Goal: Task Accomplishment & Management: Manage account settings

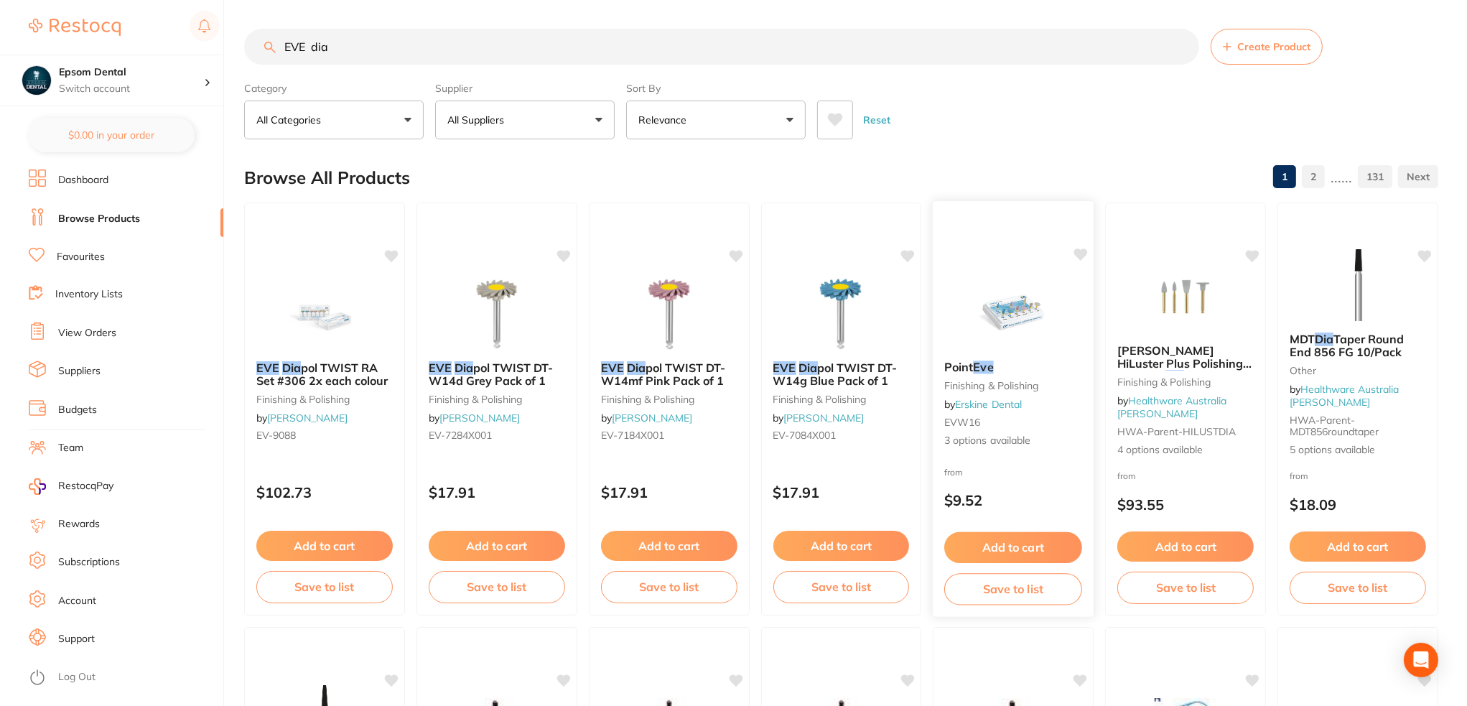
click at [1009, 335] on img at bounding box center [1014, 313] width 94 height 73
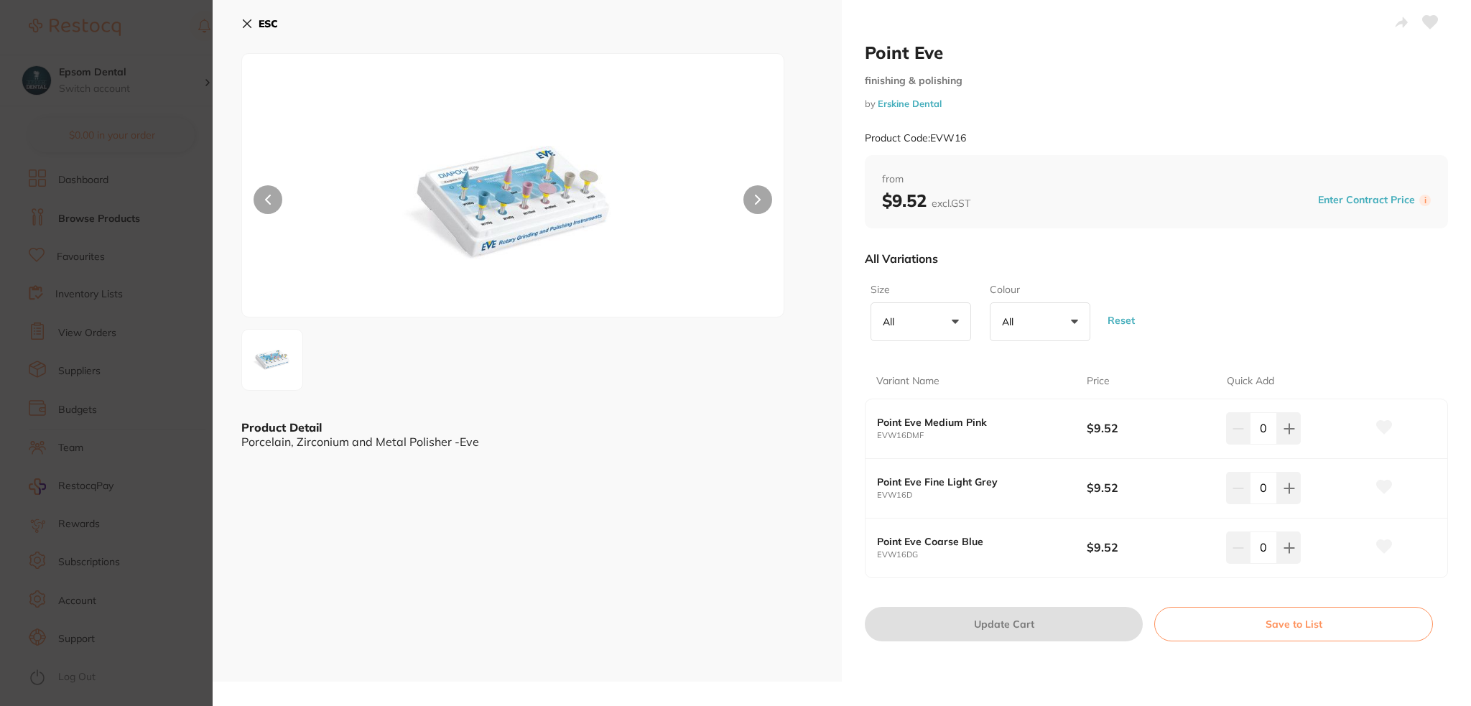
click at [1281, 628] on button "Save to List" at bounding box center [1293, 624] width 279 height 34
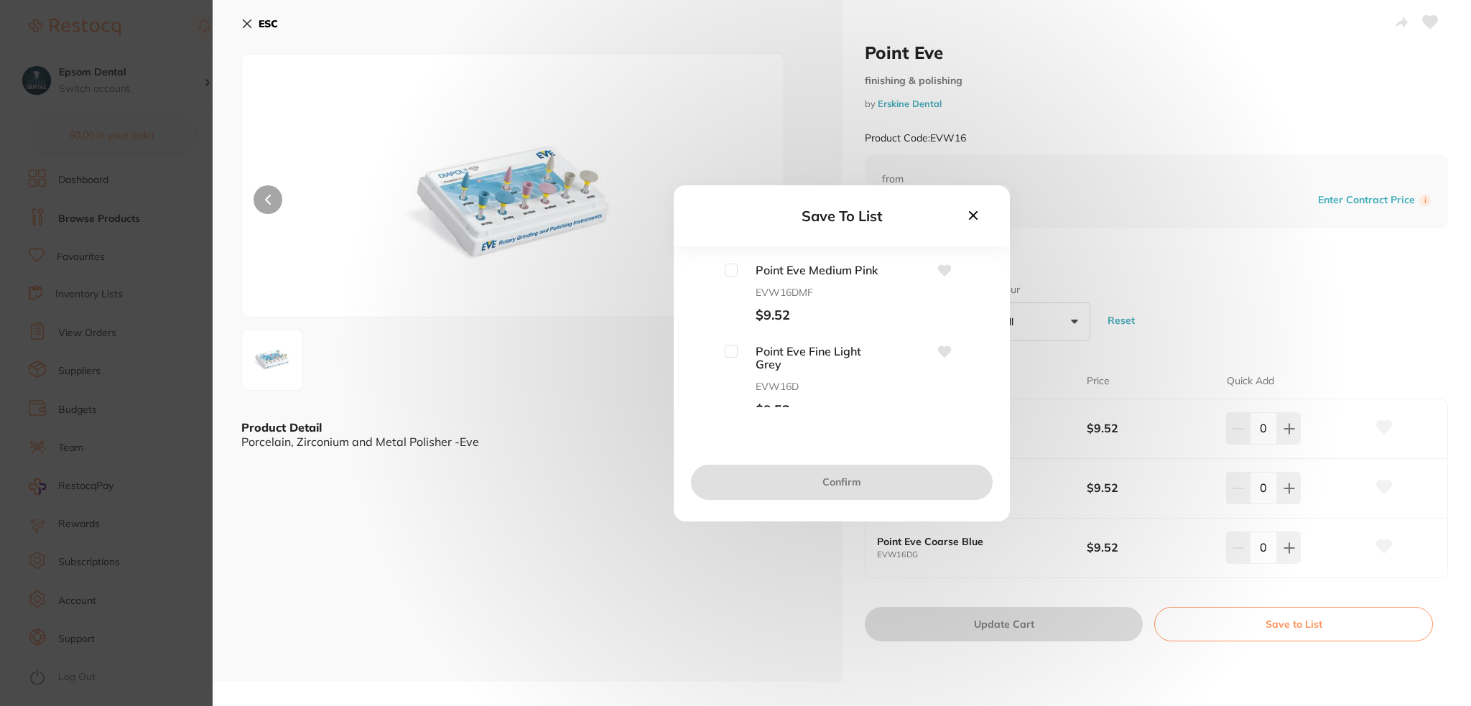
click at [738, 355] on span "Point Eve Fine Light Grey" at bounding box center [810, 358] width 144 height 27
click at [731, 353] on input "checkbox" at bounding box center [731, 351] width 13 height 13
checkbox input "true"
click at [827, 479] on button "Confirm" at bounding box center [842, 482] width 302 height 34
click at [1010, 68] on div "Back Save to List PPE Retail Preventative Restorative Endo Infection Control LA…" at bounding box center [842, 353] width 1258 height 706
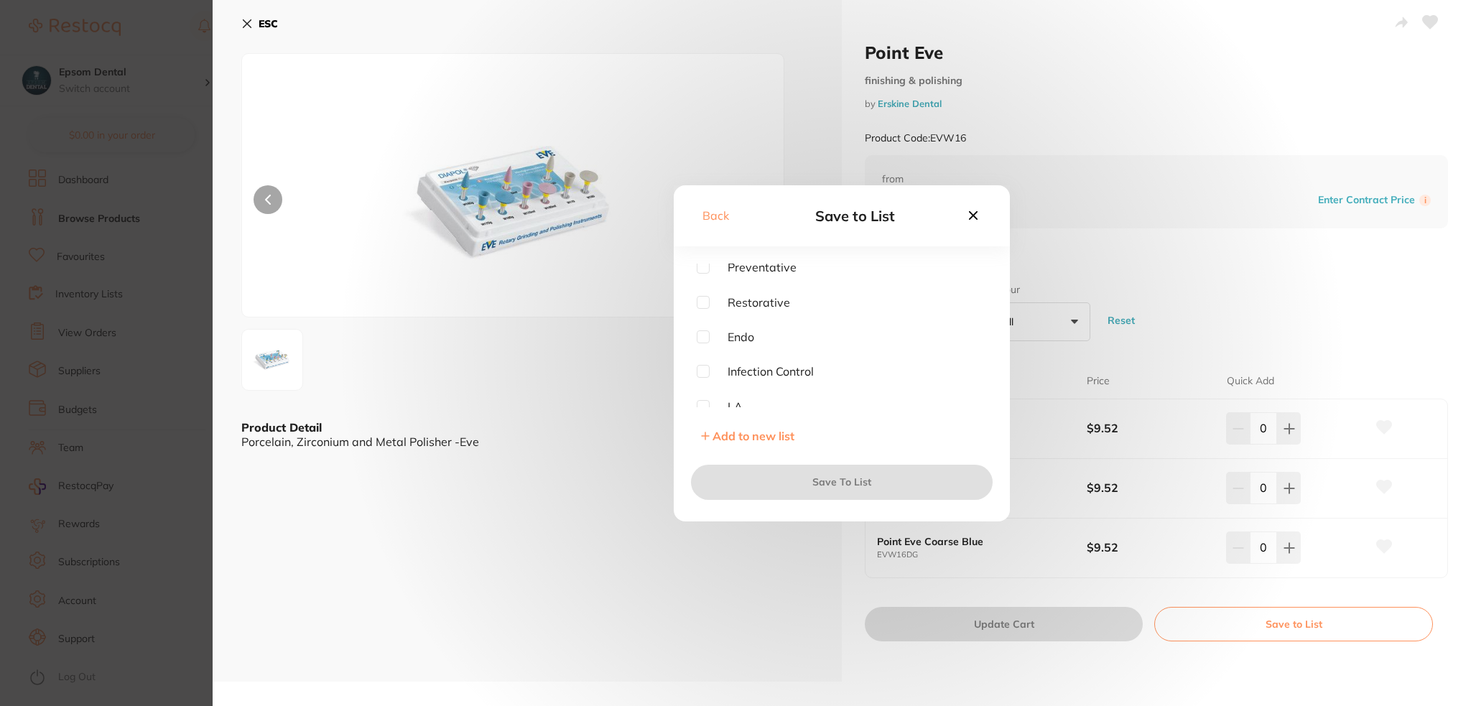
scroll to position [115, 0]
click at [747, 436] on span "Add to new list" at bounding box center [754, 436] width 82 height 14
click at [736, 304] on input "text" at bounding box center [842, 302] width 290 height 37
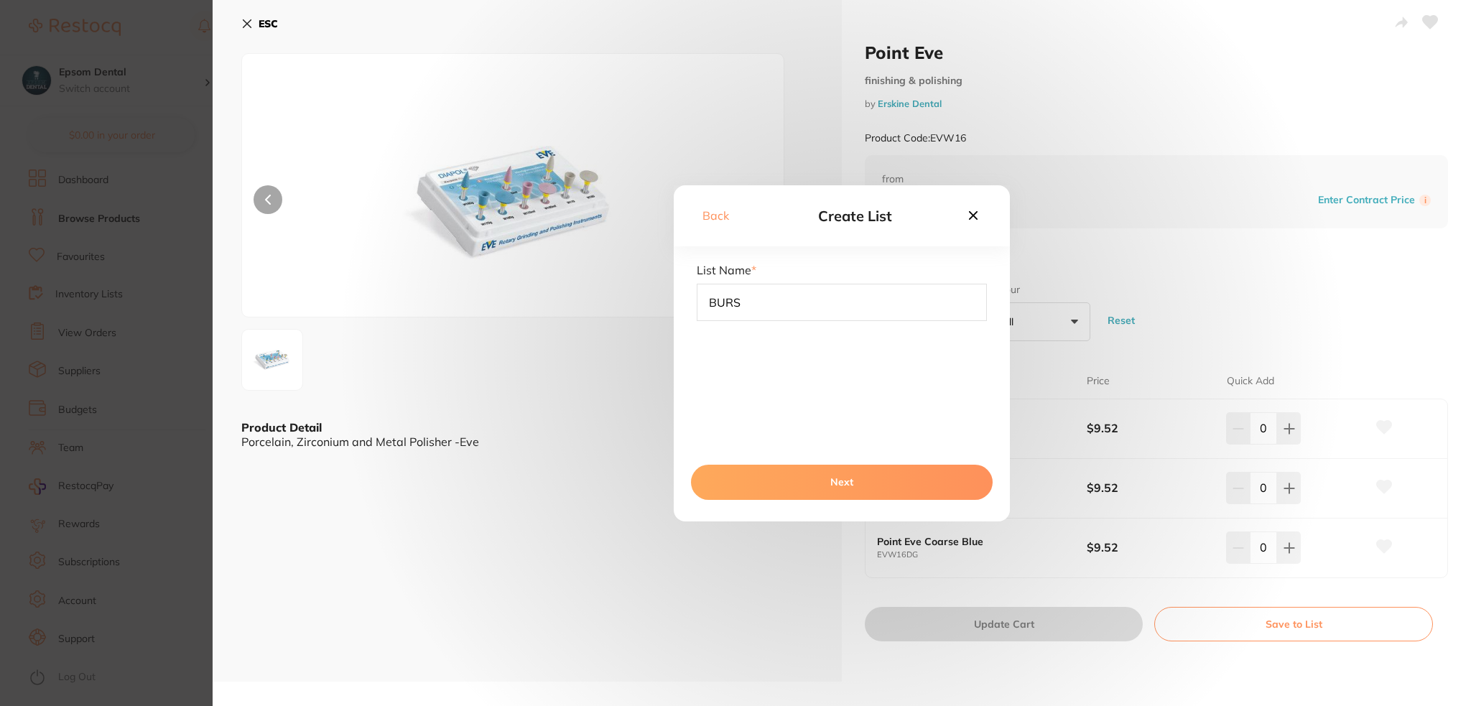
type input "BURS"
click at [776, 473] on button "Next" at bounding box center [842, 482] width 302 height 34
click at [814, 496] on button "Save To List" at bounding box center [842, 482] width 302 height 34
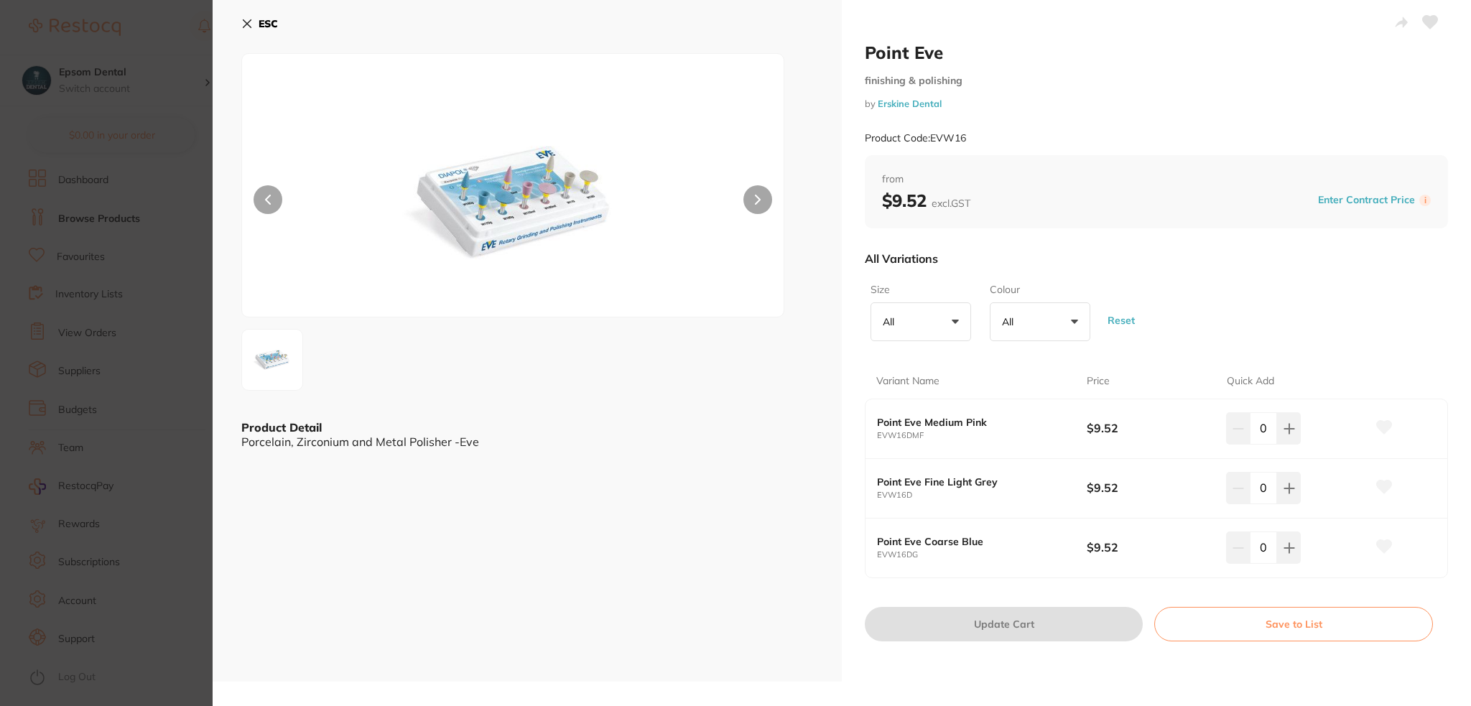
click at [243, 26] on icon at bounding box center [246, 23] width 11 height 11
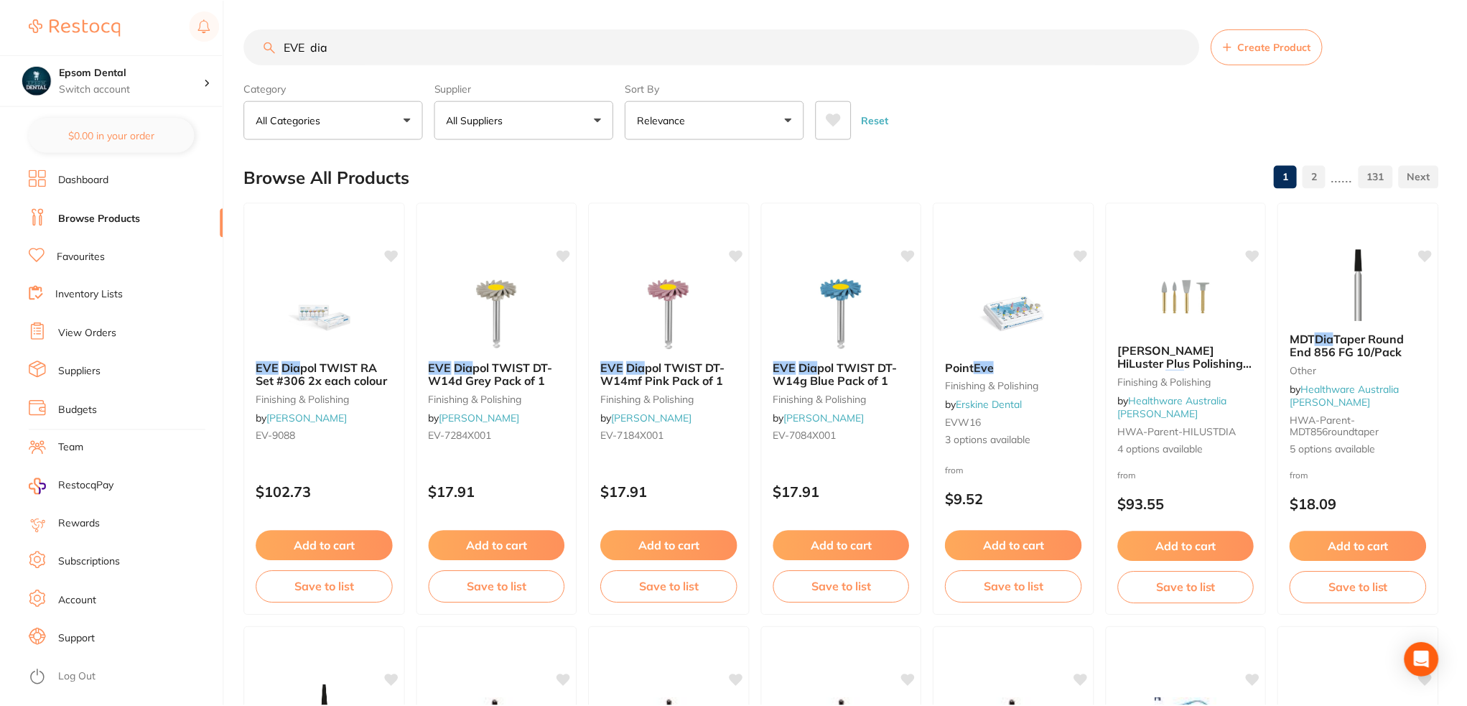
scroll to position [4, 0]
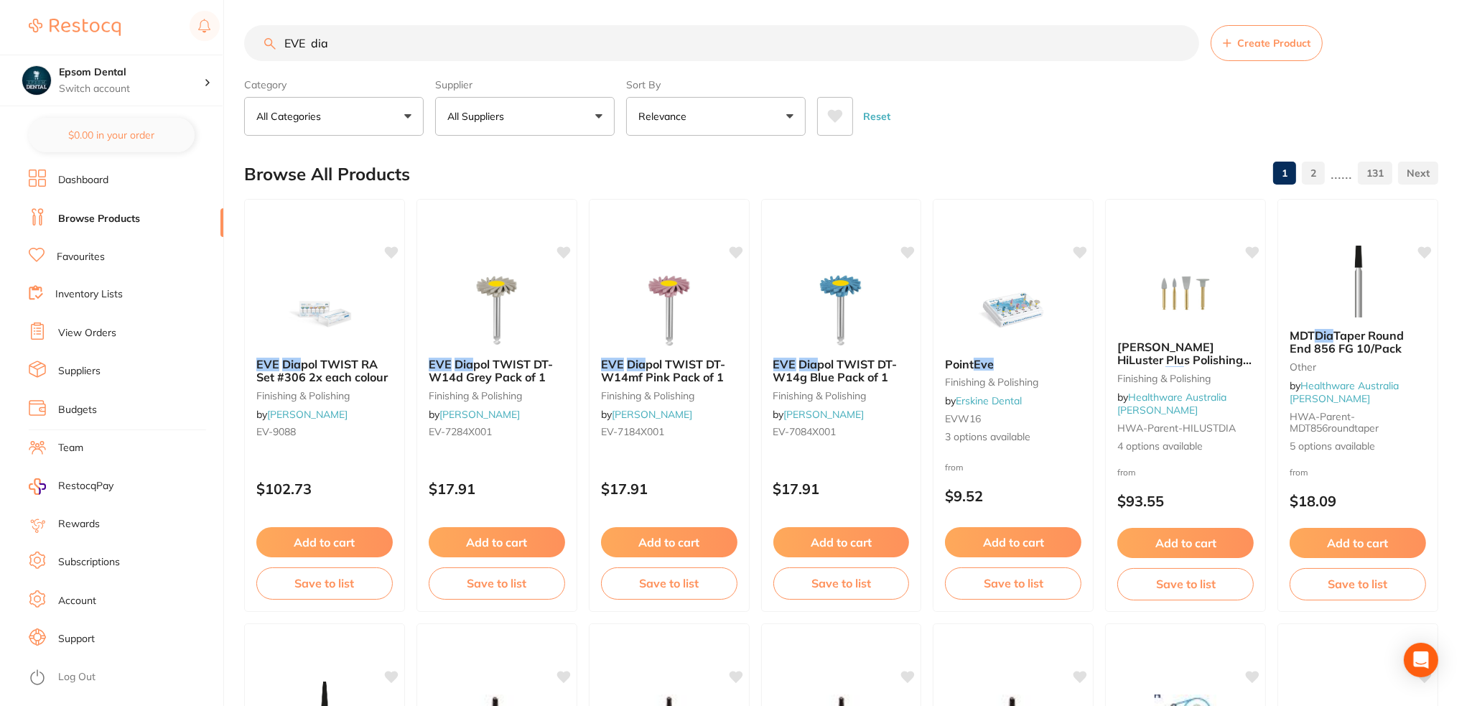
click at [355, 51] on input "EVE dia" at bounding box center [721, 43] width 955 height 36
drag, startPoint x: 356, startPoint y: 42, endPoint x: 0, endPoint y: 69, distance: 356.5
click at [0, 69] on div "$0.00 Epsom Dental Switch account Epsom Dental $0.00 in your order Dashboard Br…" at bounding box center [733, 349] width 1467 height 706
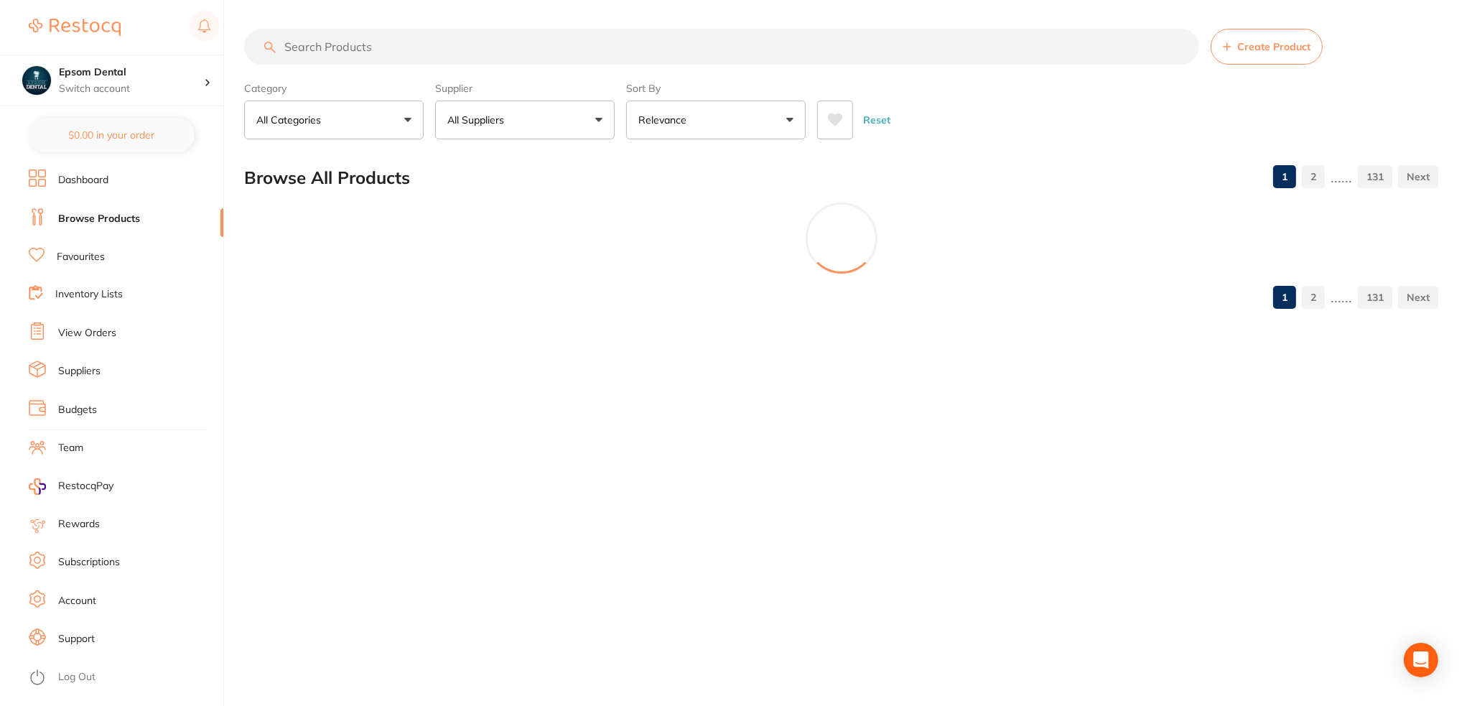
scroll to position [0, 0]
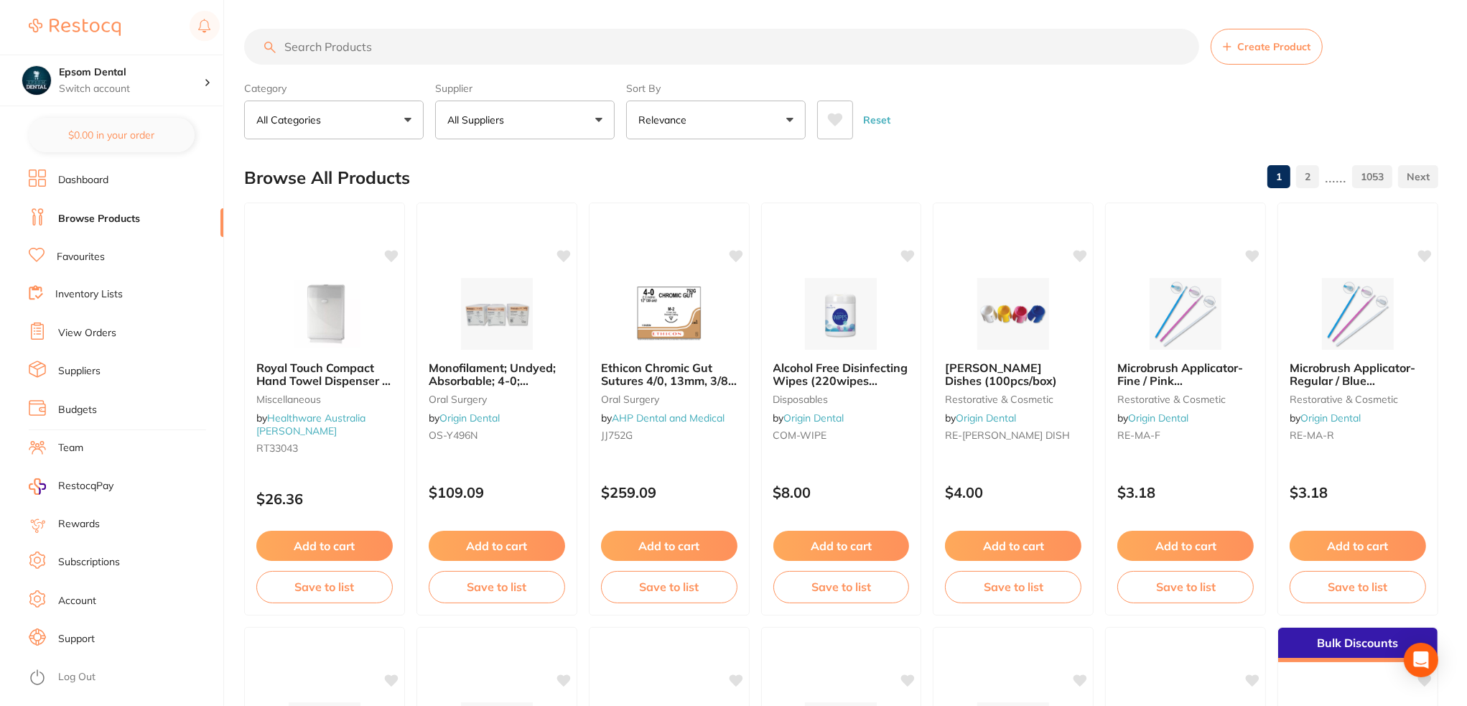
click at [490, 53] on input "search" at bounding box center [721, 47] width 955 height 36
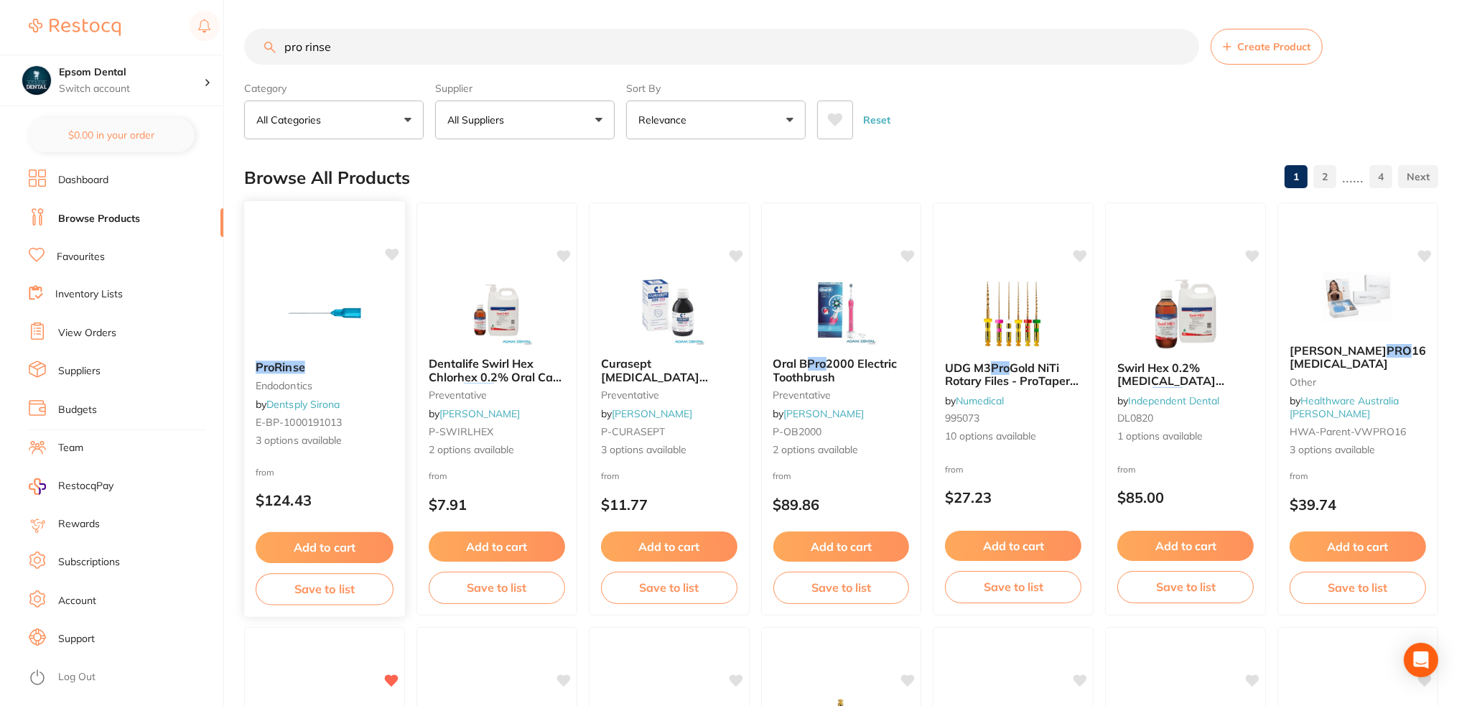
type input "pro rinse"
click at [314, 593] on button "Save to list" at bounding box center [325, 589] width 138 height 32
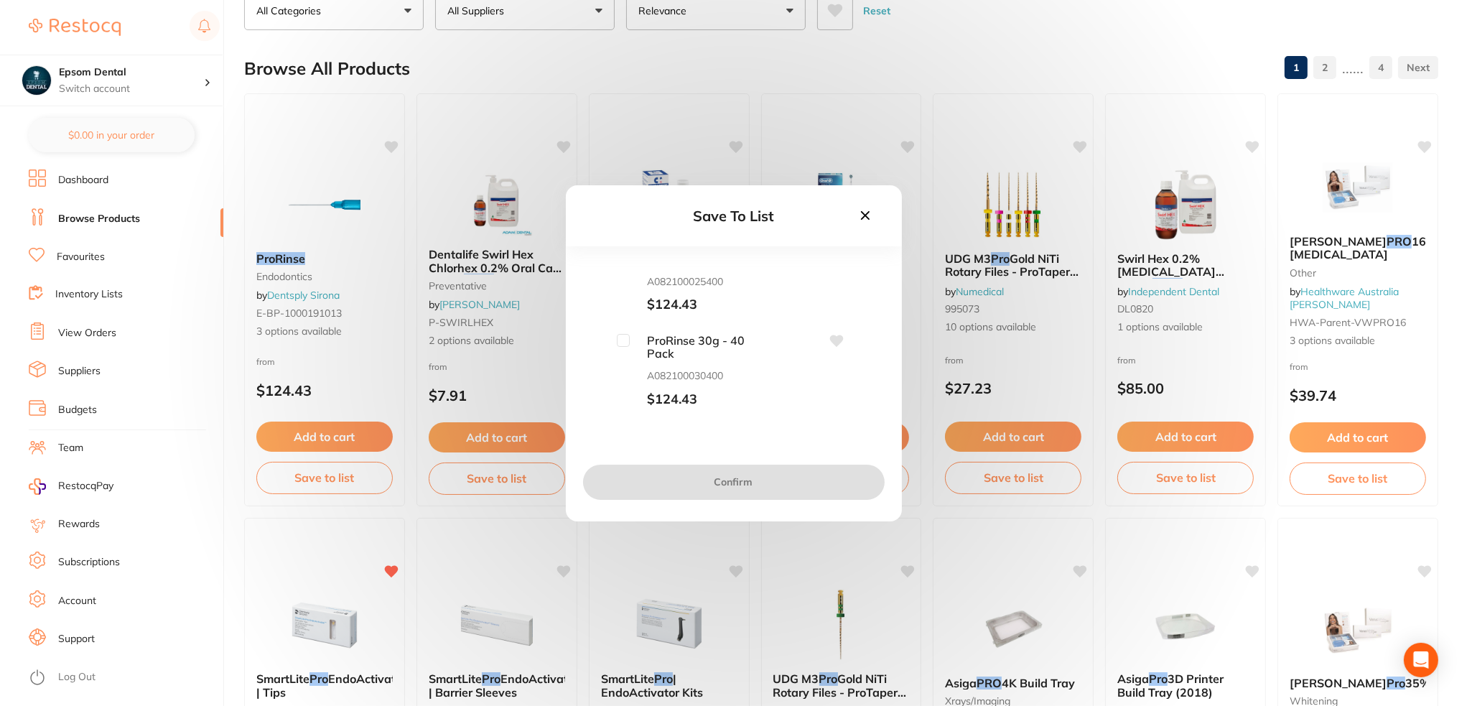
scroll to position [144, 0]
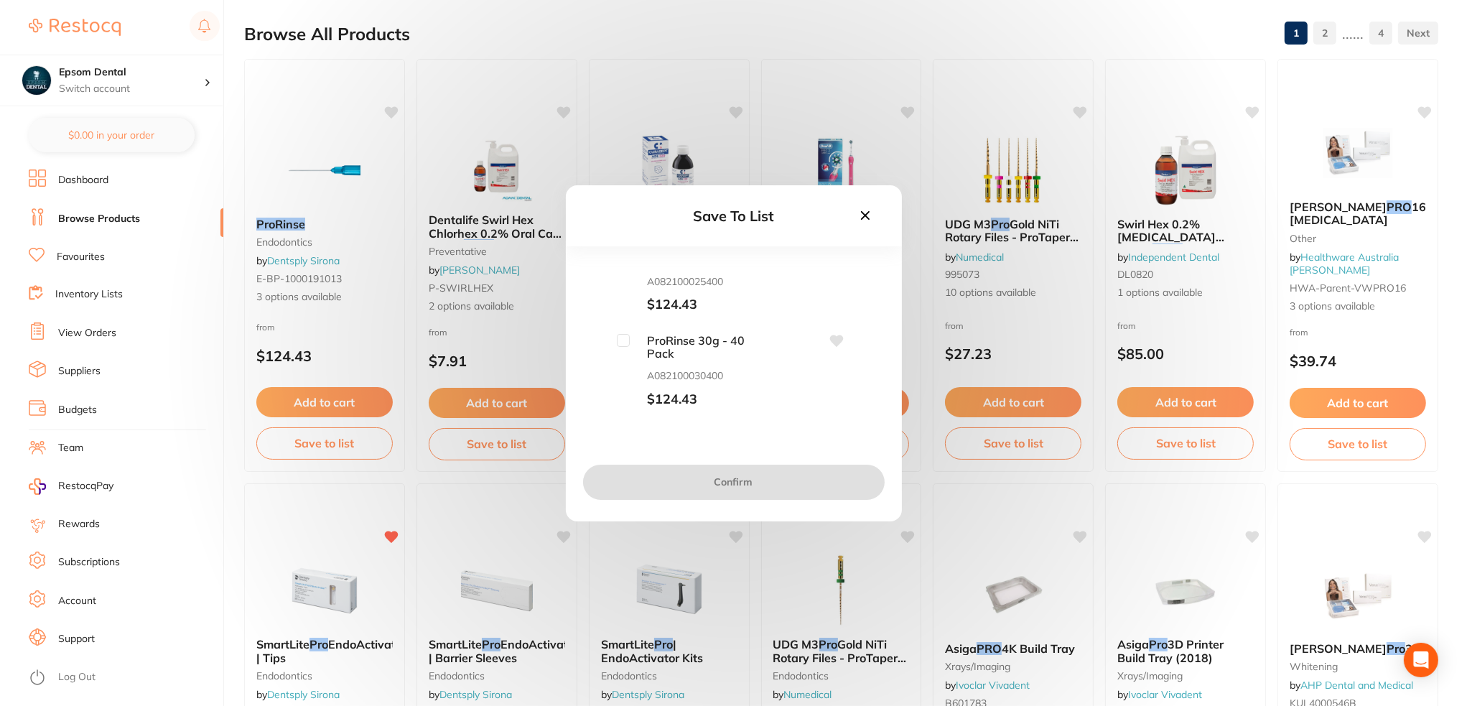
click at [626, 342] on input "checkbox" at bounding box center [623, 340] width 13 height 13
checkbox input "true"
click at [720, 471] on button "Confirm" at bounding box center [734, 482] width 302 height 34
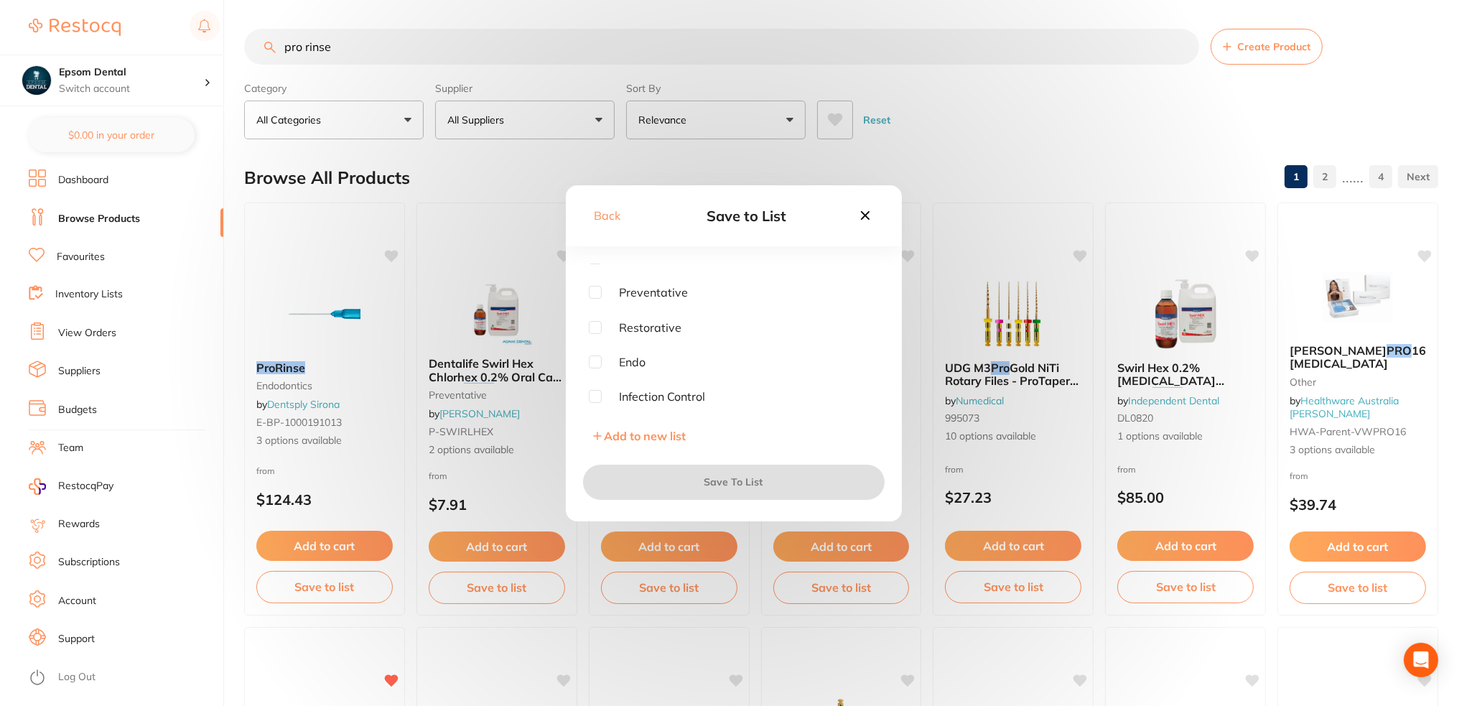
scroll to position [72, 0]
click at [596, 335] on input "checkbox" at bounding box center [595, 336] width 13 height 13
checkbox input "true"
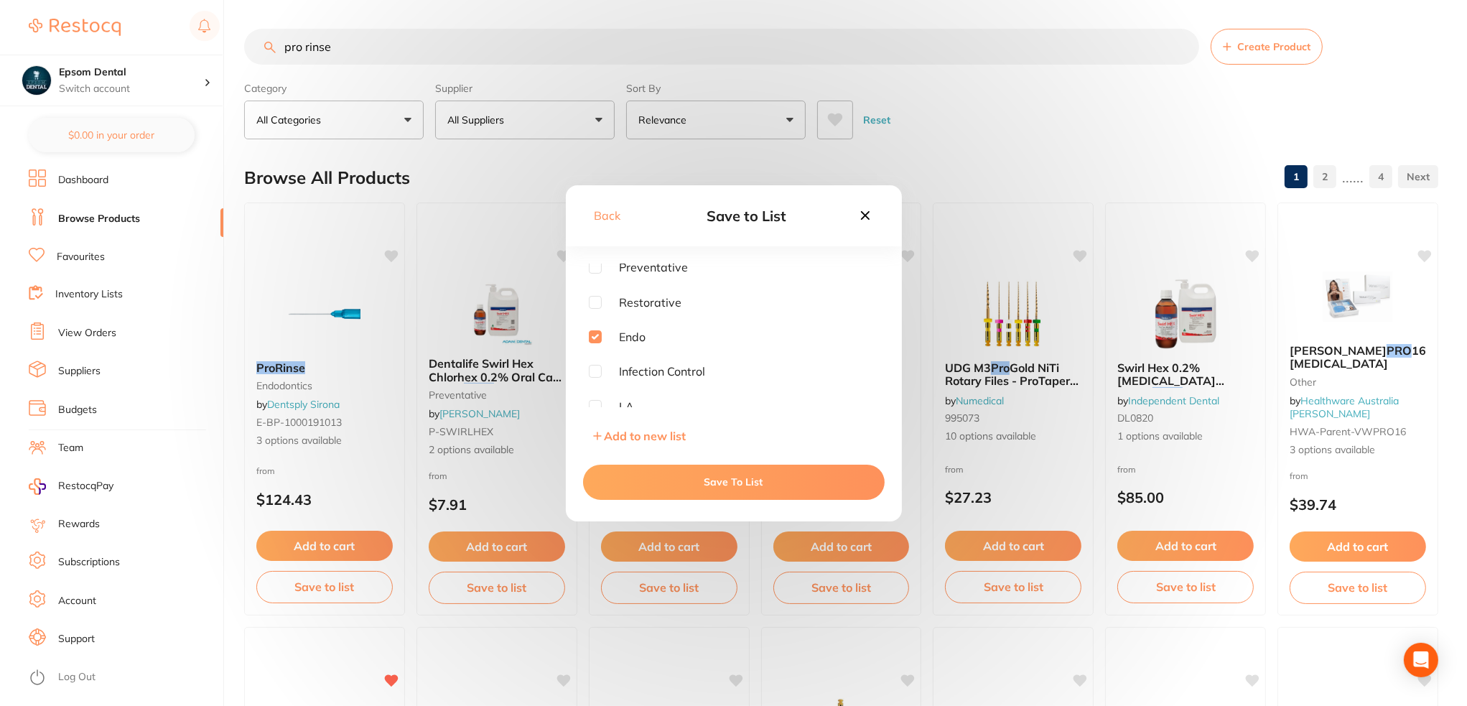
click at [721, 476] on button "Save To List" at bounding box center [734, 482] width 302 height 34
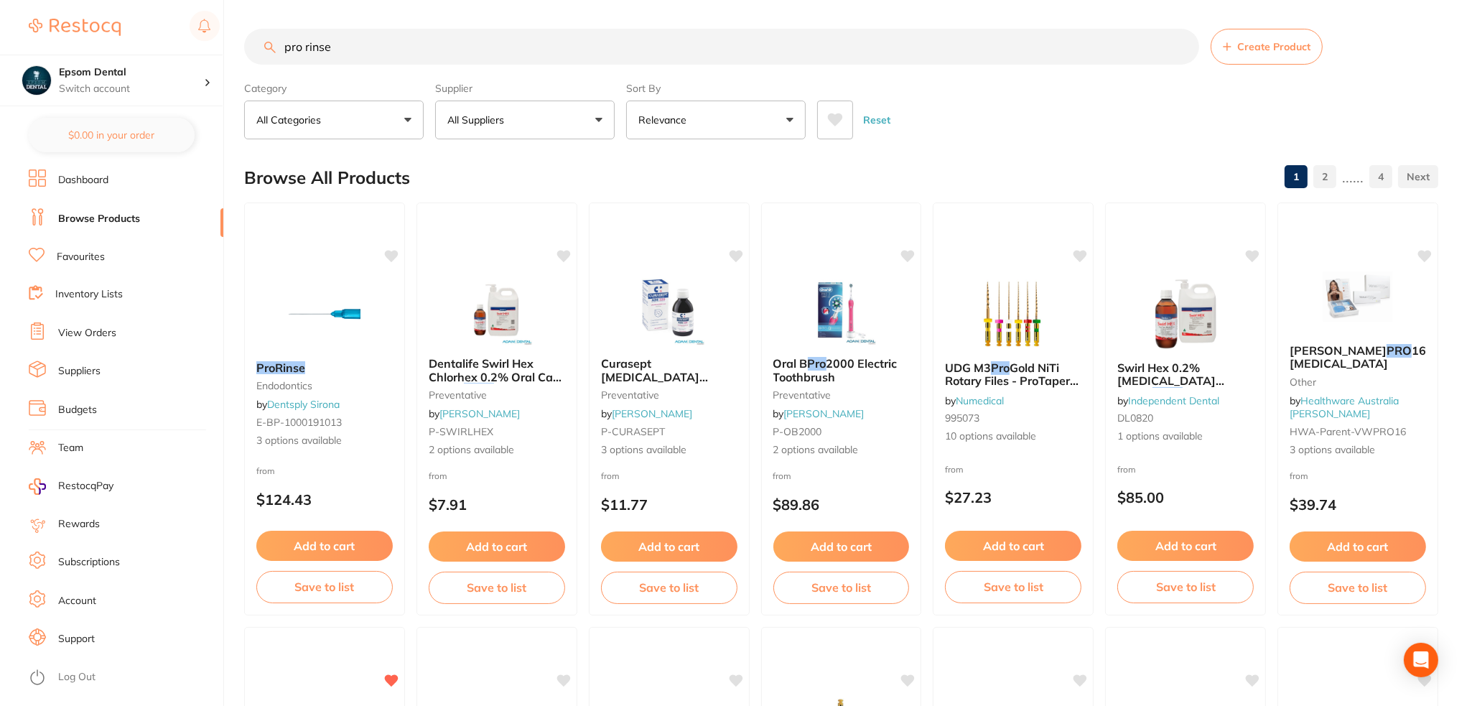
scroll to position [0, 0]
drag, startPoint x: 465, startPoint y: 54, endPoint x: 231, endPoint y: 63, distance: 234.3
click at [231, 63] on div "$0.00 Epsom Dental Switch account Epsom Dental $0.00 in your order Dashboard Br…" at bounding box center [733, 353] width 1467 height 706
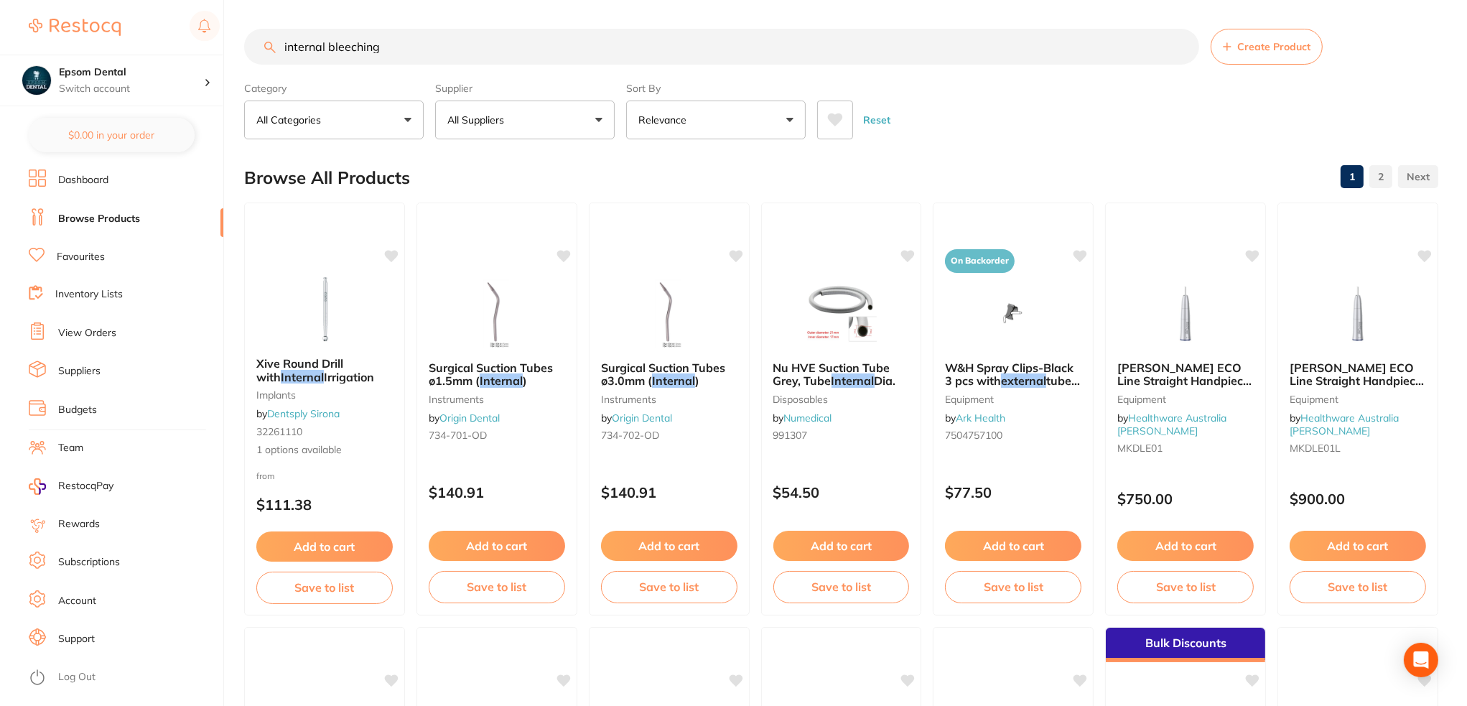
click at [515, 117] on span at bounding box center [513, 120] width 6 height 6
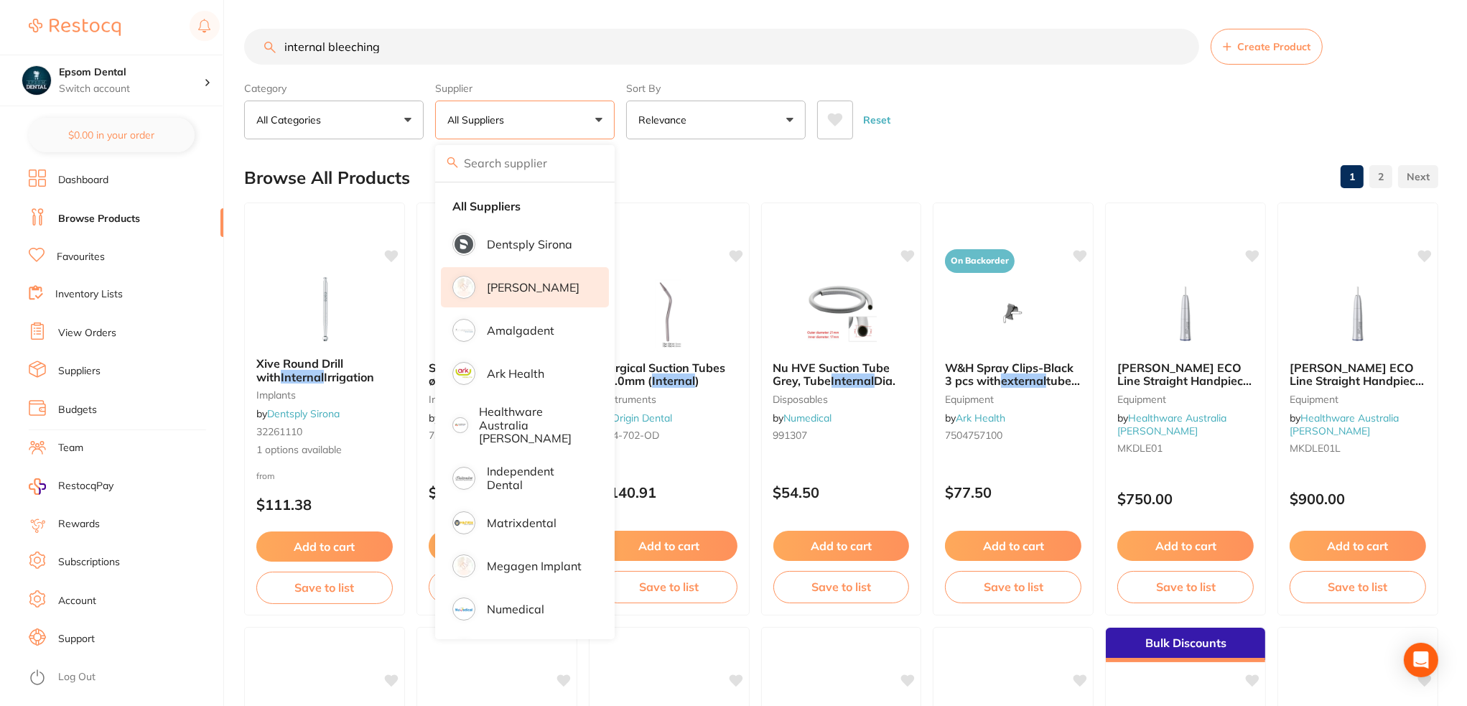
click at [523, 287] on p "[PERSON_NAME]" at bounding box center [533, 287] width 93 height 13
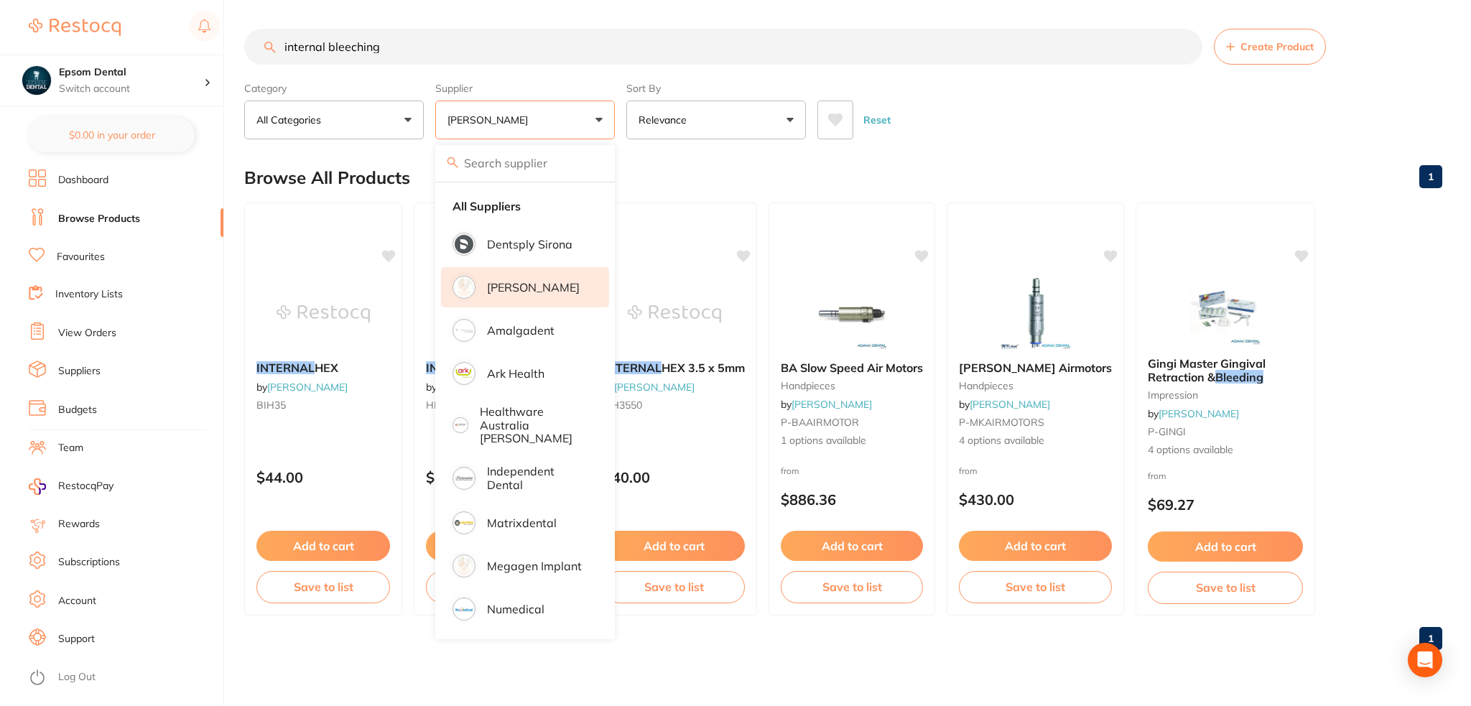
click at [874, 166] on div "Browse All Products 1" at bounding box center [843, 178] width 1198 height 48
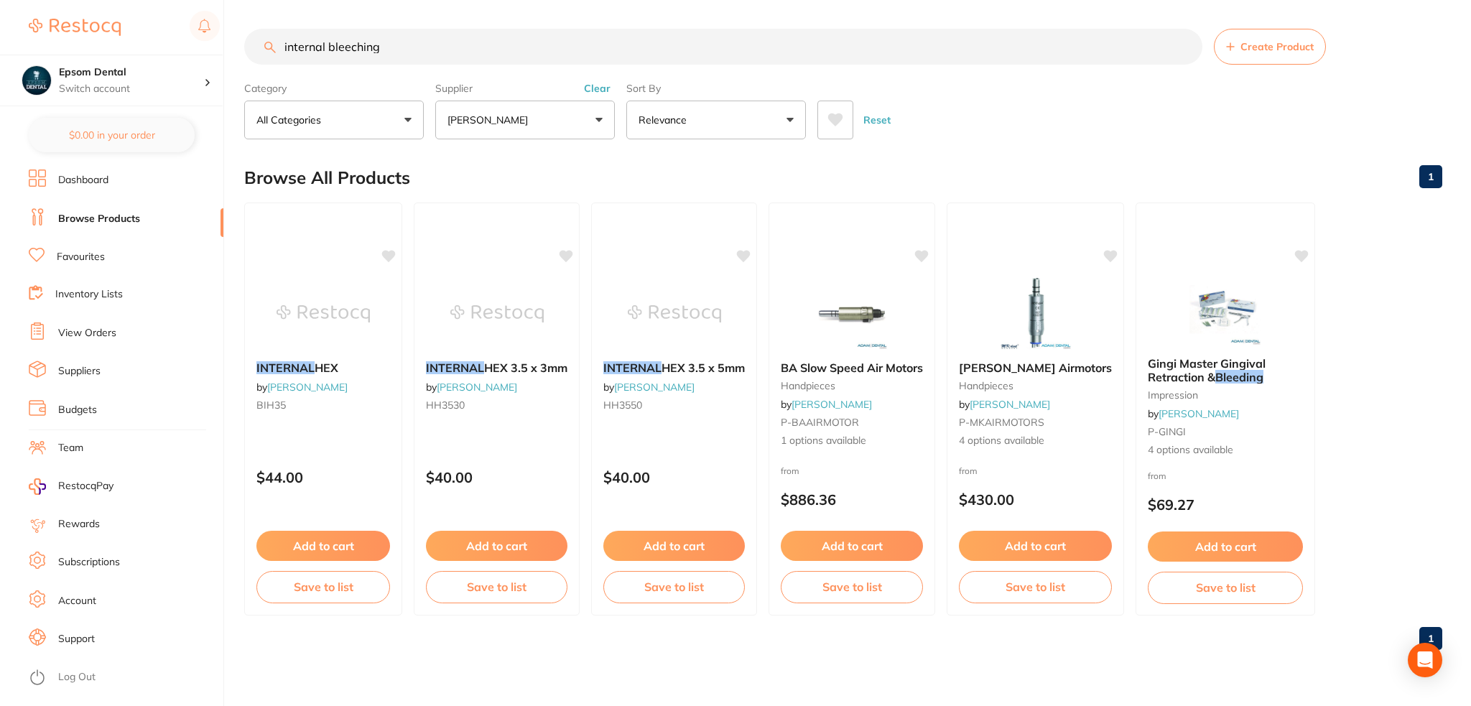
drag, startPoint x: 369, startPoint y: 37, endPoint x: 154, endPoint y: 50, distance: 215.9
click at [152, 48] on div "$0.00 Epsom Dental Switch account Epsom Dental $0.00 in your order Dashboard Br…" at bounding box center [735, 353] width 1471 height 706
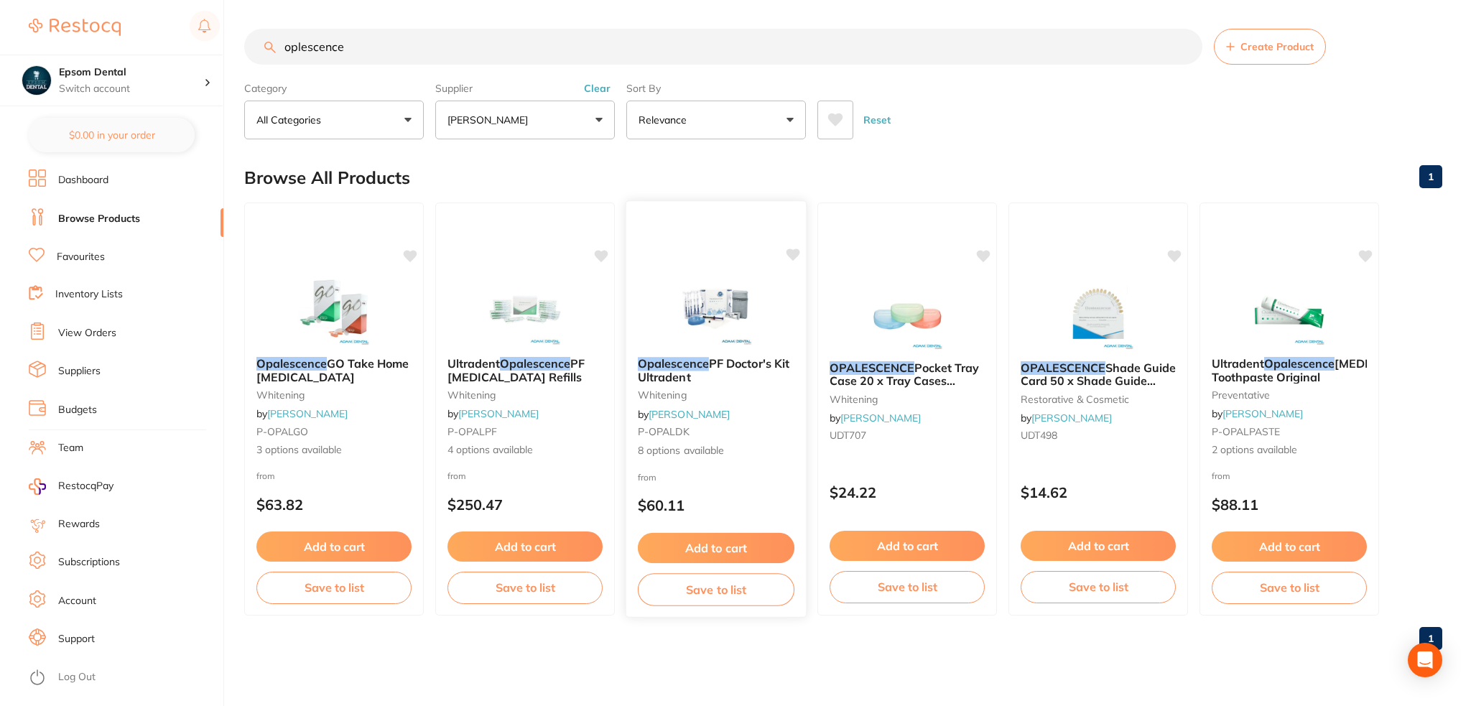
click at [701, 319] on img at bounding box center [716, 309] width 94 height 73
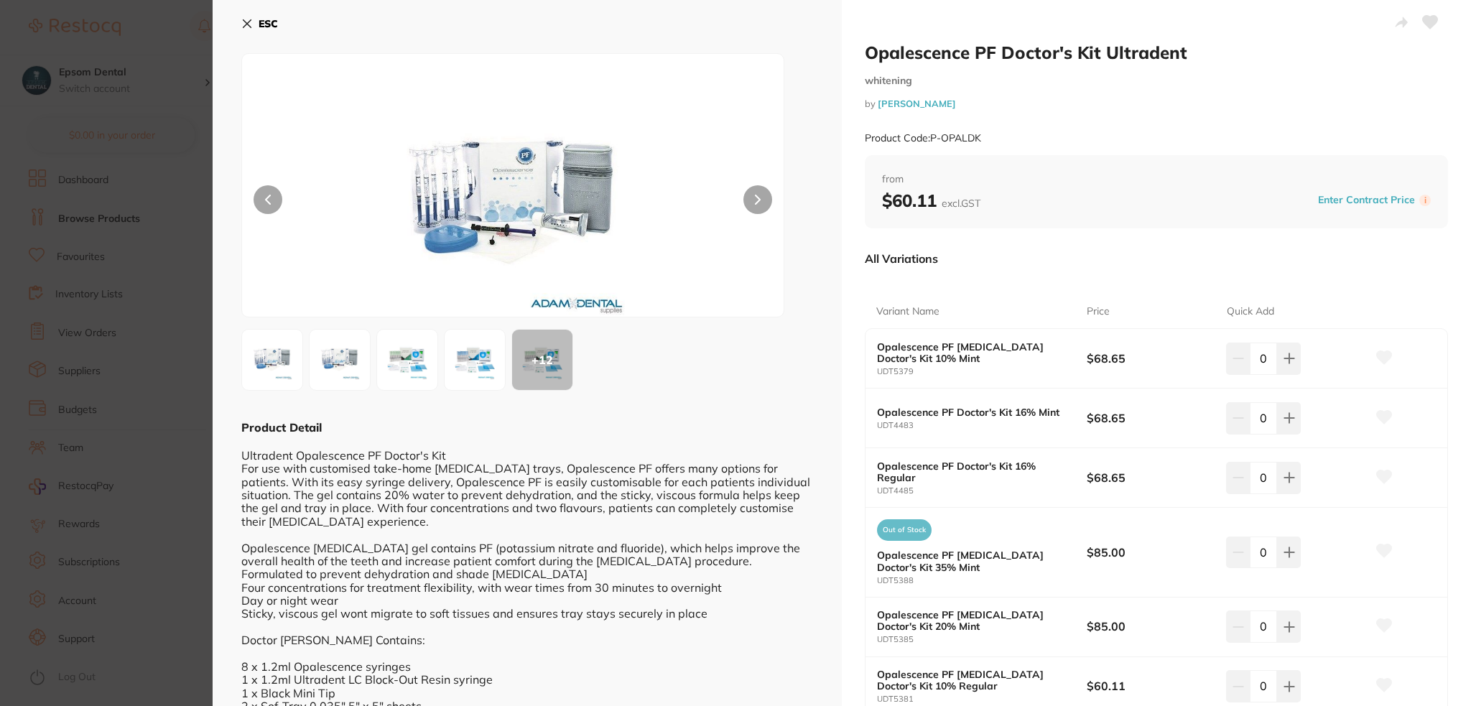
click at [253, 19] on button "ESC" at bounding box center [259, 23] width 37 height 24
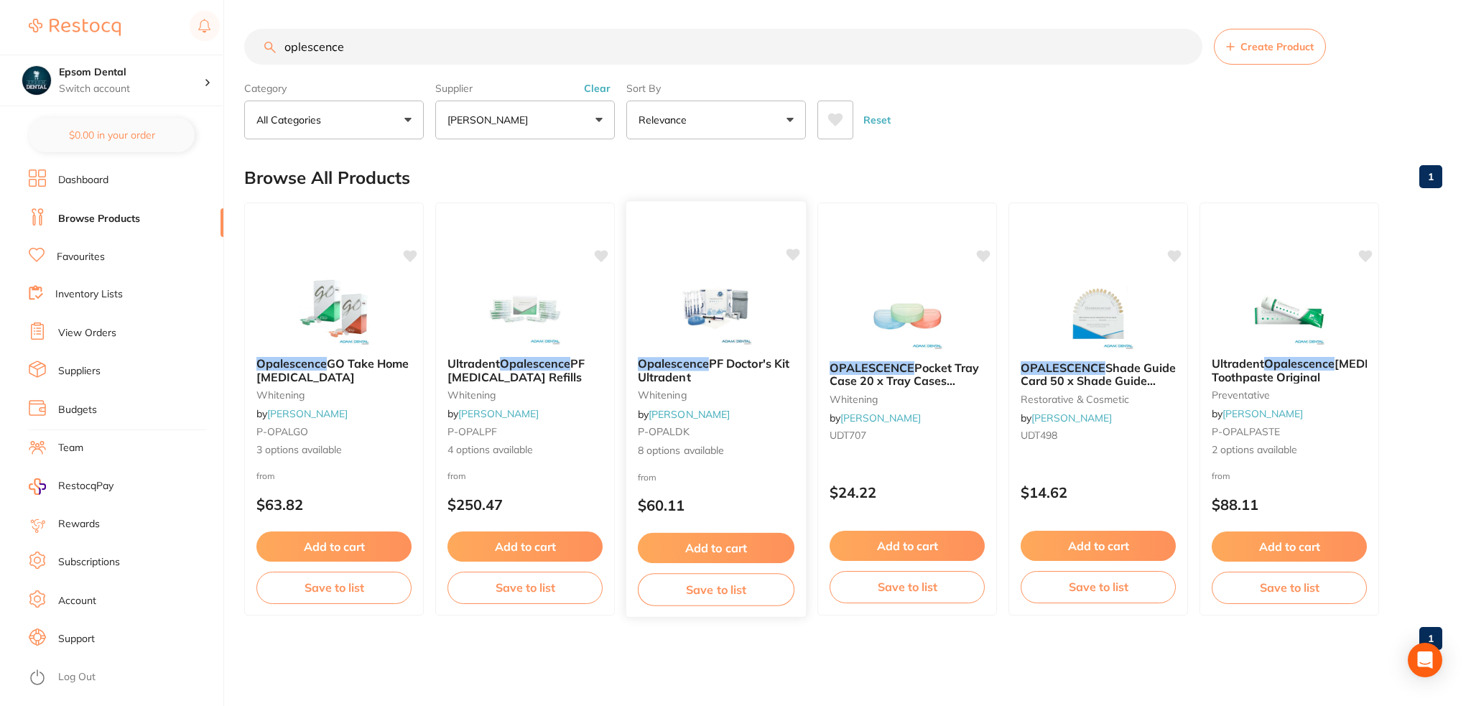
click at [690, 377] on b "Opalescence PF Doctor's Kit Ultradent" at bounding box center [716, 370] width 157 height 27
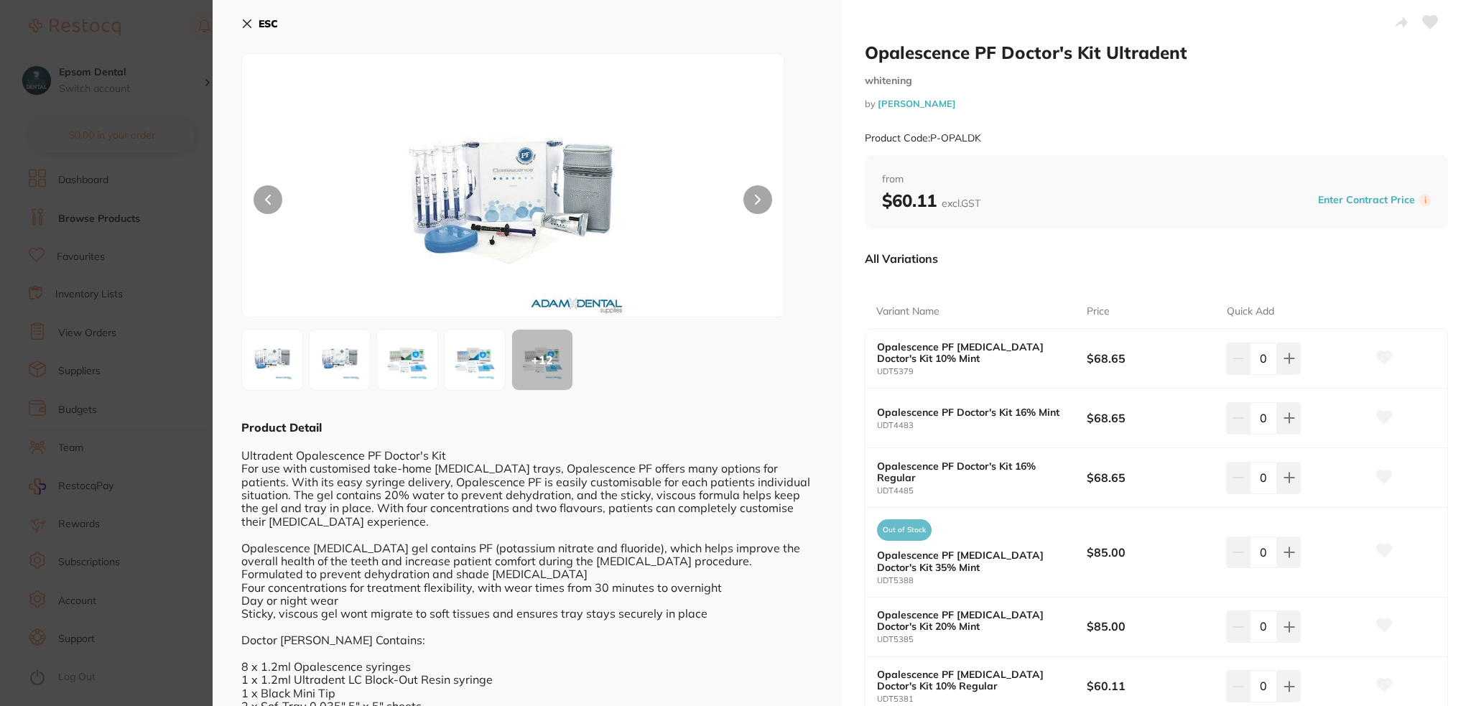
click at [245, 14] on button "ESC" at bounding box center [259, 23] width 37 height 24
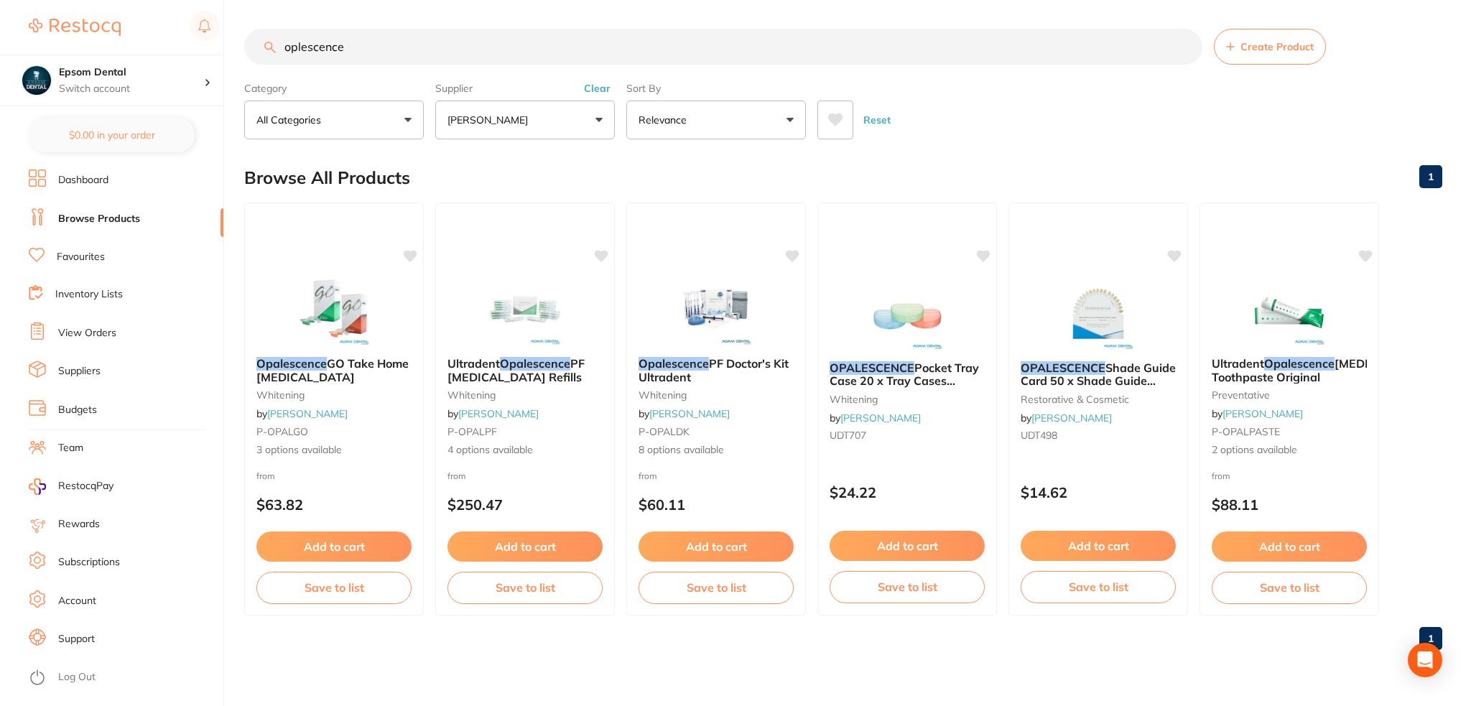
click at [517, 116] on button "[PERSON_NAME]" at bounding box center [525, 120] width 180 height 39
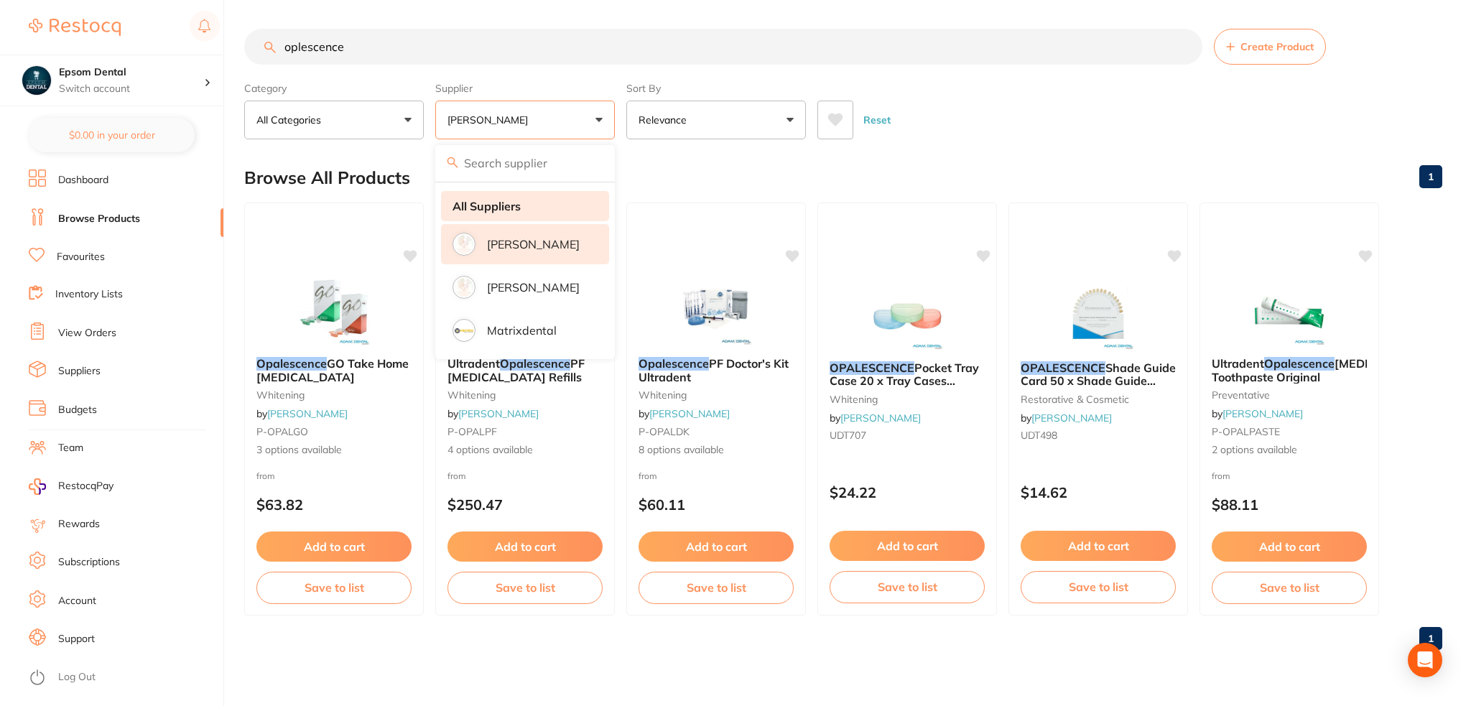
click at [510, 203] on strong "All Suppliers" at bounding box center [487, 206] width 68 height 13
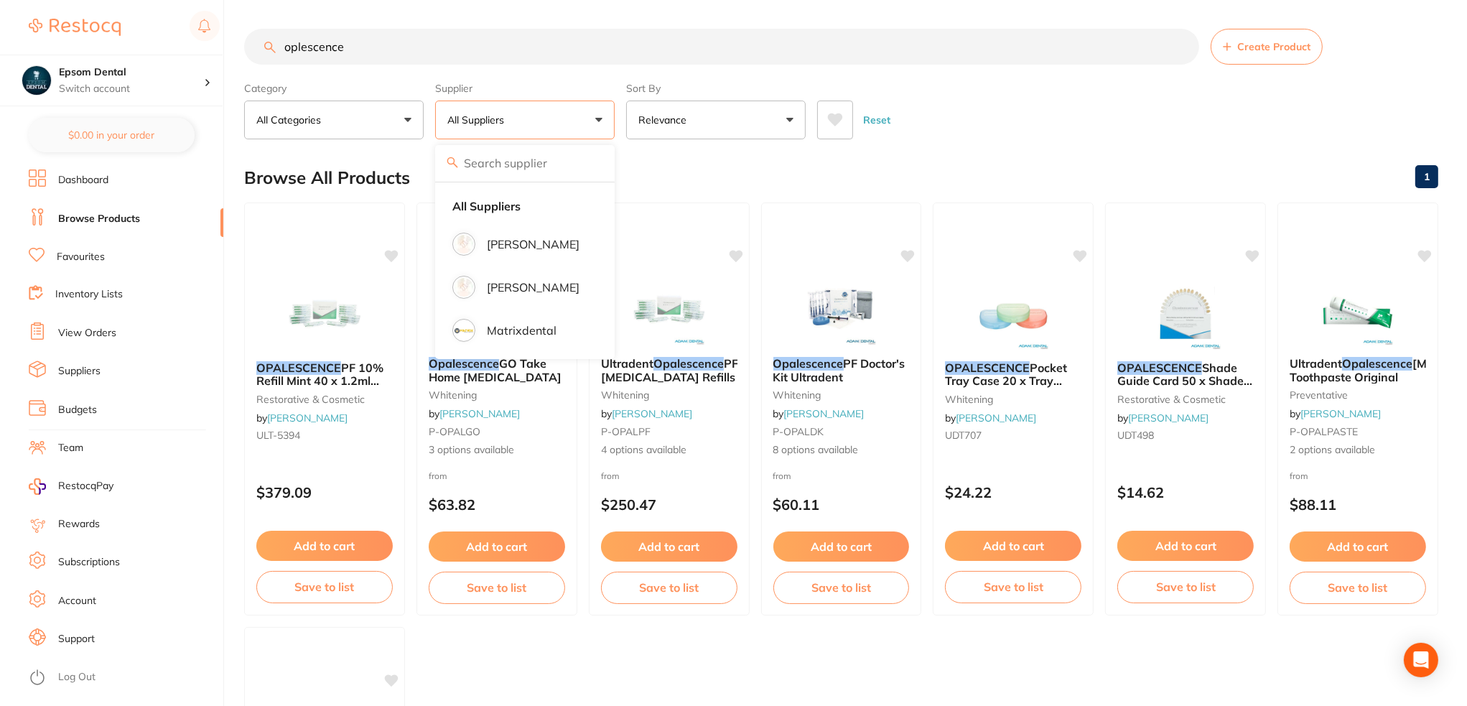
click at [411, 59] on input "oplescence" at bounding box center [721, 47] width 955 height 36
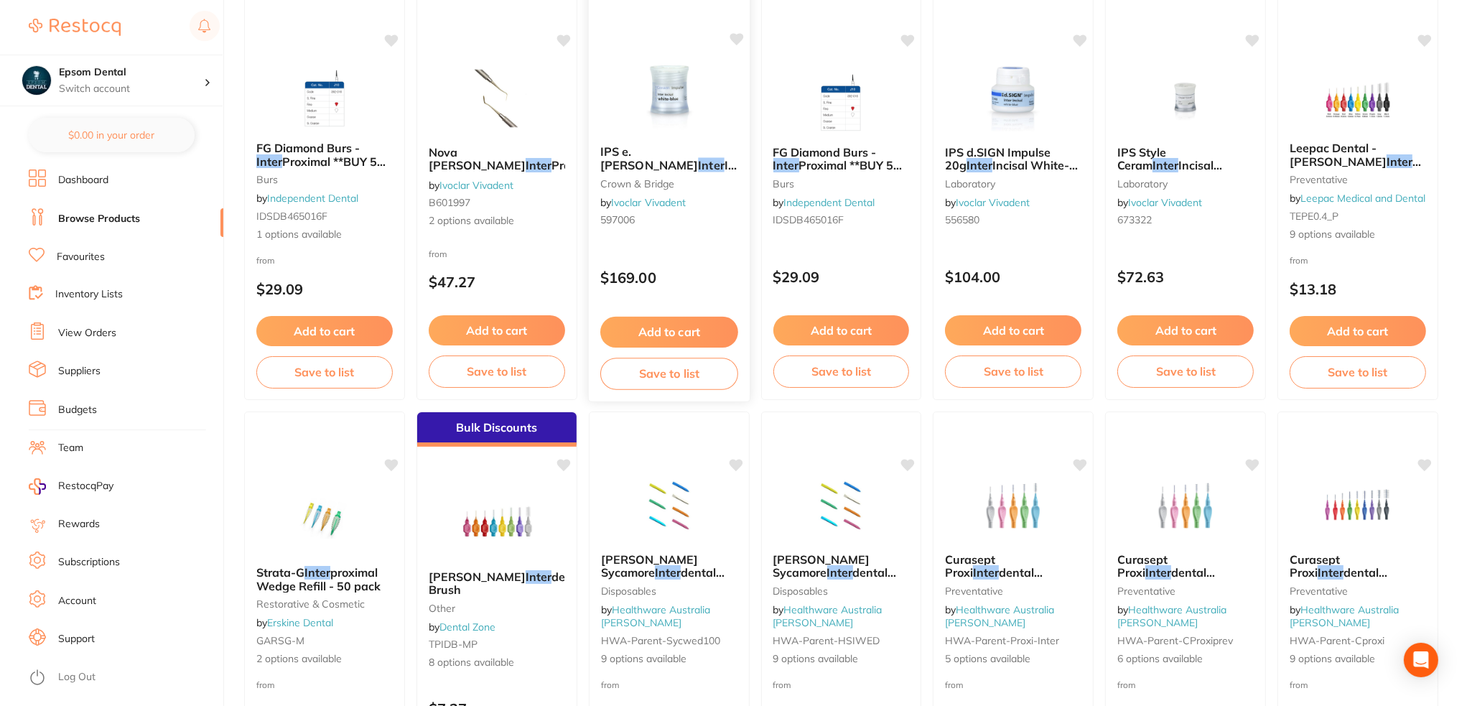
scroll to position [431, 0]
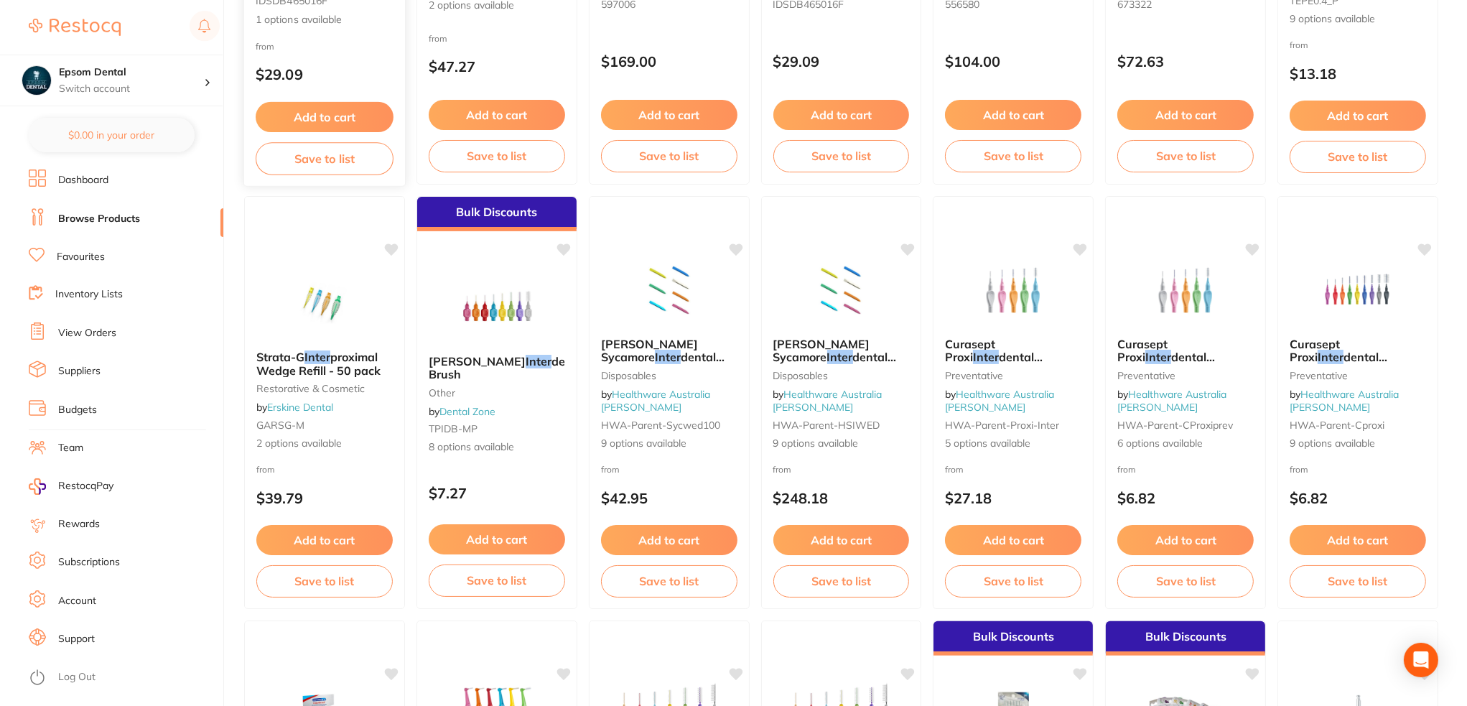
type input "oplescence inter"
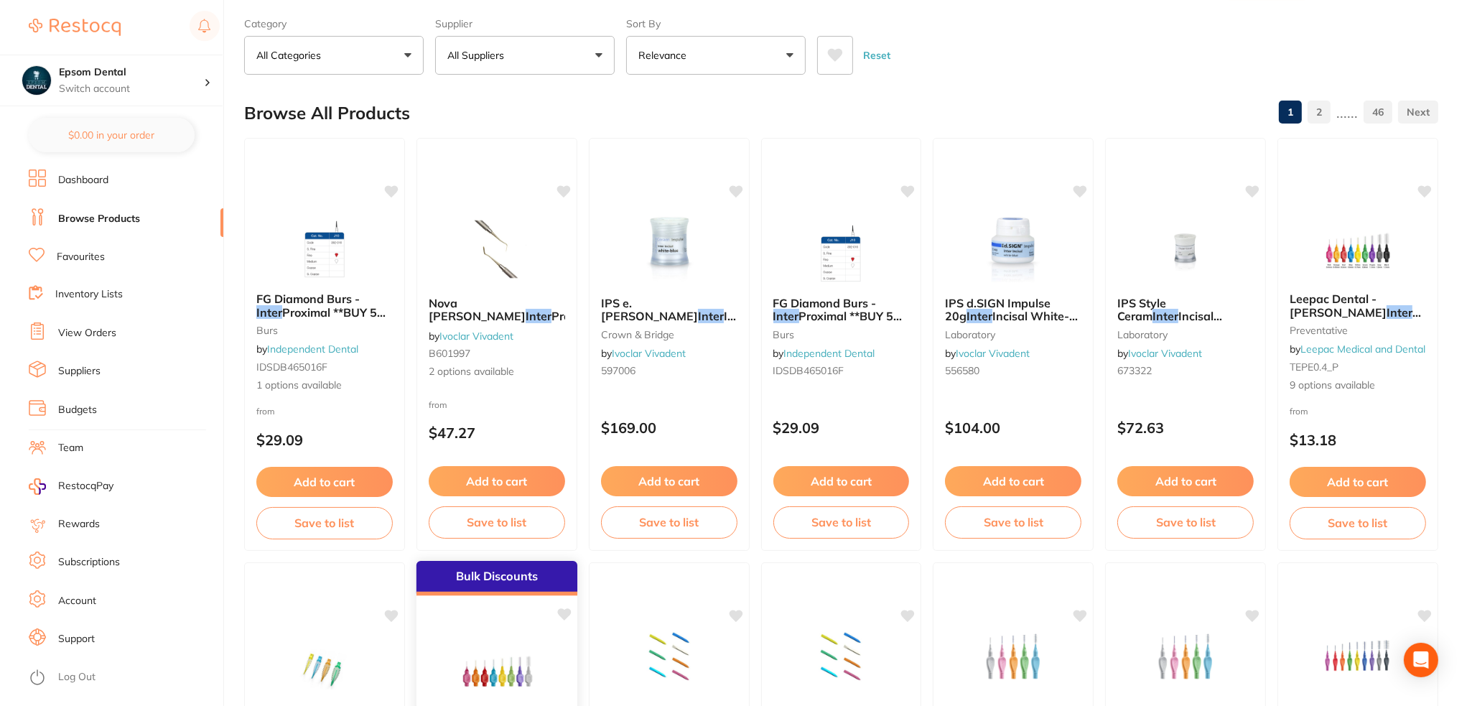
scroll to position [0, 0]
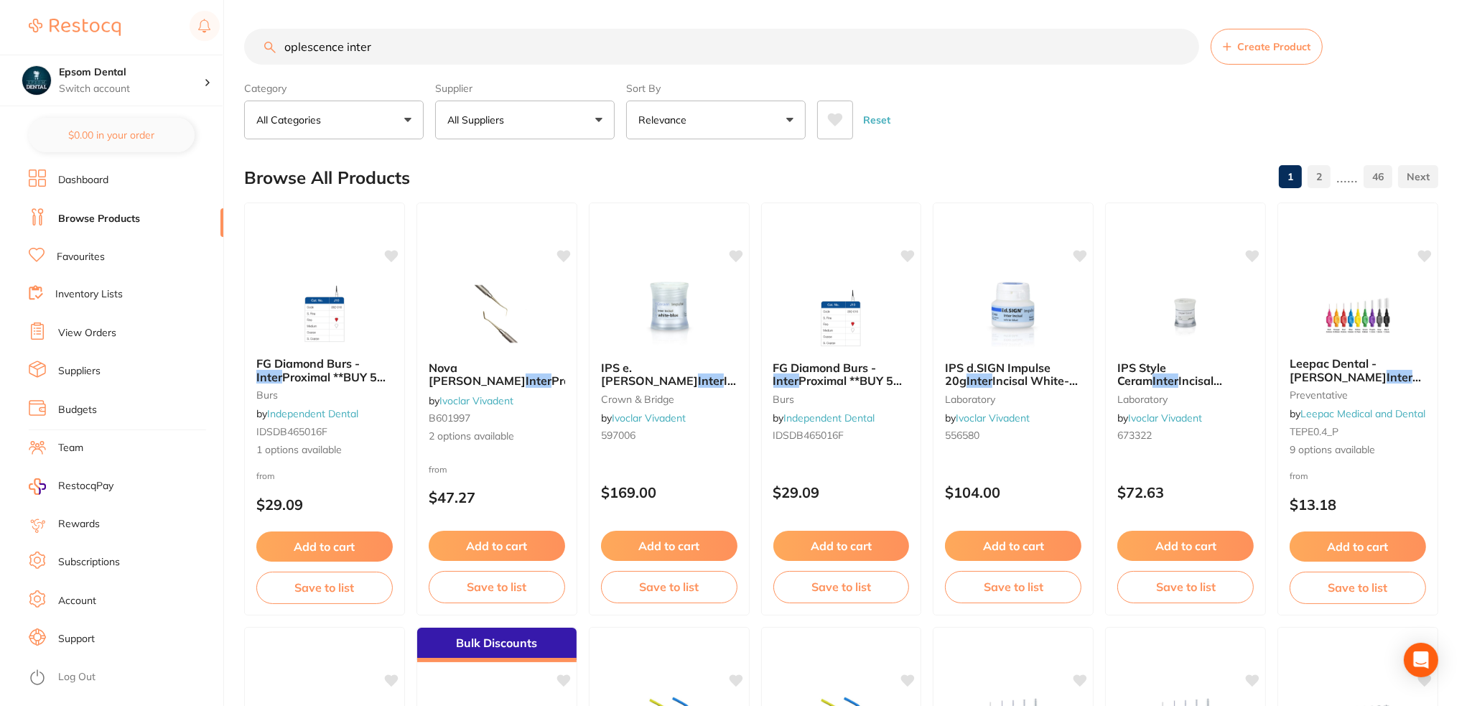
drag, startPoint x: 396, startPoint y: 51, endPoint x: 238, endPoint y: 76, distance: 160.0
click at [233, 71] on div "$0.00 Epsom Dental Switch account Epsom Dental $0.00 in your order Dashboard Br…" at bounding box center [733, 353] width 1467 height 706
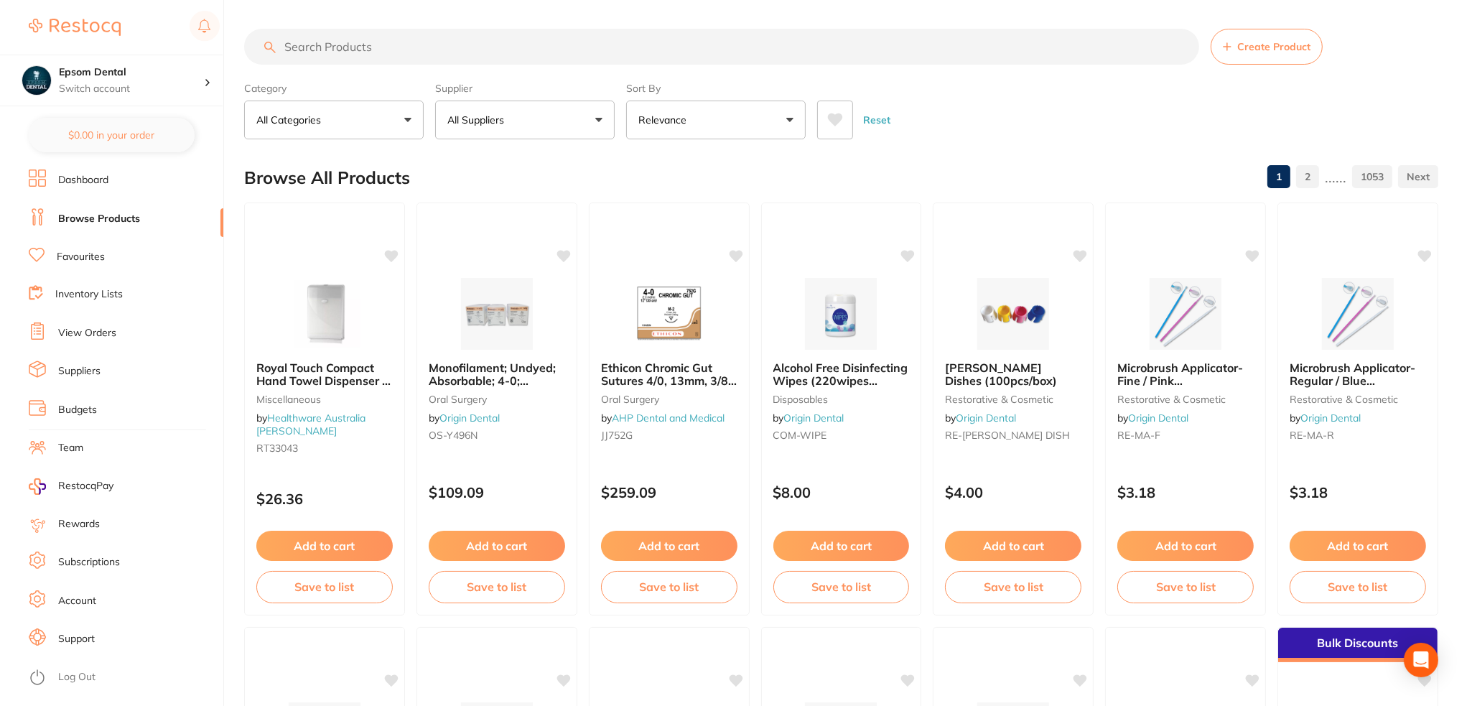
click at [479, 65] on section "Create Product Category All Categories All Categories 3D Printing anaesthetic a…" at bounding box center [841, 84] width 1194 height 111
click at [478, 57] on input "search" at bounding box center [721, 47] width 955 height 36
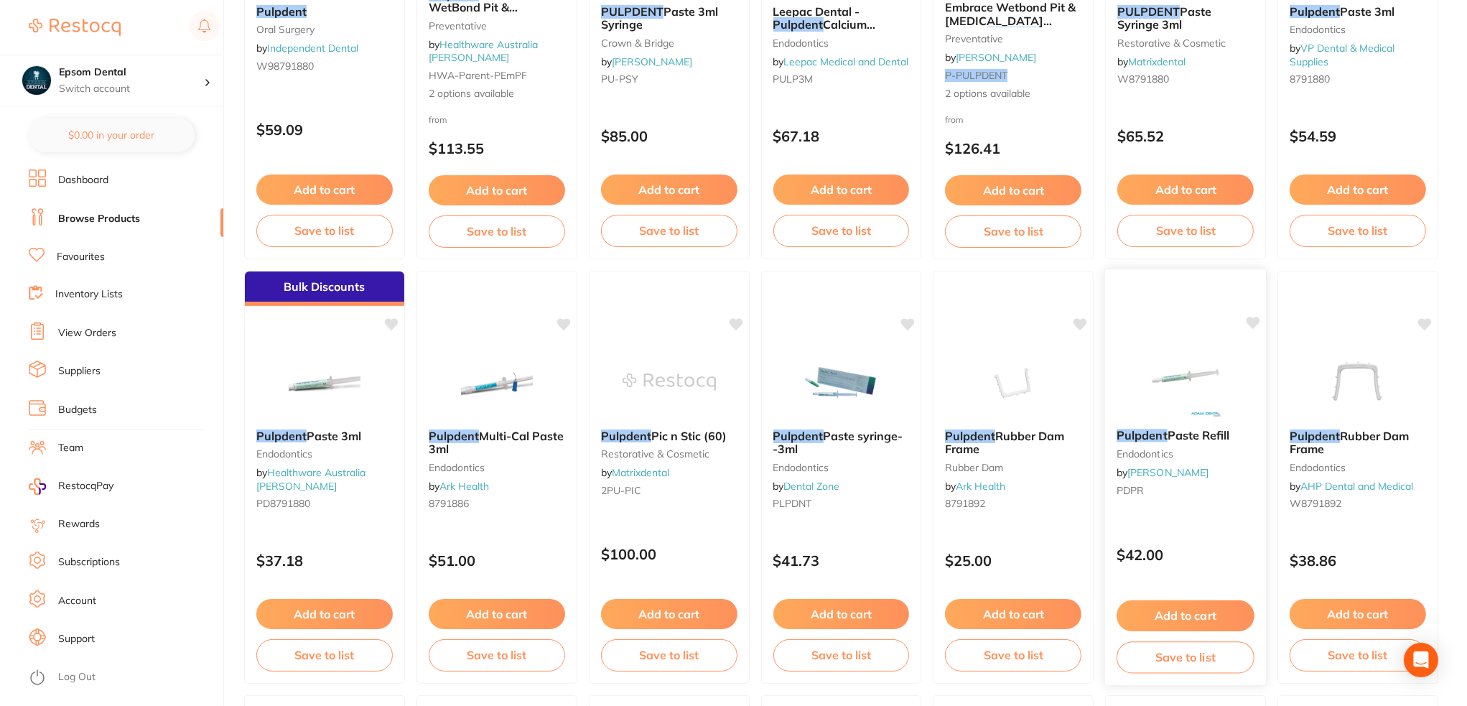
scroll to position [431, 0]
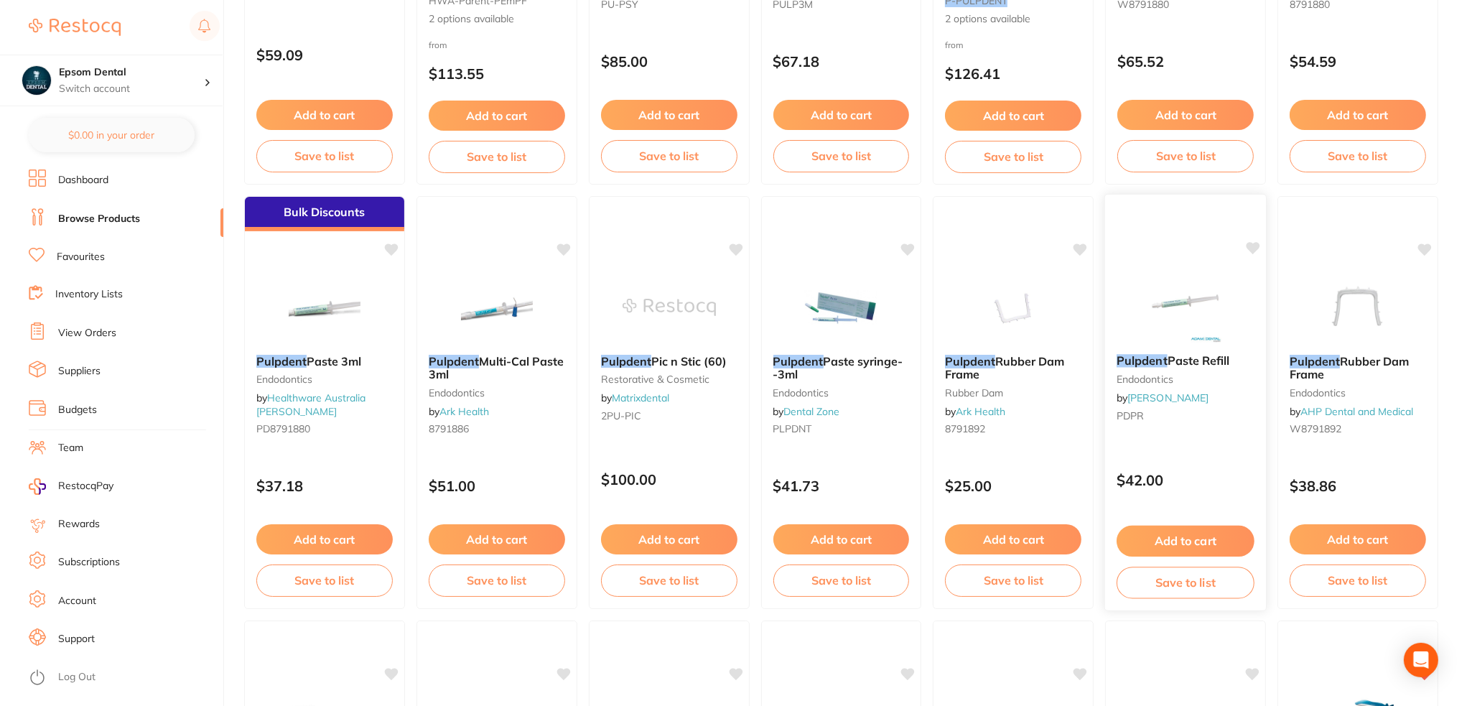
type input "pulpdent"
click at [1187, 576] on button "Save to list" at bounding box center [1186, 583] width 138 height 32
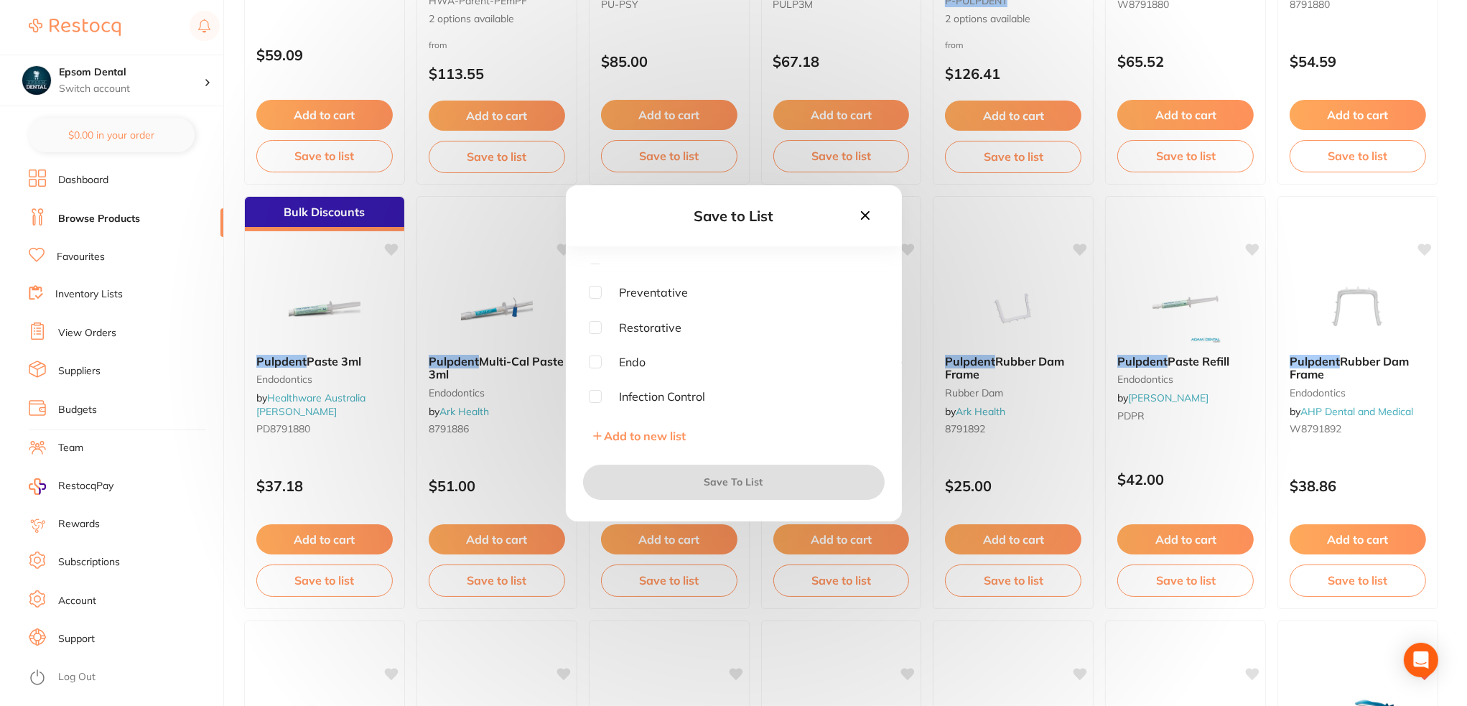
scroll to position [72, 0]
click at [598, 334] on input "checkbox" at bounding box center [595, 336] width 13 height 13
checkbox input "true"
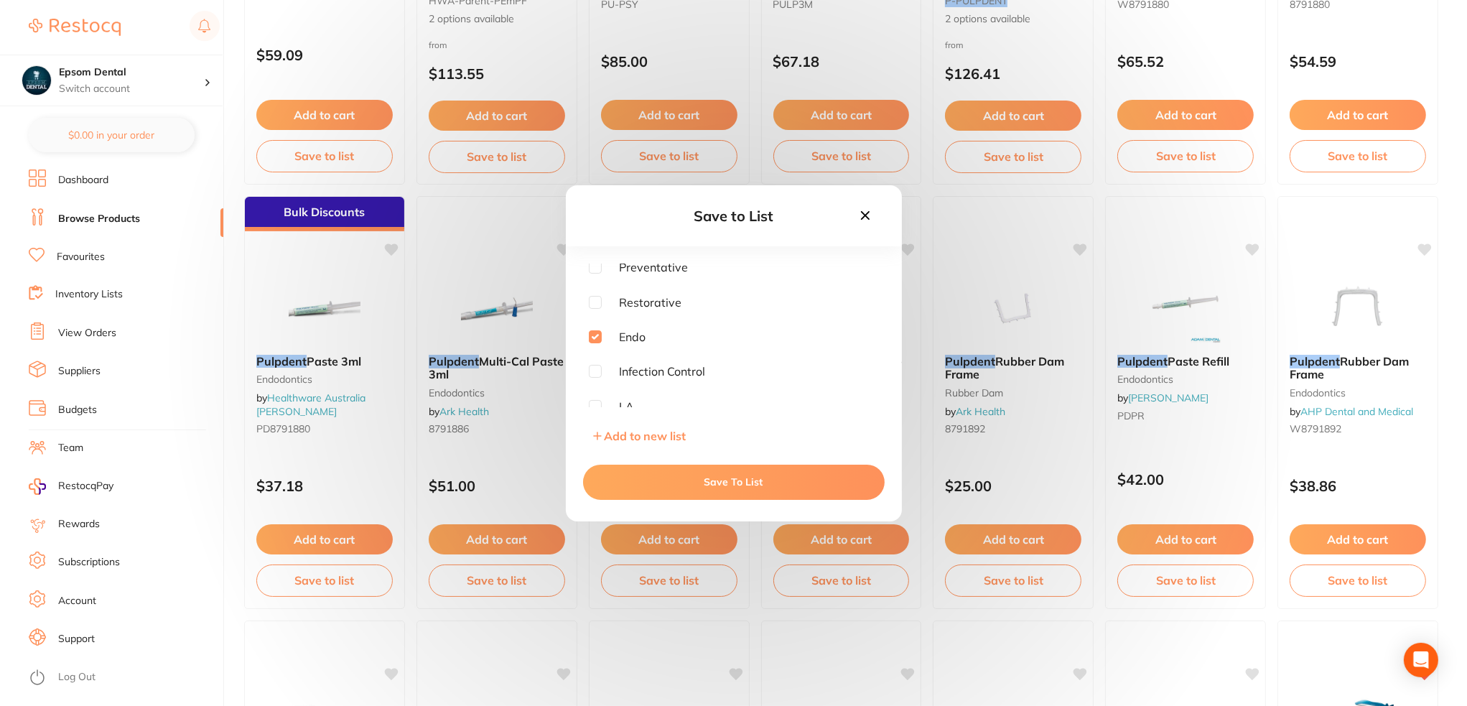
click at [683, 479] on button "Save To List" at bounding box center [734, 482] width 302 height 34
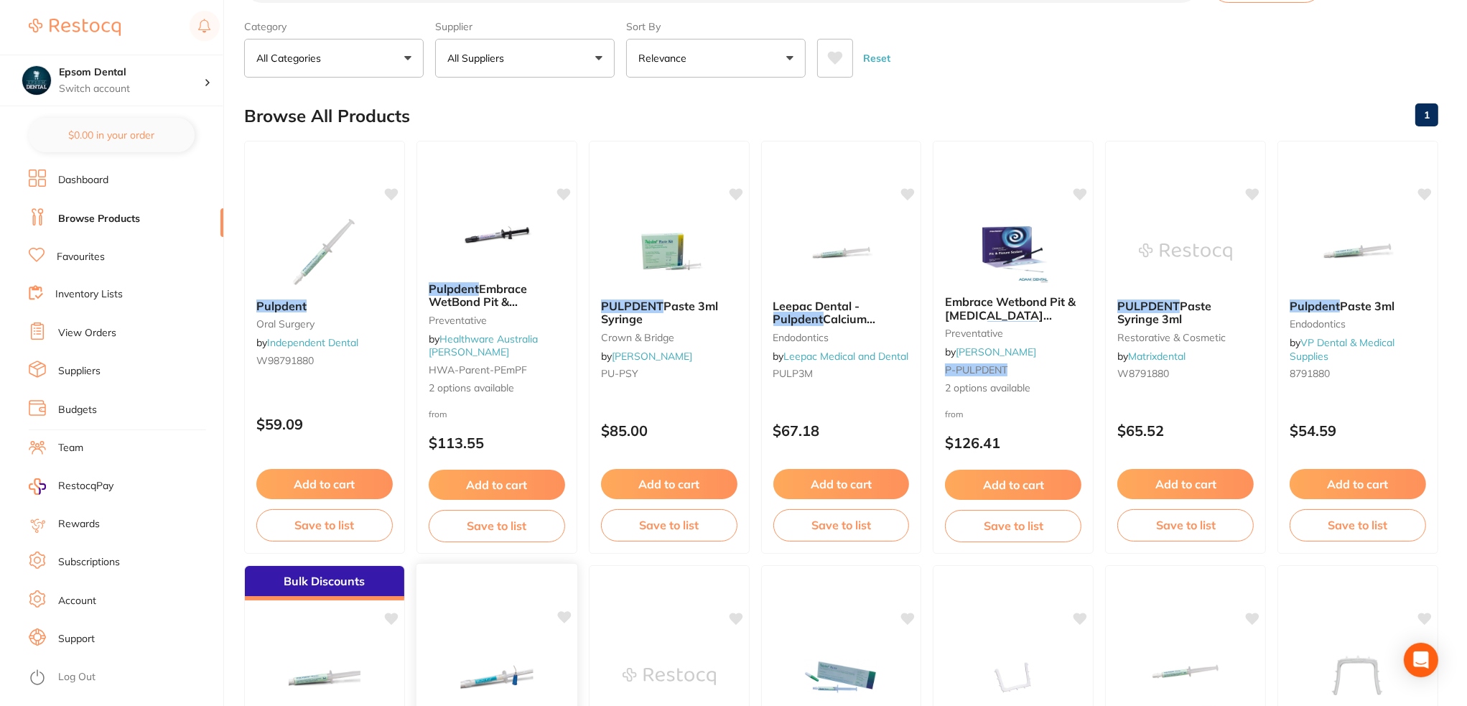
scroll to position [0, 0]
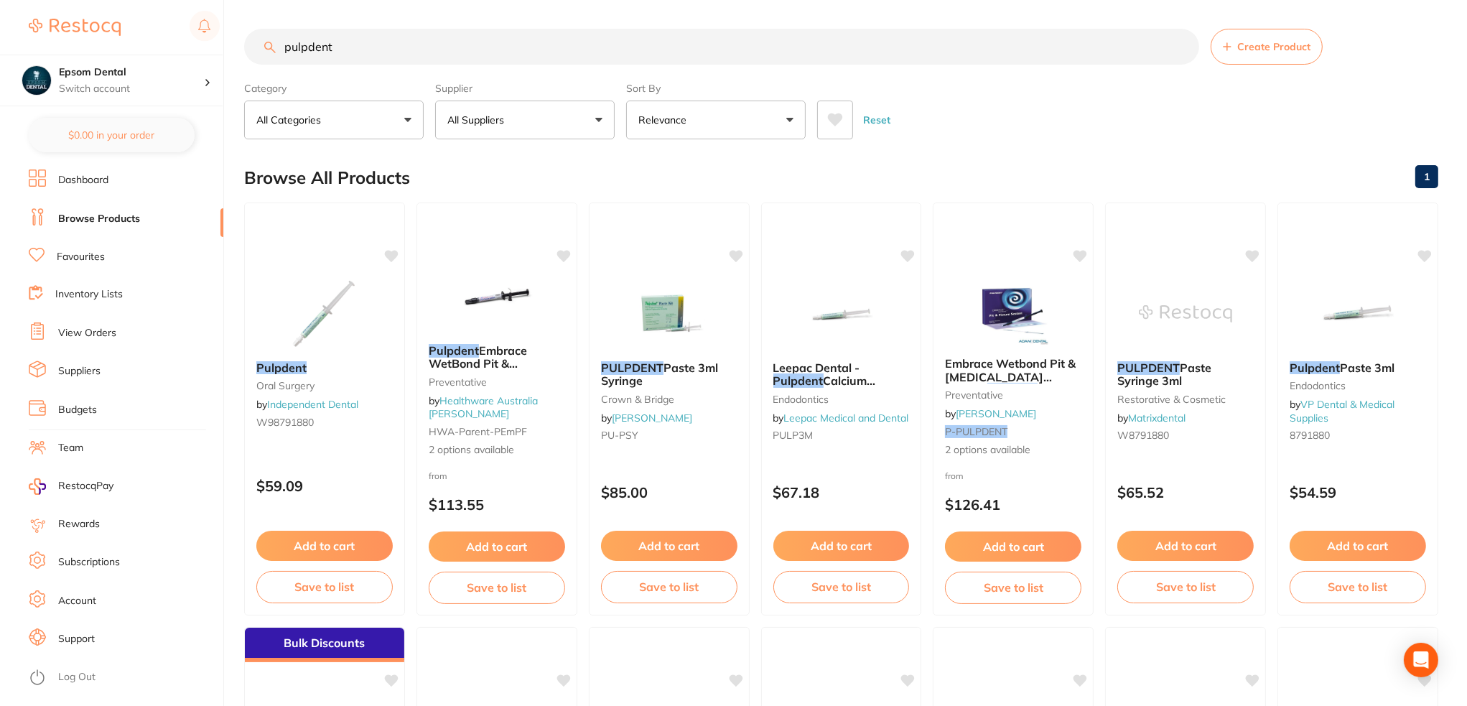
drag, startPoint x: 460, startPoint y: 52, endPoint x: 290, endPoint y: 58, distance: 169.6
click at [290, 57] on input "pulpdent" at bounding box center [721, 47] width 955 height 36
type input "p"
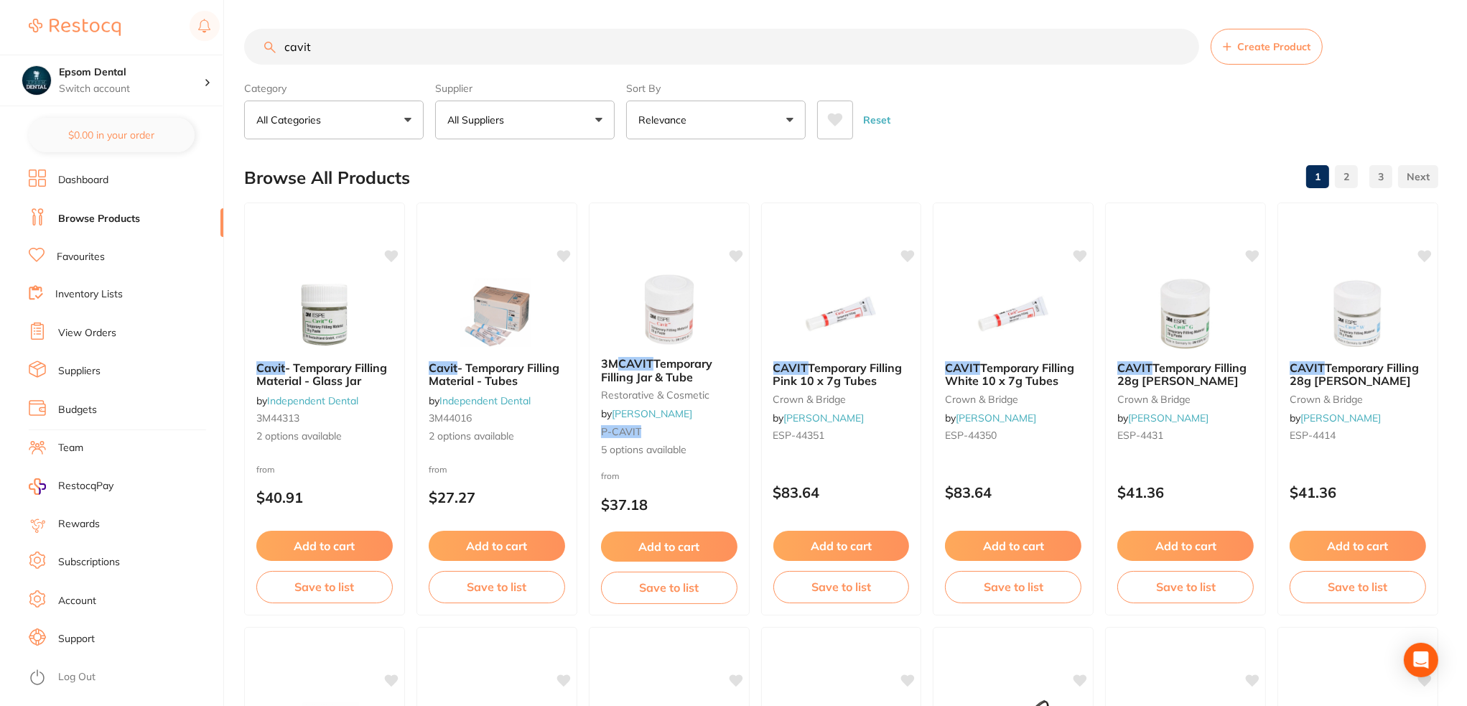
type input "cavit"
click at [566, 119] on button "All Suppliers" at bounding box center [525, 120] width 180 height 39
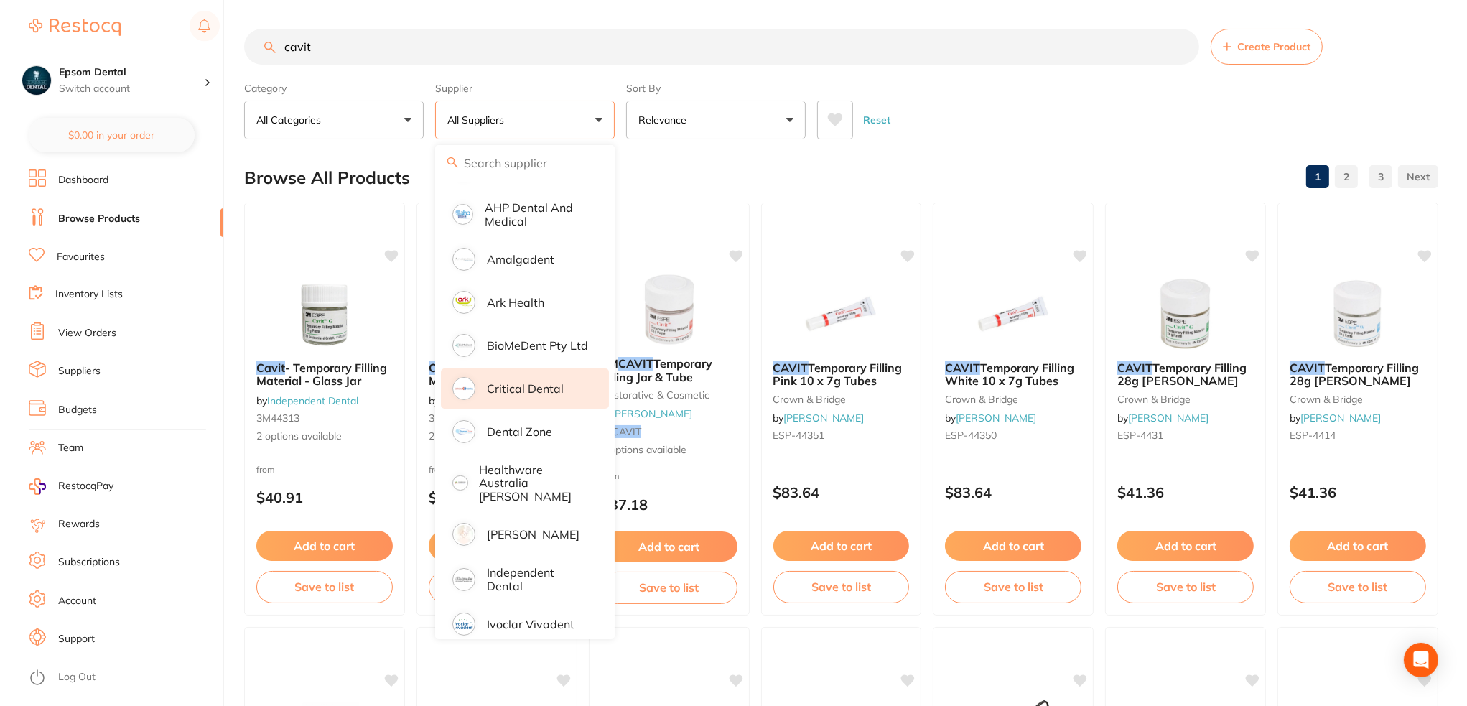
scroll to position [144, 0]
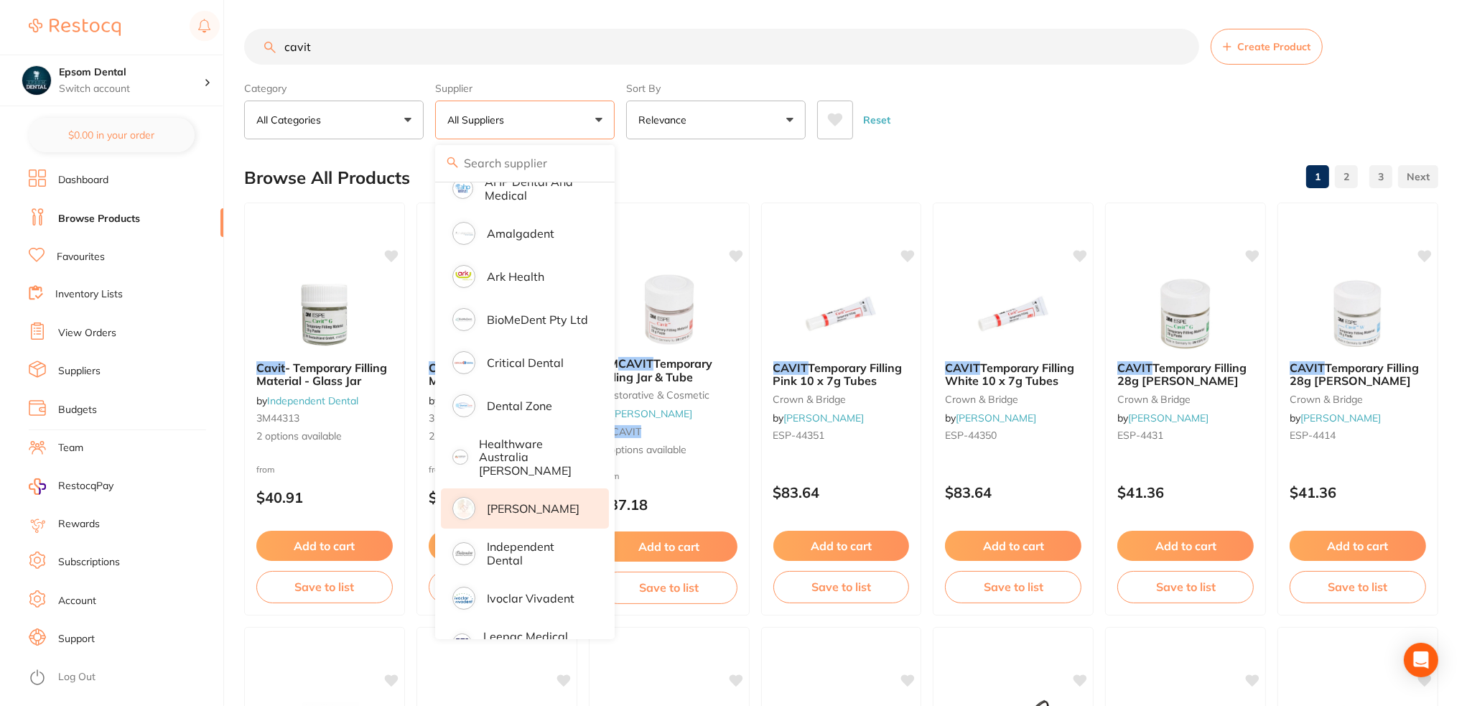
click at [522, 502] on p "[PERSON_NAME]" at bounding box center [533, 508] width 93 height 13
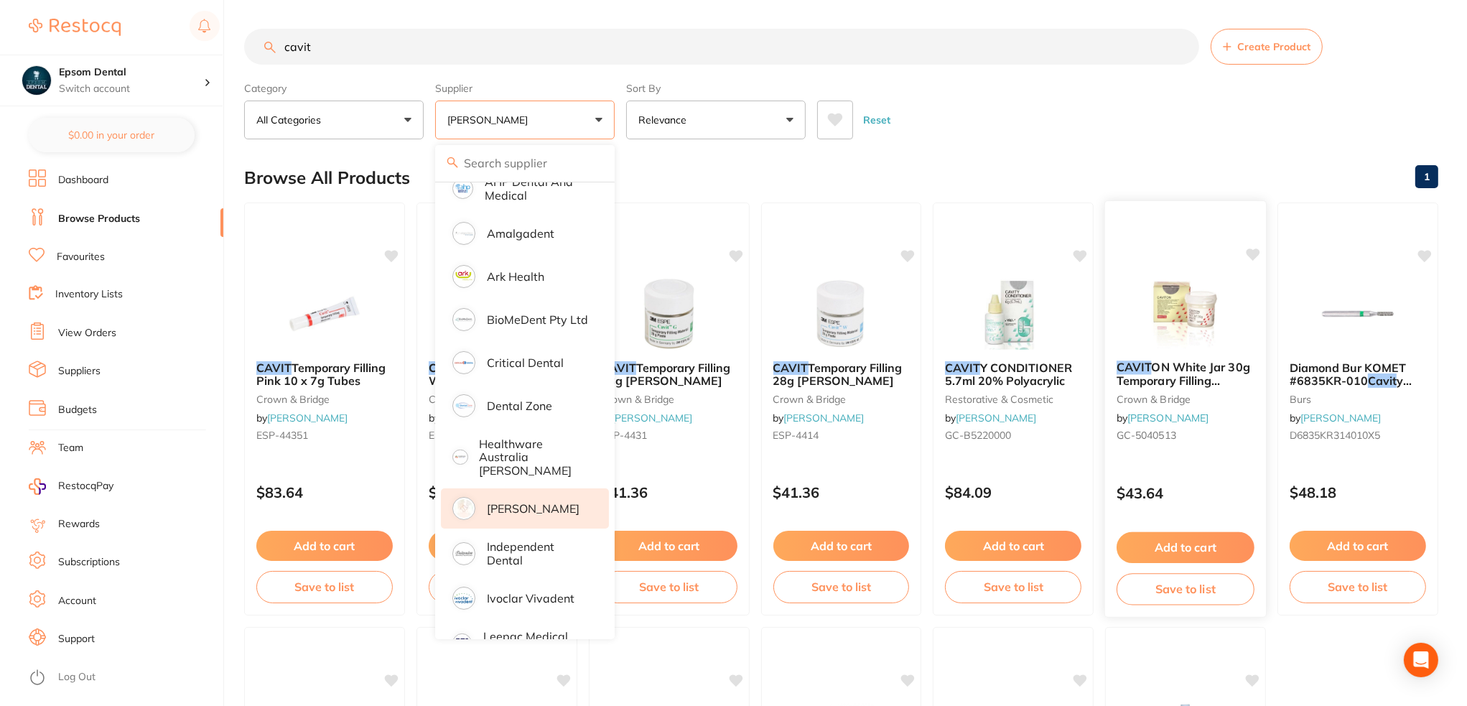
click at [1170, 596] on button "Save to list" at bounding box center [1186, 589] width 138 height 32
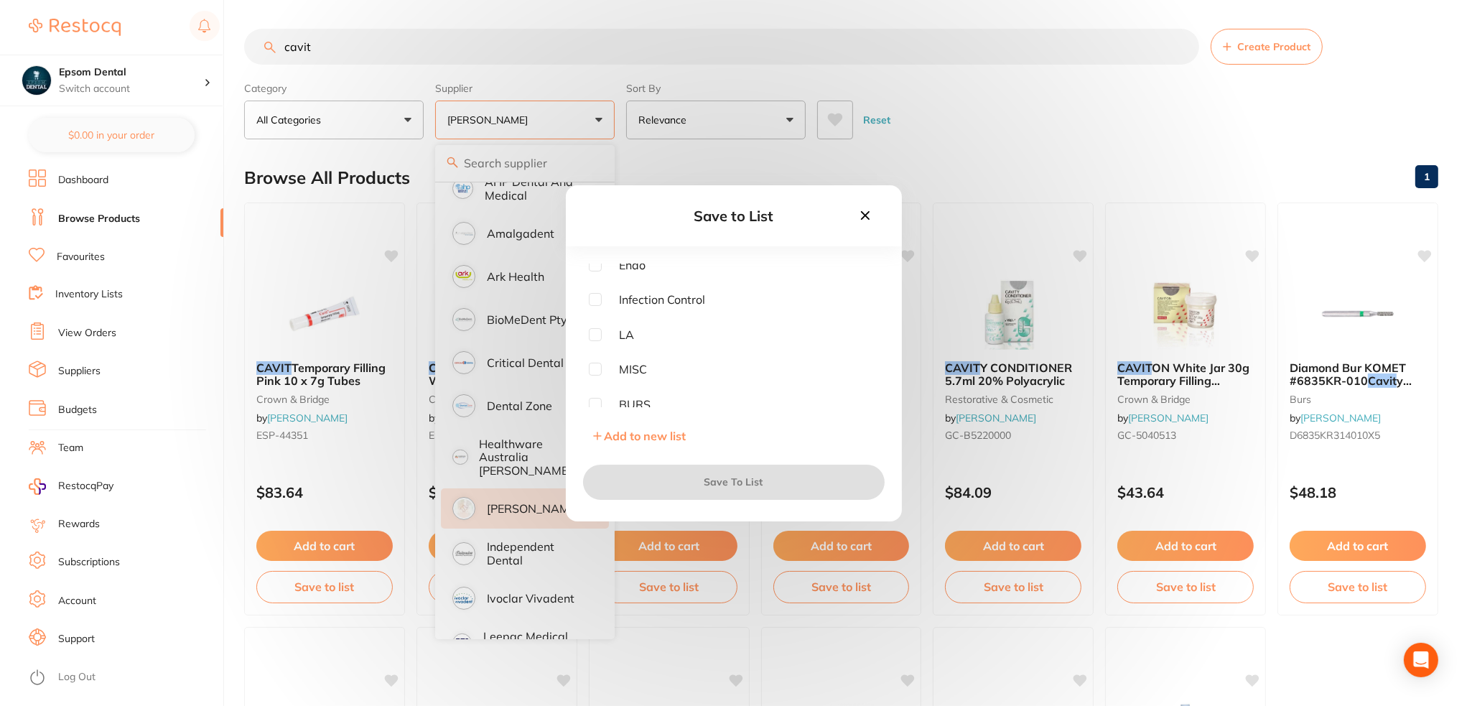
click at [590, 266] on input "checkbox" at bounding box center [595, 265] width 13 height 13
checkbox input "true"
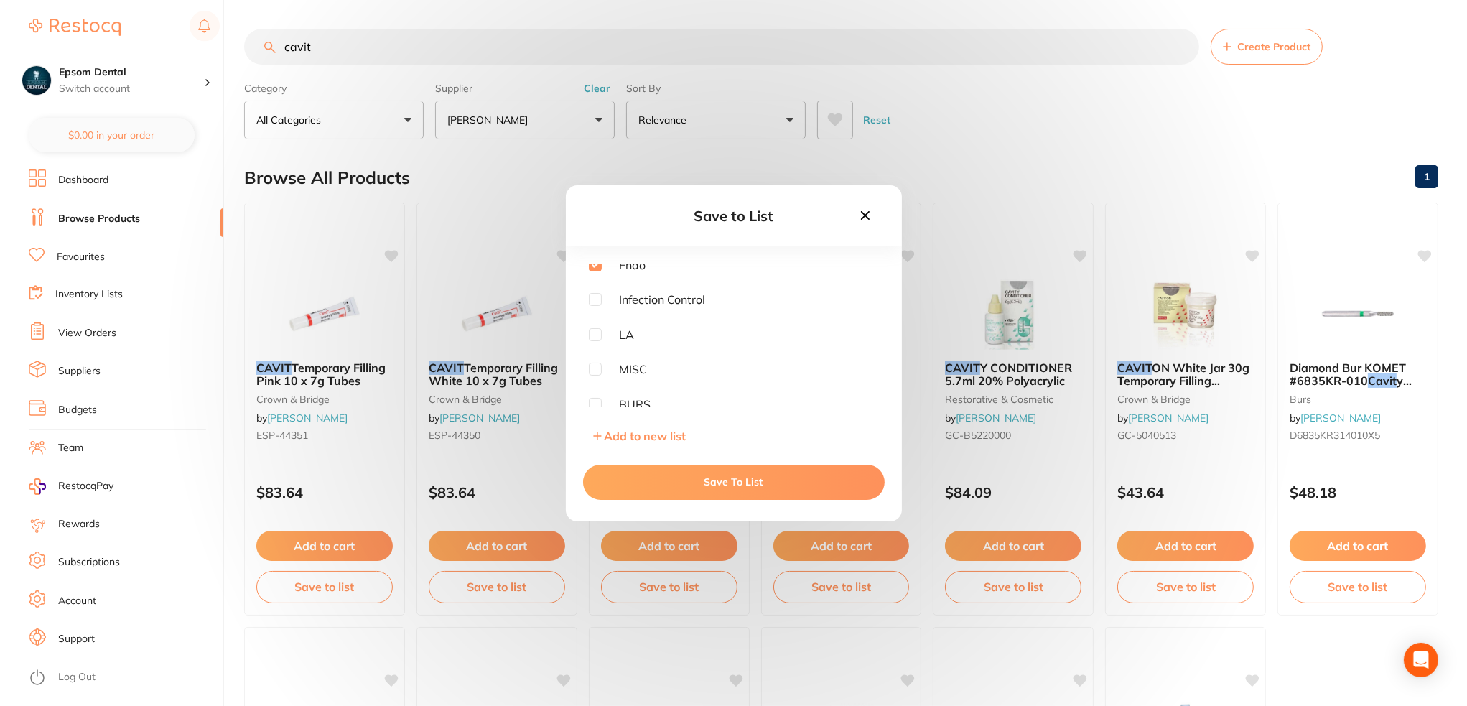
click at [701, 490] on button "Save To List" at bounding box center [734, 482] width 302 height 34
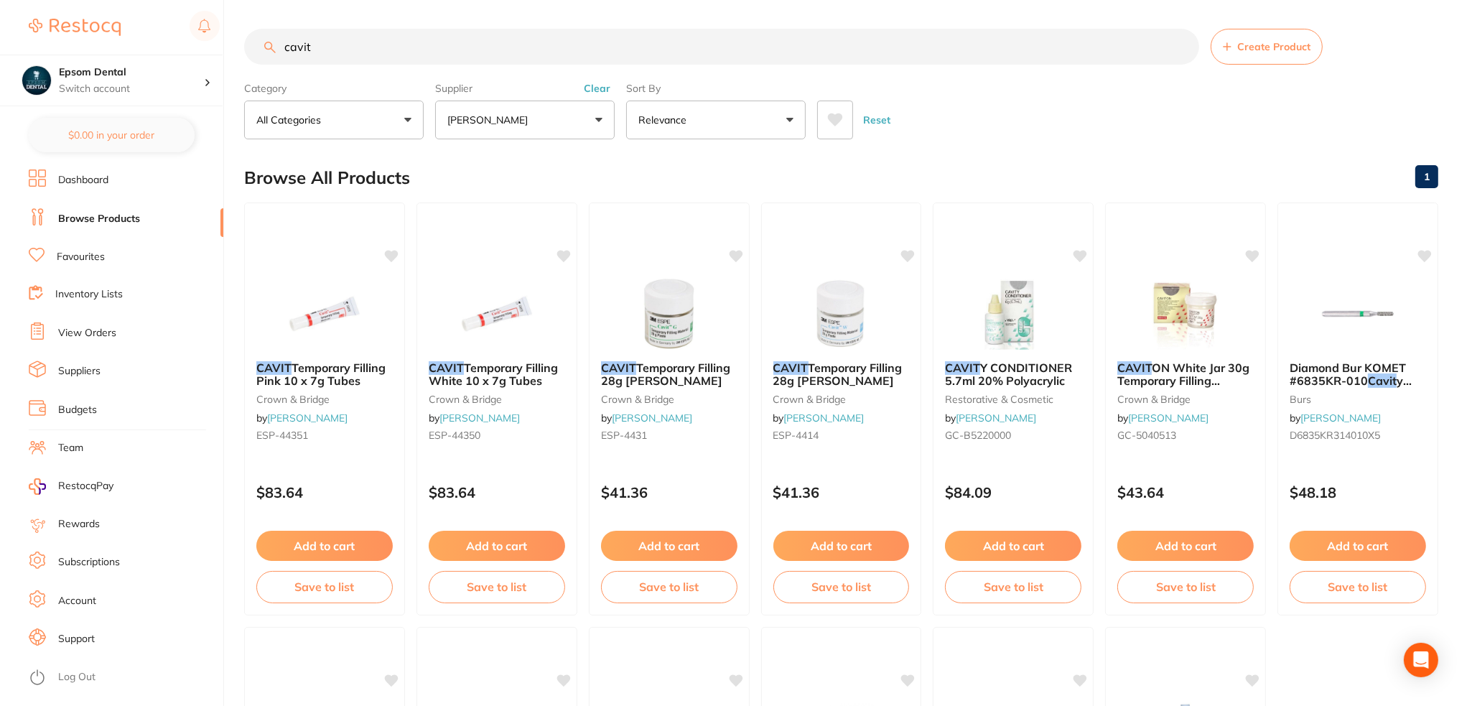
drag, startPoint x: 406, startPoint y: 54, endPoint x: 141, endPoint y: 53, distance: 265.0
click at [141, 52] on div "$0.00 Epsom Dental Switch account Epsom Dental $0.00 in your order Dashboard Br…" at bounding box center [733, 353] width 1467 height 706
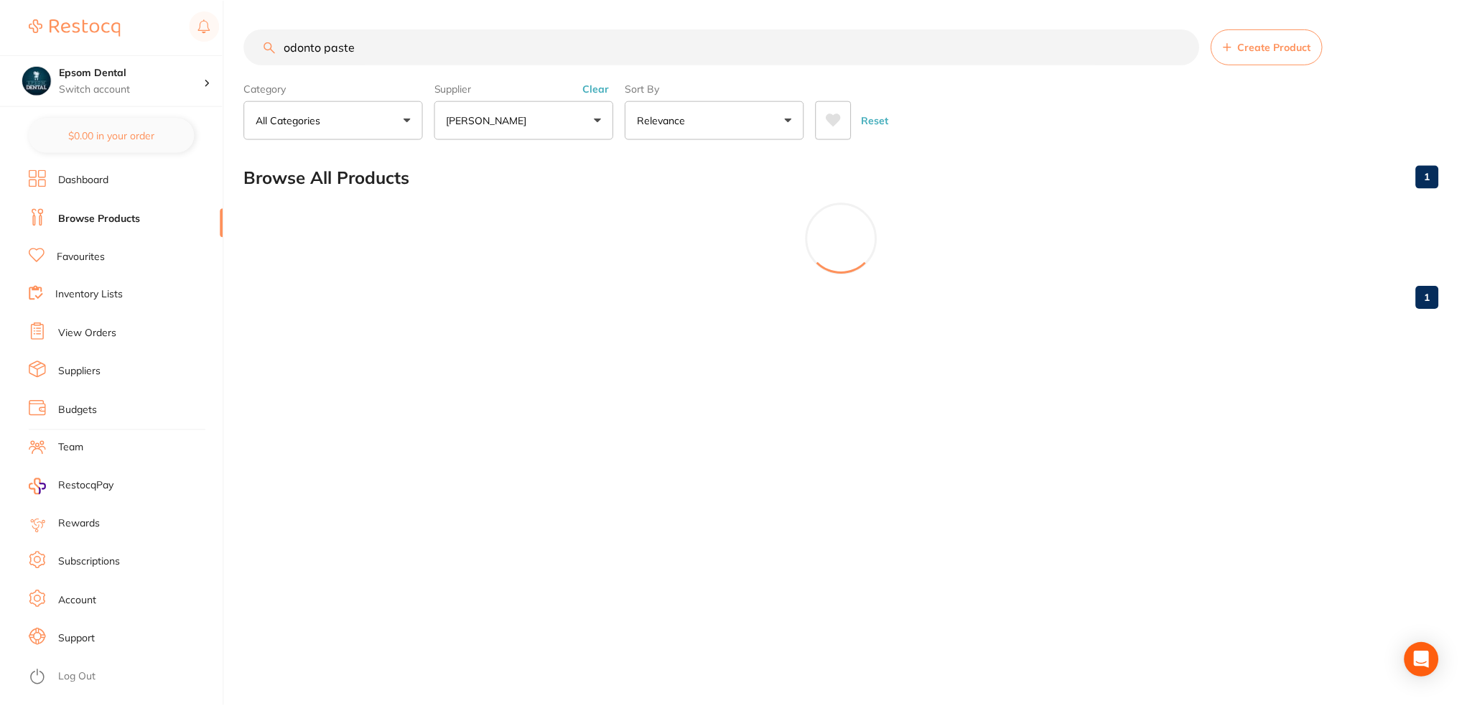
scroll to position [187, 0]
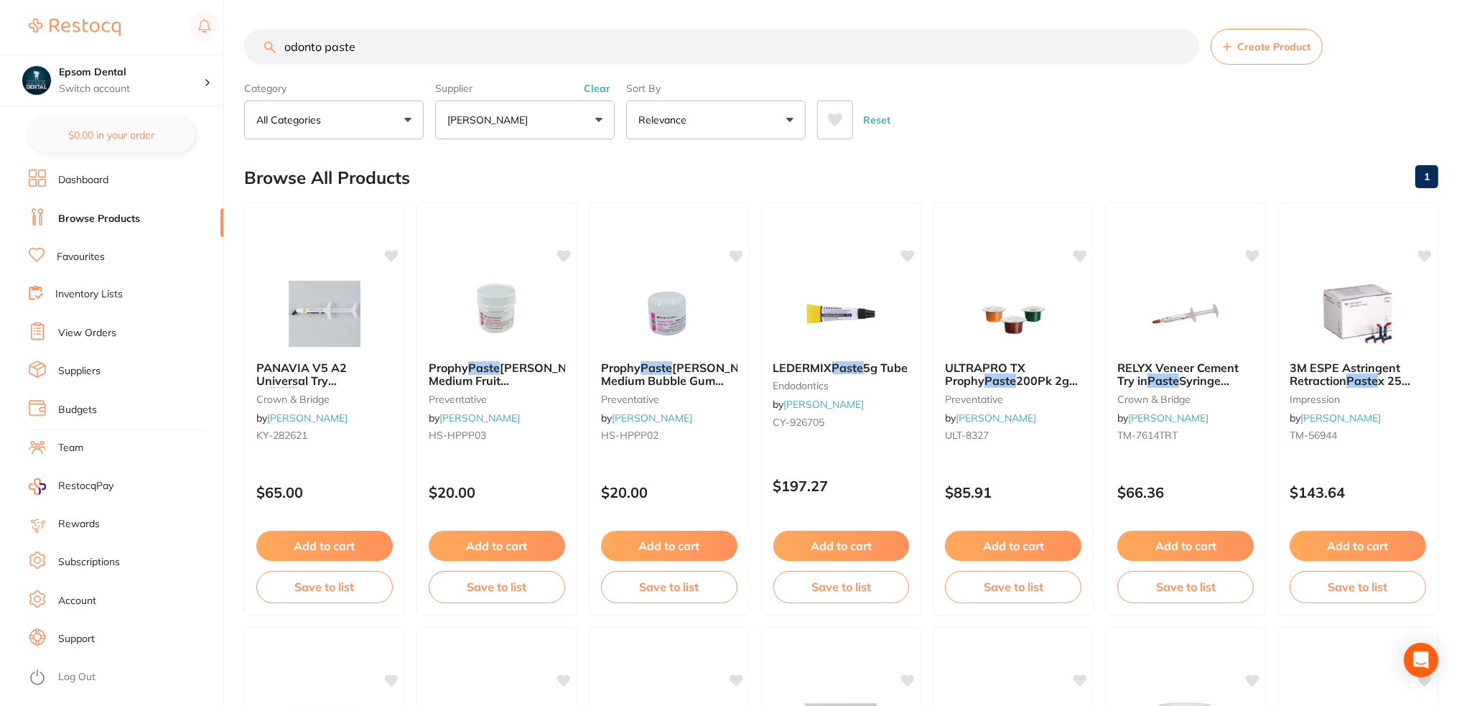
click at [565, 110] on button "[PERSON_NAME]" at bounding box center [525, 120] width 180 height 39
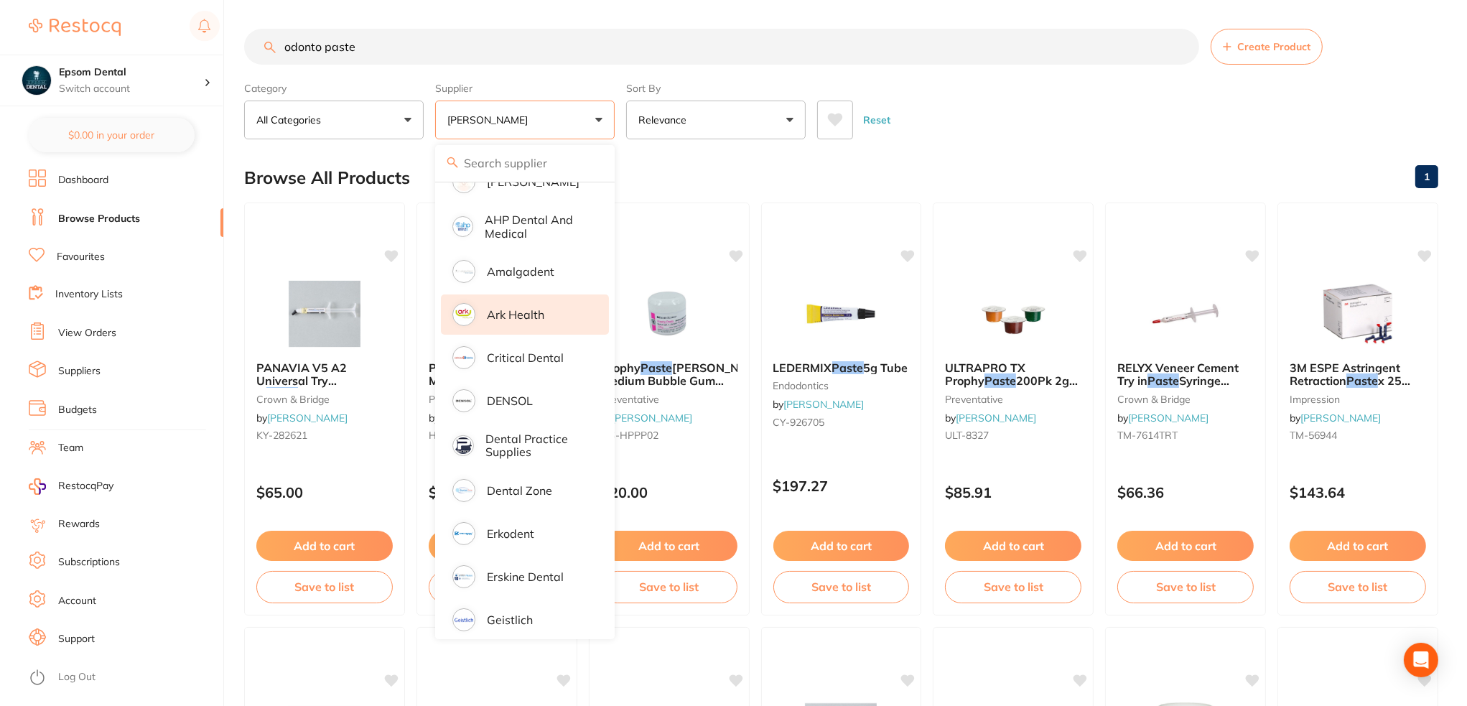
scroll to position [115, 0]
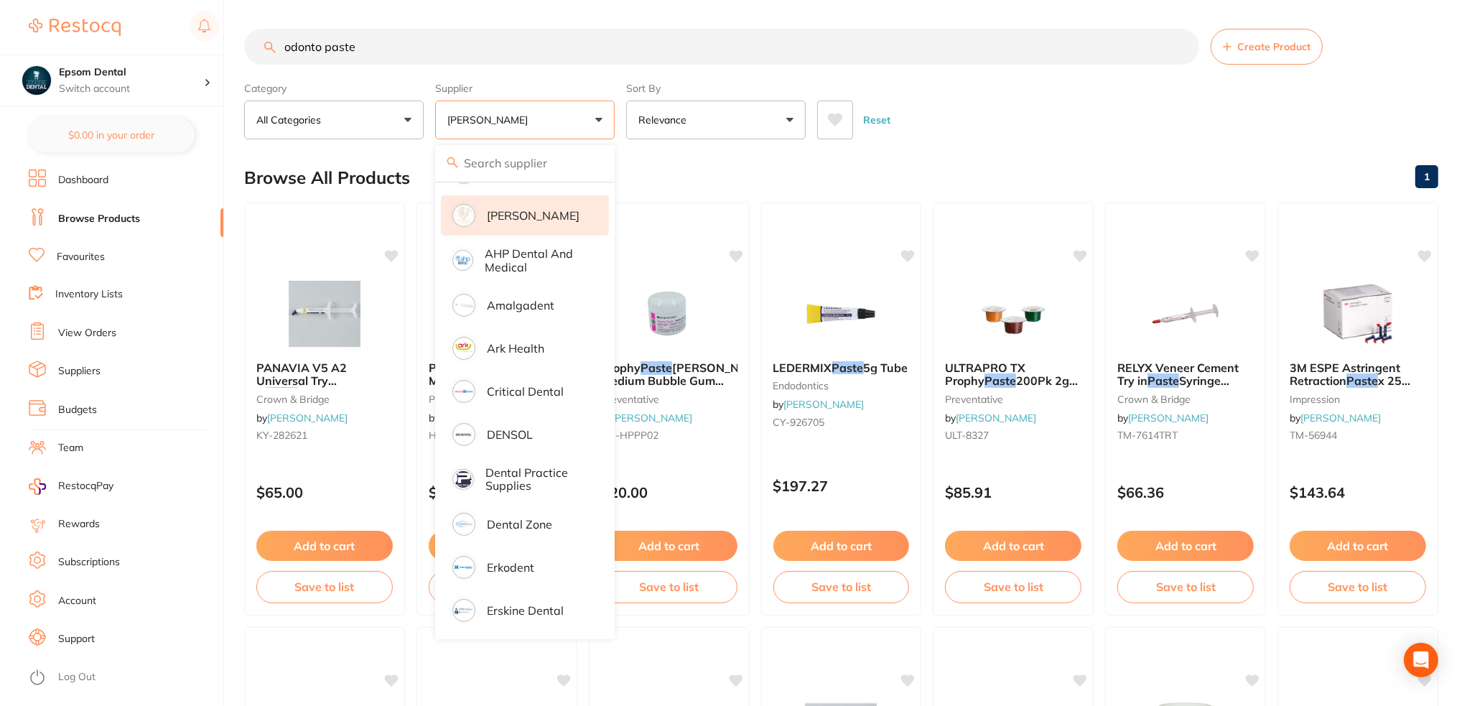
click at [527, 226] on li "[PERSON_NAME]" at bounding box center [525, 215] width 168 height 40
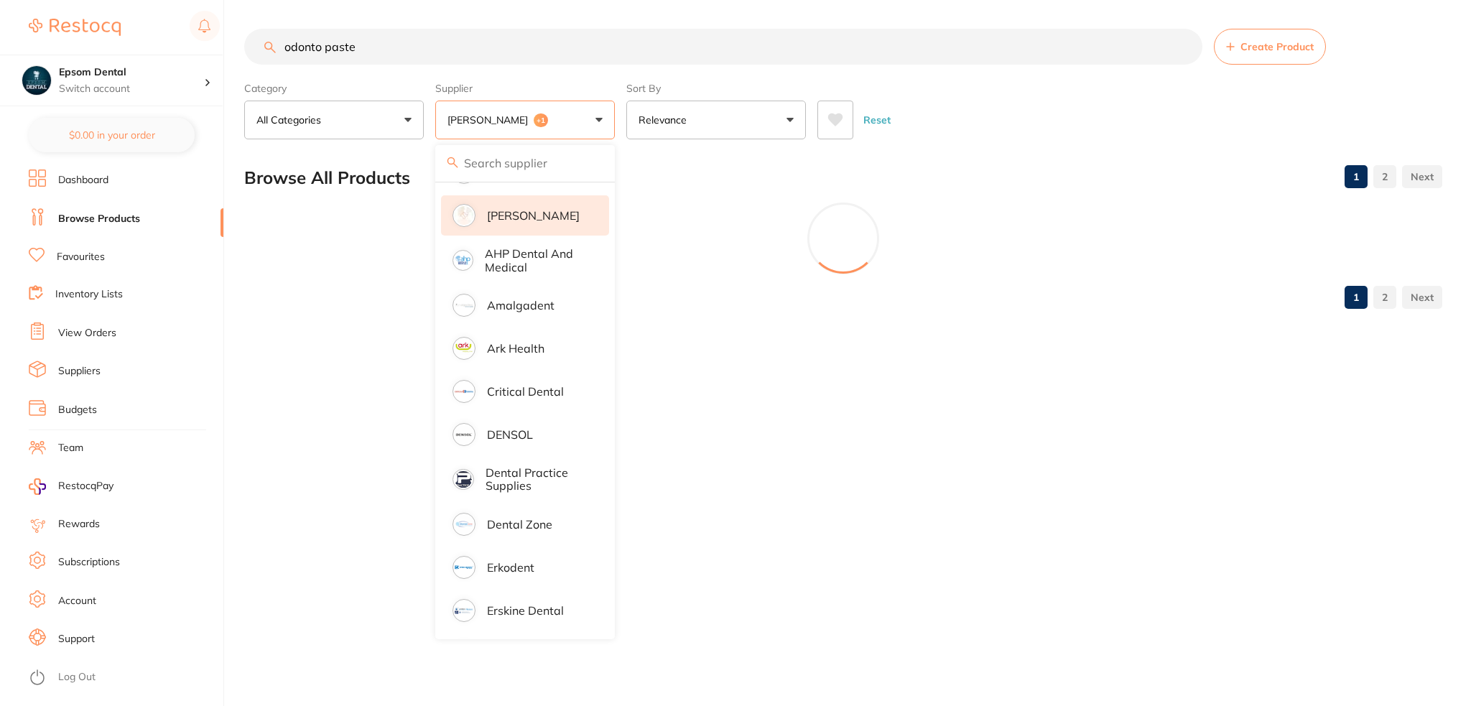
click at [1031, 131] on div "Reset" at bounding box center [1123, 114] width 613 height 50
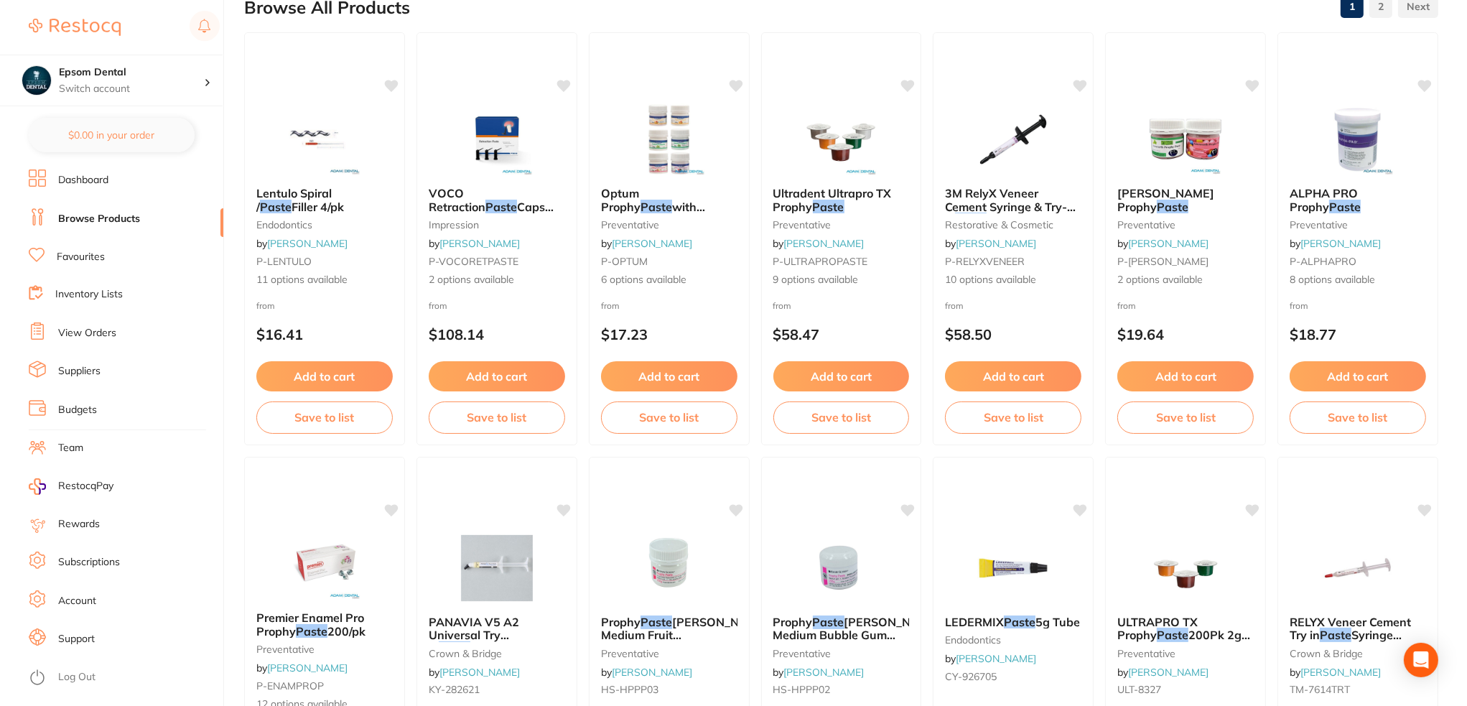
scroll to position [0, 0]
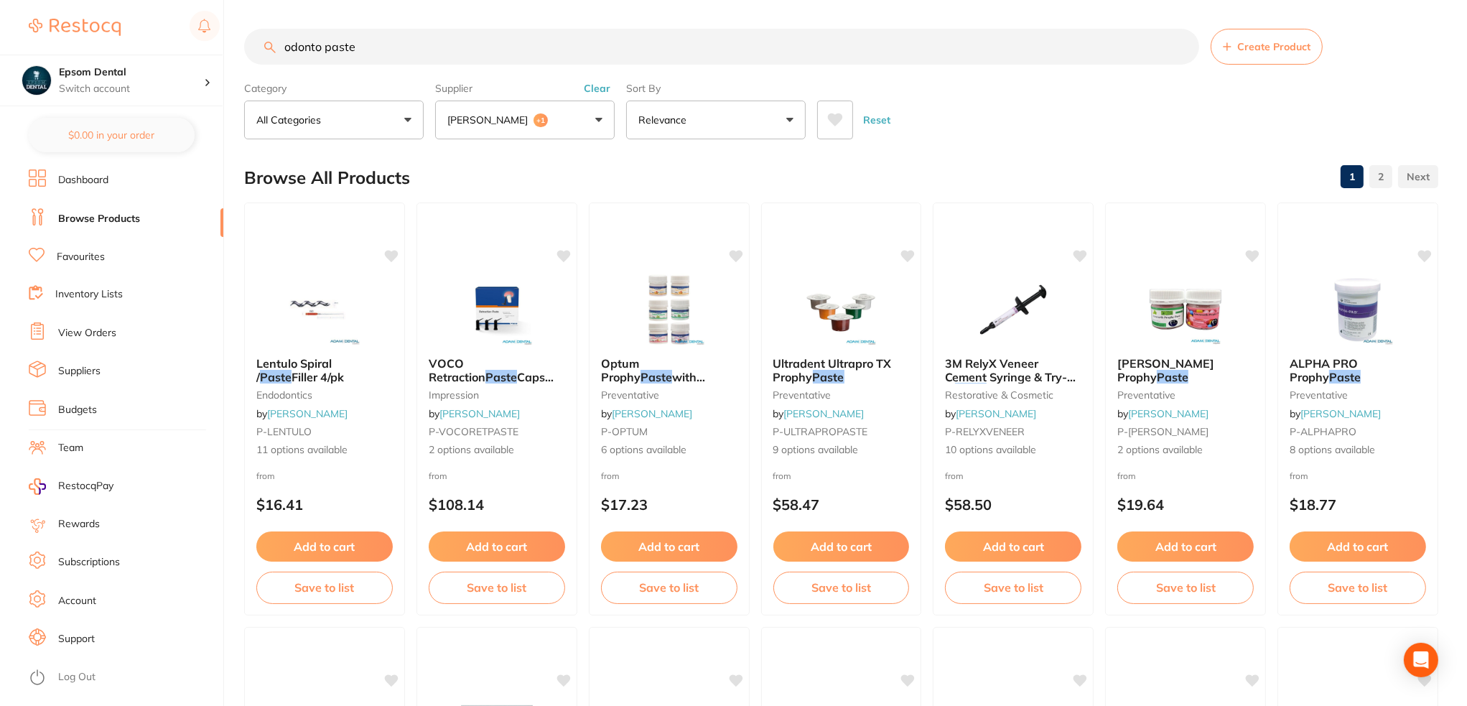
click at [330, 48] on input "odonto paste" at bounding box center [721, 47] width 955 height 36
click at [331, 48] on input "odonto paste" at bounding box center [721, 47] width 955 height 36
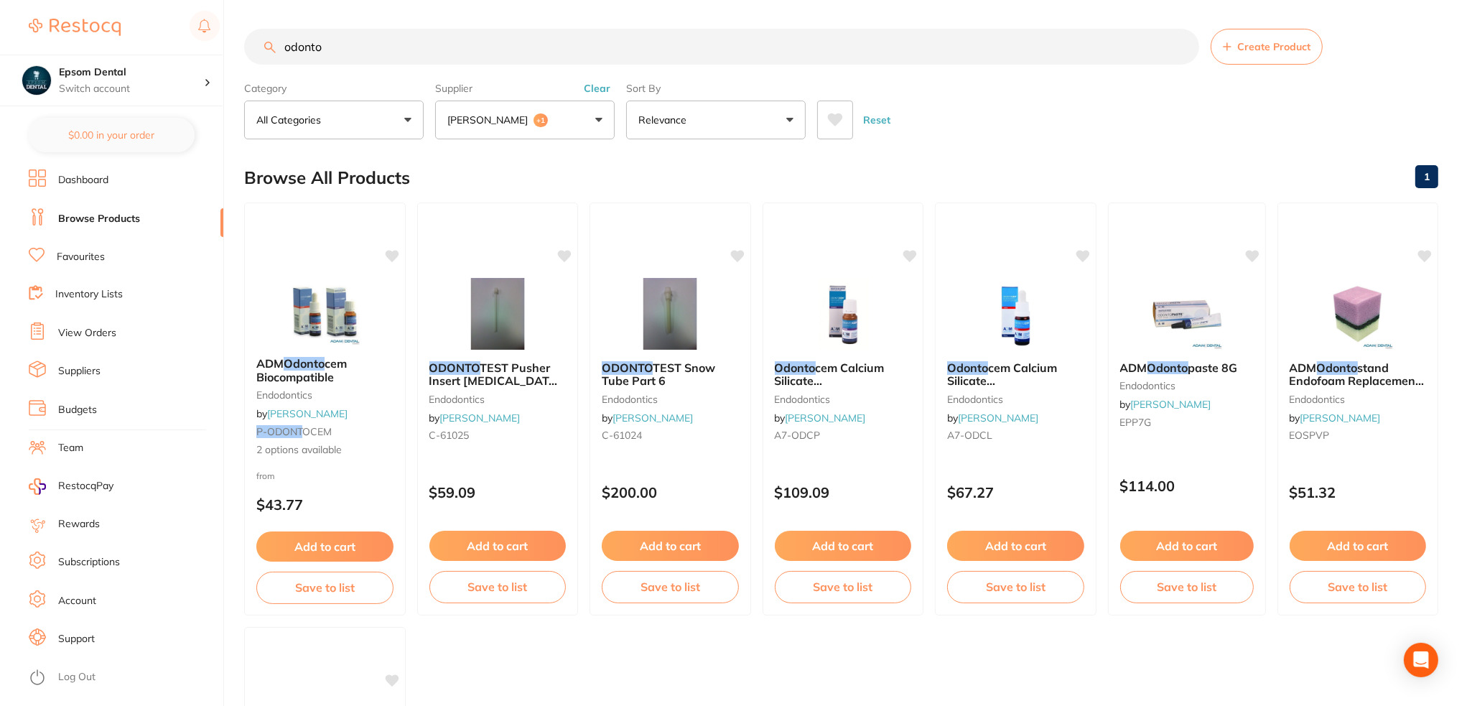
scroll to position [29, 0]
type input "odonto"
click at [1192, 588] on button "Save to list" at bounding box center [1187, 589] width 135 height 32
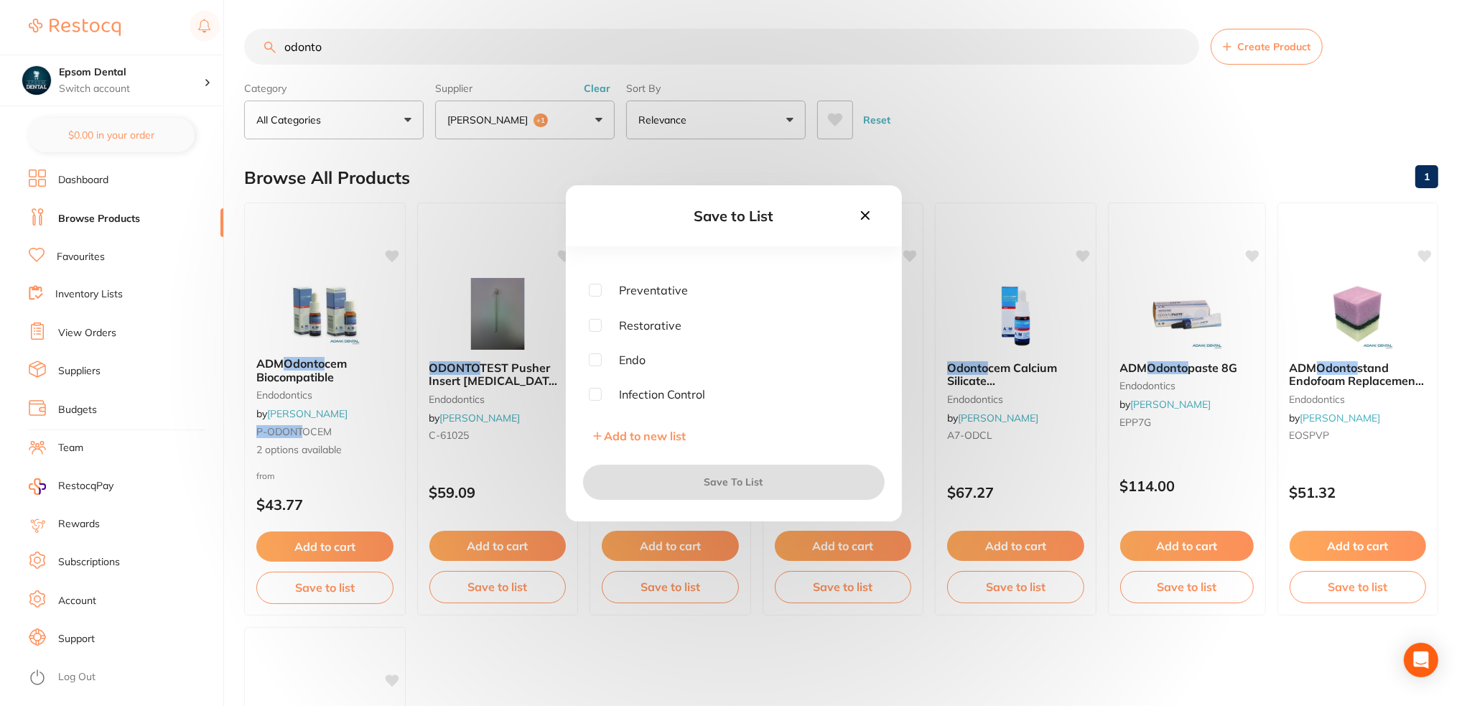
scroll to position [72, 0]
click at [593, 338] on input "checkbox" at bounding box center [595, 336] width 13 height 13
checkbox input "true"
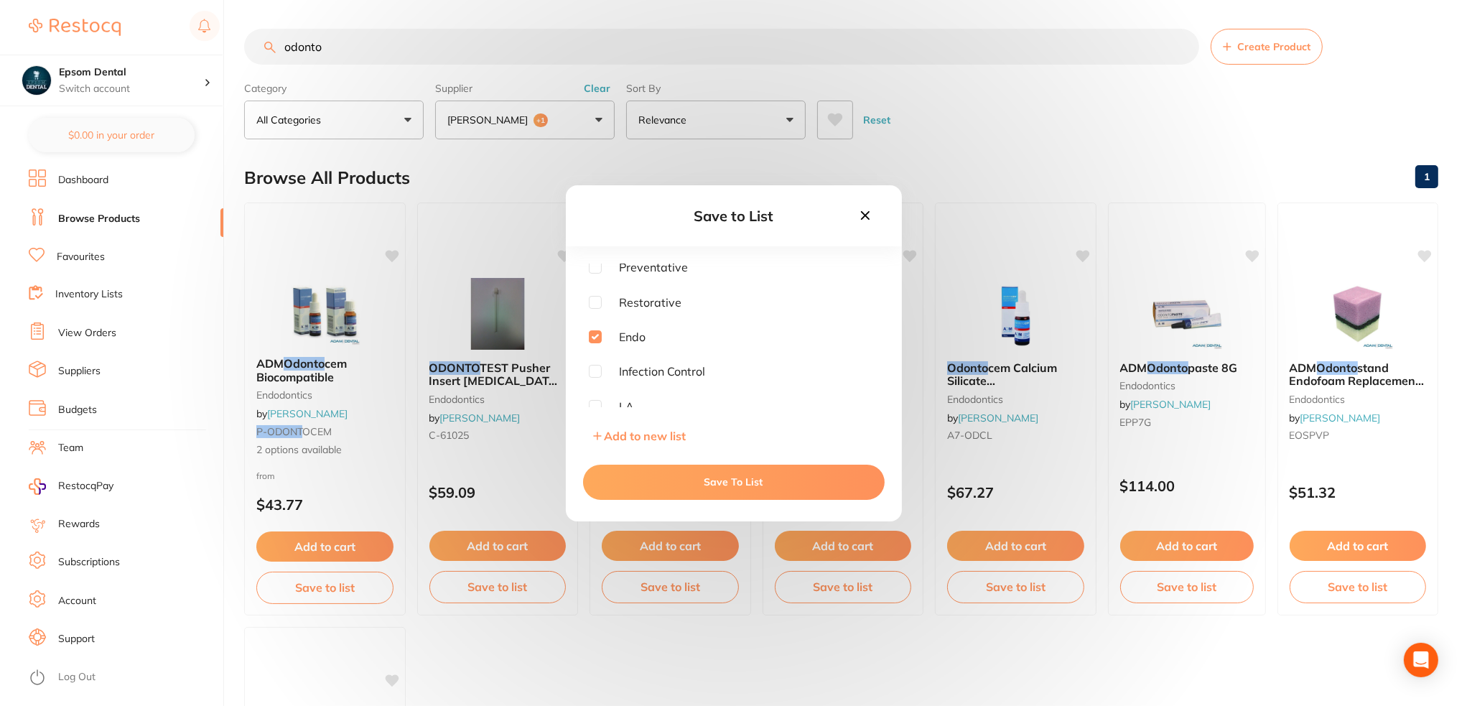
click at [736, 482] on button "Save To List" at bounding box center [734, 482] width 302 height 34
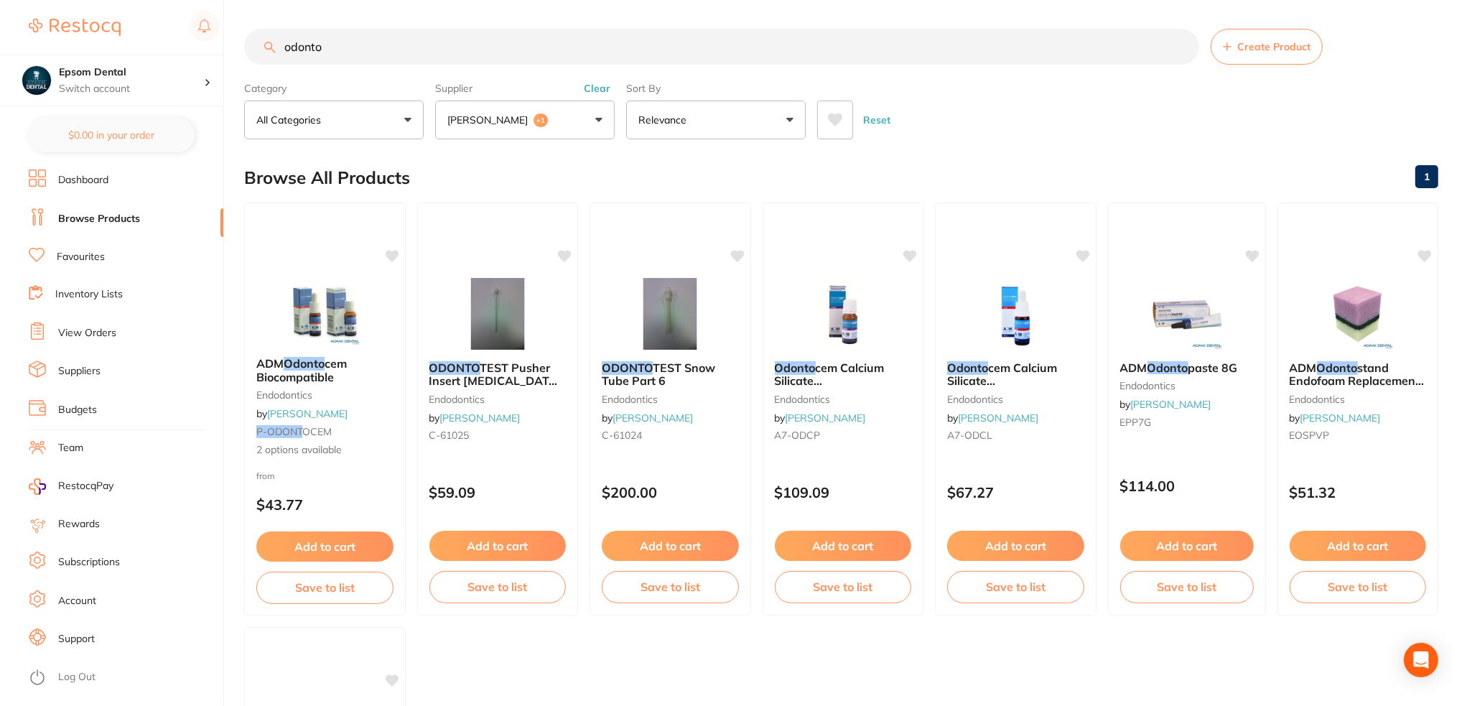
click at [491, 44] on input "odonto" at bounding box center [721, 47] width 955 height 36
drag, startPoint x: 394, startPoint y: 45, endPoint x: 187, endPoint y: 58, distance: 207.3
click at [181, 57] on div "$0.00 Epsom Dental Switch account Epsom Dental $0.00 in your order Dashboard Br…" at bounding box center [733, 353] width 1467 height 706
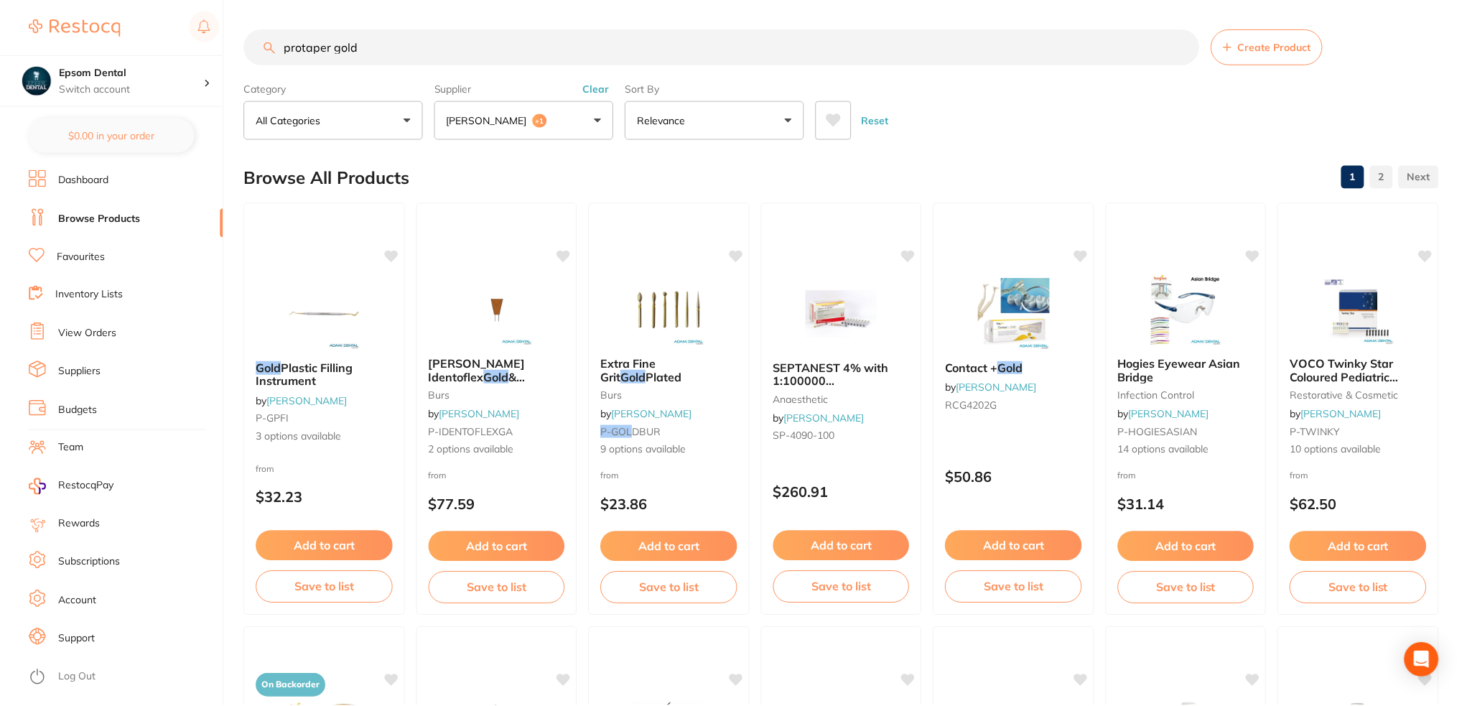
scroll to position [115, 0]
type input "protaper gold"
click at [512, 121] on p "[PERSON_NAME]" at bounding box center [490, 120] width 86 height 14
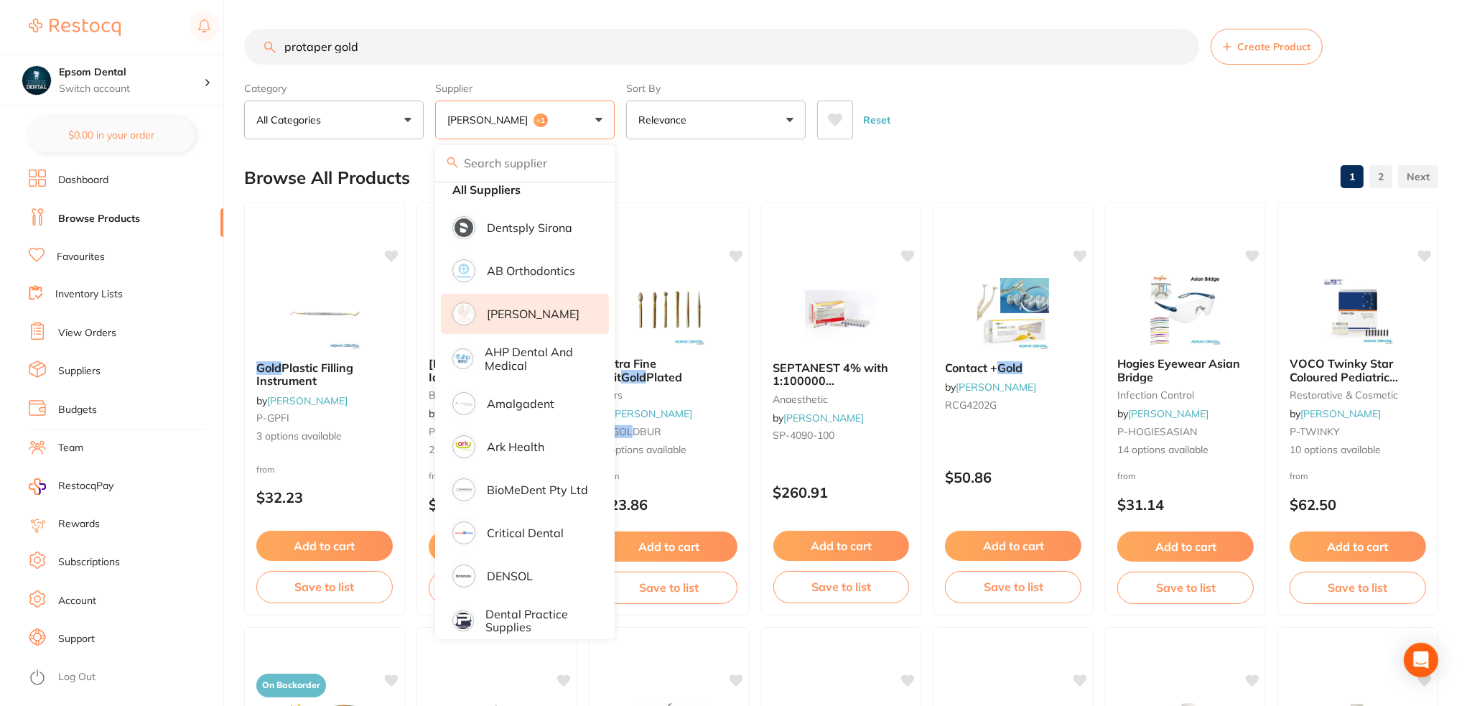
scroll to position [0, 0]
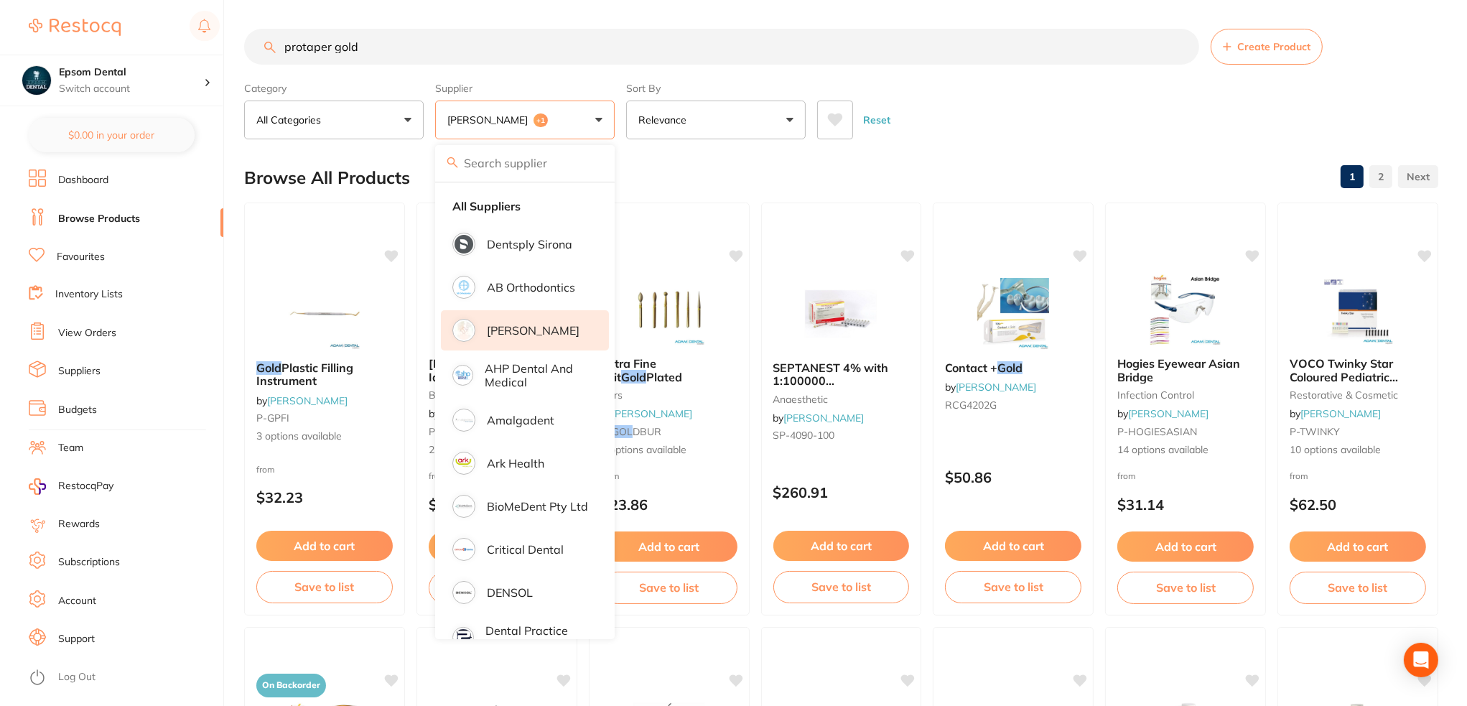
click at [509, 330] on p "[PERSON_NAME]" at bounding box center [533, 330] width 93 height 13
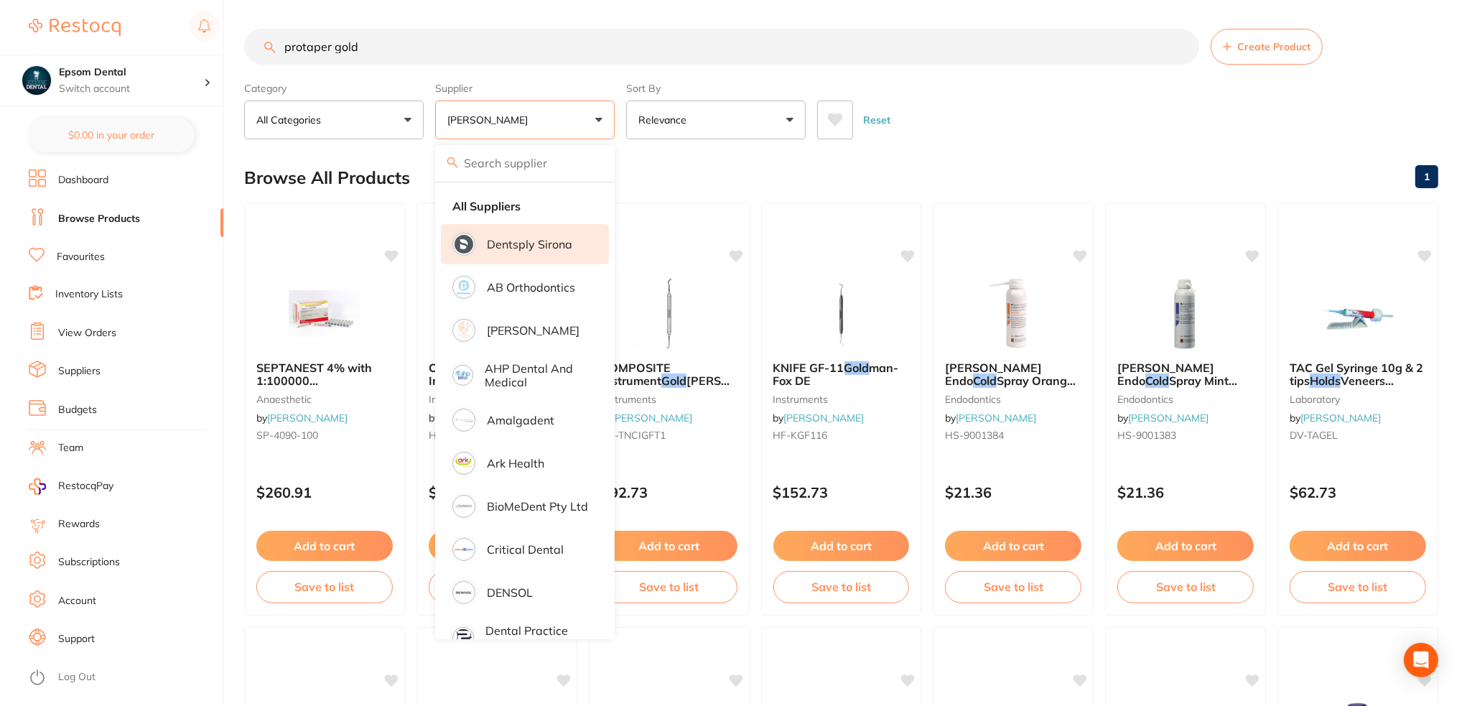
click at [529, 246] on p "Dentsply Sirona" at bounding box center [529, 244] width 85 height 13
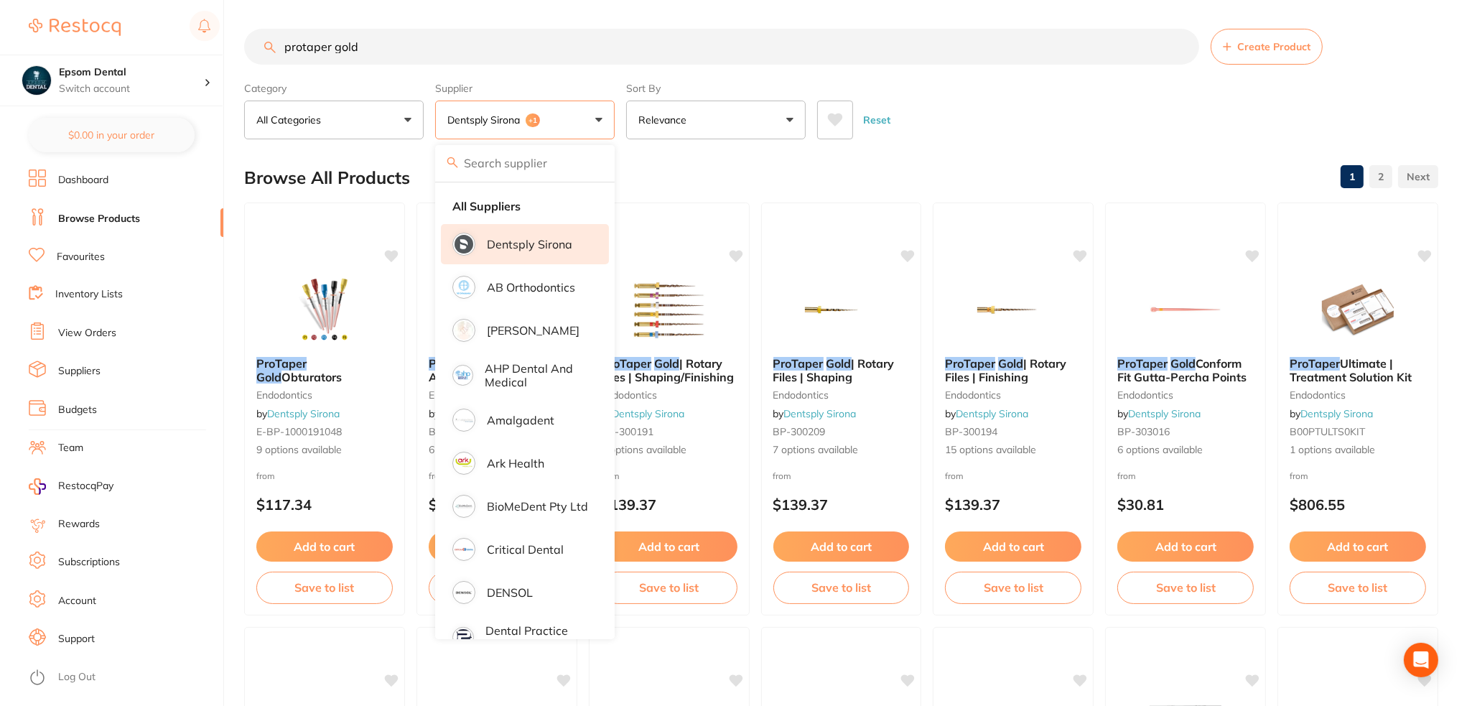
click at [746, 165] on div "Browse All Products 1 2" at bounding box center [841, 178] width 1194 height 48
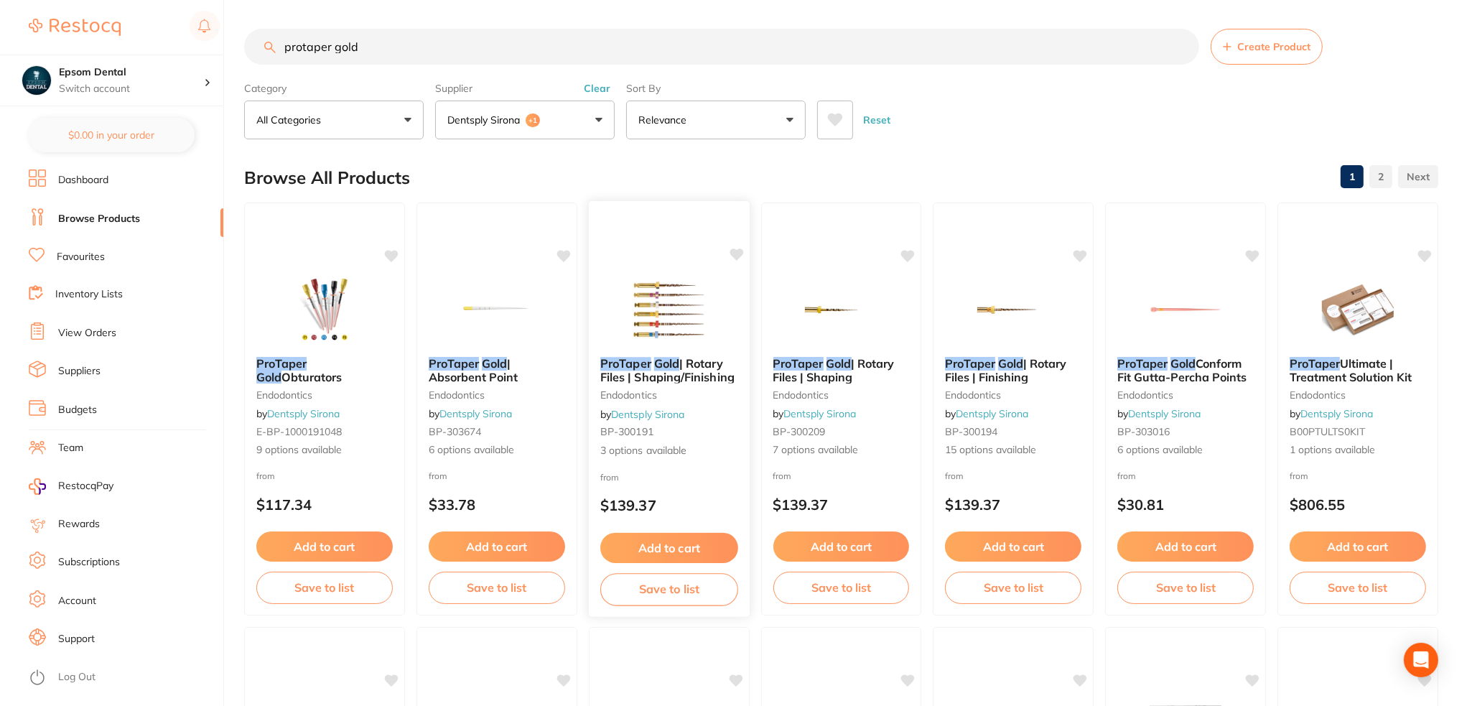
click at [644, 586] on button "Save to list" at bounding box center [669, 589] width 138 height 32
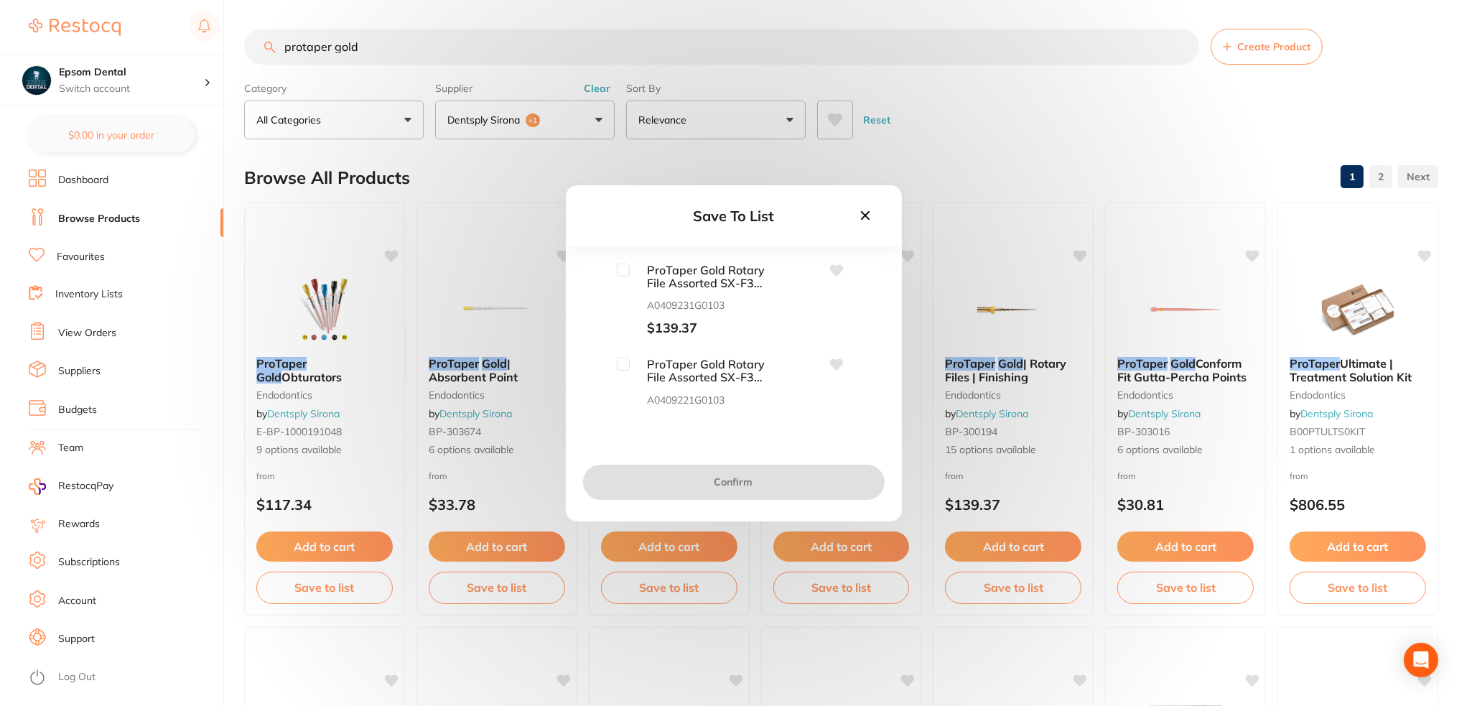
click at [623, 267] on input "checkbox" at bounding box center [623, 270] width 13 height 13
checkbox input "true"
click at [619, 365] on input "checkbox" at bounding box center [623, 364] width 13 height 13
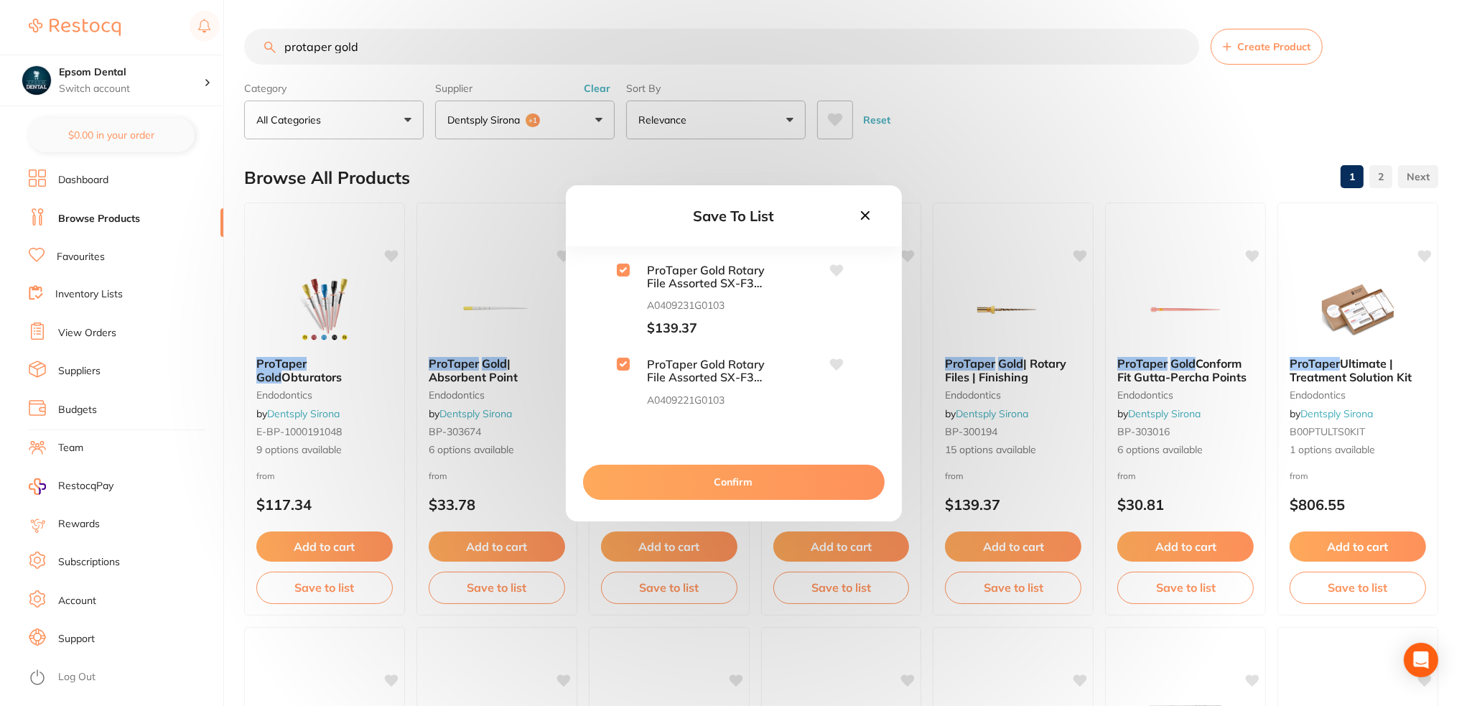
click at [619, 365] on input "checkbox" at bounding box center [623, 364] width 13 height 13
checkbox input "false"
click at [628, 269] on input "checkbox" at bounding box center [623, 270] width 13 height 13
checkbox input "false"
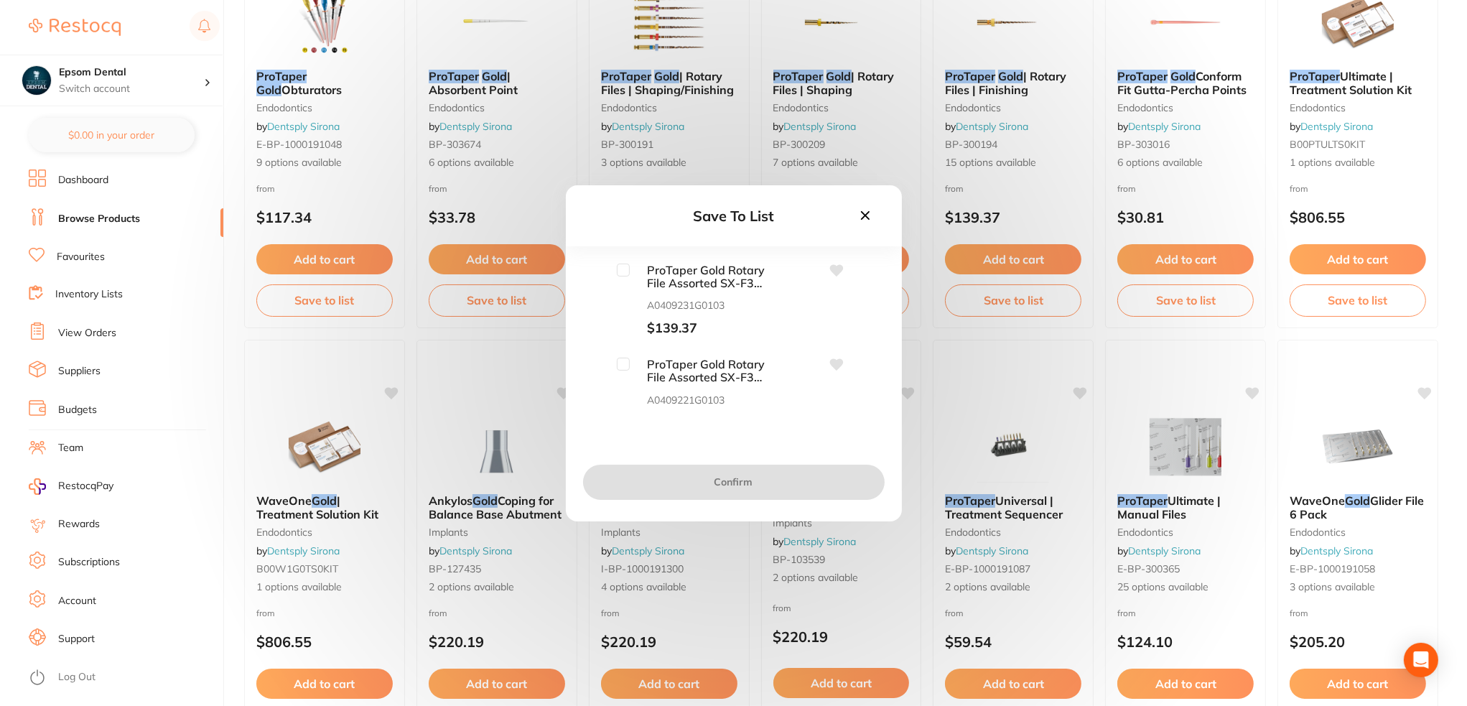
click at [859, 210] on icon at bounding box center [866, 216] width 16 height 16
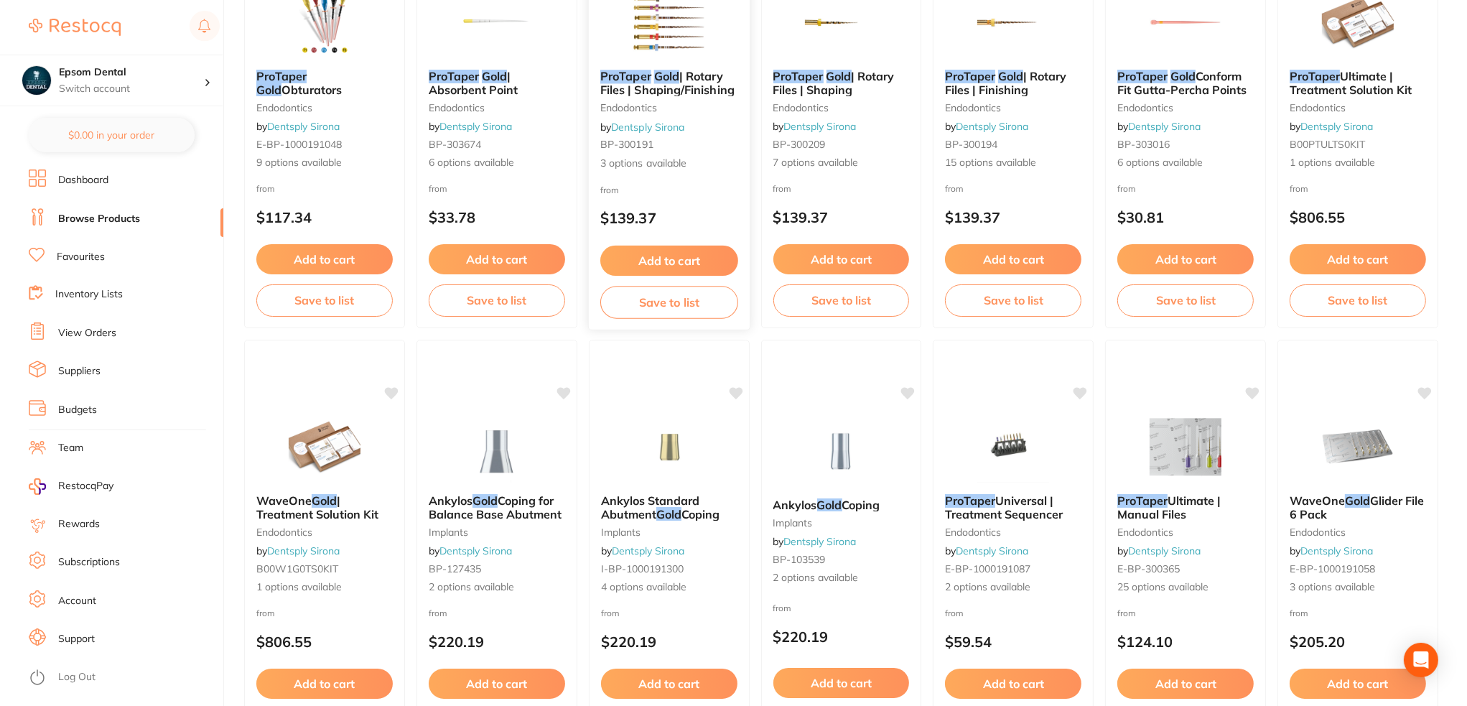
scroll to position [215, 0]
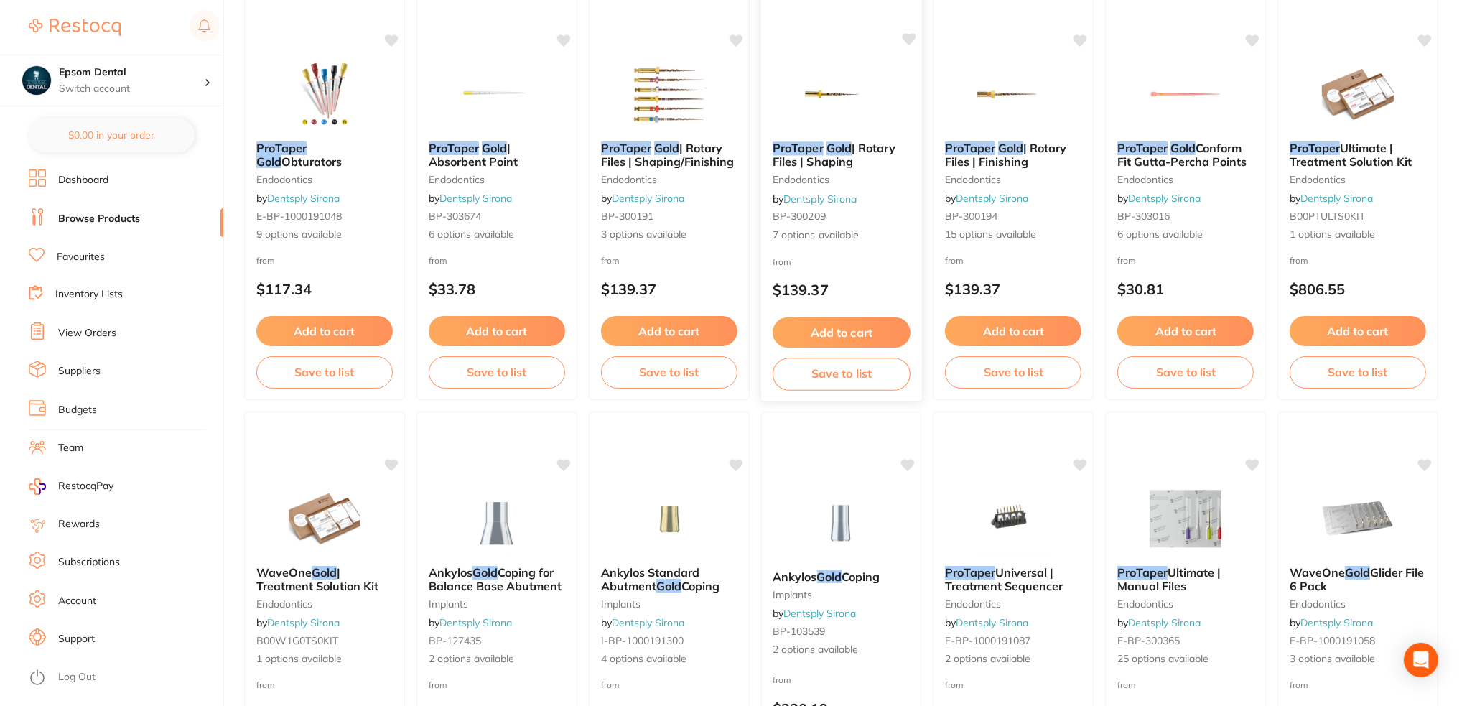
click at [819, 368] on button "Save to list" at bounding box center [842, 374] width 138 height 32
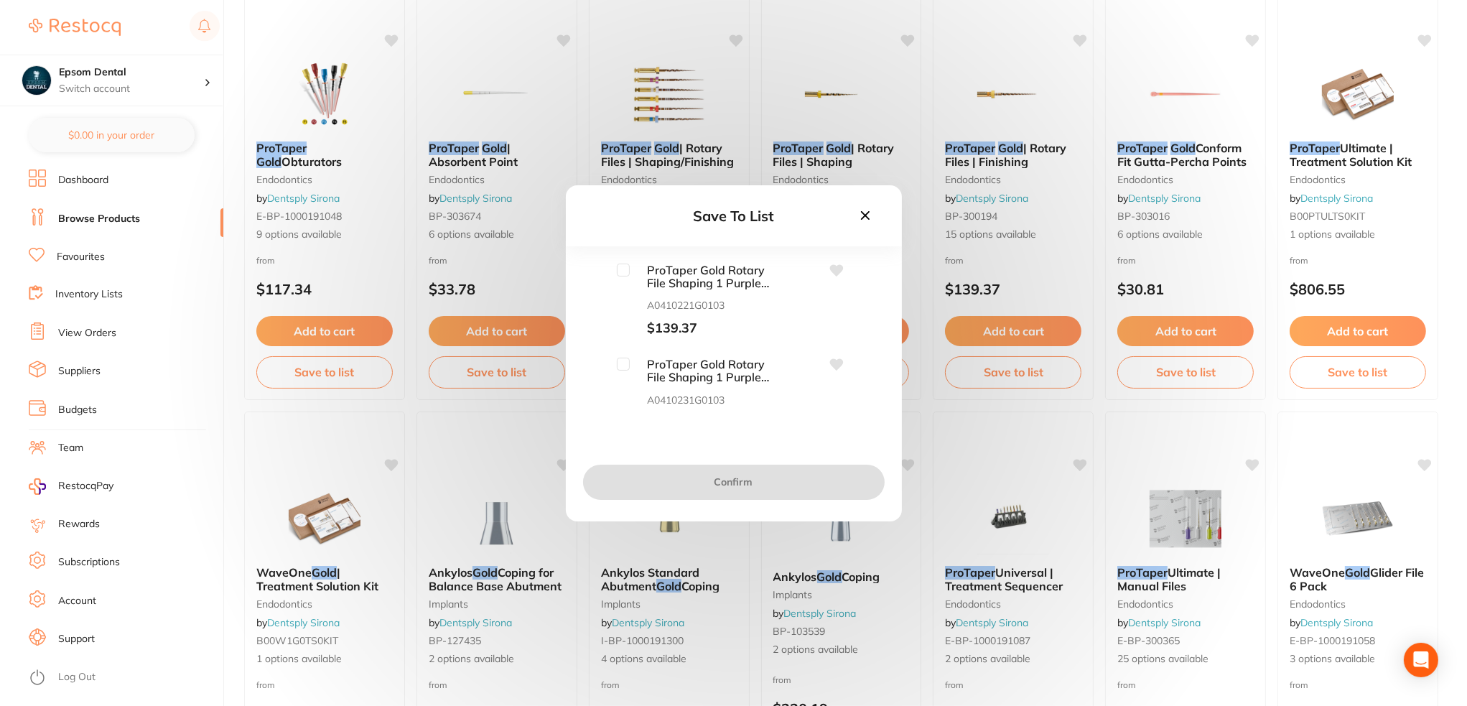
click at [626, 266] on input "checkbox" at bounding box center [623, 270] width 13 height 13
checkbox input "true"
click at [860, 218] on icon at bounding box center [866, 216] width 16 height 16
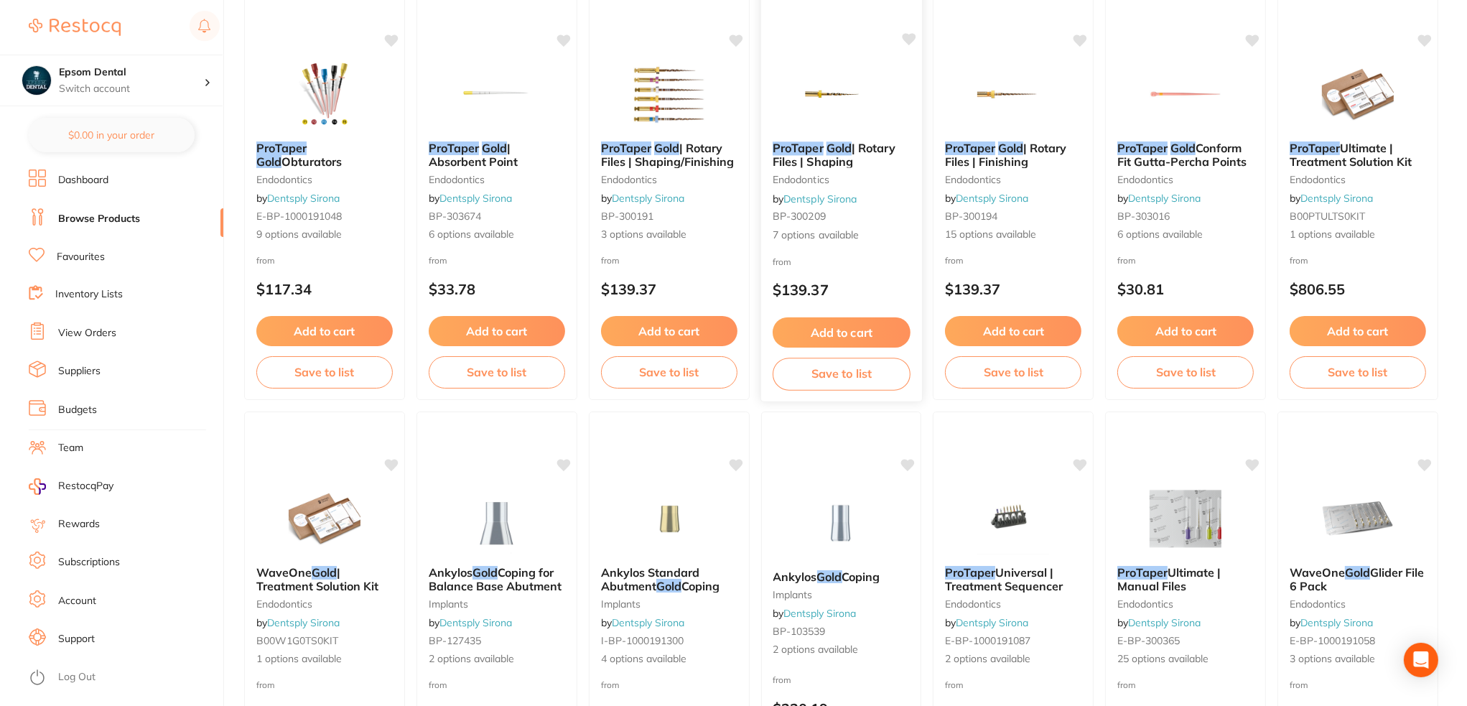
click at [837, 170] on div "ProTaper Gold | Rotary Files | Shaping endodontics by Dentsply Sirona BP-300209…" at bounding box center [841, 192] width 161 height 124
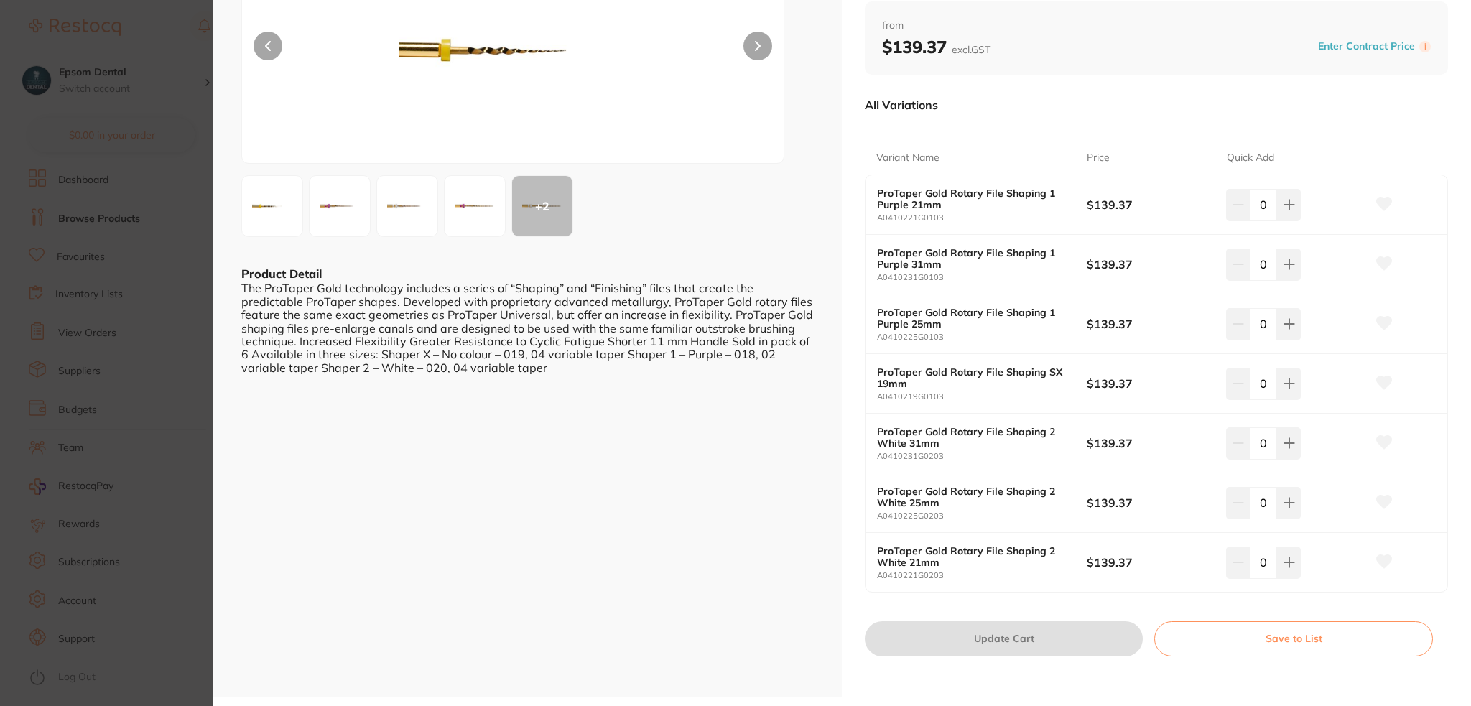
scroll to position [287, 0]
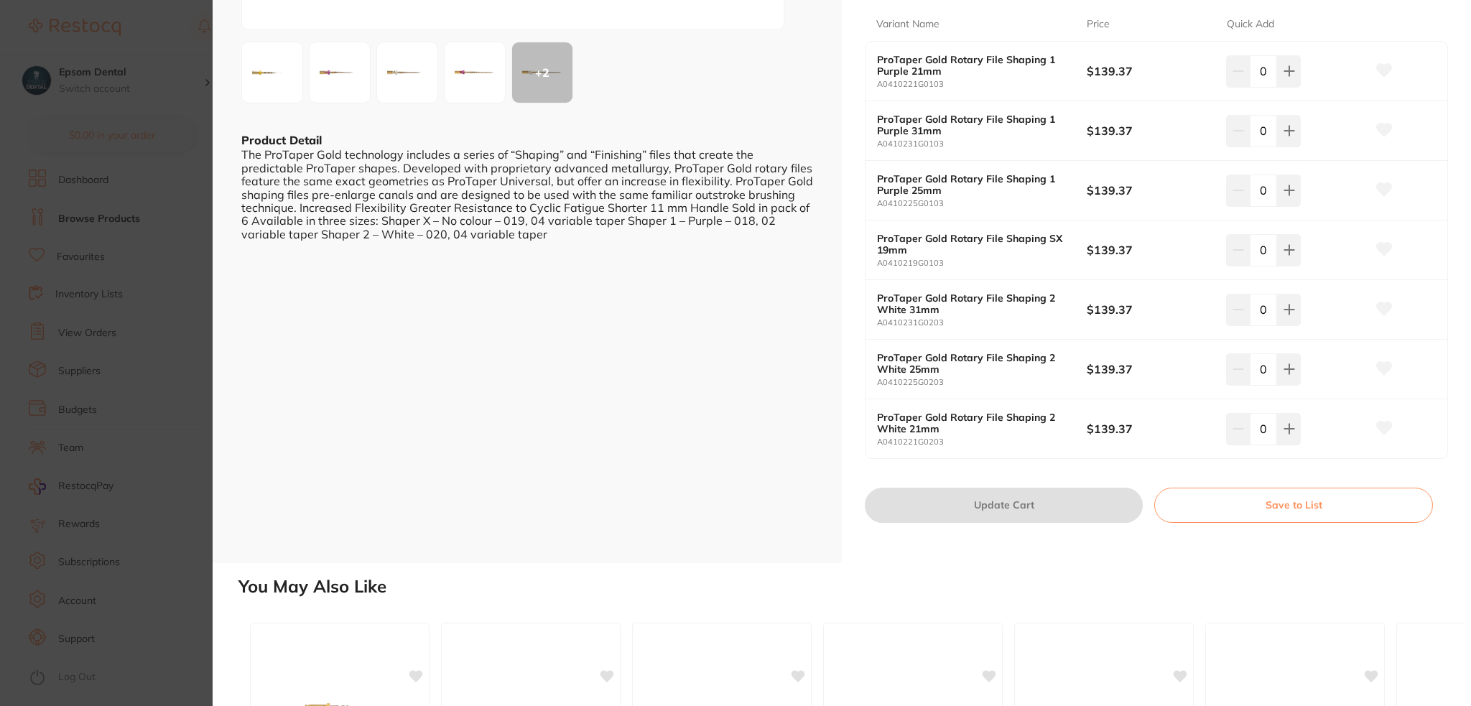
click at [1221, 516] on button "Save to List" at bounding box center [1293, 505] width 279 height 34
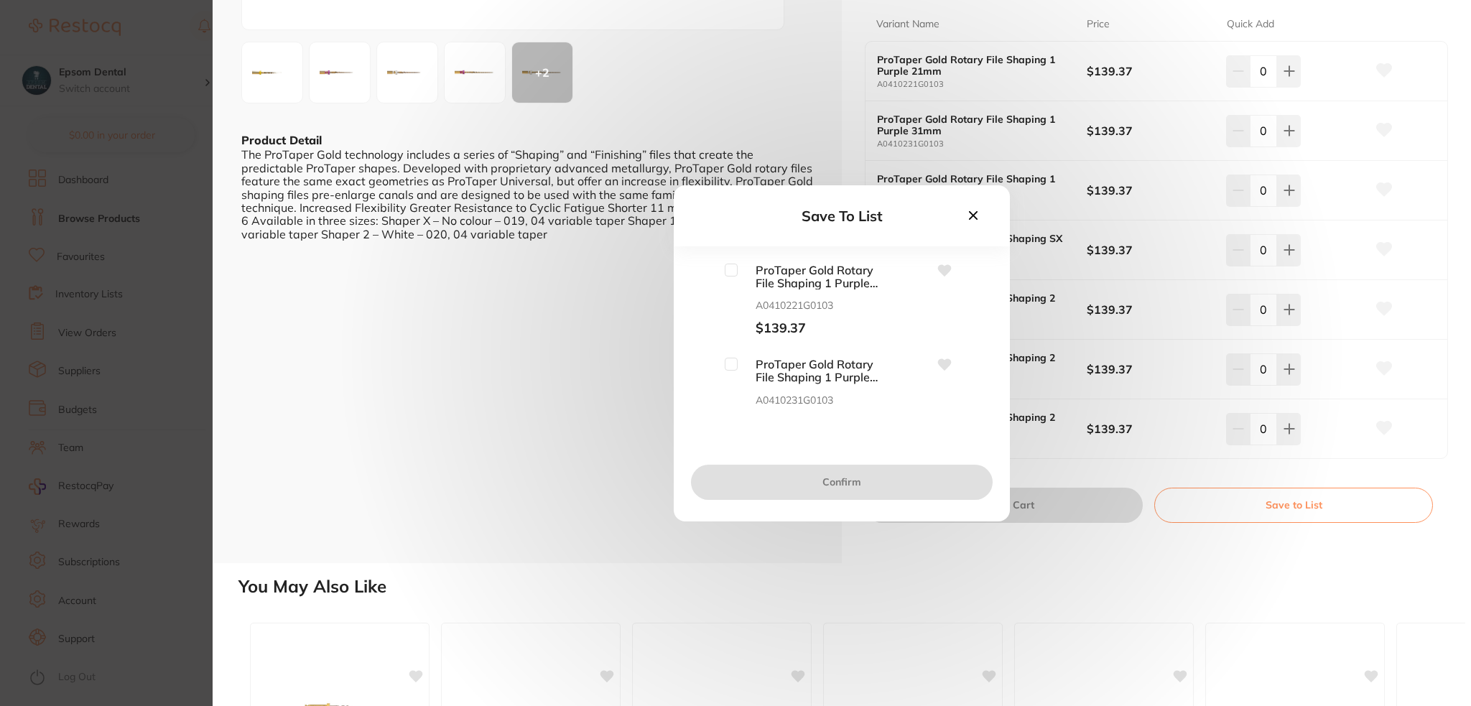
click at [733, 272] on input "checkbox" at bounding box center [731, 270] width 13 height 13
checkbox input "true"
click at [736, 369] on input "checkbox" at bounding box center [731, 364] width 13 height 13
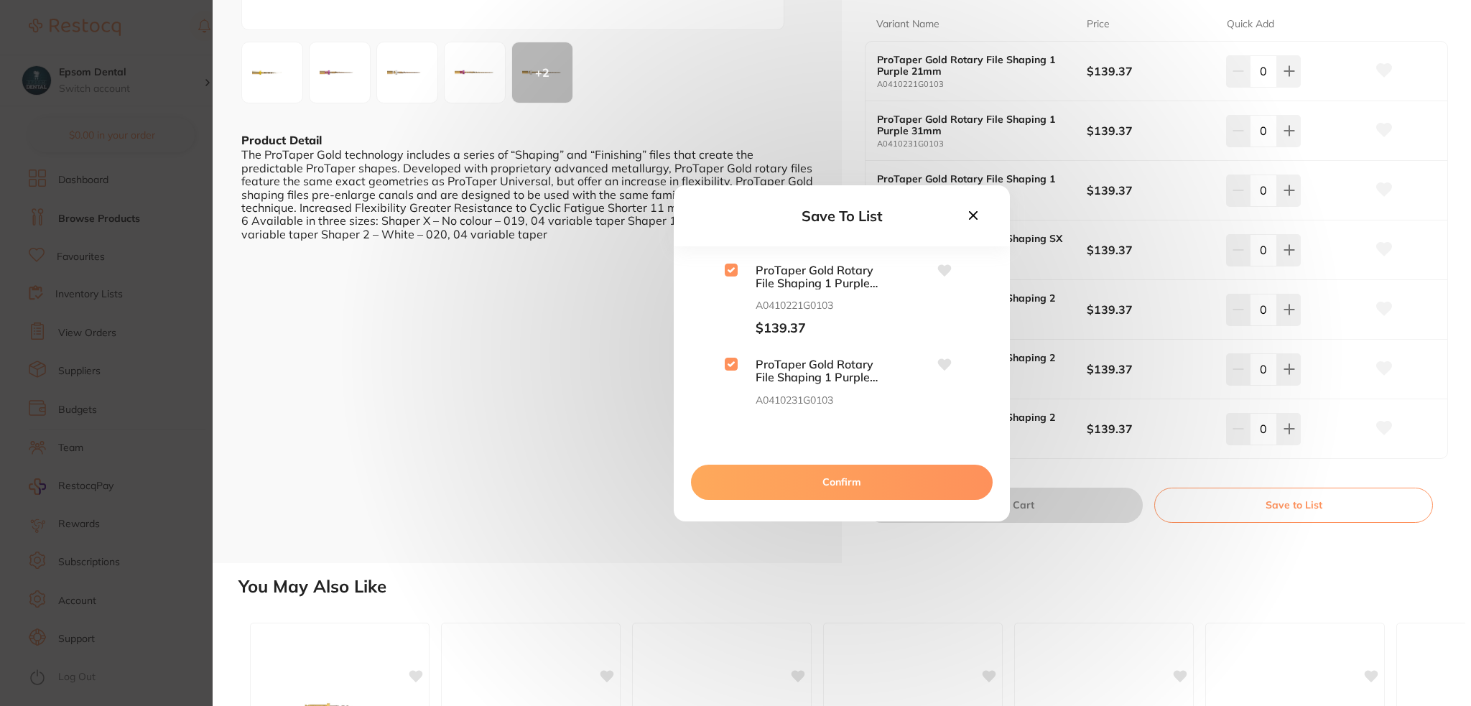
checkbox input "true"
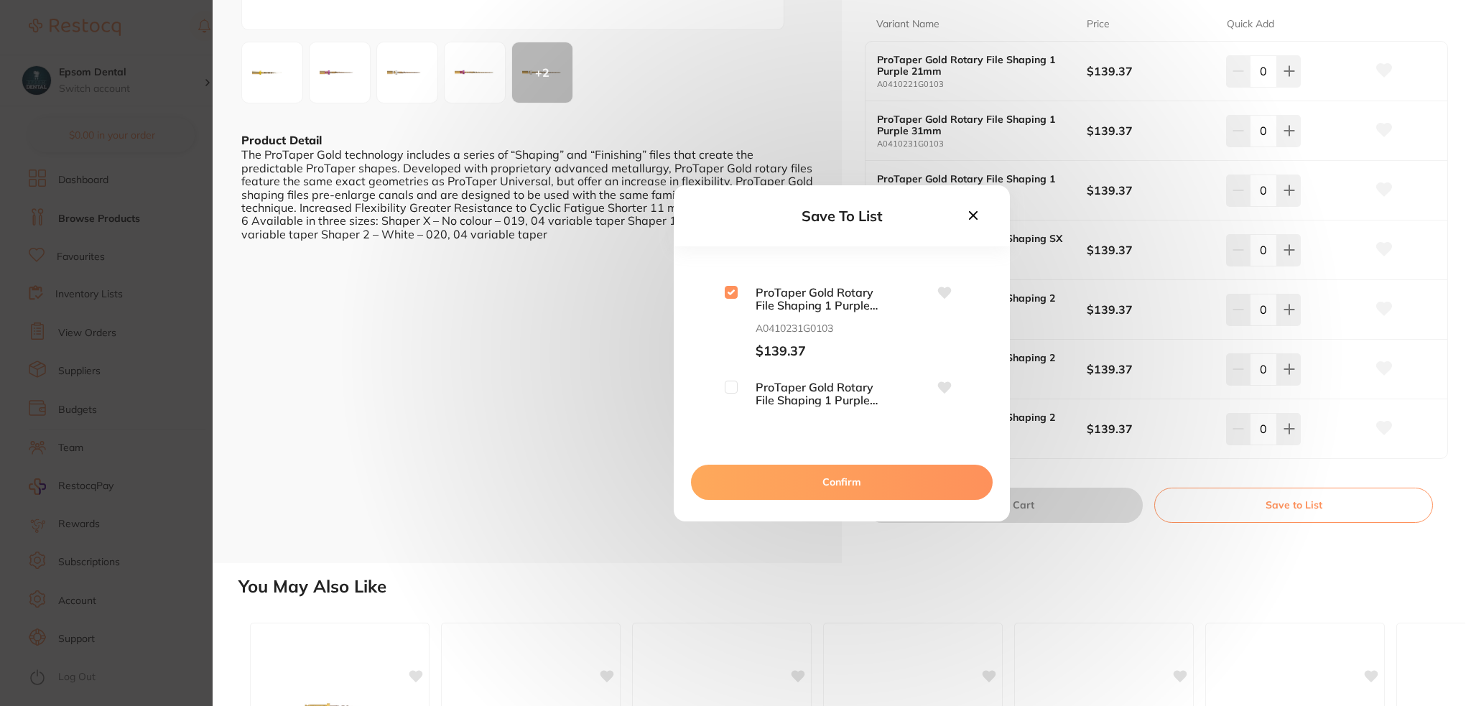
click at [729, 382] on input "checkbox" at bounding box center [731, 387] width 13 height 13
checkbox input "true"
click at [730, 344] on input "checkbox" at bounding box center [731, 337] width 13 height 13
checkbox input "true"
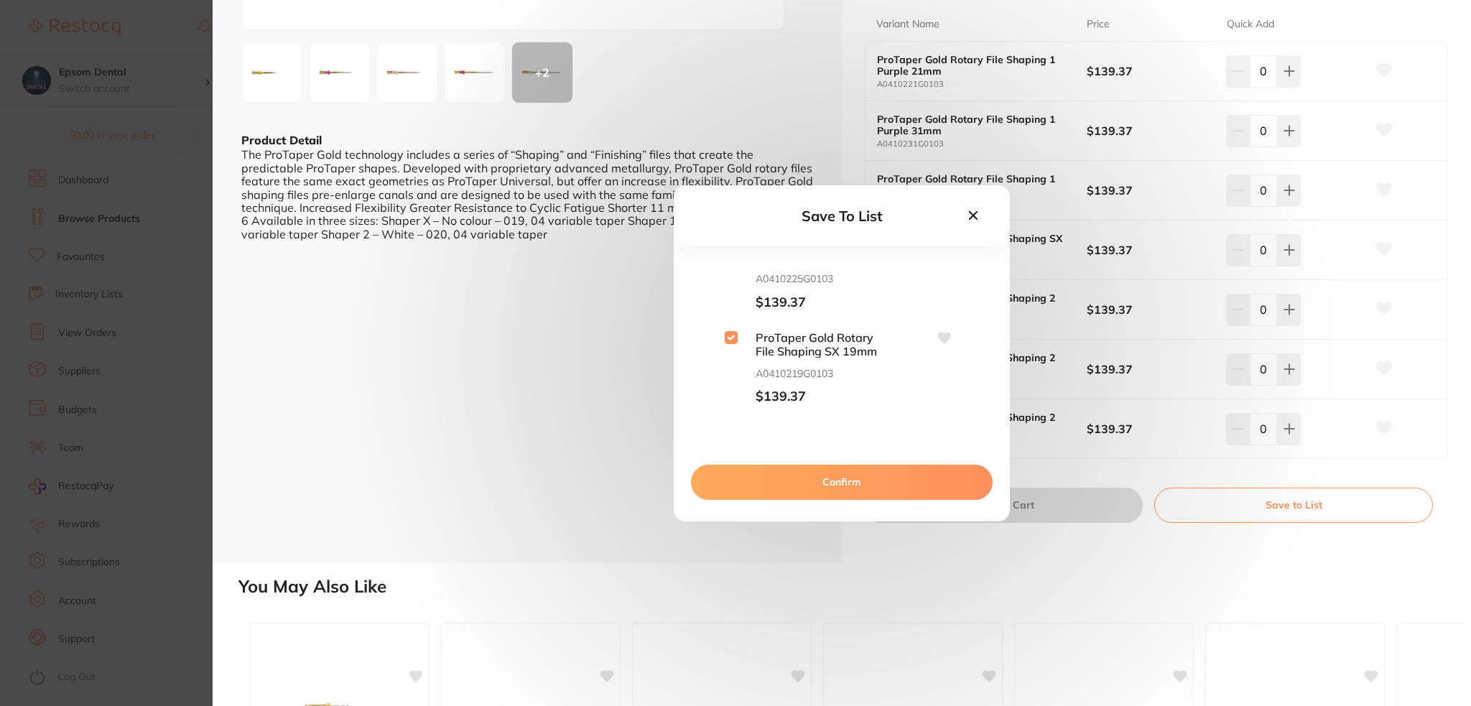
scroll to position [359, 0]
click at [736, 292] on input "checkbox" at bounding box center [731, 288] width 13 height 13
checkbox input "true"
click at [733, 381] on input "checkbox" at bounding box center [731, 382] width 13 height 13
checkbox input "true"
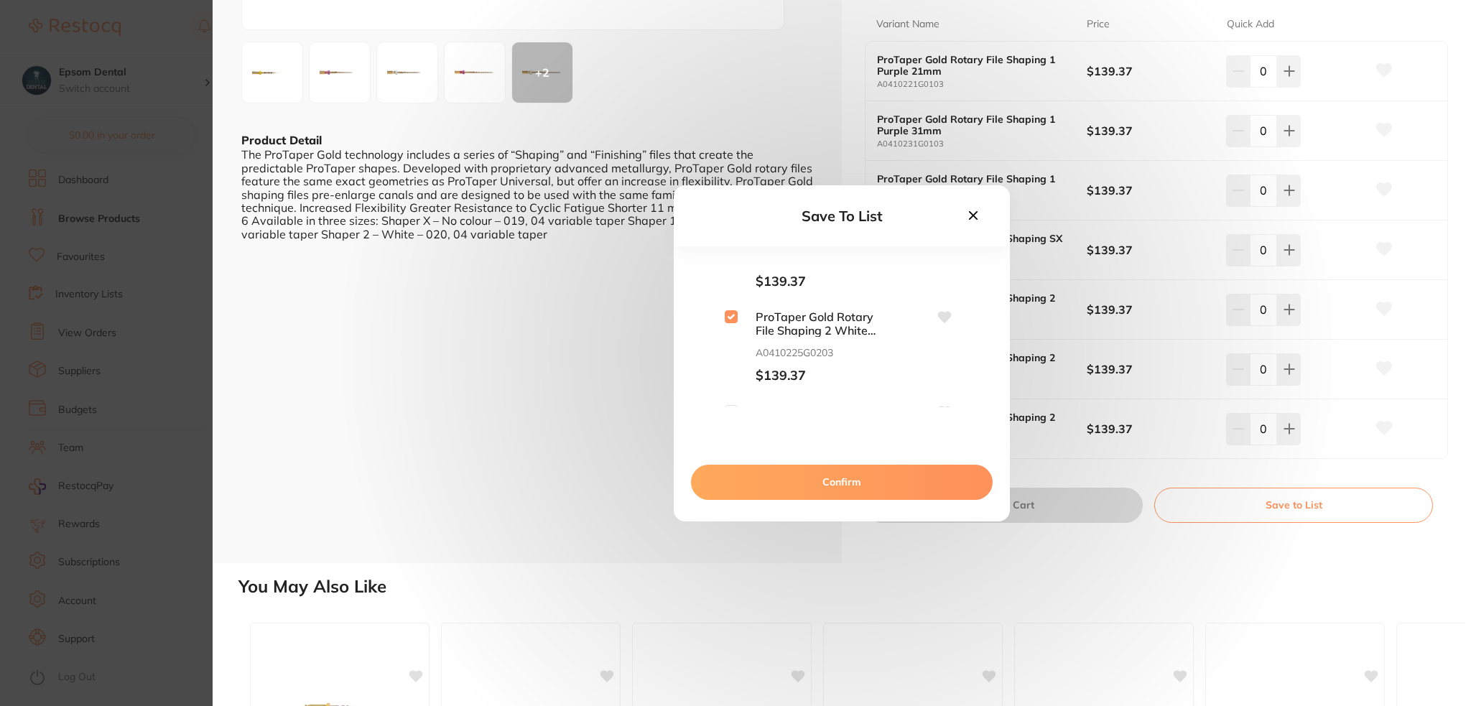
scroll to position [497, 0]
click at [728, 339] on input "checkbox" at bounding box center [731, 340] width 13 height 13
checkbox input "true"
click at [800, 471] on button "Confirm" at bounding box center [842, 482] width 302 height 34
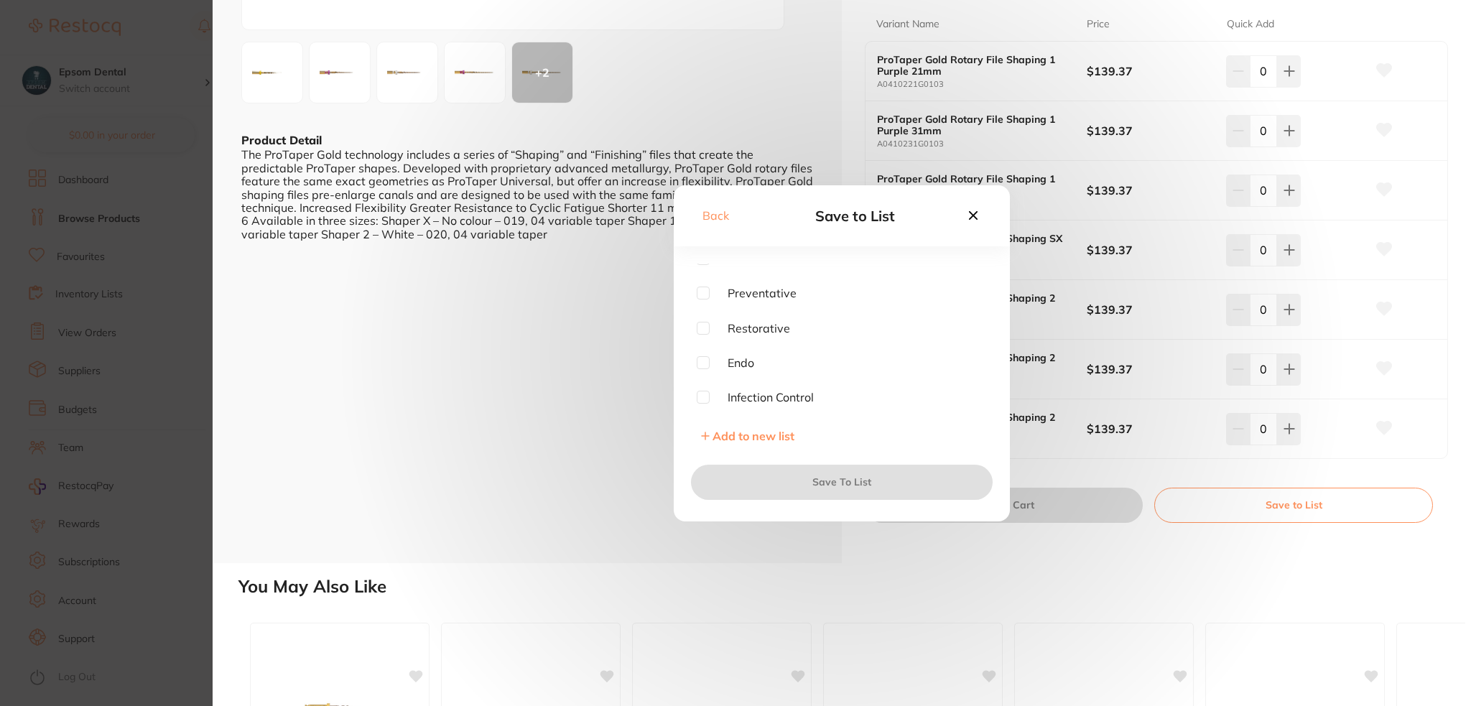
scroll to position [72, 0]
click at [701, 335] on input "checkbox" at bounding box center [703, 336] width 13 height 13
checkbox input "true"
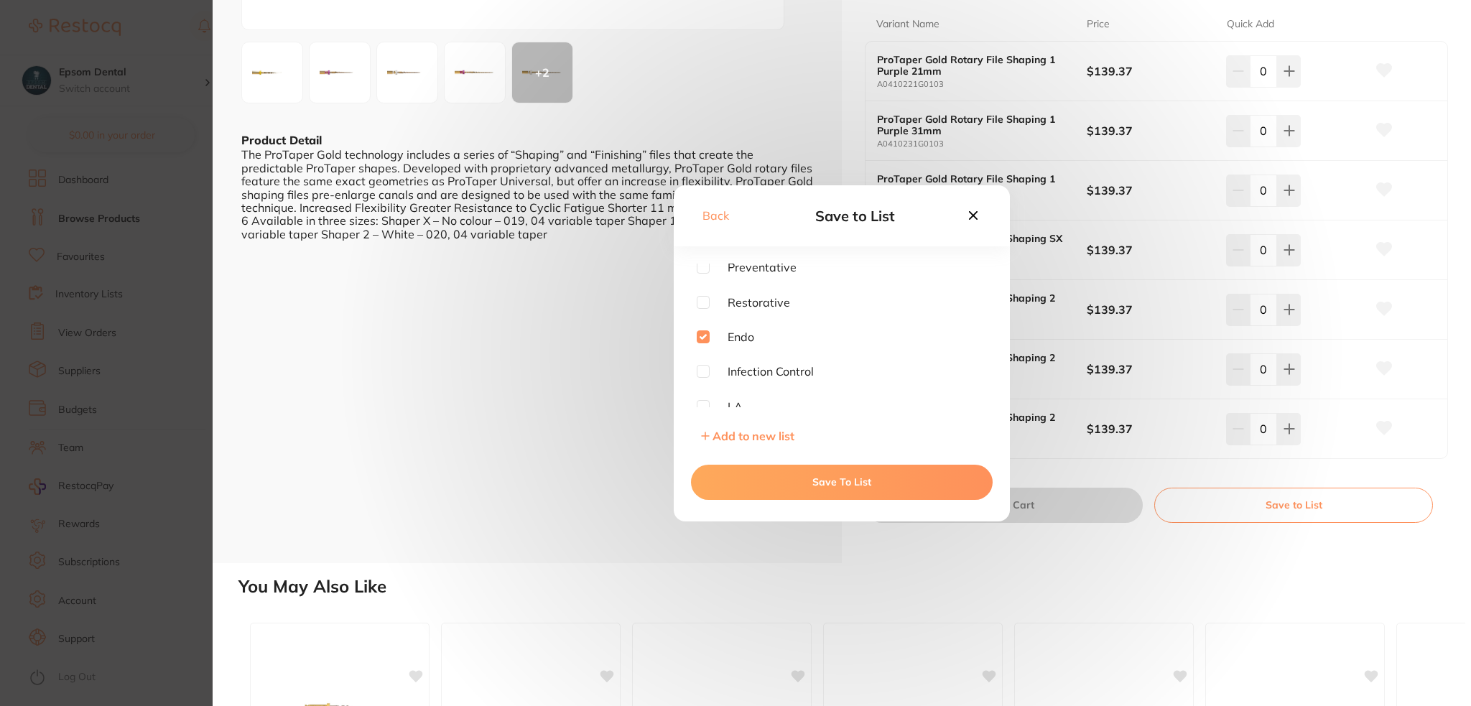
click at [810, 478] on button "Save To List" at bounding box center [842, 482] width 302 height 34
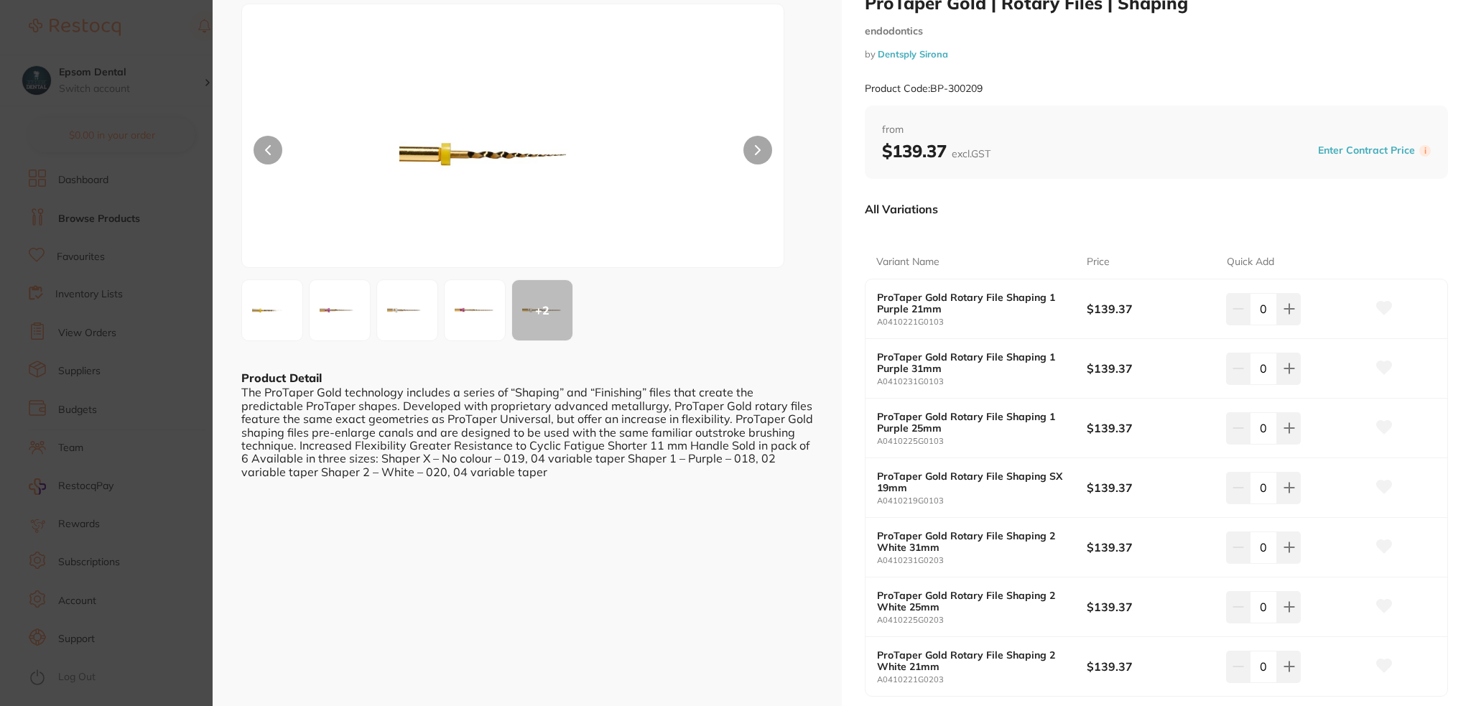
scroll to position [0, 0]
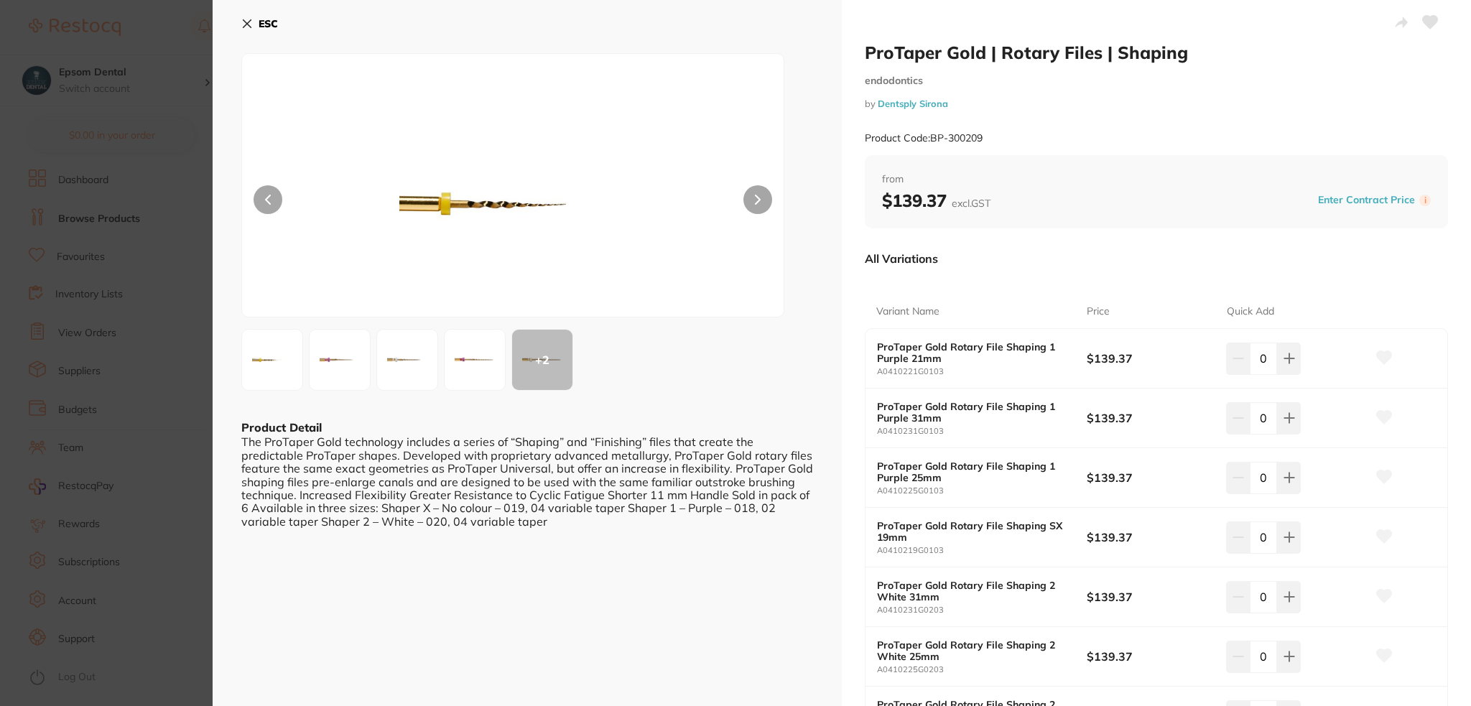
click at [243, 18] on icon at bounding box center [246, 23] width 11 height 11
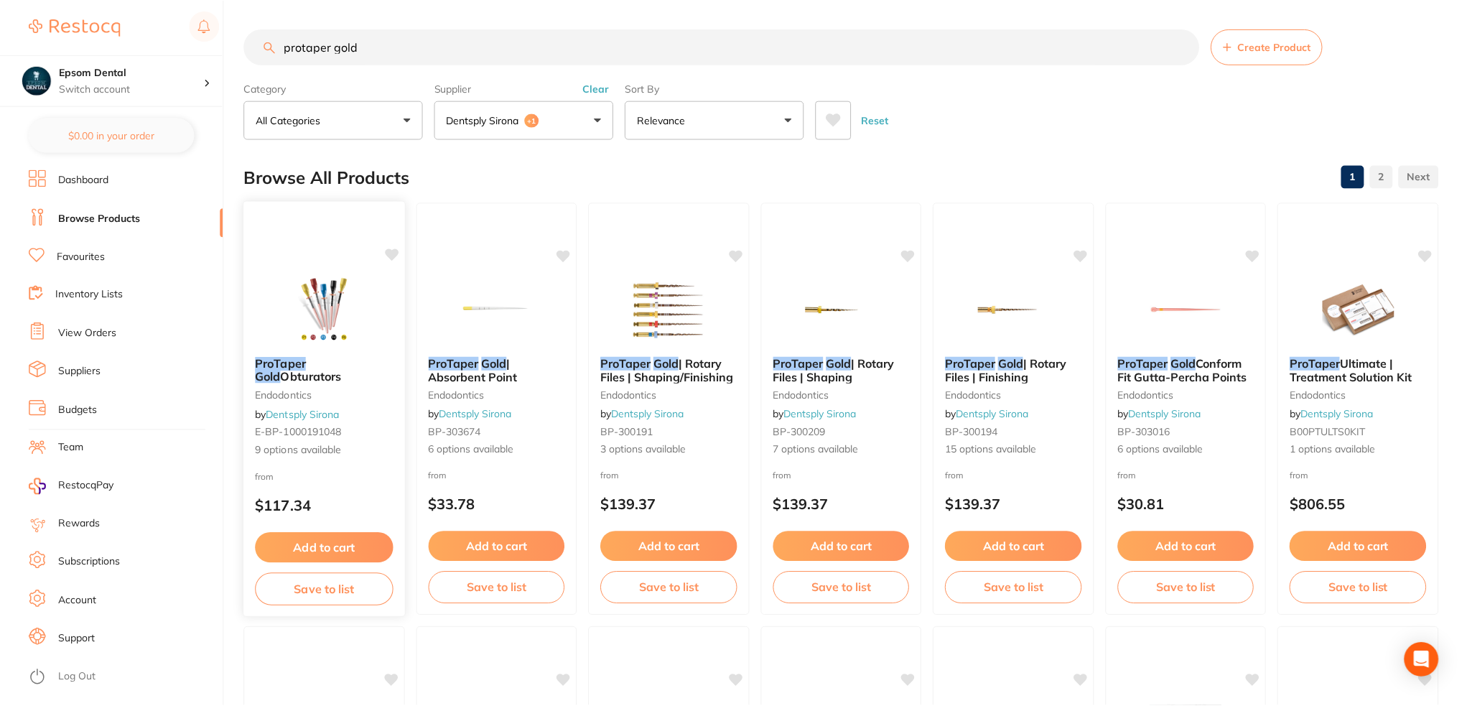
scroll to position [215, 0]
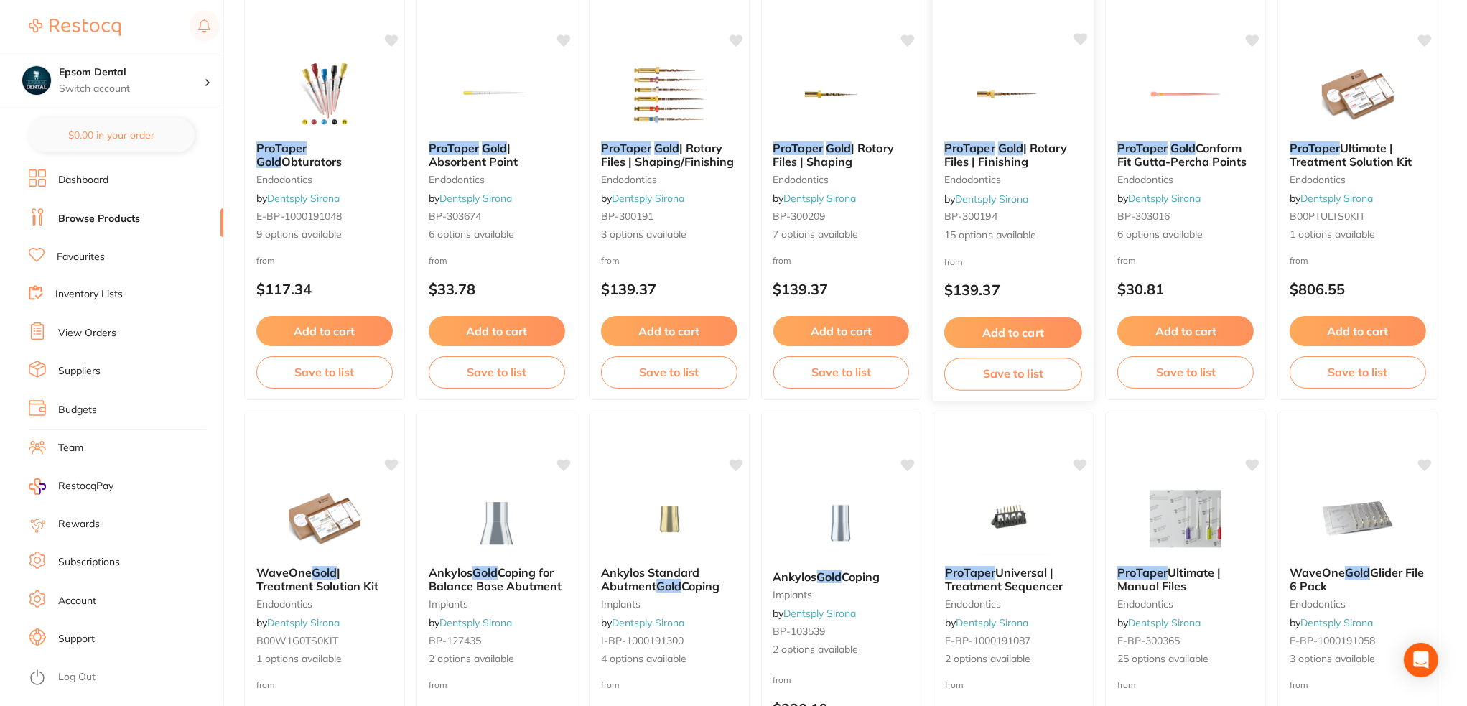
click at [1000, 371] on button "Save to list" at bounding box center [1014, 374] width 138 height 32
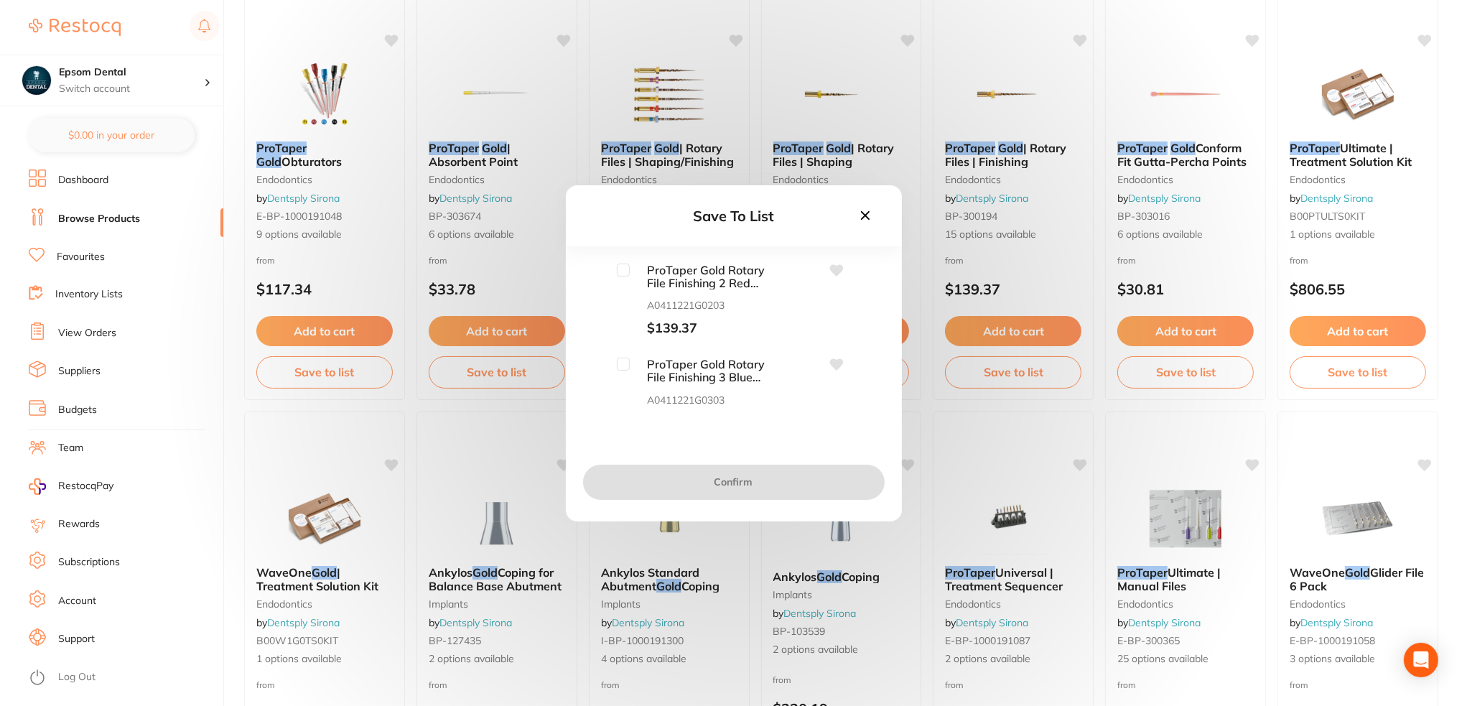
click at [871, 214] on icon at bounding box center [866, 216] width 16 height 16
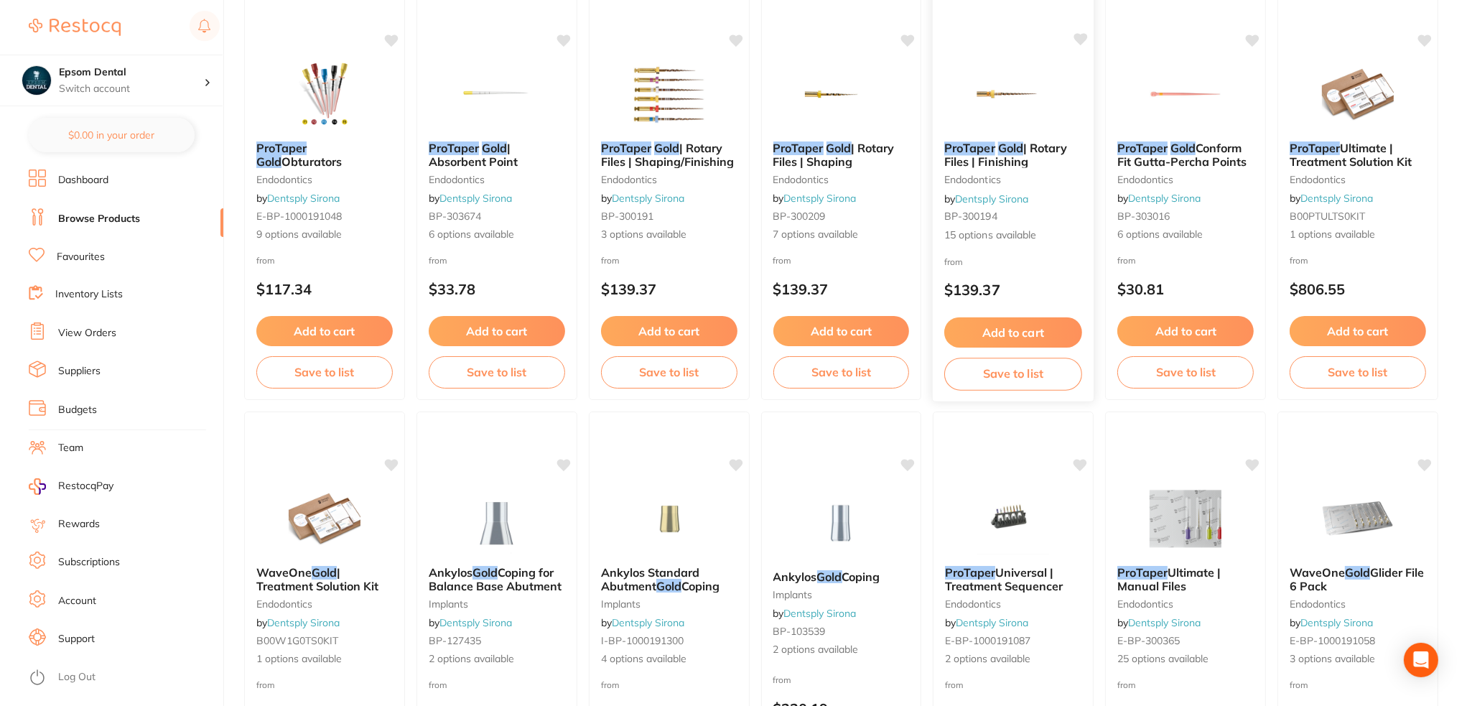
click at [968, 193] on link "Dentsply Sirona" at bounding box center [992, 198] width 73 height 13
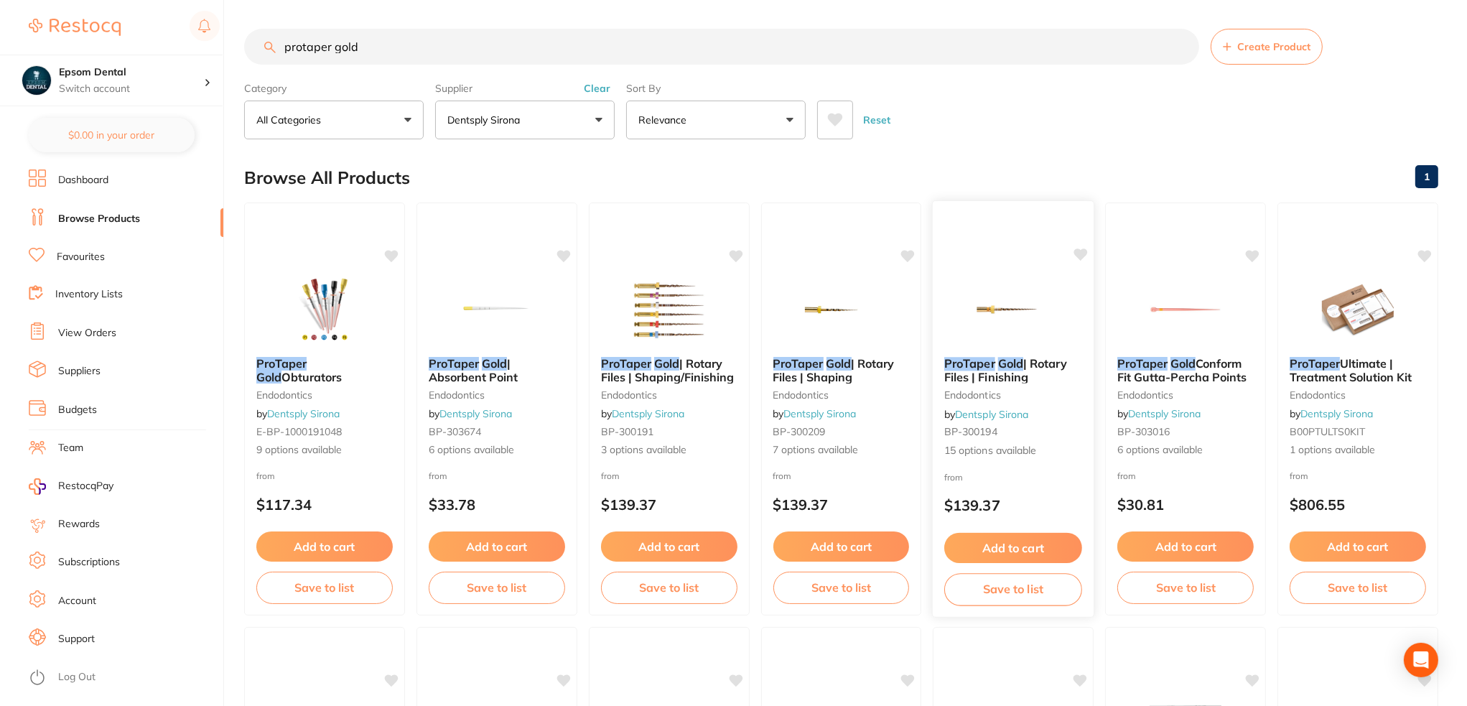
click at [997, 374] on span "| Rotary Files | Finishing" at bounding box center [1006, 370] width 123 height 28
click at [1030, 404] on div "ProTaper Gold | Rotary Files | Finishing endodontics by Dentsply Sirona BP-3001…" at bounding box center [1013, 407] width 161 height 124
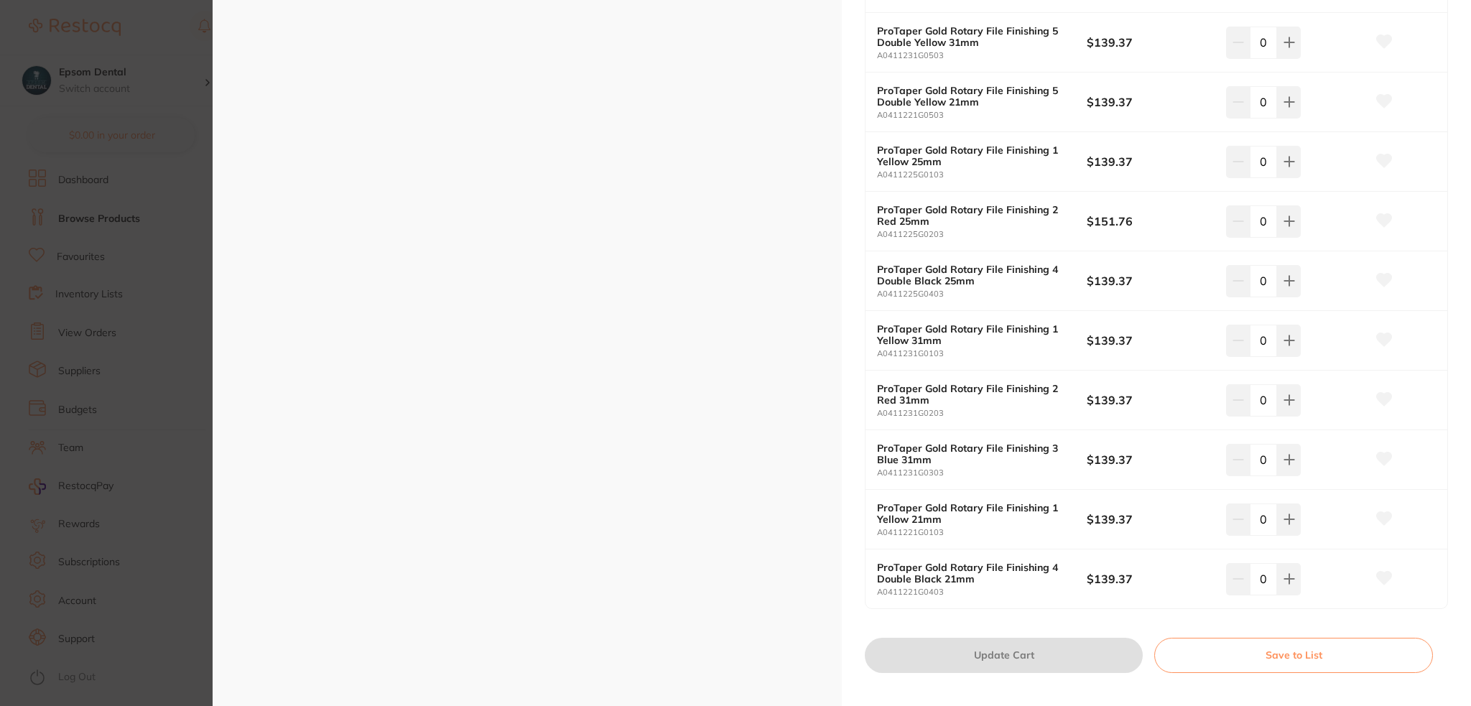
scroll to position [646, 0]
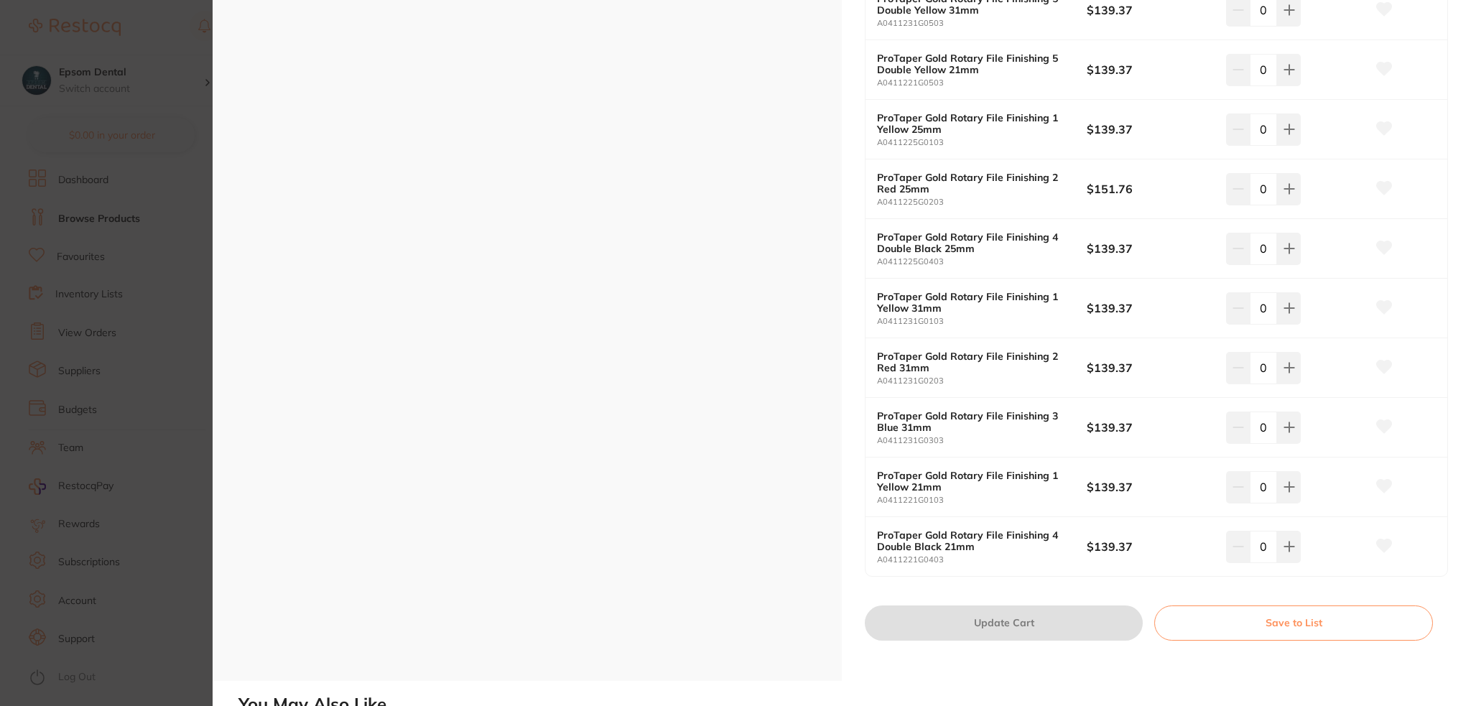
click at [1246, 623] on button "Save to List" at bounding box center [1293, 623] width 279 height 34
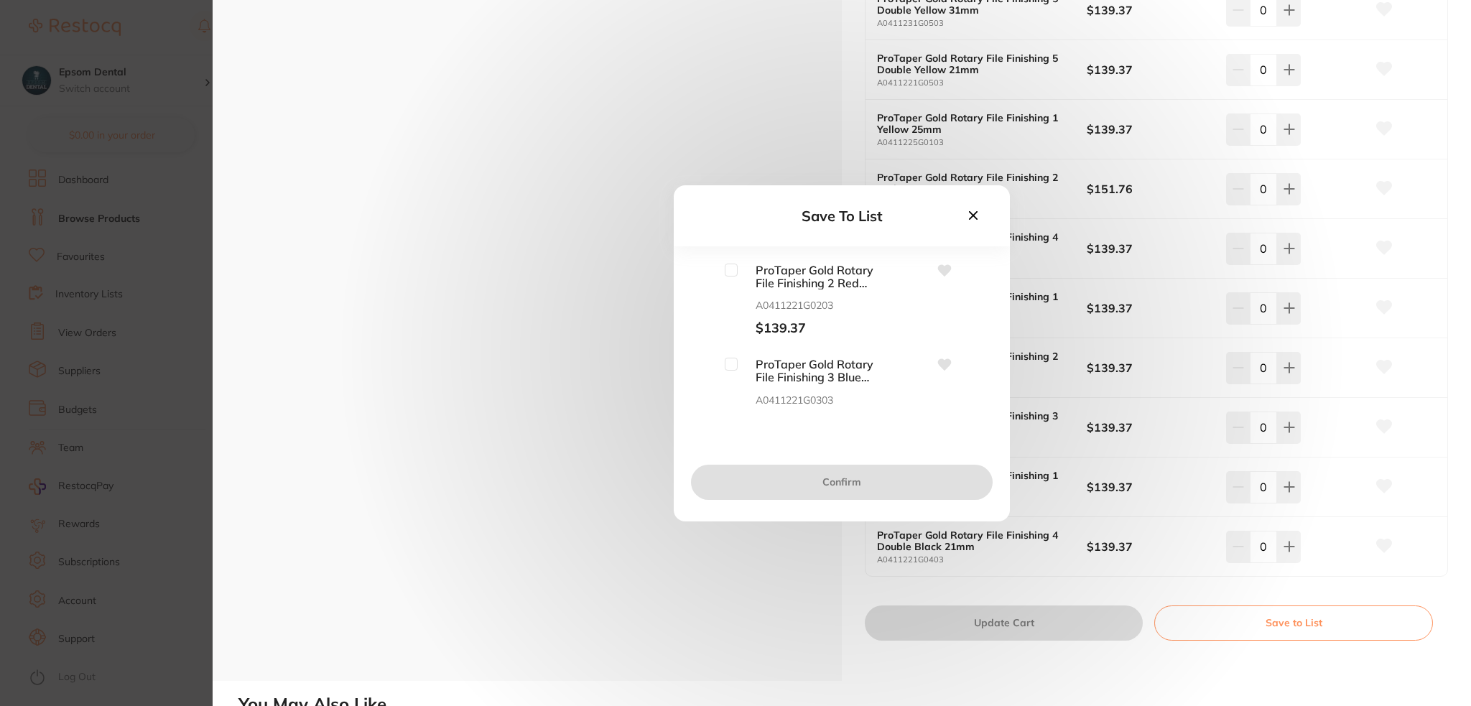
click at [736, 272] on input "checkbox" at bounding box center [731, 270] width 13 height 13
checkbox input "true"
click at [736, 366] on input "checkbox" at bounding box center [731, 364] width 13 height 13
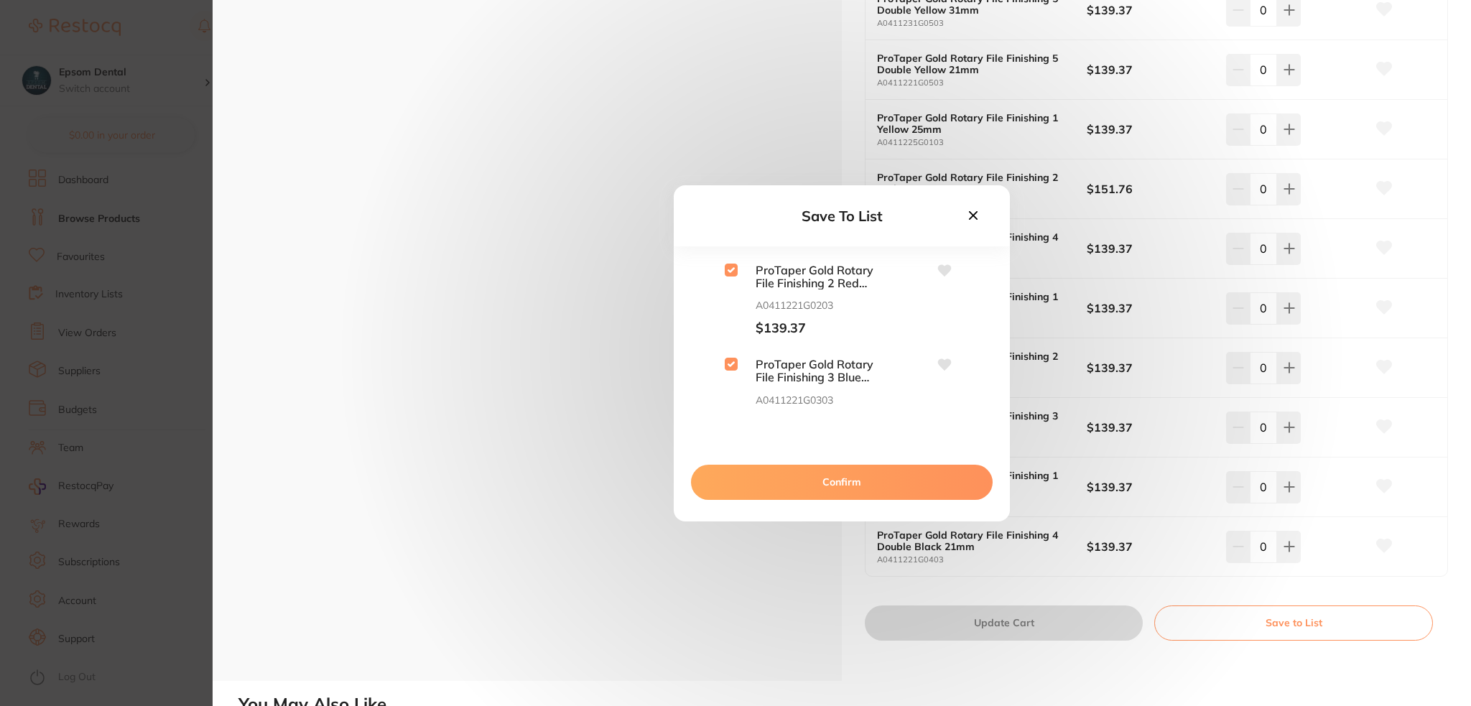
checkbox input "true"
click at [735, 312] on input "checkbox" at bounding box center [731, 315] width 13 height 13
checkbox input "true"
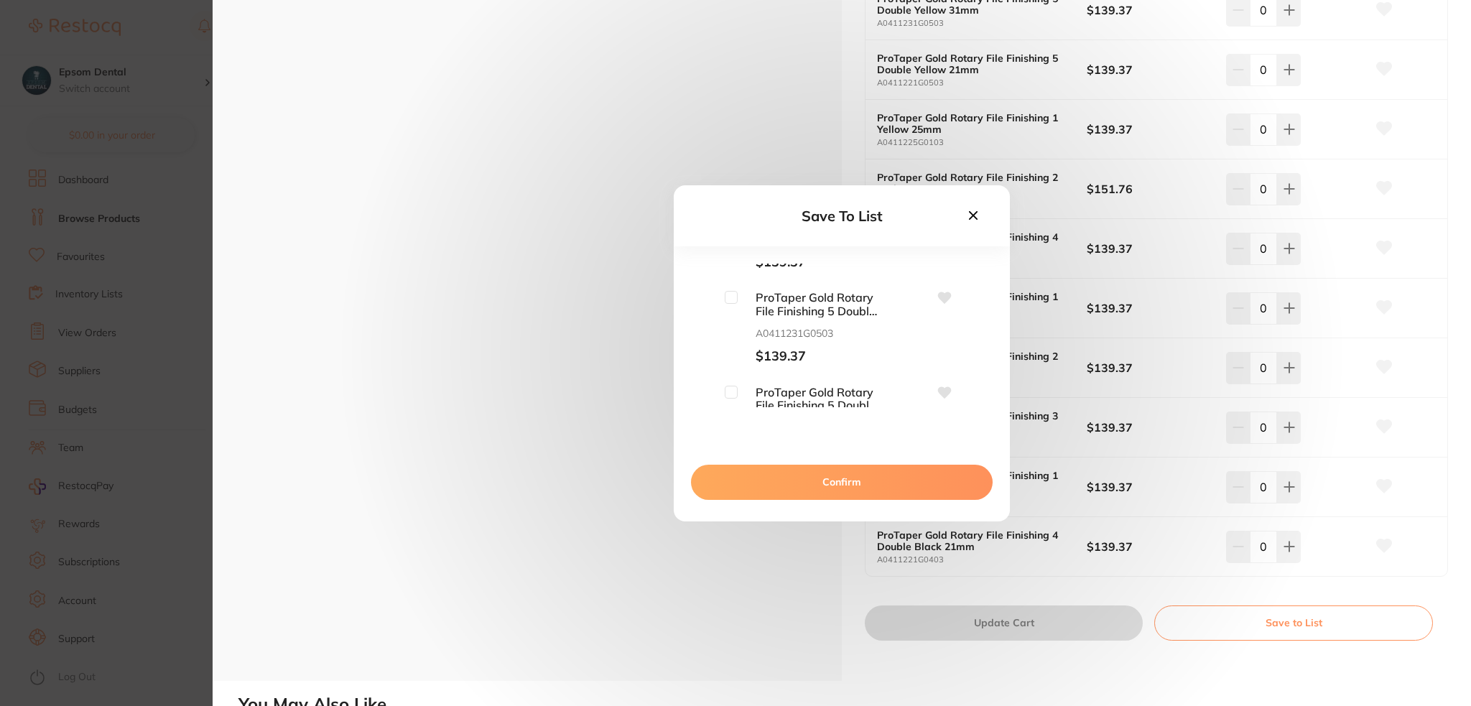
scroll to position [431, 0]
drag, startPoint x: 825, startPoint y: 208, endPoint x: 750, endPoint y: 192, distance: 77.1
click at [750, 192] on div "Save To List" at bounding box center [842, 215] width 336 height 61
click at [982, 210] on button at bounding box center [973, 216] width 24 height 19
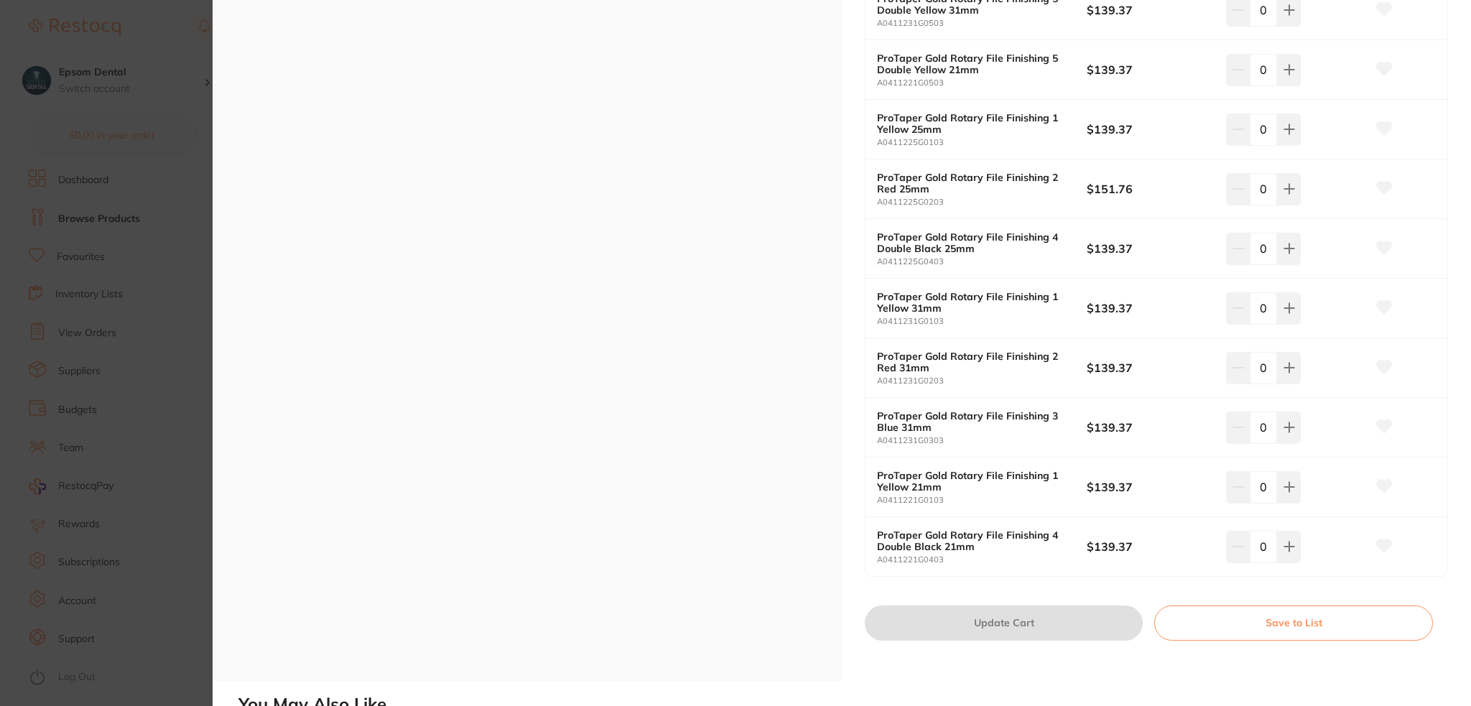
click at [975, 210] on div "ProTaper Gold Rotary File Finishing 2 Red 25mm A0411225G0203 $151.76 0" at bounding box center [1157, 189] width 582 height 60
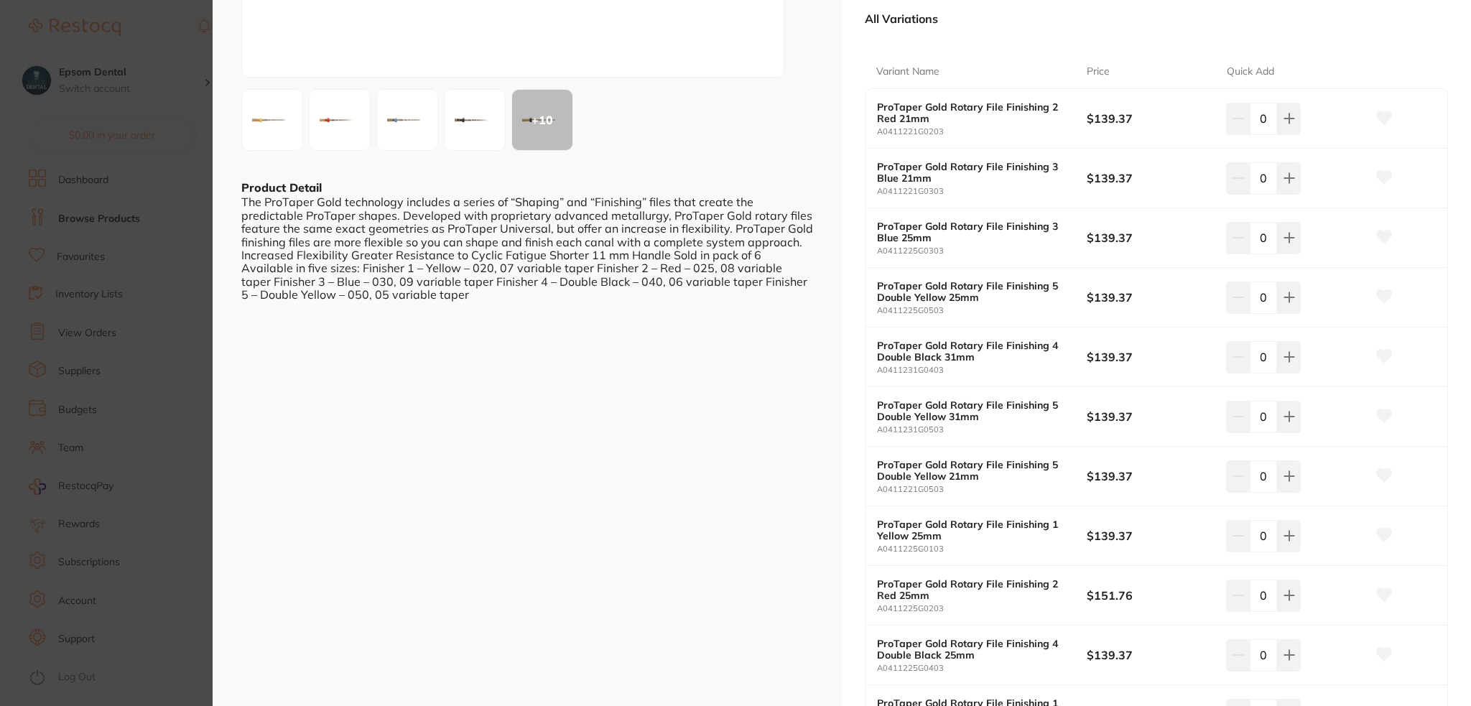
scroll to position [215, 0]
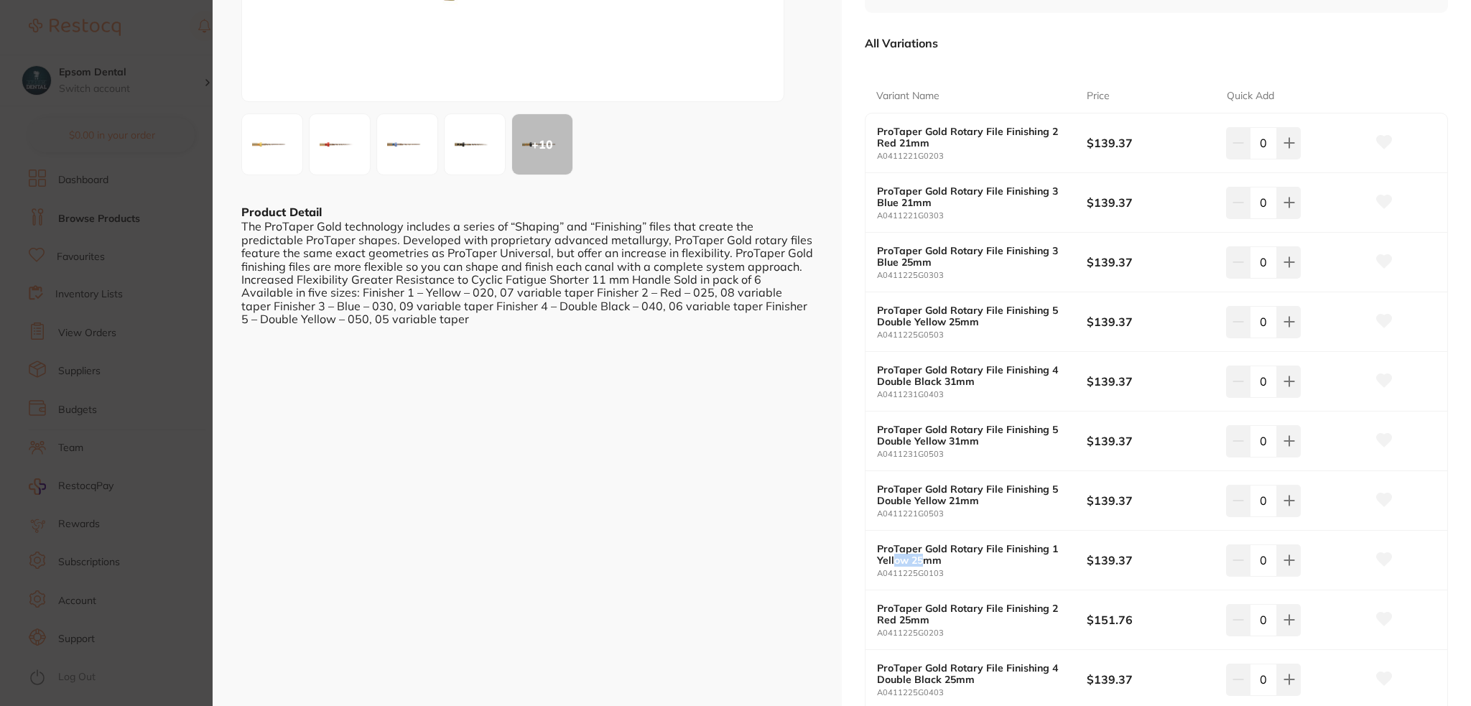
drag, startPoint x: 892, startPoint y: 561, endPoint x: 924, endPoint y: 561, distance: 31.6
click at [924, 561] on b "ProTaper Gold Rotary File Finishing 1 Yellow 25mm" at bounding box center [971, 554] width 189 height 23
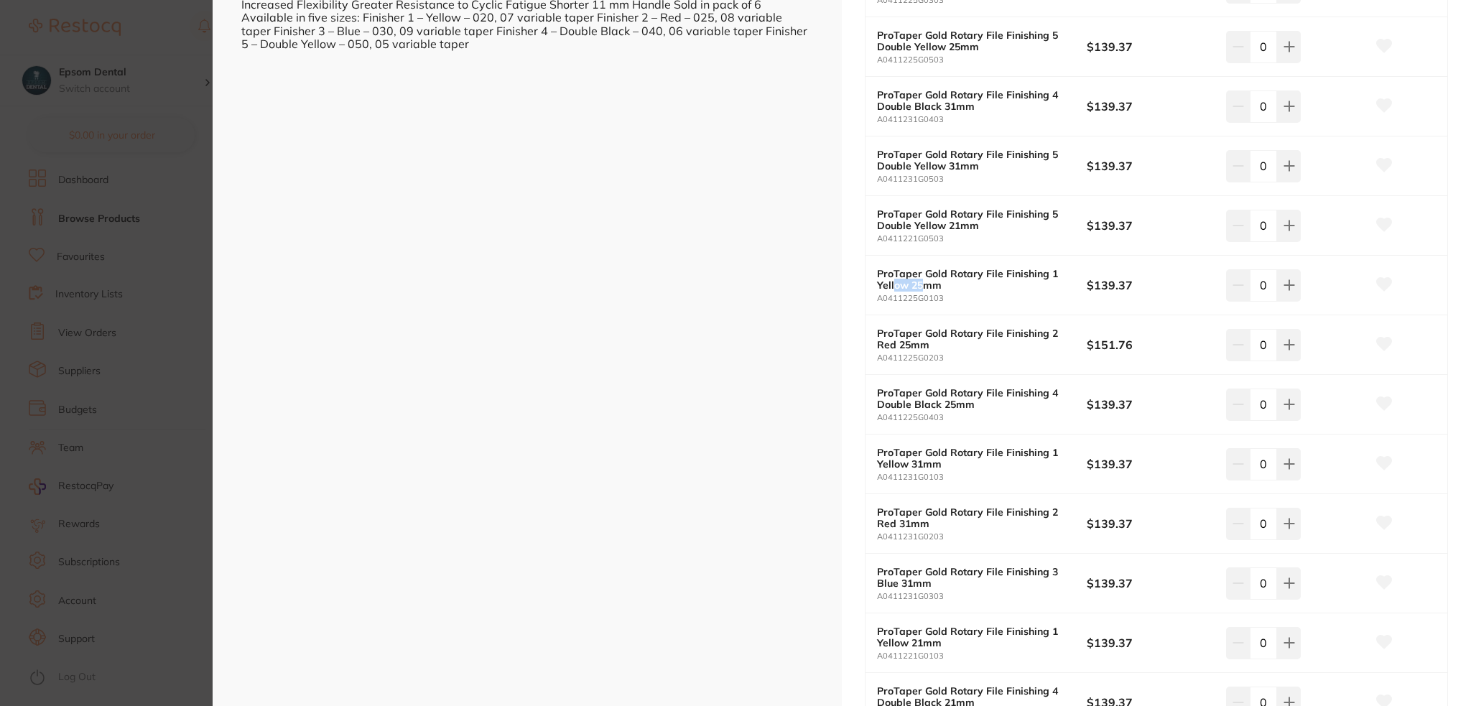
scroll to position [646, 0]
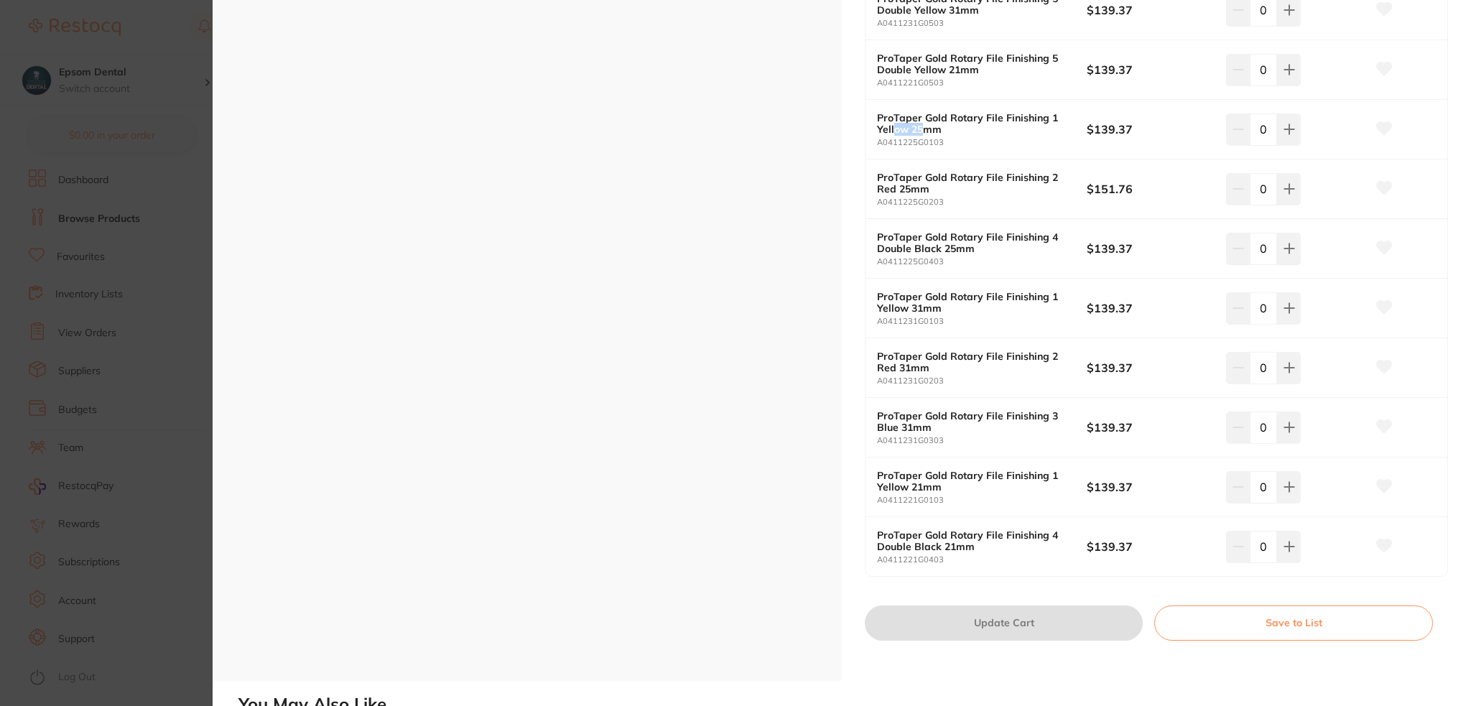
click at [1256, 632] on button "Save to List" at bounding box center [1293, 623] width 279 height 34
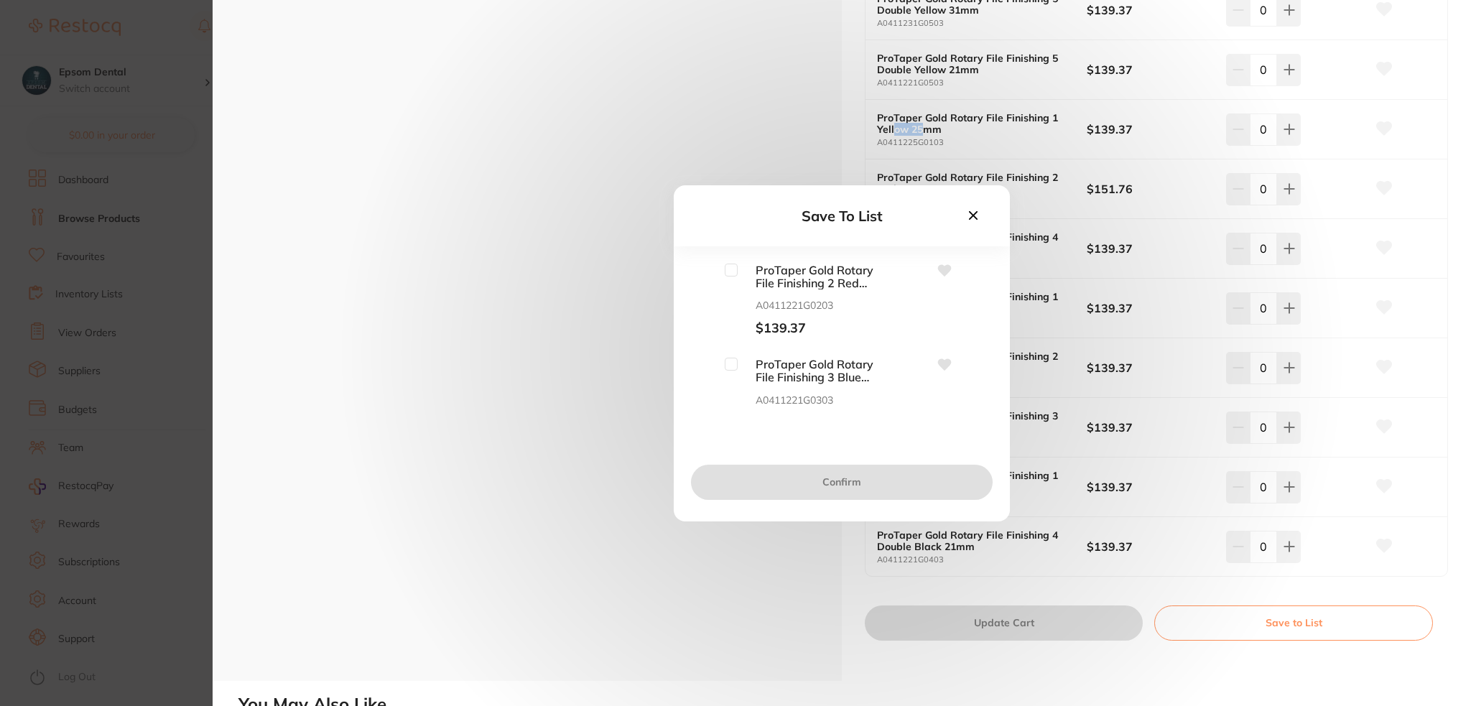
click at [727, 271] on input "checkbox" at bounding box center [731, 270] width 13 height 13
checkbox input "true"
click at [730, 361] on input "checkbox" at bounding box center [731, 364] width 13 height 13
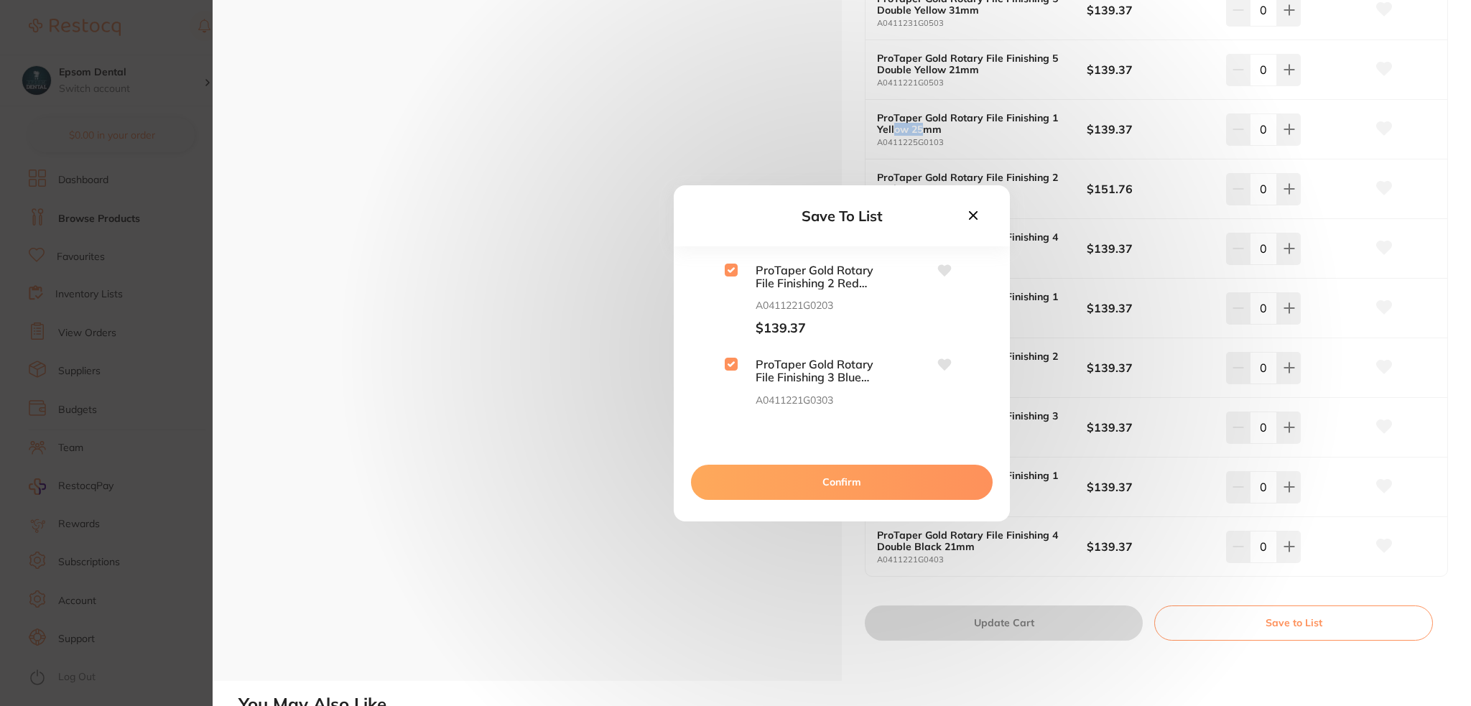
checkbox input "true"
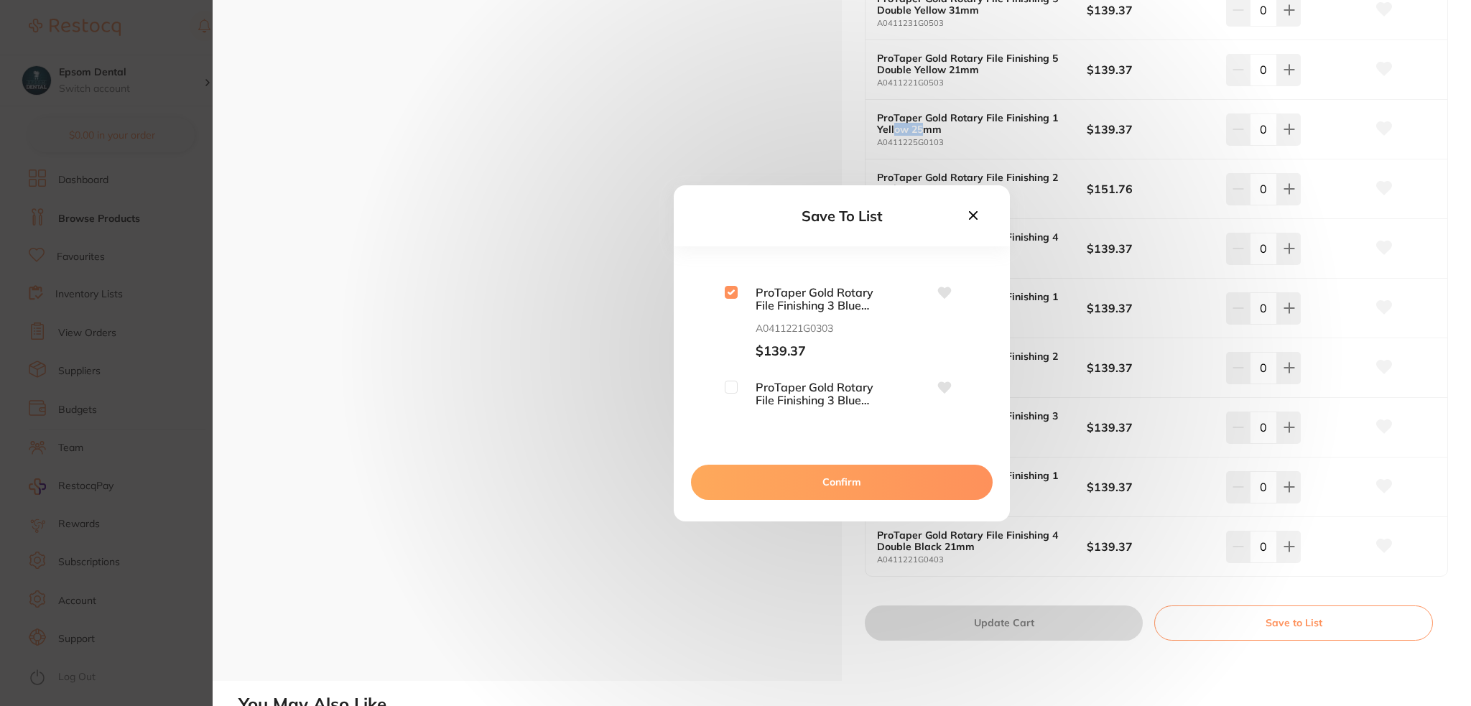
click at [731, 381] on input "checkbox" at bounding box center [731, 387] width 13 height 13
checkbox input "true"
click at [730, 338] on input "checkbox" at bounding box center [731, 337] width 13 height 13
checkbox input "true"
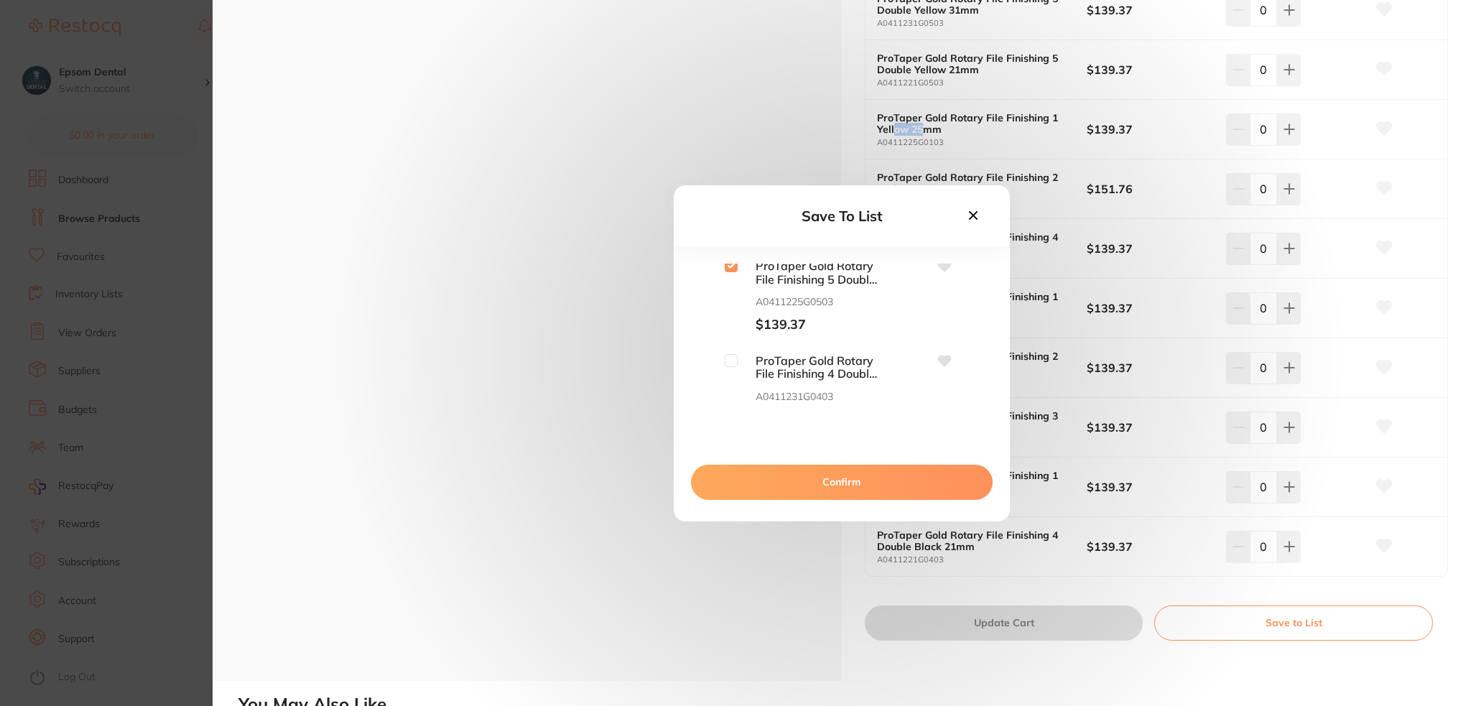
scroll to position [359, 0]
click at [733, 384] on input "checkbox" at bounding box center [731, 382] width 13 height 13
checkbox input "true"
click at [734, 337] on input "checkbox" at bounding box center [731, 334] width 13 height 13
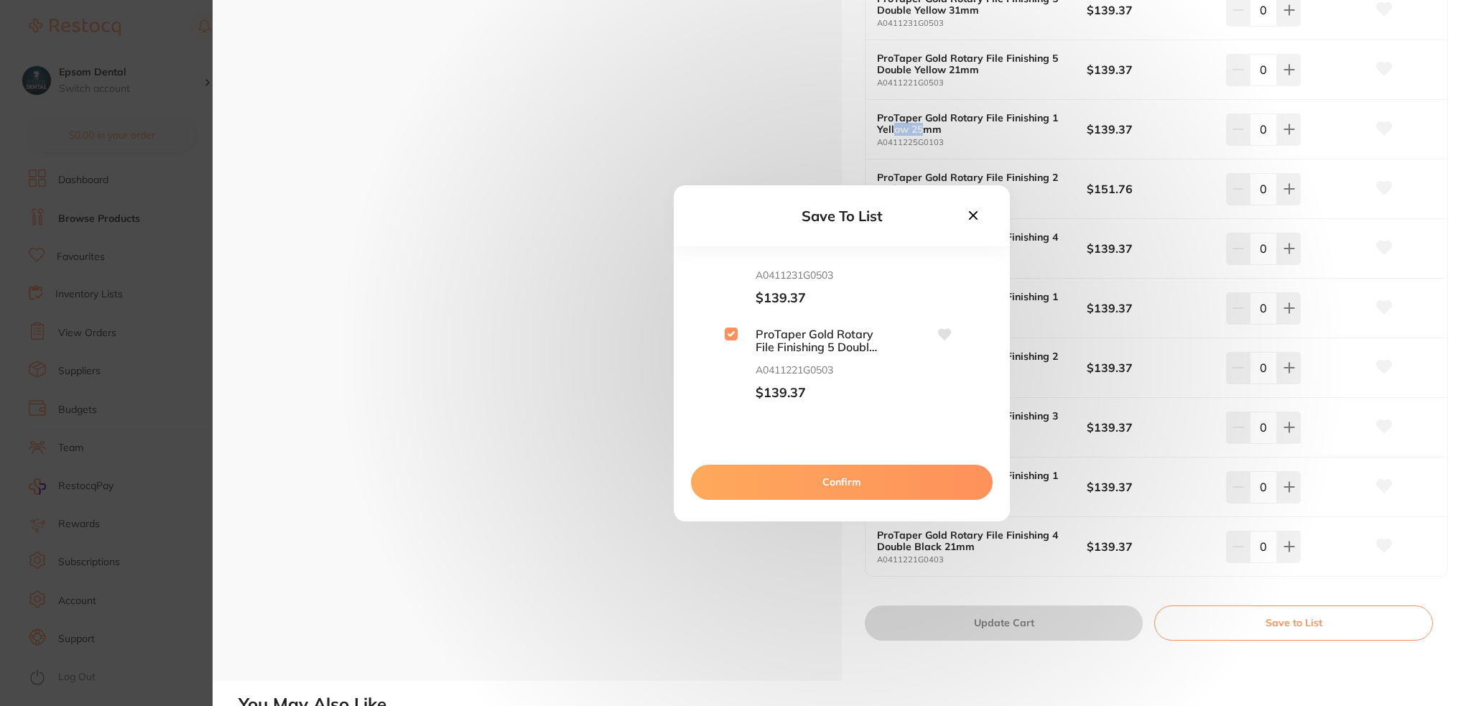
checkbox input "true"
click at [736, 360] on input "checkbox" at bounding box center [731, 356] width 13 height 13
checkbox input "true"
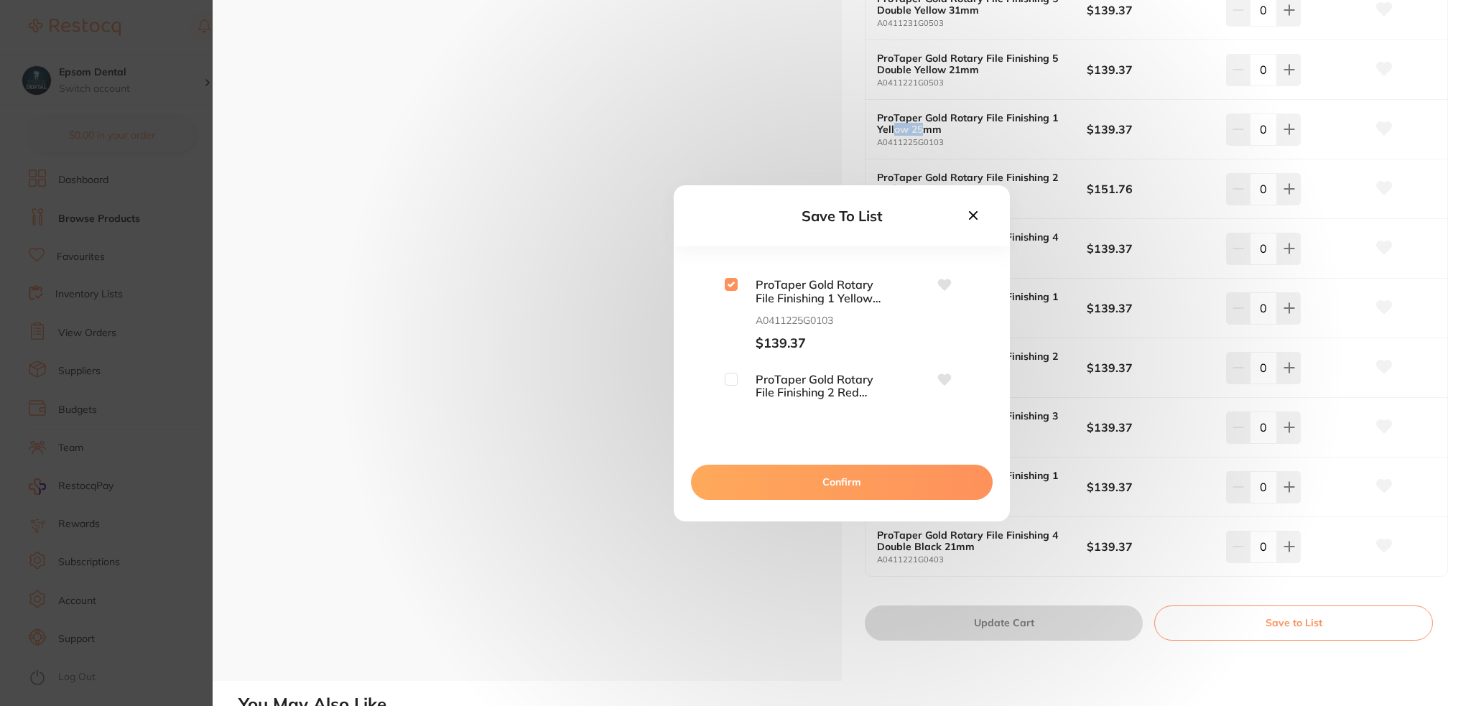
click at [732, 376] on input "checkbox" at bounding box center [731, 379] width 13 height 13
checkbox input "true"
click at [733, 356] on input "checkbox" at bounding box center [731, 352] width 13 height 13
checkbox input "true"
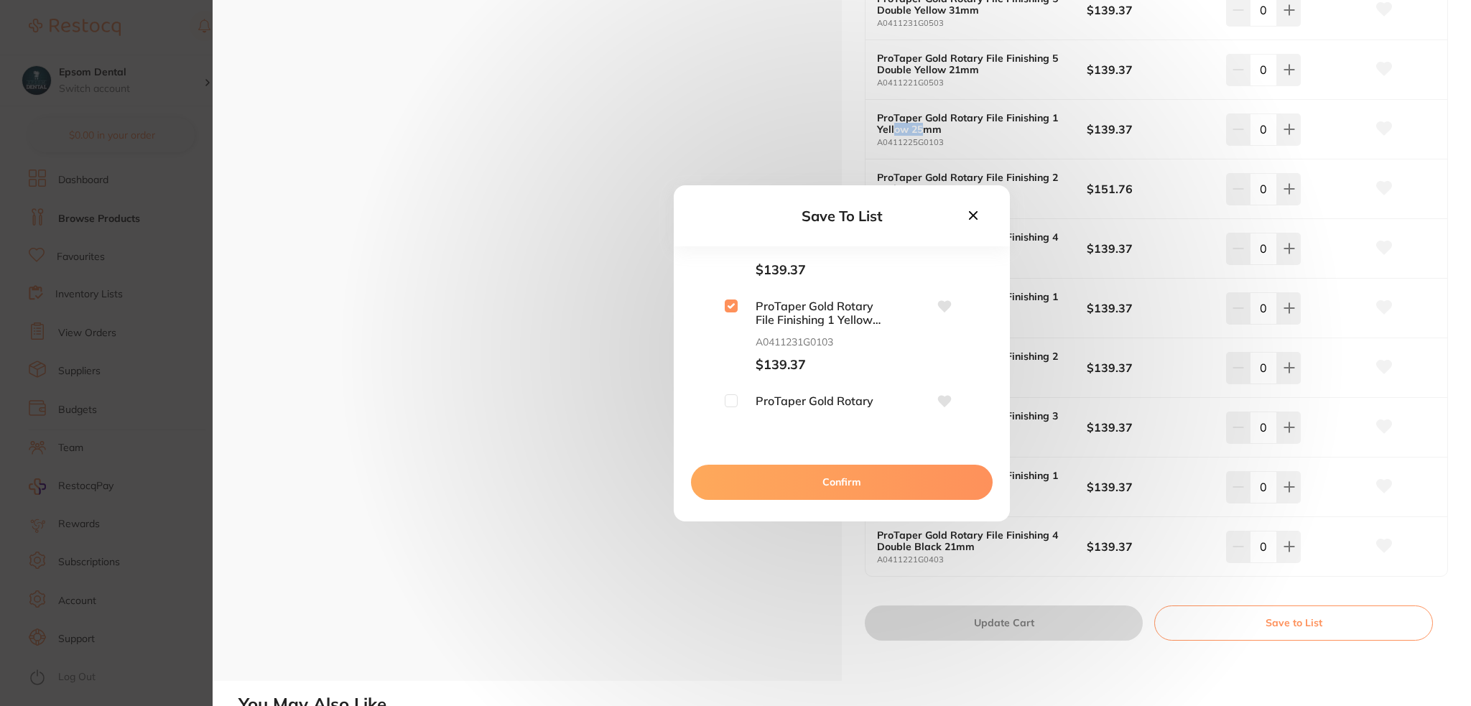
scroll to position [934, 0]
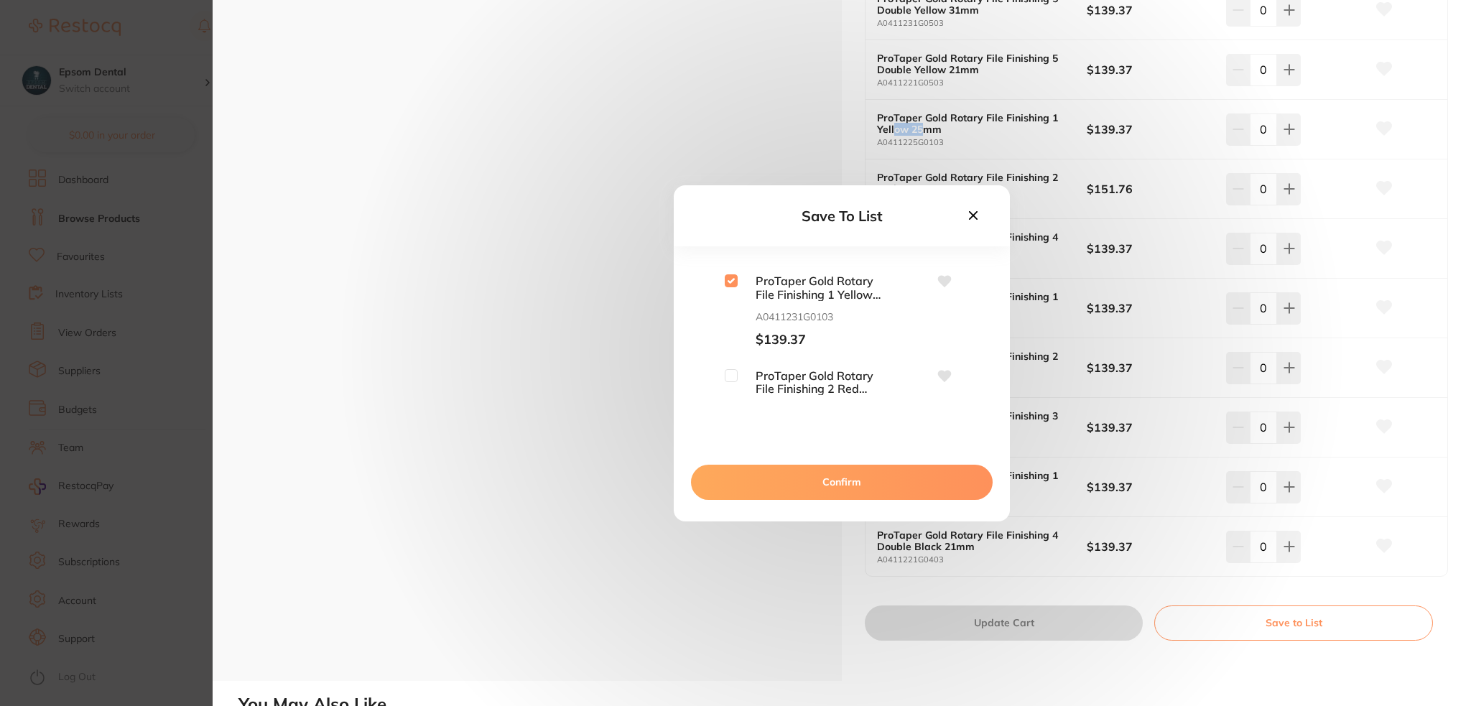
click at [731, 373] on input "checkbox" at bounding box center [731, 375] width 13 height 13
checkbox input "true"
click at [730, 328] on input "checkbox" at bounding box center [731, 326] width 13 height 13
checkbox input "true"
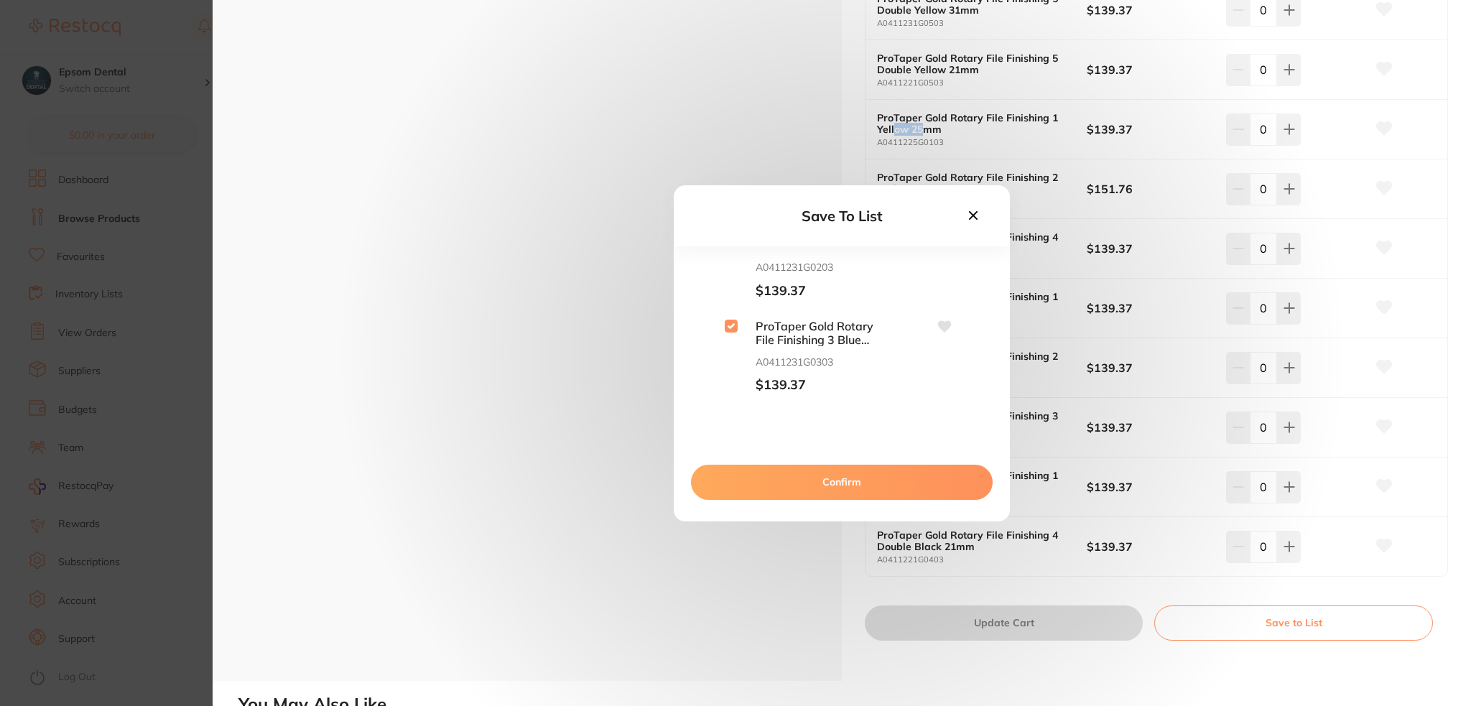
scroll to position [1149, 0]
click at [735, 353] on input "checkbox" at bounding box center [731, 349] width 13 height 13
checkbox input "true"
click at [836, 481] on button "Confirm" at bounding box center [842, 482] width 302 height 34
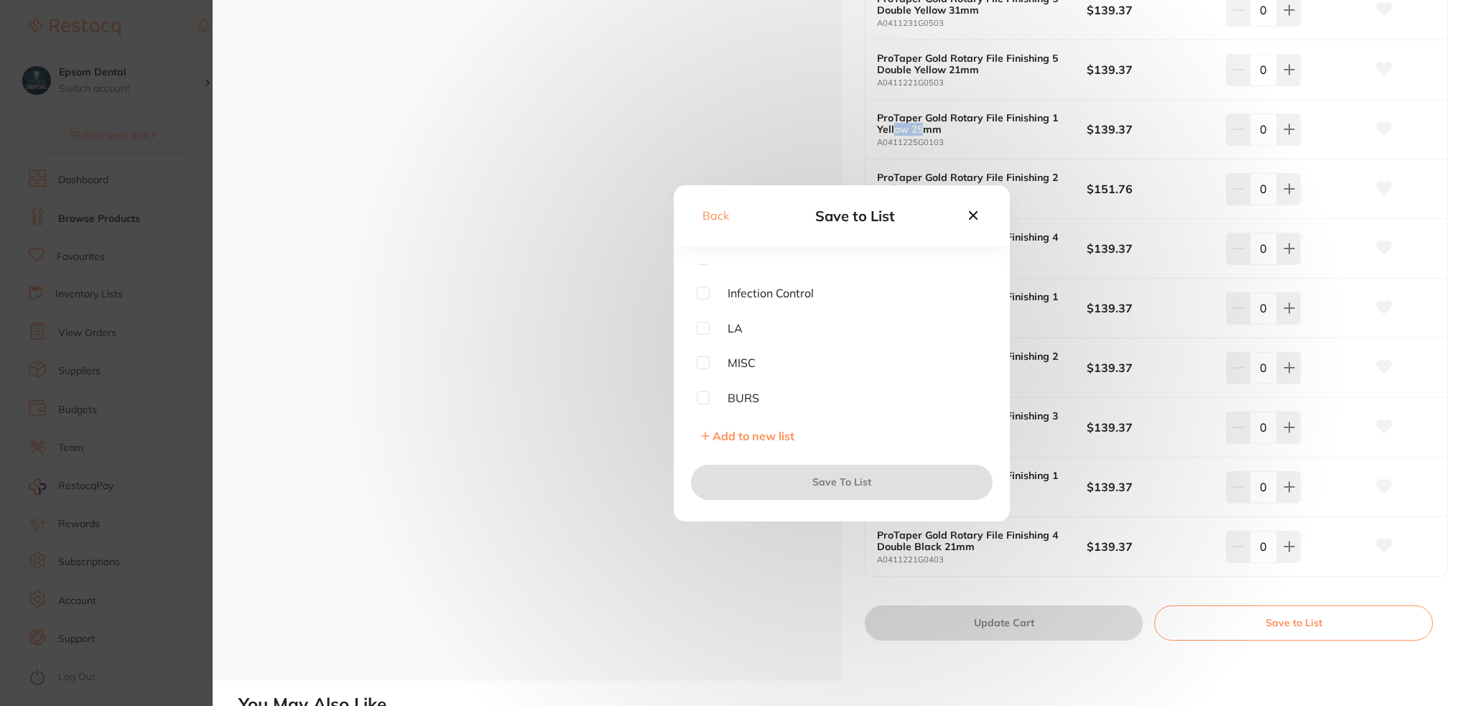
scroll to position [0, 0]
click at [973, 212] on icon at bounding box center [973, 216] width 16 height 16
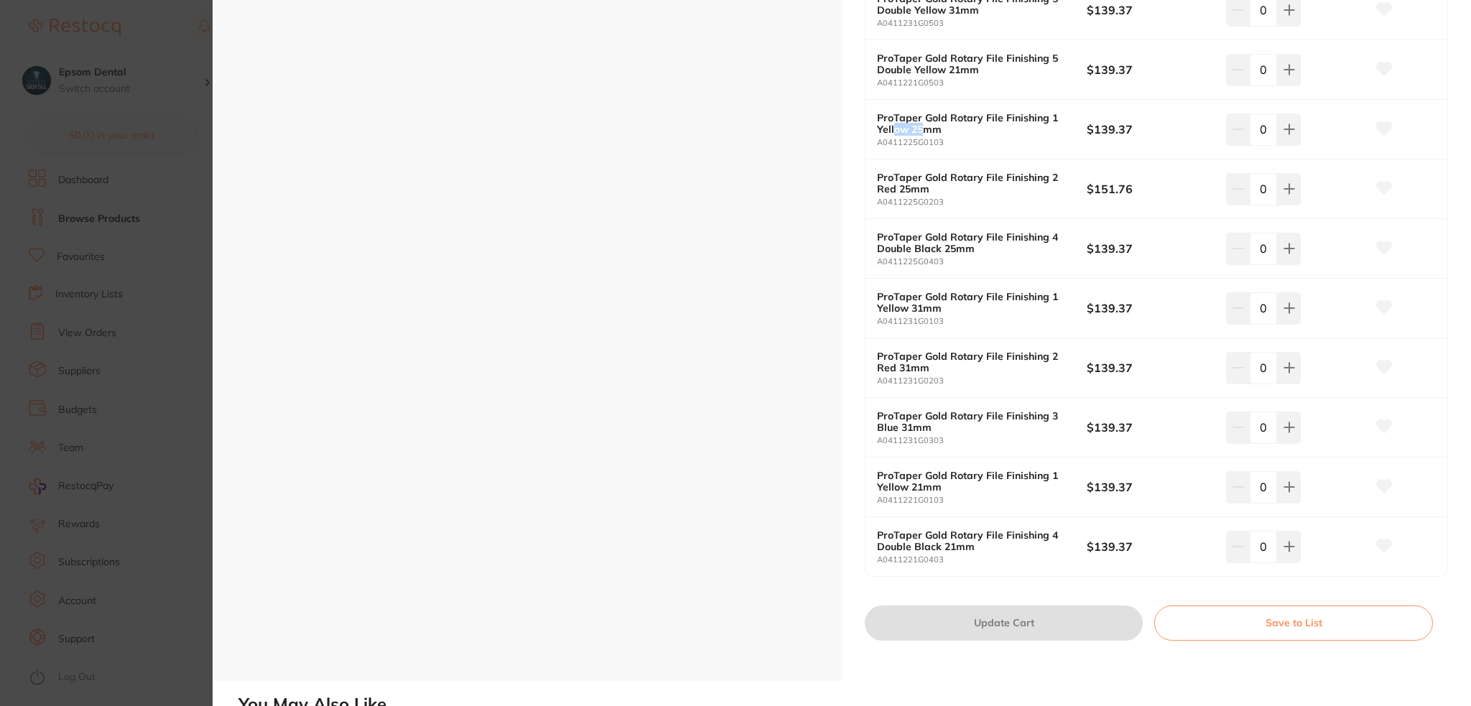
click at [924, 187] on b "ProTaper Gold Rotary File Finishing 2 Red 25mm" at bounding box center [971, 183] width 189 height 23
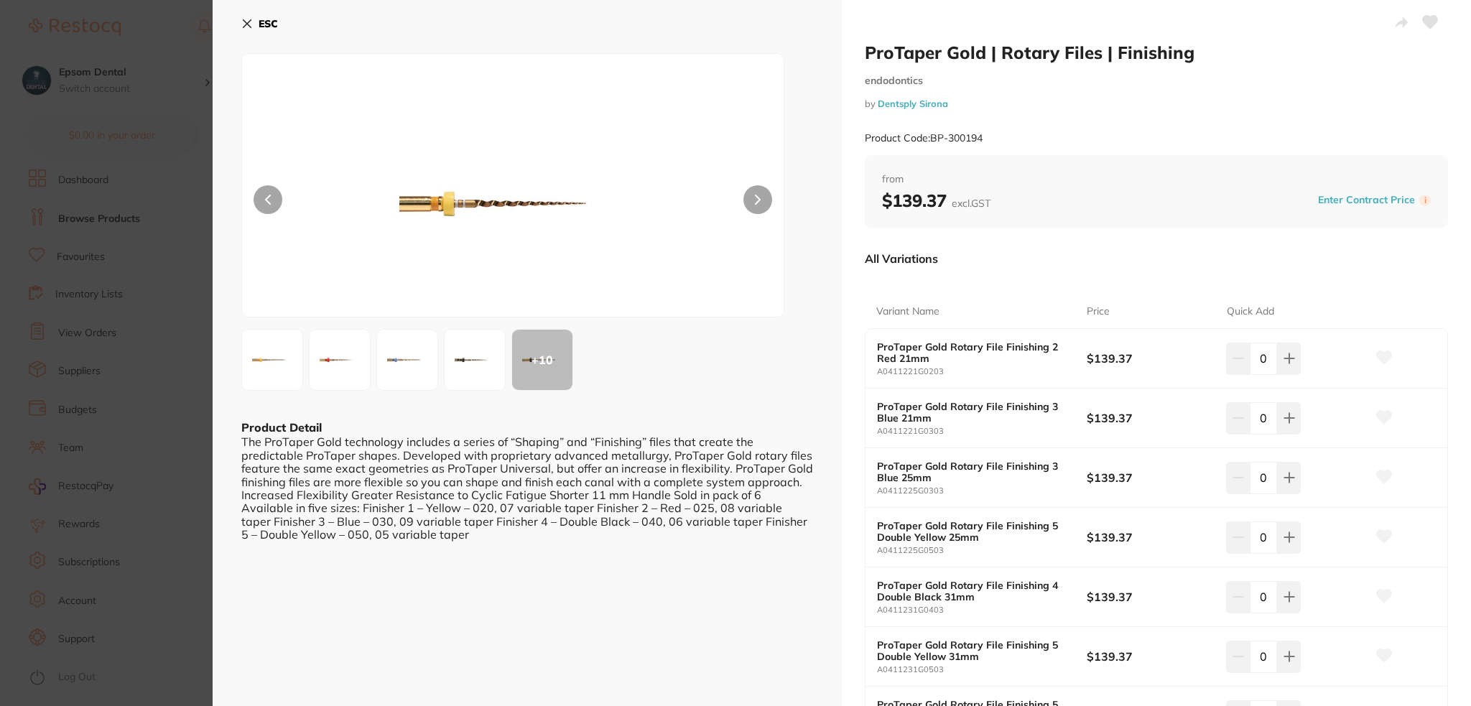
click at [256, 17] on button "ESC" at bounding box center [259, 23] width 37 height 24
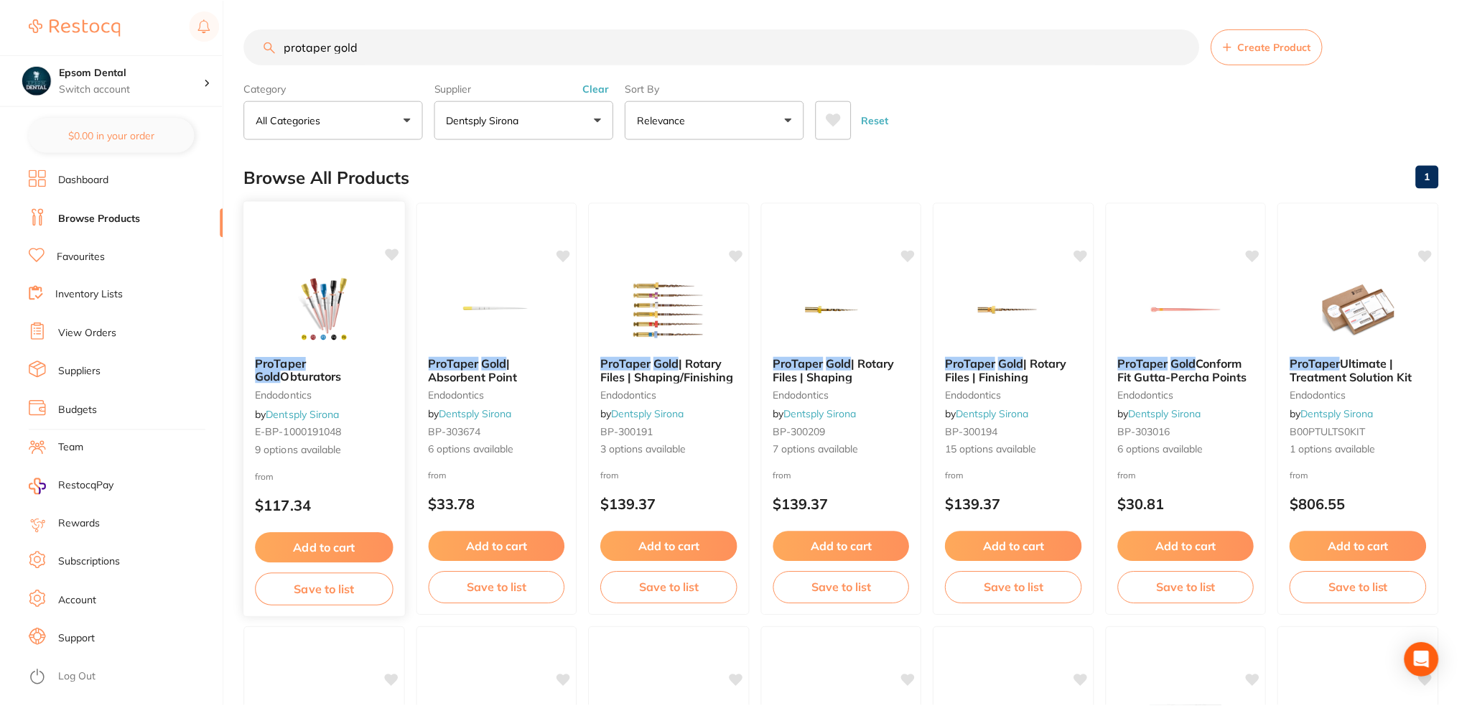
scroll to position [215, 0]
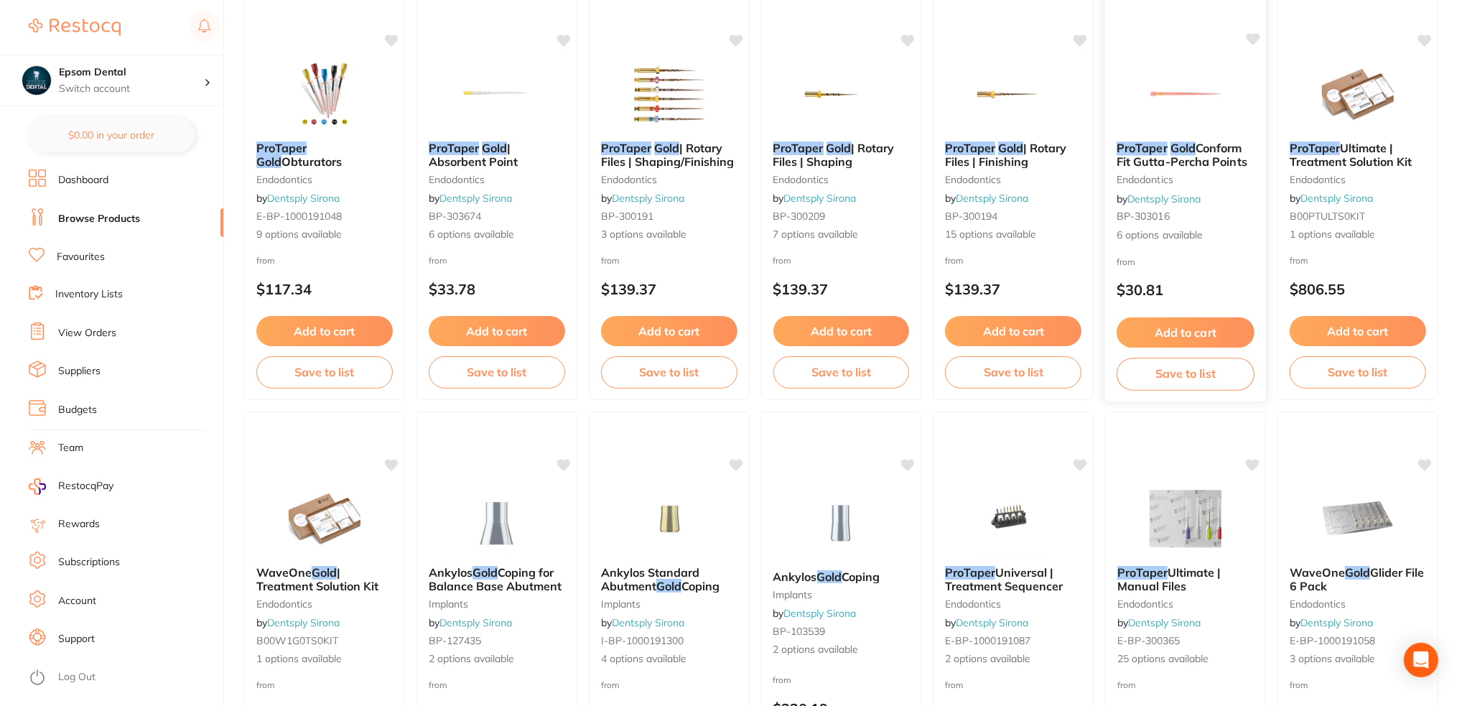
click at [1165, 374] on button "Save to list" at bounding box center [1186, 374] width 138 height 32
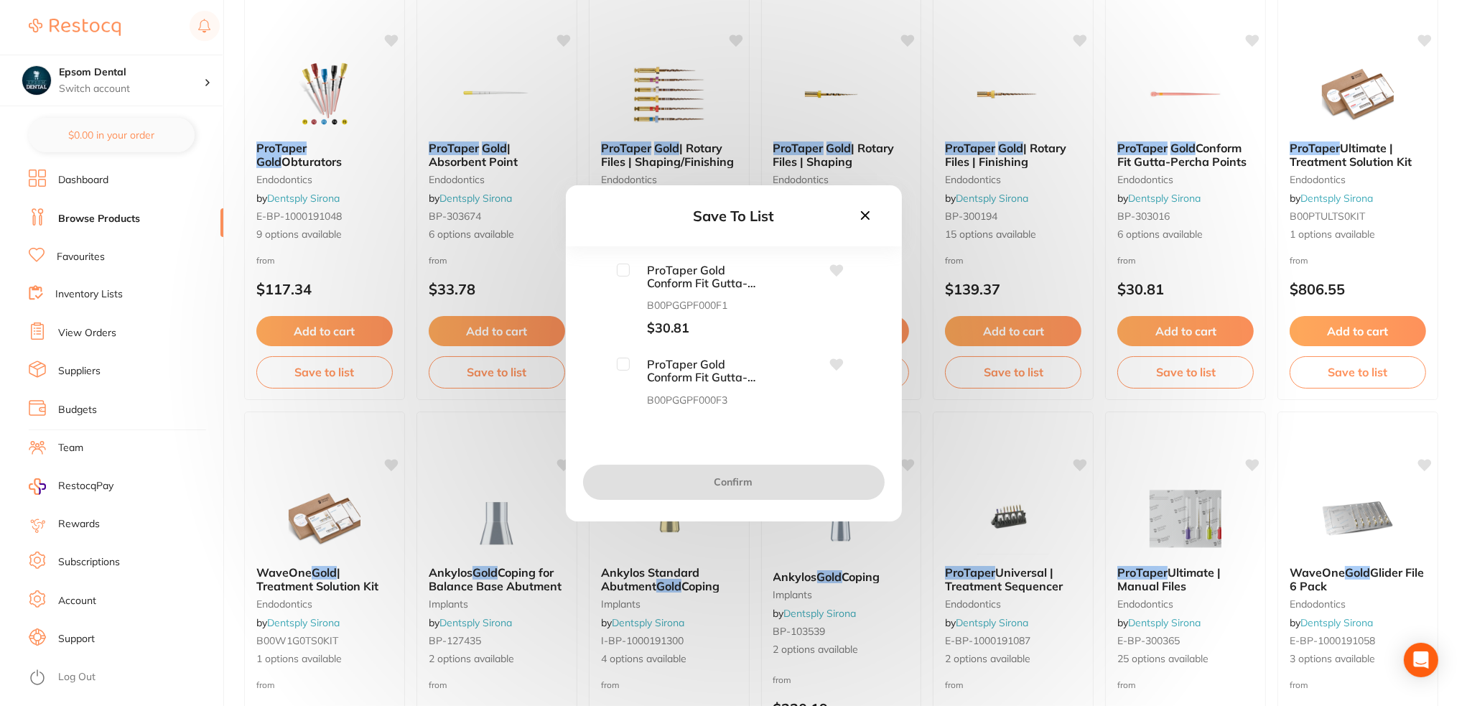
click at [623, 267] on input "checkbox" at bounding box center [623, 270] width 13 height 13
checkbox input "true"
click at [621, 364] on input "checkbox" at bounding box center [623, 364] width 13 height 13
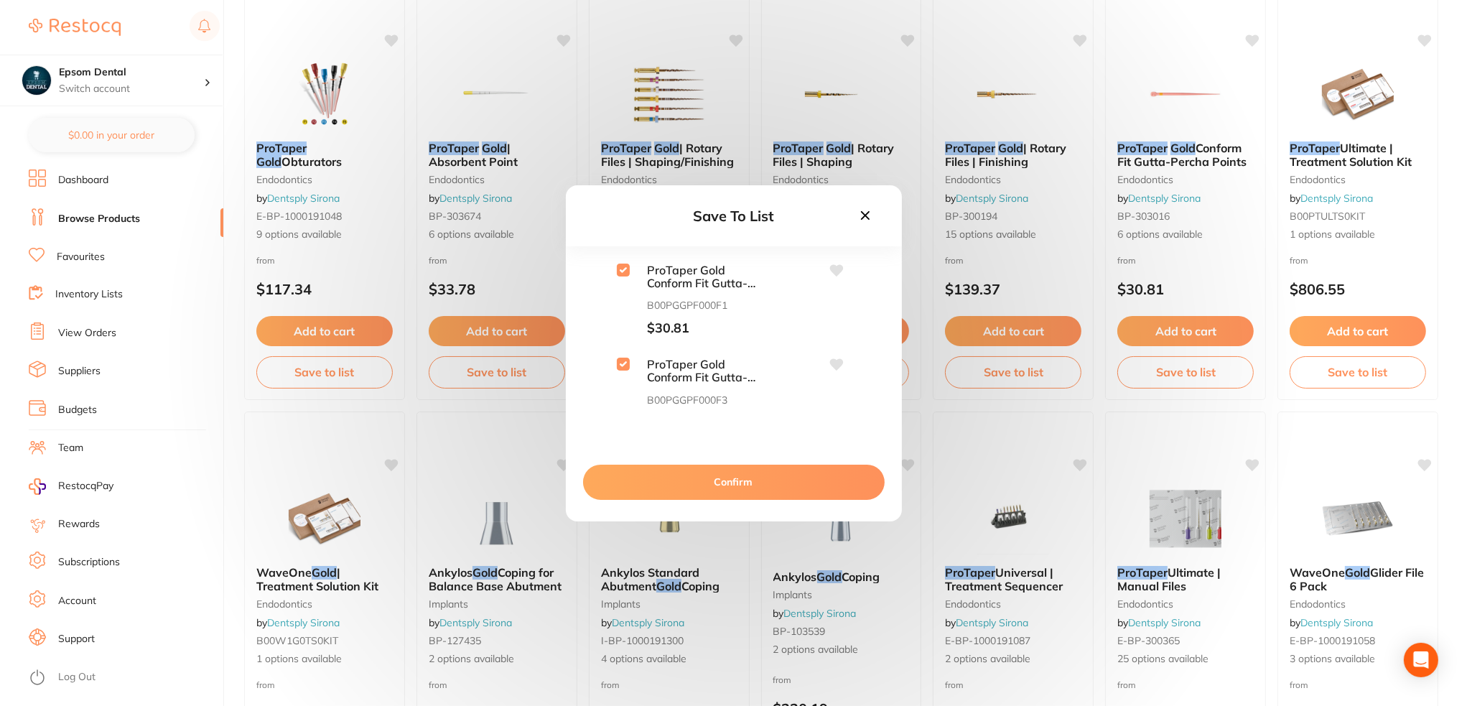
checkbox input "true"
click at [624, 312] on input "checkbox" at bounding box center [623, 315] width 13 height 13
checkbox input "true"
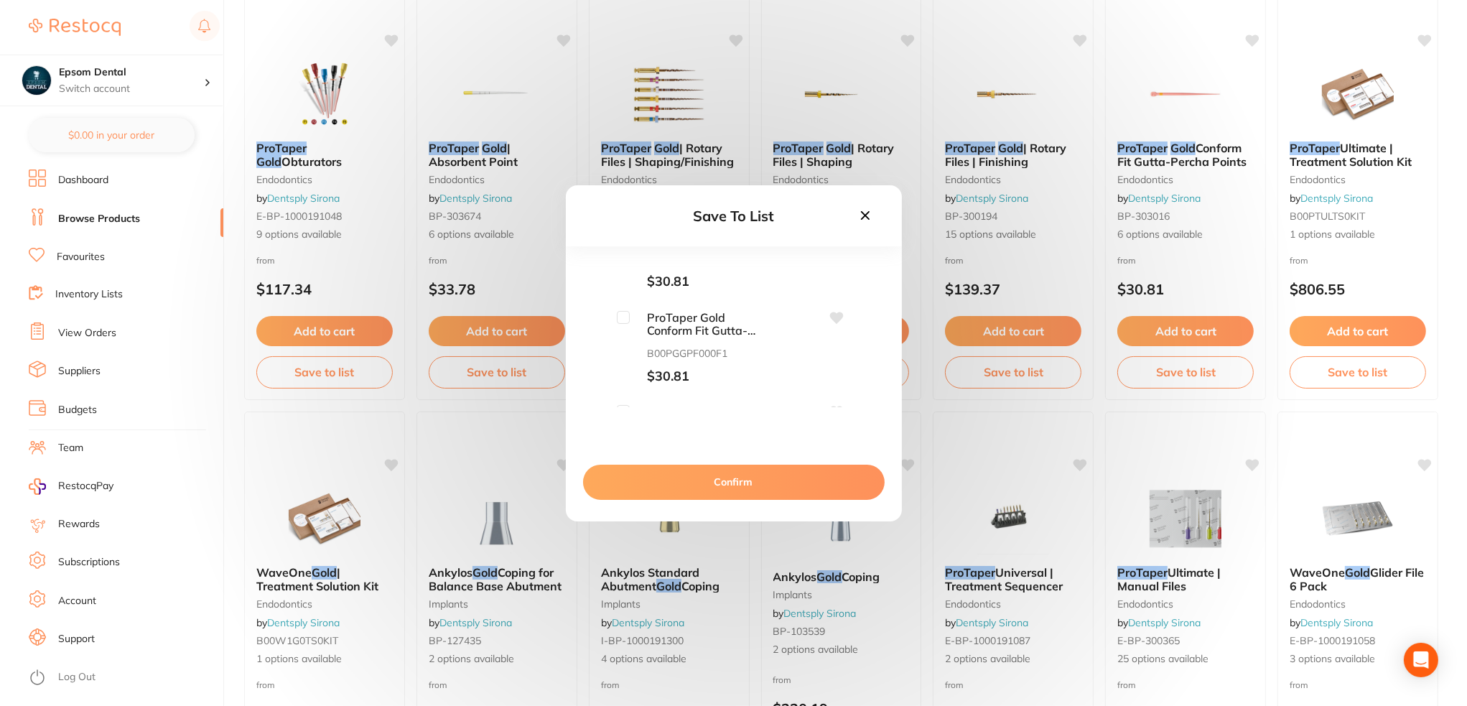
click at [692, 473] on button "Confirm" at bounding box center [734, 482] width 302 height 34
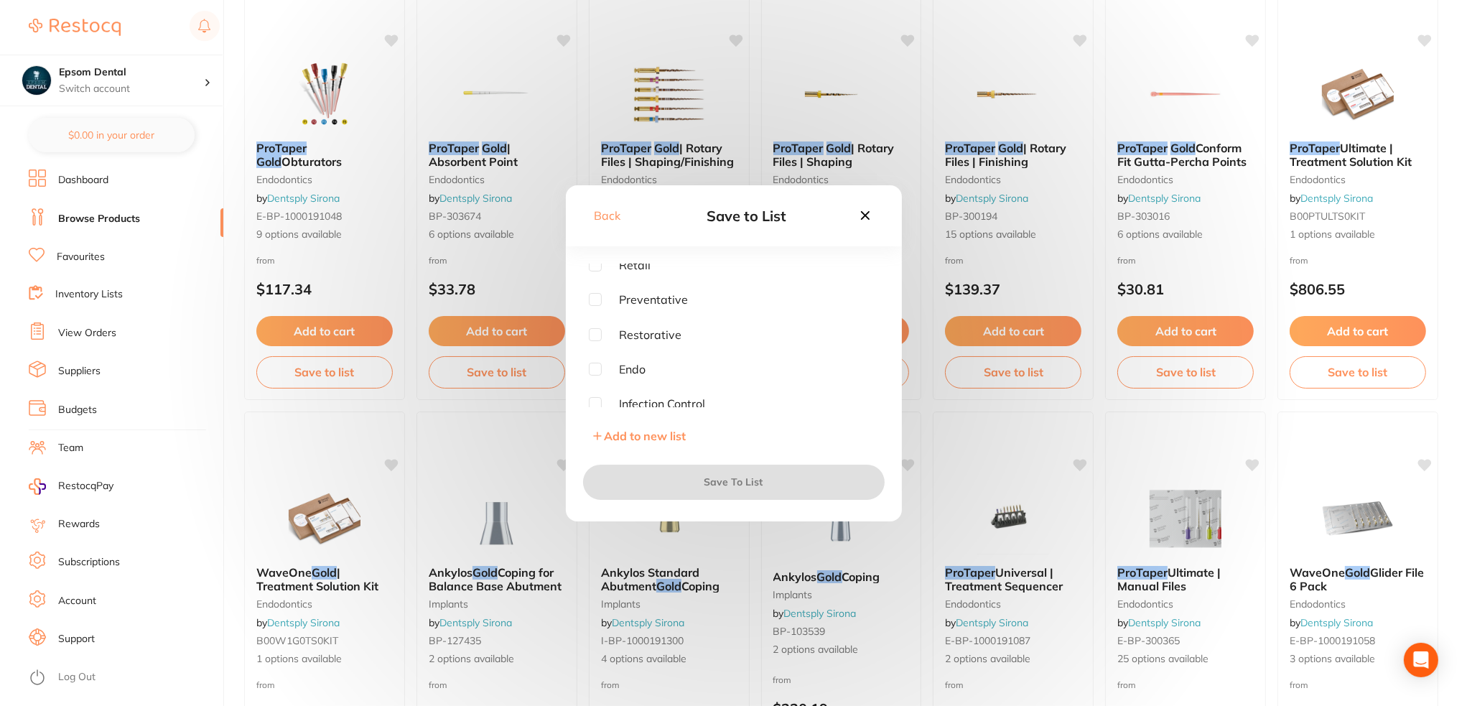
scroll to position [6, 0]
click at [597, 403] on input "checkbox" at bounding box center [595, 402] width 13 height 13
checkbox input "true"
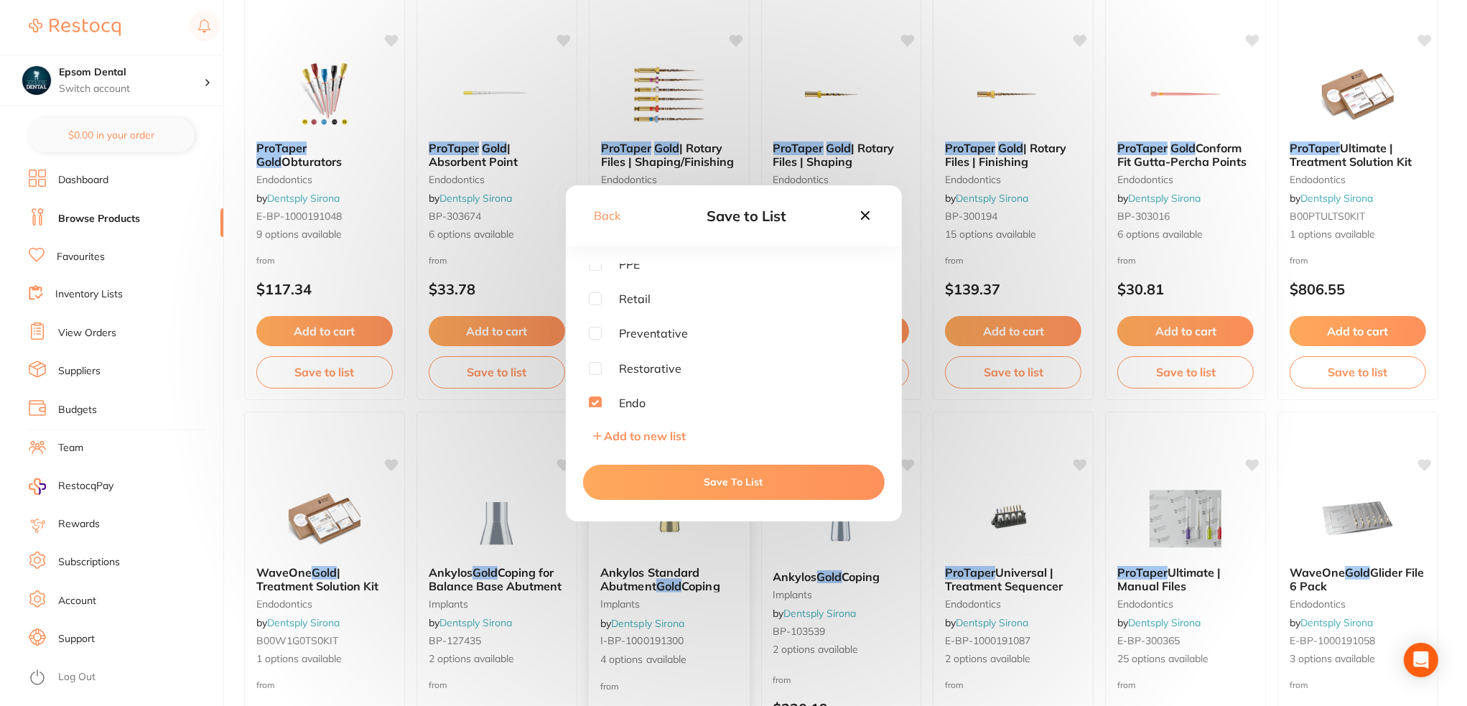
click at [710, 478] on button "Save To List" at bounding box center [734, 482] width 302 height 34
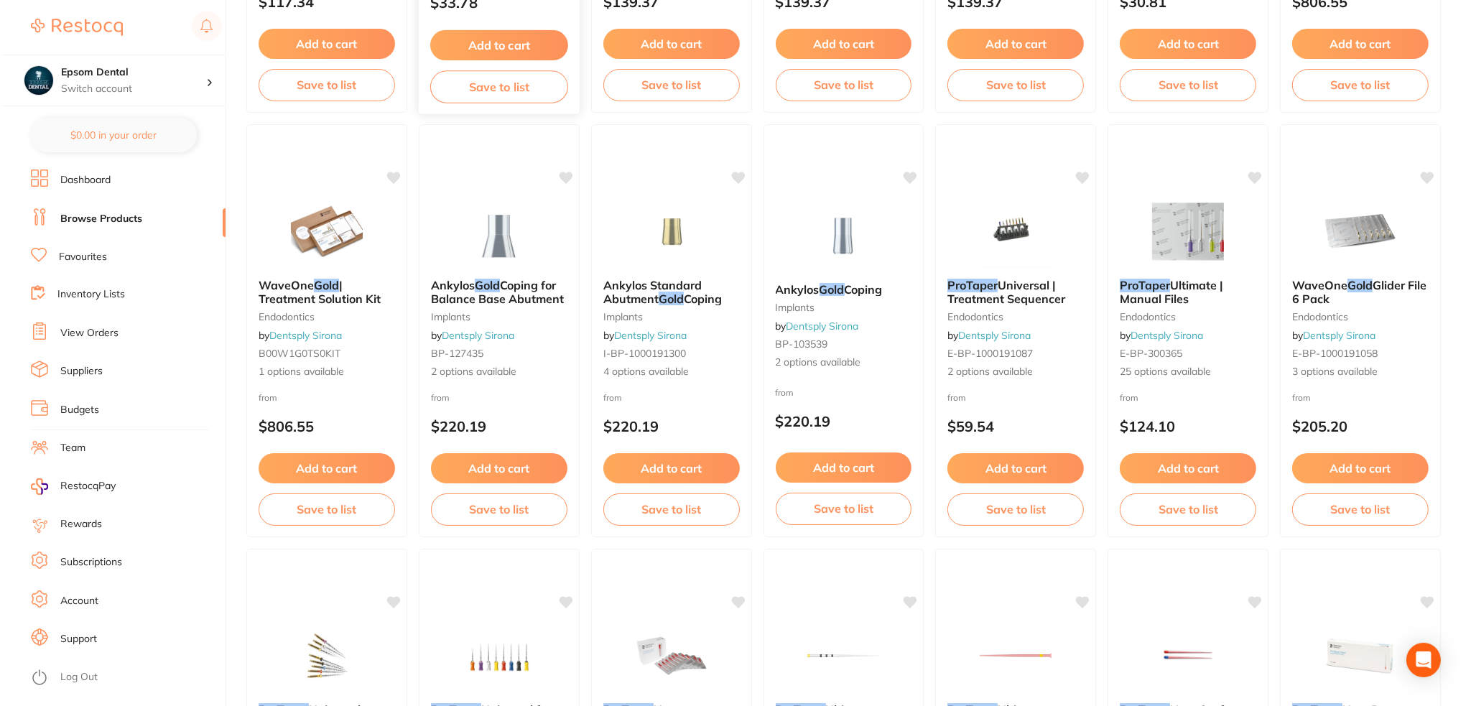
scroll to position [0, 0]
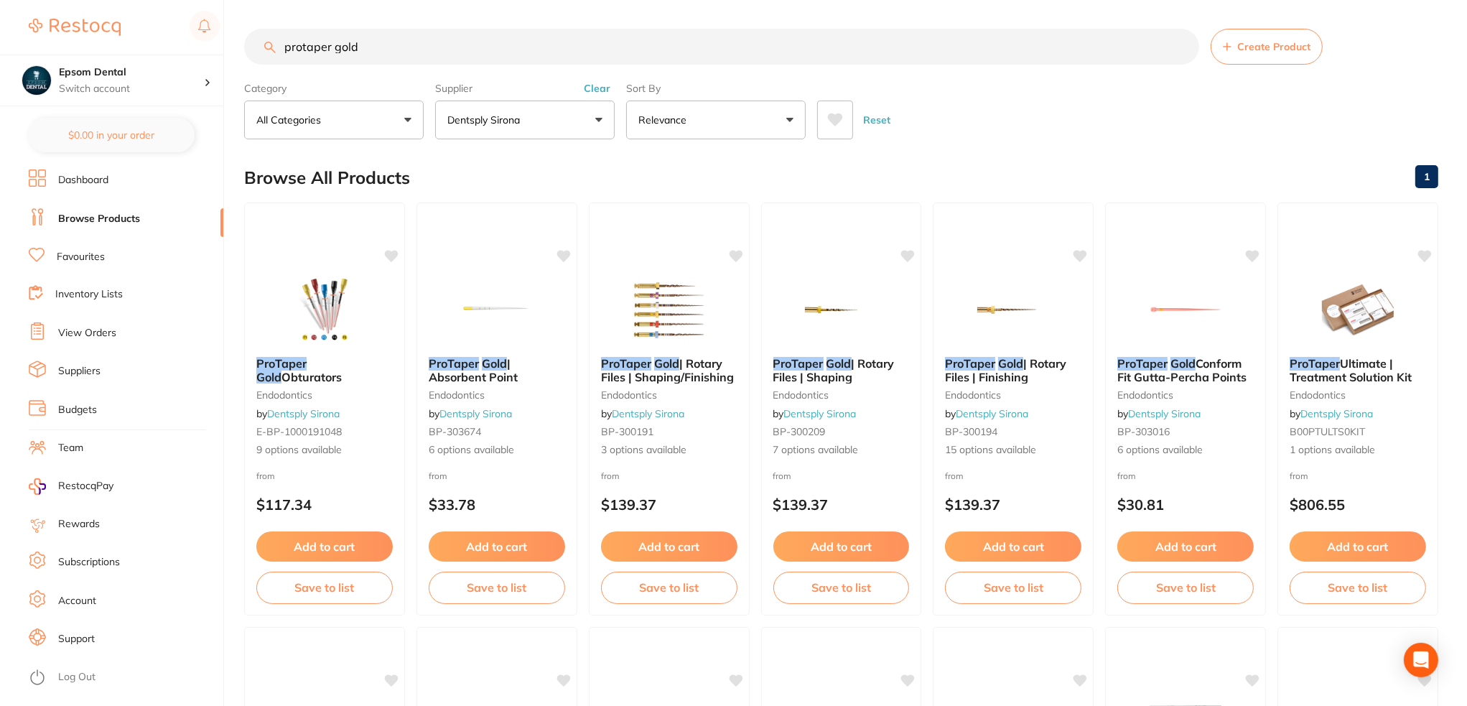
click at [419, 51] on input "protaper gold" at bounding box center [721, 47] width 955 height 36
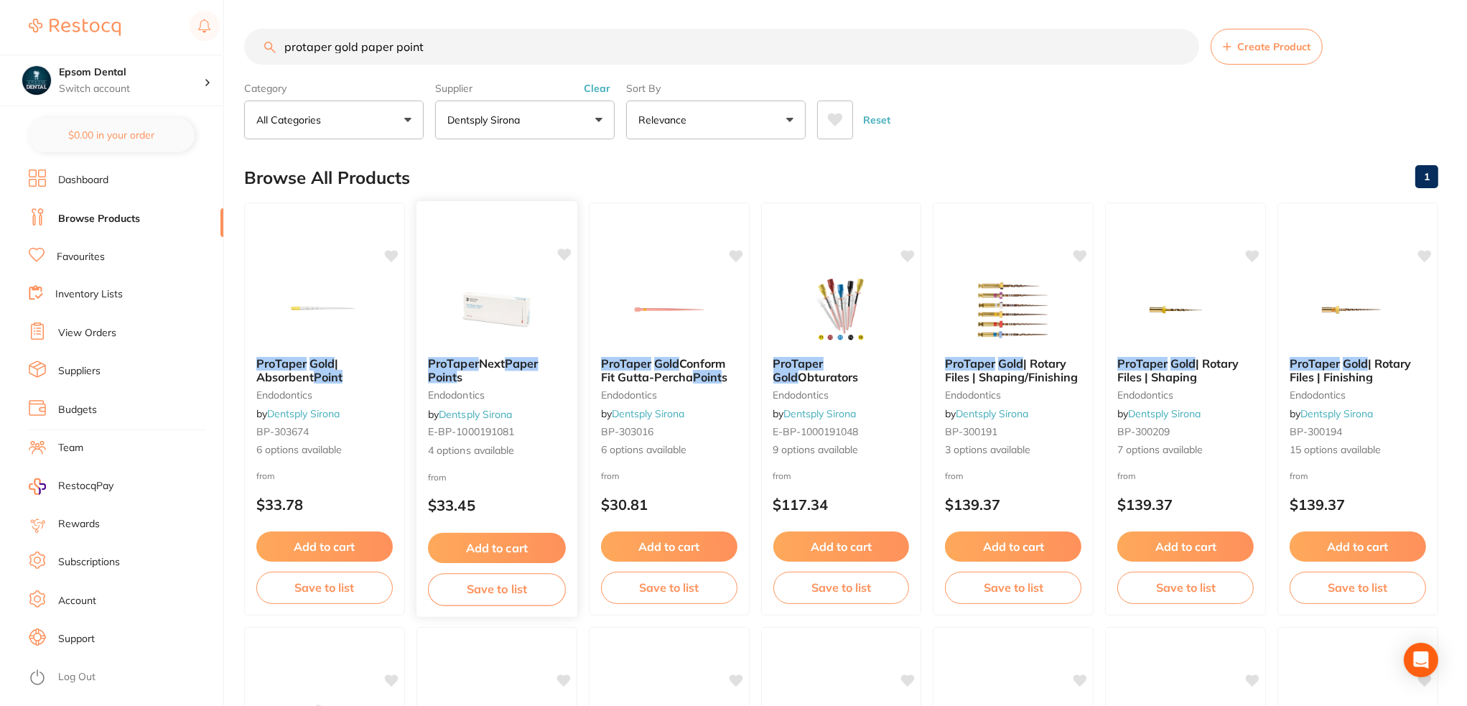
type input "protaper gold paper point"
drag, startPoint x: 462, startPoint y: 381, endPoint x: 486, endPoint y: 387, distance: 25.1
click at [462, 381] on span "s" at bounding box center [461, 377] width 6 height 14
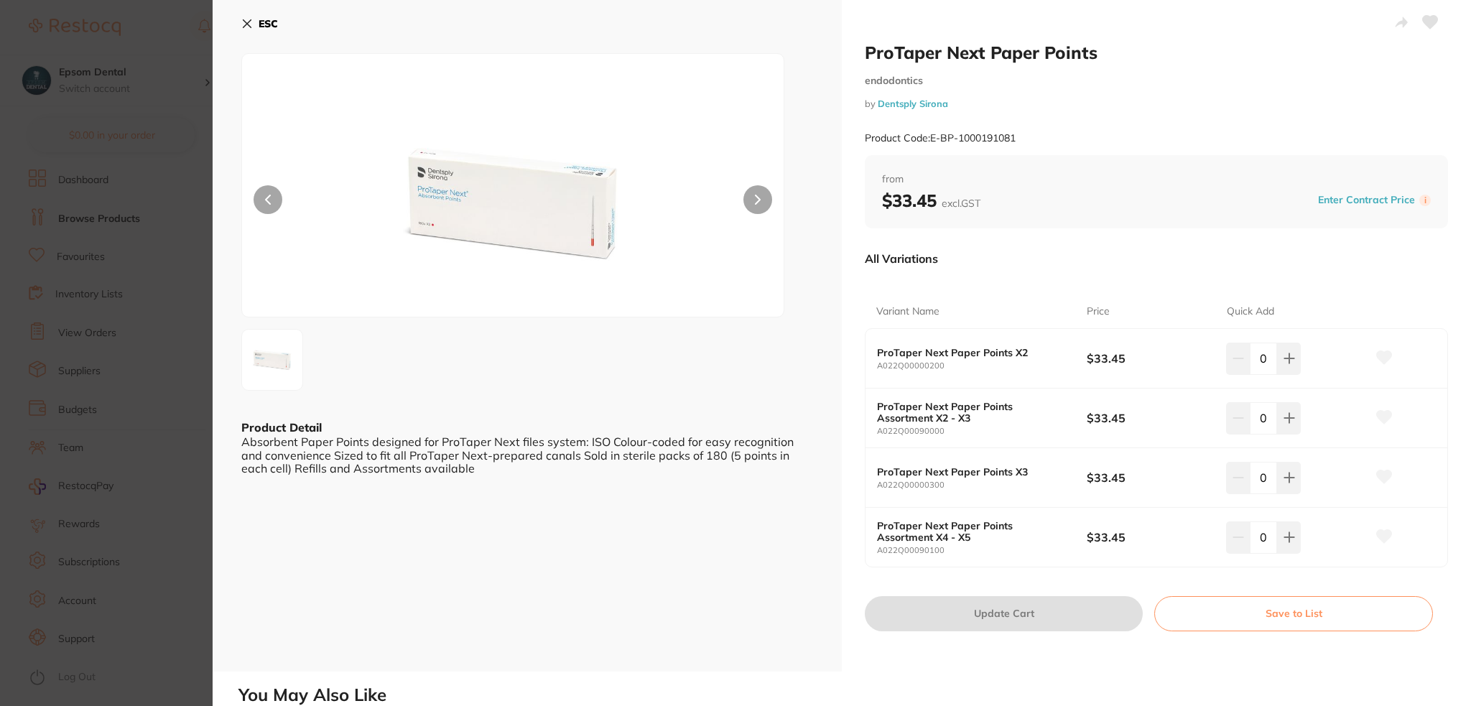
click at [968, 361] on small "A022Q00000200" at bounding box center [982, 365] width 210 height 9
drag, startPoint x: 945, startPoint y: 364, endPoint x: 873, endPoint y: 364, distance: 71.1
click at [873, 364] on div "ProTaper Next Paper Points X2 A022Q00000200 $33.45 0" at bounding box center [1157, 359] width 582 height 60
copy small "A022Q00000200"
click at [887, 356] on b "ProTaper Next Paper Points X2" at bounding box center [971, 352] width 189 height 11
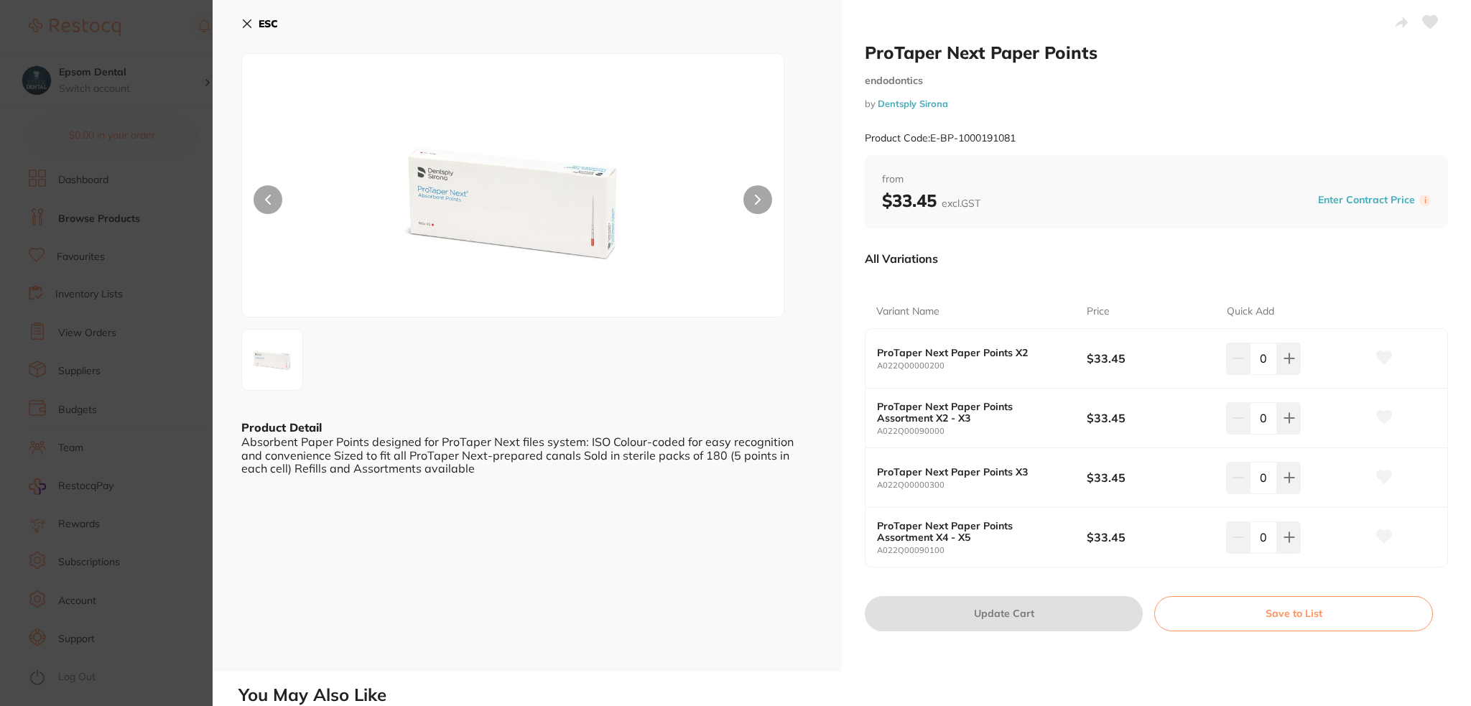
click at [250, 22] on icon at bounding box center [246, 23] width 11 height 11
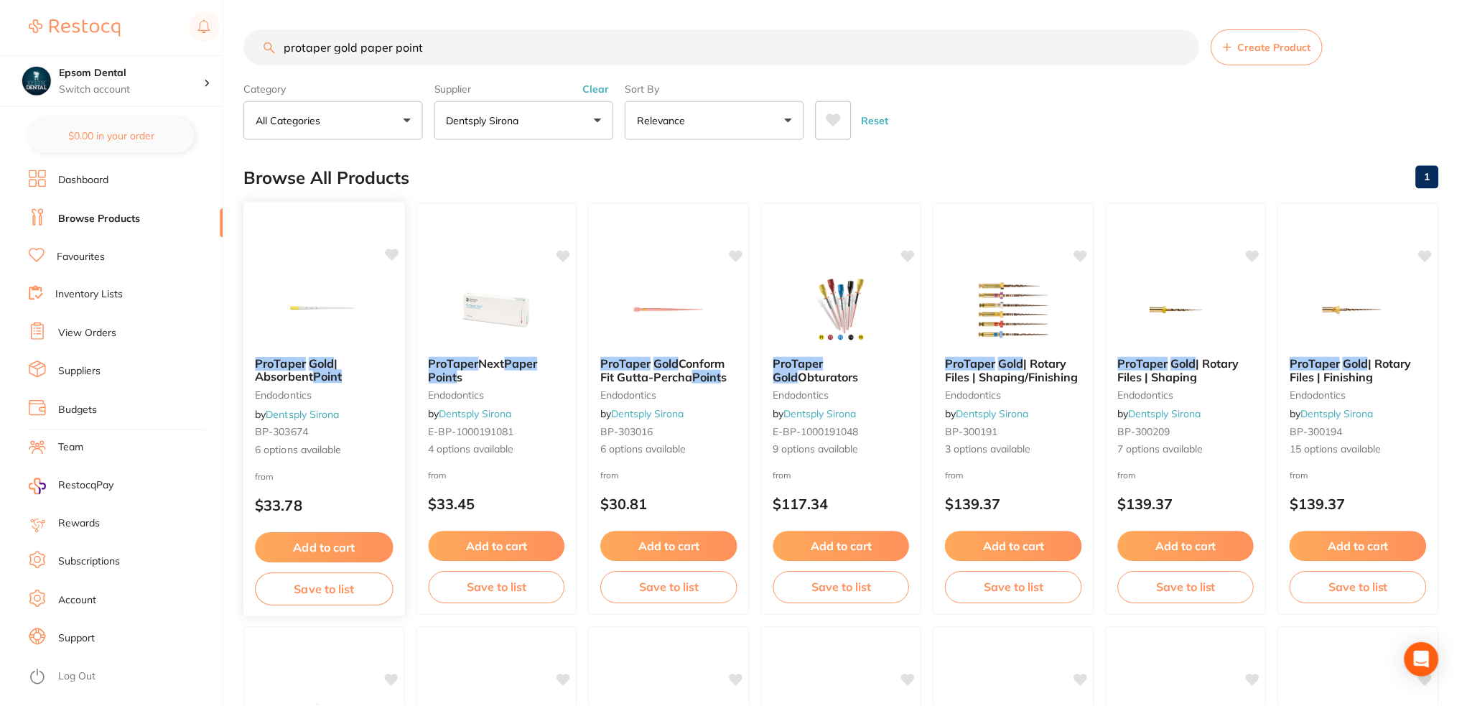
scroll to position [6, 0]
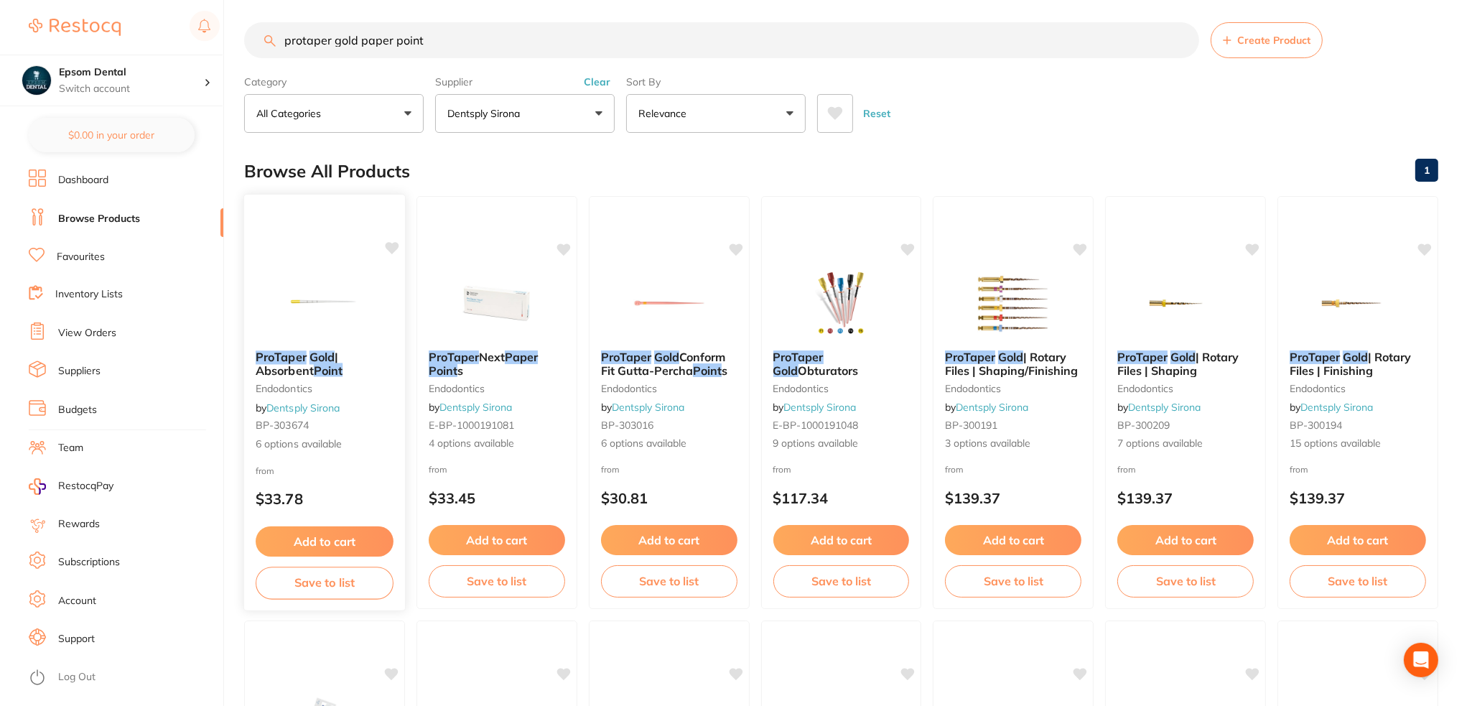
click at [304, 367] on span "| Absorbent" at bounding box center [297, 364] width 83 height 28
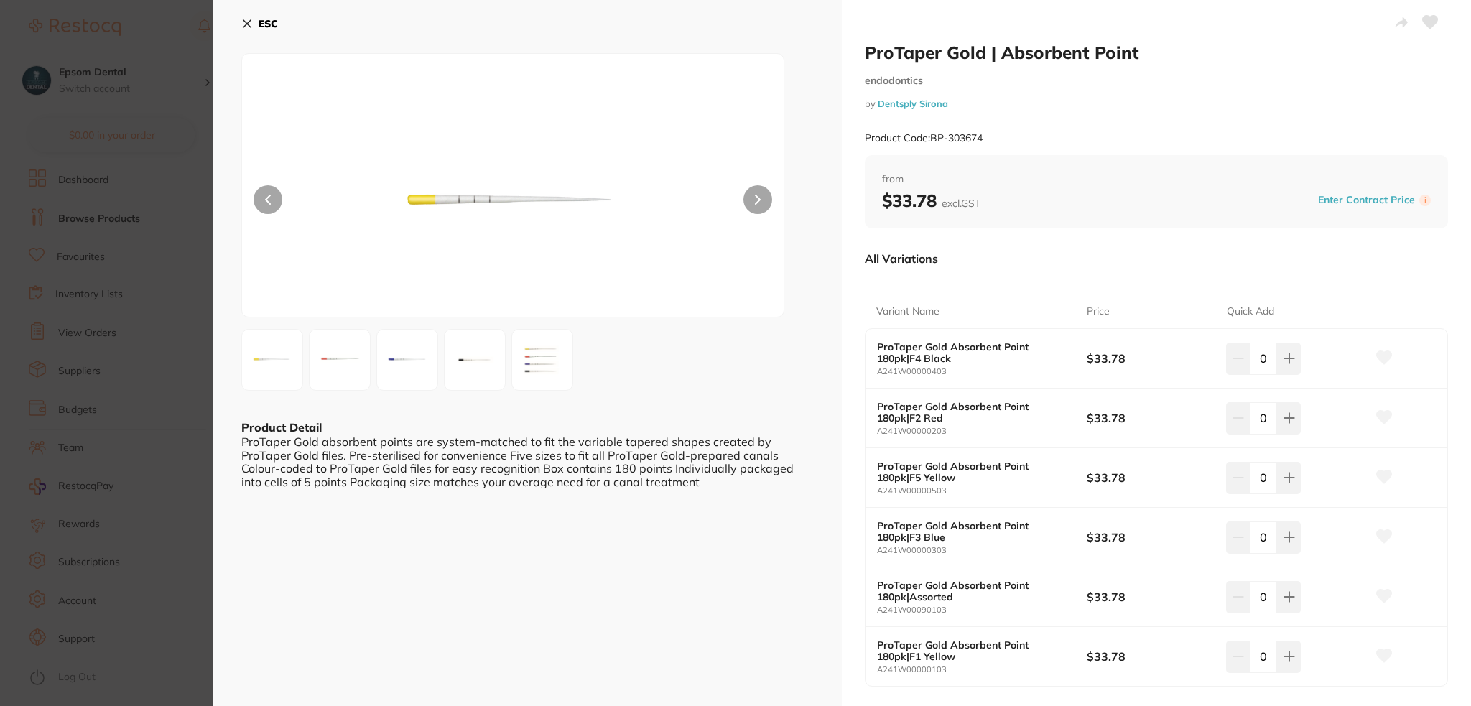
click at [534, 362] on img at bounding box center [542, 360] width 52 height 52
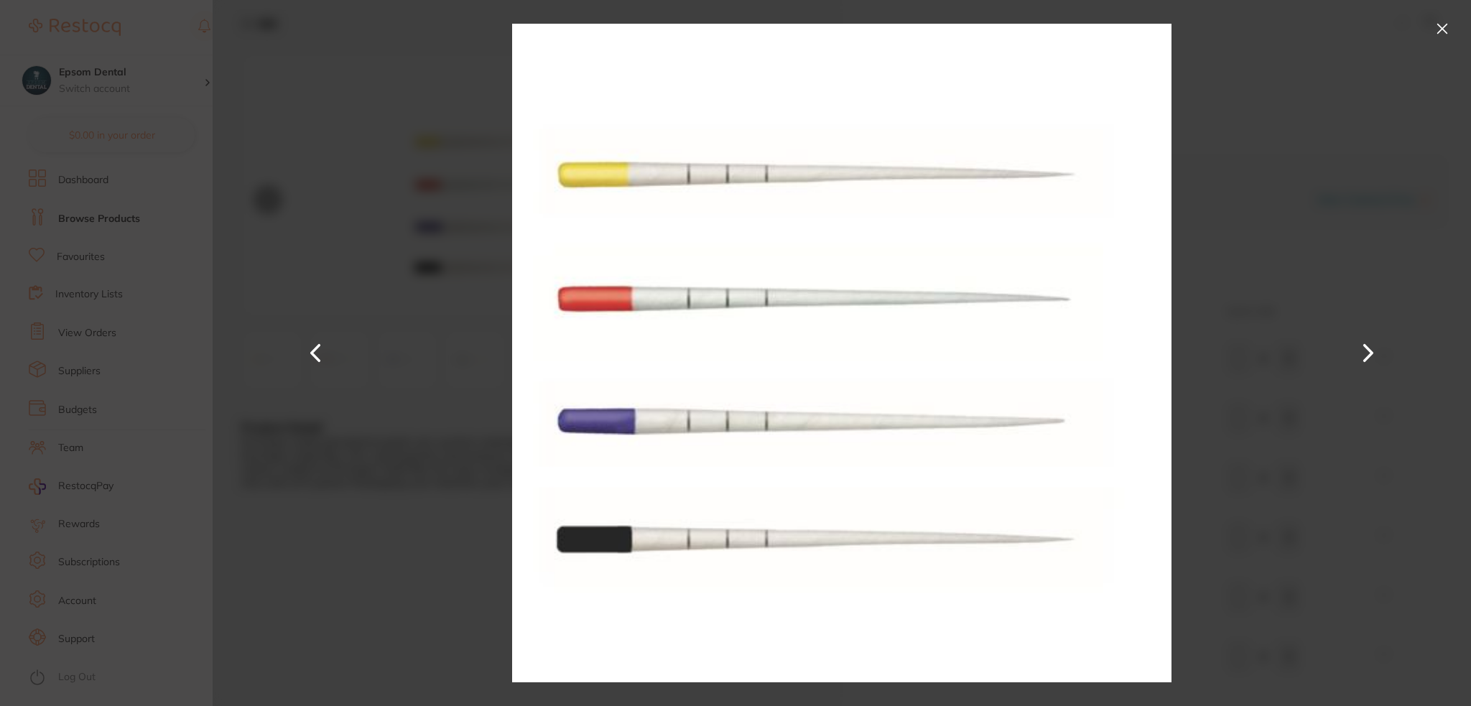
click at [1442, 27] on button at bounding box center [1442, 28] width 23 height 23
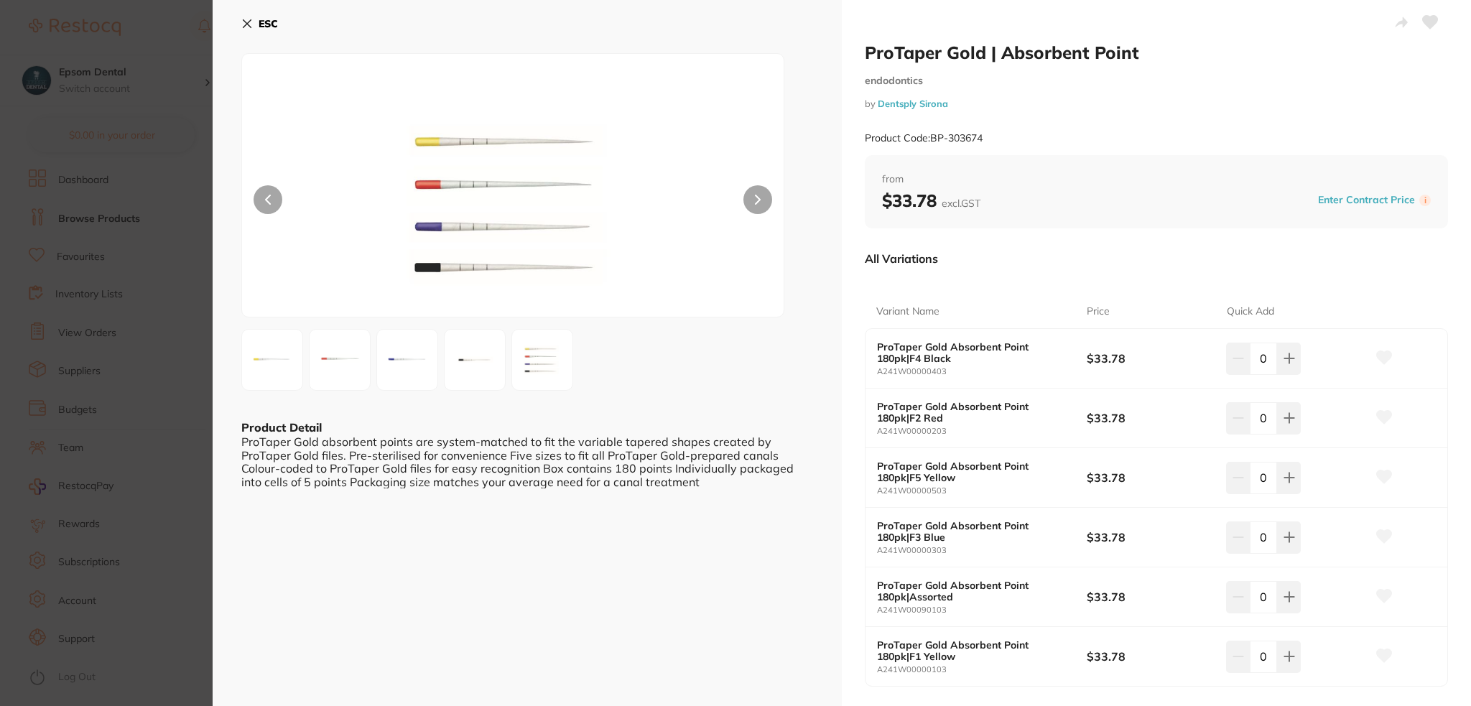
scroll to position [215, 0]
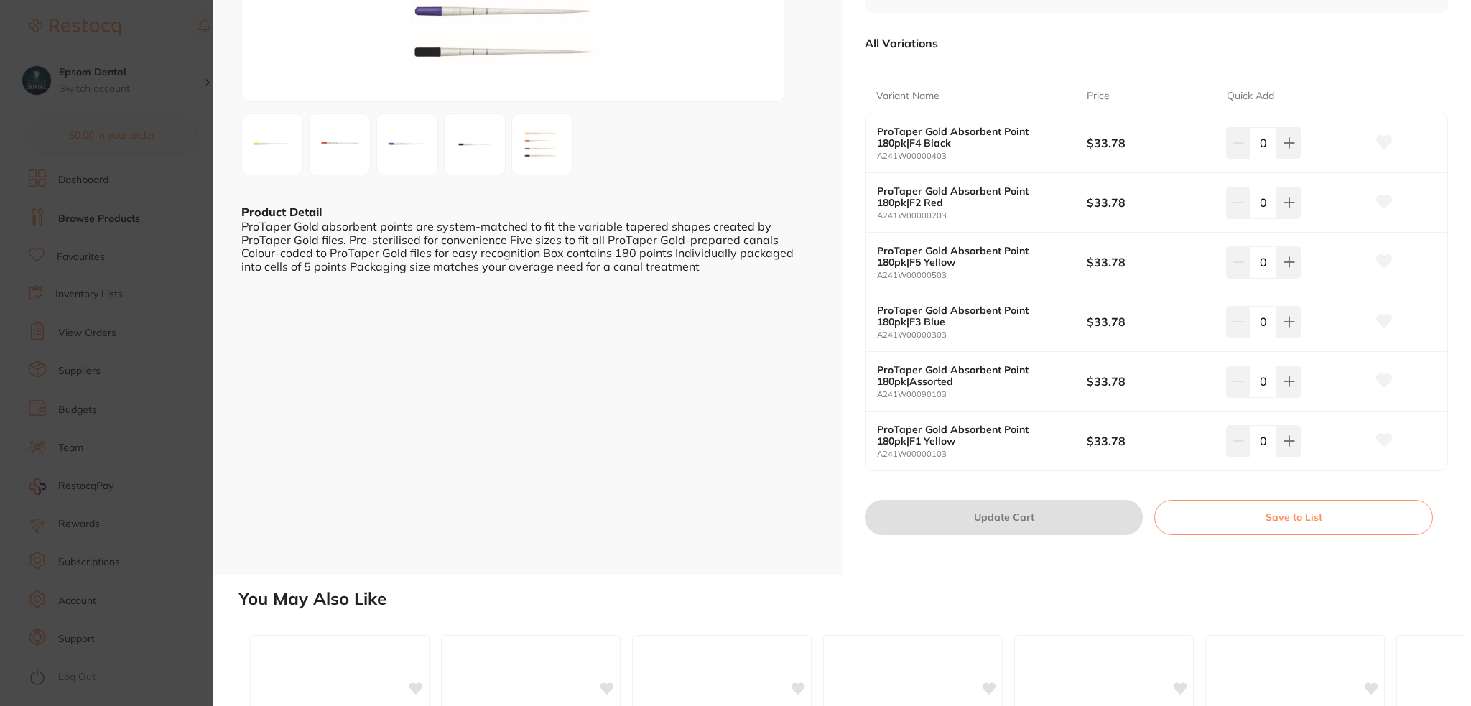
click at [1256, 520] on button "Save to List" at bounding box center [1293, 517] width 279 height 34
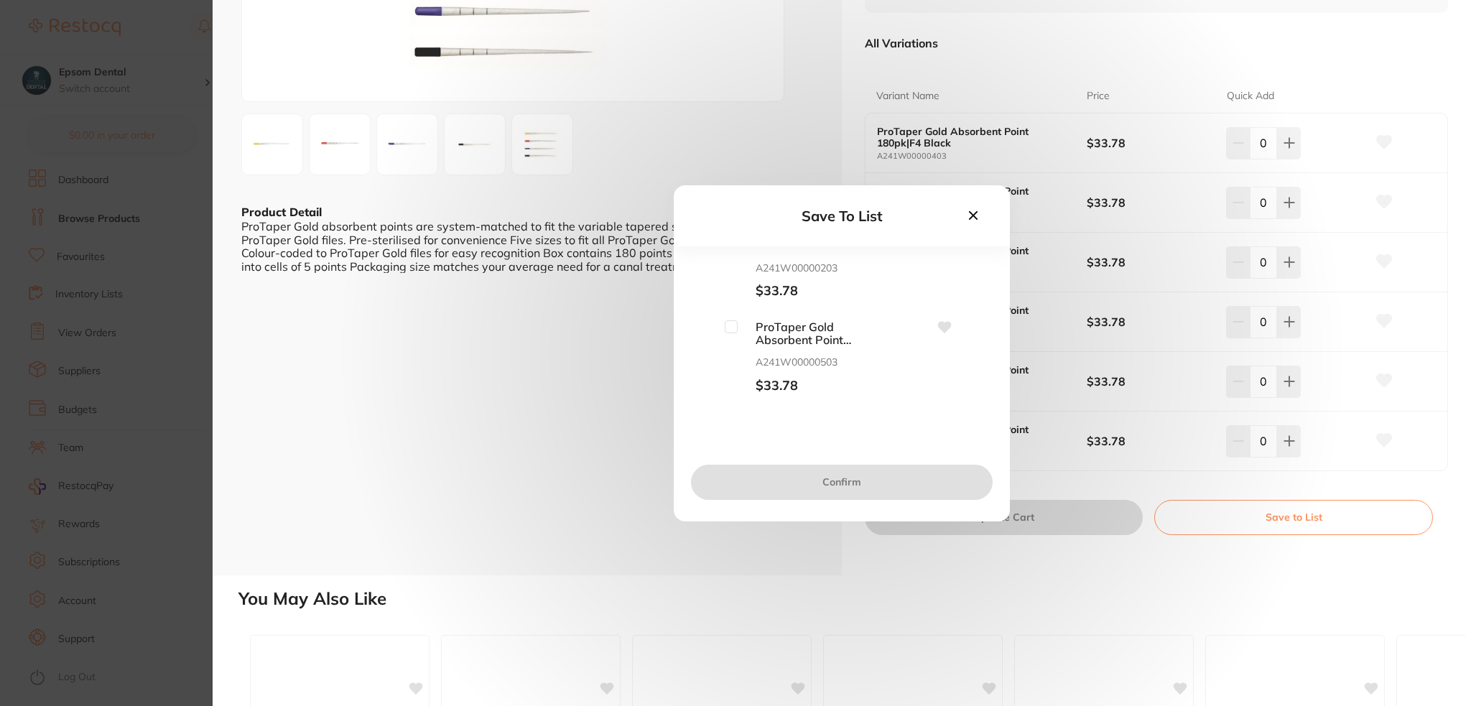
scroll to position [144, 0]
click at [973, 215] on icon at bounding box center [973, 214] width 9 height 9
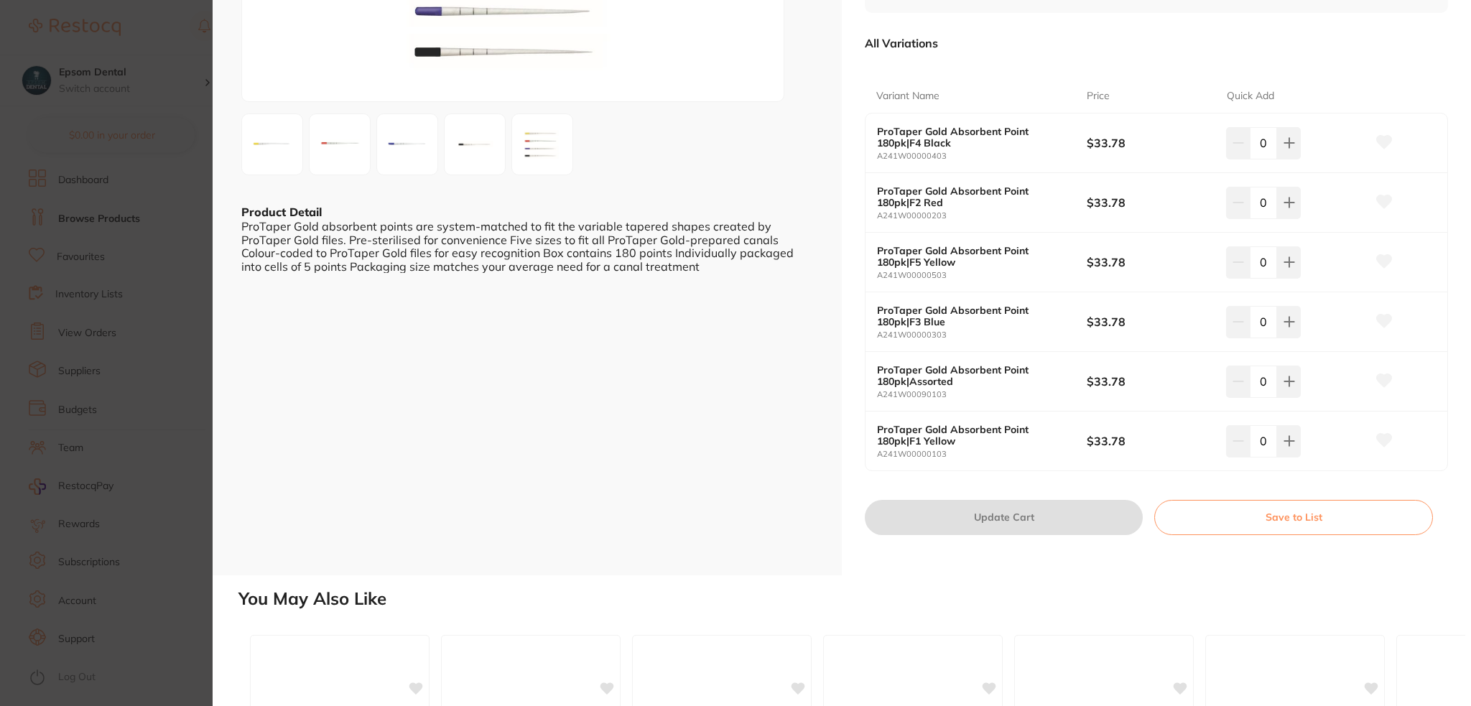
click at [1240, 532] on button "Save to List" at bounding box center [1293, 517] width 279 height 34
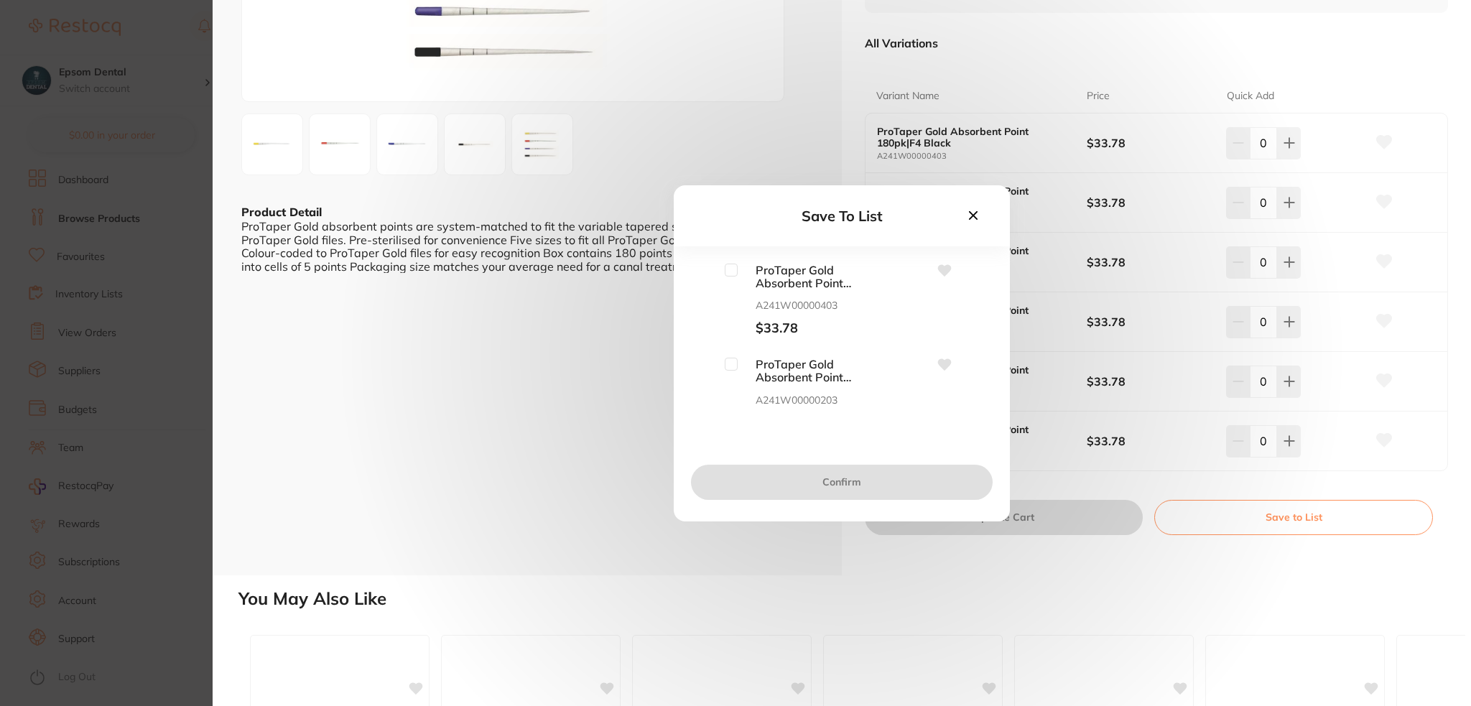
click at [729, 366] on input "checkbox" at bounding box center [731, 364] width 13 height 13
checkbox input "true"
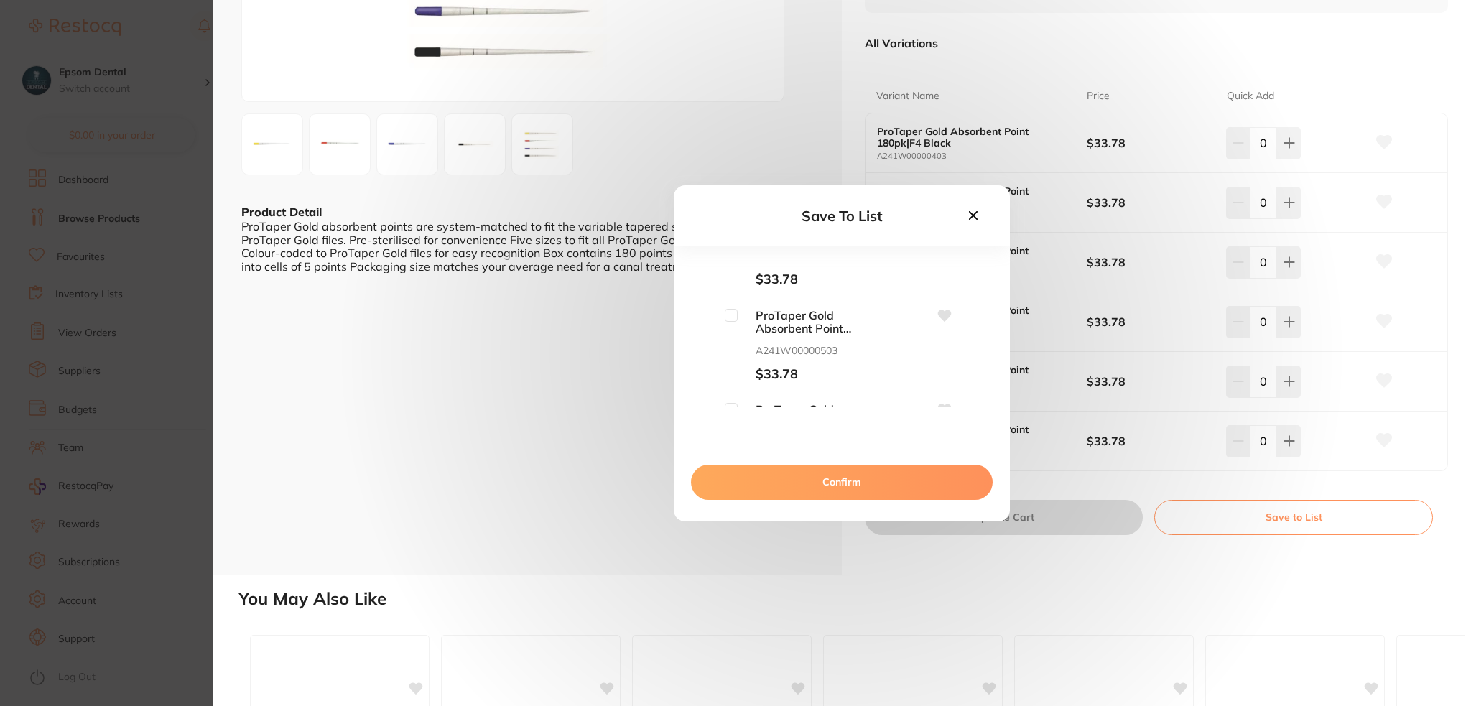
scroll to position [215, 0]
click at [733, 341] on input "checkbox" at bounding box center [731, 337] width 13 height 13
checkbox input "true"
click at [732, 344] on input "checkbox" at bounding box center [731, 339] width 13 height 13
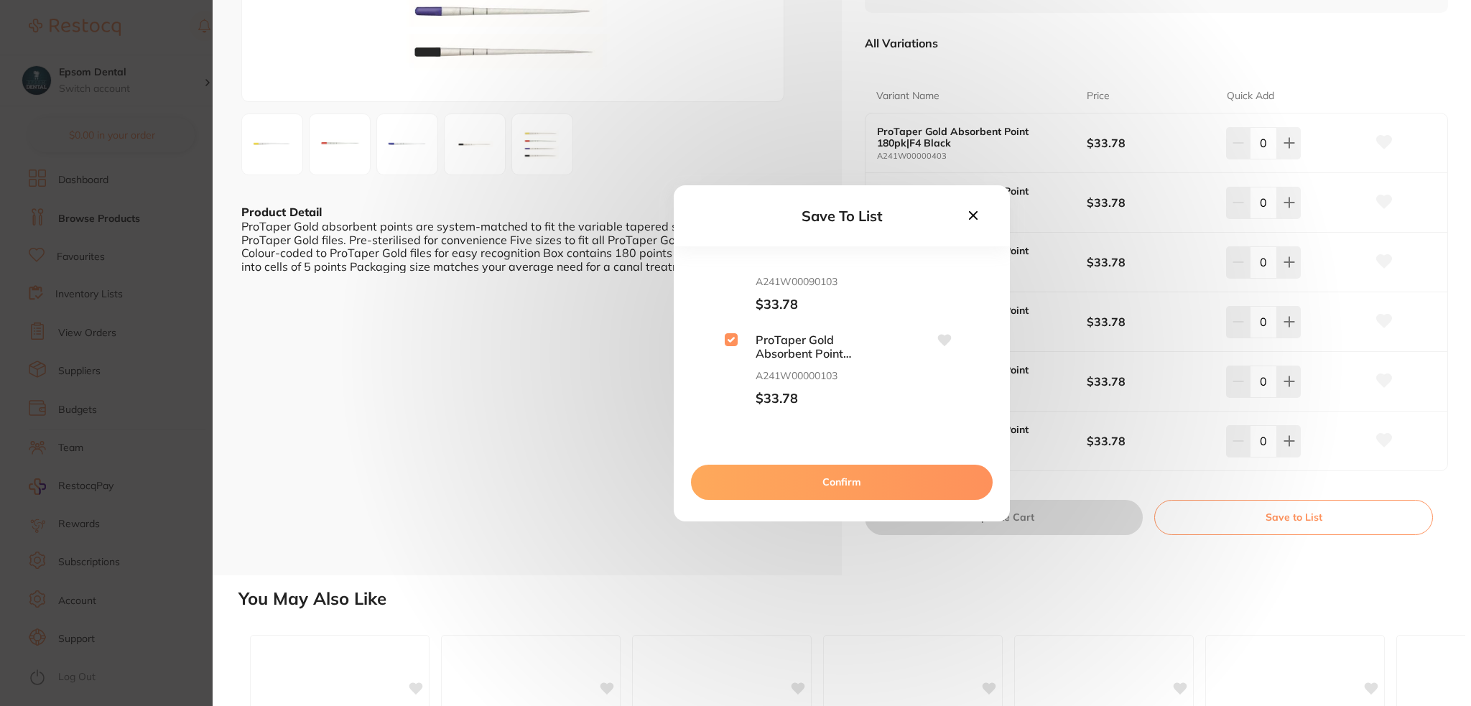
checkbox input "true"
click at [833, 478] on button "Confirm" at bounding box center [842, 482] width 302 height 34
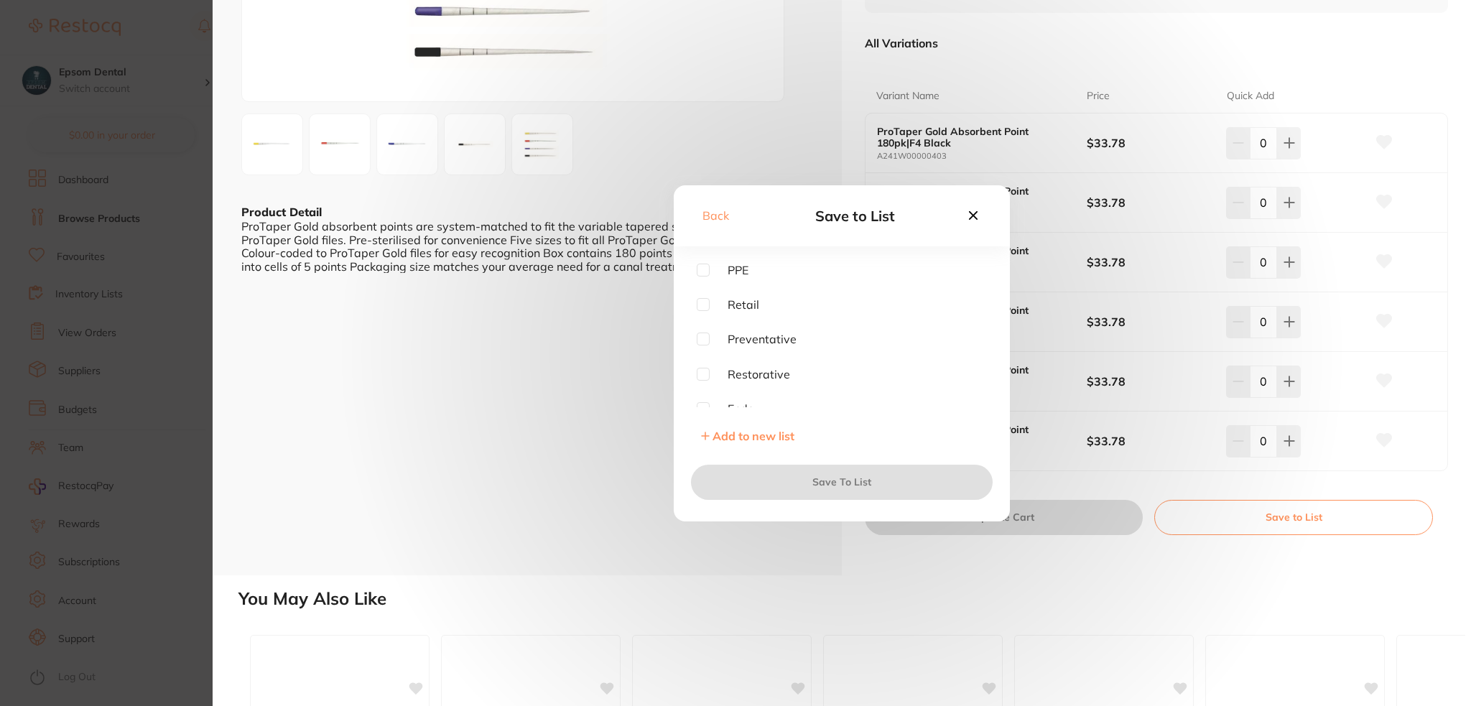
scroll to position [72, 0]
click at [708, 333] on input "checkbox" at bounding box center [703, 336] width 13 height 13
checkbox input "true"
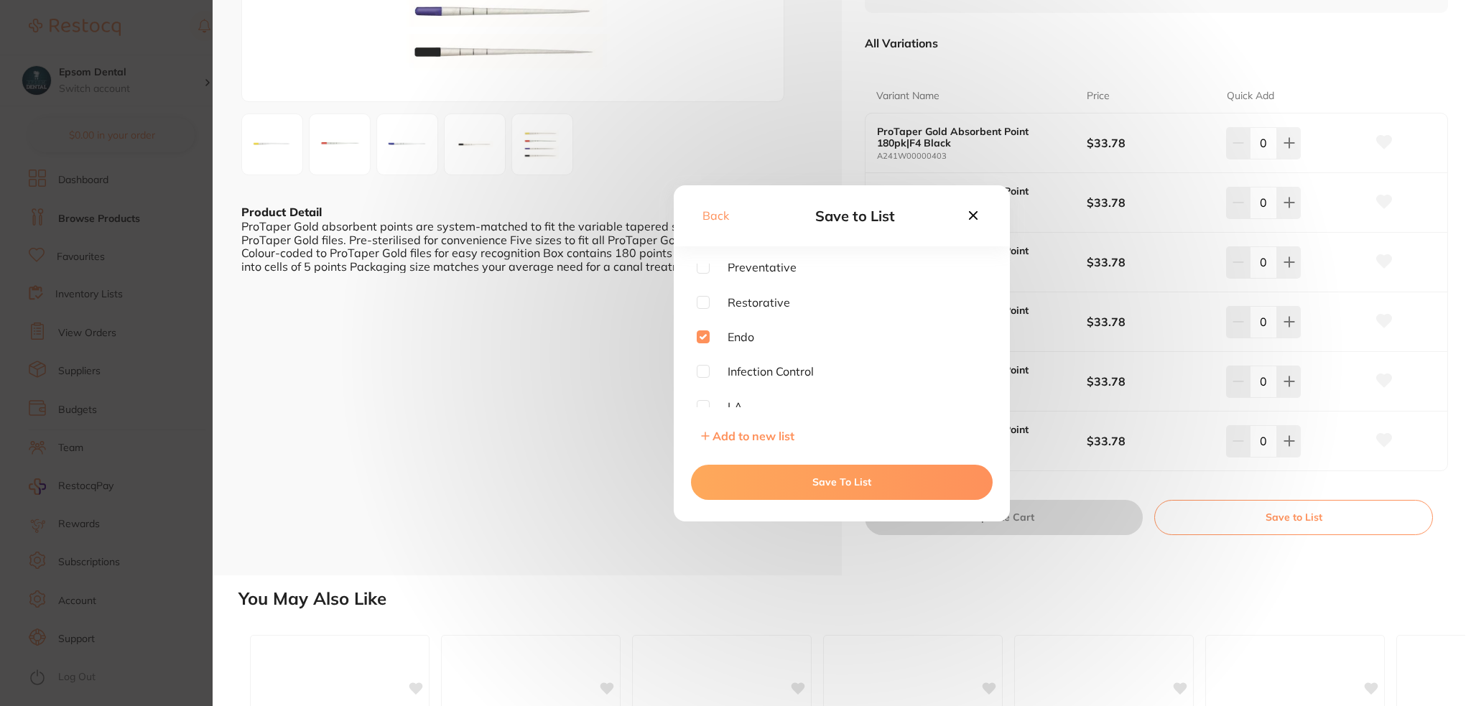
click at [851, 477] on button "Save To List" at bounding box center [842, 482] width 302 height 34
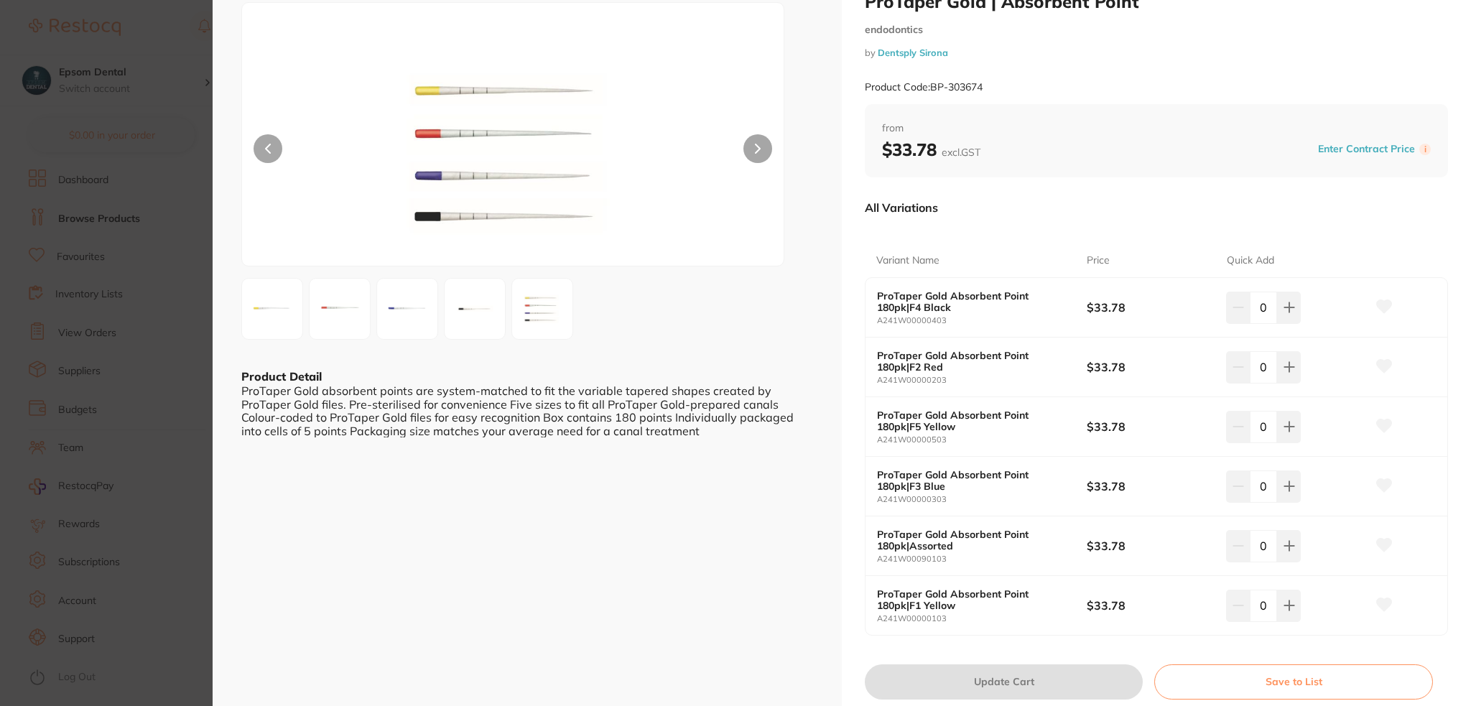
scroll to position [0, 0]
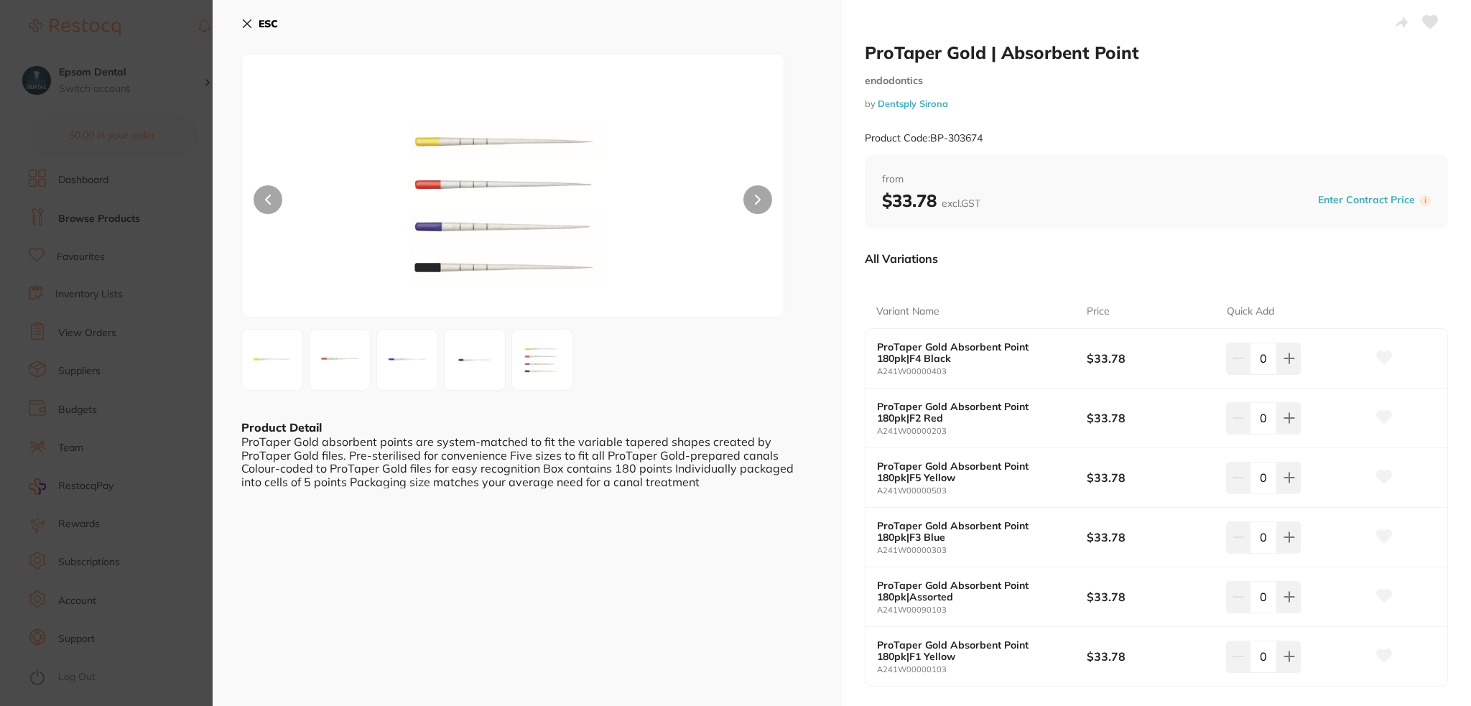
click at [258, 25] on button "ESC" at bounding box center [259, 23] width 37 height 24
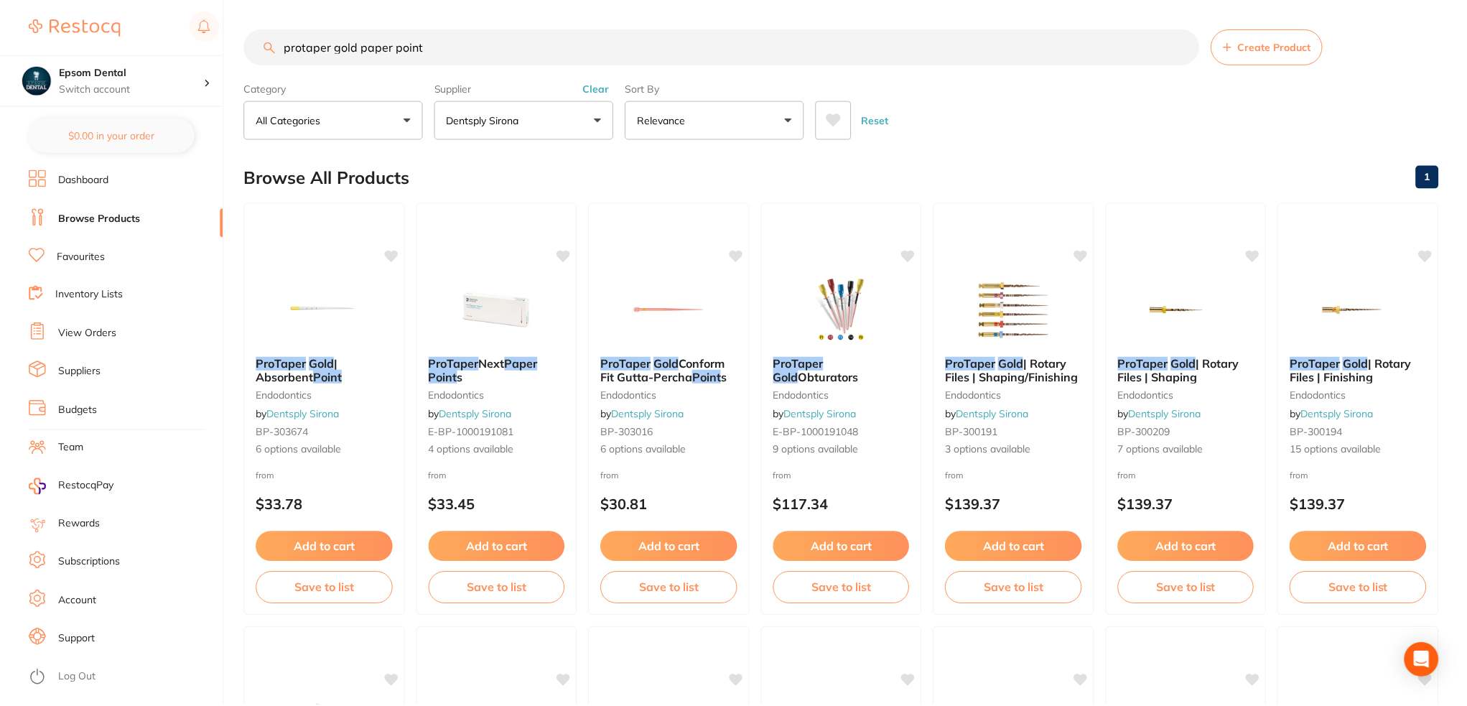
scroll to position [6, 0]
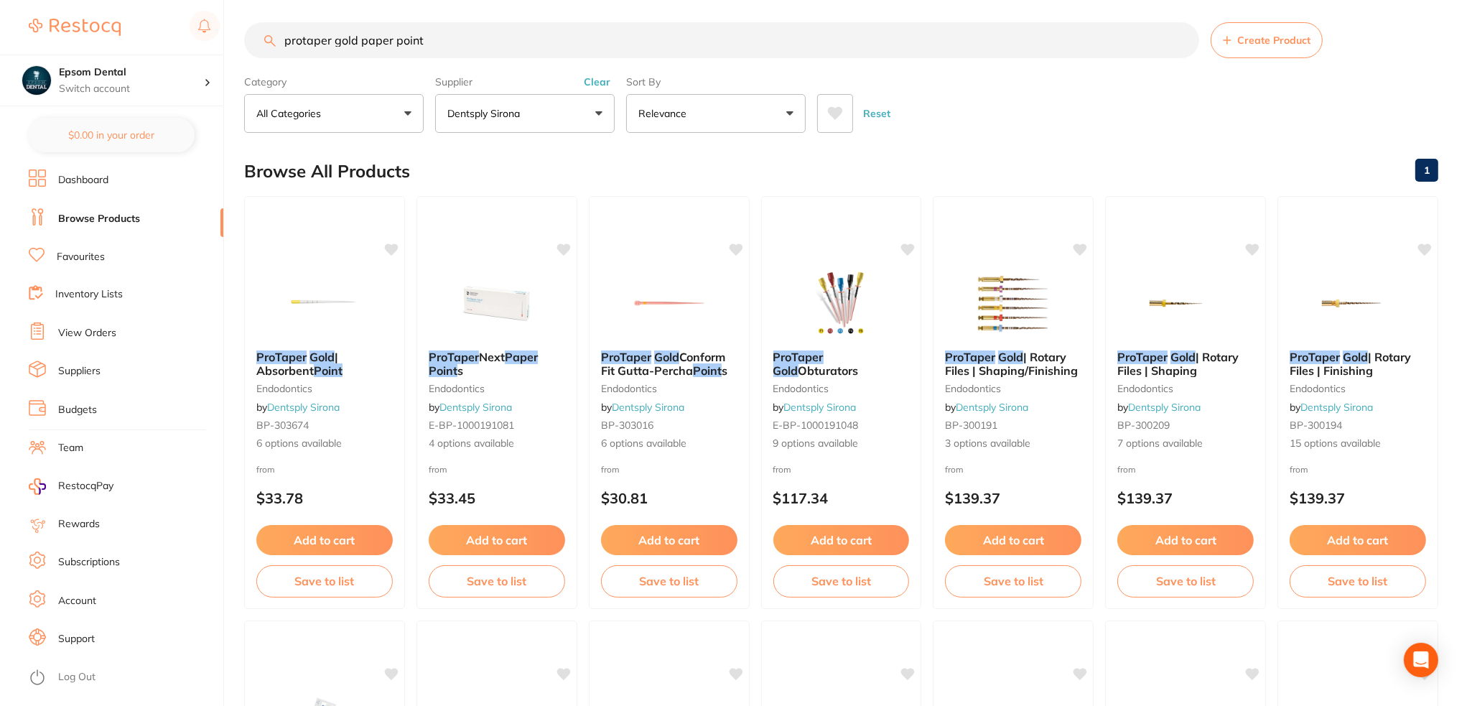
drag, startPoint x: 407, startPoint y: 40, endPoint x: 162, endPoint y: 30, distance: 244.4
click at [162, 30] on div "$0.00 Epsom Dental Switch account Epsom Dental $0.00 in your order Dashboard Br…" at bounding box center [733, 347] width 1467 height 706
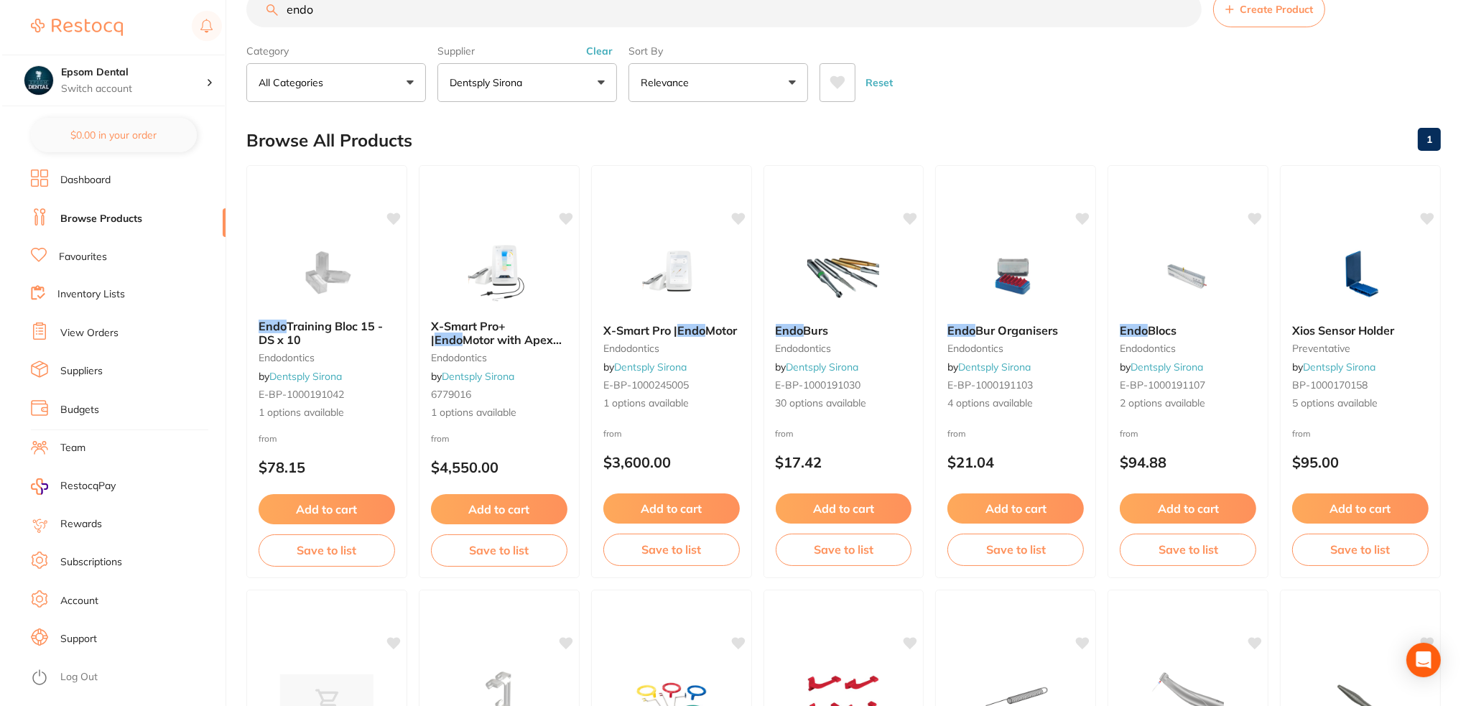
scroll to position [0, 0]
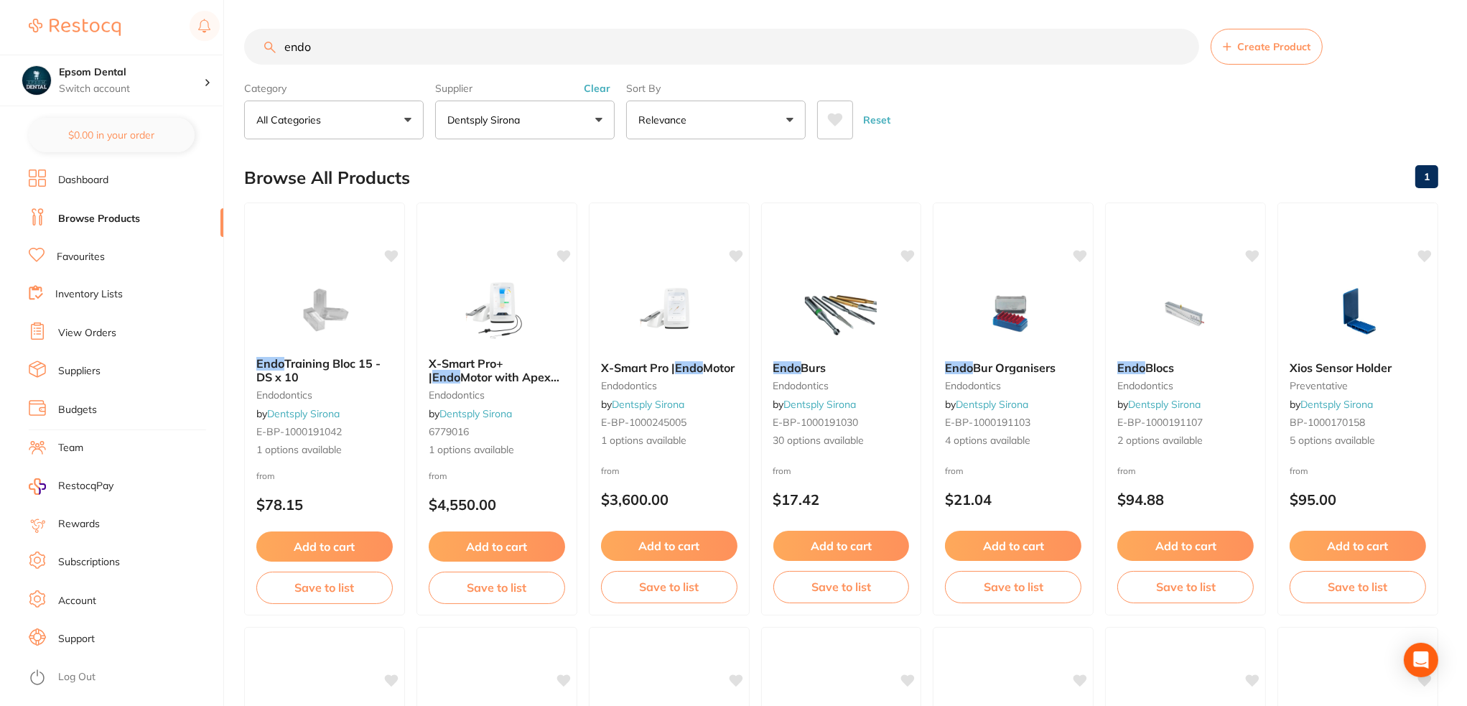
drag, startPoint x: 340, startPoint y: 43, endPoint x: 180, endPoint y: 44, distance: 160.9
click at [180, 44] on div "$0.00 Epsom Dental Switch account Epsom Dental $0.00 in your order Dashboard Br…" at bounding box center [733, 353] width 1467 height 706
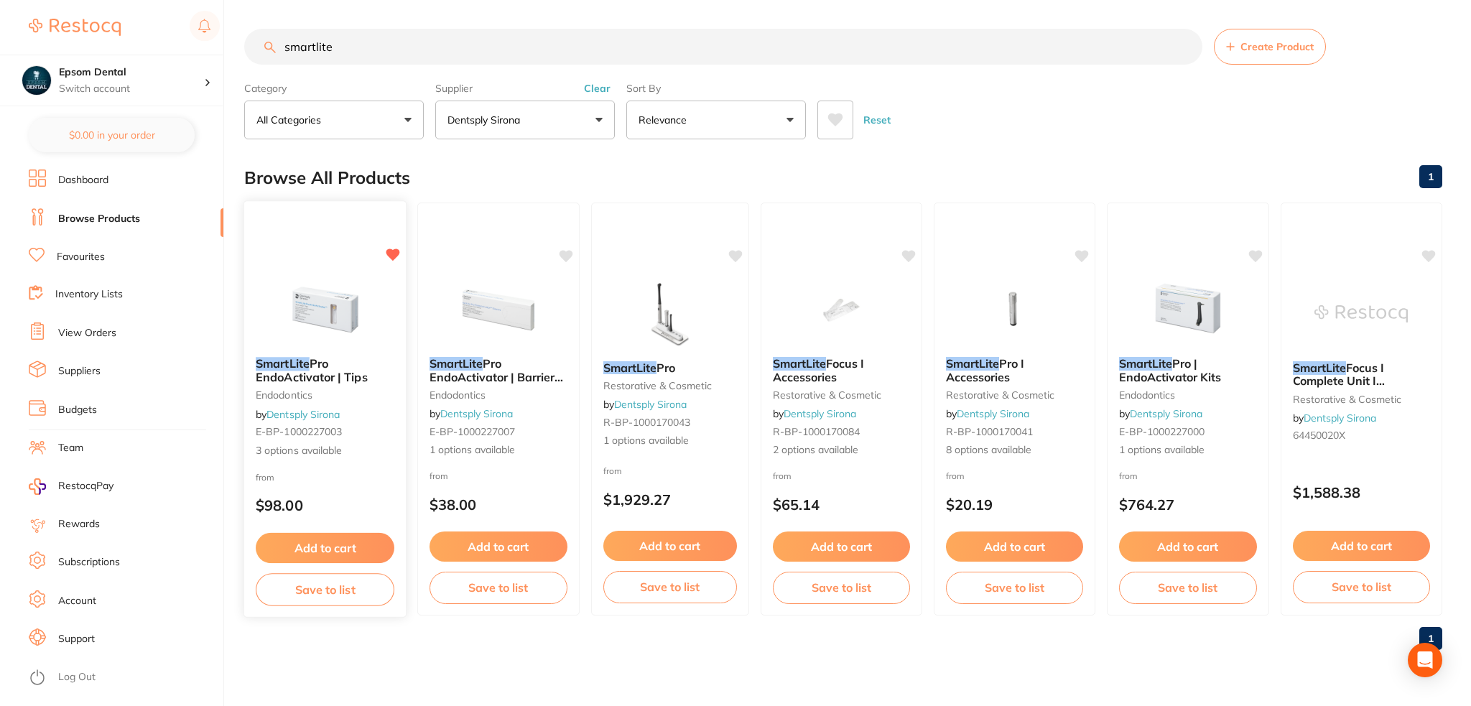
type input "smartlite"
click at [330, 595] on button "Save to list" at bounding box center [325, 589] width 139 height 32
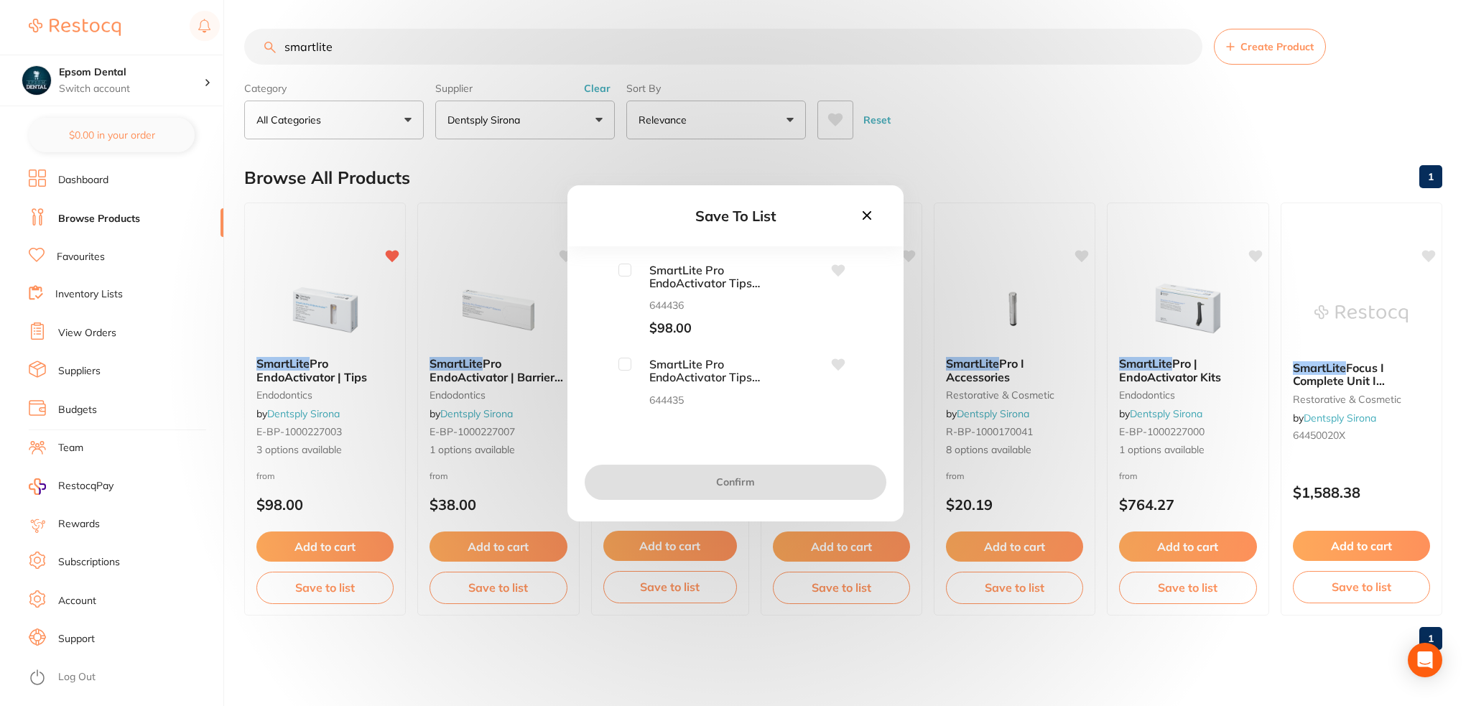
click at [625, 274] on input "checkbox" at bounding box center [624, 270] width 13 height 13
checkbox input "true"
click at [623, 359] on input "checkbox" at bounding box center [624, 364] width 13 height 13
checkbox input "true"
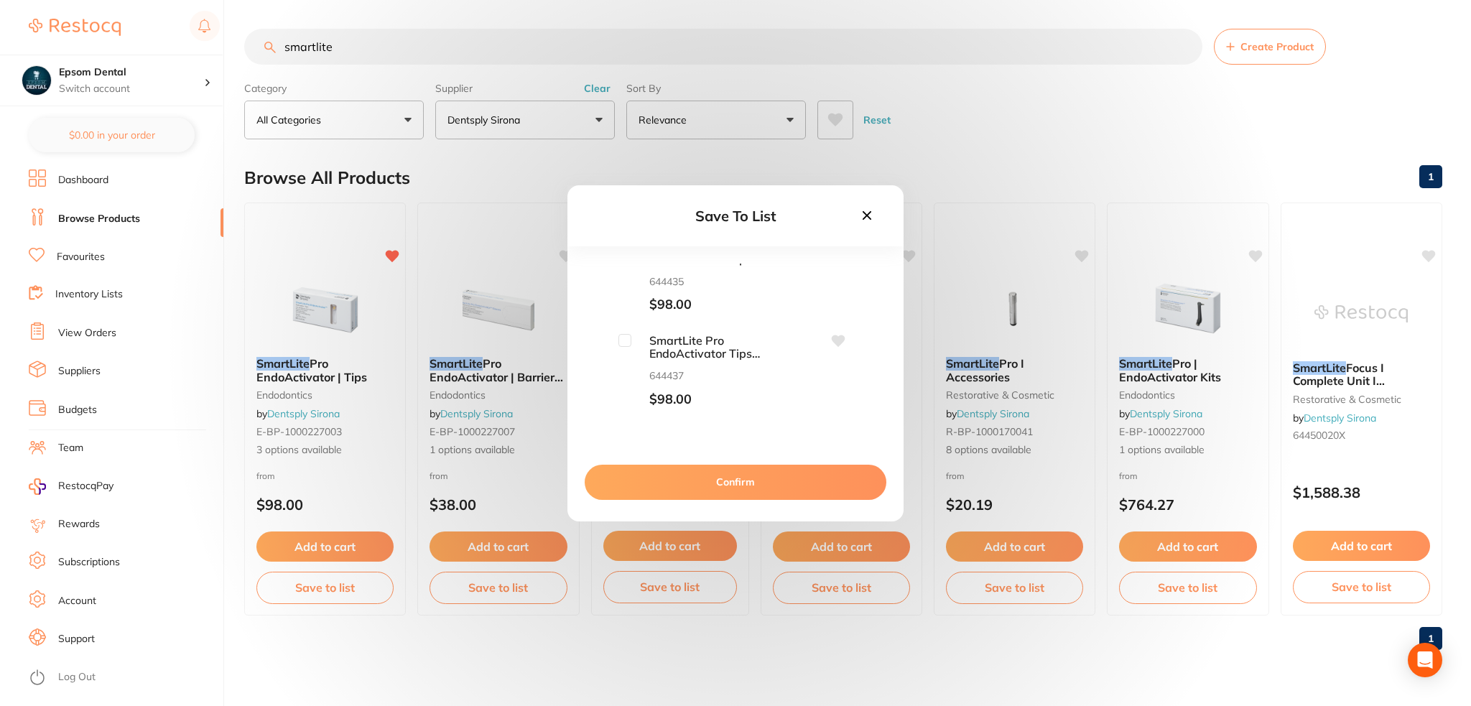
click at [628, 343] on input "checkbox" at bounding box center [624, 340] width 13 height 13
checkbox input "true"
click at [692, 488] on button "Confirm" at bounding box center [736, 482] width 302 height 34
checkbox input "true"
click at [603, 218] on button "Back" at bounding box center [609, 216] width 27 height 17
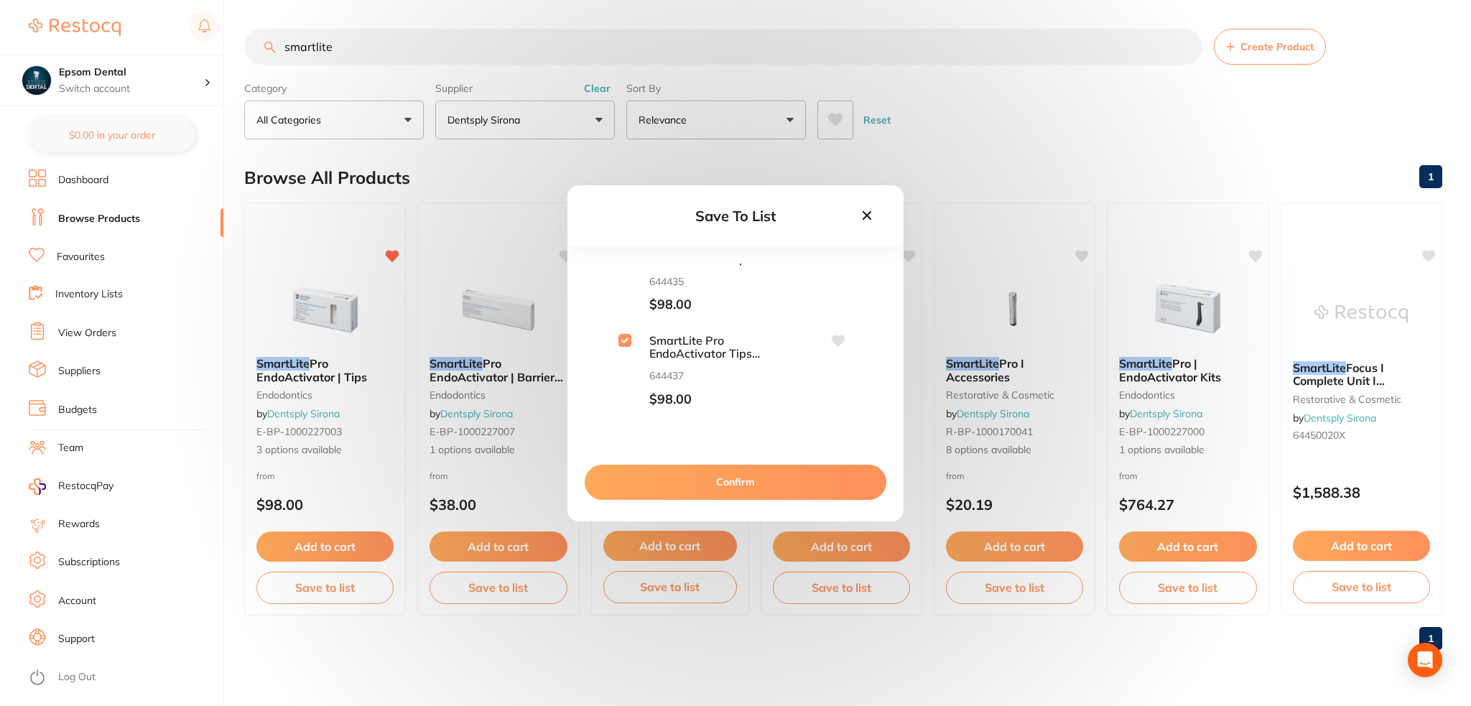
click at [868, 219] on icon at bounding box center [867, 216] width 16 height 16
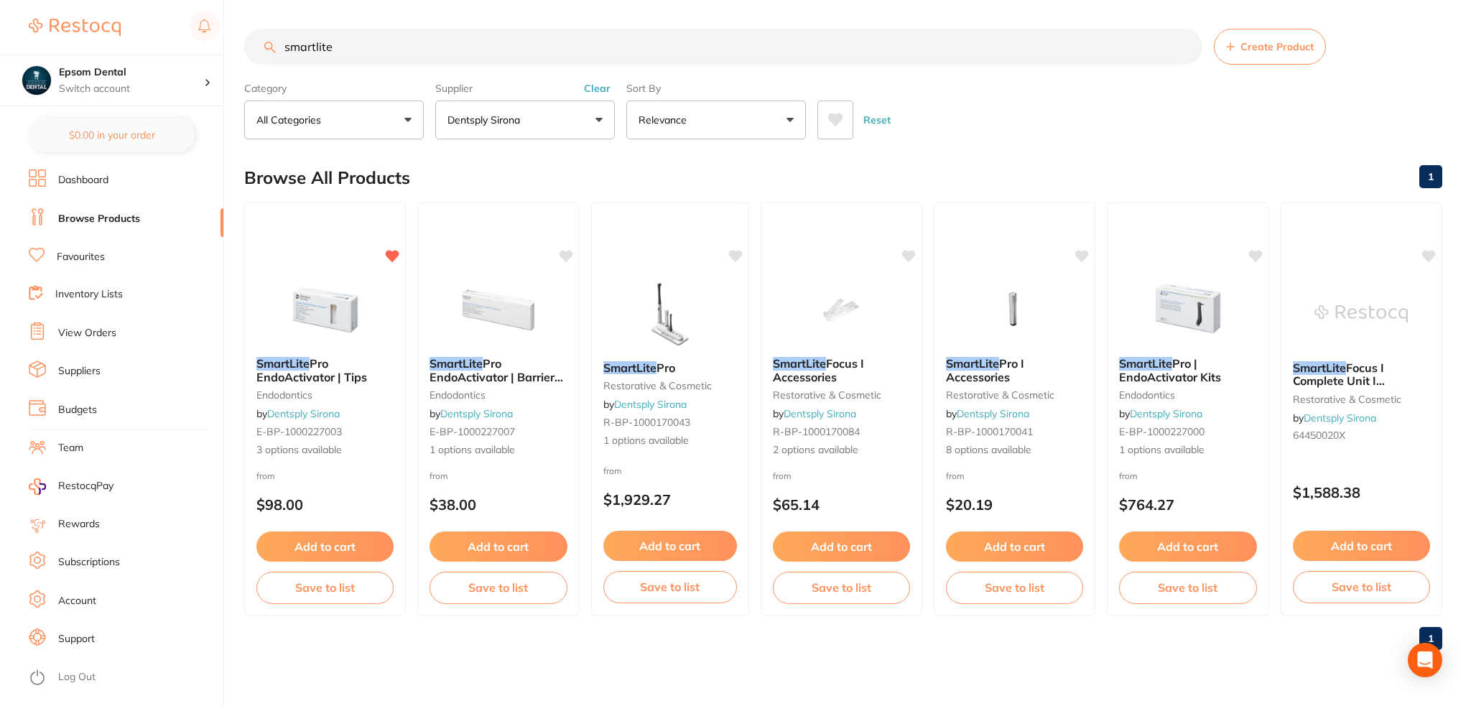
click at [531, 121] on span at bounding box center [529, 120] width 6 height 6
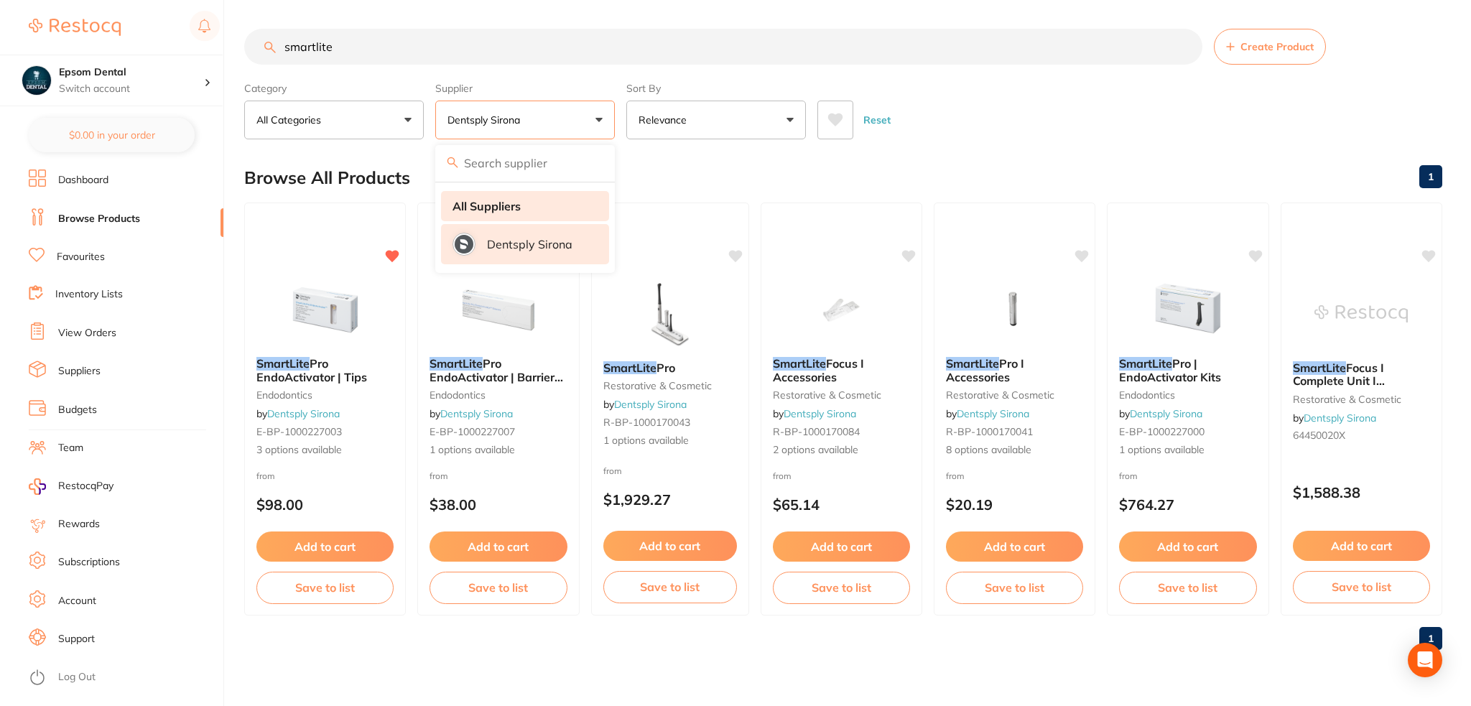
click at [495, 213] on li "All Suppliers" at bounding box center [525, 206] width 168 height 30
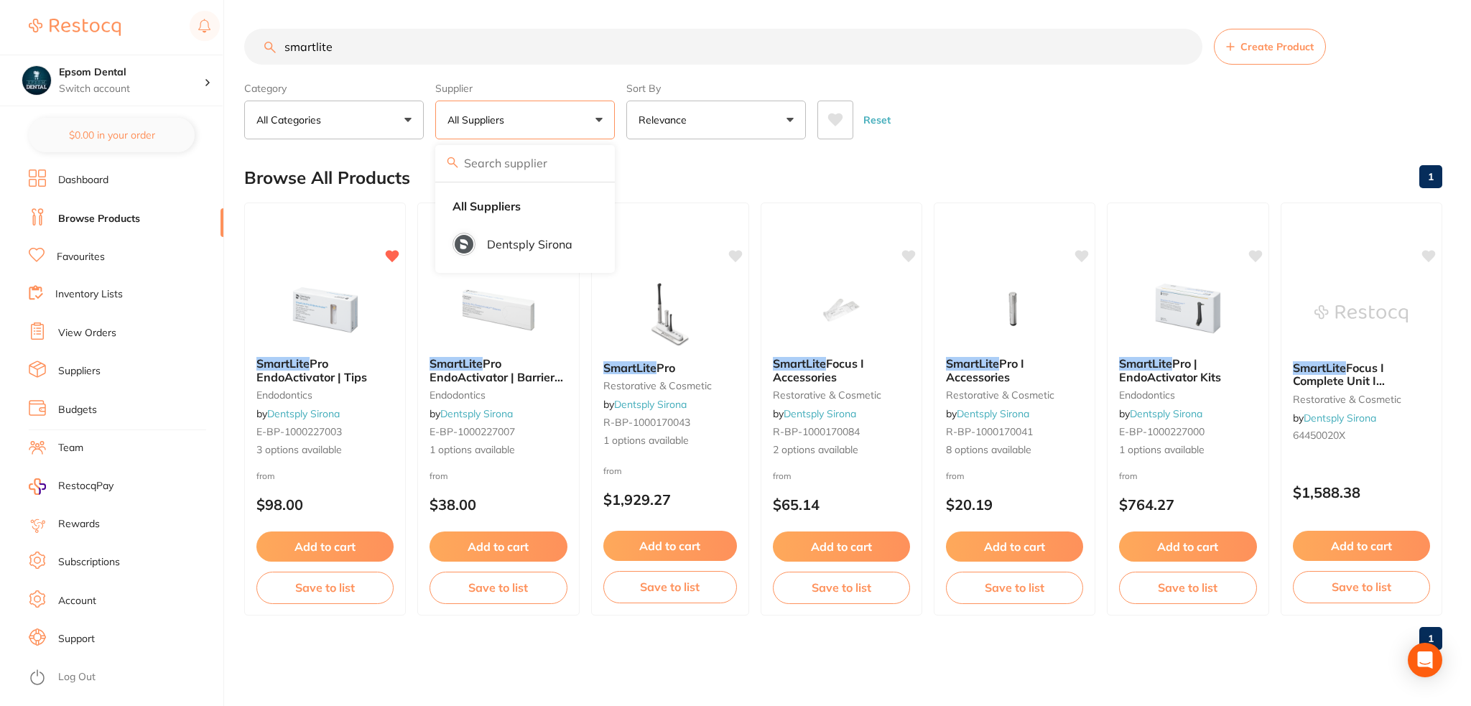
click at [384, 55] on input "smartlite" at bounding box center [723, 47] width 958 height 36
drag, startPoint x: 345, startPoint y: 51, endPoint x: 151, endPoint y: 52, distance: 193.9
click at [151, 52] on div "$0.00 Epsom Dental Switch account Epsom Dental $0.00 in your order Dashboard Br…" at bounding box center [735, 353] width 1471 height 706
type input "thompson sticks"
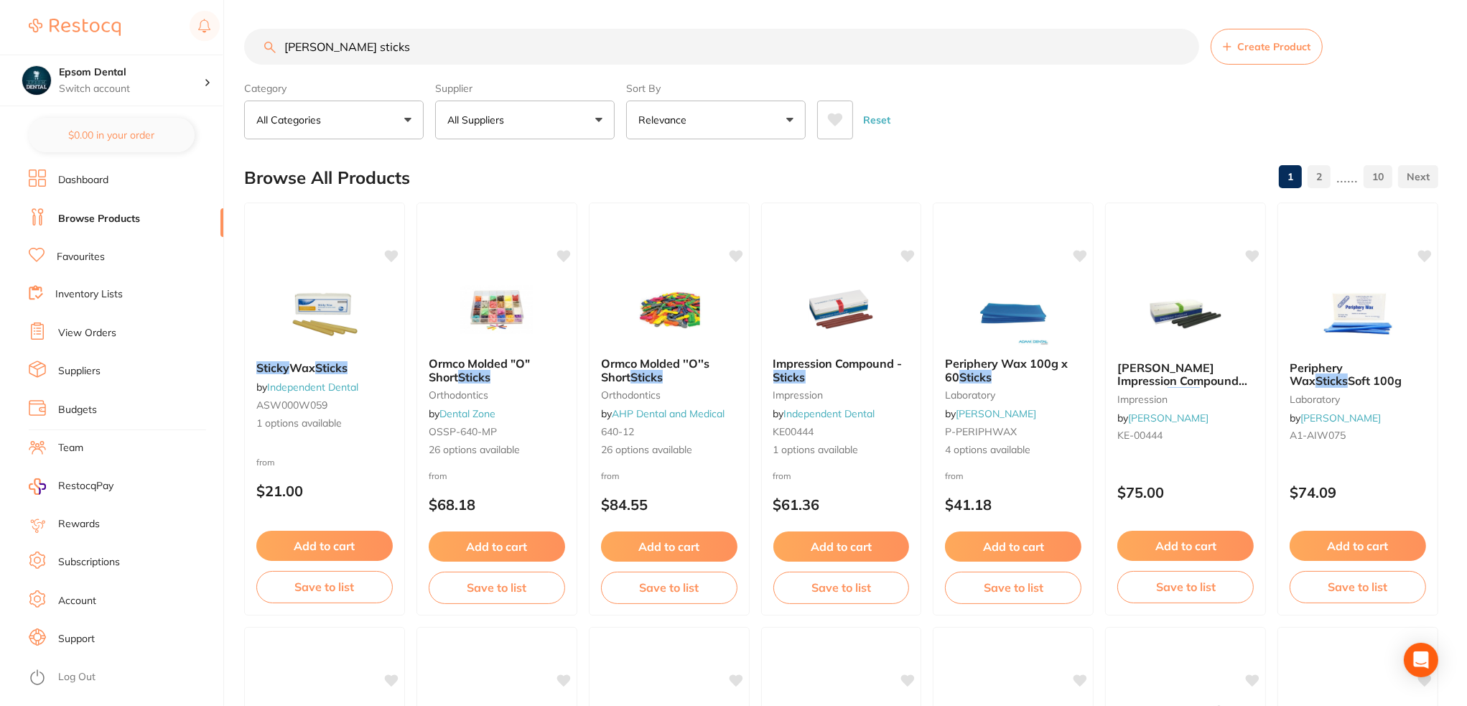
click at [520, 127] on button "All Suppliers" at bounding box center [525, 120] width 180 height 39
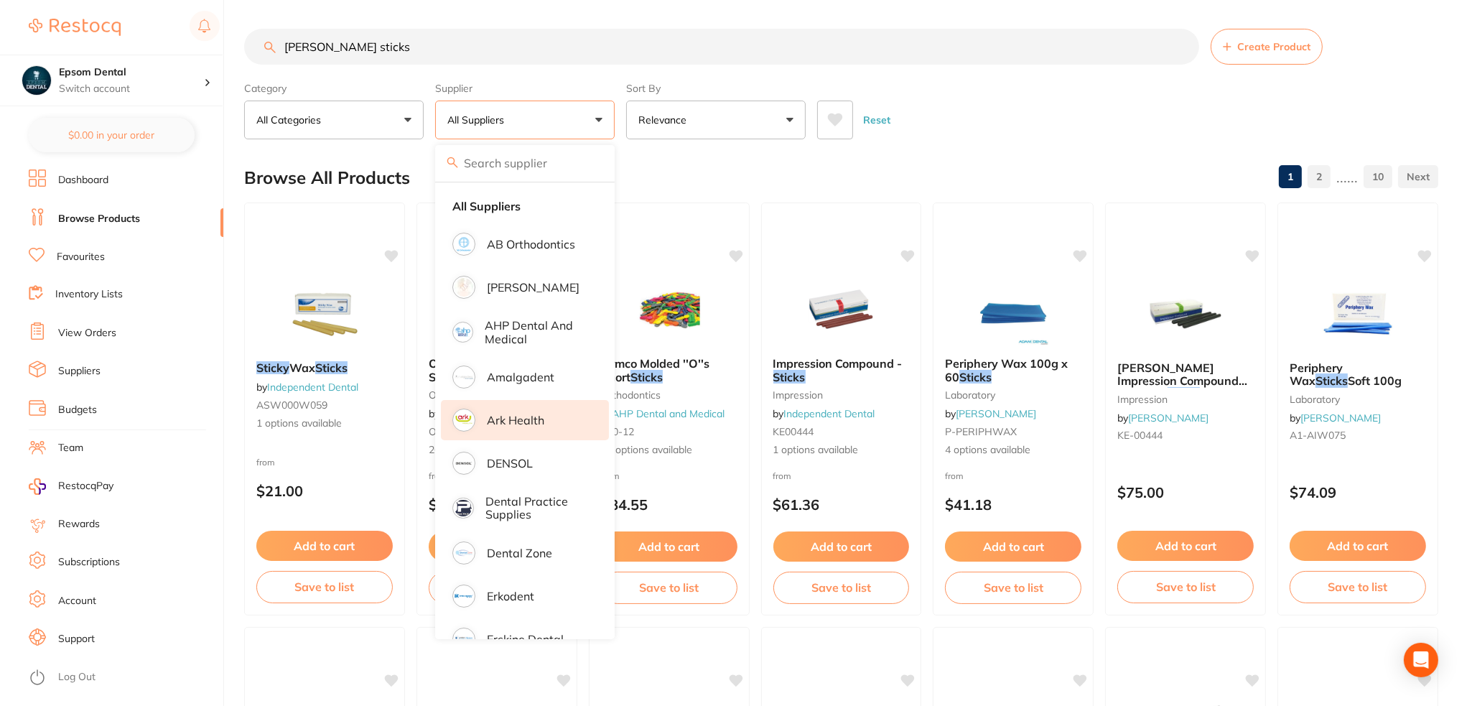
click at [531, 414] on p "Ark Health" at bounding box center [515, 420] width 57 height 13
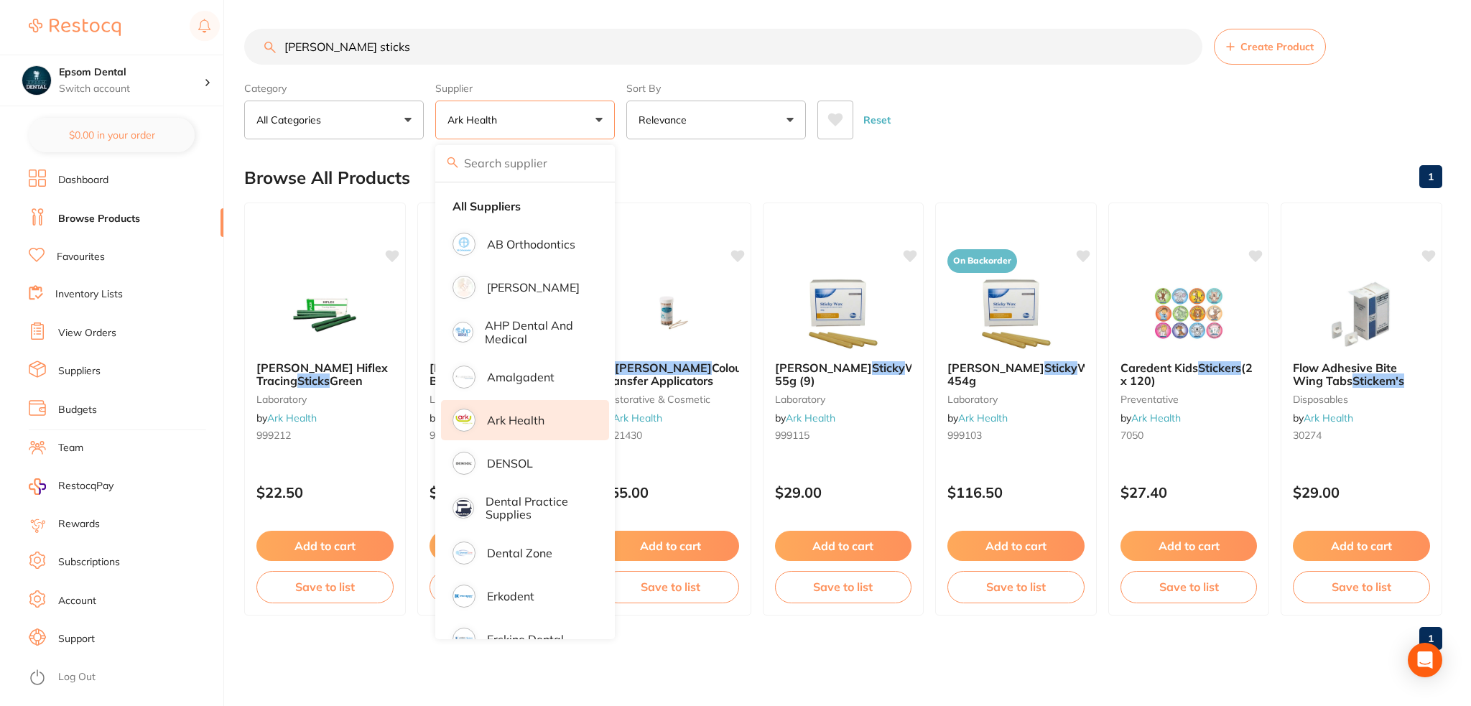
click at [902, 157] on div "Browse All Products 1" at bounding box center [843, 178] width 1198 height 48
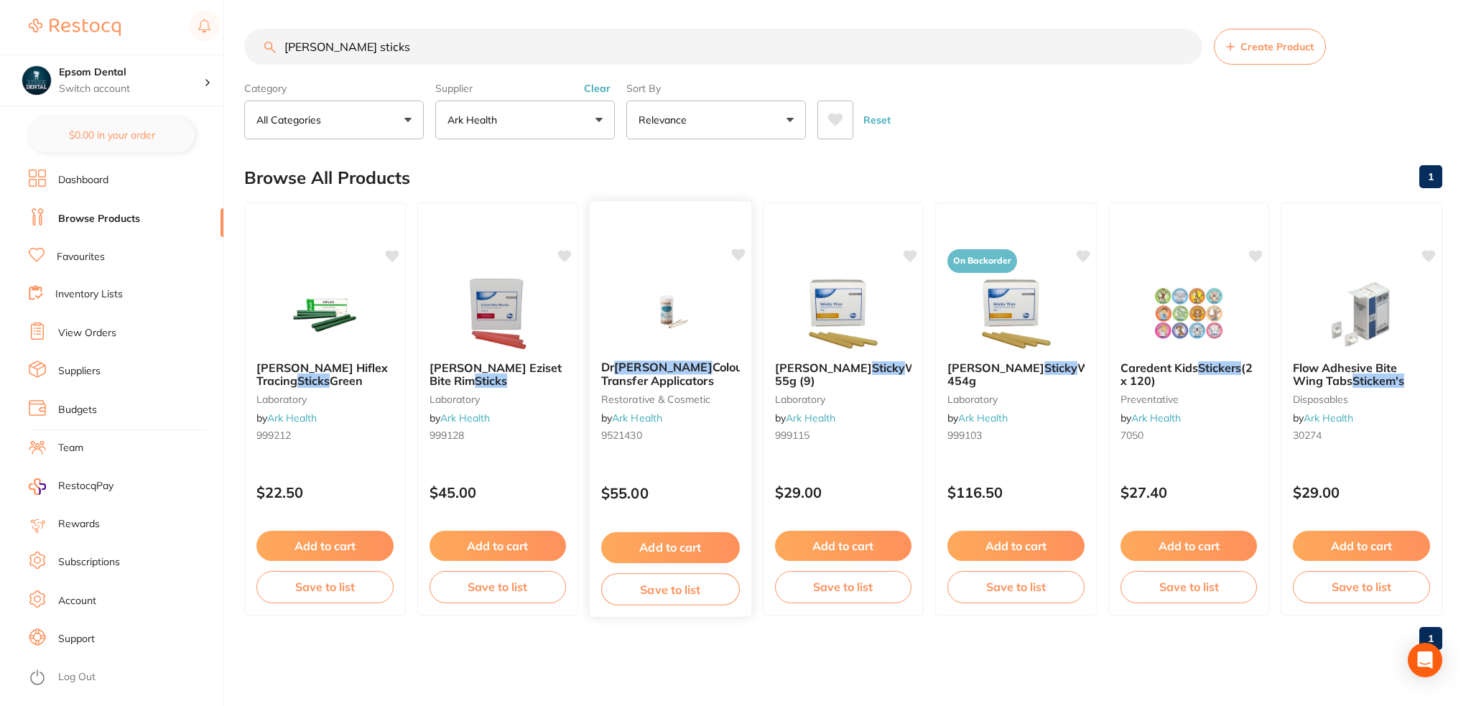
click at [654, 588] on button "Save to list" at bounding box center [670, 589] width 138 height 32
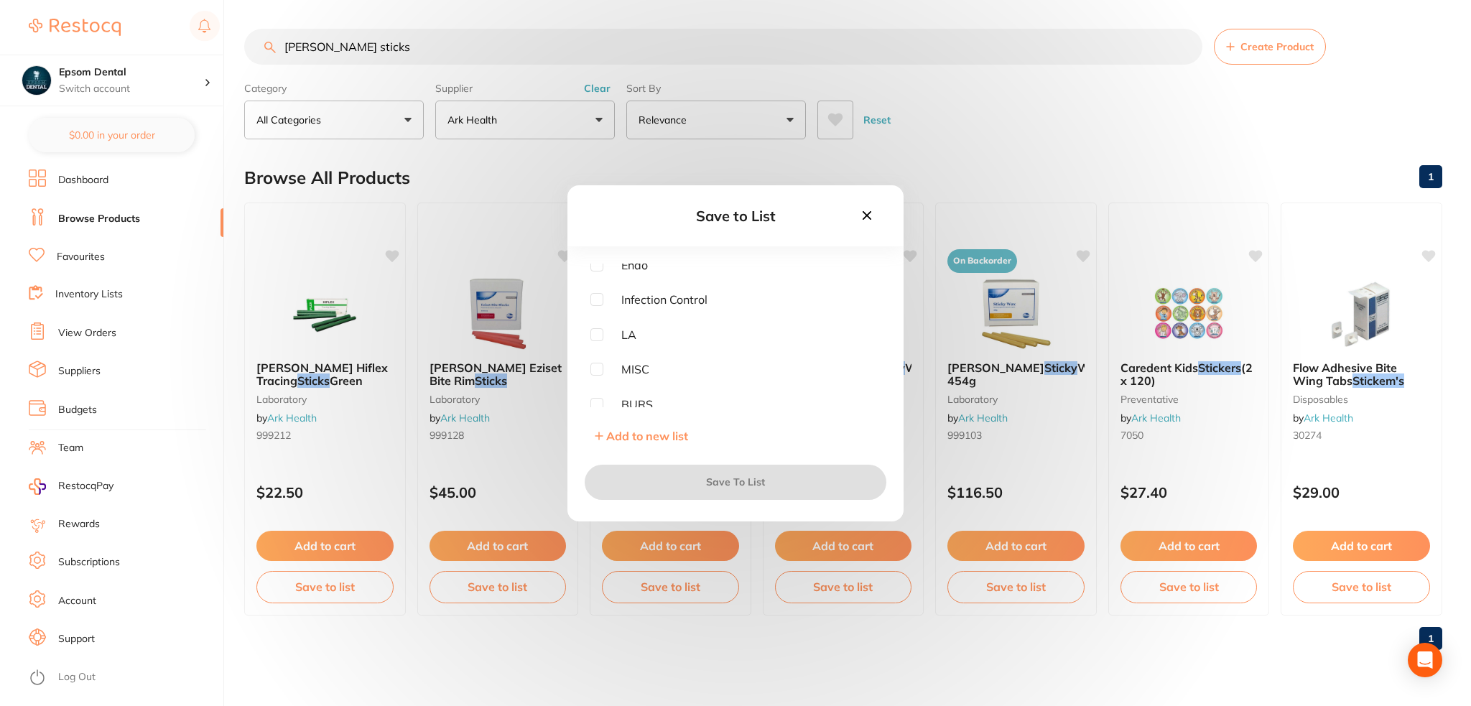
scroll to position [149, 0]
click at [640, 438] on span "Add to new list" at bounding box center [647, 436] width 82 height 14
click at [710, 306] on input "text" at bounding box center [735, 302] width 290 height 37
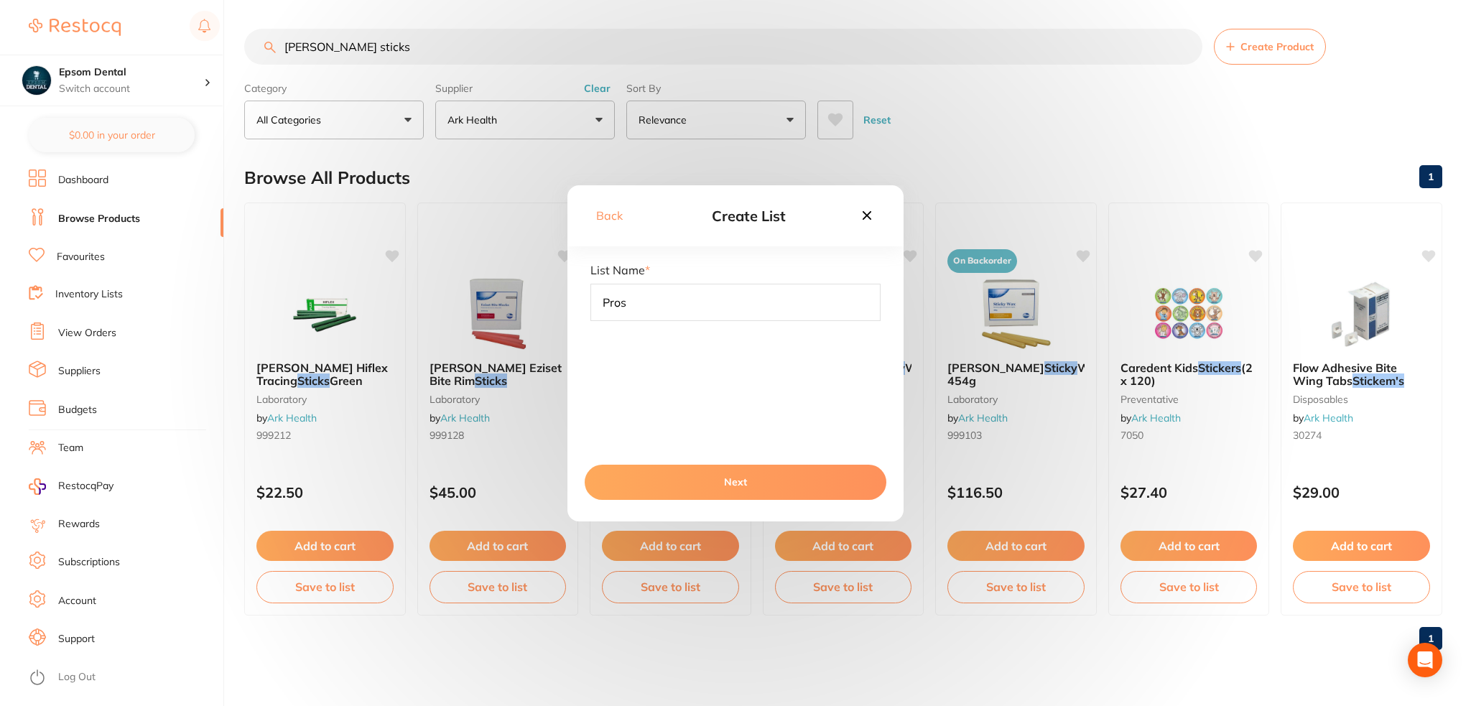
type input "Pros"
click at [706, 488] on button "Next" at bounding box center [736, 482] width 302 height 34
click at [700, 481] on button "Save To List" at bounding box center [736, 482] width 302 height 34
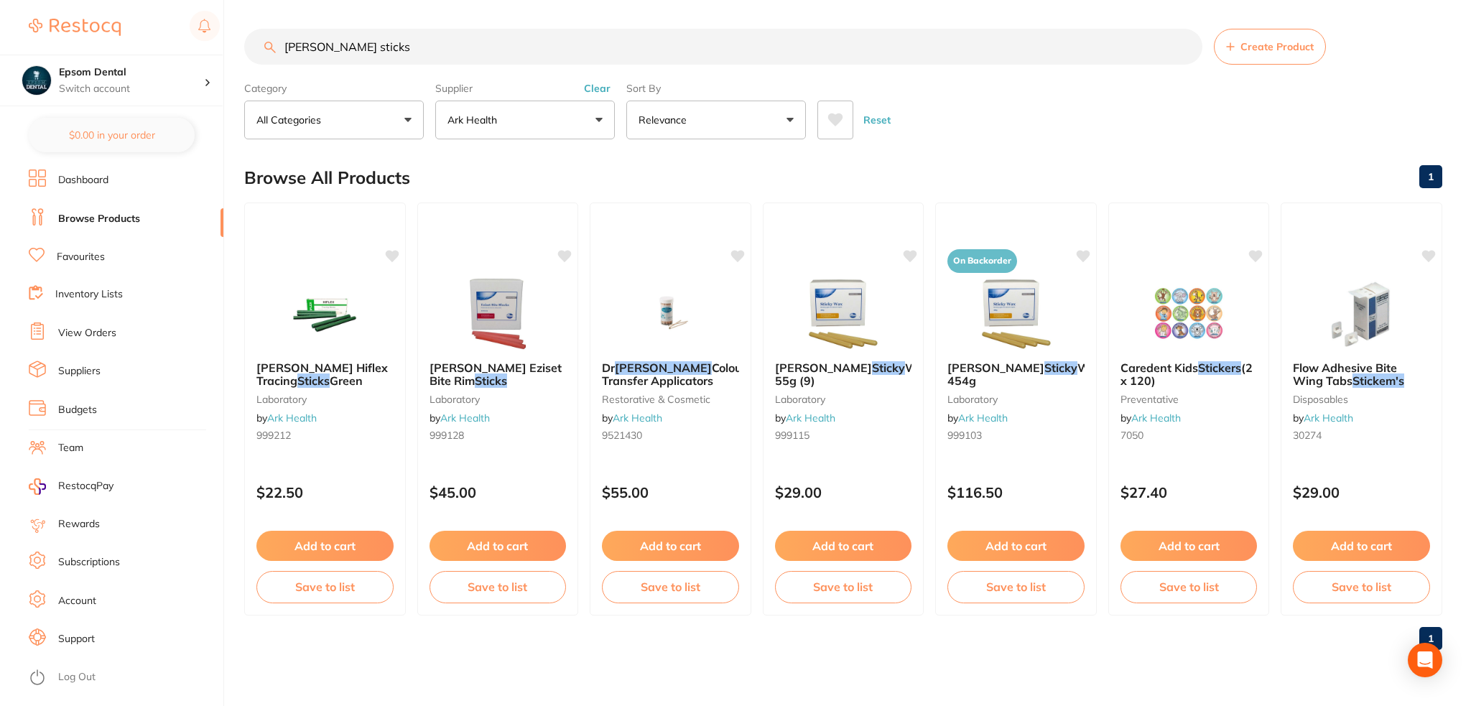
drag, startPoint x: 414, startPoint y: 50, endPoint x: 133, endPoint y: 34, distance: 281.3
click at [133, 34] on div "$0.00 Epsom Dental Switch account Epsom Dental $0.00 in your order Dashboard Br…" at bounding box center [735, 353] width 1471 height 706
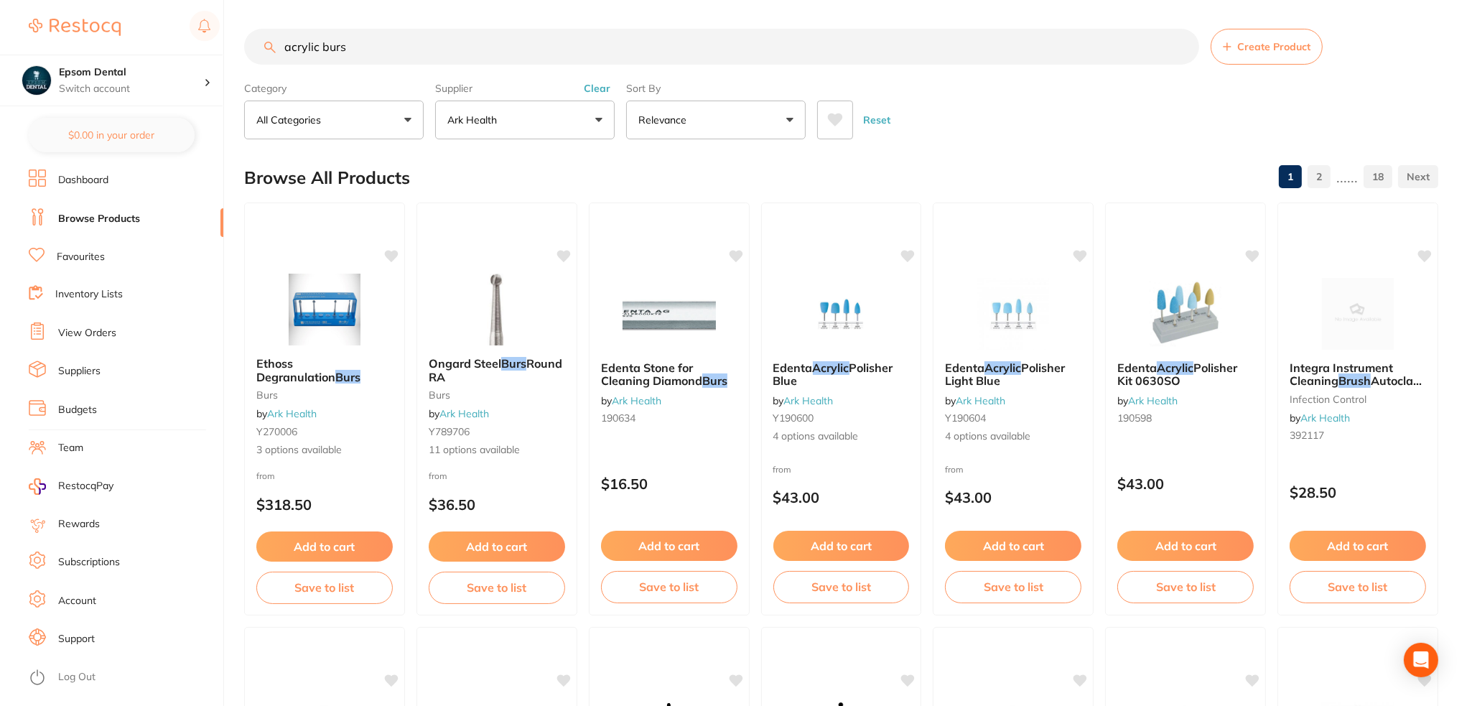
type input "acrylic burs"
click at [520, 107] on button "Ark Health" at bounding box center [525, 120] width 180 height 39
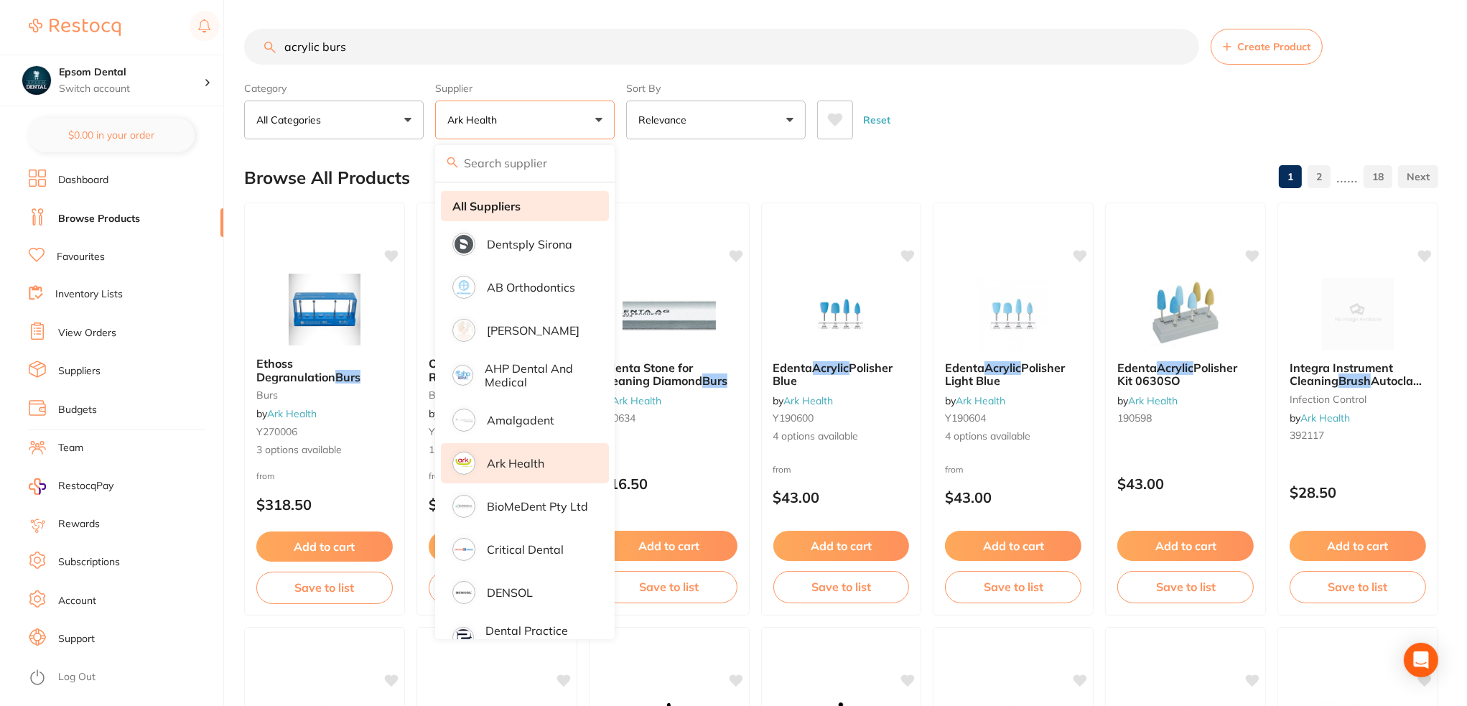
click at [516, 209] on strong "All Suppliers" at bounding box center [487, 206] width 68 height 13
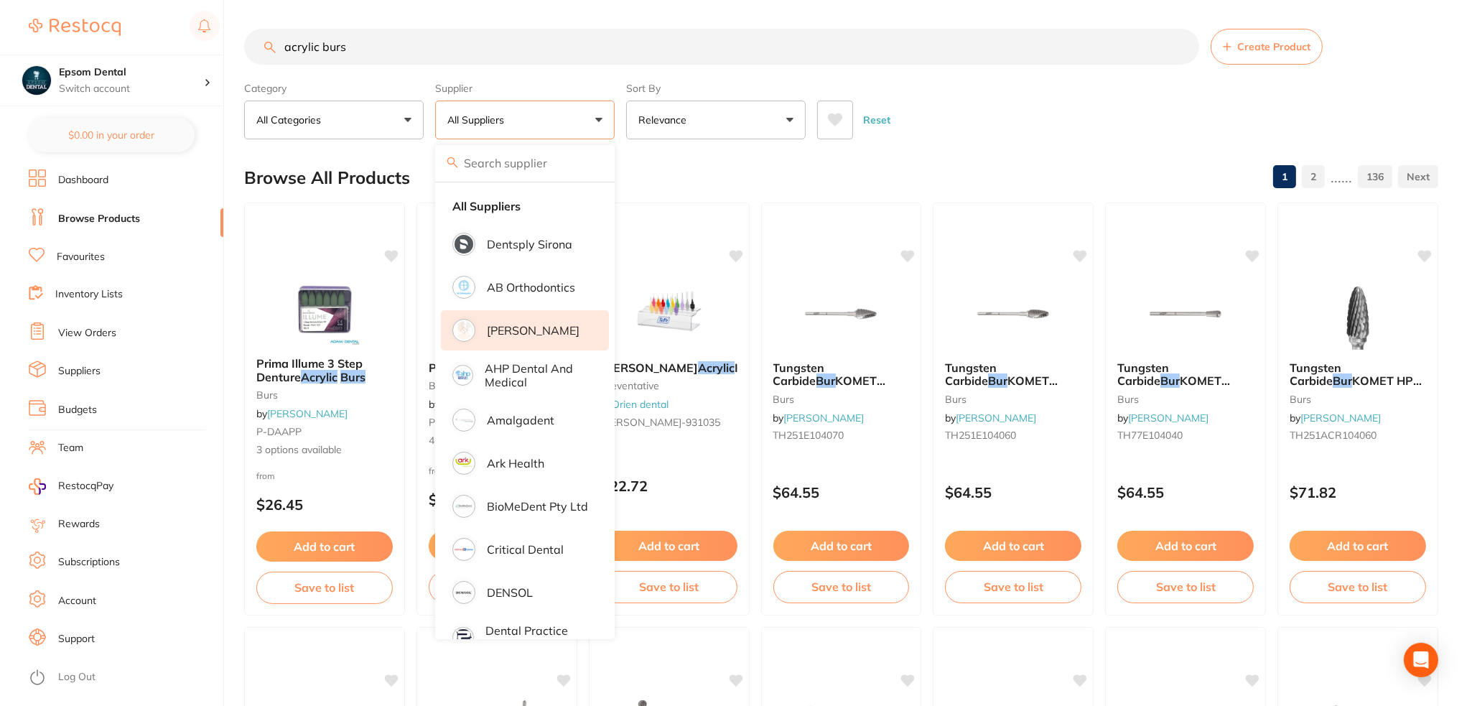
click at [503, 321] on li "[PERSON_NAME]" at bounding box center [525, 330] width 168 height 40
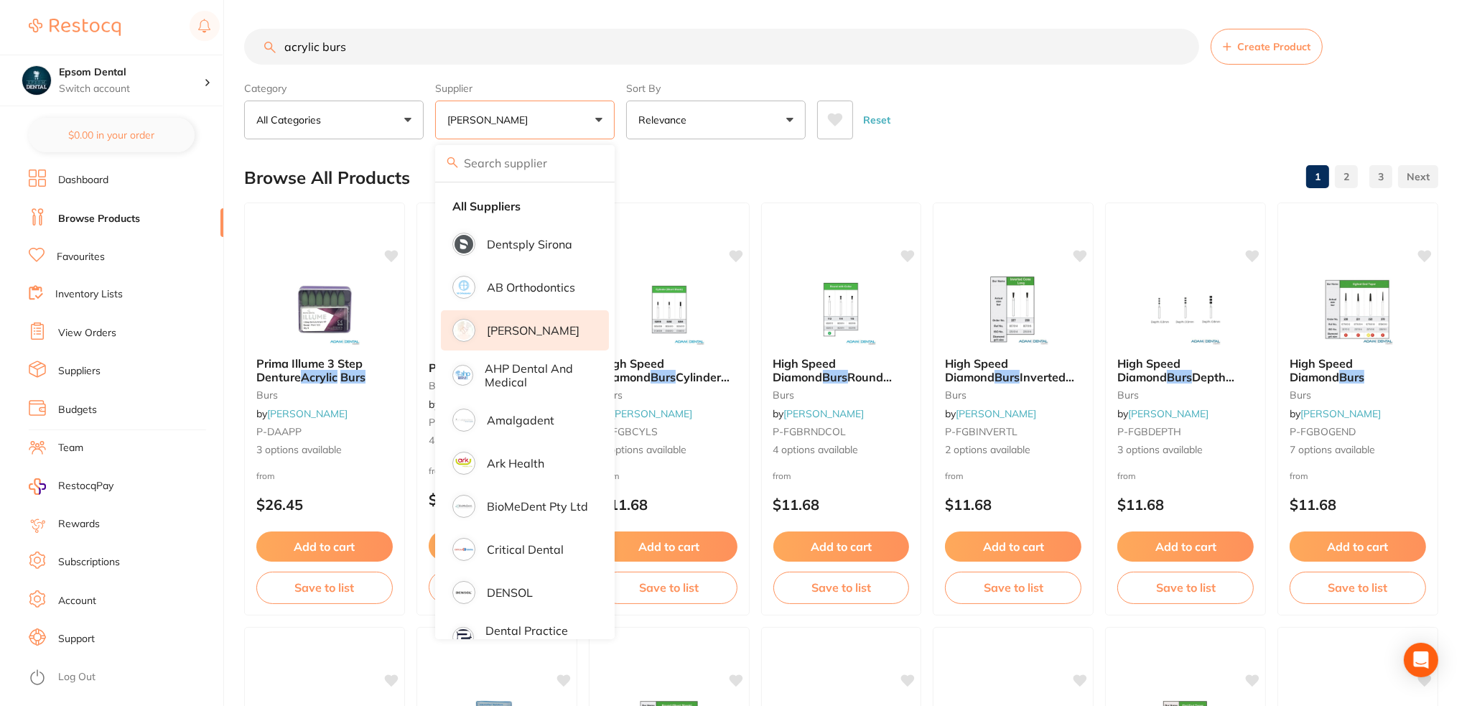
click at [994, 123] on div "Reset" at bounding box center [1122, 114] width 610 height 50
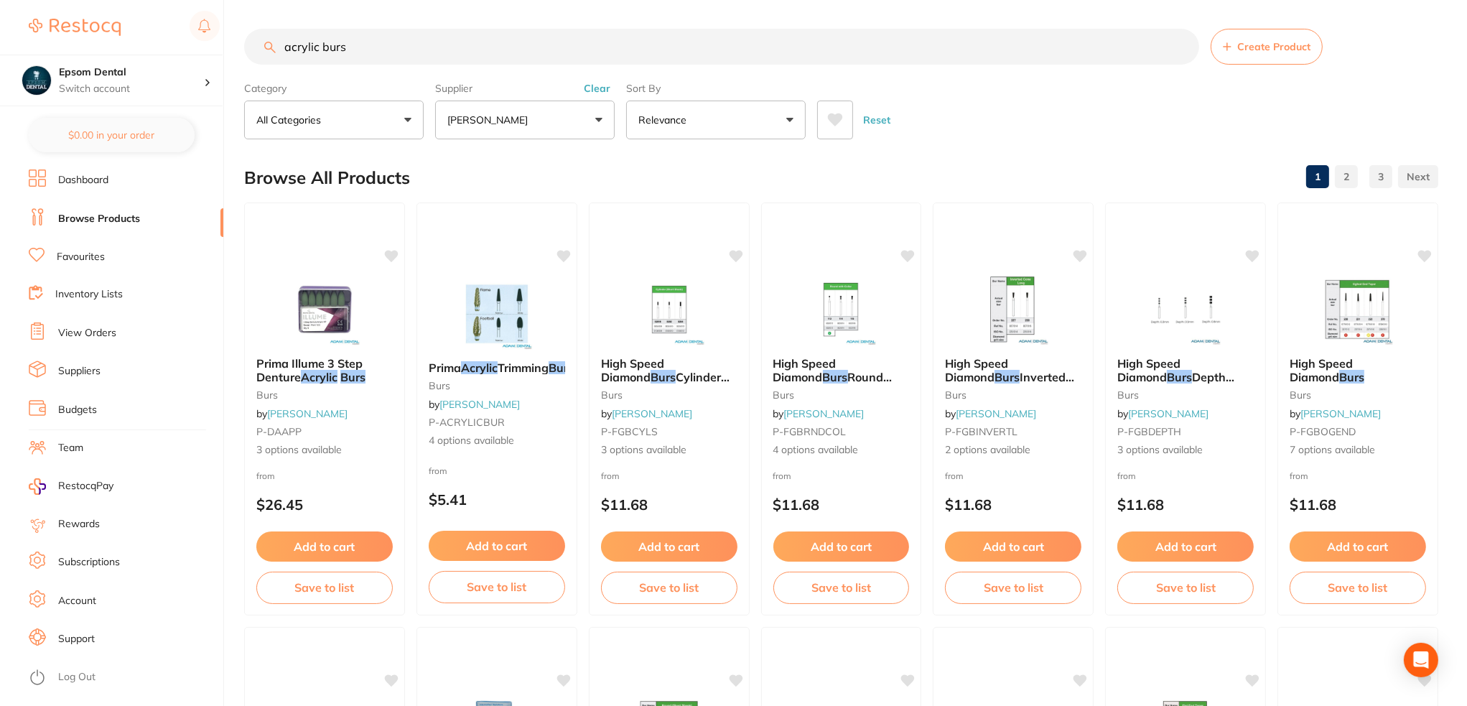
drag, startPoint x: 491, startPoint y: 375, endPoint x: 626, endPoint y: 386, distance: 135.5
click at [491, 374] on b "Prima Acrylic Trimming Burs 1/pk" at bounding box center [497, 367] width 136 height 13
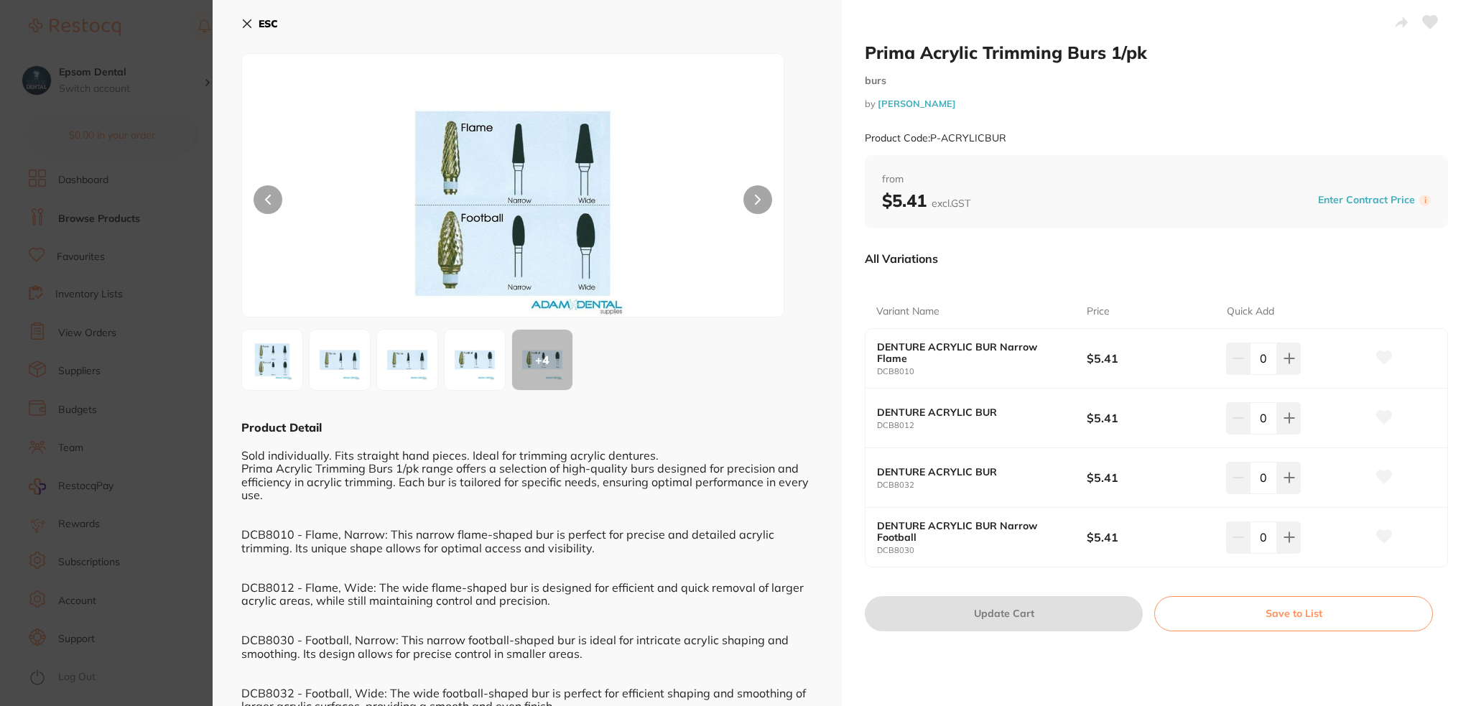
click at [278, 367] on img at bounding box center [272, 360] width 52 height 52
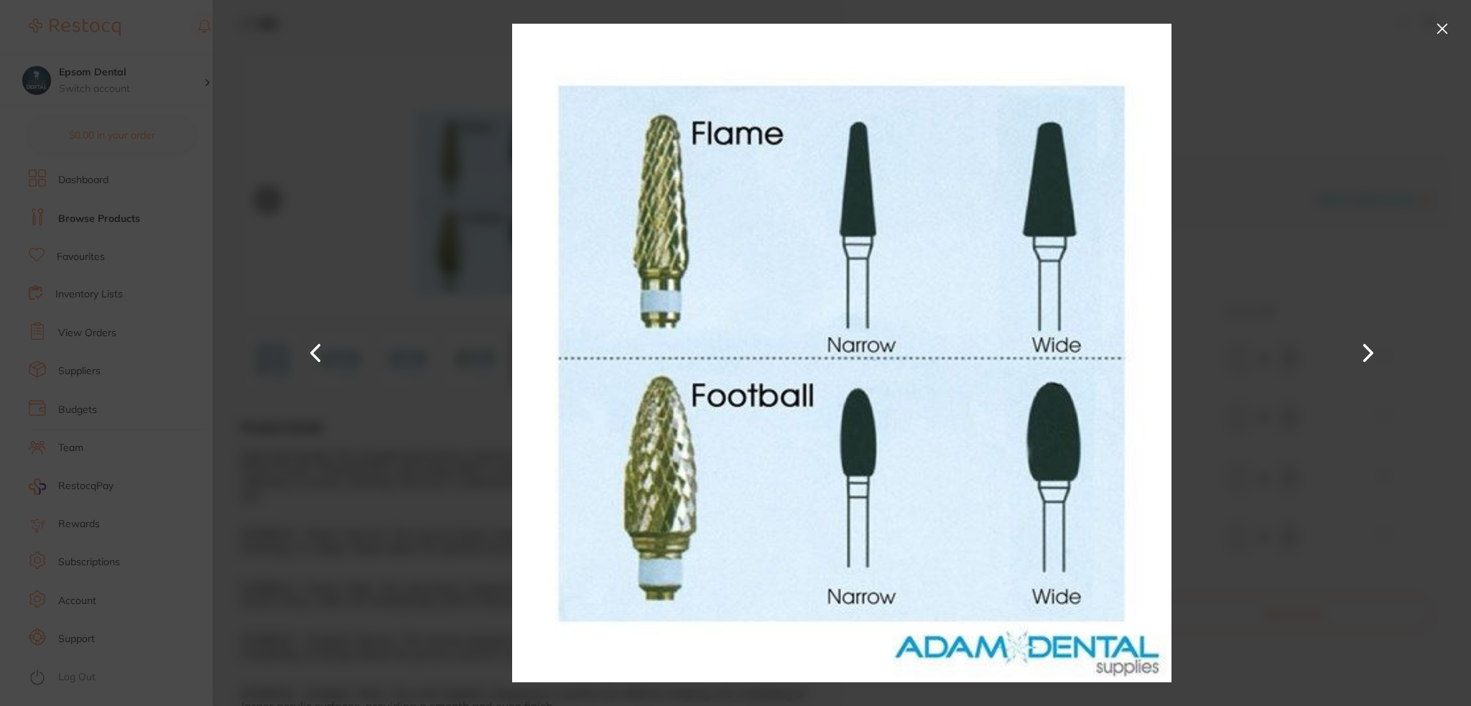
click at [1442, 34] on button at bounding box center [1442, 28] width 23 height 23
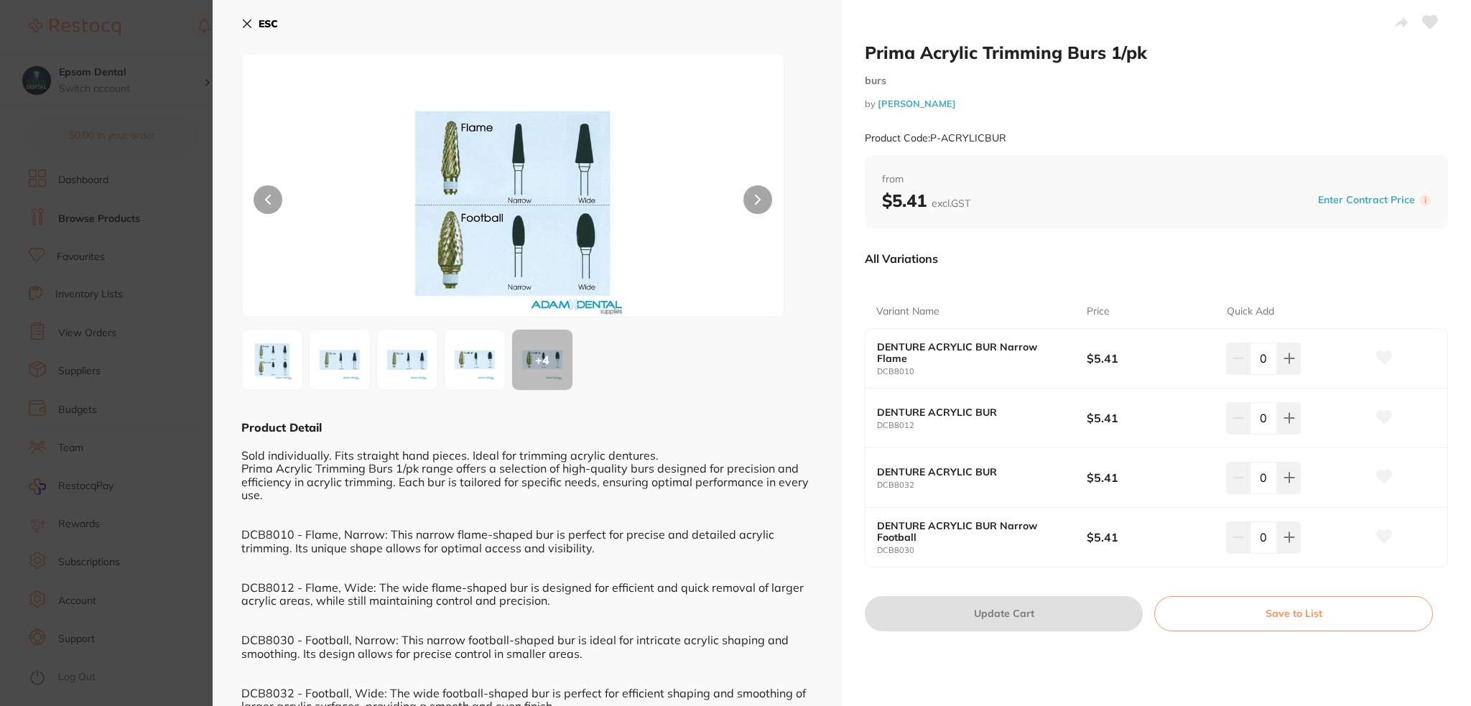
click at [1230, 613] on button "Save to List" at bounding box center [1293, 613] width 279 height 34
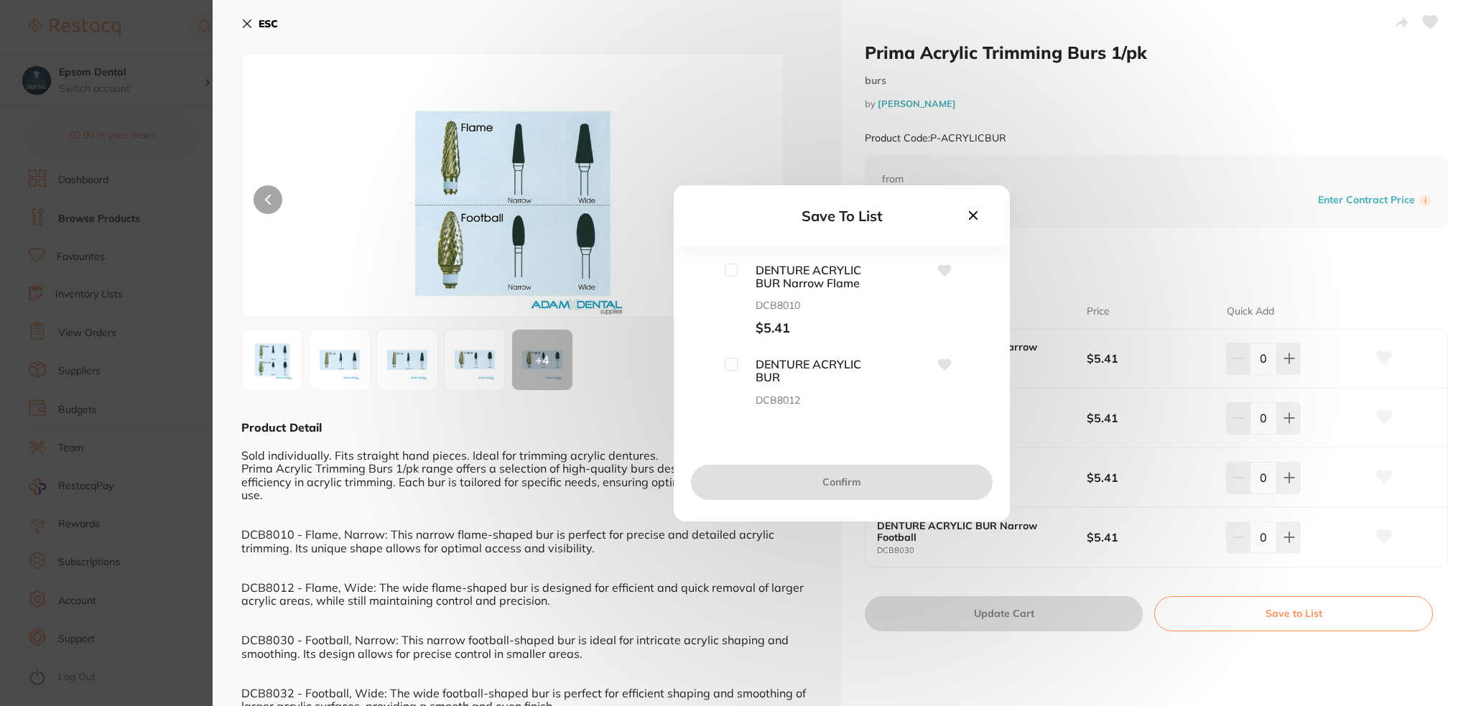
click at [721, 271] on div "DENTURE ACRYLIC BUR Narrow Flame DCB8010 $5.41" at bounding box center [842, 300] width 290 height 73
click at [727, 272] on input "checkbox" at bounding box center [731, 270] width 13 height 13
checkbox input "true"
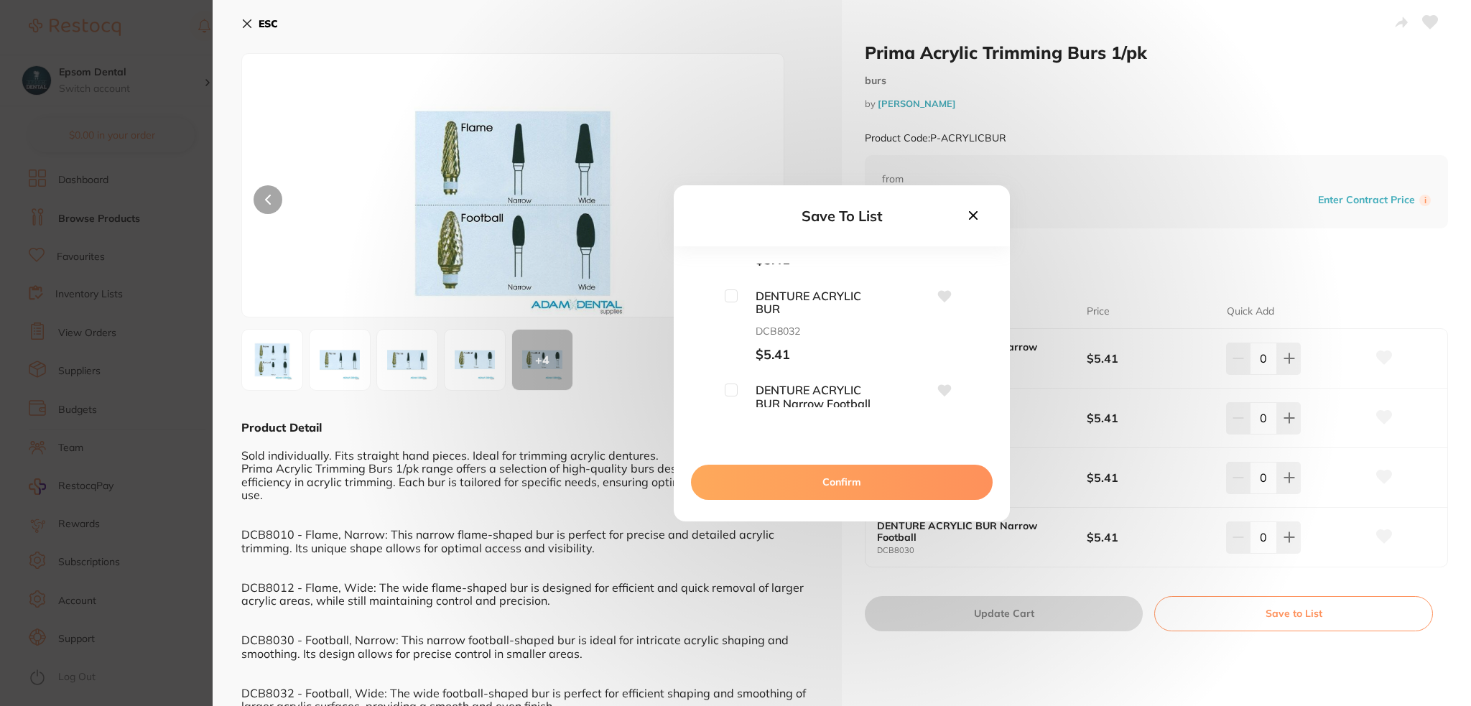
scroll to position [213, 0]
click at [730, 342] on input "checkbox" at bounding box center [731, 339] width 13 height 13
checkbox input "true"
click at [848, 487] on button "Confirm" at bounding box center [842, 482] width 302 height 34
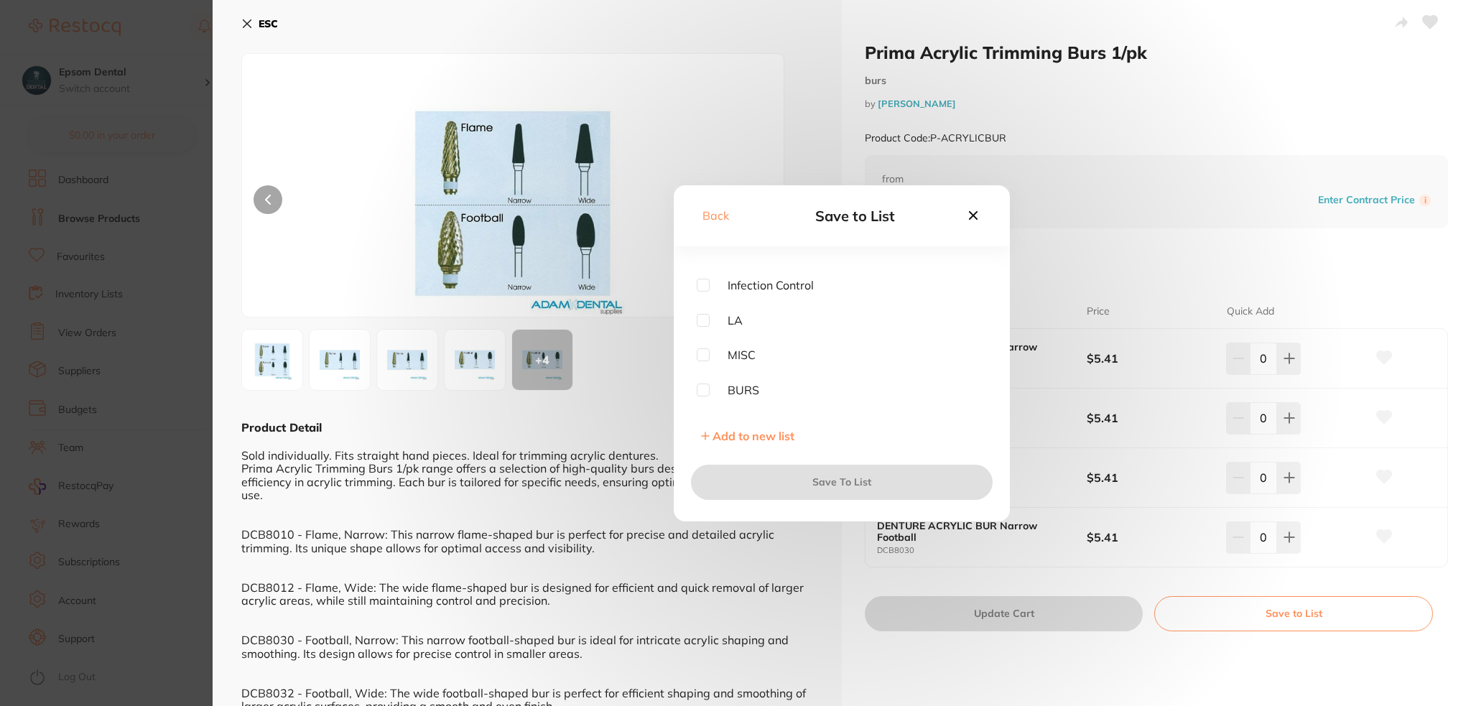
scroll to position [184, 0]
click at [705, 399] on input "checkbox" at bounding box center [703, 398] width 13 height 13
checkbox input "true"
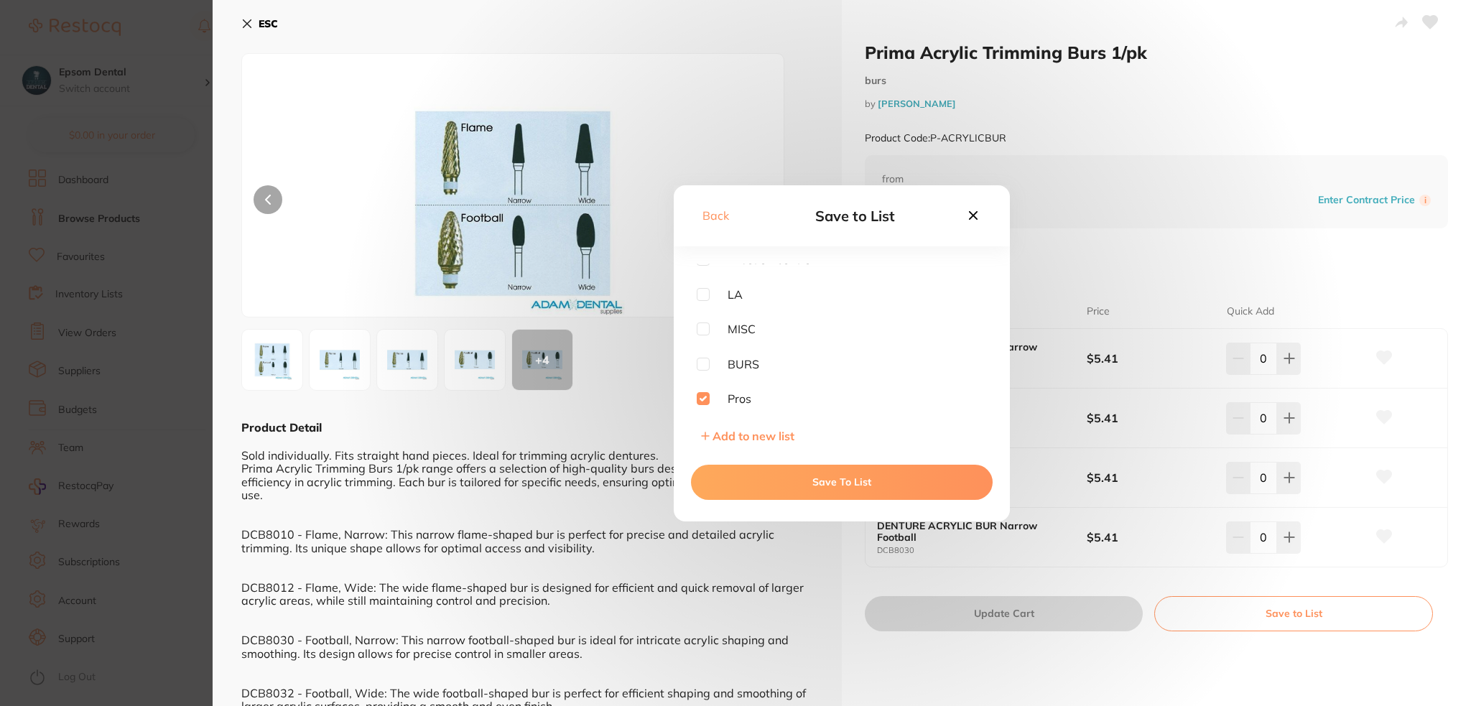
click at [825, 478] on button "Save To List" at bounding box center [842, 482] width 302 height 34
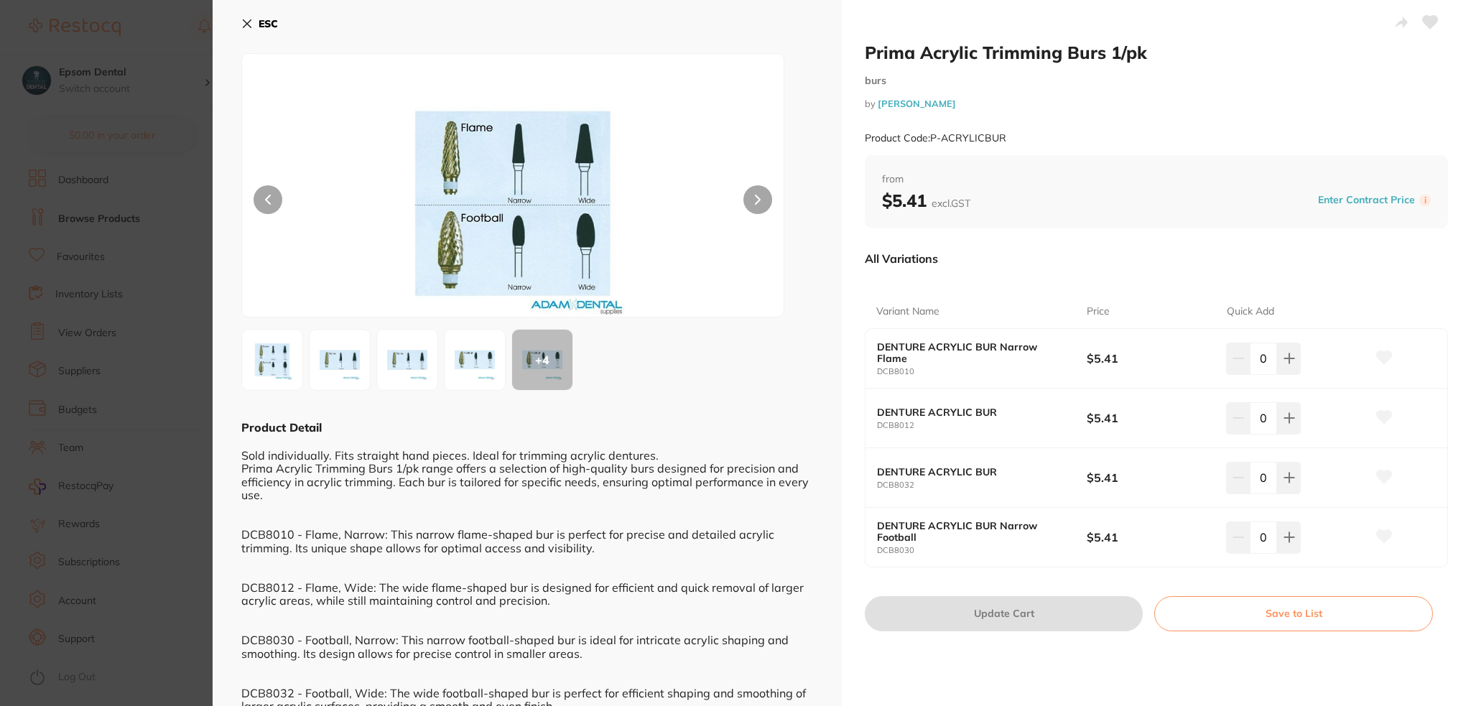
click at [249, 17] on button "ESC" at bounding box center [259, 23] width 37 height 24
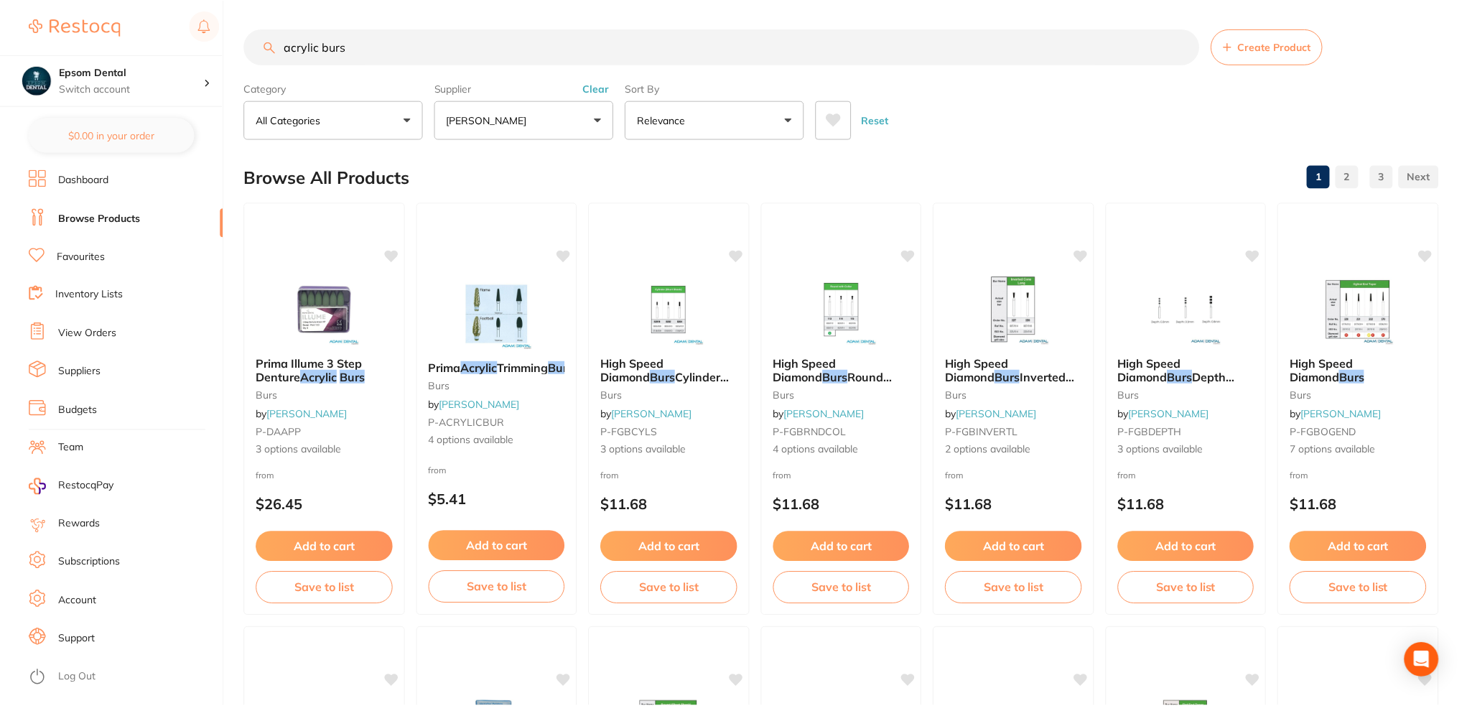
scroll to position [4, 0]
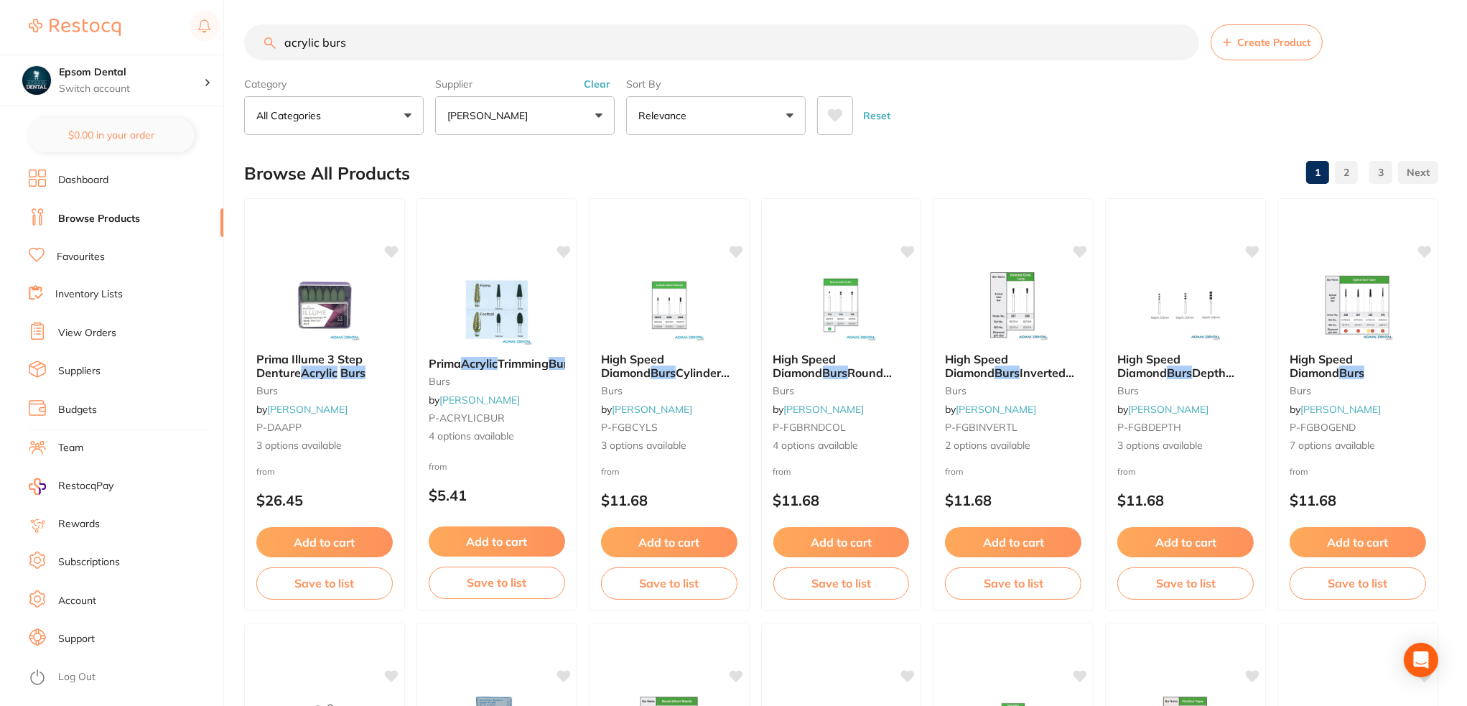
click at [444, 52] on input "acrylic burs" at bounding box center [721, 42] width 955 height 36
drag, startPoint x: 357, startPoint y: 42, endPoint x: 232, endPoint y: 40, distance: 125.0
click at [232, 40] on div "$0.00 Epsom Dental Switch account Epsom Dental $0.00 in your order Dashboard Br…" at bounding box center [733, 349] width 1467 height 706
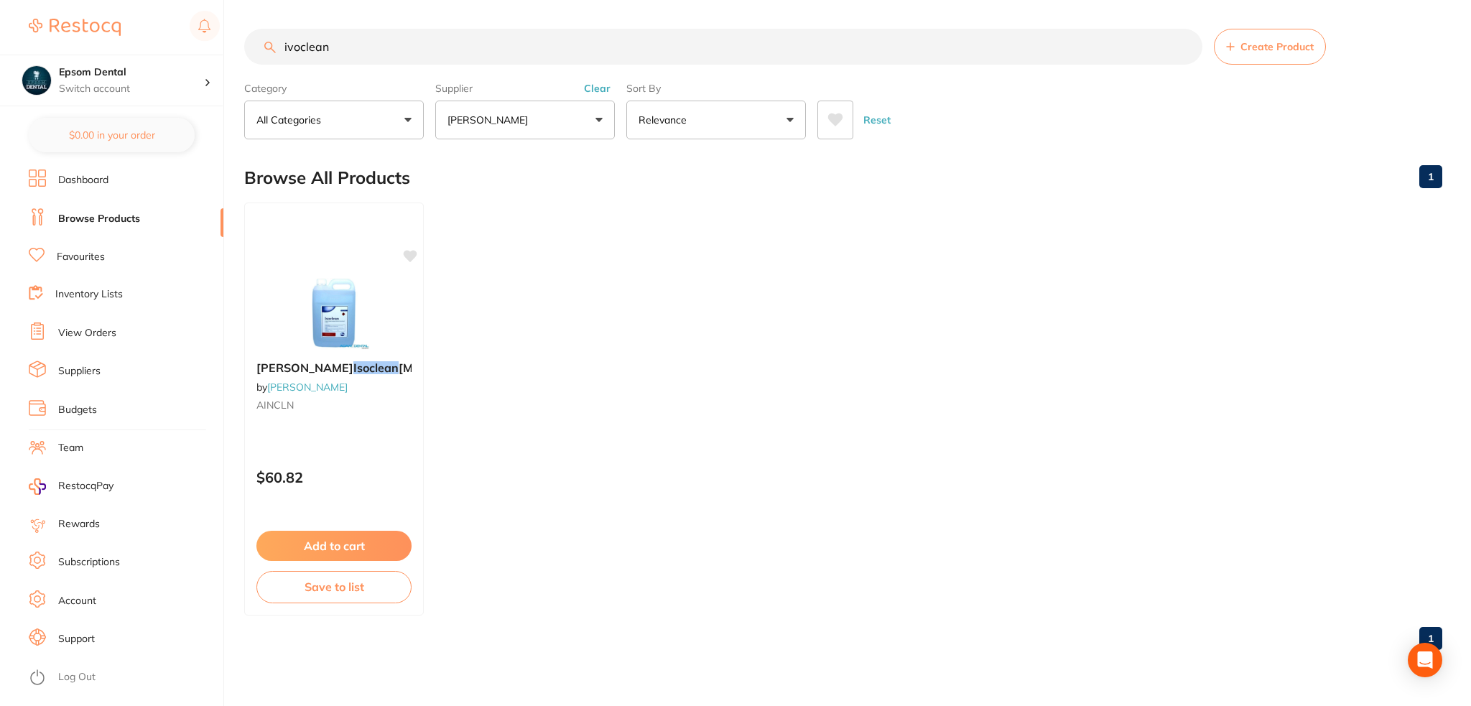
type input "ivoclean"
click at [488, 129] on button "[PERSON_NAME]" at bounding box center [525, 120] width 180 height 39
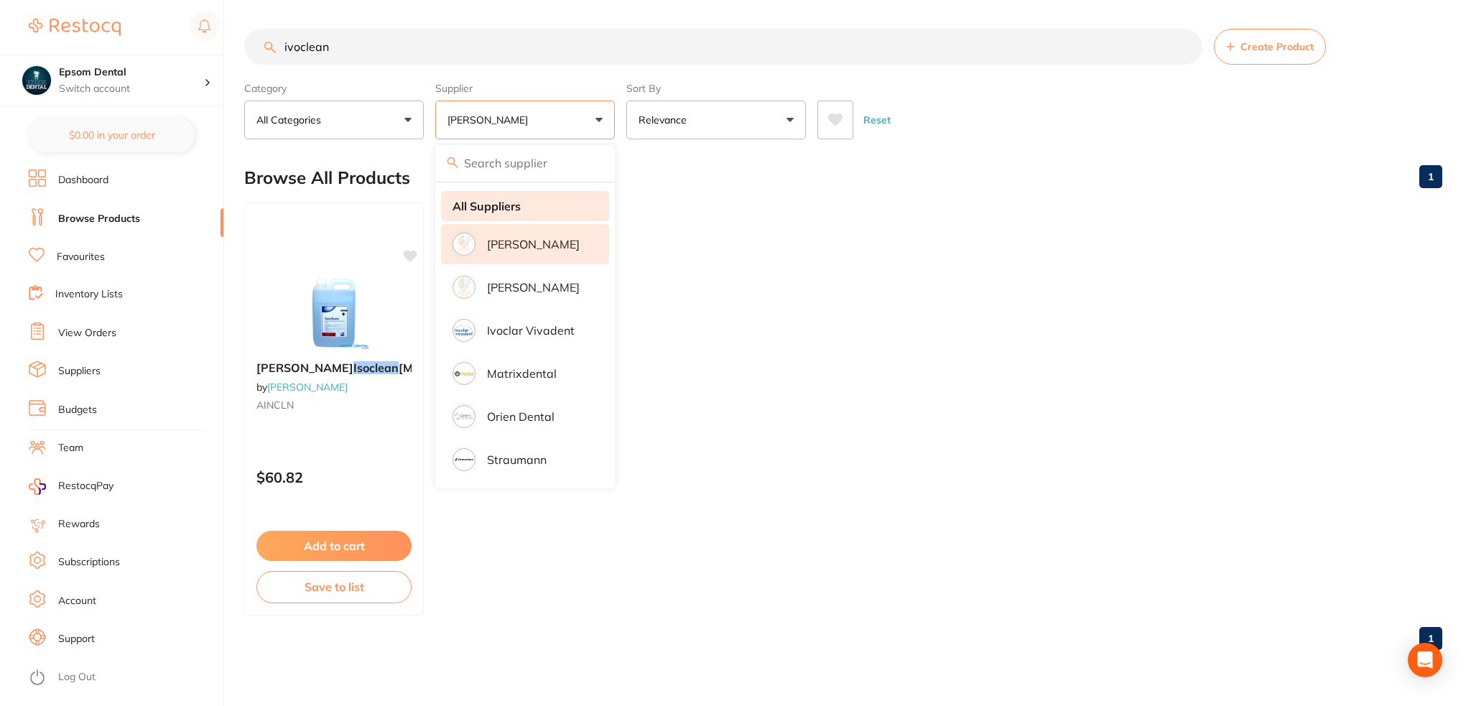
click at [499, 213] on li "All Suppliers" at bounding box center [525, 206] width 168 height 30
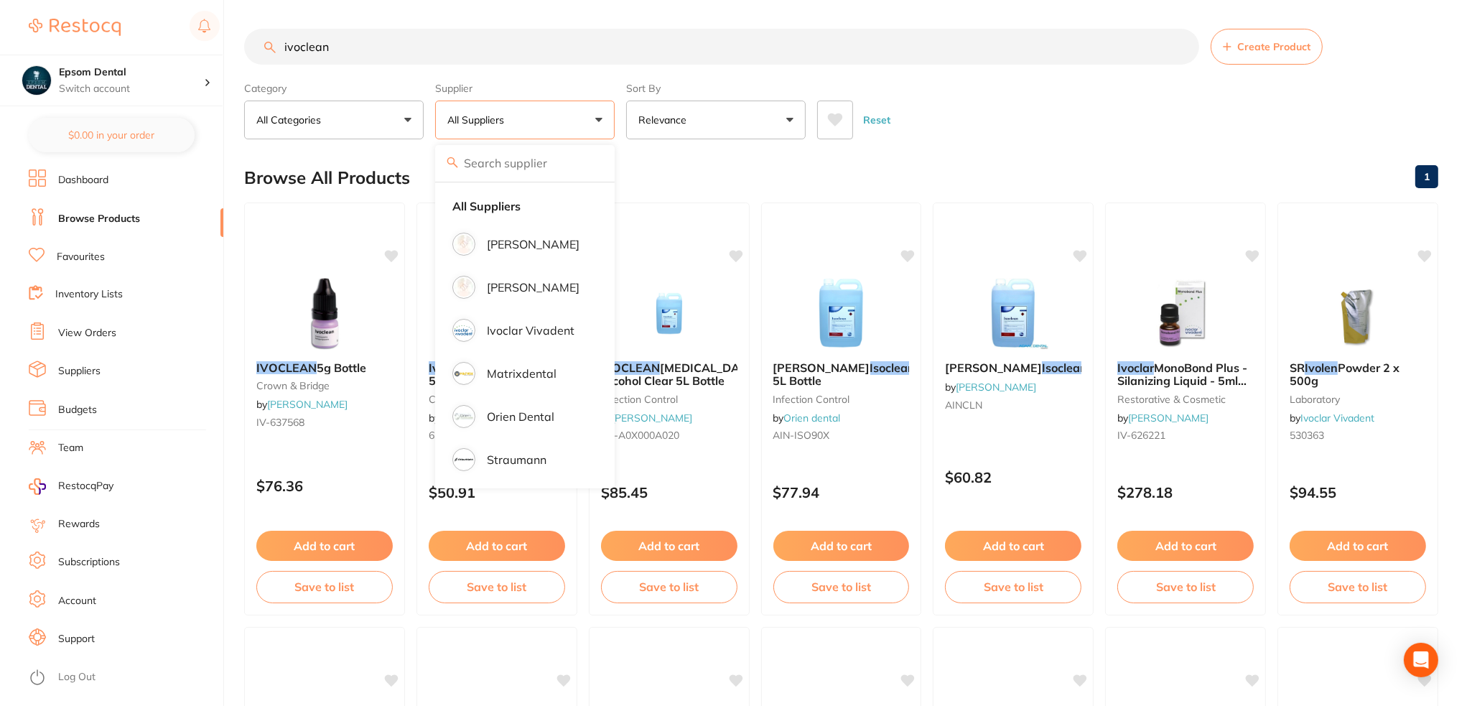
click at [991, 163] on div "Browse All Products 1" at bounding box center [841, 178] width 1194 height 48
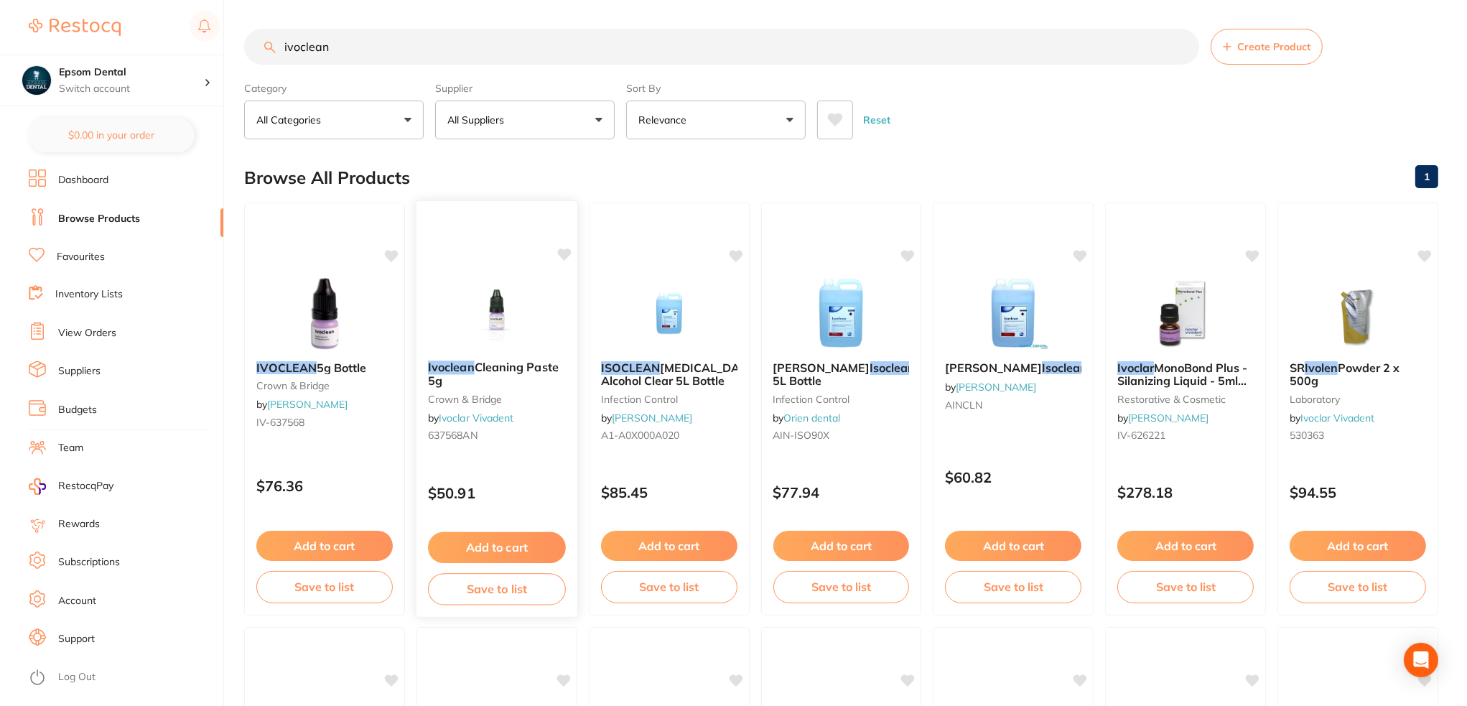
click at [508, 594] on button "Save to list" at bounding box center [497, 589] width 138 height 32
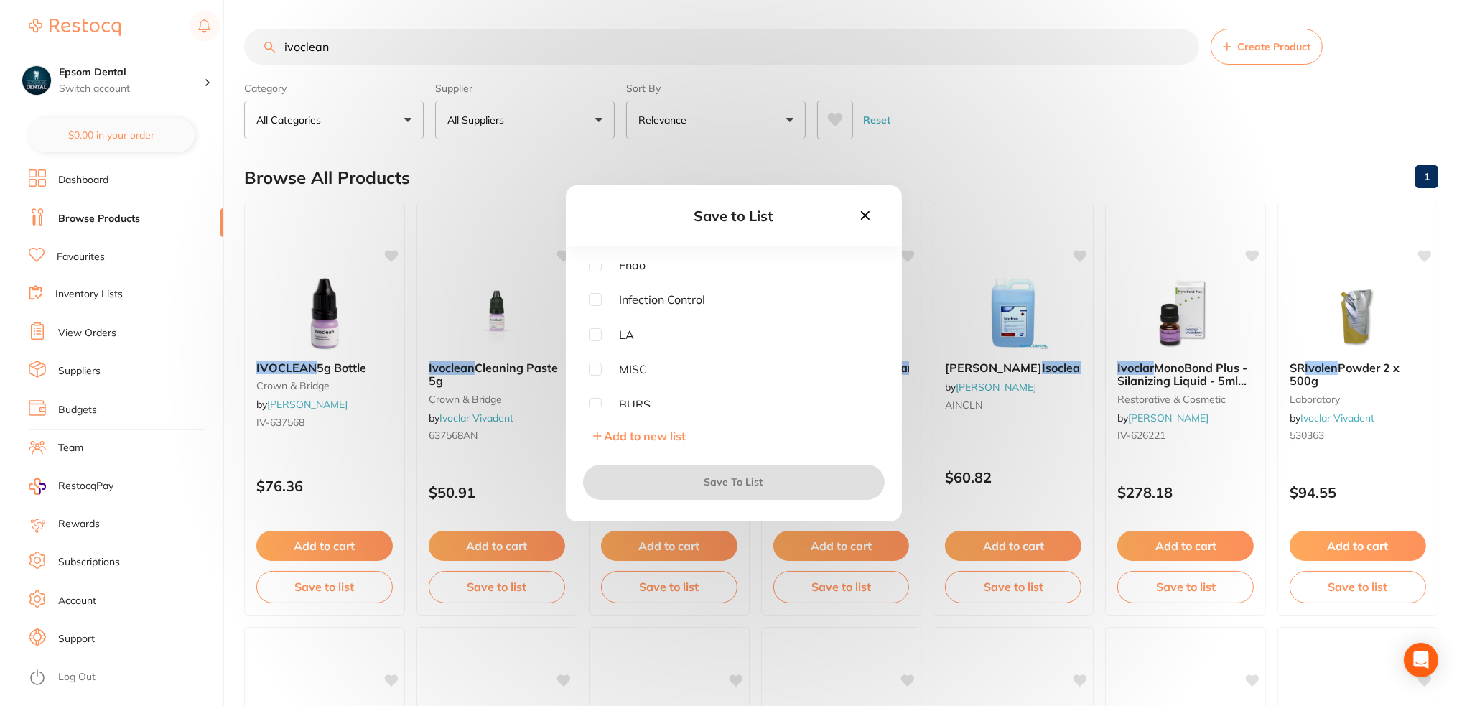
scroll to position [184, 0]
click at [591, 399] on input "checkbox" at bounding box center [595, 398] width 13 height 13
checkbox input "true"
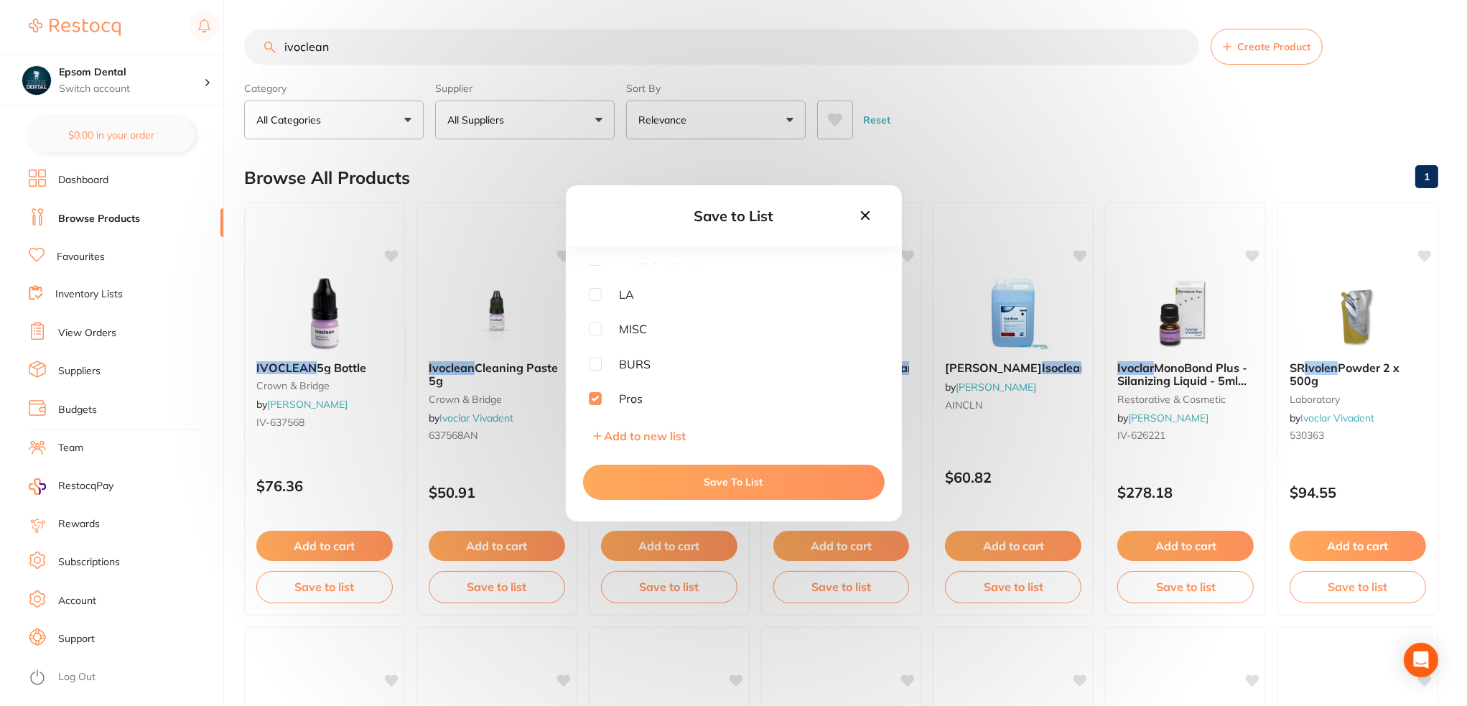
click at [727, 483] on button "Save To List" at bounding box center [734, 482] width 302 height 34
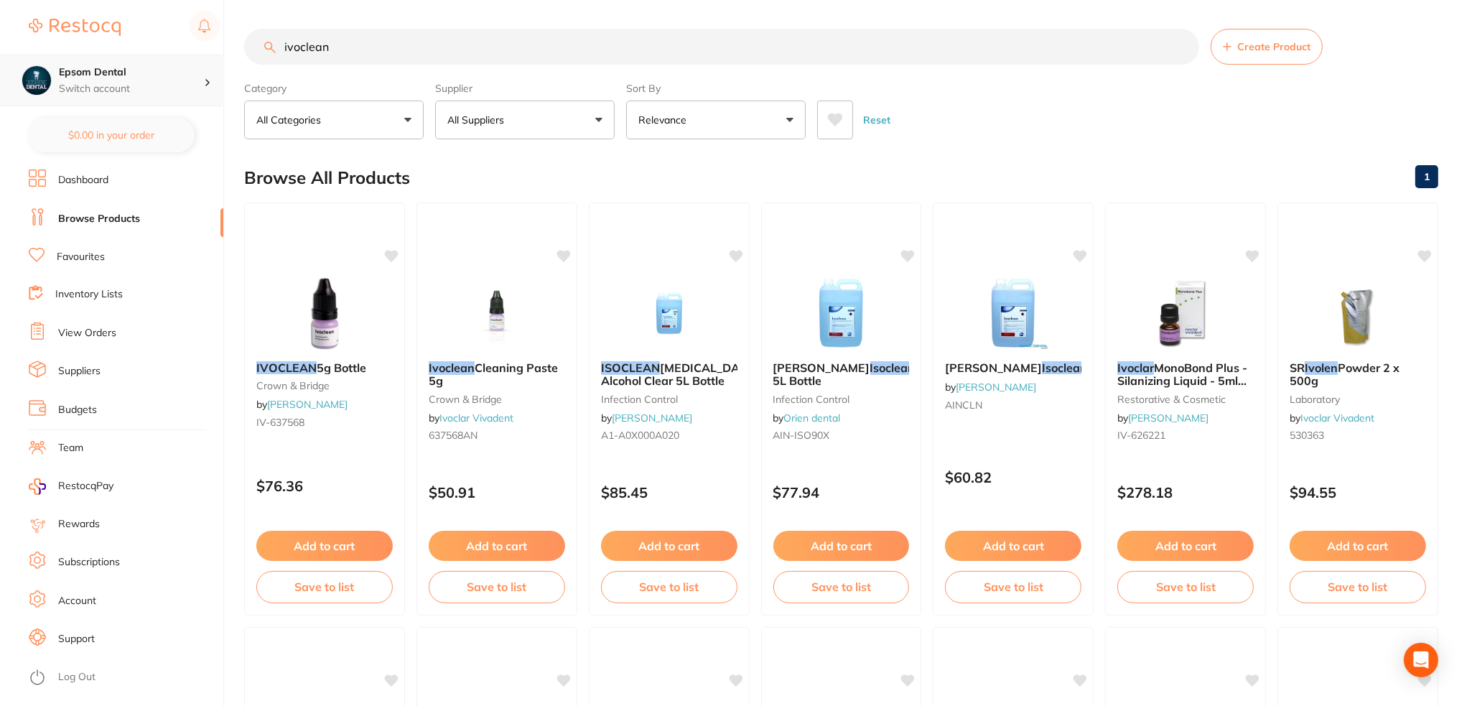
scroll to position [0, 0]
drag, startPoint x: 400, startPoint y: 51, endPoint x: 164, endPoint y: 82, distance: 237.6
click at [164, 82] on div "$0.00 Epsom Dental Switch account Epsom Dental $0.00 in your order Dashboard Br…" at bounding box center [733, 353] width 1467 height 706
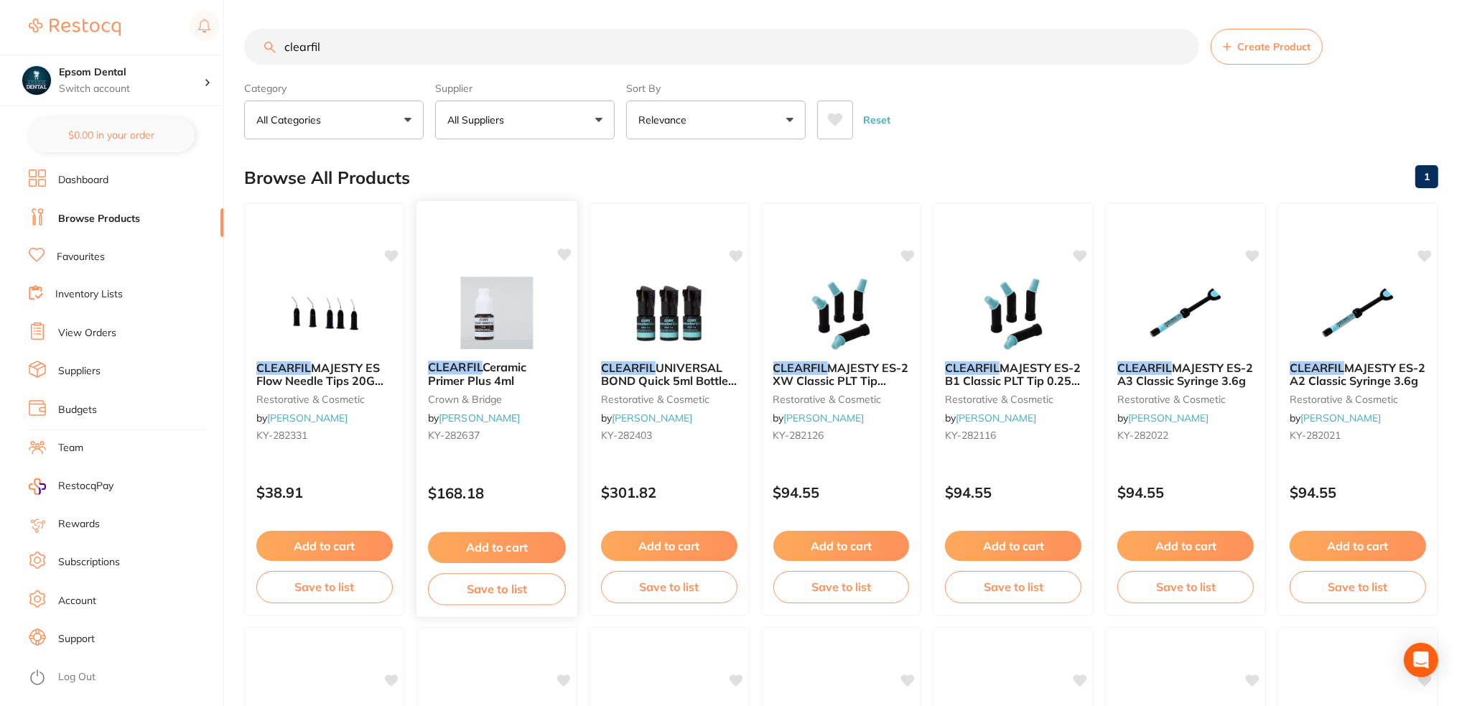
type input "clearfil"
click at [501, 586] on button "Save to list" at bounding box center [497, 589] width 138 height 32
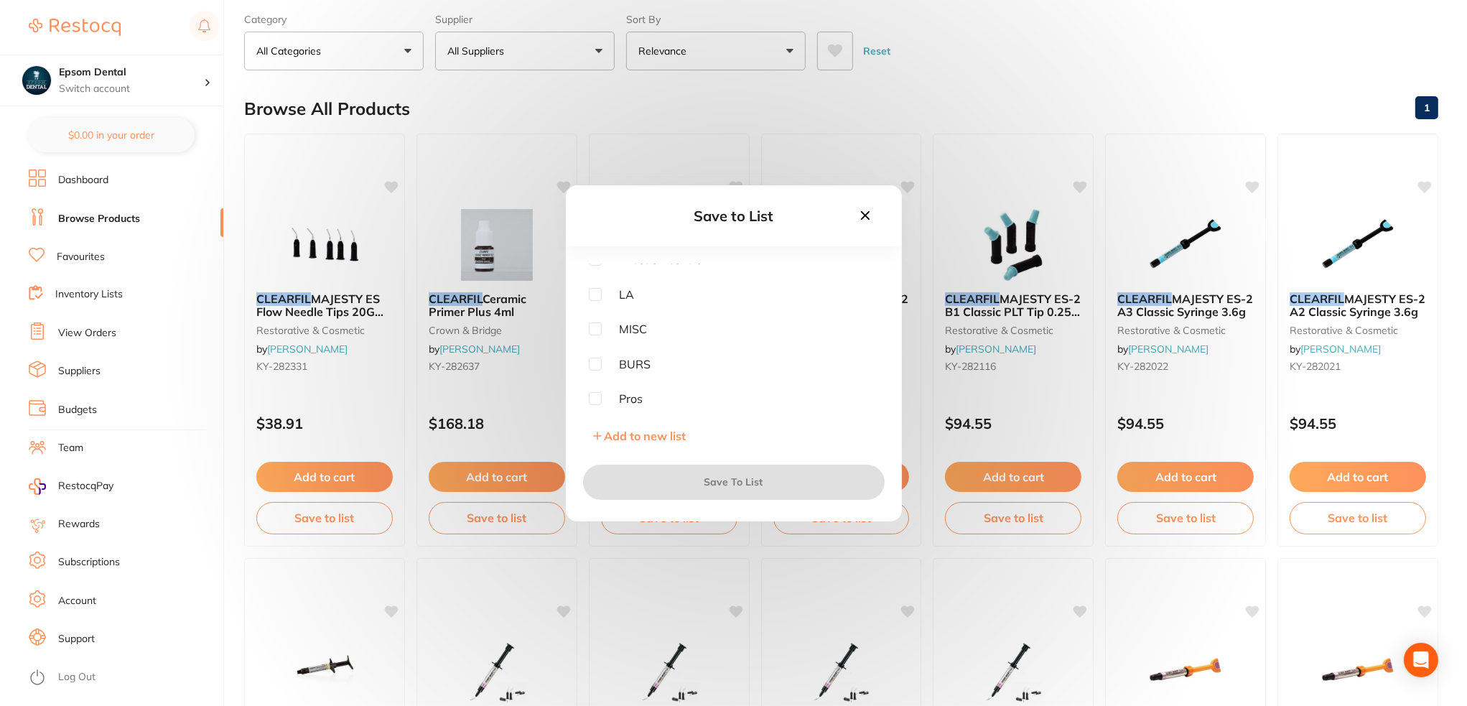
scroll to position [72, 0]
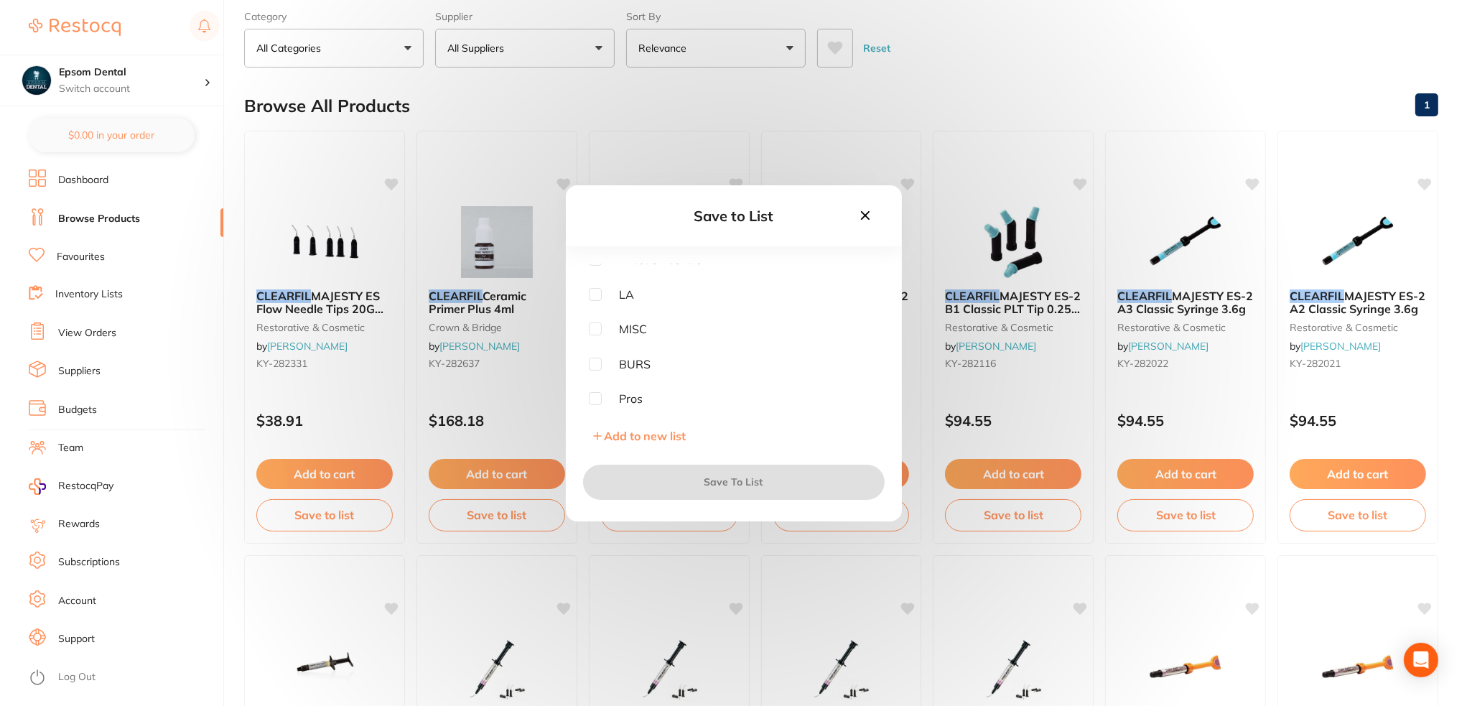
click at [593, 403] on input "checkbox" at bounding box center [595, 398] width 13 height 13
checkbox input "true"
click at [675, 486] on button "Save To List" at bounding box center [734, 482] width 302 height 34
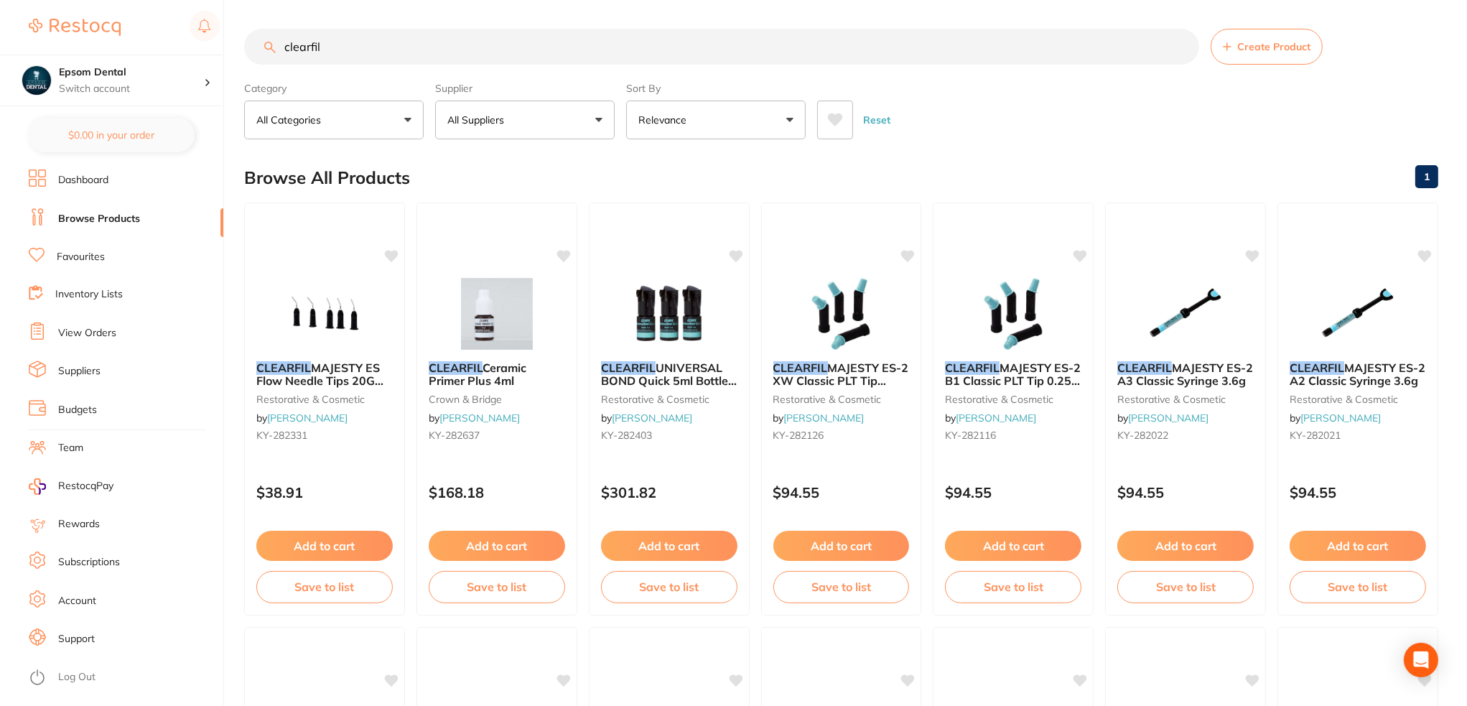
scroll to position [0, 0]
drag, startPoint x: 443, startPoint y: 50, endPoint x: 254, endPoint y: 65, distance: 189.5
click at [254, 65] on div "clearfil Create Product" at bounding box center [841, 47] width 1194 height 36
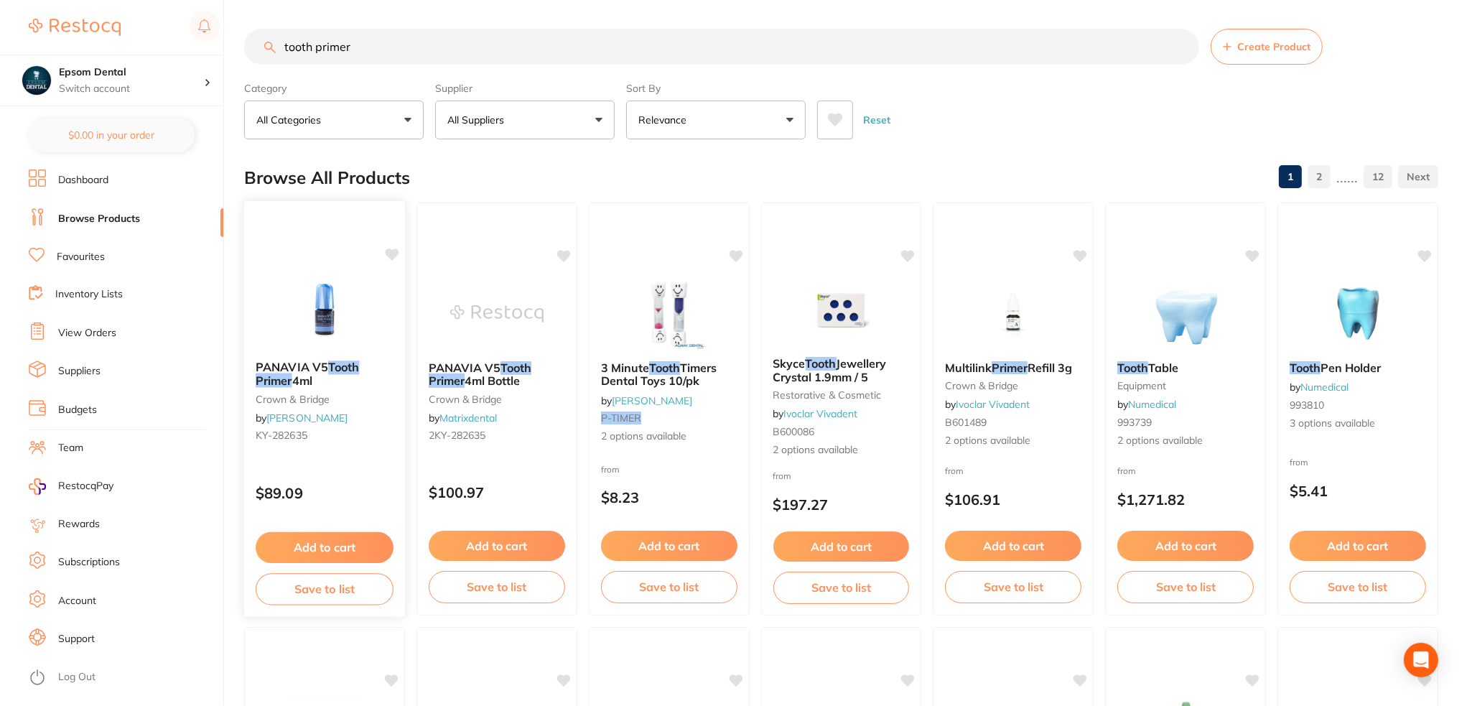
type input "tooth primer"
click at [325, 594] on button "Save to list" at bounding box center [325, 589] width 138 height 32
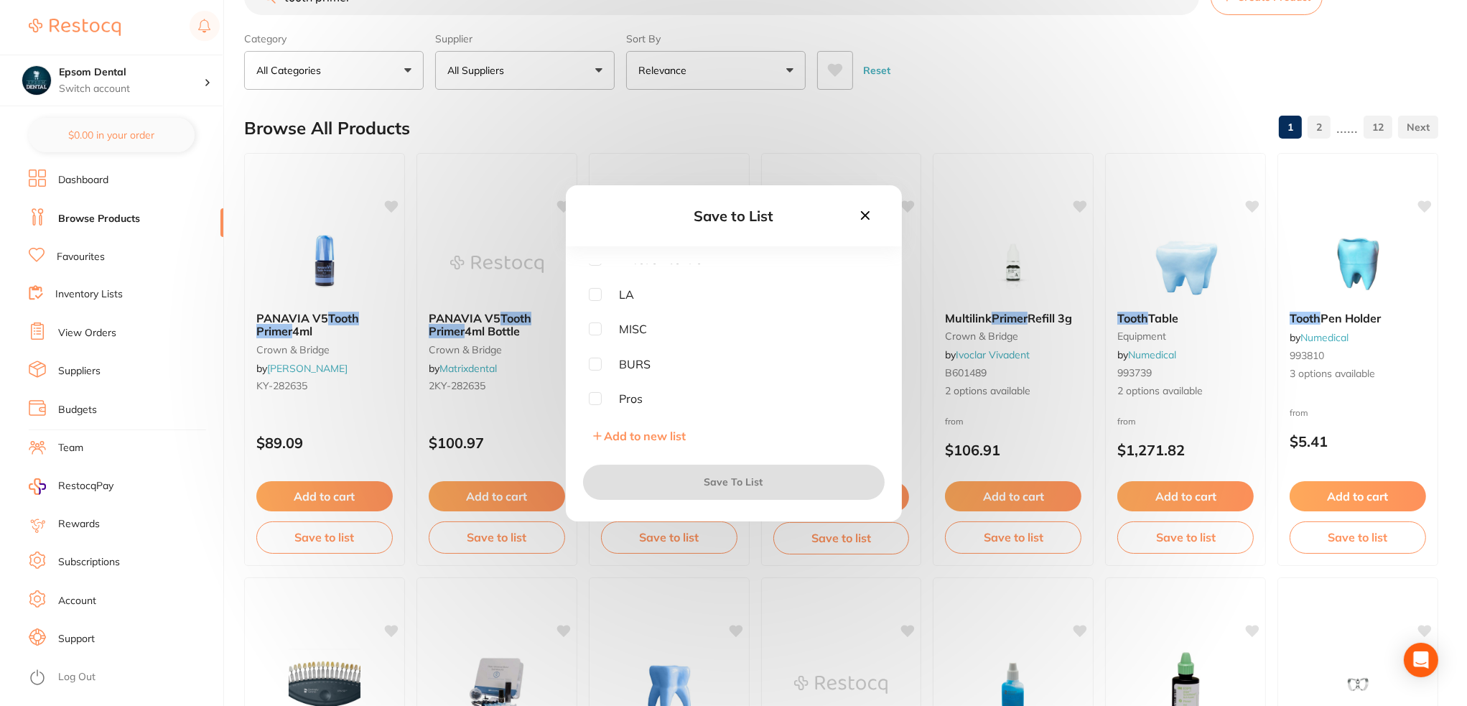
scroll to position [72, 0]
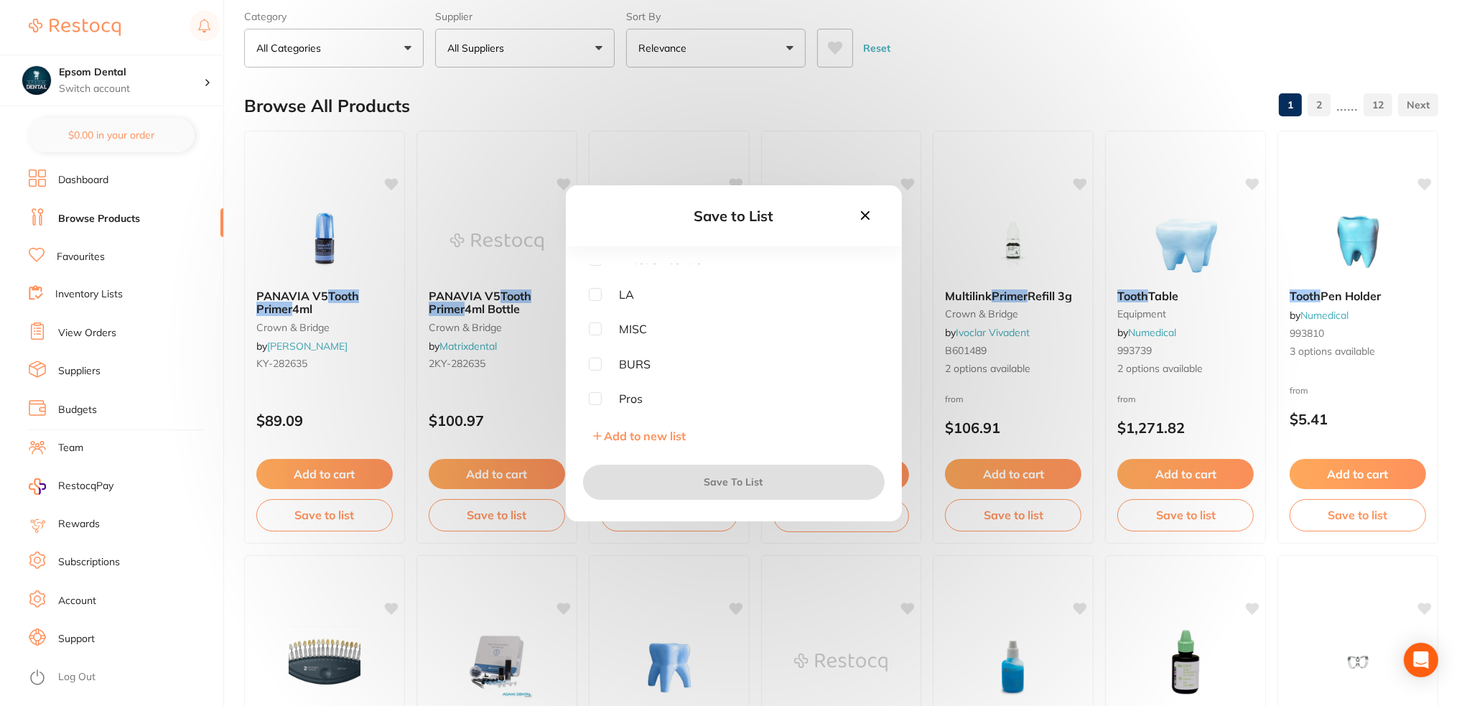
click at [600, 399] on input "checkbox" at bounding box center [595, 398] width 13 height 13
checkbox input "true"
click at [690, 479] on button "Save To List" at bounding box center [734, 482] width 302 height 34
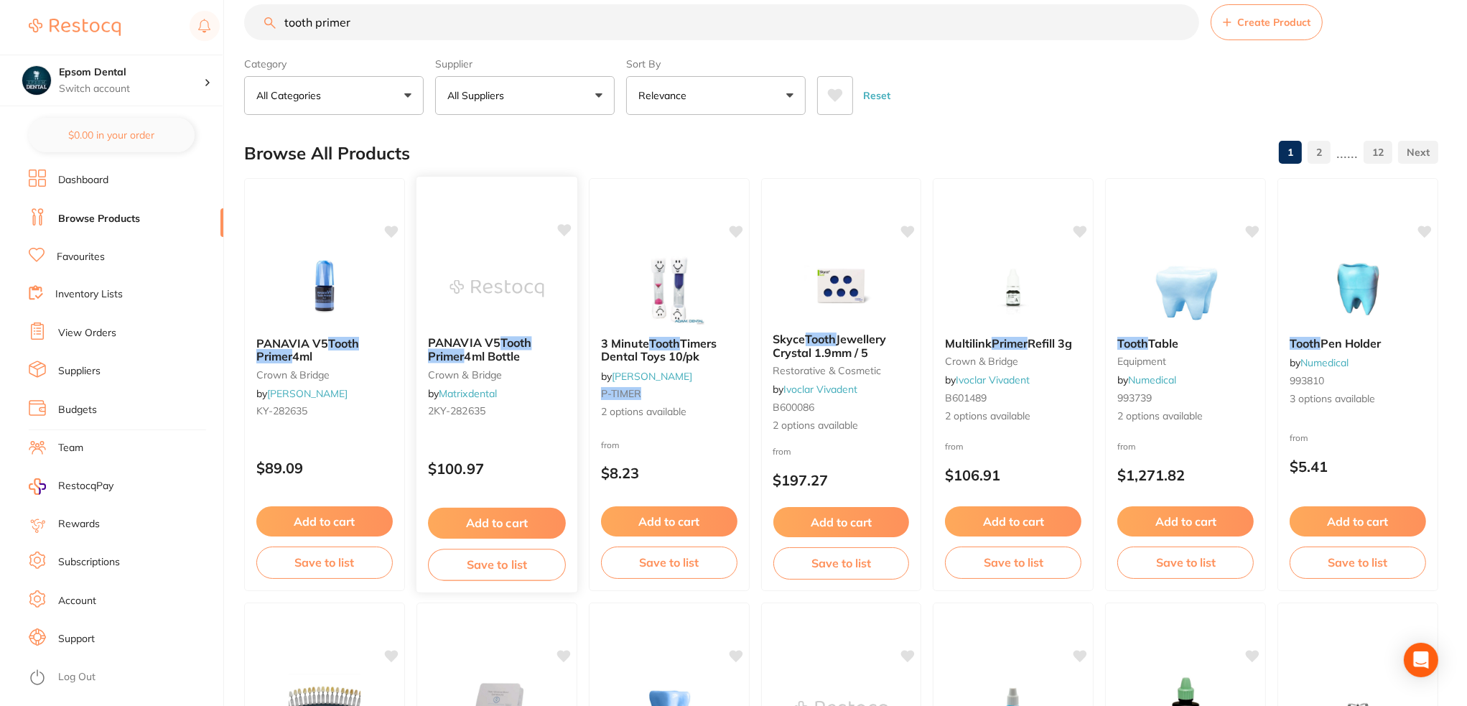
scroll to position [0, 0]
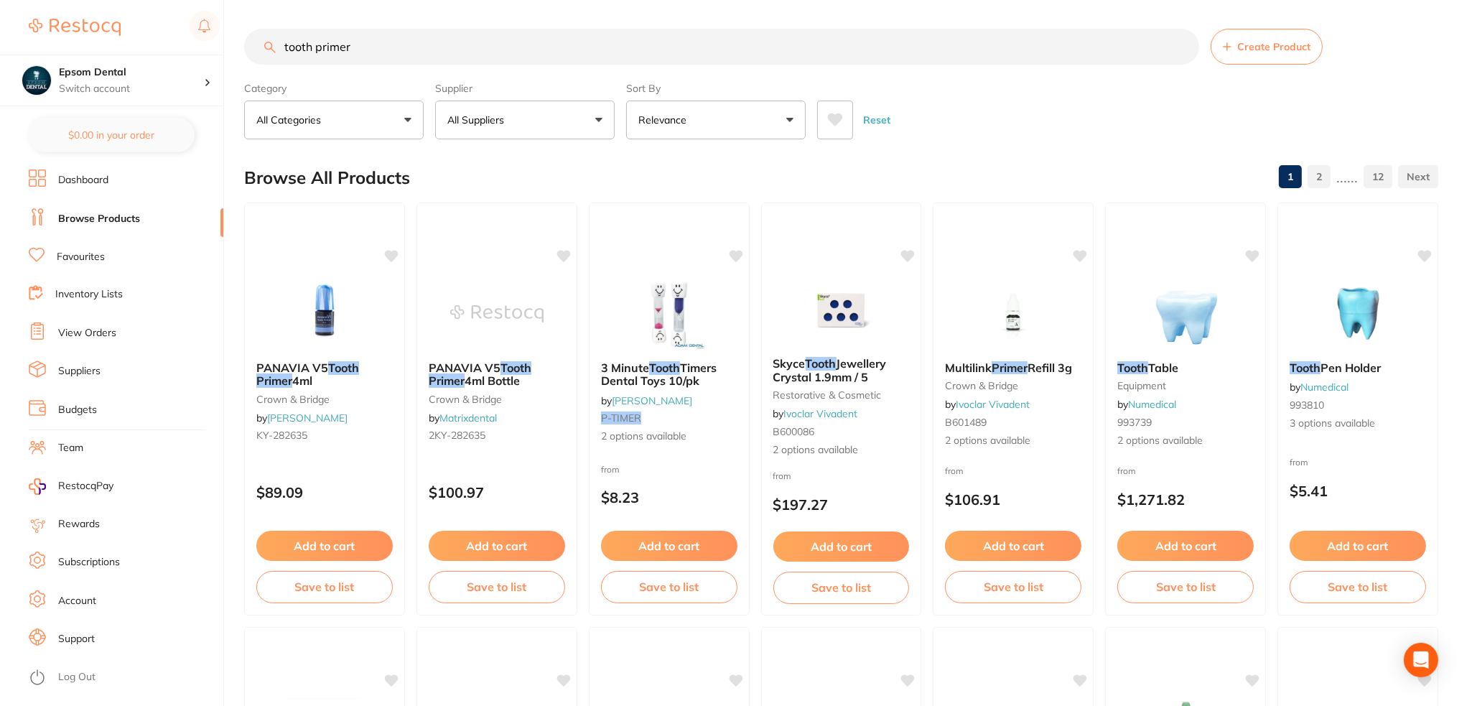
drag, startPoint x: 474, startPoint y: 62, endPoint x: 80, endPoint y: 116, distance: 398.0
click at [71, 106] on div "$0.00 Epsom Dental Switch account Epsom Dental $0.00 in your order Dashboard Br…" at bounding box center [733, 353] width 1467 height 706
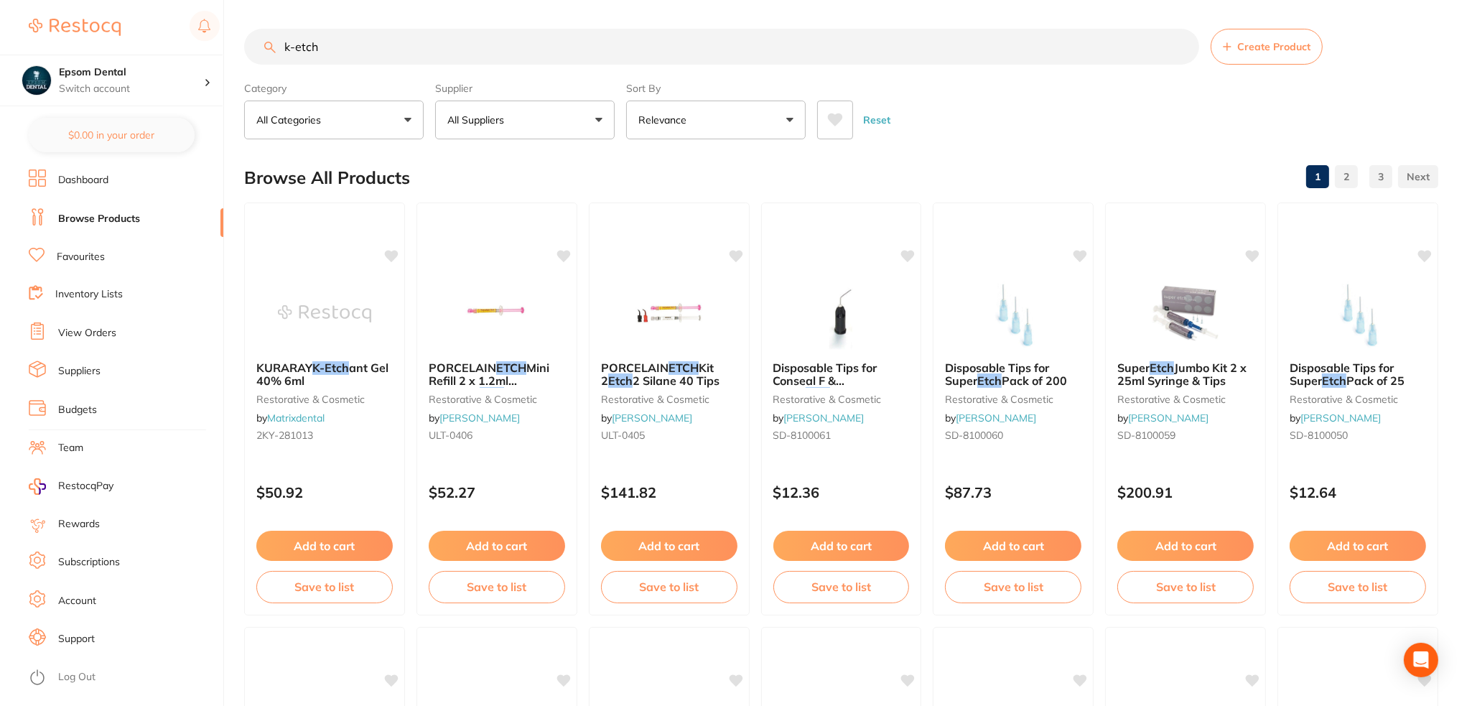
click at [356, 54] on input "k-etch" at bounding box center [721, 47] width 955 height 36
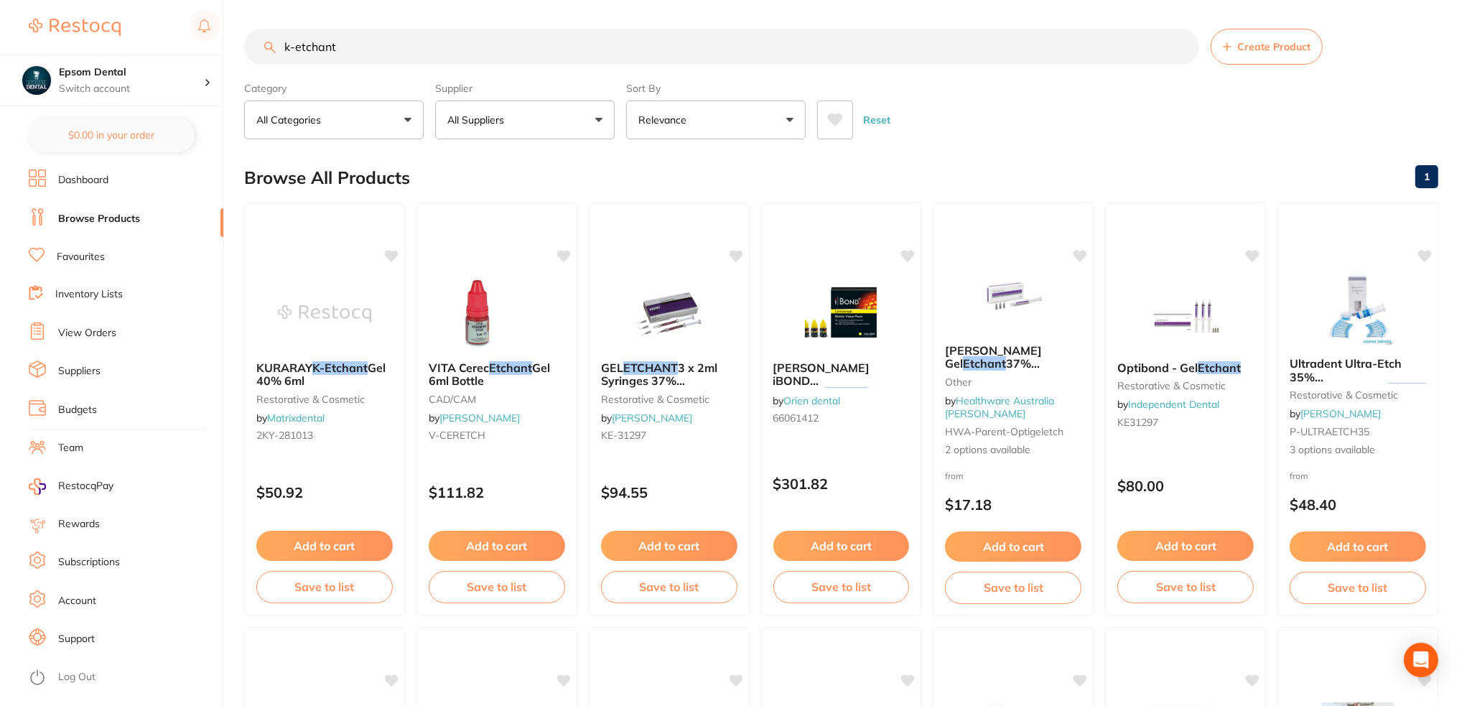
click at [509, 123] on p "All Suppliers" at bounding box center [478, 120] width 62 height 14
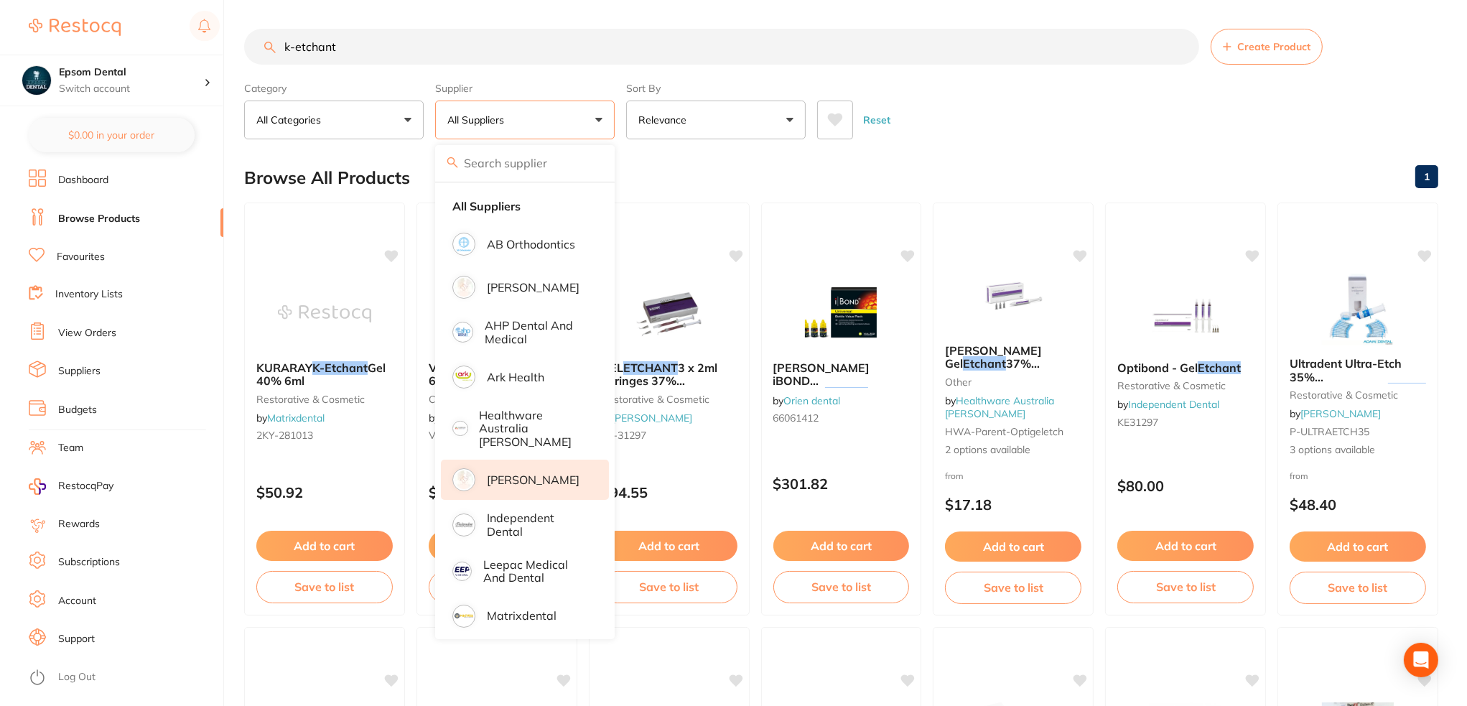
click at [516, 473] on p "[PERSON_NAME]" at bounding box center [533, 479] width 93 height 13
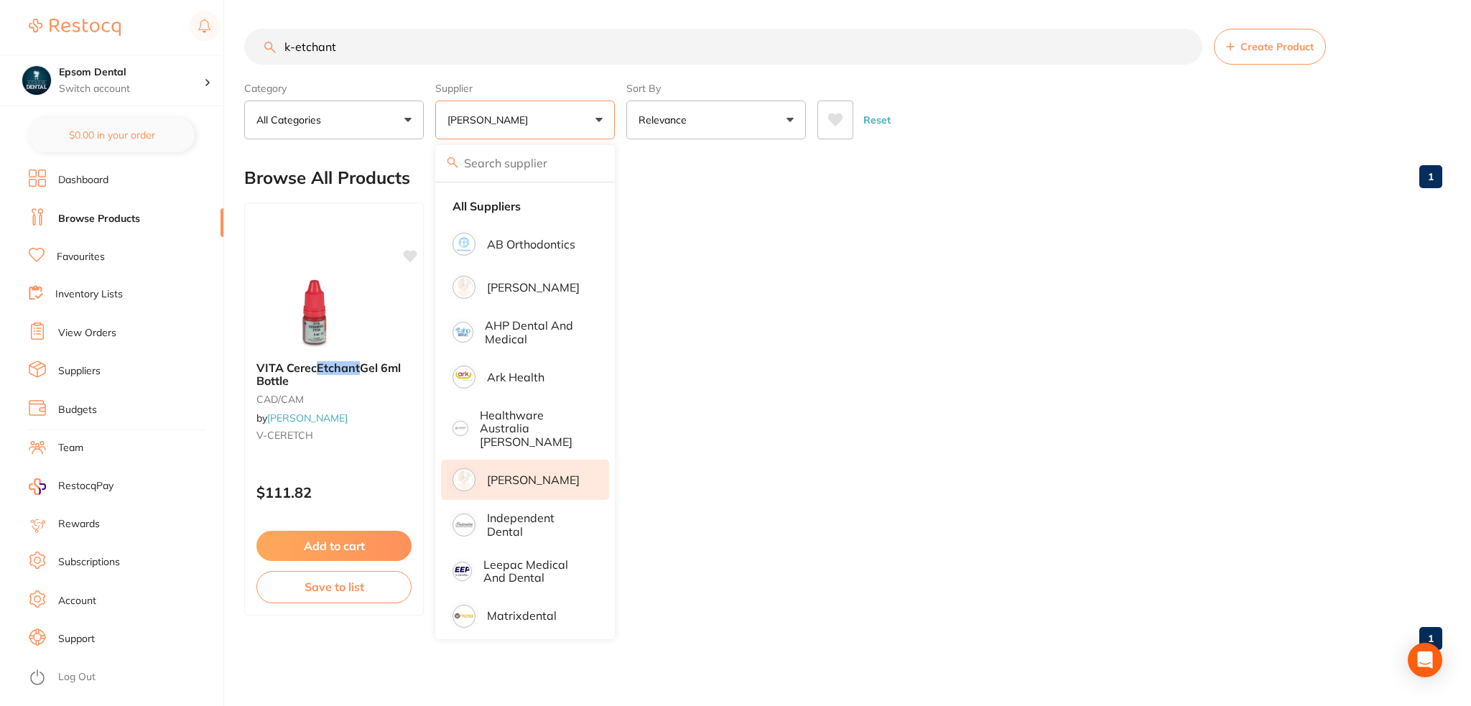
click at [860, 246] on ul "VITA Cerec Etchant Gel 6ml Bottle CAD/CAM by Henry Schein Halas V-CERETCH $111.…" at bounding box center [843, 409] width 1198 height 413
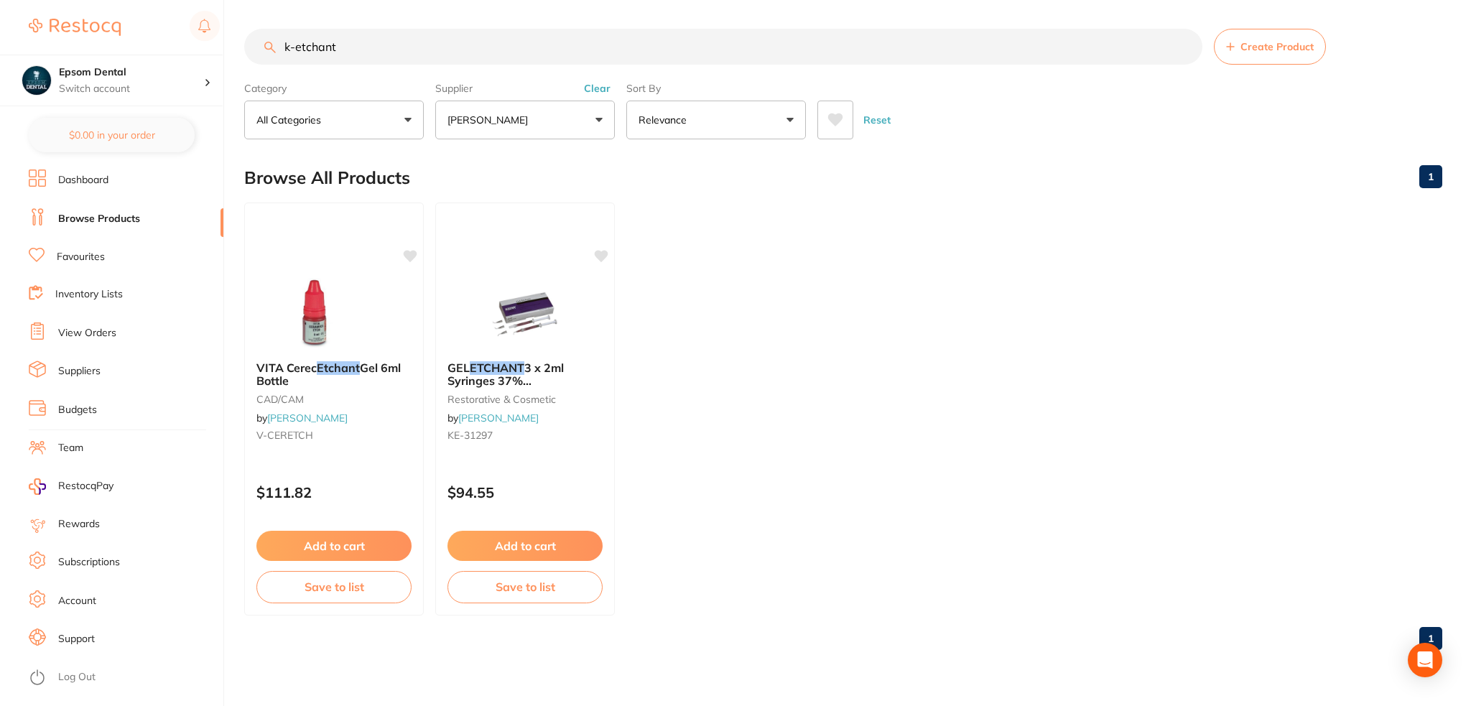
click at [294, 48] on input "k-etchant" at bounding box center [723, 47] width 958 height 36
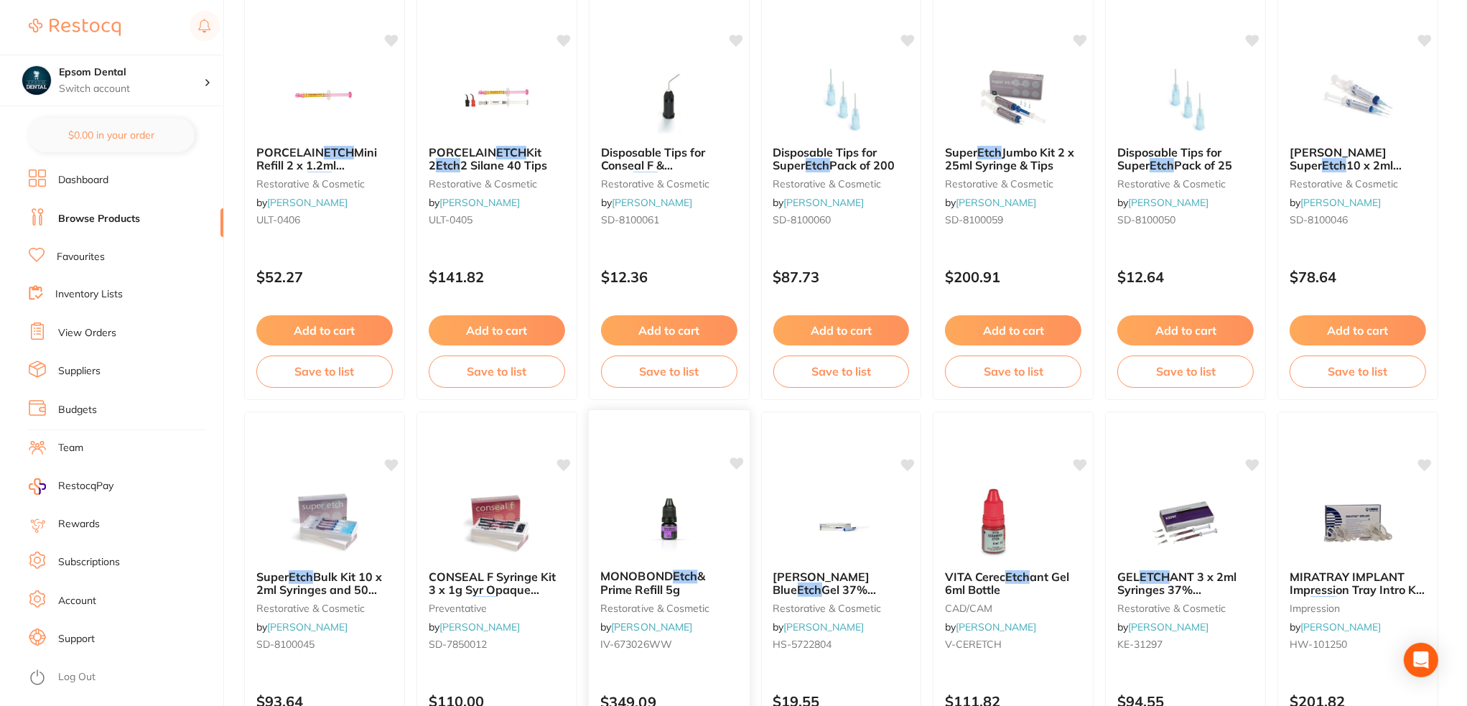
scroll to position [287, 0]
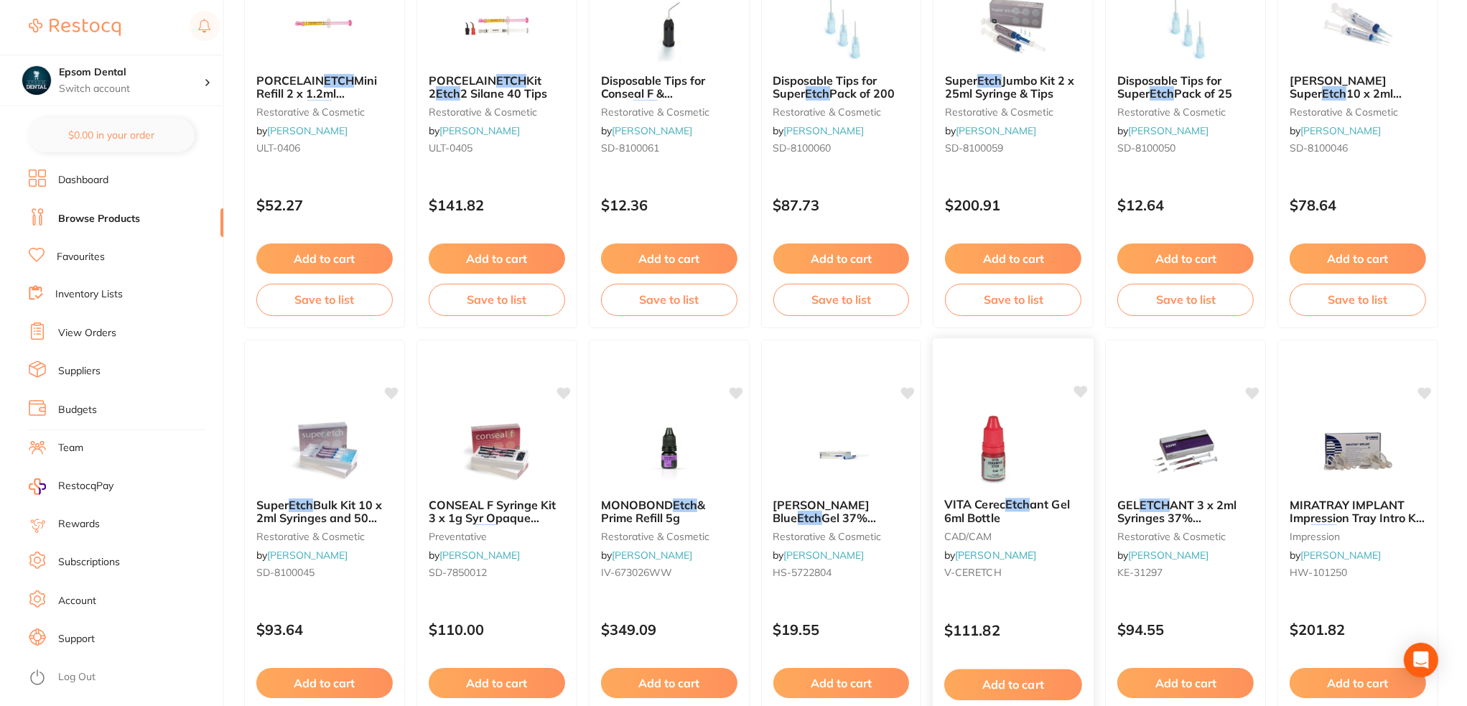
click at [994, 471] on img at bounding box center [1014, 450] width 94 height 73
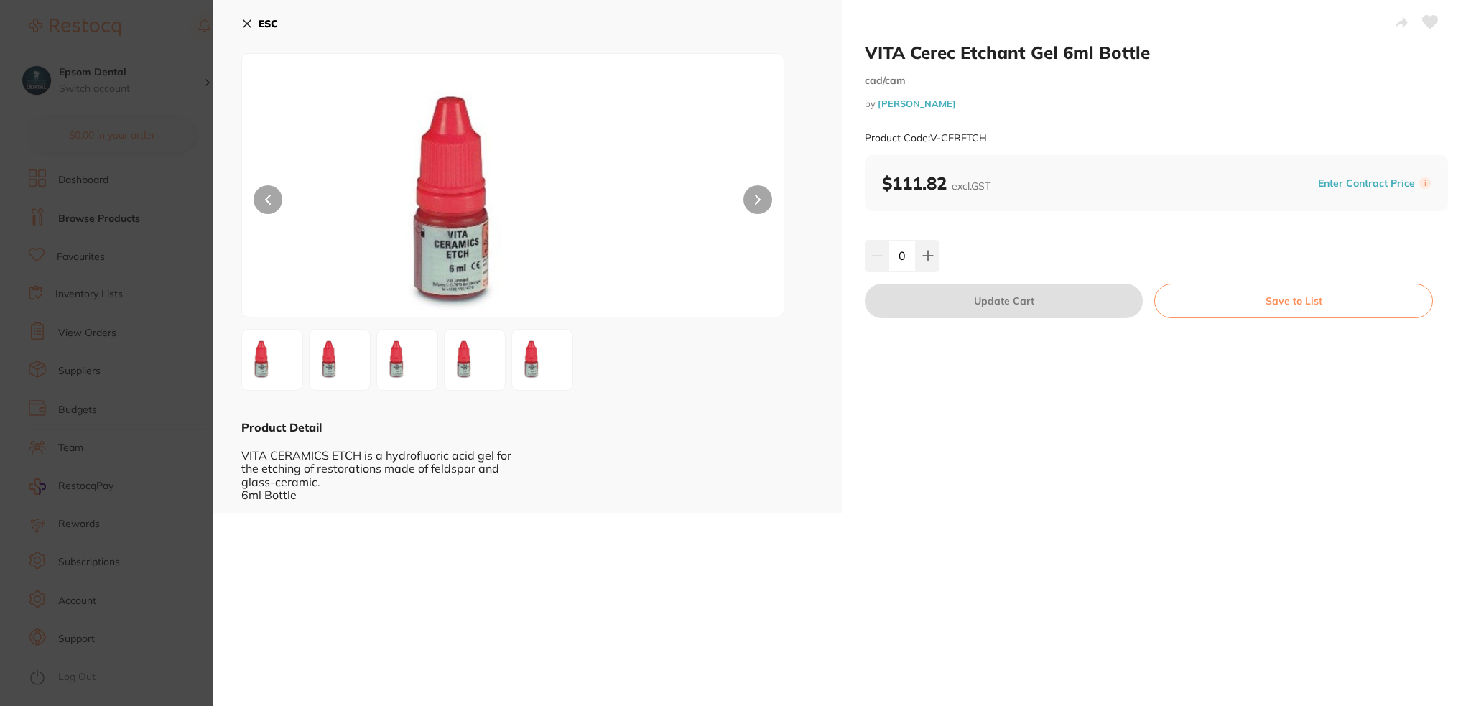
click at [246, 19] on icon at bounding box center [246, 23] width 11 height 11
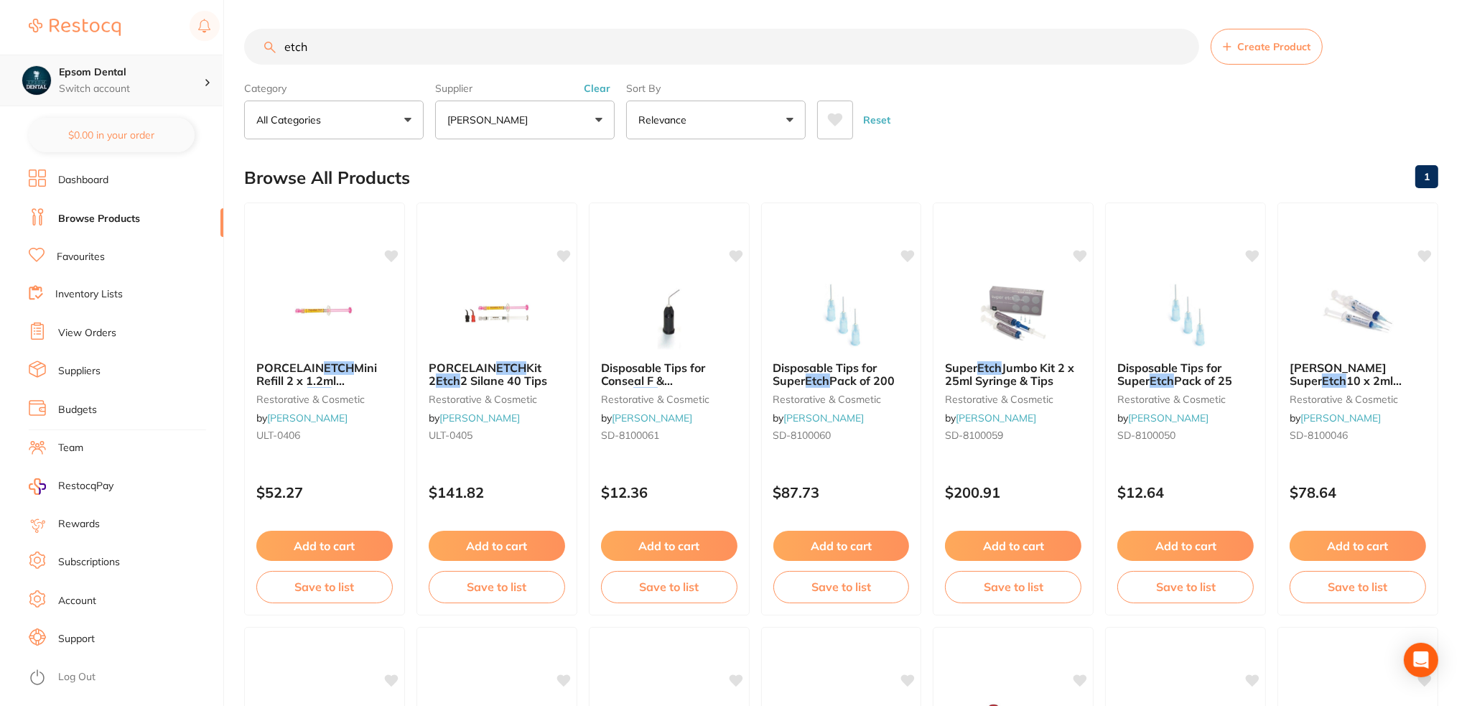
drag, startPoint x: 346, startPoint y: 47, endPoint x: 164, endPoint y: 81, distance: 185.5
click at [164, 81] on div "$0.00 Epsom Dental Switch account Epsom Dental $0.00 in your order Dashboard Br…" at bounding box center [733, 353] width 1467 height 706
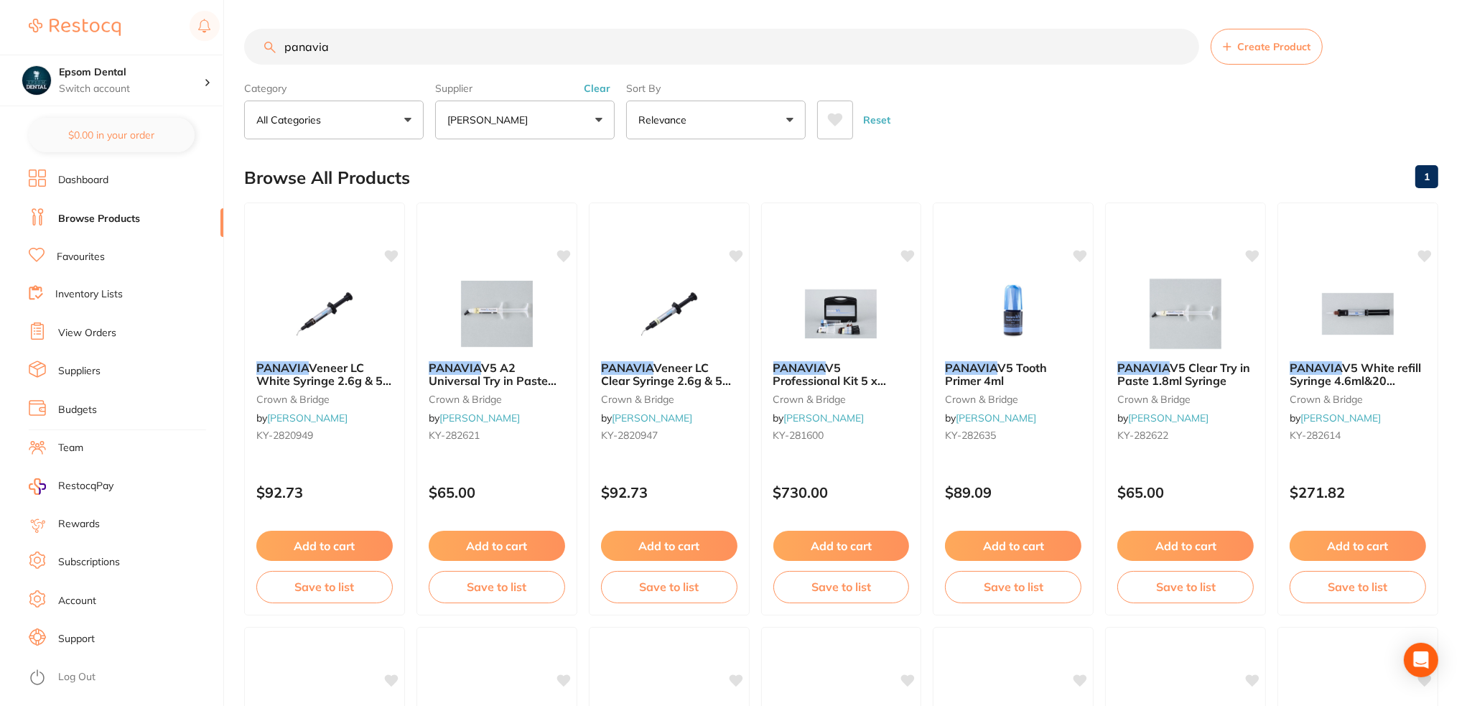
type input "panavia"
drag, startPoint x: 422, startPoint y: 45, endPoint x: 233, endPoint y: 71, distance: 190.8
click at [234, 71] on div "$0.00 Epsom Dental Switch account Epsom Dental $0.00 in your order Dashboard Br…" at bounding box center [733, 353] width 1467 height 706
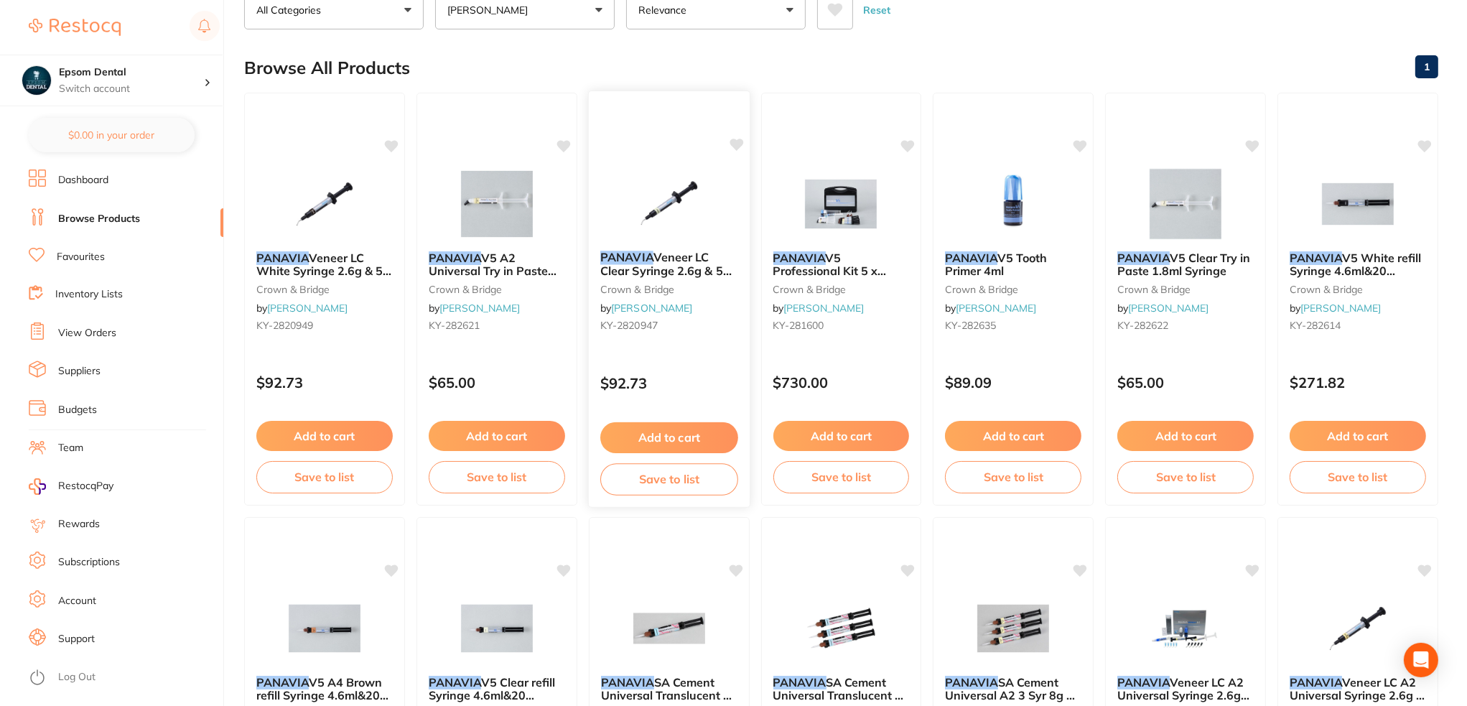
scroll to position [72, 0]
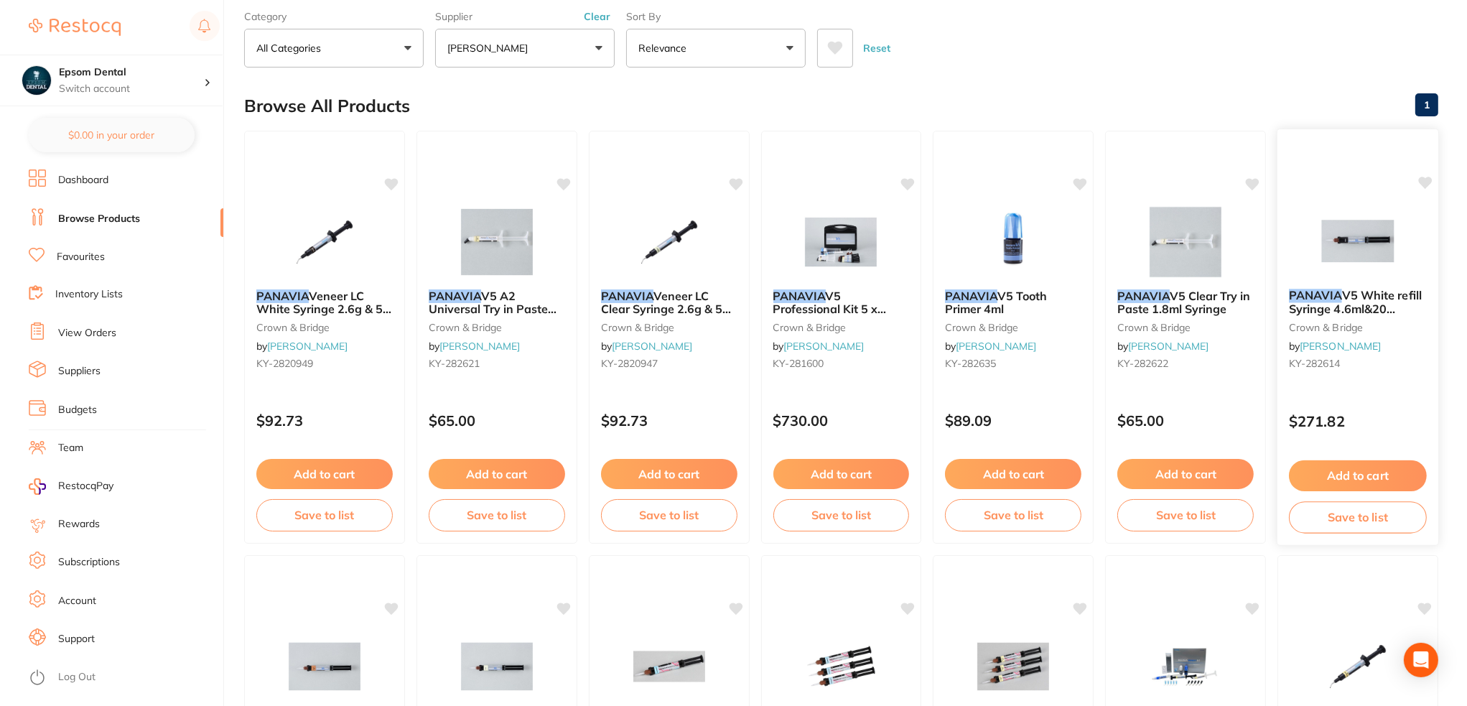
click at [1330, 514] on button "Save to list" at bounding box center [1358, 517] width 138 height 32
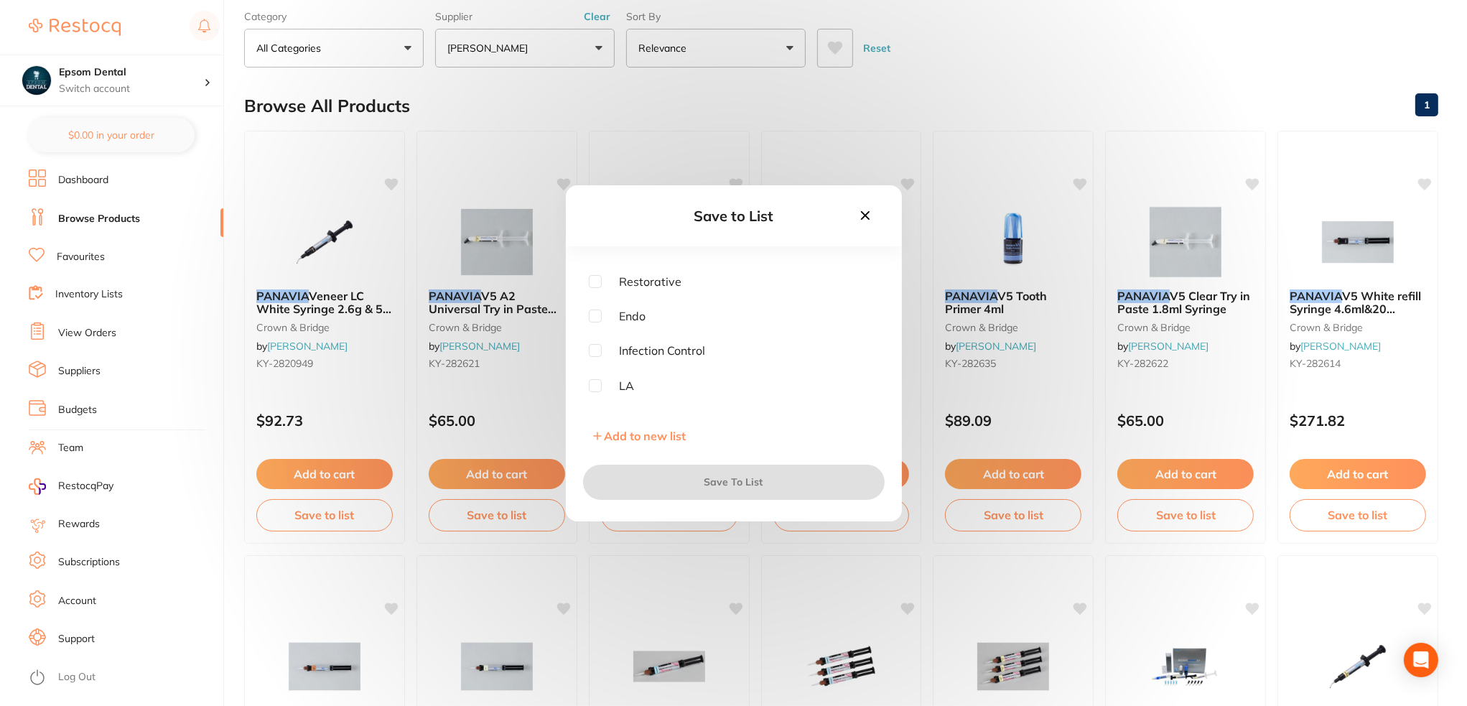
scroll to position [184, 0]
click at [590, 403] on input "checkbox" at bounding box center [595, 398] width 13 height 13
checkbox input "true"
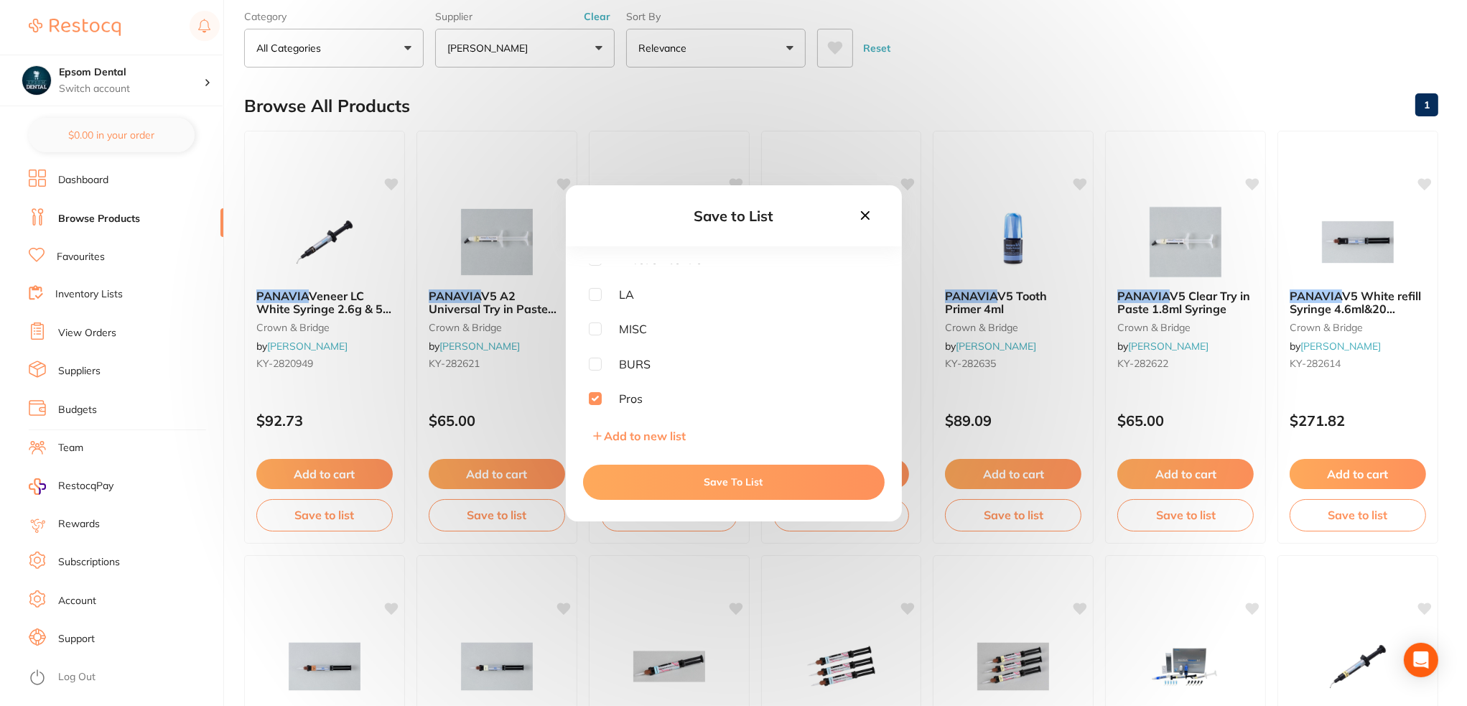
click at [732, 485] on button "Save To List" at bounding box center [734, 482] width 302 height 34
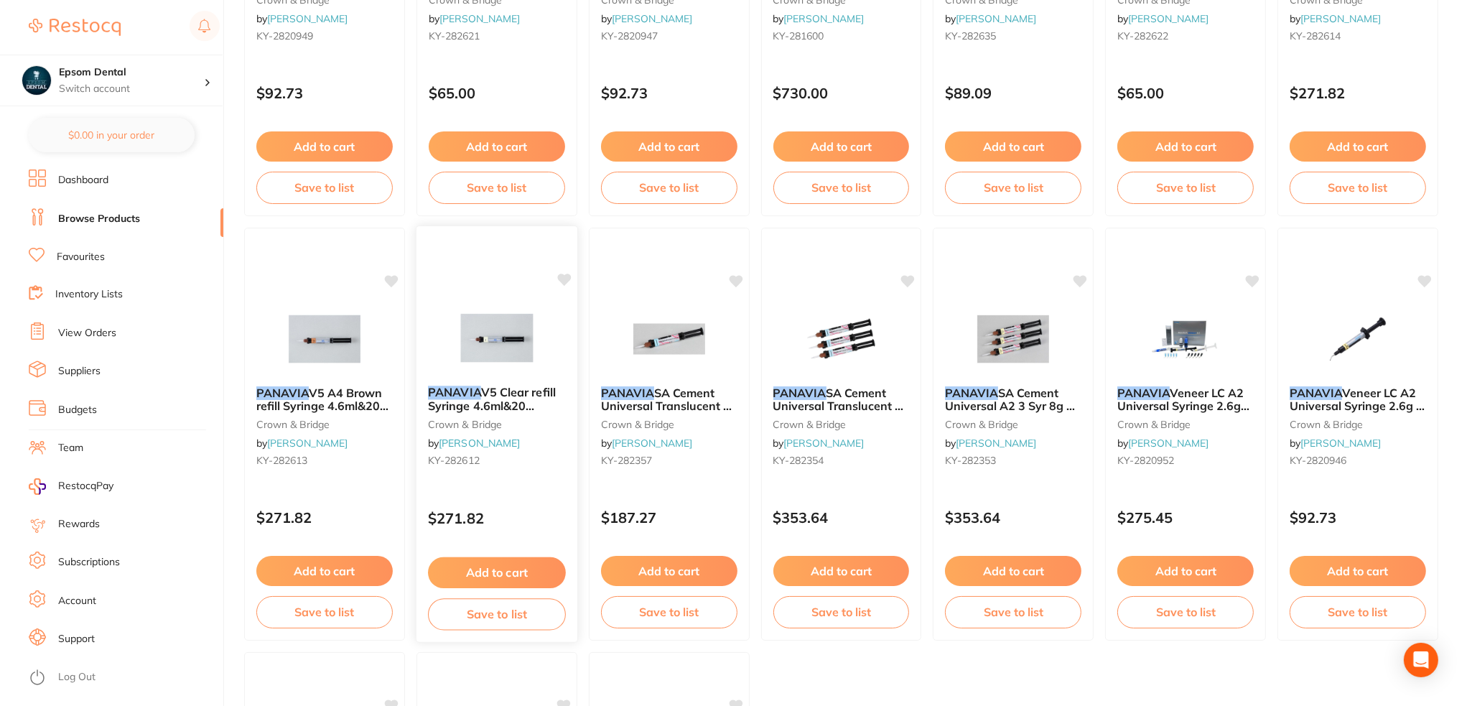
scroll to position [431, 0]
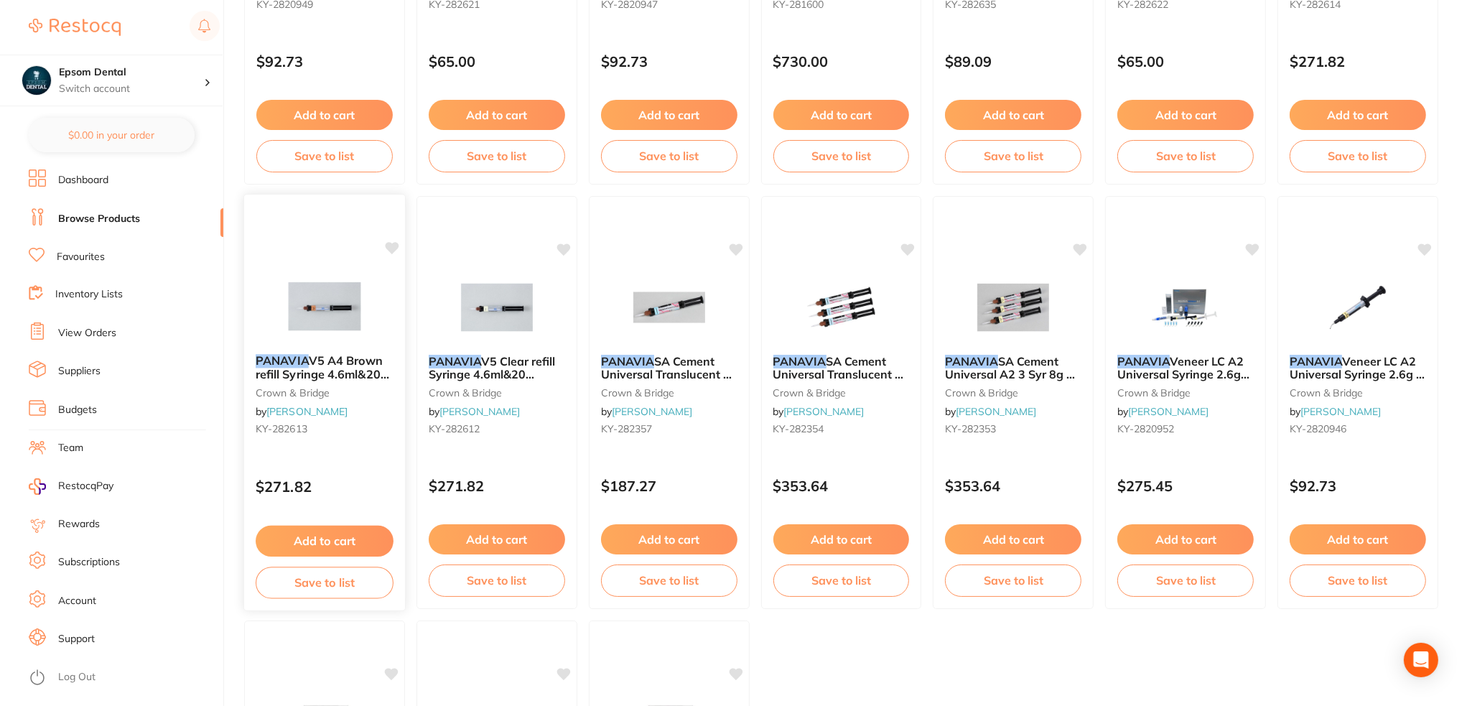
click at [335, 585] on button "Save to list" at bounding box center [325, 583] width 138 height 32
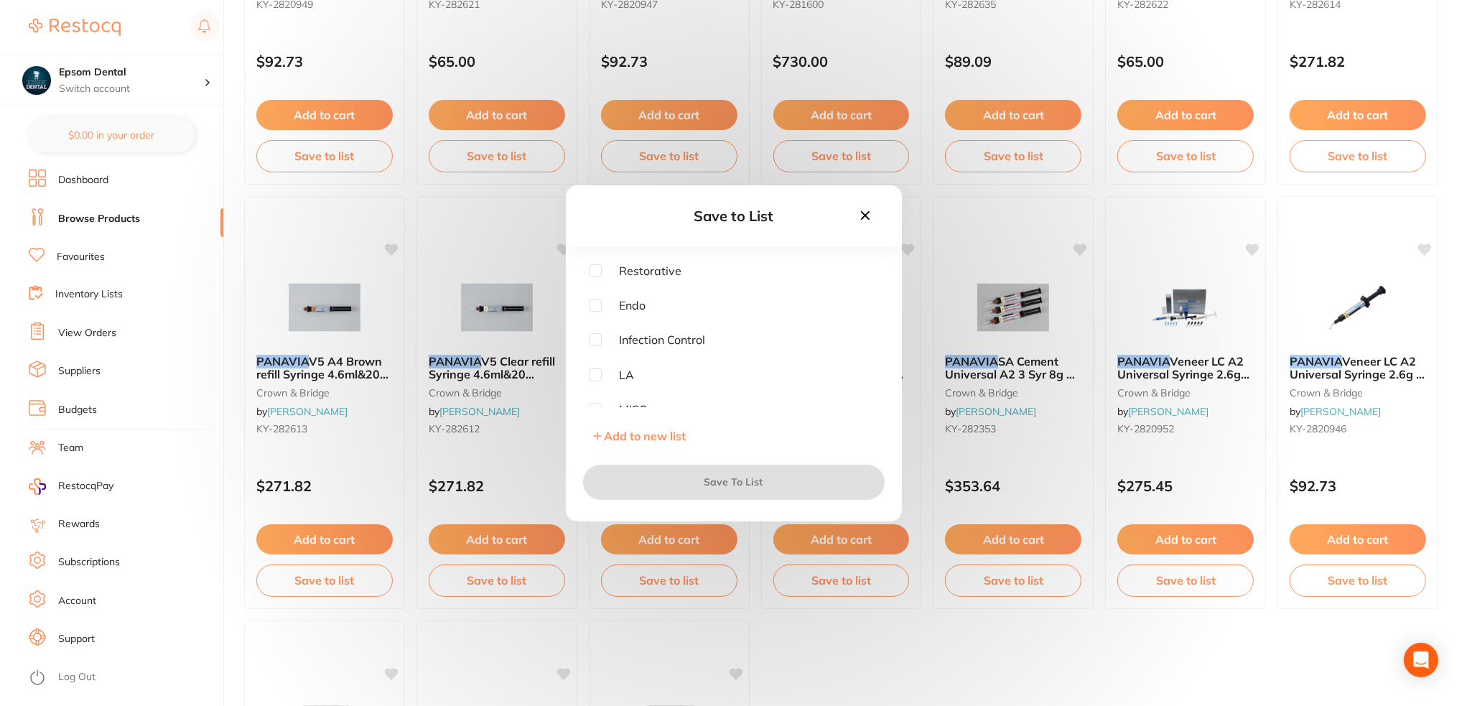
scroll to position [184, 0]
click at [595, 399] on input "checkbox" at bounding box center [595, 398] width 13 height 13
checkbox input "true"
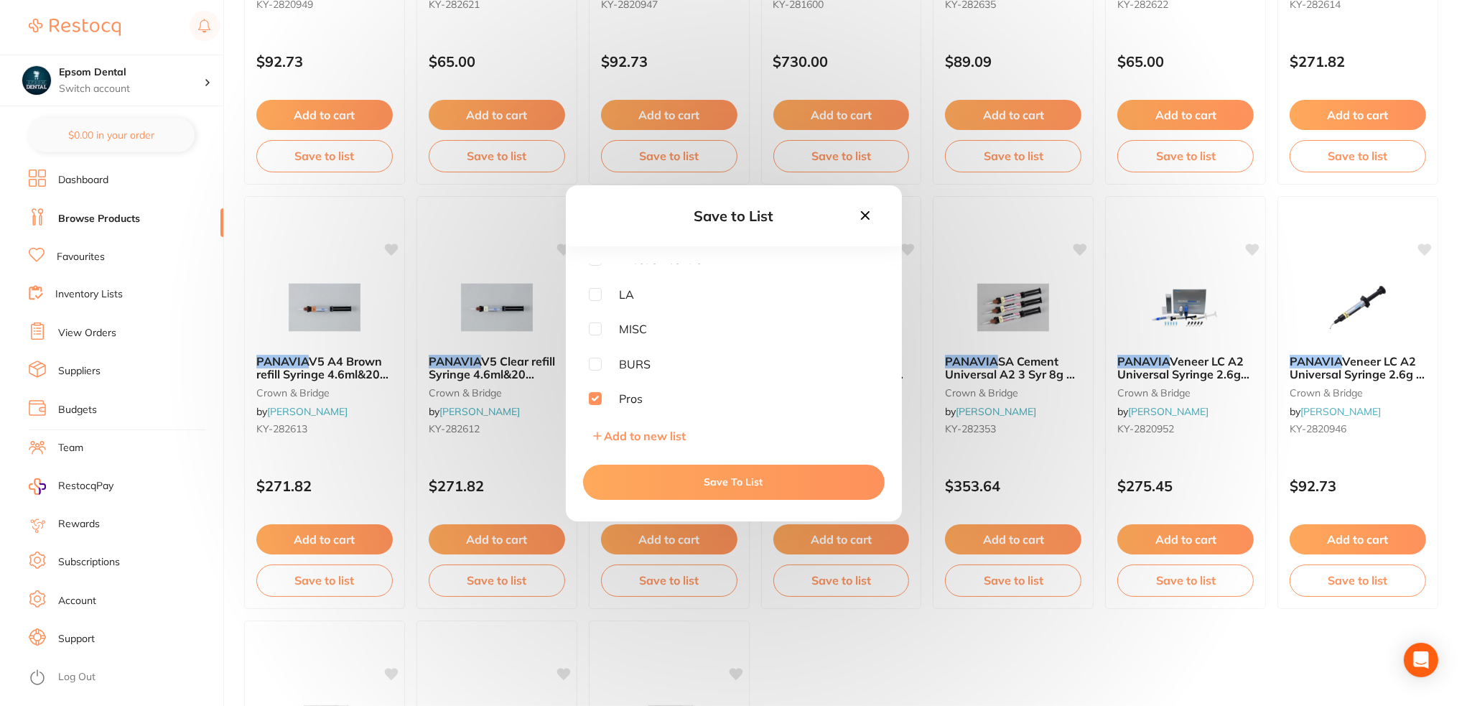
click at [708, 484] on button "Save To List" at bounding box center [734, 482] width 302 height 34
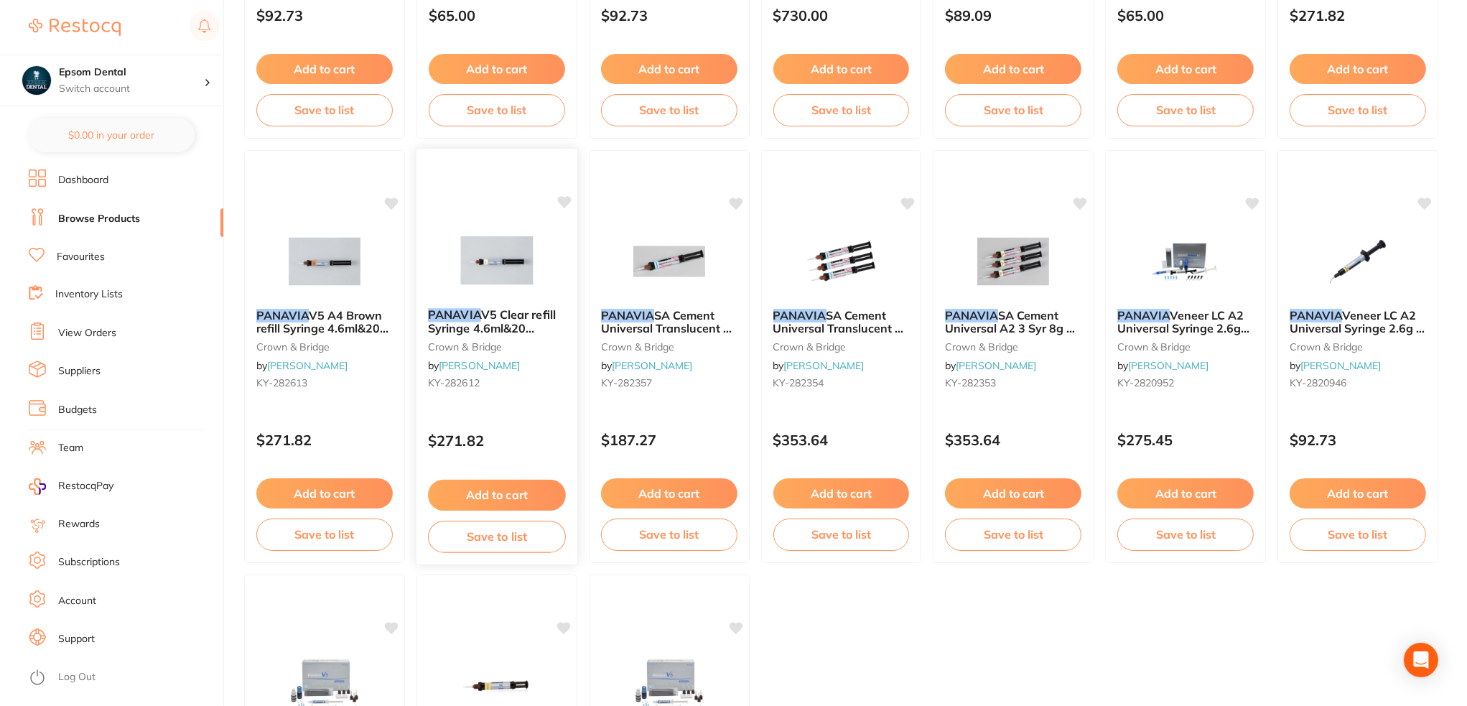
scroll to position [503, 0]
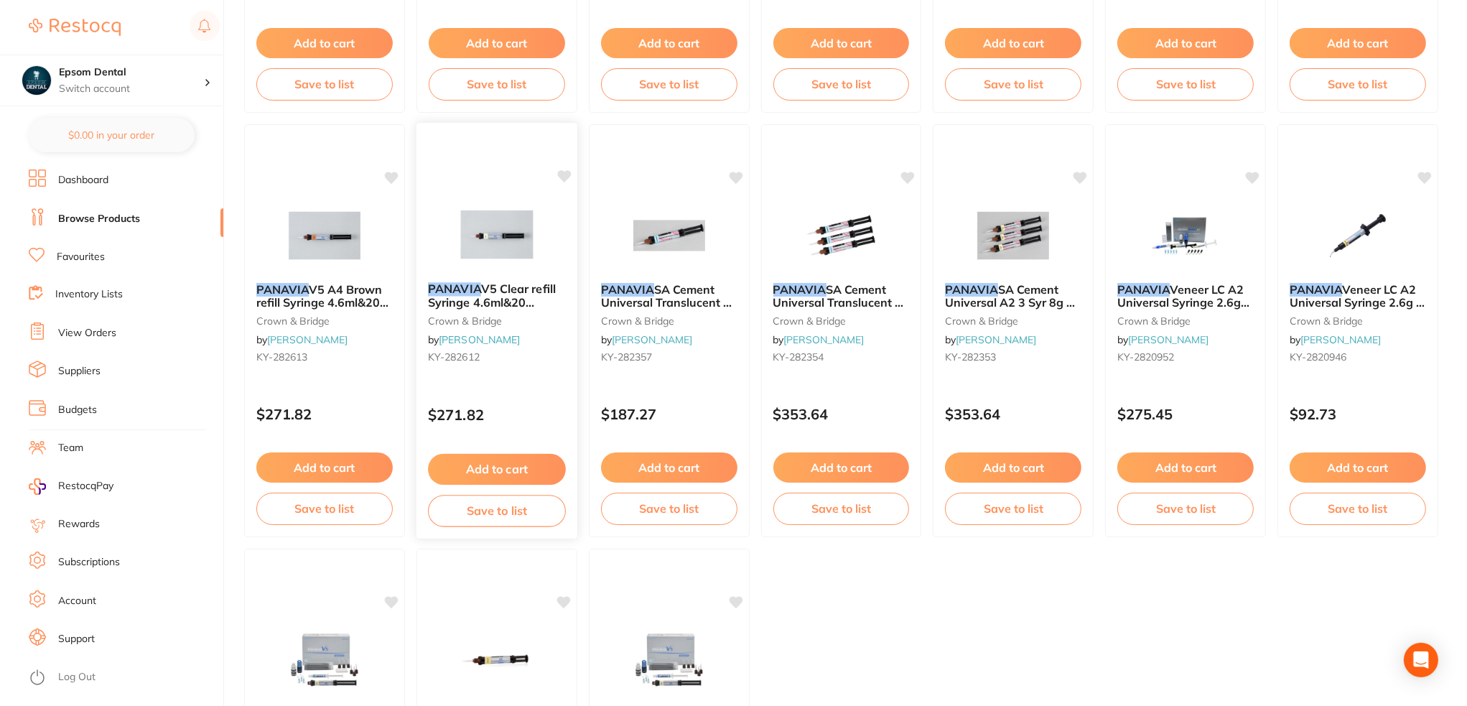
click at [510, 300] on span "V5 Clear refill Syringe 4.6ml&20 Mixing tips" at bounding box center [492, 302] width 128 height 41
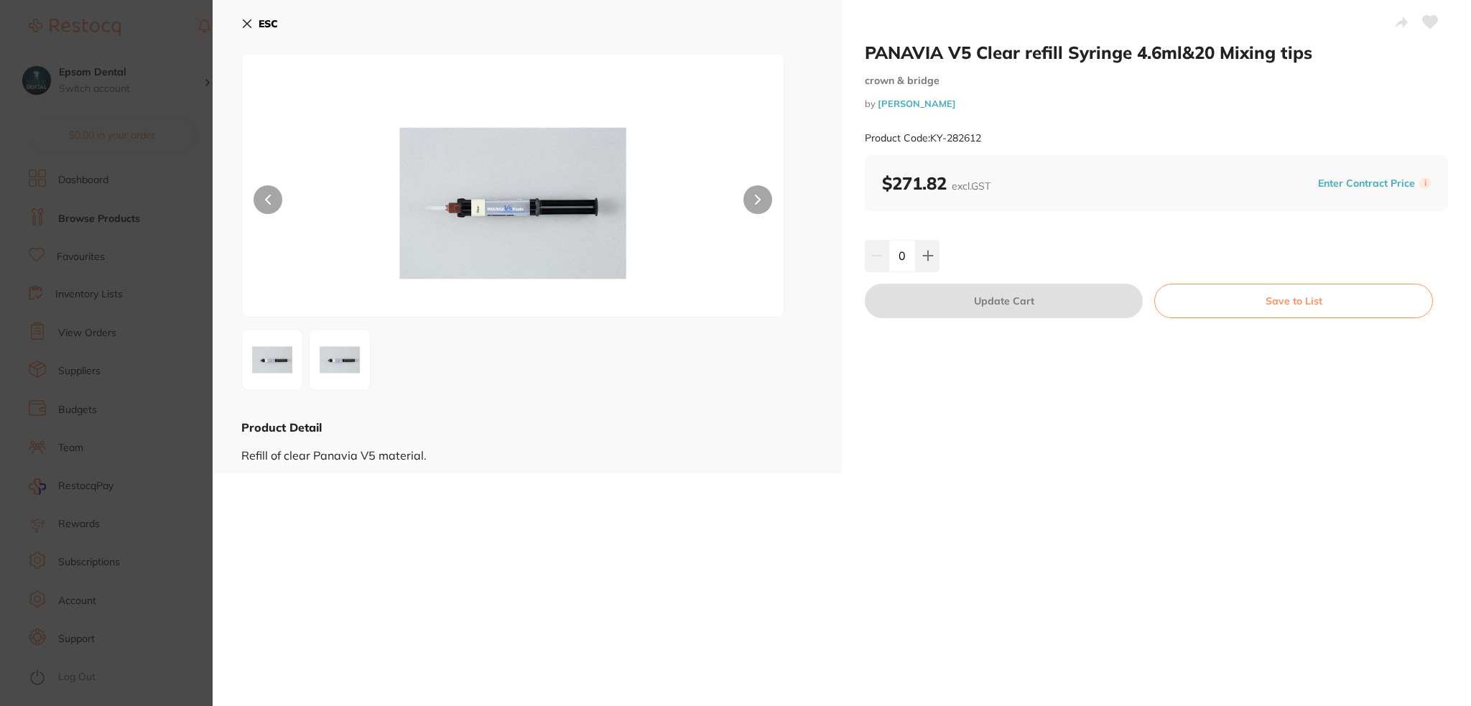
click at [253, 19] on button "ESC" at bounding box center [259, 23] width 37 height 24
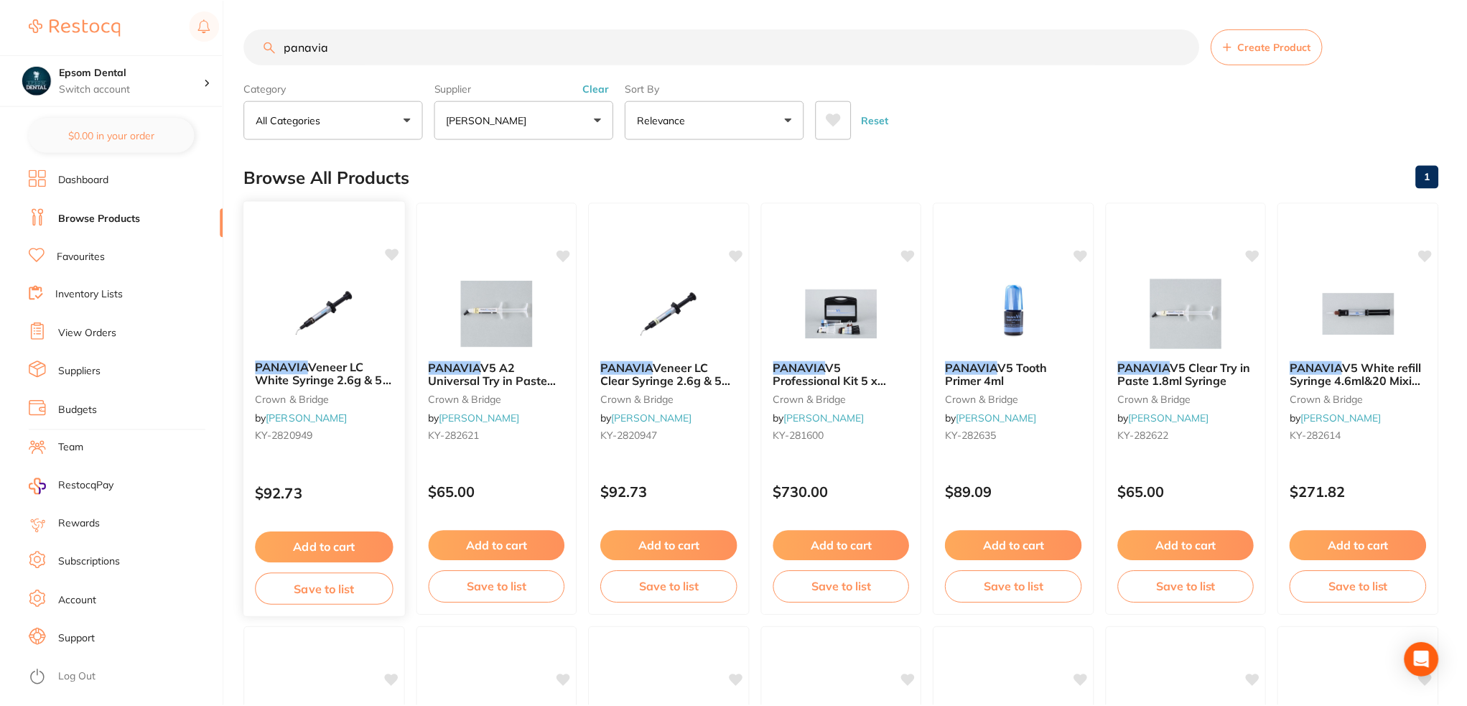
scroll to position [503, 0]
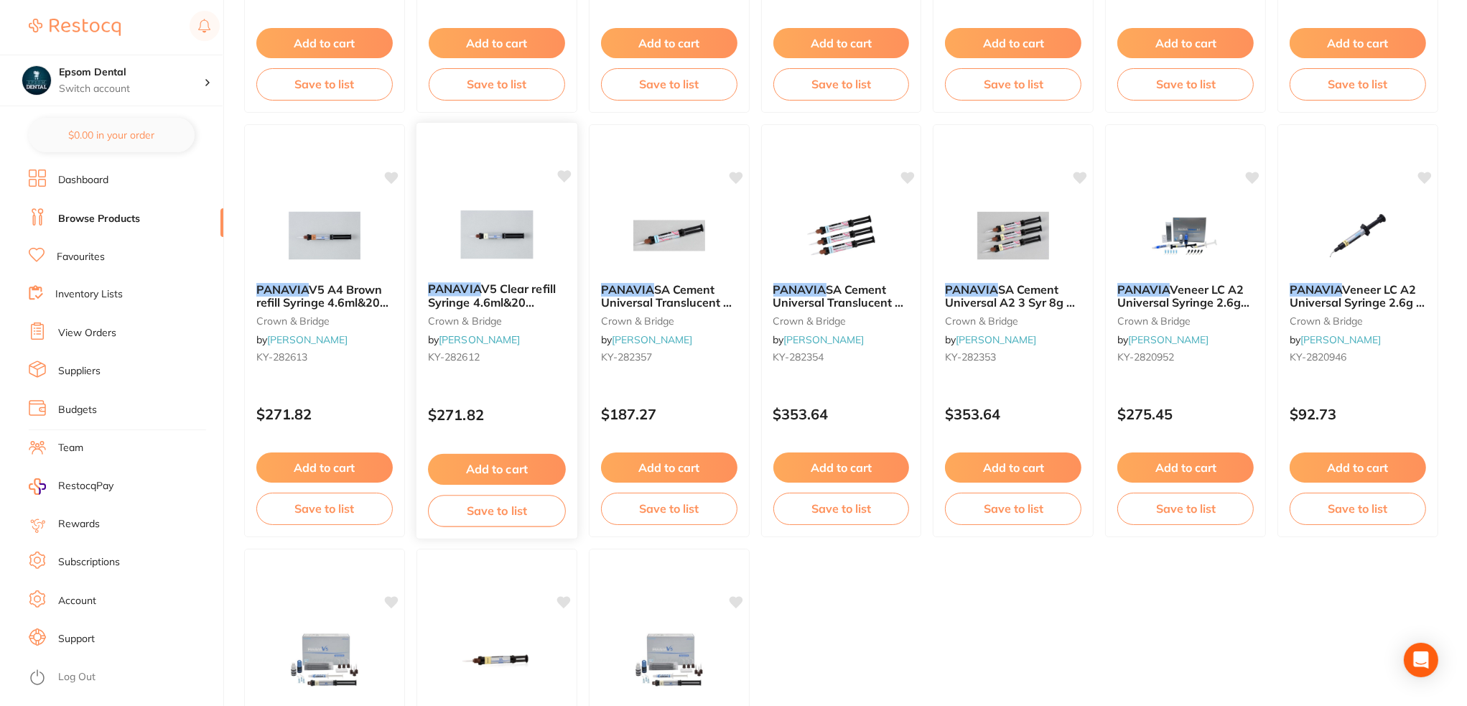
click at [470, 514] on button "Save to list" at bounding box center [497, 511] width 138 height 32
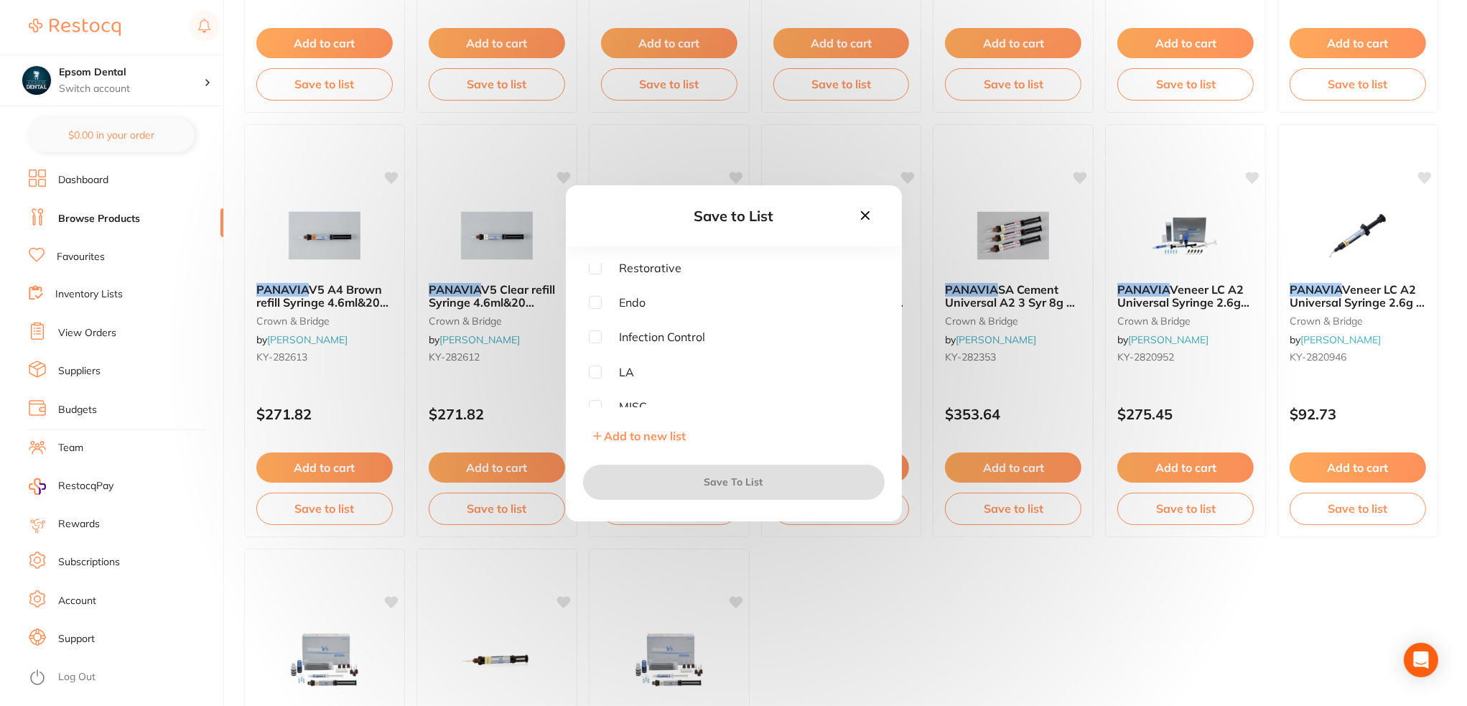
scroll to position [184, 0]
click at [595, 396] on input "checkbox" at bounding box center [595, 398] width 13 height 13
checkbox input "true"
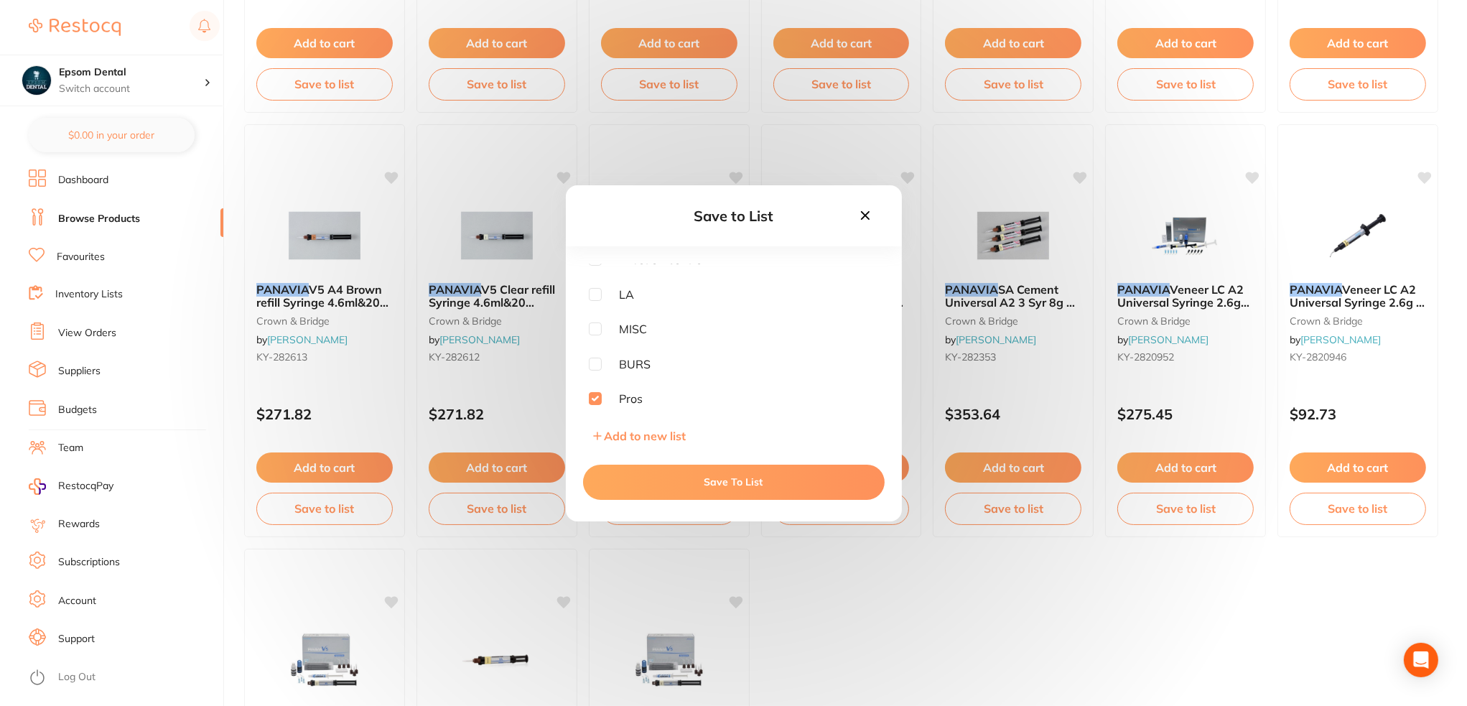
click at [707, 478] on button "Save To List" at bounding box center [734, 482] width 302 height 34
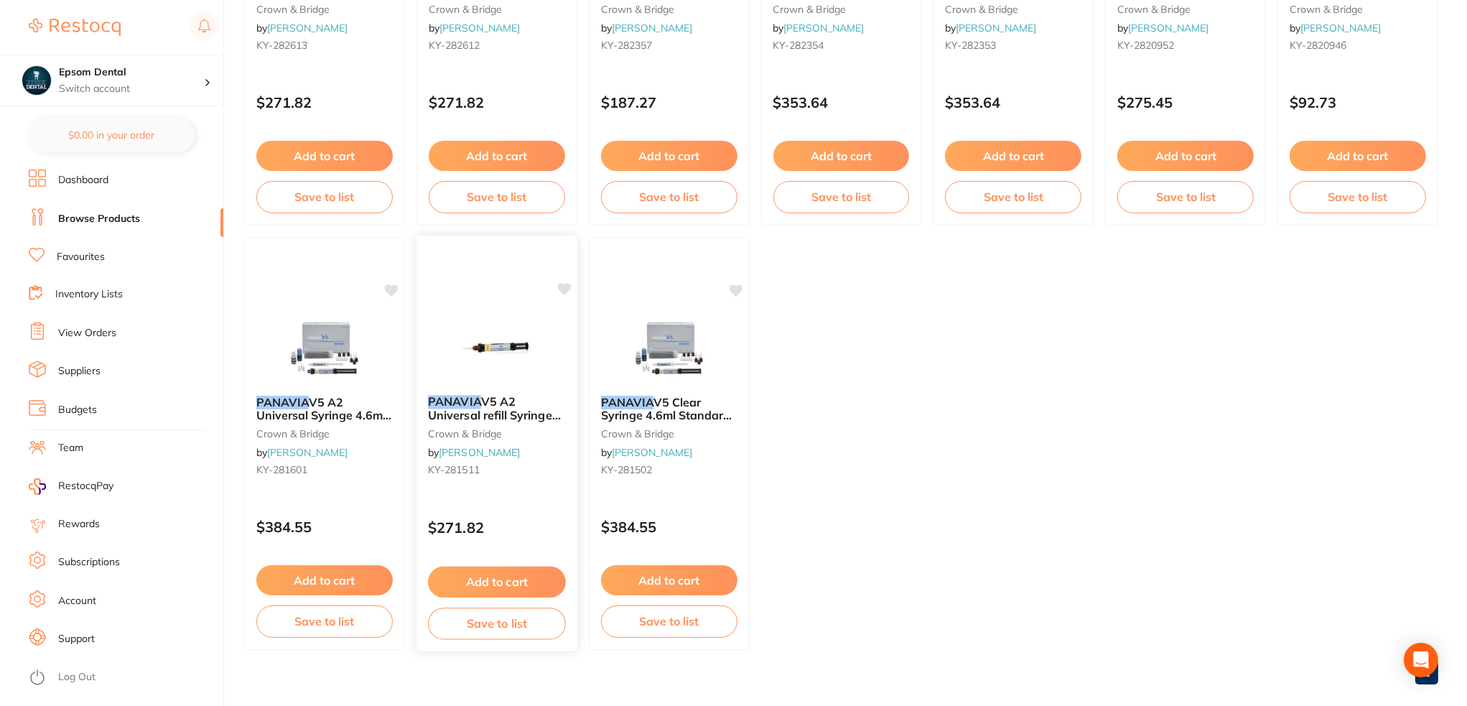
scroll to position [832, 0]
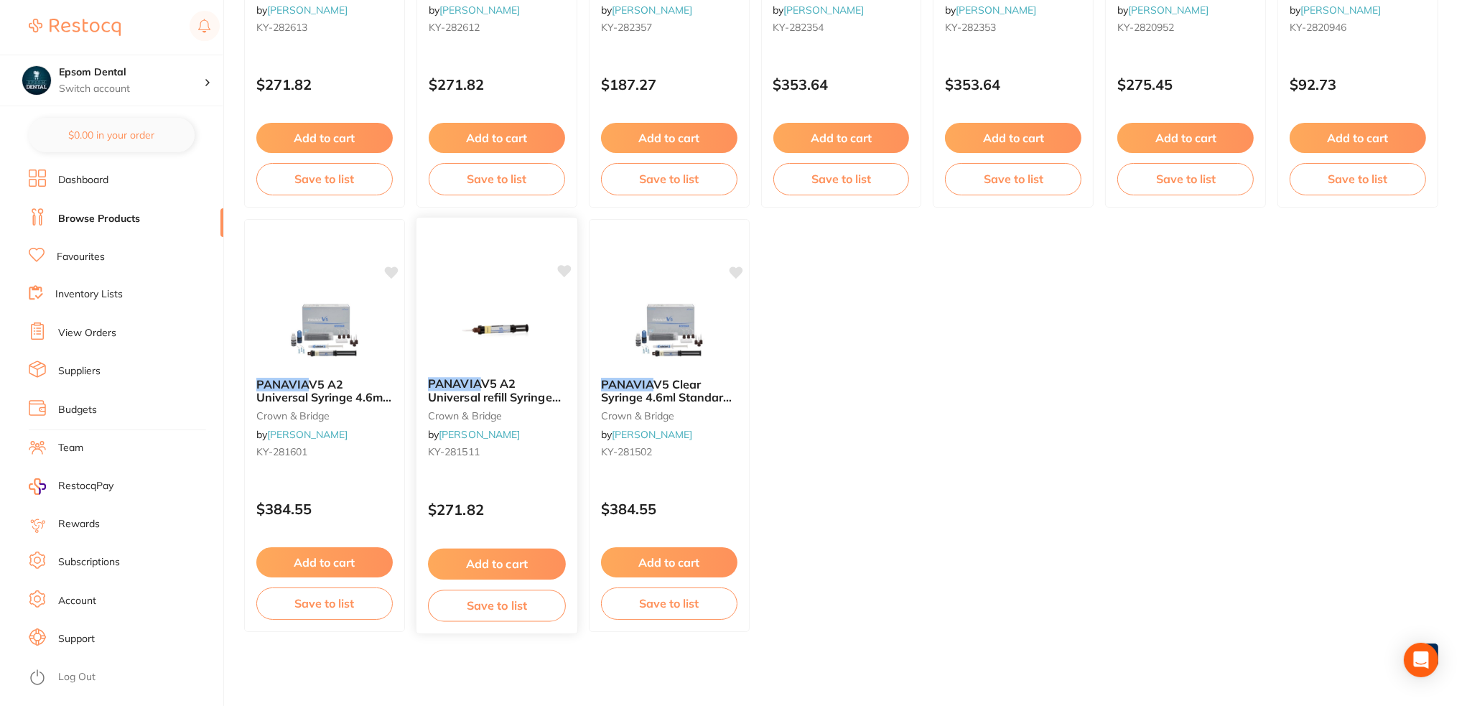
click at [501, 603] on button "Save to list" at bounding box center [497, 606] width 138 height 32
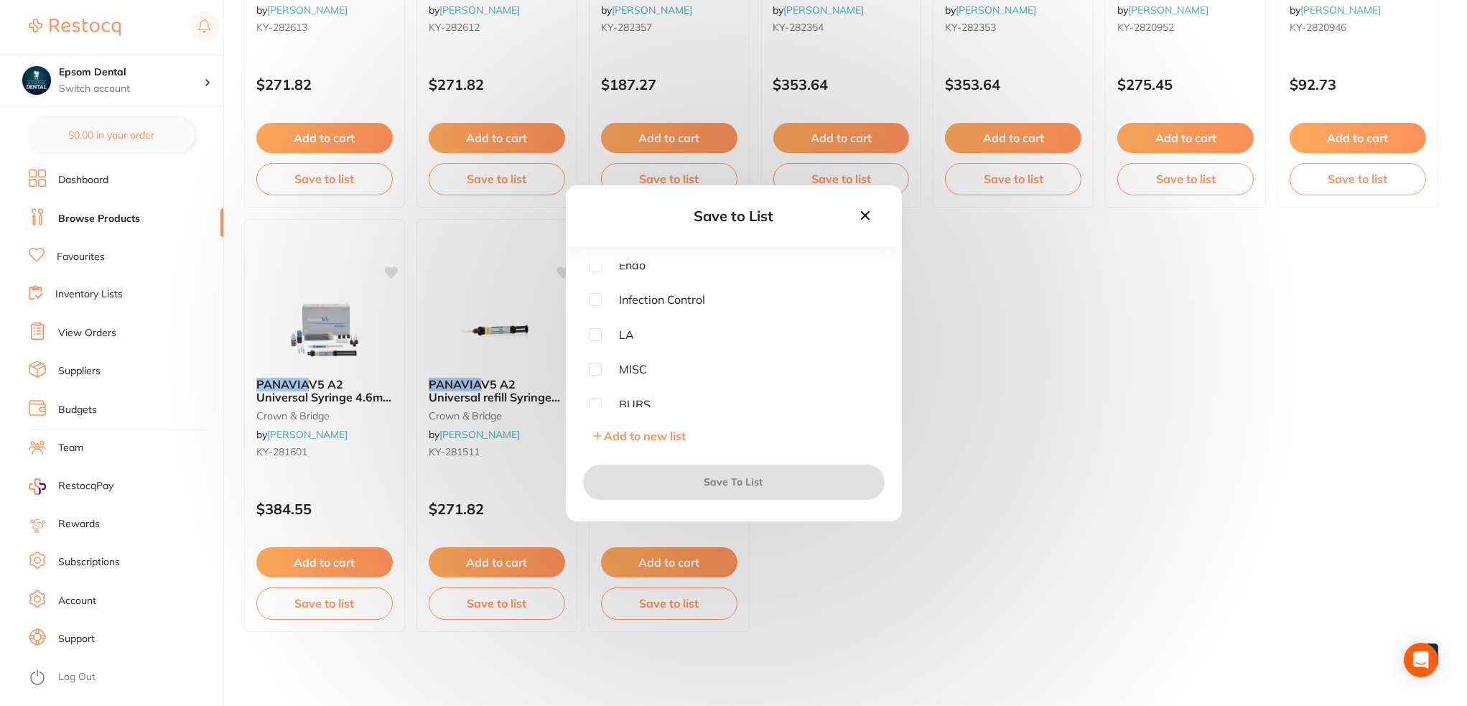
scroll to position [184, 0]
click at [602, 397] on span "Pros" at bounding box center [623, 398] width 42 height 13
click at [594, 399] on input "checkbox" at bounding box center [595, 398] width 13 height 13
checkbox input "true"
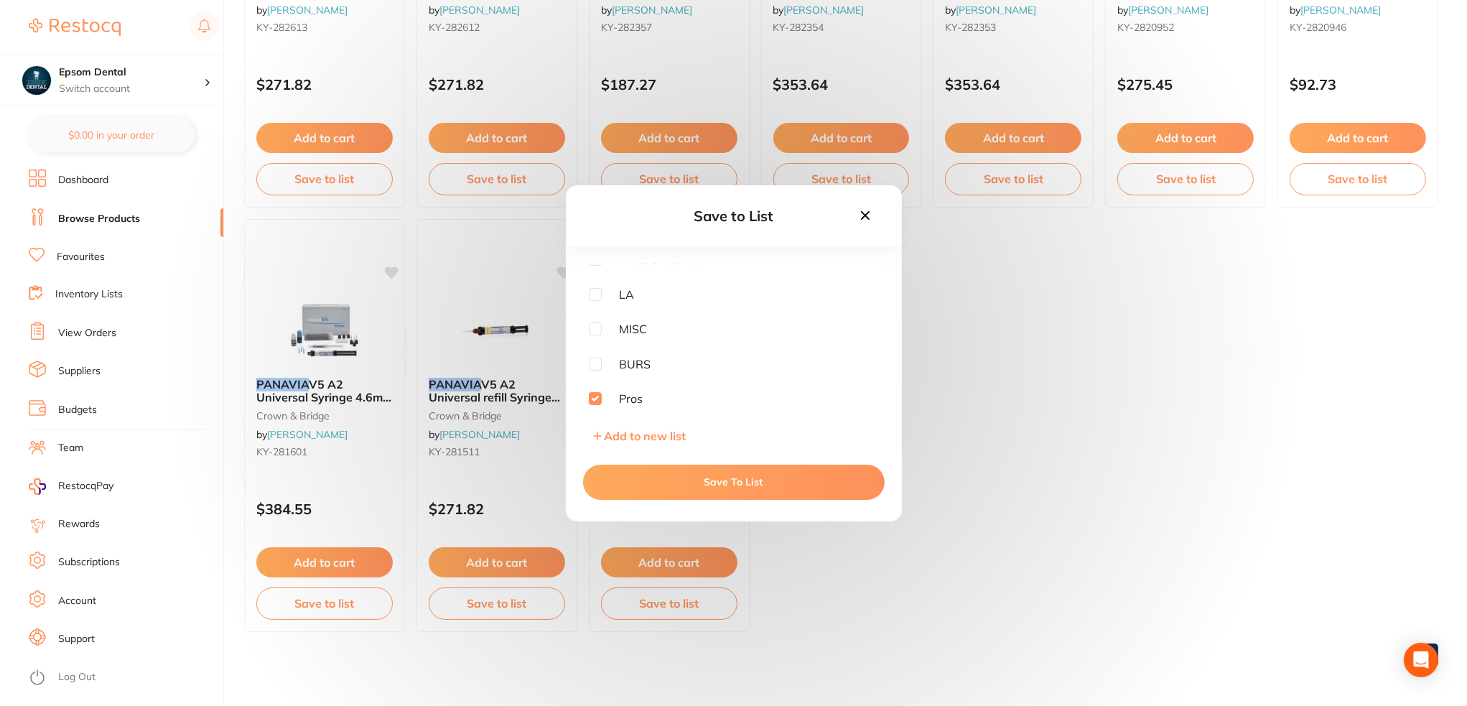
click at [679, 477] on button "Save To List" at bounding box center [734, 482] width 302 height 34
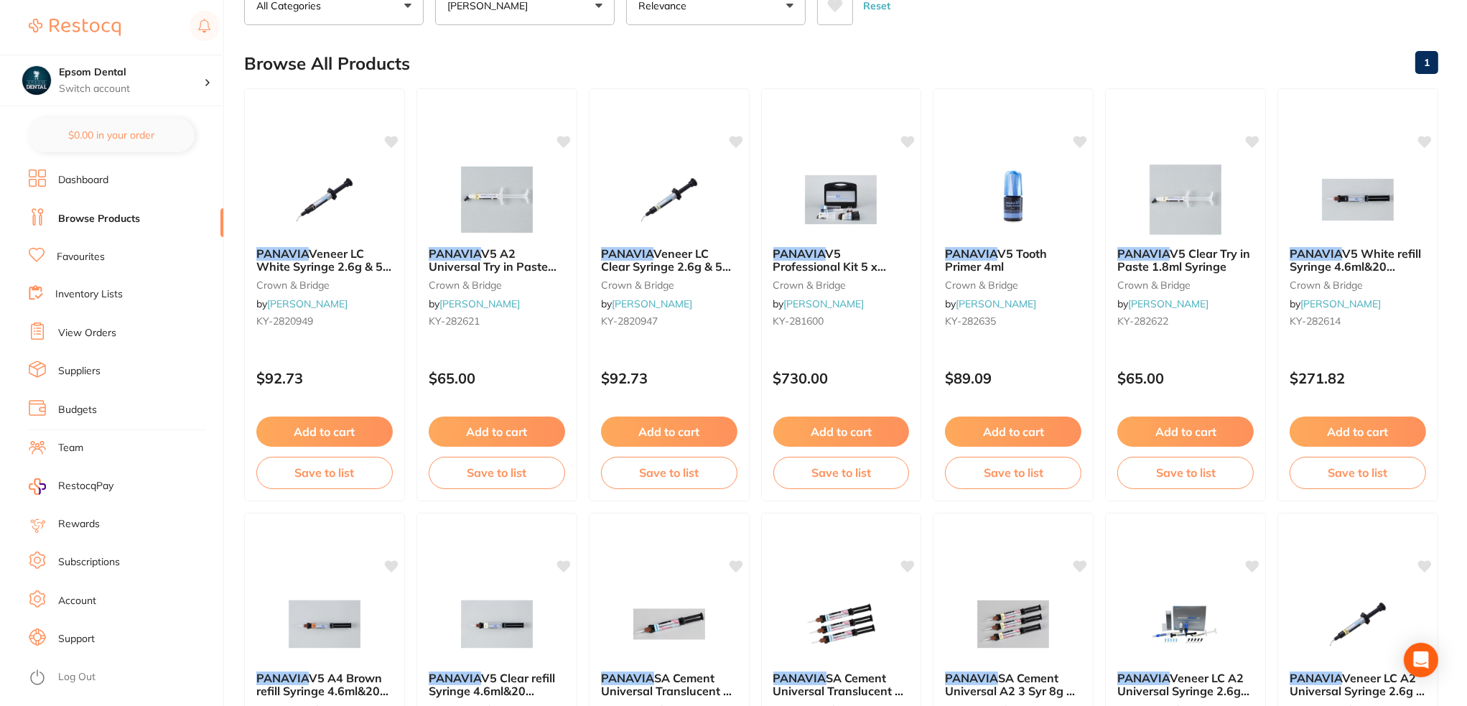
scroll to position [0, 0]
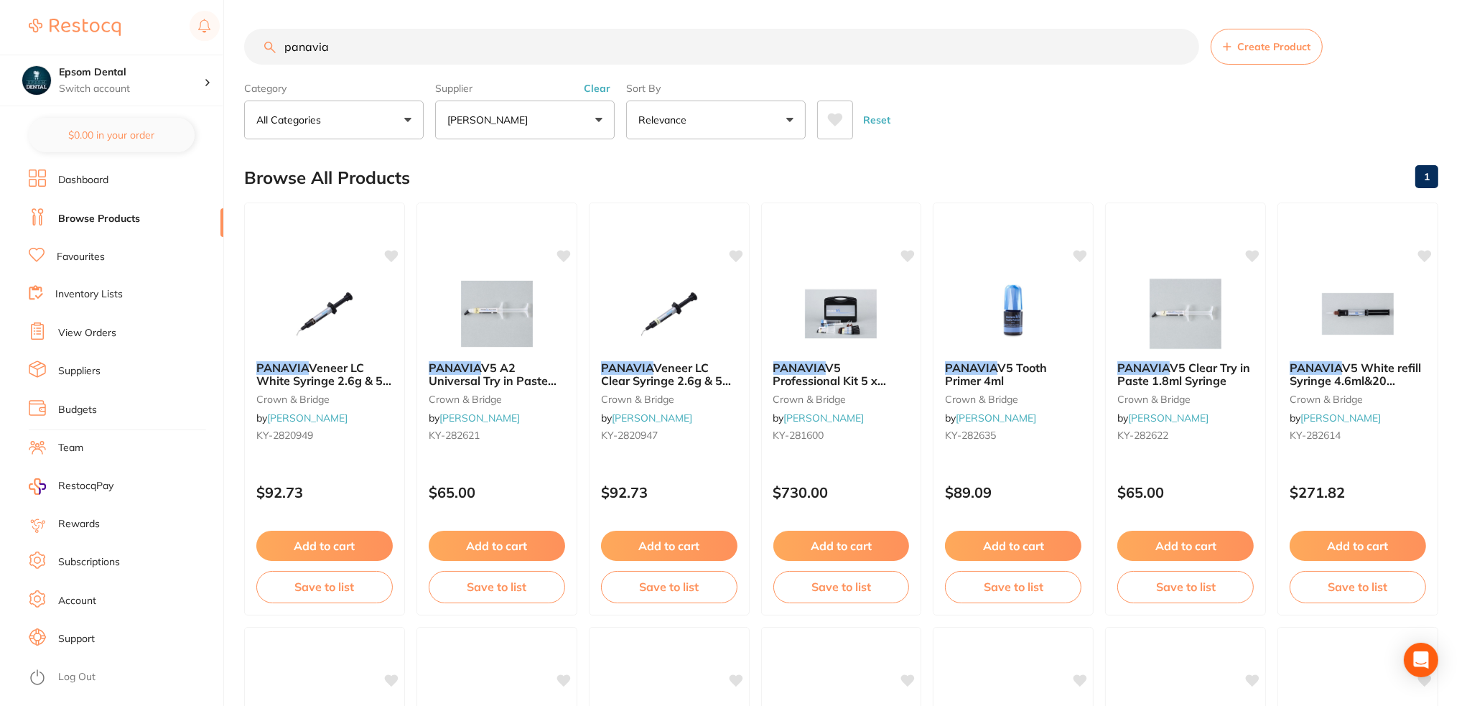
click at [417, 45] on input "panavia" at bounding box center [721, 47] width 955 height 36
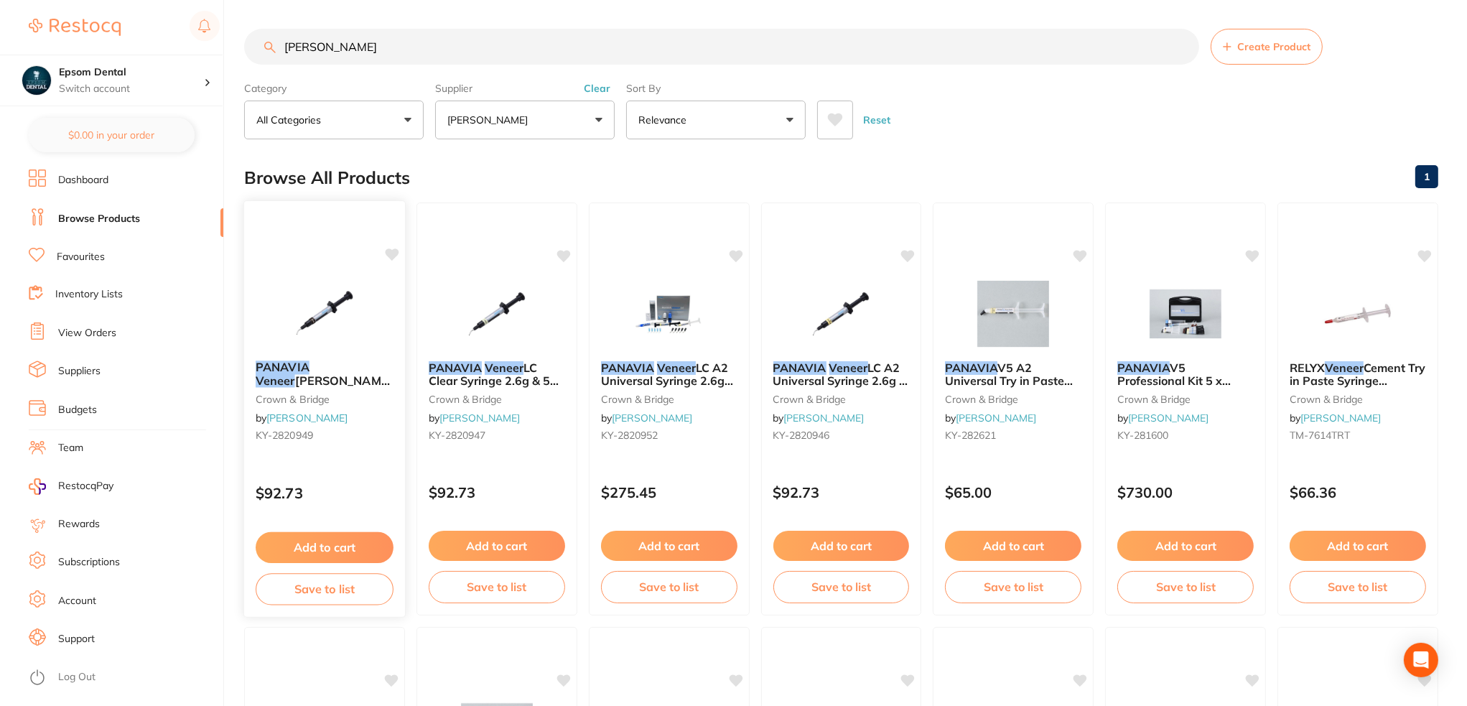
type input "panavia veneer"
click at [339, 588] on button "Save to list" at bounding box center [325, 589] width 138 height 32
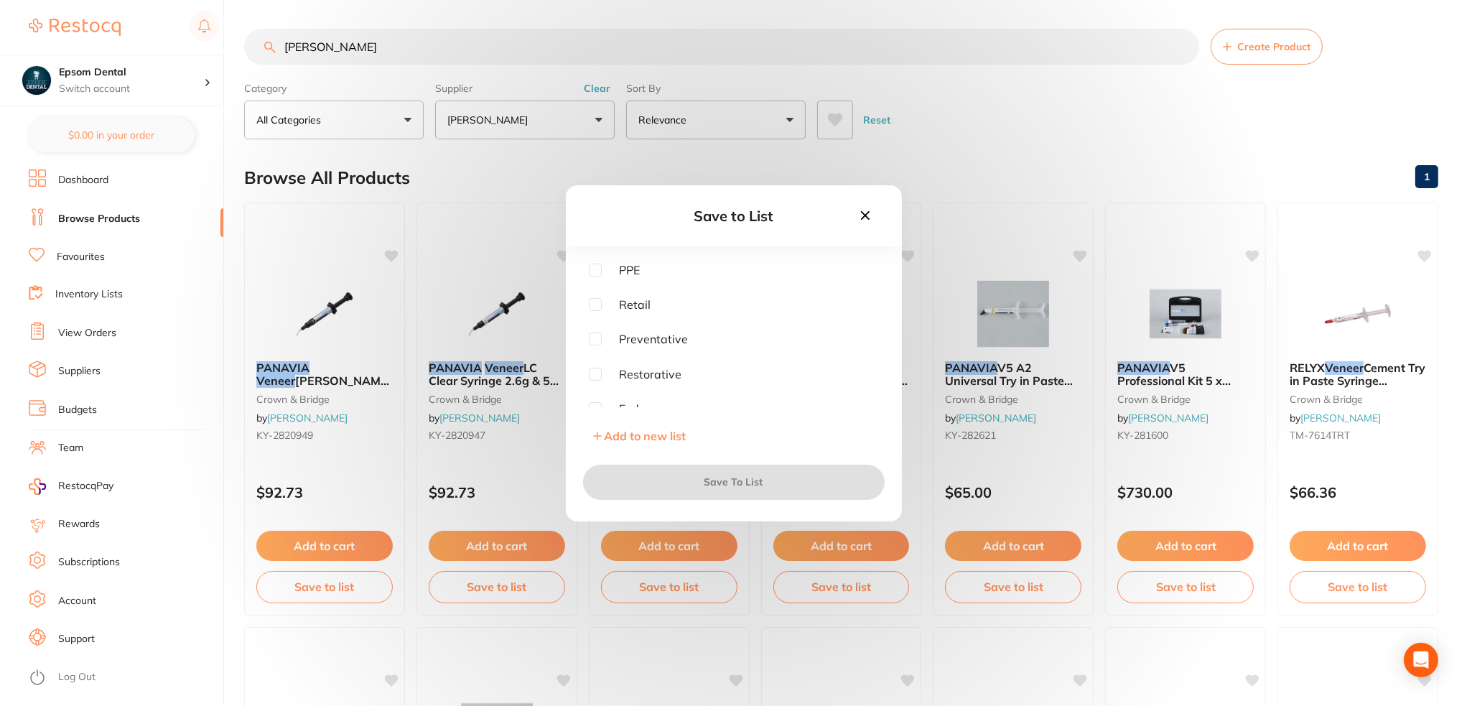
click at [871, 214] on icon at bounding box center [866, 216] width 16 height 16
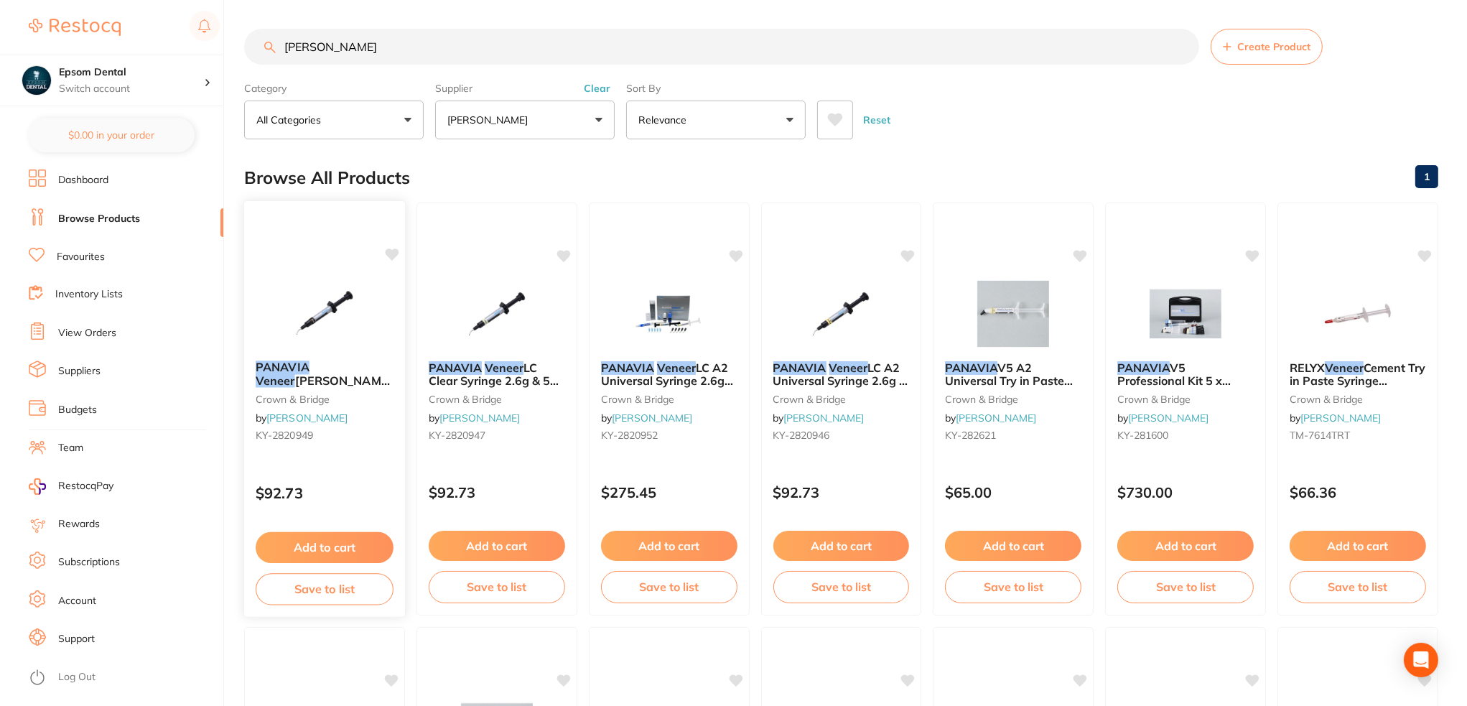
click at [302, 598] on button "Save to list" at bounding box center [325, 589] width 138 height 32
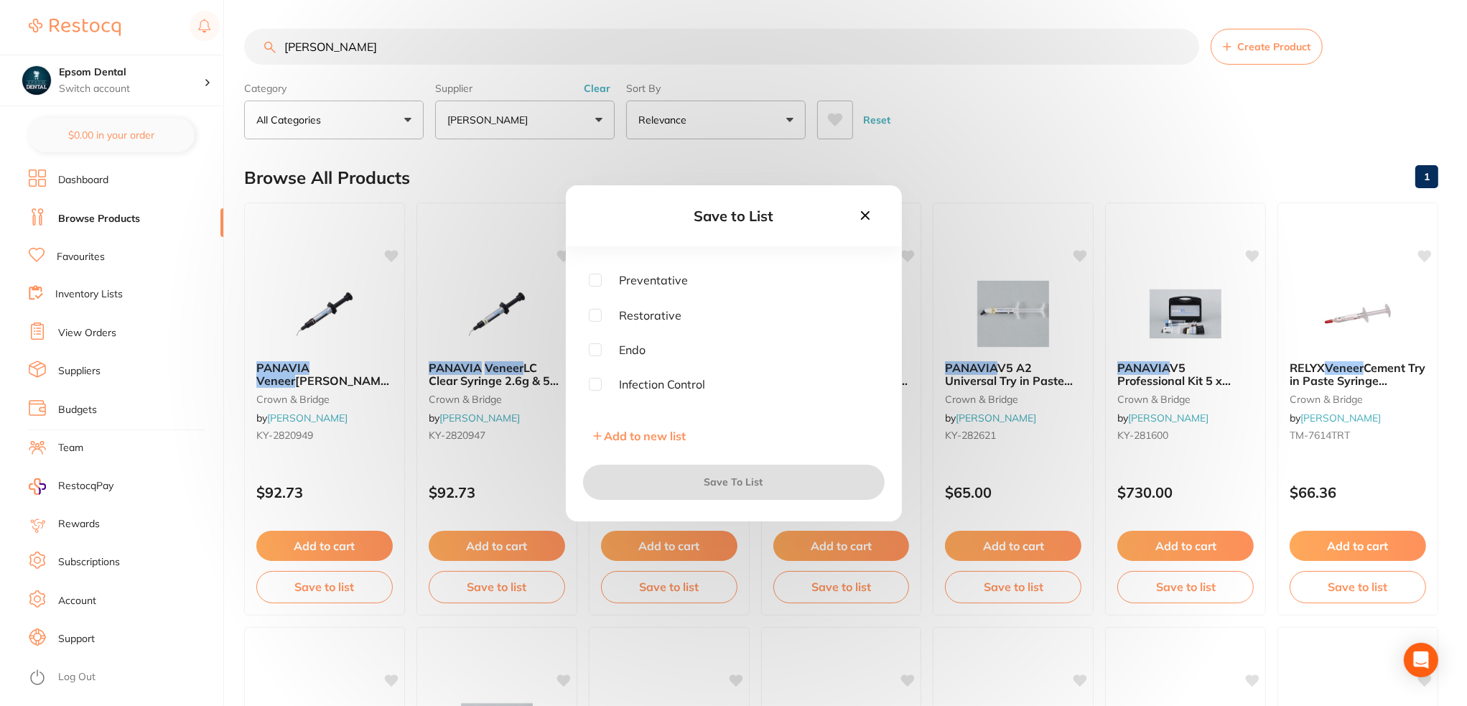
scroll to position [184, 0]
click at [595, 401] on input "checkbox" at bounding box center [595, 398] width 13 height 13
checkbox input "true"
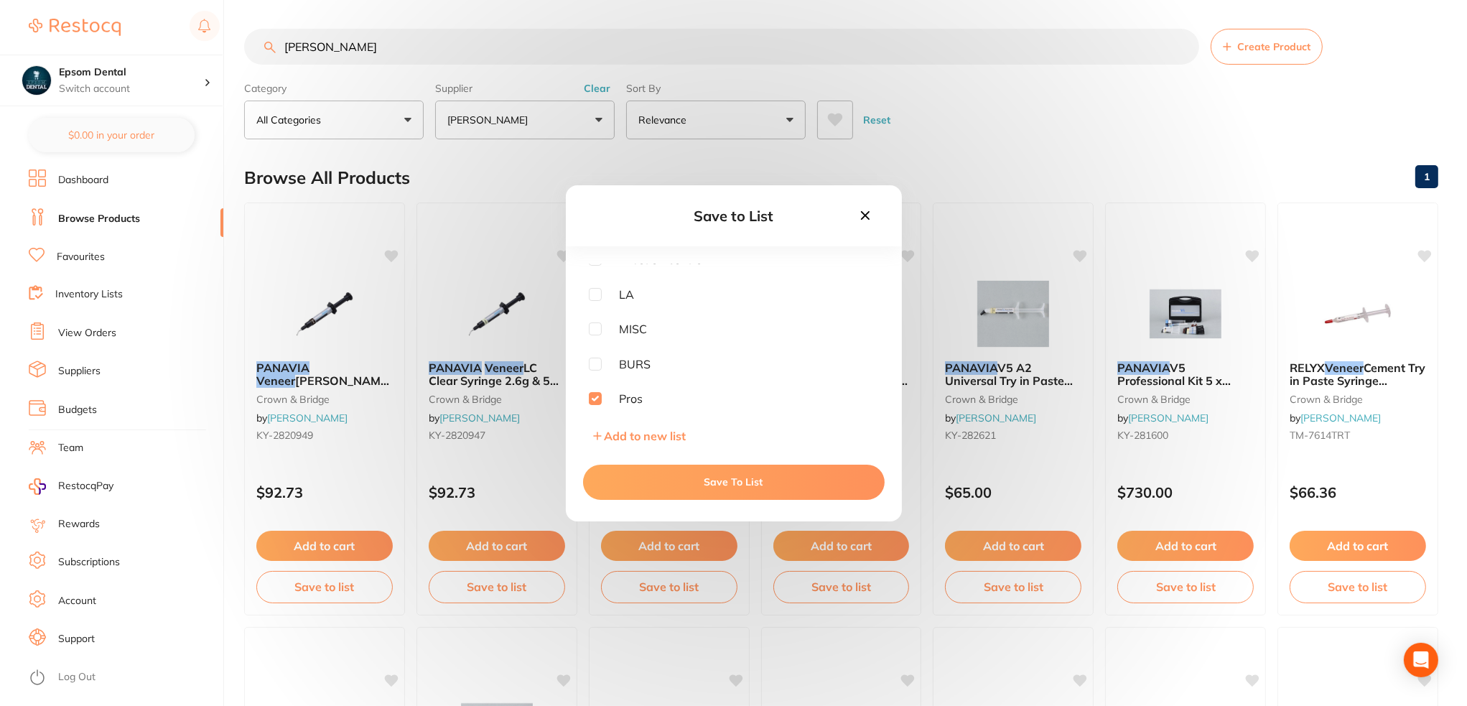
click at [713, 487] on button "Save To List" at bounding box center [734, 482] width 302 height 34
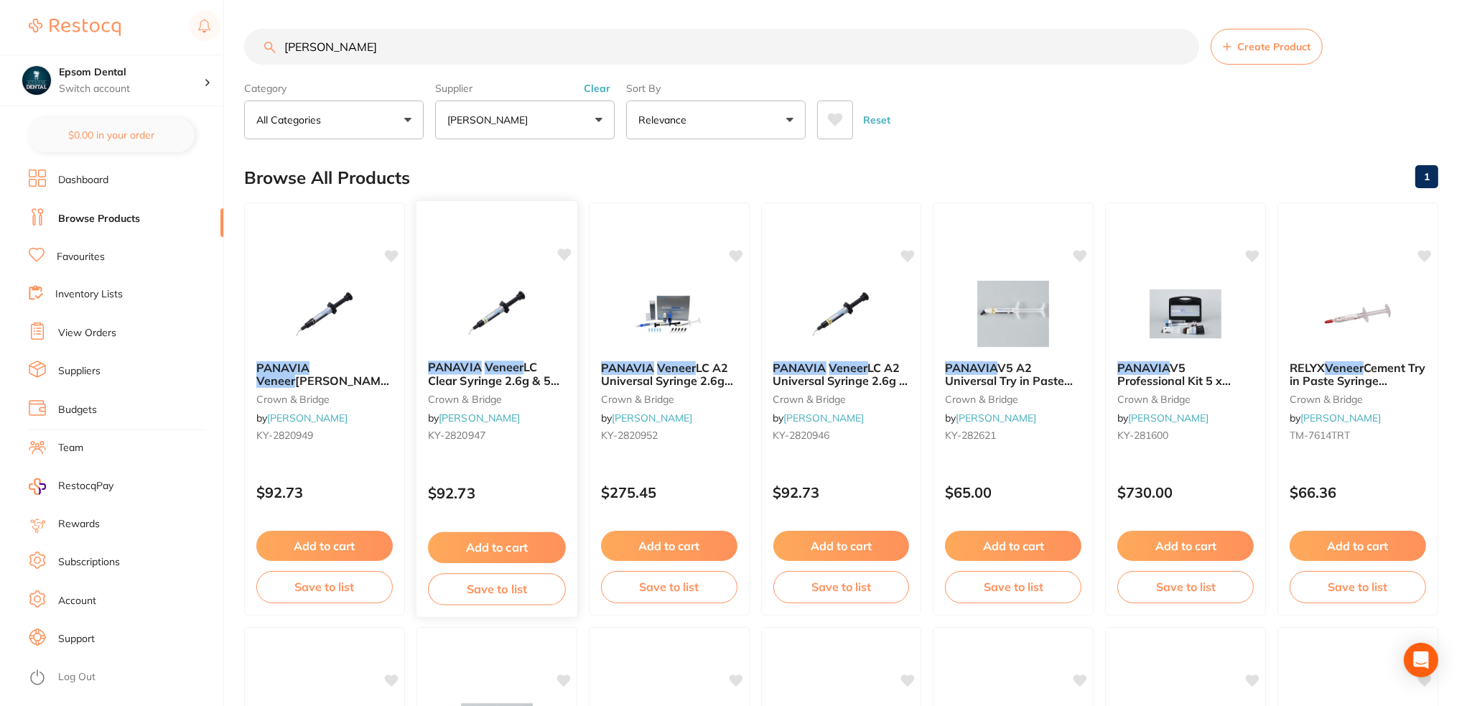
click at [495, 591] on button "Save to list" at bounding box center [497, 589] width 138 height 32
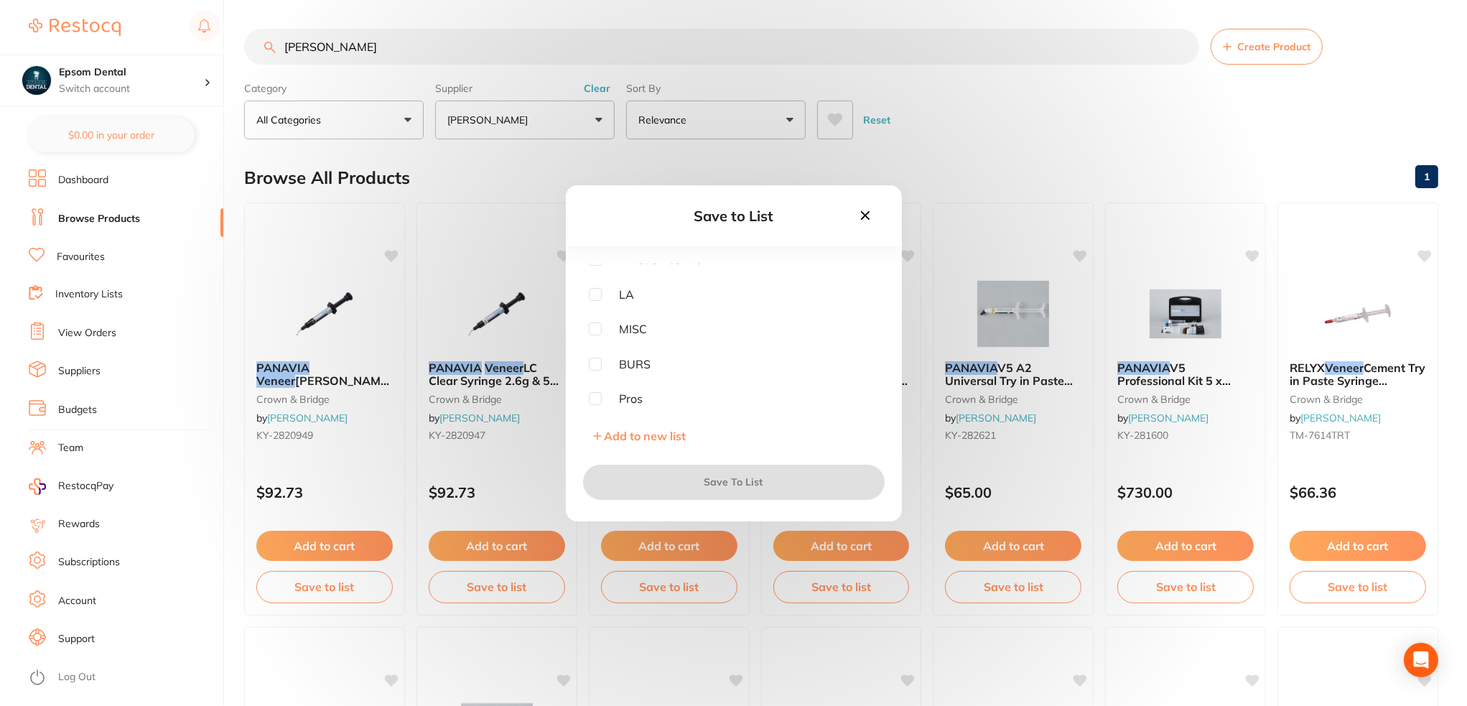
click at [596, 395] on input "checkbox" at bounding box center [595, 398] width 13 height 13
checkbox input "true"
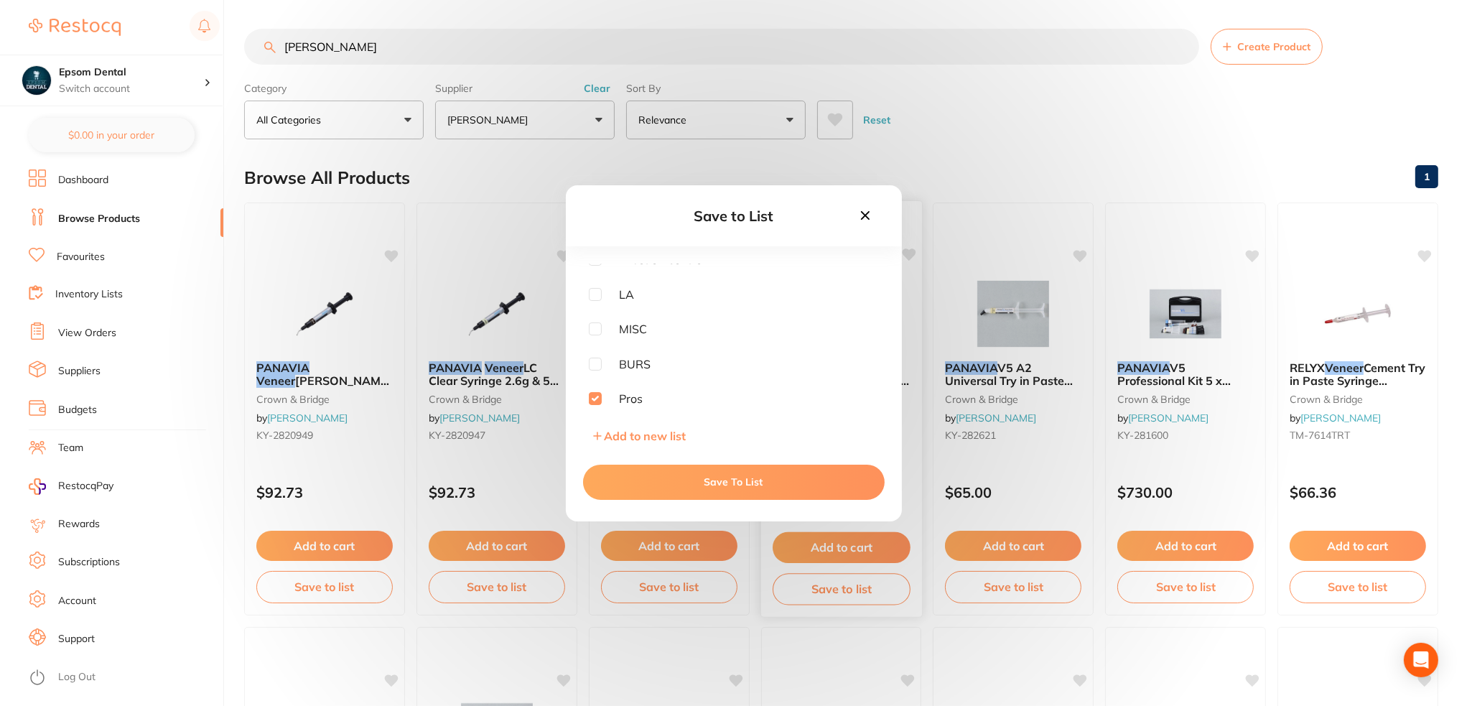
click at [718, 484] on button "Save To List" at bounding box center [734, 482] width 302 height 34
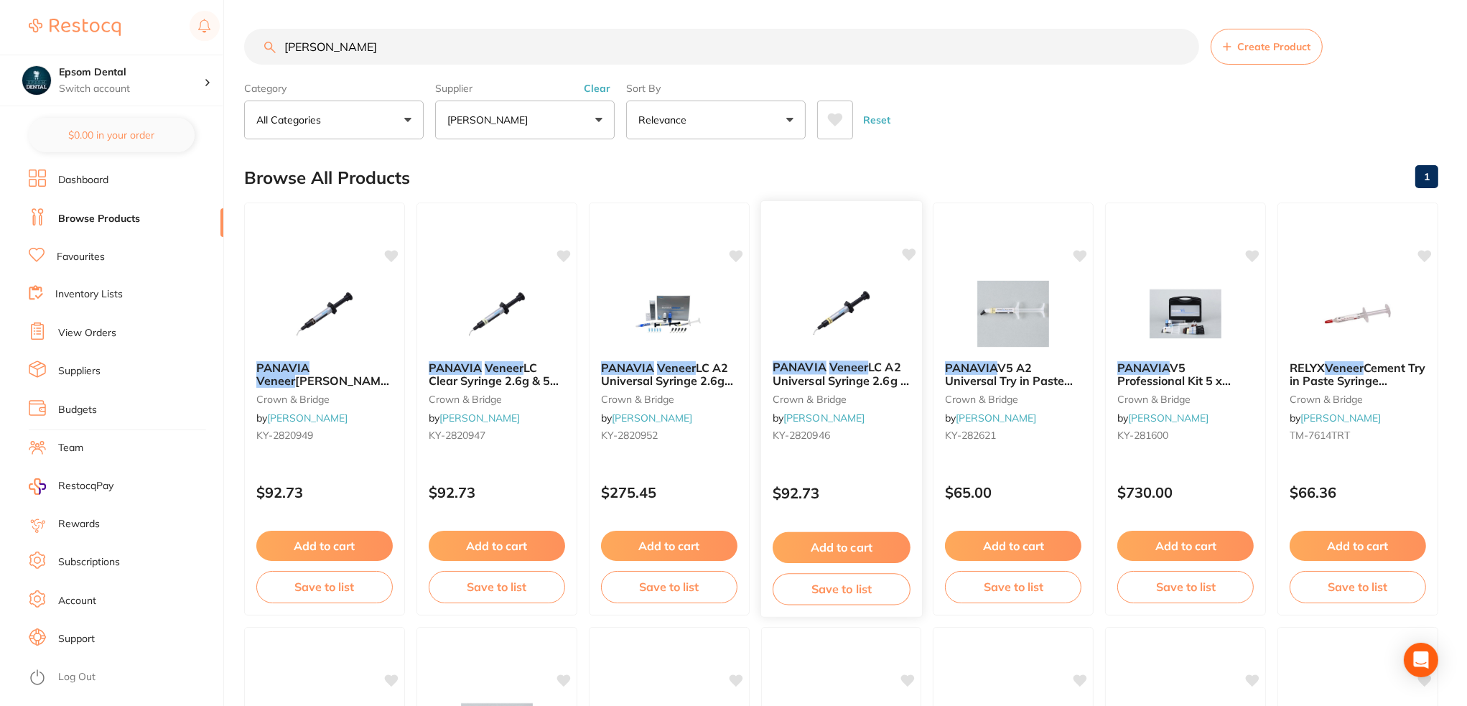
click at [845, 598] on button "Save to list" at bounding box center [842, 589] width 138 height 32
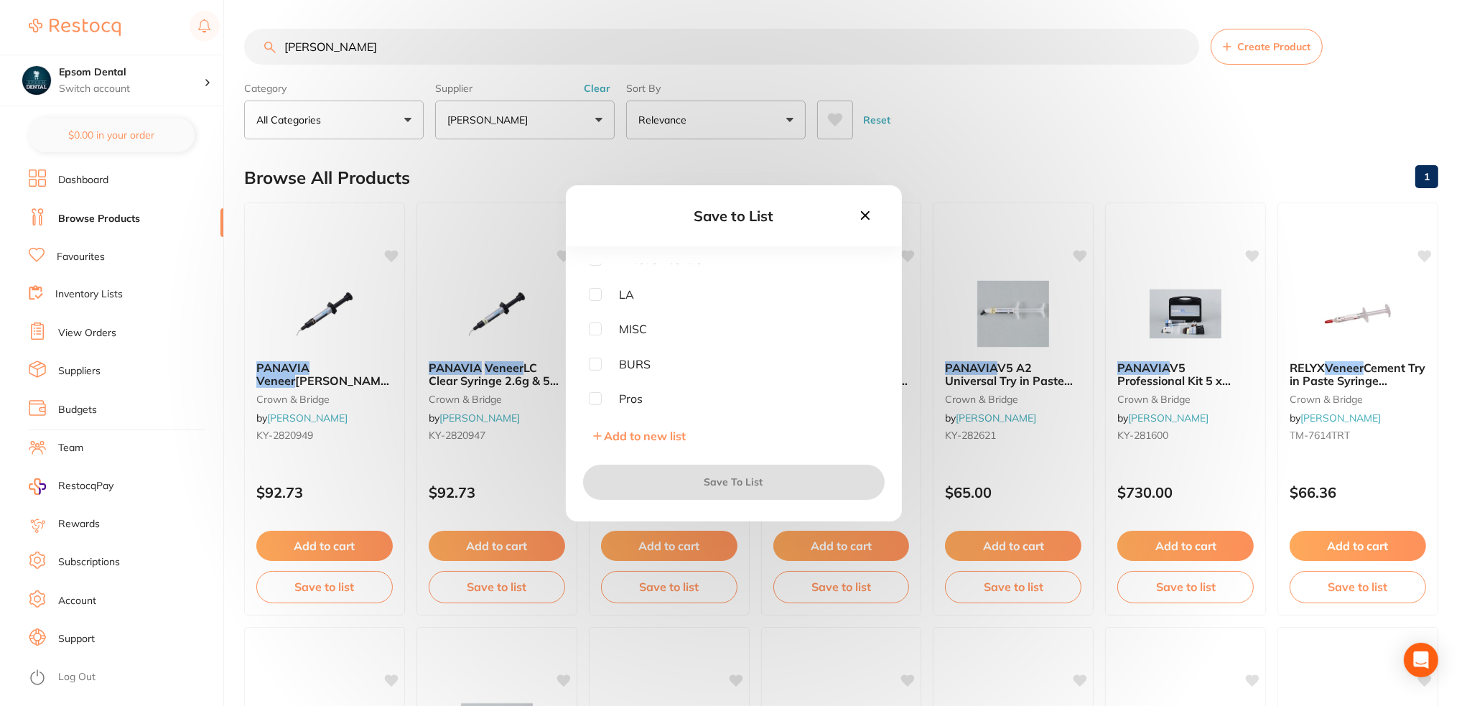
click at [600, 396] on input "checkbox" at bounding box center [595, 398] width 13 height 13
checkbox input "true"
click at [692, 477] on button "Save To List" at bounding box center [734, 482] width 302 height 34
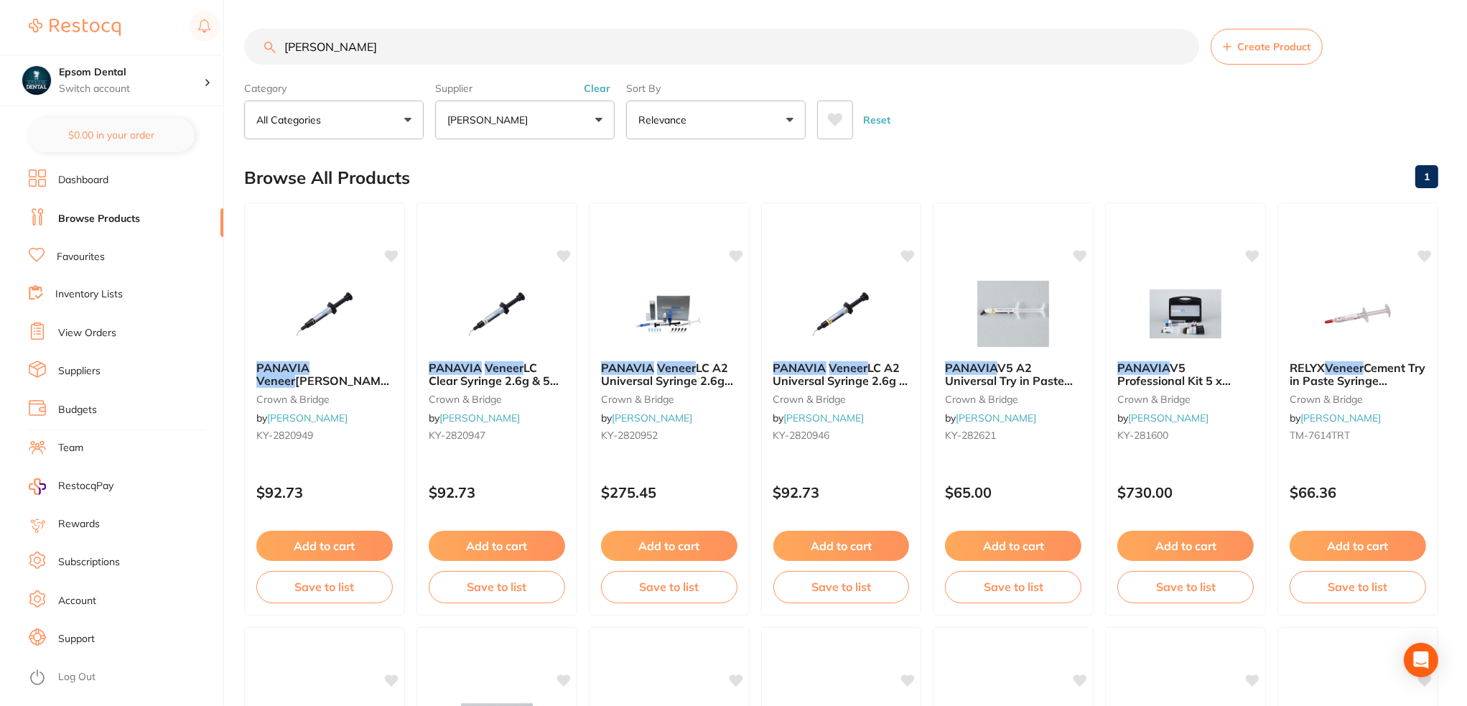
click at [352, 48] on input "panavia veneer" at bounding box center [721, 47] width 955 height 36
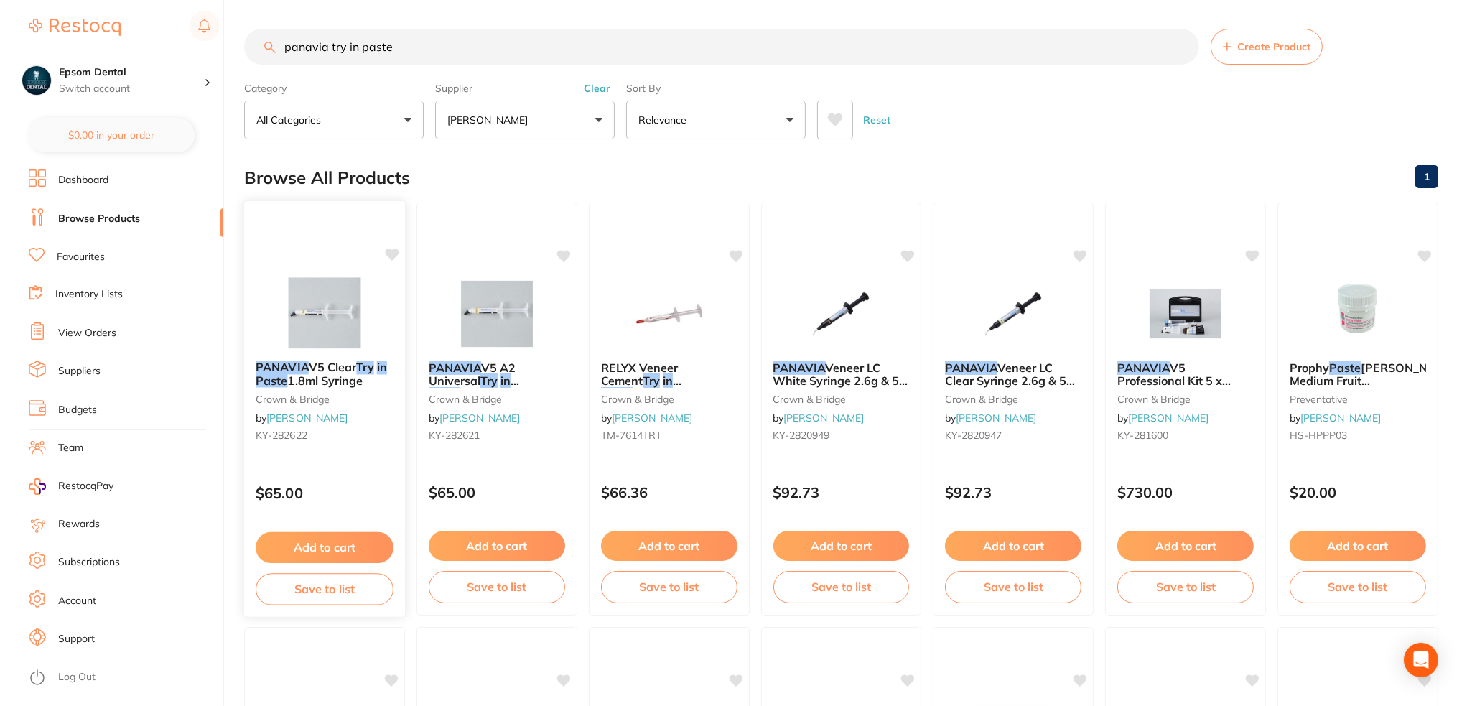
type input "panavia try in paste"
click at [330, 584] on button "Save to list" at bounding box center [325, 589] width 138 height 32
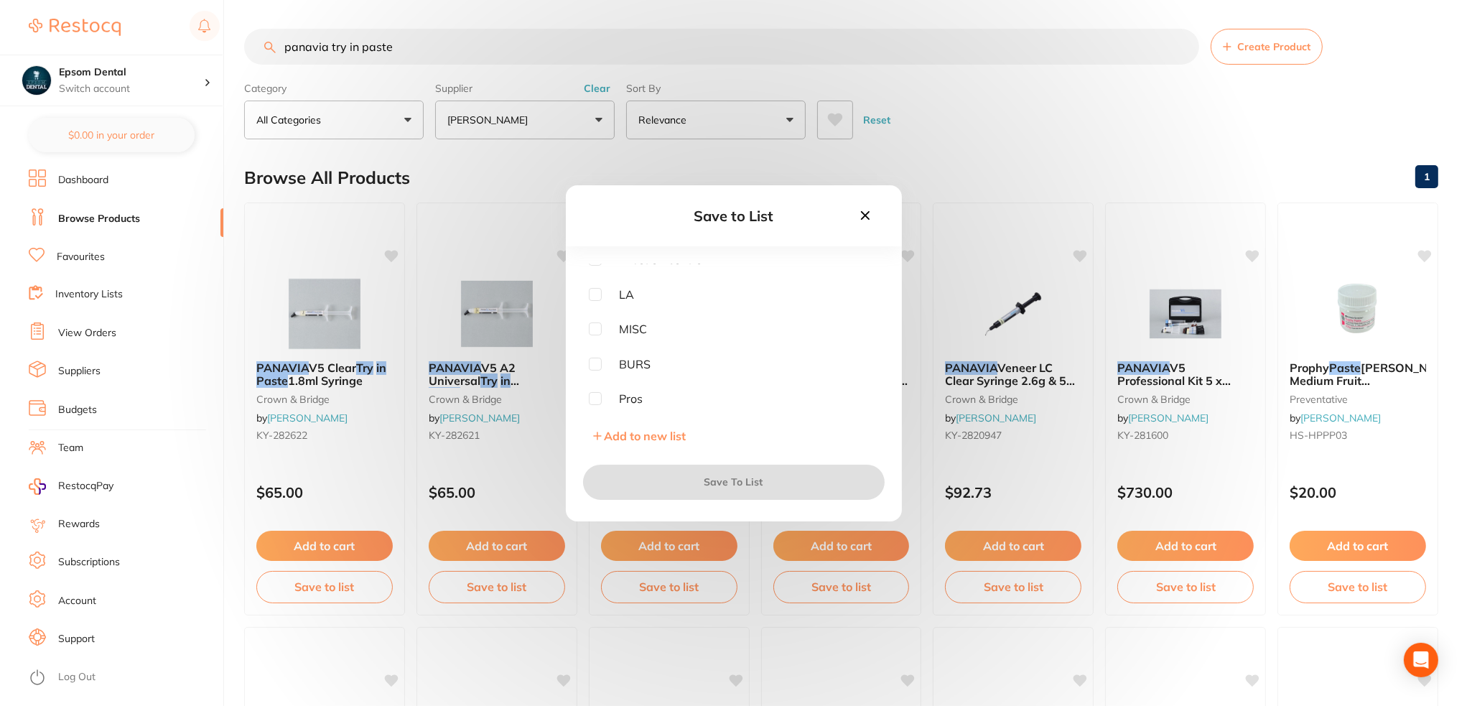
click at [602, 396] on span "Pros" at bounding box center [623, 398] width 42 height 13
click at [598, 398] on input "checkbox" at bounding box center [595, 398] width 13 height 13
checkbox input "true"
click at [702, 470] on button "Save To List" at bounding box center [734, 482] width 302 height 34
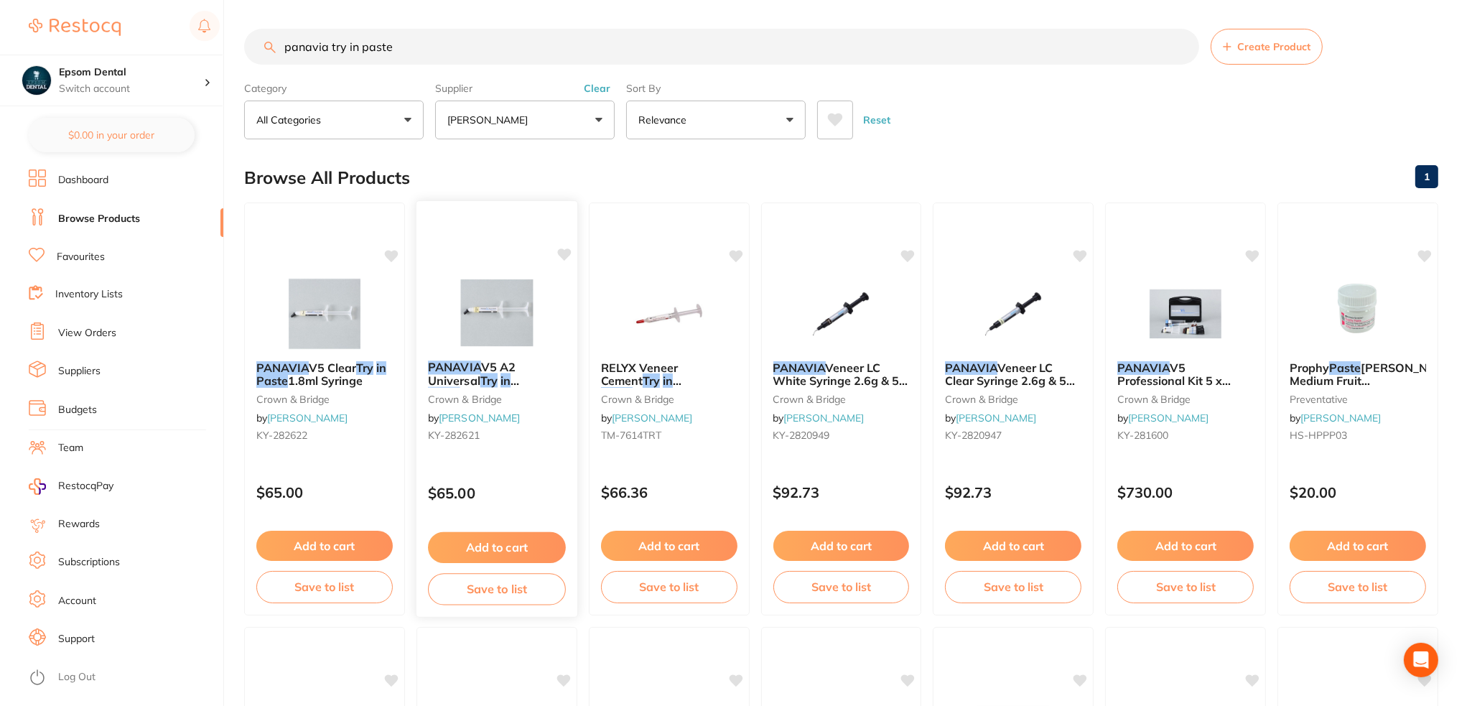
click at [506, 597] on button "Save to list" at bounding box center [497, 589] width 138 height 32
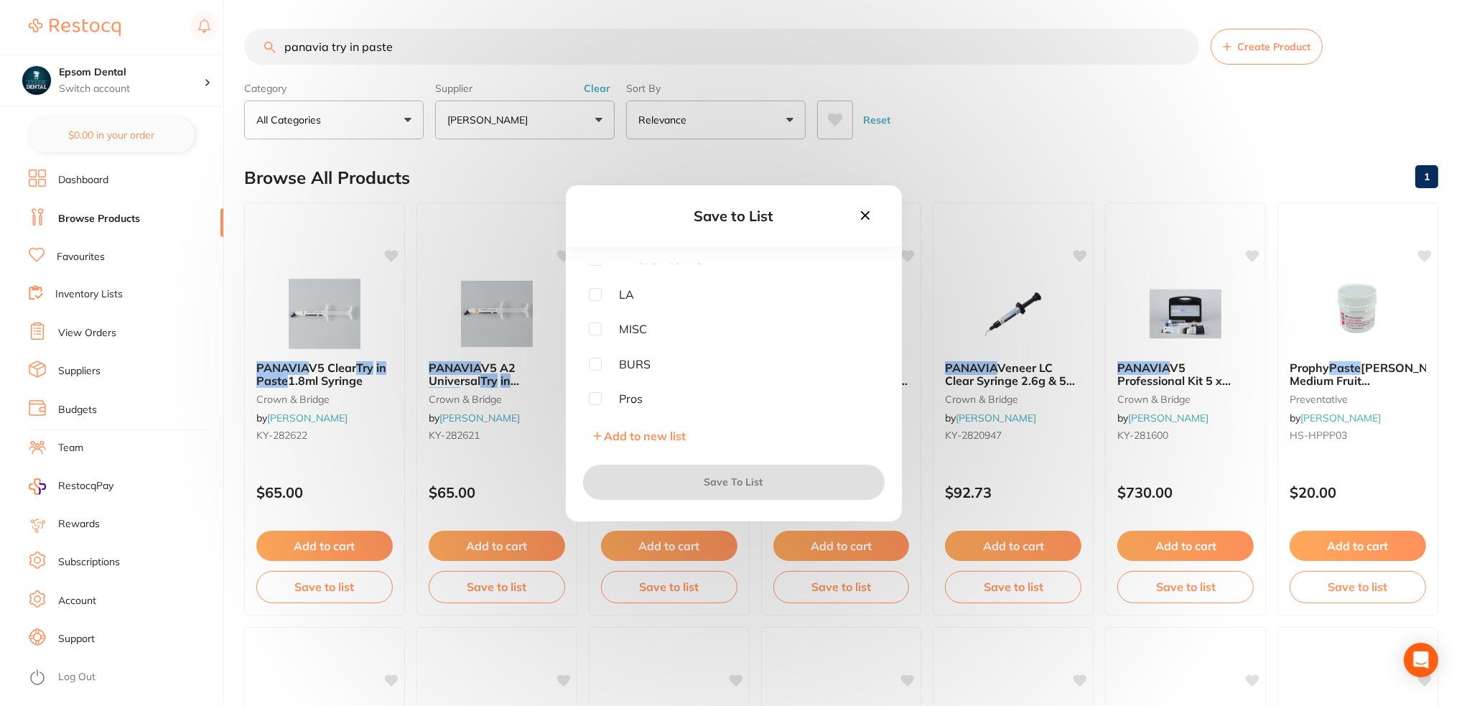
click at [595, 396] on input "checkbox" at bounding box center [595, 398] width 13 height 13
checkbox input "true"
click at [703, 473] on button "Save To List" at bounding box center [734, 482] width 302 height 34
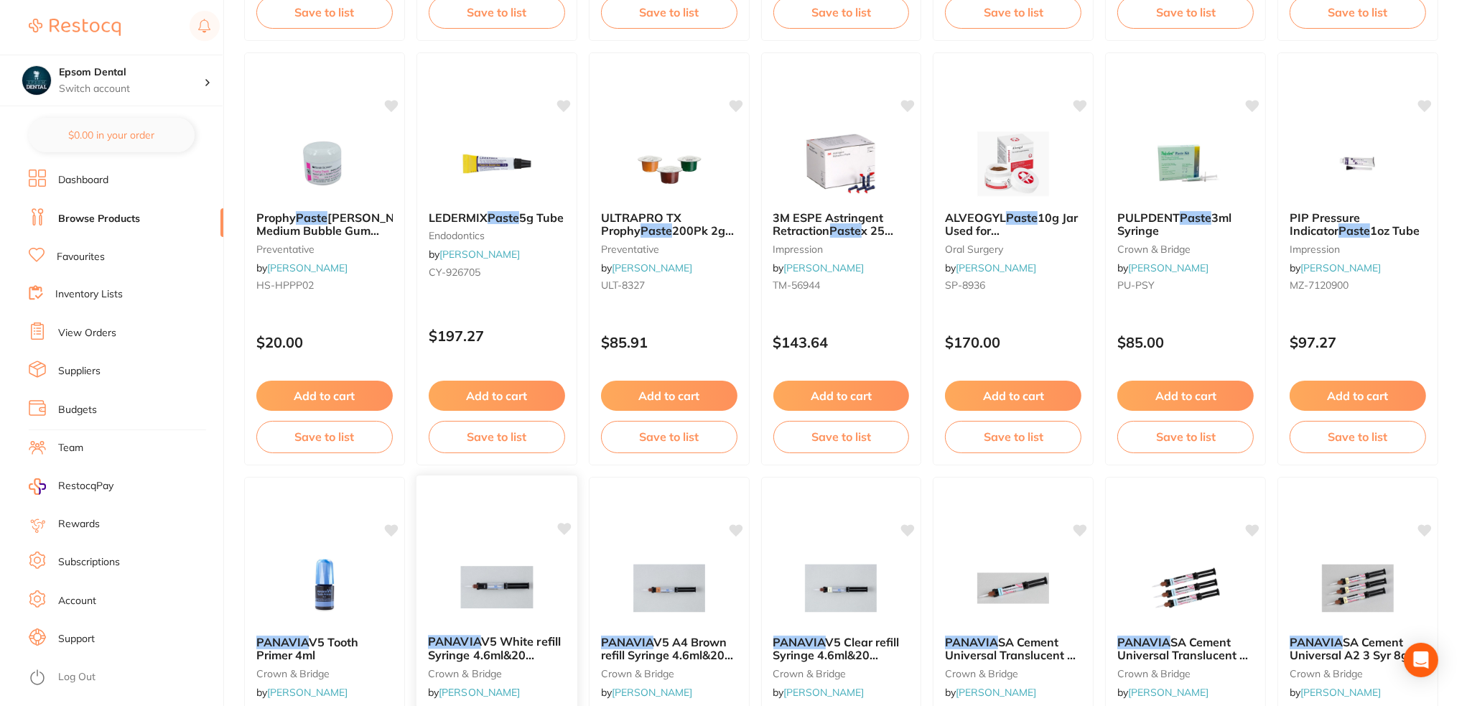
scroll to position [0, 0]
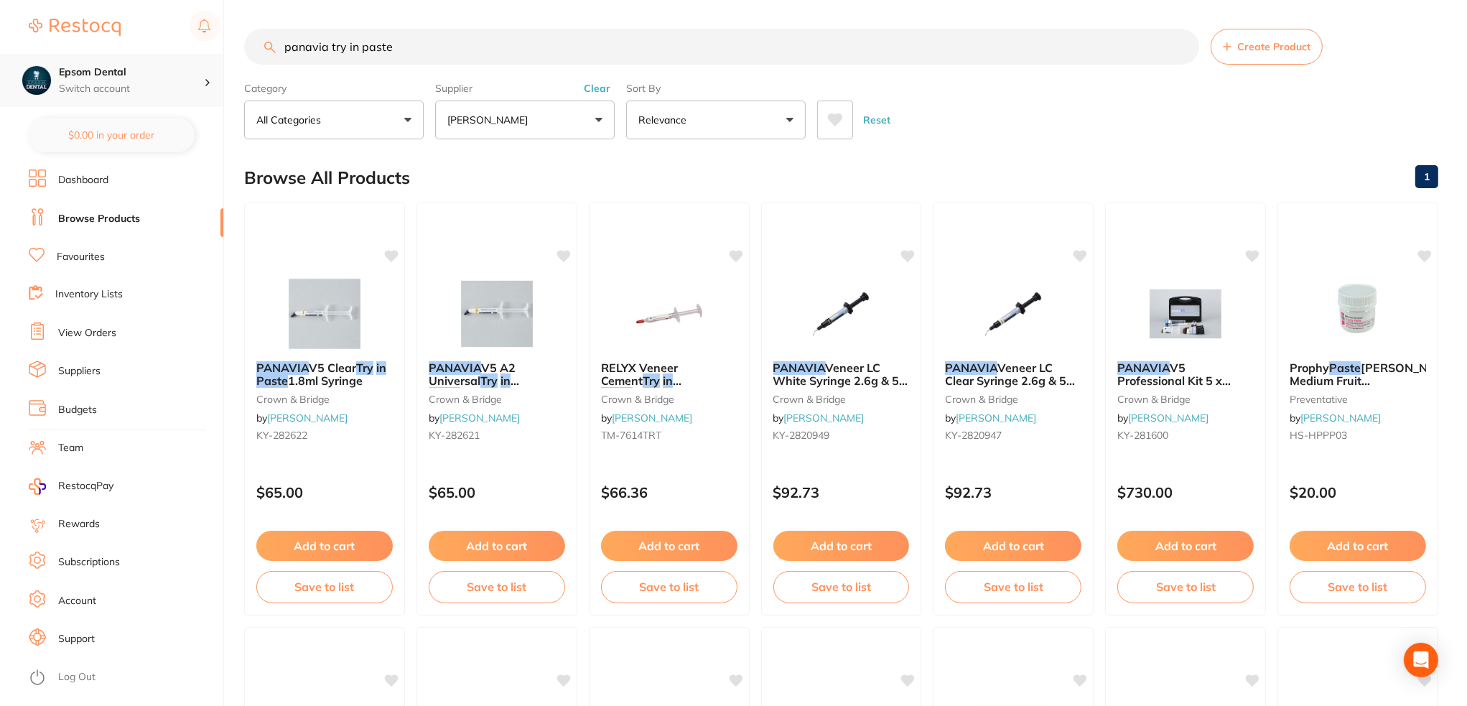
drag, startPoint x: 468, startPoint y: 54, endPoint x: 58, endPoint y: 77, distance: 410.1
click at [14, 58] on div "$0.00 Epsom Dental Switch account Epsom Dental $0.00 in your order Dashboard Br…" at bounding box center [733, 353] width 1467 height 706
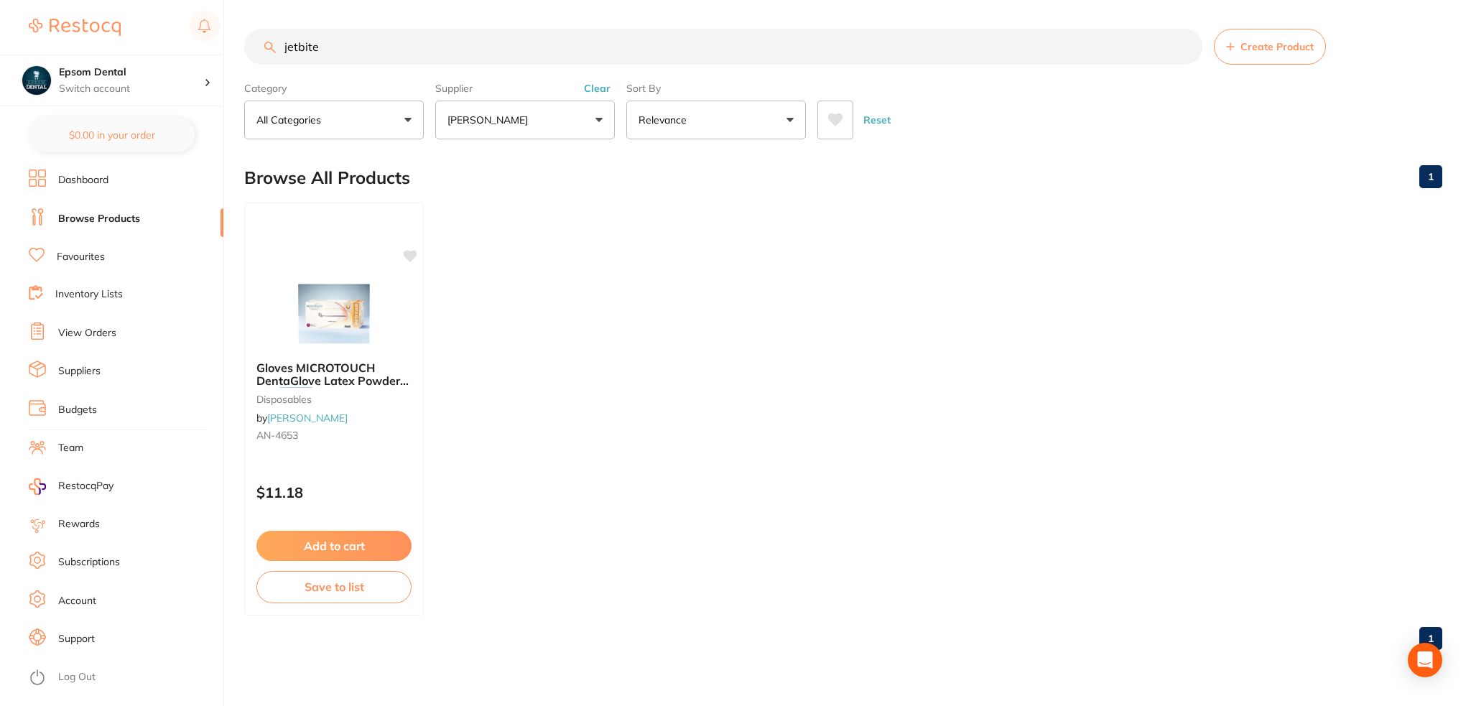
click at [299, 50] on input "jetbite" at bounding box center [723, 47] width 958 height 36
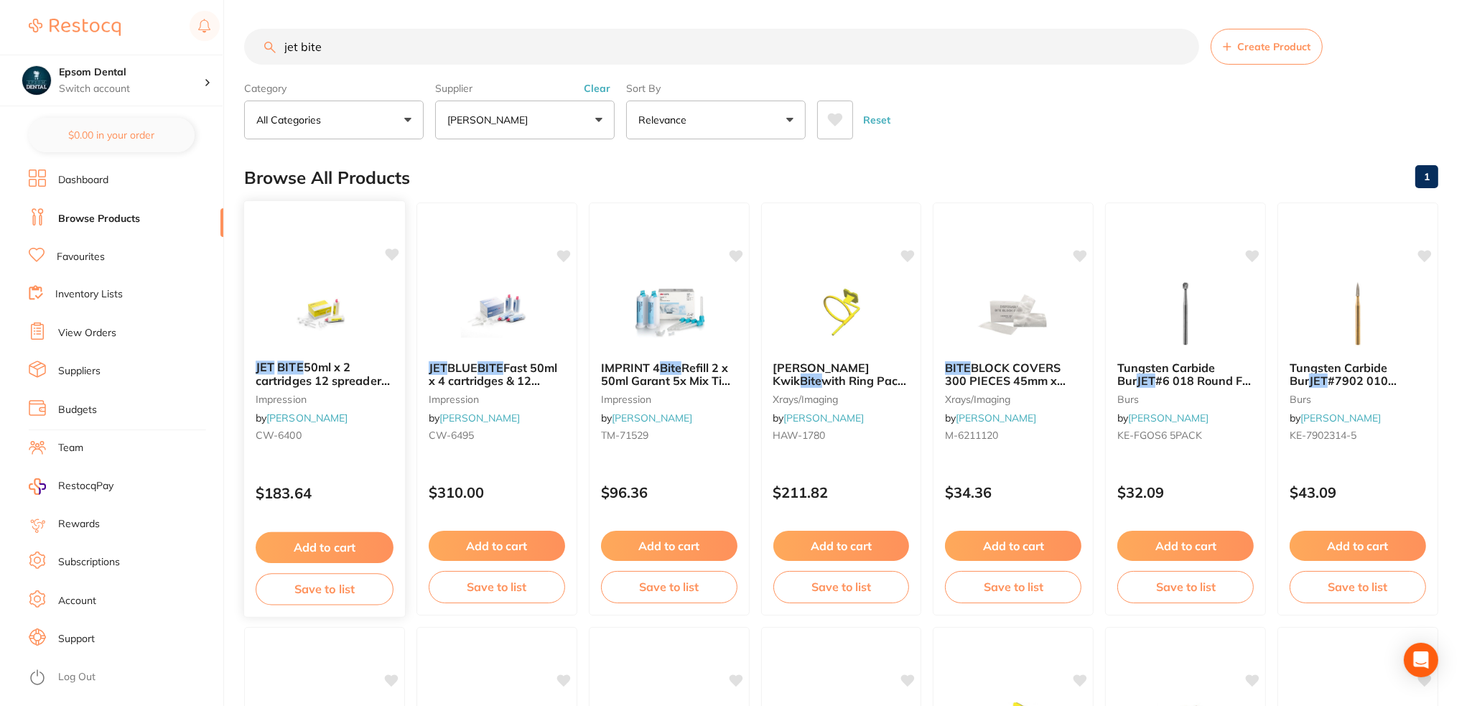
type input "jet bite"
click at [339, 594] on button "Save to list" at bounding box center [325, 589] width 138 height 32
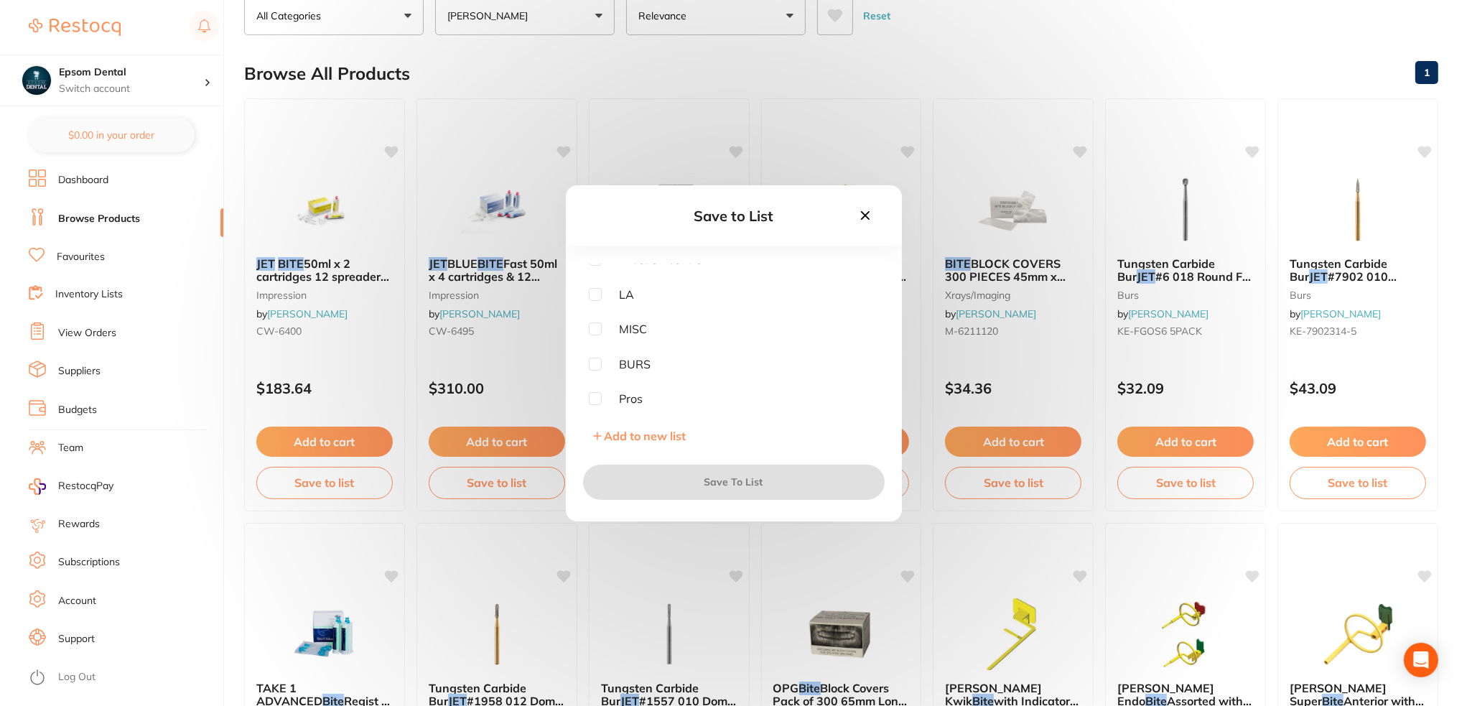
scroll to position [287, 0]
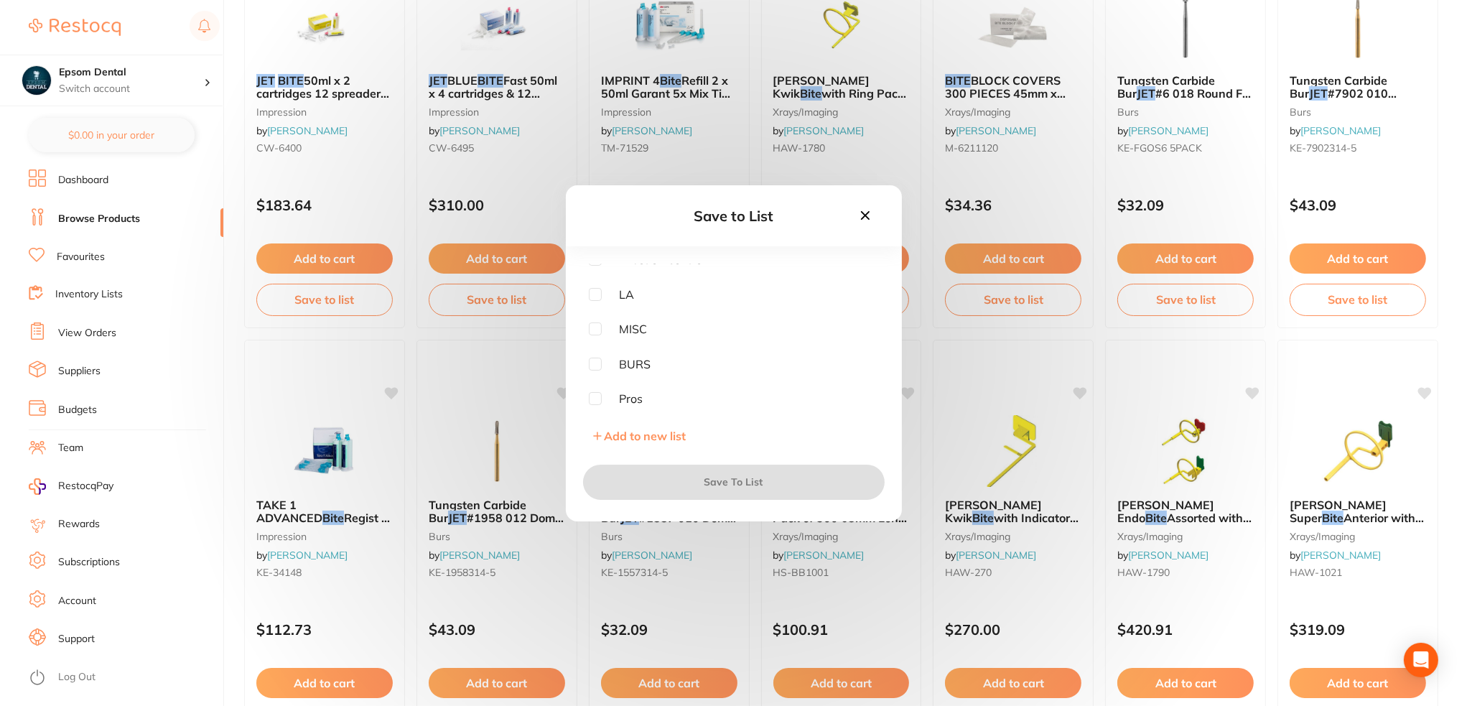
click at [589, 398] on input "checkbox" at bounding box center [595, 398] width 13 height 13
checkbox input "true"
click at [669, 483] on button "Save To List" at bounding box center [734, 482] width 302 height 34
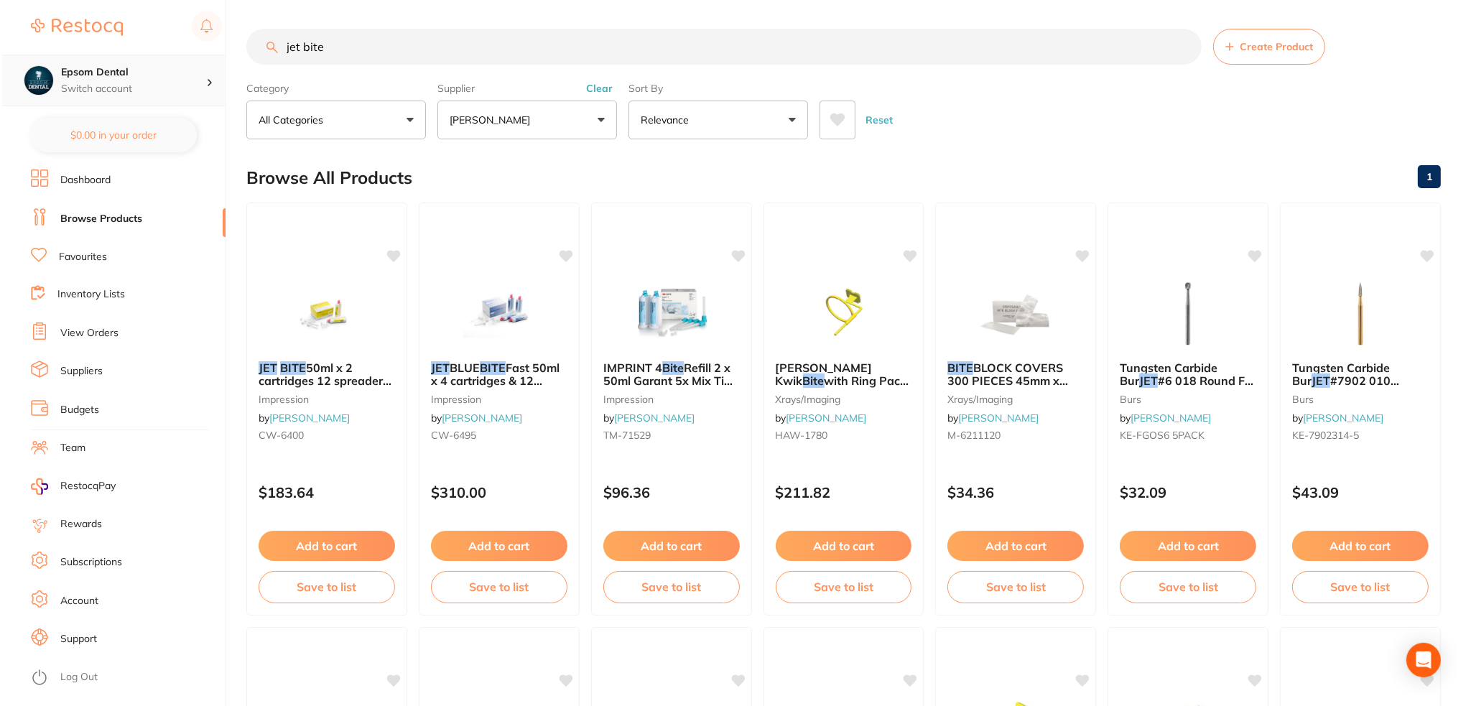
scroll to position [0, 0]
drag, startPoint x: 240, startPoint y: 71, endPoint x: 127, endPoint y: 100, distance: 116.4
click at [127, 100] on div "$0.00 Epsom Dental Switch account Epsom Dental $0.00 in your order Dashboard Br…" at bounding box center [733, 353] width 1467 height 706
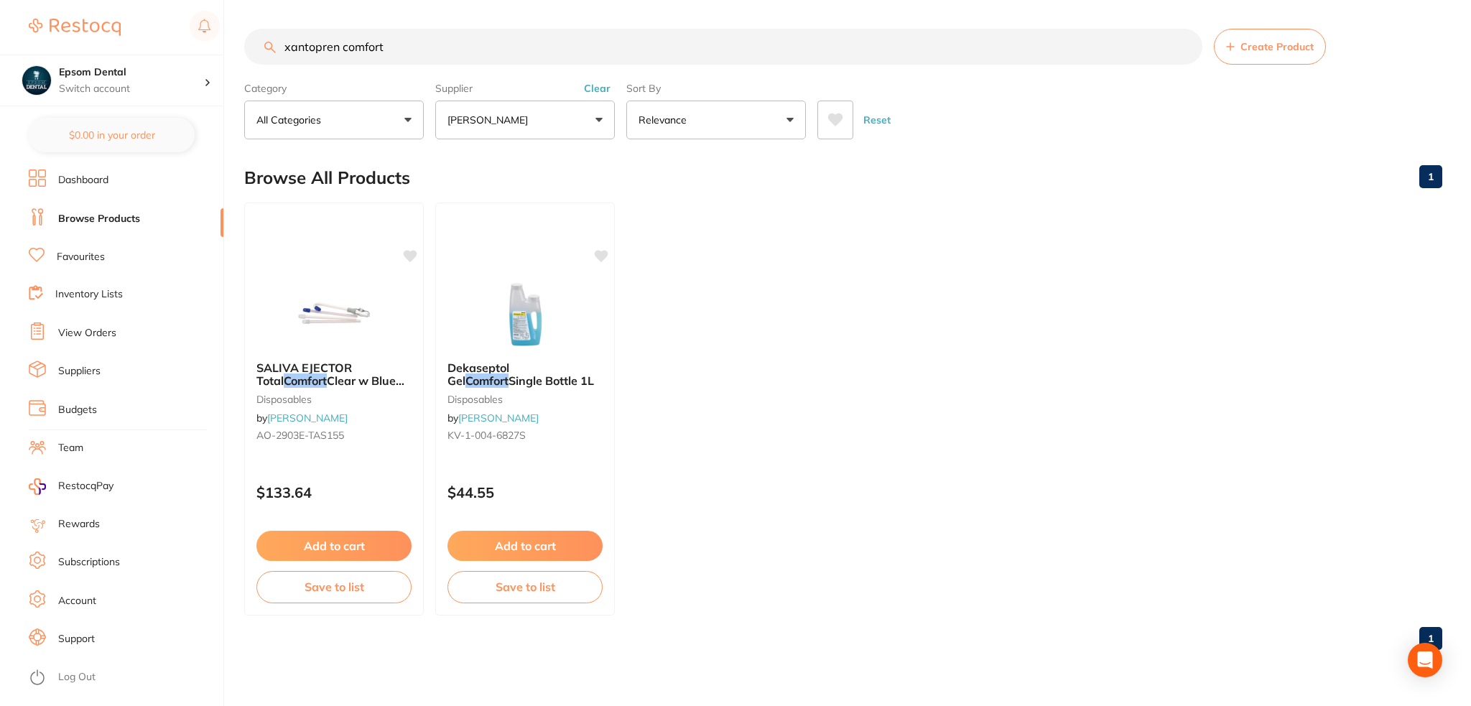
click at [527, 130] on button "[PERSON_NAME]" at bounding box center [525, 120] width 180 height 39
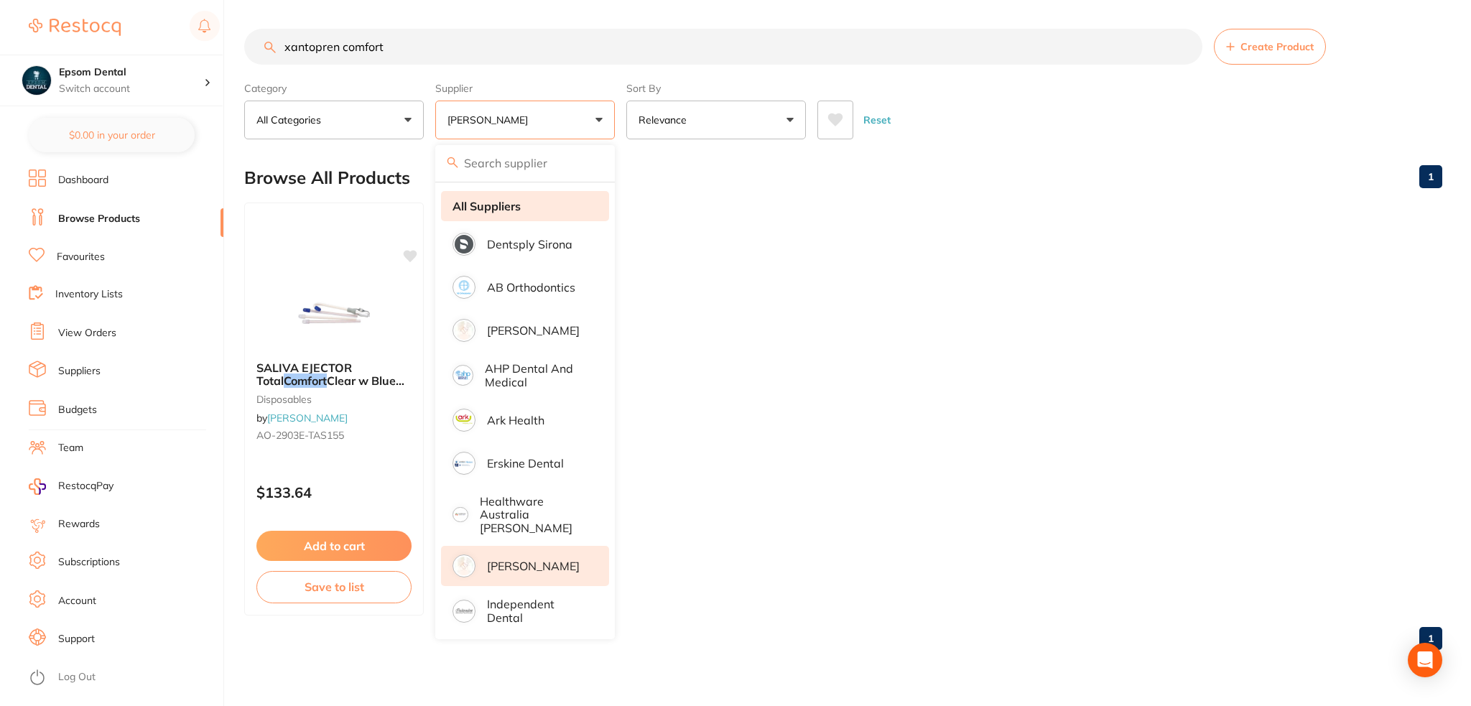
click at [511, 211] on strong "All Suppliers" at bounding box center [487, 206] width 68 height 13
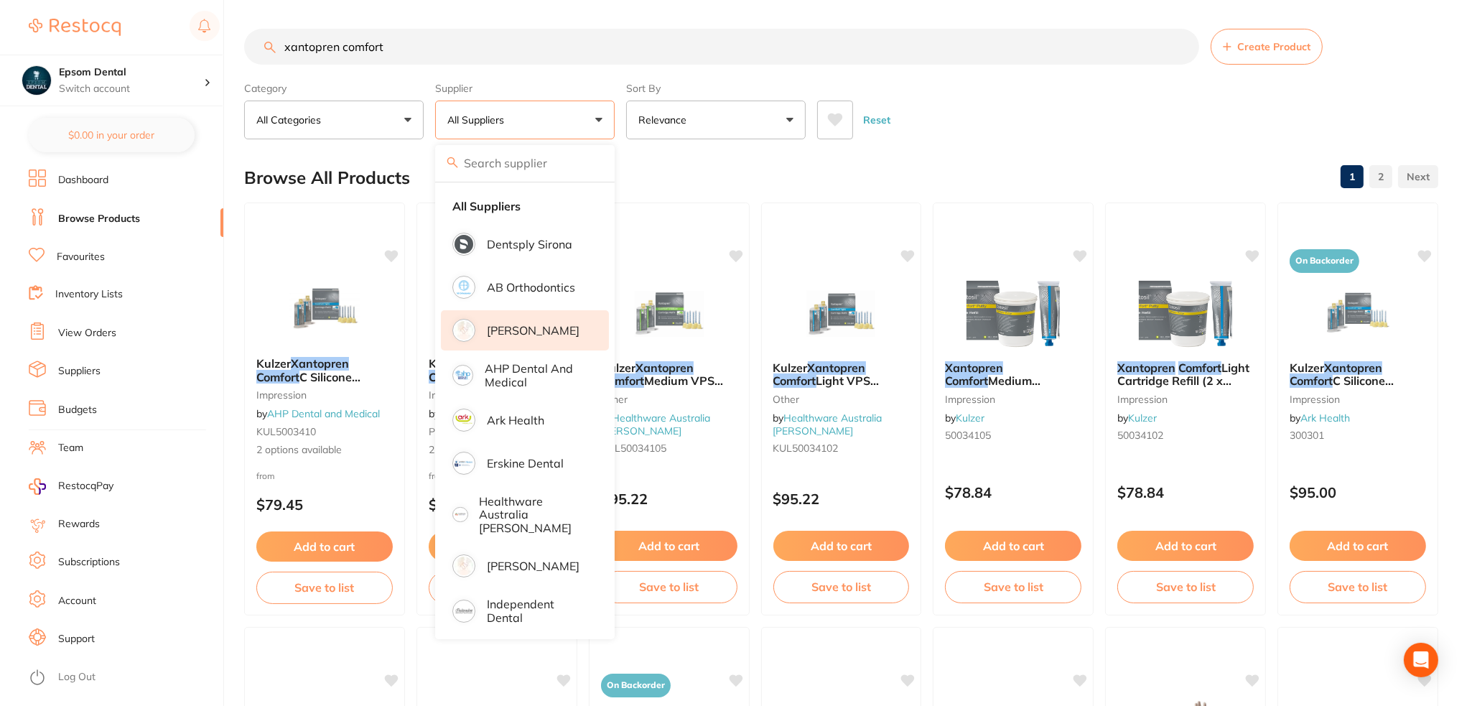
click at [523, 327] on p "[PERSON_NAME]" at bounding box center [533, 330] width 93 height 13
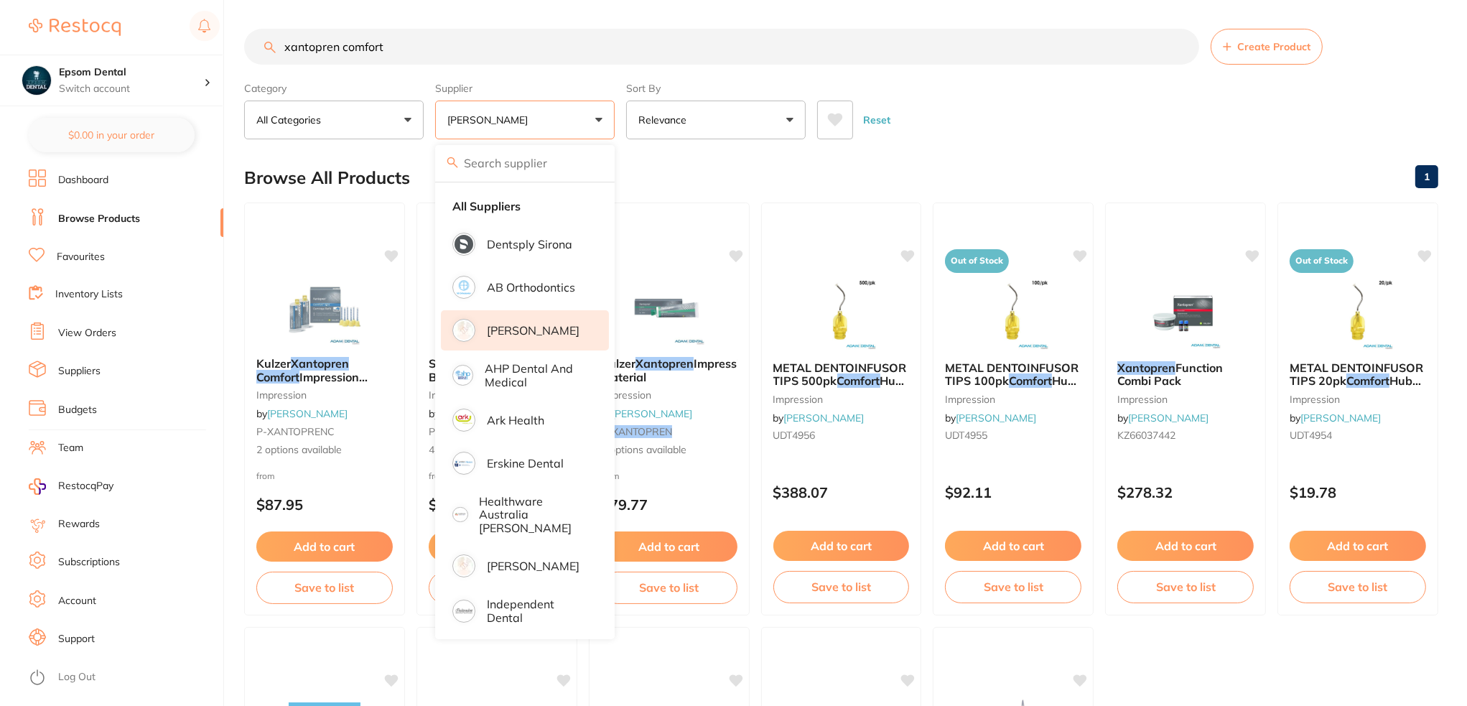
click at [759, 165] on div "Browse All Products 1" at bounding box center [841, 178] width 1194 height 48
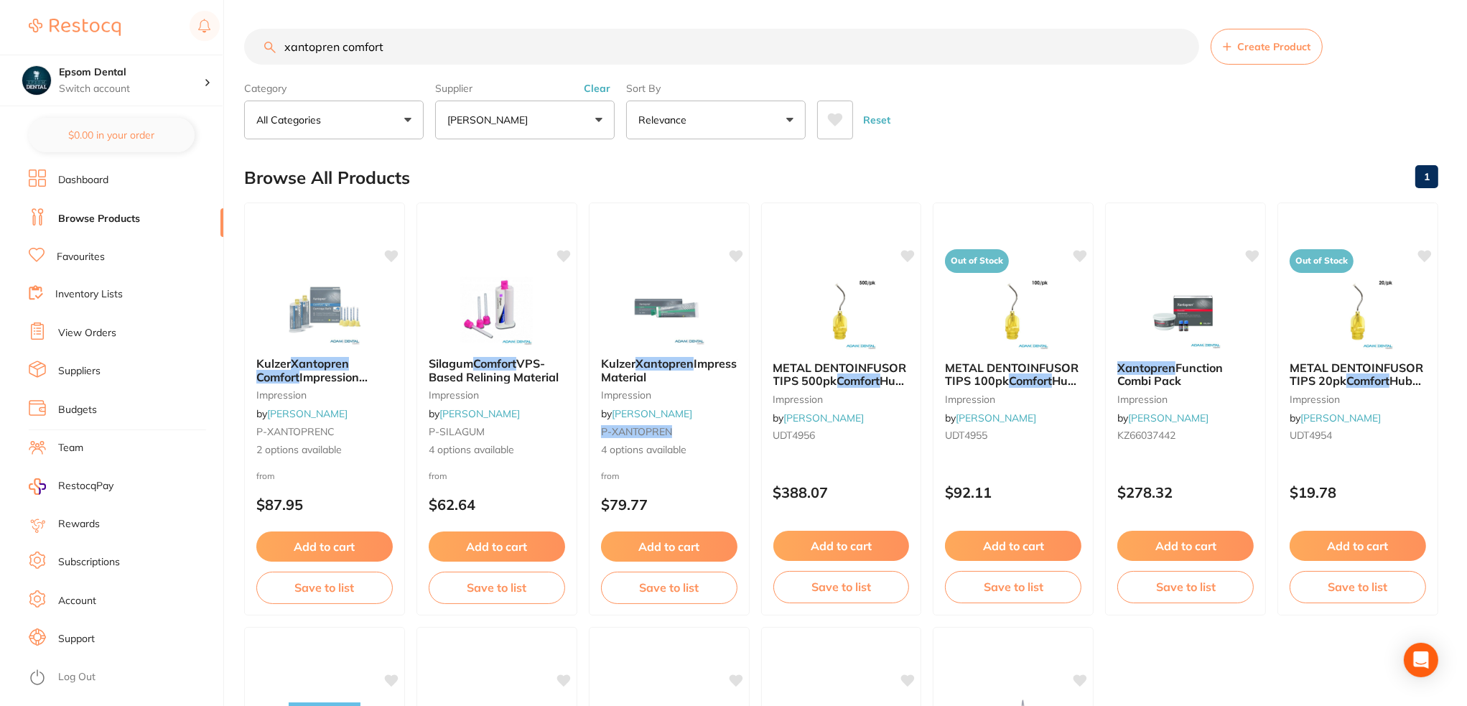
click at [399, 52] on input "xantopren comfort" at bounding box center [721, 47] width 955 height 36
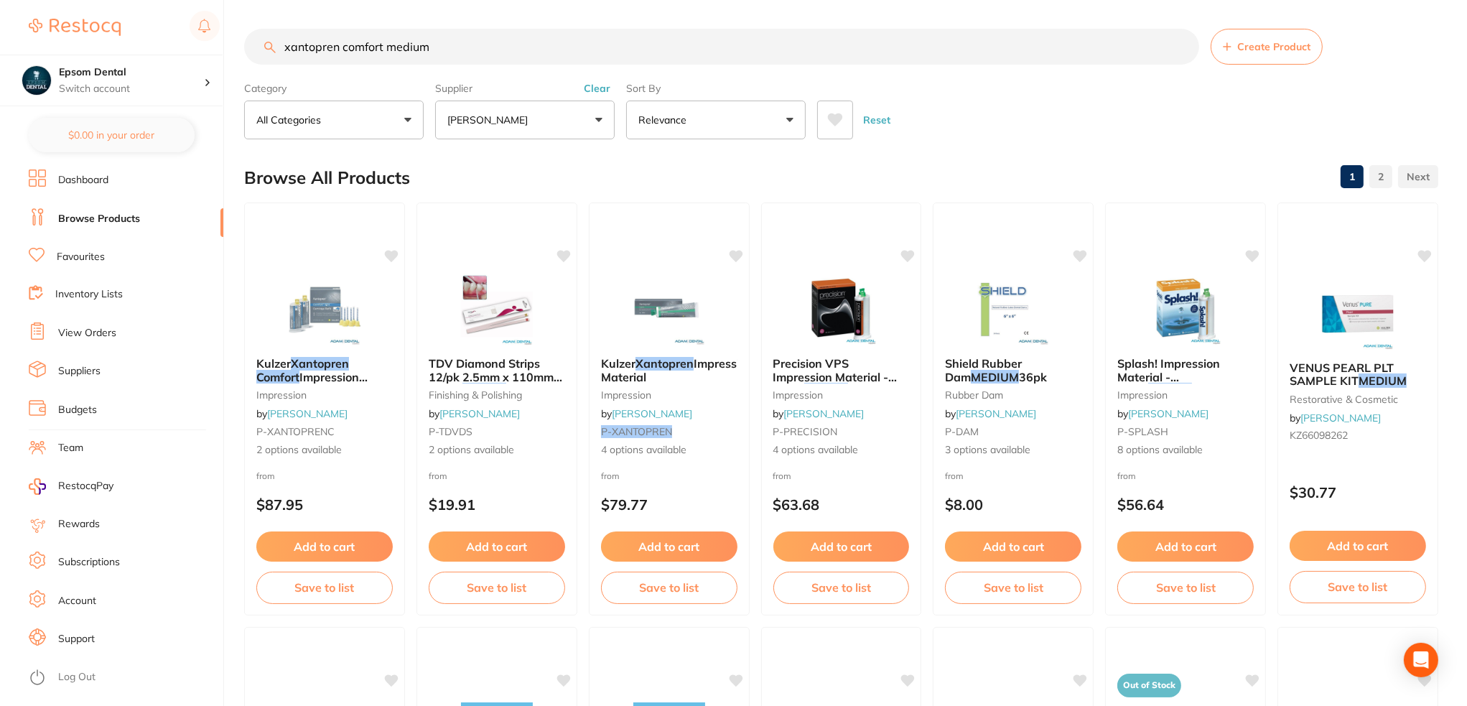
type input "xantopren comfort medium"
click at [478, 117] on p "[PERSON_NAME]" at bounding box center [490, 120] width 86 height 14
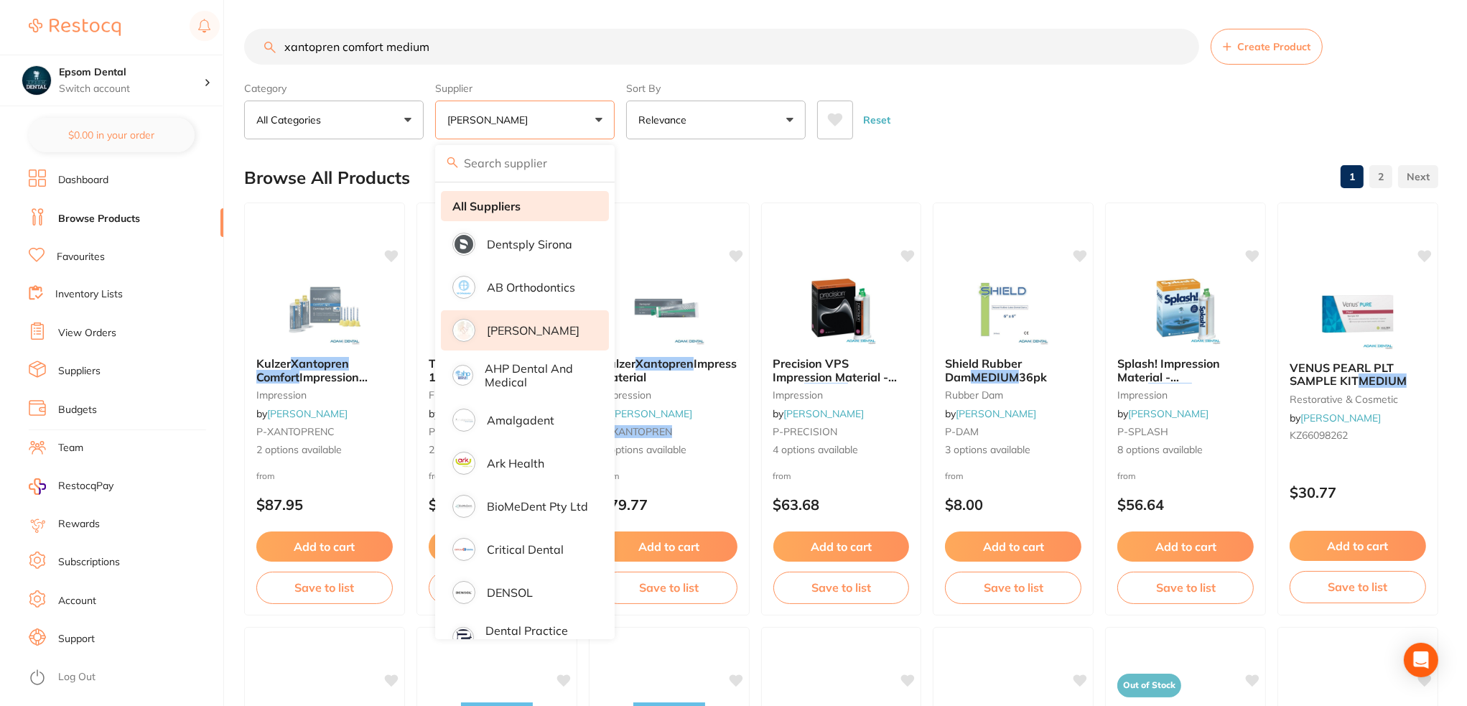
click at [501, 207] on strong "All Suppliers" at bounding box center [487, 206] width 68 height 13
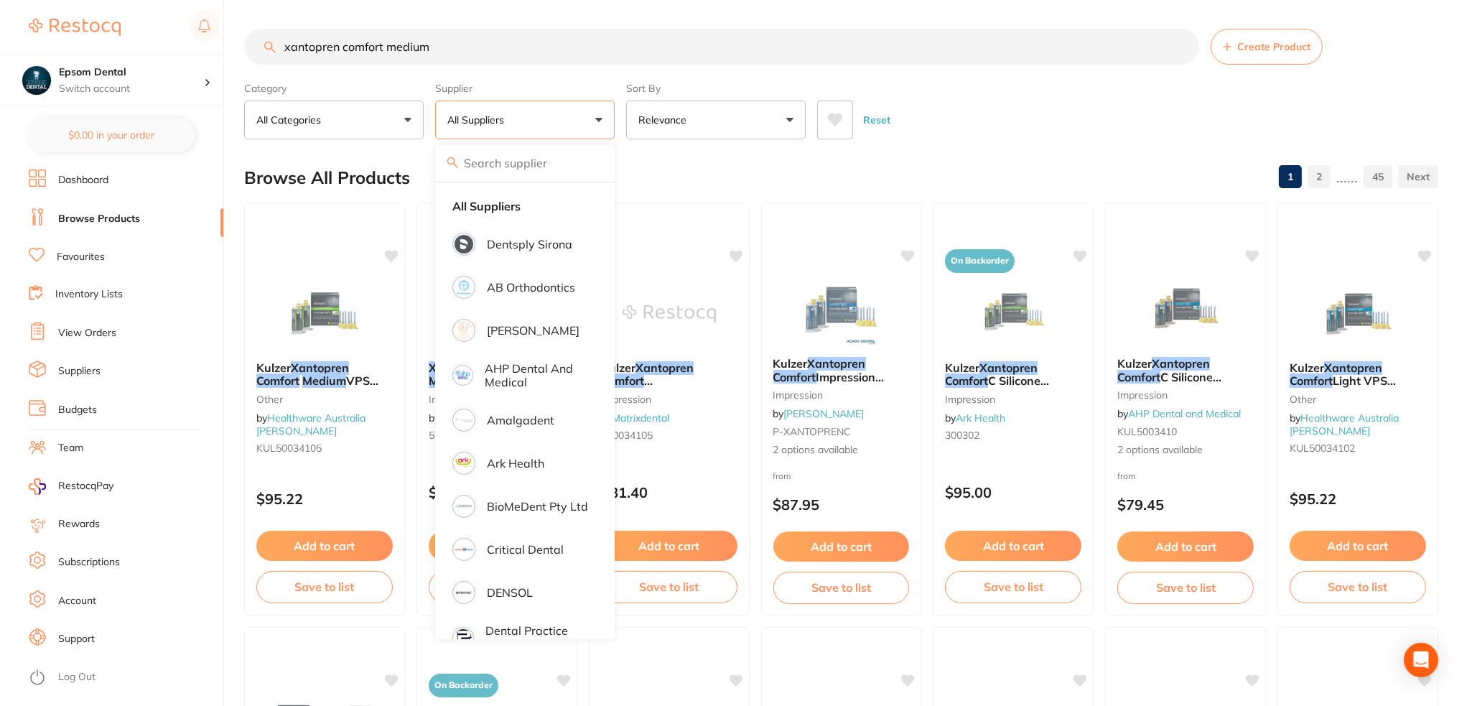
click at [1043, 119] on div "Reset" at bounding box center [1122, 114] width 610 height 50
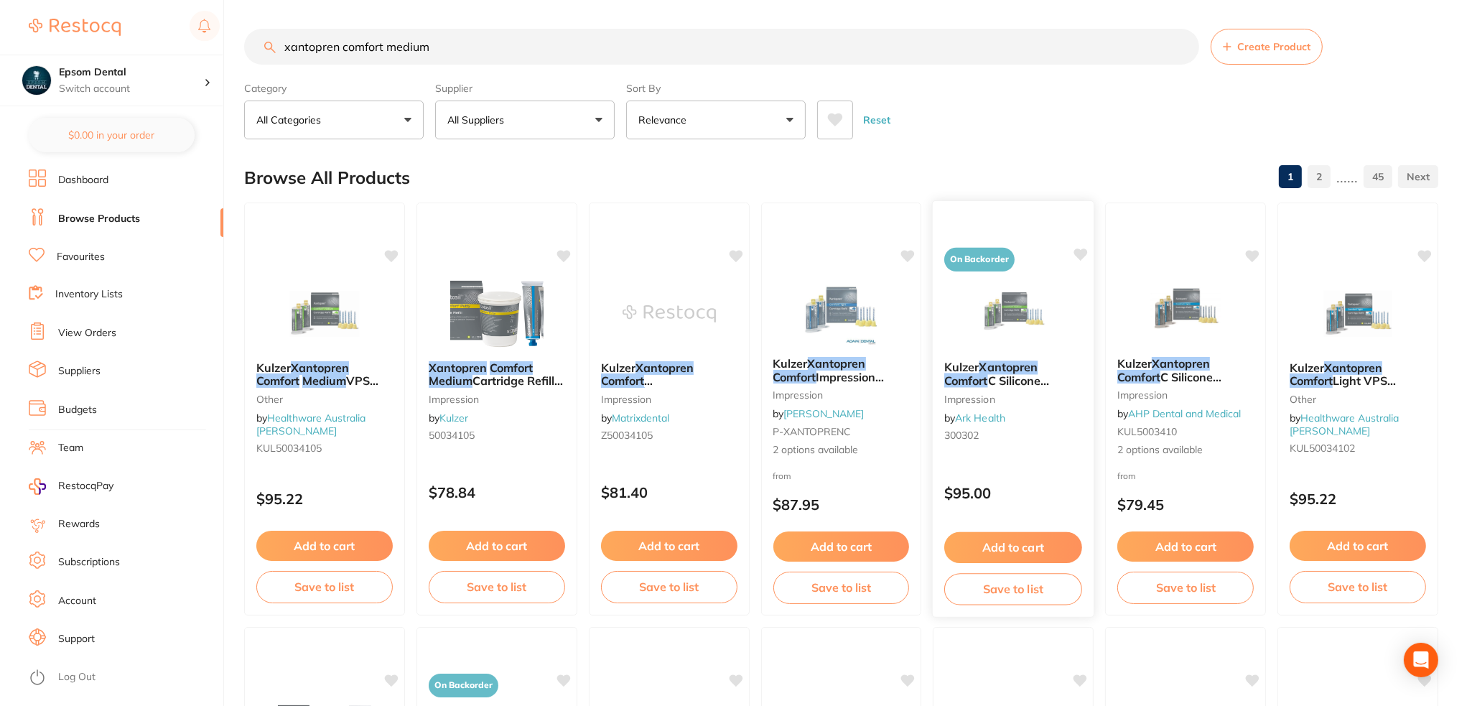
click at [1035, 591] on button "Save to list" at bounding box center [1014, 589] width 138 height 32
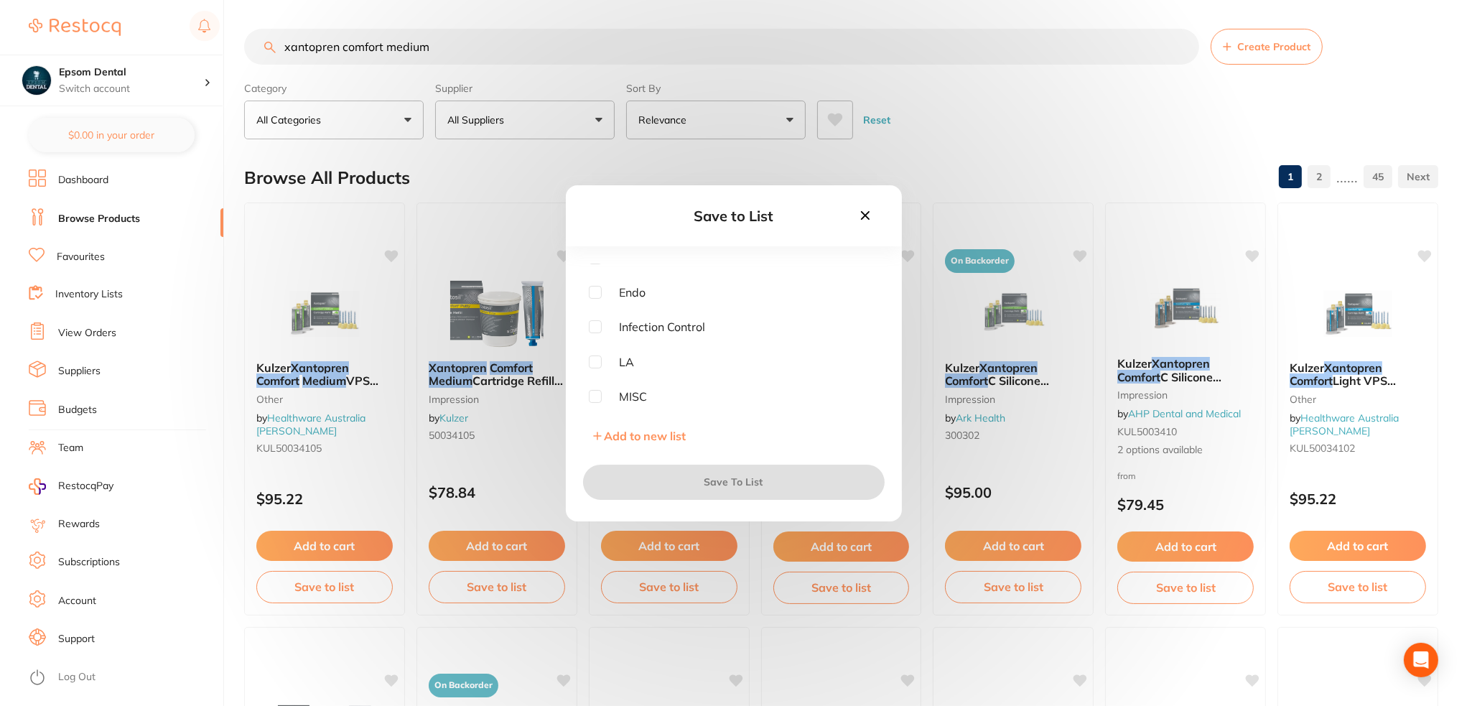
scroll to position [184, 0]
click at [598, 398] on input "checkbox" at bounding box center [595, 398] width 13 height 13
checkbox input "true"
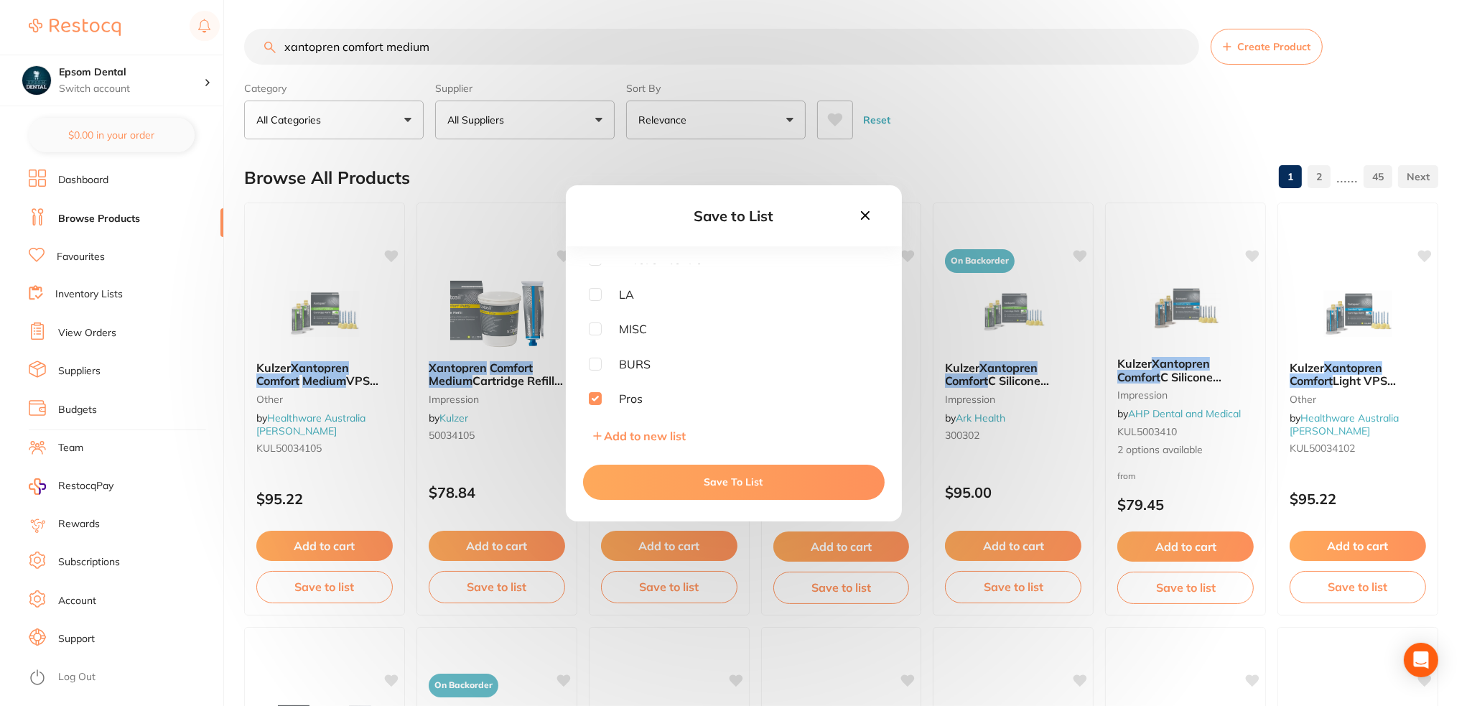
click at [726, 488] on button "Save To List" at bounding box center [734, 482] width 302 height 34
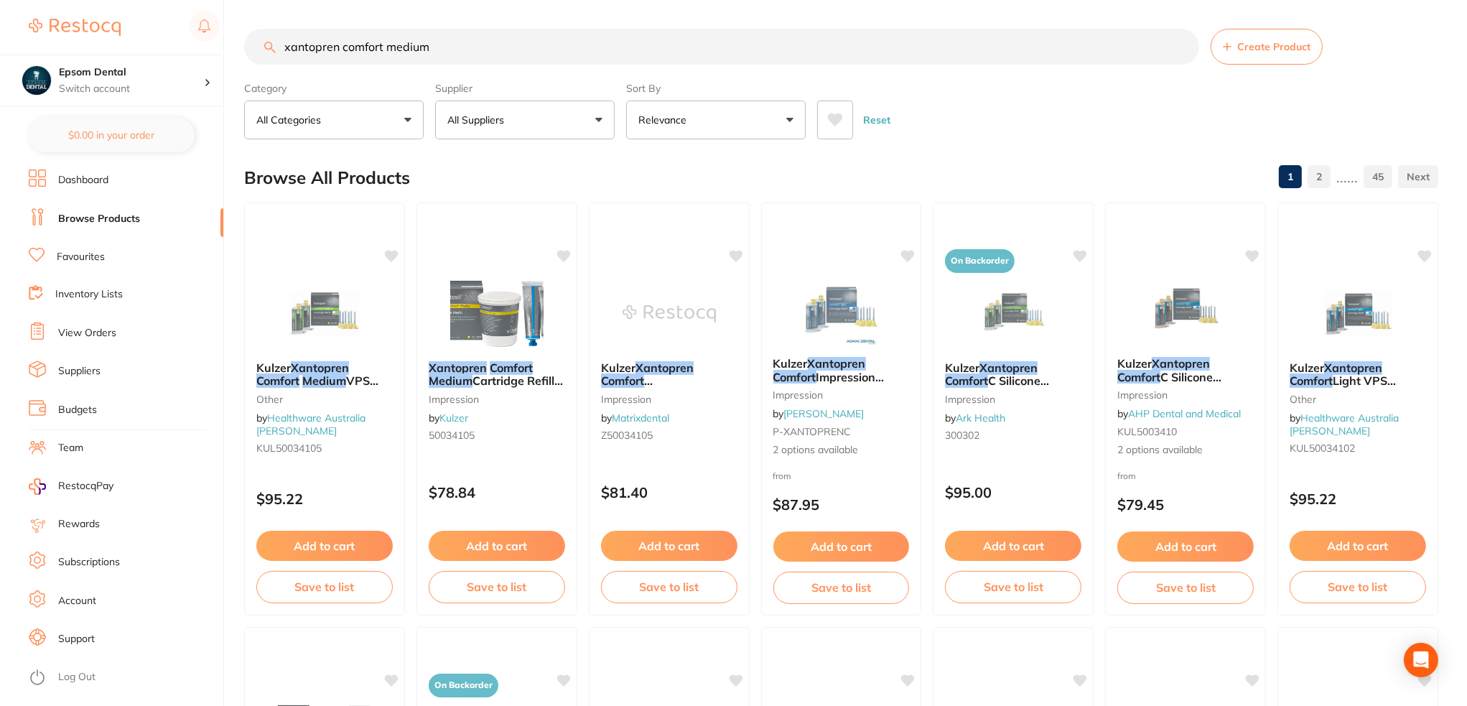
scroll to position [0, 0]
drag, startPoint x: 464, startPoint y: 39, endPoint x: 176, endPoint y: 92, distance: 292.9
click at [192, 92] on div "$0.00 Epsom Dental Switch account Epsom Dental $0.00 in your order Dashboard Br…" at bounding box center [733, 353] width 1467 height 706
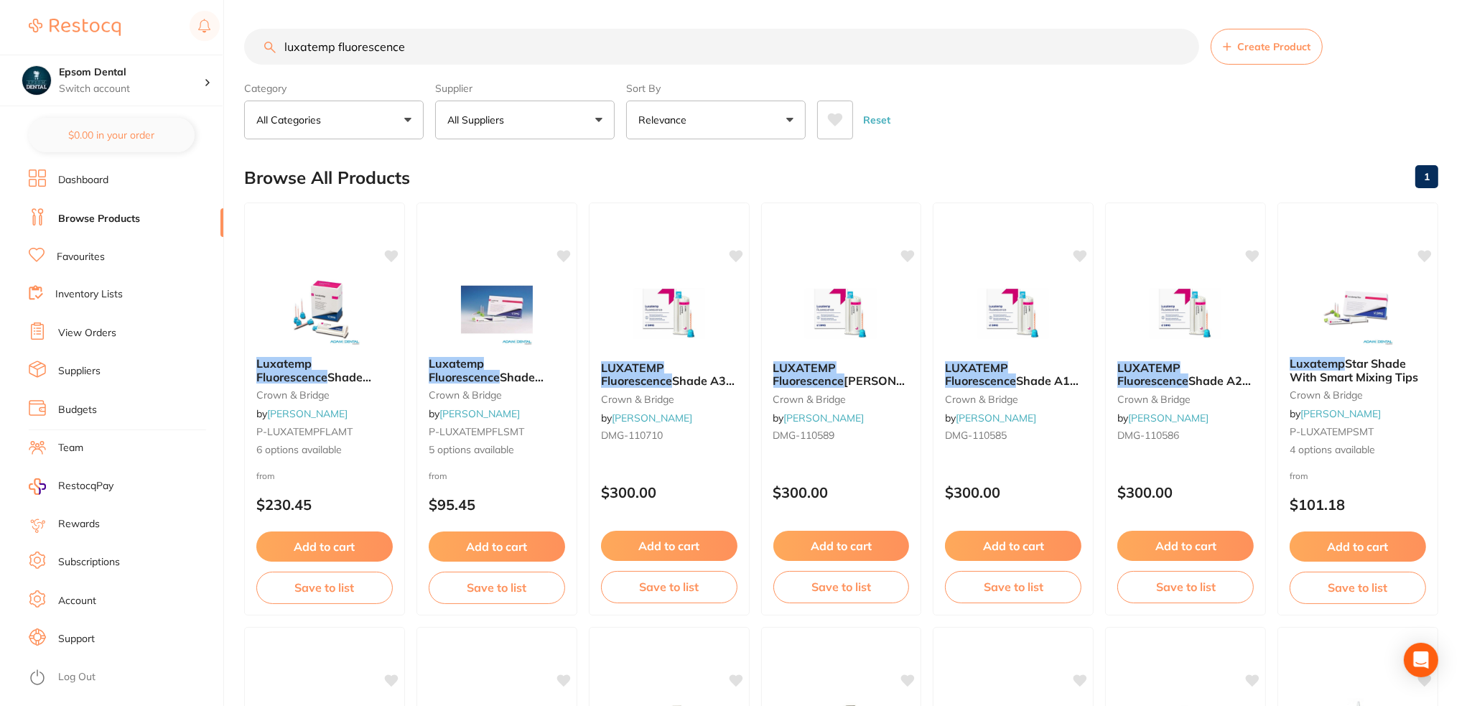
type input "luxatemp fluorescence"
click at [533, 126] on button "All Suppliers" at bounding box center [525, 120] width 180 height 39
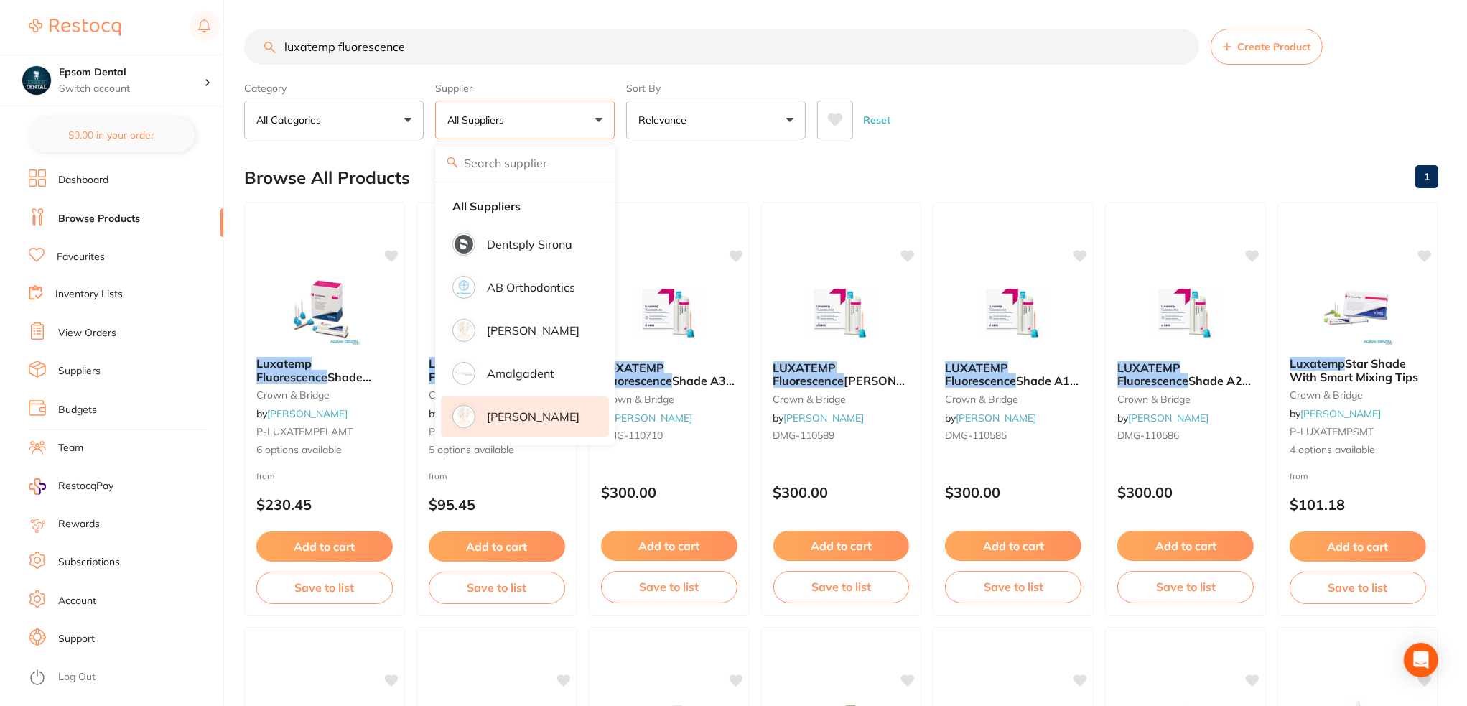
click at [529, 414] on p "[PERSON_NAME]" at bounding box center [533, 416] width 93 height 13
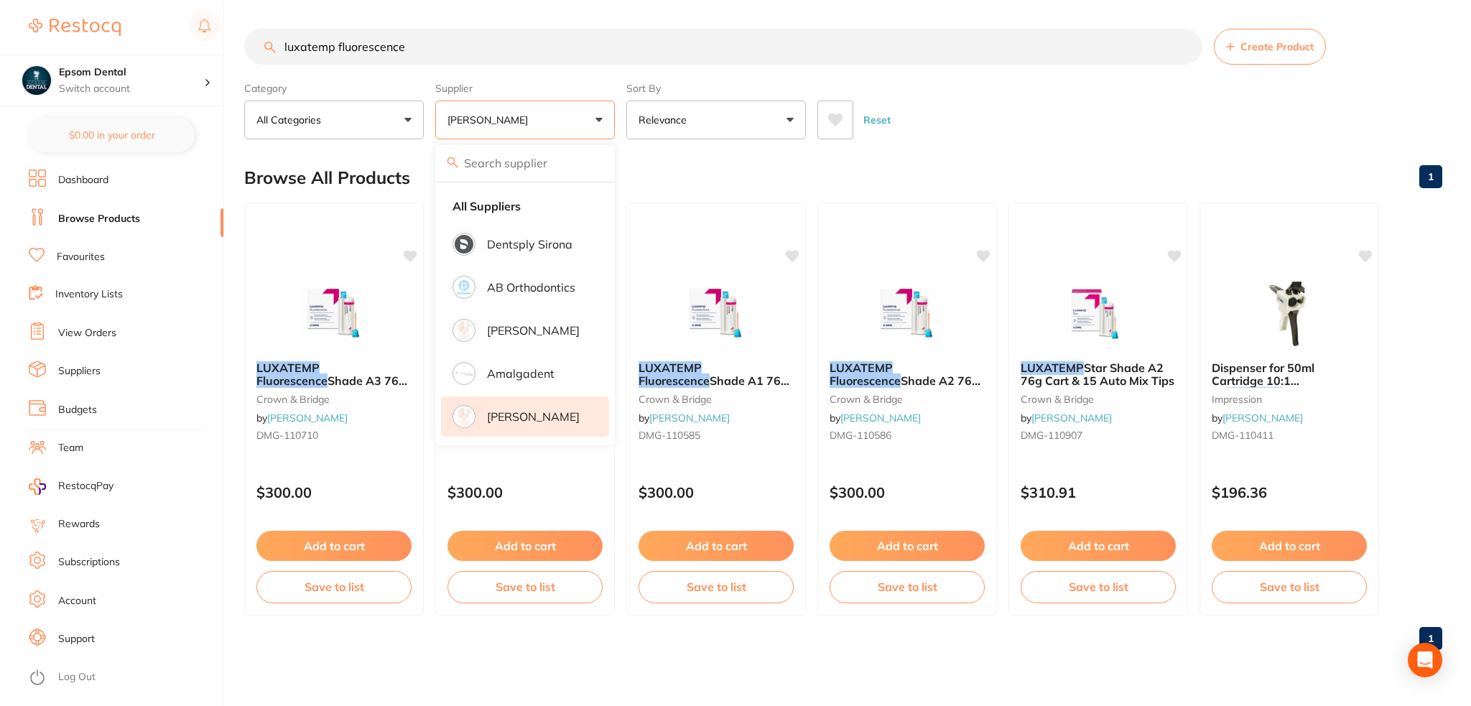
click at [830, 176] on div "Browse All Products 1" at bounding box center [843, 178] width 1198 height 48
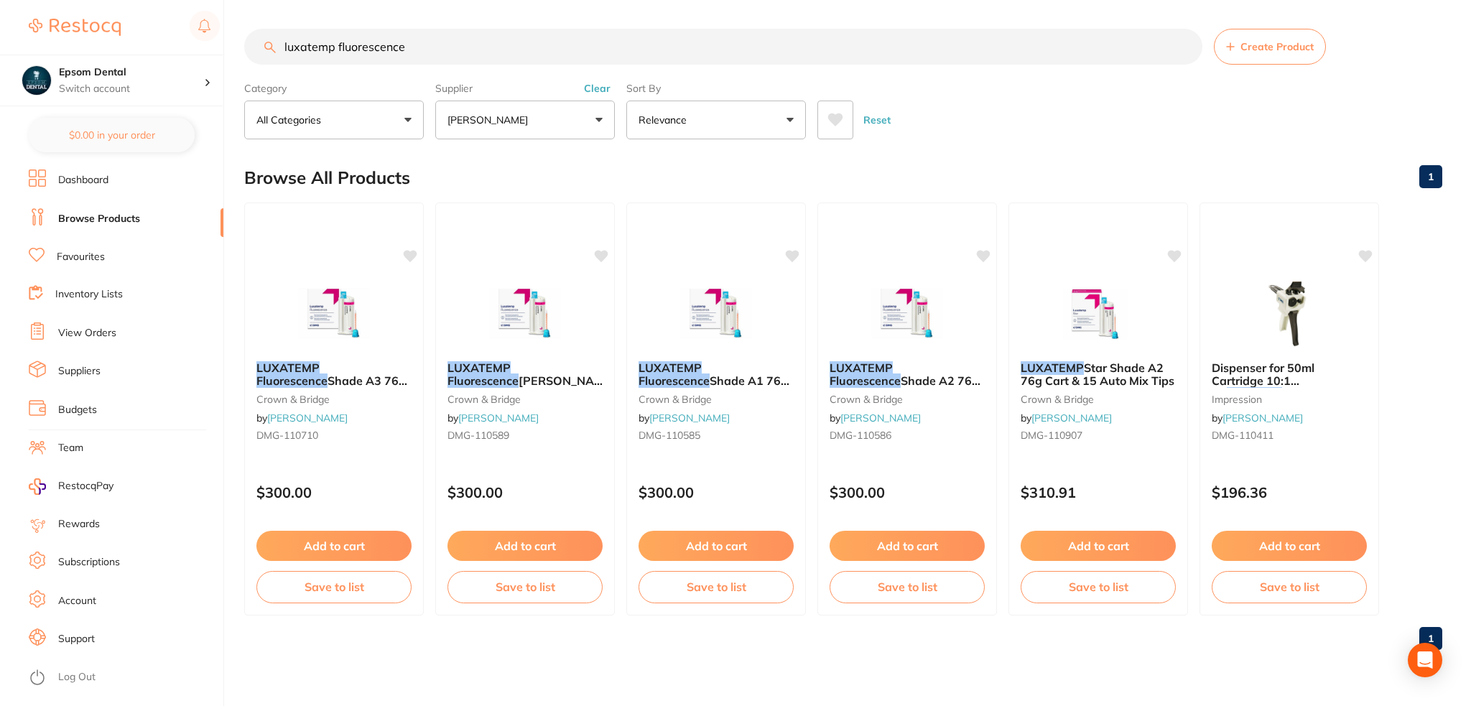
click at [489, 133] on button "[PERSON_NAME]" at bounding box center [525, 120] width 180 height 39
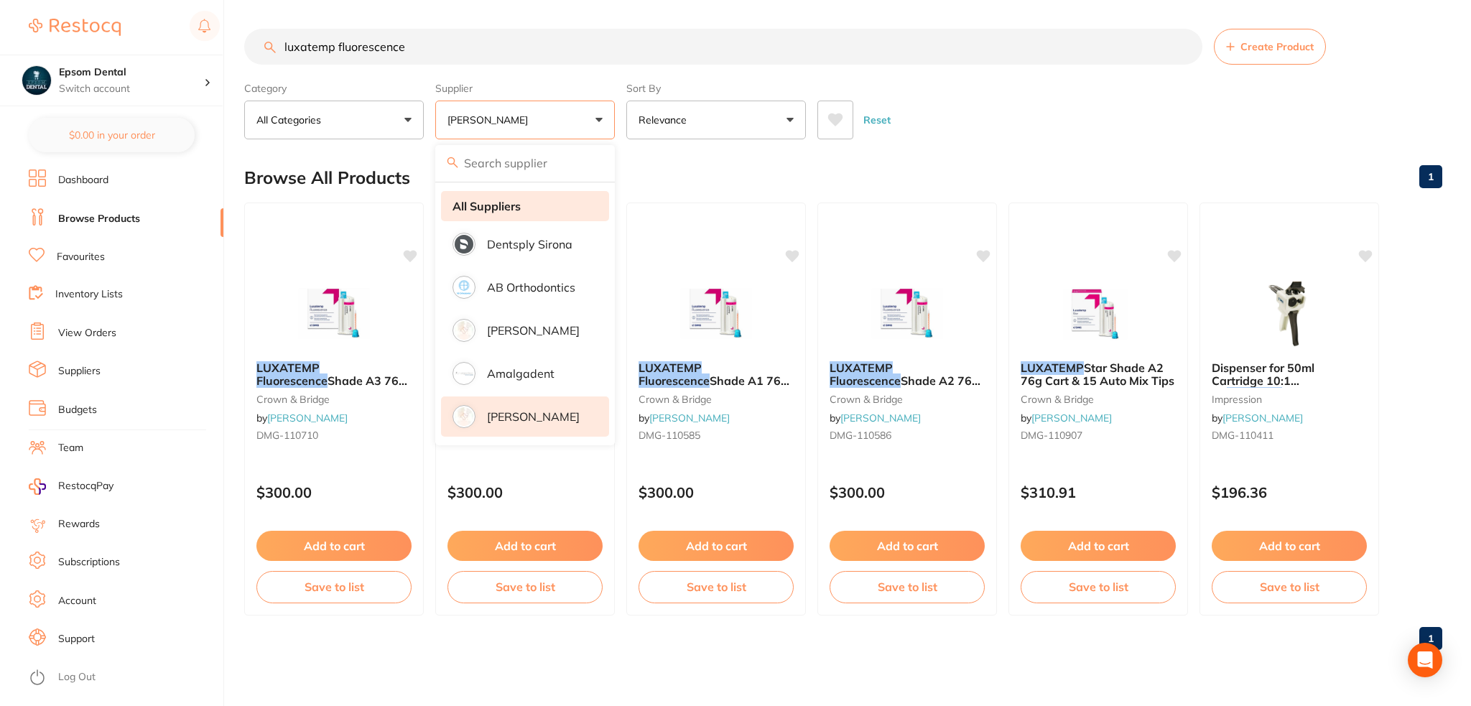
click at [504, 213] on li "All Suppliers" at bounding box center [525, 206] width 168 height 30
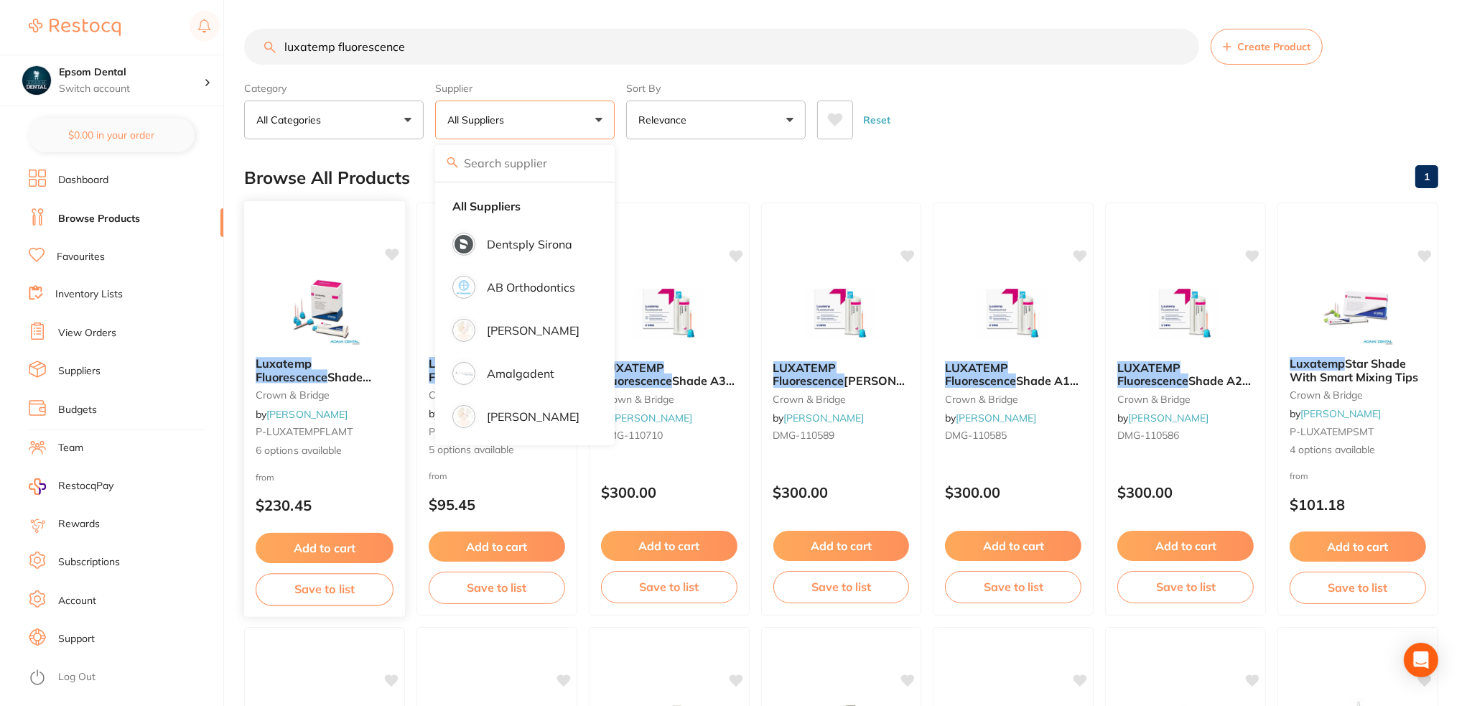
click at [328, 369] on em "Fluorescence" at bounding box center [292, 376] width 72 height 14
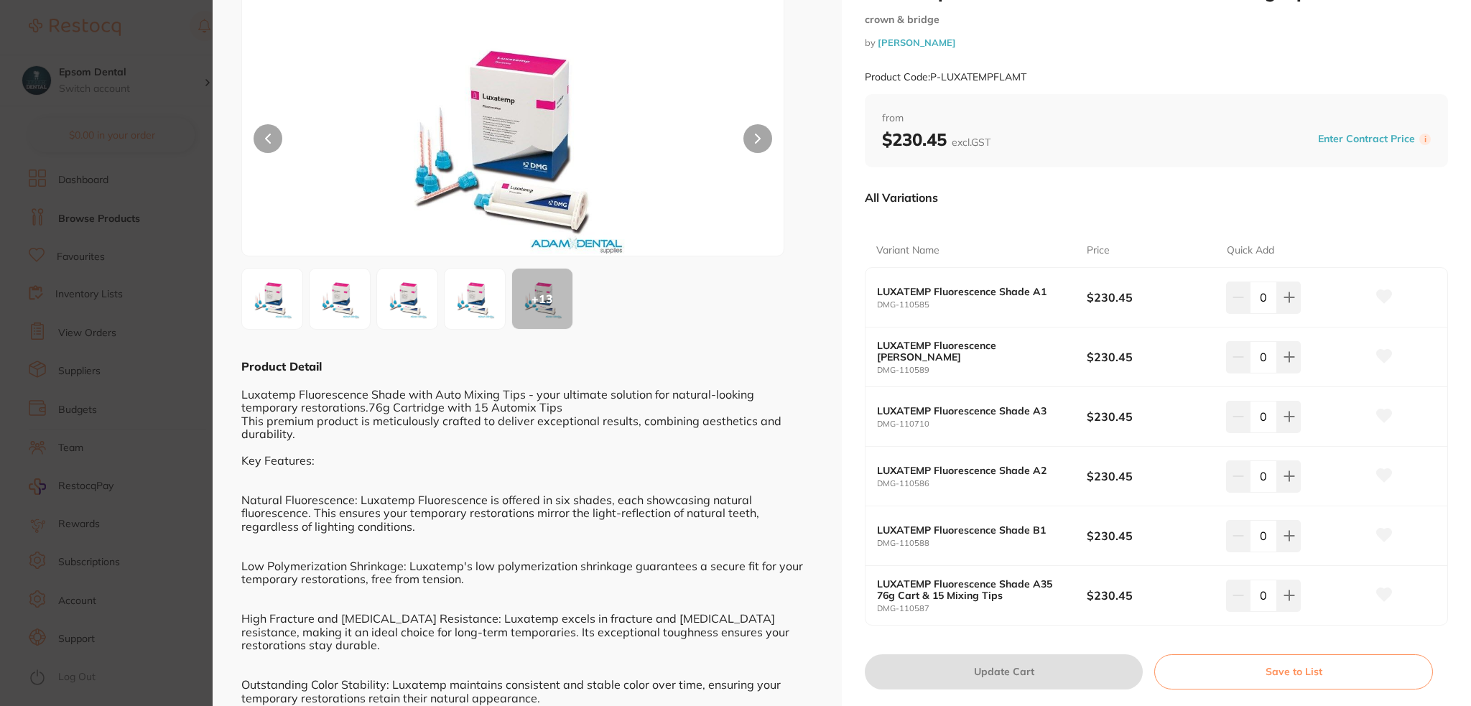
scroll to position [144, 0]
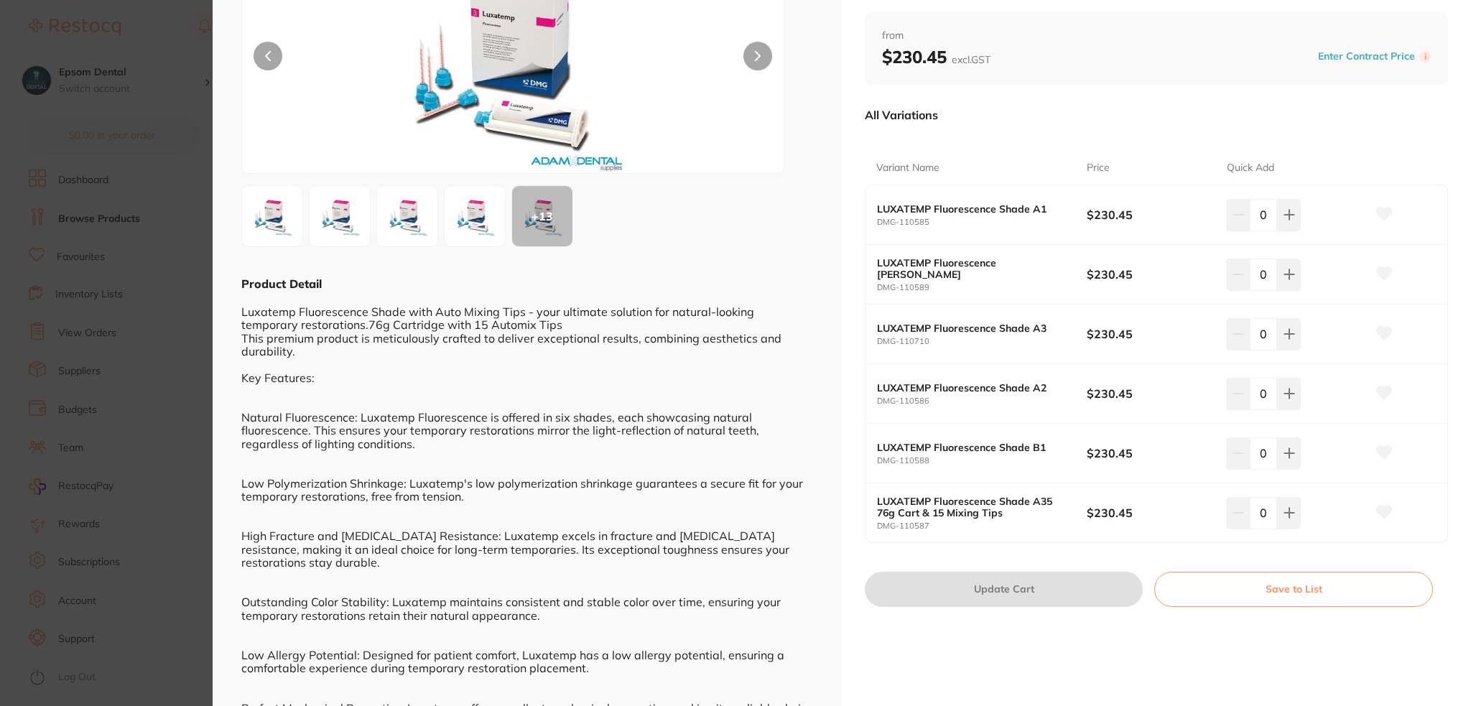
click at [1230, 583] on button "Save to List" at bounding box center [1293, 589] width 279 height 34
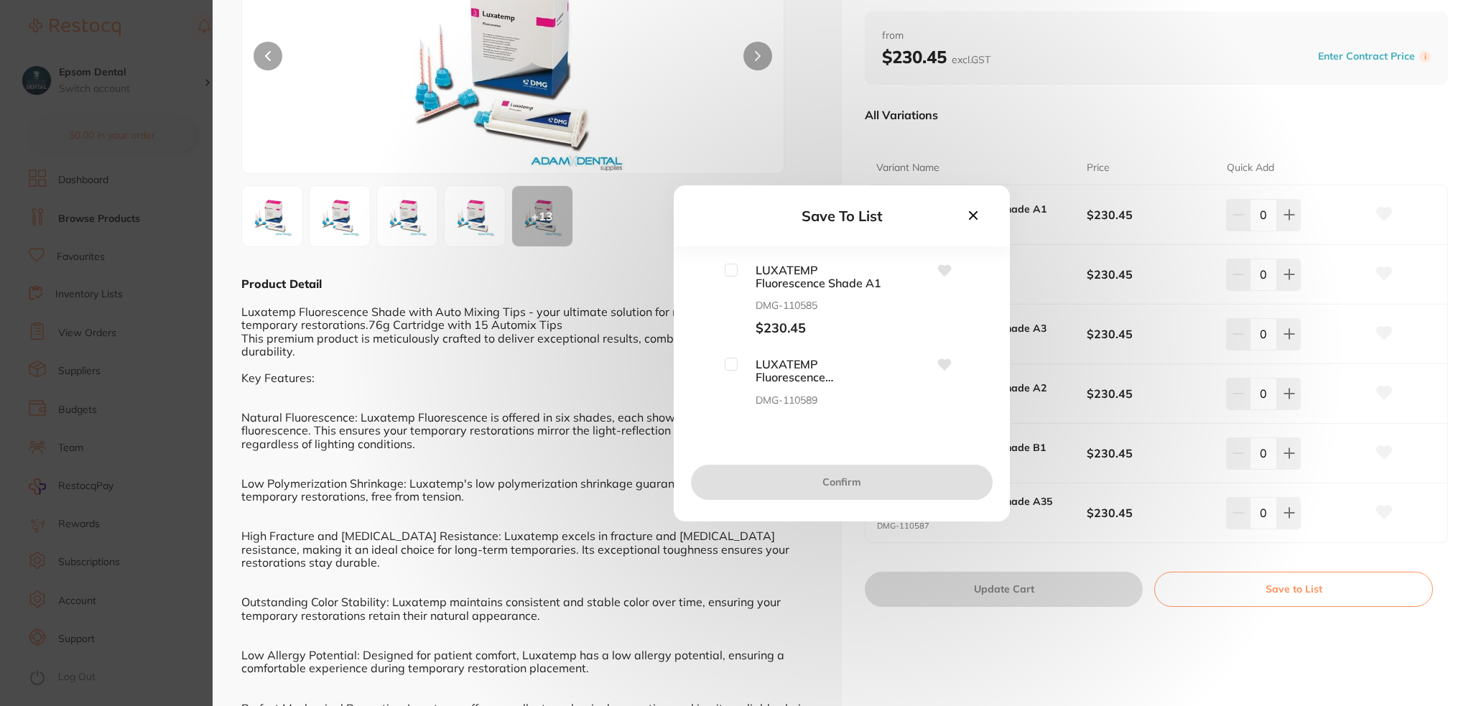
click at [728, 274] on input "checkbox" at bounding box center [731, 270] width 13 height 13
checkbox input "true"
click at [727, 368] on input "checkbox" at bounding box center [731, 364] width 13 height 13
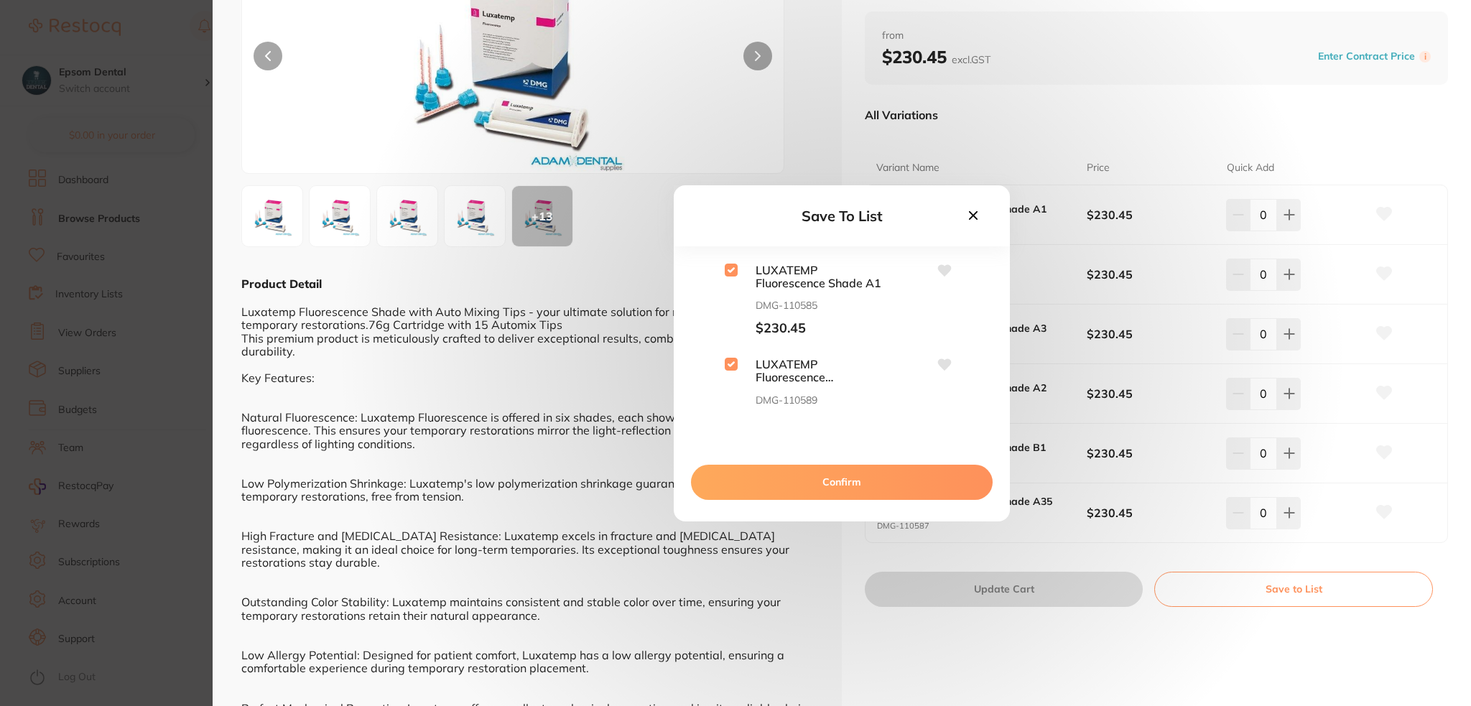
checkbox input "true"
click at [736, 316] on input "checkbox" at bounding box center [731, 315] width 13 height 13
checkbox input "true"
click at [733, 272] on input "checkbox" at bounding box center [731, 265] width 13 height 13
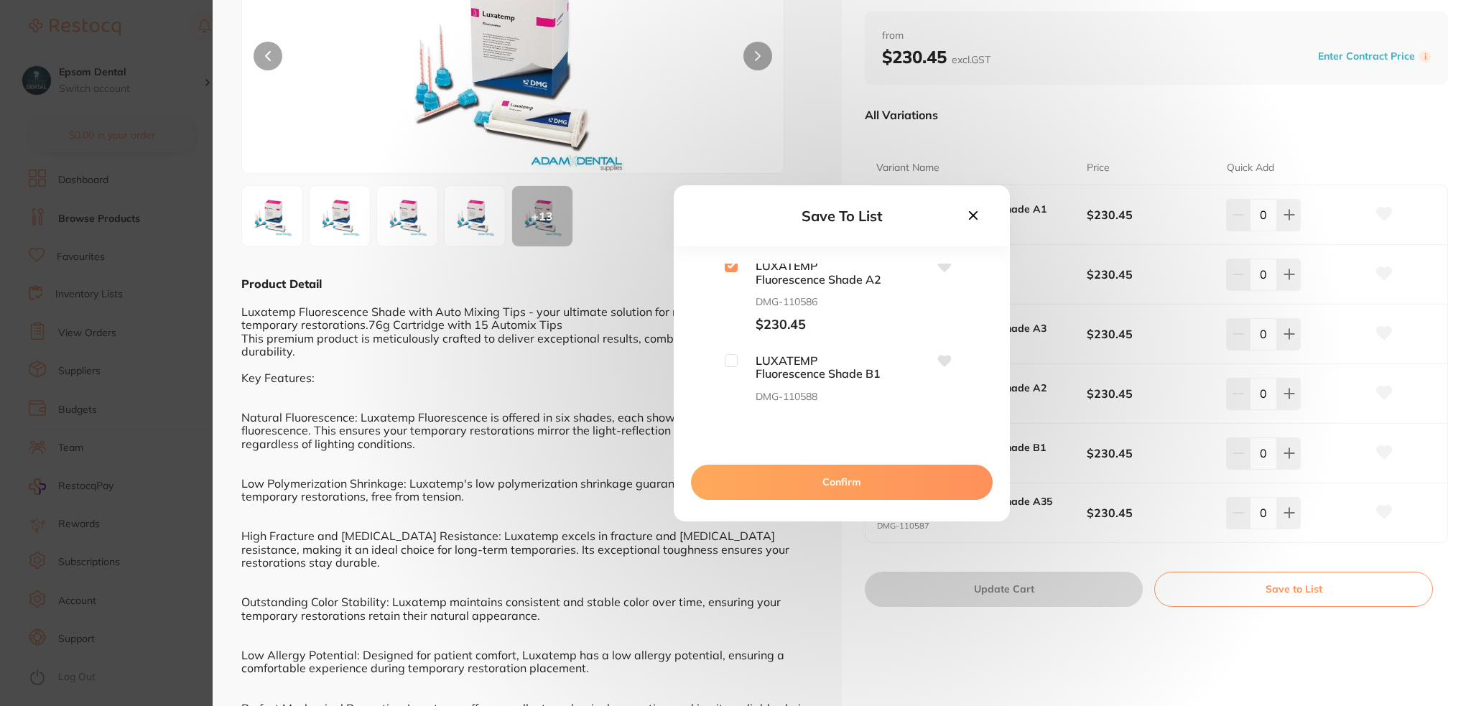
checkbox input "true"
click at [730, 356] on input "checkbox" at bounding box center [731, 360] width 13 height 13
checkbox input "true"
click at [835, 476] on button "Confirm" at bounding box center [842, 482] width 302 height 34
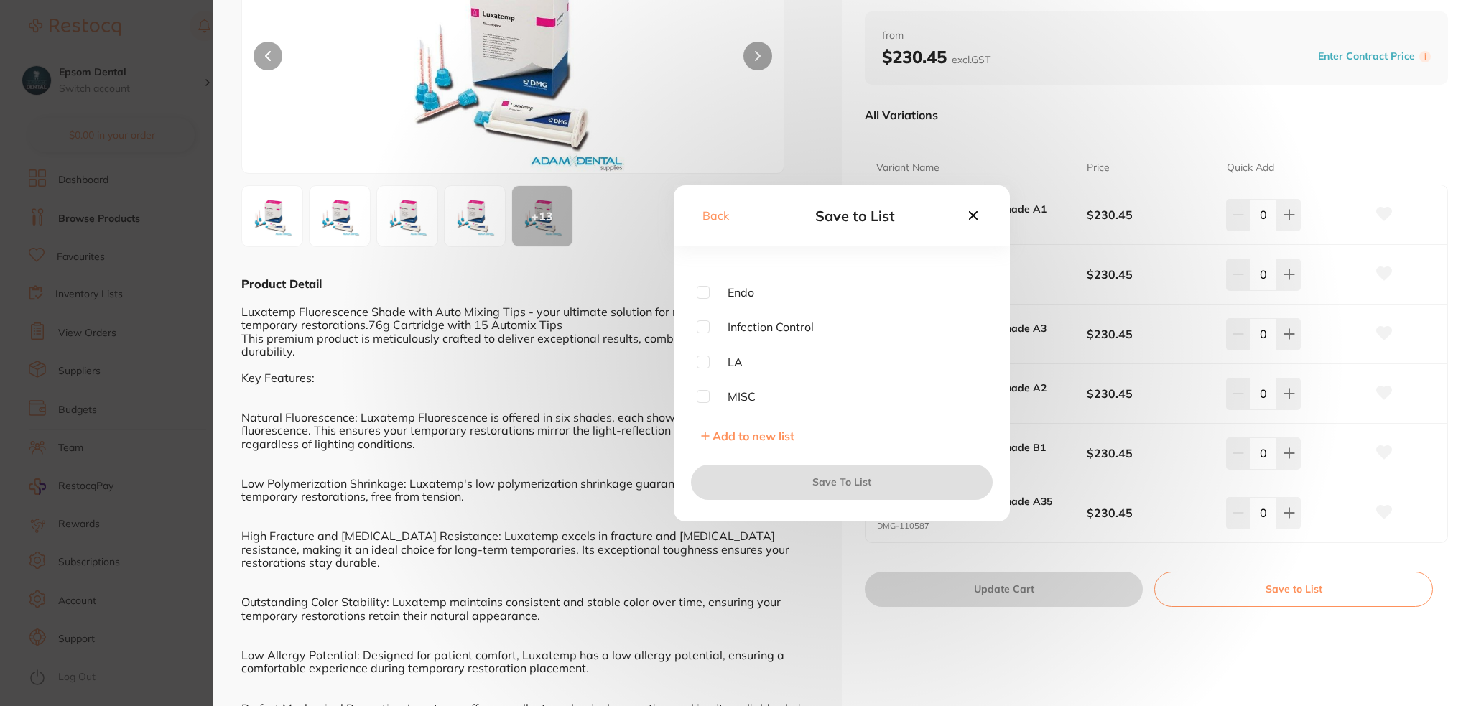
scroll to position [184, 0]
click at [705, 397] on input "checkbox" at bounding box center [703, 398] width 13 height 13
checkbox input "true"
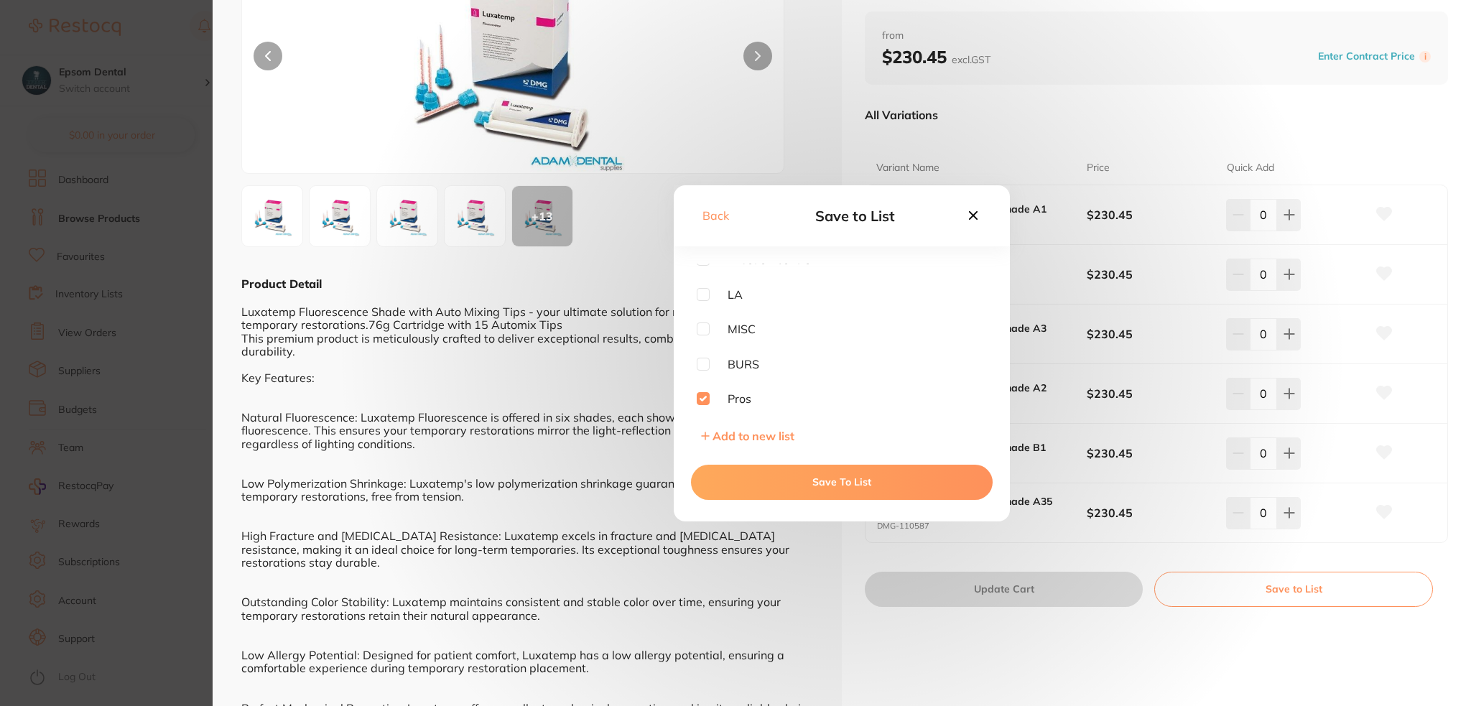
click at [802, 480] on button "Save To List" at bounding box center [842, 482] width 302 height 34
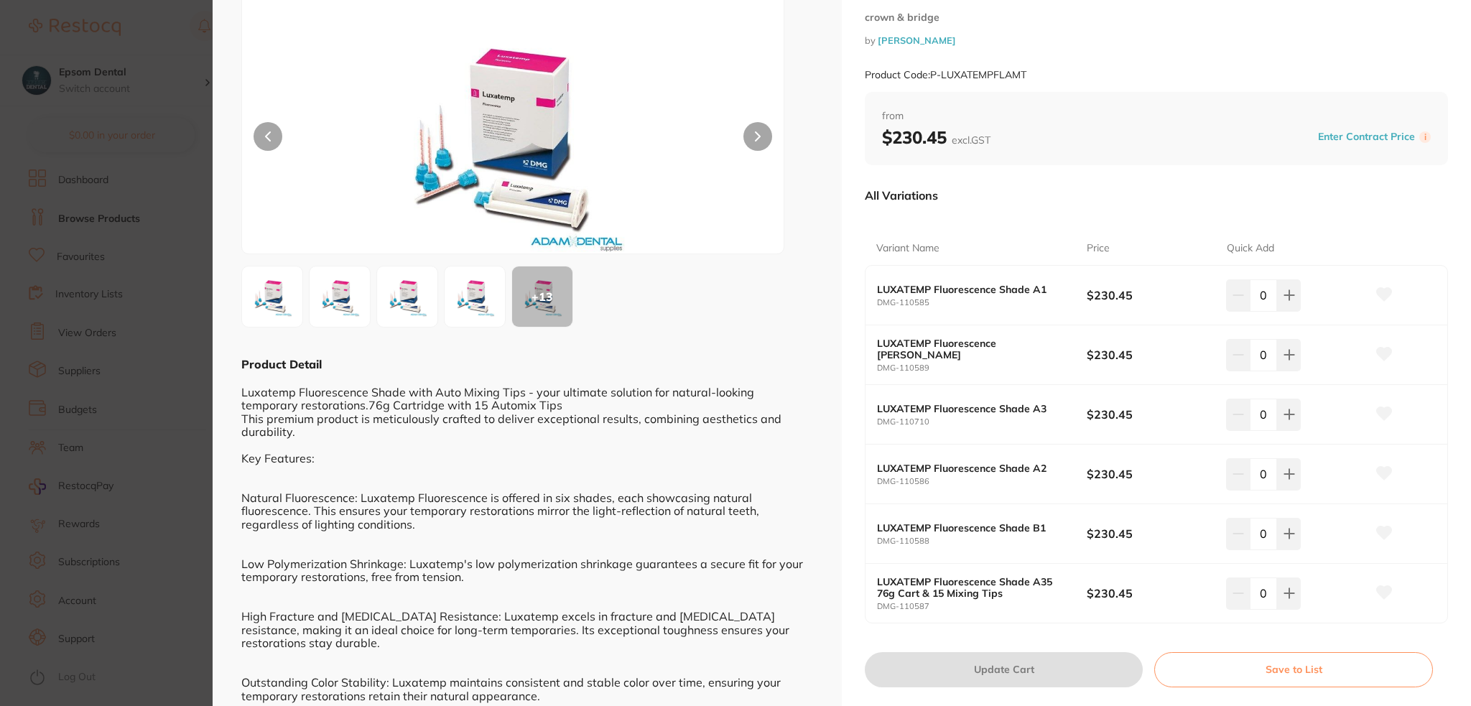
scroll to position [0, 0]
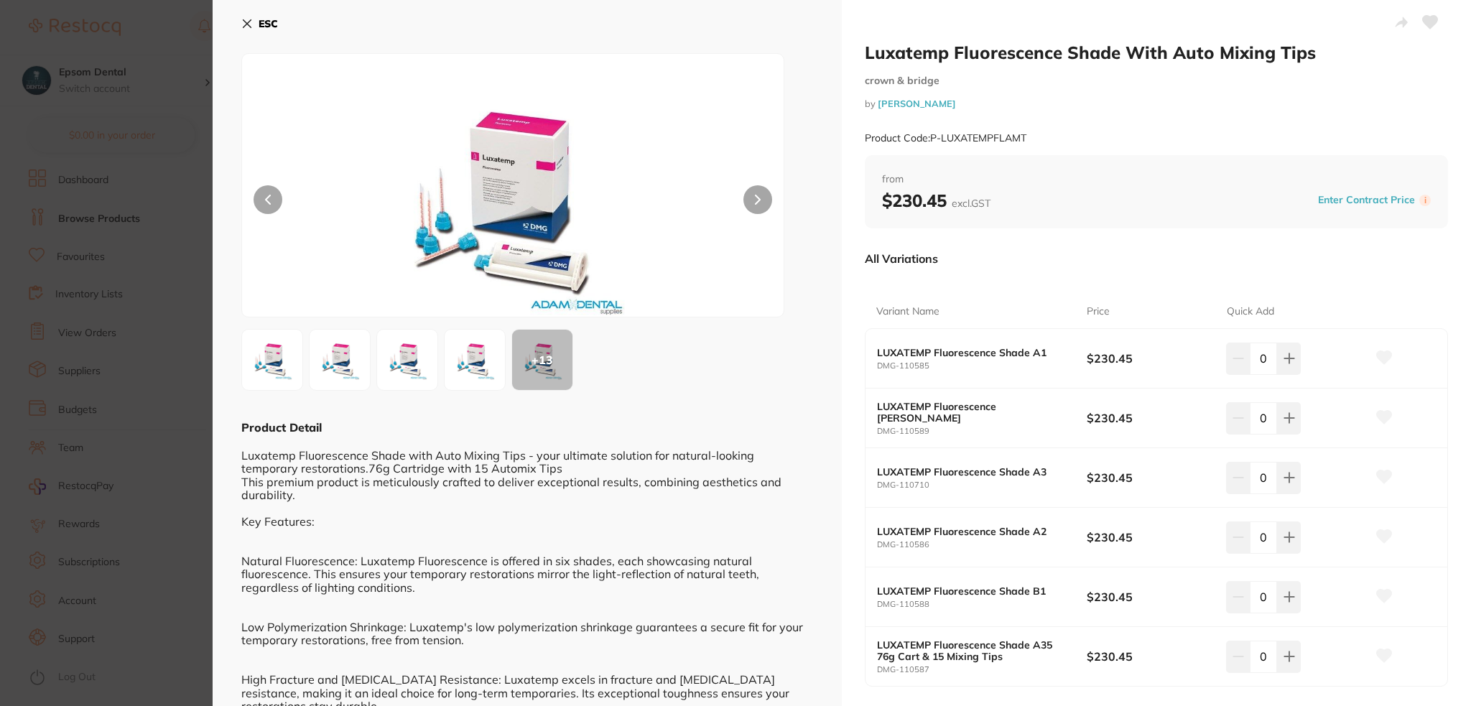
click at [244, 27] on icon at bounding box center [246, 23] width 11 height 11
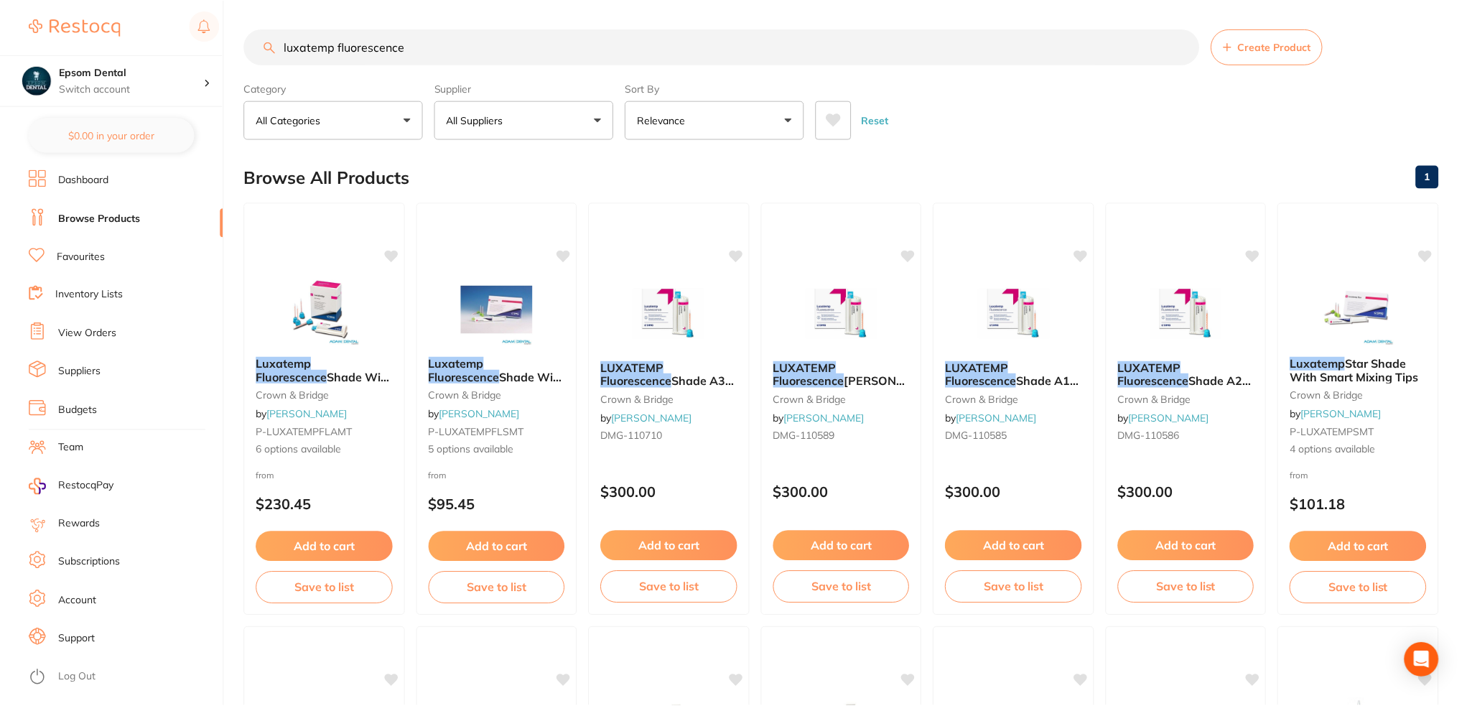
scroll to position [4, 0]
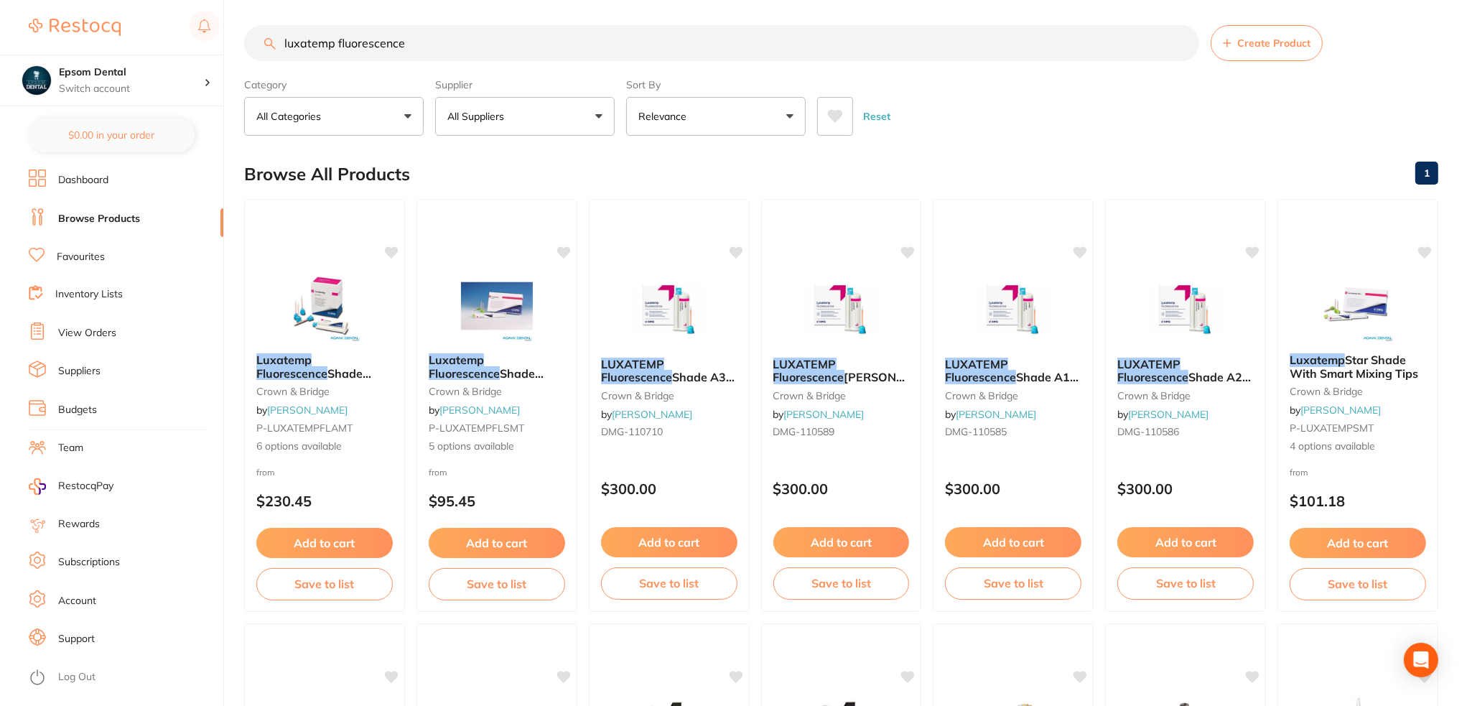
drag, startPoint x: 427, startPoint y: 42, endPoint x: 99, endPoint y: 48, distance: 328.3
click at [105, 48] on div "$0.00 Epsom Dental Switch account Epsom Dental $0.00 in your order Dashboard Br…" at bounding box center [733, 349] width 1467 height 706
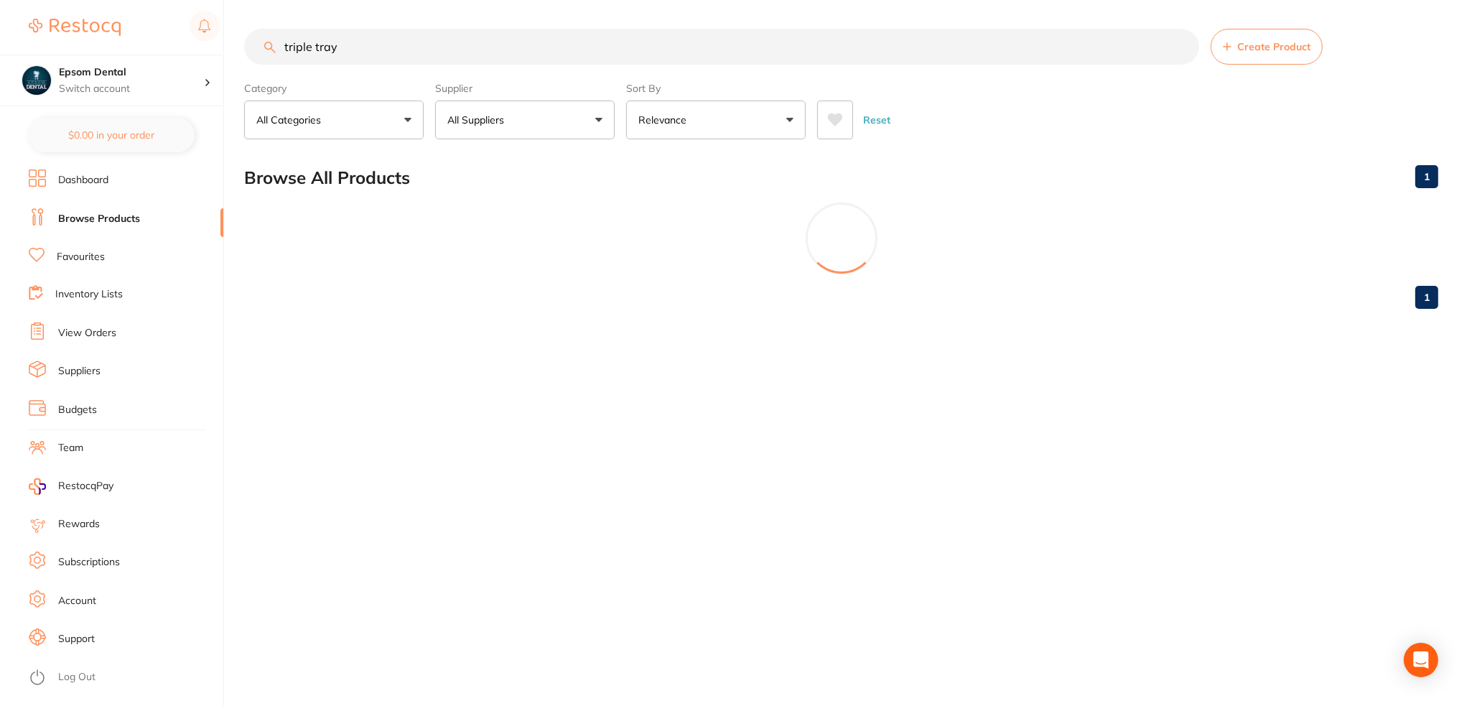
scroll to position [0, 0]
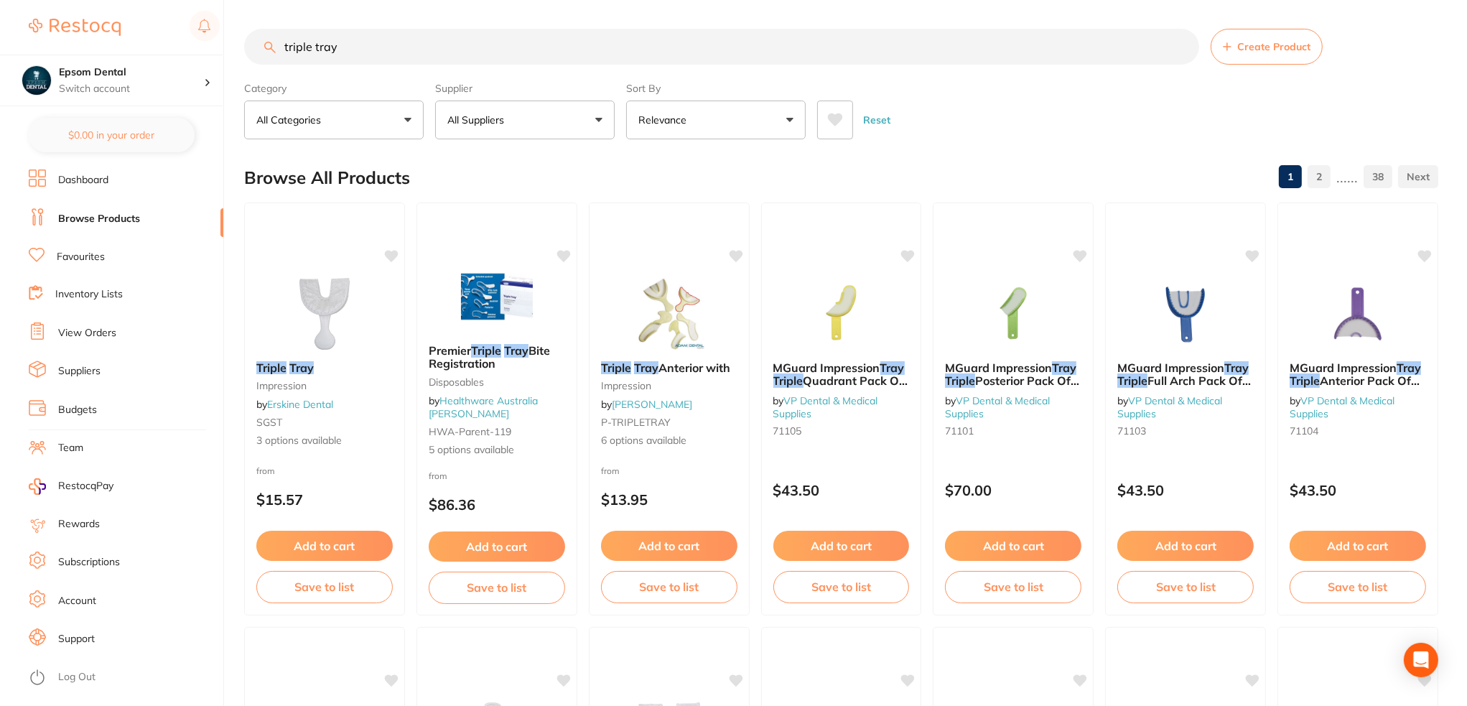
type input "triple tray"
click at [509, 122] on p "All Suppliers" at bounding box center [478, 120] width 62 height 14
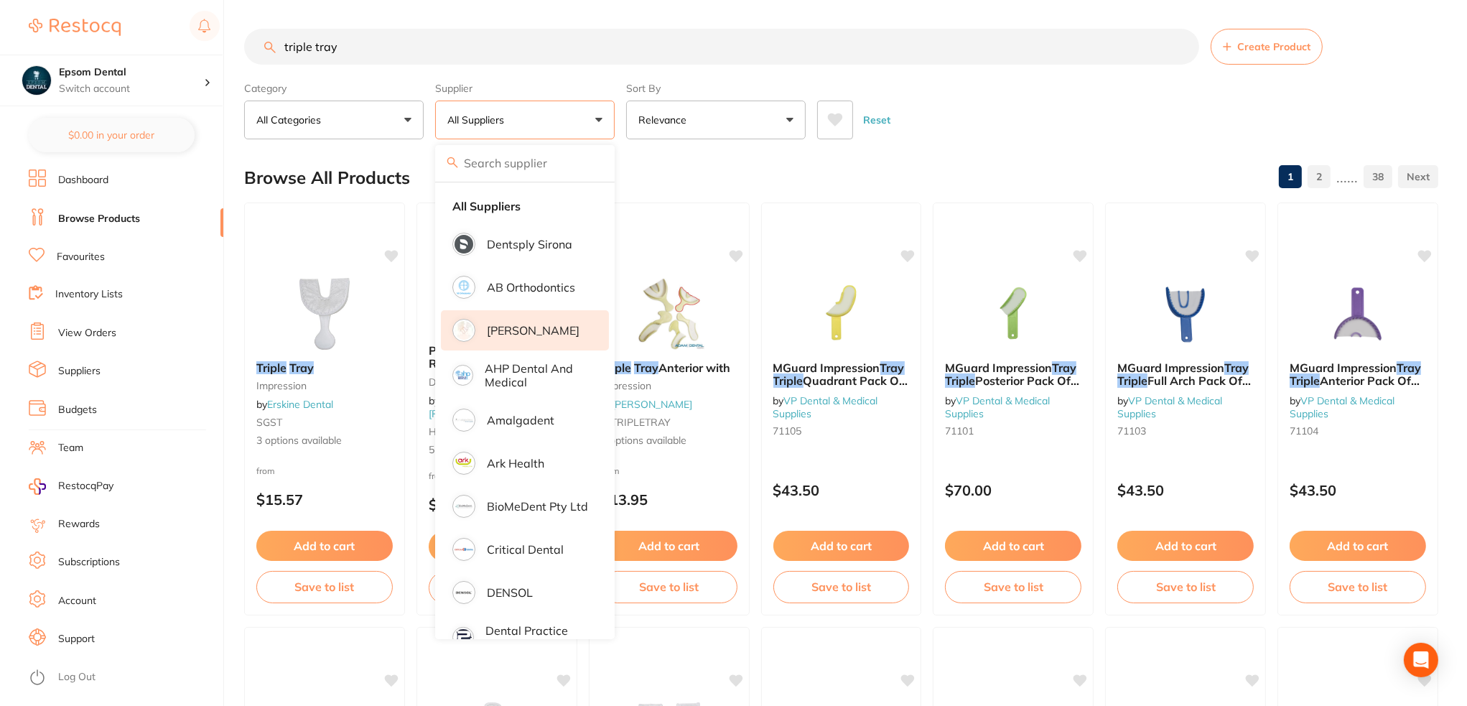
click at [519, 334] on p "[PERSON_NAME]" at bounding box center [533, 330] width 93 height 13
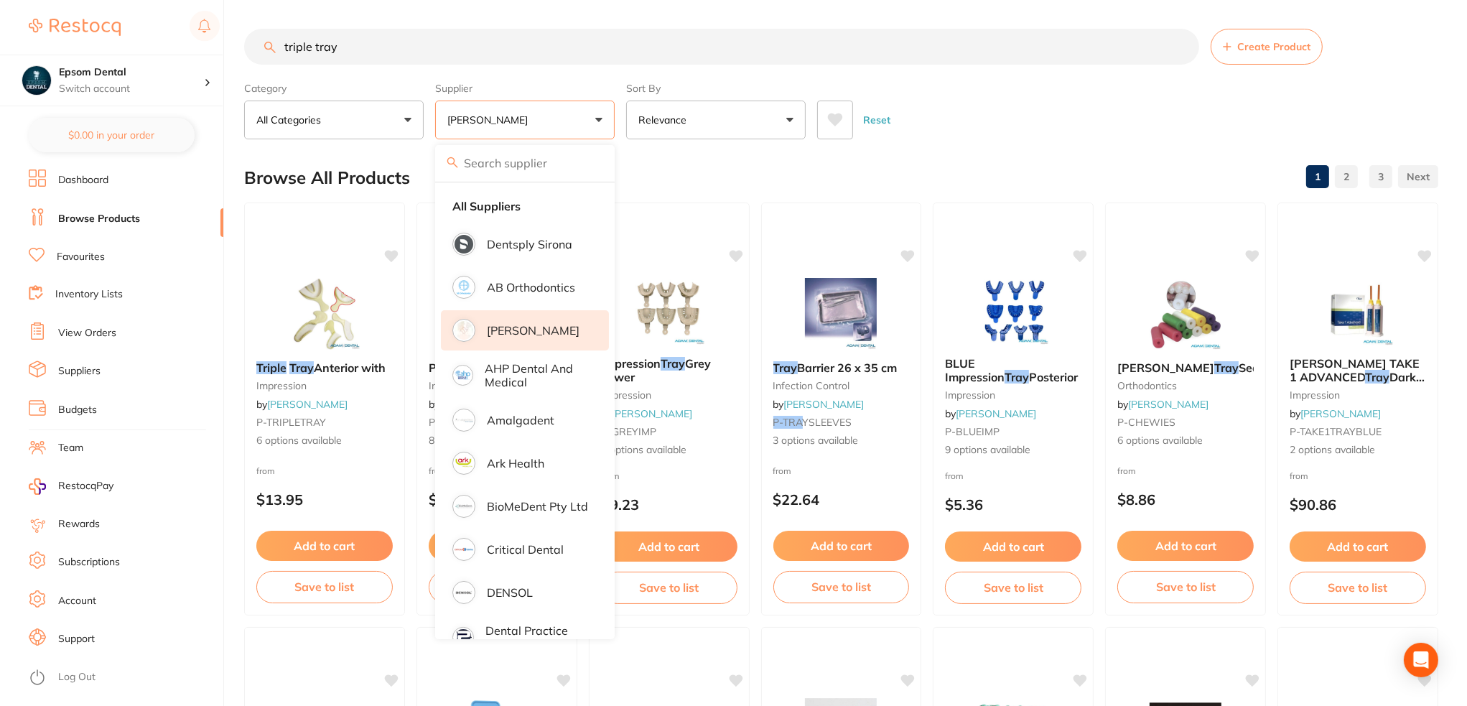
click at [944, 137] on div "Reset" at bounding box center [1122, 114] width 610 height 50
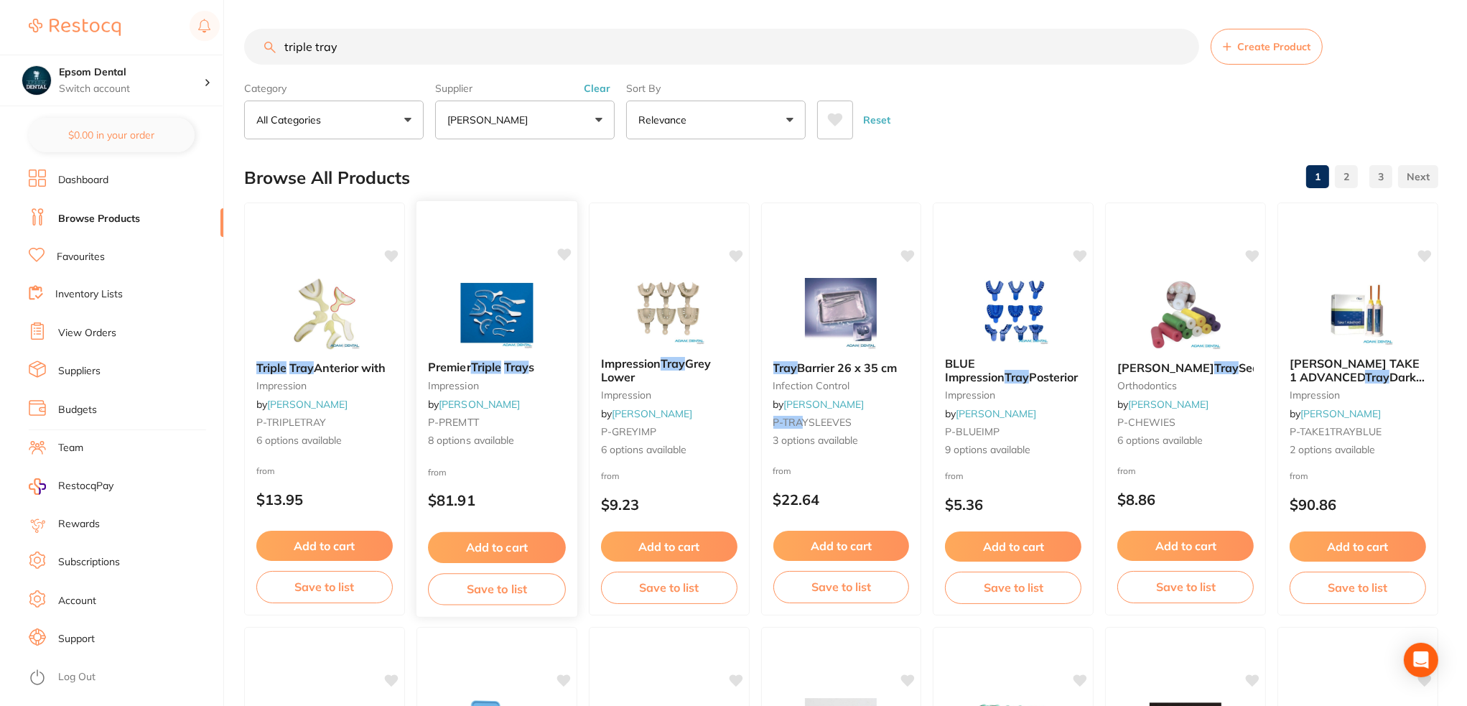
click at [494, 370] on em "Triple" at bounding box center [485, 367] width 30 height 14
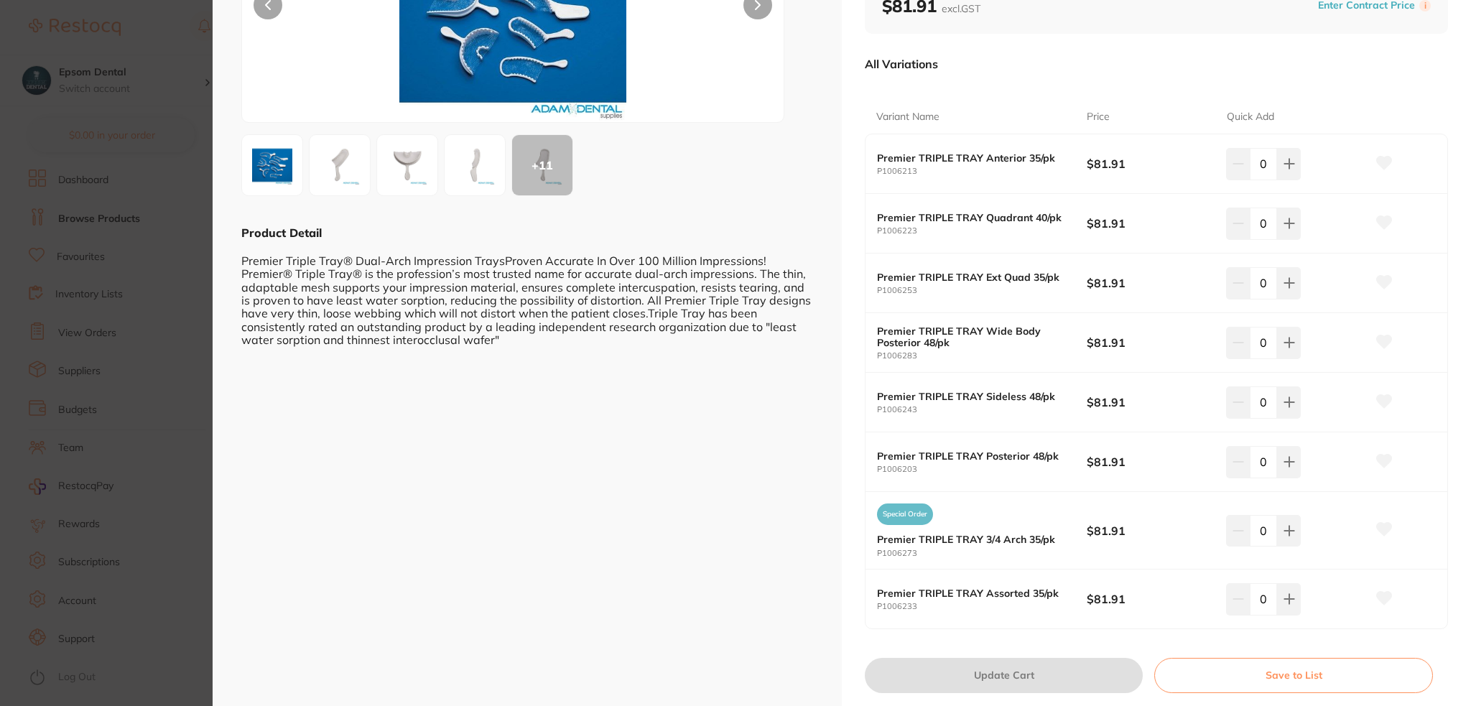
scroll to position [231, 0]
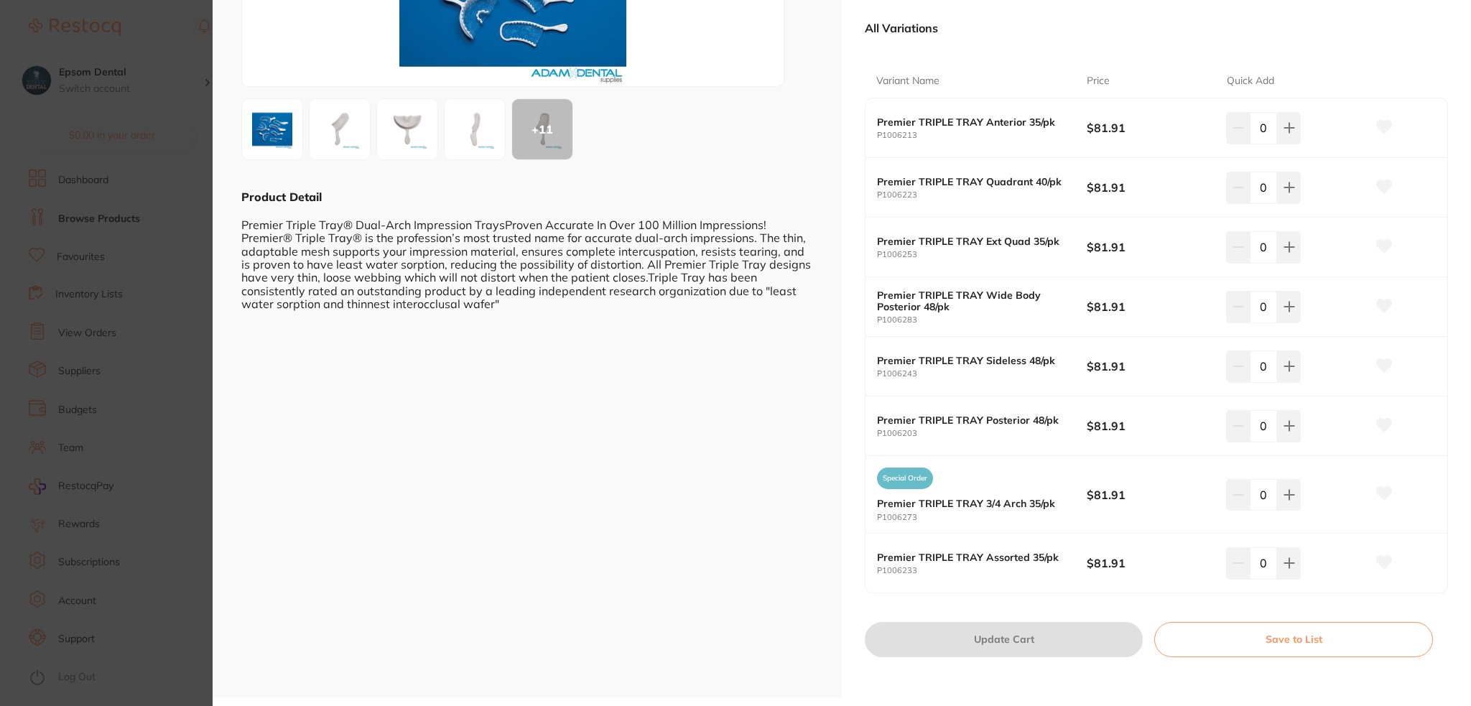
click at [1302, 634] on button "Save to List" at bounding box center [1293, 639] width 279 height 34
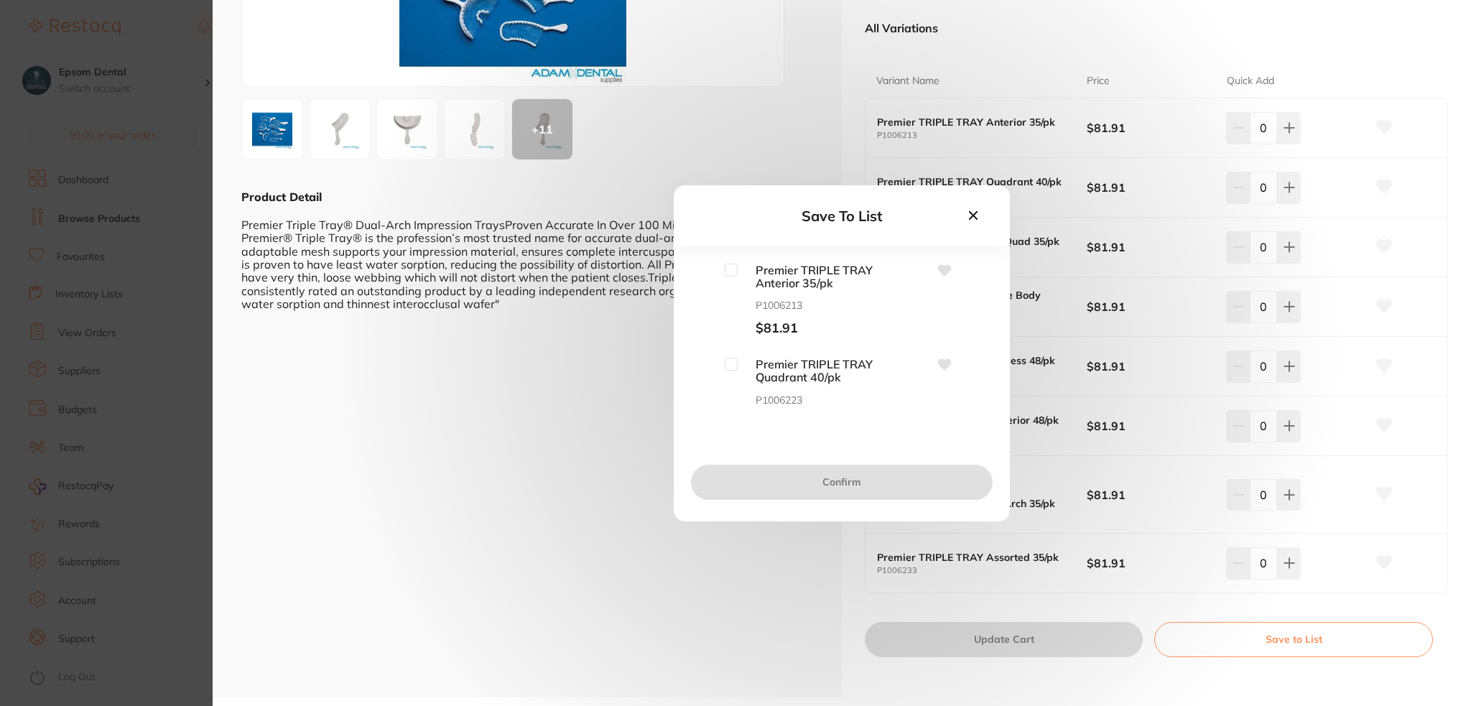
click at [728, 270] on input "checkbox" at bounding box center [731, 270] width 13 height 13
checkbox input "true"
click at [730, 364] on input "checkbox" at bounding box center [731, 364] width 13 height 13
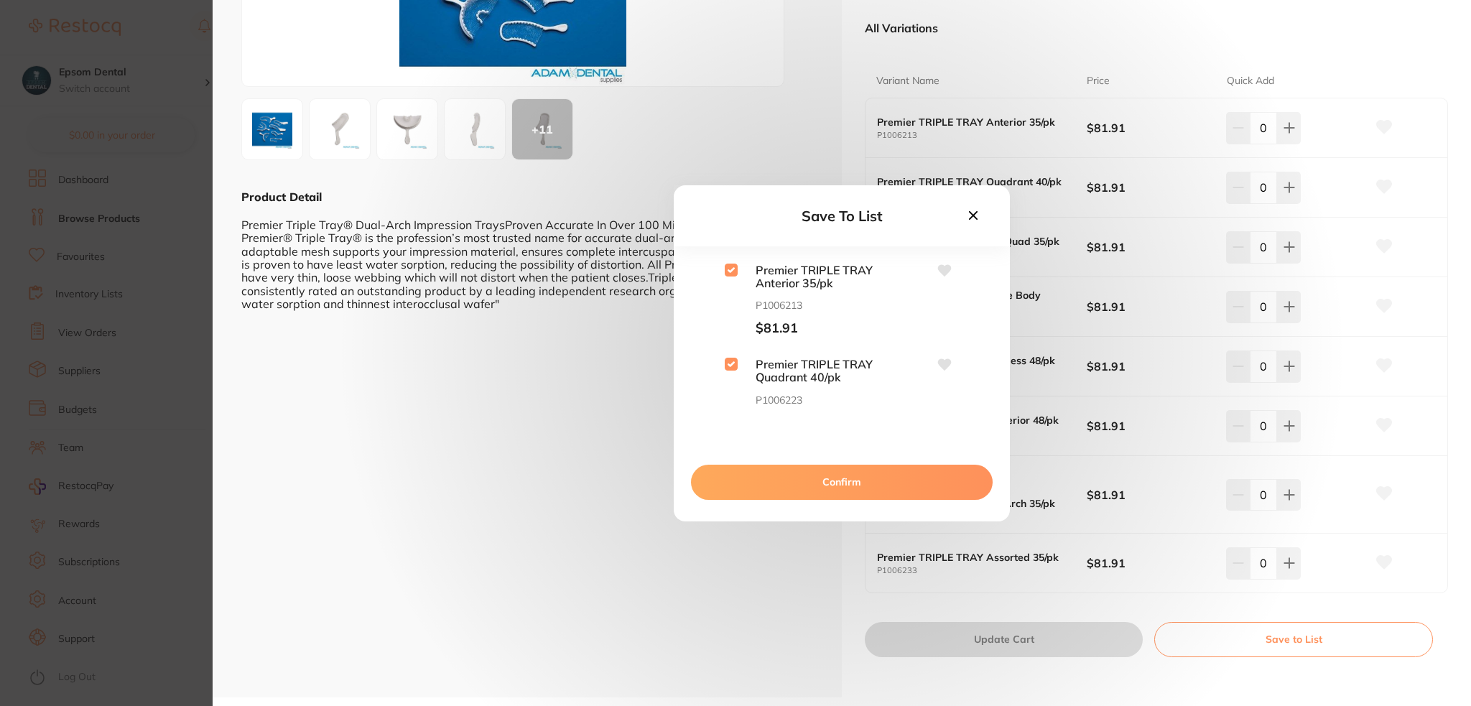
checkbox input "true"
click at [733, 385] on input "checkbox" at bounding box center [731, 382] width 13 height 13
checkbox input "true"
click at [850, 482] on button "Confirm" at bounding box center [842, 482] width 302 height 34
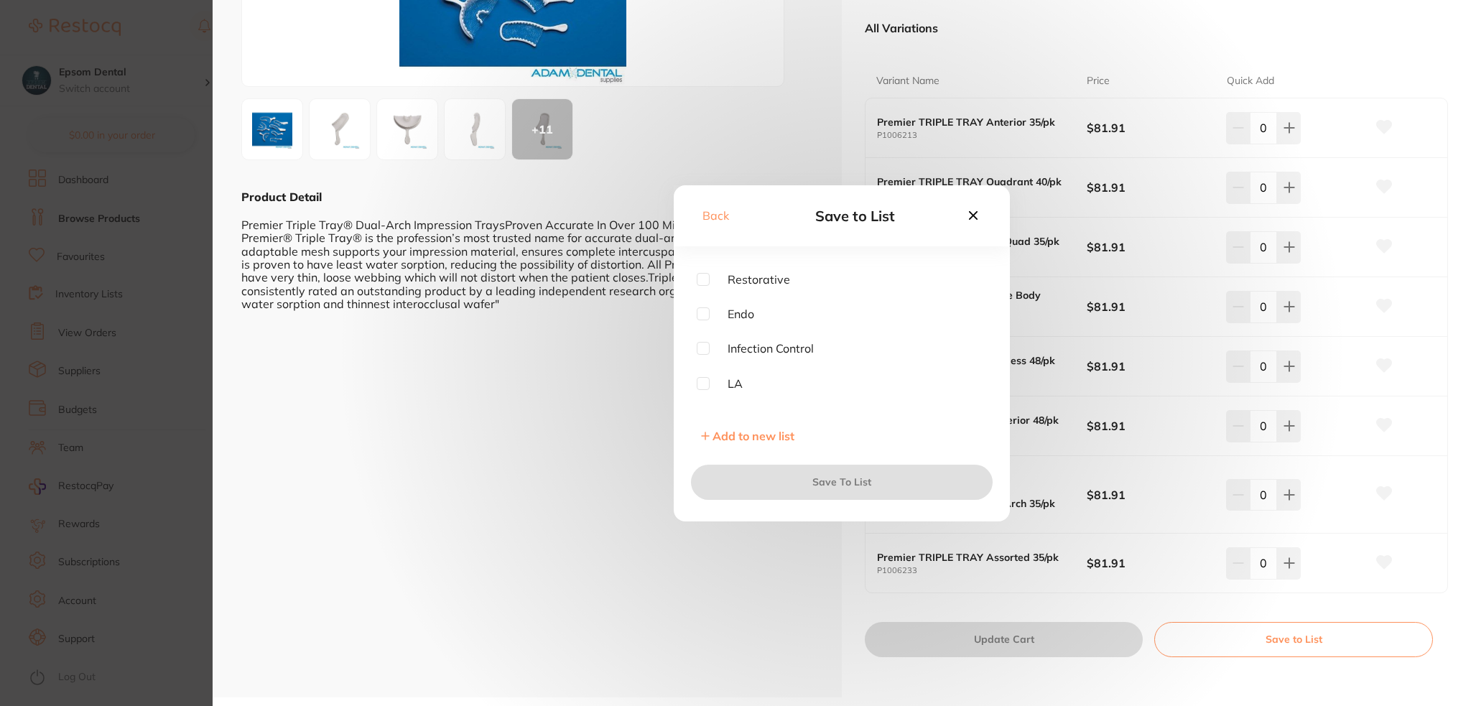
scroll to position [184, 0]
click at [704, 400] on input "checkbox" at bounding box center [703, 398] width 13 height 13
checkbox input "true"
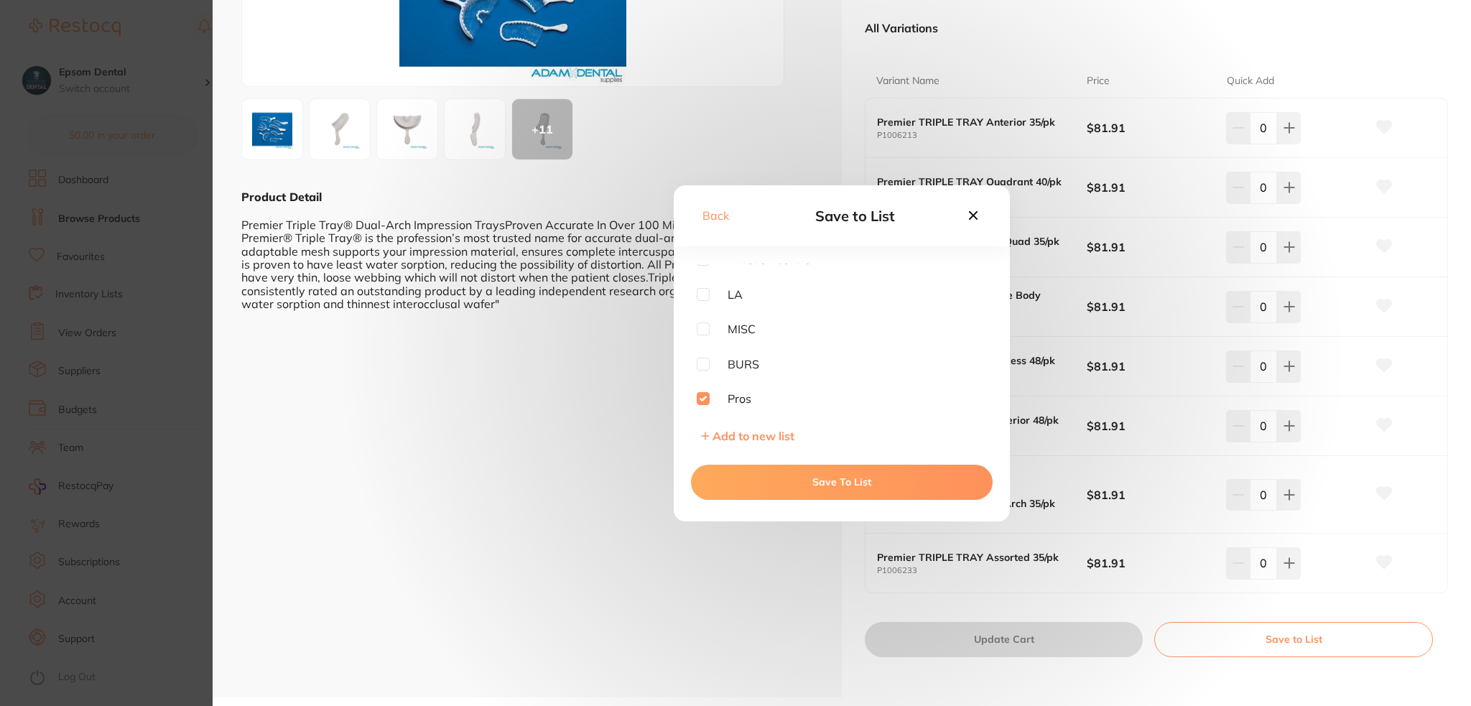
click at [830, 473] on button "Save To List" at bounding box center [842, 482] width 302 height 34
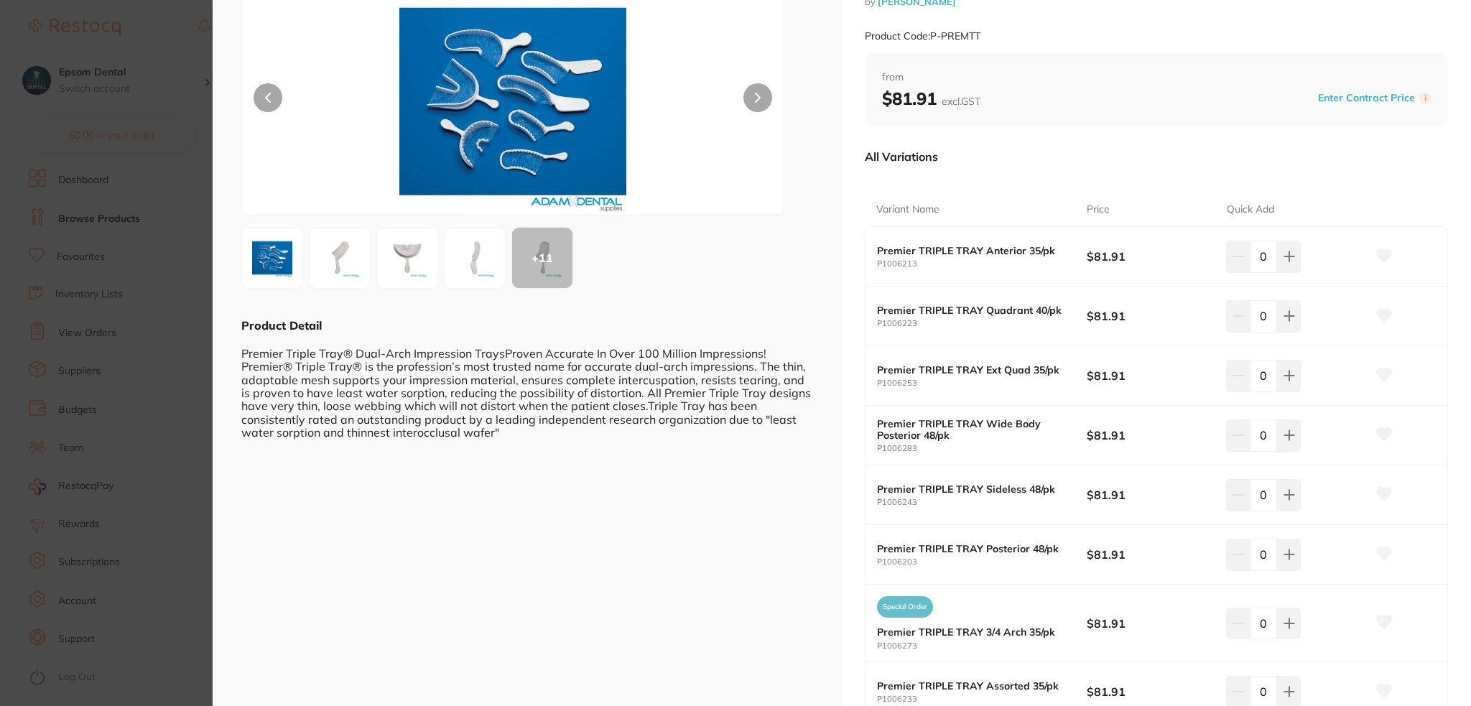
scroll to position [0, 0]
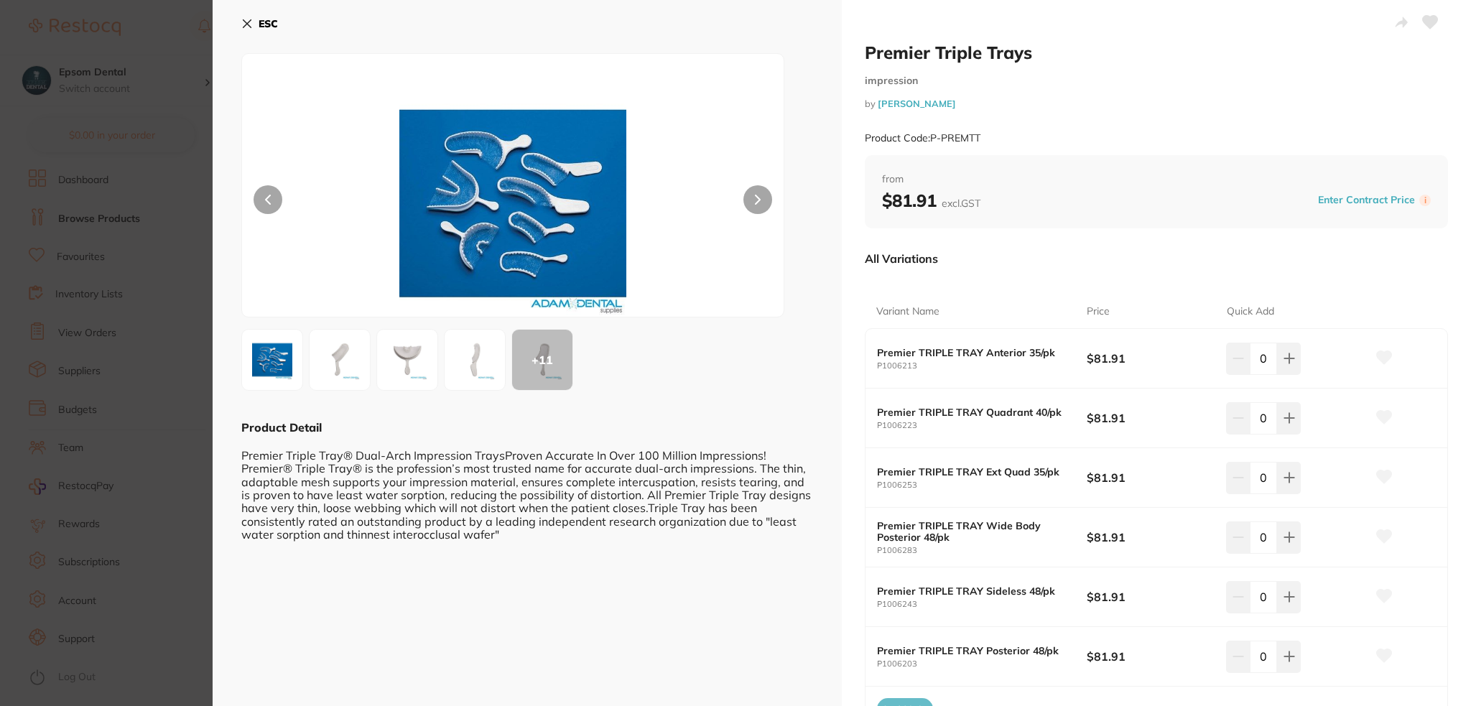
click at [247, 28] on icon at bounding box center [246, 23] width 11 height 11
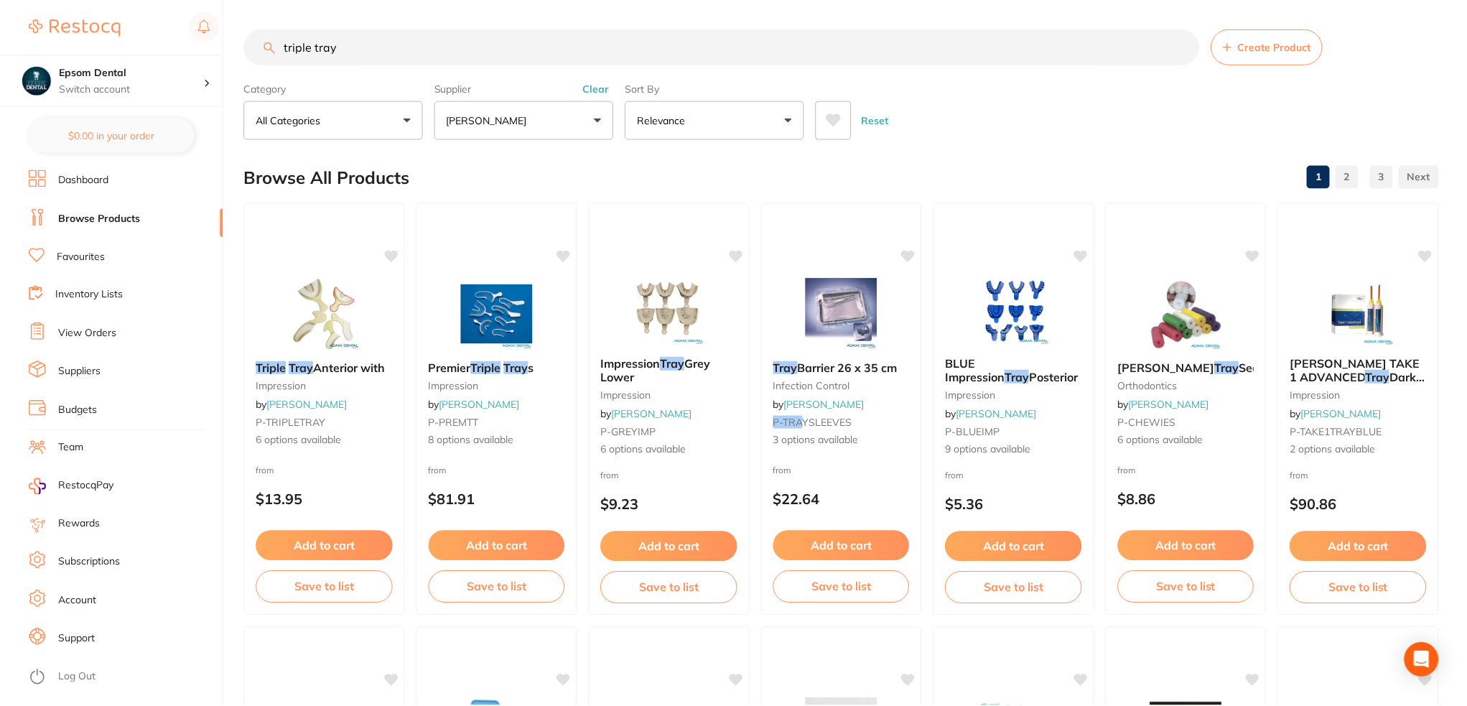
scroll to position [4, 0]
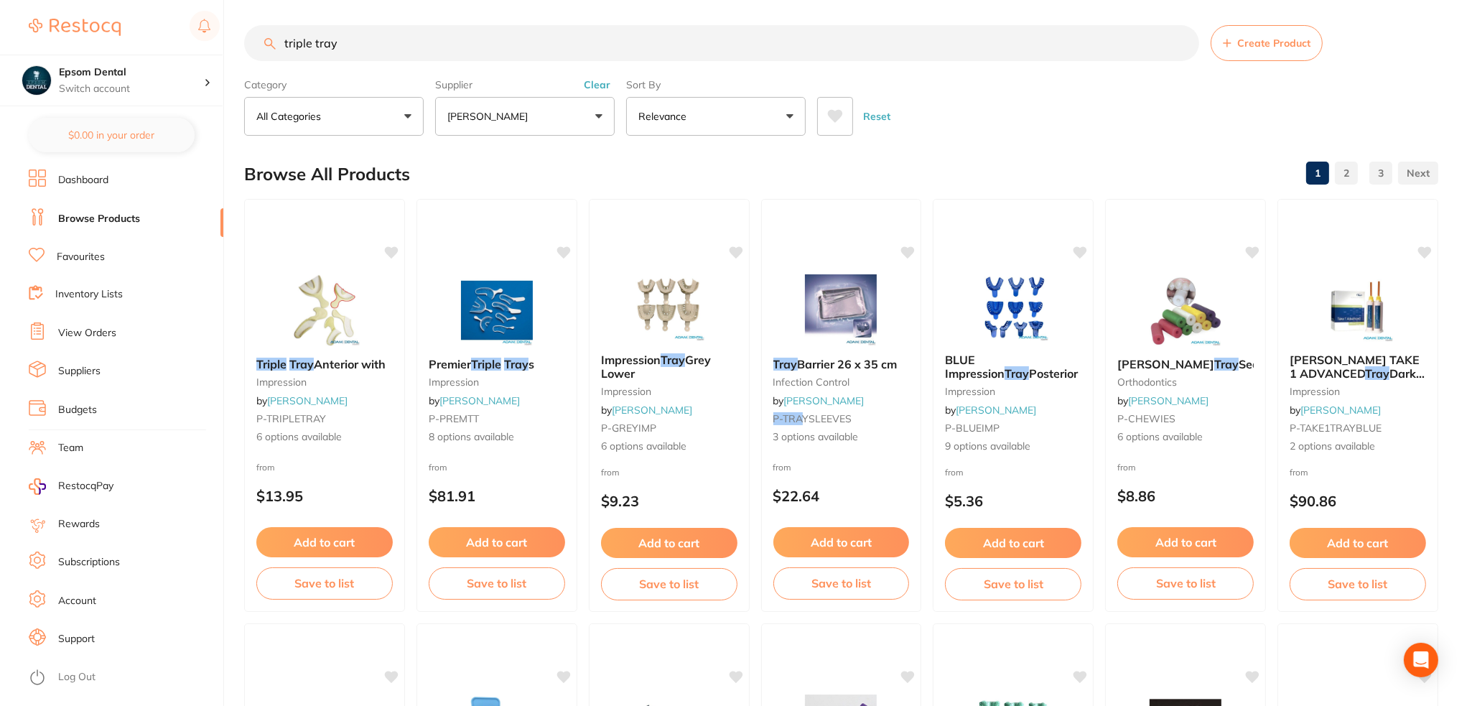
drag, startPoint x: 208, startPoint y: 31, endPoint x: 23, endPoint y: 22, distance: 185.5
click at [23, 22] on div "$0.00 Epsom Dental Switch account Epsom Dental $0.00 in your order Dashboard Br…" at bounding box center [733, 349] width 1467 height 706
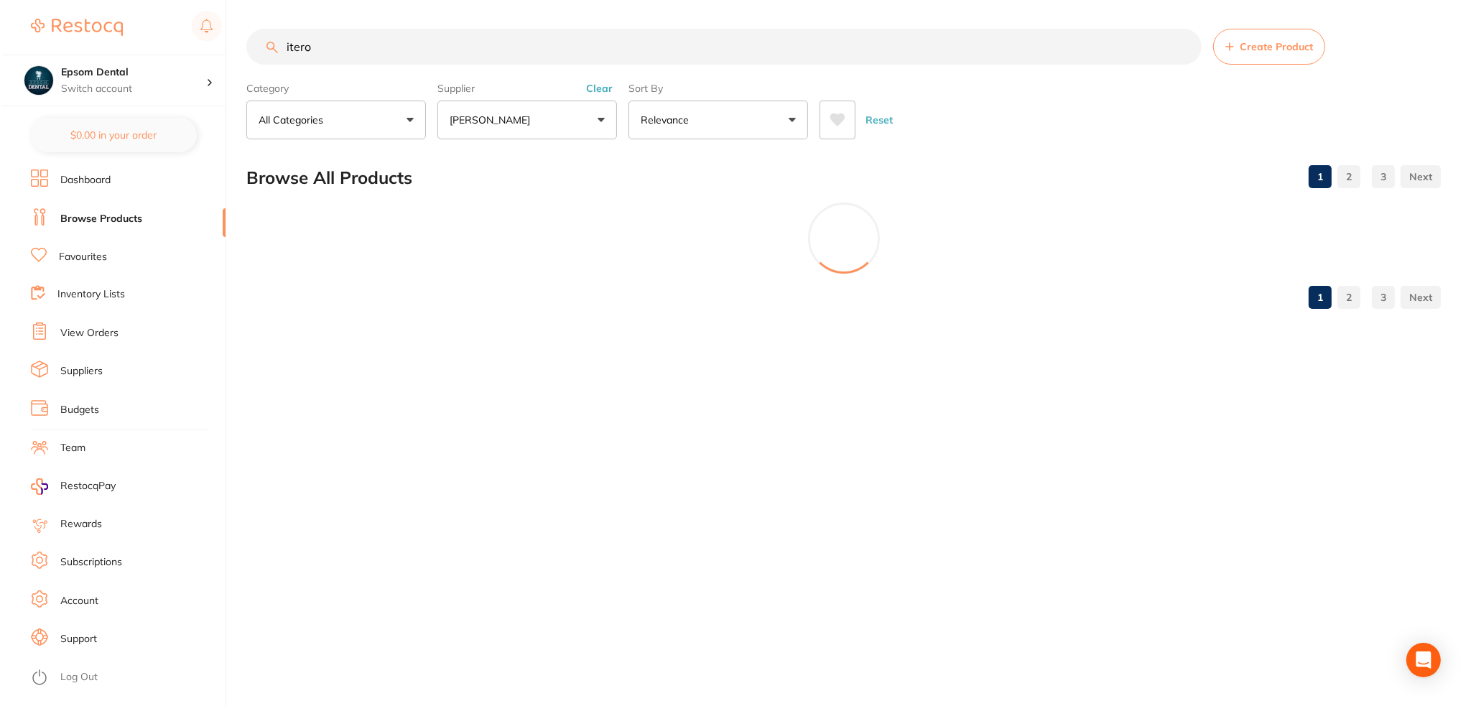
scroll to position [0, 0]
type input "i"
type input "l"
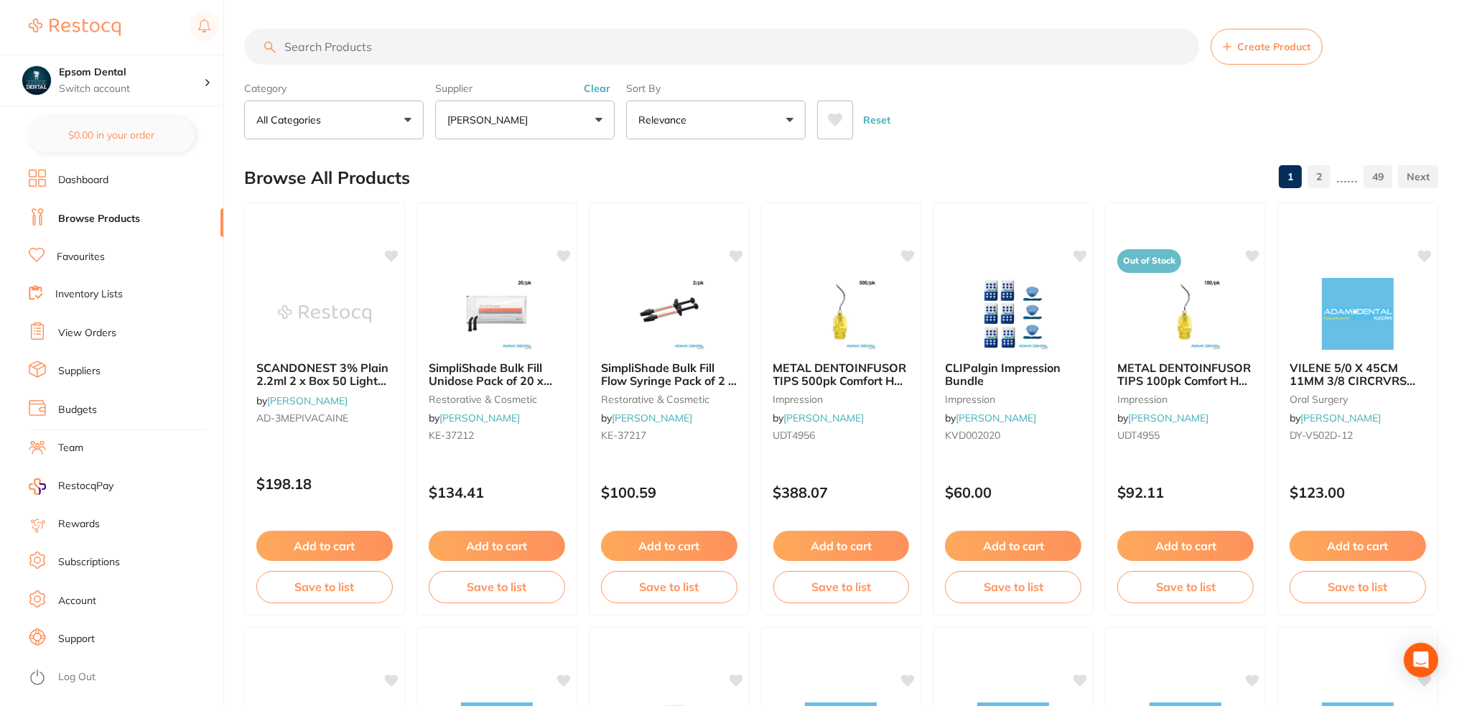
click at [369, 55] on input "search" at bounding box center [721, 47] width 955 height 36
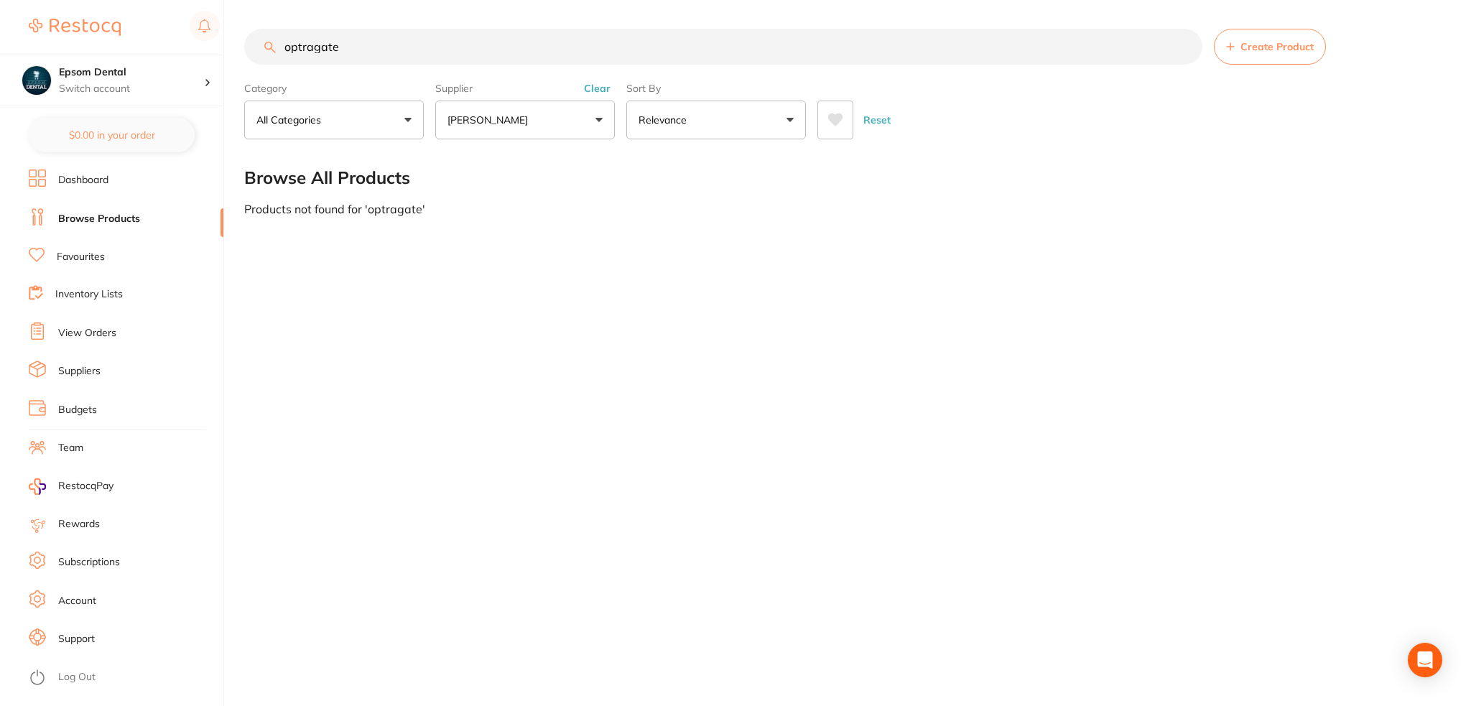
click at [346, 47] on input "optragate" at bounding box center [723, 47] width 958 height 36
type input "optragate"
click at [515, 111] on button "[PERSON_NAME]" at bounding box center [525, 120] width 180 height 39
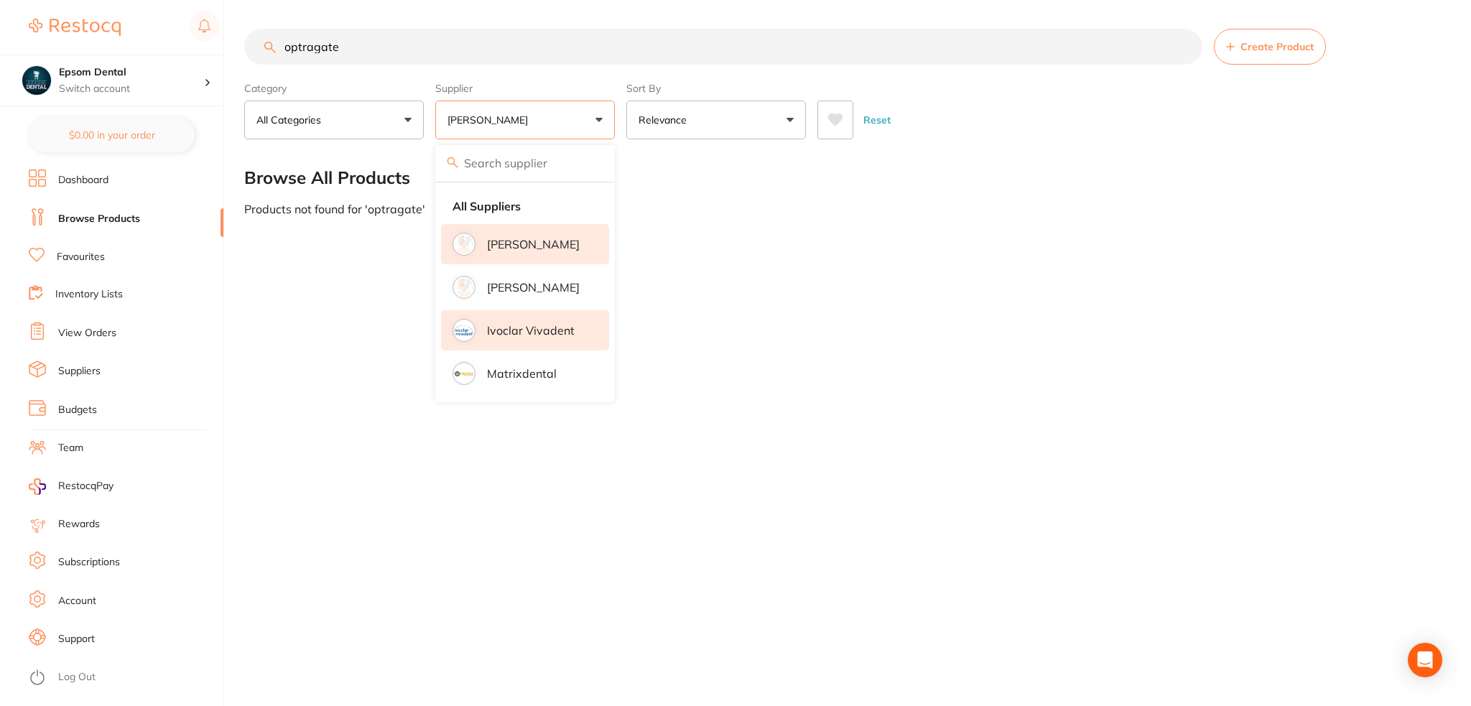
click at [537, 328] on p "Ivoclar Vivadent" at bounding box center [531, 330] width 88 height 13
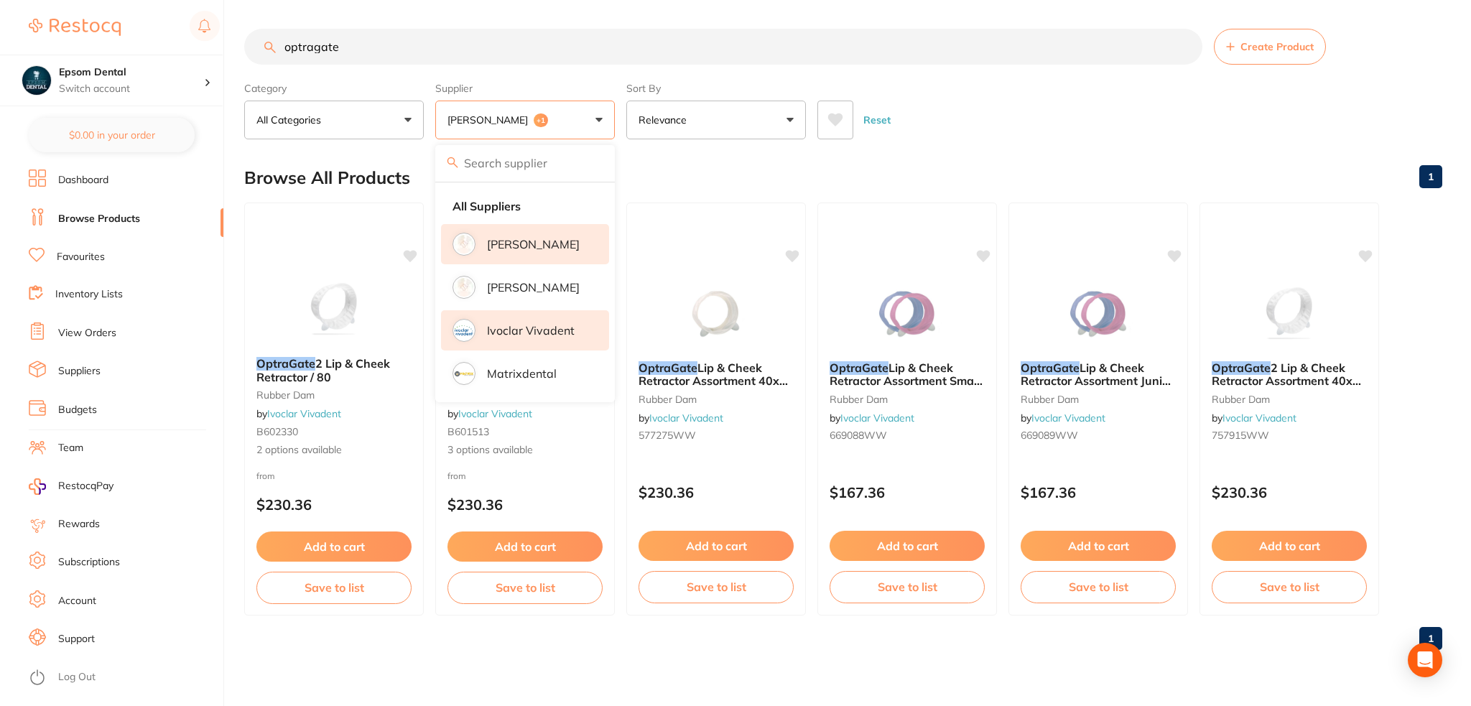
click at [425, 654] on div "1" at bounding box center [843, 639] width 1198 height 46
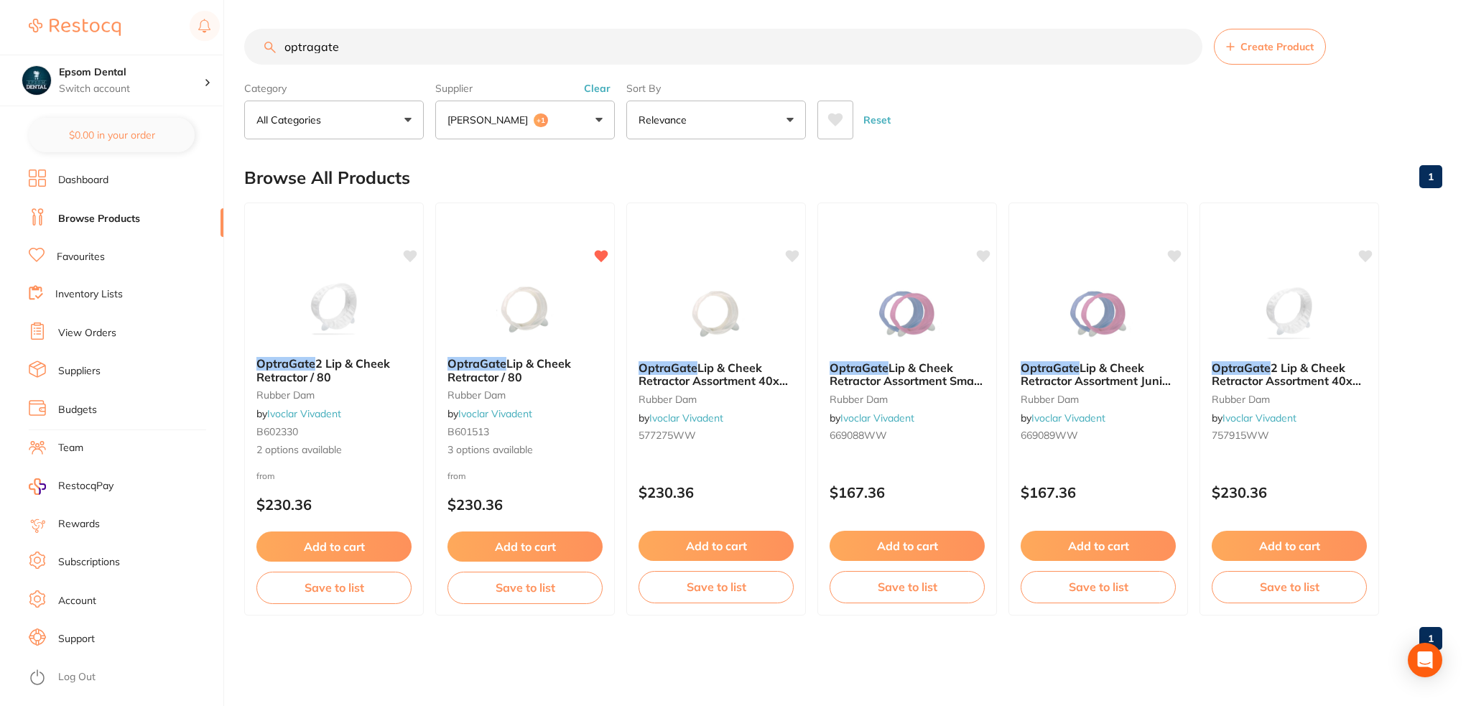
drag, startPoint x: 533, startPoint y: 321, endPoint x: 570, endPoint y: 384, distance: 73.4
click at [533, 321] on img at bounding box center [524, 310] width 93 height 72
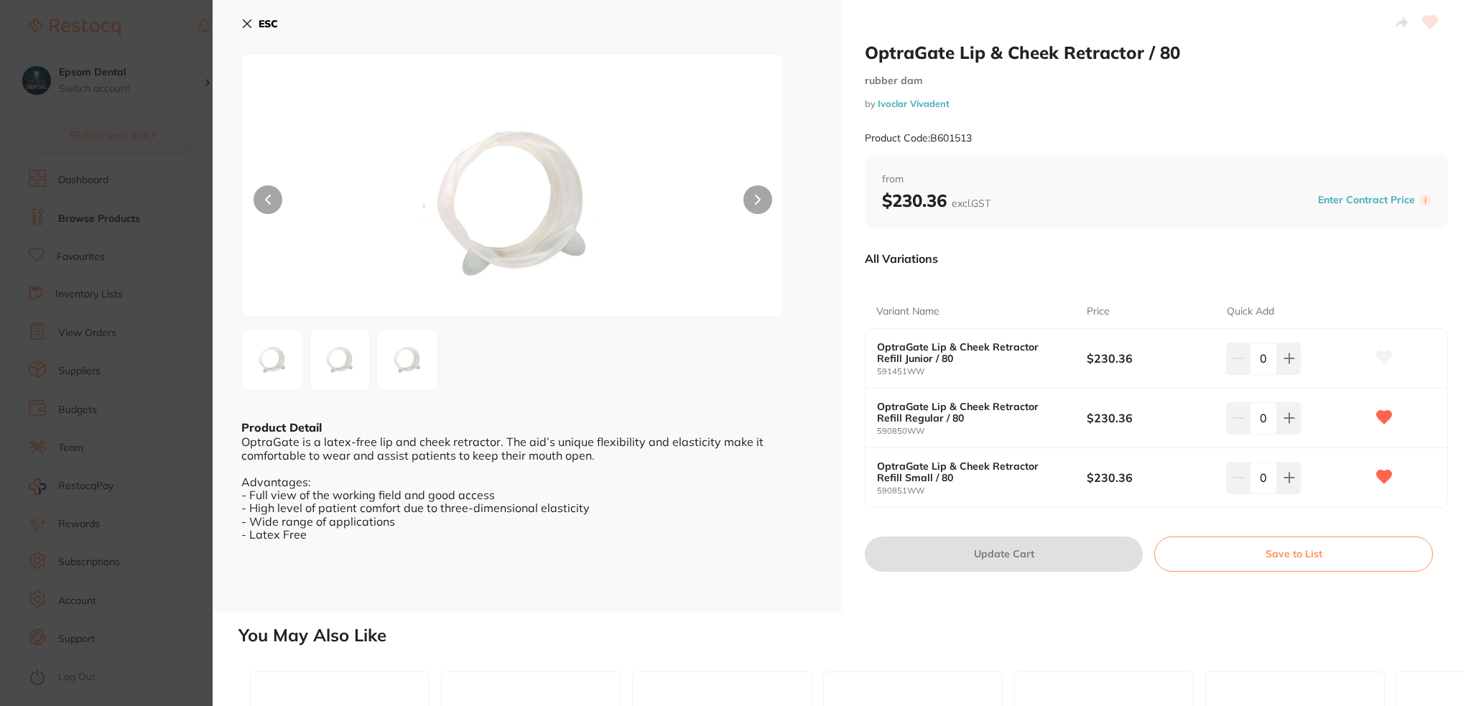
click at [267, 24] on b "ESC" at bounding box center [268, 23] width 19 height 13
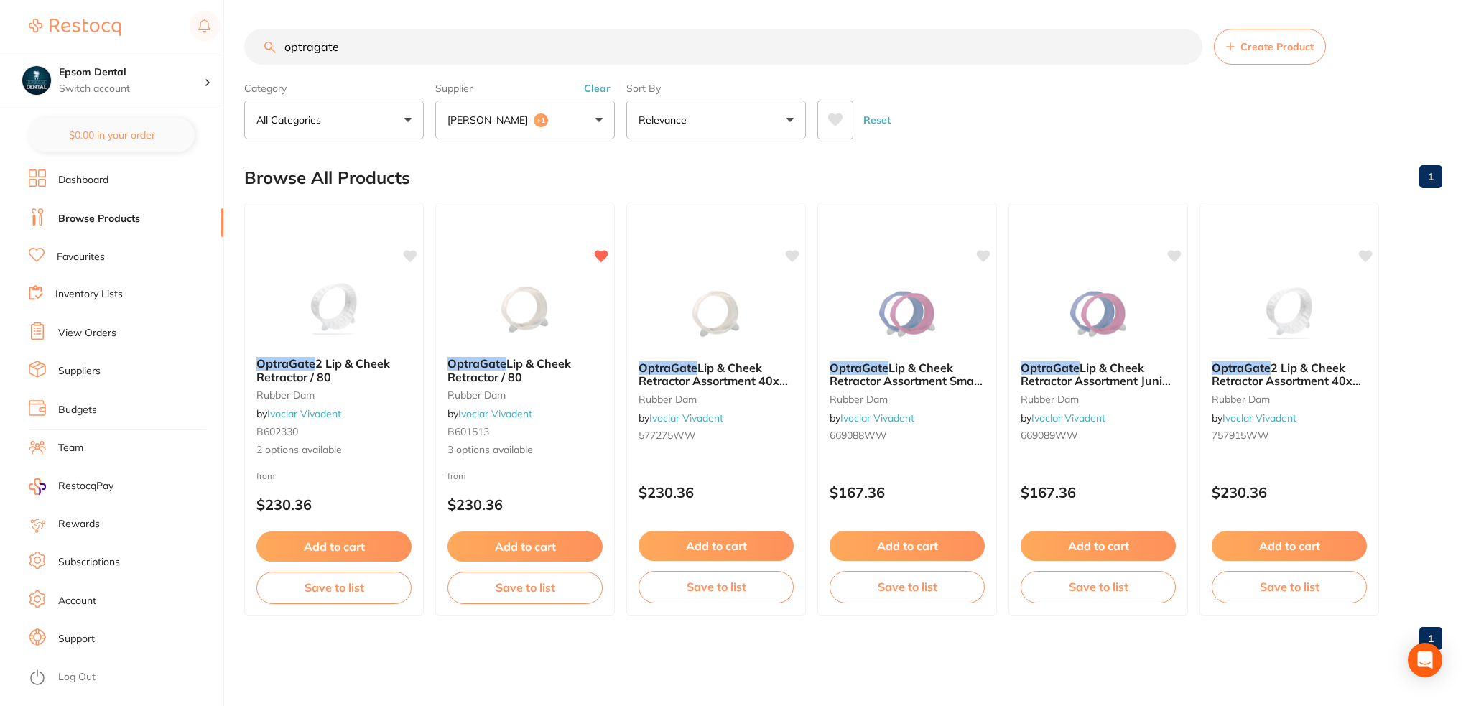
click at [341, 53] on input "optragate" at bounding box center [723, 47] width 958 height 36
drag, startPoint x: 352, startPoint y: 47, endPoint x: 171, endPoint y: 42, distance: 181.1
click at [172, 42] on div "$0.00 Epsom Dental Switch account Epsom Dental $0.00 in your order Dashboard Br…" at bounding box center [735, 353] width 1471 height 706
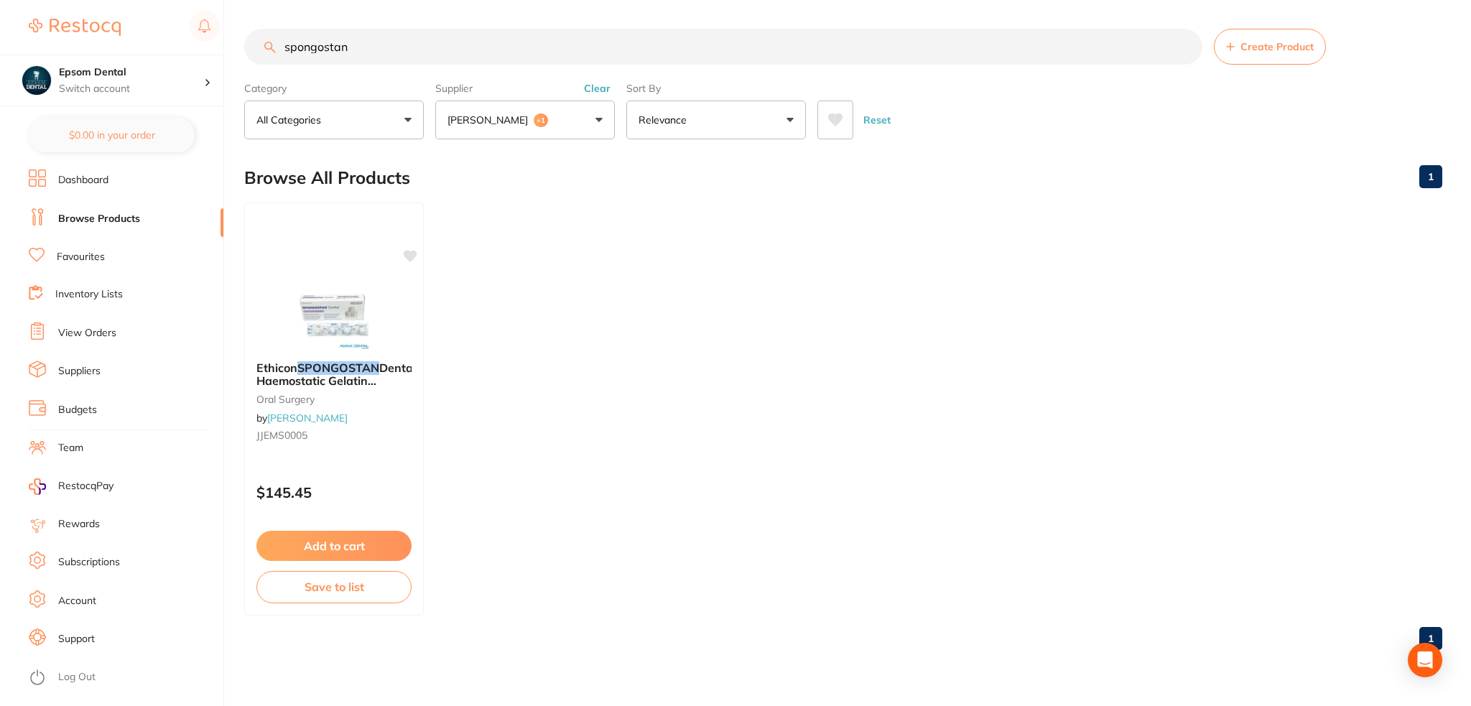
type input "spongostan"
click at [534, 117] on button "[PERSON_NAME] +1" at bounding box center [525, 120] width 180 height 39
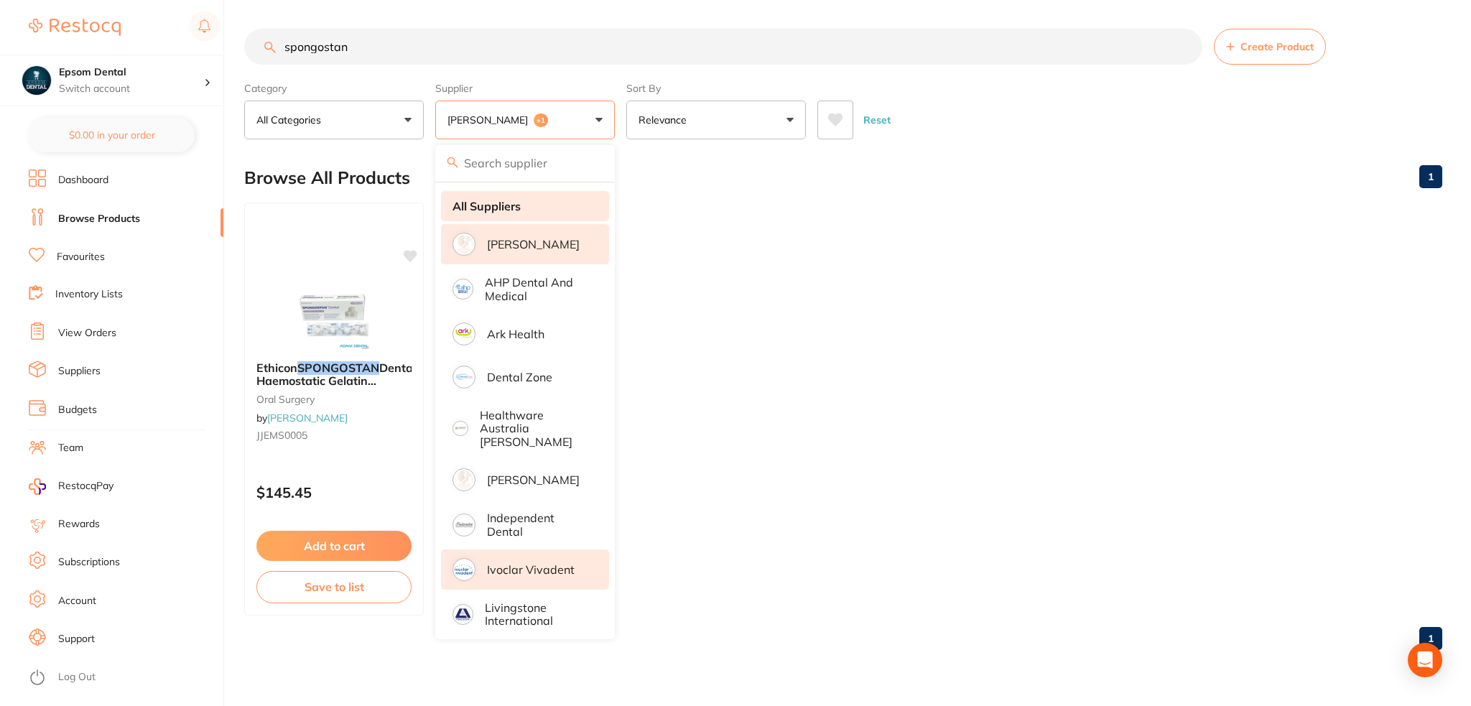
click at [517, 208] on strong "All Suppliers" at bounding box center [487, 206] width 68 height 13
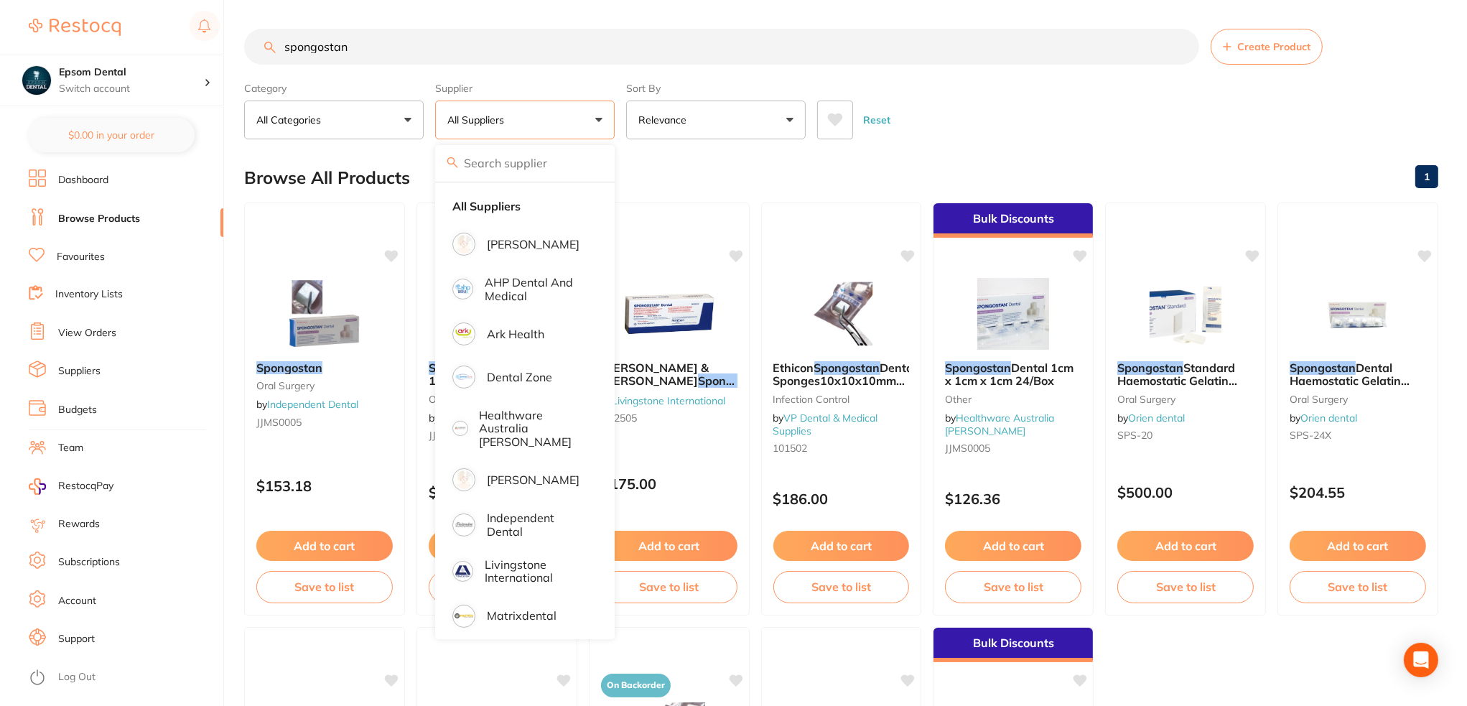
click at [598, 124] on button "All Suppliers" at bounding box center [525, 120] width 180 height 39
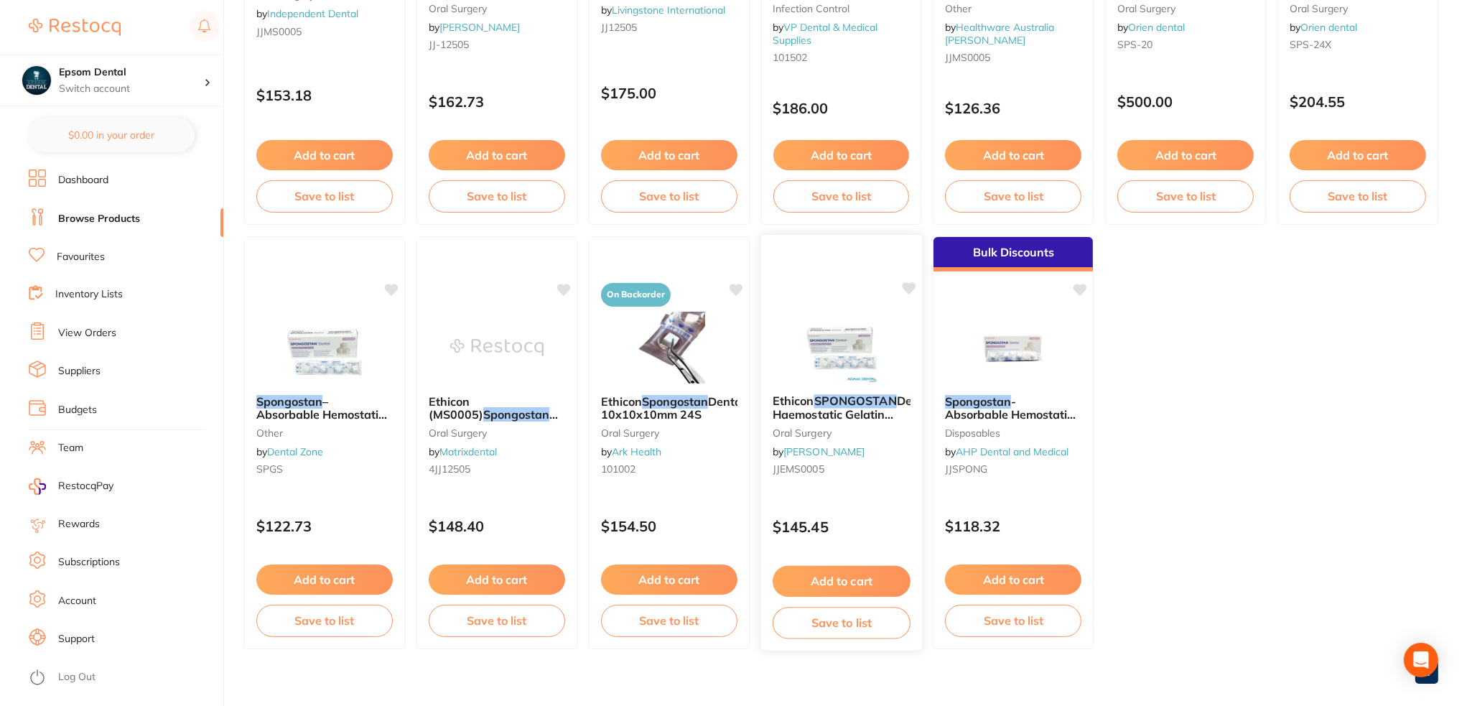
scroll to position [408, 0]
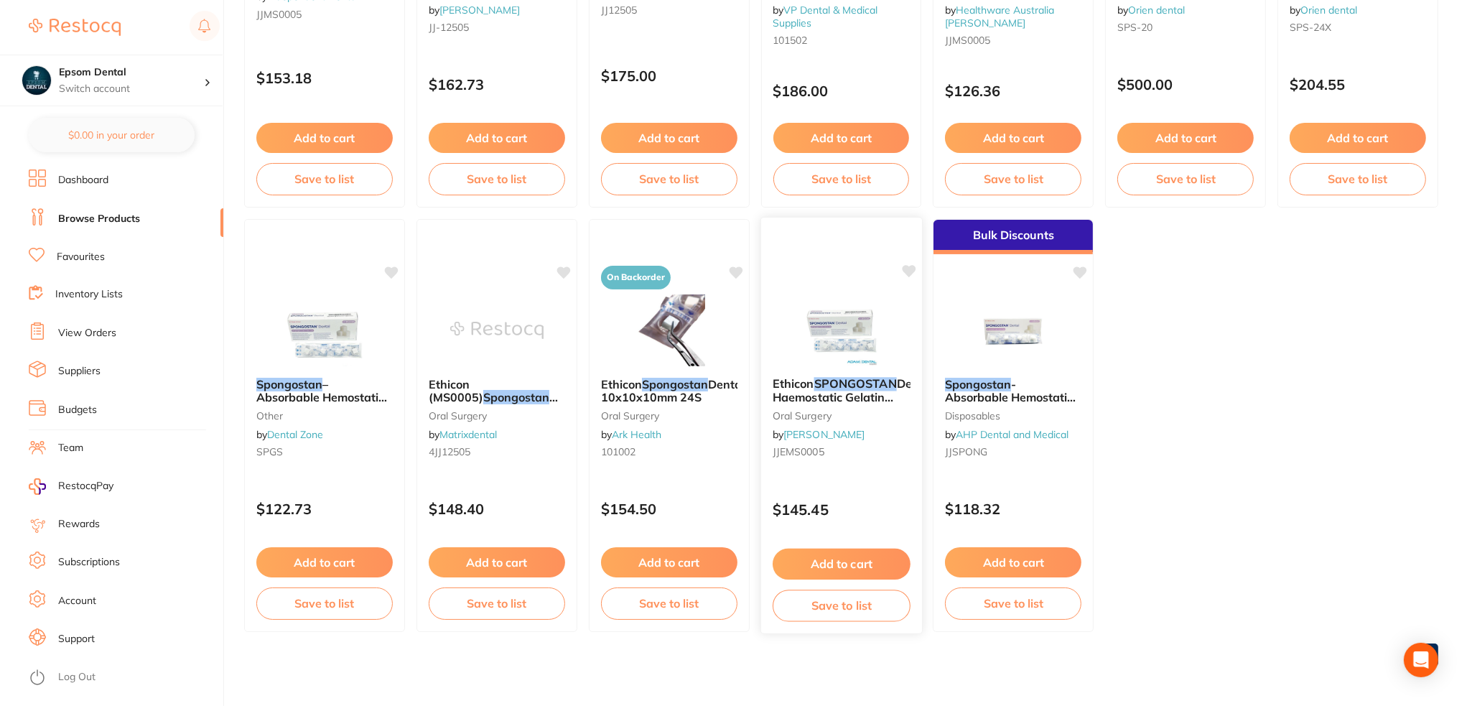
click at [832, 617] on button "Save to list" at bounding box center [842, 606] width 138 height 32
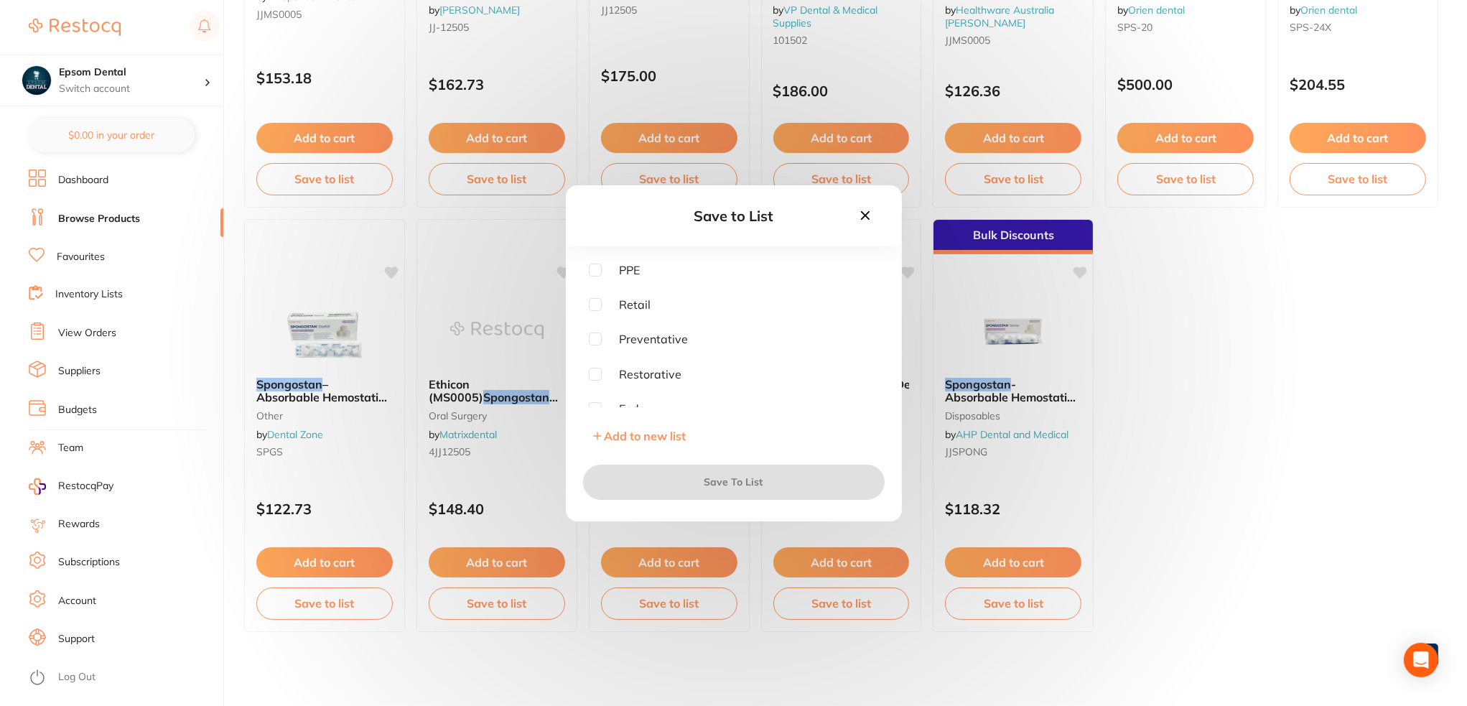
click at [634, 439] on span "Add to new list" at bounding box center [646, 436] width 82 height 14
click at [747, 300] on input "text" at bounding box center [734, 302] width 290 height 37
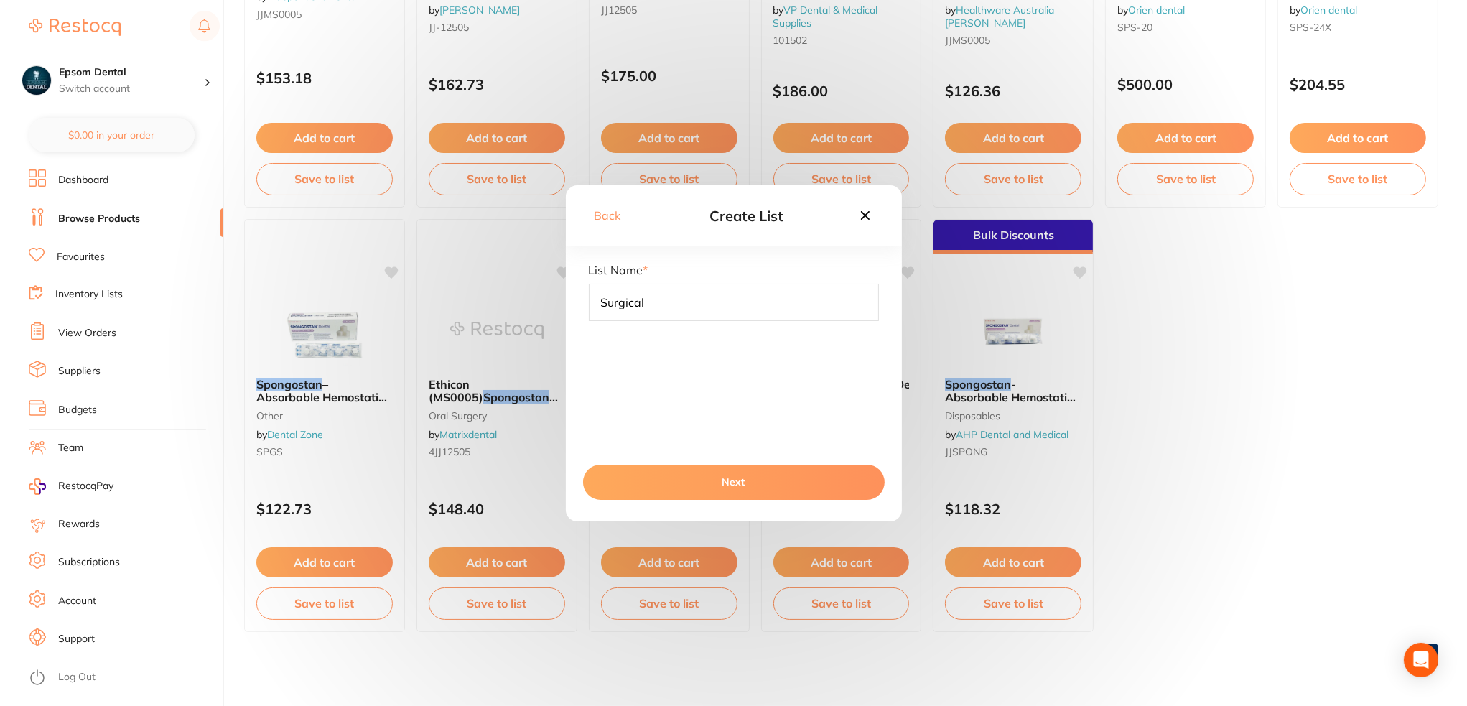
type input "Surgical"
click at [743, 492] on button "Next" at bounding box center [734, 482] width 302 height 34
click at [745, 479] on button "Next" at bounding box center [734, 482] width 302 height 34
click at [736, 481] on button "Next" at bounding box center [734, 482] width 302 height 34
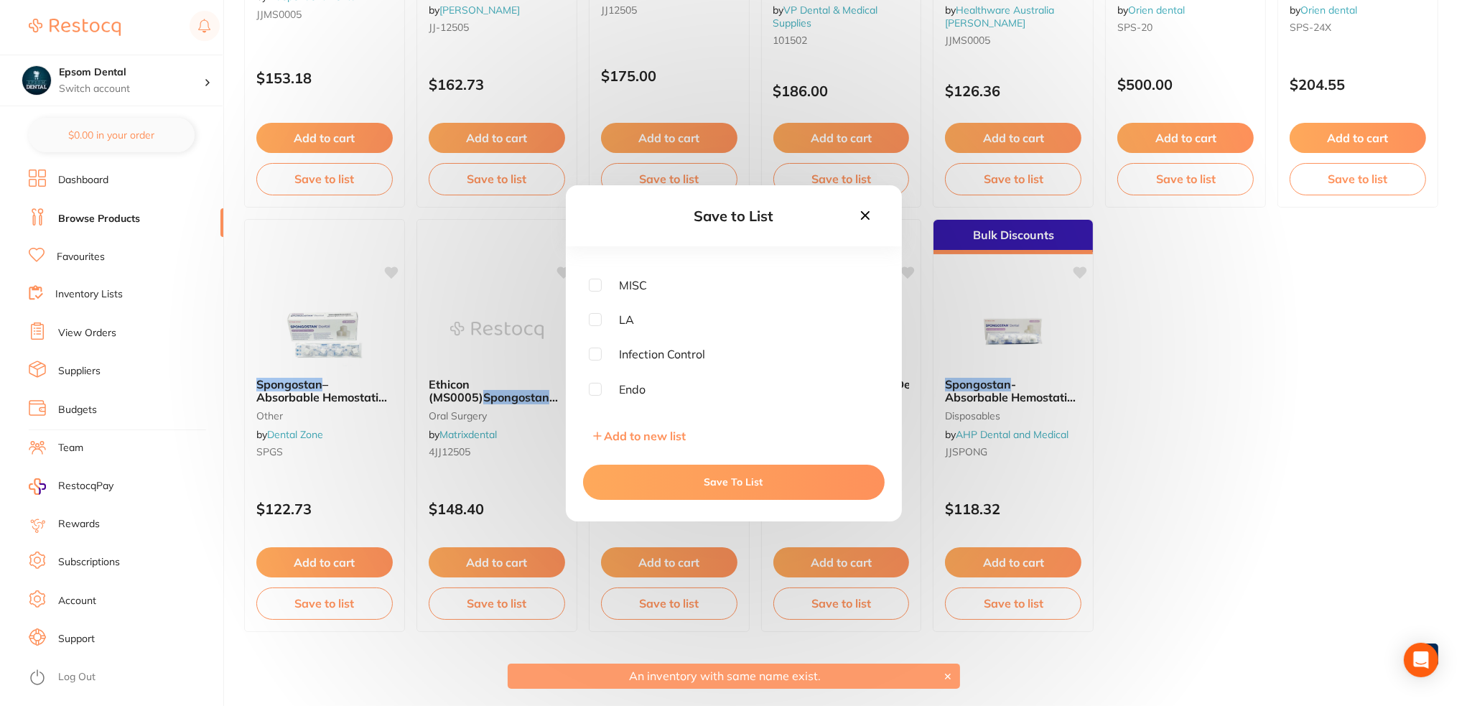
scroll to position [0, 0]
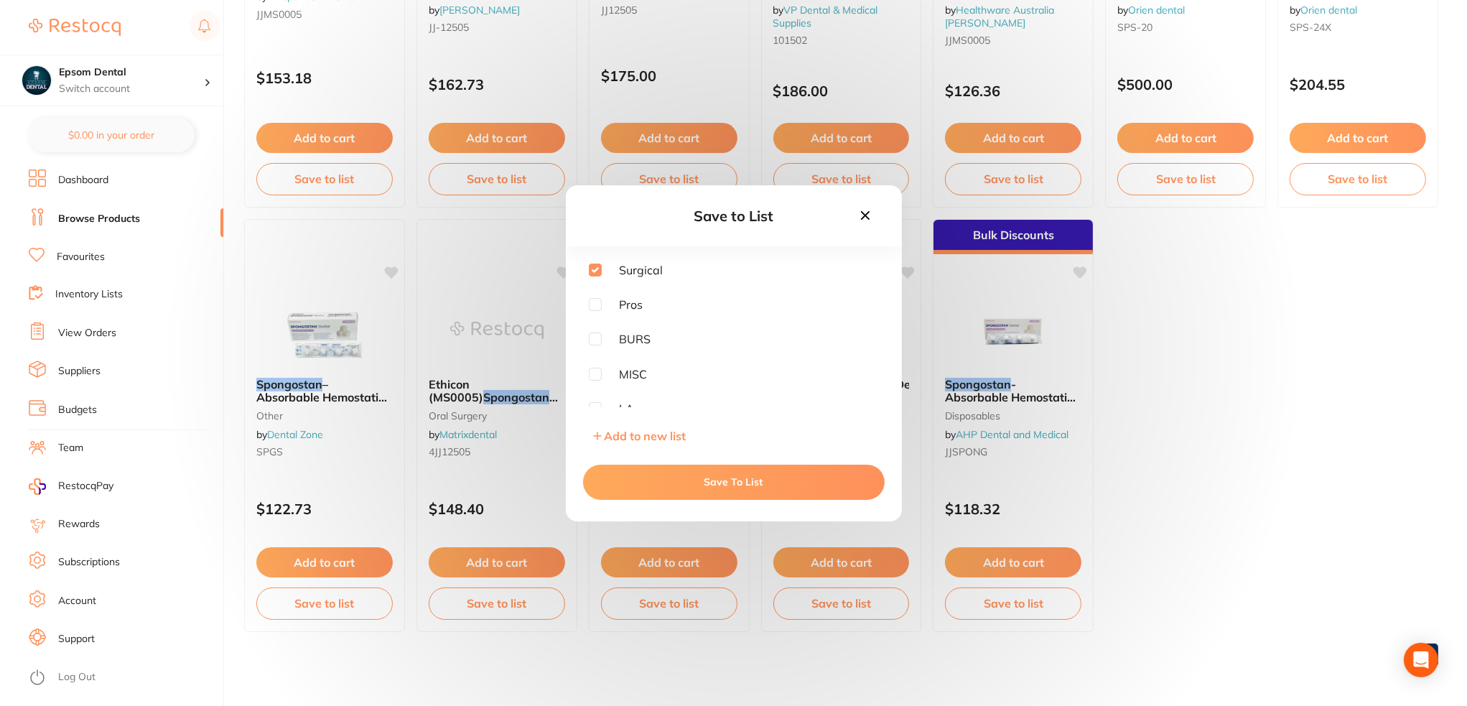
click at [690, 466] on button "Save To List" at bounding box center [734, 482] width 302 height 34
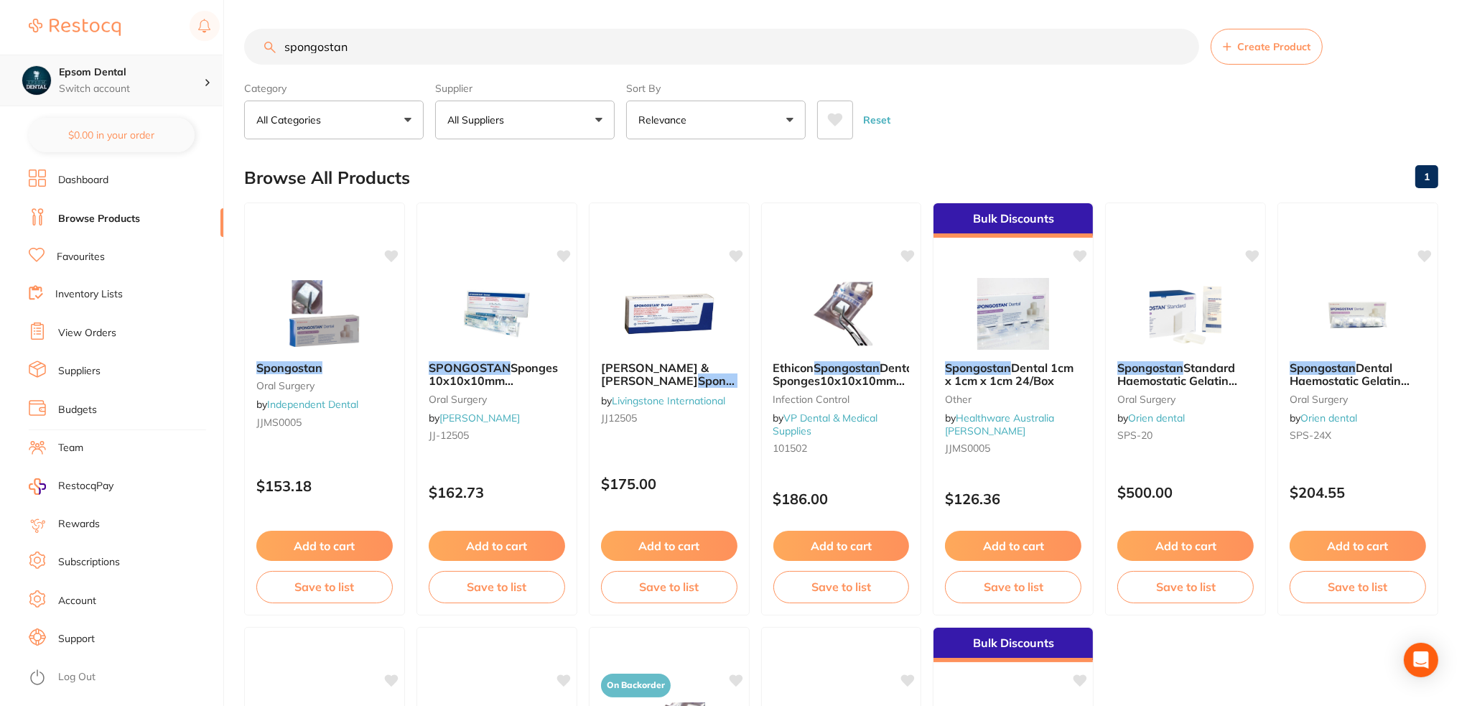
drag, startPoint x: 460, startPoint y: 45, endPoint x: 143, endPoint y: 78, distance: 318.5
click at [143, 78] on div "$0.00 Epsom Dental Switch account Epsom Dental $0.00 in your order Dashboard Br…" at bounding box center [733, 353] width 1467 height 706
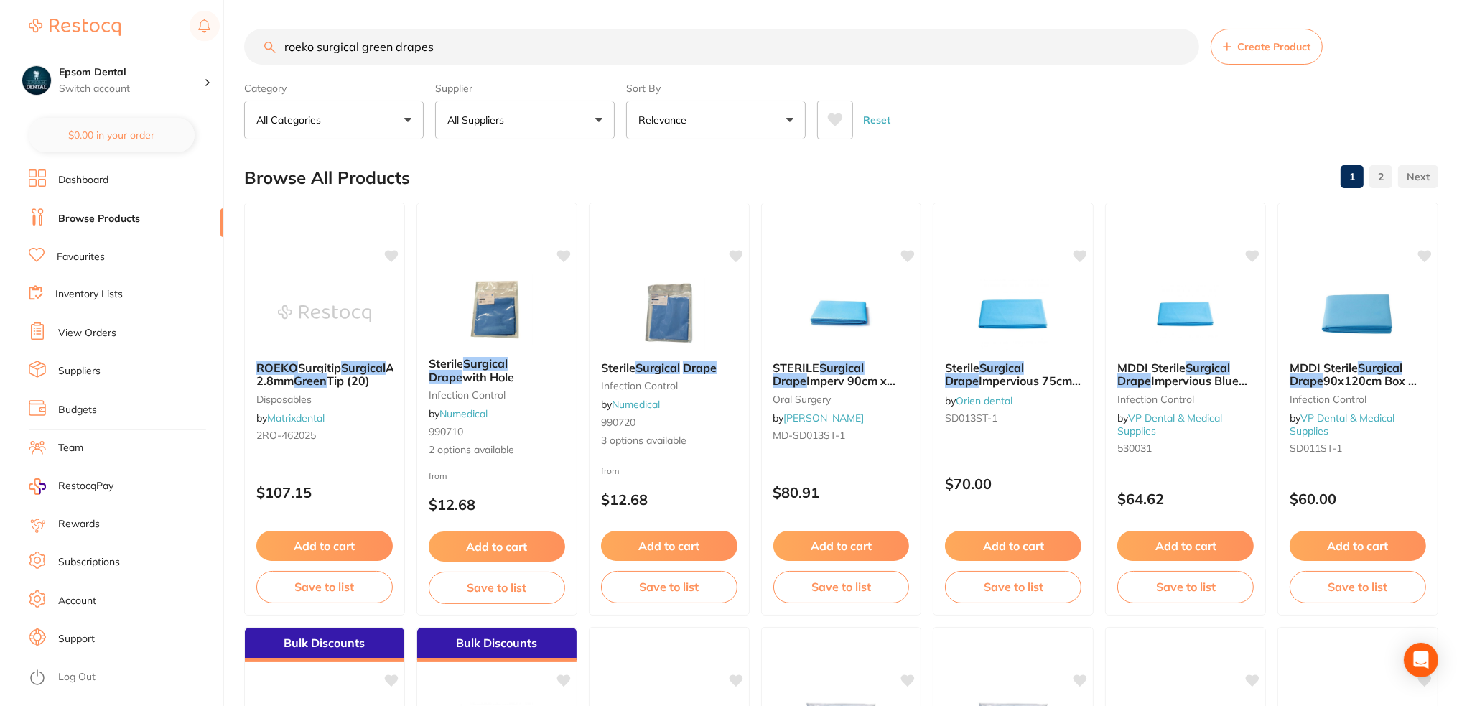
click at [555, 113] on button "All Suppliers" at bounding box center [525, 120] width 180 height 39
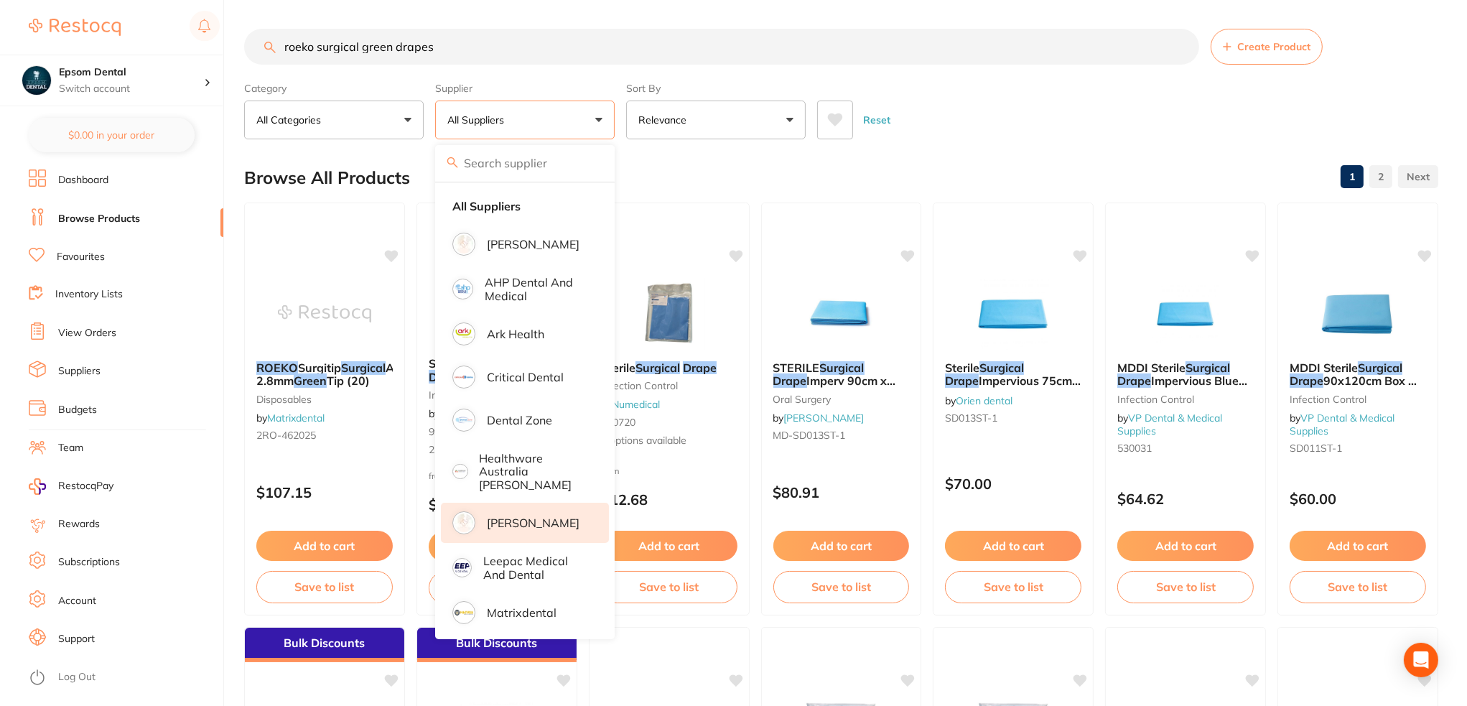
click at [520, 516] on p "[PERSON_NAME]" at bounding box center [533, 522] width 93 height 13
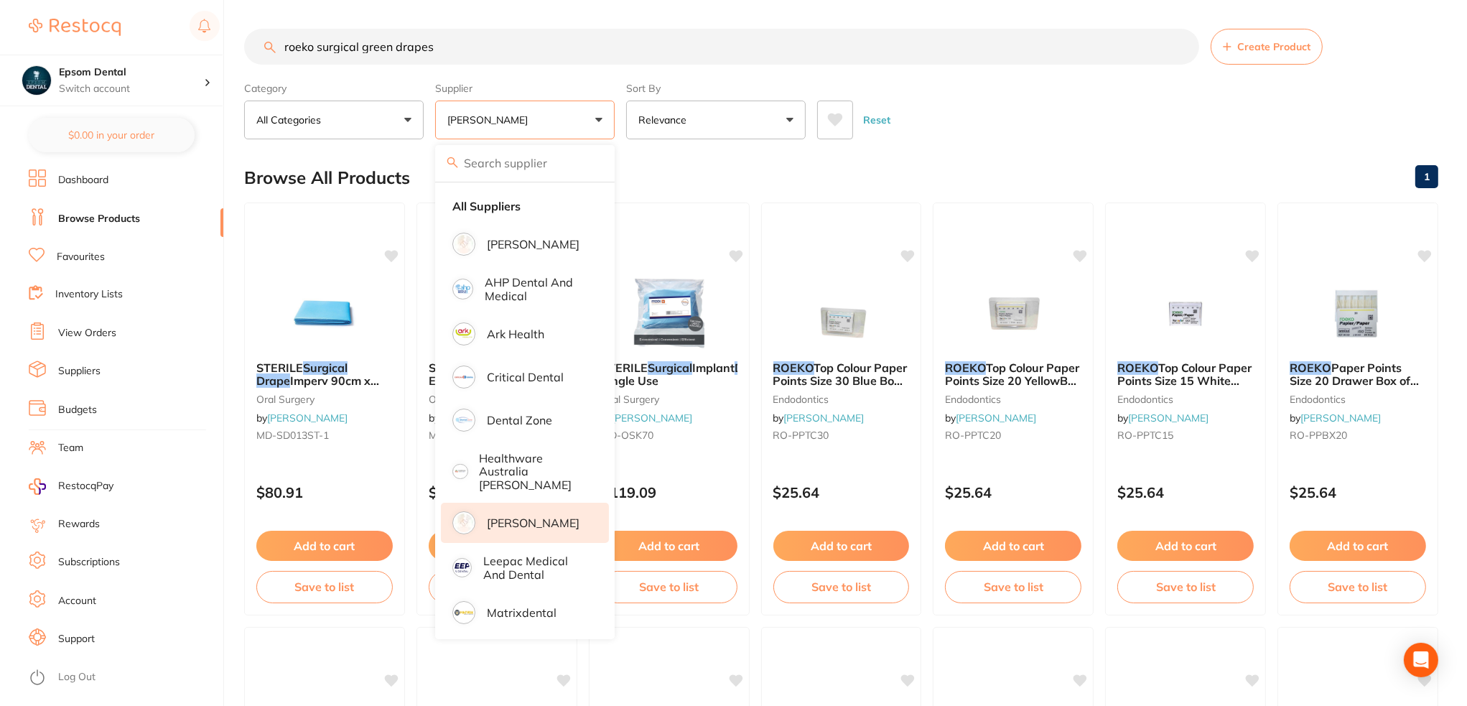
click at [919, 169] on div "Browse All Products 1" at bounding box center [841, 178] width 1194 height 48
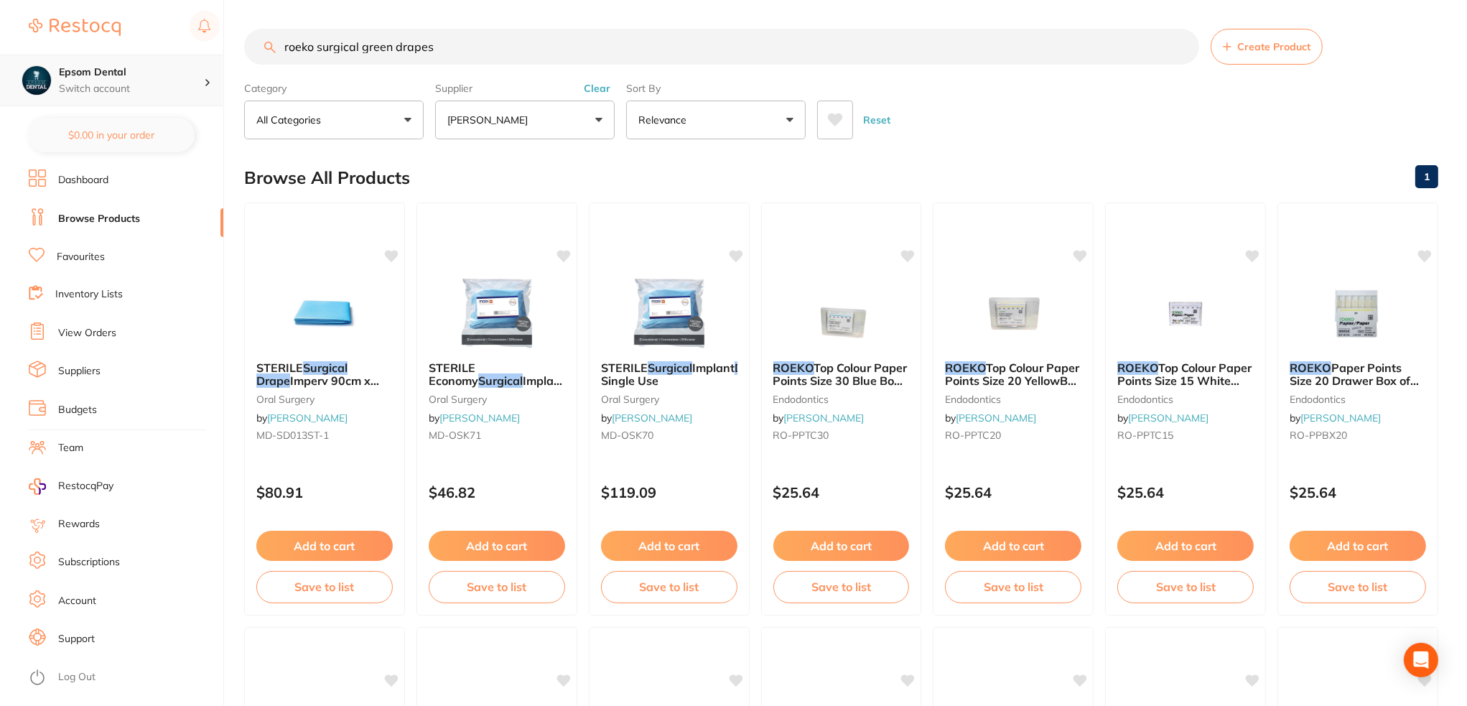
drag, startPoint x: 361, startPoint y: 50, endPoint x: 195, endPoint y: 79, distance: 168.5
click at [204, 75] on div "$0.00 Epsom Dental Switch account Epsom Dental $0.00 in your order Dashboard Br…" at bounding box center [733, 353] width 1467 height 706
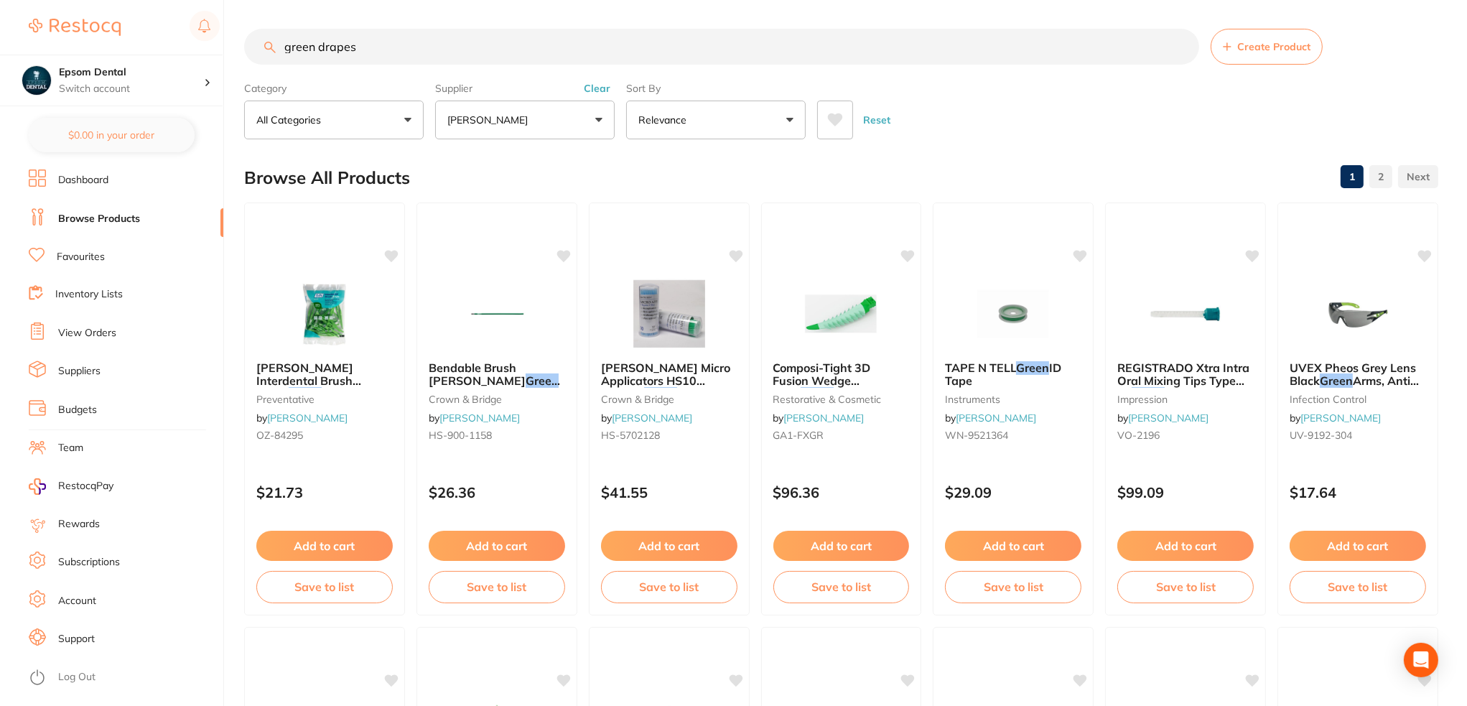
click at [297, 46] on input "green drapes" at bounding box center [721, 47] width 955 height 36
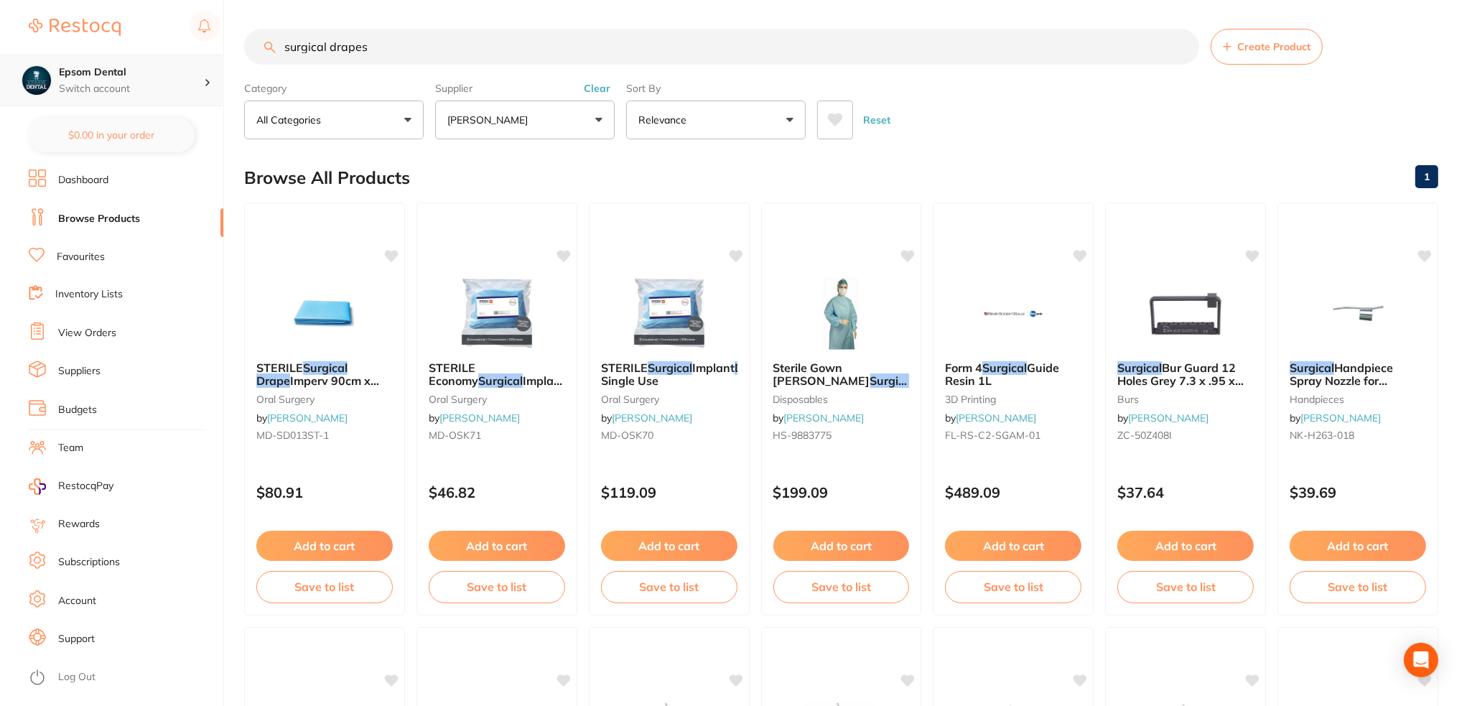
drag, startPoint x: 409, startPoint y: 51, endPoint x: 131, endPoint y: 85, distance: 280.1
click at [131, 85] on div "$0.00 Epsom Dental Switch account Epsom Dental $0.00 in your order Dashboard Br…" at bounding box center [733, 353] width 1467 height 706
paste input "Roeko STERI QUICK Sterile Covers - 350 x 500mm, 80-Pack"
click at [539, 127] on button "[PERSON_NAME]" at bounding box center [525, 120] width 180 height 39
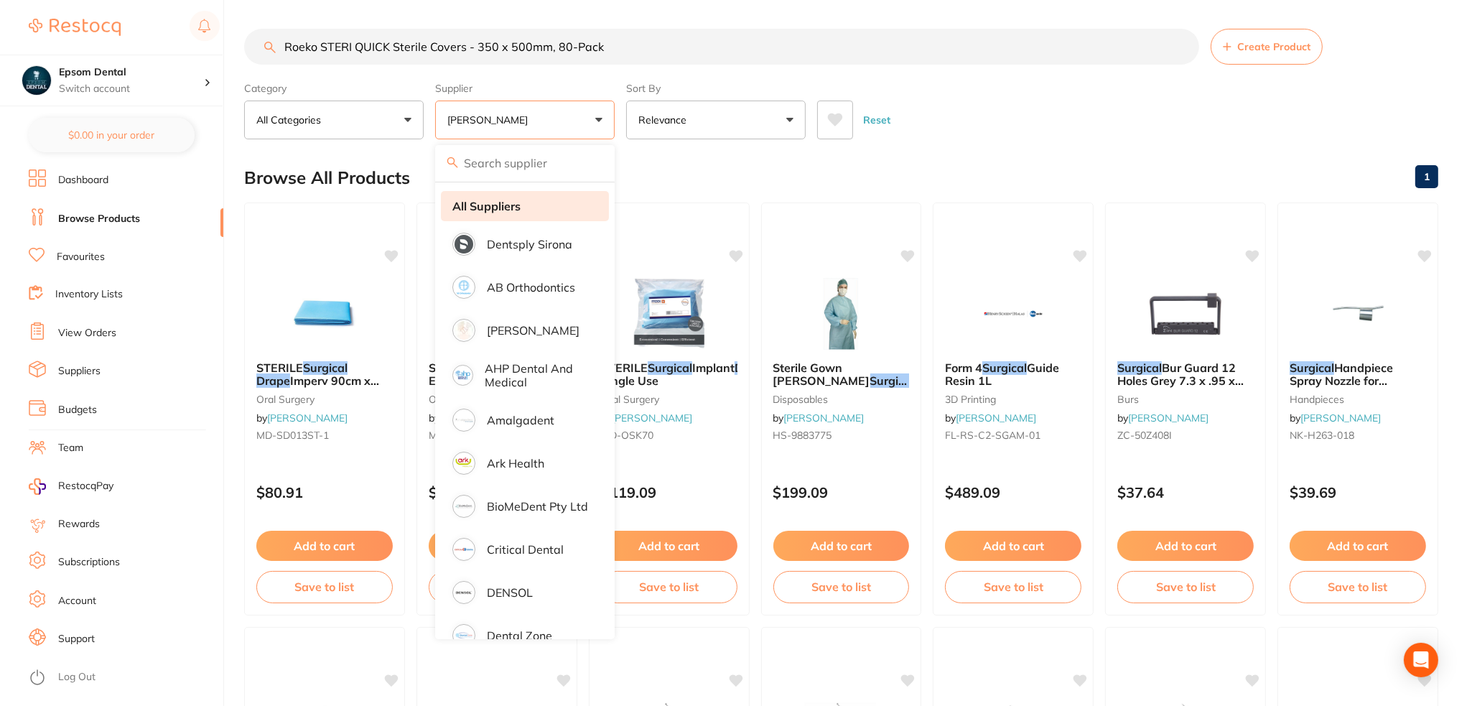
click at [494, 208] on strong "All Suppliers" at bounding box center [487, 206] width 68 height 13
click at [506, 206] on strong "All Suppliers" at bounding box center [487, 206] width 68 height 13
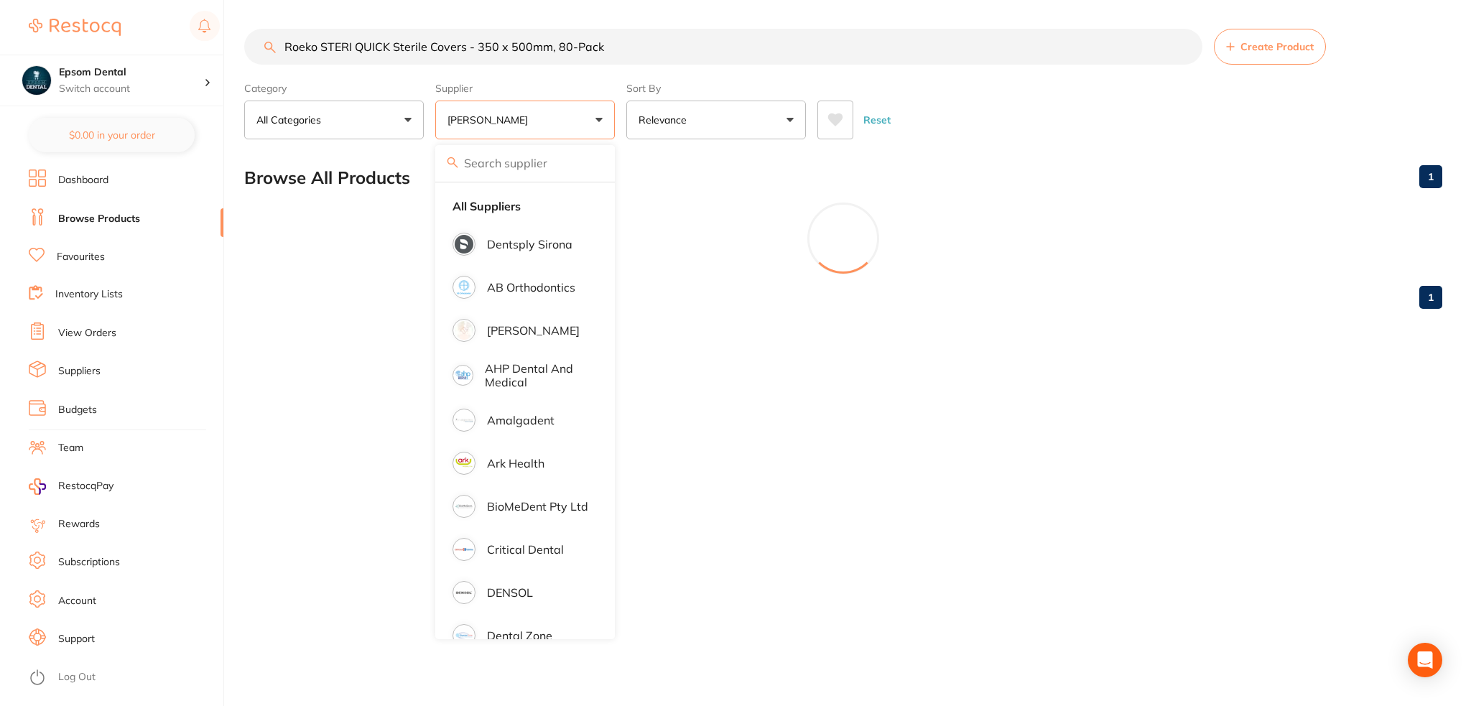
click at [595, 126] on button "[PERSON_NAME]" at bounding box center [525, 120] width 180 height 39
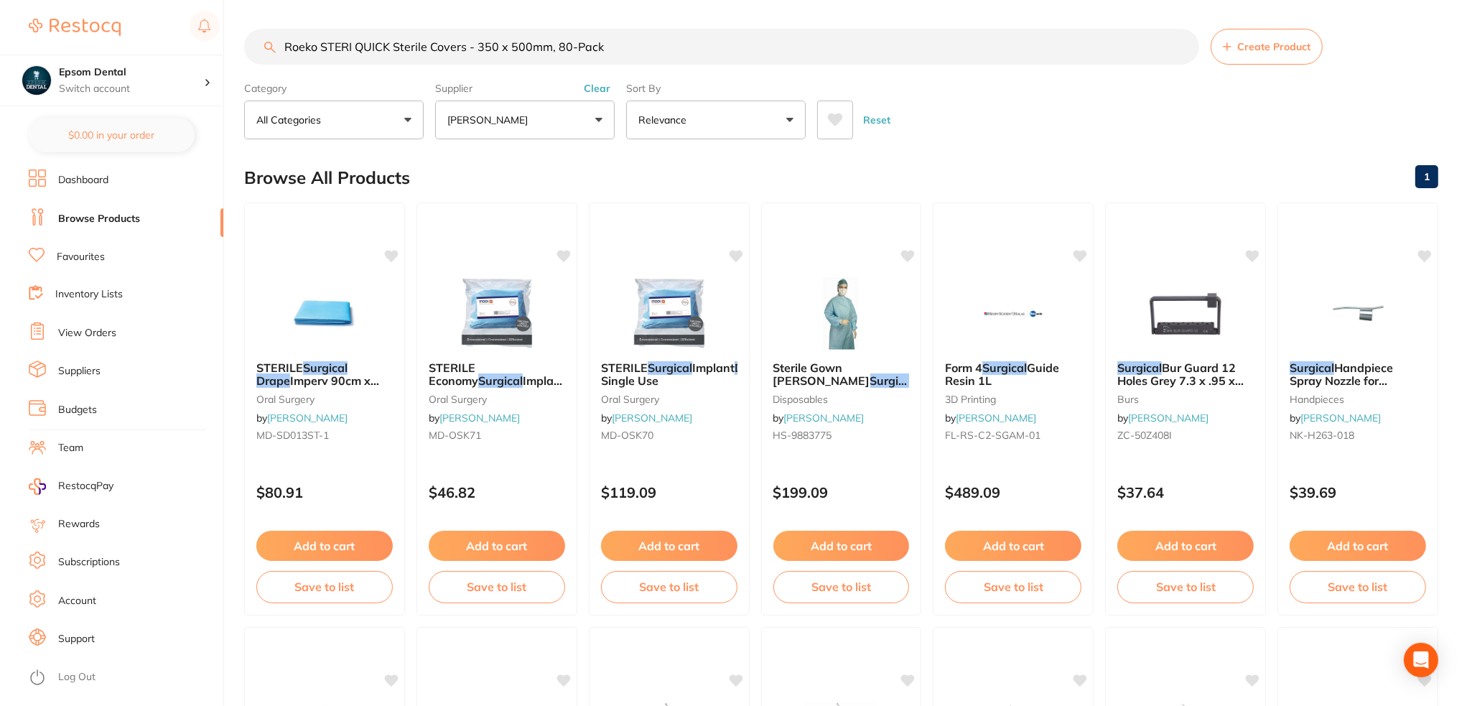
click at [540, 134] on button "[PERSON_NAME]" at bounding box center [525, 120] width 180 height 39
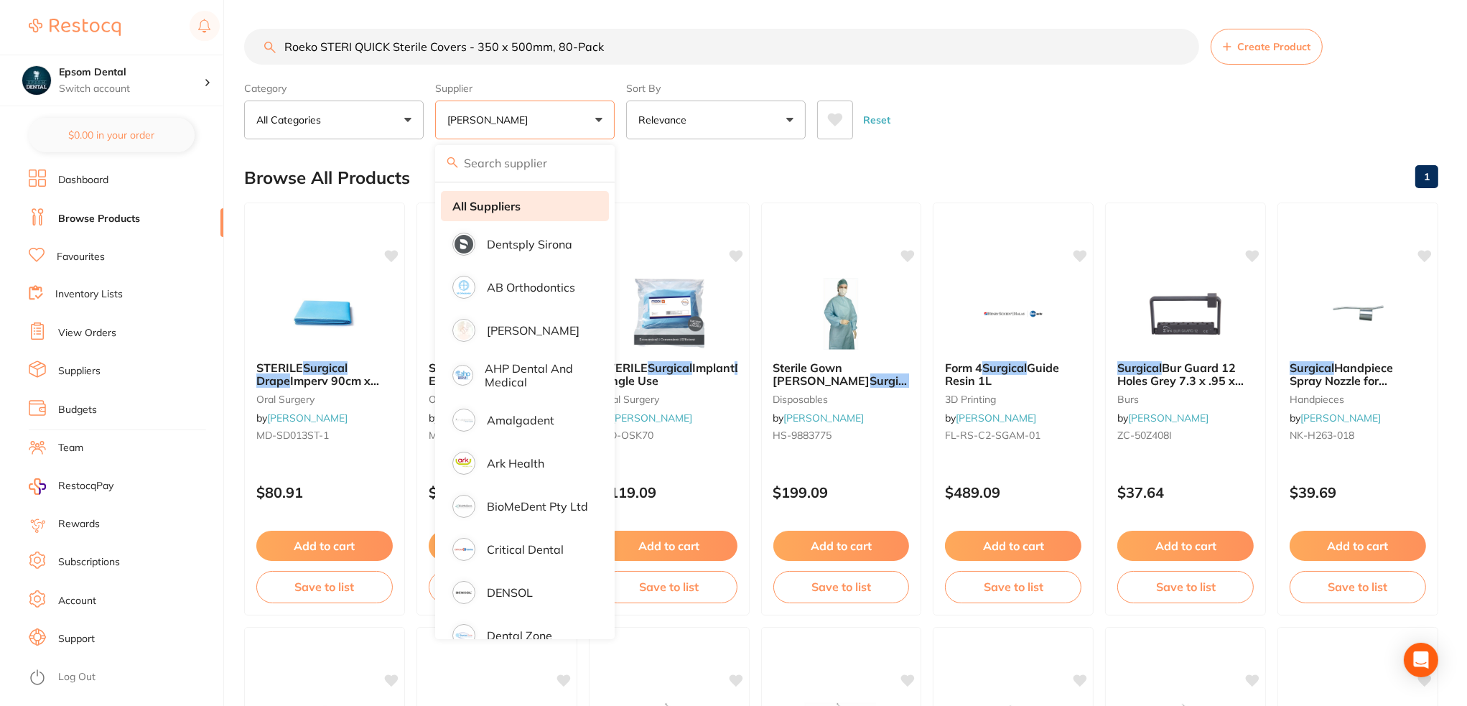
click at [501, 206] on strong "All Suppliers" at bounding box center [487, 206] width 68 height 13
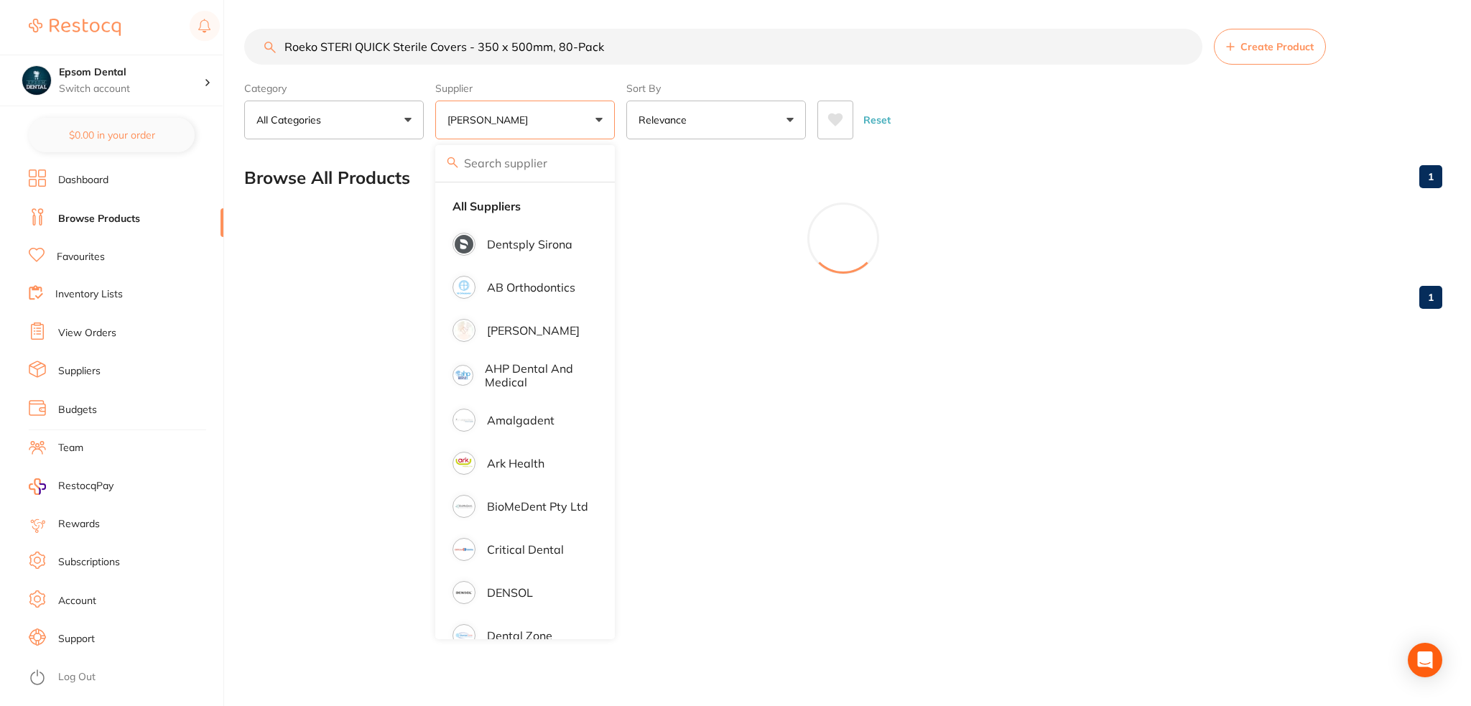
click at [657, 157] on div "Browse All Products 1" at bounding box center [843, 178] width 1198 height 48
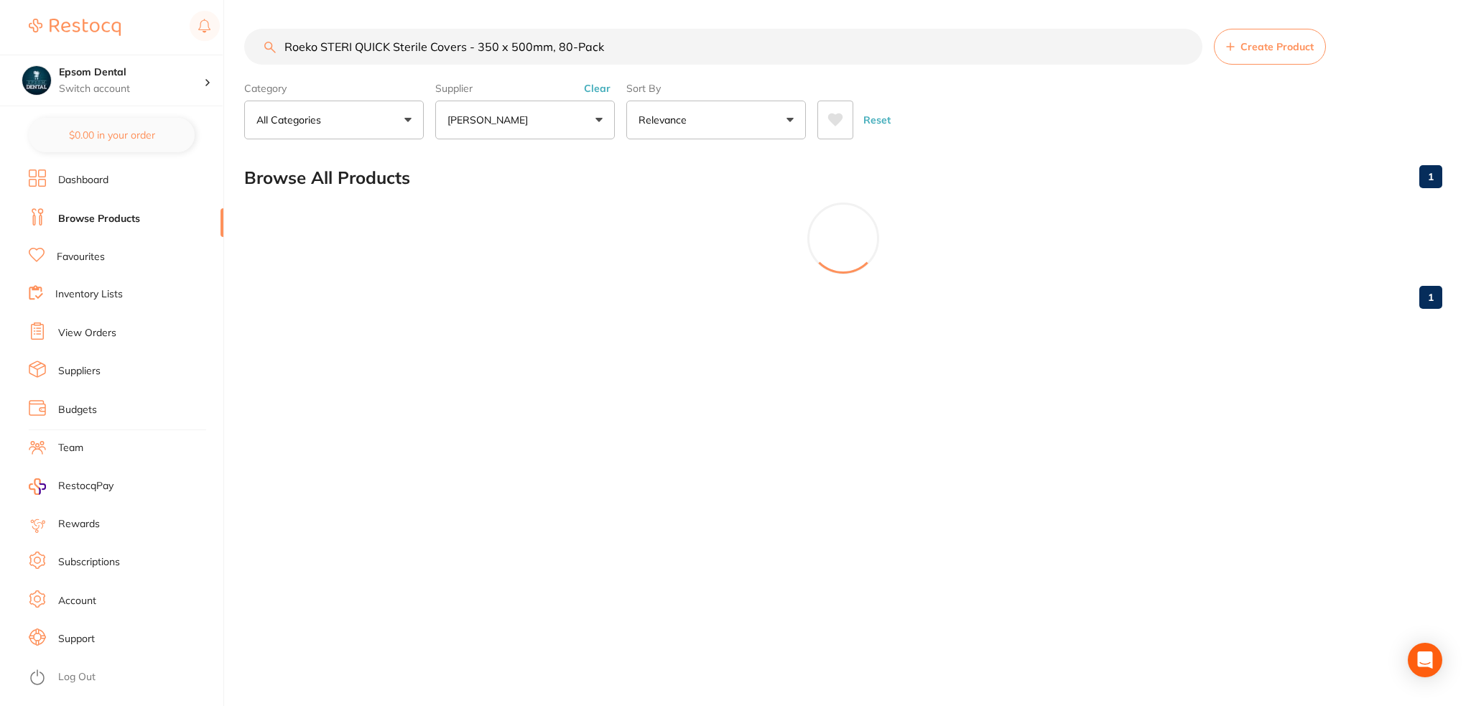
click at [605, 85] on button "Clear" at bounding box center [597, 88] width 35 height 13
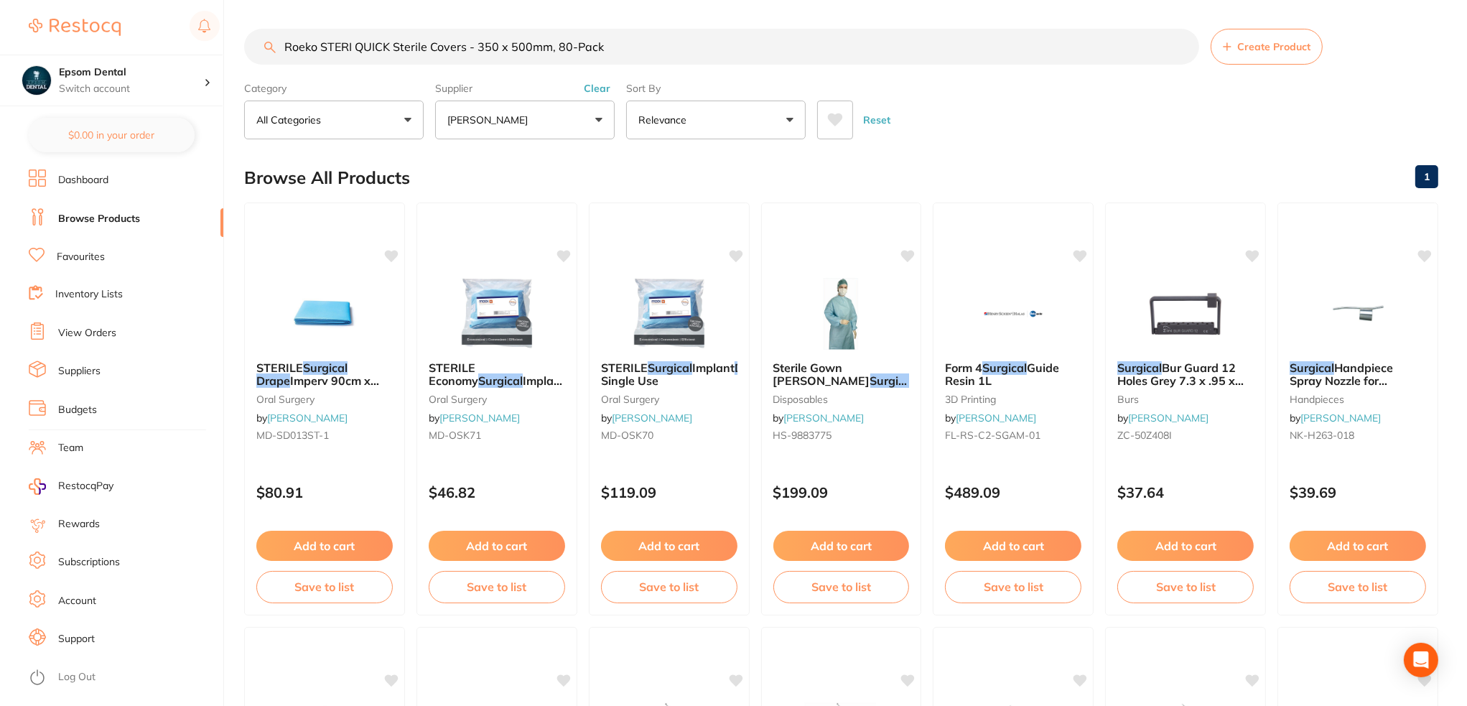
click at [595, 83] on button "Clear" at bounding box center [597, 88] width 35 height 13
click at [538, 45] on input "Roeko STERI QUICK Sterile Covers - 350 x 500mm, 80-Pack" at bounding box center [721, 47] width 955 height 36
drag, startPoint x: 535, startPoint y: 48, endPoint x: 431, endPoint y: 52, distance: 104.2
click at [431, 52] on input "Roeko STERI QUICK Sterile Covers - 350 x 500mm, 80-Pack" at bounding box center [721, 47] width 955 height 36
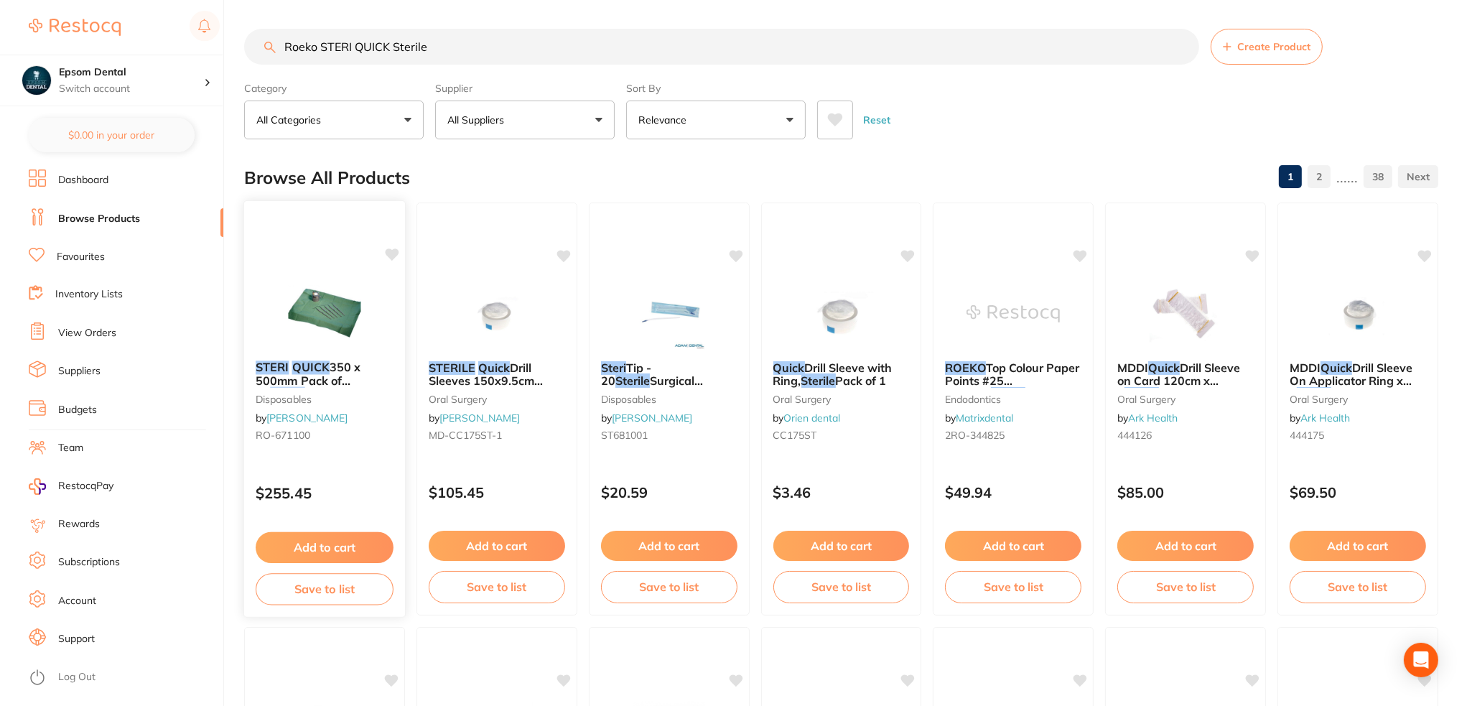
type input "Roeko STERI QUICK Sterile"
click at [322, 580] on button "Save to list" at bounding box center [325, 589] width 138 height 32
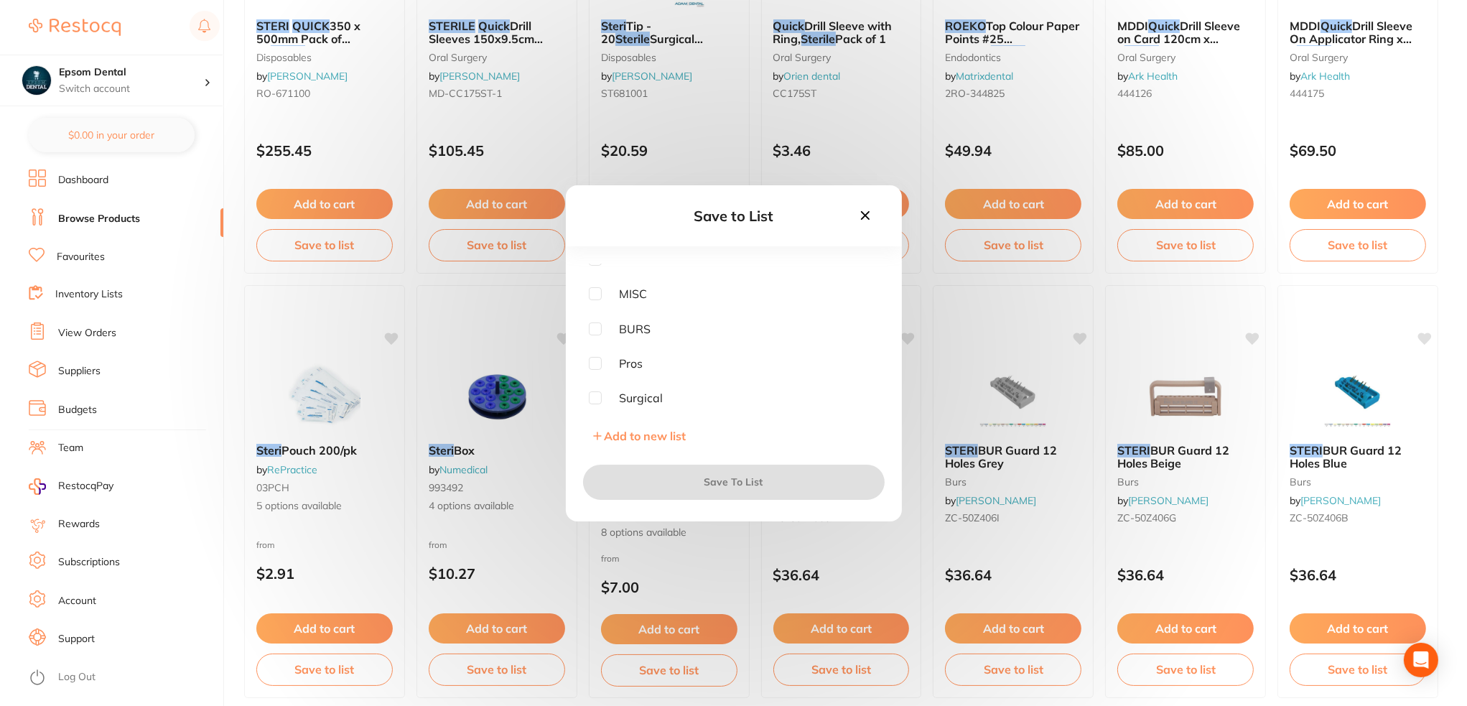
scroll to position [359, 0]
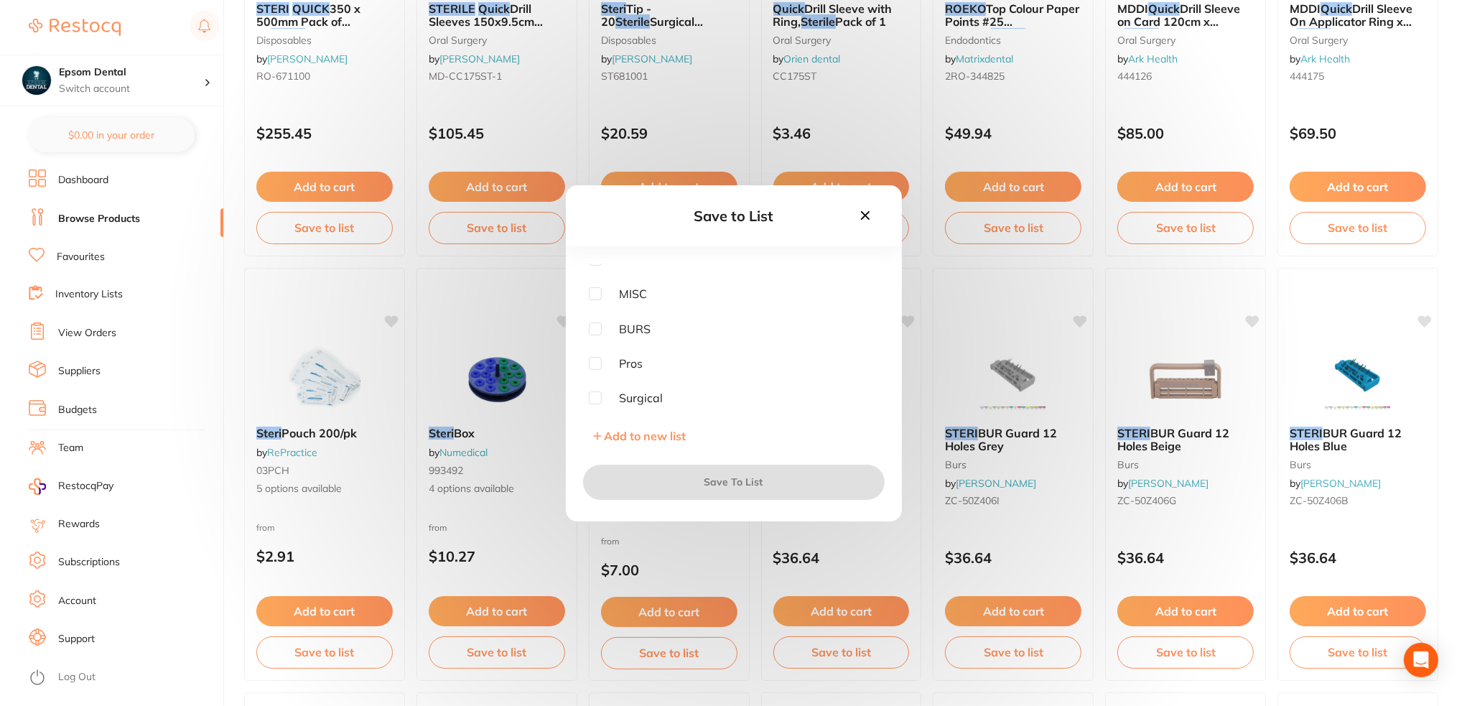
click at [595, 399] on input "checkbox" at bounding box center [595, 397] width 13 height 13
checkbox input "true"
click at [705, 477] on button "Save To List" at bounding box center [734, 482] width 302 height 34
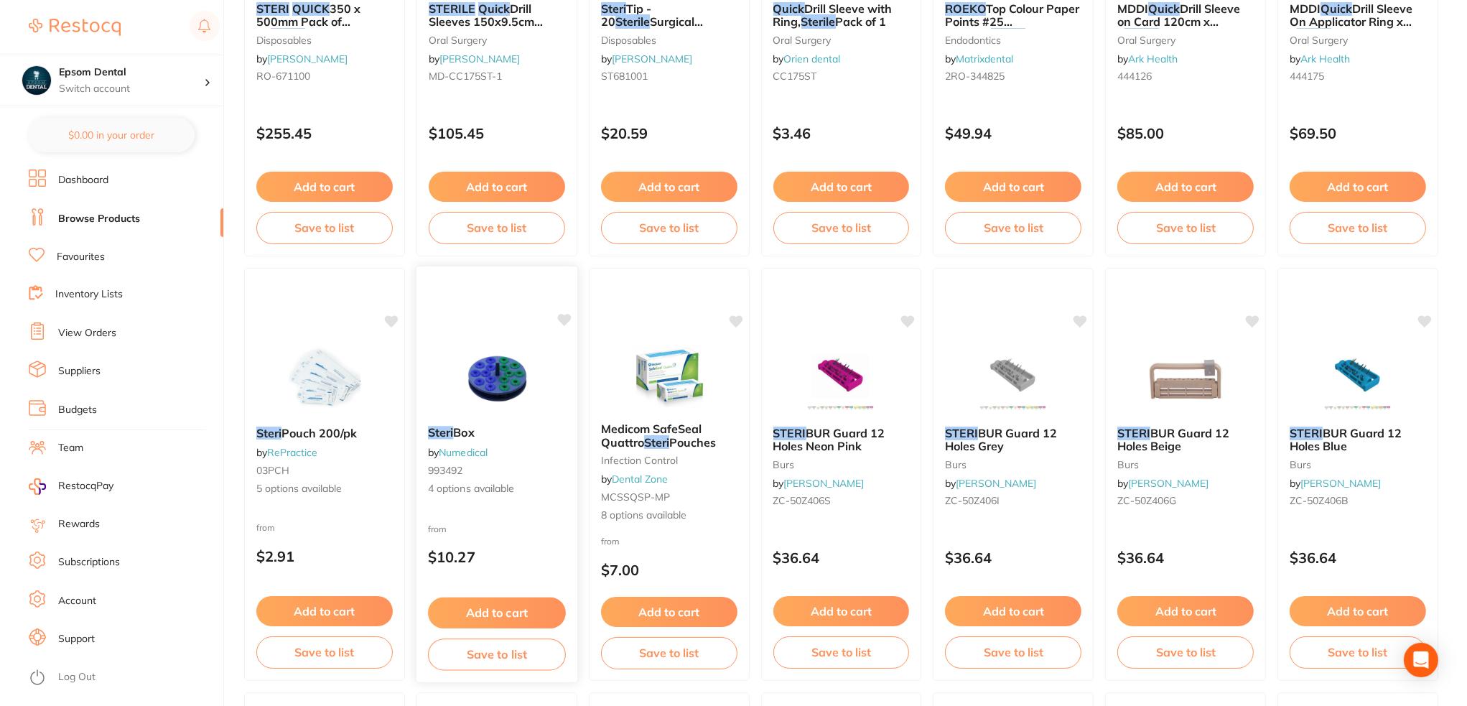
scroll to position [0, 0]
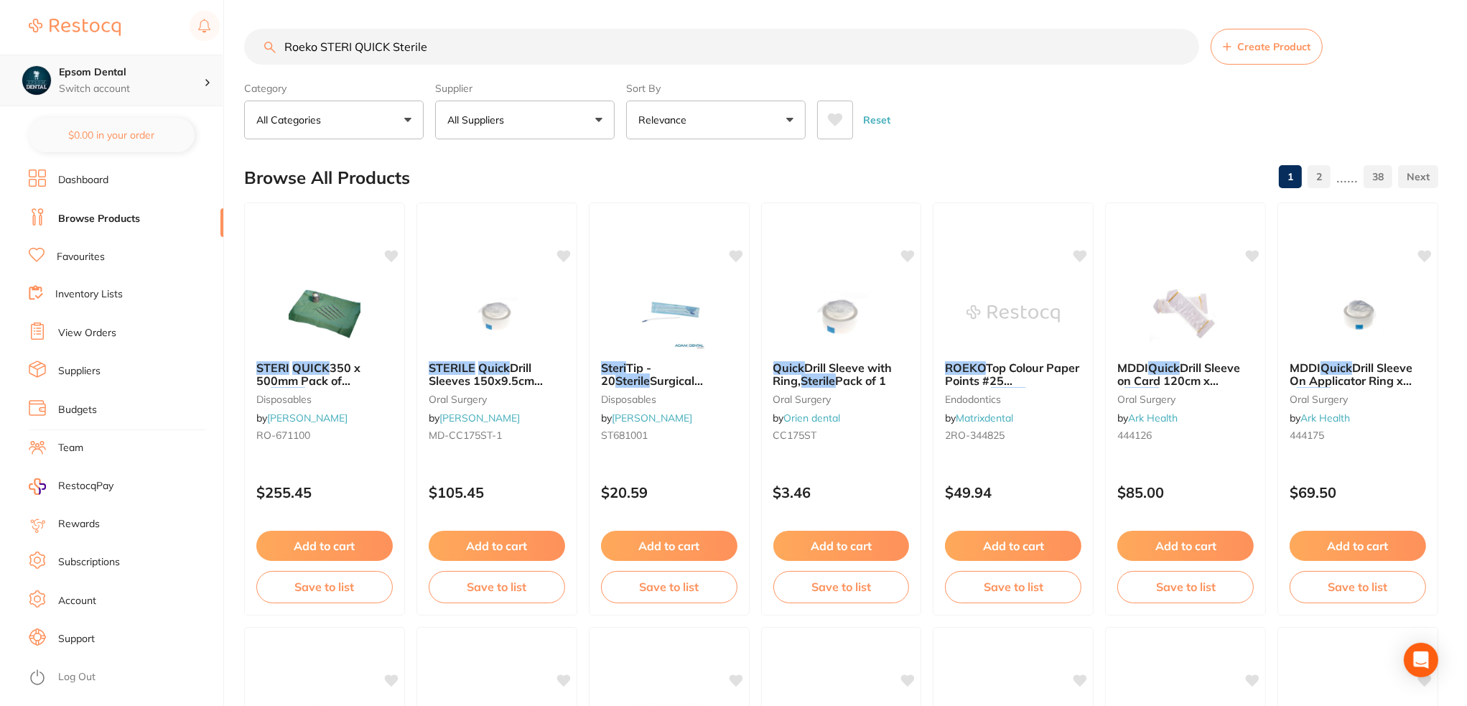
drag, startPoint x: 495, startPoint y: 29, endPoint x: 156, endPoint y: 85, distance: 343.7
click at [171, 81] on div "$0.00 Epsom Dental Switch account Epsom Dental $0.00 in your order Dashboard Br…" at bounding box center [733, 353] width 1467 height 706
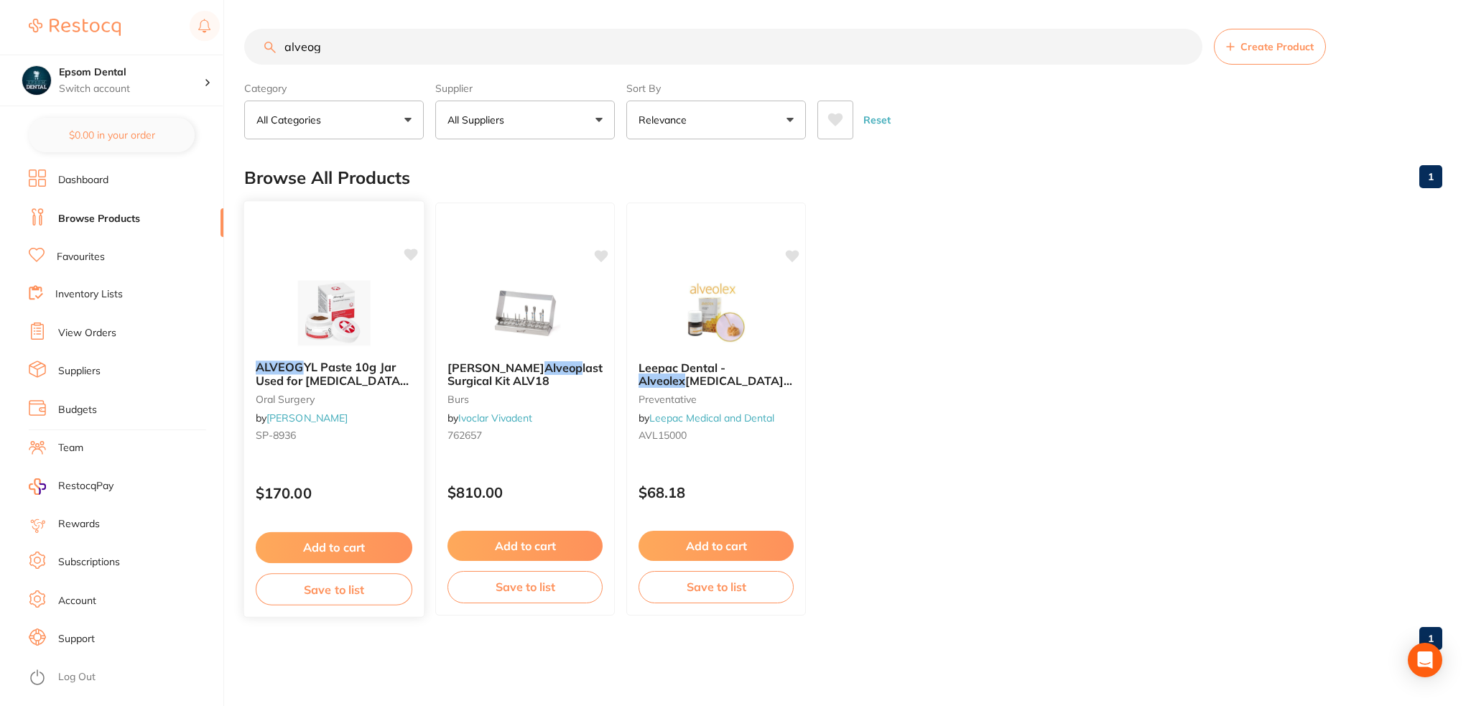
type input "alveog"
click at [323, 589] on button "Save to list" at bounding box center [334, 589] width 157 height 32
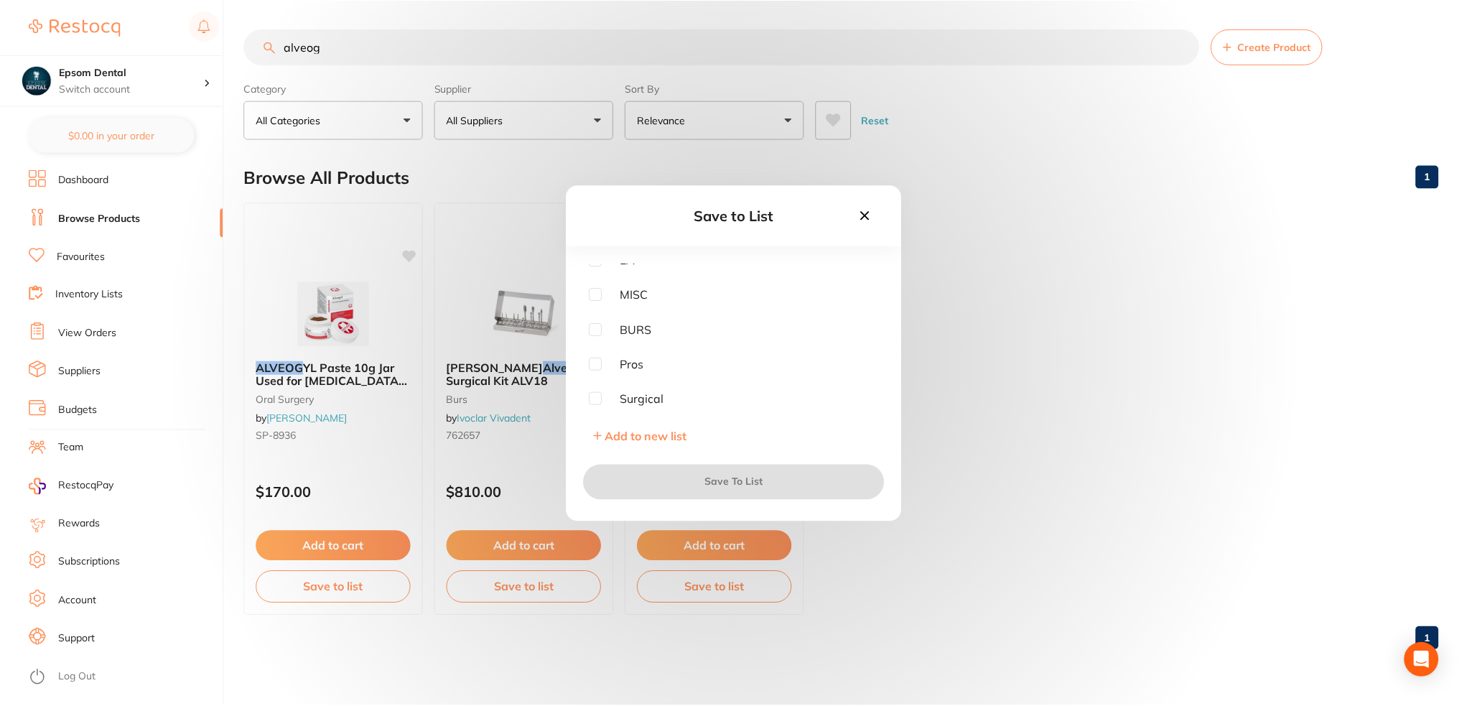
scroll to position [219, 0]
click at [598, 399] on input "checkbox" at bounding box center [596, 397] width 13 height 13
checkbox input "true"
click at [721, 483] on button "Save To List" at bounding box center [736, 482] width 302 height 34
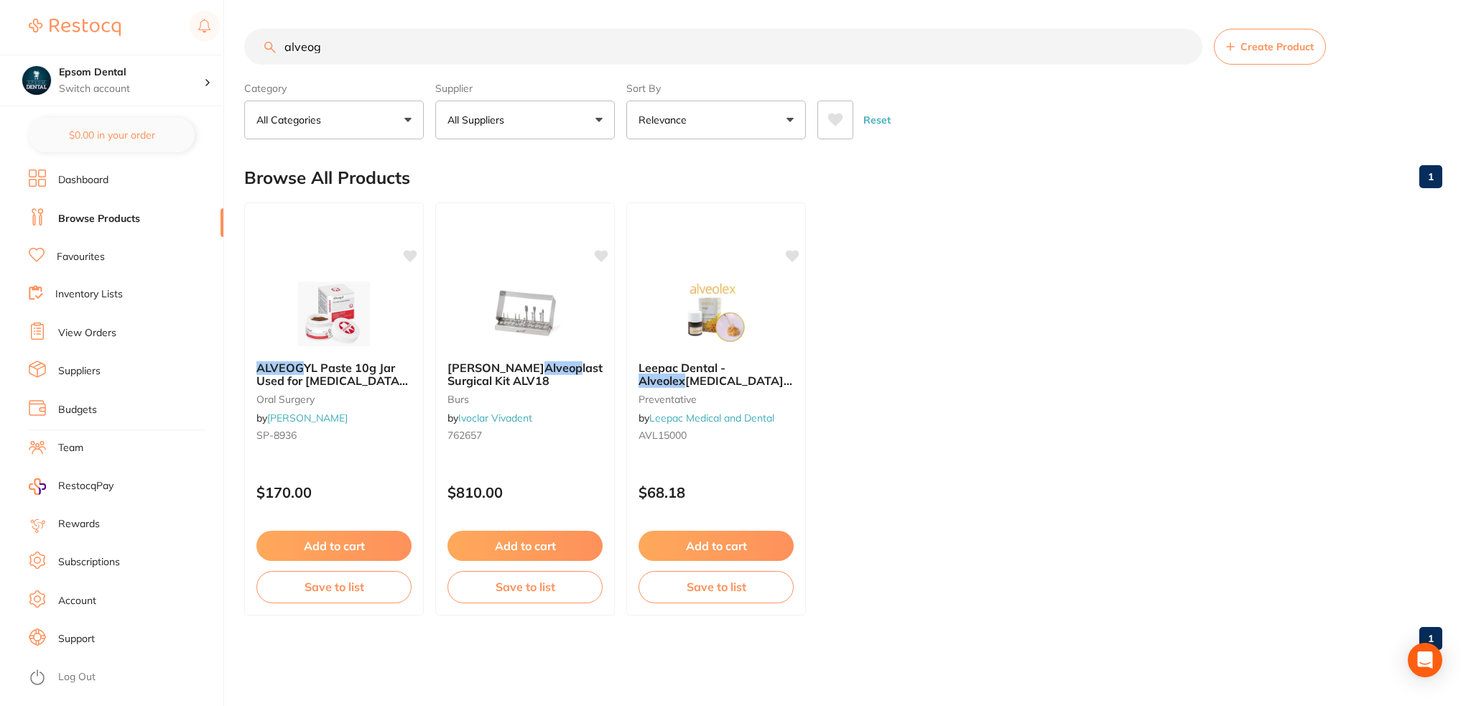
drag, startPoint x: 493, startPoint y: 60, endPoint x: 236, endPoint y: 80, distance: 257.9
click at [236, 78] on div "$0.00 Epsom Dental Switch account Epsom Dental $0.00 in your order Dashboard Br…" at bounding box center [735, 353] width 1471 height 706
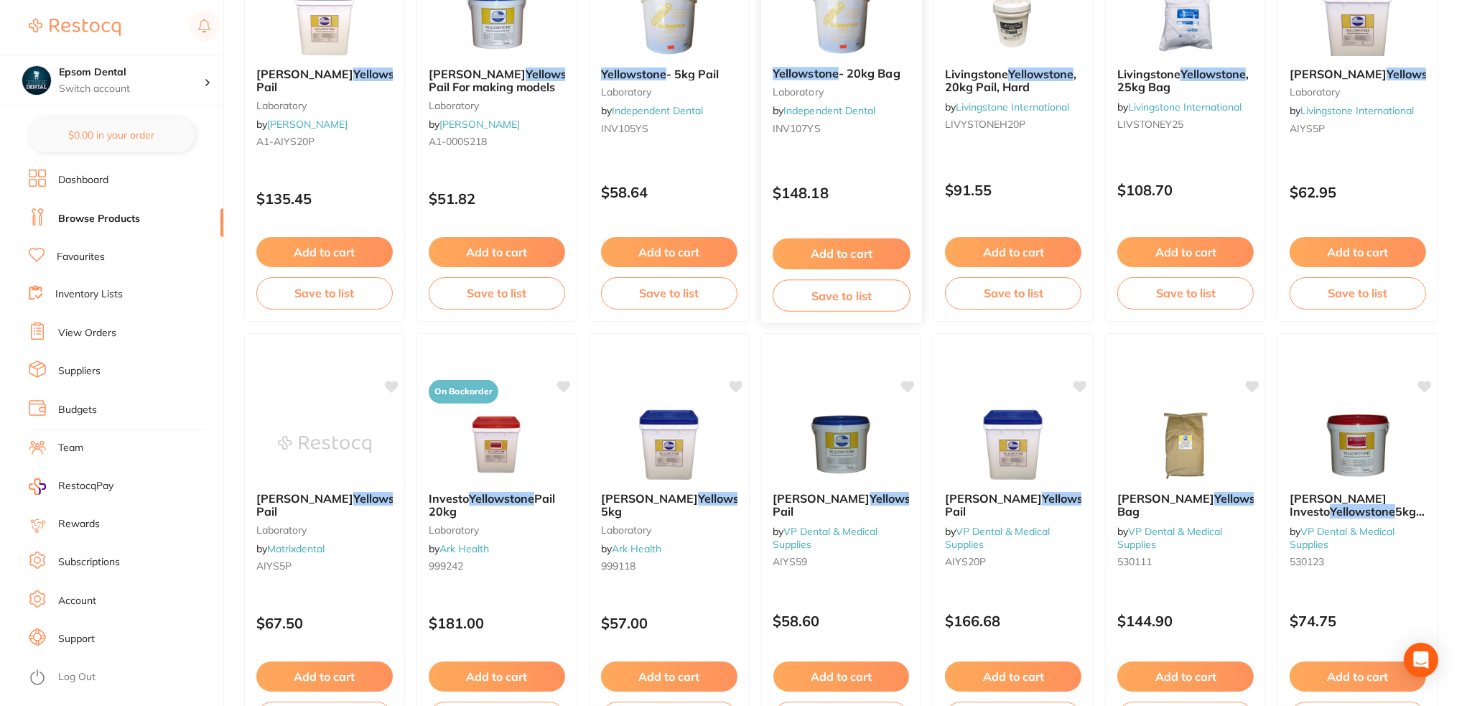
scroll to position [790, 0]
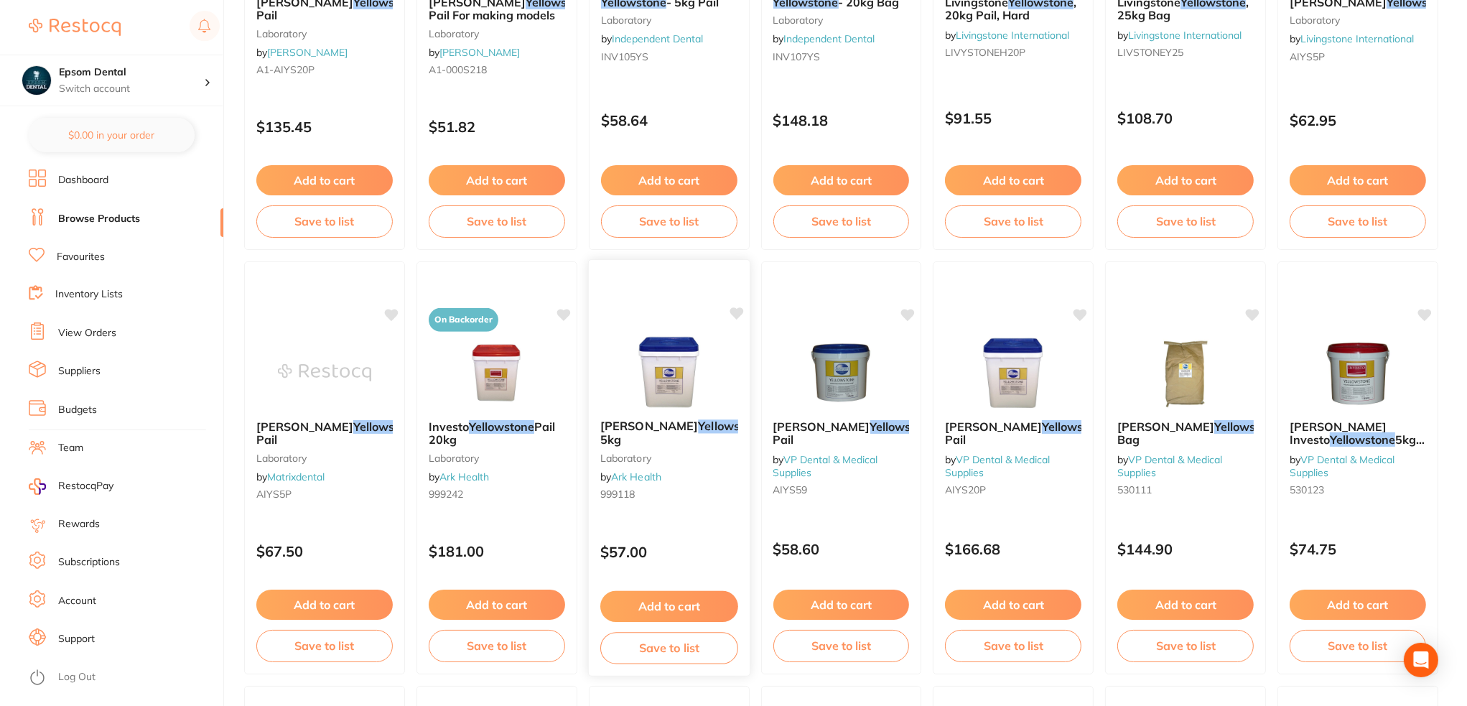
type input "yellowstone"
click at [678, 644] on button "Save to list" at bounding box center [669, 648] width 138 height 32
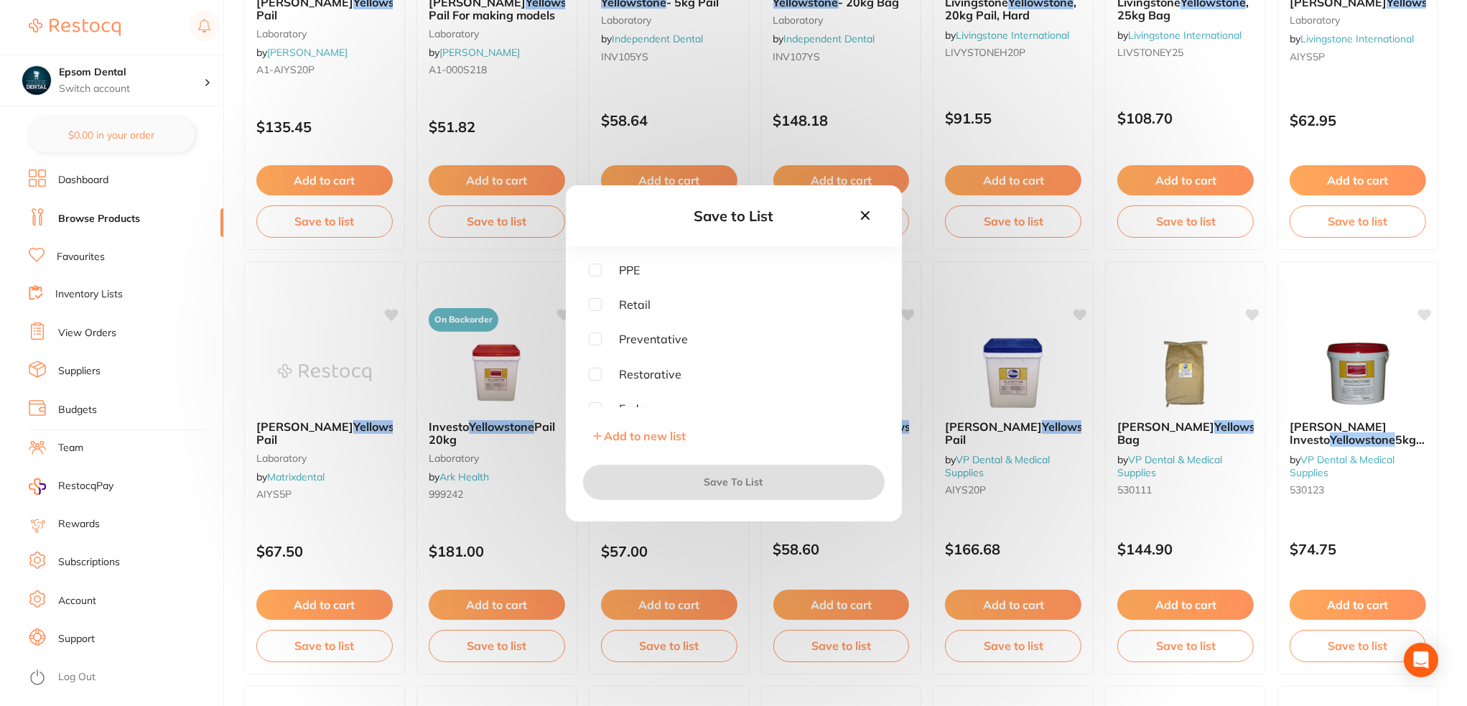
click at [639, 430] on span "Add to new list" at bounding box center [646, 436] width 82 height 14
click at [641, 297] on input "text" at bounding box center [734, 302] width 290 height 37
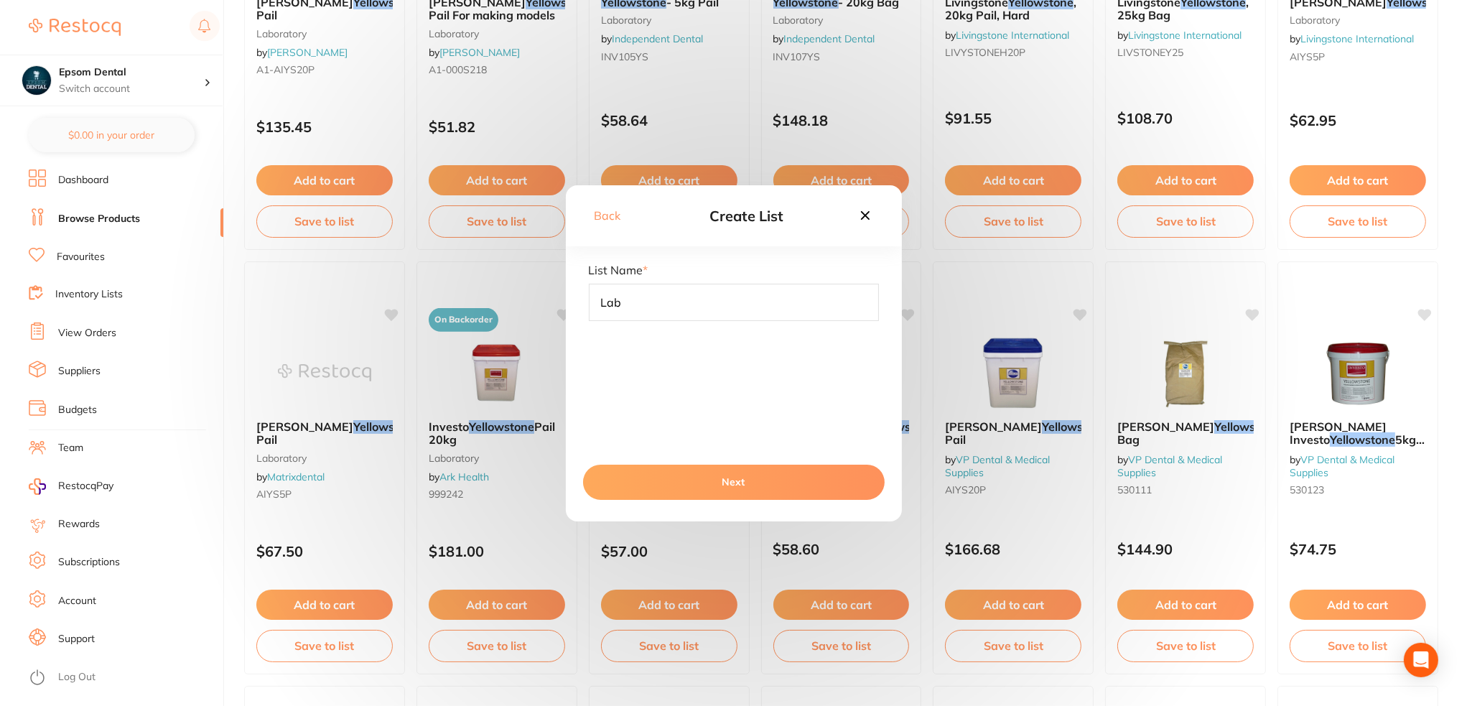
type input "Lab"
drag, startPoint x: 664, startPoint y: 477, endPoint x: 737, endPoint y: 417, distance: 94.5
click at [664, 477] on button "Next" at bounding box center [734, 482] width 302 height 34
click at [730, 485] on button "Save To List" at bounding box center [734, 482] width 302 height 34
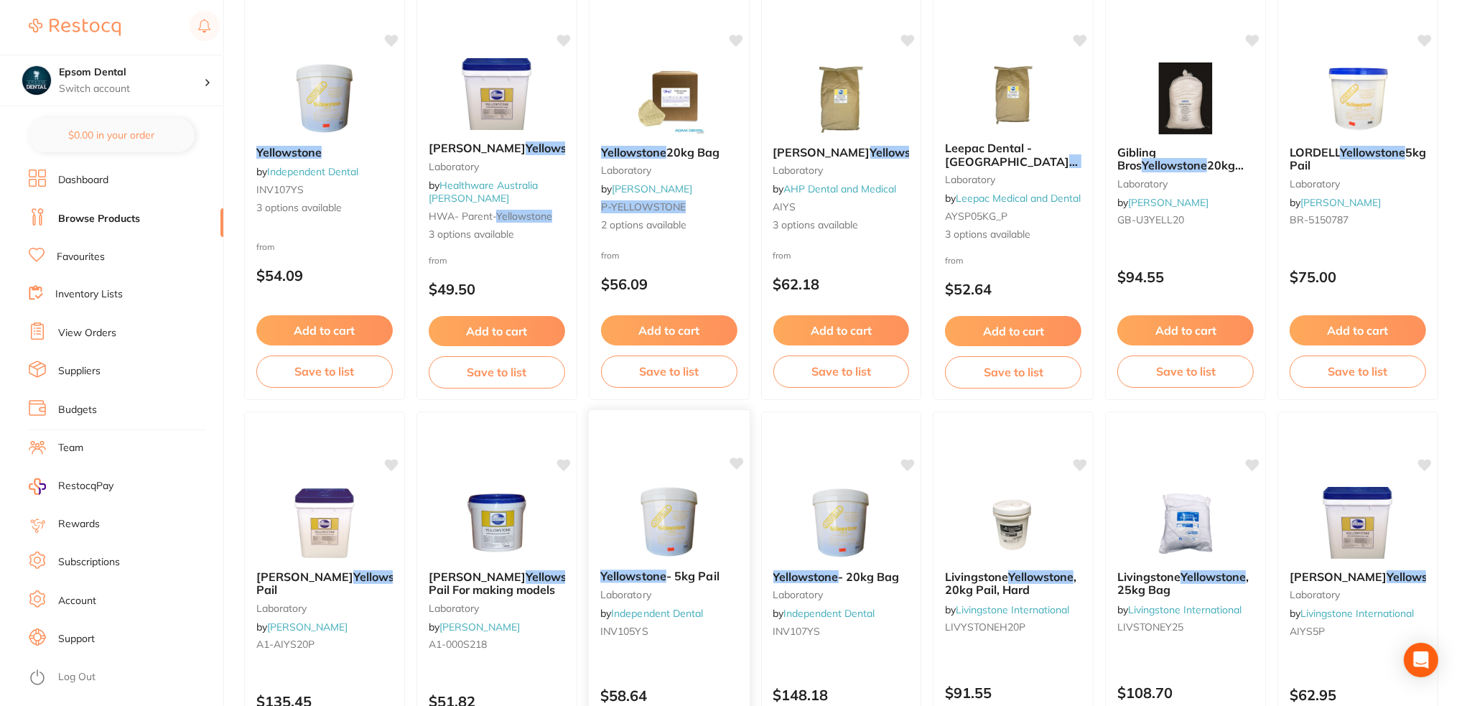
scroll to position [0, 0]
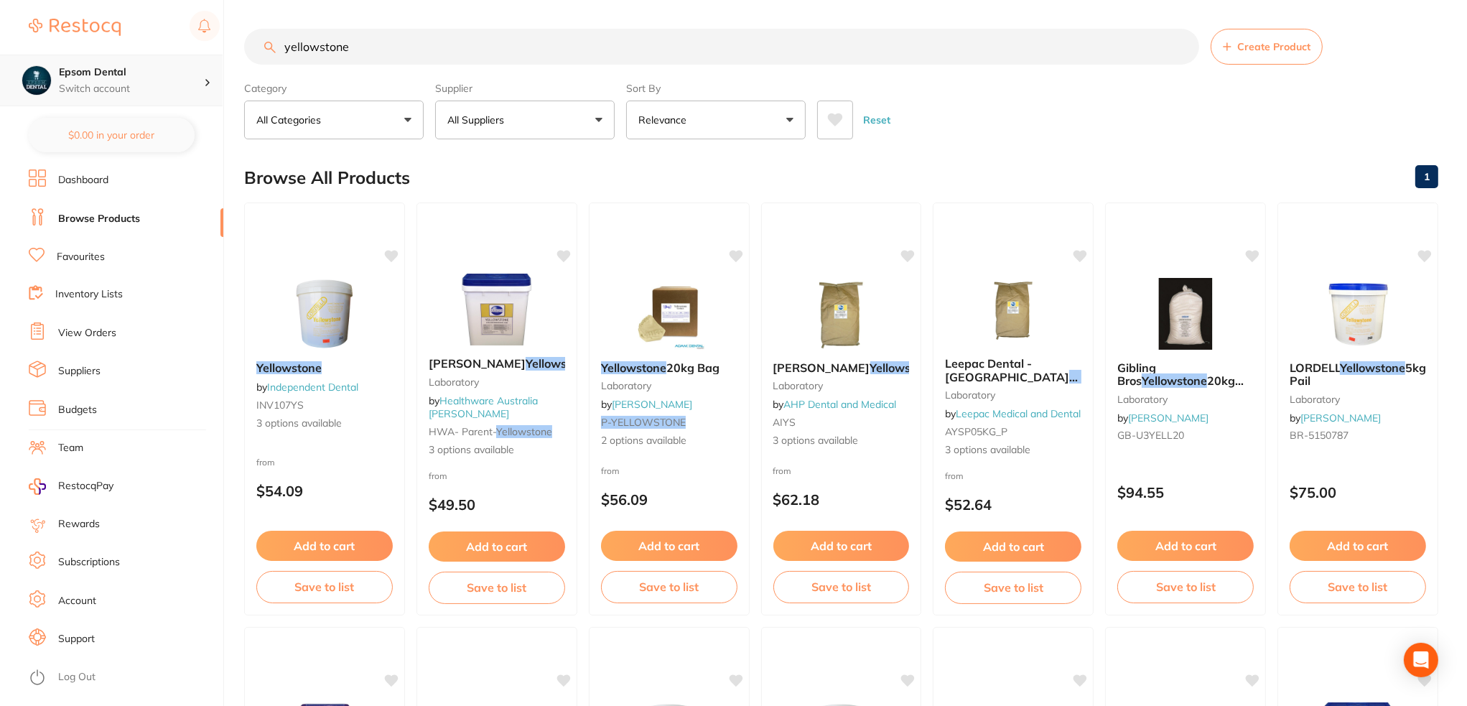
drag, startPoint x: 468, startPoint y: 46, endPoint x: 117, endPoint y: 125, distance: 360.0
click at [45, 103] on div "$0.00 Epsom Dental Switch account Epsom Dental $0.00 in your order Dashboard Br…" at bounding box center [733, 353] width 1467 height 706
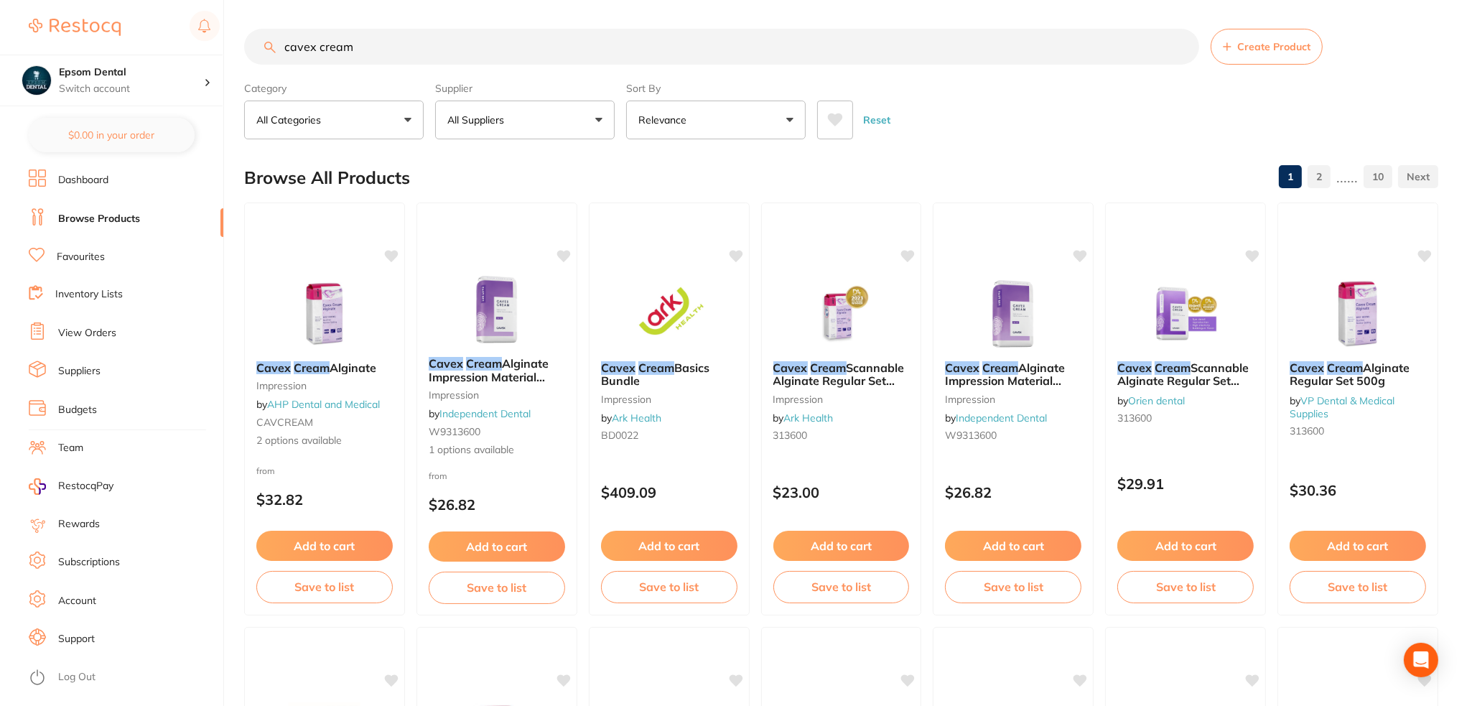
click at [460, 48] on input "cavex cream" at bounding box center [721, 47] width 955 height 36
click at [459, 57] on input "cavex cream" at bounding box center [721, 47] width 955 height 36
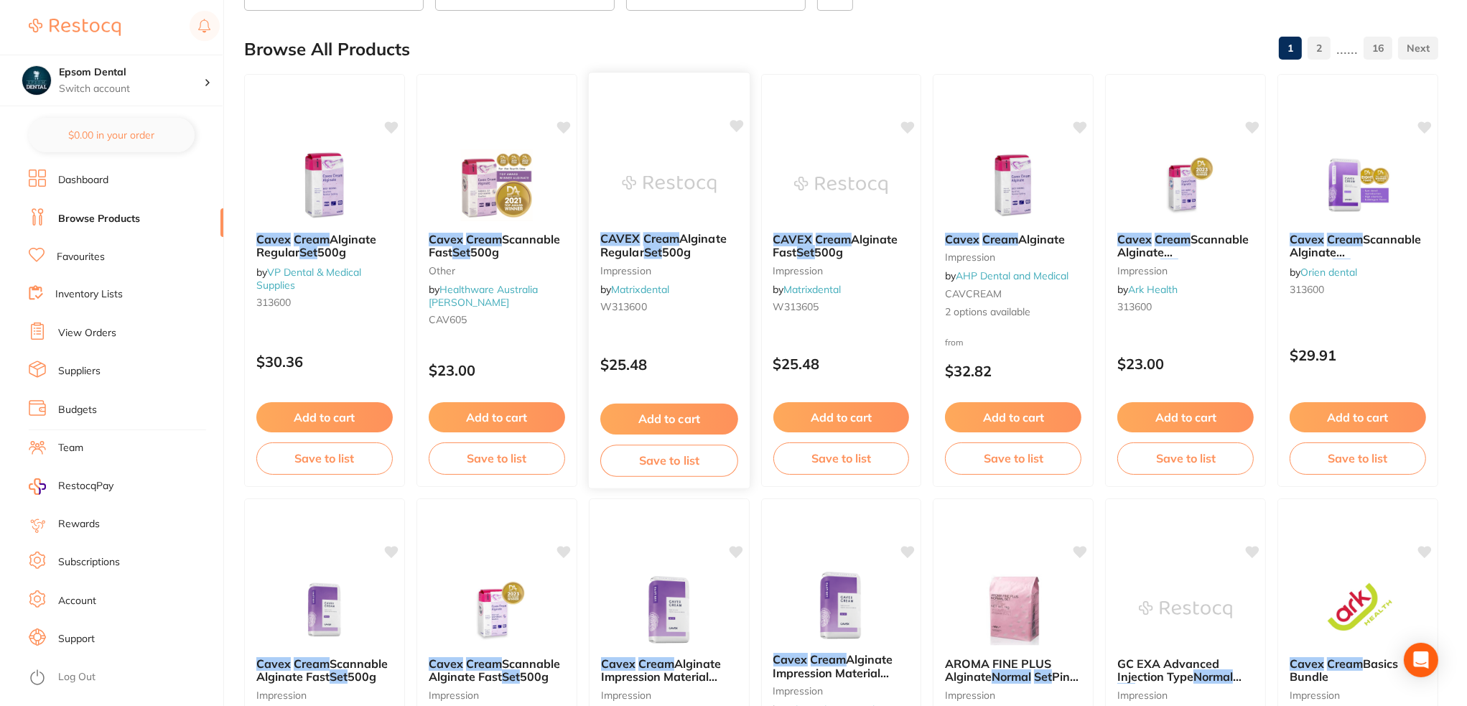
scroll to position [72, 0]
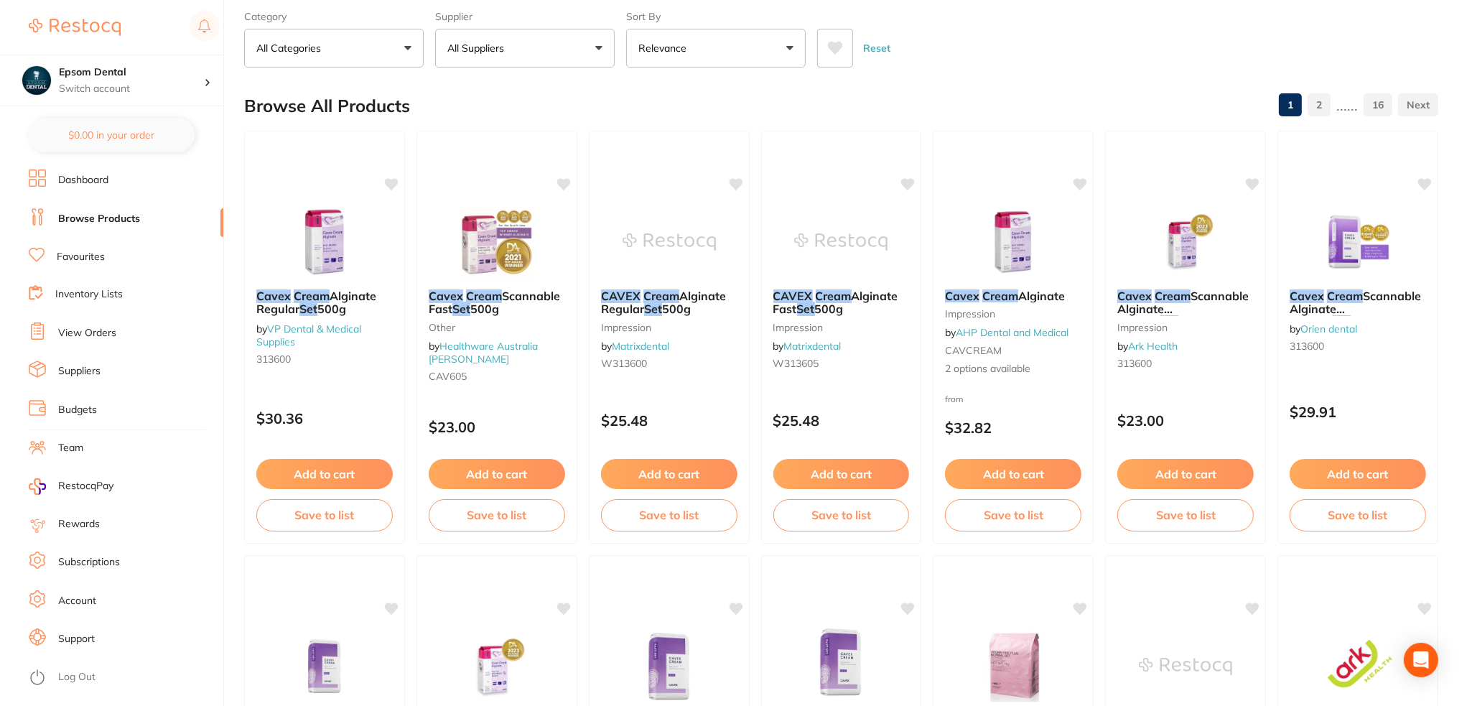
click at [544, 49] on button "All Suppliers" at bounding box center [525, 48] width 180 height 39
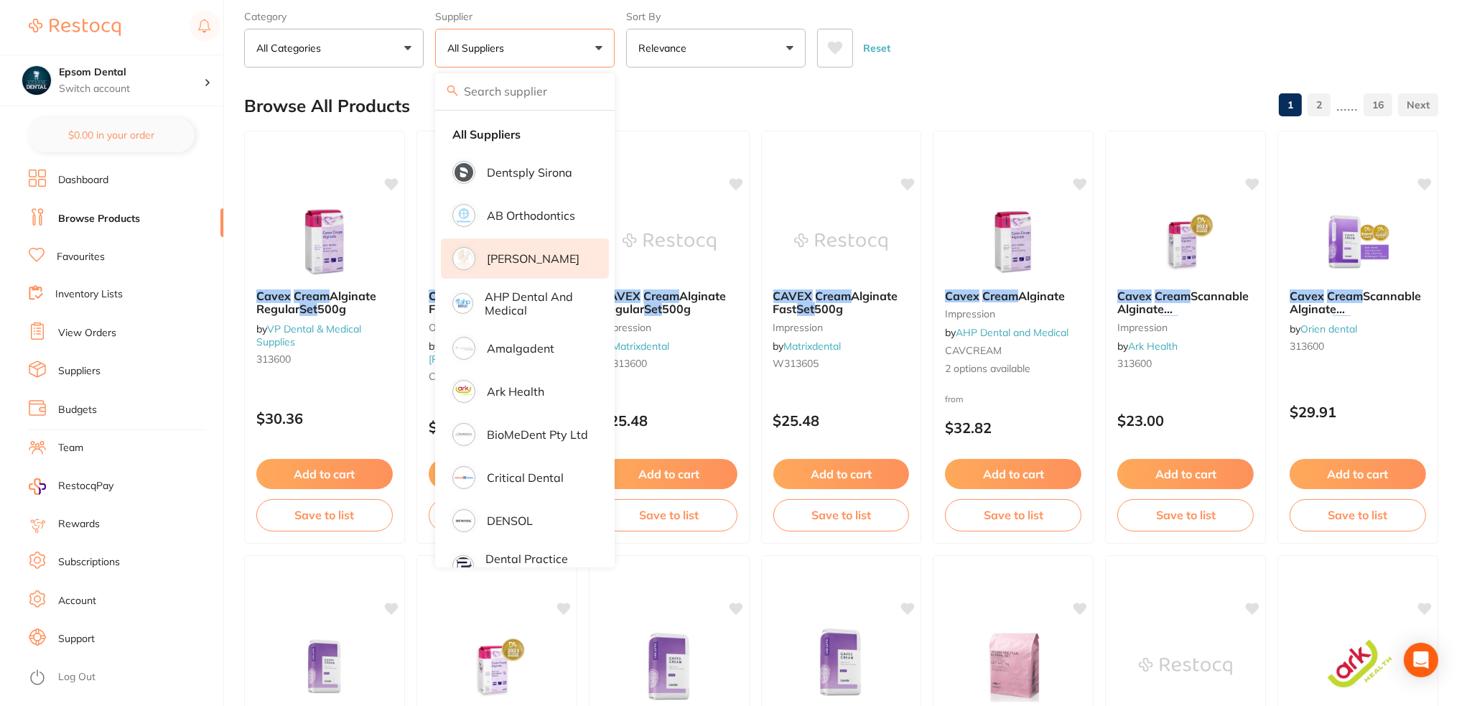
click at [537, 252] on p "[PERSON_NAME]" at bounding box center [533, 258] width 93 height 13
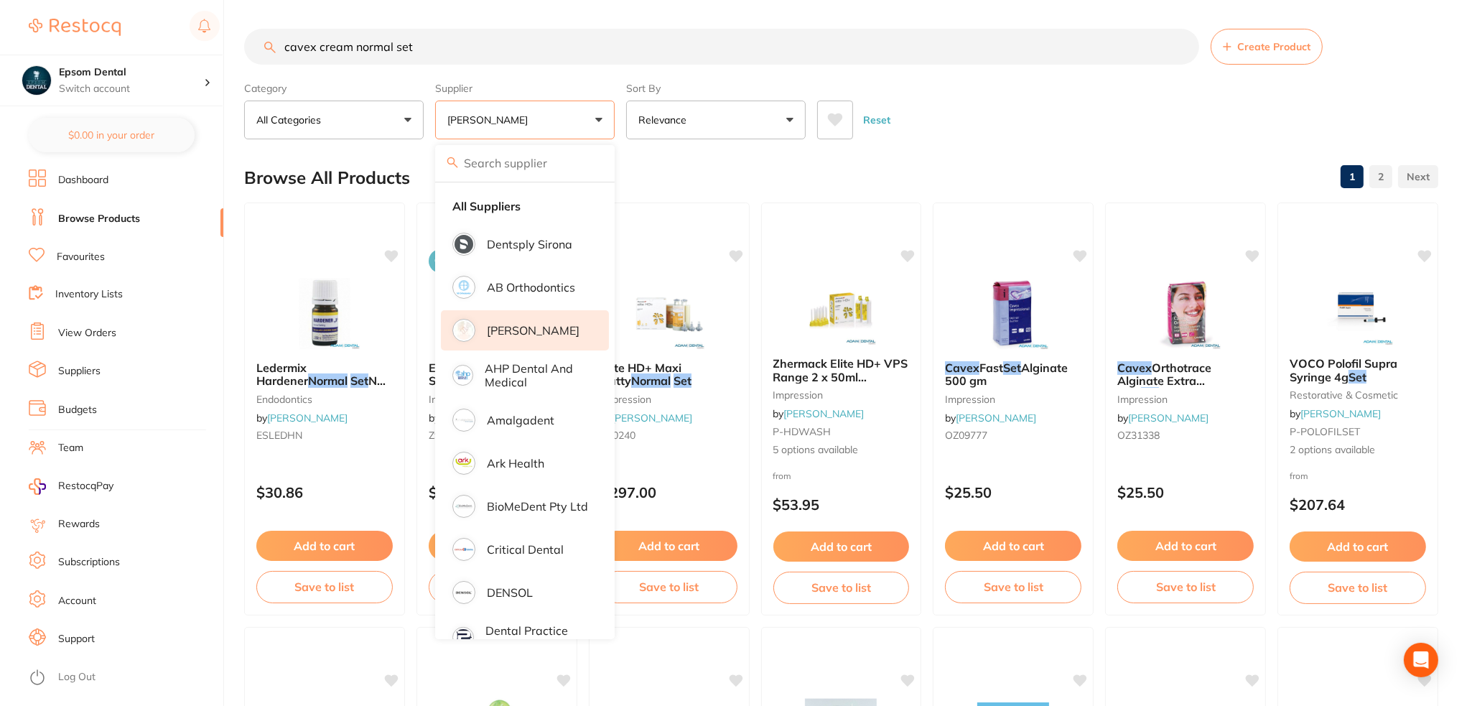
click at [1087, 88] on div "Category All Categories All Categories anaesthetic burs crown & bridge disposab…" at bounding box center [841, 107] width 1194 height 63
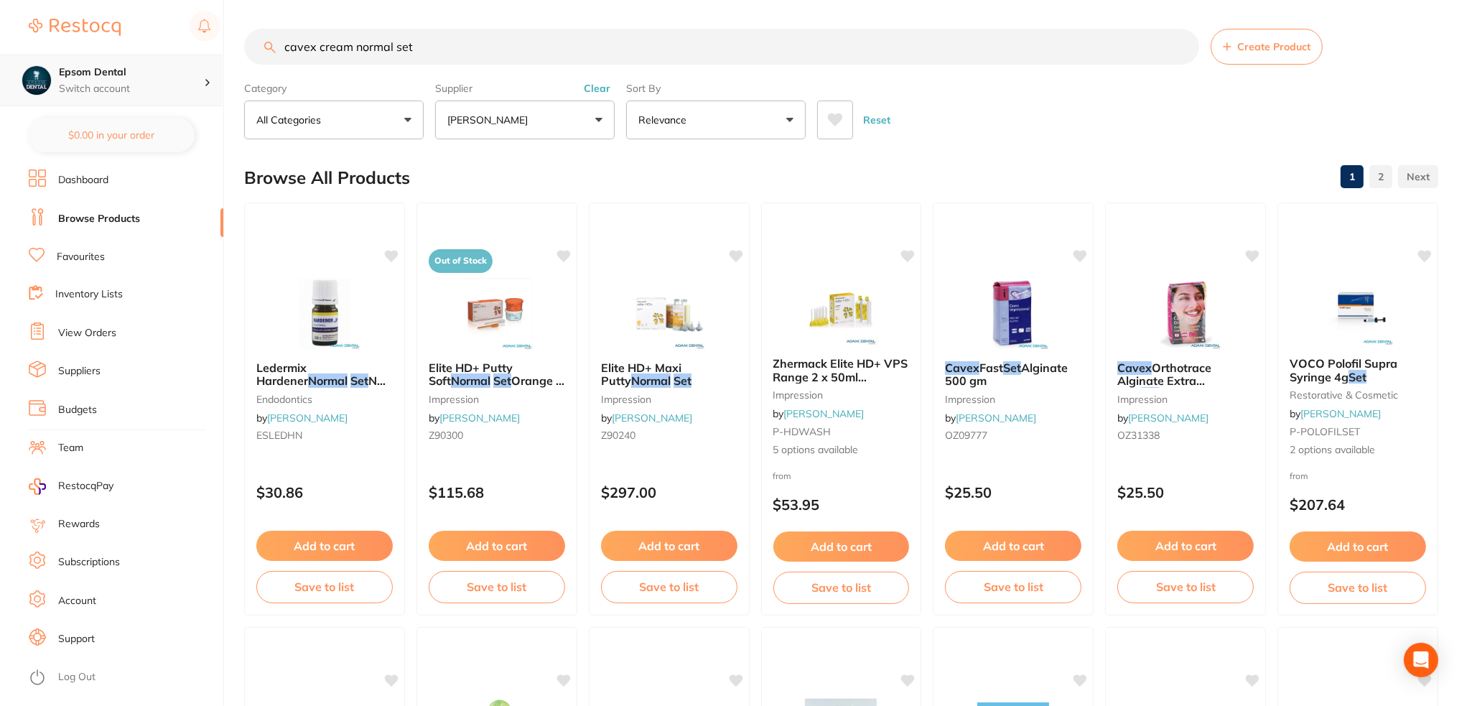
drag, startPoint x: 457, startPoint y: 54, endPoint x: 187, endPoint y: 62, distance: 270.2
click at [191, 62] on div "$0.00 Epsom Dental Switch account Epsom Dental $0.00 in your order Dashboard Br…" at bounding box center [733, 353] width 1467 height 706
paste input "OZ34498"
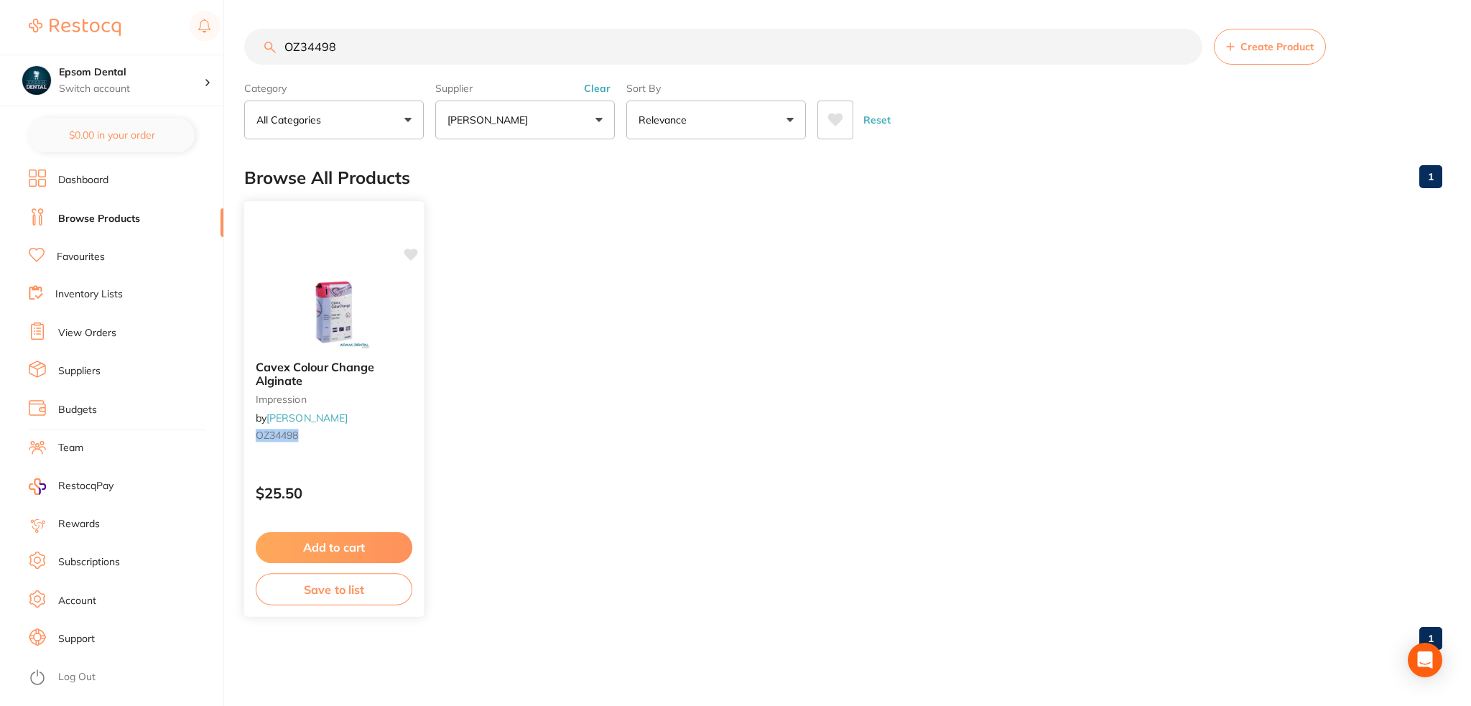
type input "OZ34498"
click at [343, 591] on button "Save to list" at bounding box center [334, 589] width 157 height 32
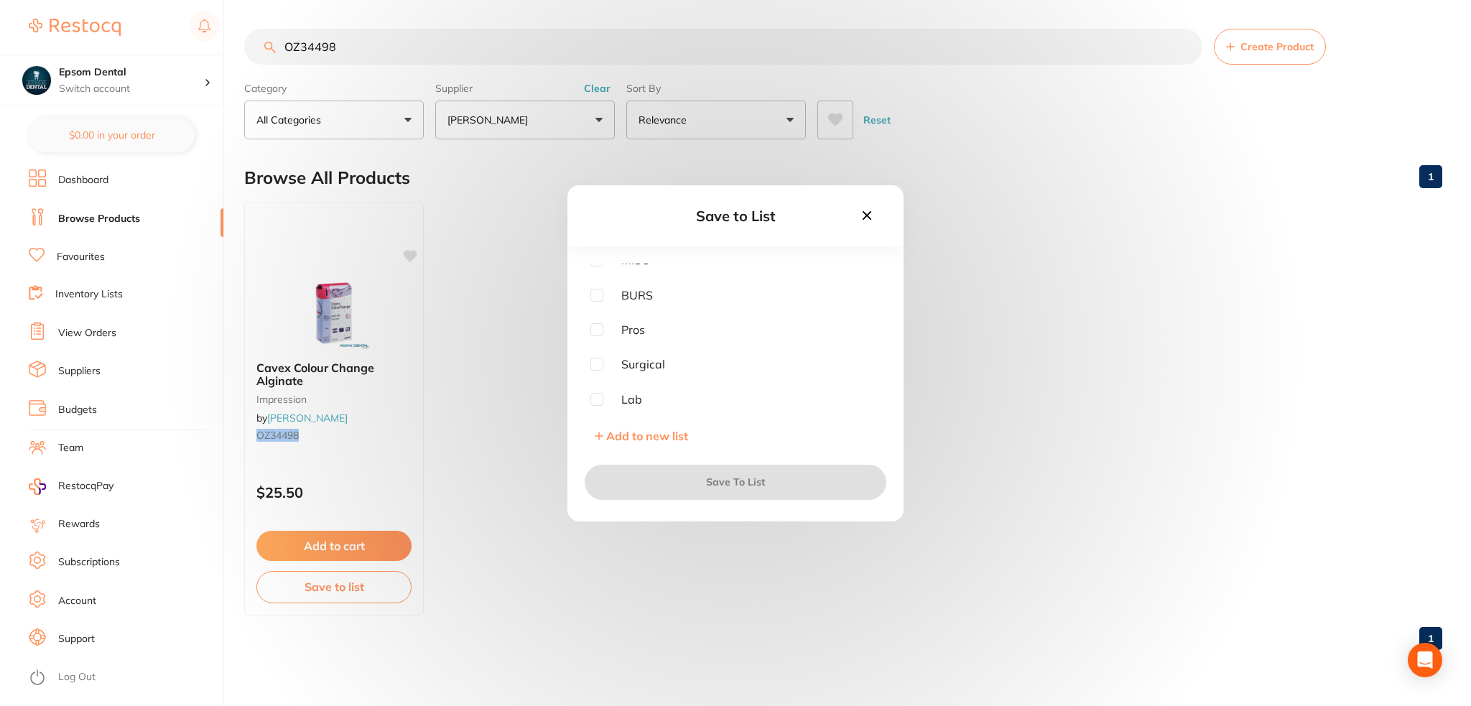
scroll to position [254, 0]
click at [595, 399] on input "checkbox" at bounding box center [596, 398] width 13 height 13
checkbox input "true"
click at [748, 483] on button "Save To List" at bounding box center [736, 482] width 302 height 34
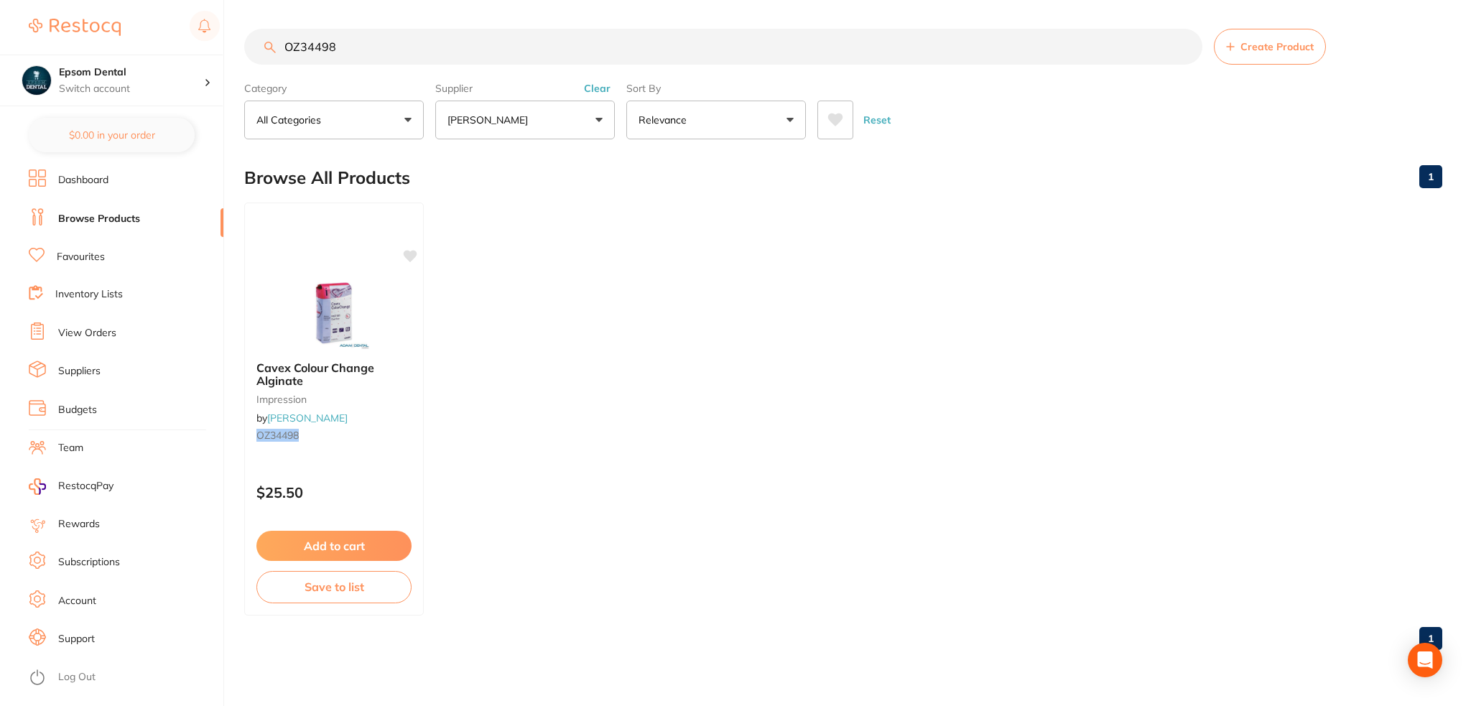
drag, startPoint x: 538, startPoint y: 43, endPoint x: 292, endPoint y: 68, distance: 246.9
click at [292, 68] on section "OZ34498 Create Product Category All Categories All Categories impression Clear …" at bounding box center [843, 84] width 1198 height 111
type input "O"
paste input "PUMM"
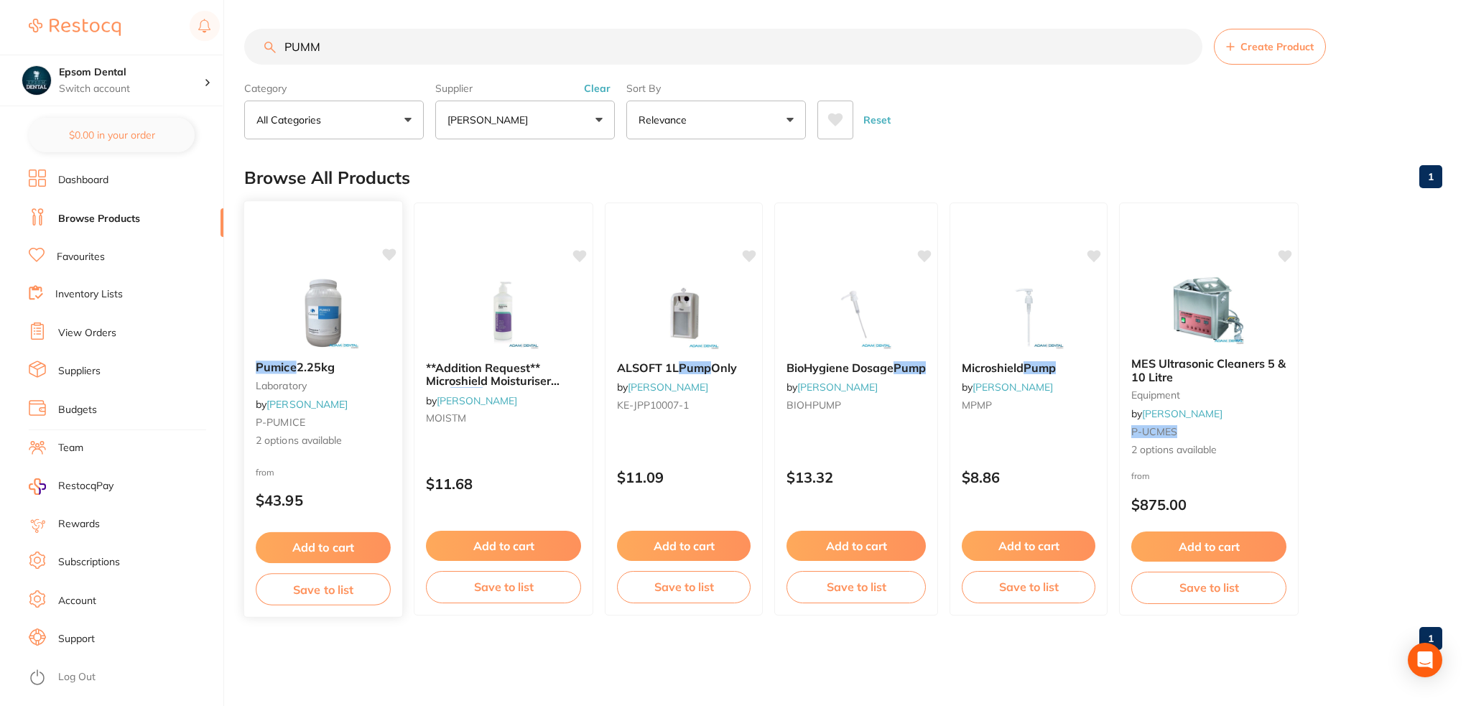
type input "PUMM"
click at [322, 587] on button "Save to list" at bounding box center [323, 589] width 135 height 32
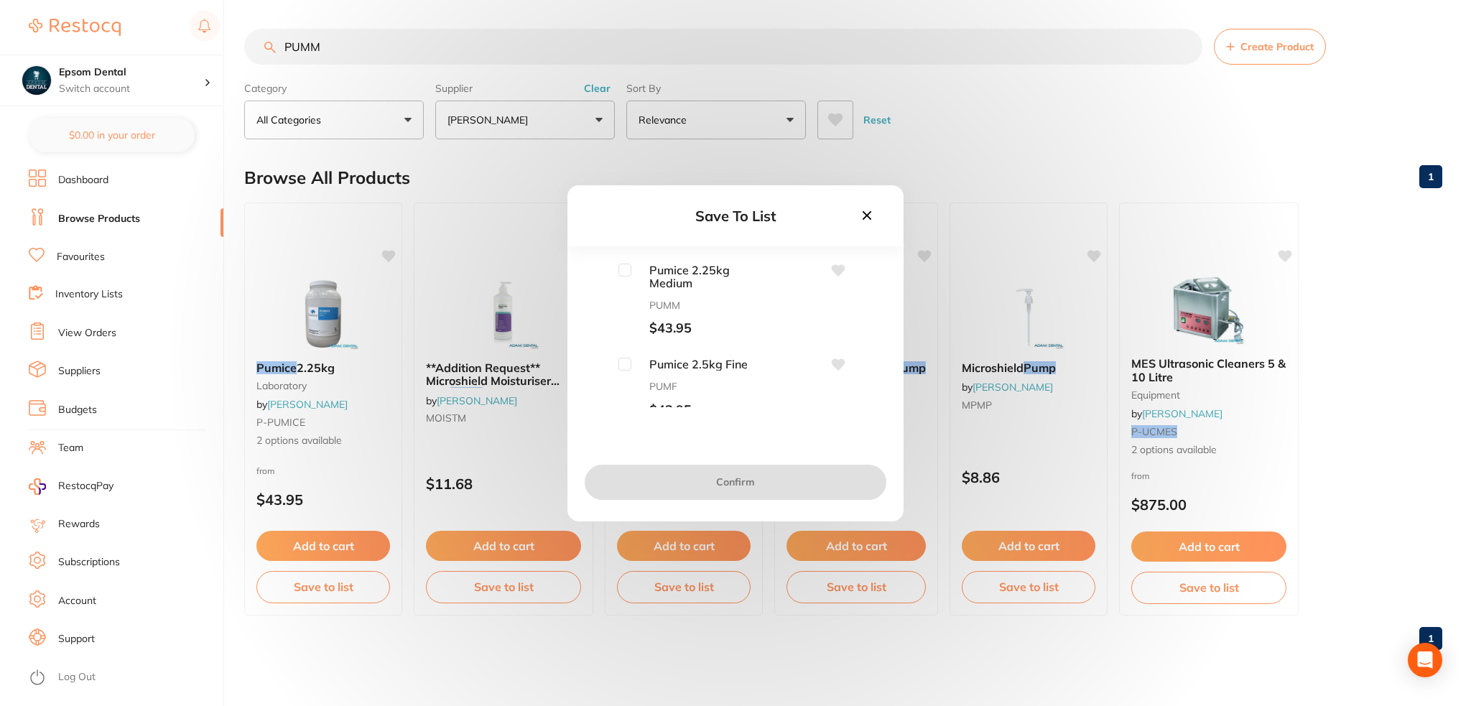
click at [626, 272] on input "checkbox" at bounding box center [624, 270] width 13 height 13
checkbox input "true"
click at [724, 486] on button "Confirm" at bounding box center [736, 482] width 302 height 34
click at [598, 394] on input "checkbox" at bounding box center [596, 398] width 13 height 13
checkbox input "true"
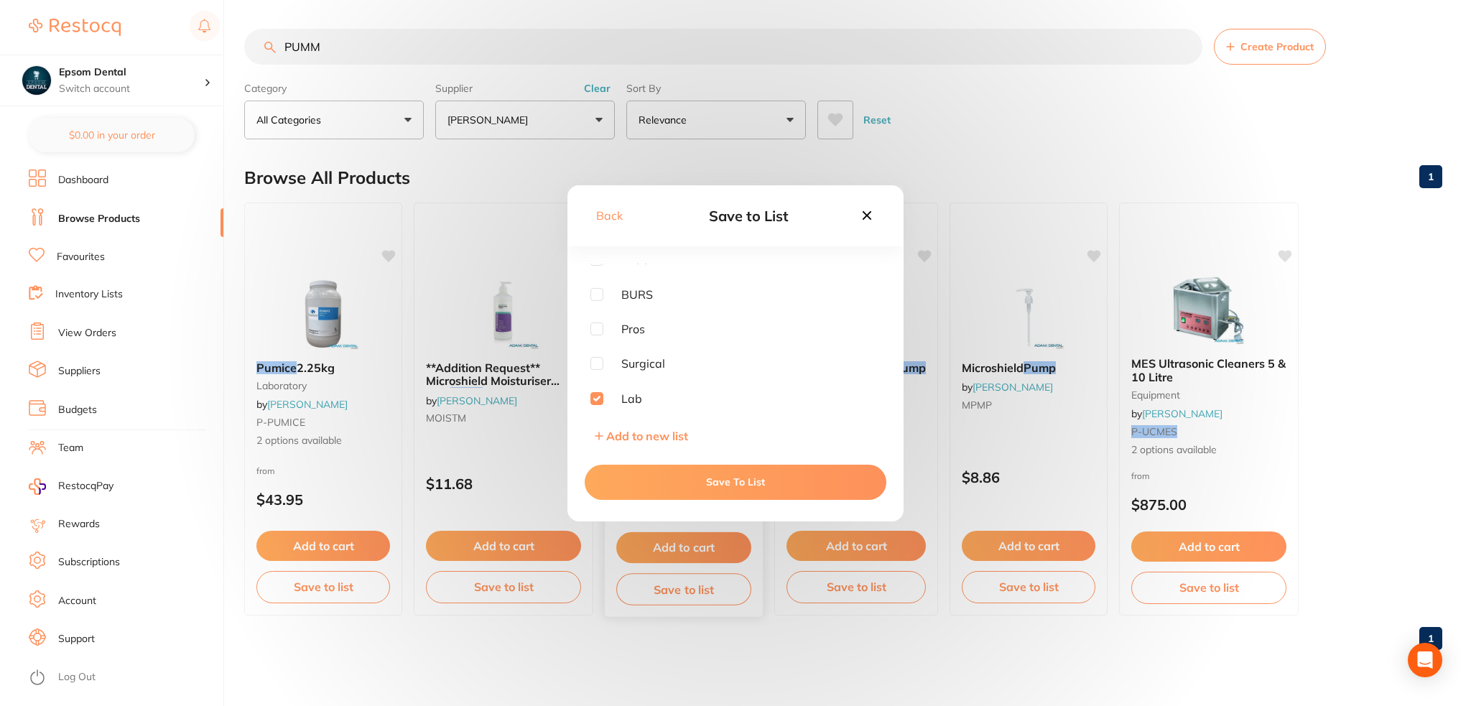
click at [718, 479] on button "Save To List" at bounding box center [736, 482] width 302 height 34
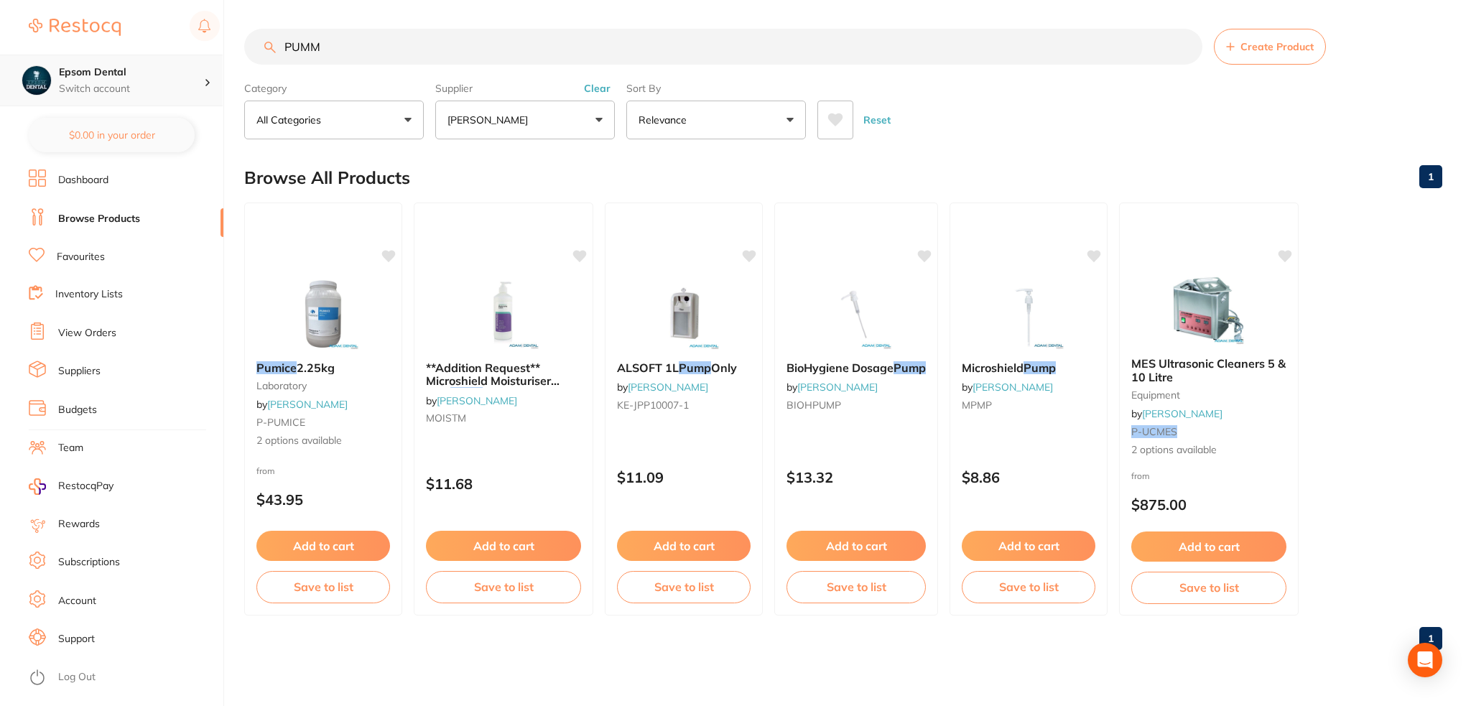
drag, startPoint x: 459, startPoint y: 45, endPoint x: 121, endPoint y: 80, distance: 340.1
click at [124, 80] on div "$0.00 Epsom Dental Switch account Epsom Dental $0.00 in your order Dashboard Br…" at bounding box center [735, 353] width 1471 height 706
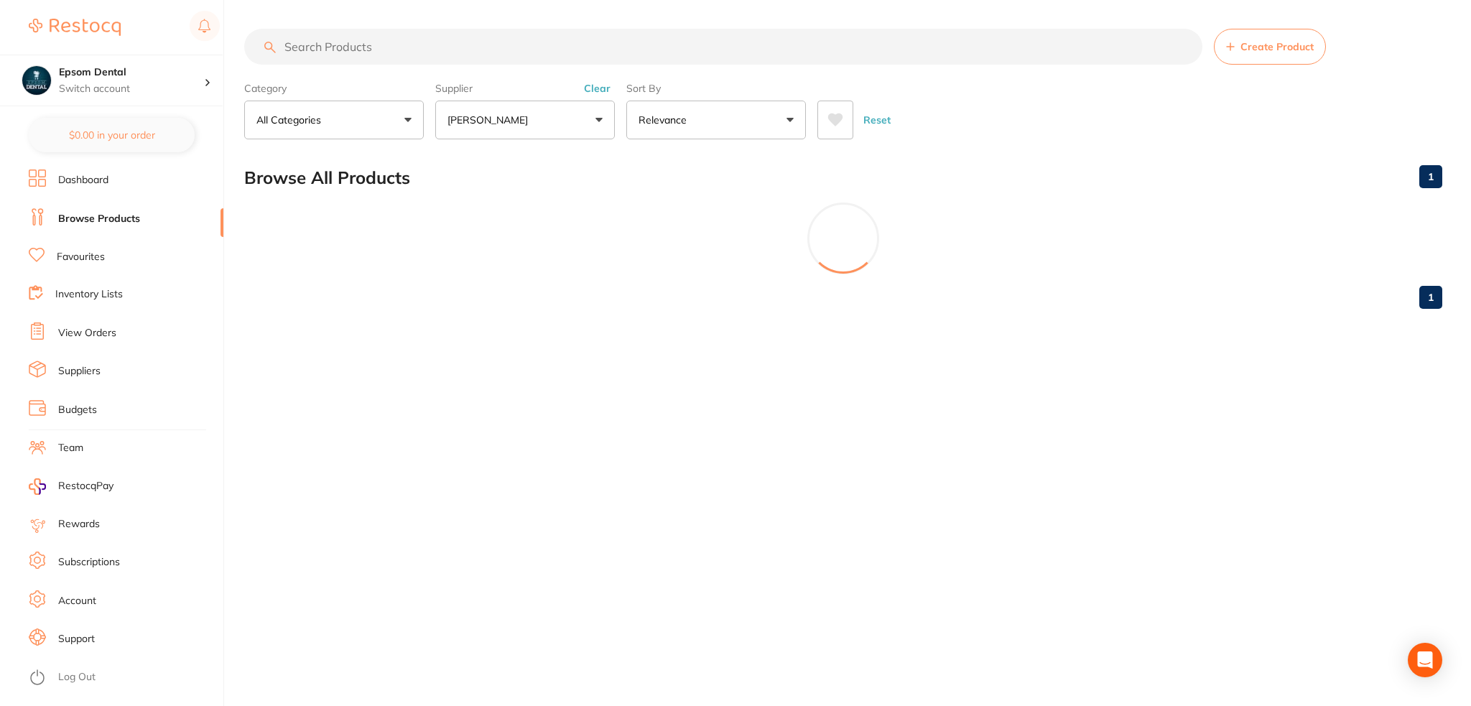
click at [552, 130] on button "[PERSON_NAME]" at bounding box center [525, 120] width 180 height 39
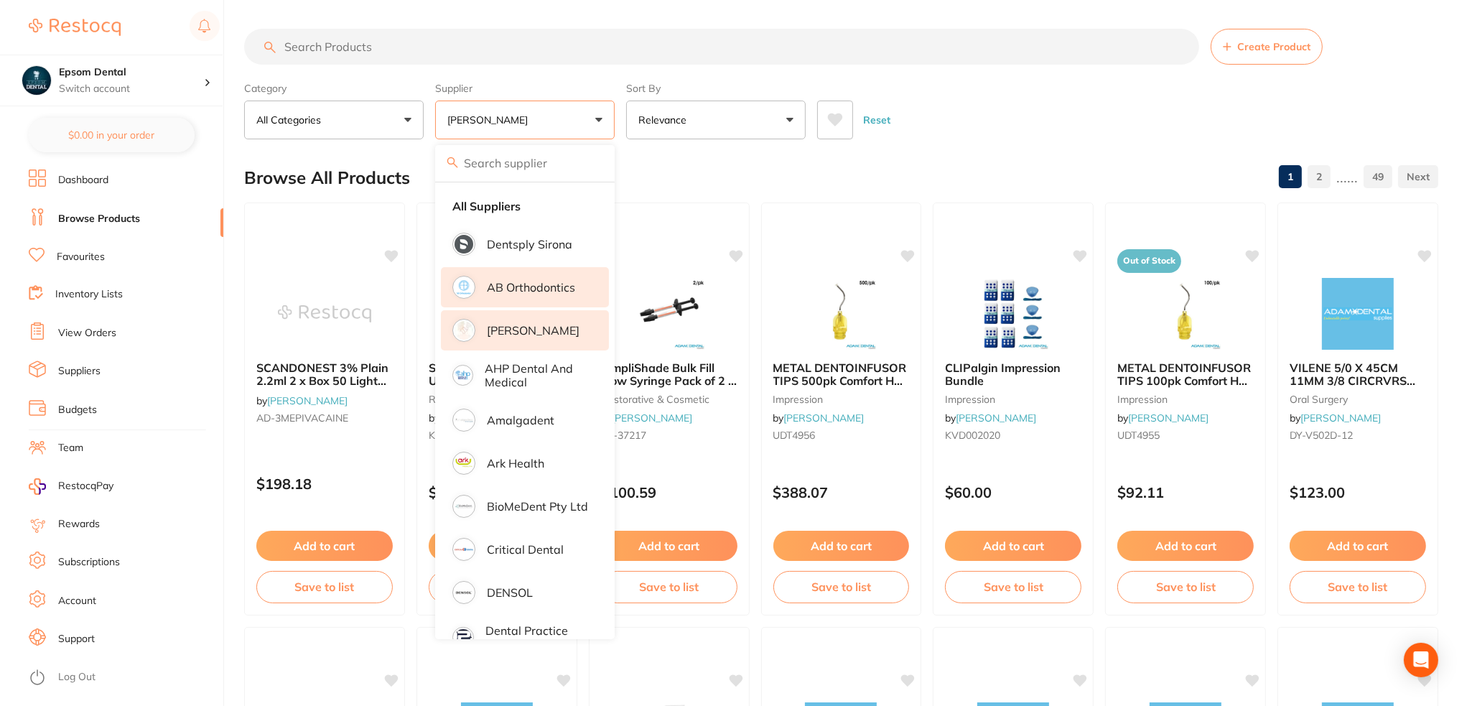
click at [527, 298] on li "AB Orthodontics" at bounding box center [525, 287] width 168 height 40
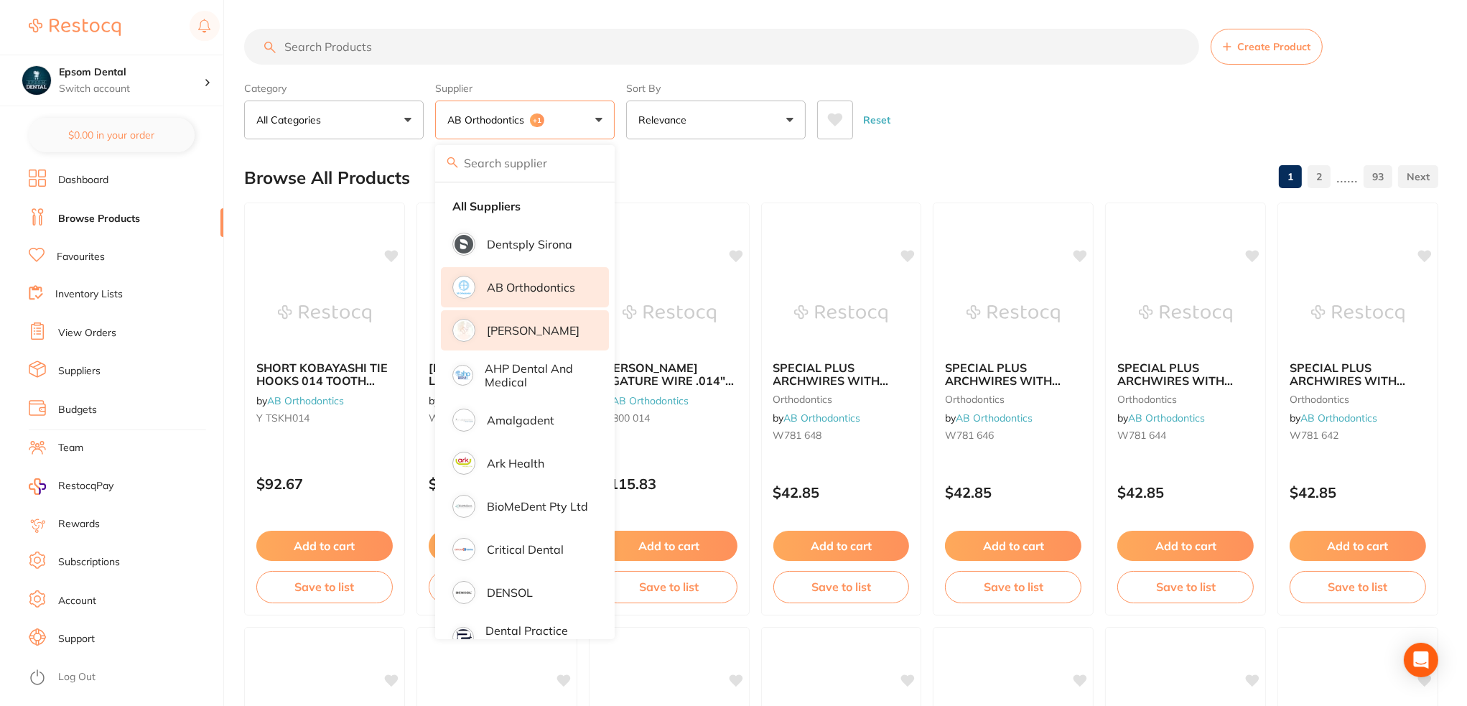
click at [500, 335] on p "[PERSON_NAME]" at bounding box center [533, 330] width 93 height 13
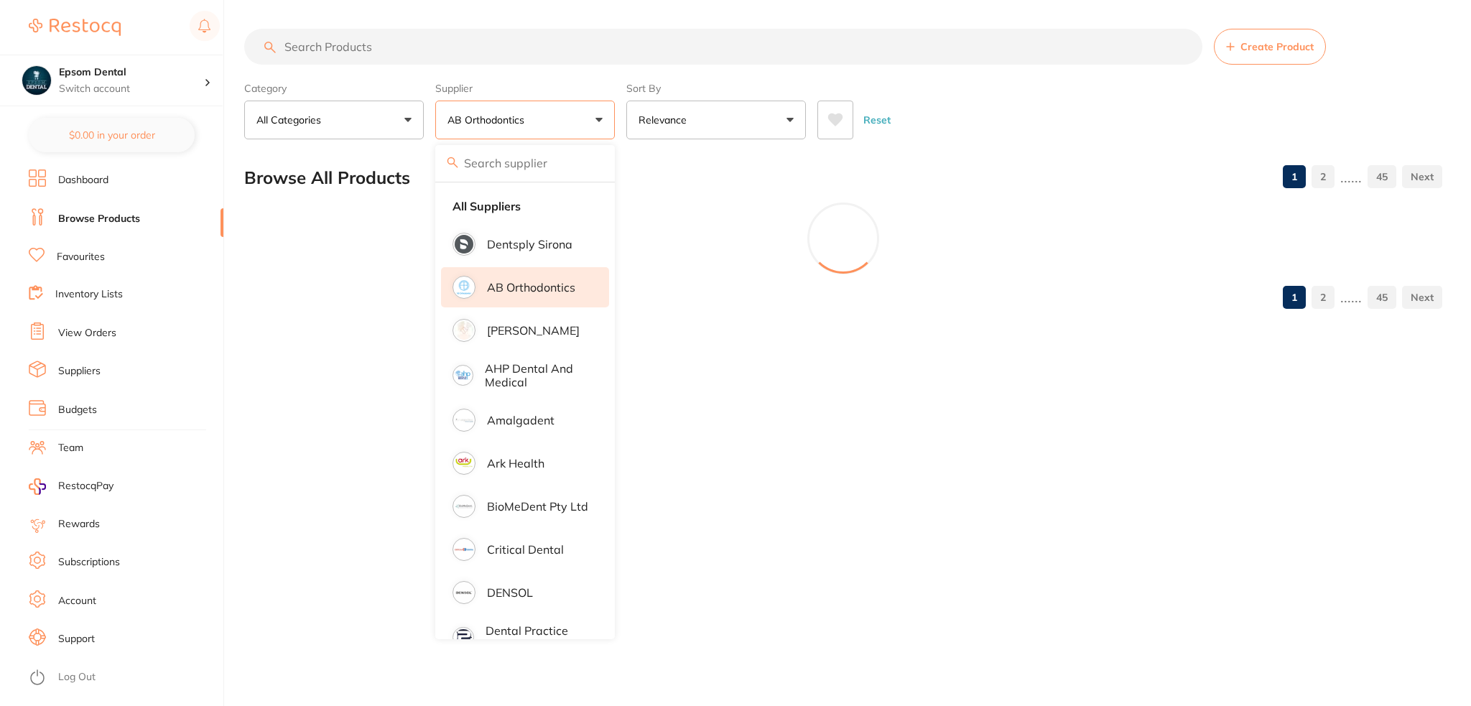
click at [362, 81] on div "Category All Categories All Categories orthodontics Clear" at bounding box center [334, 107] width 180 height 63
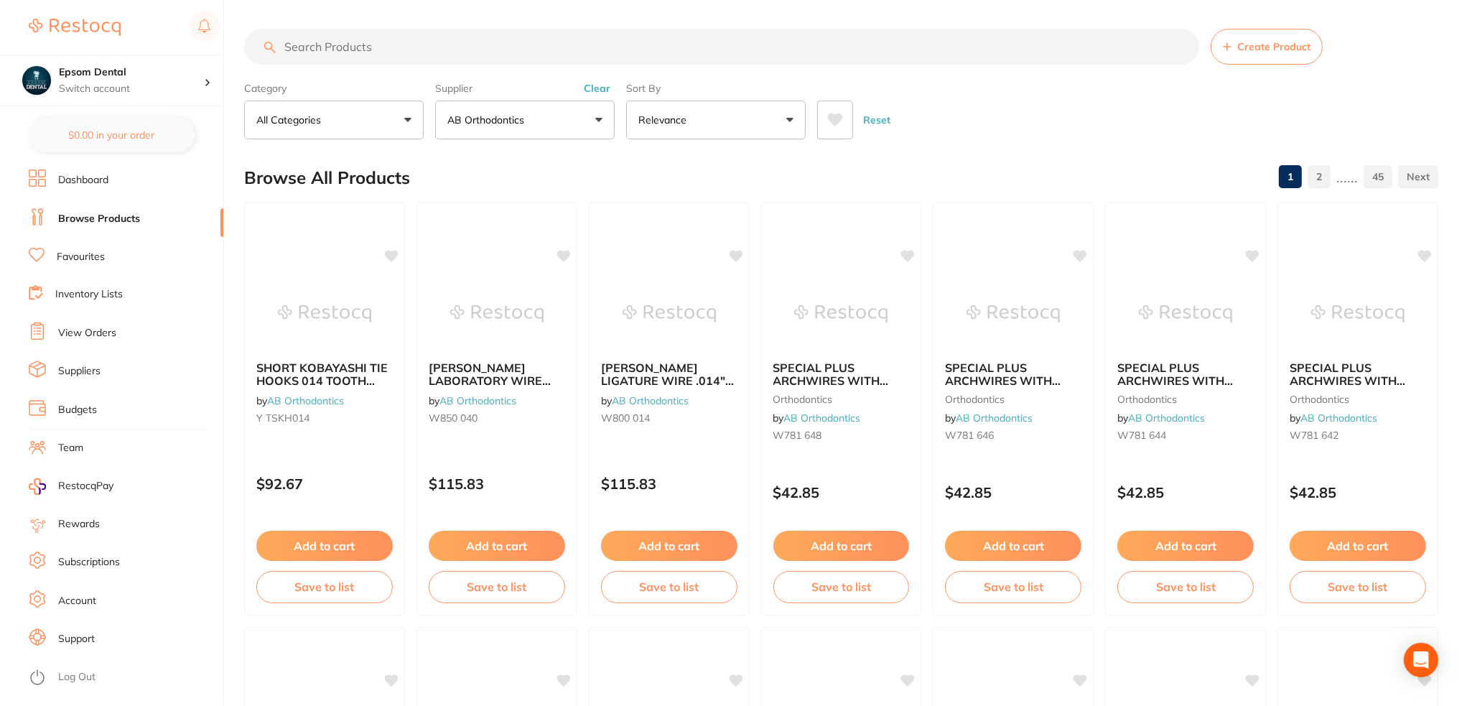
click at [351, 29] on input "search" at bounding box center [721, 47] width 955 height 36
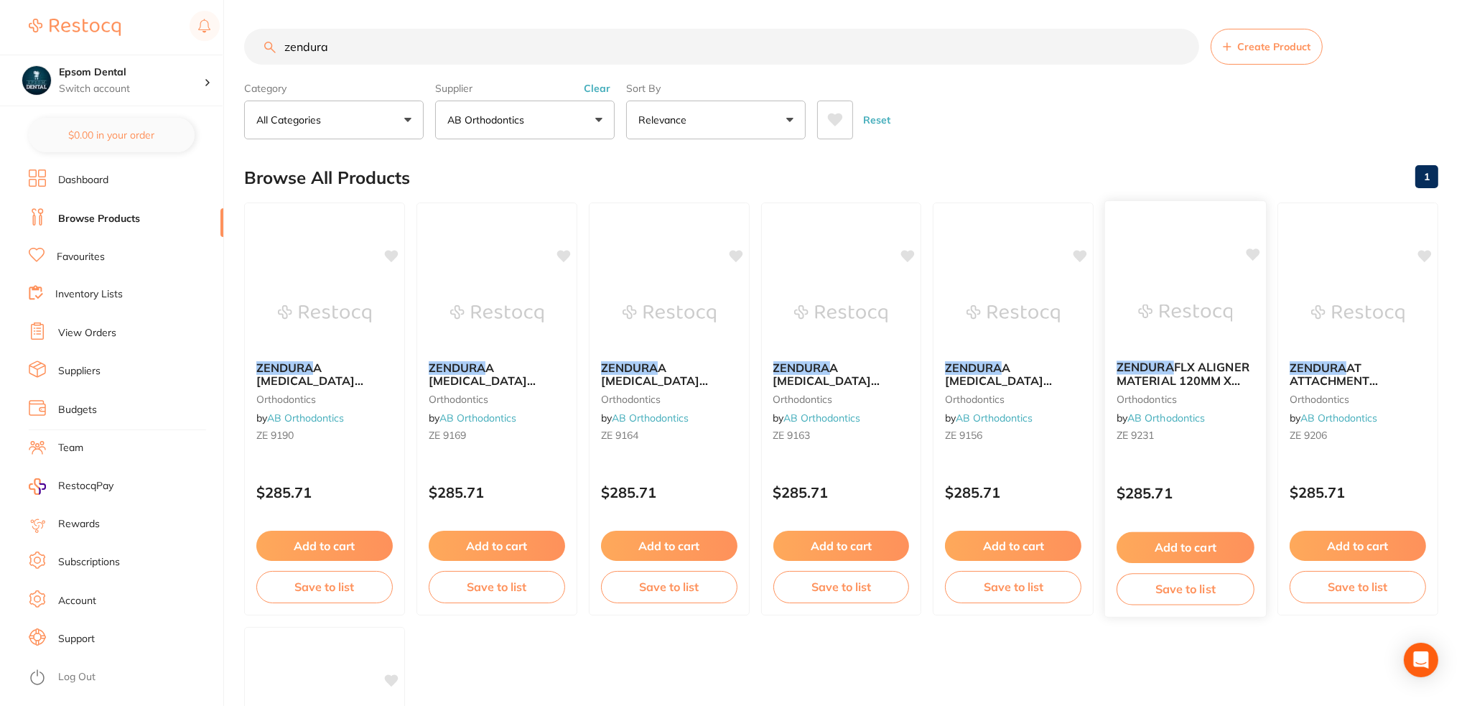
click at [1177, 387] on div "ZENDURA FLX ALIGNER MATERIAL 120MM X 0.76MM ROUND (BOX 20) orthodontics by AB O…" at bounding box center [1185, 404] width 161 height 110
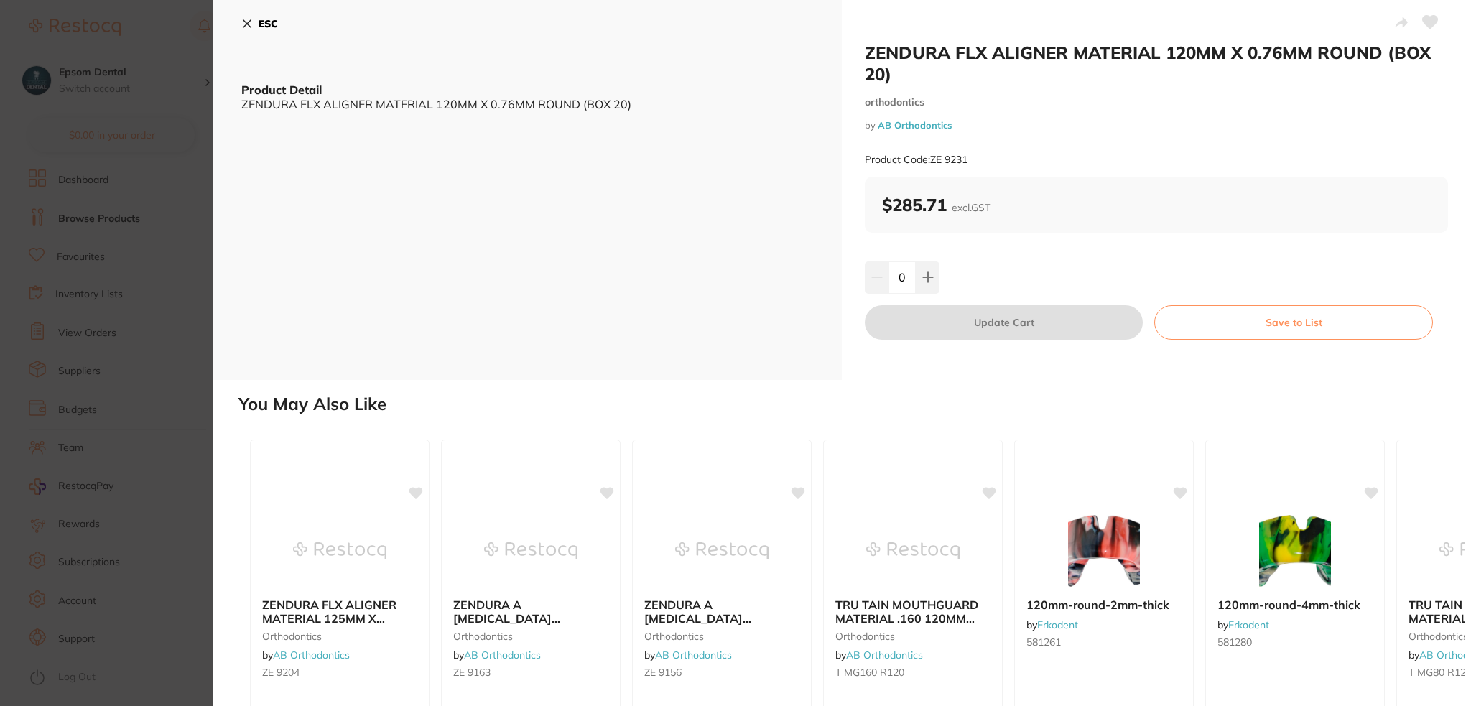
click at [256, 21] on button "ESC" at bounding box center [259, 23] width 37 height 24
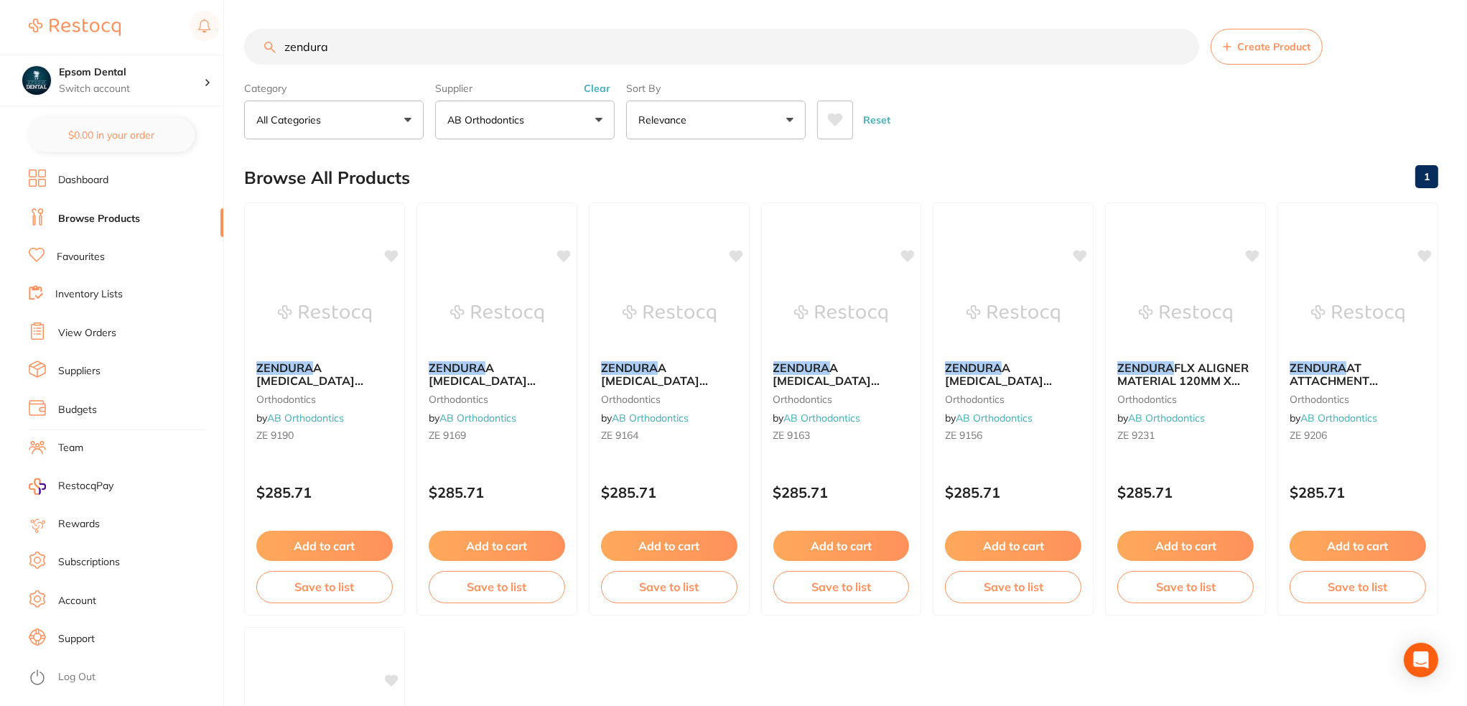
click at [343, 51] on input "zendura" at bounding box center [721, 47] width 955 height 36
type input "zendura FLX 125"
click at [335, 367] on em "FLX" at bounding box center [326, 367] width 21 height 14
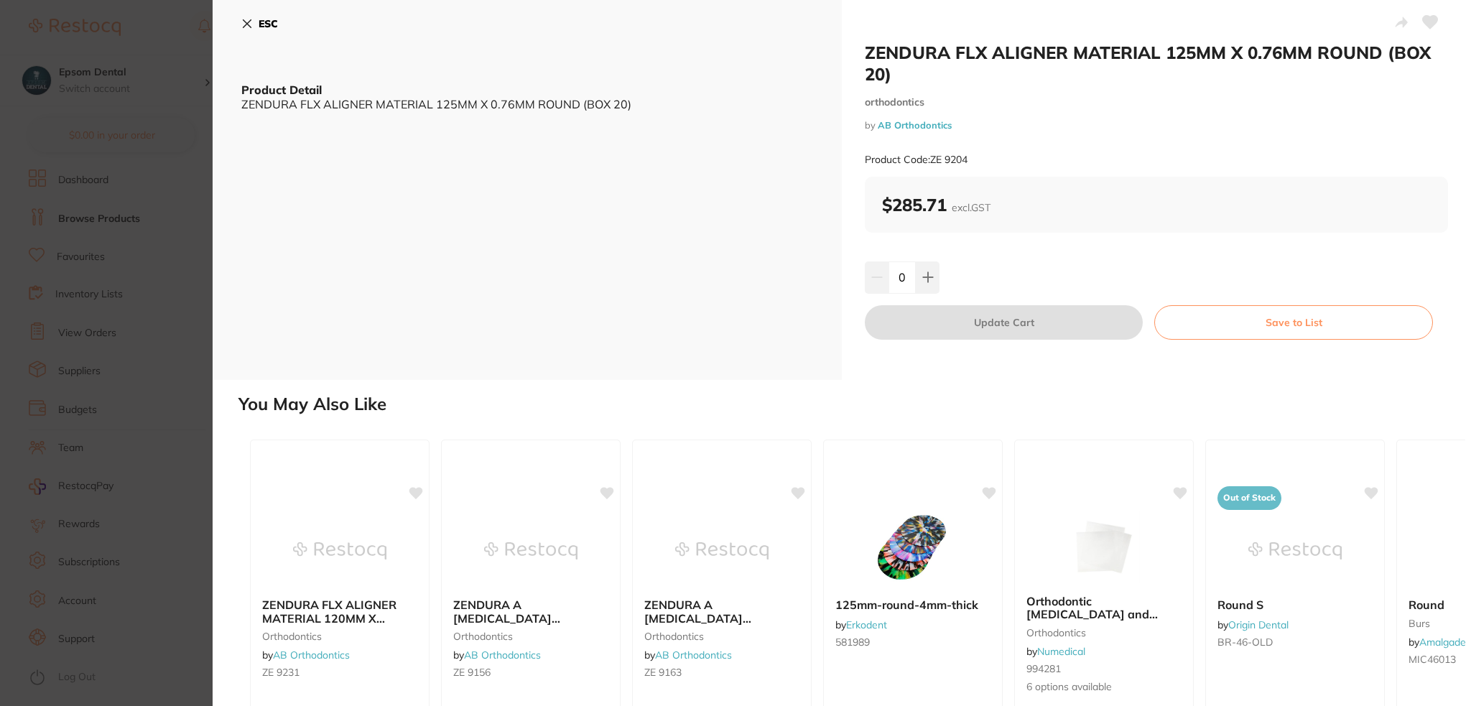
click at [1224, 327] on button "Save to List" at bounding box center [1293, 322] width 279 height 34
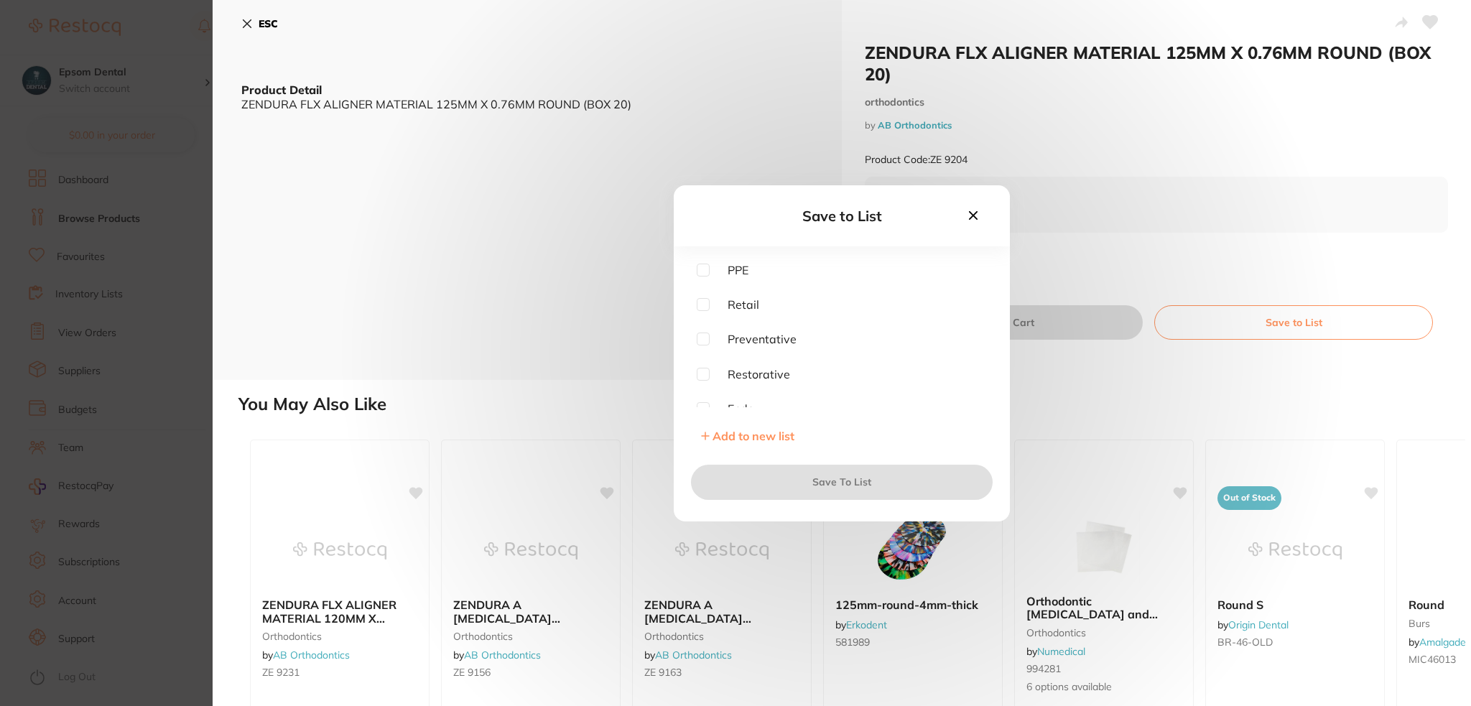
scroll to position [254, 0]
click at [702, 400] on input "checkbox" at bounding box center [703, 398] width 13 height 13
checkbox input "true"
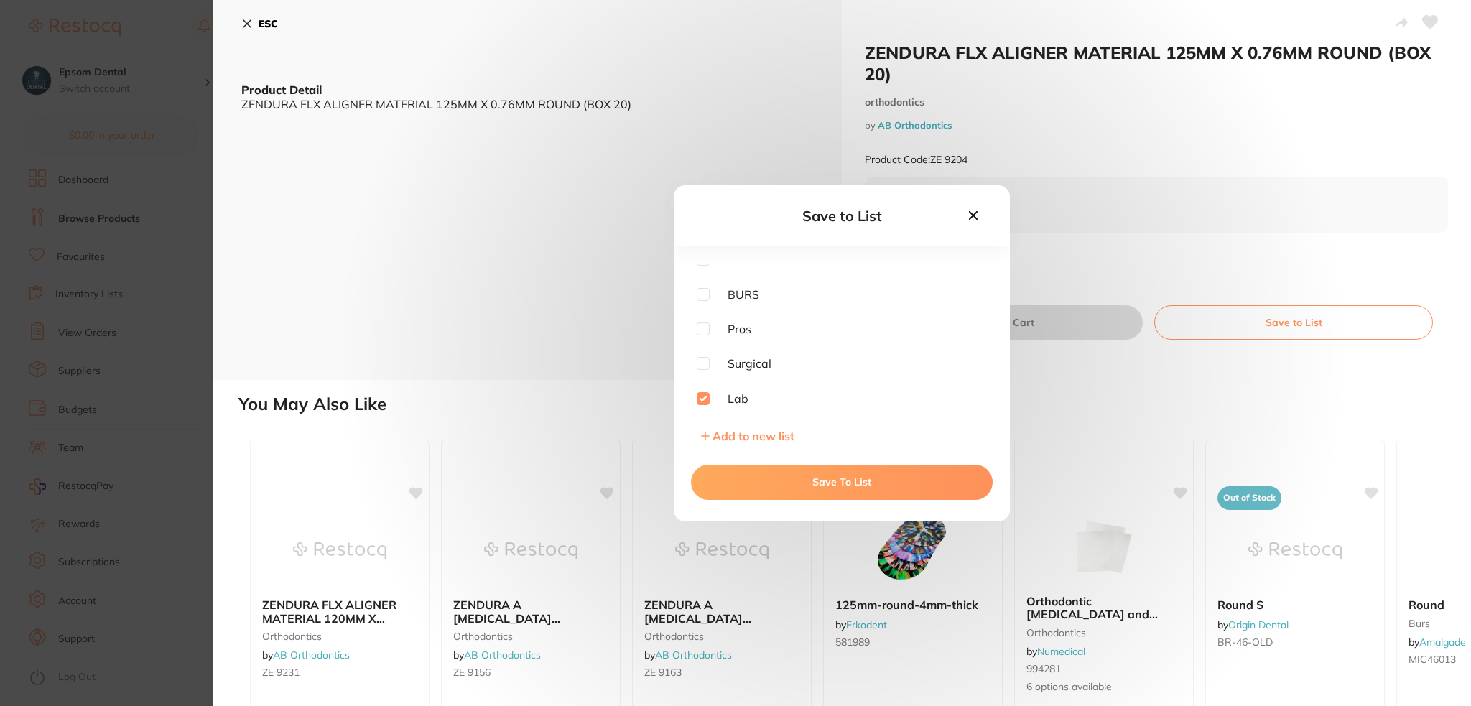
click at [832, 488] on button "Save To List" at bounding box center [842, 482] width 302 height 34
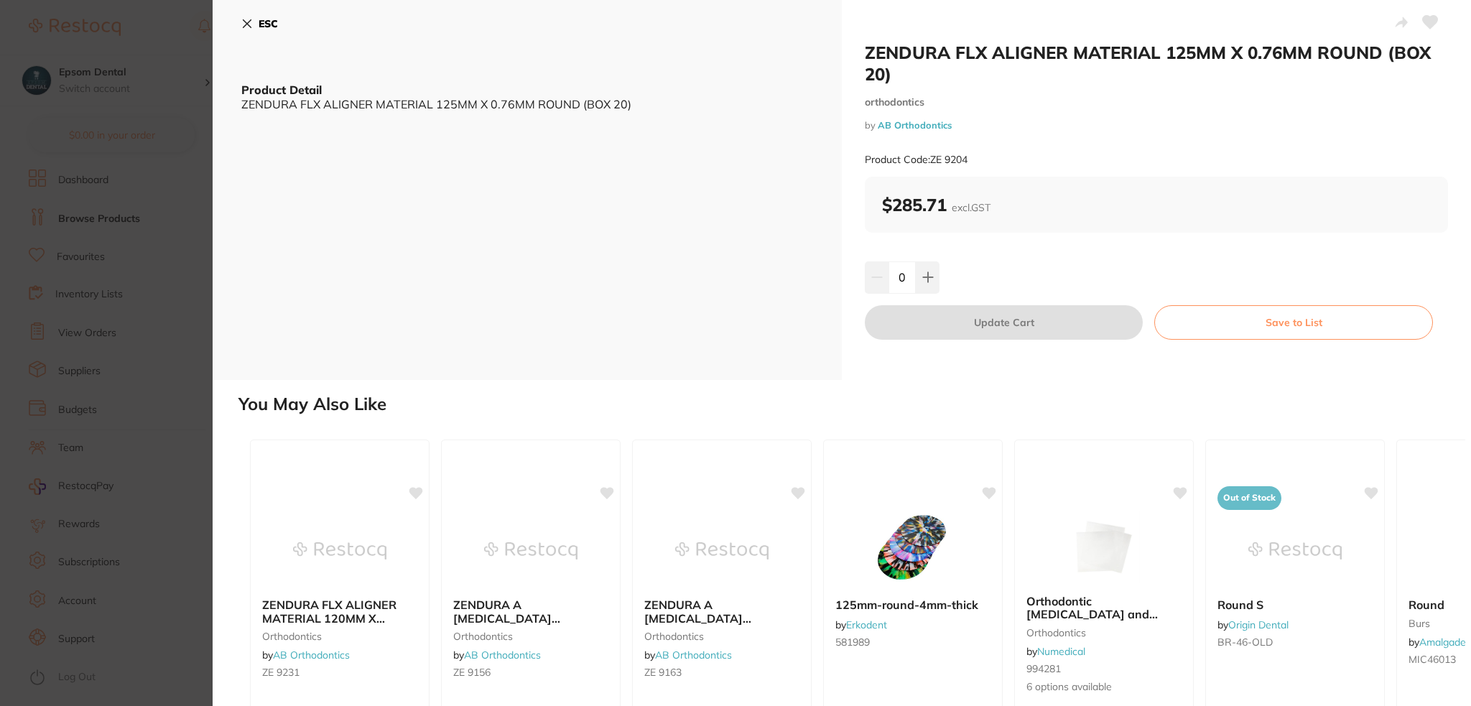
click at [244, 25] on icon at bounding box center [246, 23] width 11 height 11
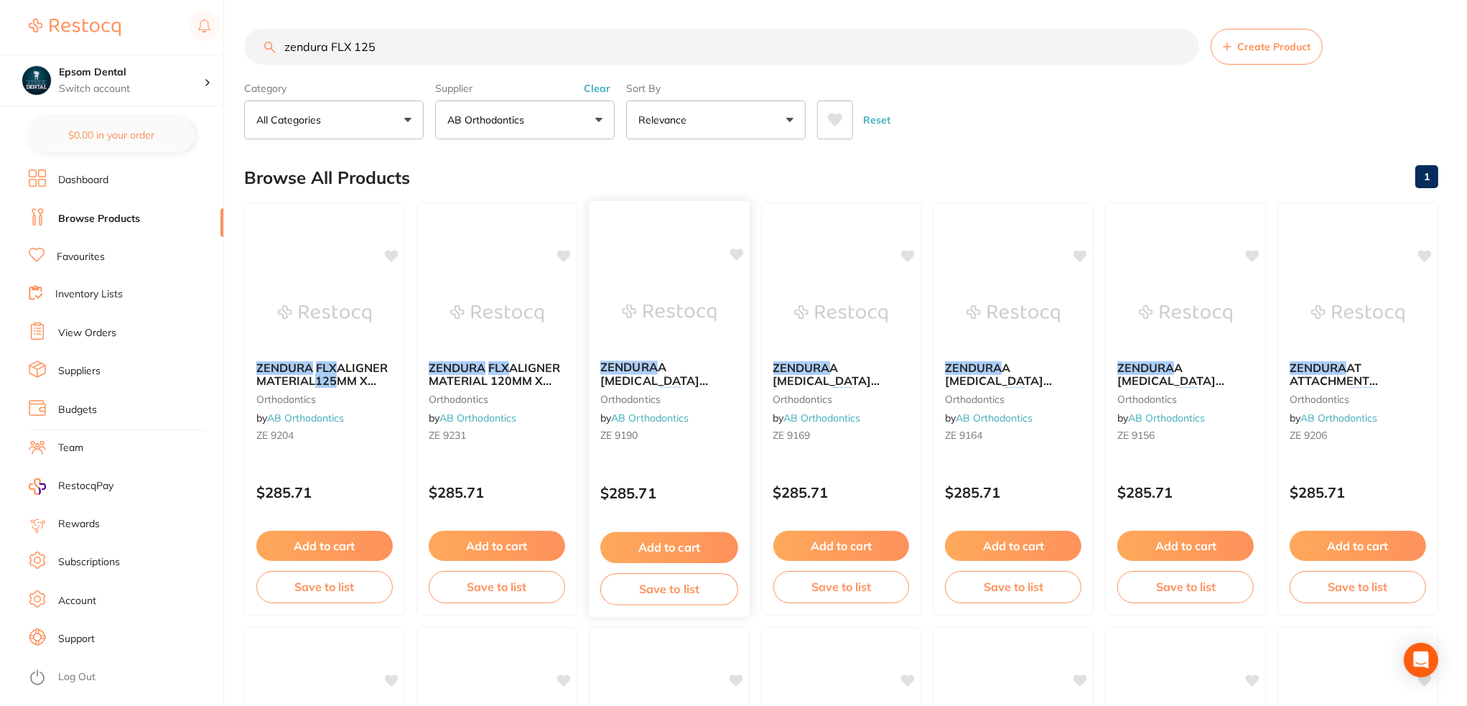
click at [681, 386] on em "125" at bounding box center [671, 393] width 22 height 14
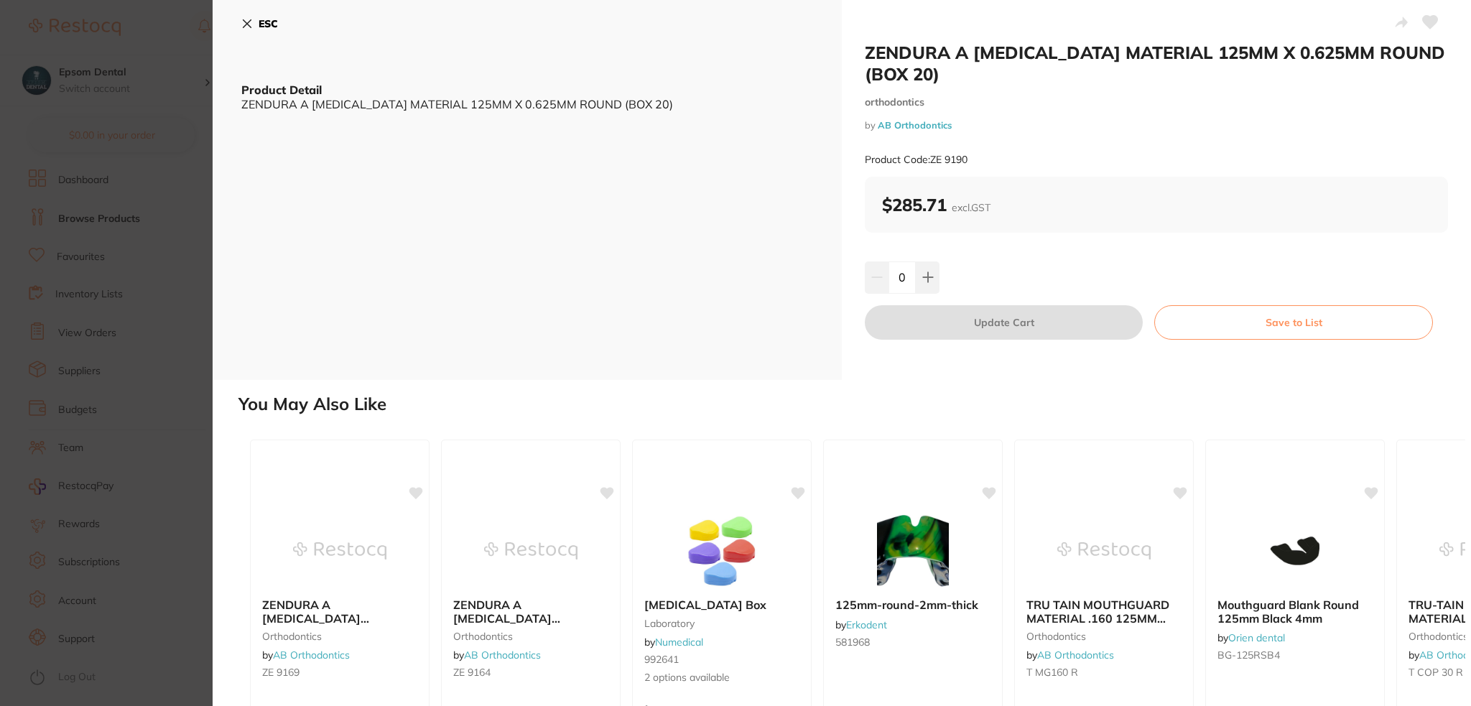
click at [247, 25] on icon at bounding box center [246, 23] width 11 height 11
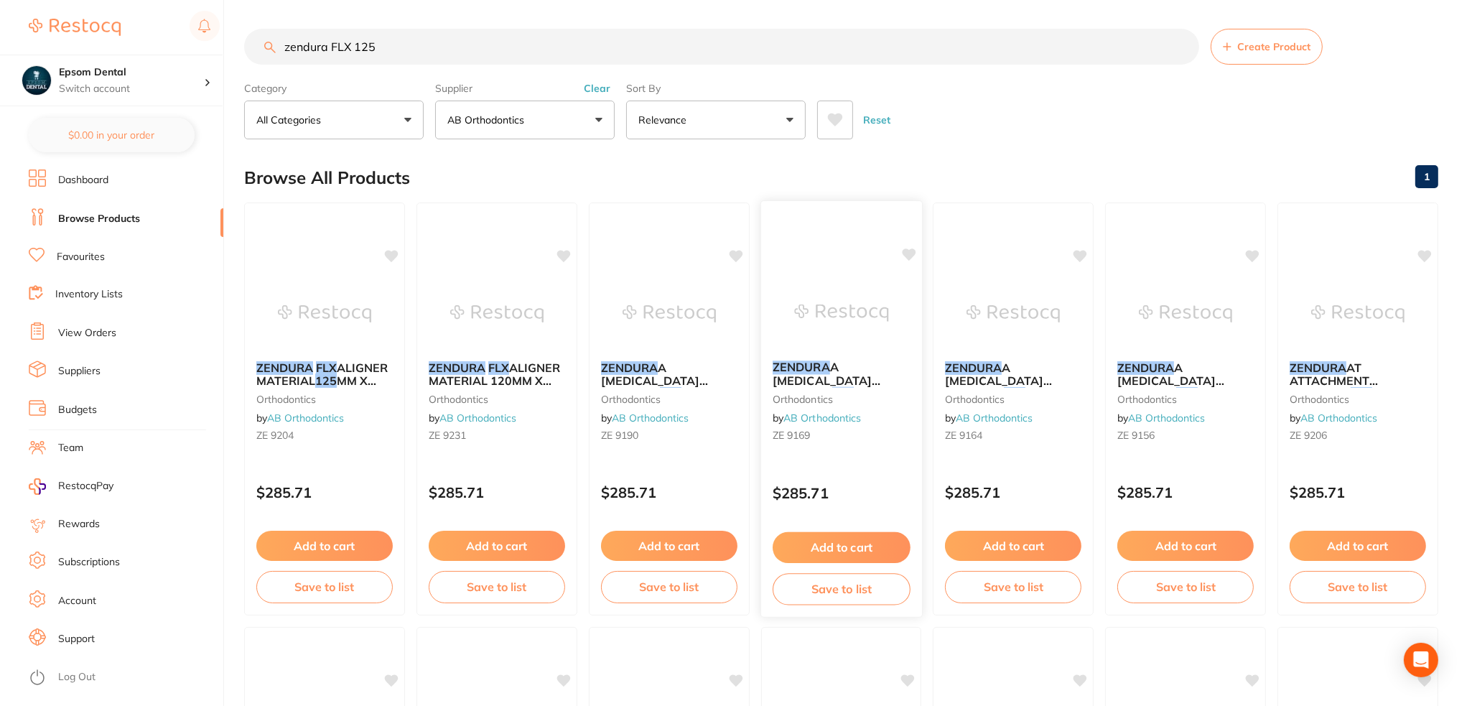
click at [836, 386] on em "125" at bounding box center [843, 393] width 22 height 14
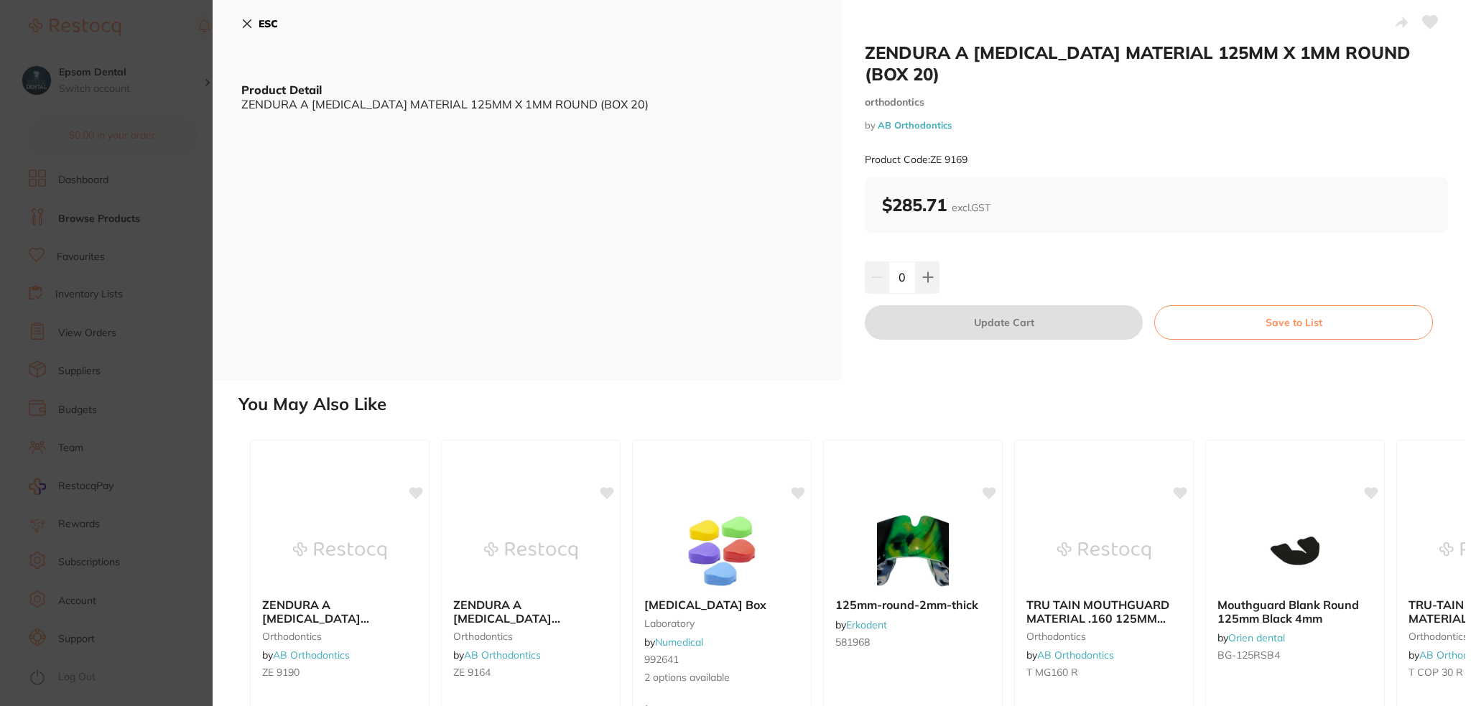
click at [241, 22] on icon at bounding box center [246, 23] width 11 height 11
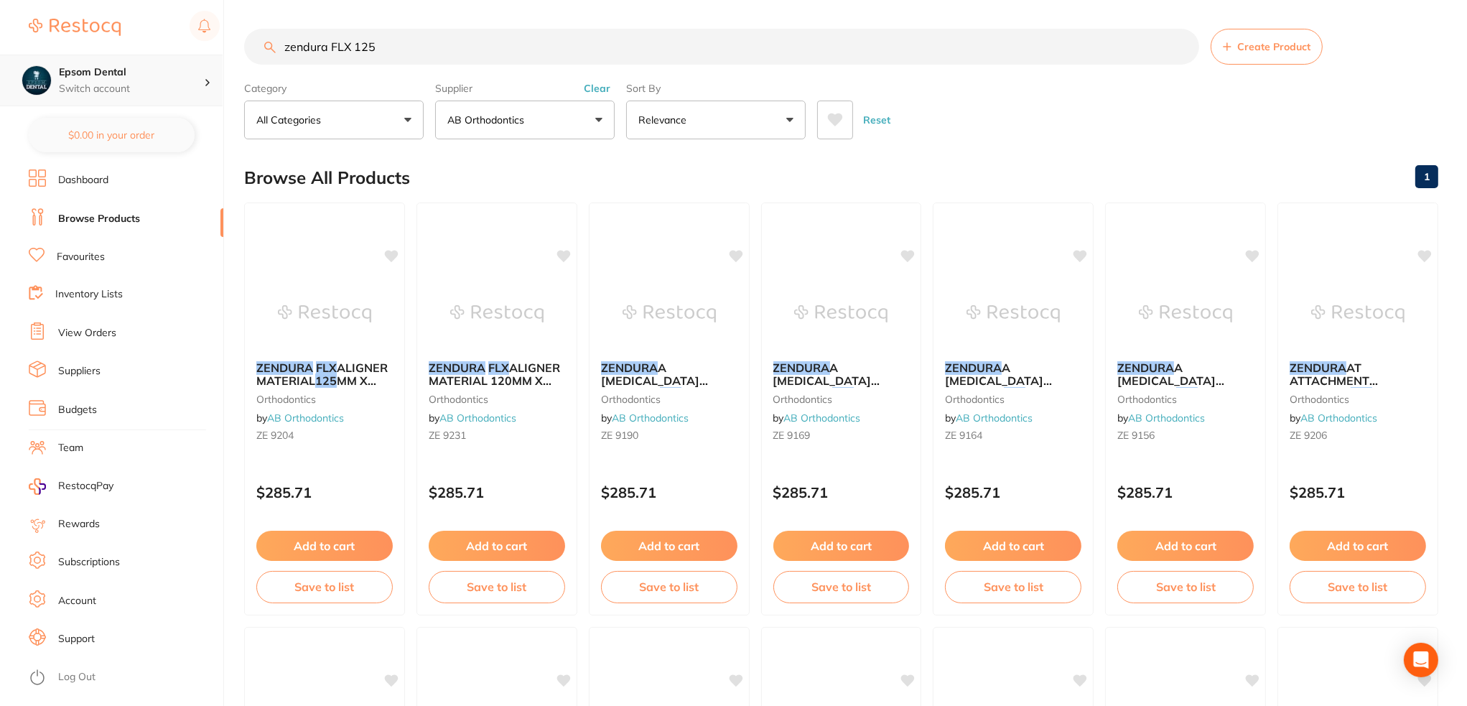
drag, startPoint x: 300, startPoint y: 62, endPoint x: 188, endPoint y: 85, distance: 114.5
click at [194, 76] on div "$0.00 Epsom Dental Switch account Epsom Dental $0.00 in your order Dashboard Br…" at bounding box center [733, 353] width 1467 height 706
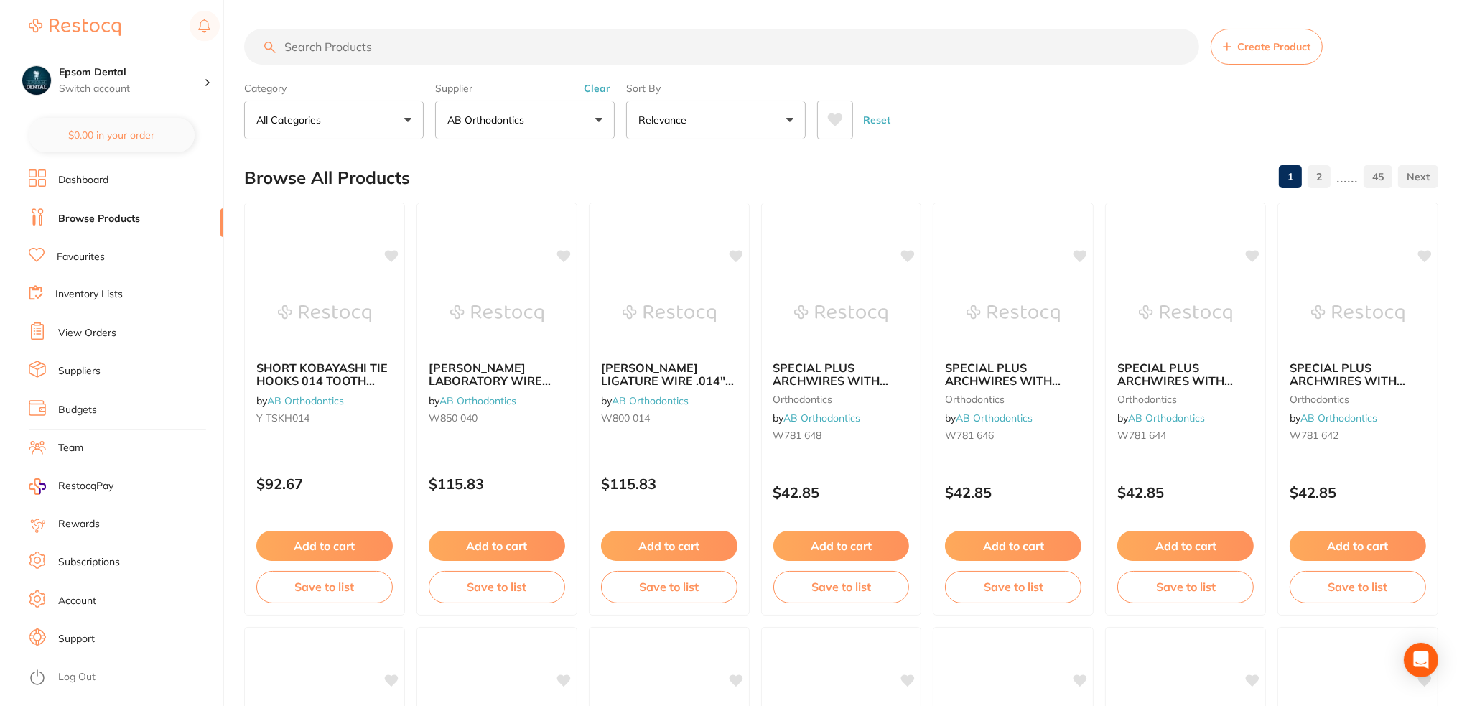
click at [484, 124] on p "AB Orthodontics" at bounding box center [488, 120] width 83 height 14
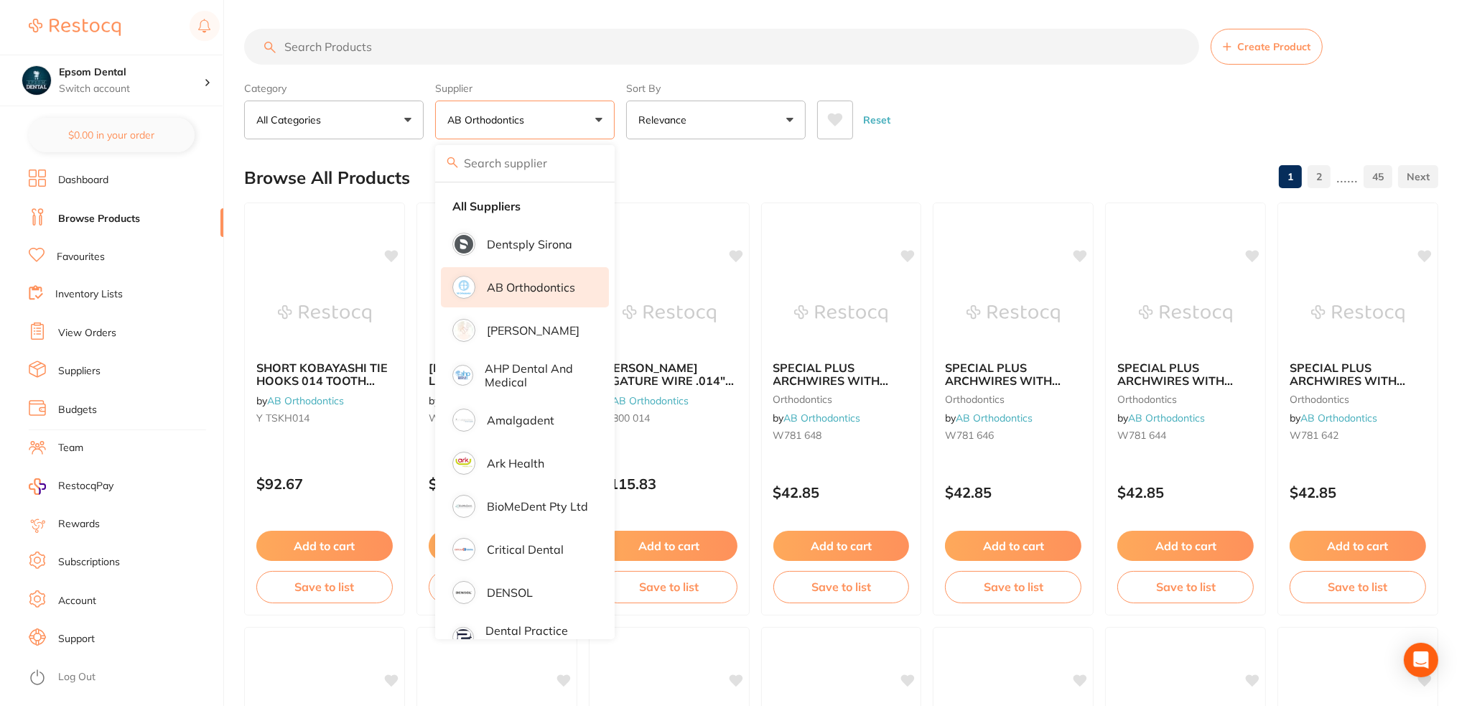
click at [533, 287] on p "AB Orthodontics" at bounding box center [531, 287] width 88 height 13
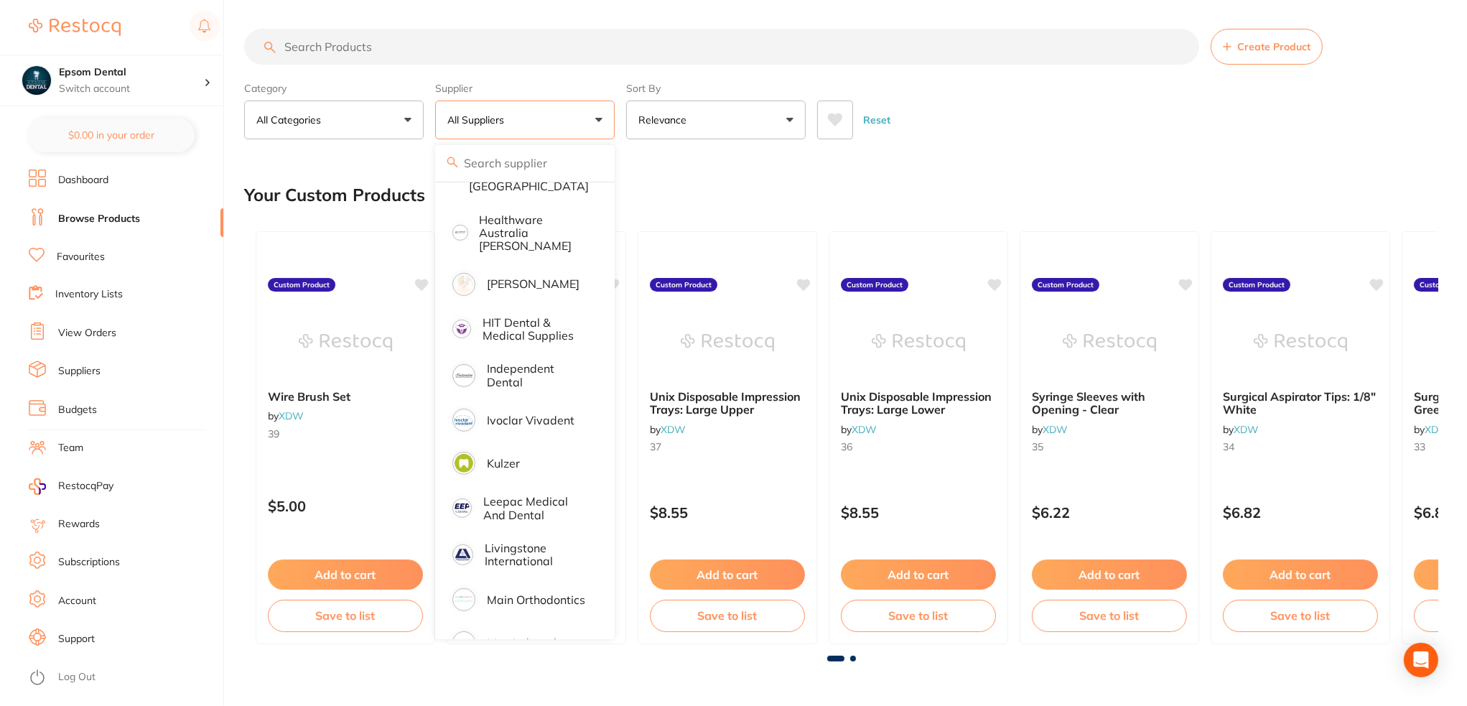
click at [386, 47] on input "search" at bounding box center [721, 47] width 955 height 36
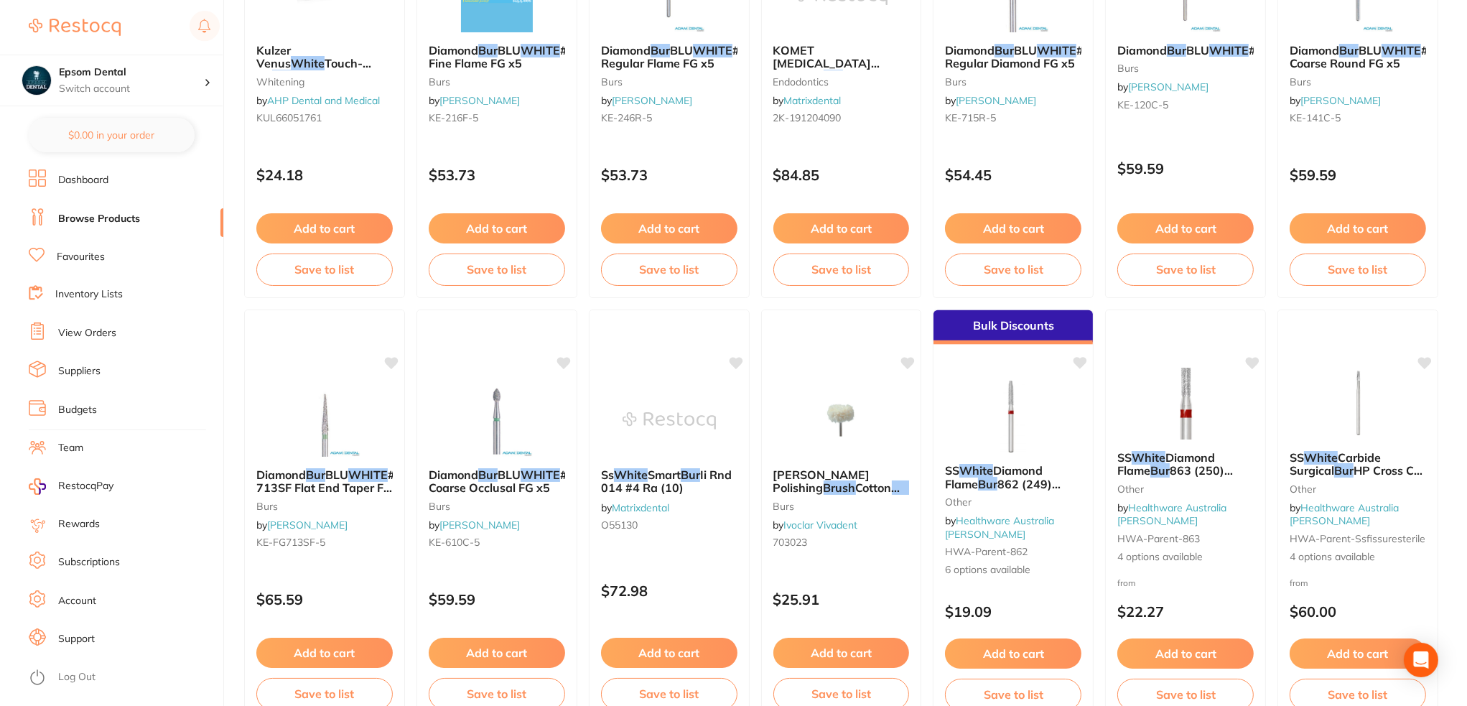
scroll to position [2442, 0]
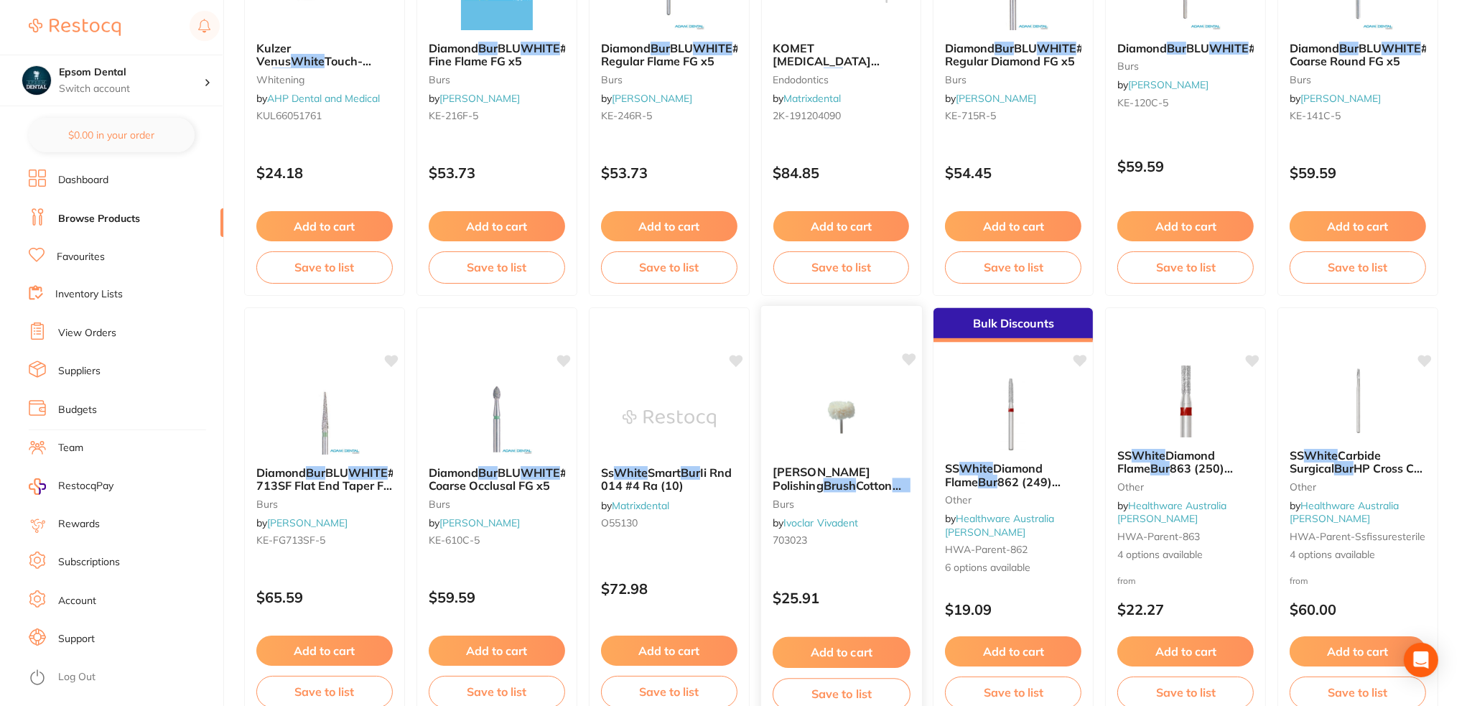
type input "white fluffy burs"
click at [856, 488] on span "Cotton" at bounding box center [878, 485] width 45 height 14
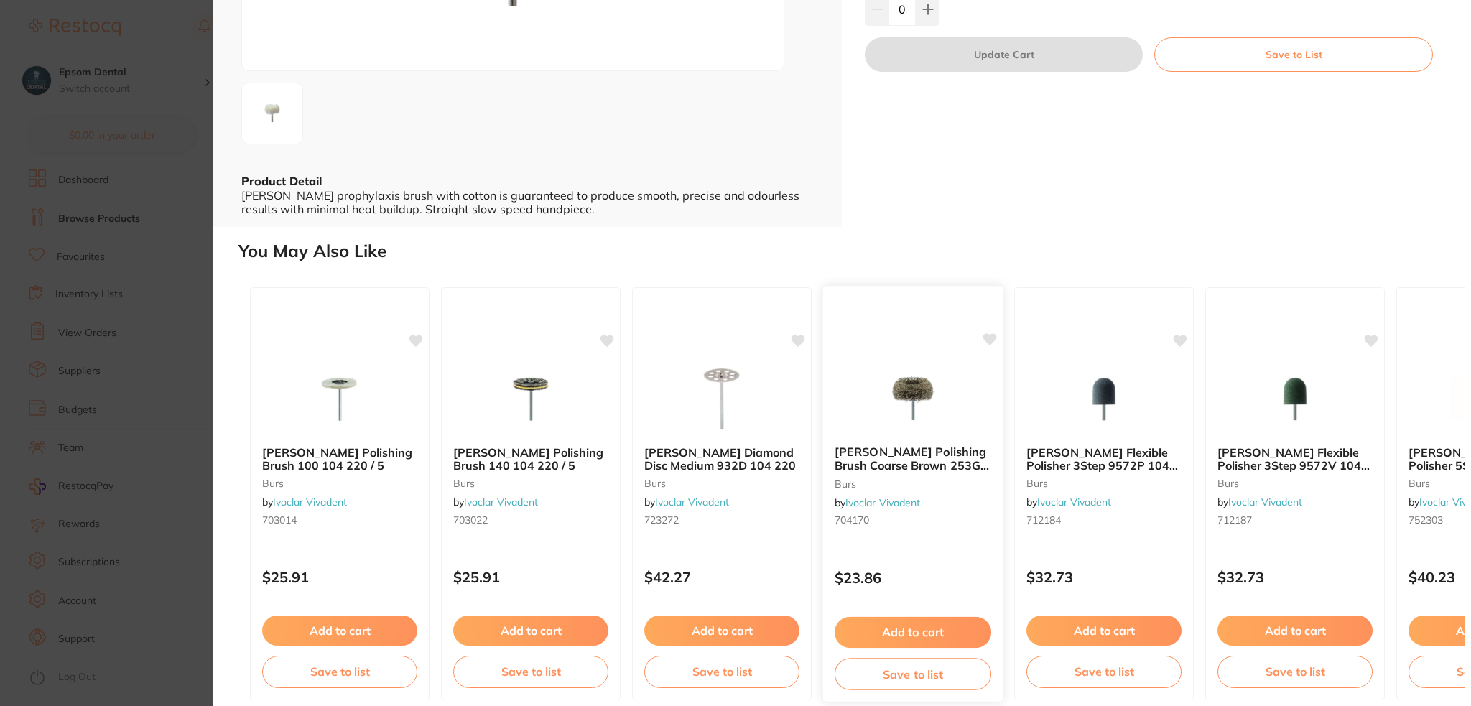
scroll to position [257, 0]
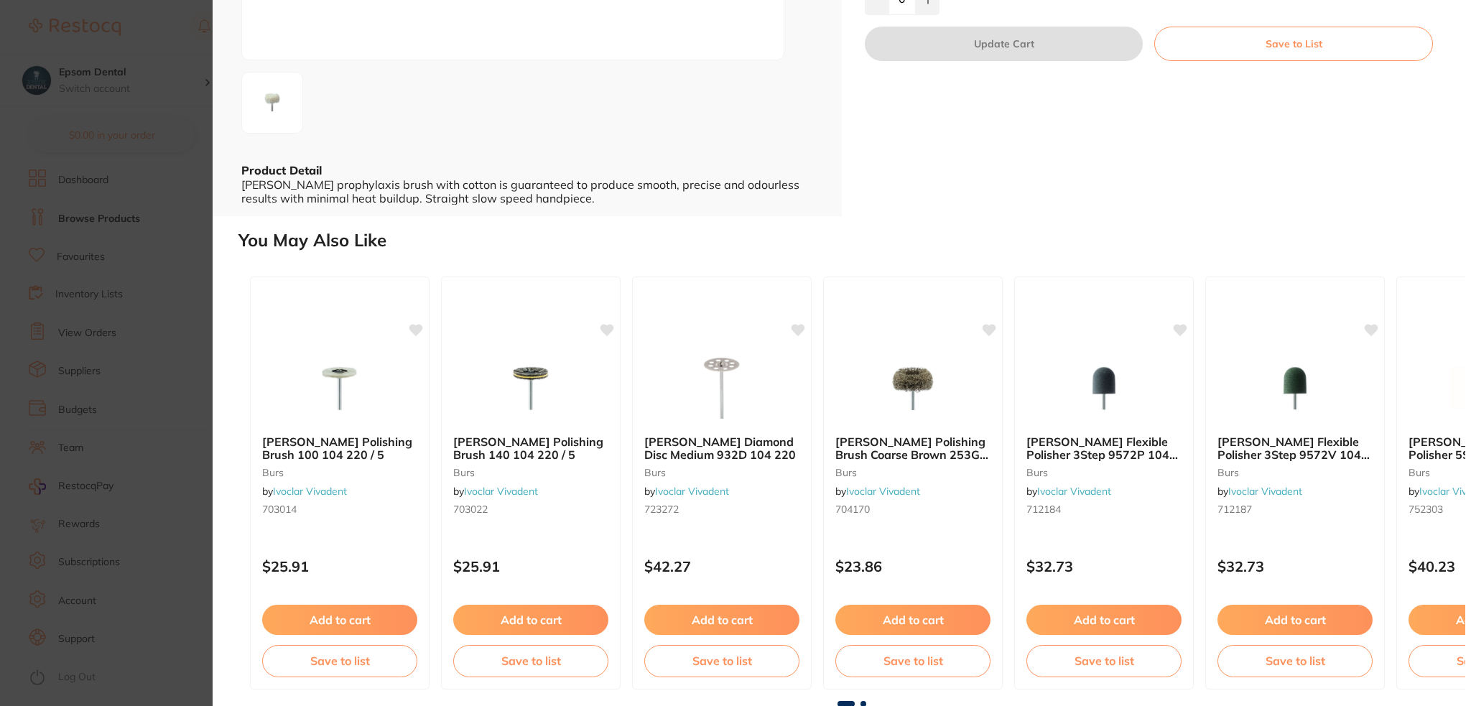
click at [863, 701] on span at bounding box center [863, 704] width 6 height 6
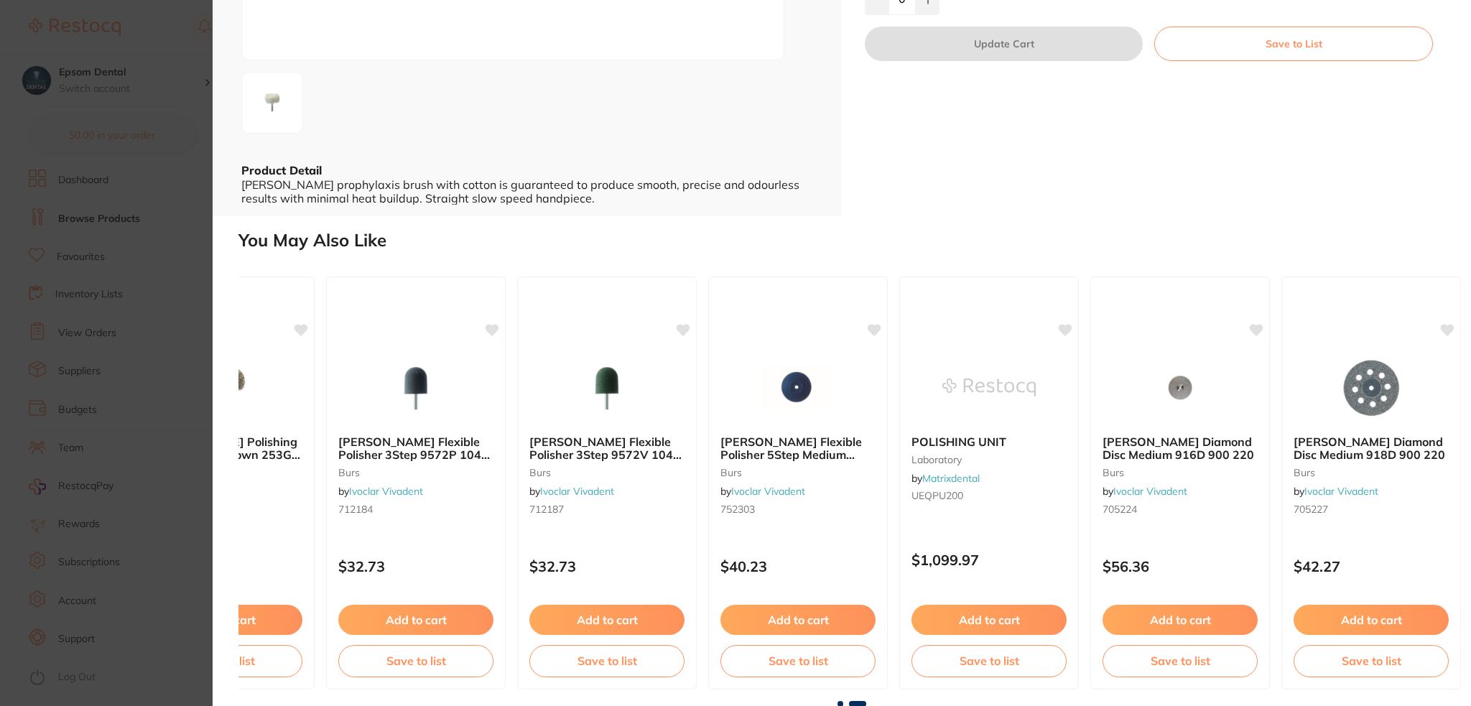
scroll to position [0, 698]
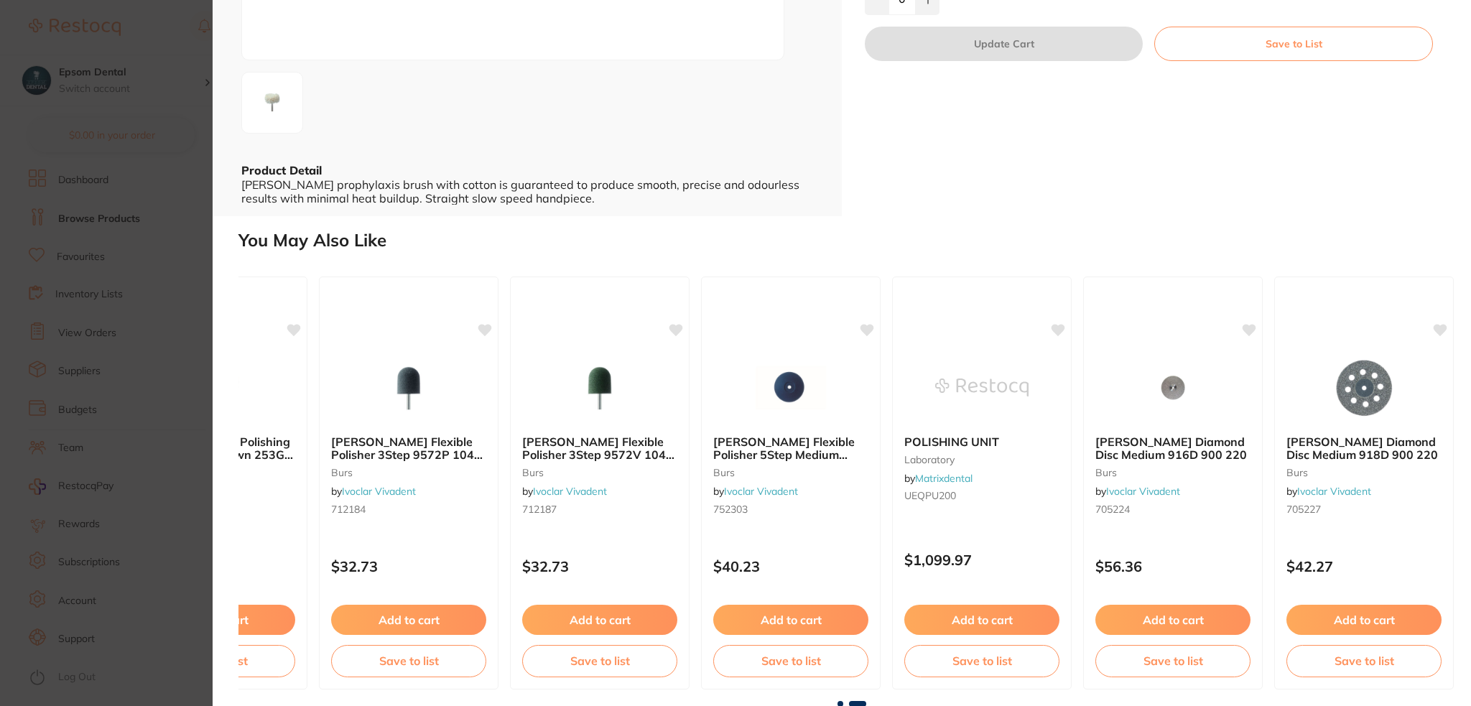
click at [840, 701] on span at bounding box center [841, 704] width 6 height 6
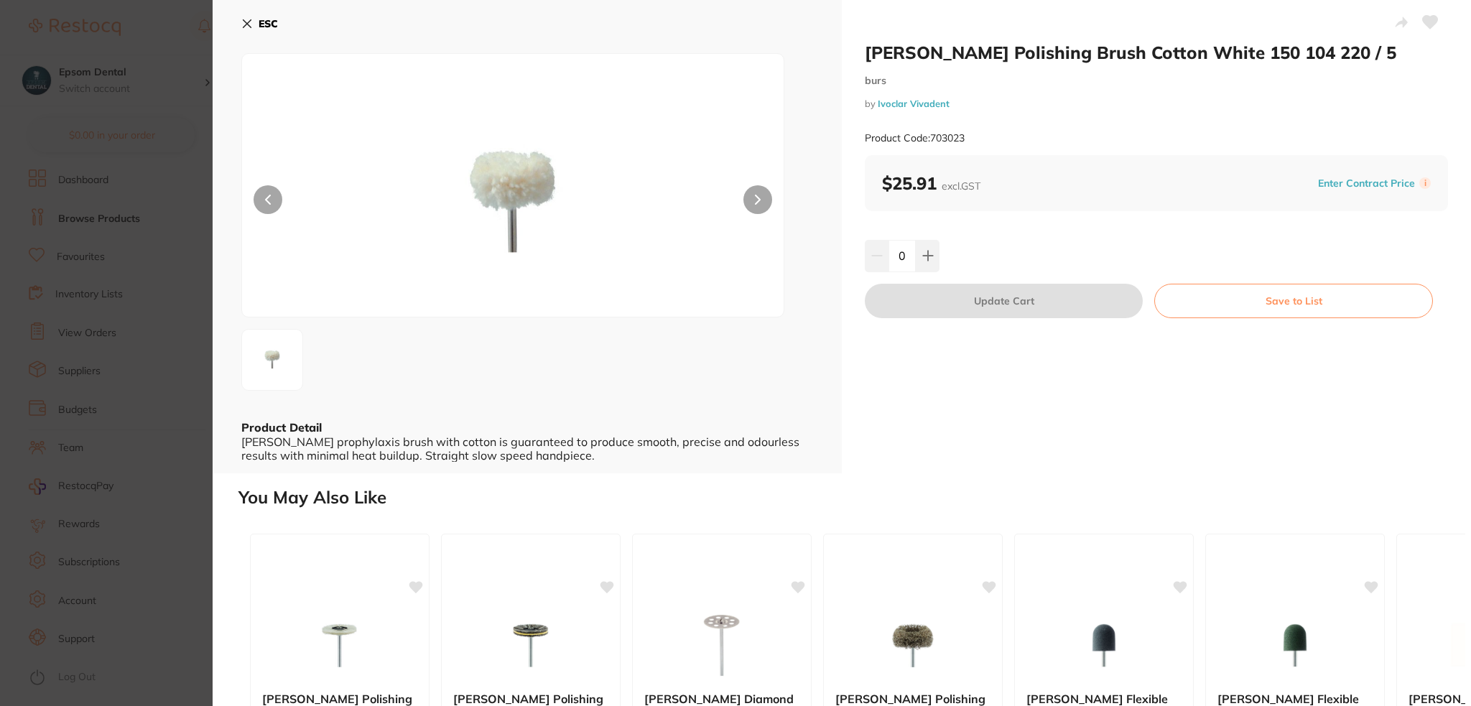
scroll to position [0, 0]
drag, startPoint x: 878, startPoint y: 50, endPoint x: 1332, endPoint y: 51, distance: 454.0
click at [1332, 50] on h2 "[PERSON_NAME] Polishing Brush Cotton White 150 104 220 / 5" at bounding box center [1156, 53] width 583 height 22
copy h2 "[PERSON_NAME] Polishing Brush Cotton White 150 104 220 / 5"
click at [1253, 305] on button "Save to List" at bounding box center [1293, 301] width 279 height 34
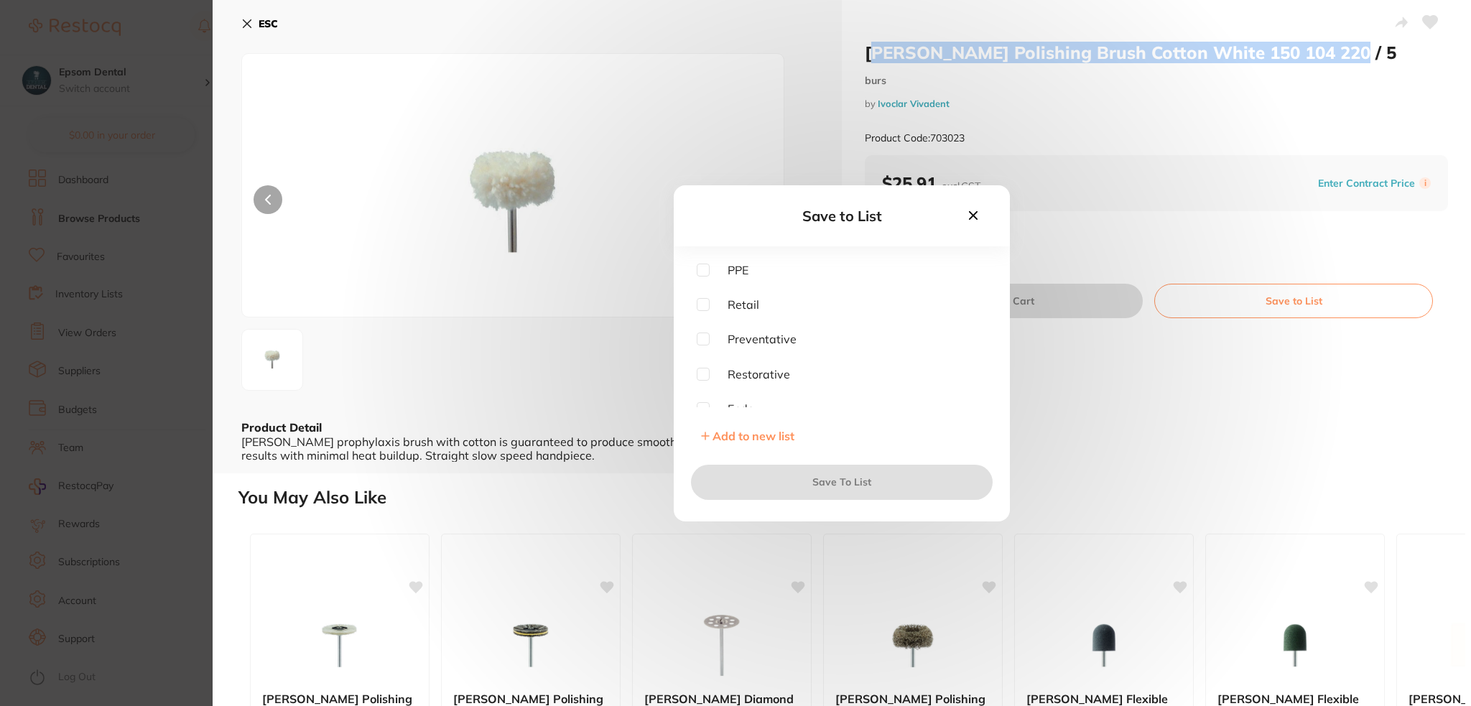
scroll to position [254, 0]
click at [699, 397] on input "checkbox" at bounding box center [703, 398] width 13 height 13
checkbox input "true"
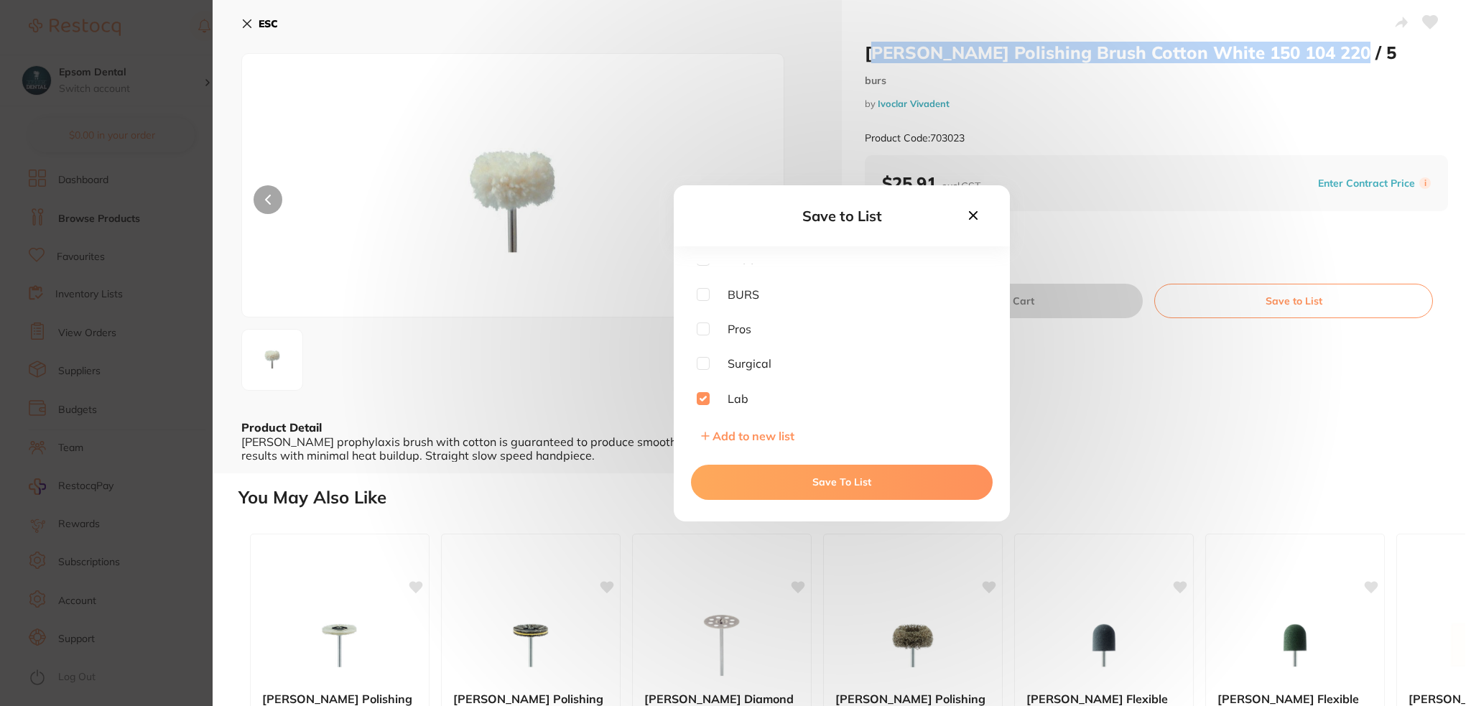
click at [817, 478] on button "Save To List" at bounding box center [842, 482] width 302 height 34
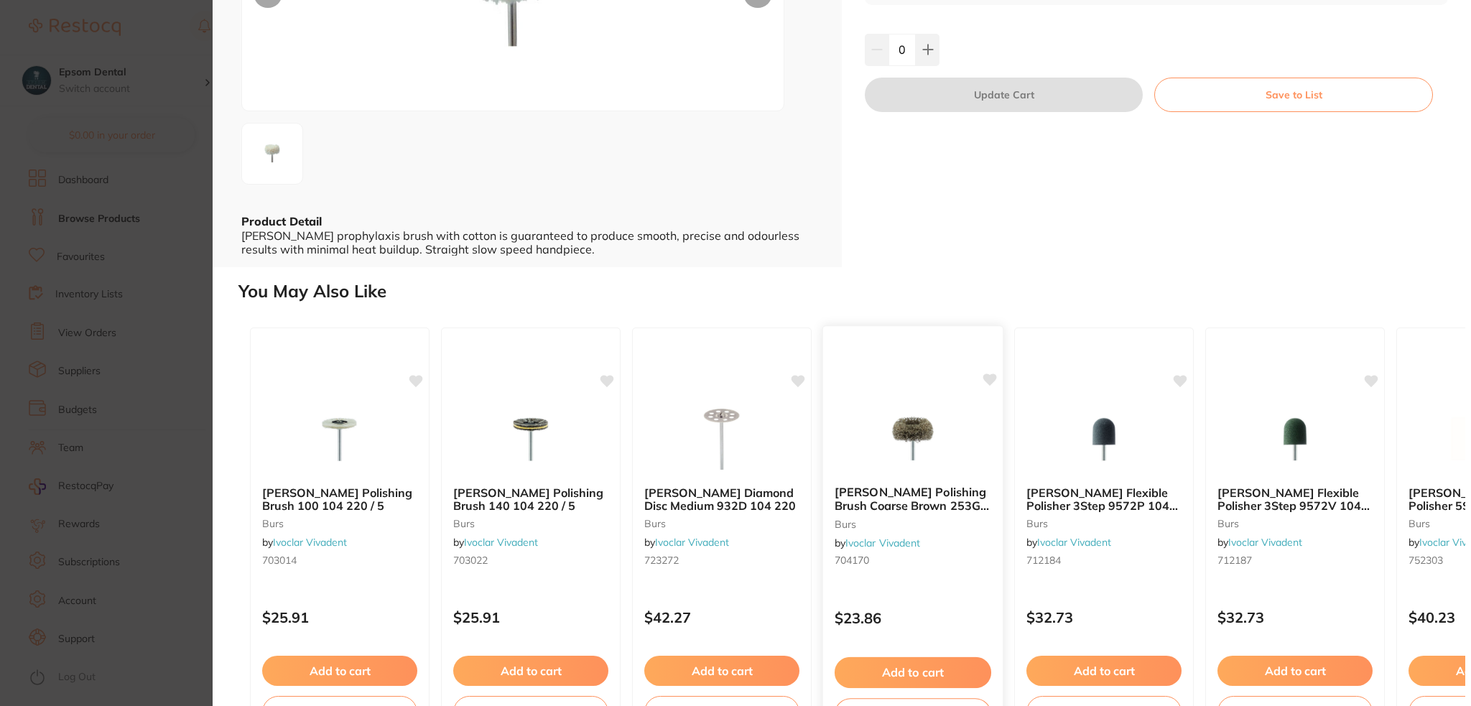
scroll to position [215, 0]
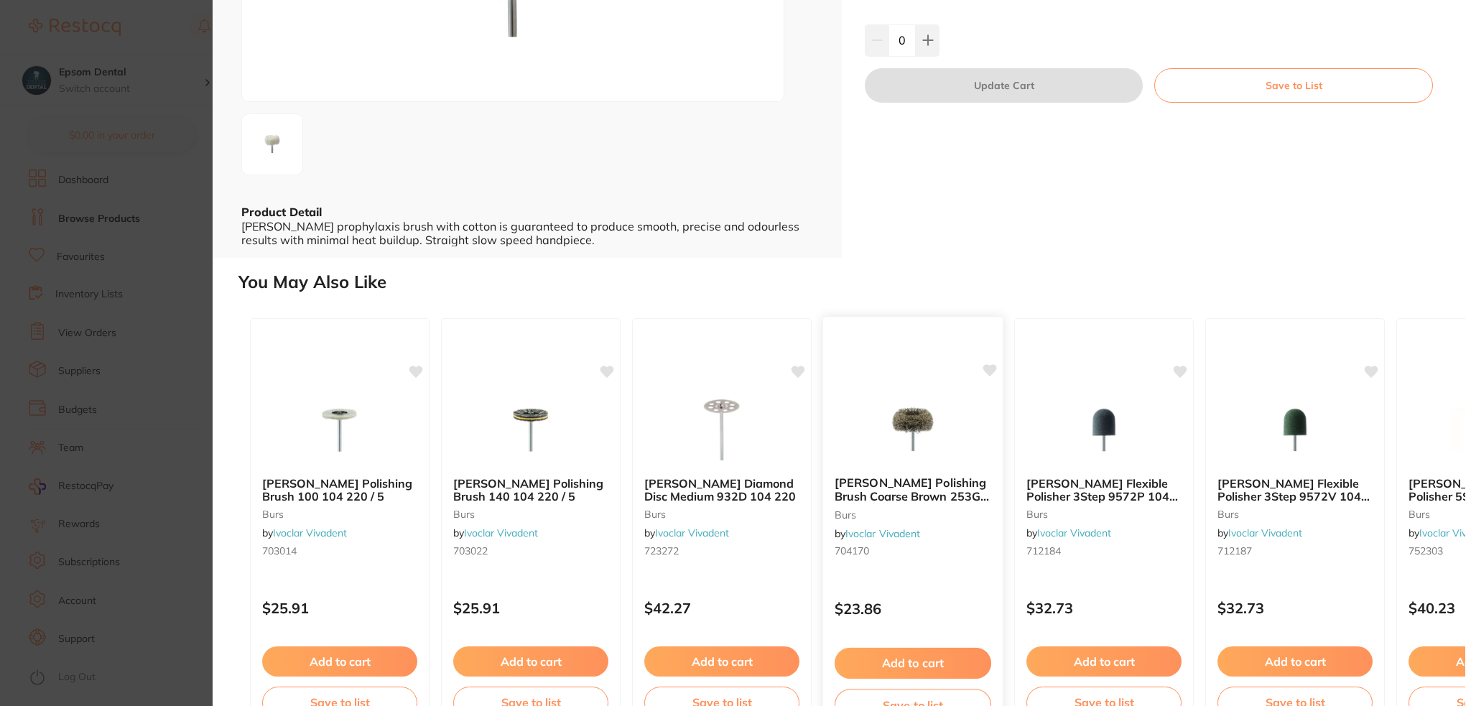
click at [895, 488] on b "[PERSON_NAME] Polishing Brush Coarse Brown 253G 104 250 / 5" at bounding box center [913, 489] width 157 height 27
click at [1315, 103] on button "Save to List" at bounding box center [1293, 85] width 279 height 34
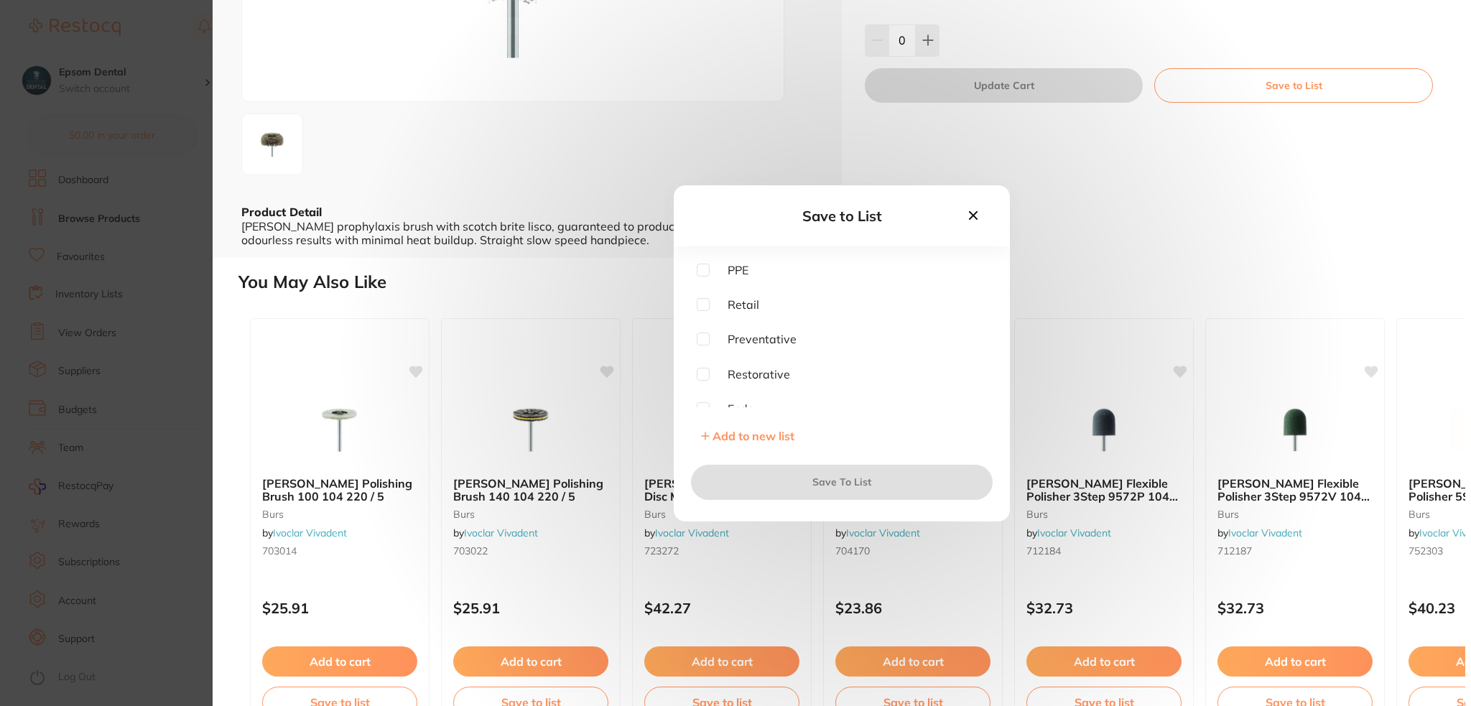
scroll to position [254, 0]
click at [709, 399] on input "checkbox" at bounding box center [703, 398] width 13 height 13
checkbox input "true"
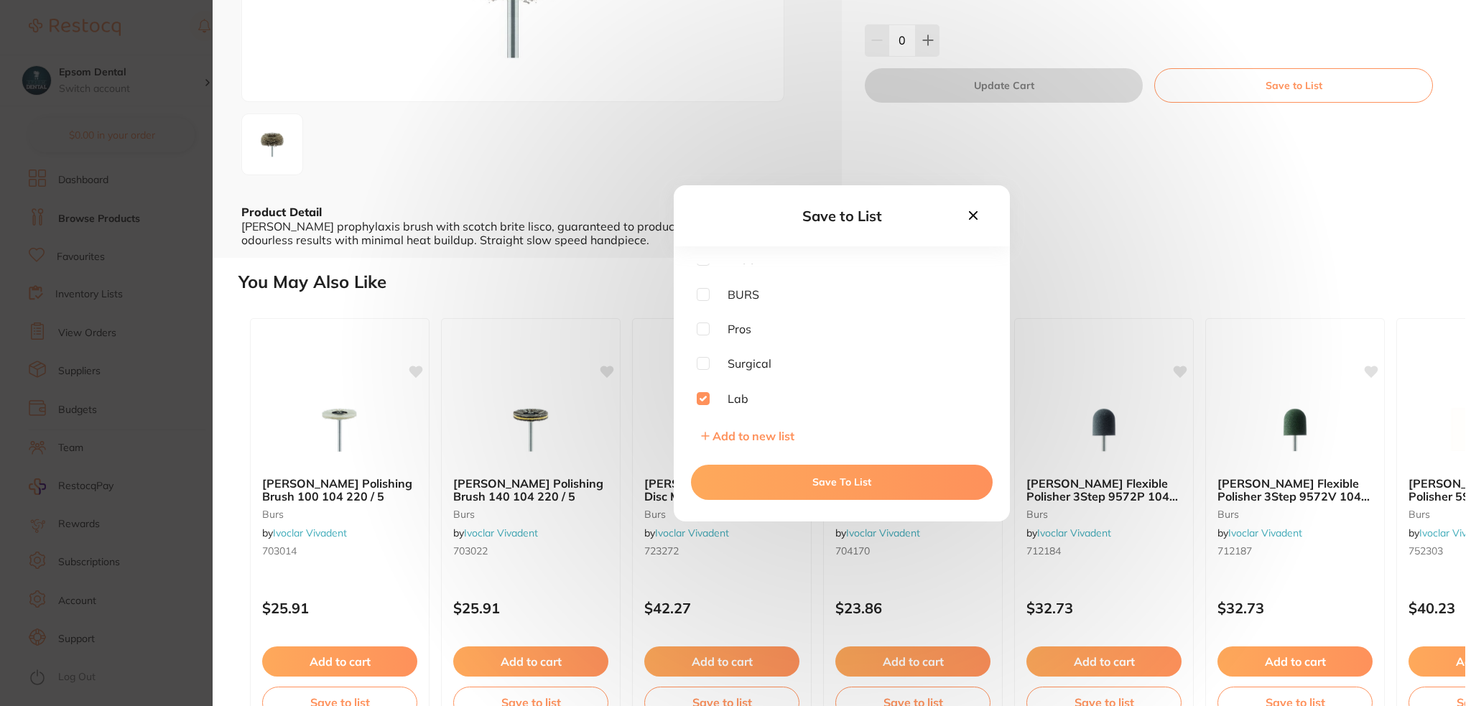
click at [810, 470] on button "Save To List" at bounding box center [842, 482] width 302 height 34
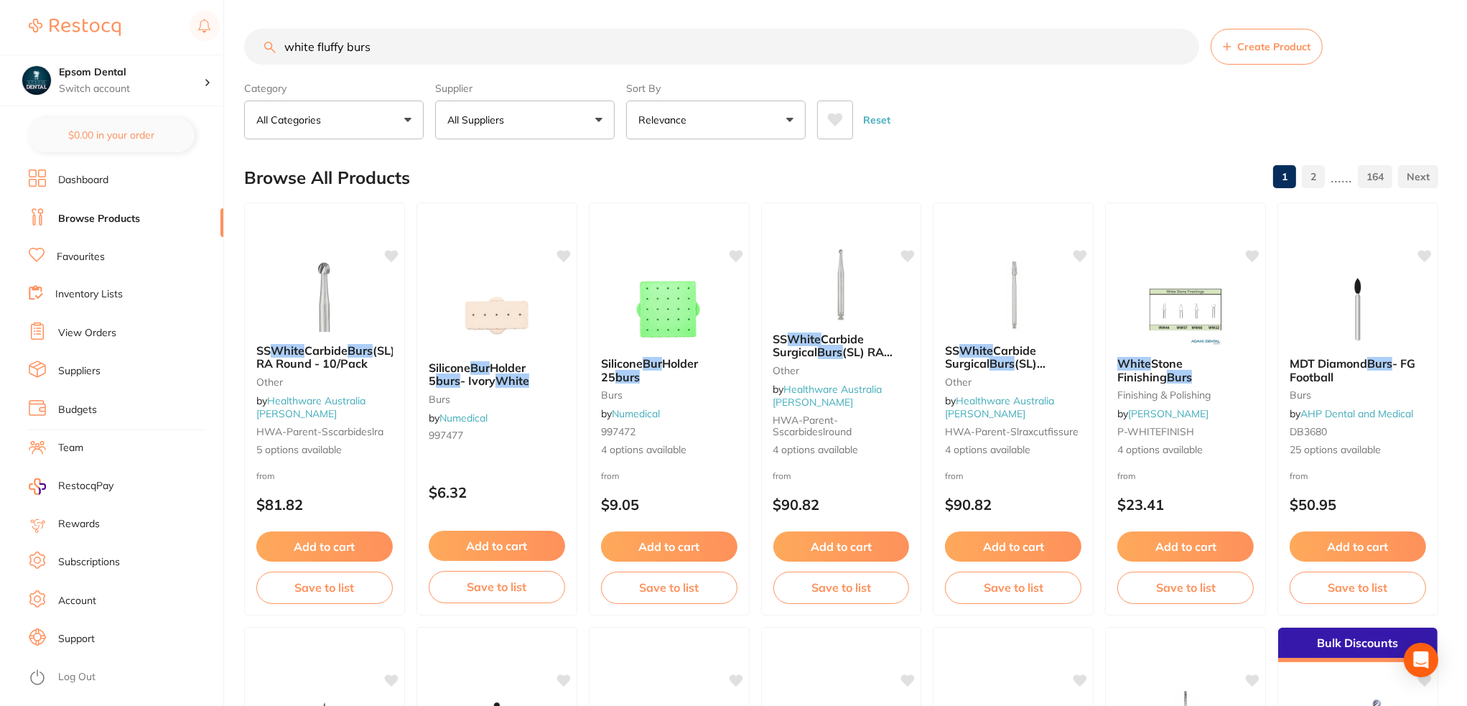
click at [402, 50] on input "white fluffy burs" at bounding box center [721, 47] width 955 height 36
drag, startPoint x: 409, startPoint y: 42, endPoint x: 226, endPoint y: 57, distance: 183.0
click at [208, 44] on div "$0.00 Epsom Dental Switch account Epsom Dental $0.00 in your order Dashboard Br…" at bounding box center [733, 353] width 1467 height 706
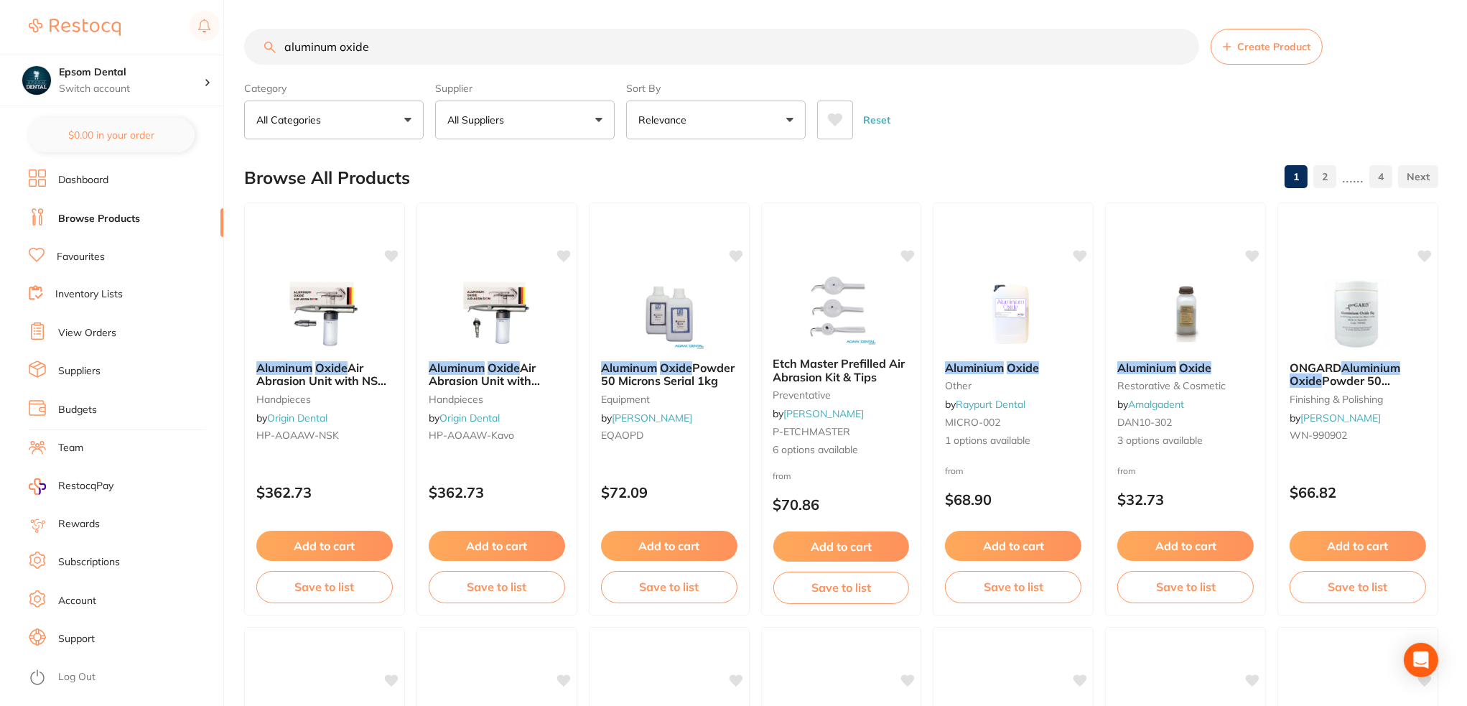
scroll to position [297, 0]
click at [561, 118] on button "All Suppliers" at bounding box center [525, 120] width 180 height 39
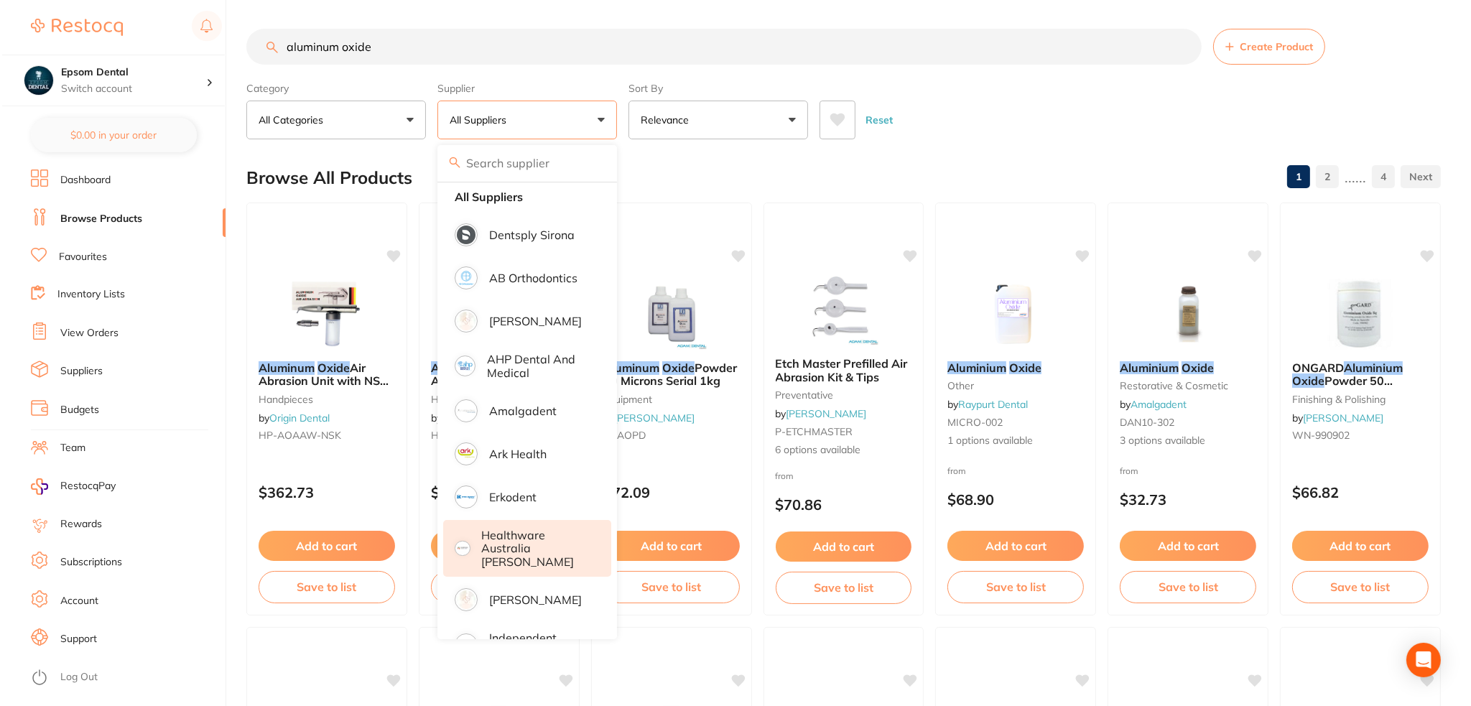
scroll to position [0, 0]
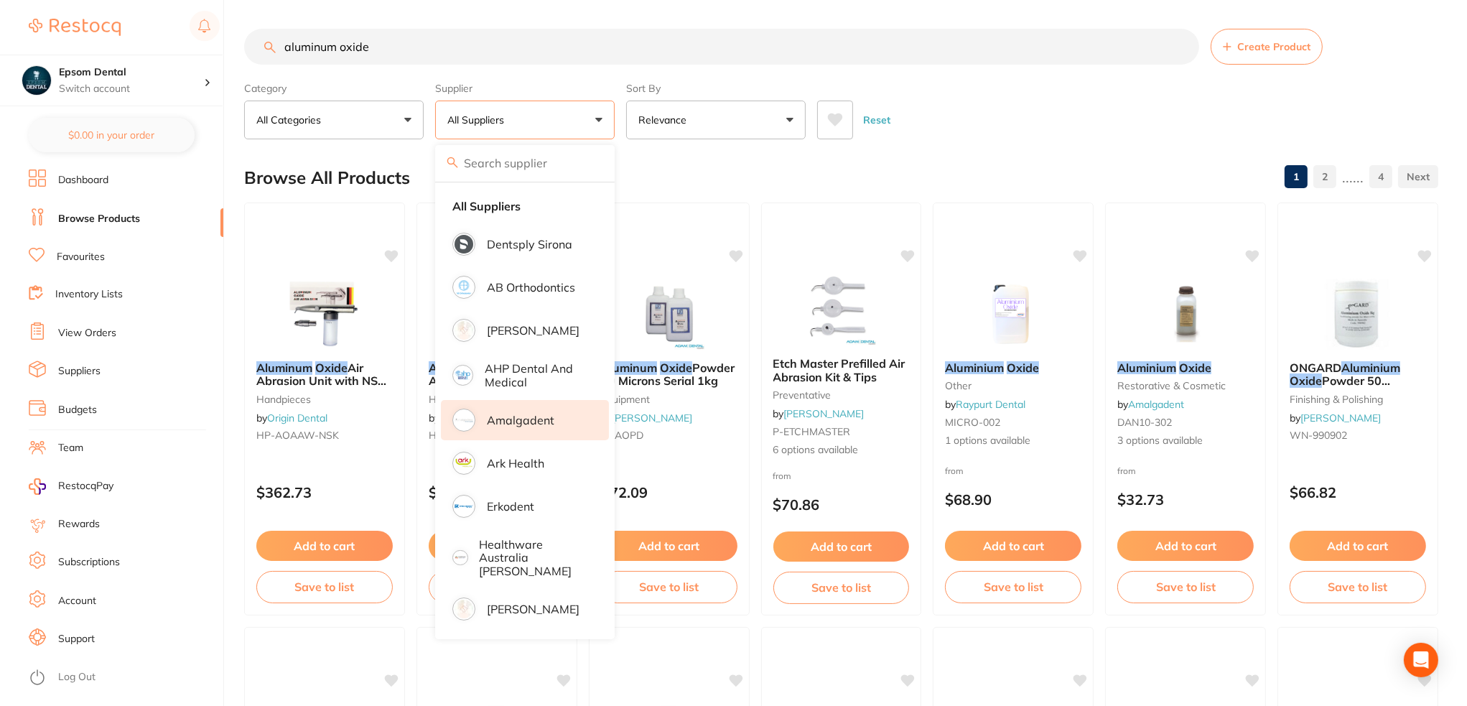
click at [532, 422] on p "Amalgadent" at bounding box center [521, 420] width 68 height 13
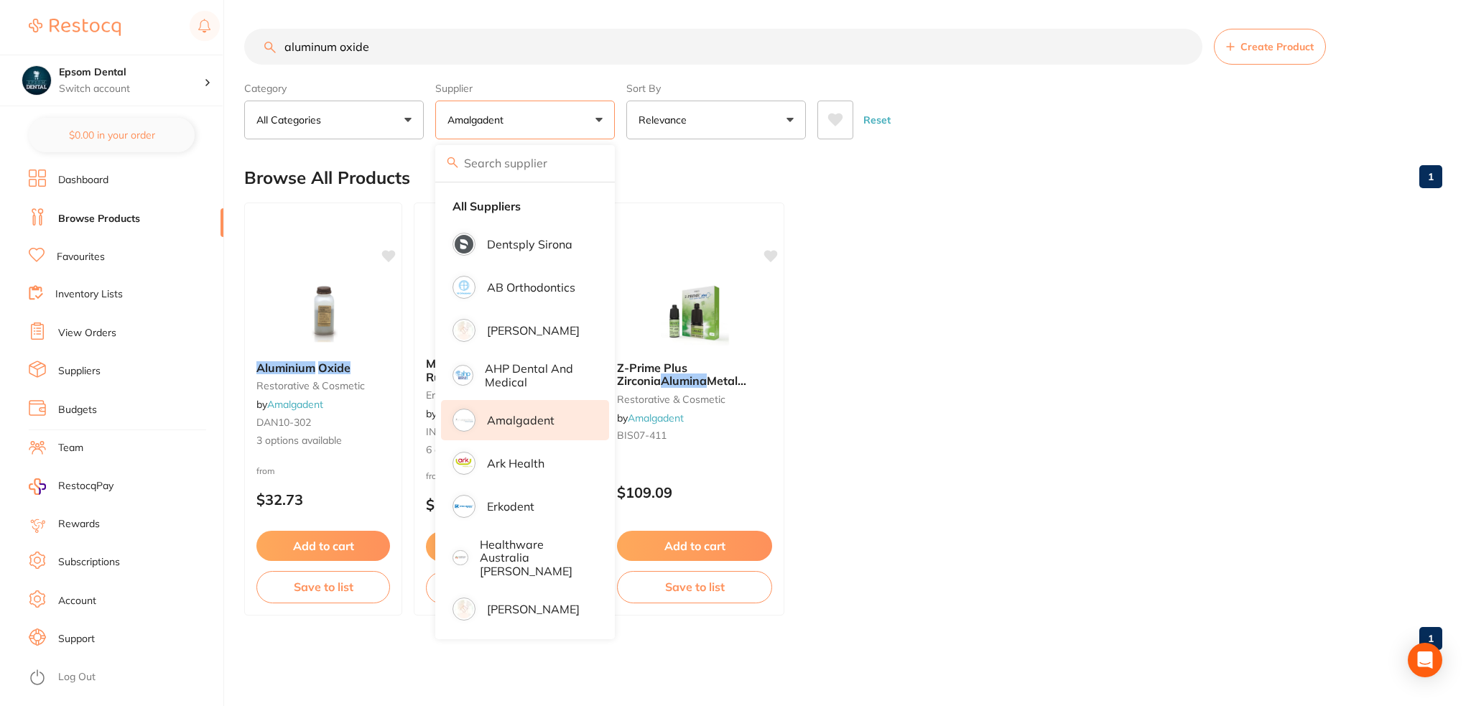
click at [848, 214] on ul "Aluminium Oxide restorative & cosmetic by Amalgadent DAN10-302 3 options availa…" at bounding box center [843, 409] width 1198 height 413
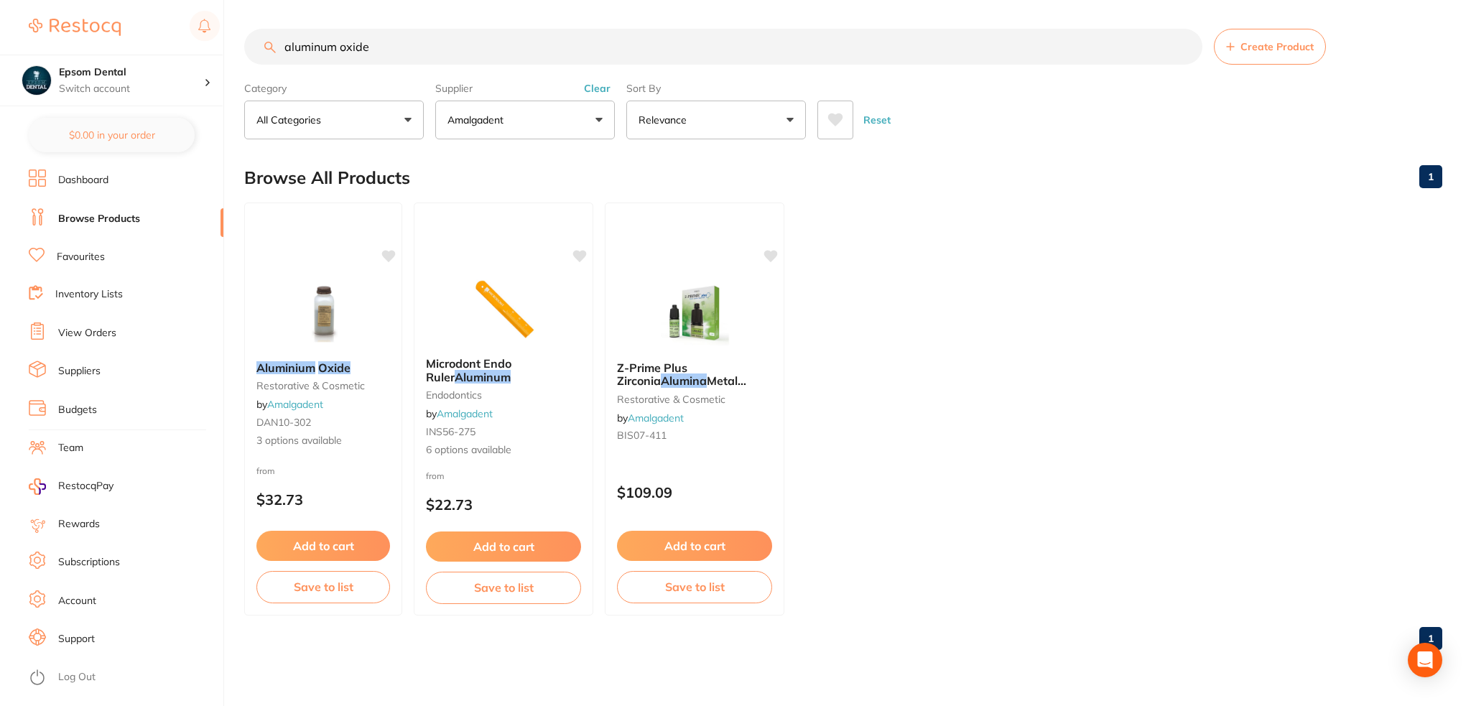
click at [339, 51] on input "aluminum oxide" at bounding box center [723, 47] width 958 height 36
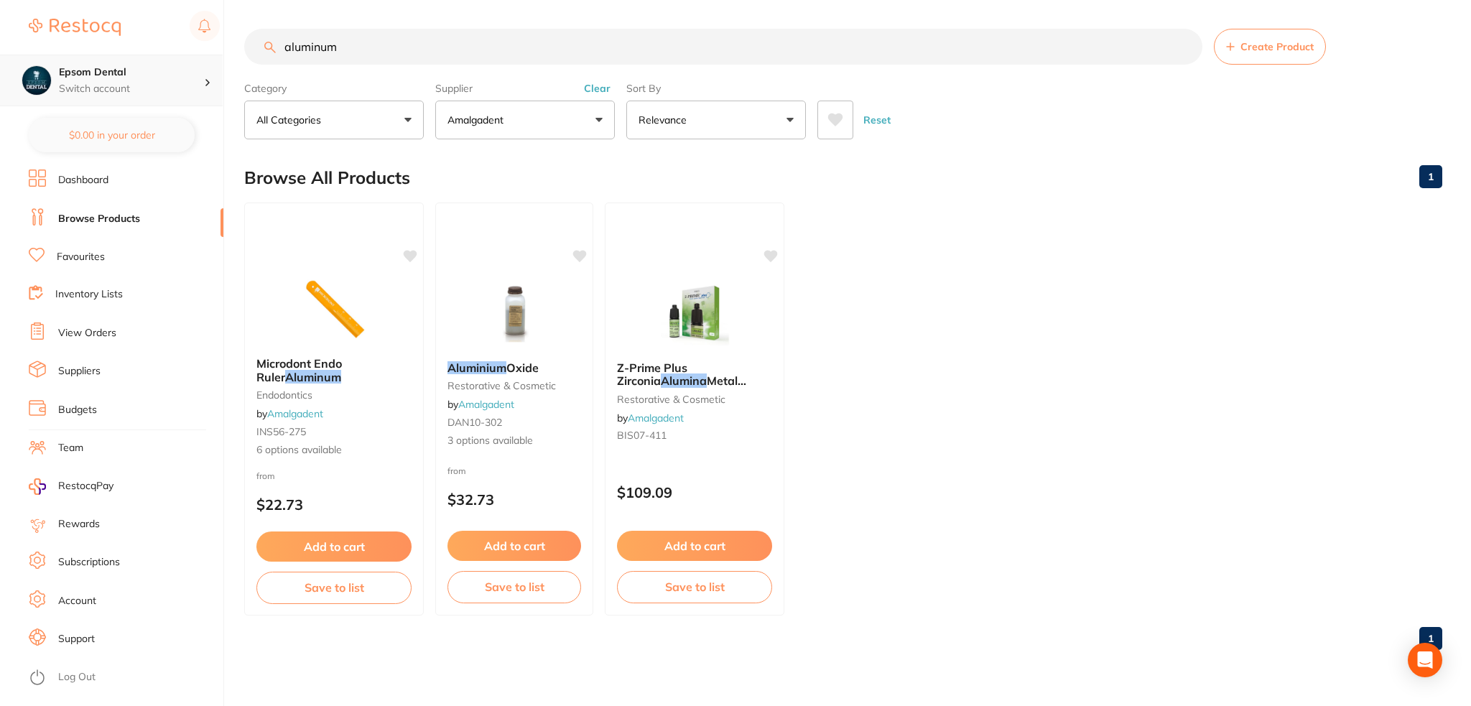
drag, startPoint x: 404, startPoint y: 45, endPoint x: 162, endPoint y: 60, distance: 241.8
click at [157, 60] on div "$0.00 Epsom Dental Switch account Epsom Dental $0.00 in your order Dashboard Br…" at bounding box center [735, 353] width 1471 height 706
paste input "DAN10-303"
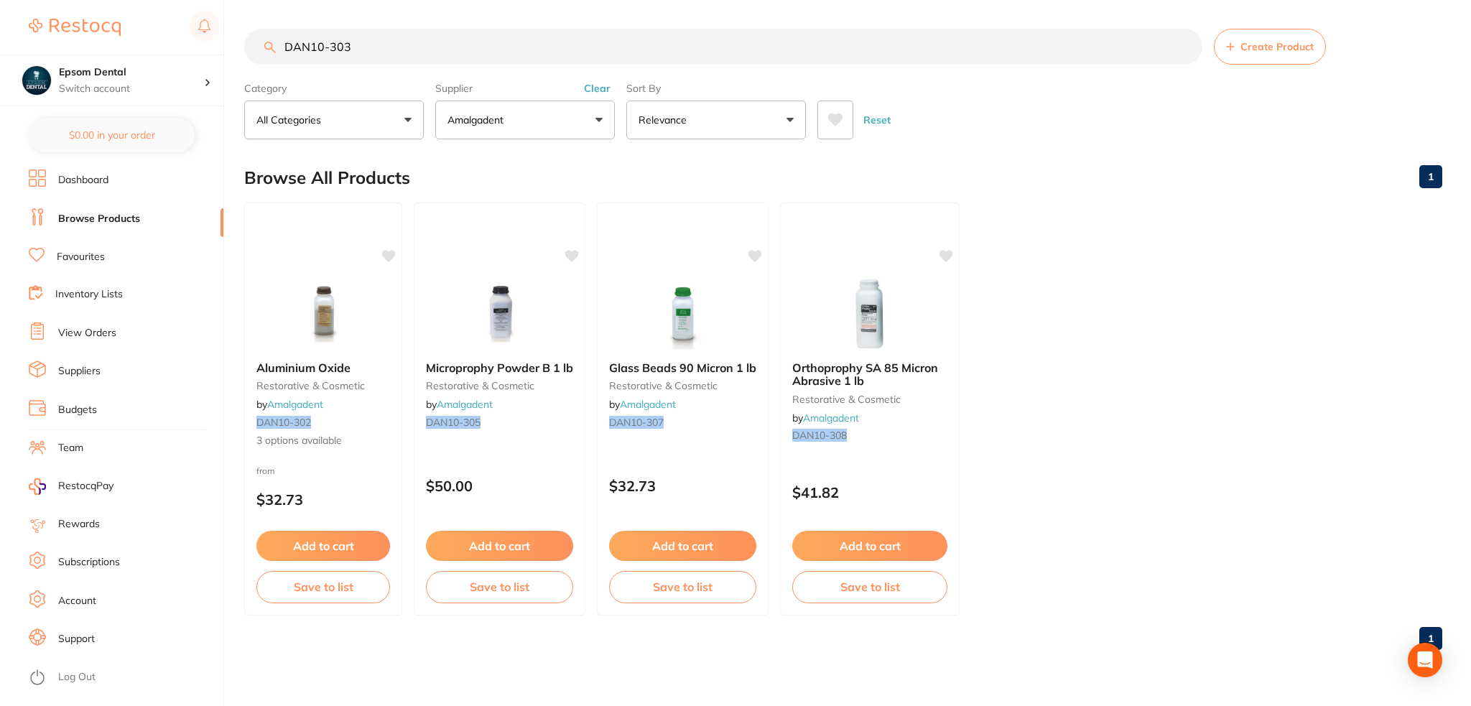
click at [535, 125] on button "Amalgadent" at bounding box center [525, 120] width 180 height 39
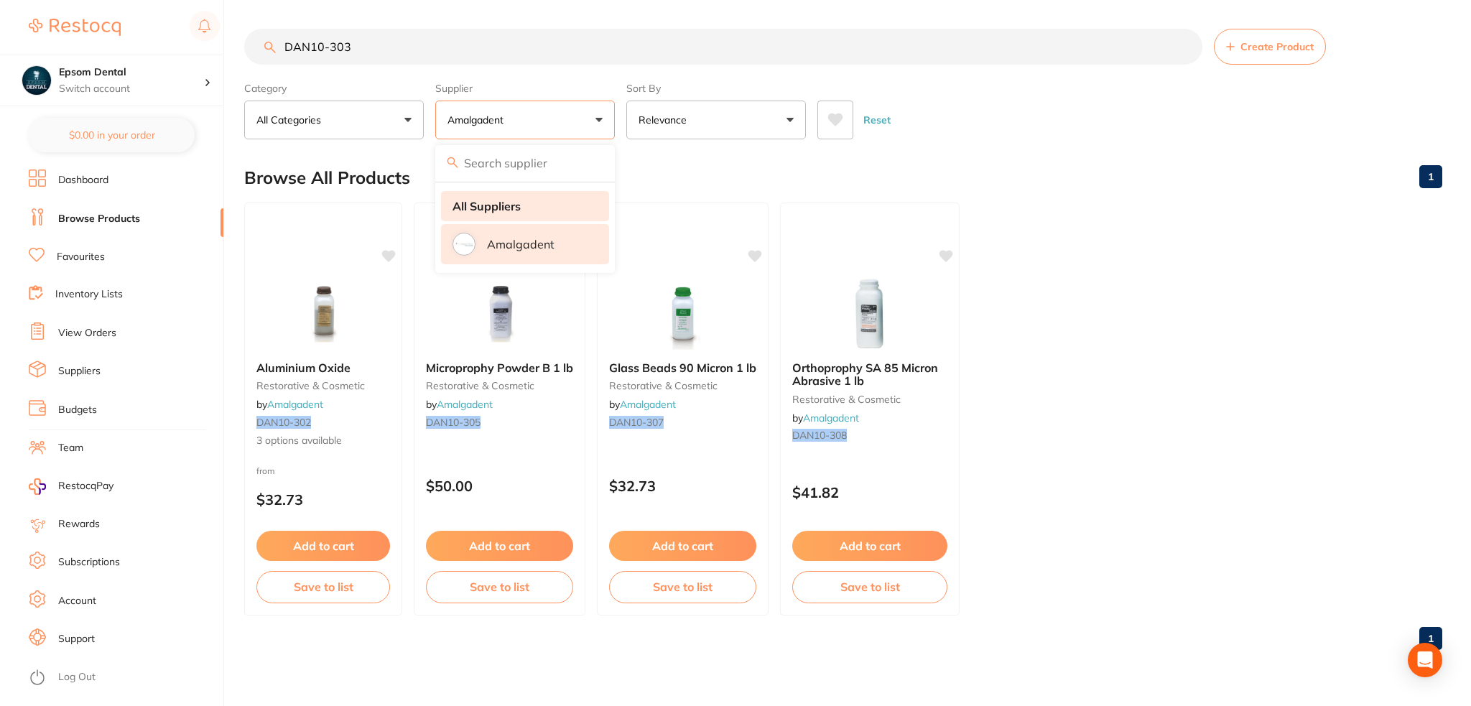
click at [495, 205] on strong "All Suppliers" at bounding box center [487, 206] width 68 height 13
click at [1049, 183] on div "Browse All Products 1" at bounding box center [843, 178] width 1198 height 48
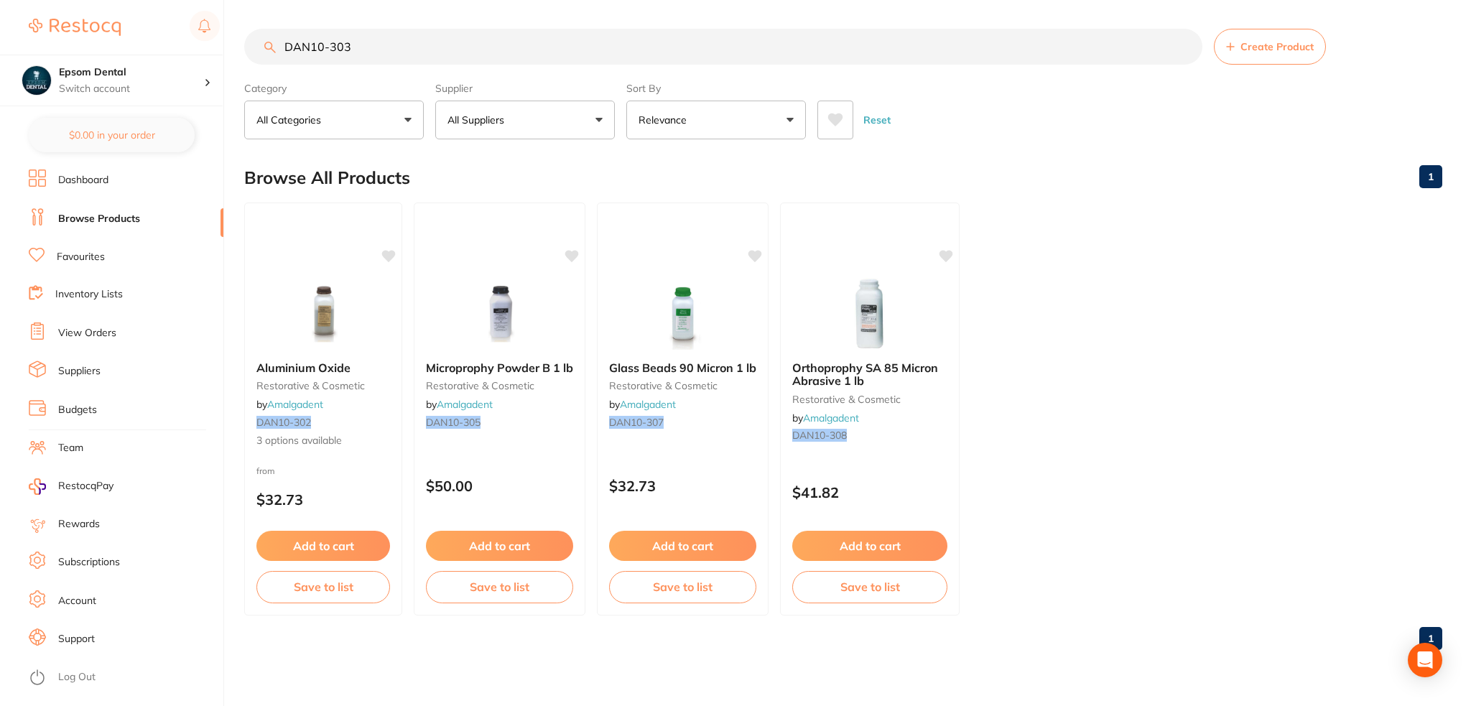
drag, startPoint x: 390, startPoint y: 64, endPoint x: 148, endPoint y: 31, distance: 244.3
click at [154, 25] on div "$0.00 Epsom Dental Switch account Epsom Dental $0.00 in your order Dashboard Br…" at bounding box center [735, 353] width 1471 height 706
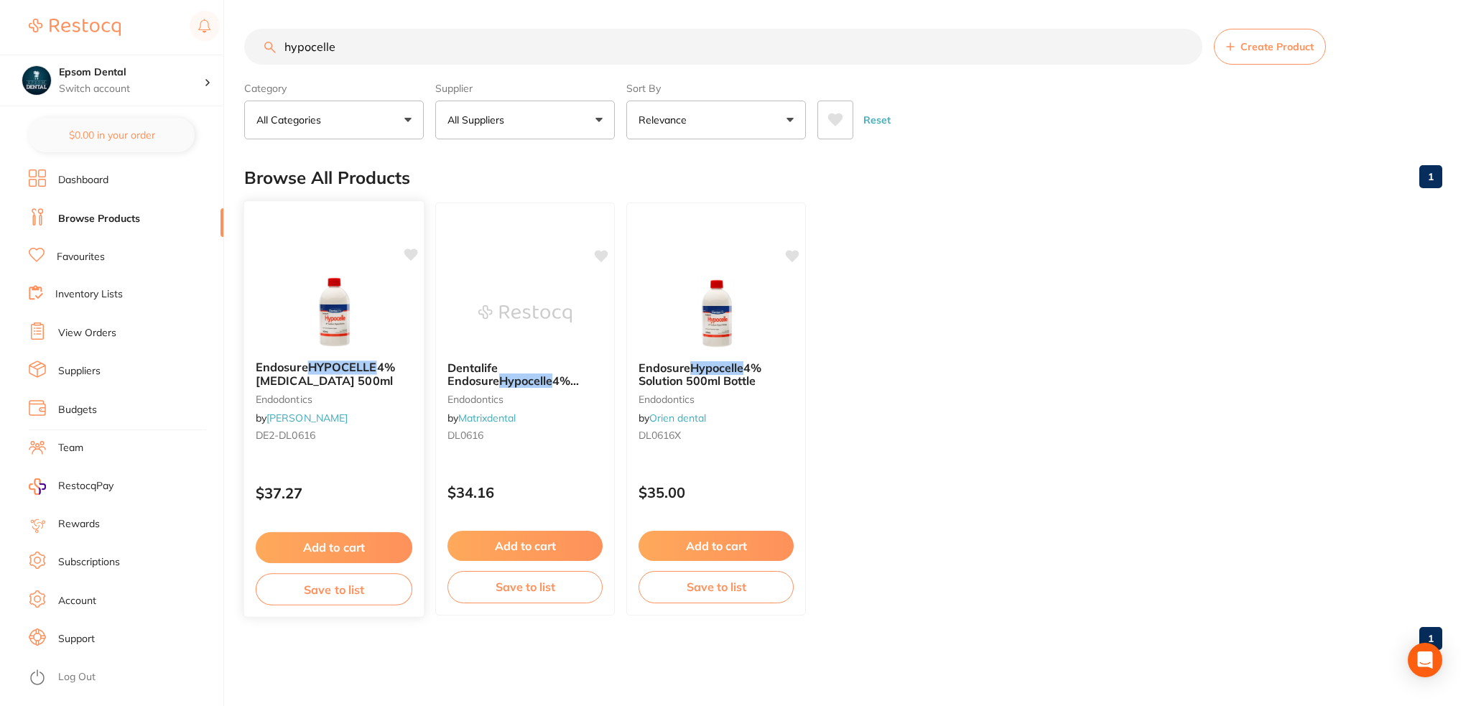
type input "hypocelle"
click at [342, 590] on button "Save to list" at bounding box center [334, 589] width 157 height 32
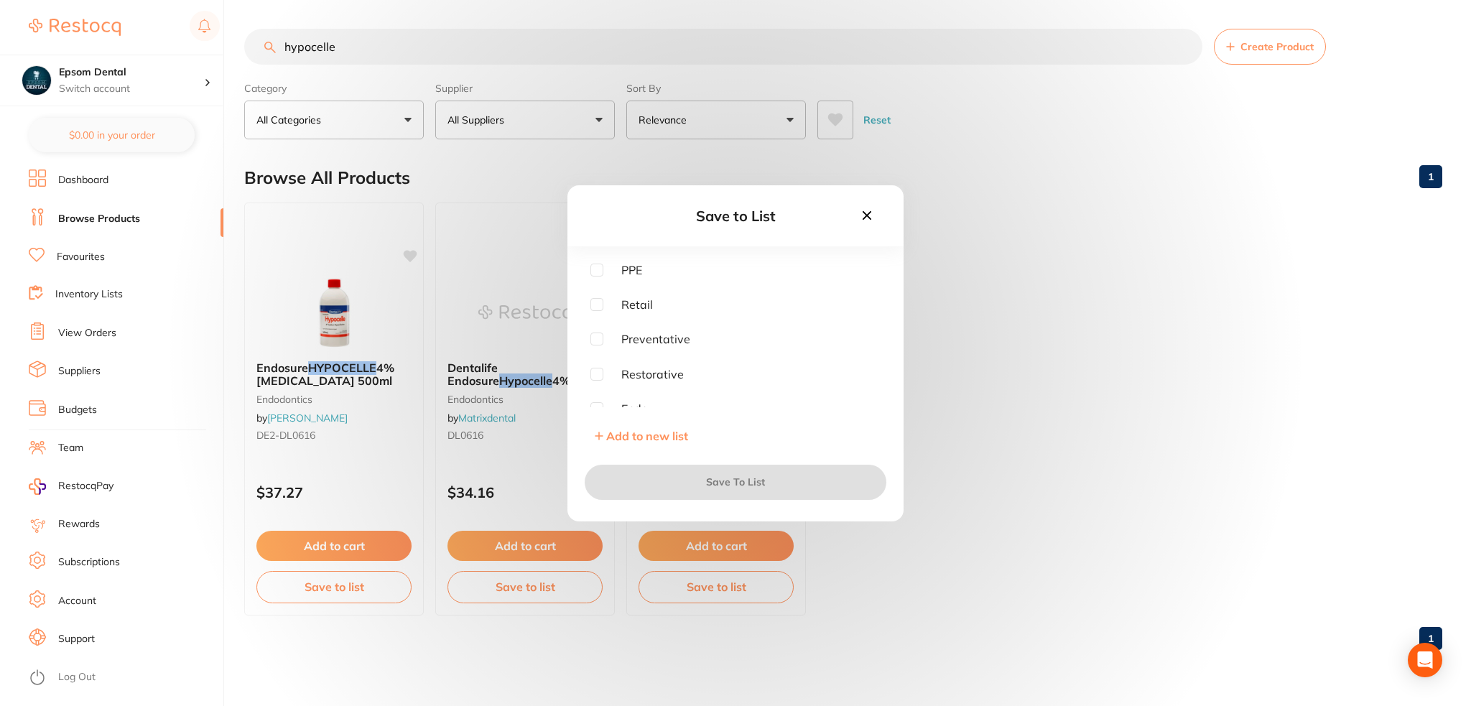
click at [654, 432] on span "Add to new list" at bounding box center [647, 436] width 82 height 14
click at [638, 304] on input "text" at bounding box center [735, 302] width 290 height 37
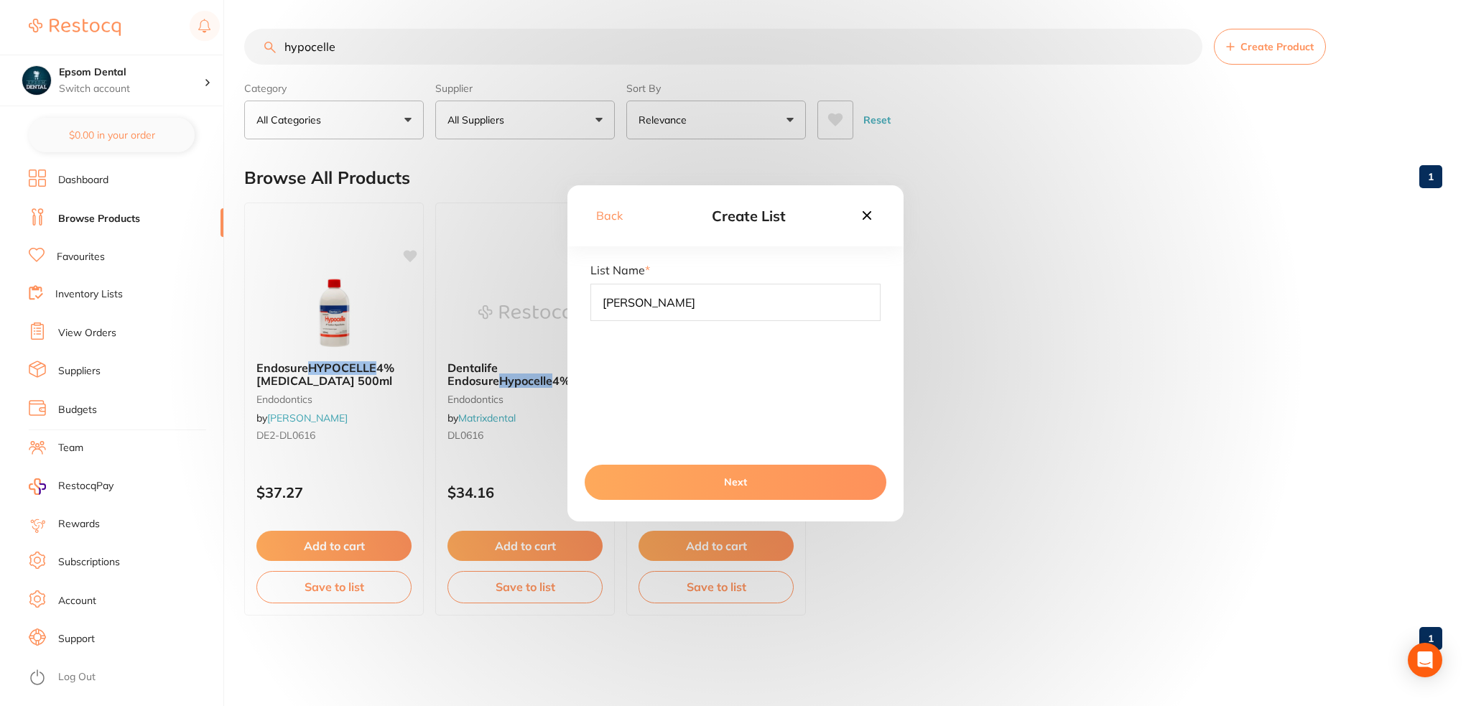
type input "[PERSON_NAME]"
click at [747, 479] on button "Next" at bounding box center [736, 482] width 302 height 34
click at [718, 482] on button "Save To List" at bounding box center [736, 482] width 302 height 34
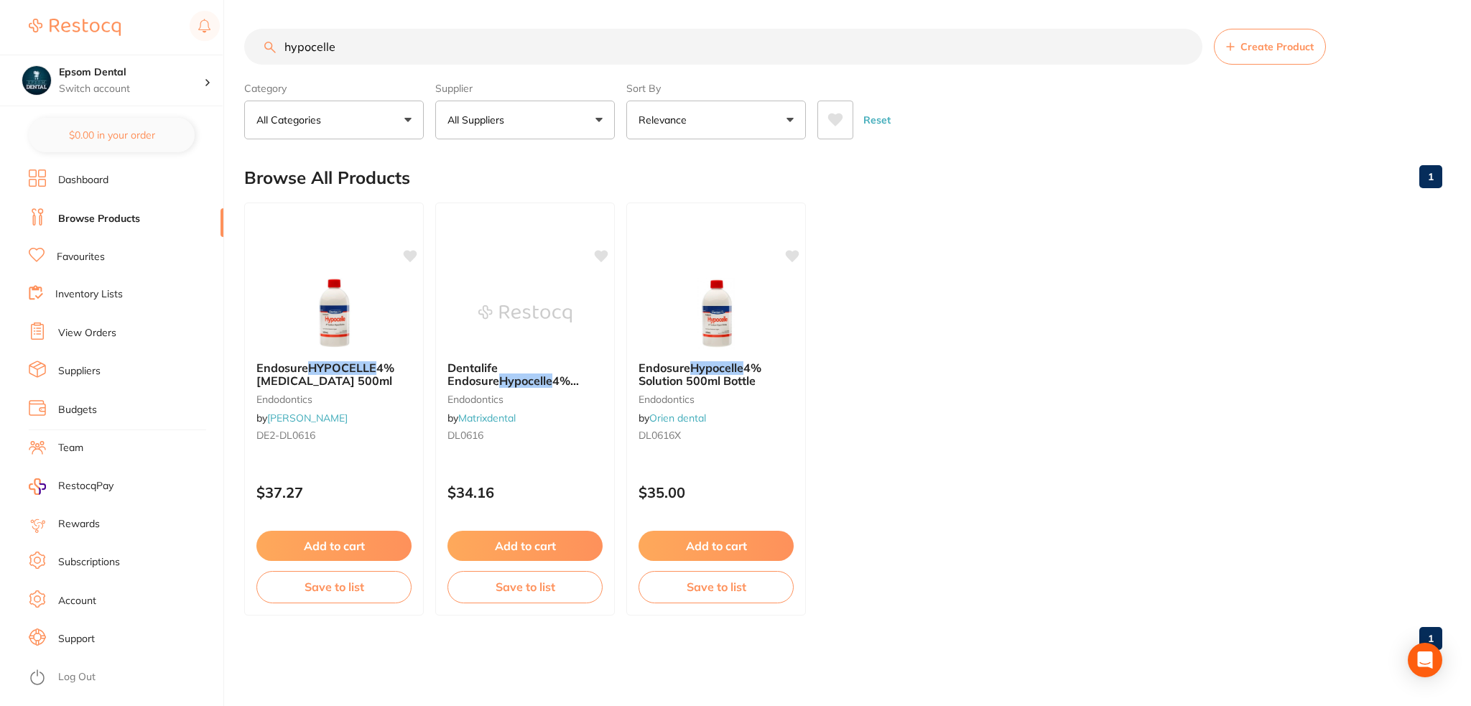
drag, startPoint x: 456, startPoint y: 47, endPoint x: 265, endPoint y: 62, distance: 191.7
click at [269, 61] on input "hypocelle" at bounding box center [723, 47] width 958 height 36
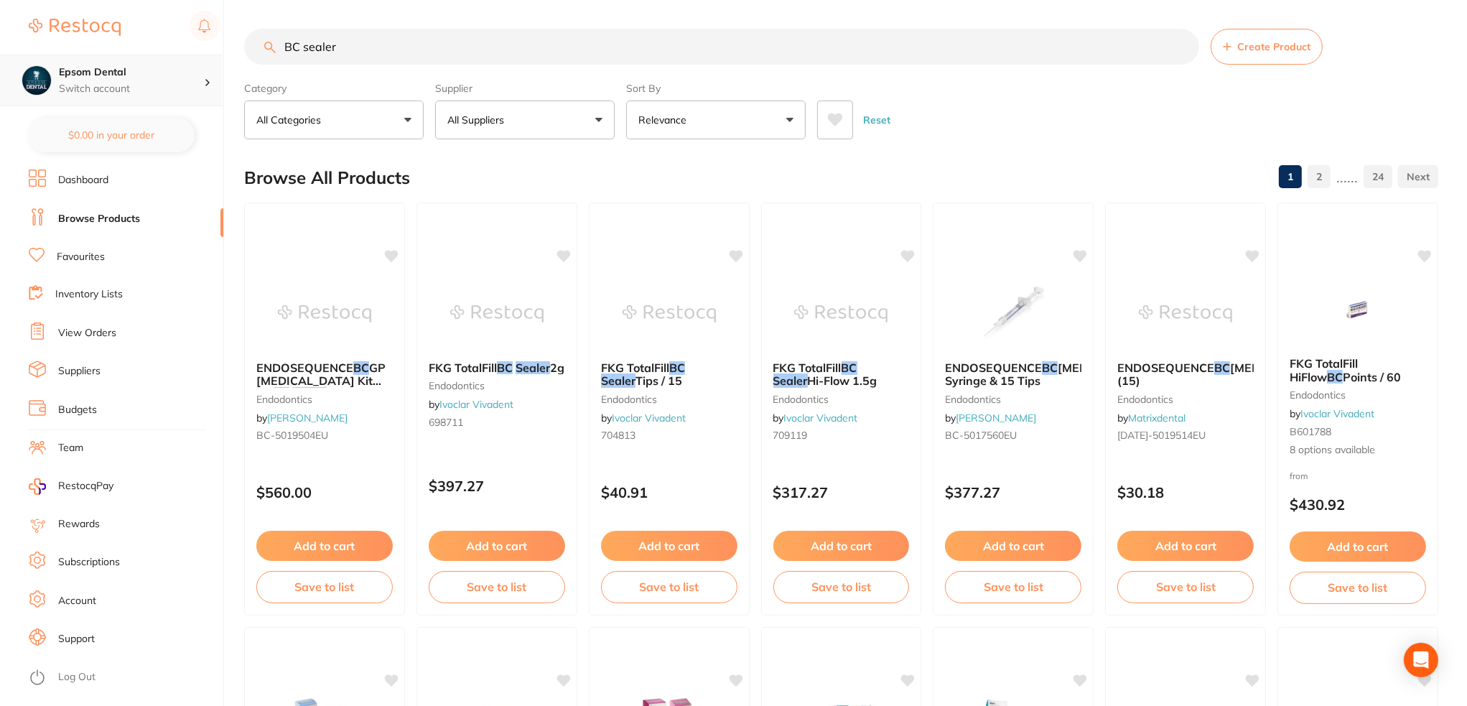
drag, startPoint x: 428, startPoint y: 42, endPoint x: 196, endPoint y: 54, distance: 232.3
click at [196, 54] on div "$0.00 Epsom Dental Switch account Epsom Dental $0.00 in your order Dashboard Br…" at bounding box center [733, 353] width 1467 height 706
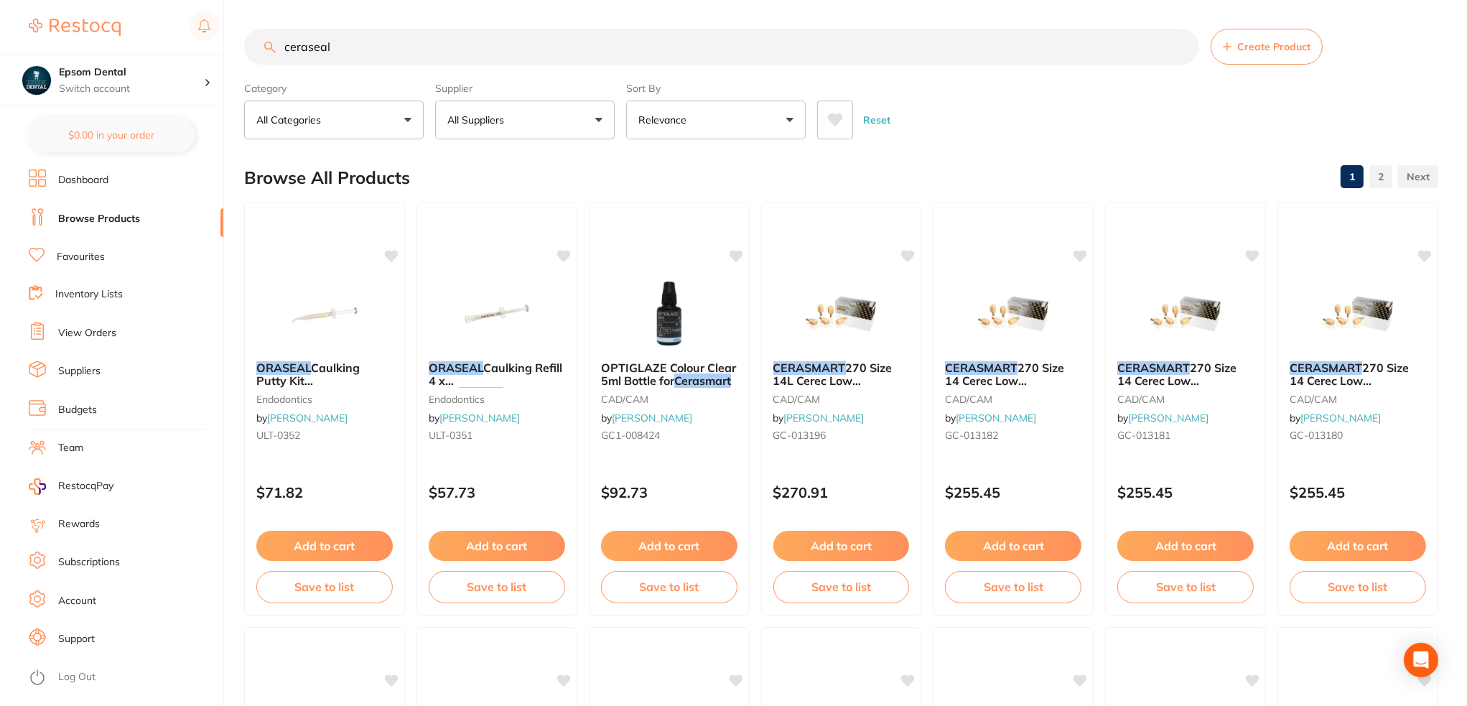
type input "ceraseal"
click at [528, 117] on button "All Suppliers" at bounding box center [525, 120] width 180 height 39
drag, startPoint x: 342, startPoint y: 71, endPoint x: 0, endPoint y: 132, distance: 347.3
click at [0, 131] on div "$0.00 Epsom Dental Switch account Epsom Dental $0.00 in your order Dashboard Br…" at bounding box center [733, 353] width 1467 height 706
click at [514, 119] on span at bounding box center [513, 120] width 6 height 6
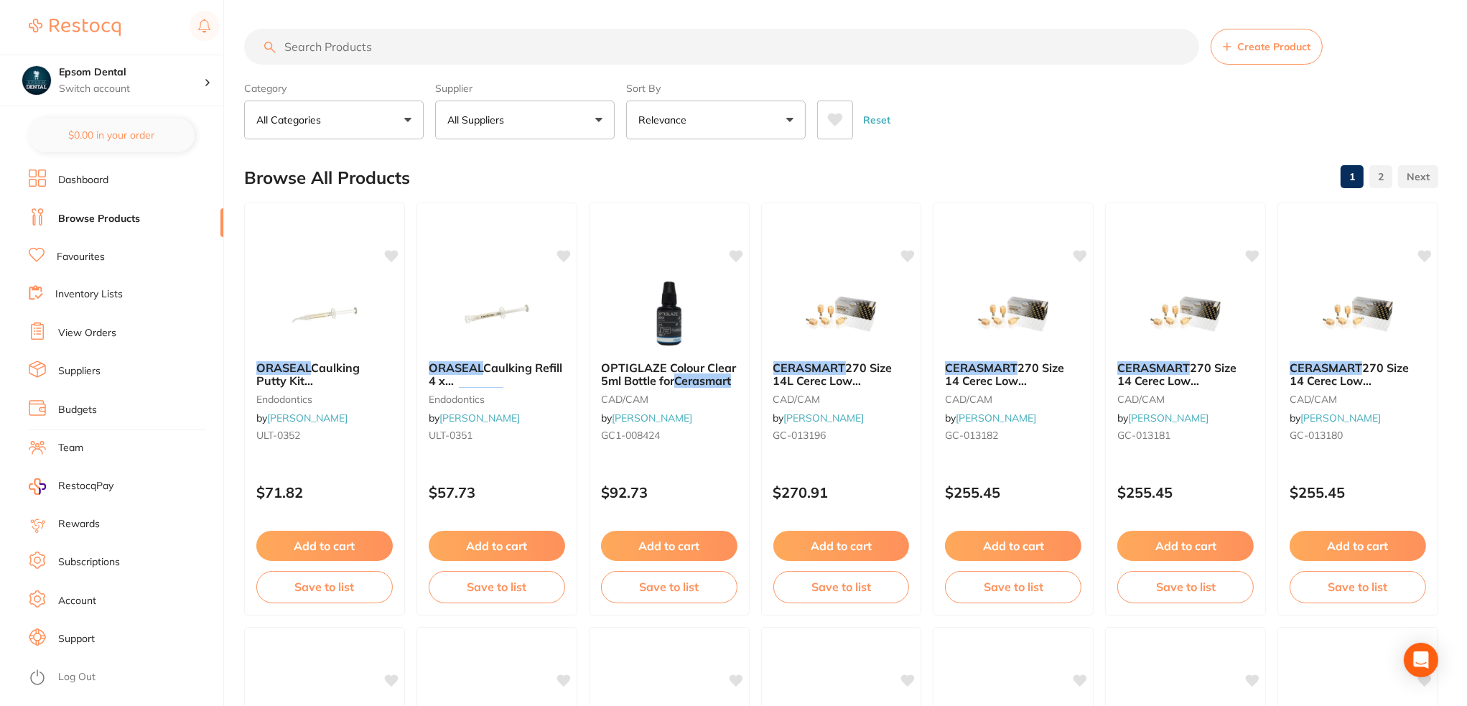
click at [586, 124] on button "All Suppliers" at bounding box center [525, 120] width 180 height 39
click at [417, 51] on input "search" at bounding box center [721, 47] width 955 height 36
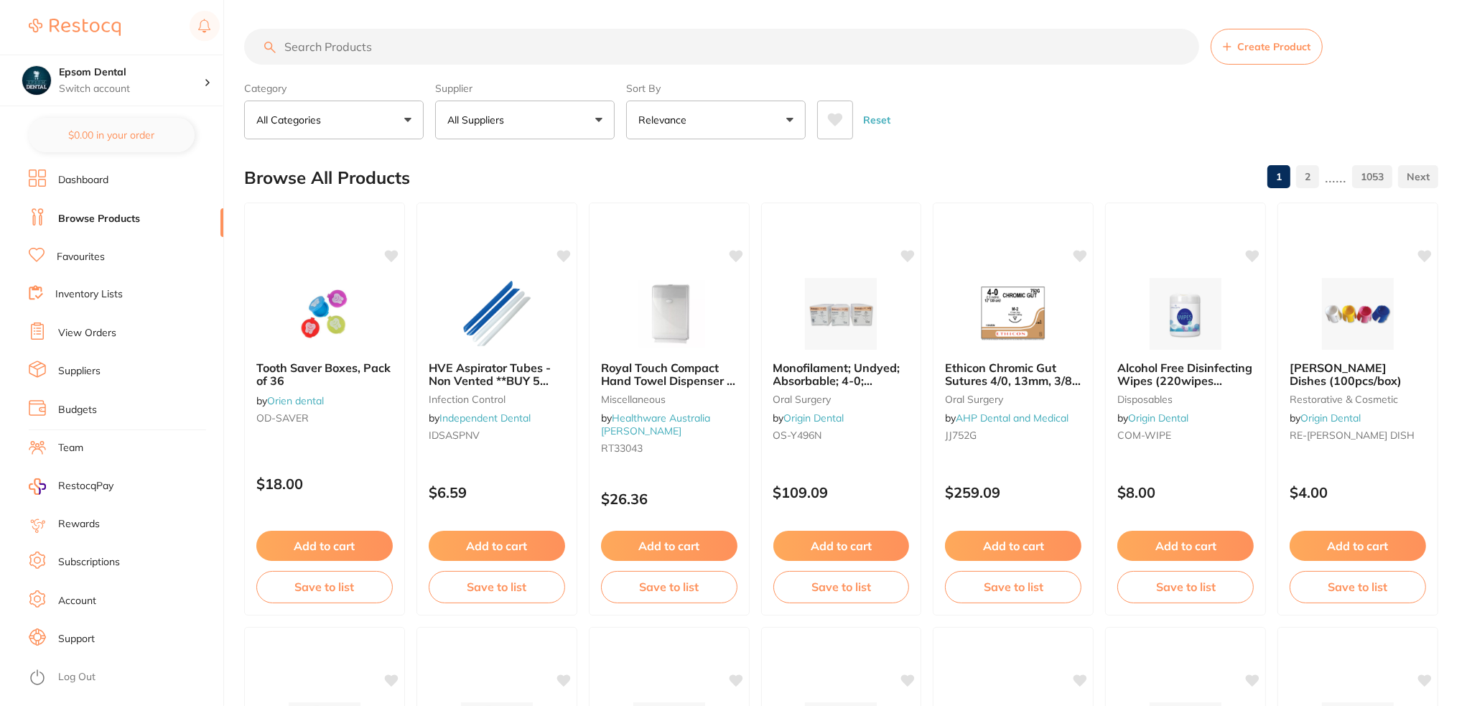
click at [511, 121] on span at bounding box center [513, 120] width 6 height 6
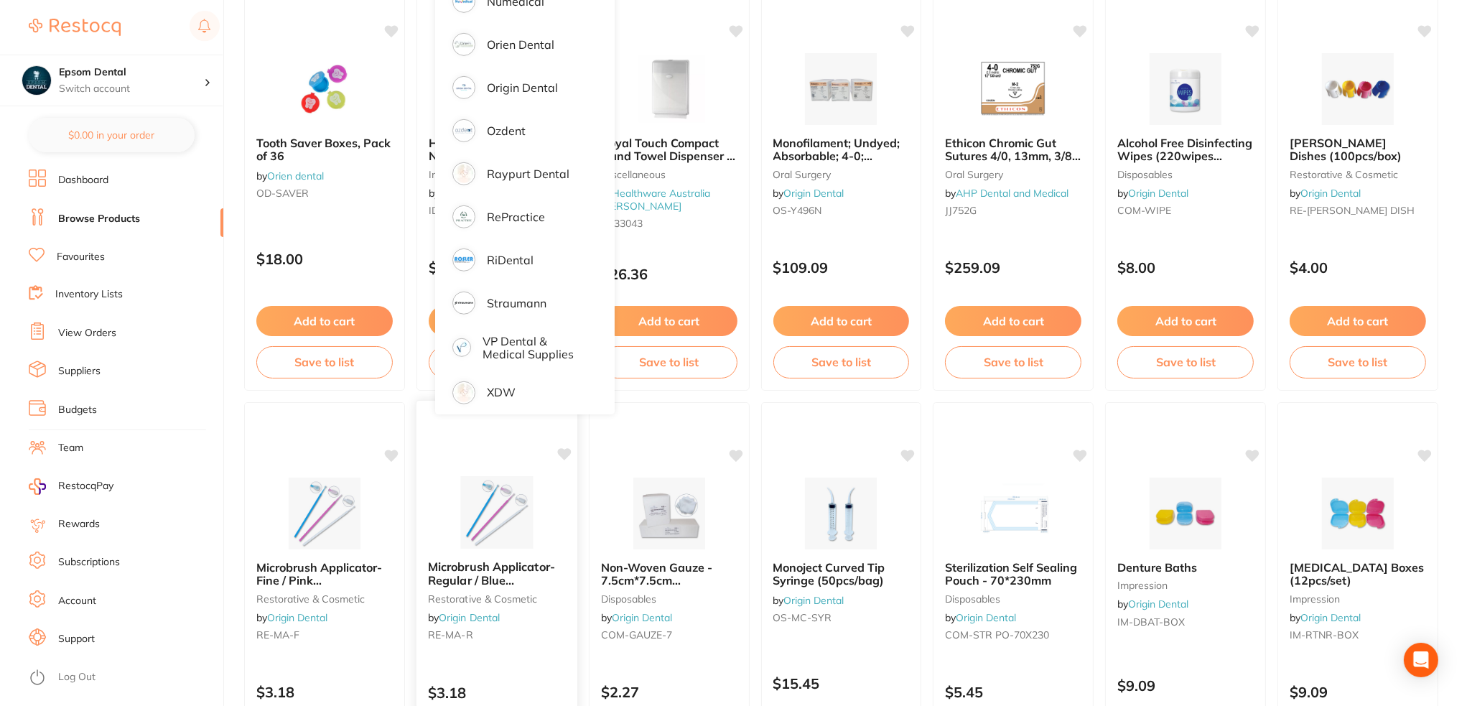
scroll to position [287, 0]
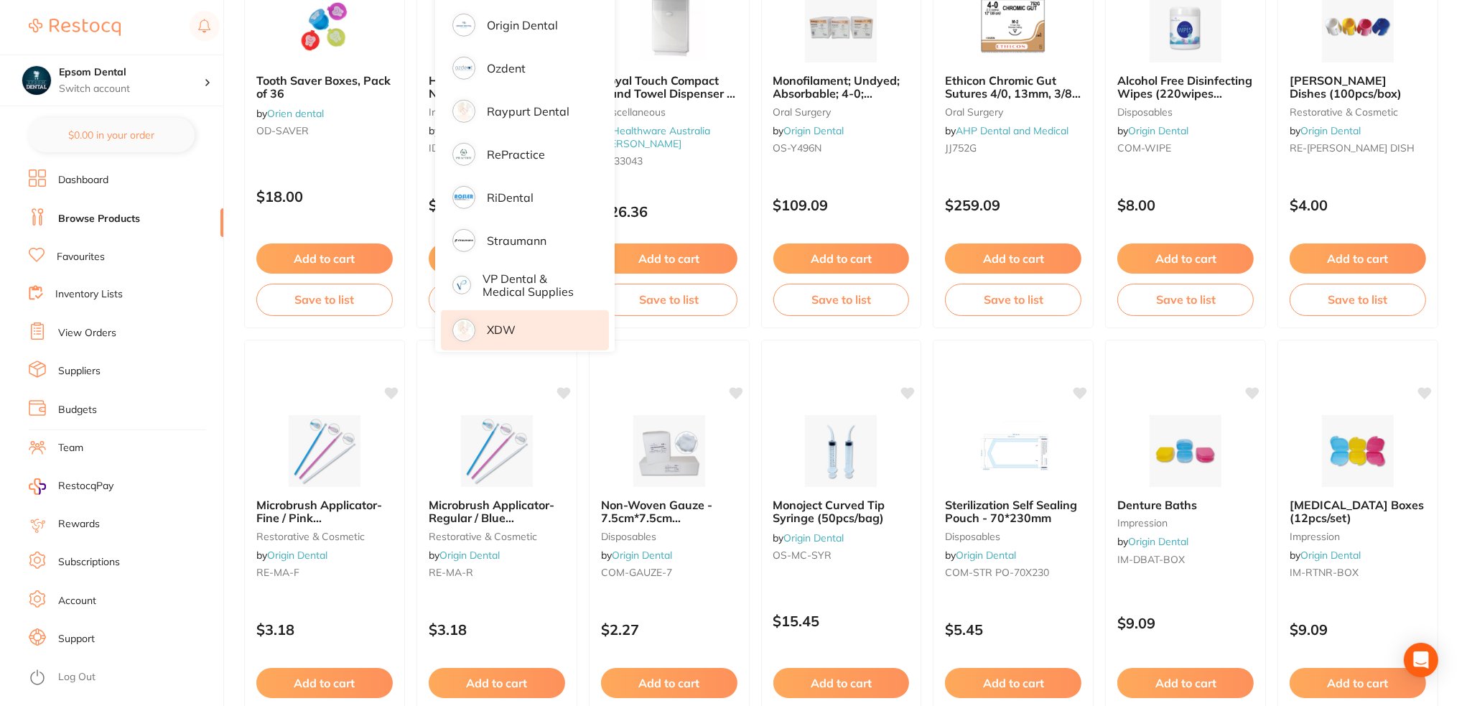
click at [497, 323] on p "XDW" at bounding box center [501, 329] width 29 height 13
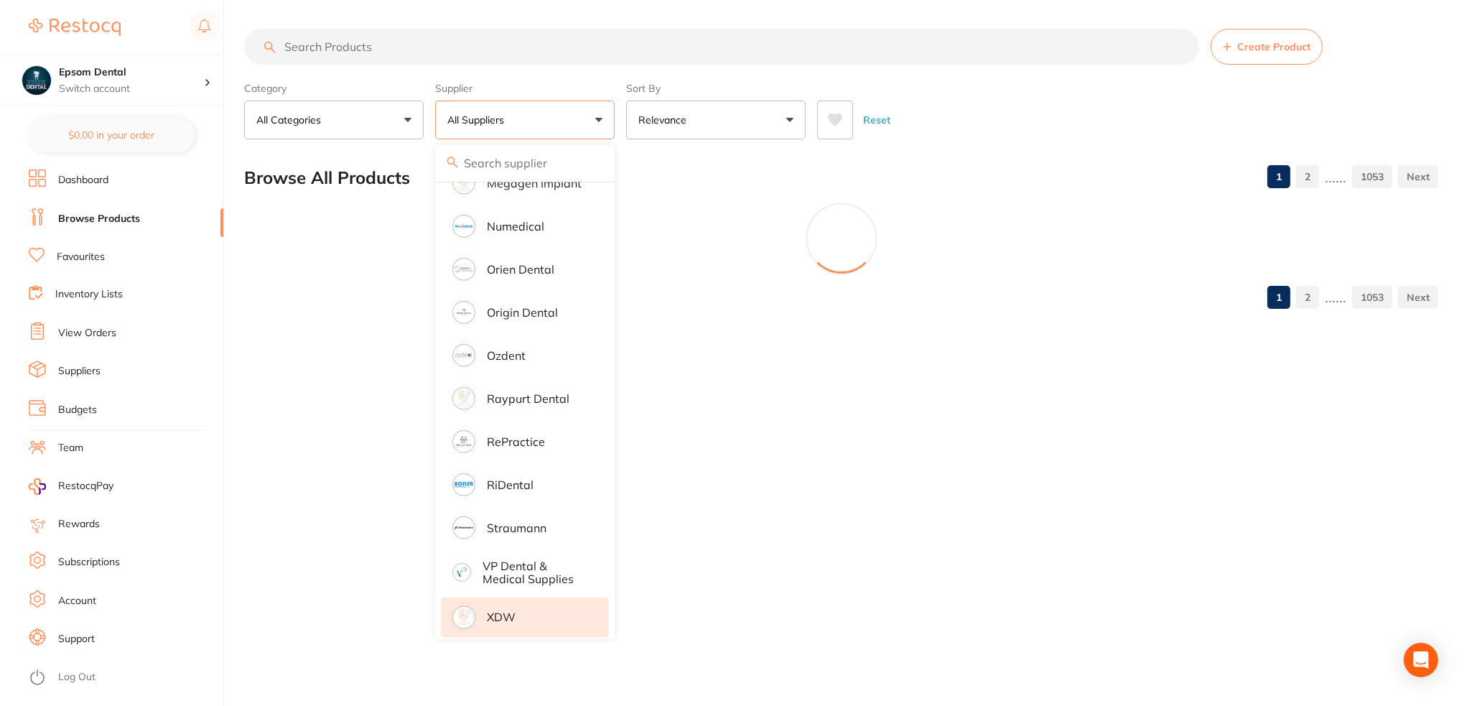
scroll to position [0, 0]
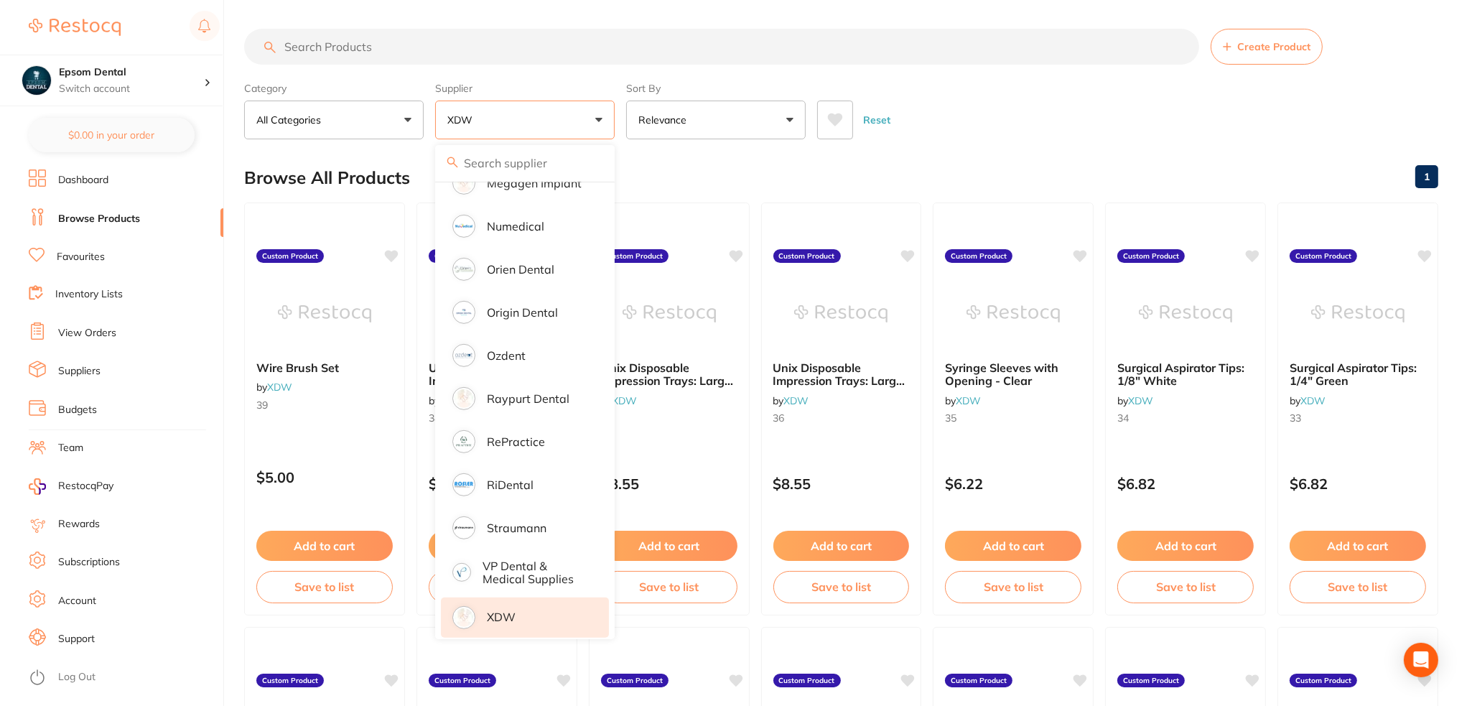
click at [990, 129] on div "Reset" at bounding box center [1122, 114] width 610 height 50
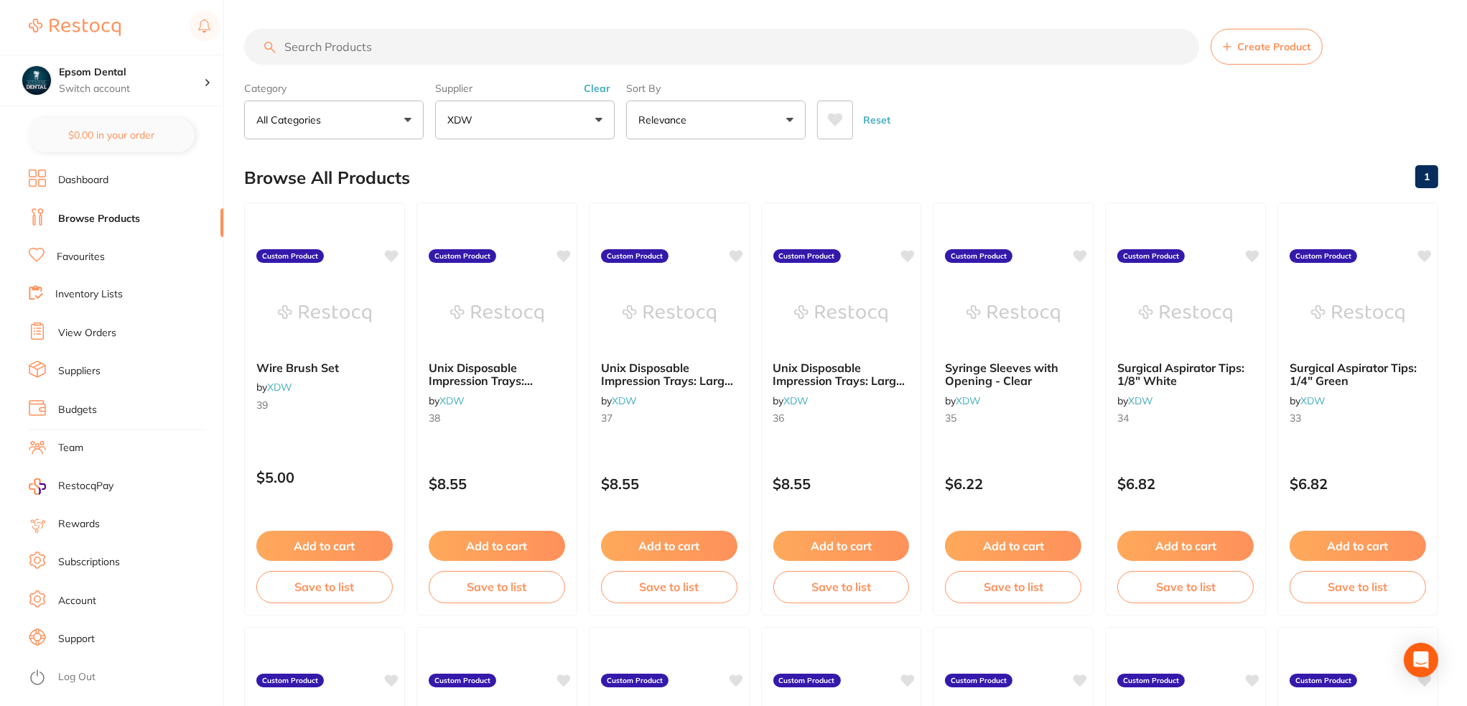
click at [420, 42] on input "search" at bounding box center [721, 47] width 955 height 36
click at [540, 126] on button "XDW" at bounding box center [525, 120] width 180 height 39
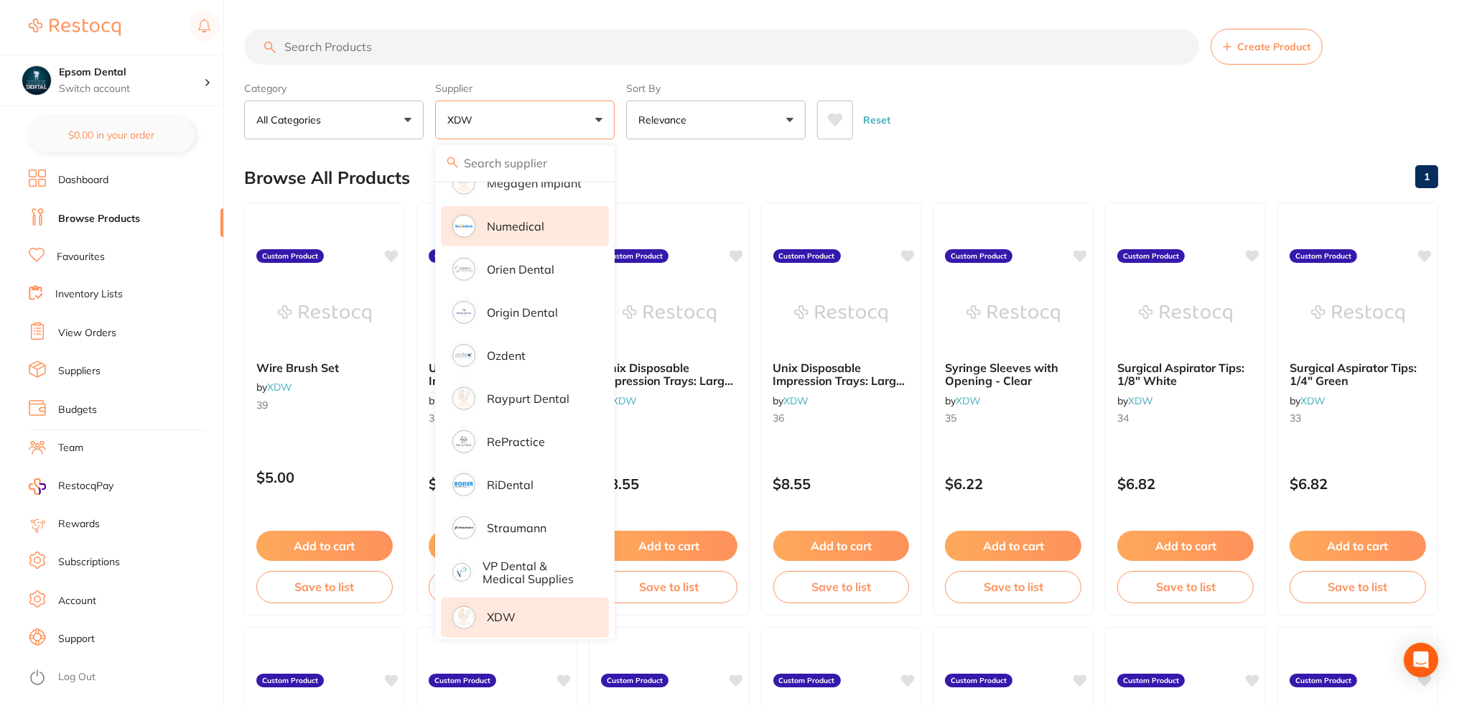
click at [528, 224] on li "Numedical" at bounding box center [525, 226] width 168 height 40
click at [402, 48] on input "search" at bounding box center [721, 47] width 955 height 36
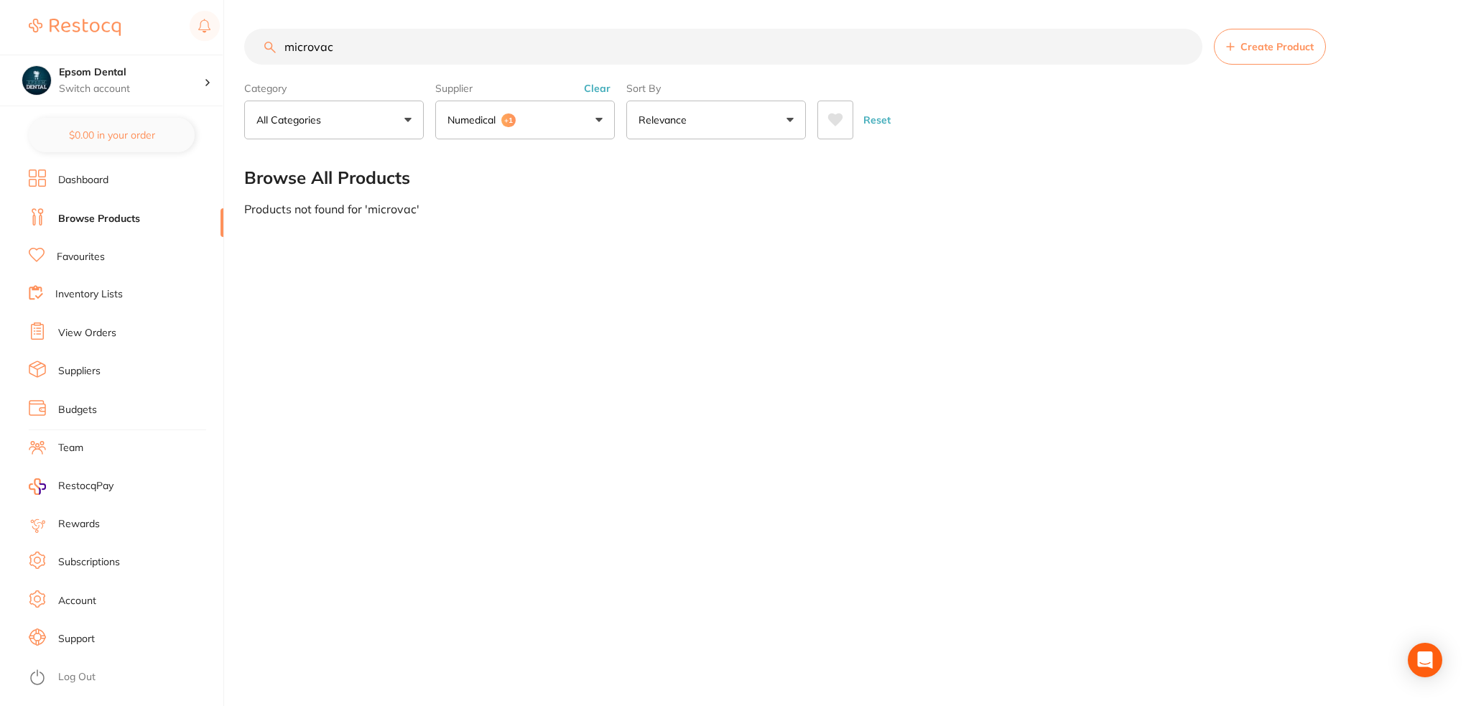
drag, startPoint x: 310, startPoint y: 47, endPoint x: 229, endPoint y: 56, distance: 81.7
click at [229, 56] on div "$0.00 Epsom Dental Switch account Epsom Dental $0.00 in your order Dashboard Br…" at bounding box center [735, 353] width 1471 height 706
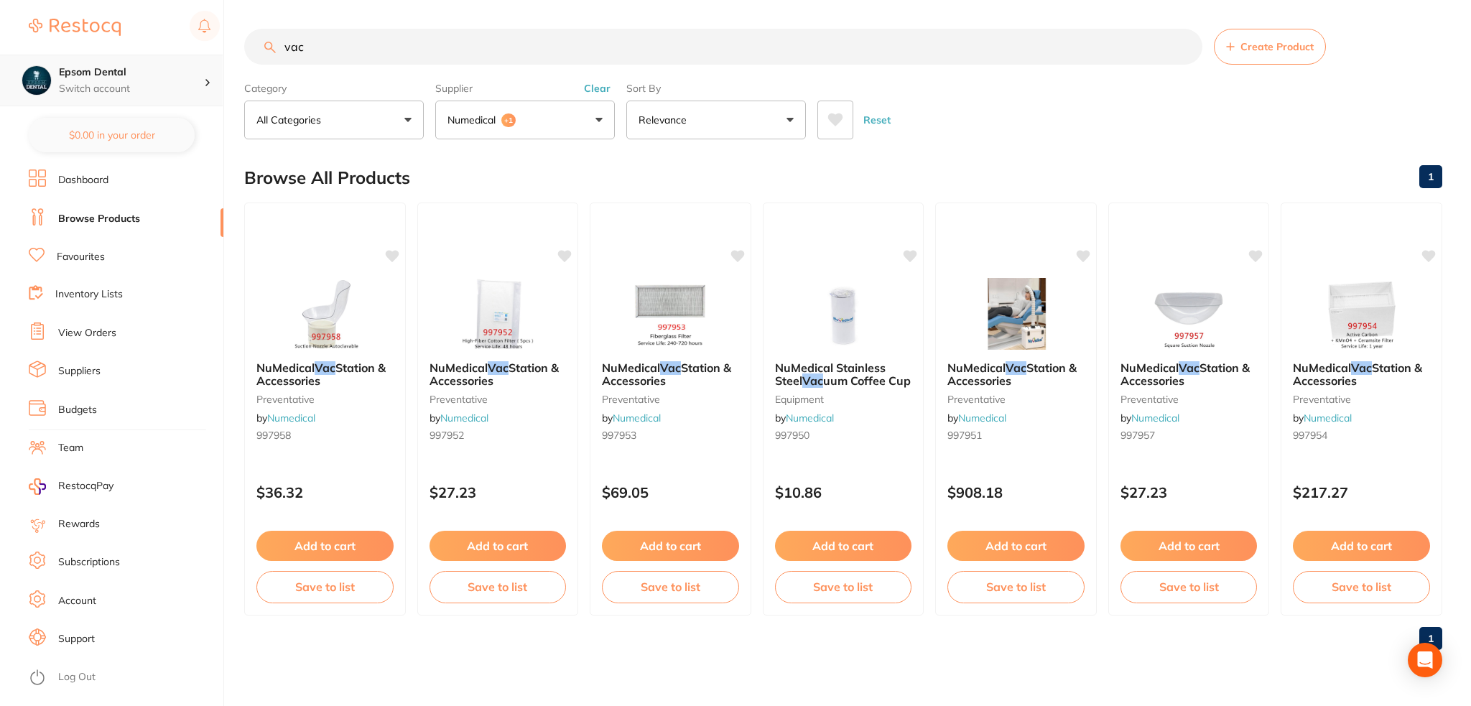
drag, startPoint x: 287, startPoint y: 46, endPoint x: 184, endPoint y: 58, distance: 104.2
click at [185, 57] on div "$0.00 Epsom Dental Switch account Epsom Dental $0.00 in your order Dashboard Br…" at bounding box center [735, 353] width 1471 height 706
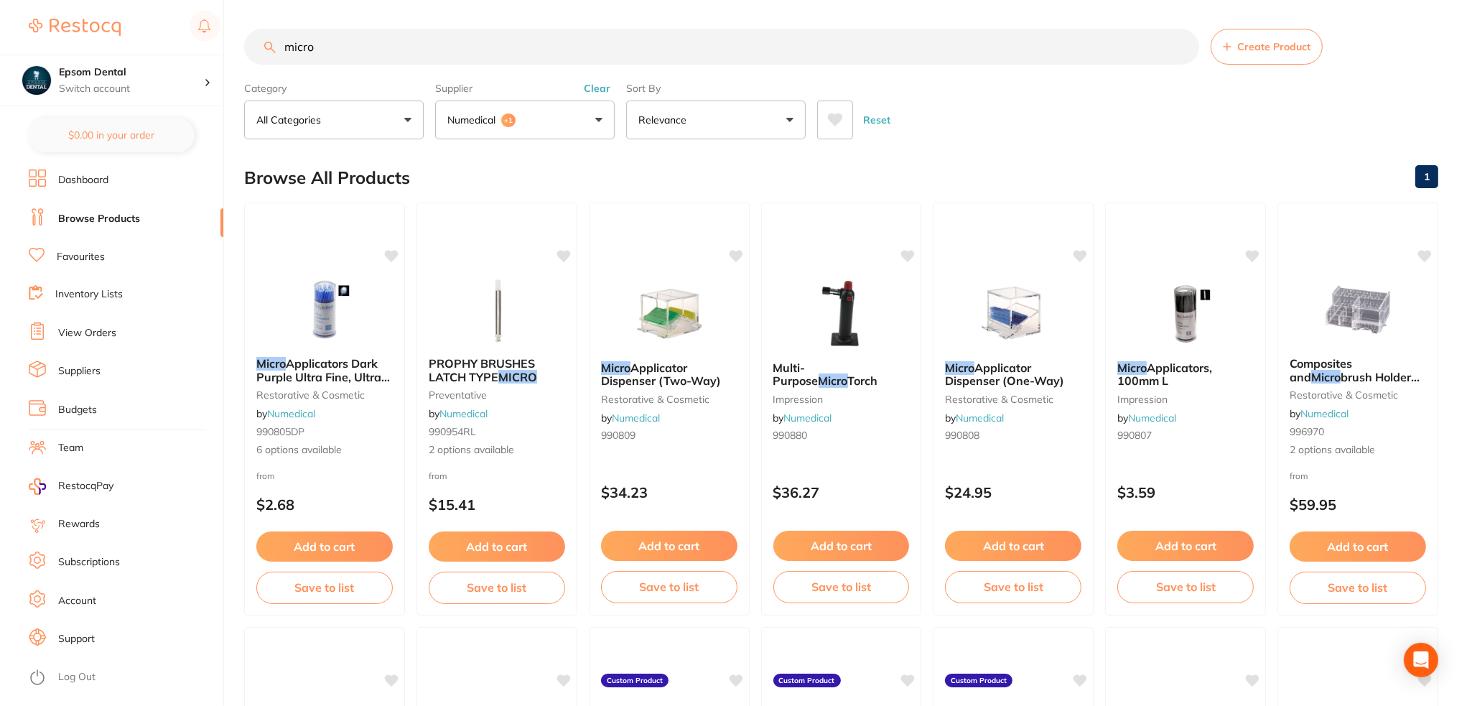
drag, startPoint x: 400, startPoint y: 56, endPoint x: 238, endPoint y: 66, distance: 161.9
click at [241, 65] on div "$0.00 Epsom Dental Switch account Epsom Dental $0.00 in your order Dashboard Br…" at bounding box center [733, 353] width 1467 height 706
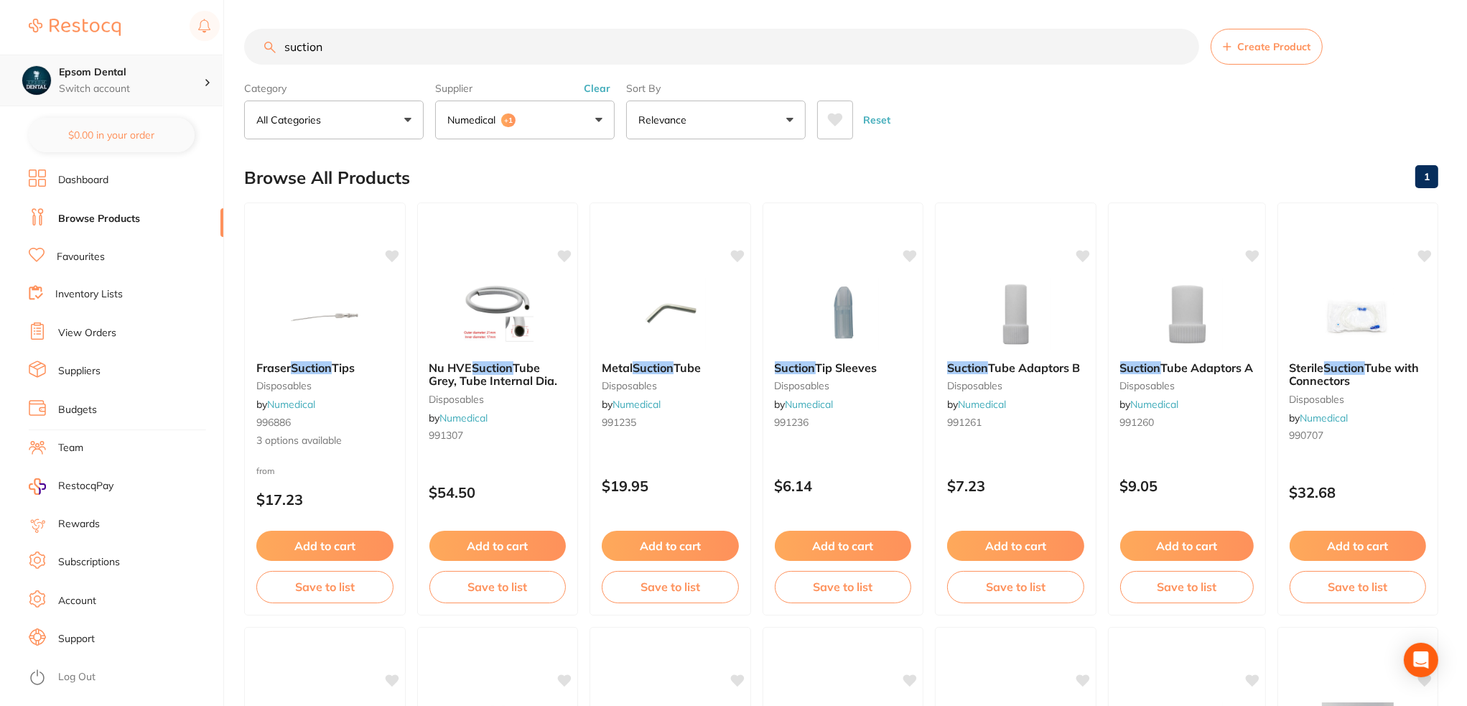
drag, startPoint x: 483, startPoint y: 43, endPoint x: 177, endPoint y: 78, distance: 308.6
click at [177, 78] on div "$0.00 Epsom Dental Switch account Epsom Dental $0.00 in your order Dashboard Br…" at bounding box center [733, 353] width 1467 height 706
click at [402, 47] on input "suction" at bounding box center [721, 47] width 955 height 36
type input "s"
paste input "995065"
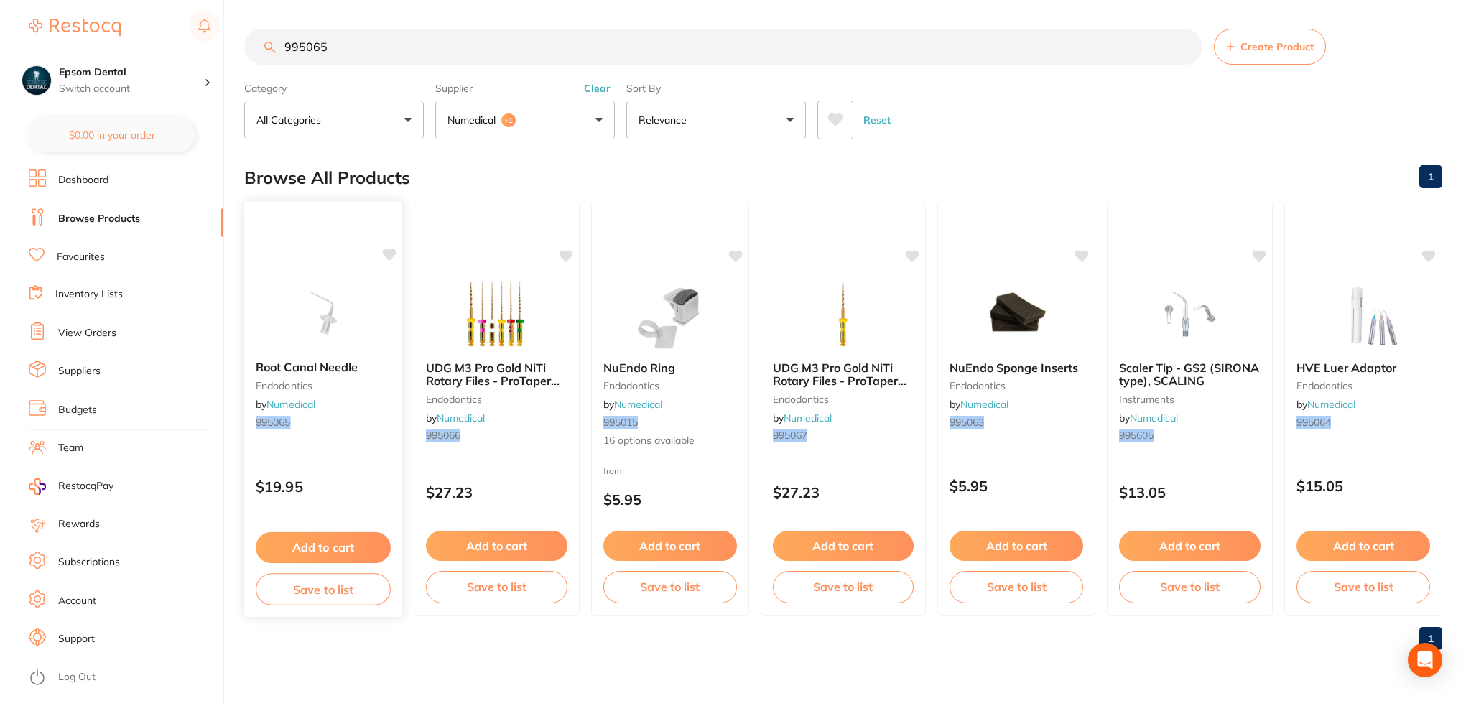
type input "995065"
click at [351, 597] on button "Save to list" at bounding box center [323, 589] width 135 height 32
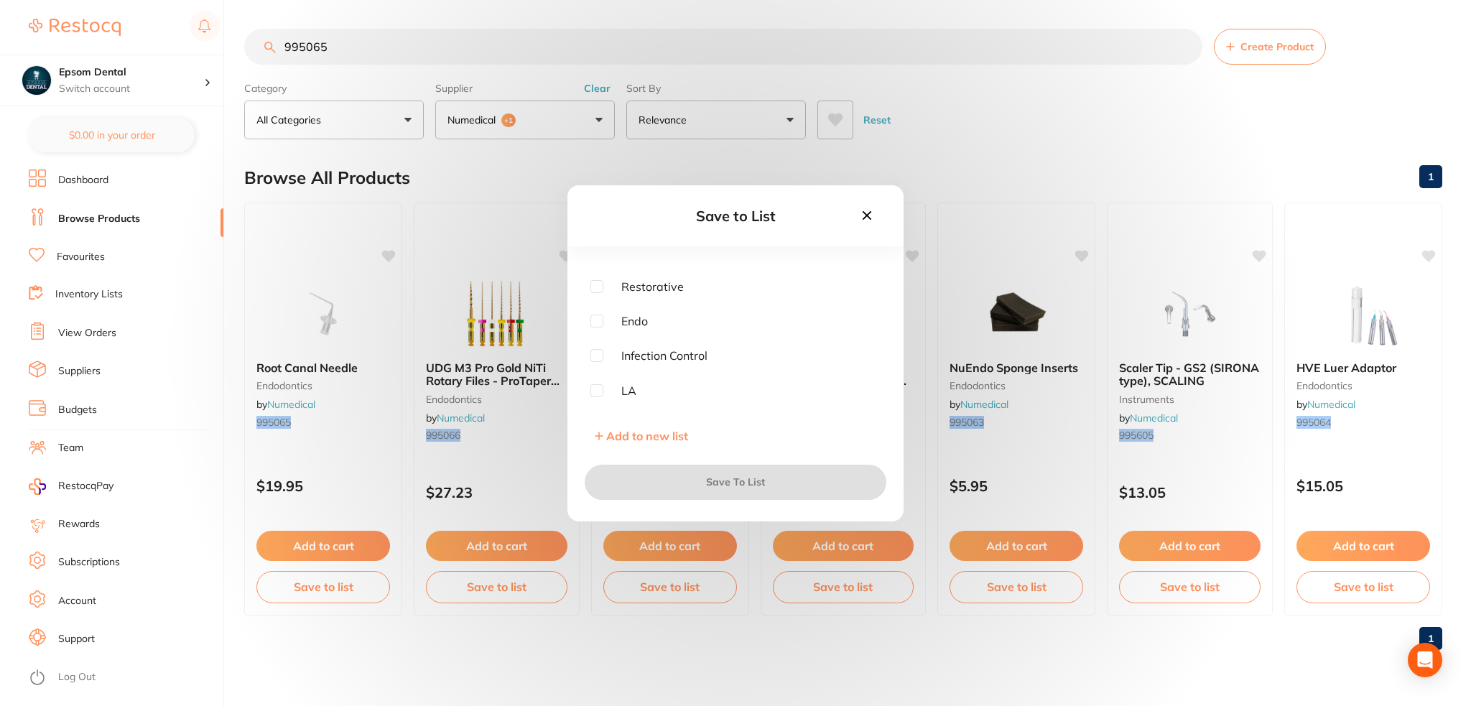
scroll to position [289, 0]
click at [592, 394] on input "checkbox" at bounding box center [596, 397] width 13 height 13
checkbox input "true"
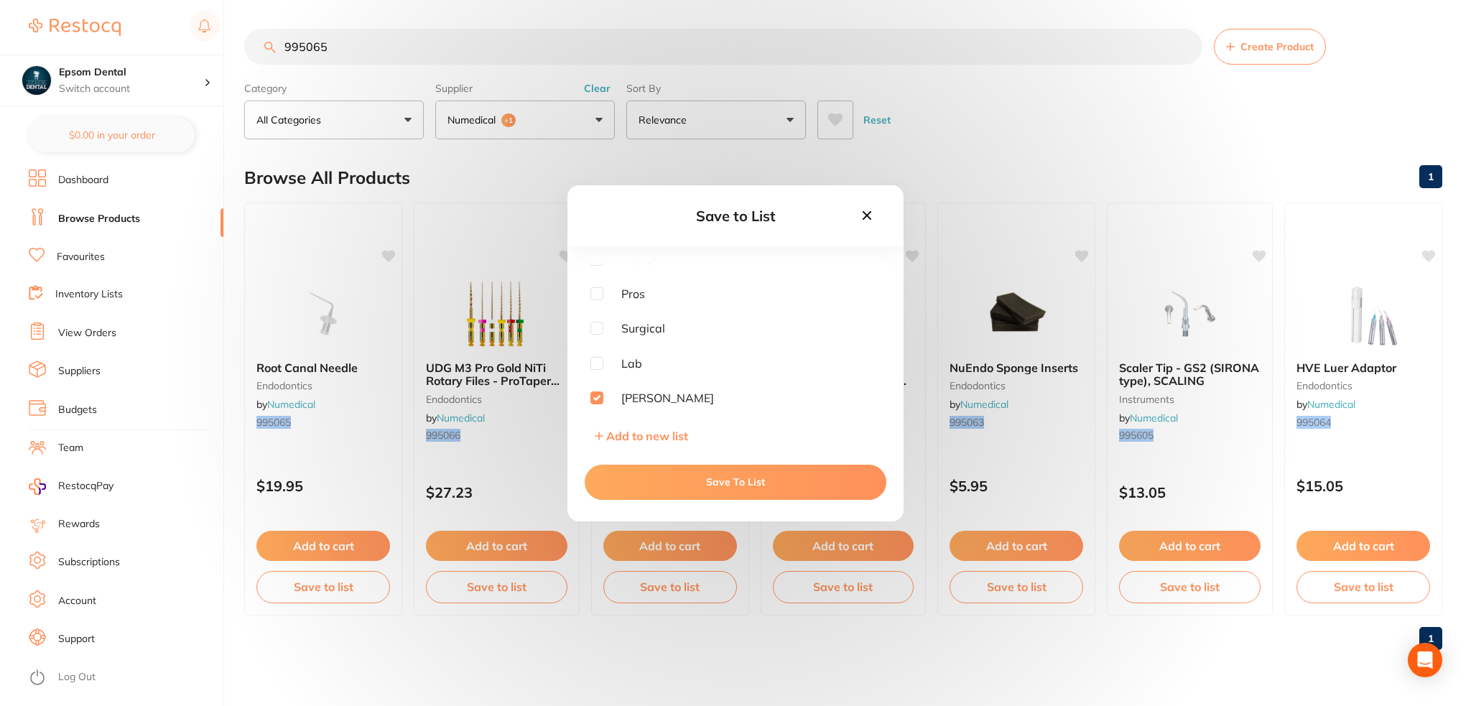
click at [707, 481] on button "Save To List" at bounding box center [736, 482] width 302 height 34
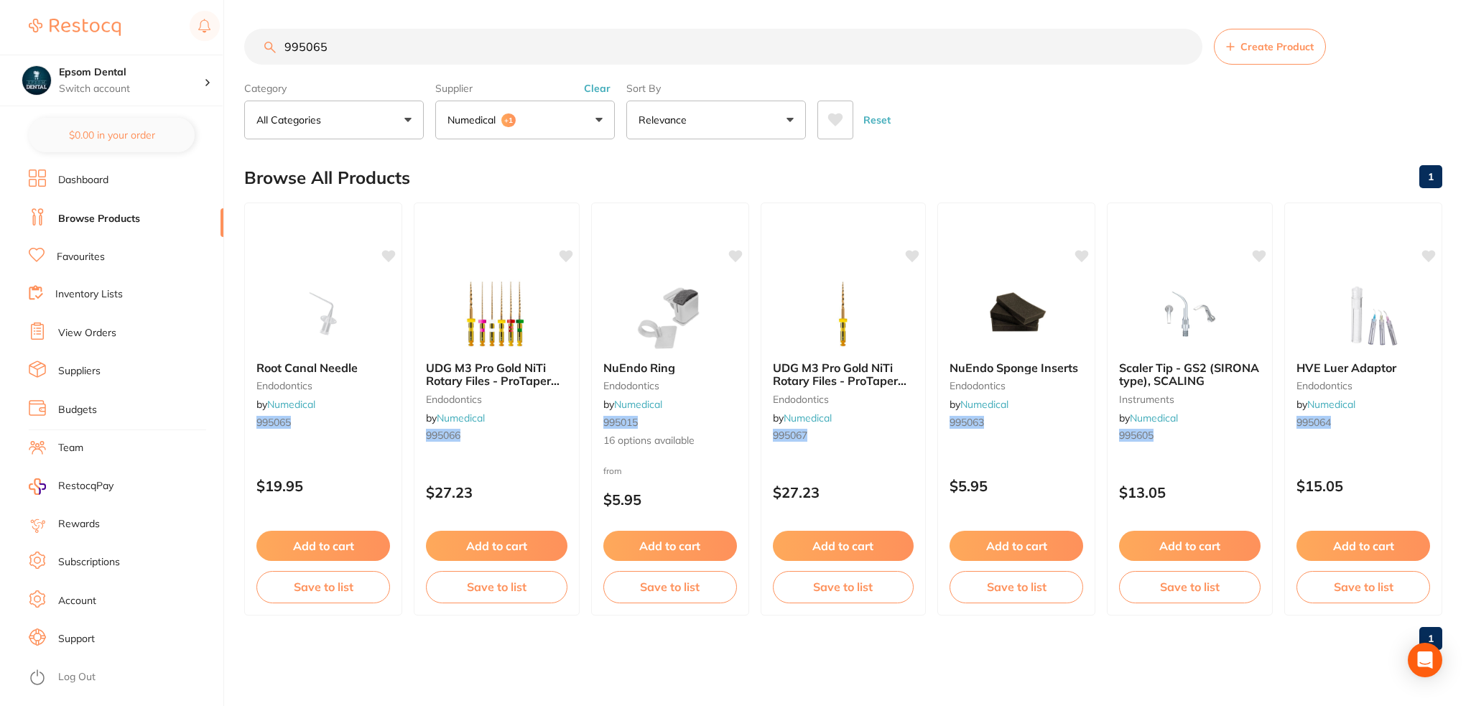
scroll to position [0, 0]
drag, startPoint x: 405, startPoint y: 57, endPoint x: 224, endPoint y: 57, distance: 181.0
click at [224, 57] on div "$0.00 Epsom Dental Switch account Epsom Dental $0.00 in your order Dashboard Br…" at bounding box center [735, 353] width 1471 height 706
paste input "4"
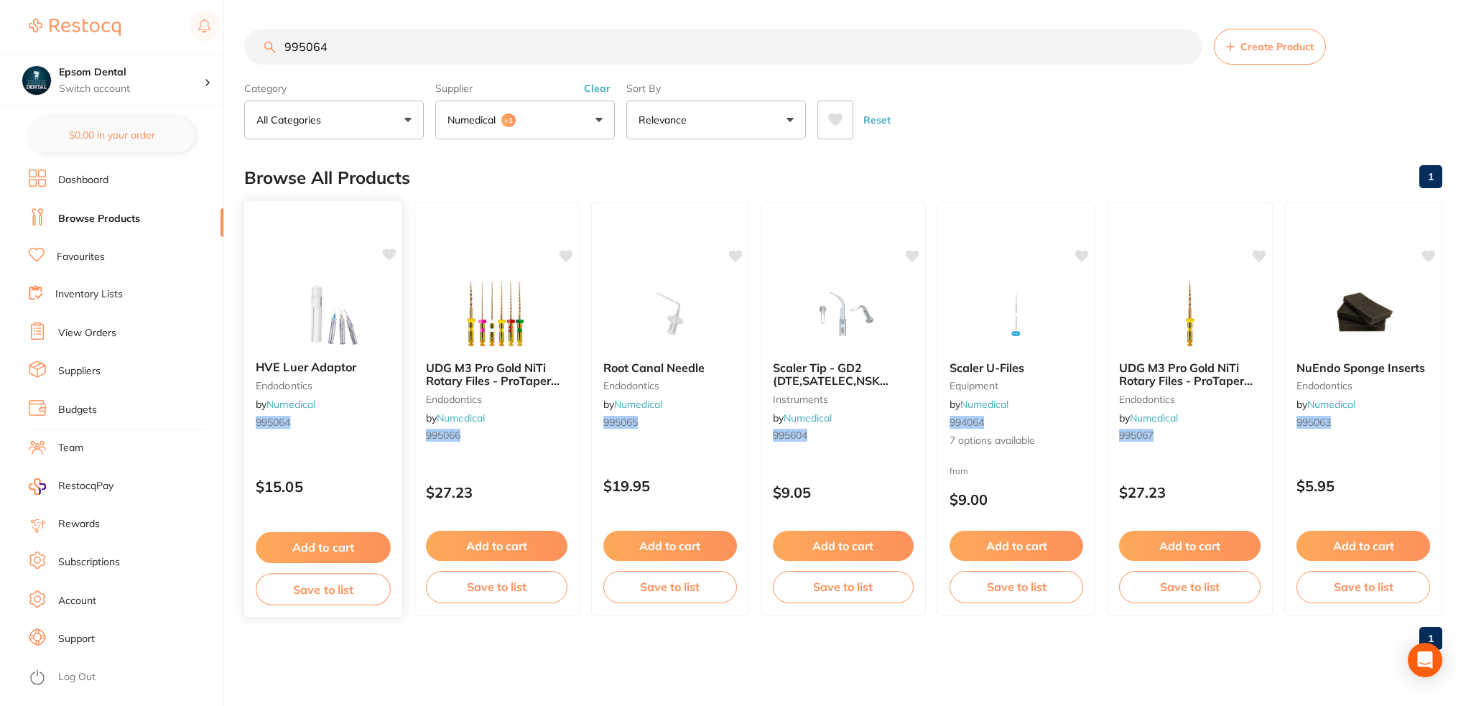
type input "995064"
click at [336, 588] on button "Save to list" at bounding box center [323, 589] width 135 height 32
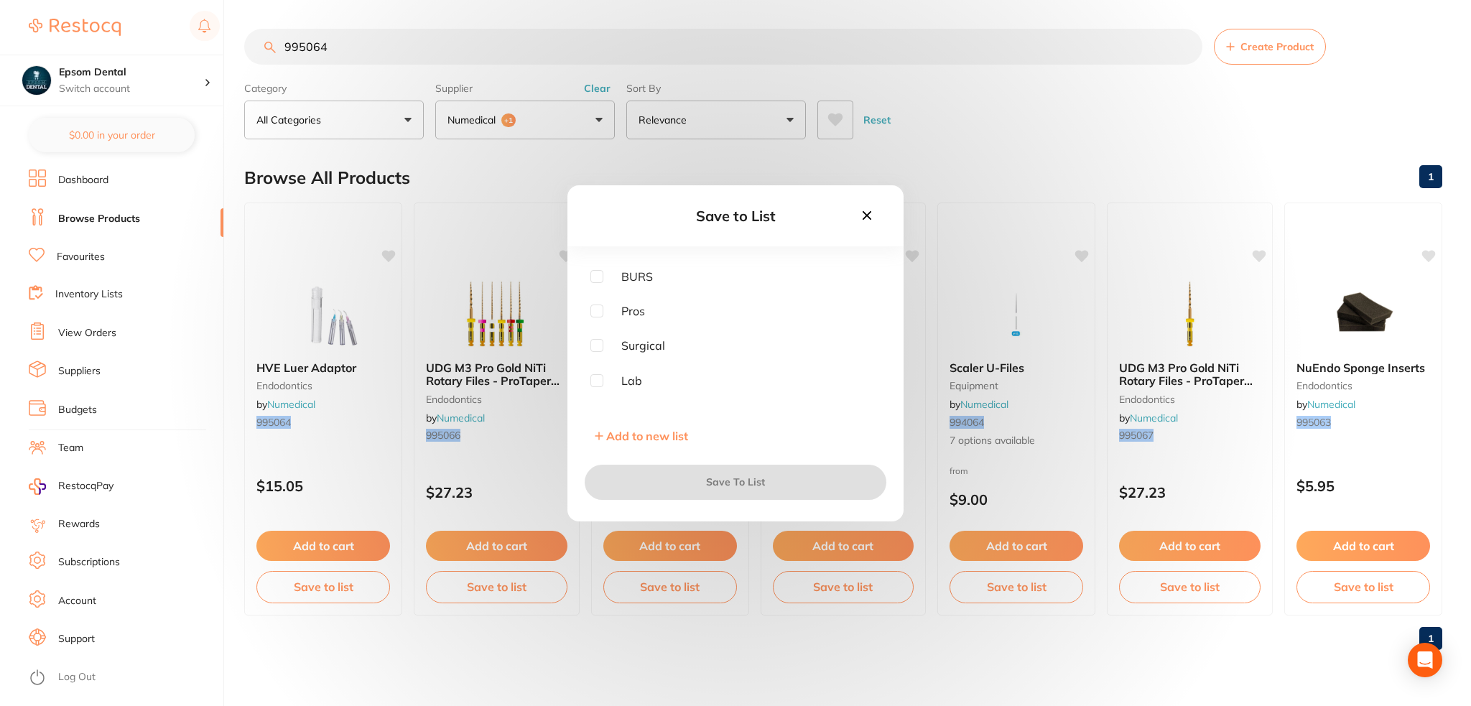
scroll to position [289, 0]
click at [603, 396] on span "[PERSON_NAME]" at bounding box center [658, 397] width 111 height 13
click at [598, 397] on input "checkbox" at bounding box center [596, 397] width 13 height 13
checkbox input "true"
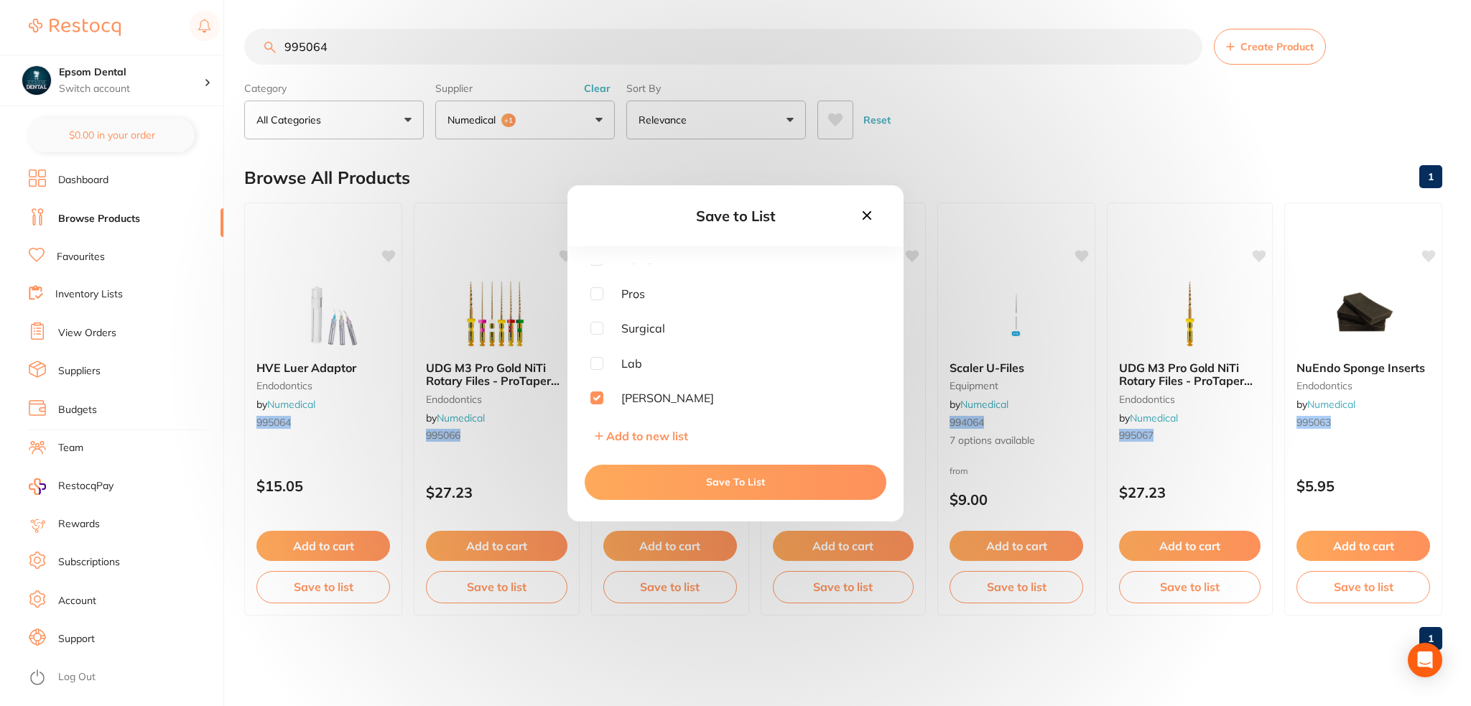
click at [717, 483] on button "Save To List" at bounding box center [736, 482] width 302 height 34
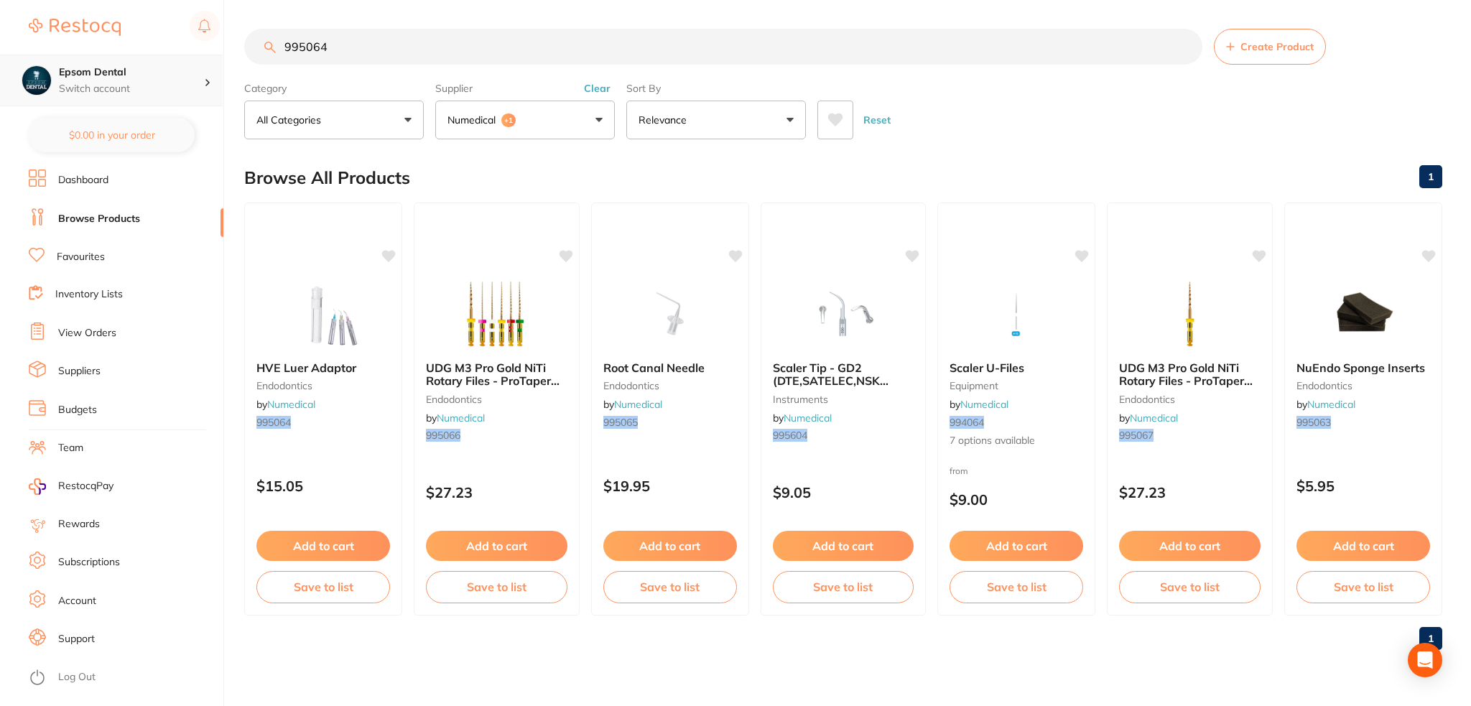
drag, startPoint x: 409, startPoint y: 60, endPoint x: 136, endPoint y: 61, distance: 272.2
click at [134, 61] on div "$0.00 Epsom Dental Switch account Epsom Dental $0.00 in your order Dashboard Br…" at bounding box center [735, 353] width 1471 height 706
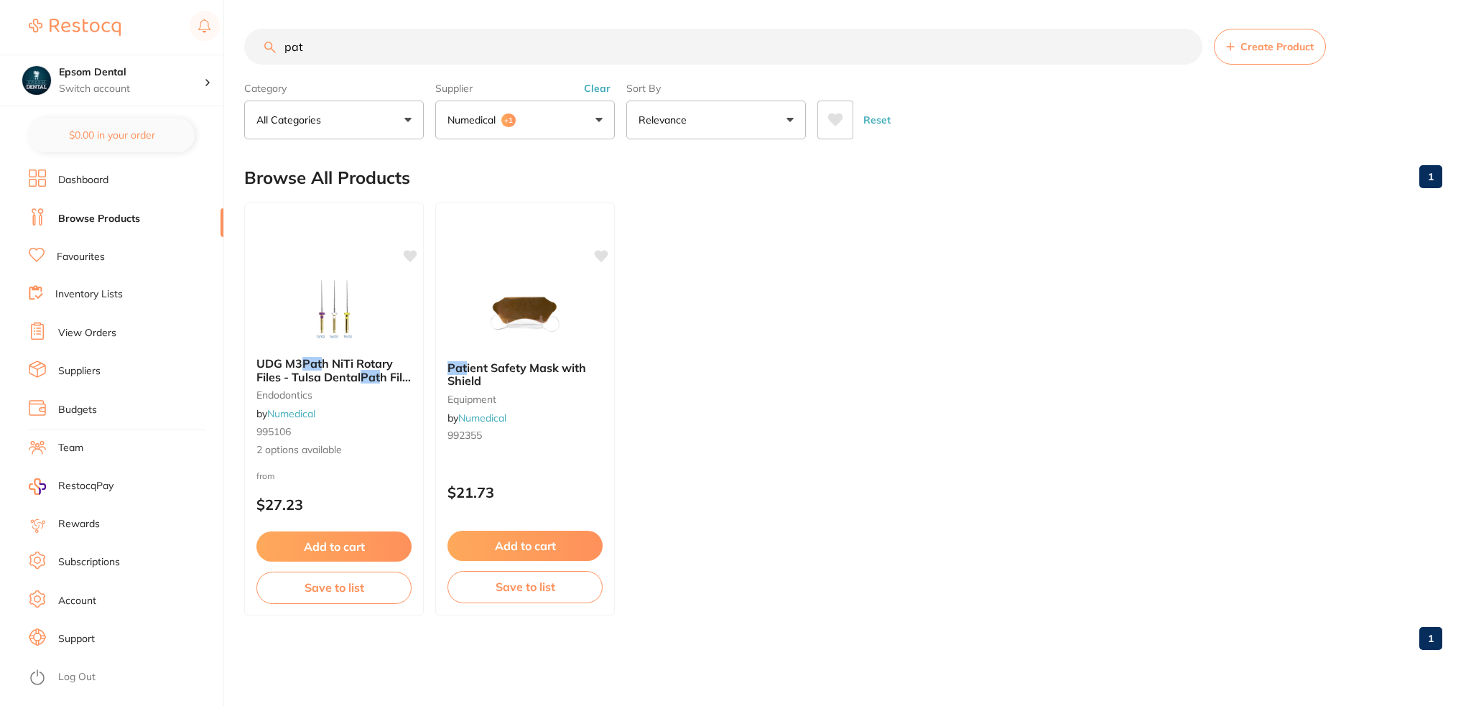
click at [509, 101] on button "Numedical +1" at bounding box center [525, 120] width 180 height 39
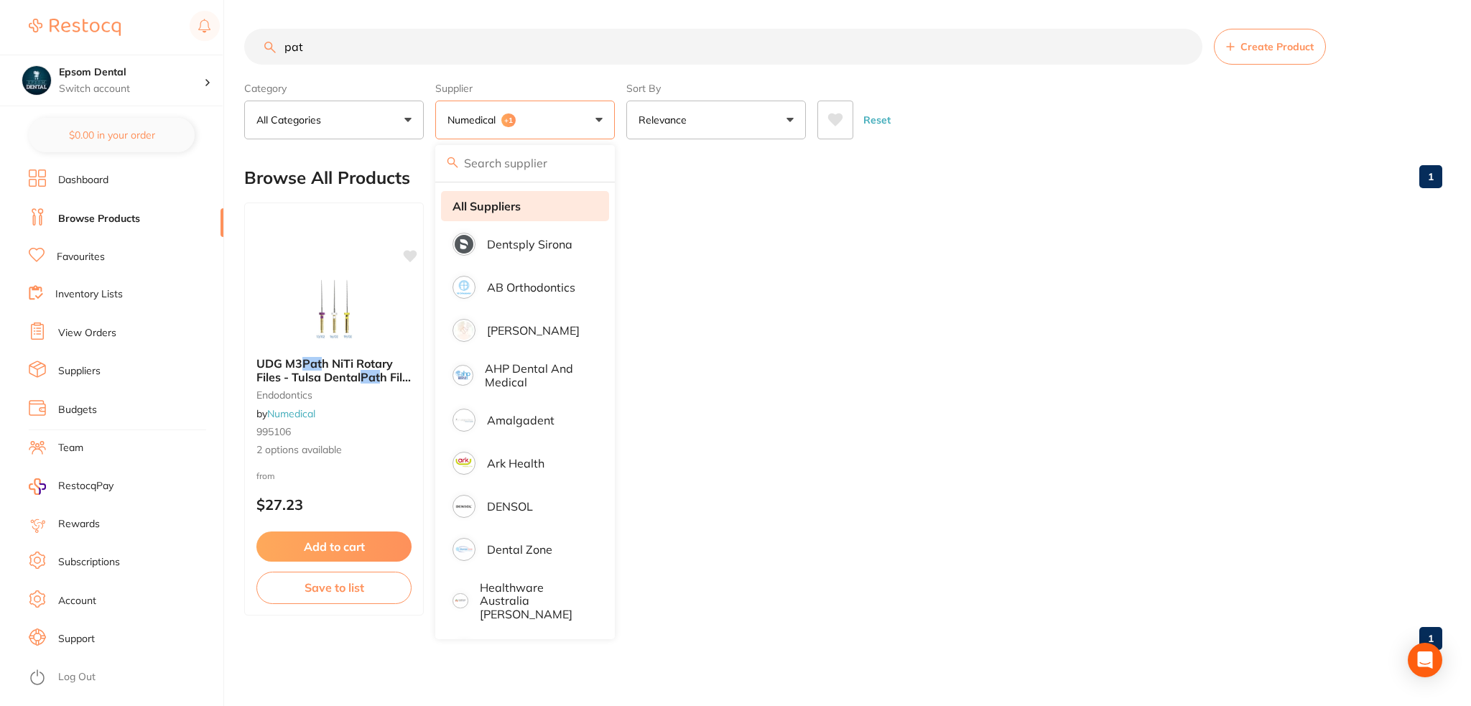
click at [523, 208] on li "All Suppliers" at bounding box center [525, 206] width 168 height 30
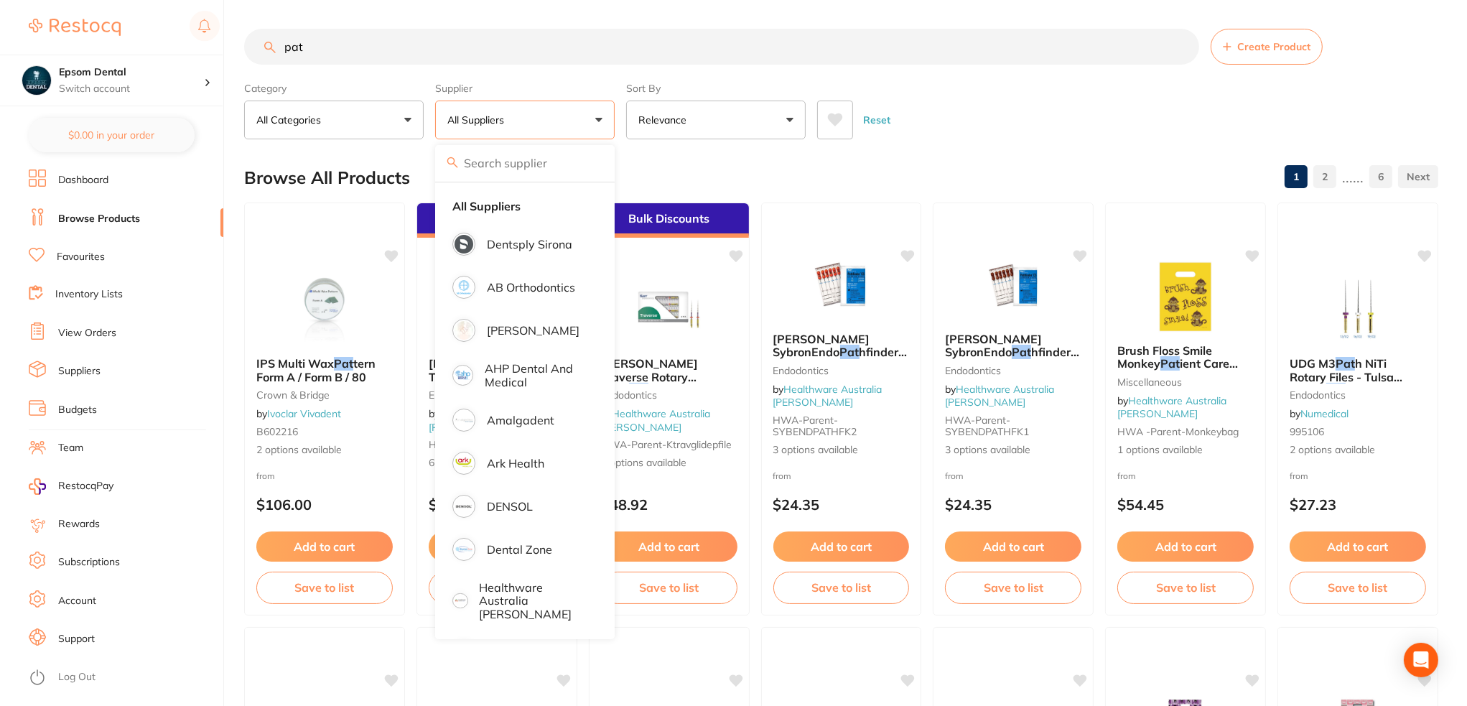
click at [371, 53] on input "pat" at bounding box center [721, 47] width 955 height 36
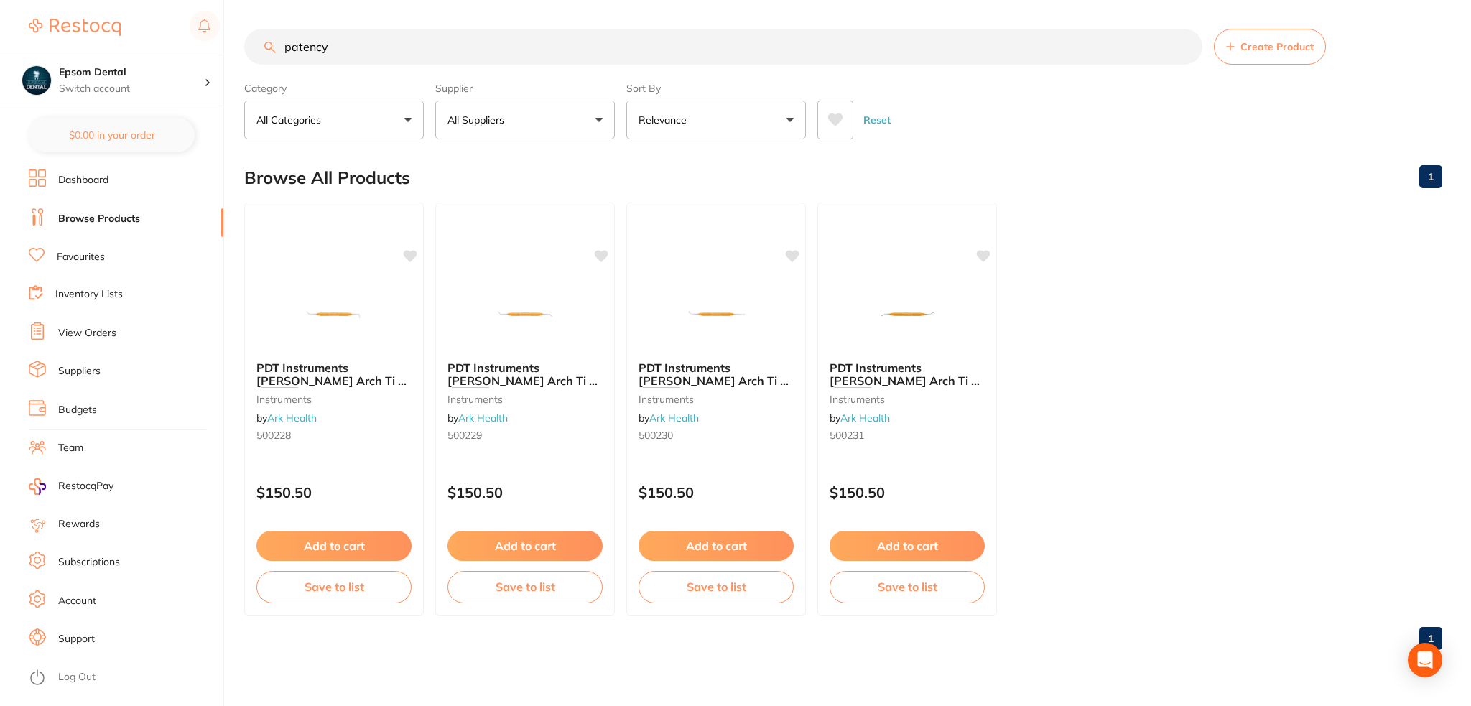
click at [489, 114] on p "All Suppliers" at bounding box center [478, 120] width 62 height 14
drag, startPoint x: 581, startPoint y: 54, endPoint x: 297, endPoint y: 68, distance: 284.8
click at [297, 68] on section "patency Create Product Category All Categories All Categories instruments Clear…" at bounding box center [843, 84] width 1198 height 111
type input "p"
paste input "K-17521654008"
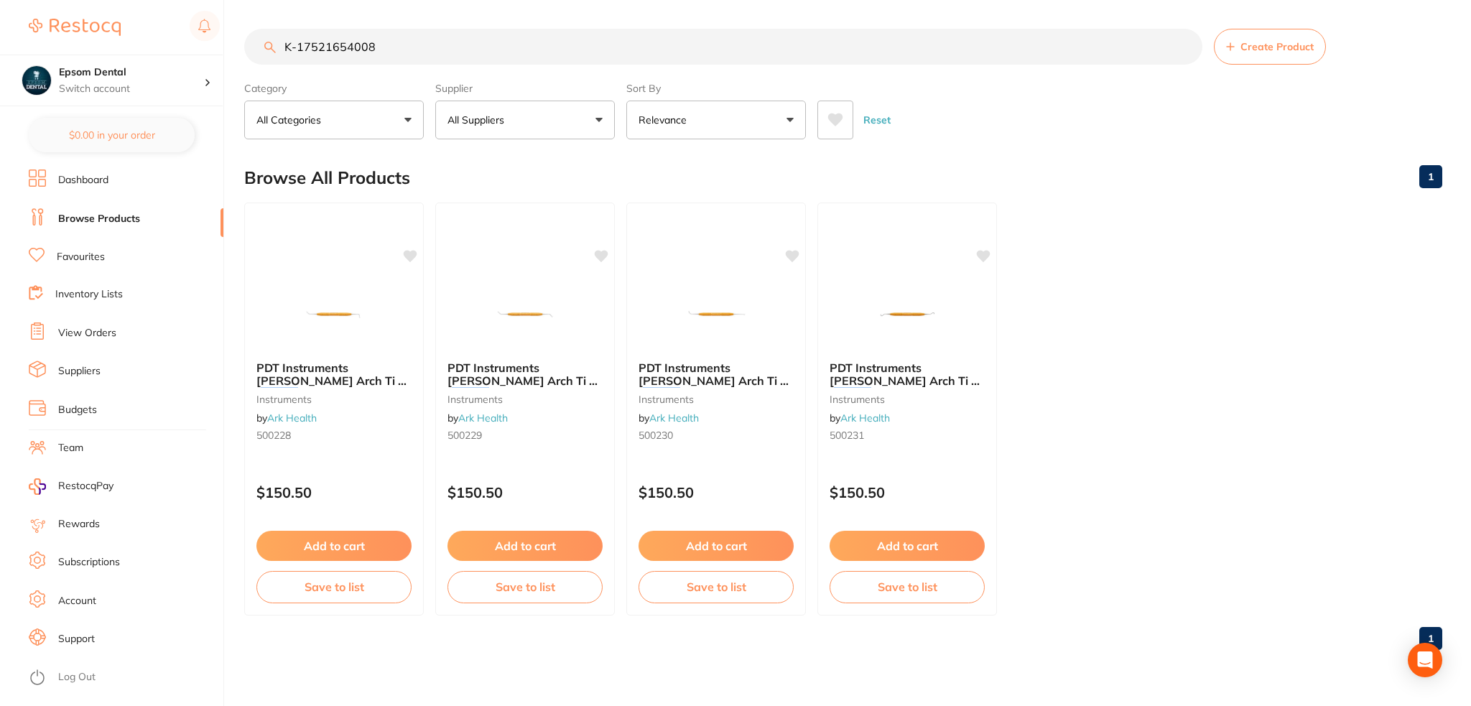
click at [387, 52] on input "K-17521654008" at bounding box center [723, 47] width 958 height 36
click at [310, 46] on input "K-17521654008" at bounding box center [723, 47] width 958 height 36
paste input "K-17521654008"
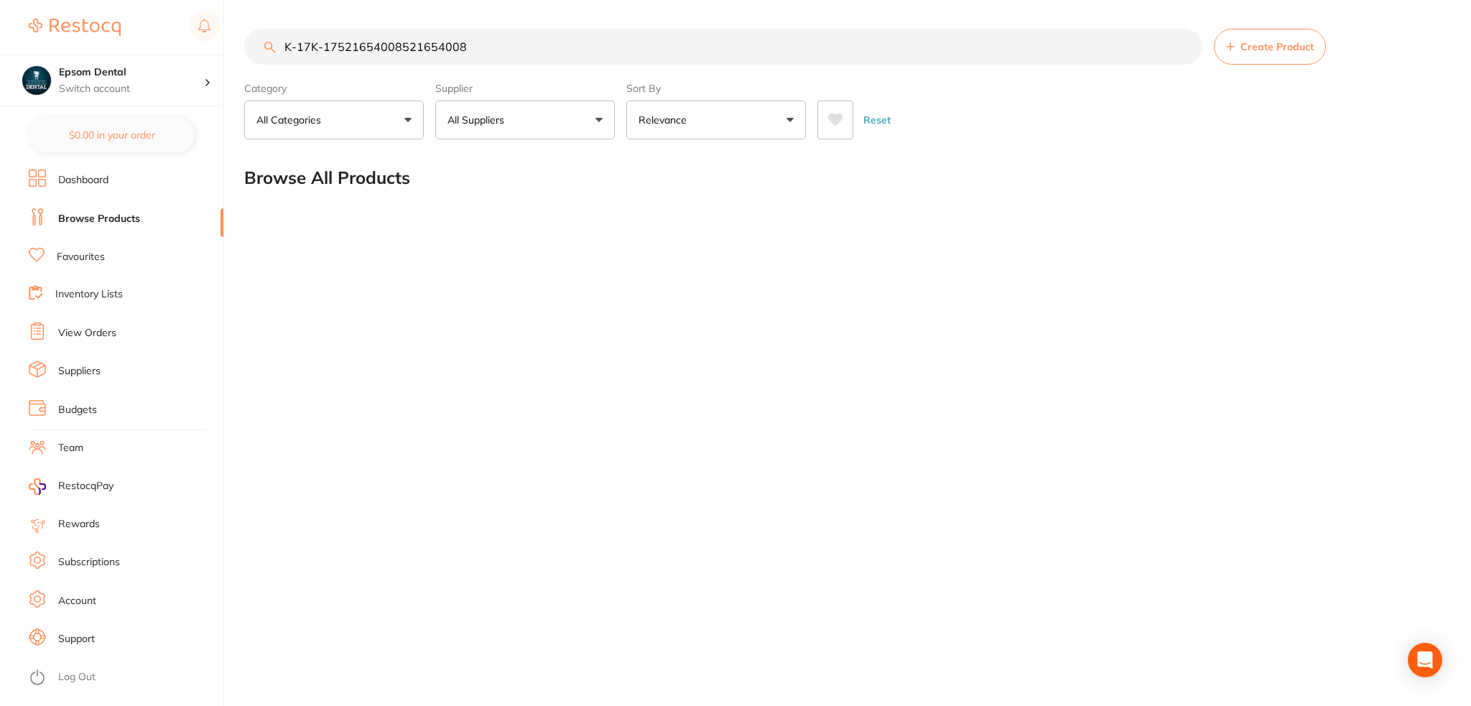
drag, startPoint x: 566, startPoint y: 45, endPoint x: 215, endPoint y: 45, distance: 351.2
click at [215, 45] on div "$0.00 Epsom Dental Switch account Epsom Dental $0.00 in your order Dashboard Br…" at bounding box center [735, 353] width 1471 height 706
paste input "search"
drag, startPoint x: 426, startPoint y: 54, endPoint x: 323, endPoint y: 52, distance: 103.5
click at [323, 52] on input "K-17521654008" at bounding box center [723, 47] width 958 height 36
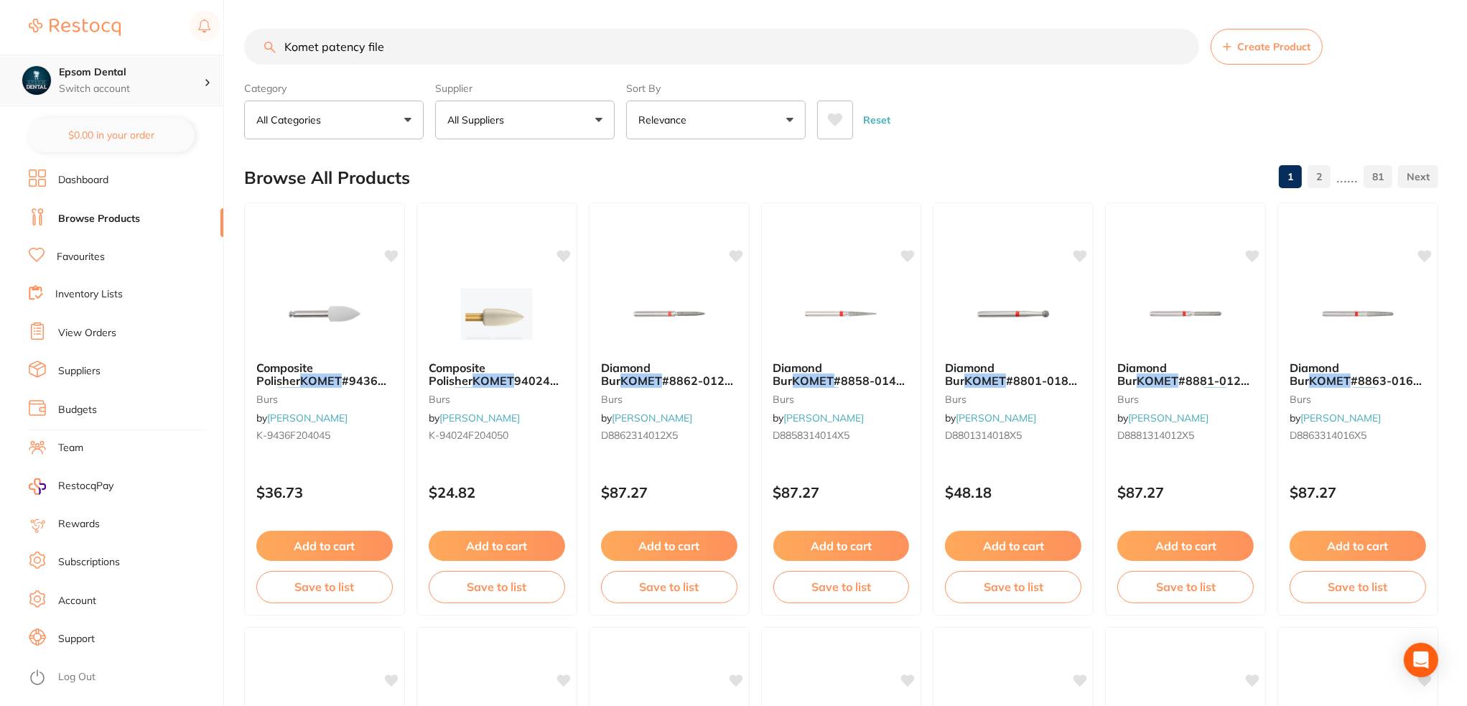
drag, startPoint x: 424, startPoint y: 37, endPoint x: 218, endPoint y: 59, distance: 206.6
click at [217, 58] on div "$0.00 Epsom Dental Switch account Epsom Dental $0.00 in your order Dashboard Br…" at bounding box center [733, 353] width 1467 height 706
paste input "-17521654008"
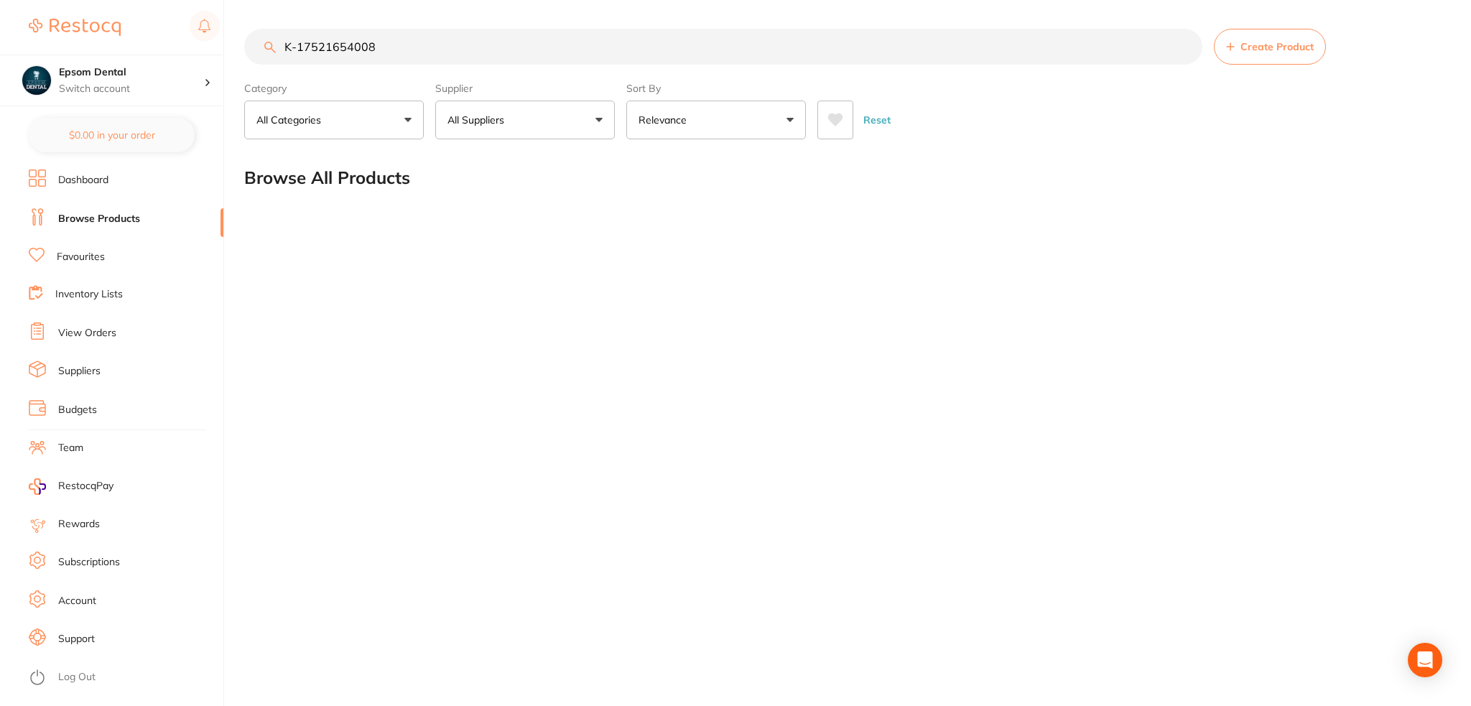
drag, startPoint x: 370, startPoint y: 47, endPoint x: 249, endPoint y: 47, distance: 120.7
click at [249, 47] on input "K-17521654008" at bounding box center [723, 47] width 958 height 36
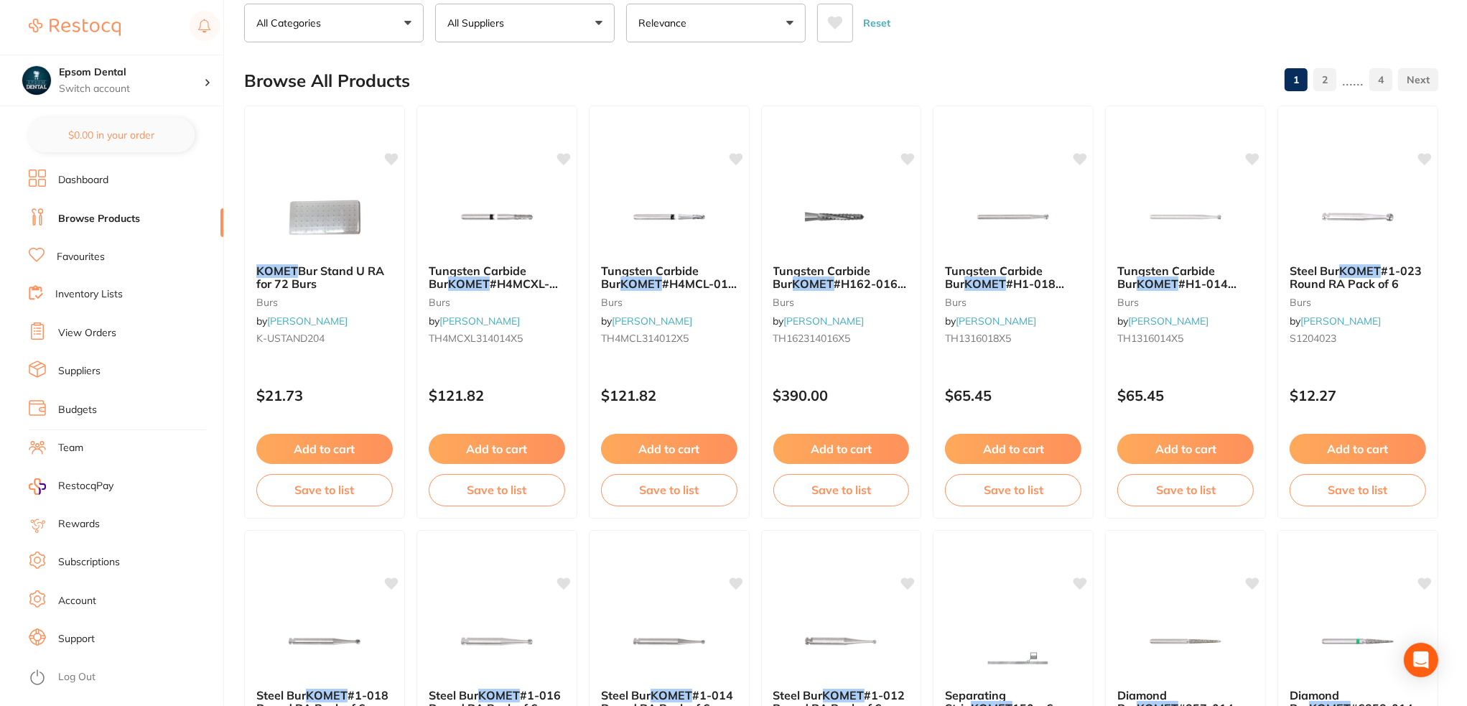
scroll to position [72, 0]
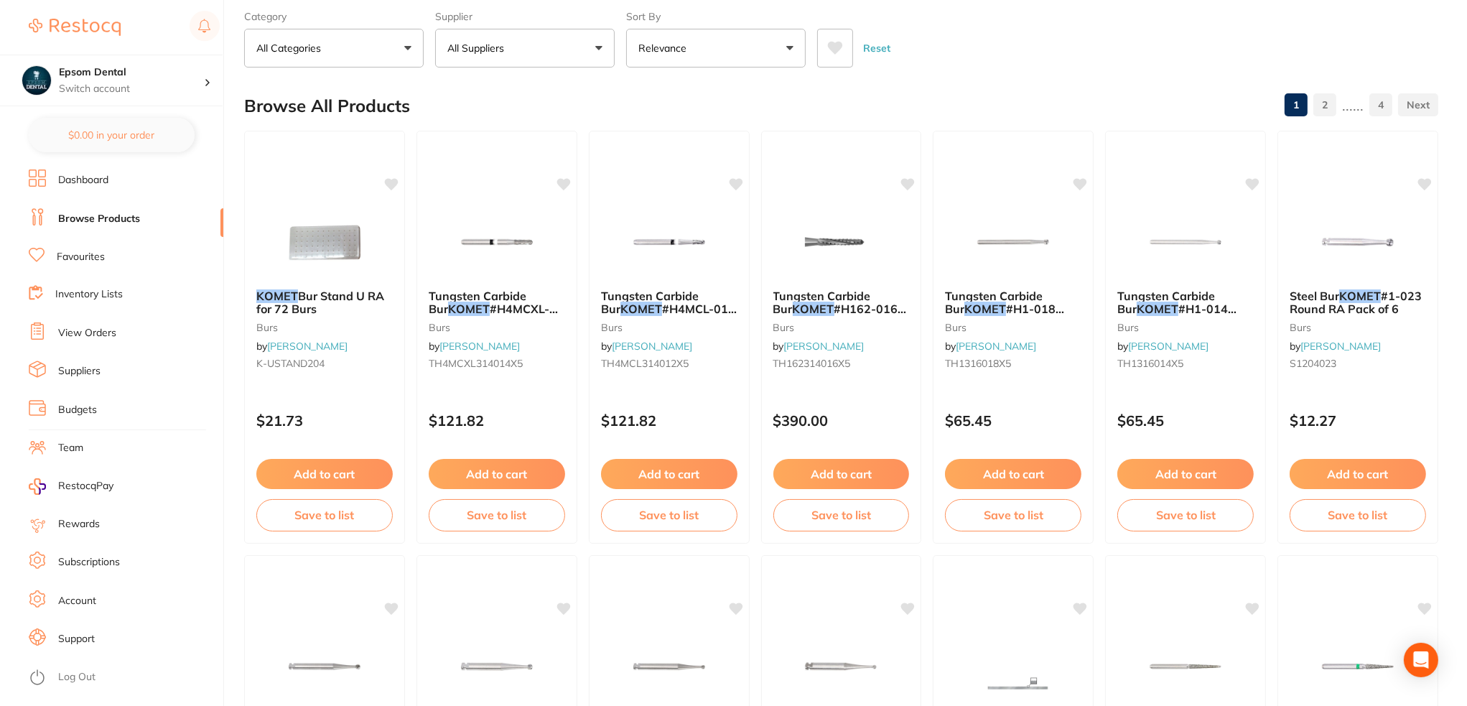
type input "komet"
drag, startPoint x: 569, startPoint y: 45, endPoint x: 566, endPoint y: 53, distance: 8.4
click at [569, 45] on button "All Suppliers" at bounding box center [525, 48] width 180 height 39
click at [532, 166] on p "[PERSON_NAME]" at bounding box center [533, 172] width 93 height 13
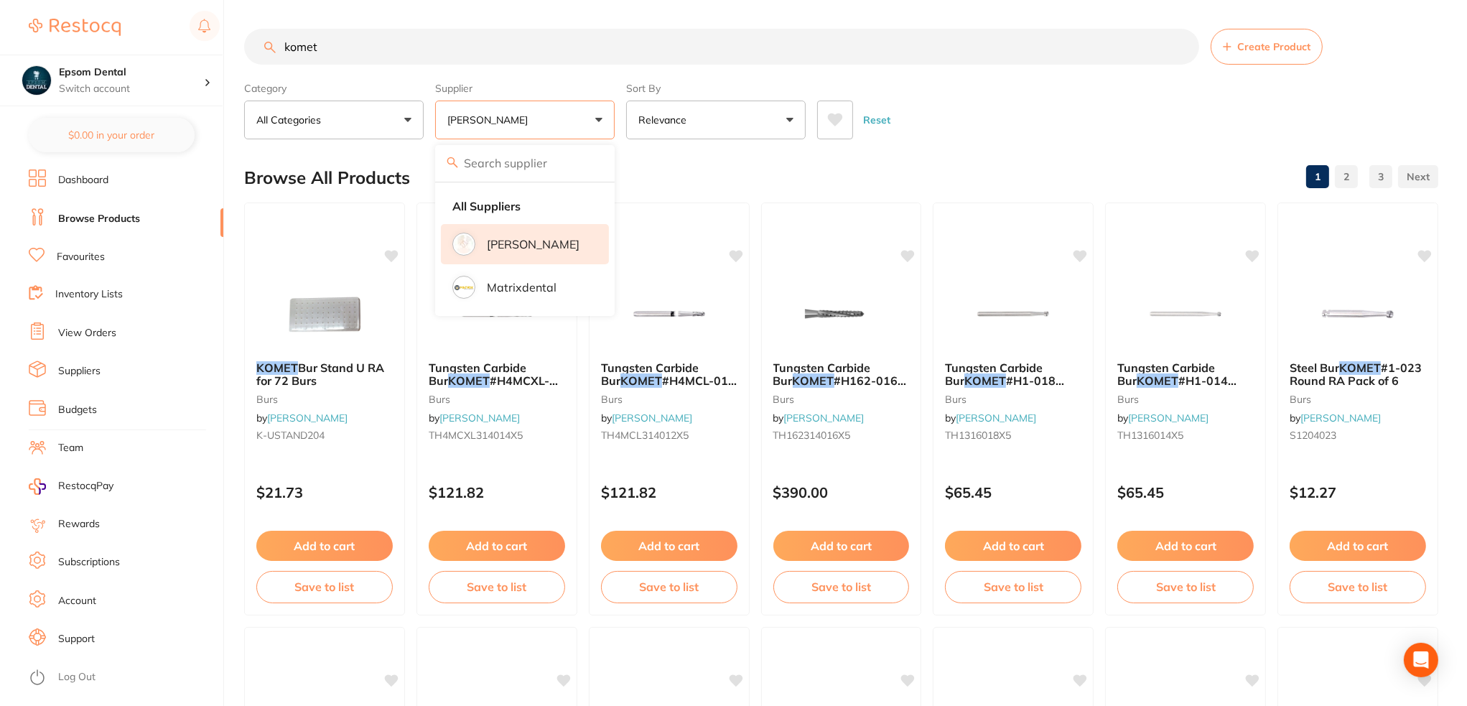
click at [1004, 156] on div "Browse All Products 1 2 3" at bounding box center [841, 178] width 1194 height 48
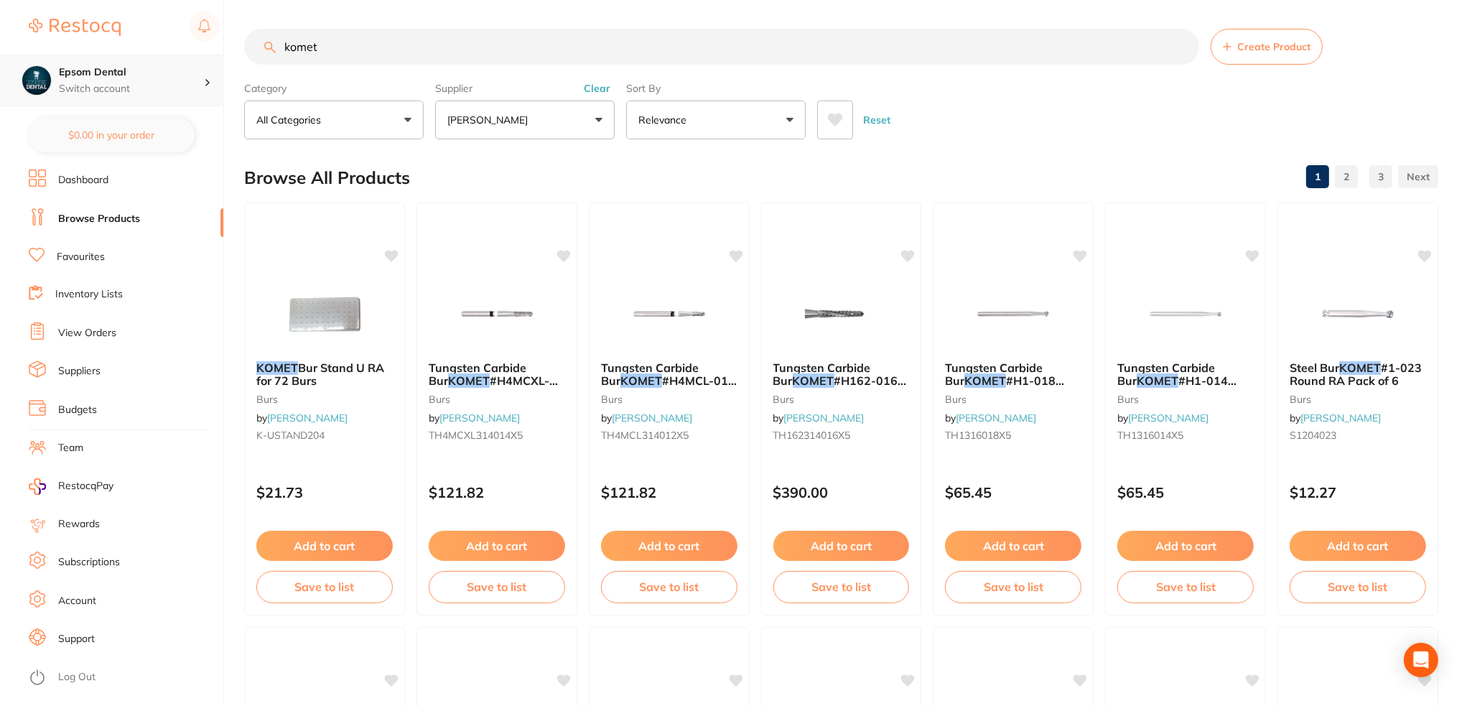
drag, startPoint x: 437, startPoint y: 54, endPoint x: 197, endPoint y: 80, distance: 242.0
click at [198, 80] on div "$0.00 Epsom Dental Switch account Epsom Dental $0.00 in your order Dashboard Br…" at bounding box center [733, 353] width 1467 height 706
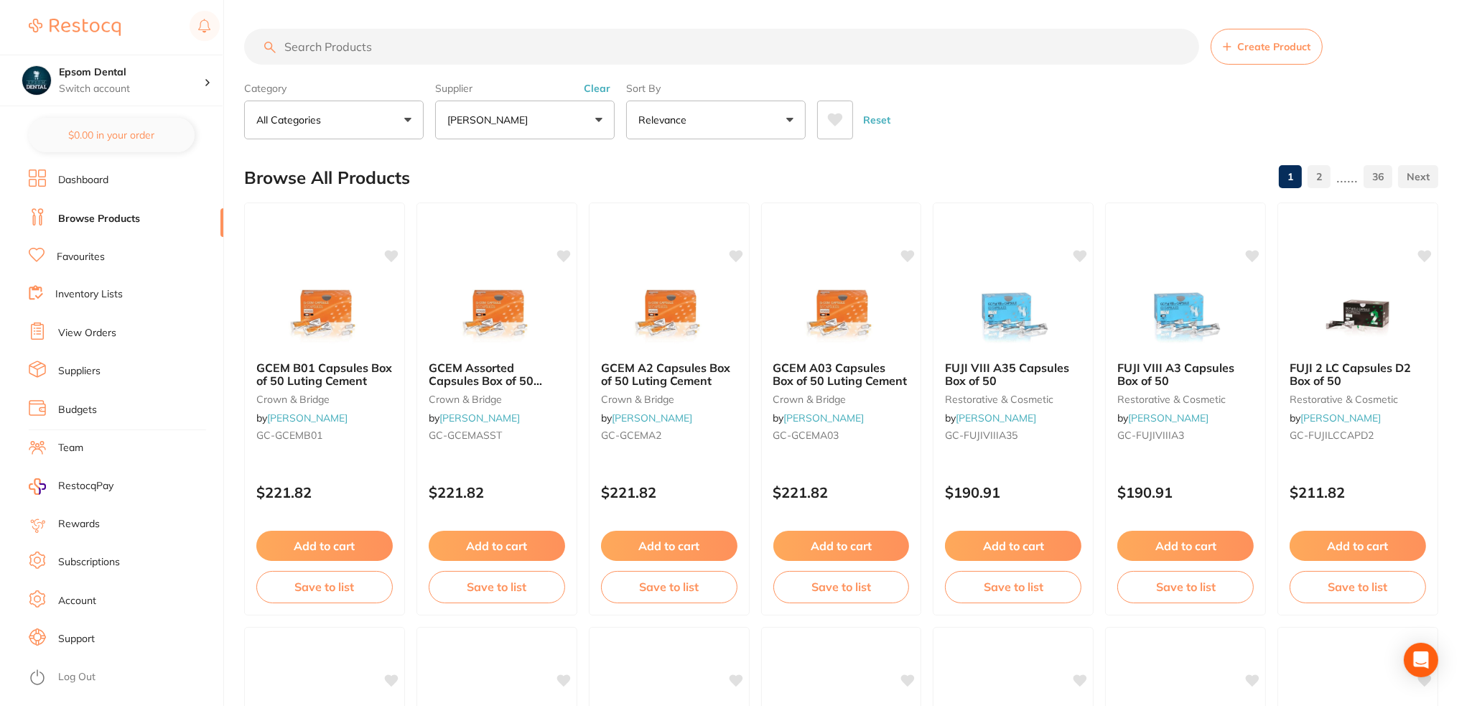
click at [454, 60] on input "search" at bounding box center [721, 47] width 955 height 36
click at [494, 117] on p "[PERSON_NAME]" at bounding box center [490, 120] width 86 height 14
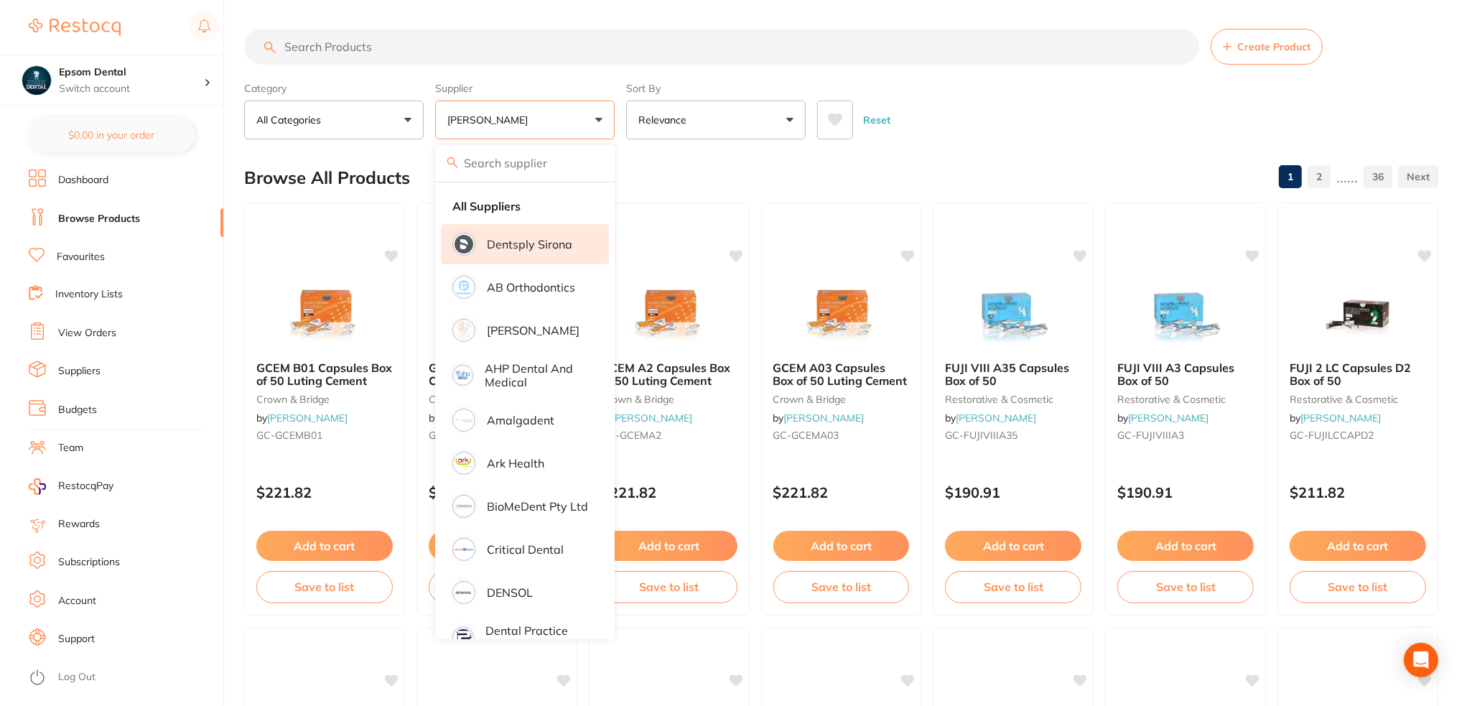
click at [536, 253] on li "Dentsply Sirona" at bounding box center [525, 244] width 168 height 40
click at [687, 45] on input "search" at bounding box center [721, 47] width 955 height 36
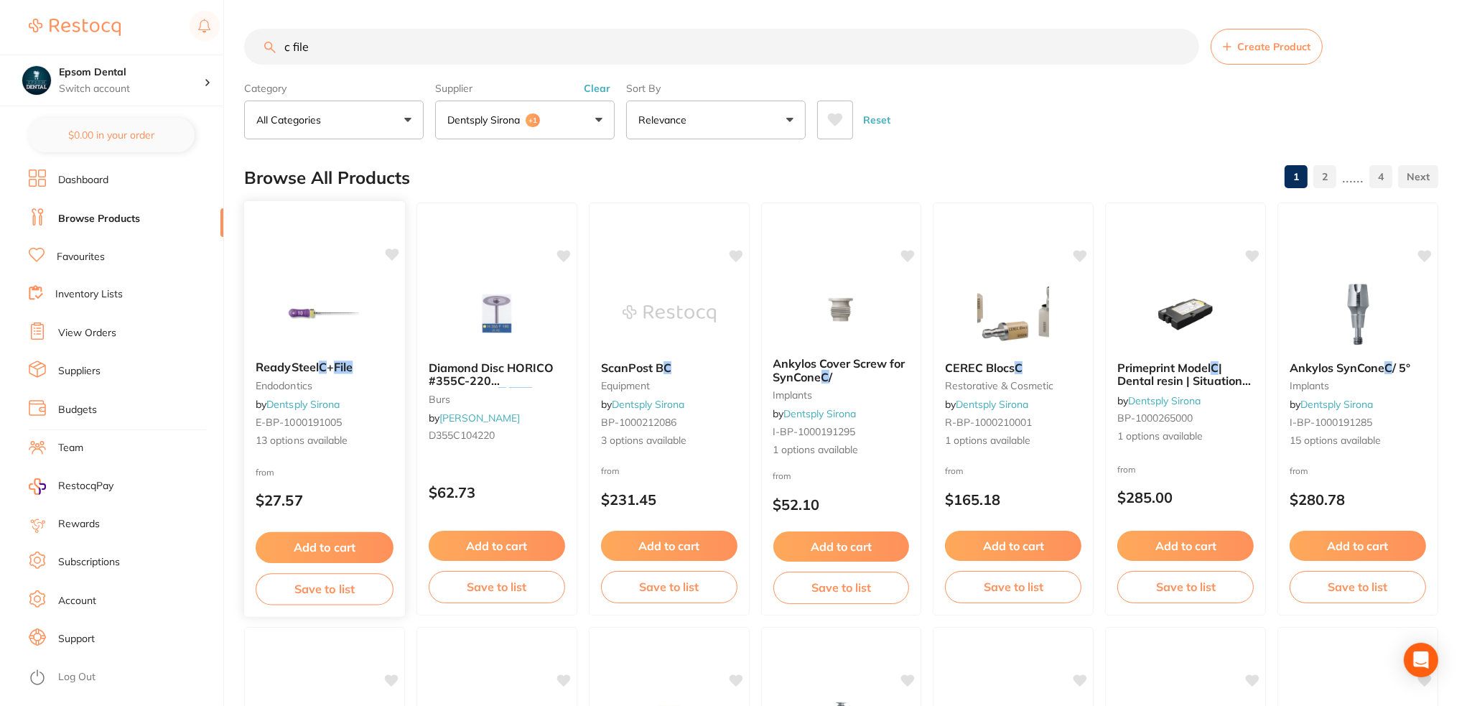
type input "c file"
click at [328, 594] on button "Save to list" at bounding box center [325, 589] width 138 height 32
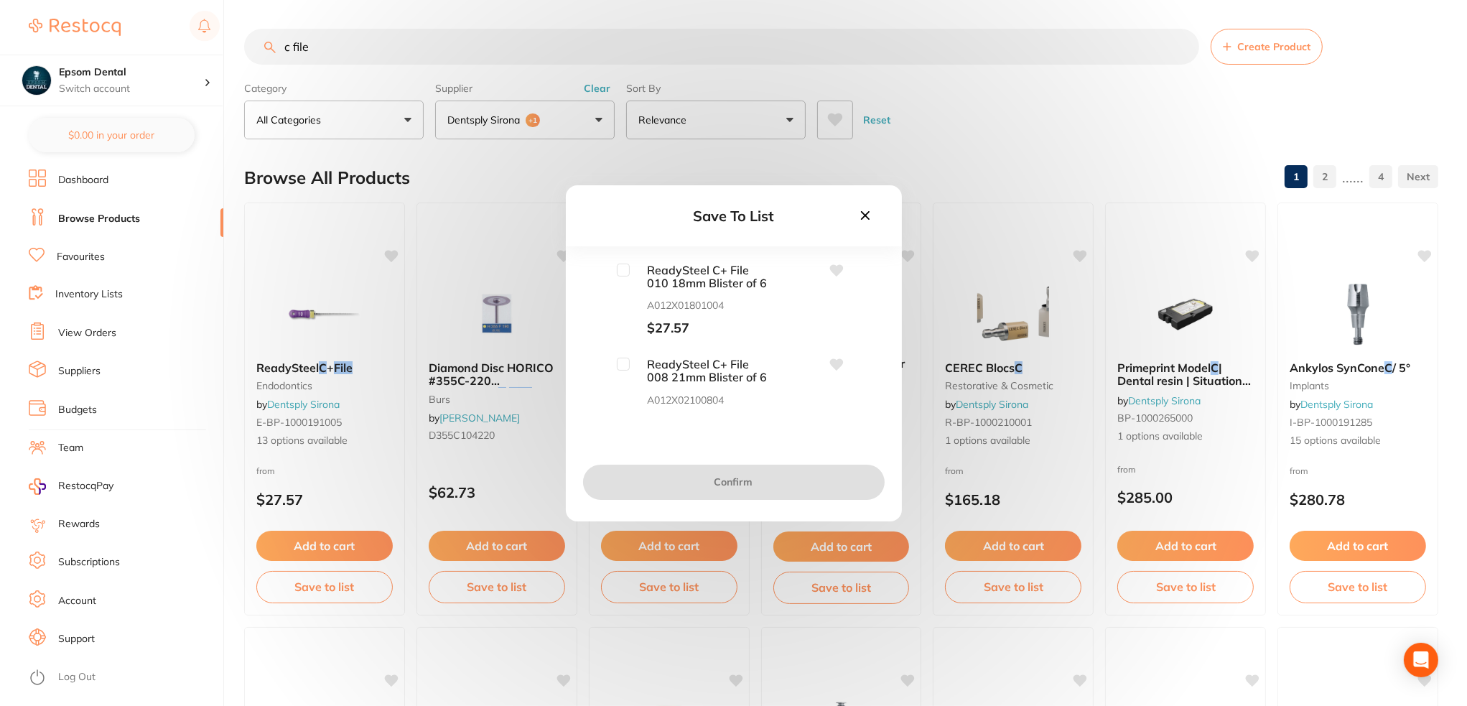
click at [621, 272] on input "checkbox" at bounding box center [623, 270] width 13 height 13
checkbox input "true"
click at [617, 371] on div "ReadySteel C+ File 008 21mm Blister of 6 A012X02100804 $27.57" at bounding box center [695, 394] width 157 height 73
click at [621, 364] on input "checkbox" at bounding box center [623, 364] width 13 height 13
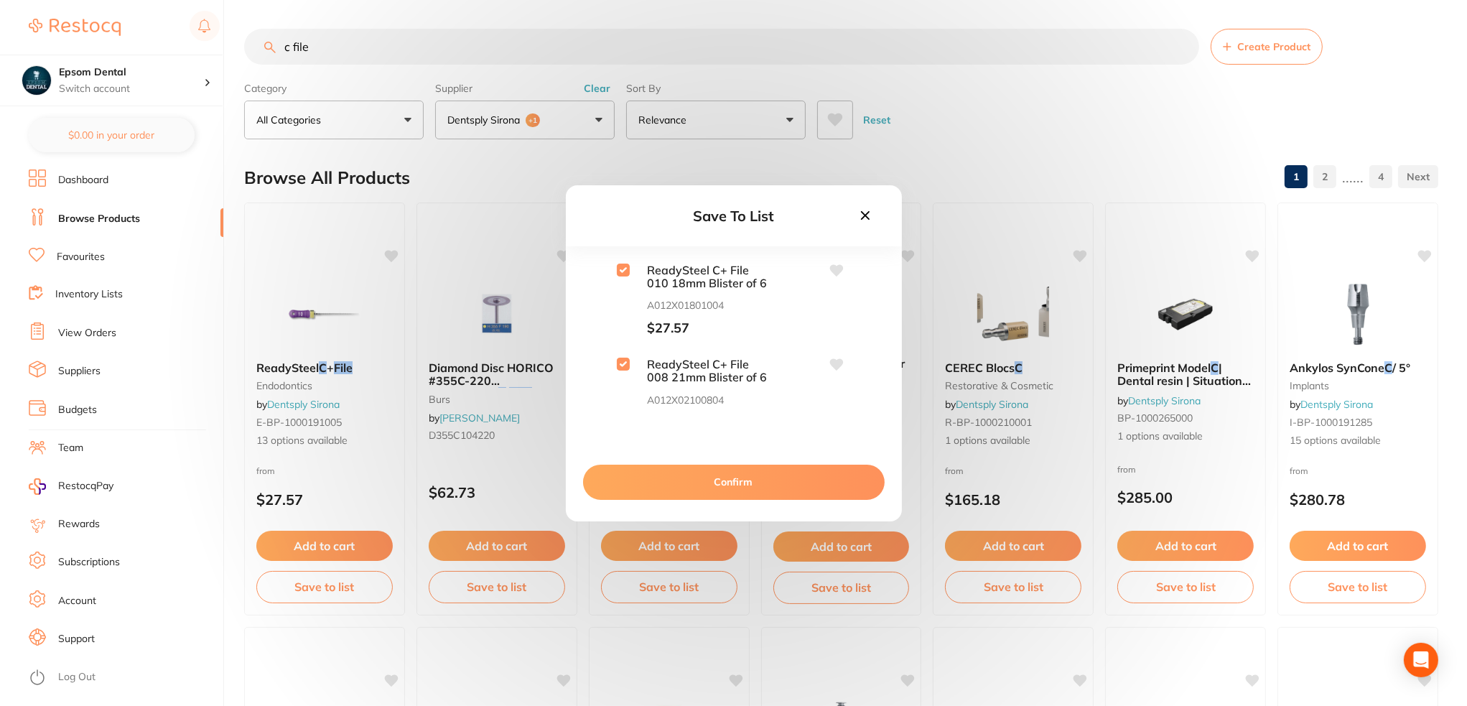
checkbox input "true"
click at [623, 317] on input "checkbox" at bounding box center [623, 315] width 13 height 13
checkbox input "true"
click at [625, 338] on input "checkbox" at bounding box center [623, 337] width 13 height 13
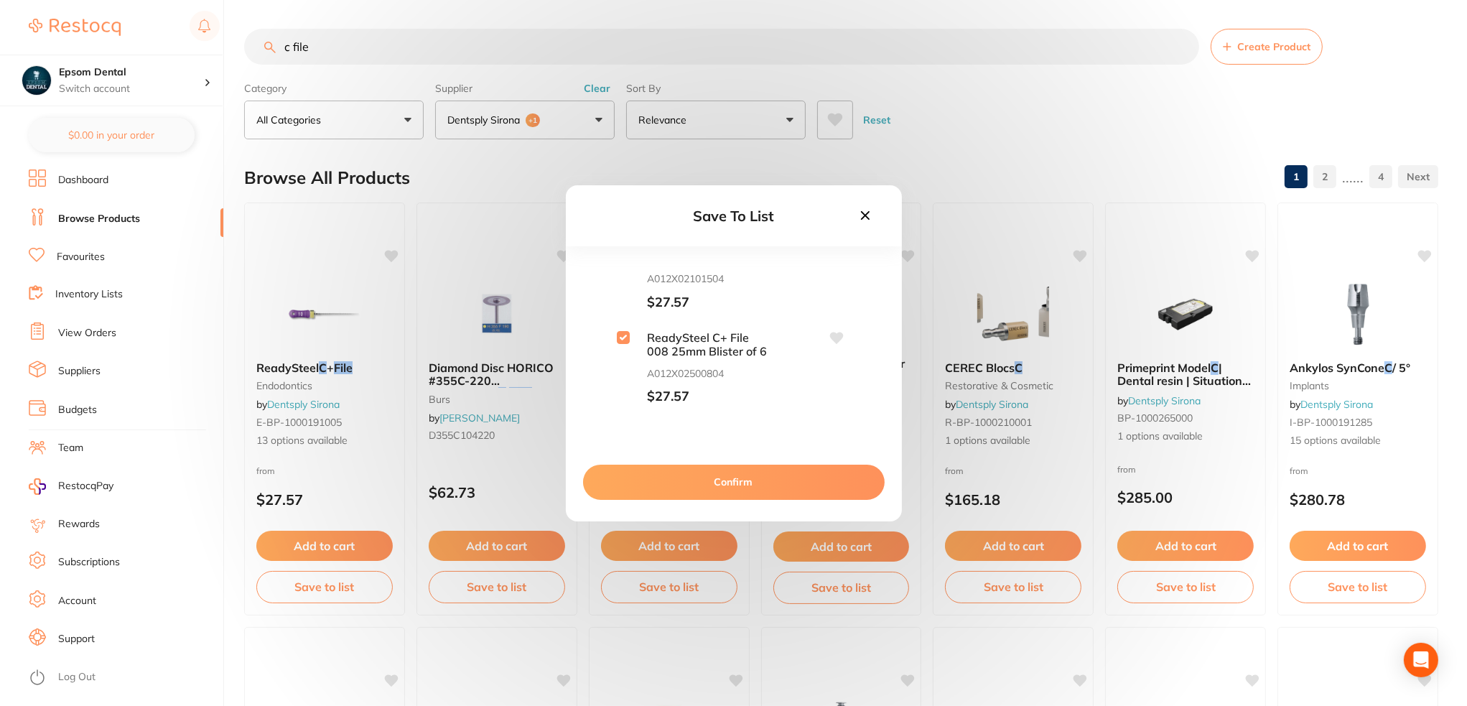
checkbox input "true"
click at [624, 358] on input "checkbox" at bounding box center [623, 360] width 13 height 13
checkbox input "true"
click at [630, 381] on span "ReadySteel C+ File 006 21mm Blister of 6" at bounding box center [702, 389] width 144 height 27
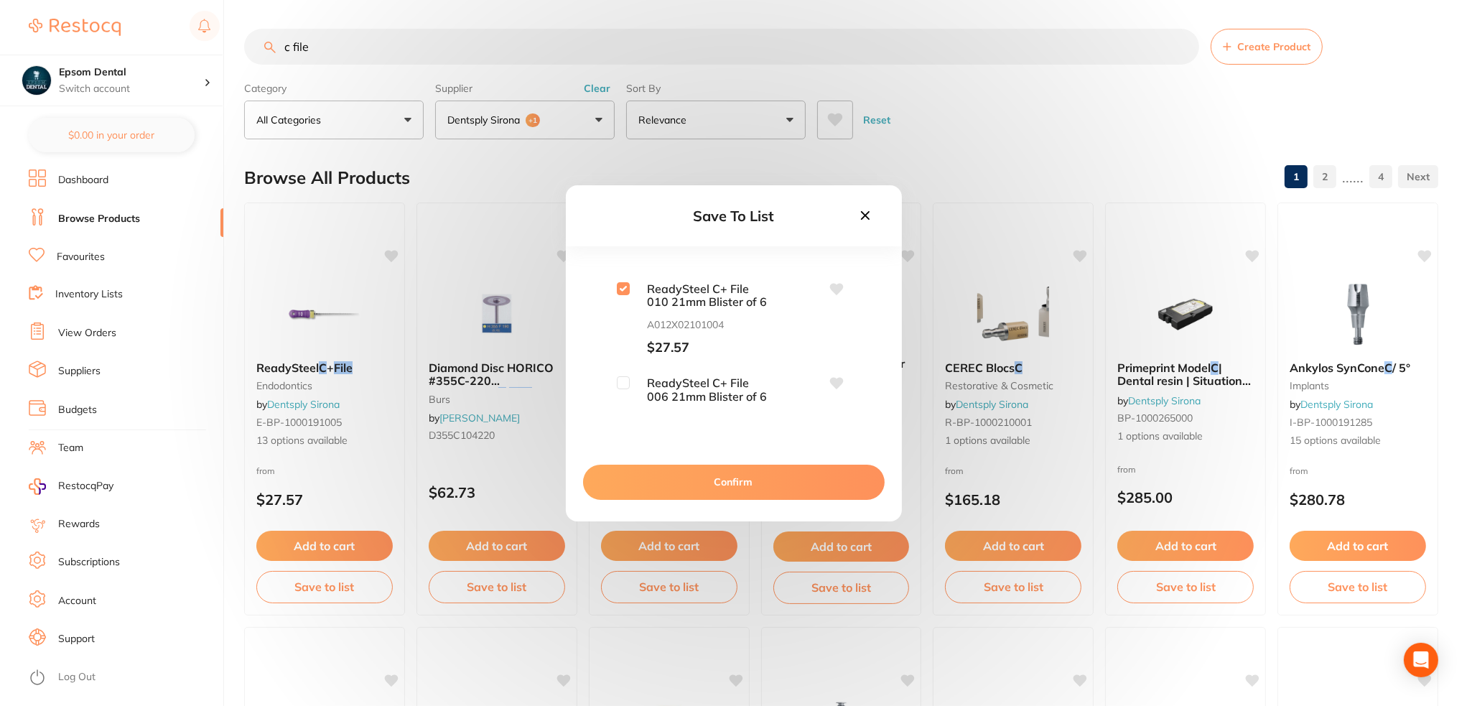
click at [626, 384] on input "checkbox" at bounding box center [623, 382] width 13 height 13
checkbox input "true"
click at [624, 335] on input "checkbox" at bounding box center [623, 334] width 13 height 13
checkbox input "true"
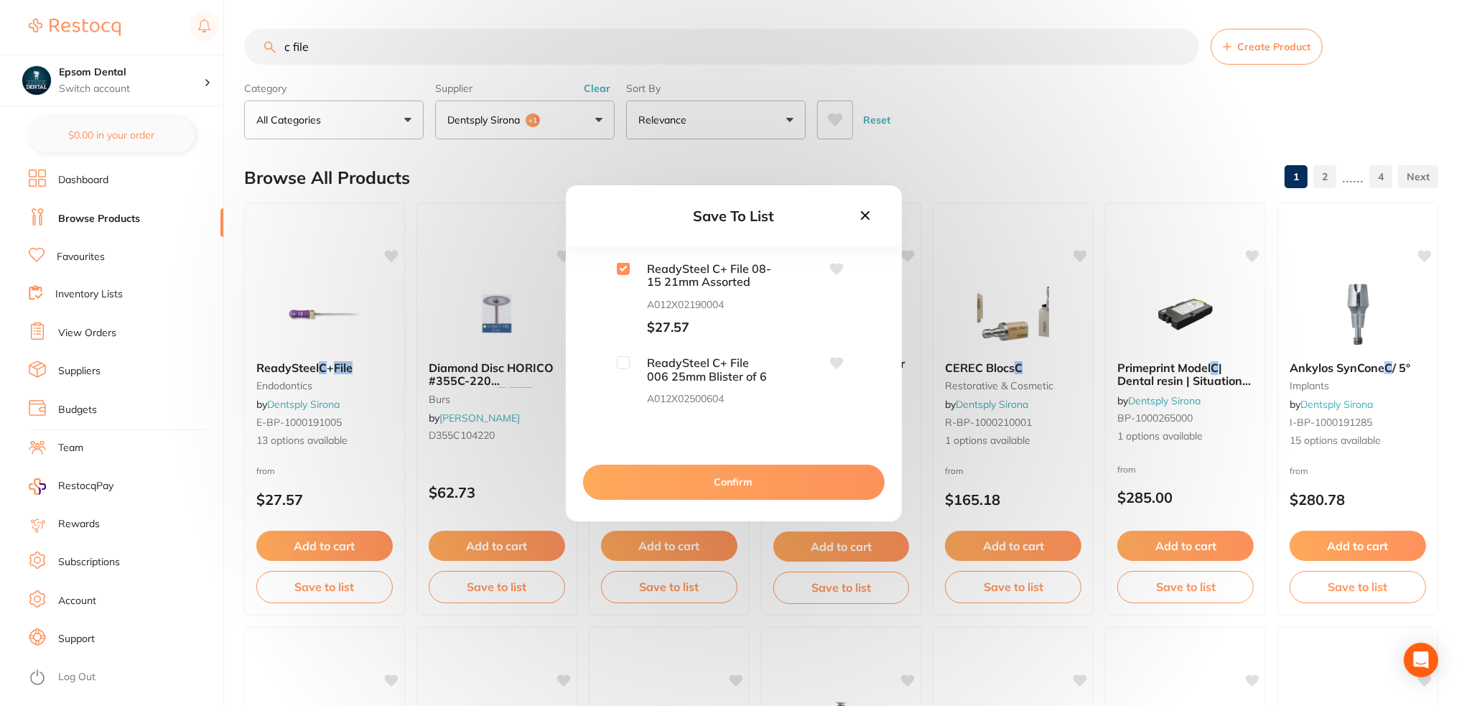
scroll to position [646, 0]
click at [626, 289] on input "checkbox" at bounding box center [623, 284] width 13 height 13
checkbox input "true"
click at [625, 374] on input "checkbox" at bounding box center [623, 379] width 13 height 13
checkbox input "true"
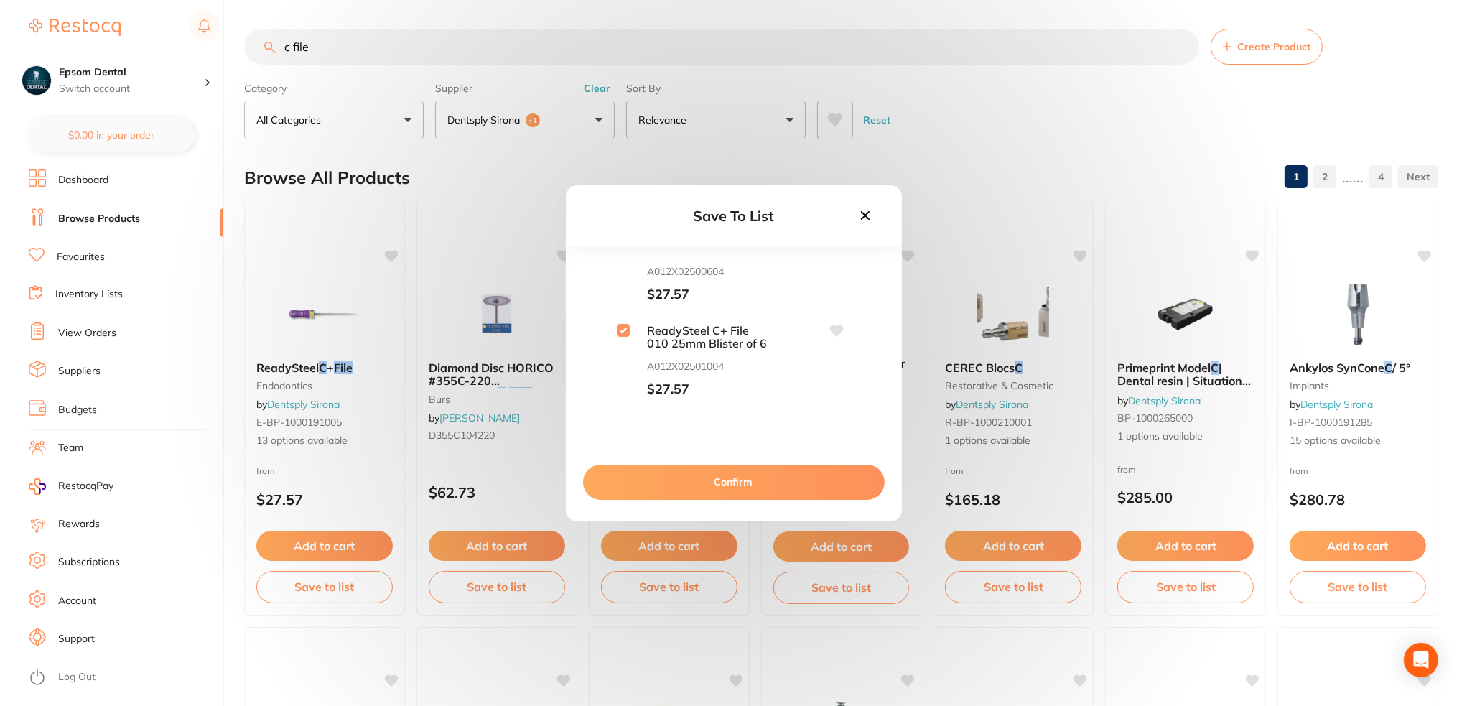
scroll to position [790, 0]
click at [624, 333] on input "checkbox" at bounding box center [623, 330] width 13 height 13
checkbox input "true"
click at [622, 353] on input "checkbox" at bounding box center [623, 352] width 13 height 13
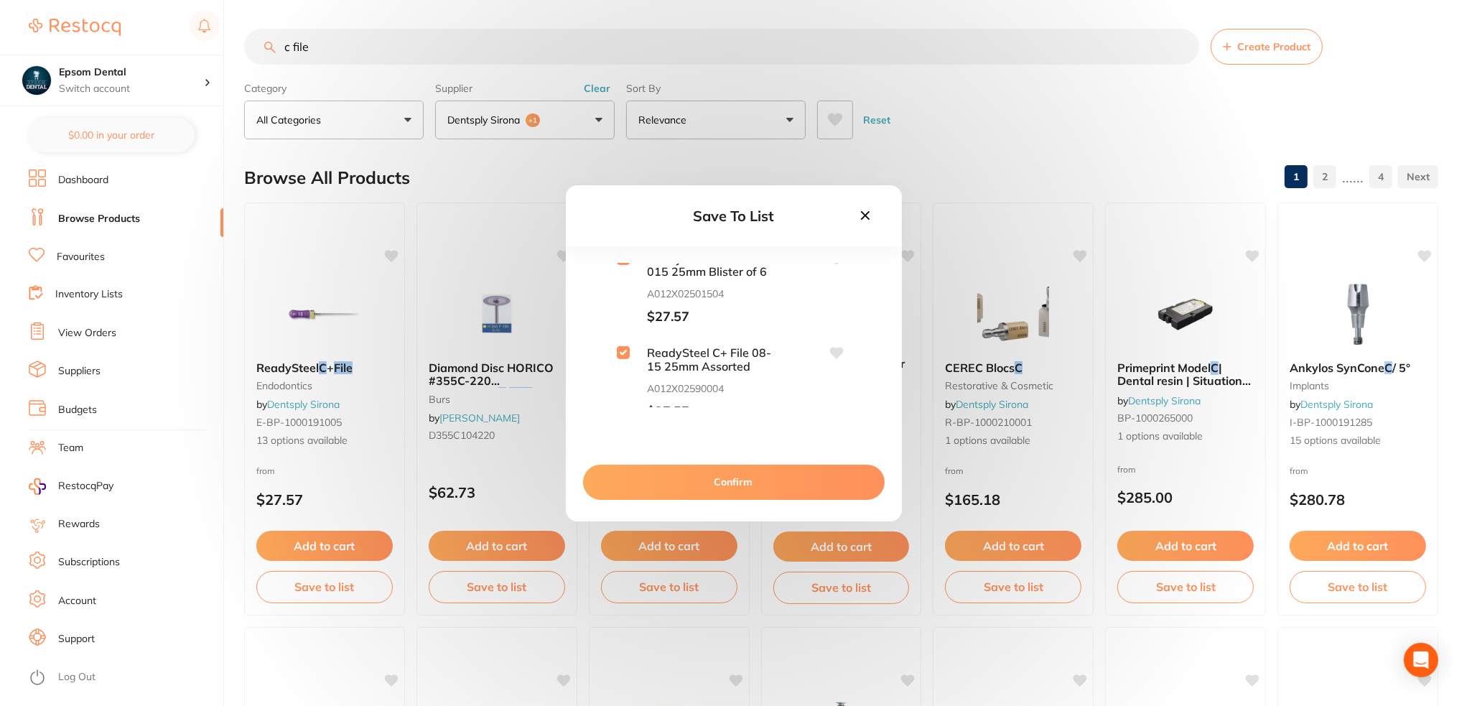
click at [627, 351] on input "checkbox" at bounding box center [623, 352] width 13 height 13
checkbox input "false"
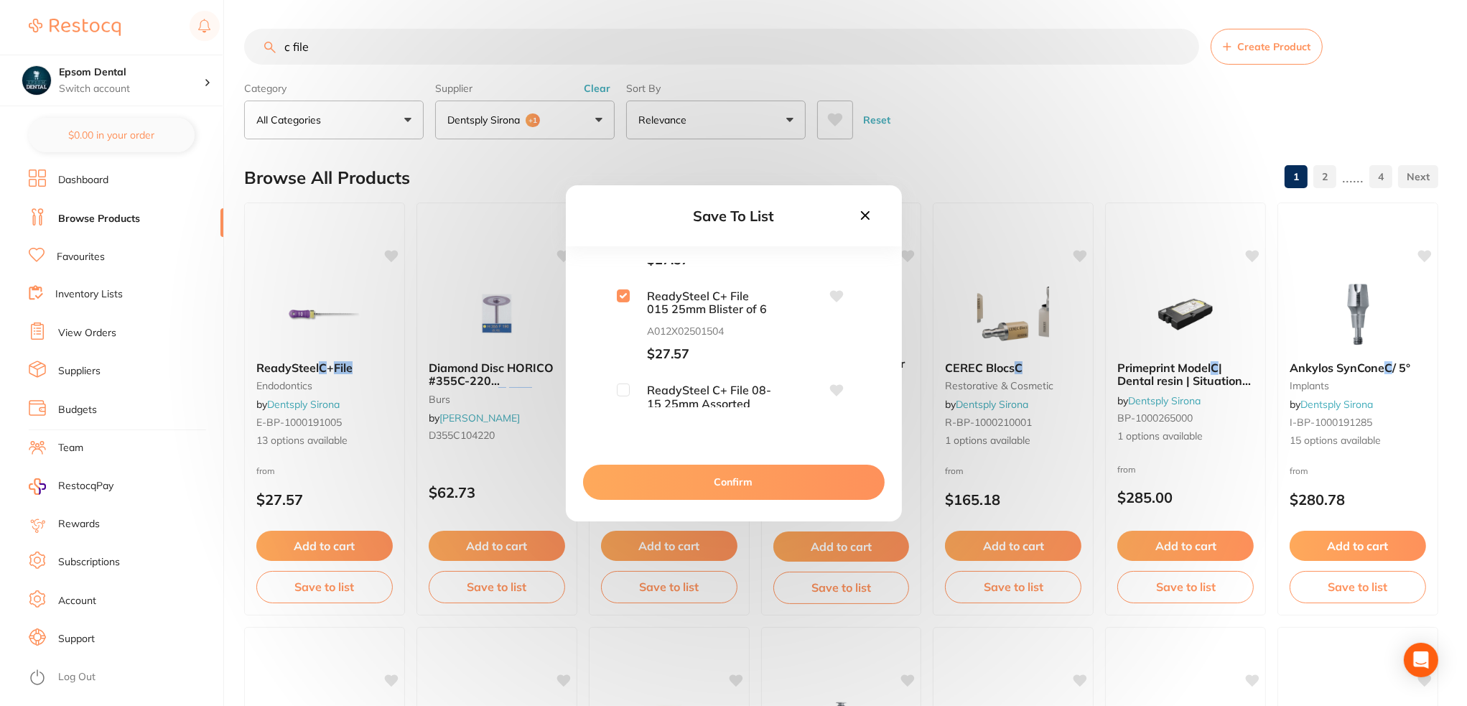
scroll to position [790, 0]
click at [622, 328] on input "checkbox" at bounding box center [623, 330] width 13 height 13
checkbox input "false"
click at [621, 333] on input "checkbox" at bounding box center [623, 334] width 13 height 13
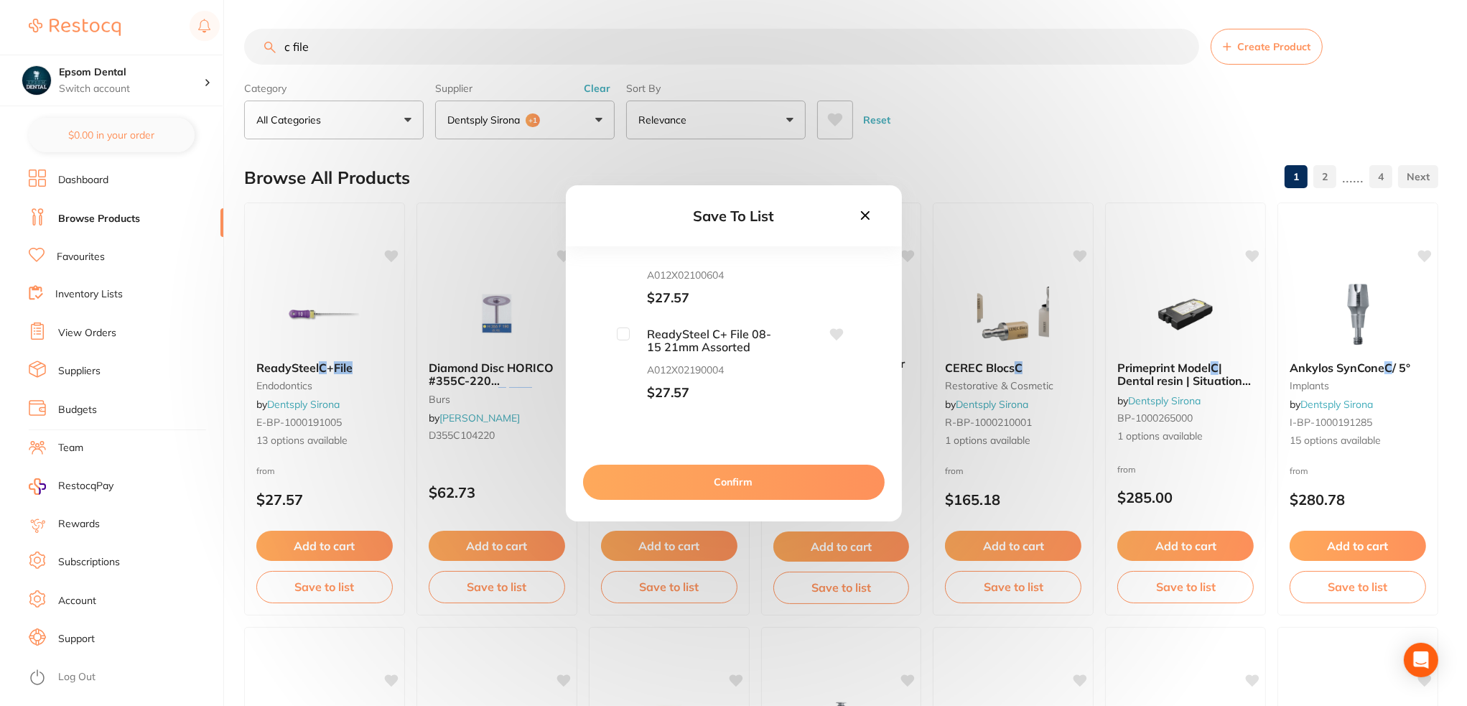
checkbox input "false"
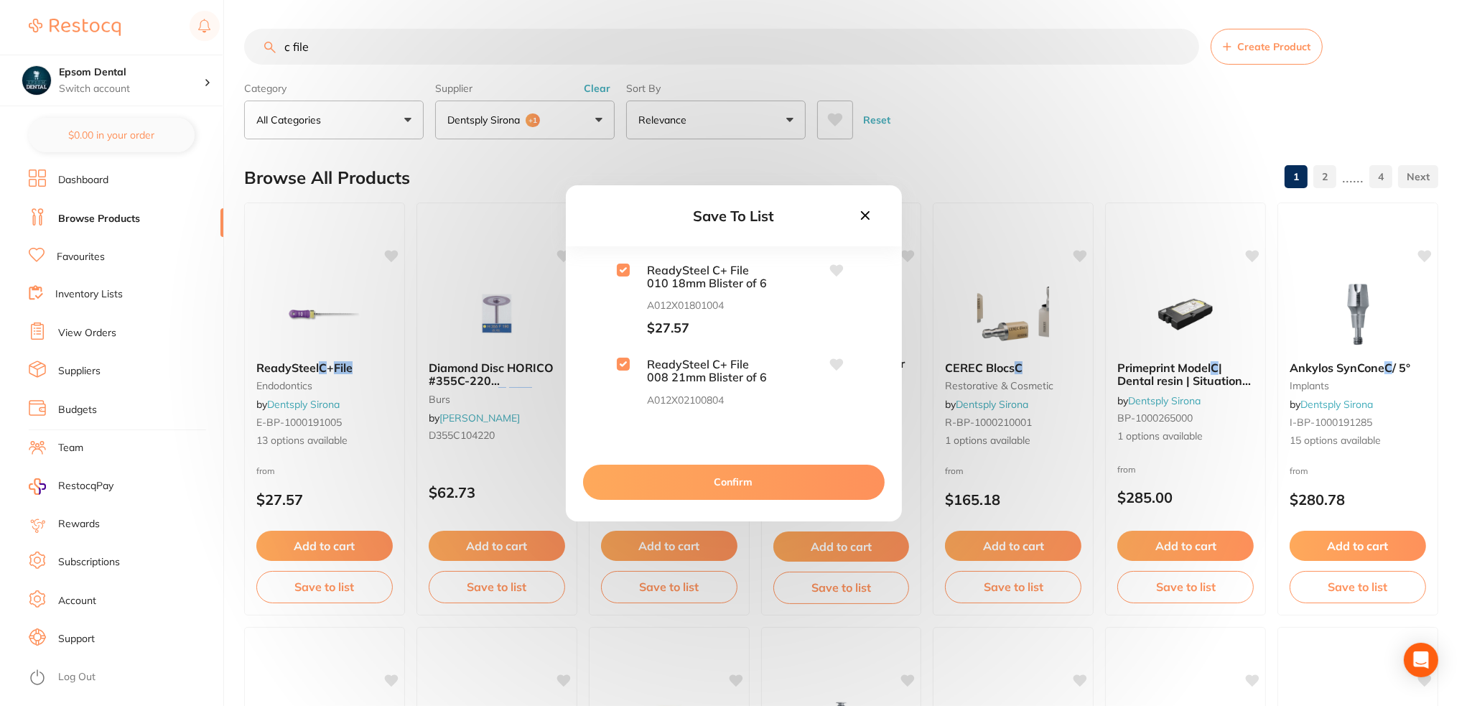
click at [625, 269] on input "checkbox" at bounding box center [623, 270] width 13 height 13
checkbox input "false"
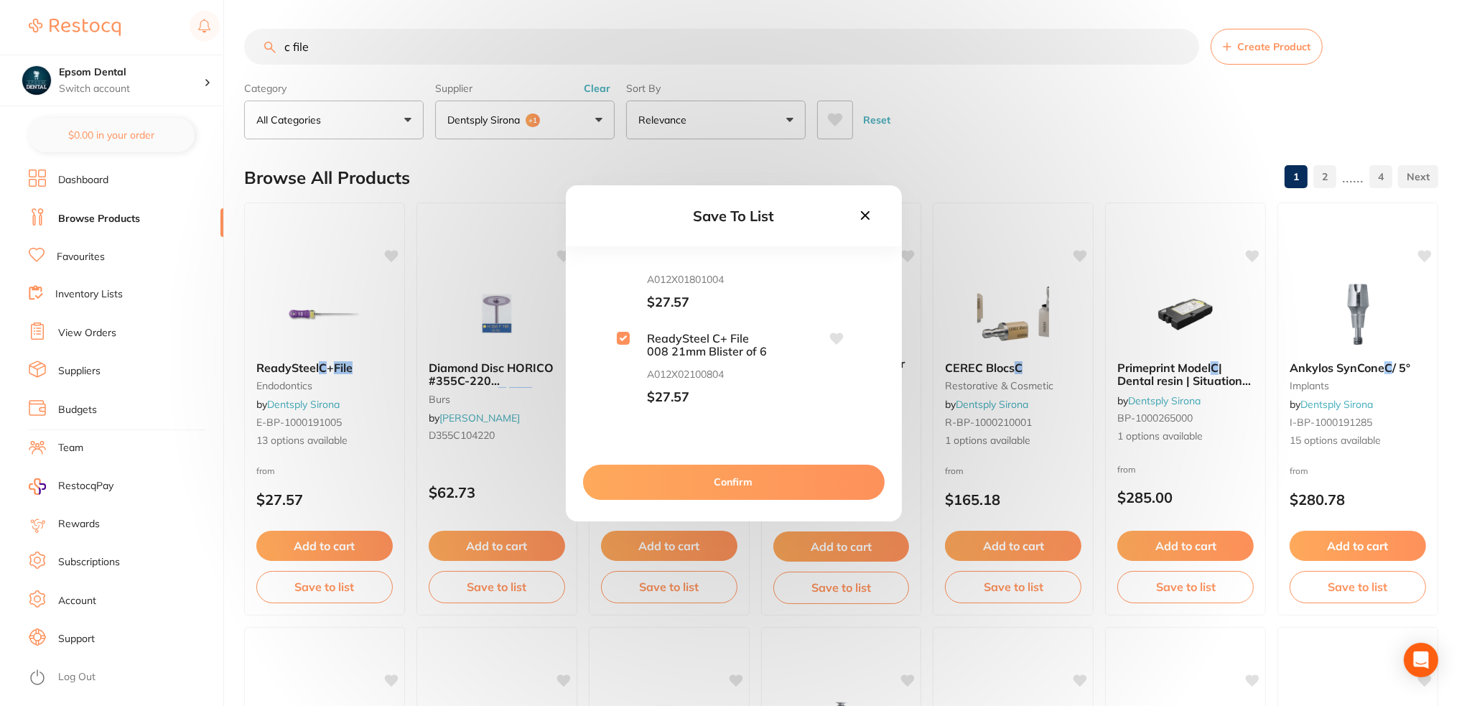
scroll to position [72, 0]
click at [621, 388] on input "checkbox" at bounding box center [623, 387] width 13 height 13
checkbox input "false"
click at [621, 360] on input "checkbox" at bounding box center [623, 360] width 13 height 13
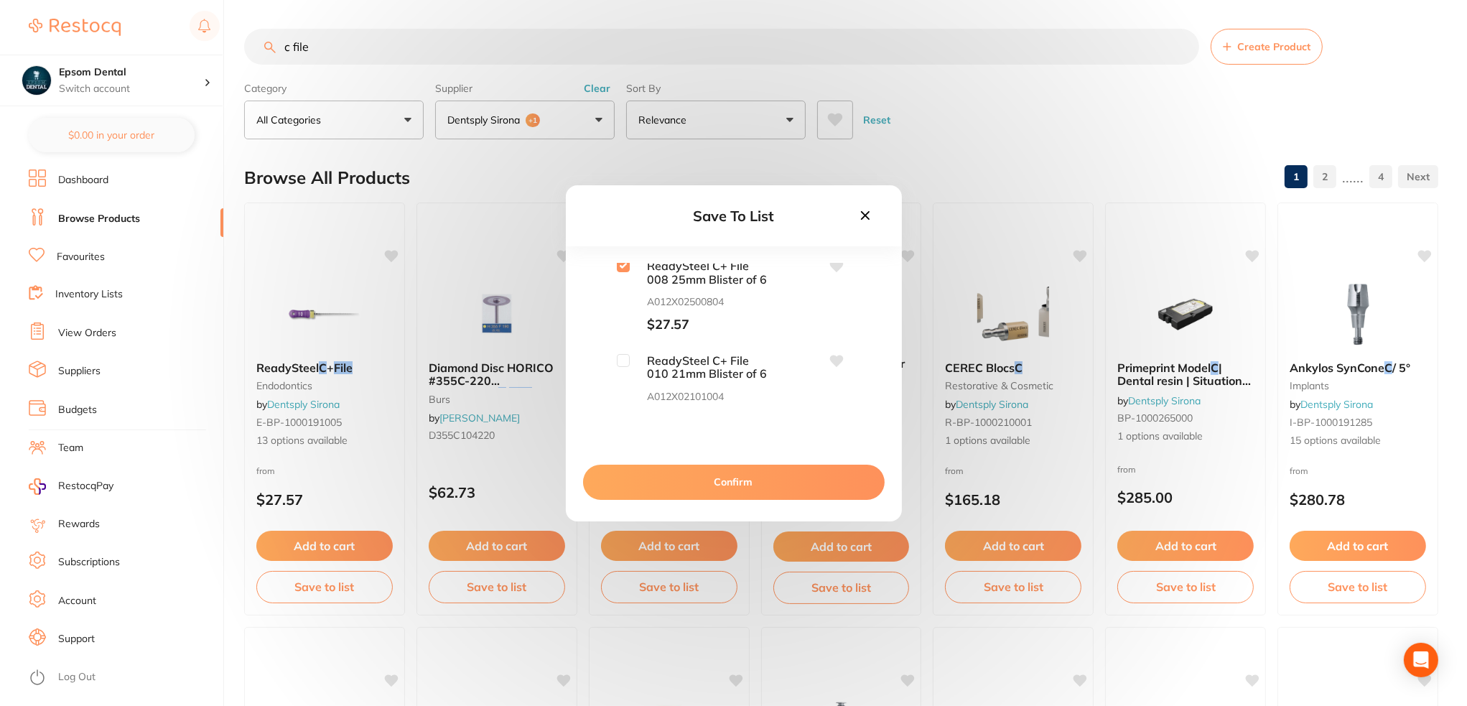
checkbox input "false"
click at [621, 311] on input "checkbox" at bounding box center [623, 307] width 13 height 13
checkbox input "false"
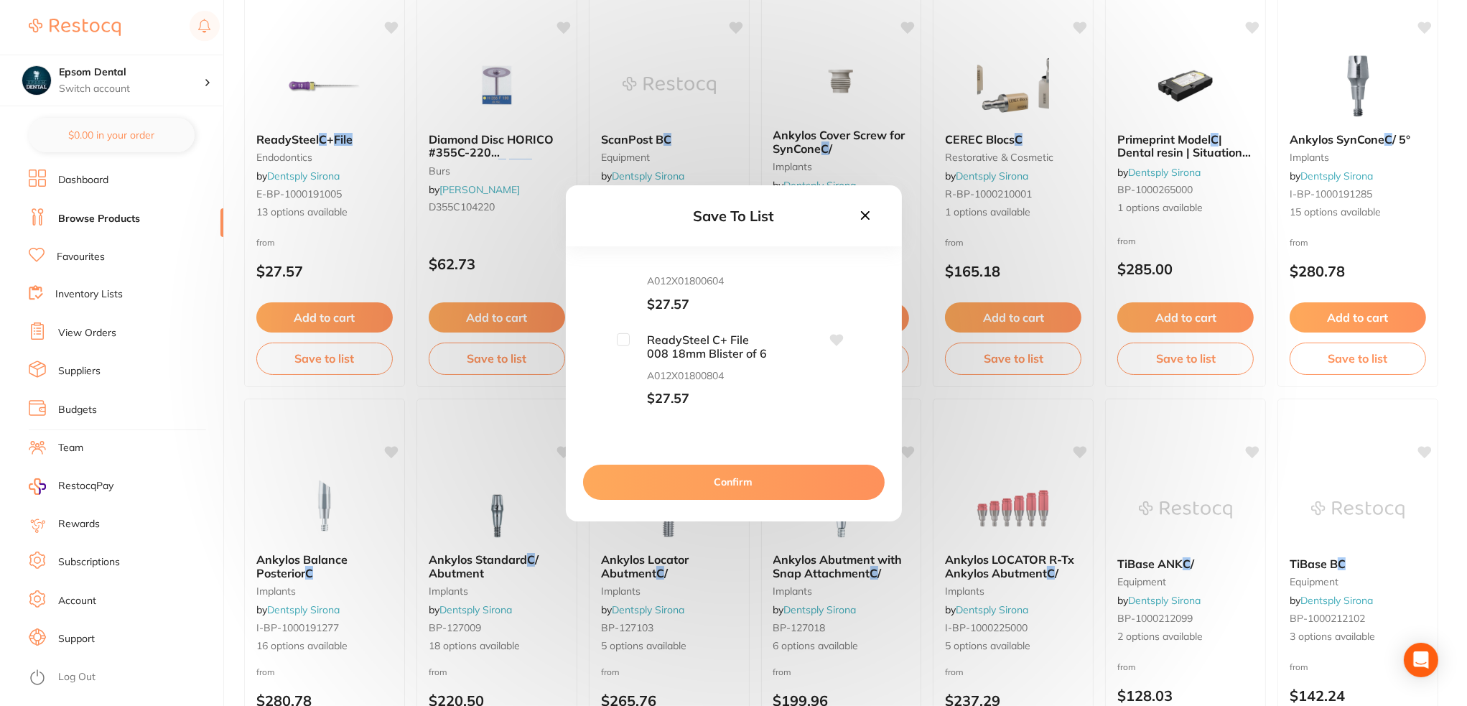
scroll to position [503, 0]
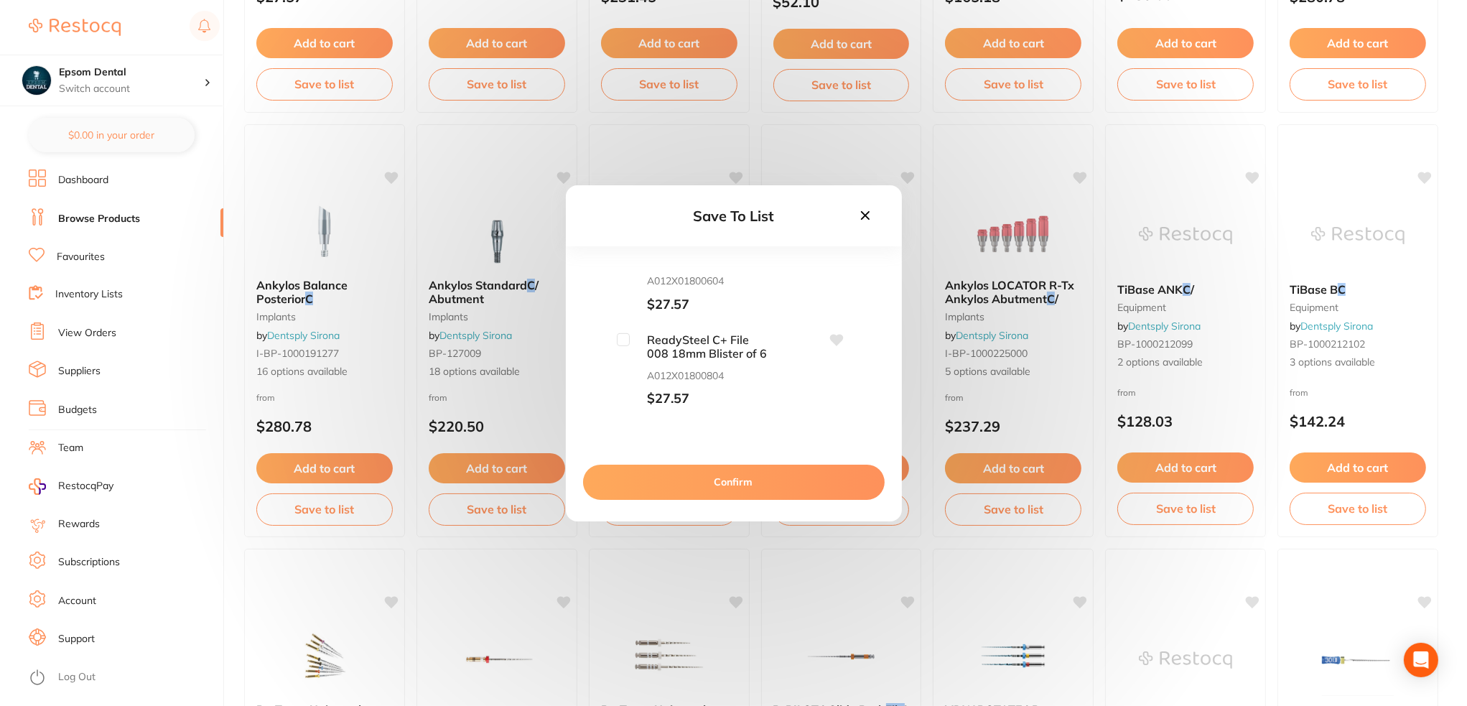
click at [709, 480] on button "Confirm" at bounding box center [734, 482] width 302 height 34
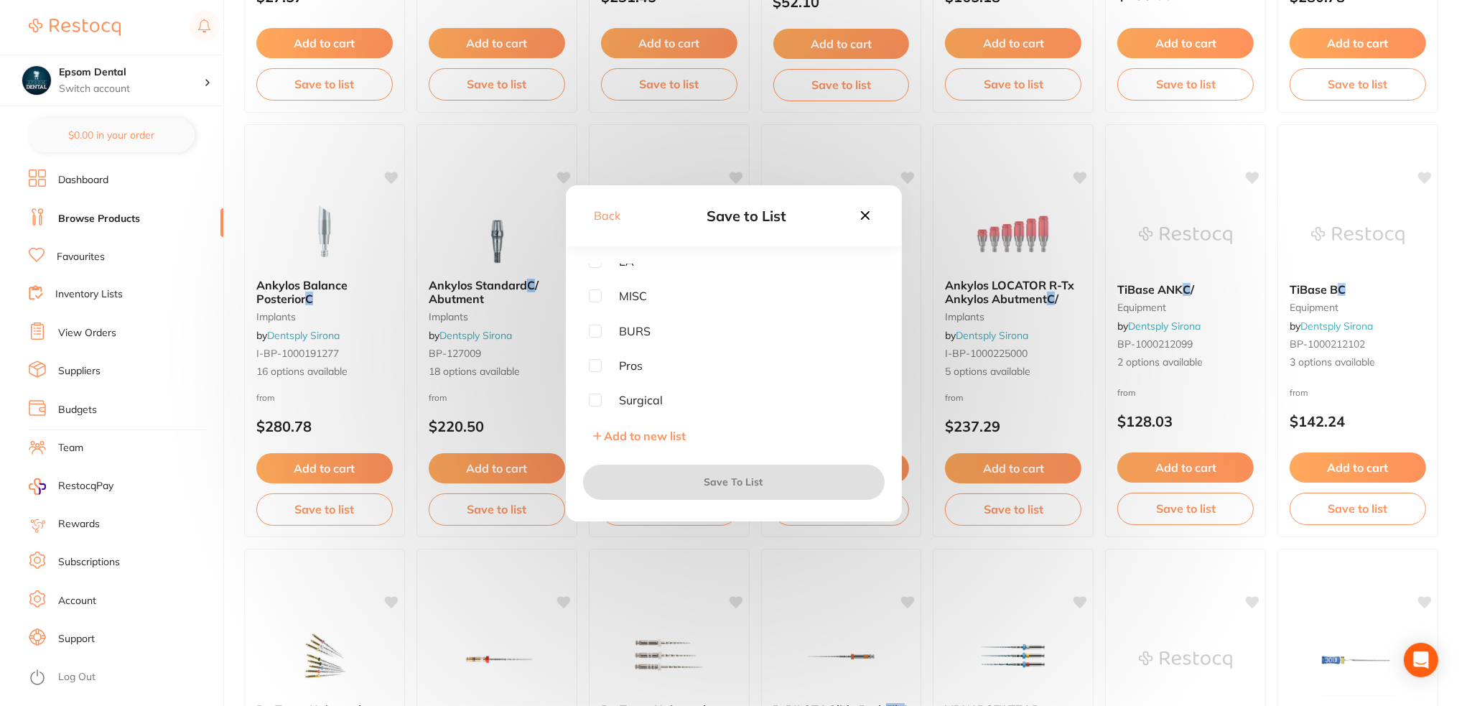
scroll to position [289, 0]
click at [595, 399] on input "checkbox" at bounding box center [595, 397] width 13 height 13
checkbox input "true"
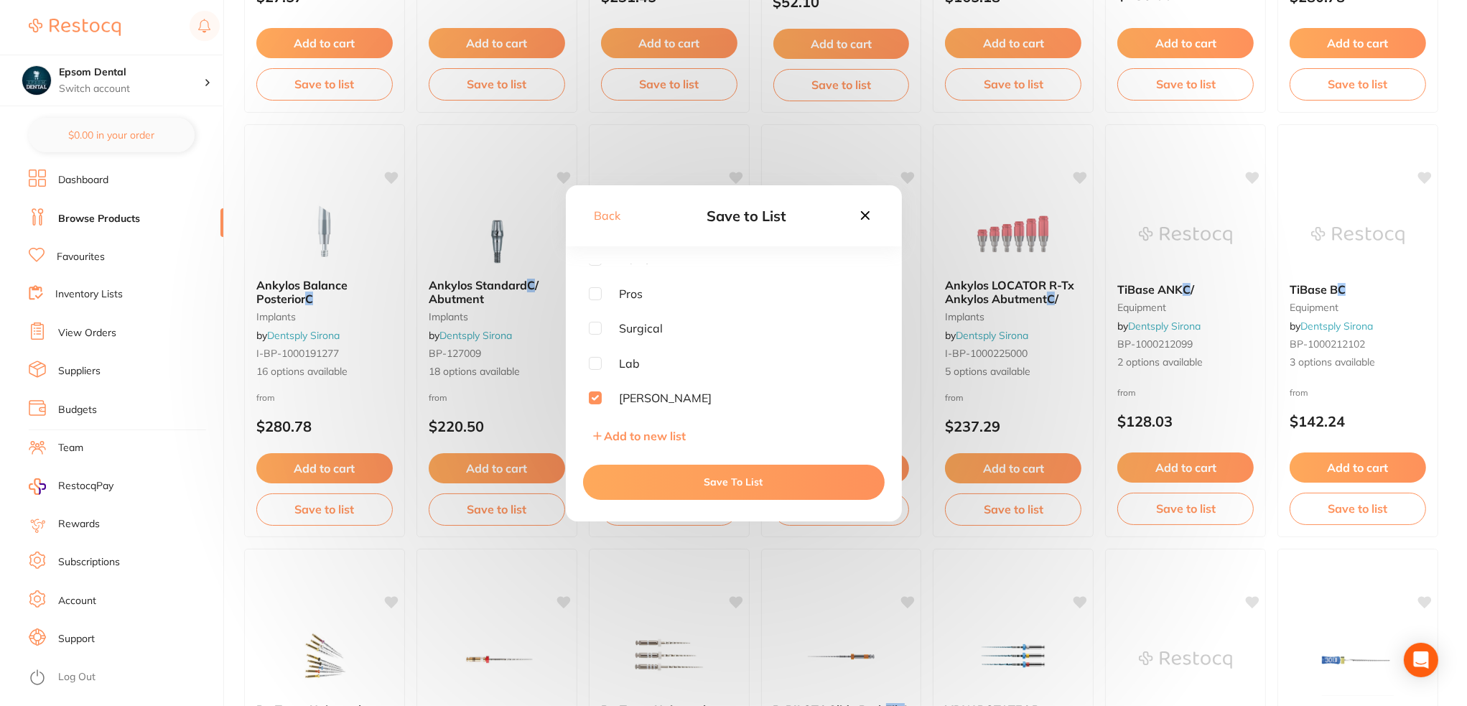
click at [781, 479] on button "Save To List" at bounding box center [734, 482] width 302 height 34
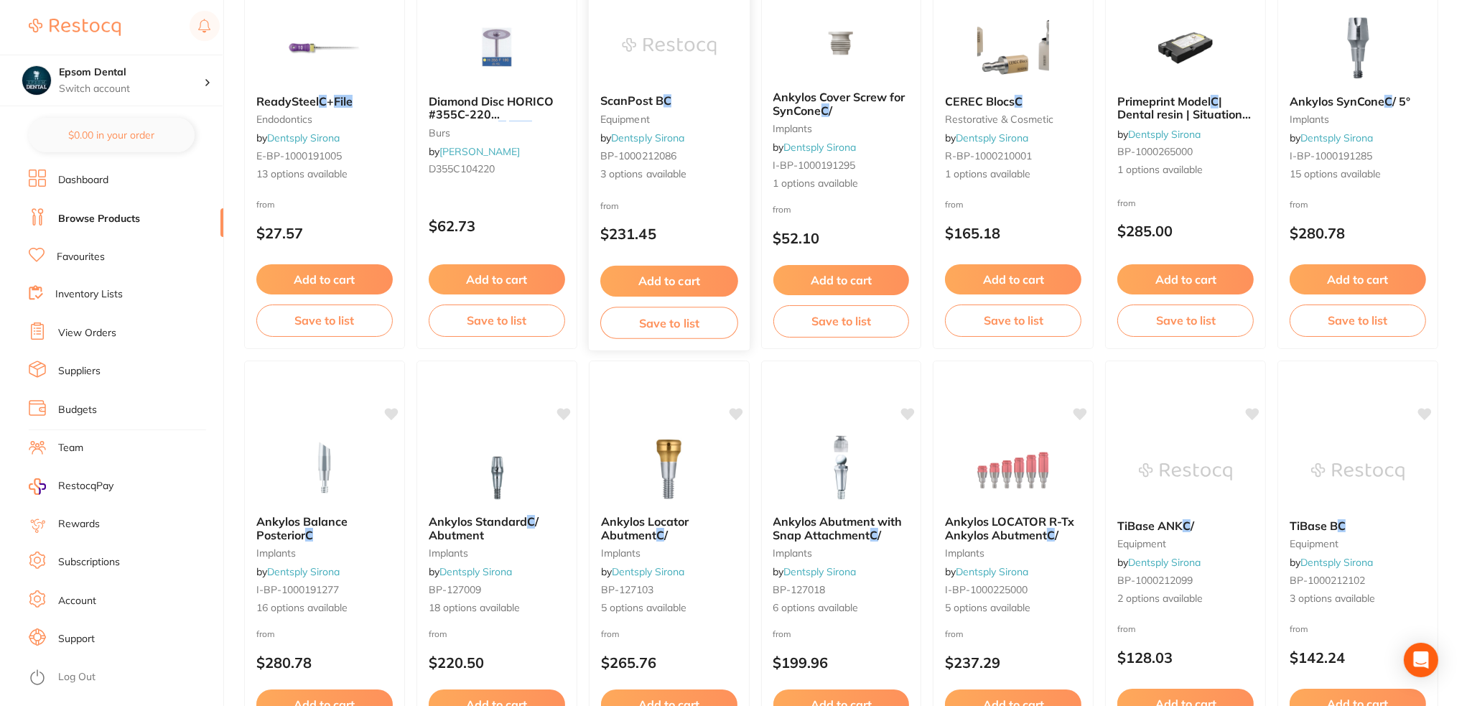
scroll to position [0, 0]
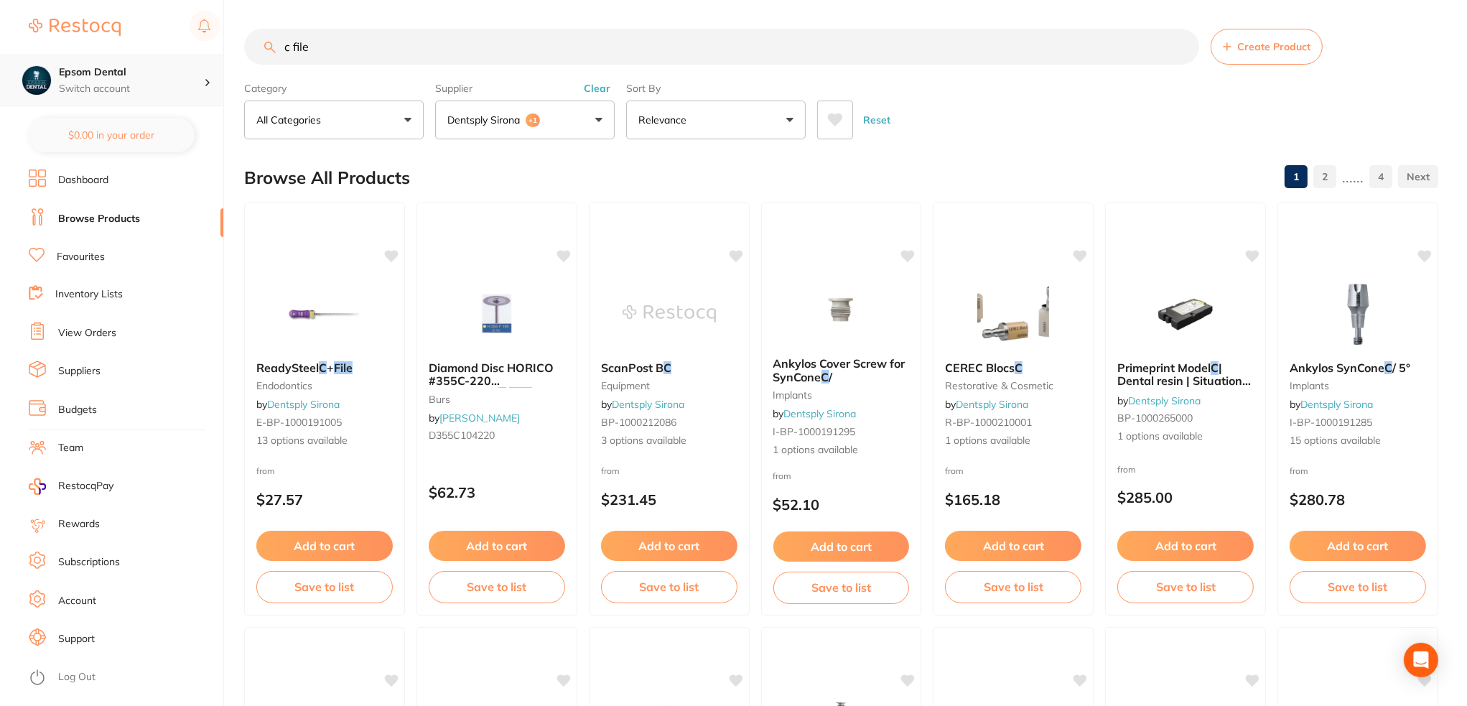
drag, startPoint x: 356, startPoint y: 50, endPoint x: 140, endPoint y: 74, distance: 216.9
click at [177, 70] on div "$0.00 Epsom Dental Switch account Epsom Dental $0.00 in your order Dashboard Br…" at bounding box center [733, 353] width 1467 height 706
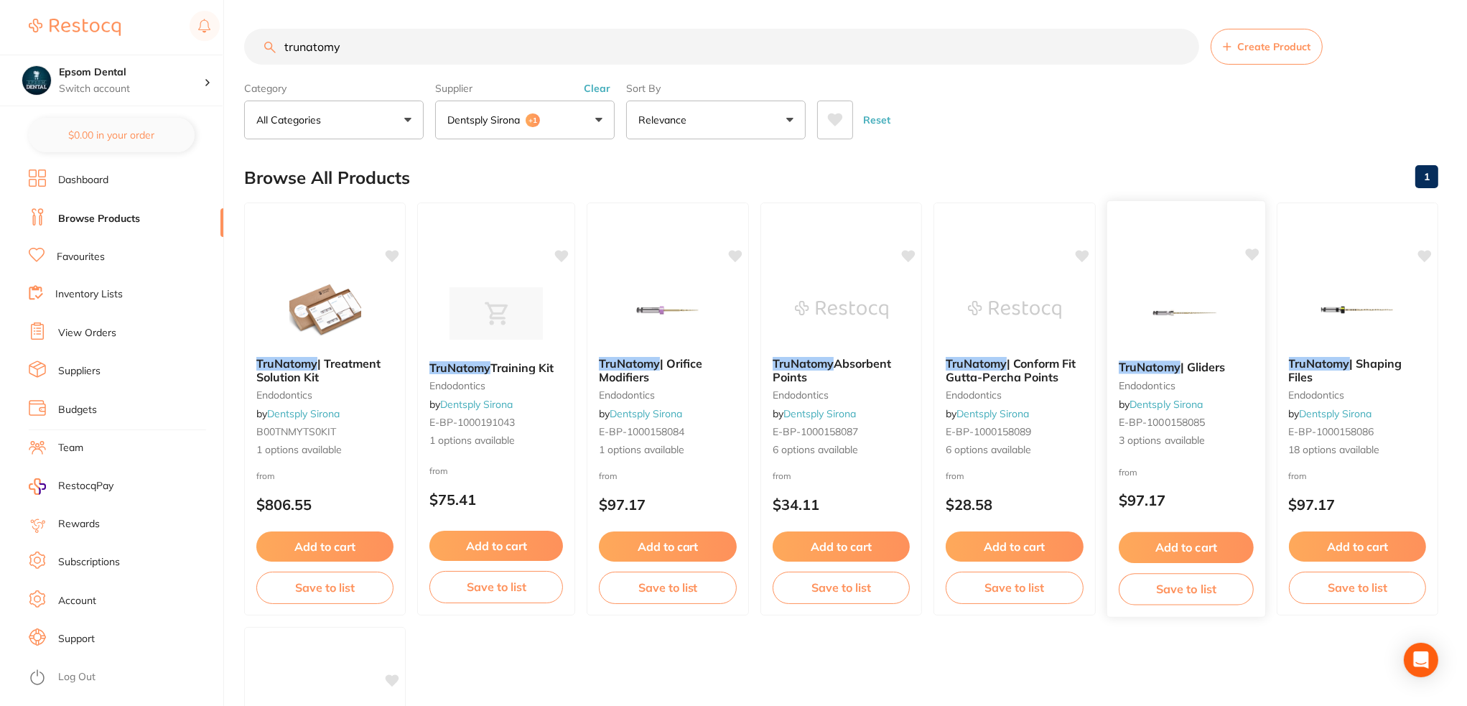
type input "trunatomy"
click at [1155, 367] on em "TruNatomy" at bounding box center [1150, 367] width 62 height 14
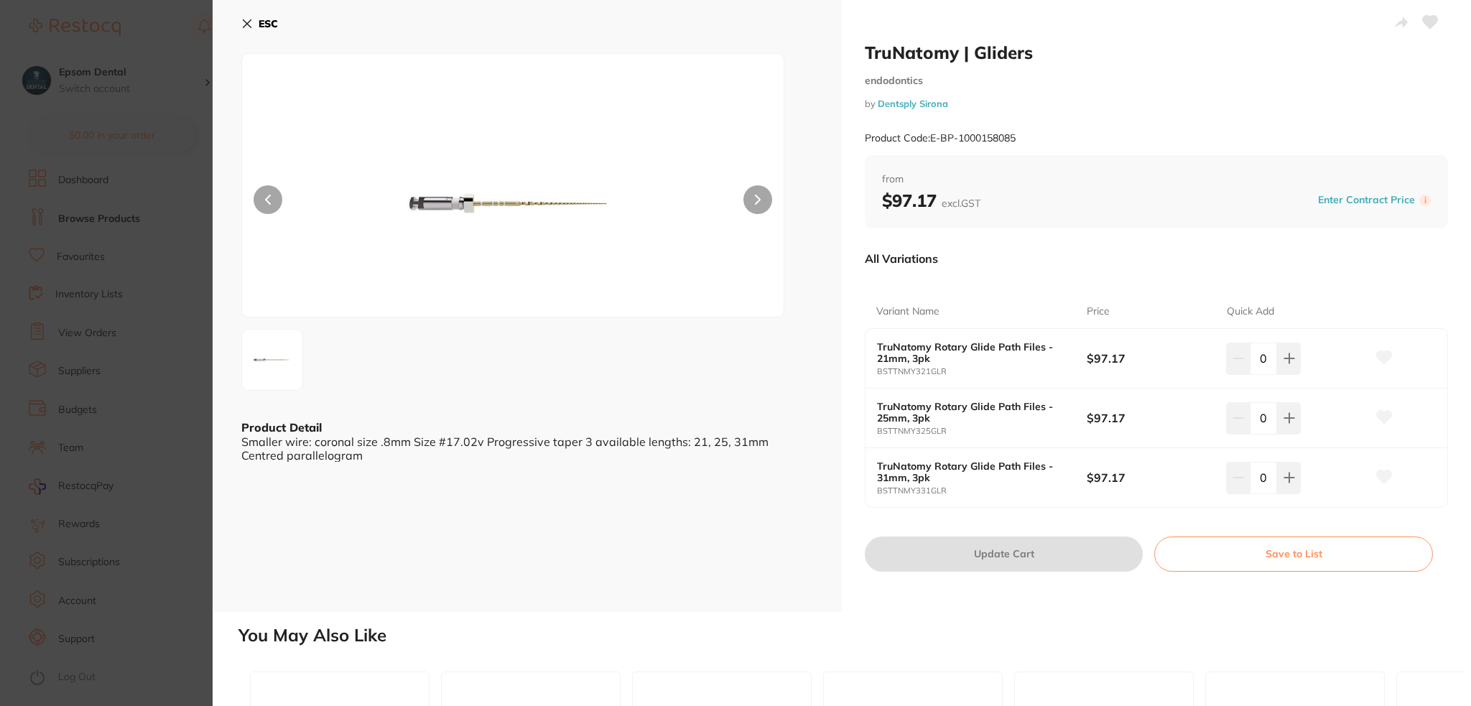
click at [1292, 557] on button "Save to List" at bounding box center [1293, 554] width 279 height 34
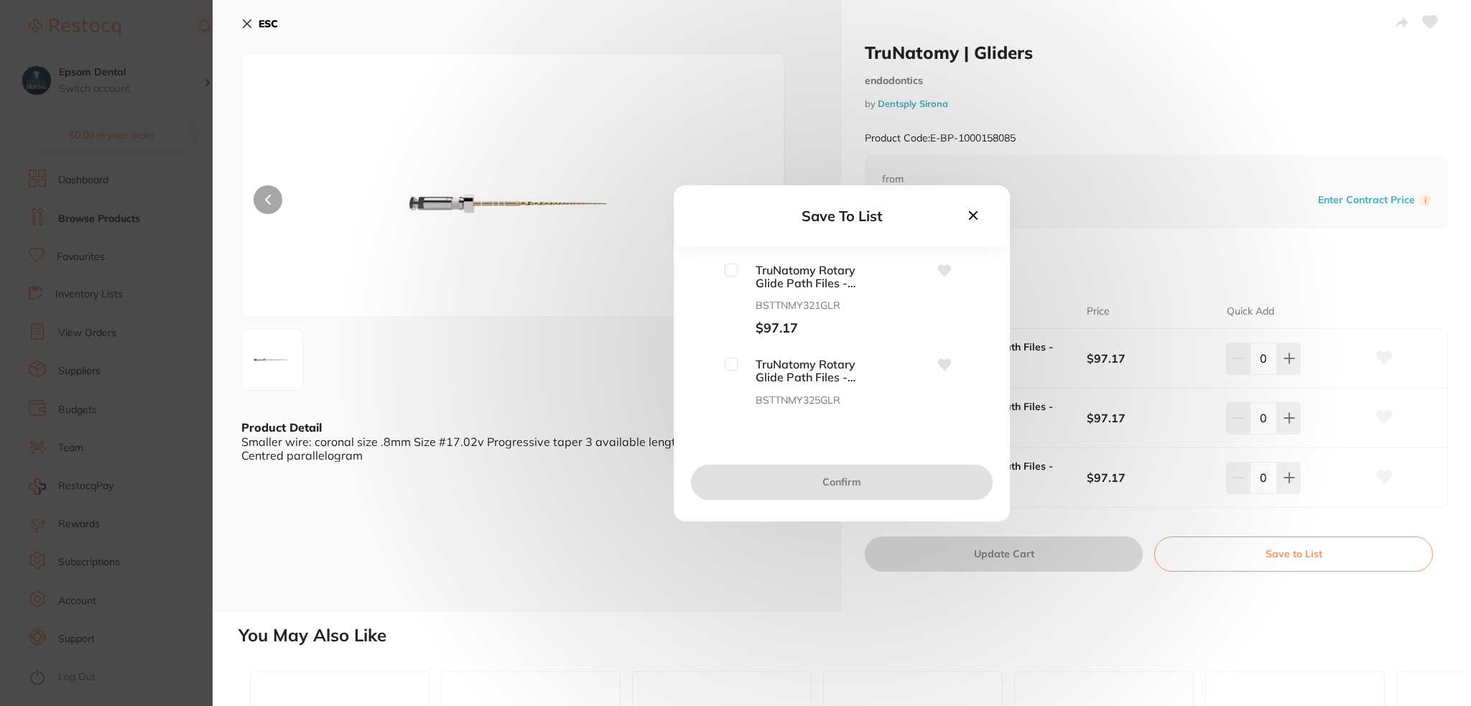
click at [738, 275] on span "TruNatomy Rotary Glide Path Files - 21mm, 3pk" at bounding box center [810, 277] width 144 height 27
click at [728, 271] on input "checkbox" at bounding box center [731, 270] width 13 height 13
checkbox input "true"
click at [730, 368] on input "checkbox" at bounding box center [731, 364] width 13 height 13
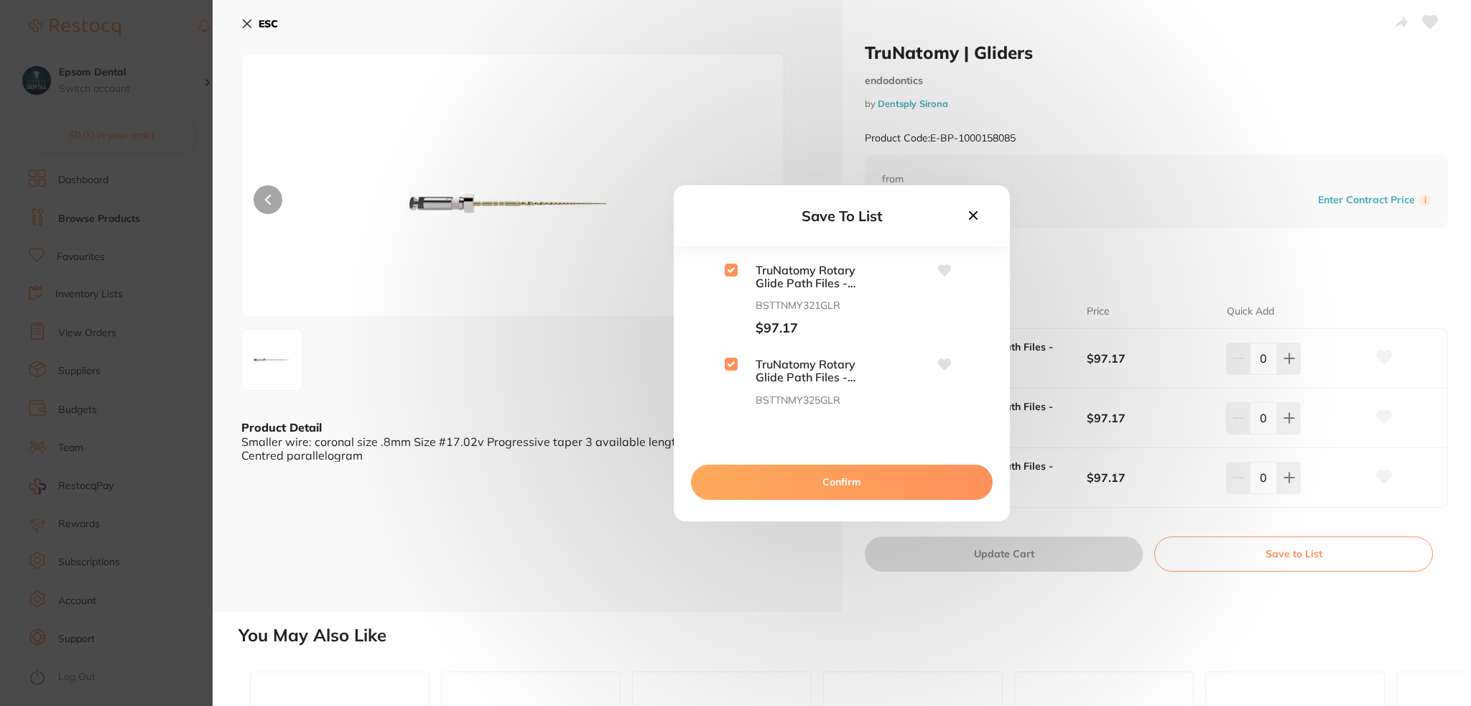
checkbox input "true"
click at [728, 343] on input "checkbox" at bounding box center [731, 340] width 13 height 13
checkbox input "true"
click at [817, 483] on button "Confirm" at bounding box center [842, 482] width 302 height 34
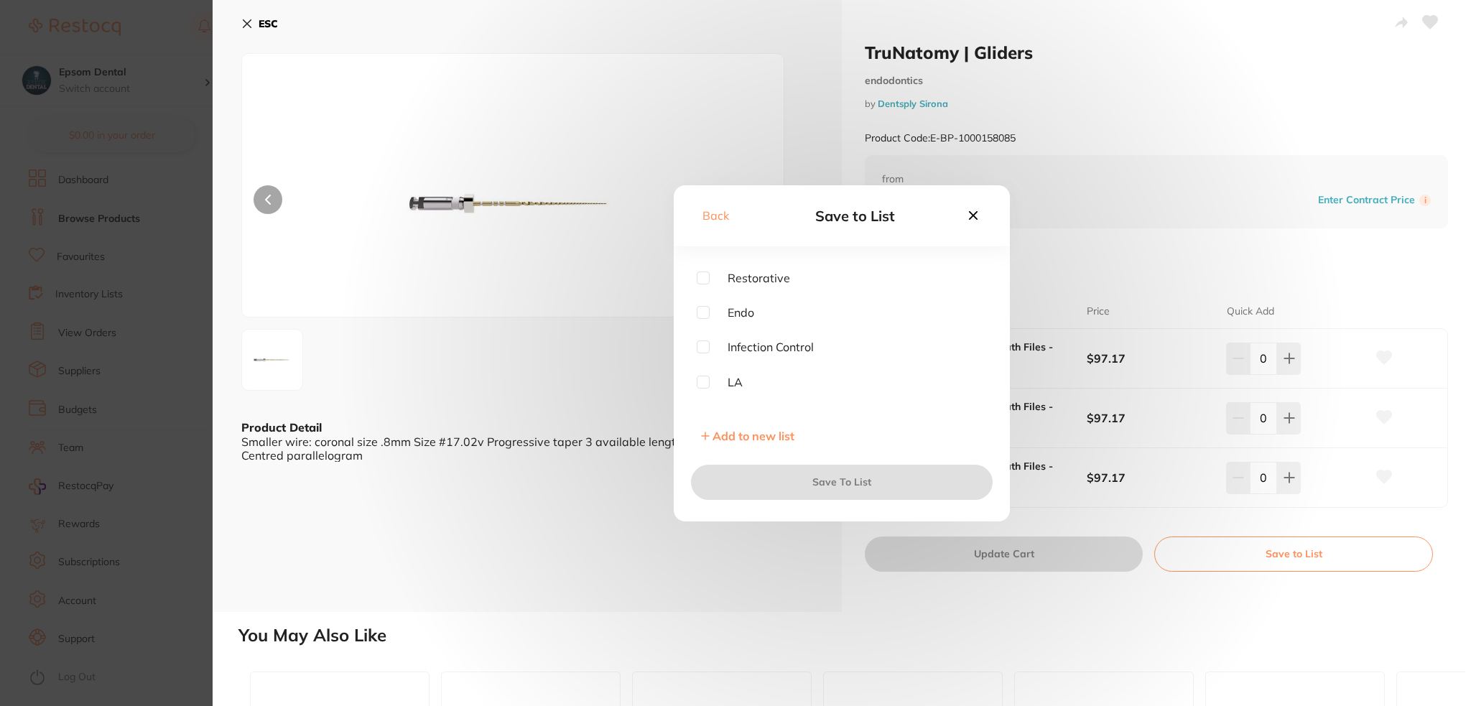
scroll to position [289, 0]
click at [707, 396] on input "checkbox" at bounding box center [703, 397] width 13 height 13
checkbox input "true"
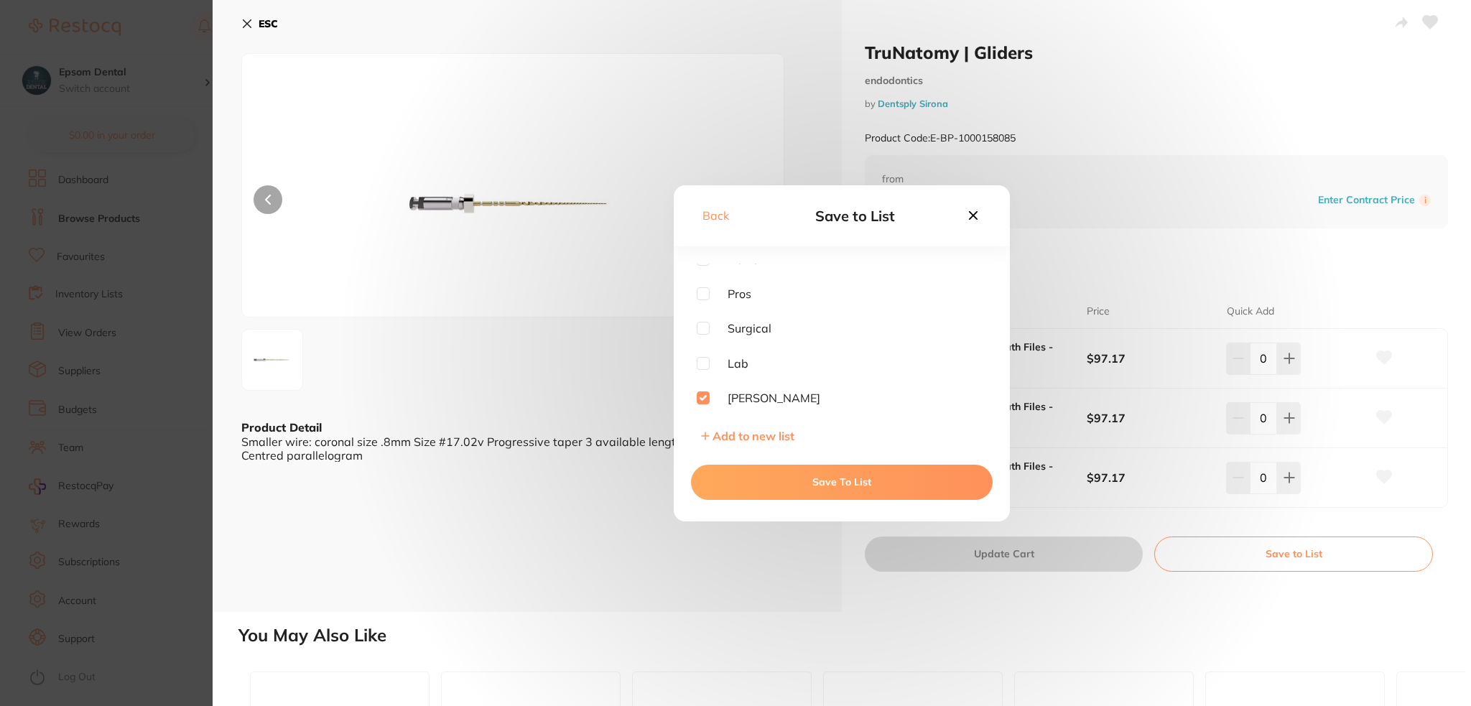
click at [802, 474] on button "Save To List" at bounding box center [842, 482] width 302 height 34
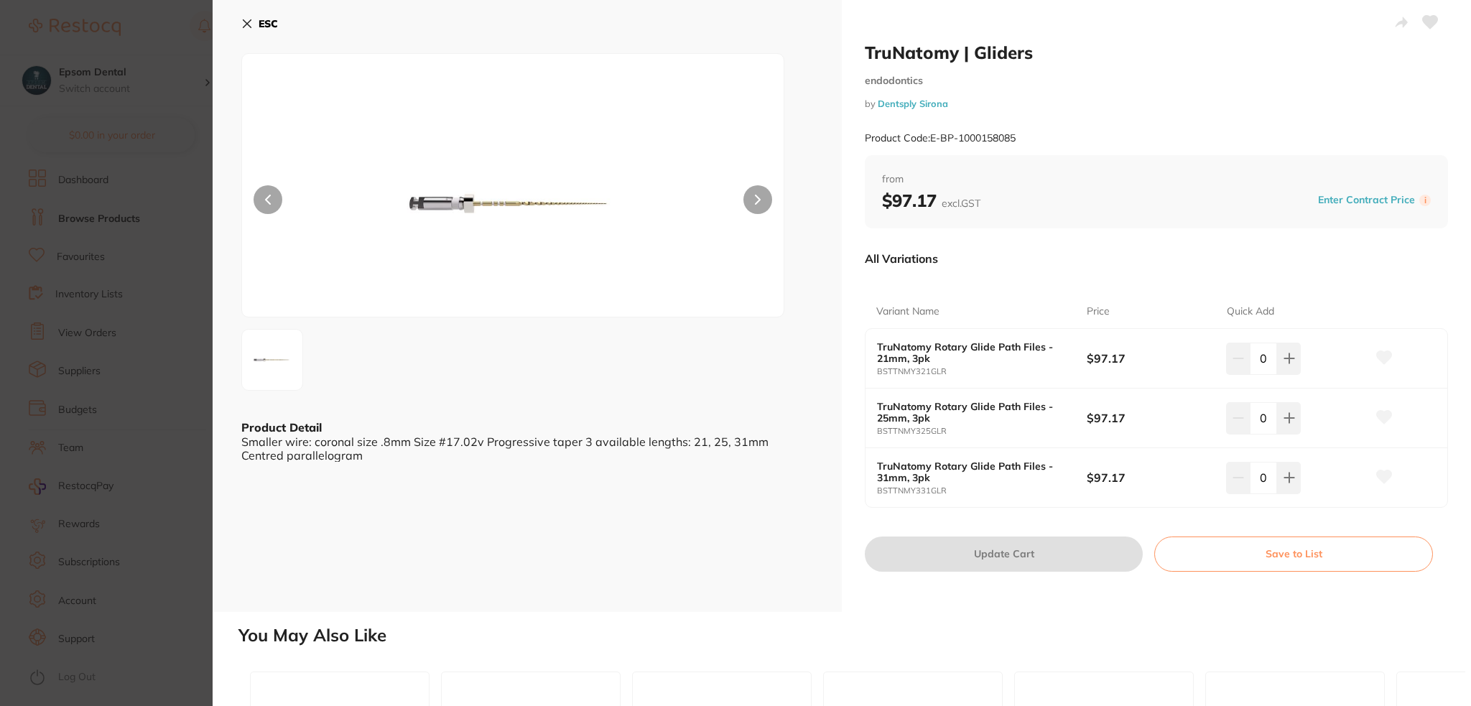
click at [256, 24] on button "ESC" at bounding box center [259, 23] width 37 height 24
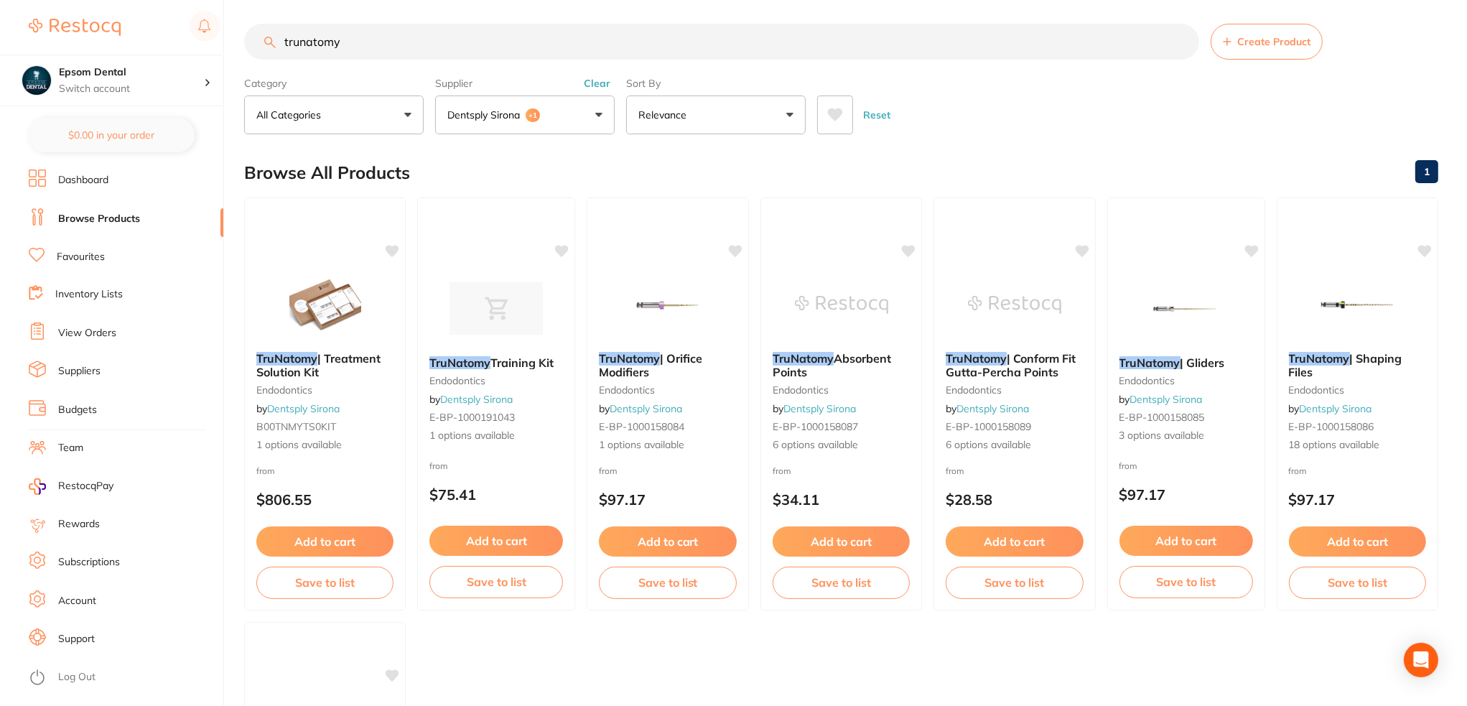
drag, startPoint x: 1325, startPoint y: 358, endPoint x: 1189, endPoint y: 361, distance: 135.8
click at [1325, 358] on em "TruNatomy" at bounding box center [1319, 358] width 61 height 14
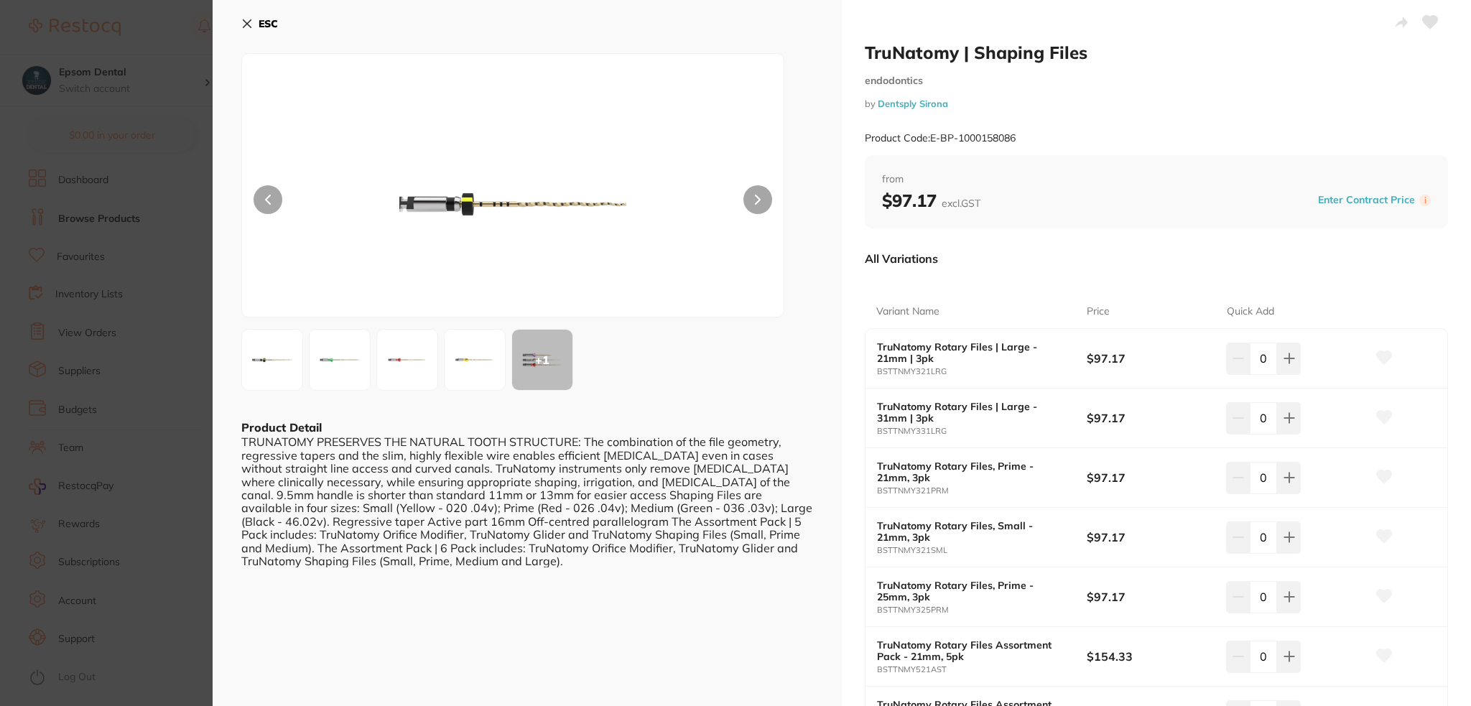
click at [263, 356] on img at bounding box center [272, 360] width 52 height 52
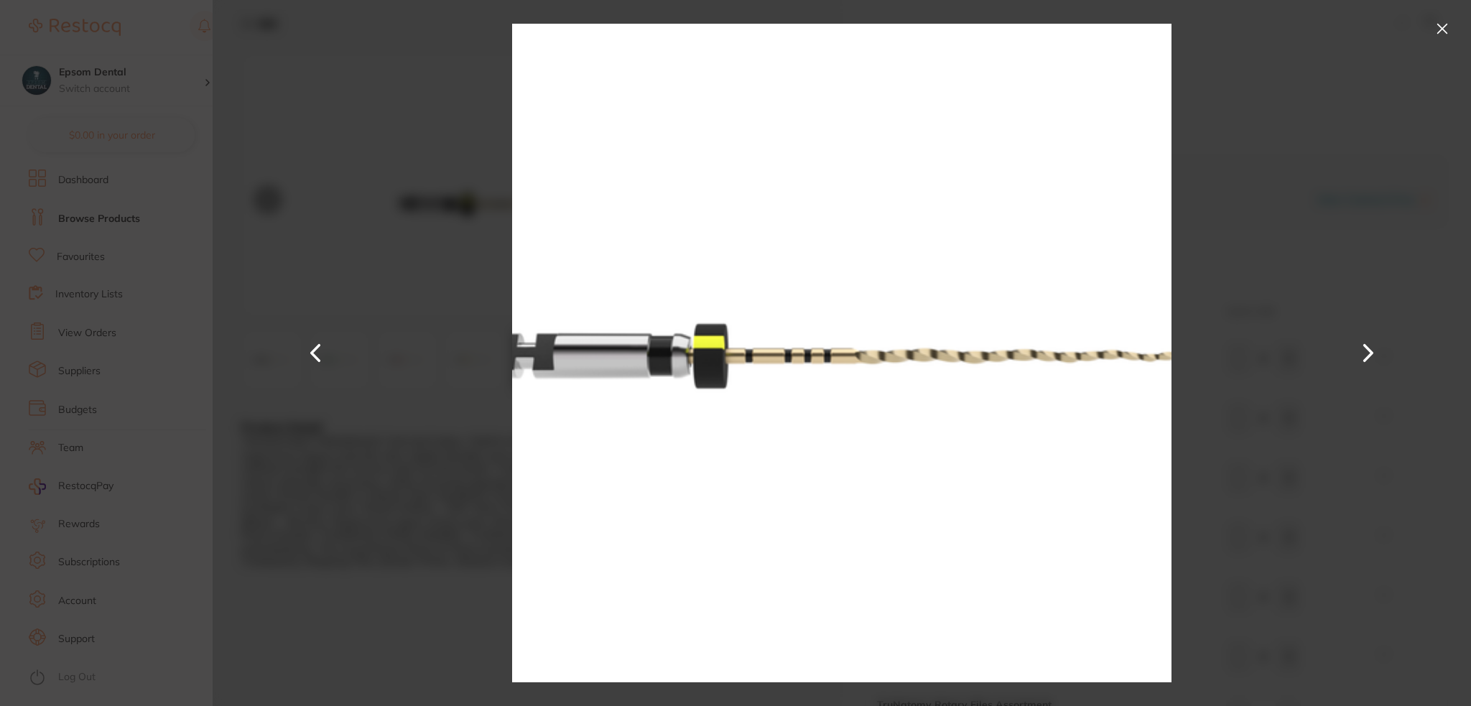
click at [1439, 30] on button at bounding box center [1442, 28] width 23 height 23
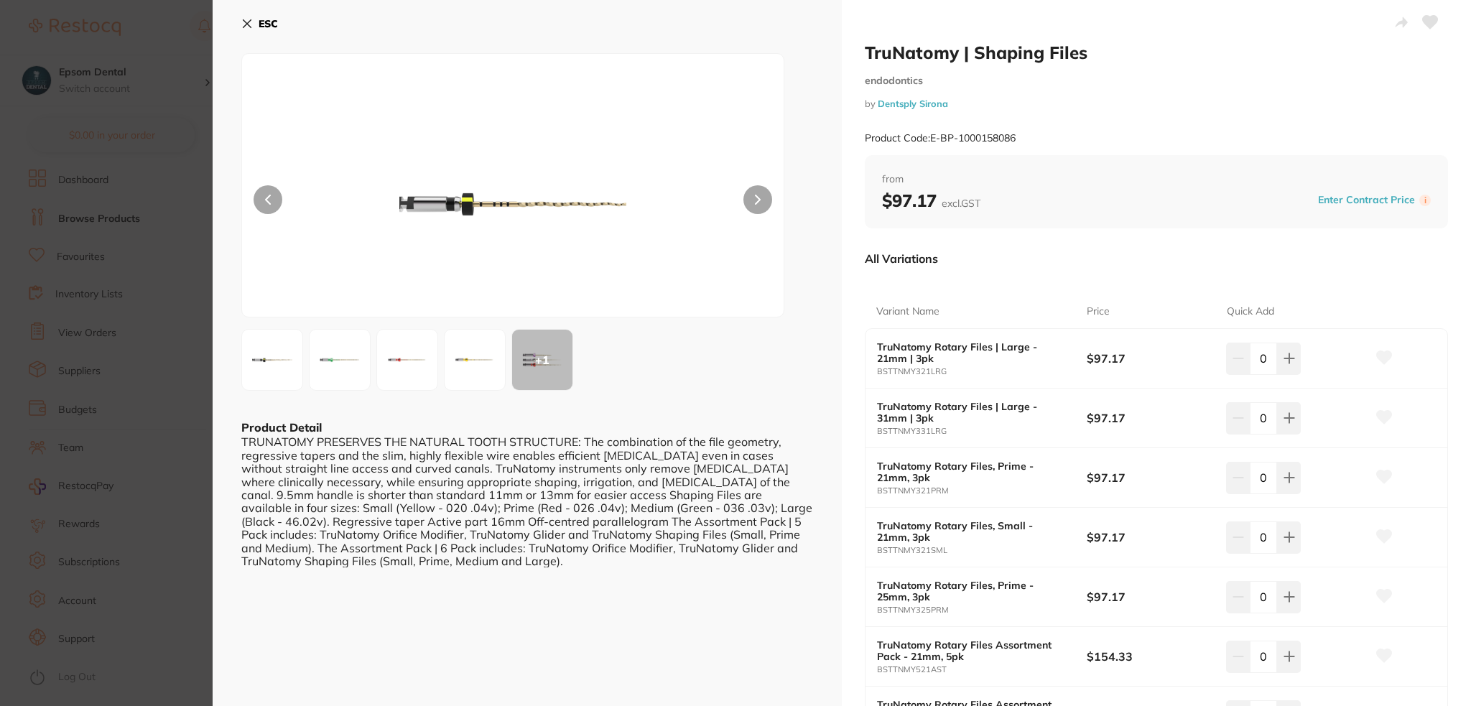
click at [330, 361] on img at bounding box center [340, 360] width 52 height 52
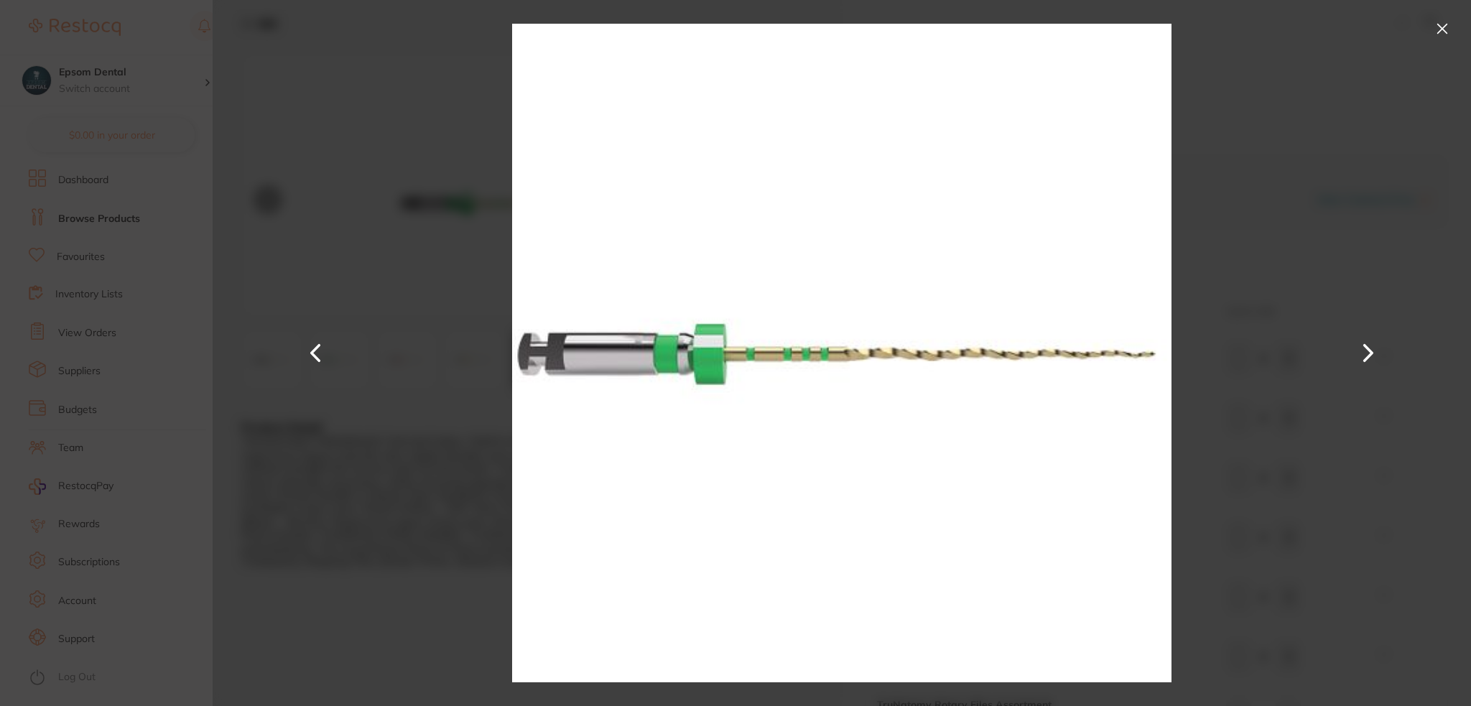
click at [1456, 24] on div at bounding box center [842, 353] width 1258 height 706
click at [1442, 28] on button at bounding box center [1442, 28] width 23 height 23
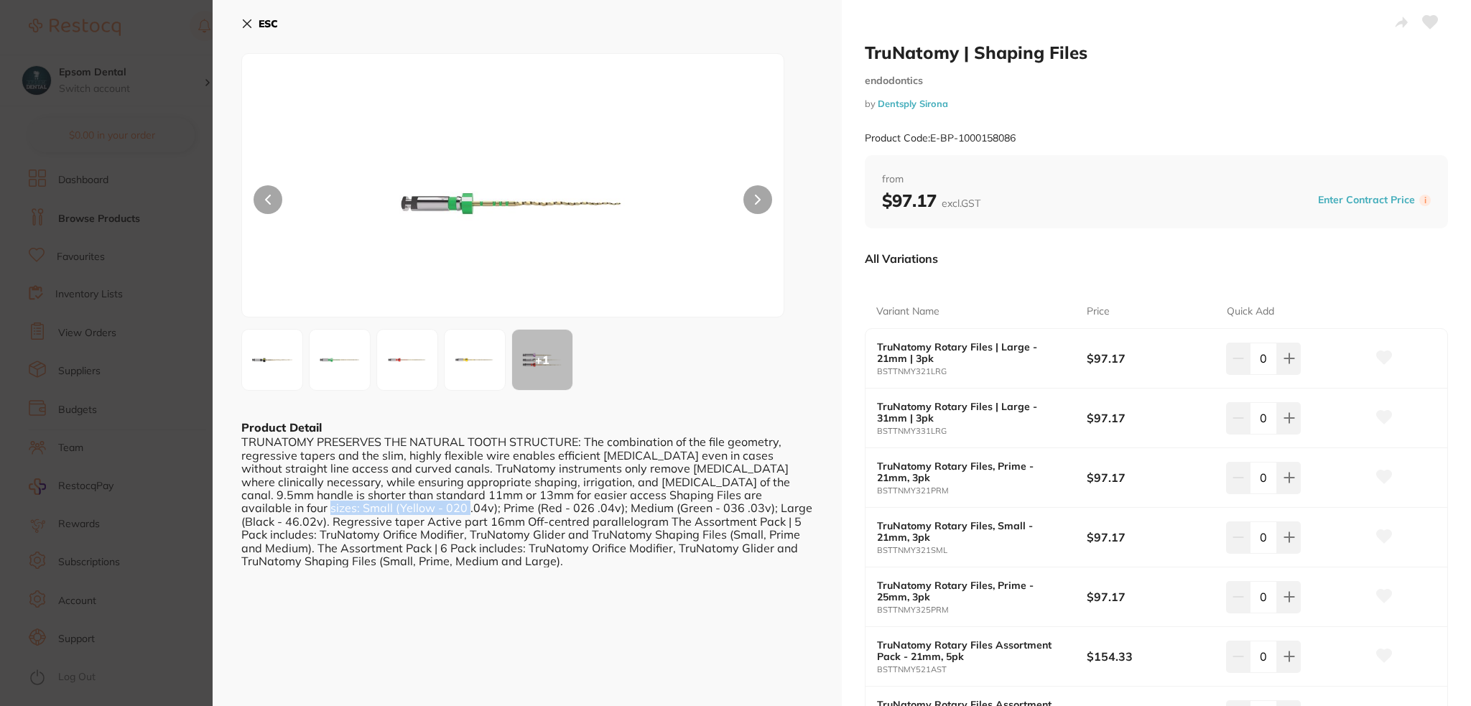
drag, startPoint x: 750, startPoint y: 491, endPoint x: 342, endPoint y: 509, distance: 408.3
click at [342, 509] on div "TRUNATOMY PRESERVES THE NATURAL TOOTH STRUCTURE: The combination of the file ge…" at bounding box center [527, 501] width 572 height 132
drag, startPoint x: 345, startPoint y: 506, endPoint x: 465, endPoint y: 511, distance: 120.1
click at [465, 511] on div "TRUNATOMY PRESERVES THE NATURAL TOOTH STRUCTURE: The combination of the file ge…" at bounding box center [527, 501] width 572 height 132
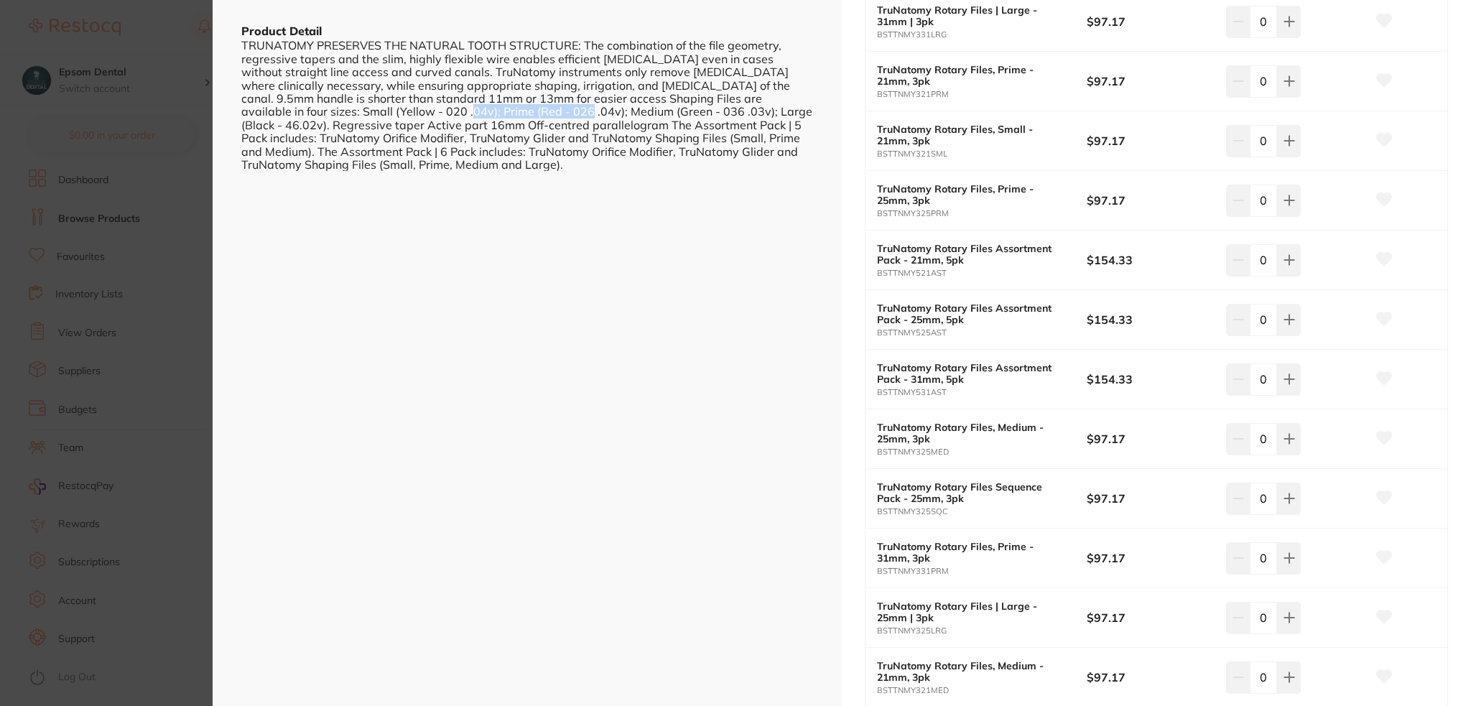
scroll to position [431, 0]
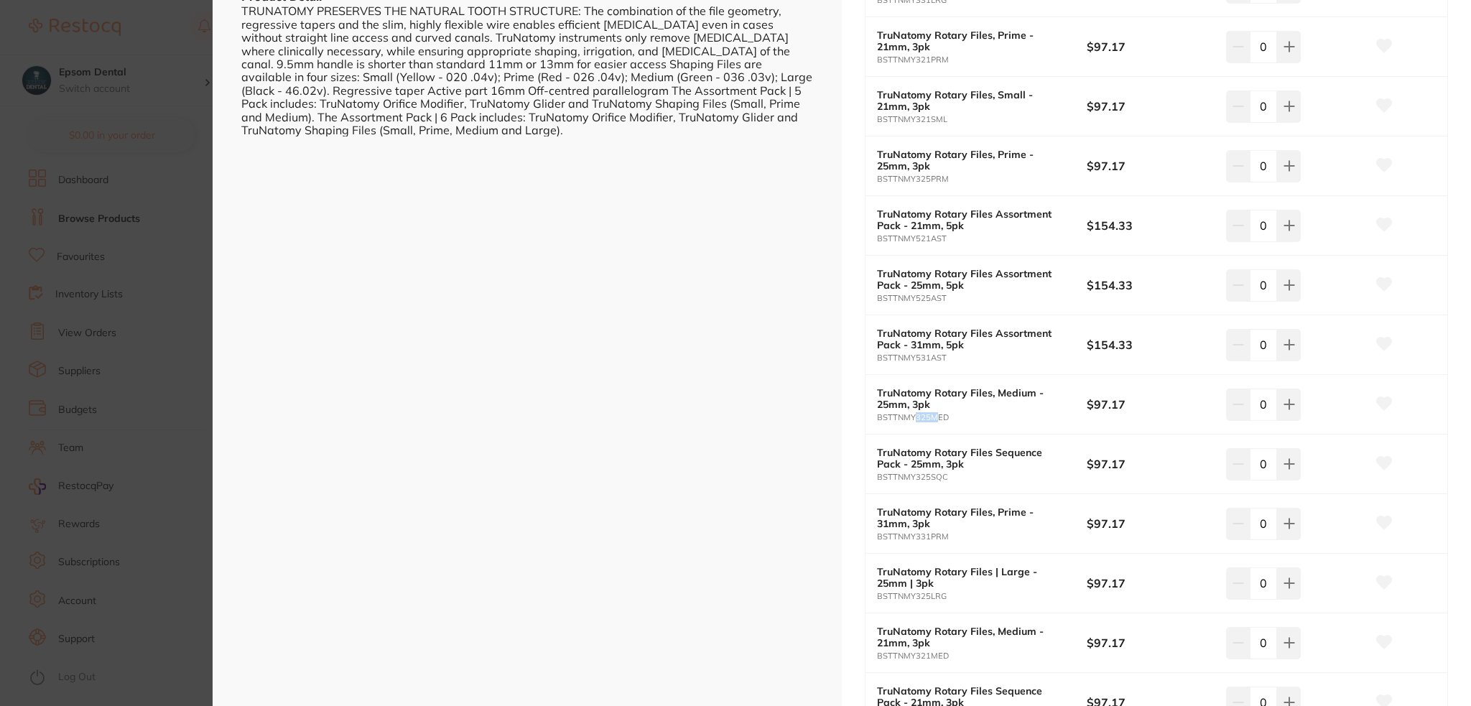
drag, startPoint x: 912, startPoint y: 416, endPoint x: 990, endPoint y: 422, distance: 77.8
click at [937, 417] on small "BSTTNMY325MED" at bounding box center [982, 417] width 210 height 9
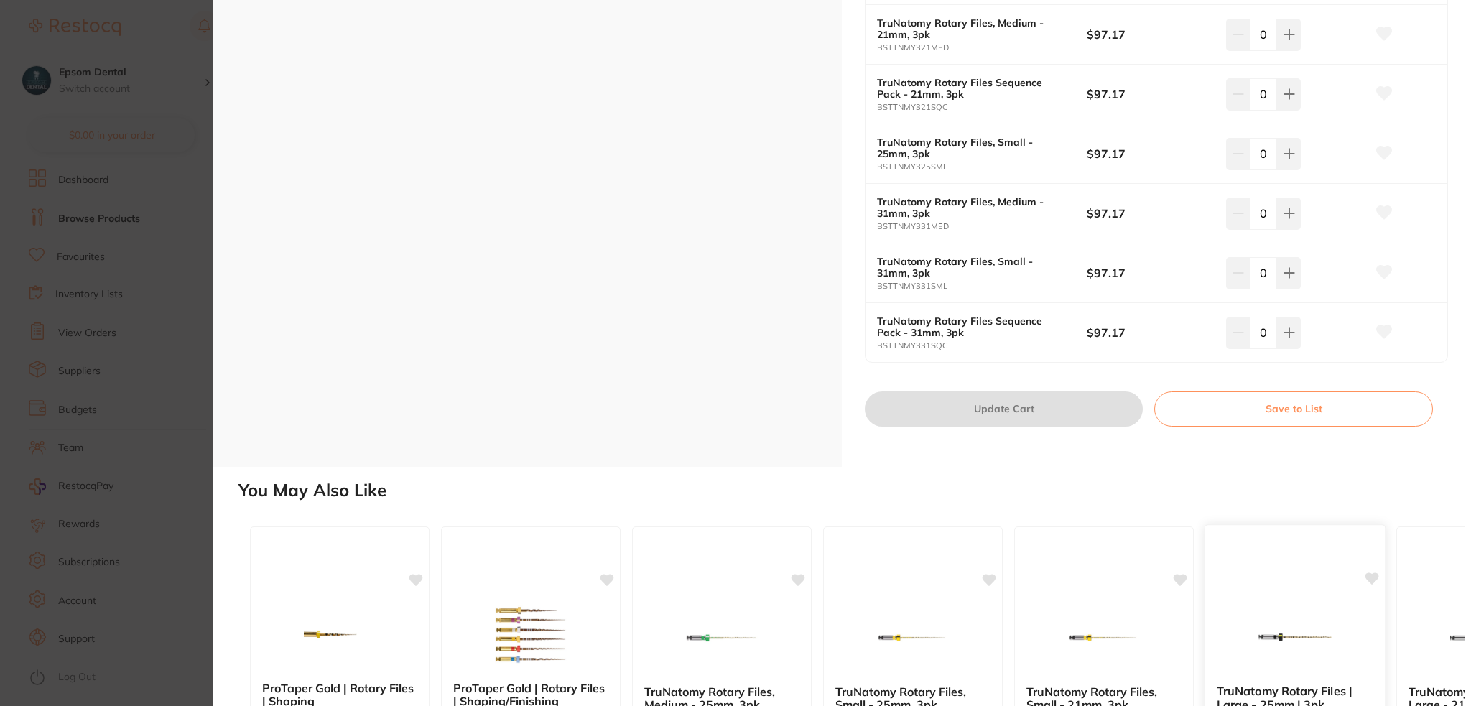
scroll to position [1149, 0]
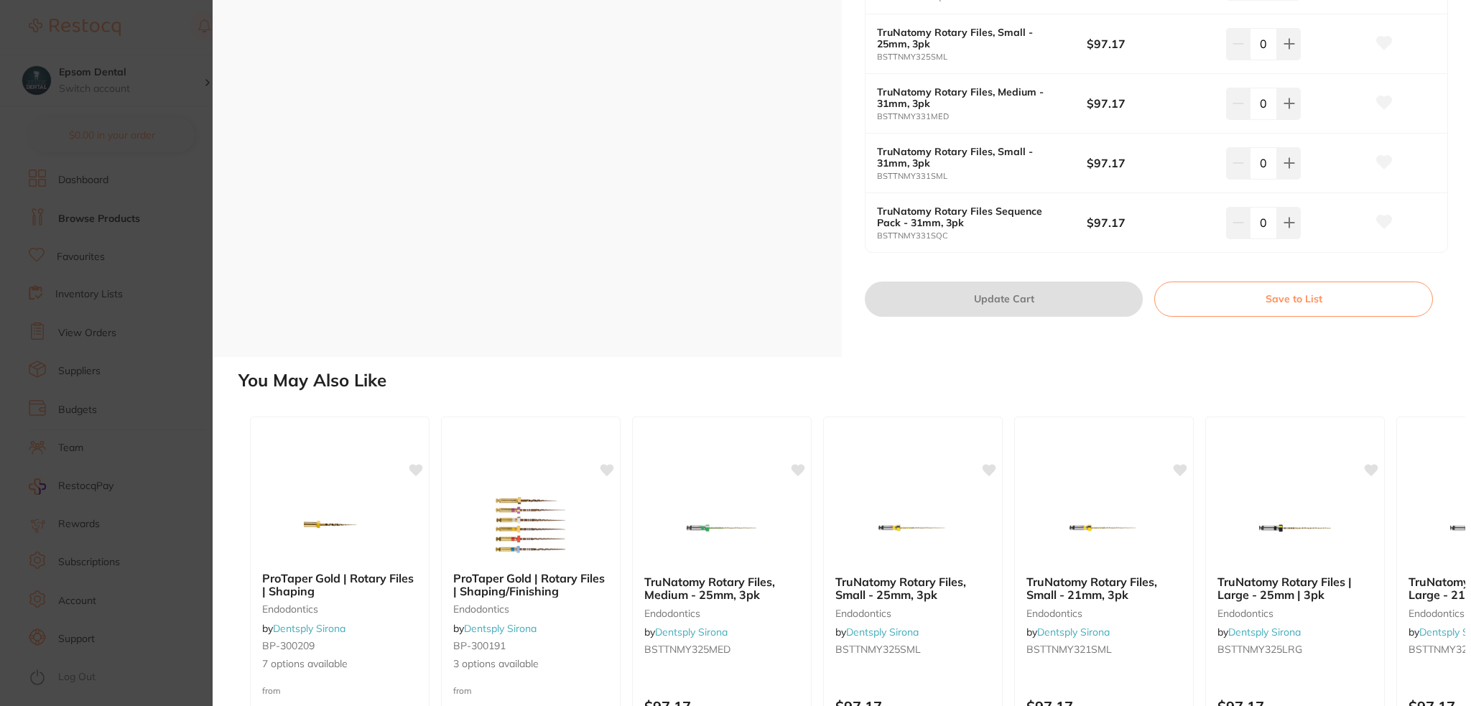
click at [1258, 292] on button "Save to List" at bounding box center [1293, 299] width 279 height 34
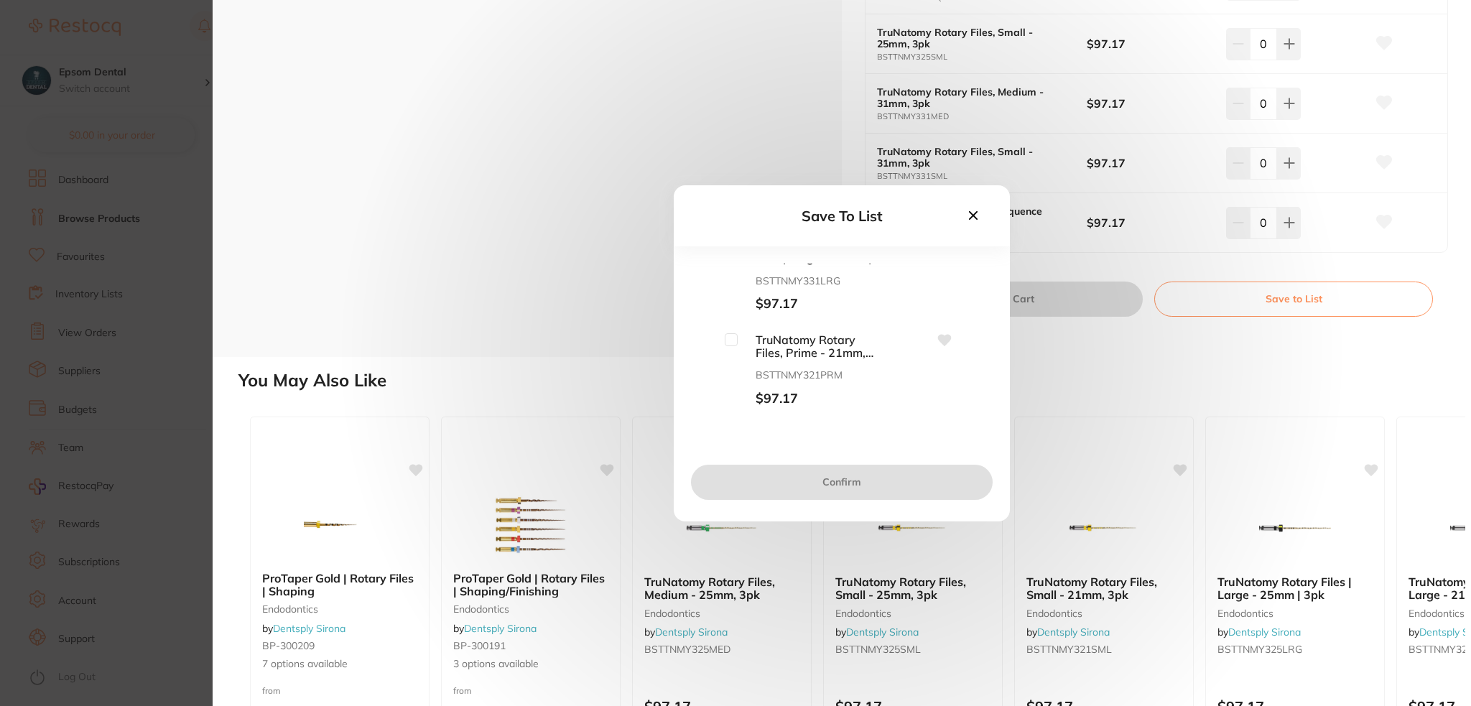
scroll to position [144, 0]
click at [730, 316] on input "checkbox" at bounding box center [731, 315] width 13 height 13
checkbox input "true"
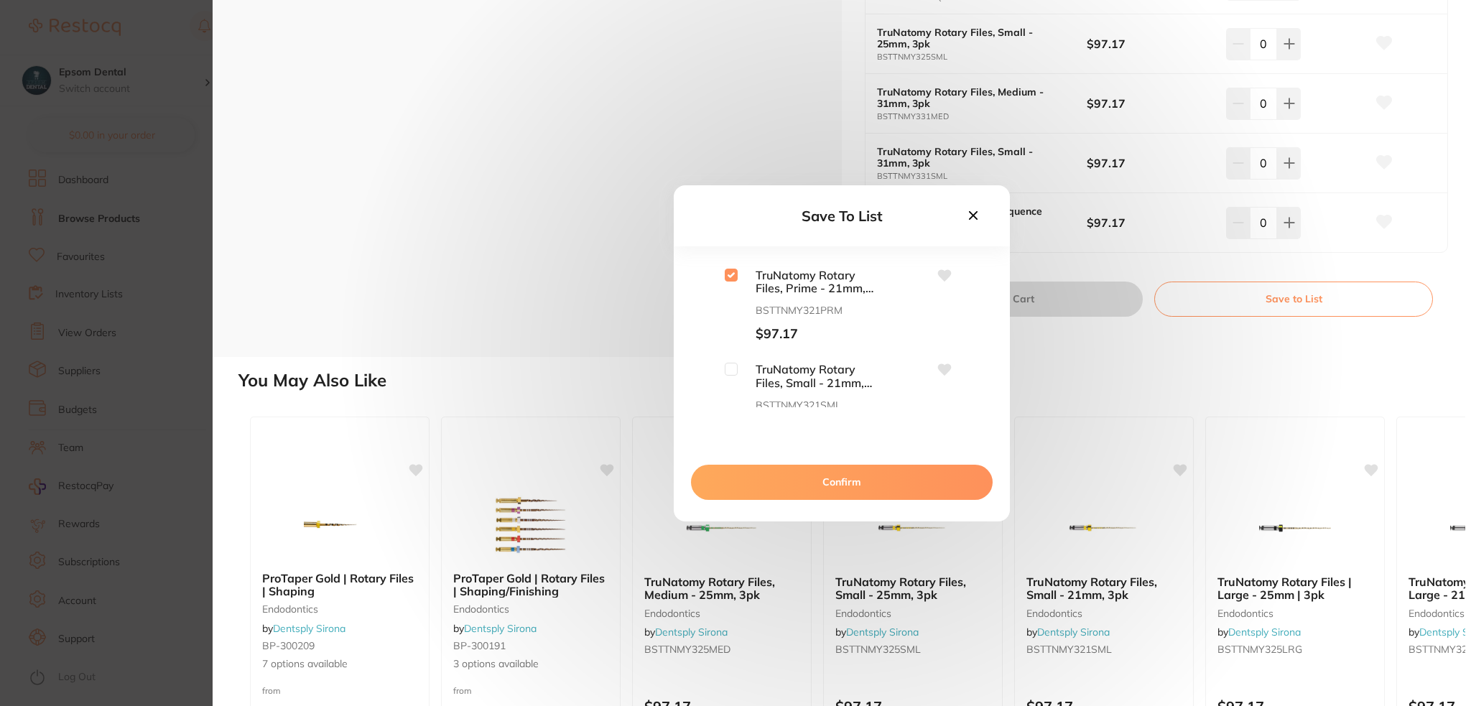
scroll to position [215, 0]
click at [730, 341] on input "checkbox" at bounding box center [731, 337] width 13 height 13
checkbox input "true"
click at [728, 289] on input "checkbox" at bounding box center [731, 288] width 13 height 13
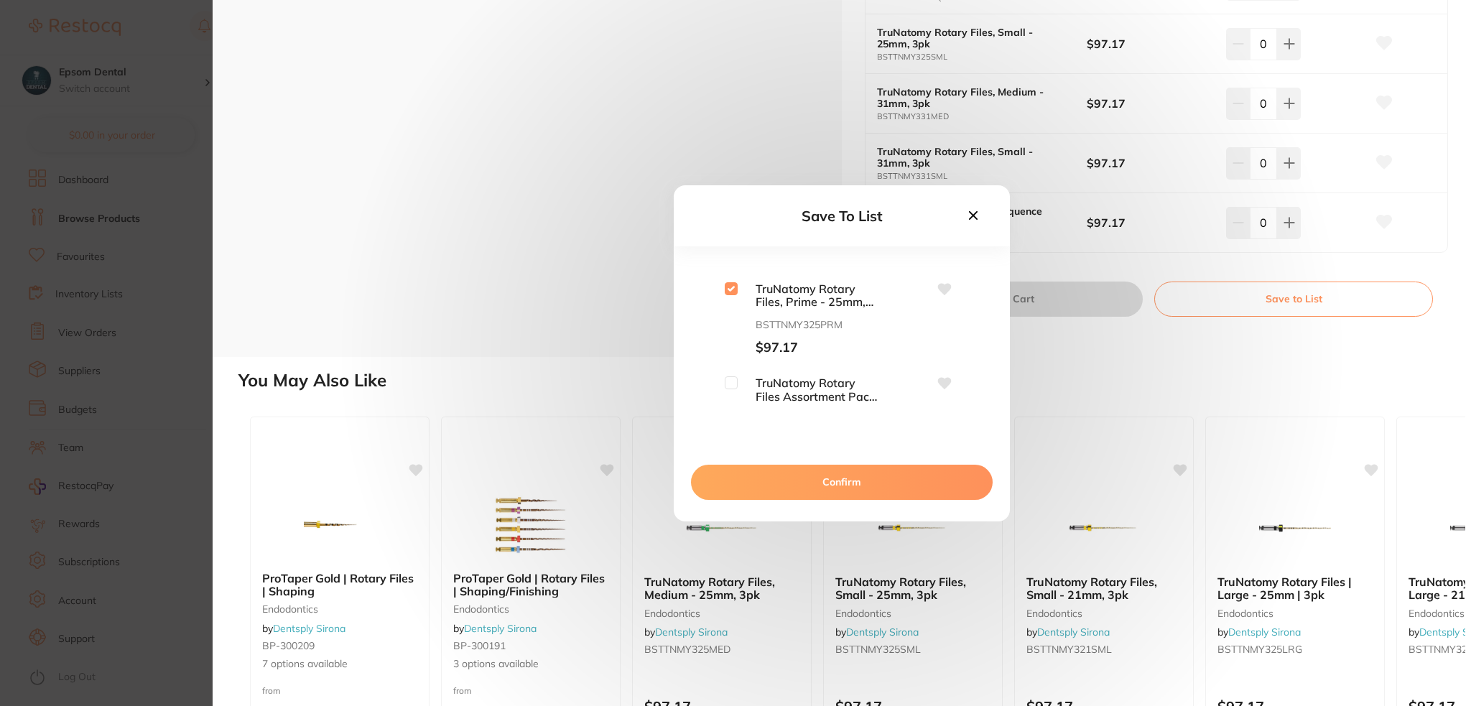
checkbox input "true"
click at [730, 308] on input "checkbox" at bounding box center [731, 307] width 13 height 13
checkbox input "true"
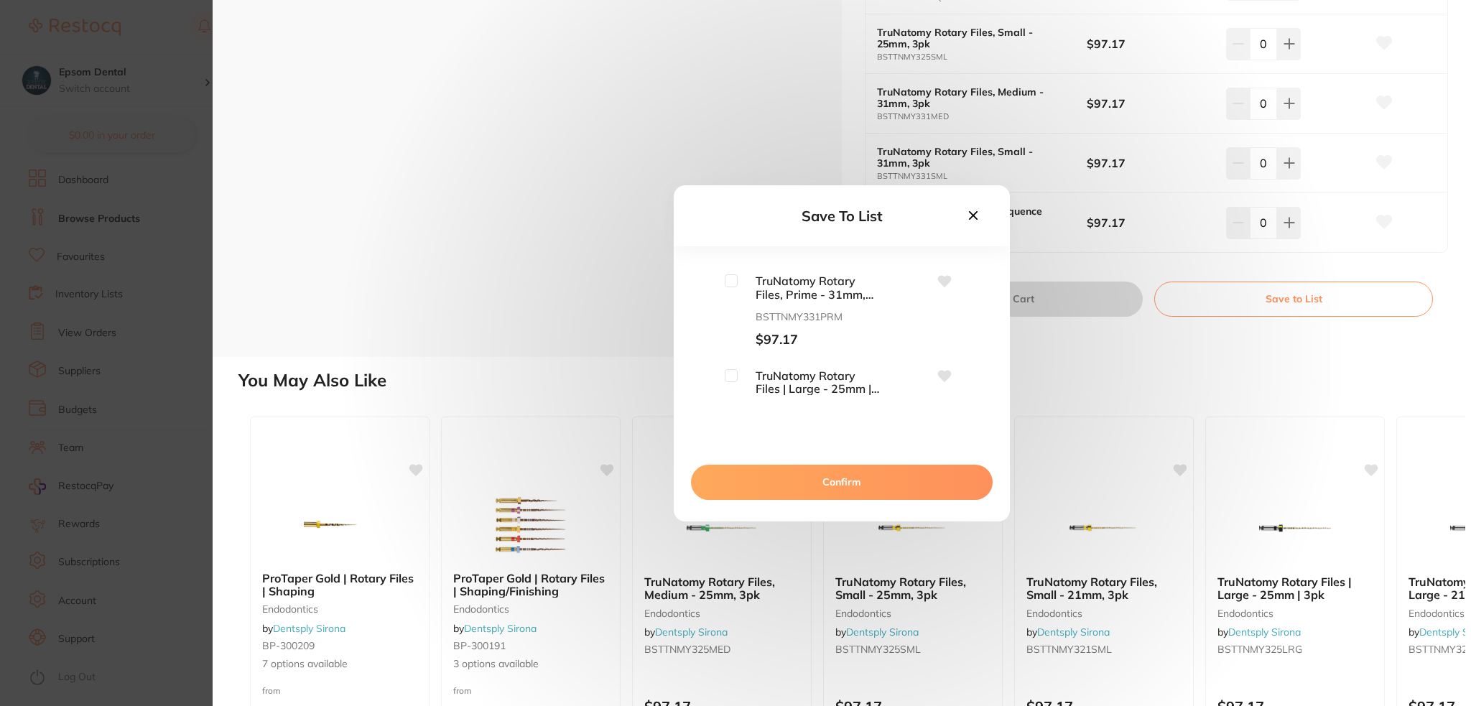
click at [733, 285] on input "checkbox" at bounding box center [731, 280] width 13 height 13
checkbox input "true"
click at [732, 328] on input "checkbox" at bounding box center [731, 326] width 13 height 13
checkbox input "true"
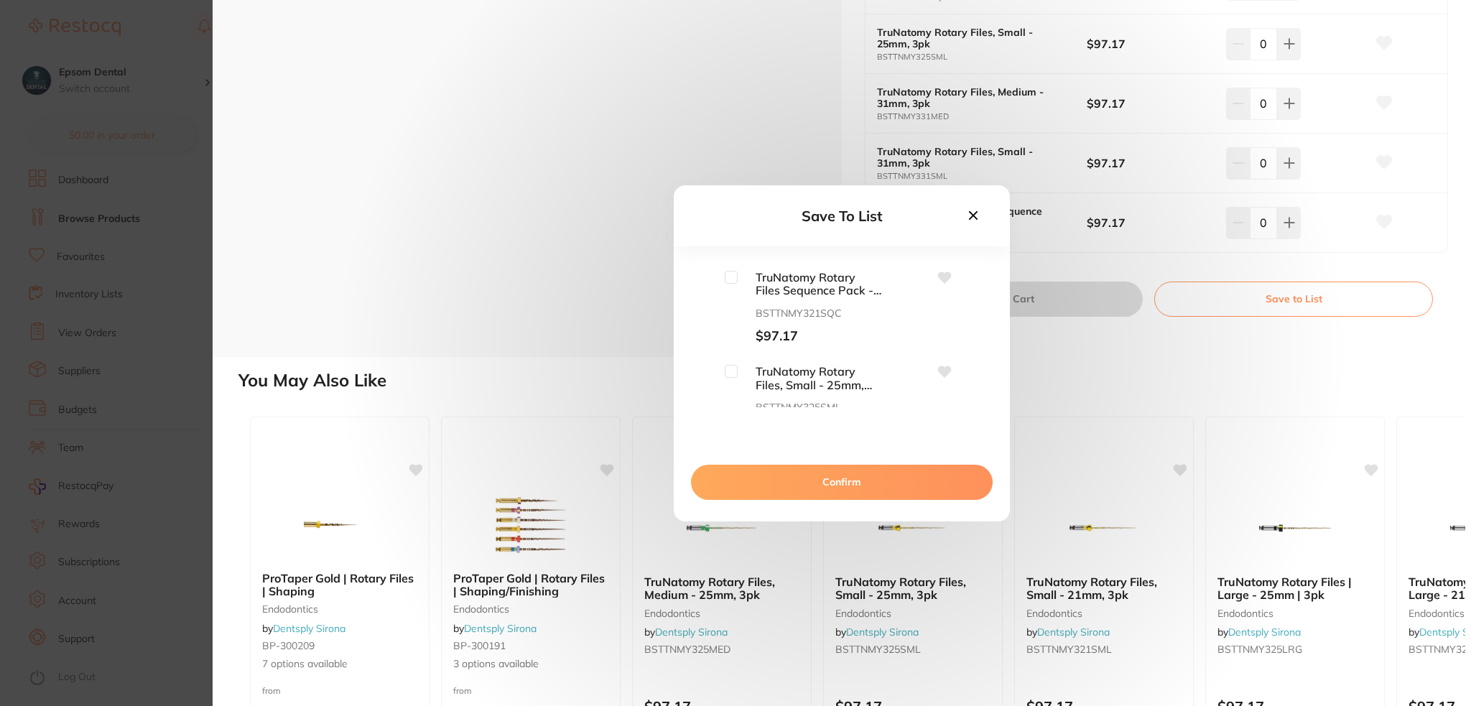
scroll to position [1293, 0]
click at [734, 302] on input "checkbox" at bounding box center [731, 299] width 13 height 13
checkbox input "true"
click at [727, 327] on input "checkbox" at bounding box center [731, 322] width 13 height 13
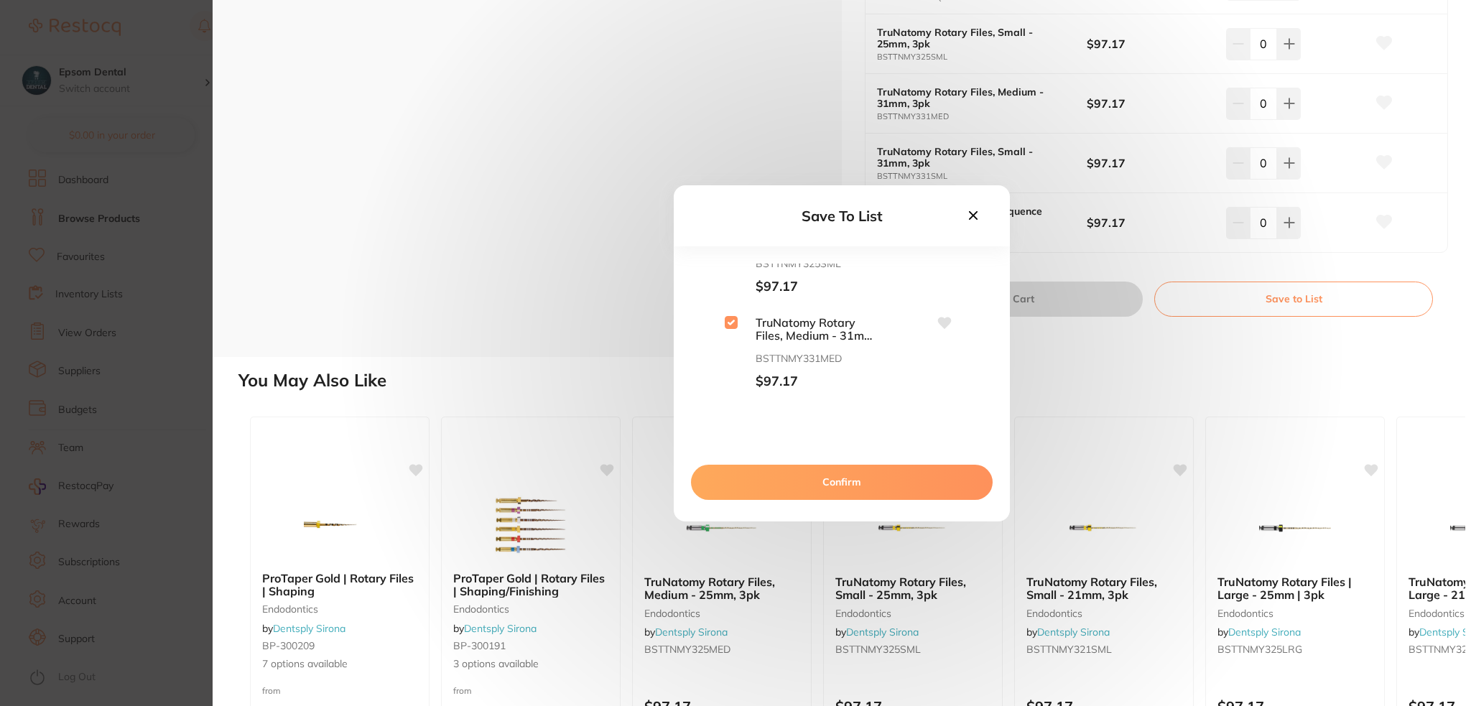
checkbox input "true"
click at [725, 348] on input "checkbox" at bounding box center [731, 345] width 13 height 13
checkbox input "true"
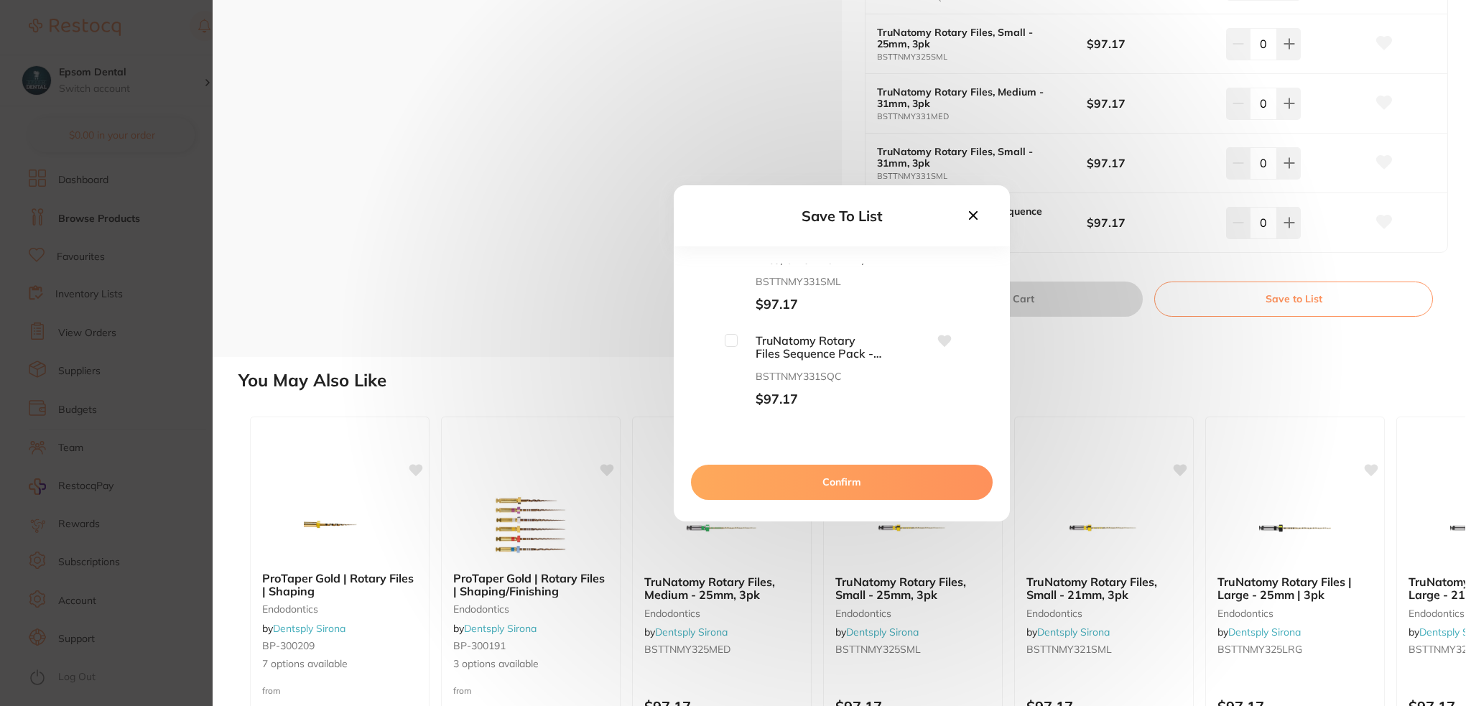
click at [826, 491] on button "Confirm" at bounding box center [842, 482] width 302 height 34
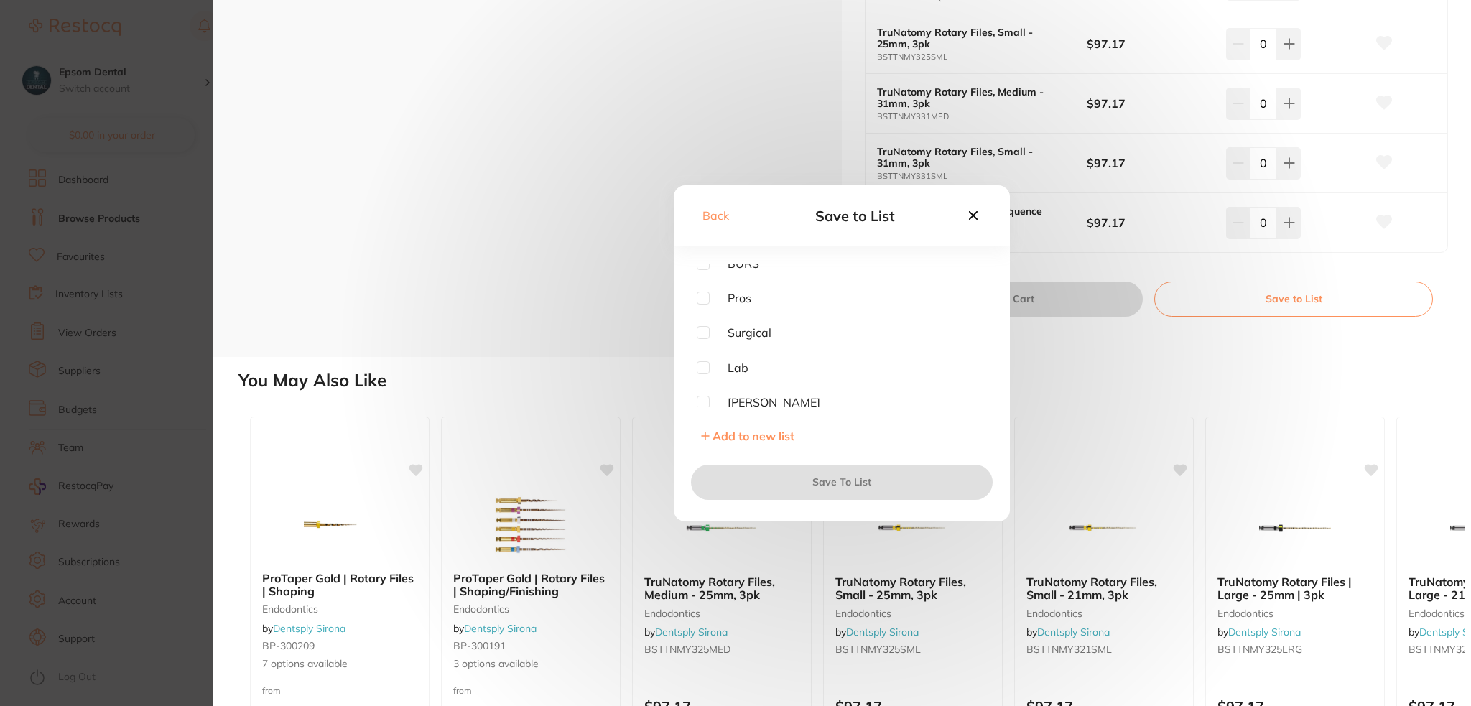
scroll to position [289, 0]
click at [701, 396] on input "checkbox" at bounding box center [703, 397] width 13 height 13
checkbox input "true"
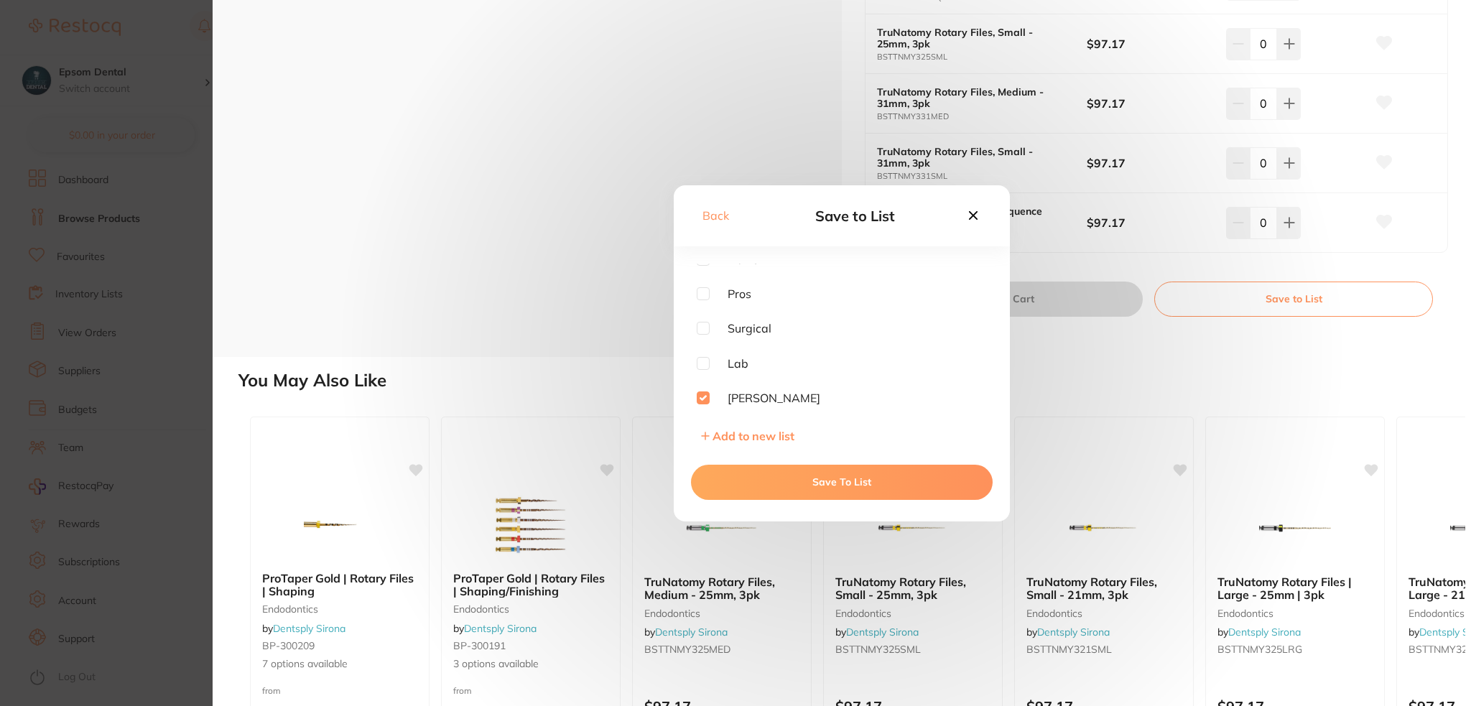
click at [803, 477] on button "Save To List" at bounding box center [842, 482] width 302 height 34
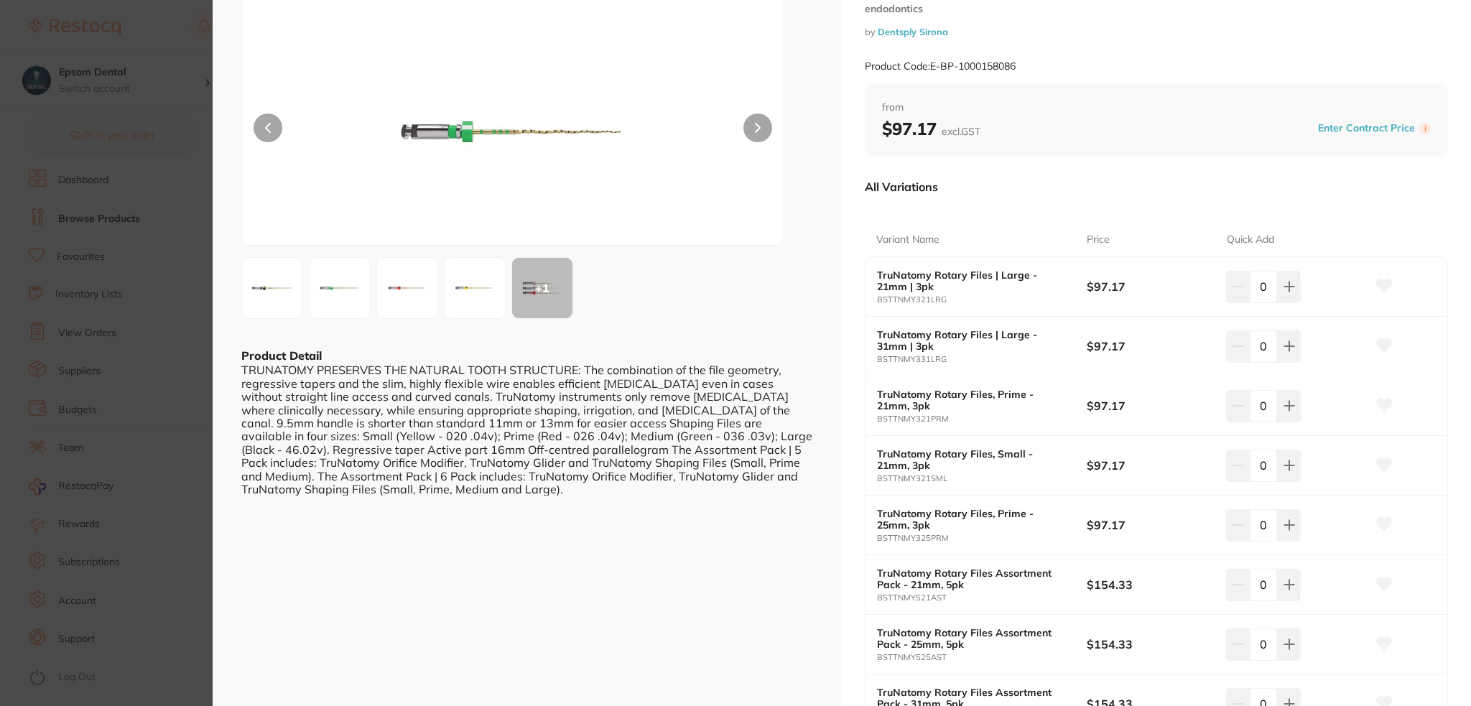
scroll to position [0, 0]
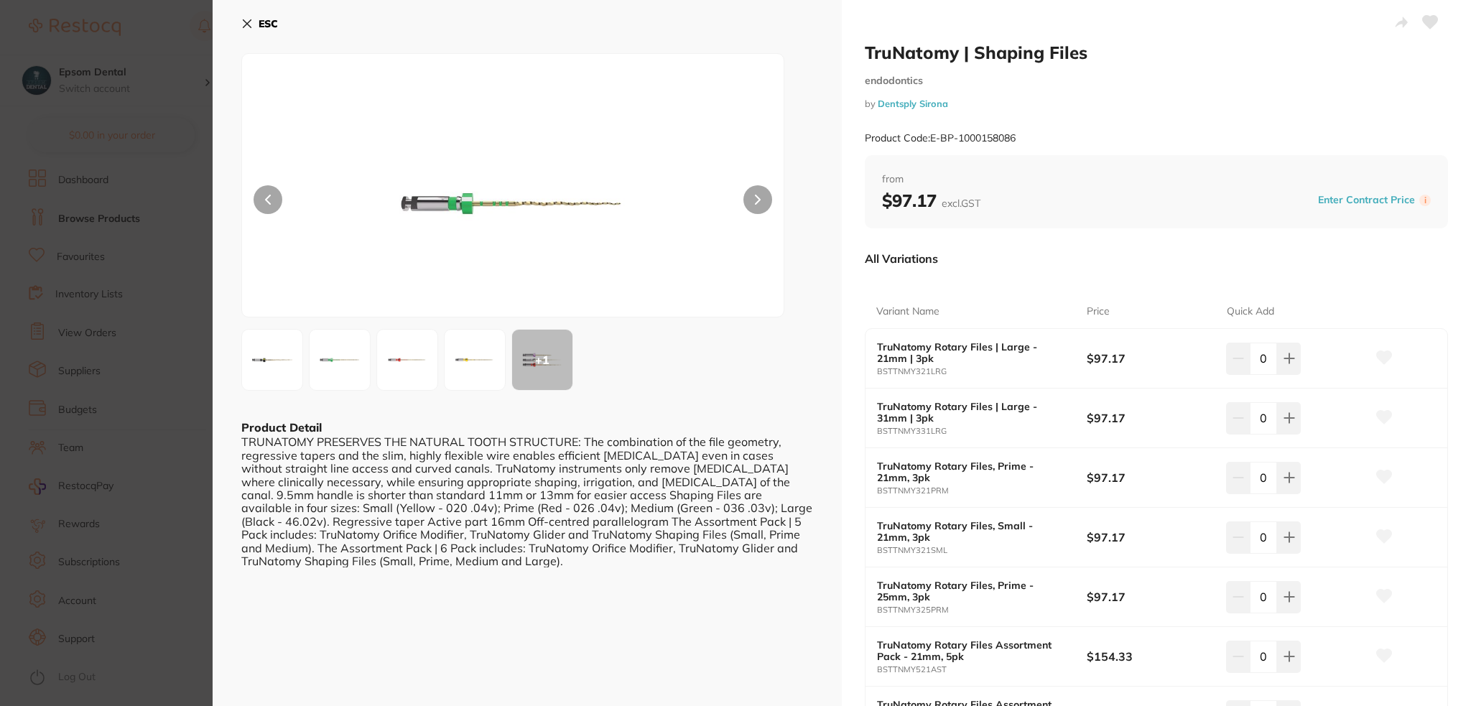
click at [248, 23] on icon at bounding box center [246, 23] width 11 height 11
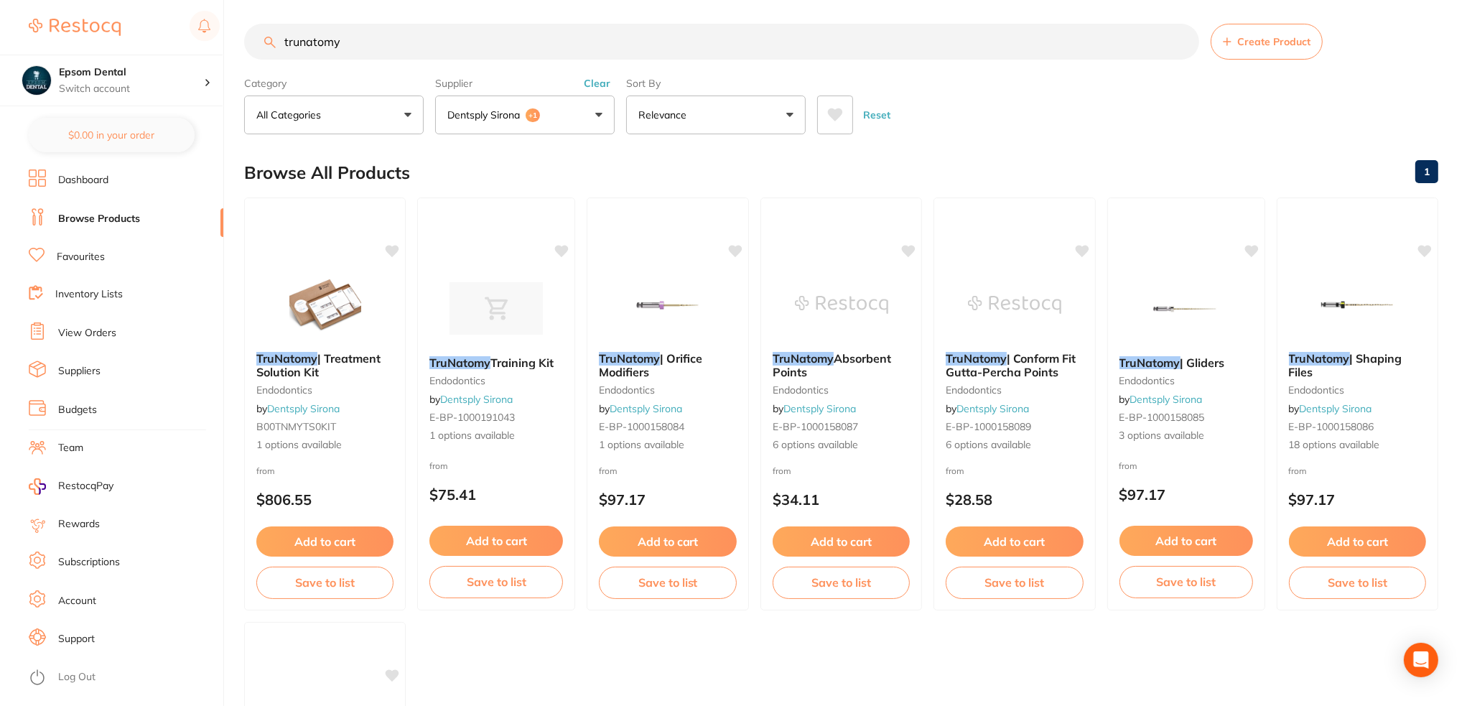
drag, startPoint x: 360, startPoint y: 47, endPoint x: 212, endPoint y: 50, distance: 148.0
click at [212, 50] on div "$0.00 Epsom Dental Switch account Epsom Dental $0.00 in your order Dashboard Br…" at bounding box center [733, 348] width 1467 height 706
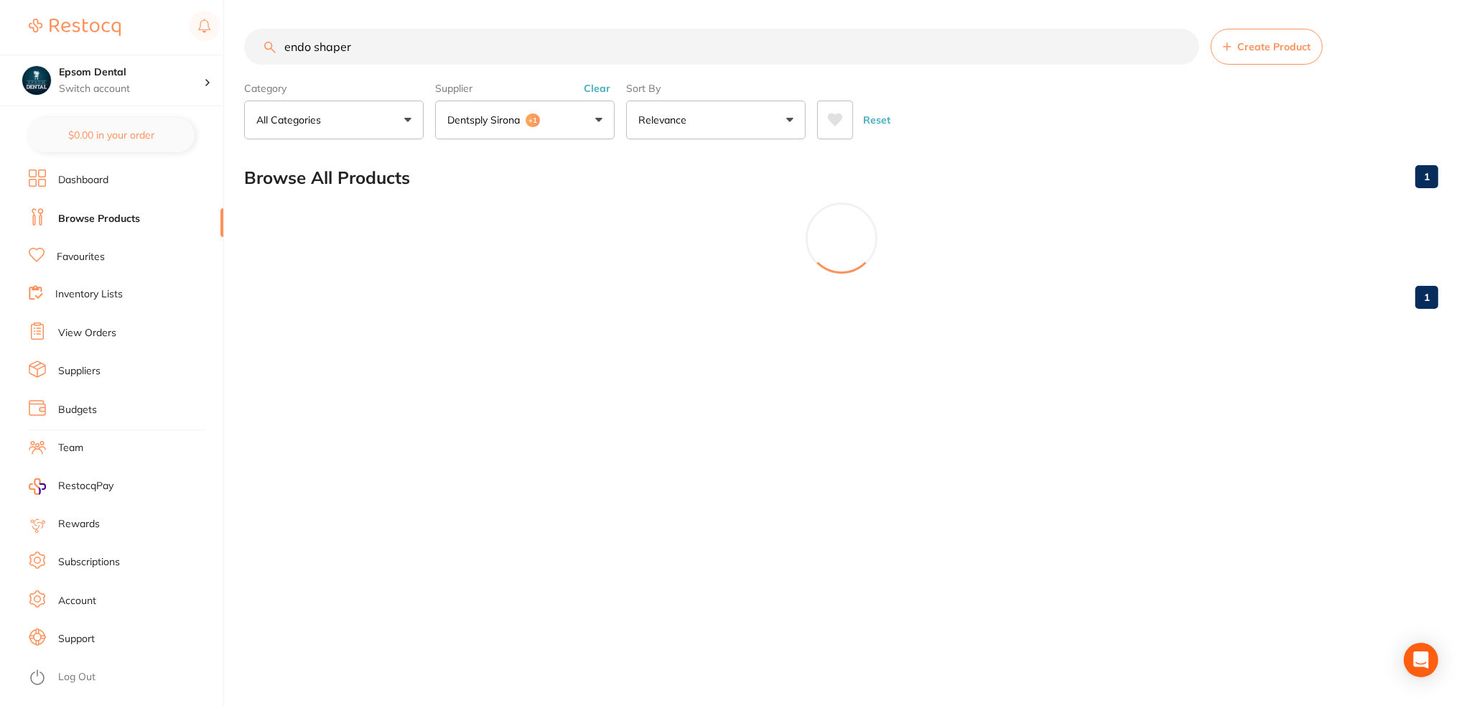
scroll to position [0, 0]
click at [496, 108] on button "Dentsply Sirona +1" at bounding box center [525, 120] width 180 height 39
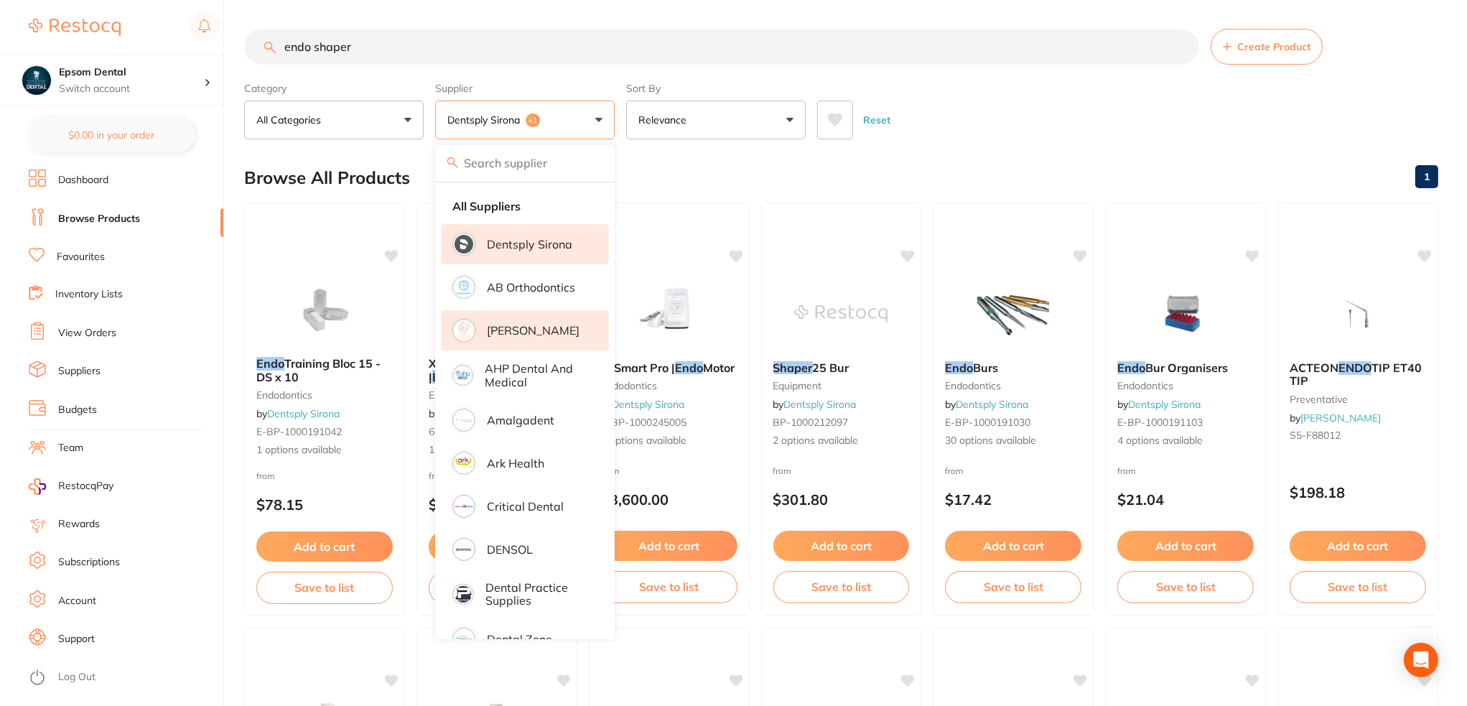
click at [539, 330] on p "[PERSON_NAME]" at bounding box center [533, 330] width 93 height 13
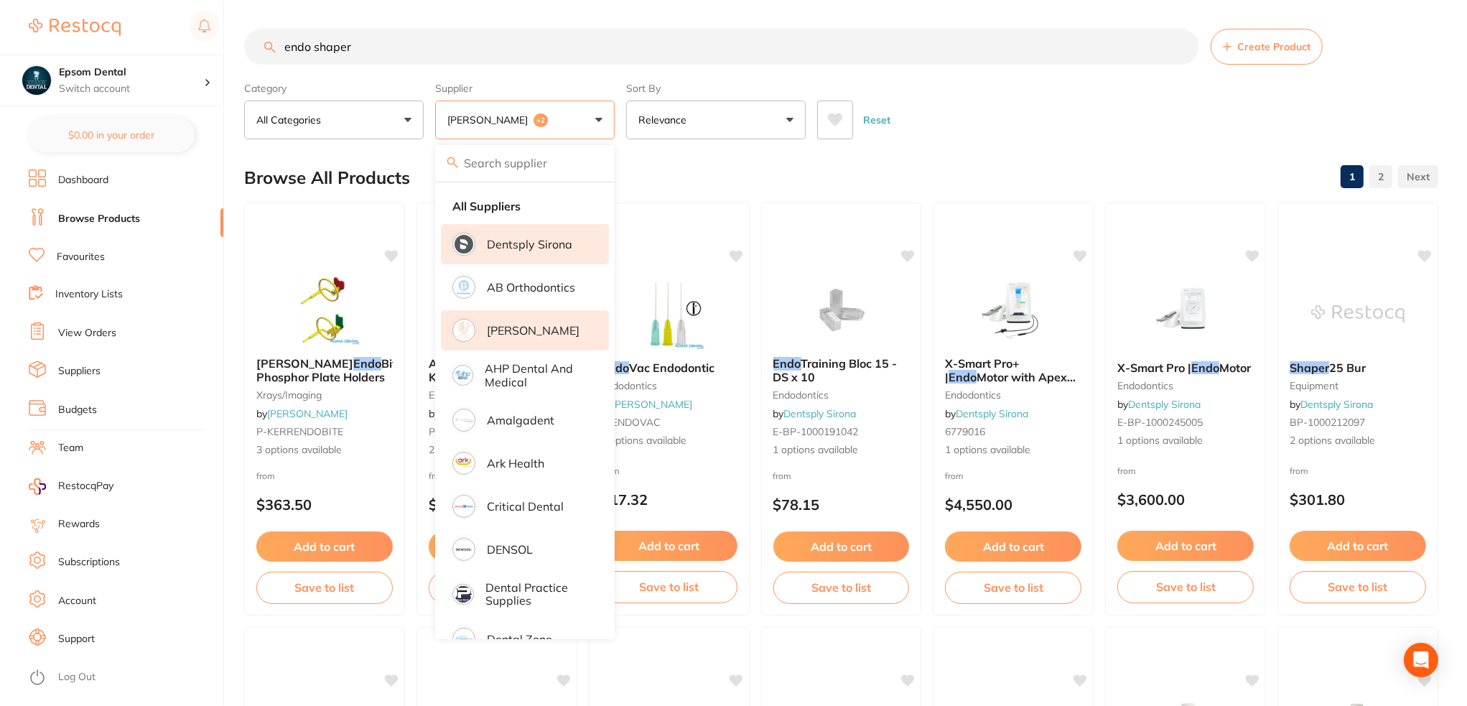
click at [787, 161] on div "Browse All Products 1 2" at bounding box center [841, 178] width 1194 height 48
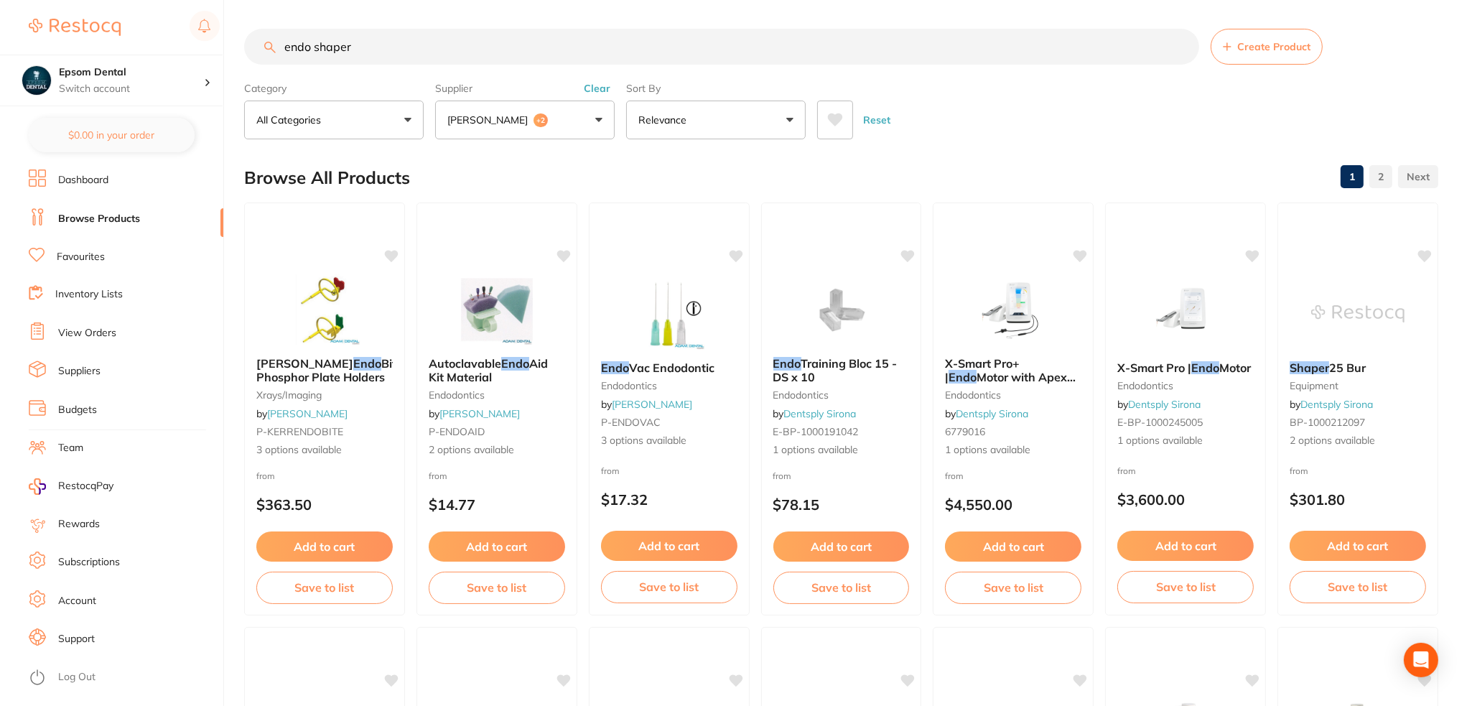
click at [287, 47] on input "endo shaper" at bounding box center [721, 47] width 955 height 36
type input "shaper"
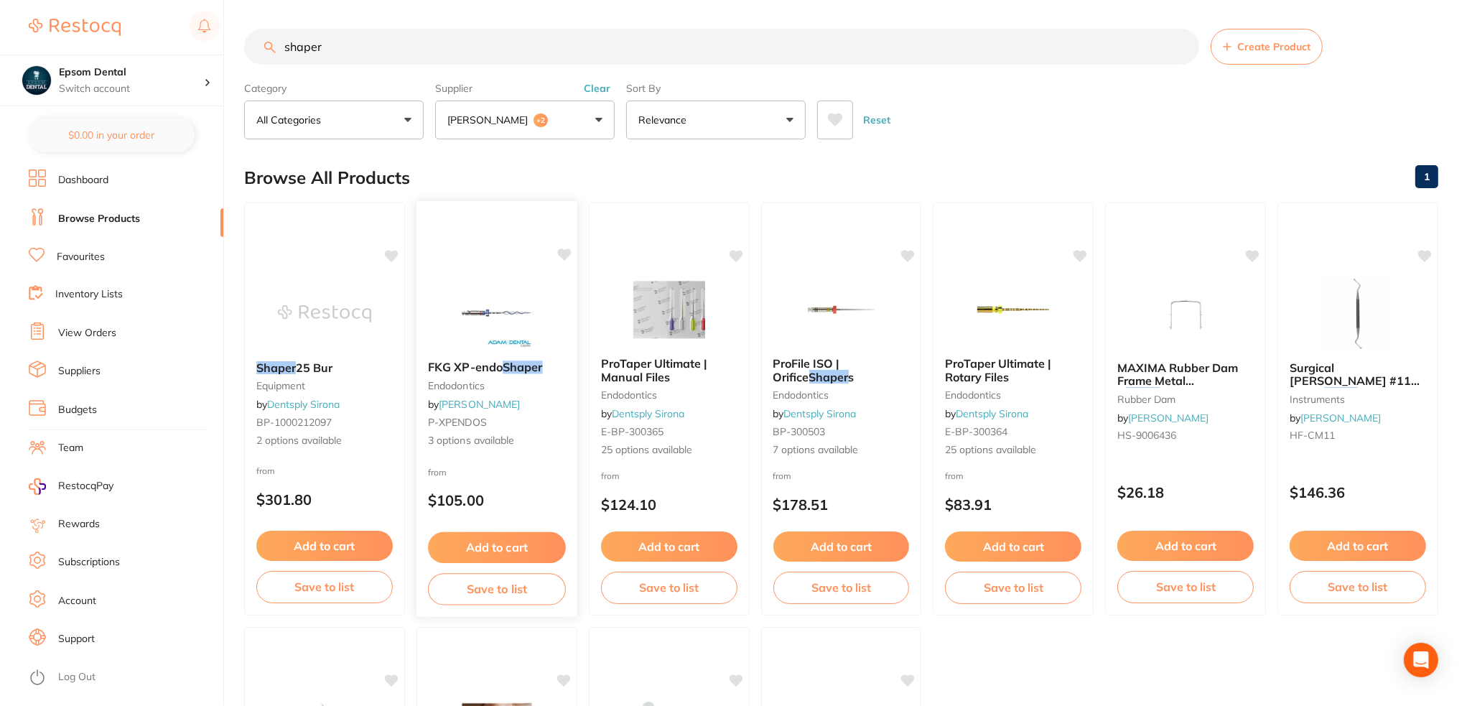
click at [486, 591] on button "Save to list" at bounding box center [497, 589] width 138 height 32
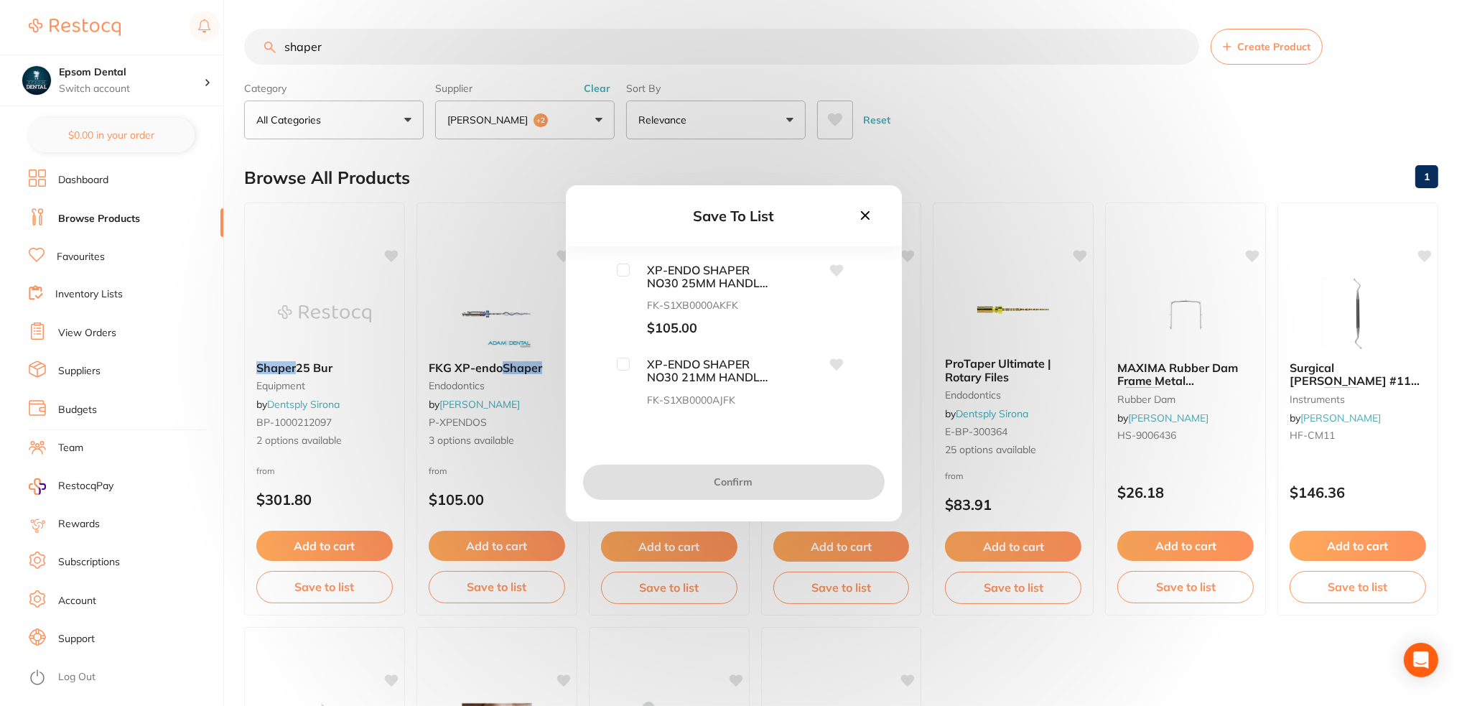
click at [621, 268] on input "checkbox" at bounding box center [623, 270] width 13 height 13
checkbox input "true"
click at [618, 366] on input "checkbox" at bounding box center [623, 364] width 13 height 13
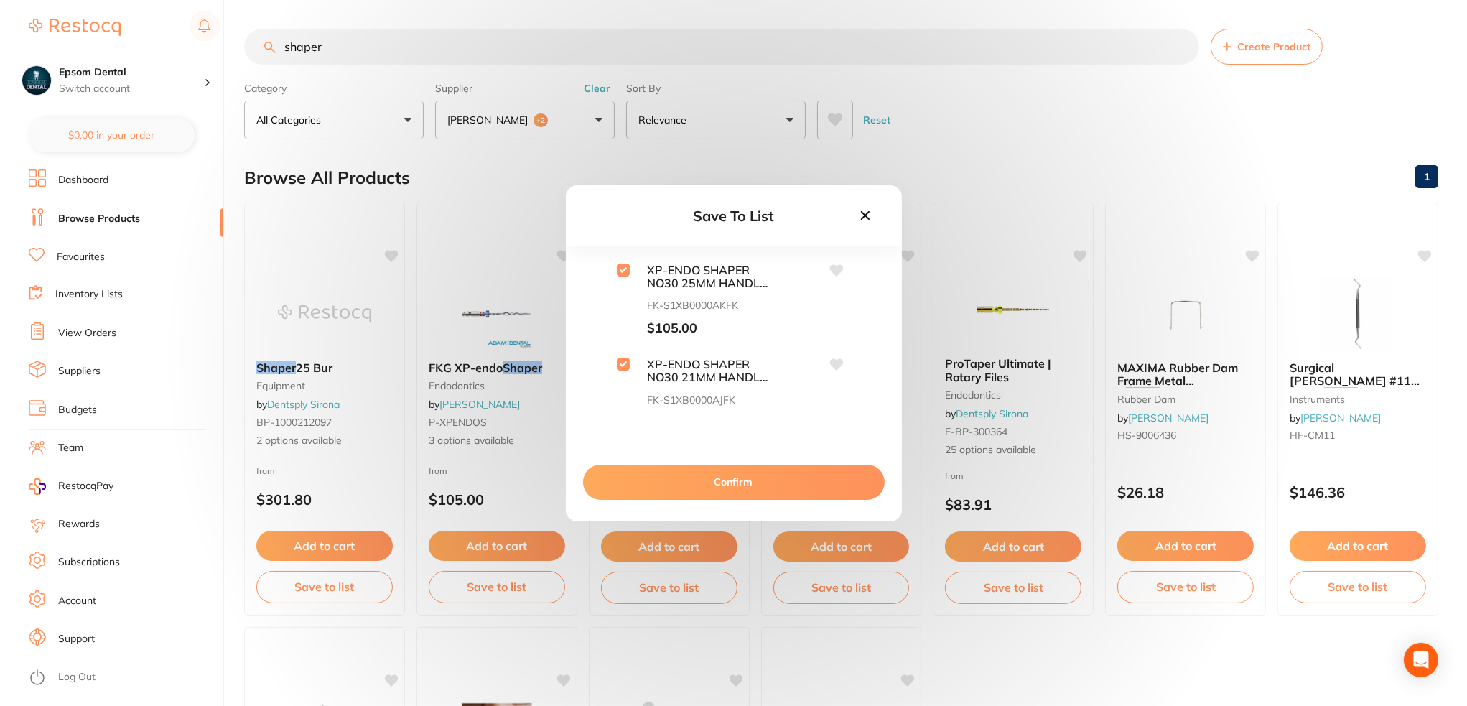
checkbox input "true"
click at [626, 337] on input "checkbox" at bounding box center [623, 340] width 13 height 13
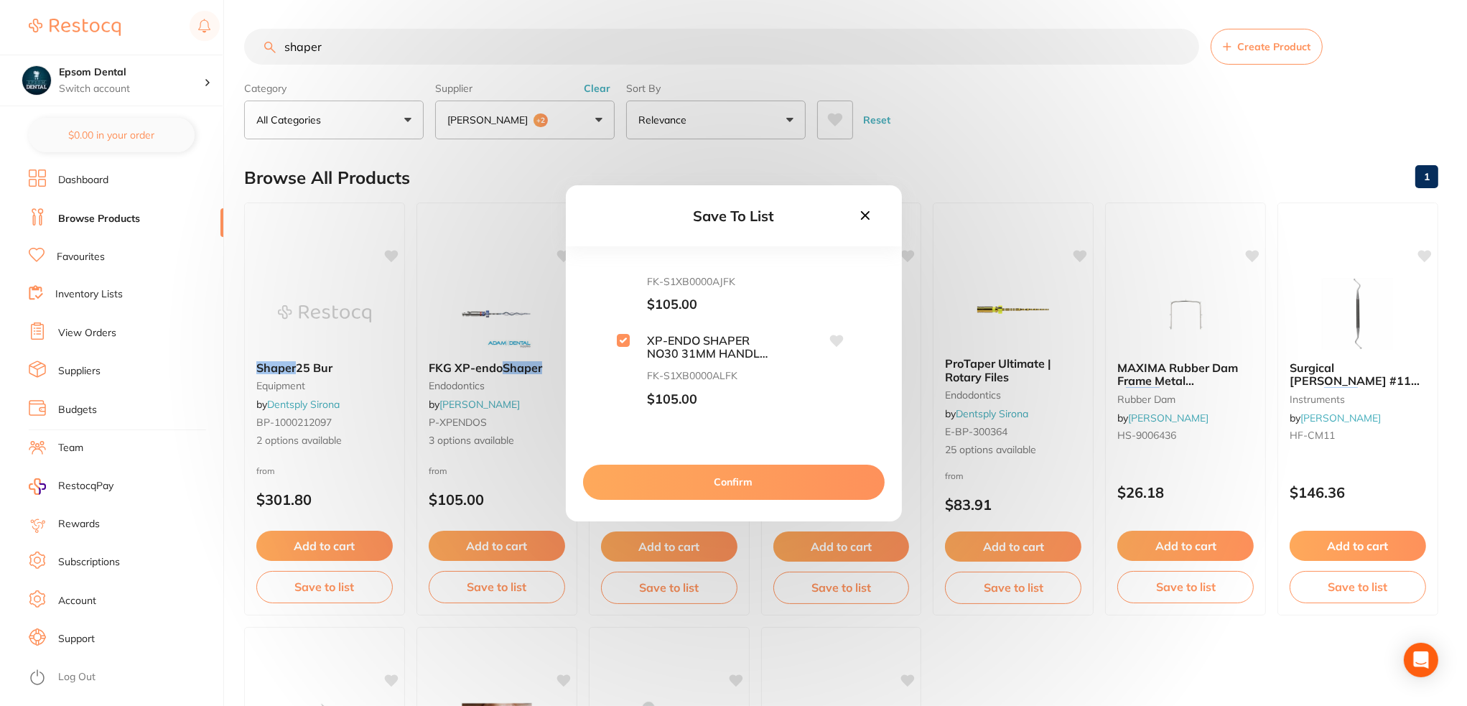
checkbox input "true"
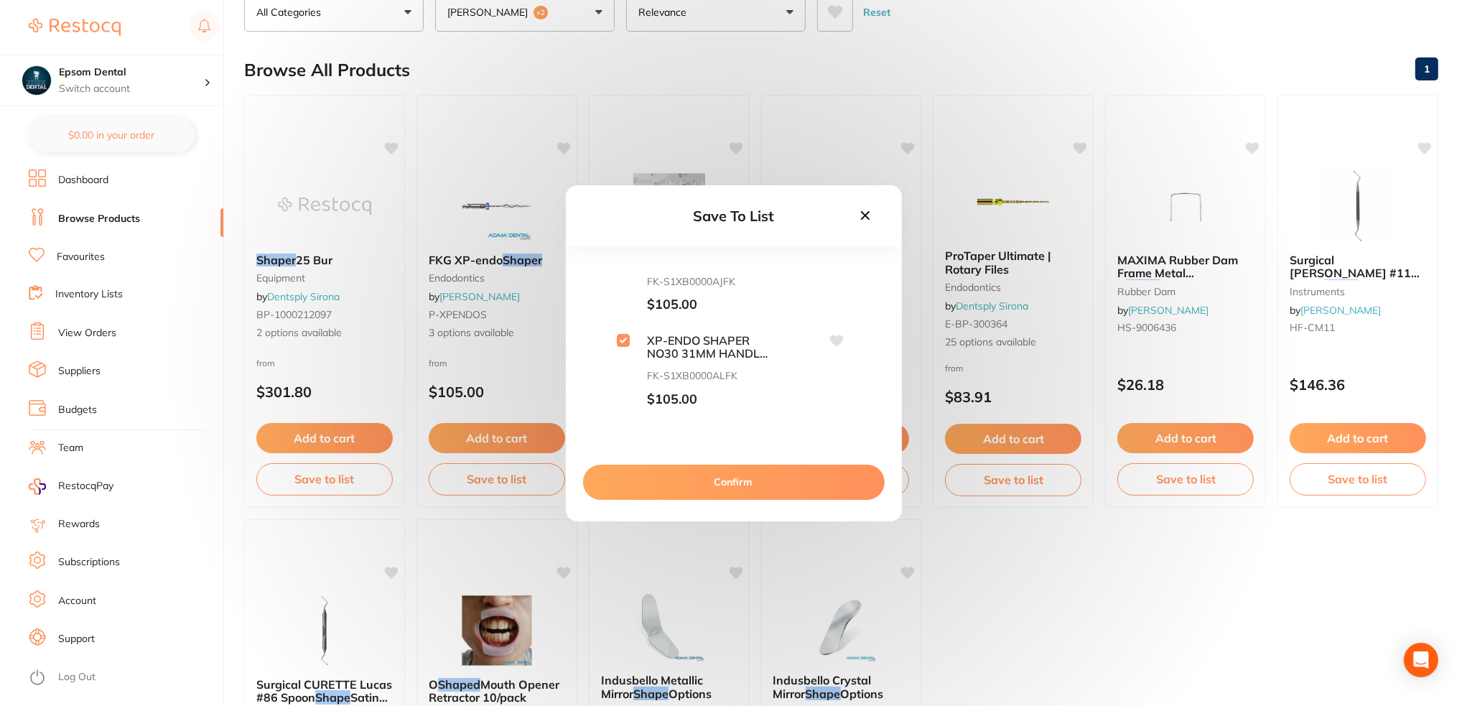
scroll to position [144, 0]
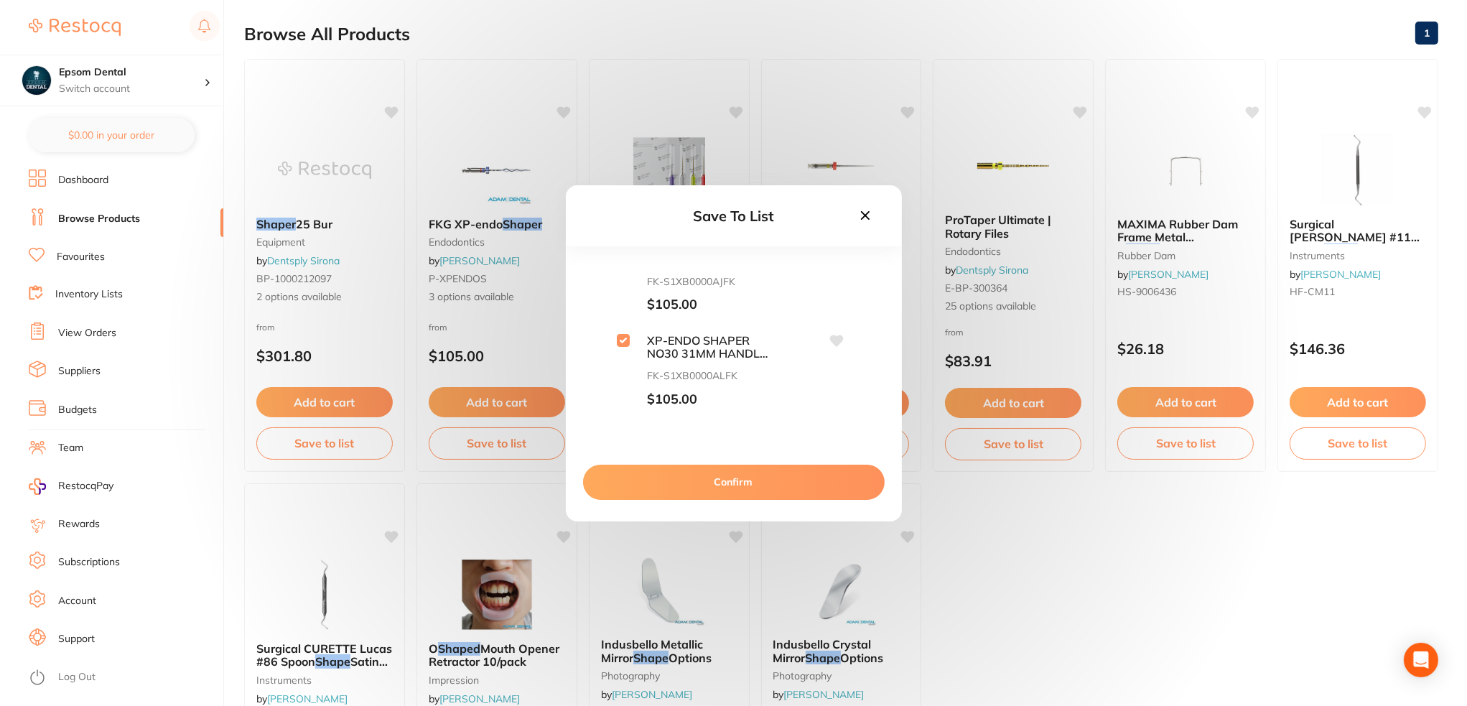
click at [697, 479] on button "Confirm" at bounding box center [734, 482] width 302 height 34
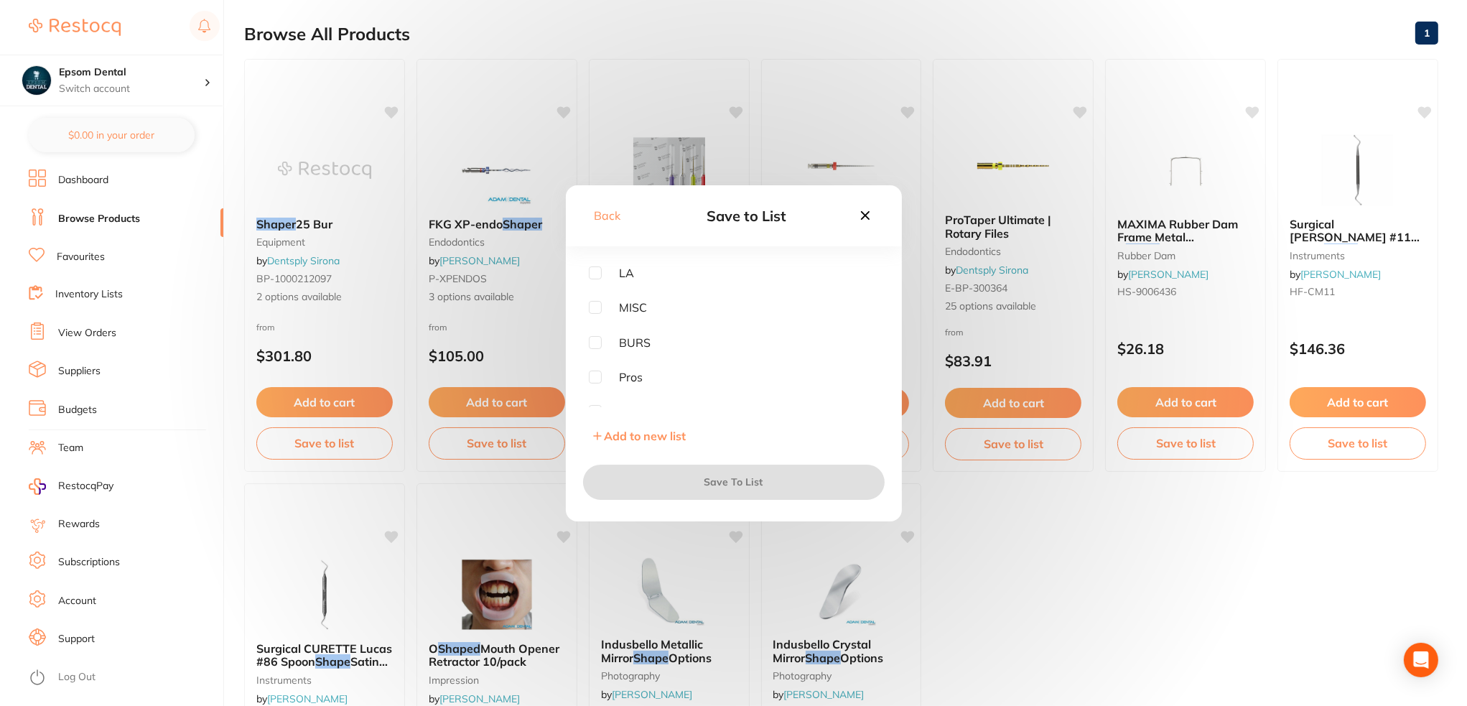
scroll to position [289, 0]
click at [598, 398] on input "checkbox" at bounding box center [595, 397] width 13 height 13
checkbox input "true"
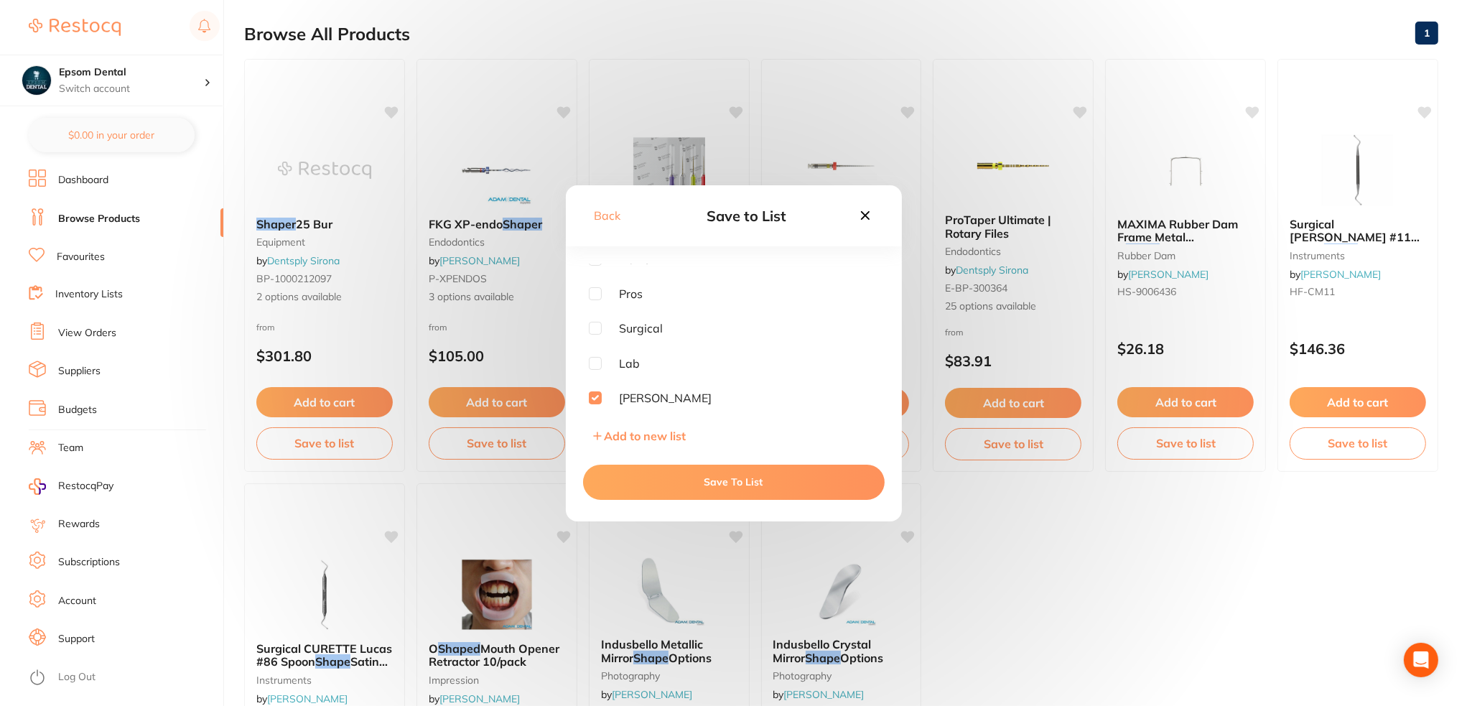
drag, startPoint x: 728, startPoint y: 500, endPoint x: 728, endPoint y: 491, distance: 9.3
click at [728, 499] on div "Save To List" at bounding box center [734, 482] width 336 height 78
click at [728, 491] on button "Save To List" at bounding box center [734, 482] width 302 height 34
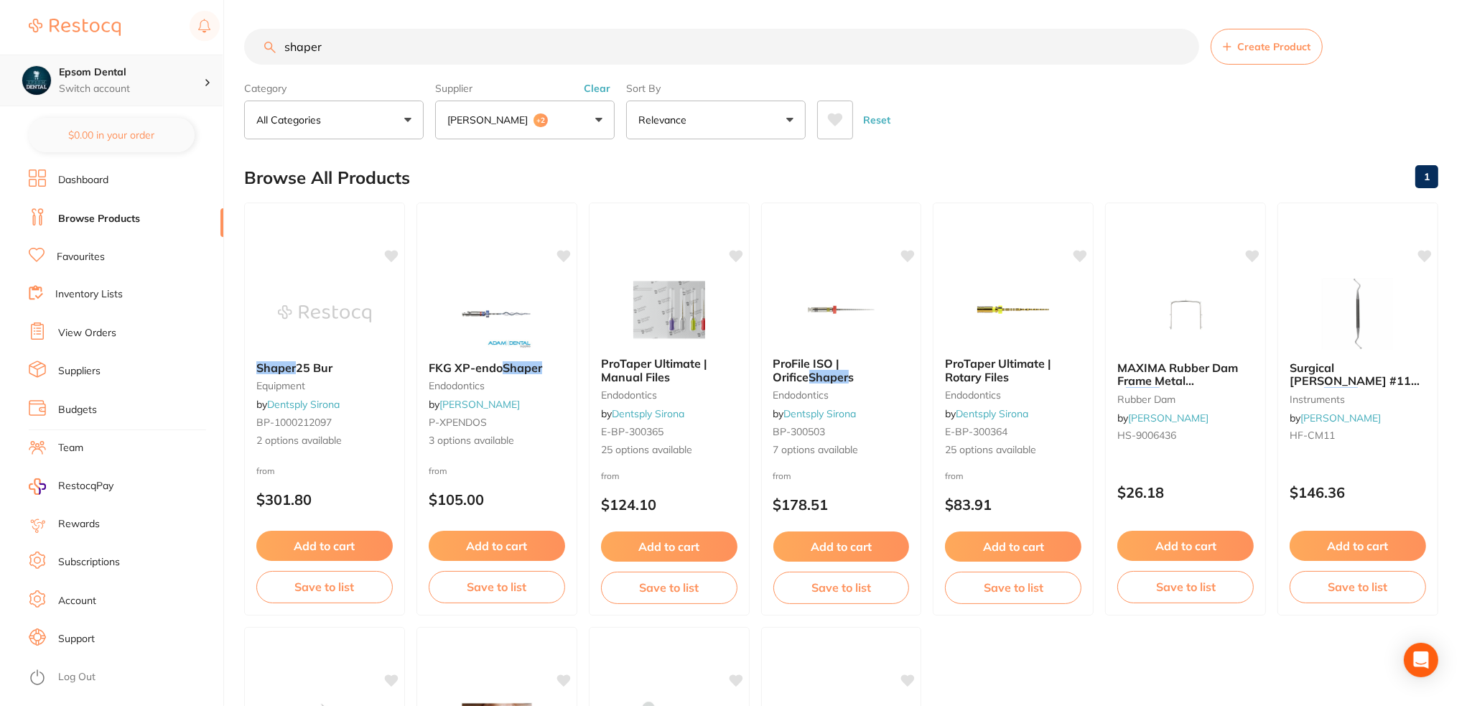
scroll to position [0, 0]
drag, startPoint x: 386, startPoint y: 45, endPoint x: 140, endPoint y: 56, distance: 246.6
click at [136, 55] on div "$0.00 Epsom Dental Switch account Epsom Dental $0.00 in your order Dashboard Br…" at bounding box center [733, 353] width 1467 height 706
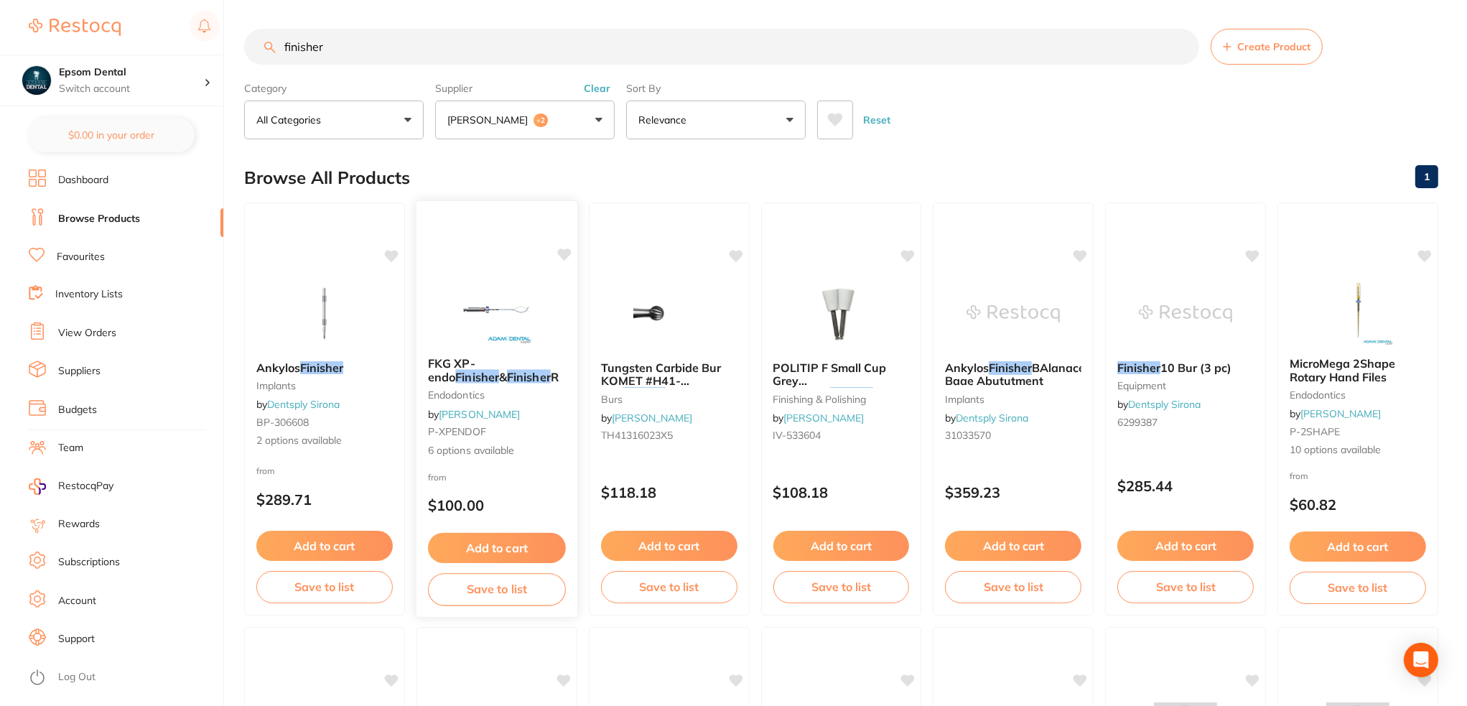
type input "finisher"
click at [486, 591] on button "Save to list" at bounding box center [497, 589] width 138 height 32
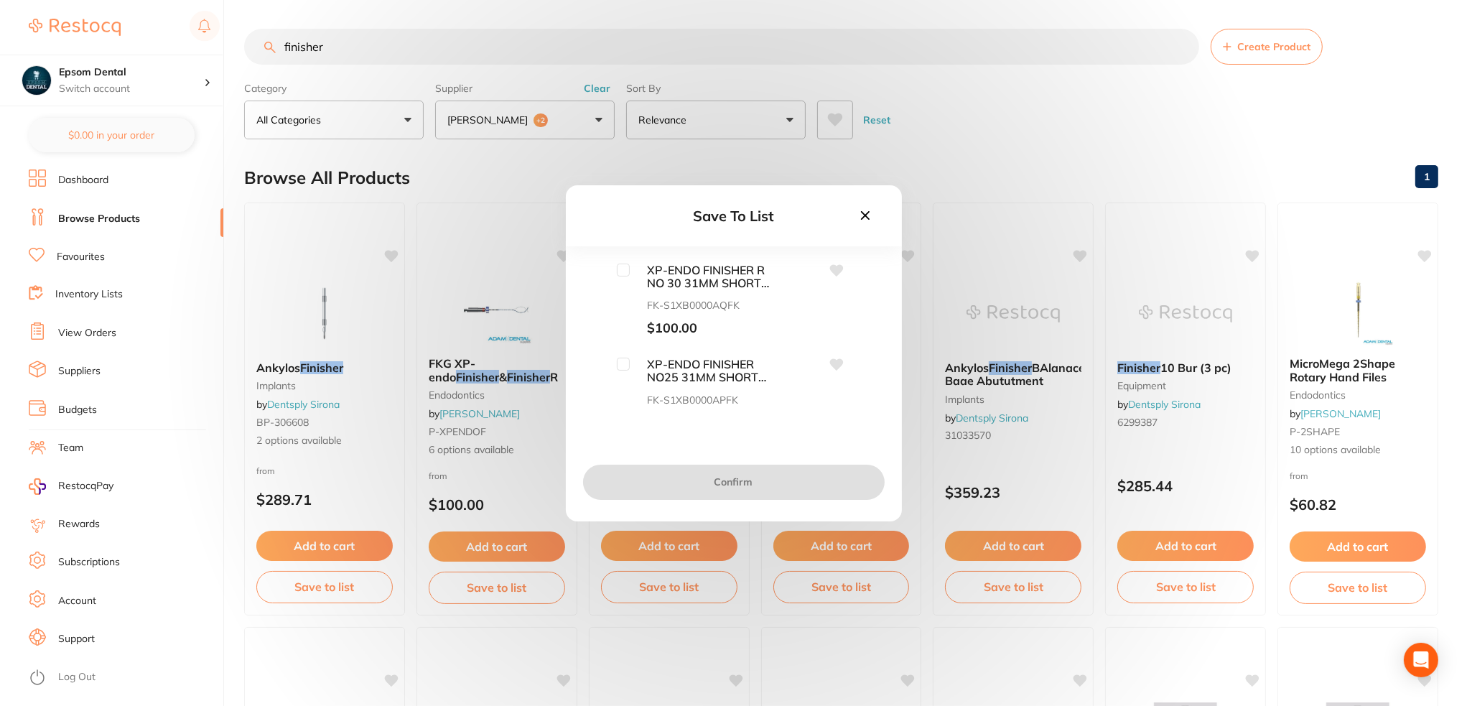
click at [623, 366] on input "checkbox" at bounding box center [623, 364] width 13 height 13
checkbox input "true"
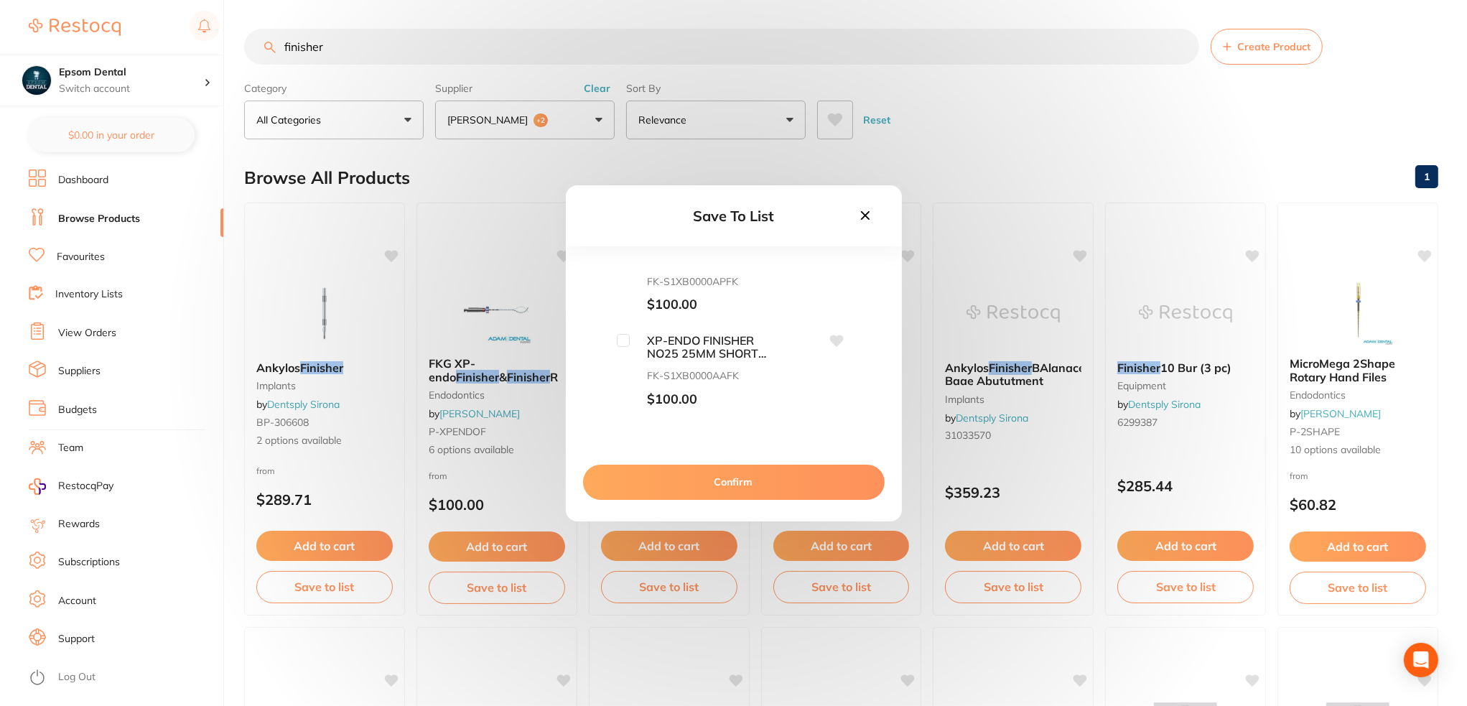
scroll to position [144, 0]
click at [618, 315] on input "checkbox" at bounding box center [623, 315] width 13 height 13
checkbox input "true"
click at [626, 341] on input "checkbox" at bounding box center [623, 339] width 13 height 13
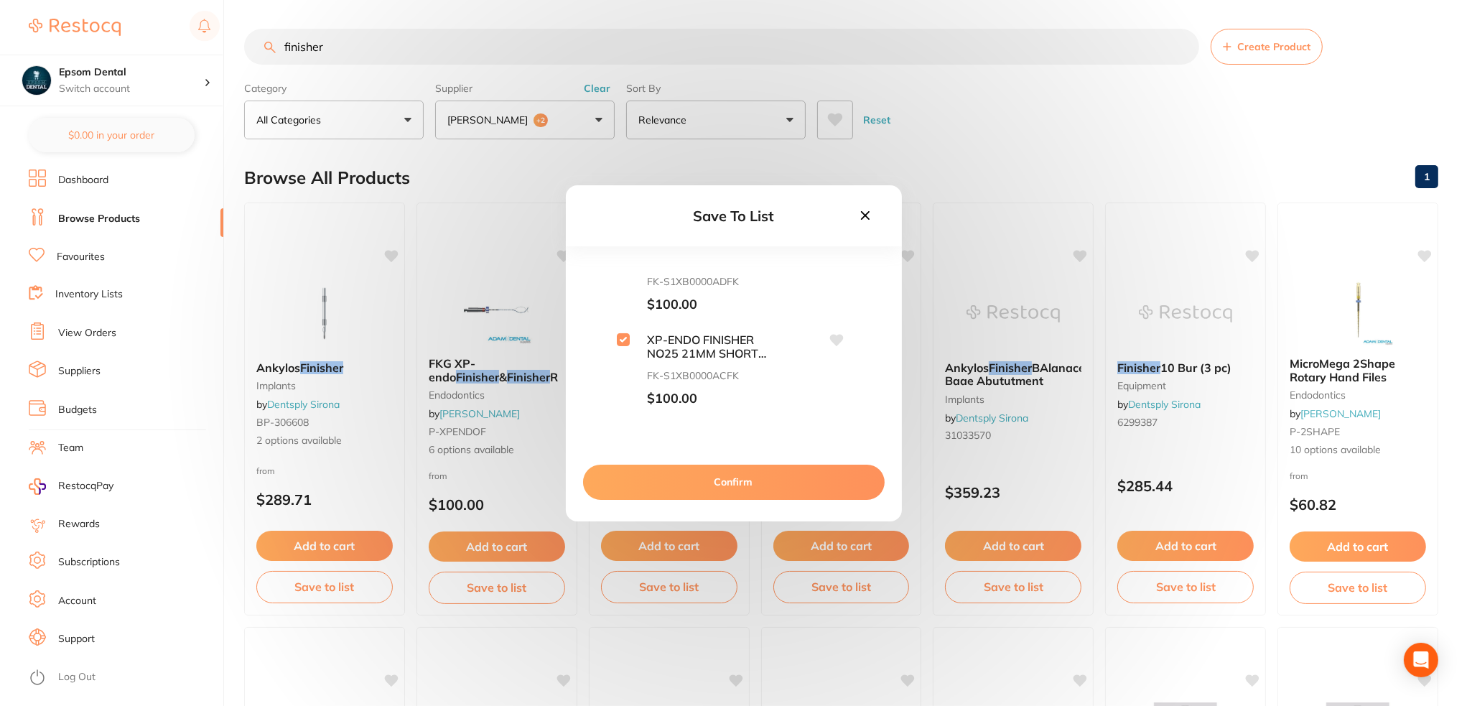
checkbox input "true"
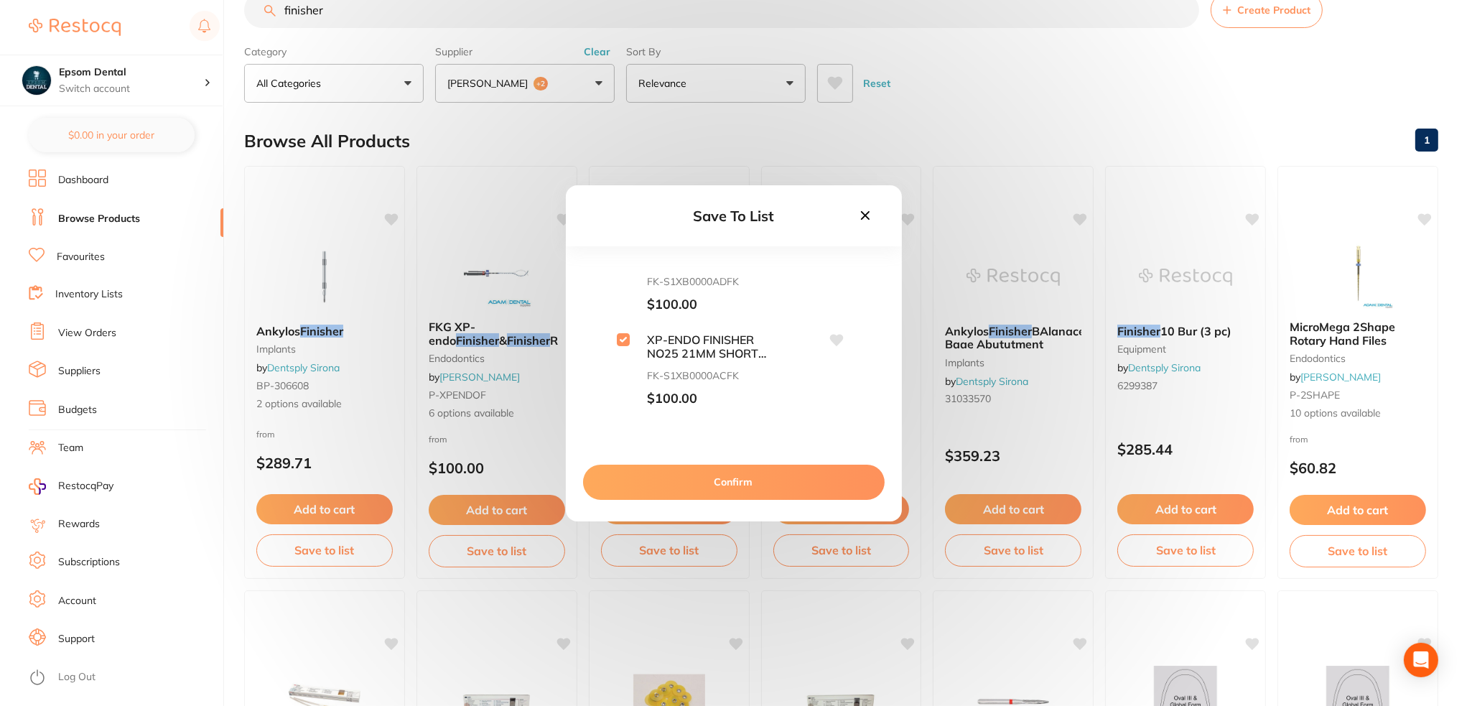
scroll to position [72, 0]
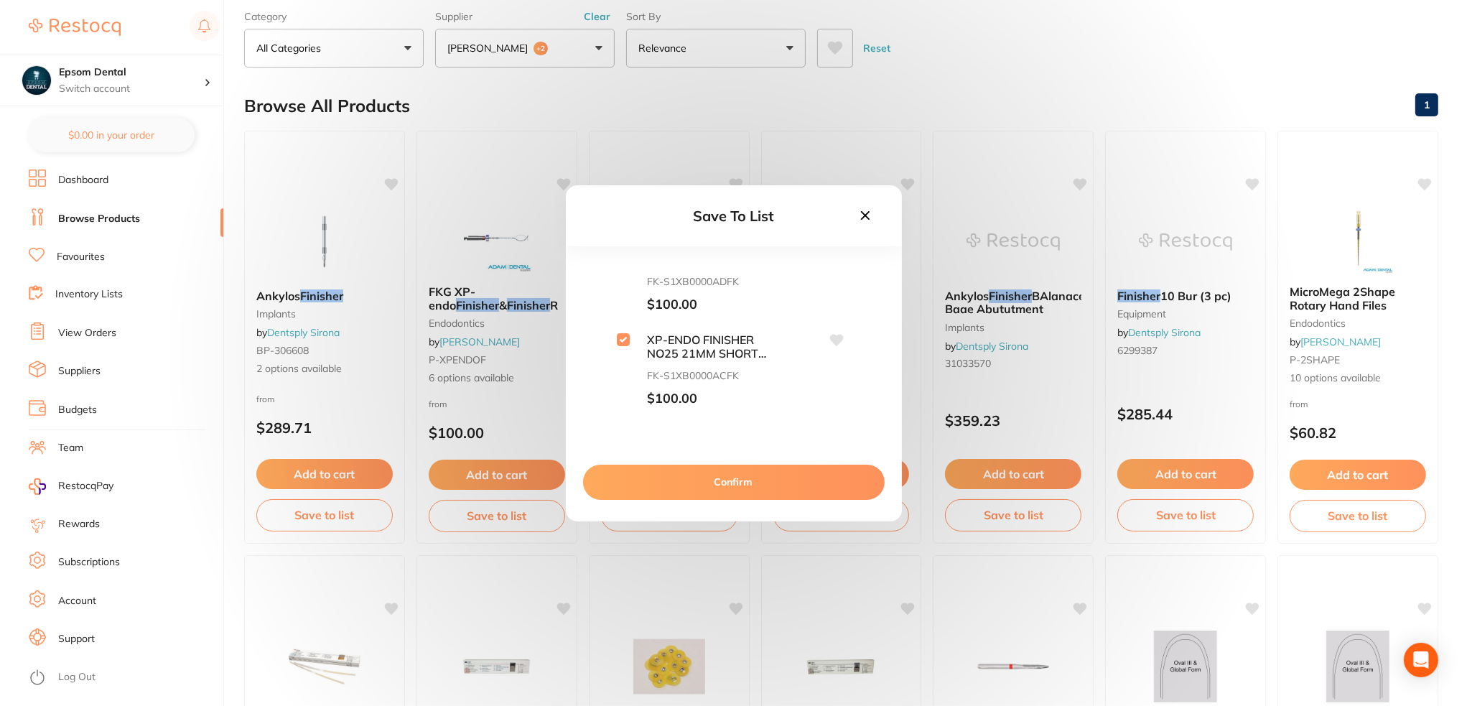
click at [711, 469] on button "Confirm" at bounding box center [734, 482] width 302 height 34
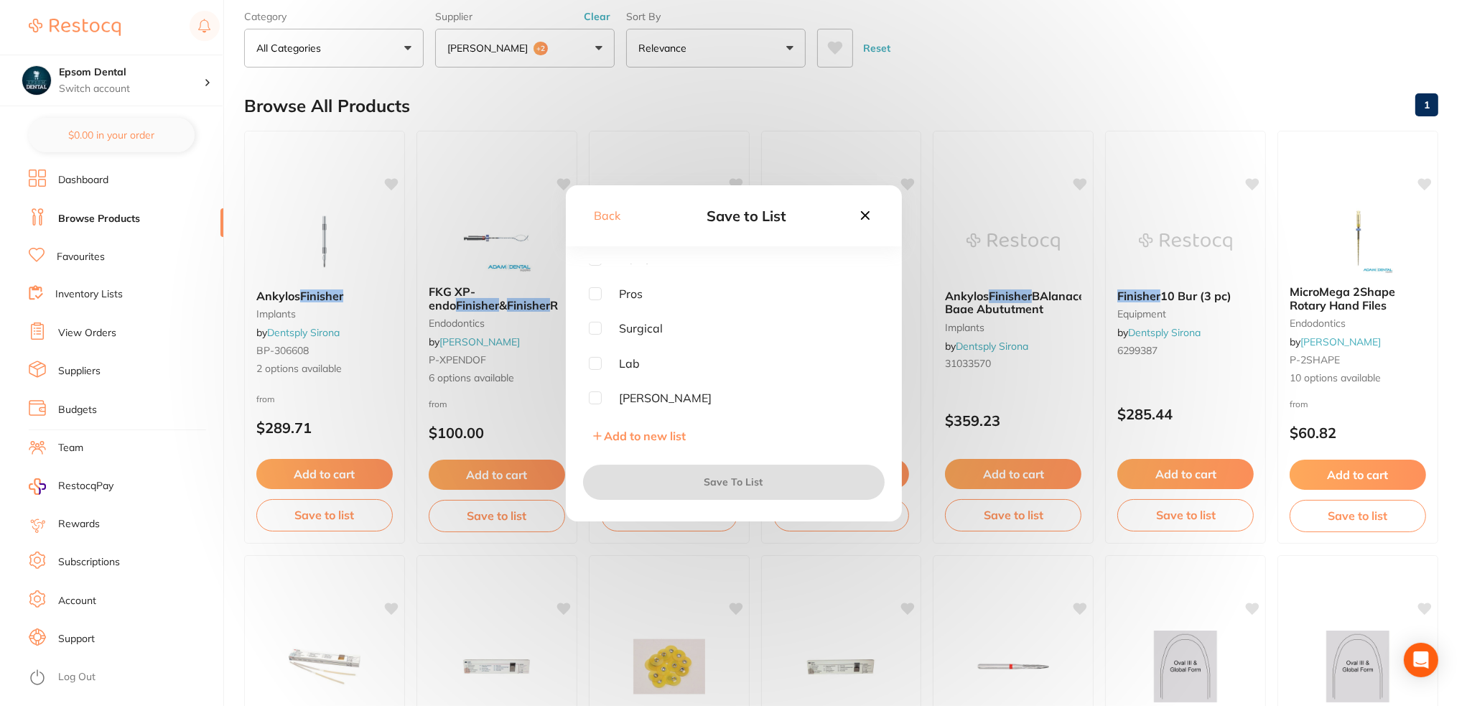
scroll to position [289, 0]
click at [631, 397] on span "[PERSON_NAME]" at bounding box center [657, 397] width 111 height 13
click at [595, 390] on div "PPE Retail Preventative Restorative Endo Infection Control LA MISC BURS Pros Su…" at bounding box center [734, 336] width 290 height 144
click at [598, 400] on input "checkbox" at bounding box center [595, 397] width 13 height 13
checkbox input "true"
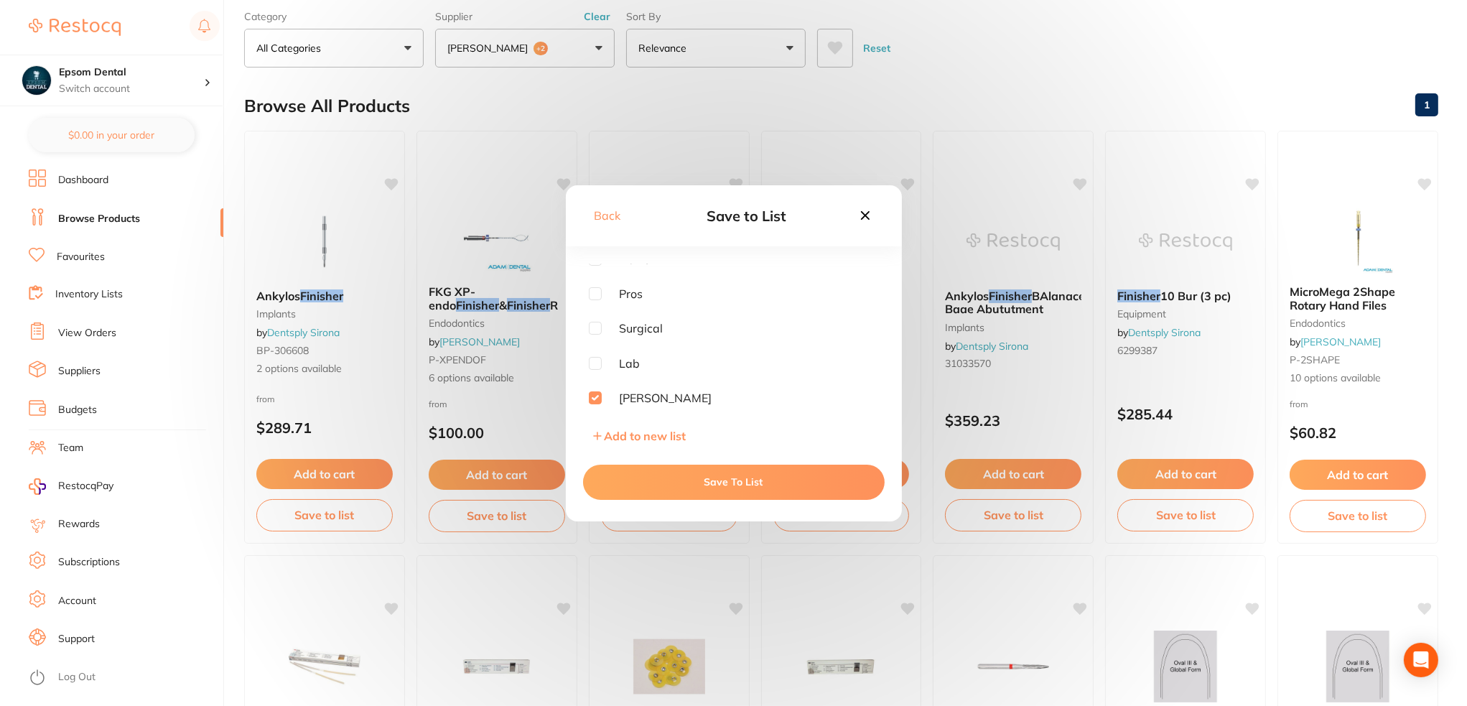
click at [713, 476] on button "Save To List" at bounding box center [734, 482] width 302 height 34
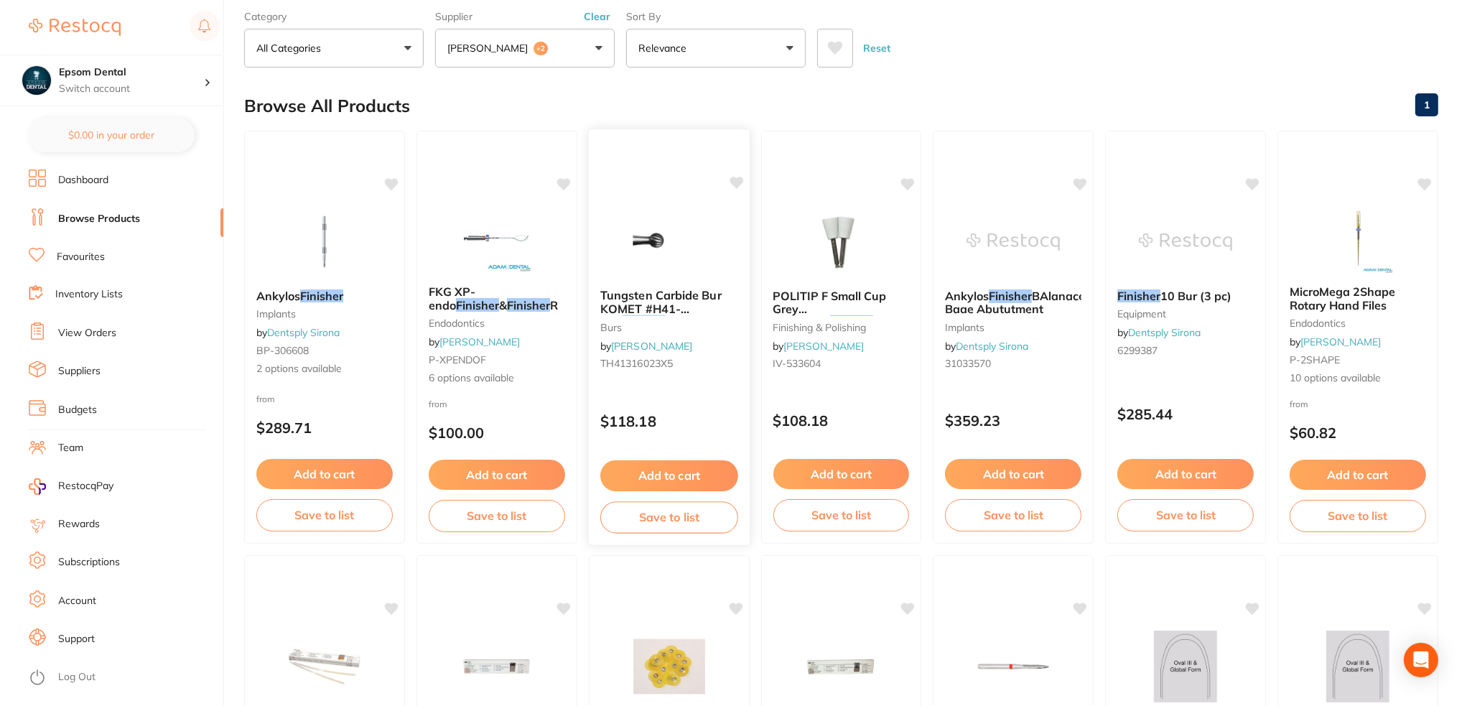
scroll to position [0, 0]
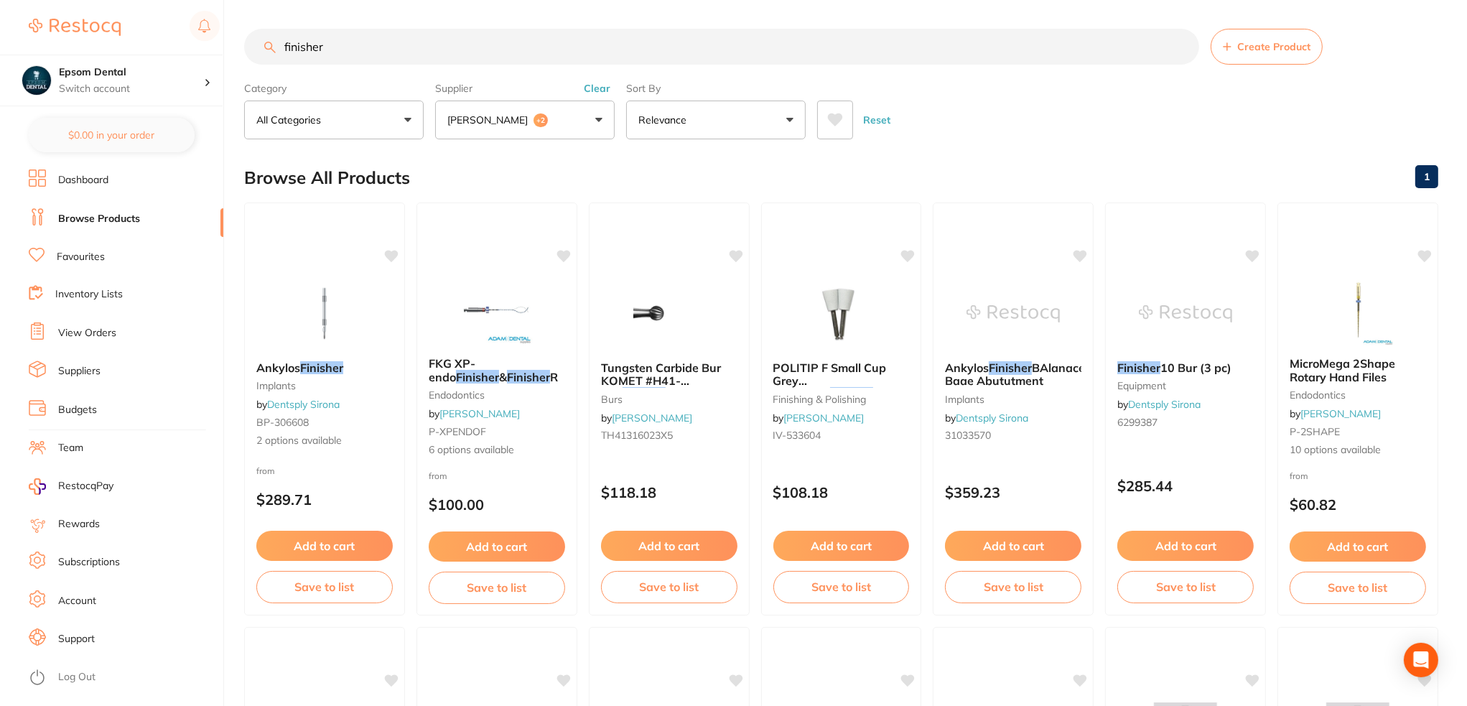
drag, startPoint x: 397, startPoint y: 40, endPoint x: 177, endPoint y: 37, distance: 220.5
click at [177, 37] on div "$0.00 Epsom Dental Switch account Epsom Dental $0.00 in your order Dashboard Br…" at bounding box center [733, 353] width 1467 height 706
click at [543, 112] on button "Adam Dental +2" at bounding box center [525, 120] width 180 height 39
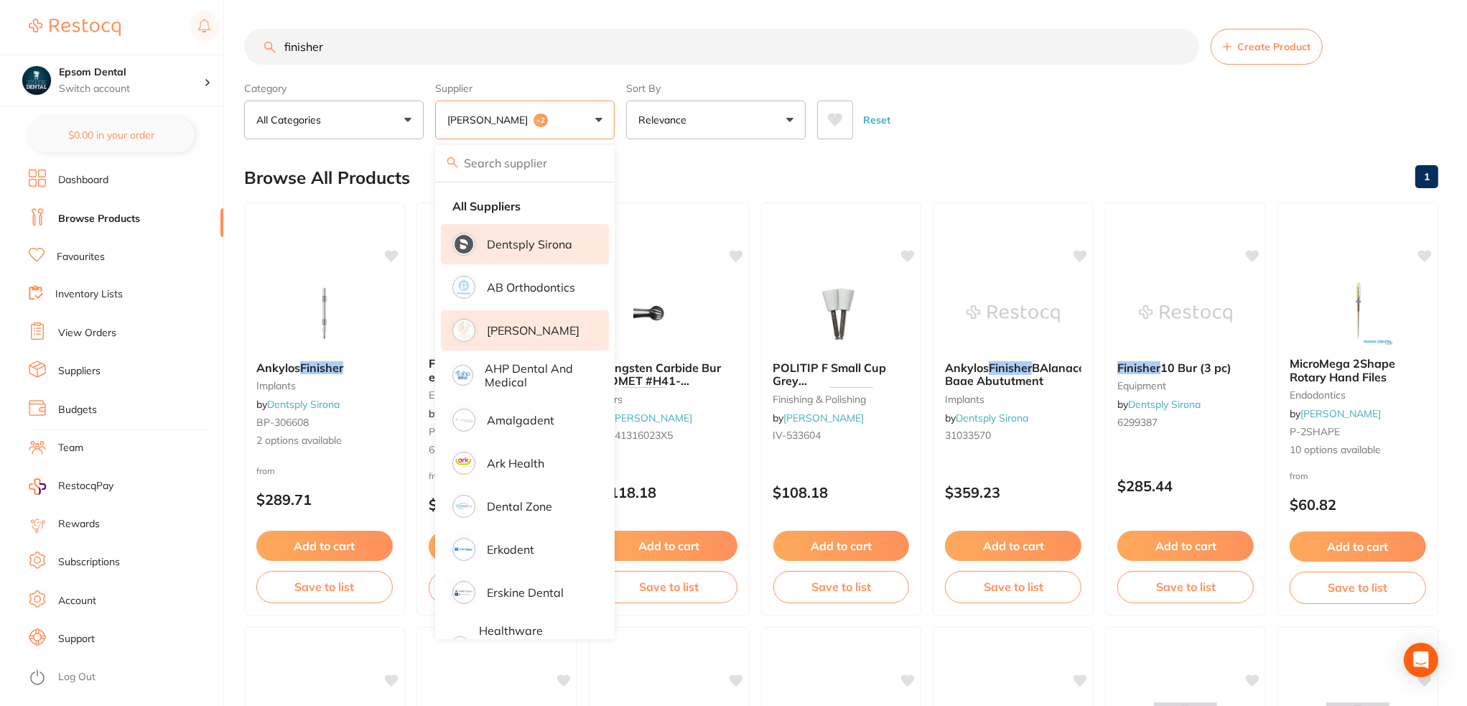
click at [538, 171] on input "search" at bounding box center [525, 163] width 180 height 36
click at [524, 206] on li "All Suppliers" at bounding box center [525, 206] width 168 height 30
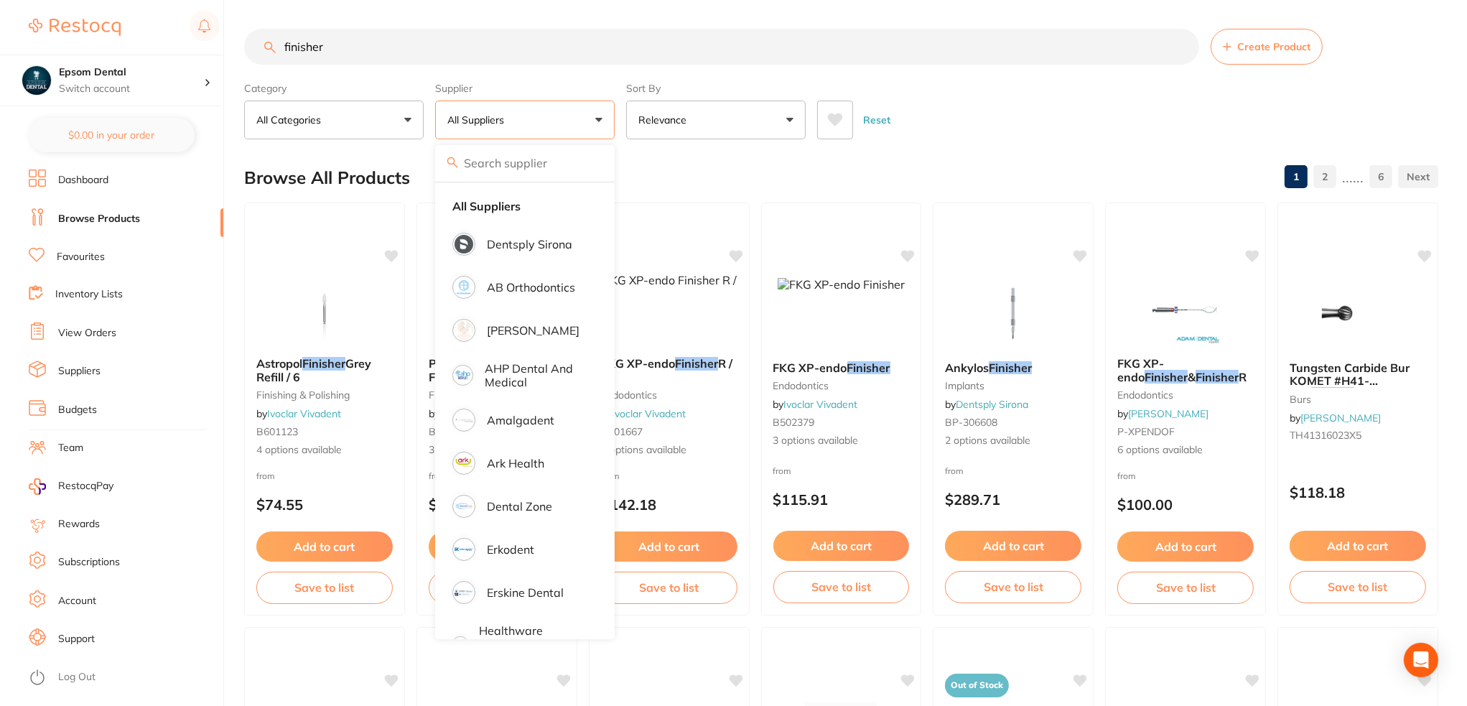
click at [440, 43] on input "finisher" at bounding box center [721, 47] width 955 height 36
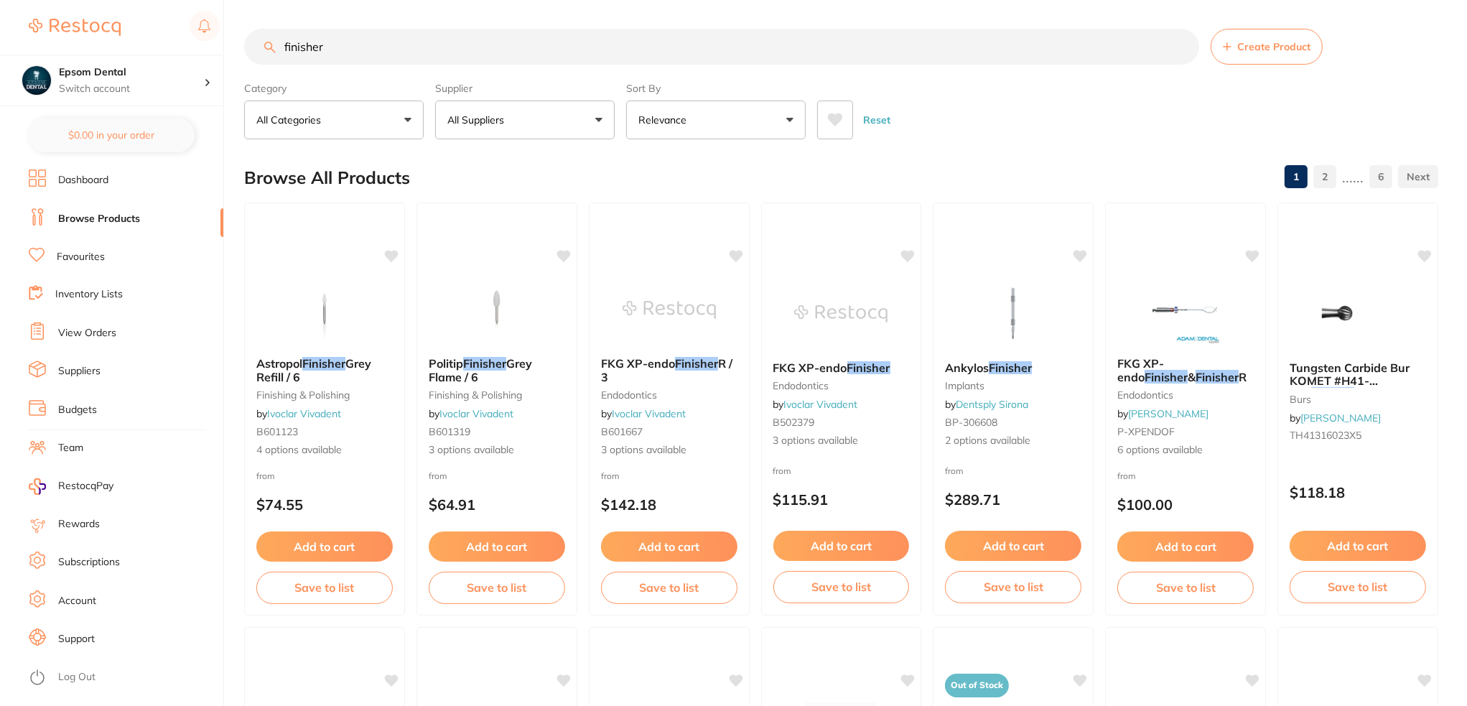
drag, startPoint x: 501, startPoint y: 46, endPoint x: 257, endPoint y: 51, distance: 243.5
click at [257, 51] on input "finisher" at bounding box center [721, 47] width 955 height 36
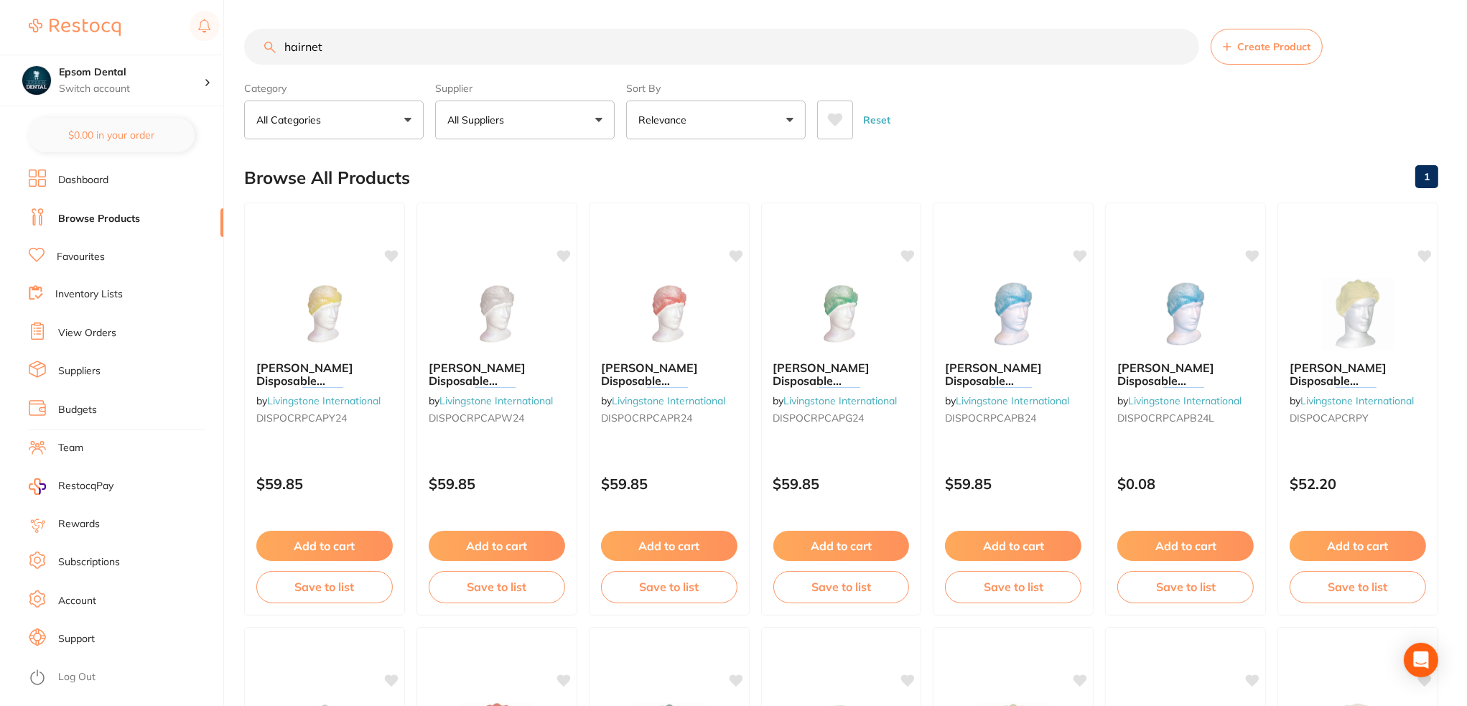
click at [520, 116] on button "All Suppliers" at bounding box center [525, 120] width 180 height 39
click at [397, 47] on input "hairnet" at bounding box center [721, 47] width 955 height 36
click at [305, 47] on input "hairnet" at bounding box center [721, 47] width 955 height 36
type input "hair net"
click at [457, 119] on p "All Suppliers" at bounding box center [478, 120] width 62 height 14
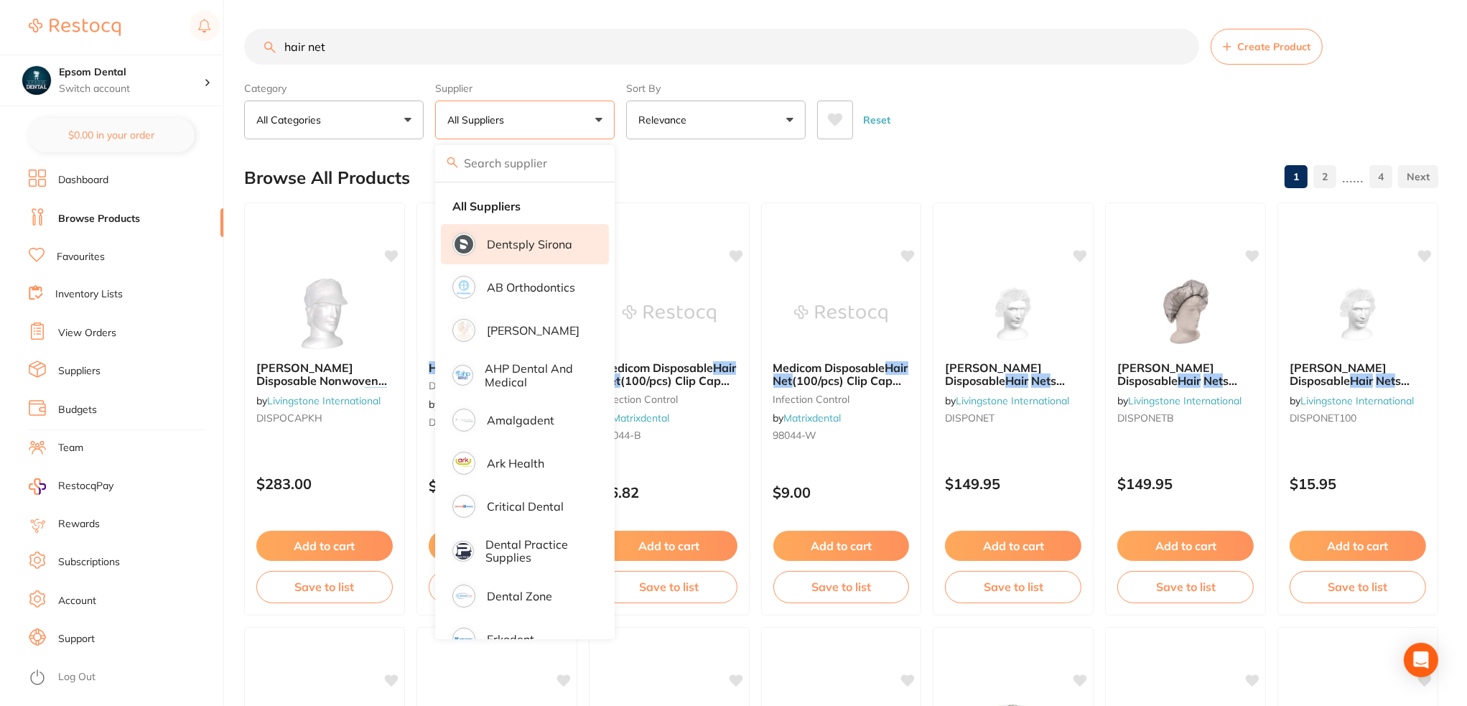
click at [544, 247] on p "Dentsply Sirona" at bounding box center [529, 244] width 85 height 13
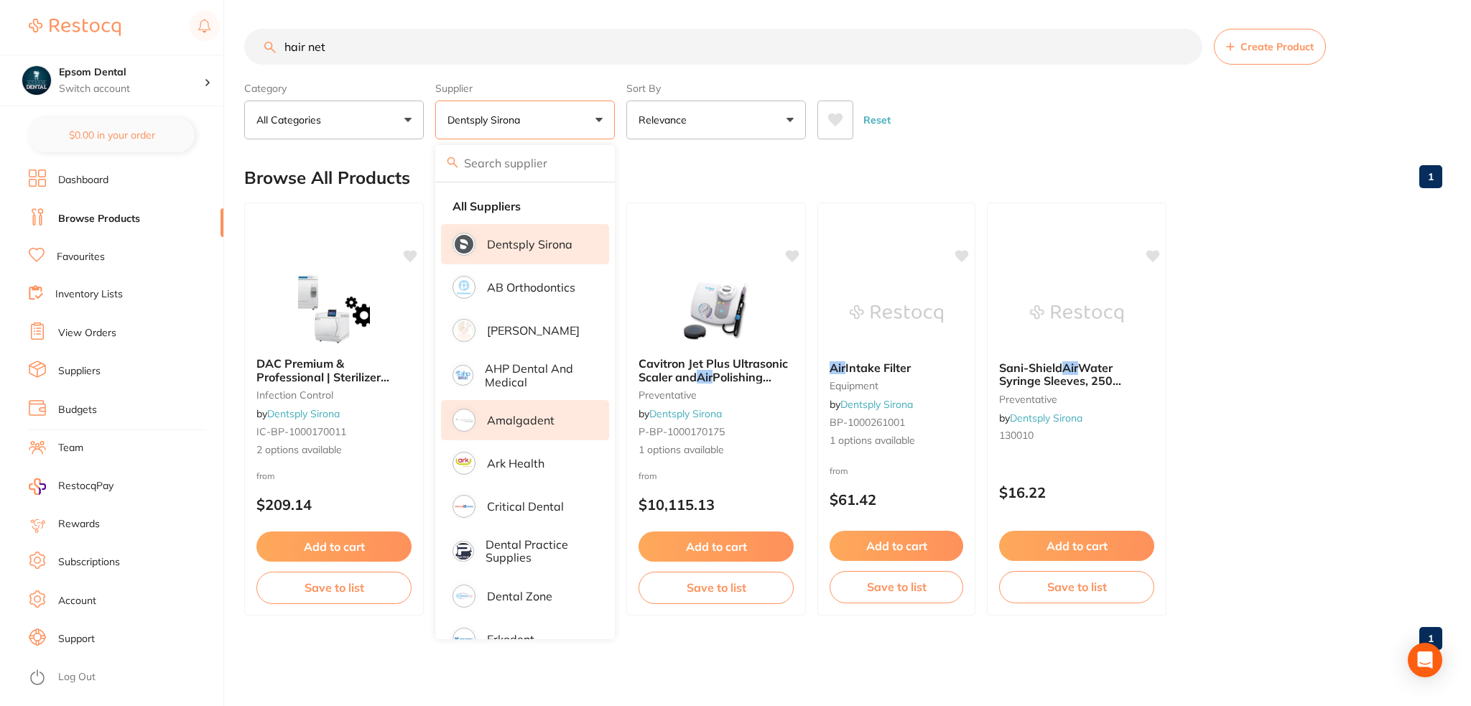
click at [531, 428] on li "Amalgadent" at bounding box center [525, 420] width 168 height 40
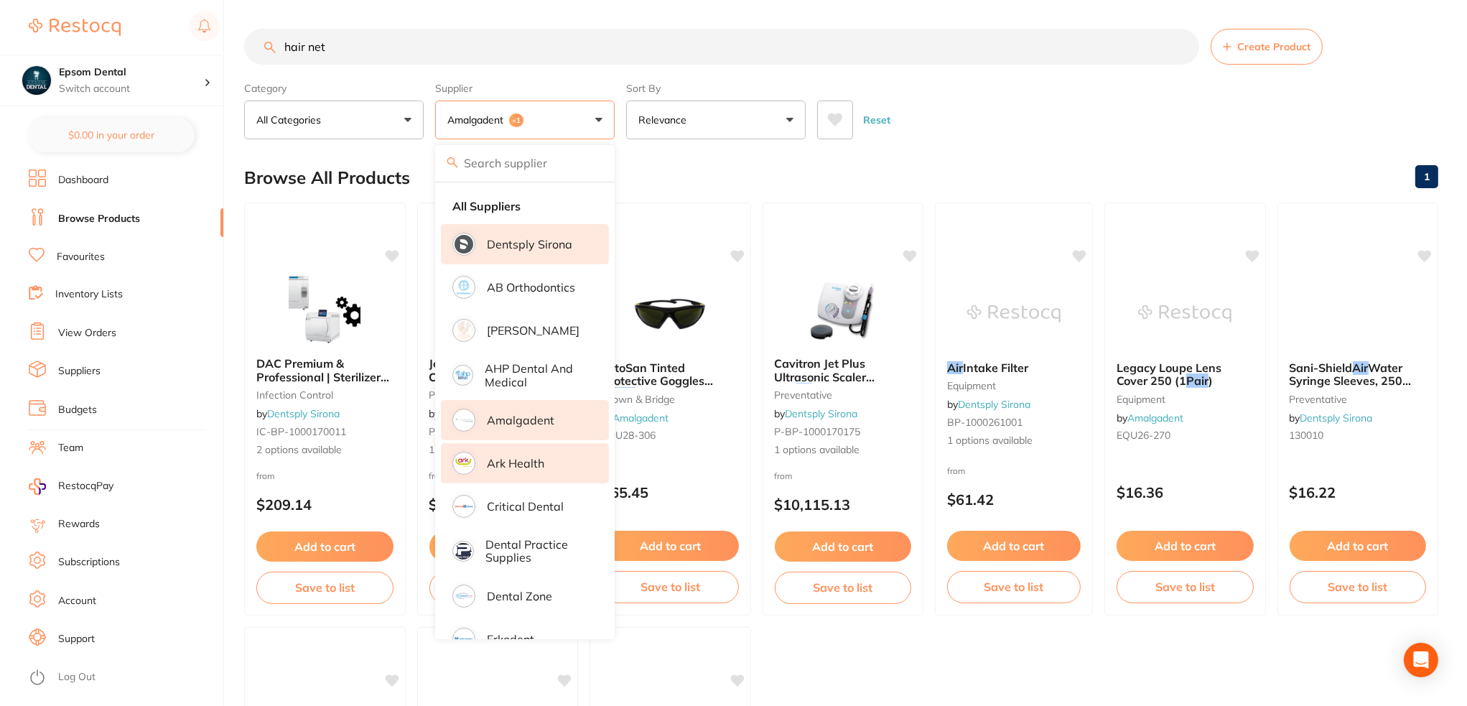
click at [529, 468] on p "Ark Health" at bounding box center [515, 463] width 57 height 13
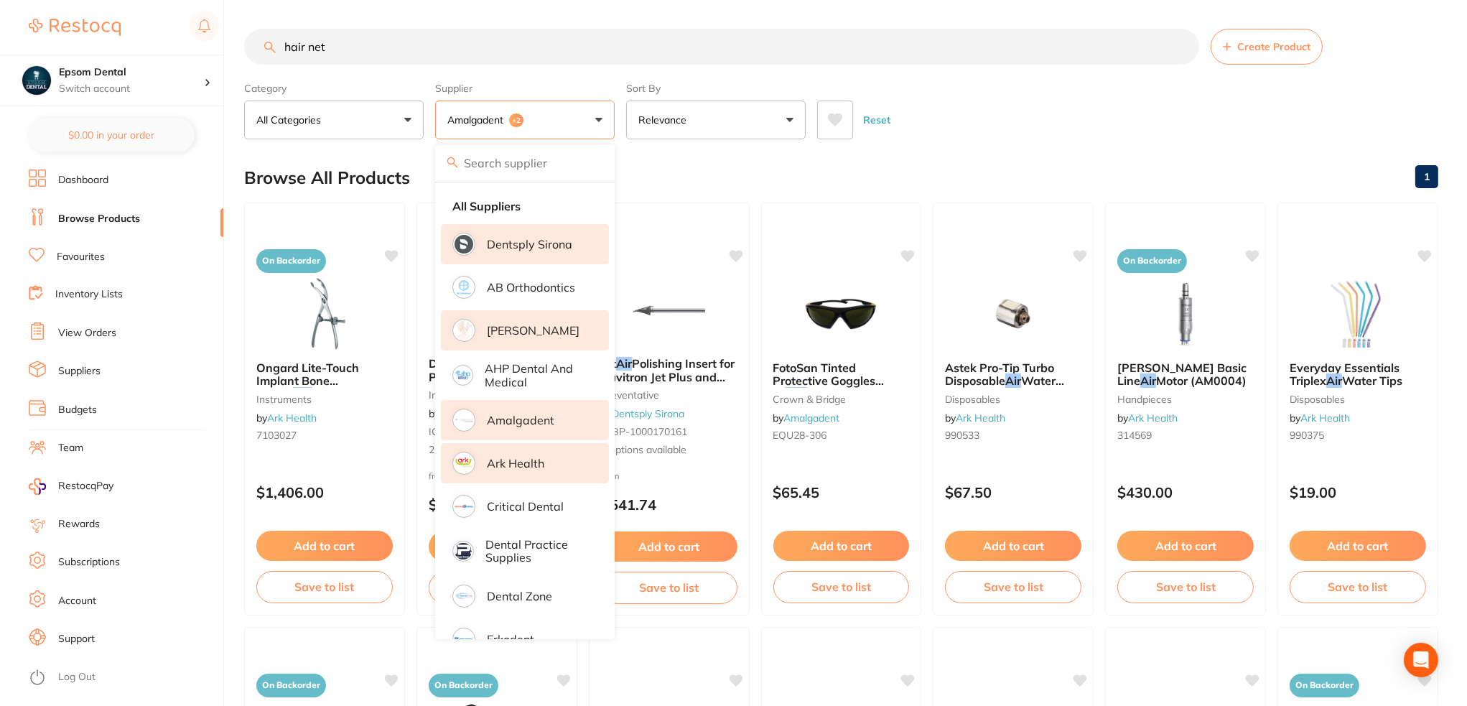
click at [516, 328] on p "[PERSON_NAME]" at bounding box center [533, 330] width 93 height 13
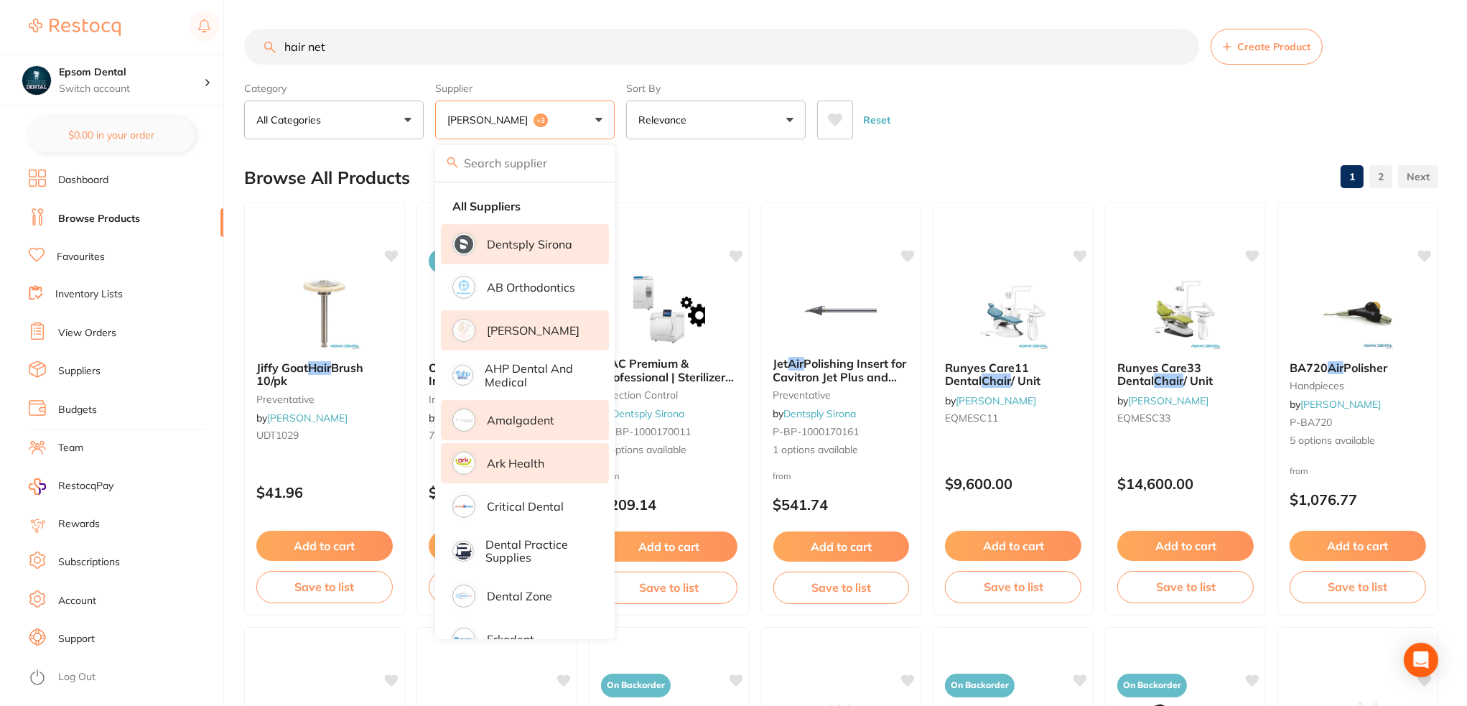
click at [505, 241] on p "Dentsply Sirona" at bounding box center [529, 244] width 85 height 13
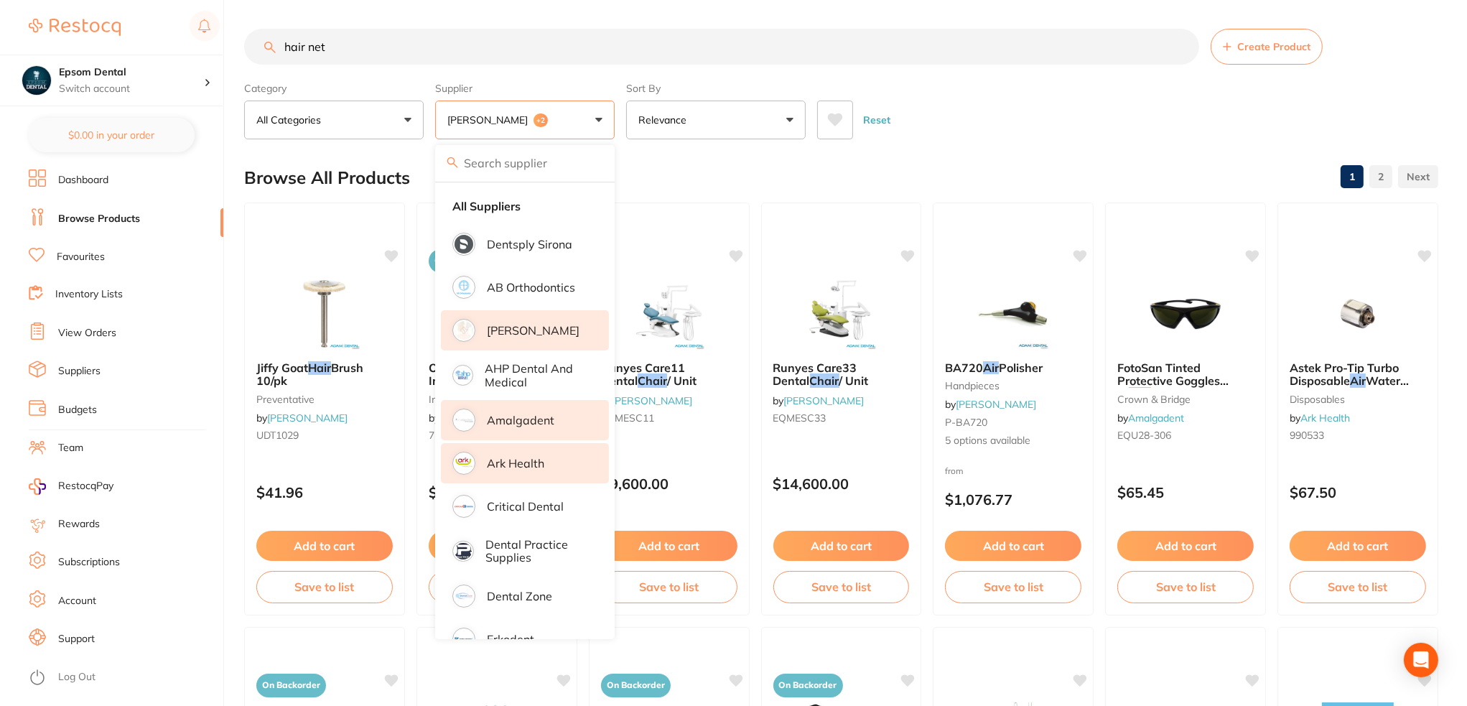
click at [506, 431] on li "Amalgadent" at bounding box center [525, 420] width 168 height 40
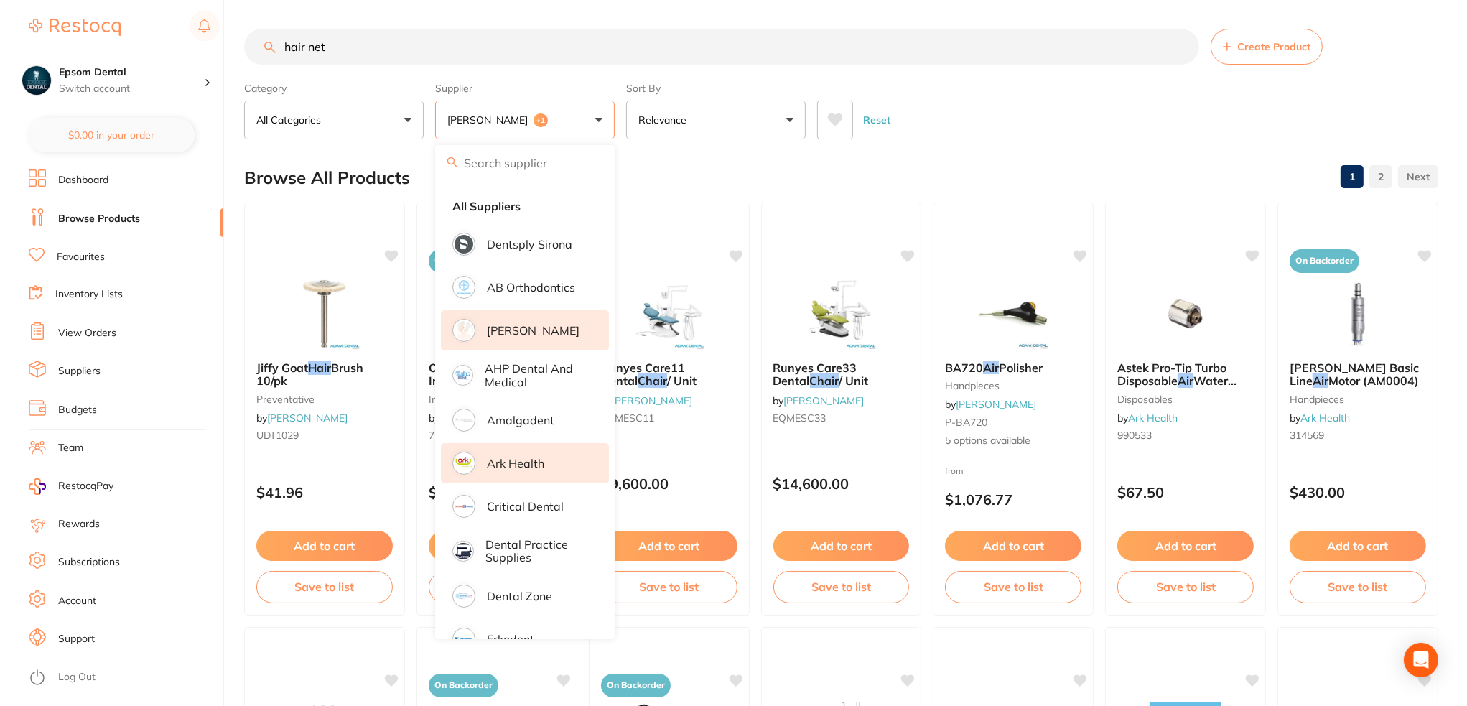
click at [509, 460] on p "Ark Health" at bounding box center [515, 463] width 57 height 13
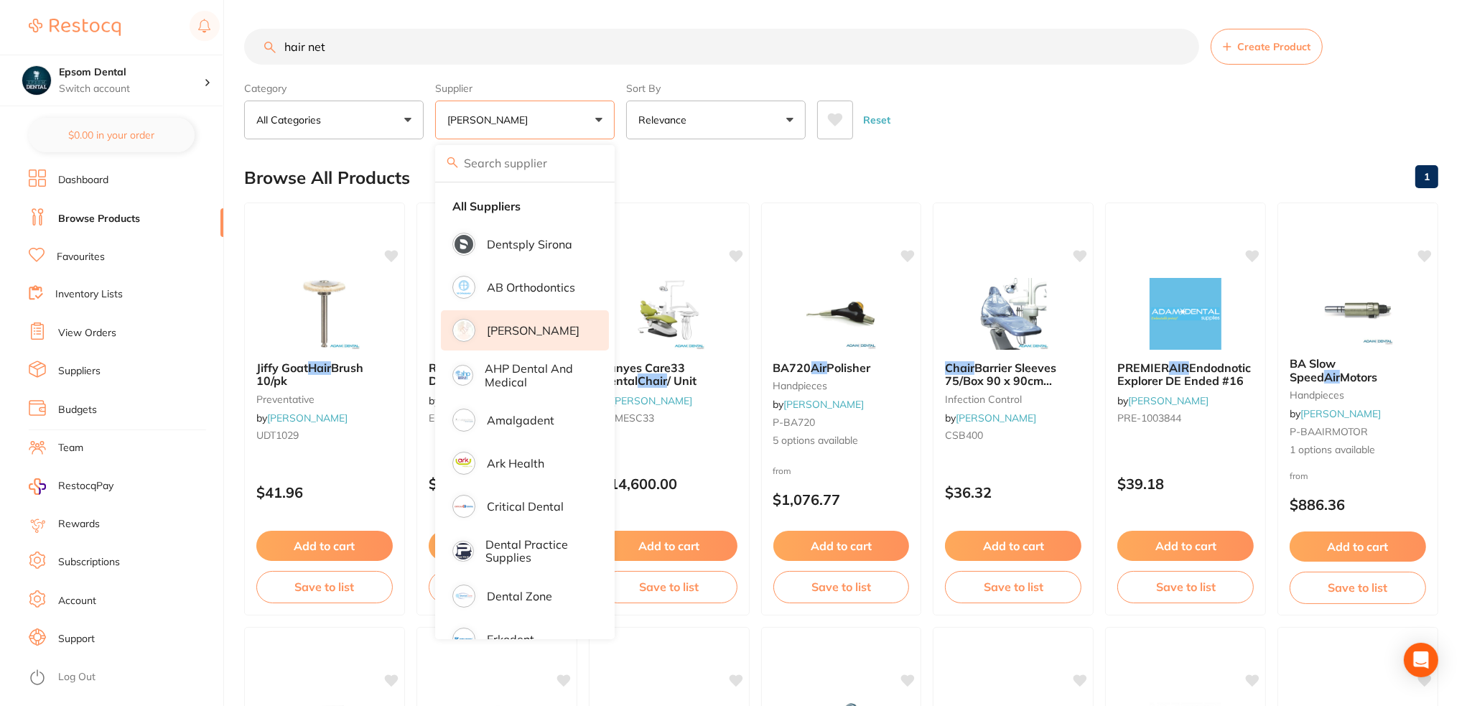
click at [901, 154] on div "Browse All Products 1" at bounding box center [841, 178] width 1194 height 48
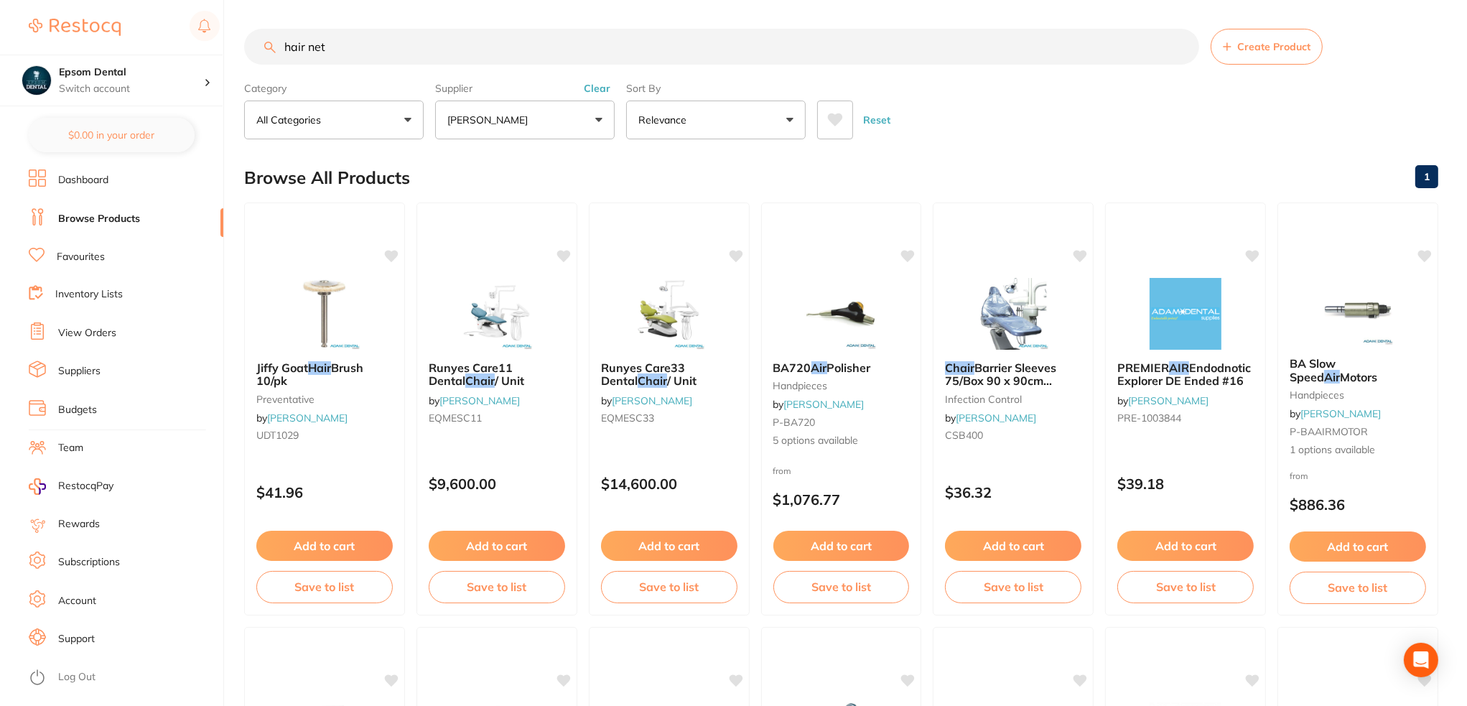
drag, startPoint x: 402, startPoint y: 27, endPoint x: 0, endPoint y: 147, distance: 418.8
click at [161, 100] on div "$0.00 Epsom Dental Switch account Epsom Dental $0.00 in your order Dashboard Br…" at bounding box center [733, 353] width 1467 height 706
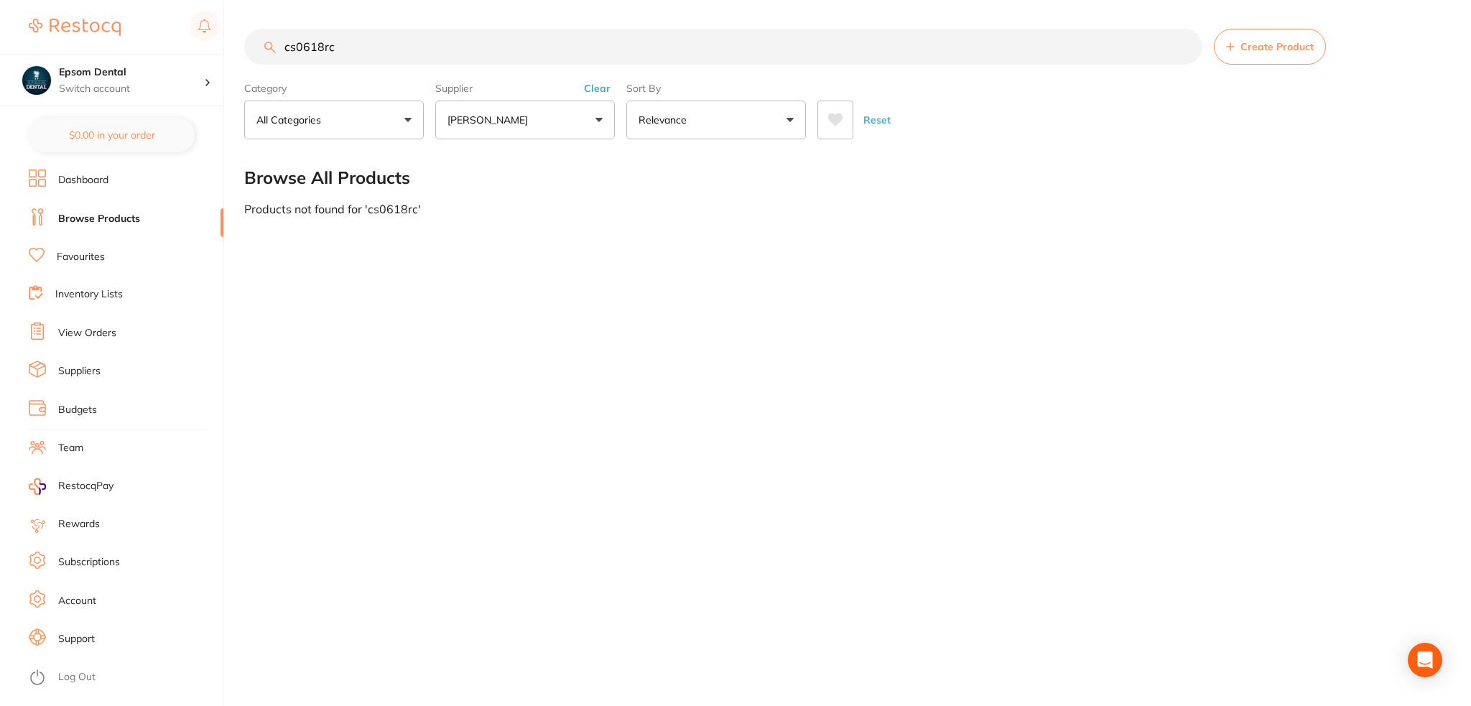
type input "cs0618rc"
click at [507, 117] on p "[PERSON_NAME]" at bounding box center [490, 120] width 86 height 14
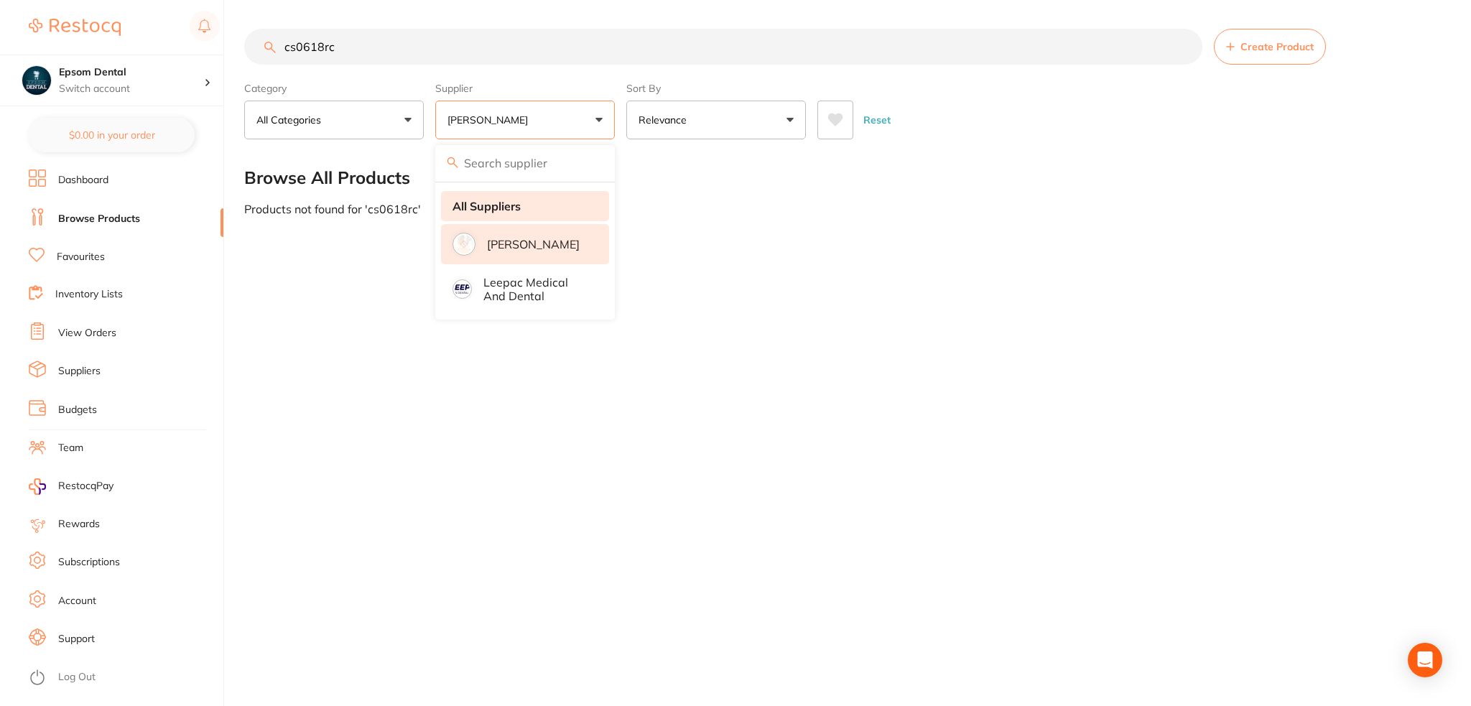
click at [509, 200] on strong "All Suppliers" at bounding box center [487, 206] width 68 height 13
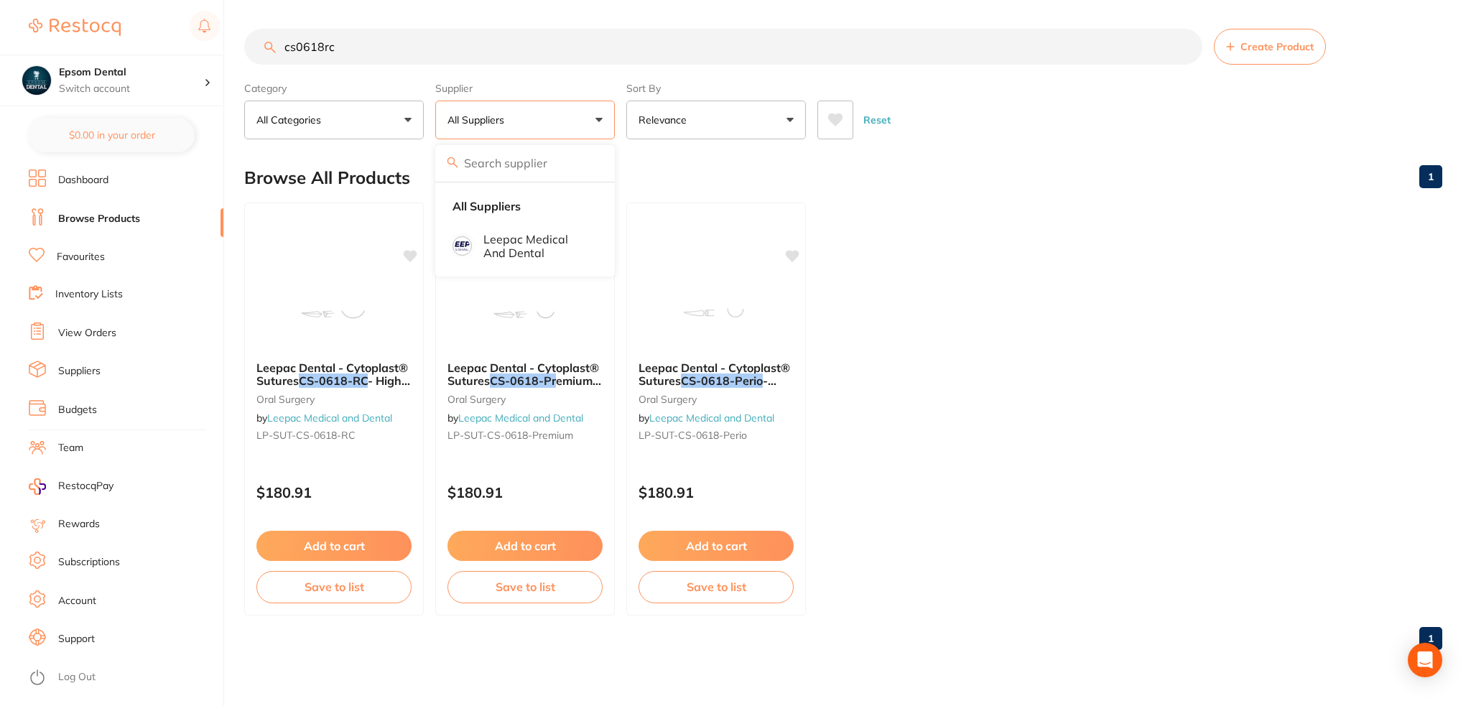
click at [1005, 171] on div "Browse All Products 1" at bounding box center [843, 178] width 1198 height 48
click at [345, 376] on em "CS-0618-RC" at bounding box center [334, 381] width 70 height 14
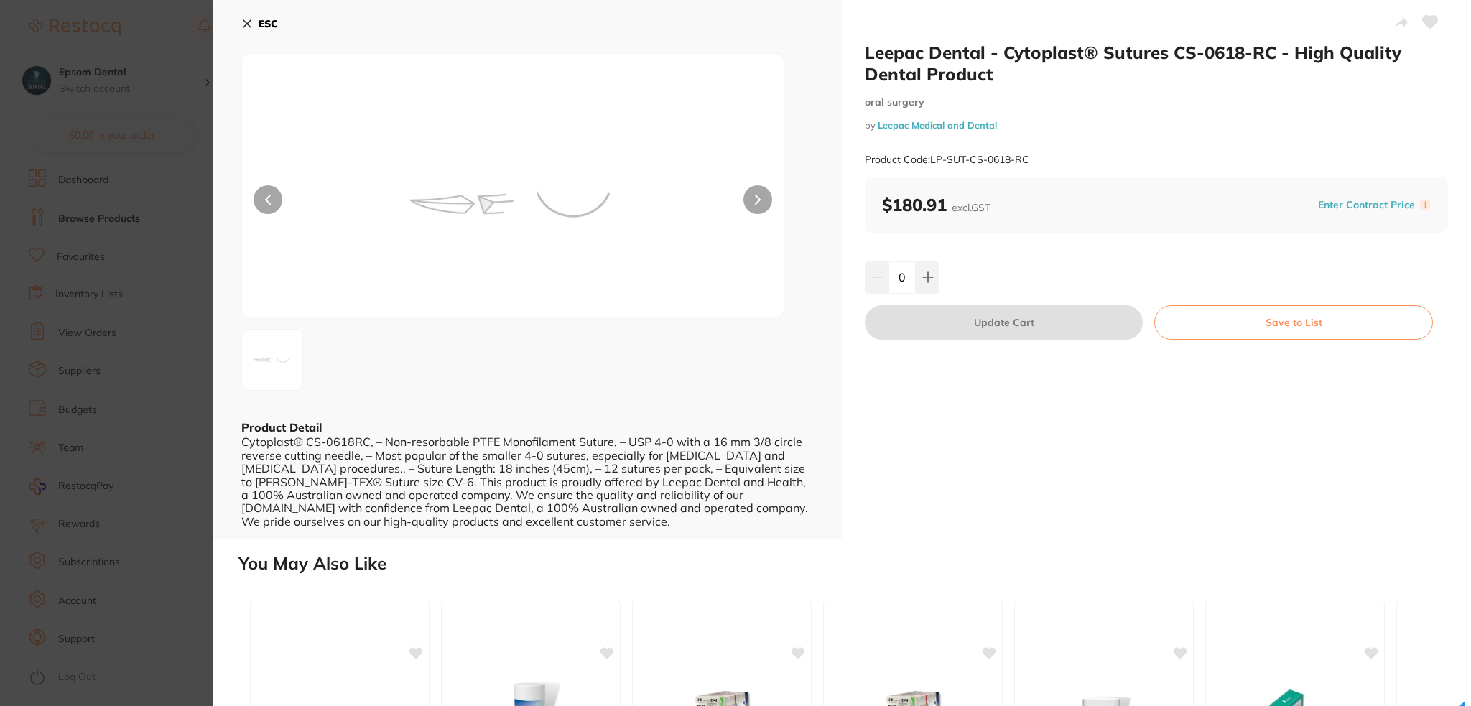
click at [250, 27] on icon at bounding box center [247, 24] width 8 height 8
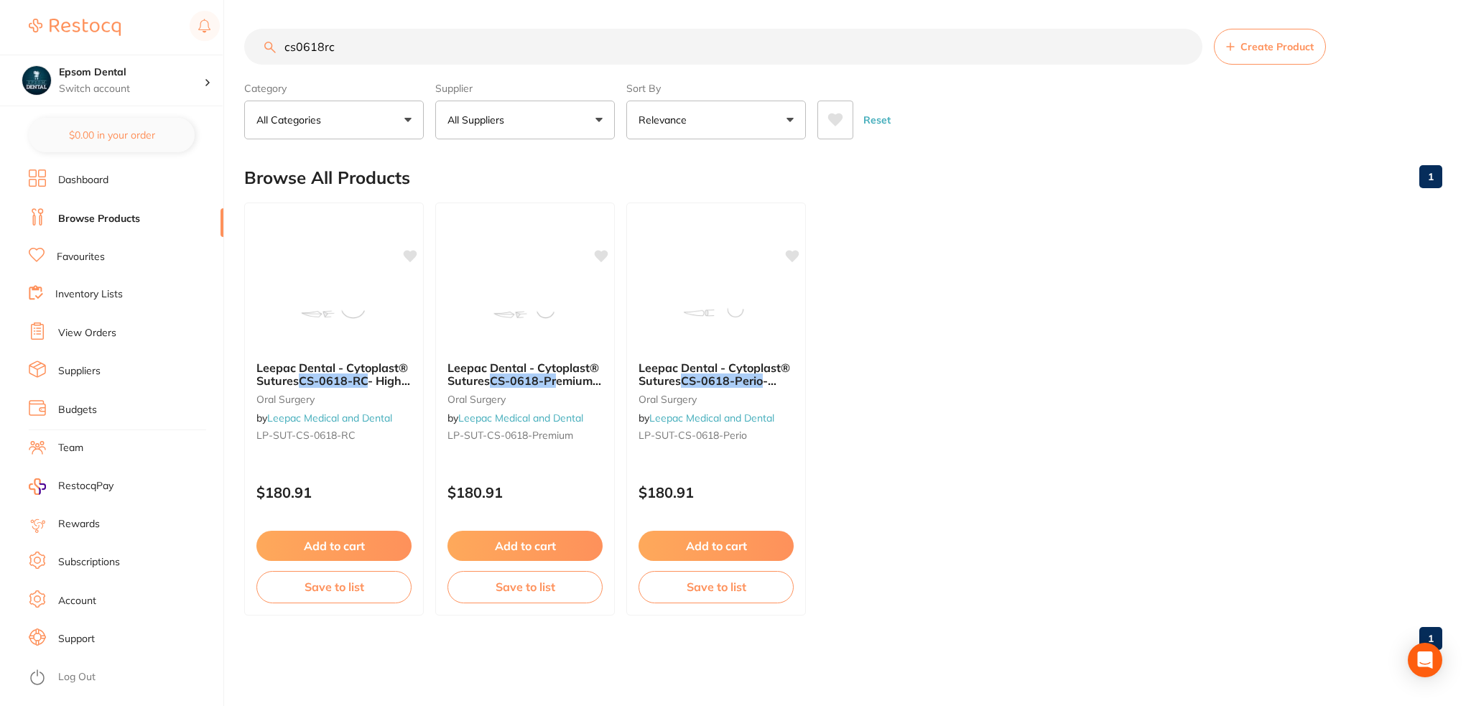
click at [518, 119] on button "All Suppliers" at bounding box center [525, 120] width 180 height 39
drag, startPoint x: 374, startPoint y: 54, endPoint x: 221, endPoint y: 45, distance: 152.5
click at [187, 45] on div "$0.00 Epsom Dental Switch account Epsom Dental $0.00 in your order Dashboard Br…" at bounding box center [735, 353] width 1471 height 706
click at [511, 128] on button "All Suppliers" at bounding box center [525, 120] width 180 height 39
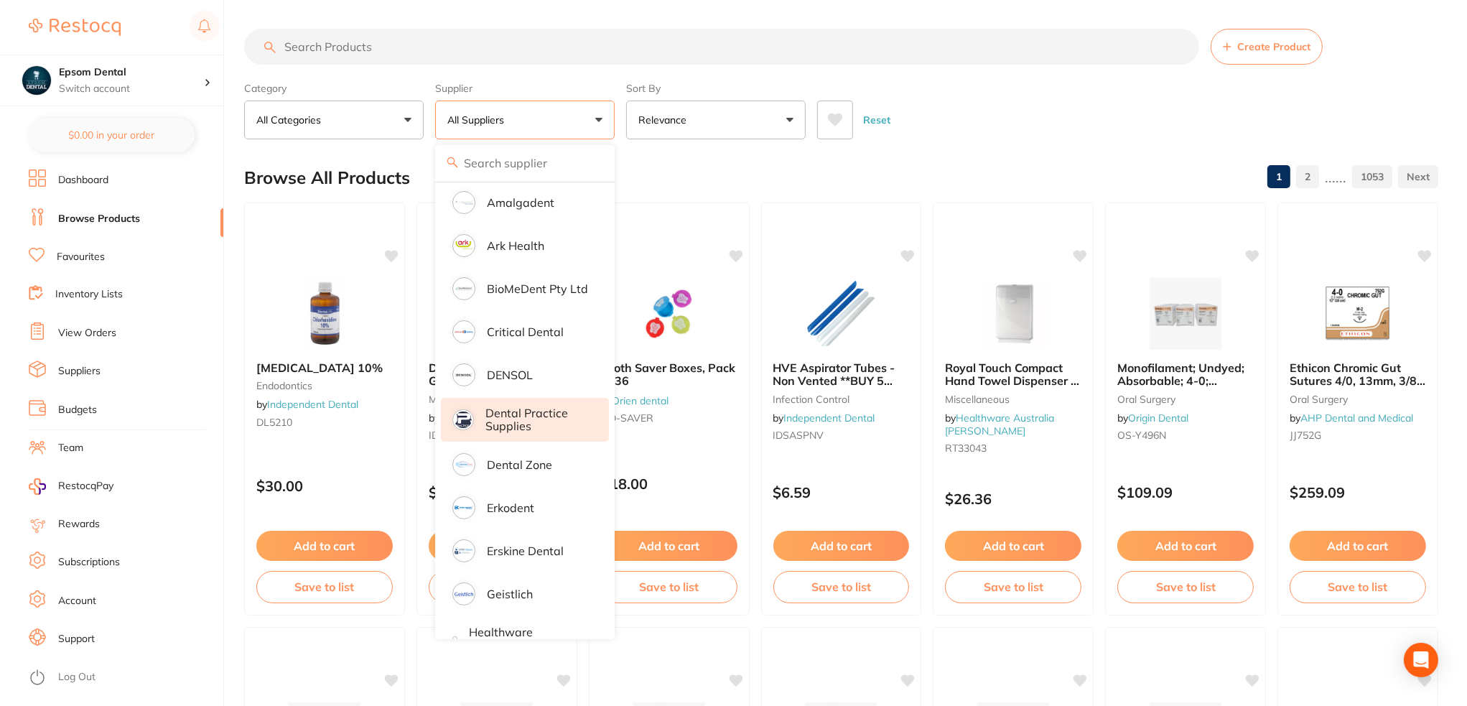
scroll to position [215, 0]
click at [518, 335] on p "Critical Dental" at bounding box center [525, 334] width 77 height 13
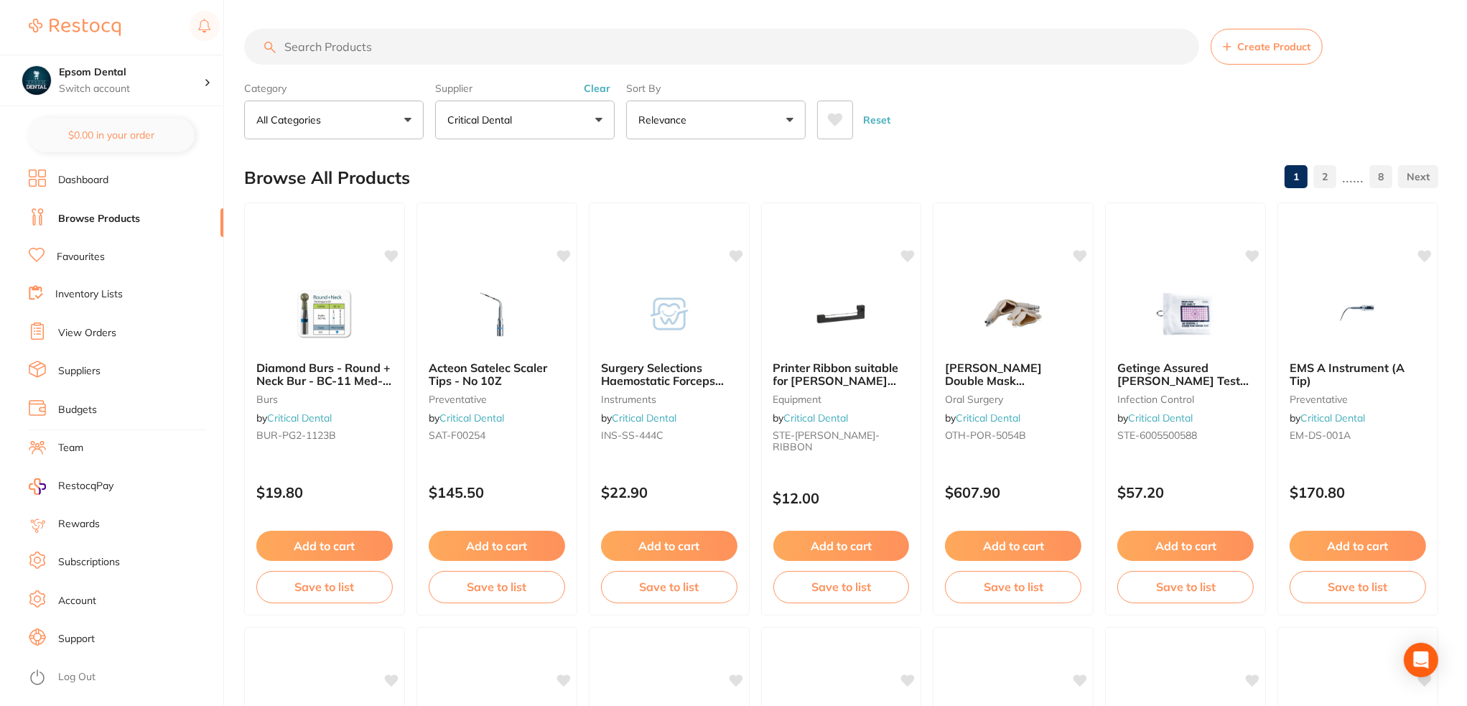
click at [511, 57] on input "search" at bounding box center [721, 47] width 955 height 36
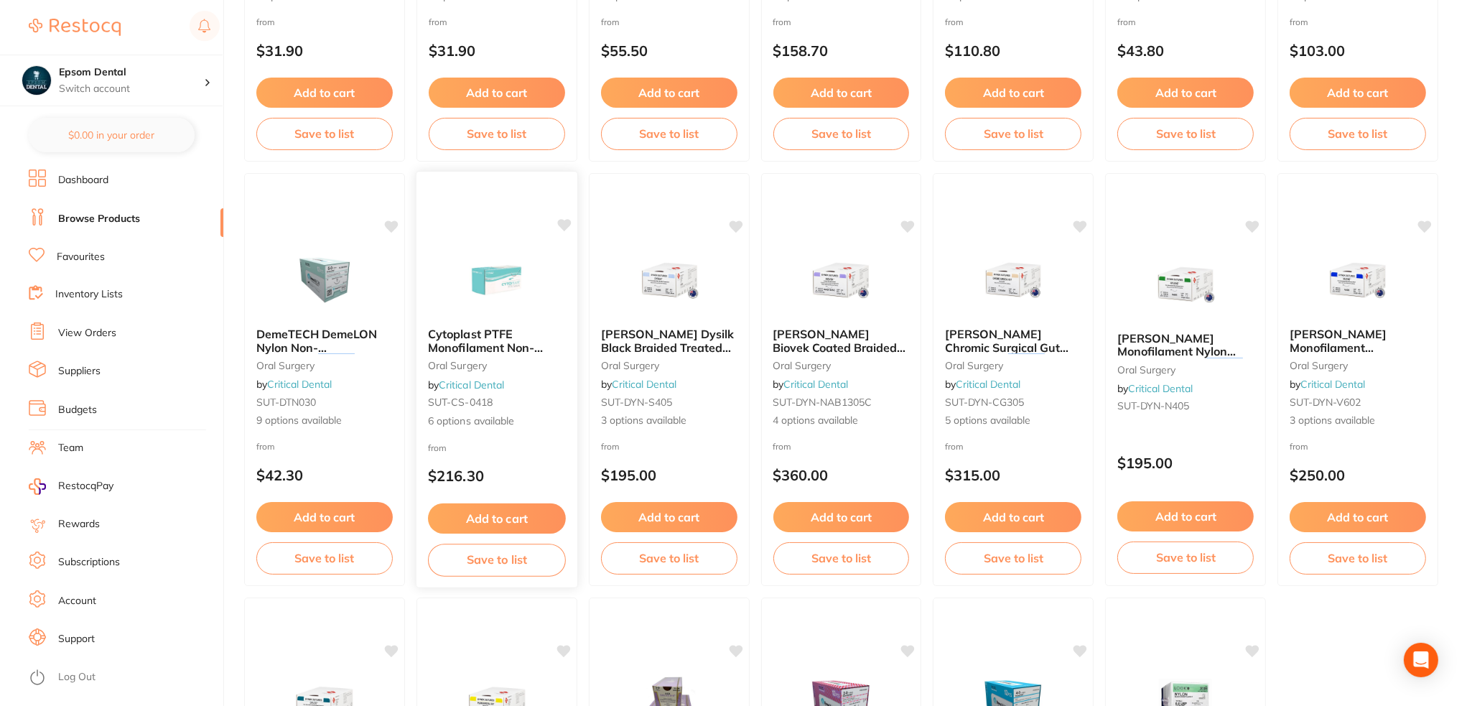
scroll to position [503, 0]
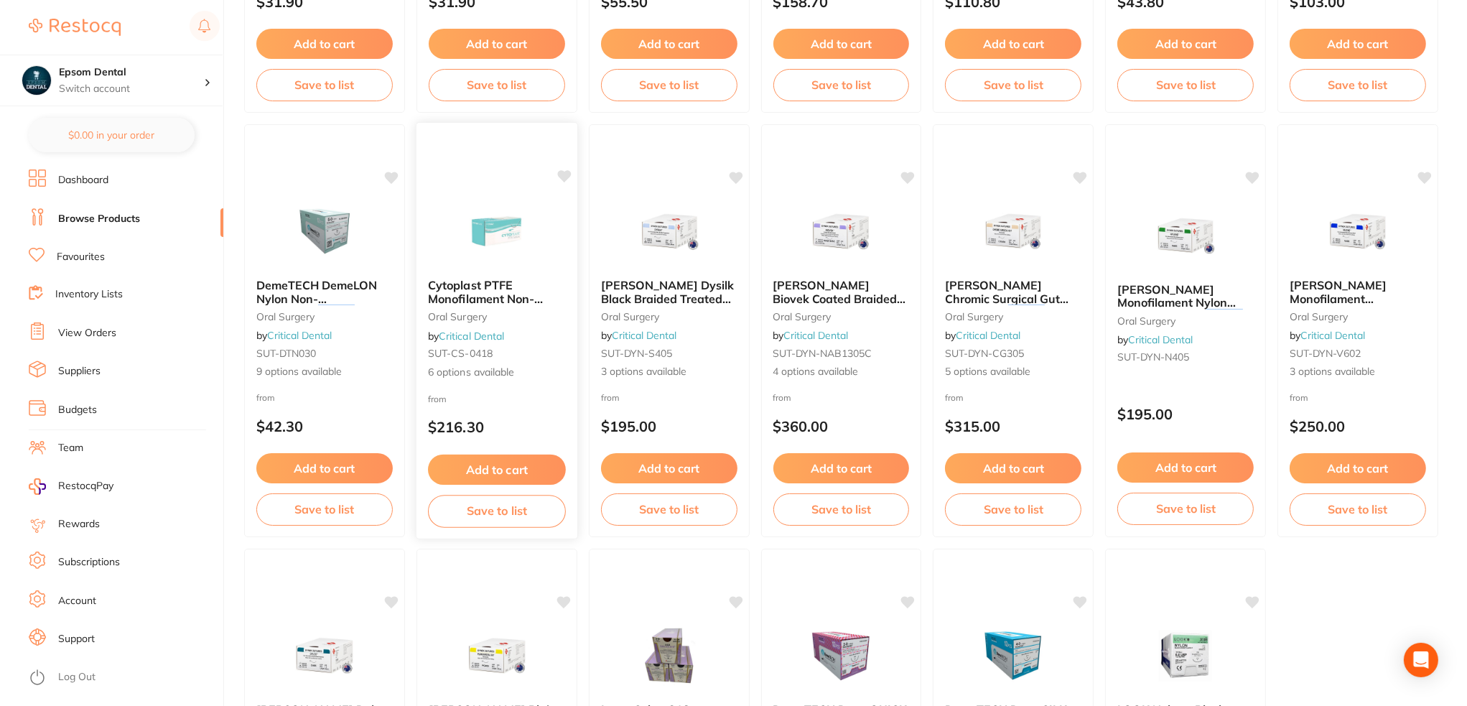
type input "suture"
drag, startPoint x: 491, startPoint y: 290, endPoint x: 779, endPoint y: 323, distance: 289.2
click at [491, 290] on span "Cytoplast PTFE Monofilament Non-absorbable White" at bounding box center [486, 305] width 114 height 54
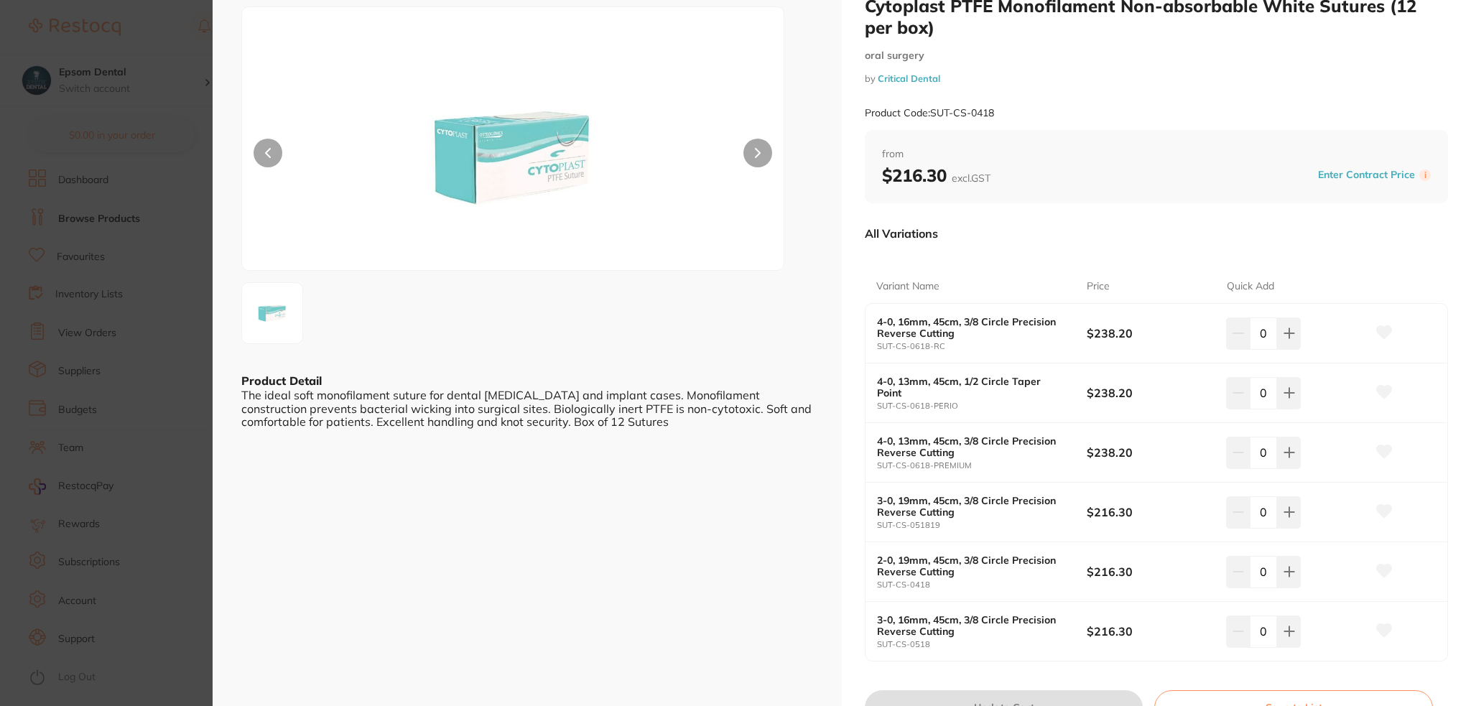
scroll to position [72, 0]
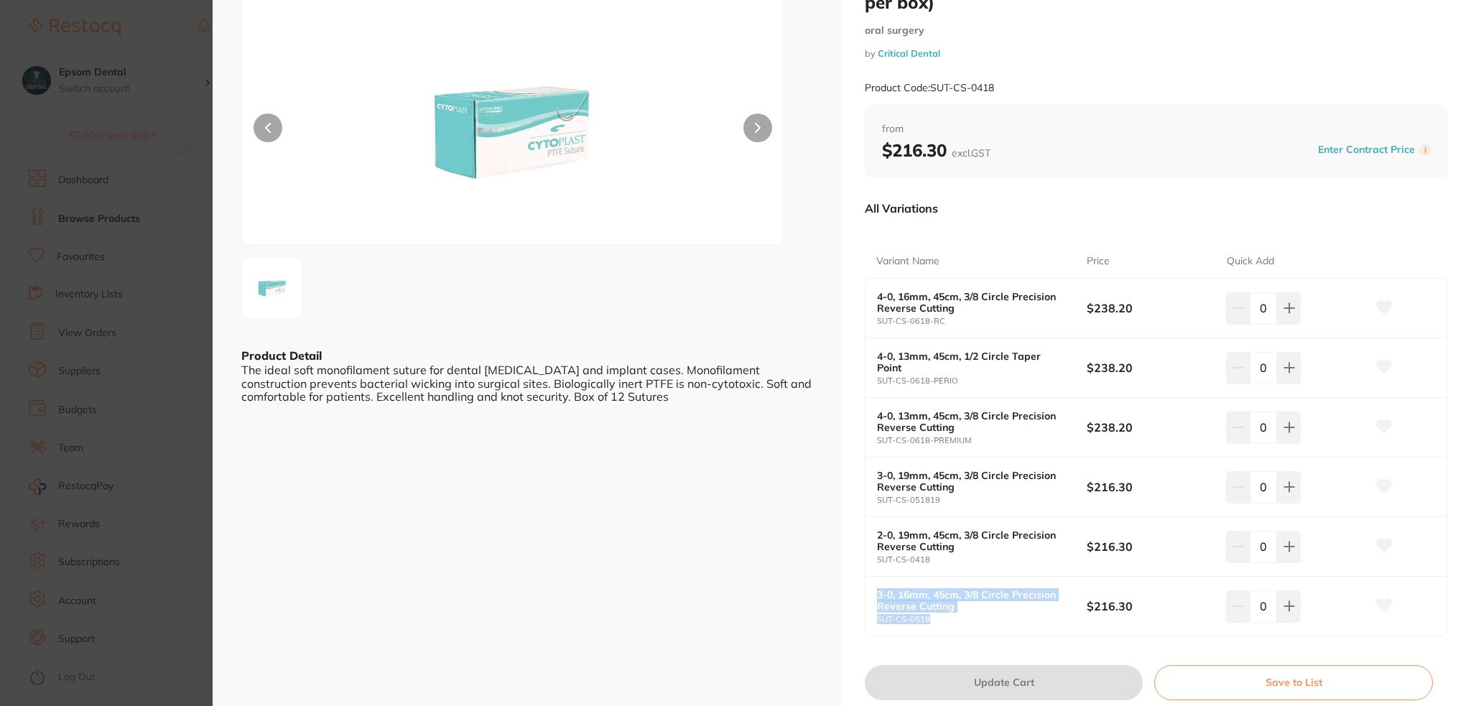
drag, startPoint x: 868, startPoint y: 595, endPoint x: 981, endPoint y: 631, distance: 118.6
click at [981, 631] on div "3-0, 16mm, 45cm, 3/8 Circle Precision Reverse Cutting SUT-CS-0518 $216.30 0" at bounding box center [1157, 606] width 582 height 59
drag, startPoint x: 957, startPoint y: 310, endPoint x: 883, endPoint y: 289, distance: 77.7
click at [883, 289] on div "4-0, 16mm, 45cm, 3/8 Circle Precision Reverse Cutting SUT-CS-0618-RC $238.20 0" at bounding box center [1157, 309] width 582 height 60
click at [1307, 679] on button "Save to List" at bounding box center [1293, 682] width 279 height 34
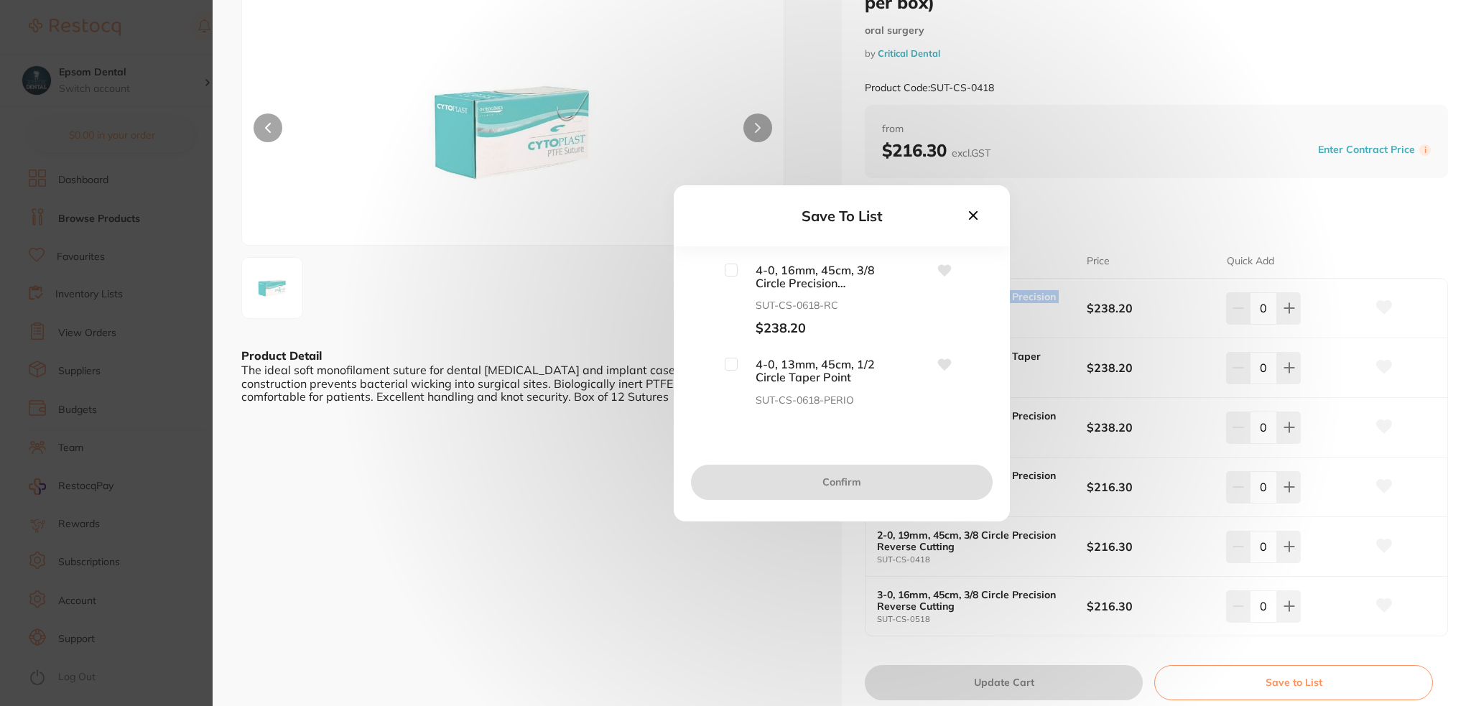
click at [736, 269] on input "checkbox" at bounding box center [731, 270] width 13 height 13
checkbox input "true"
click at [835, 468] on button "Confirm" at bounding box center [842, 482] width 302 height 34
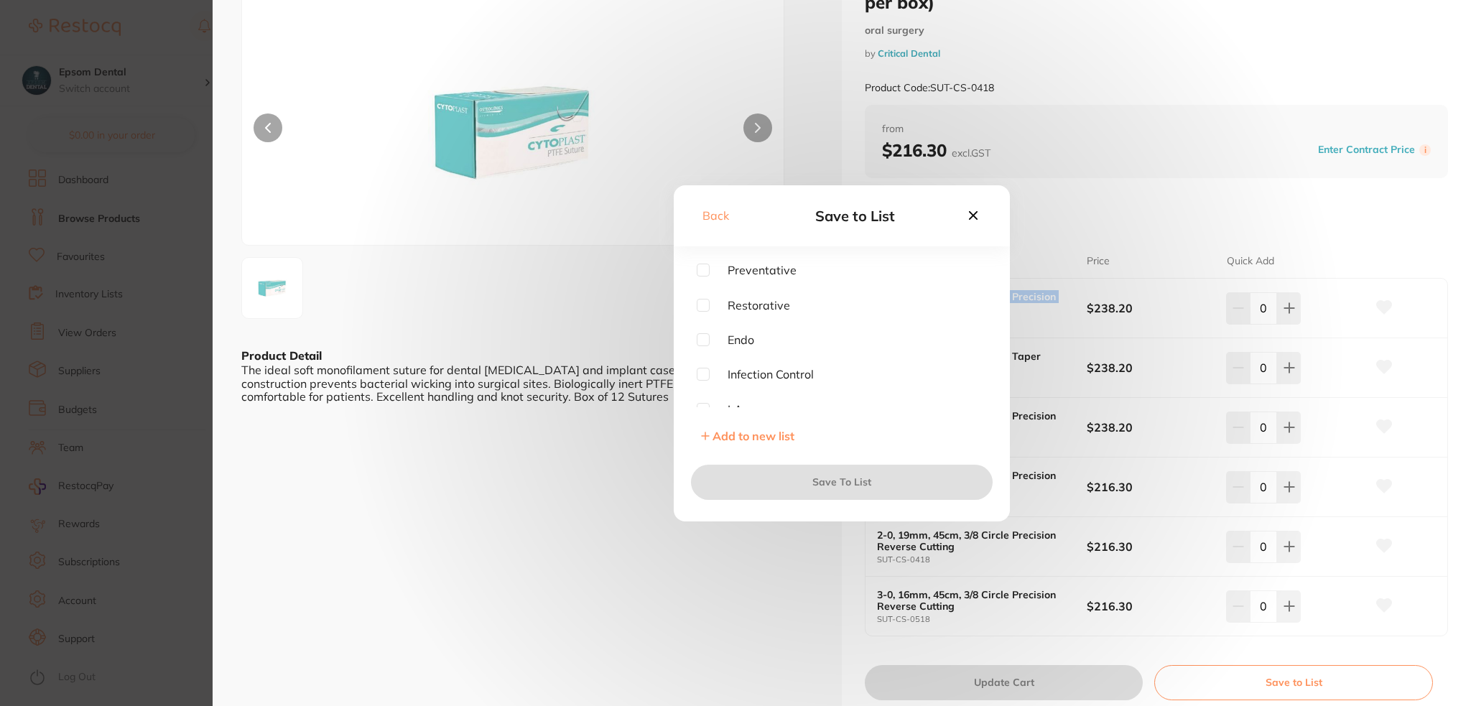
scroll to position [289, 0]
click at [739, 435] on span "Add to new list" at bounding box center [754, 436] width 82 height 14
click at [771, 304] on input "text" at bounding box center [842, 302] width 290 height 37
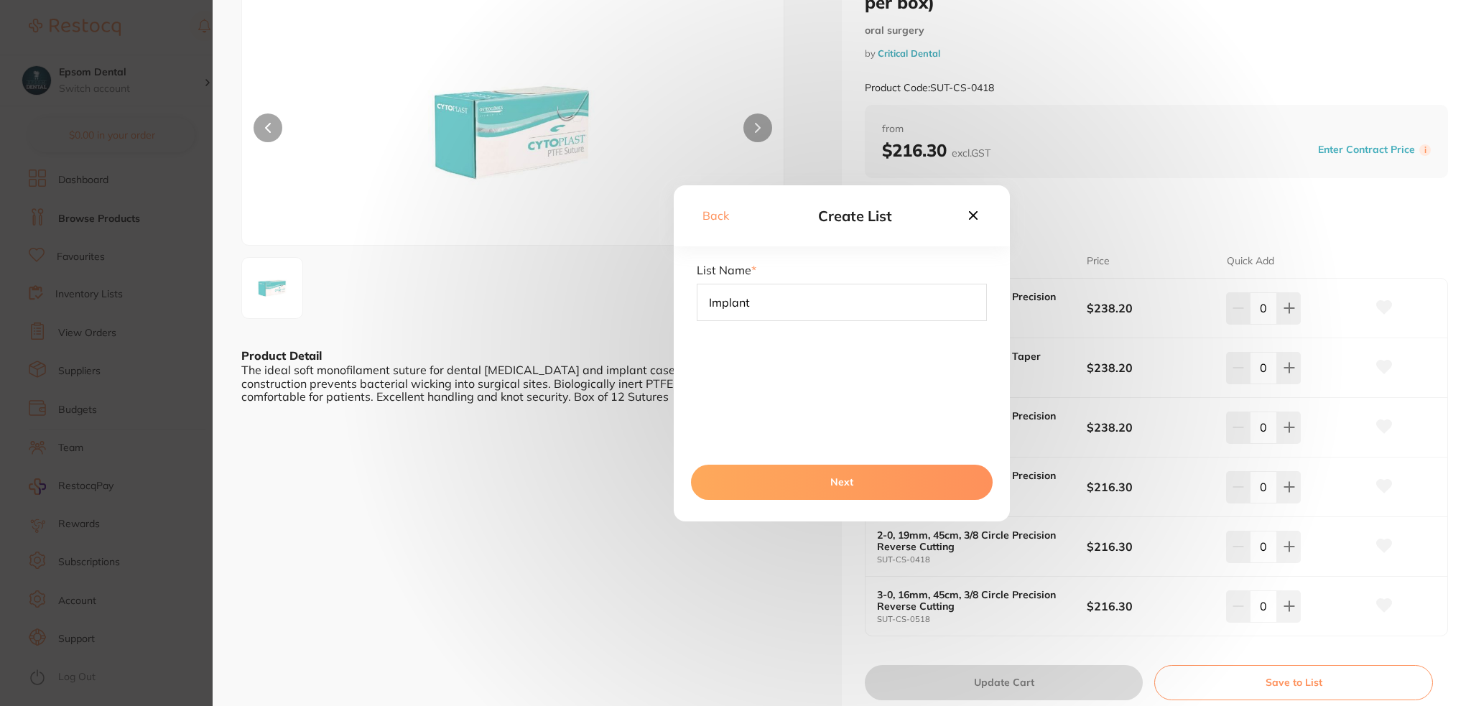
type input "Implant"
click at [844, 482] on button "Next" at bounding box center [842, 482] width 302 height 34
click at [839, 484] on button "Save To List" at bounding box center [842, 482] width 302 height 34
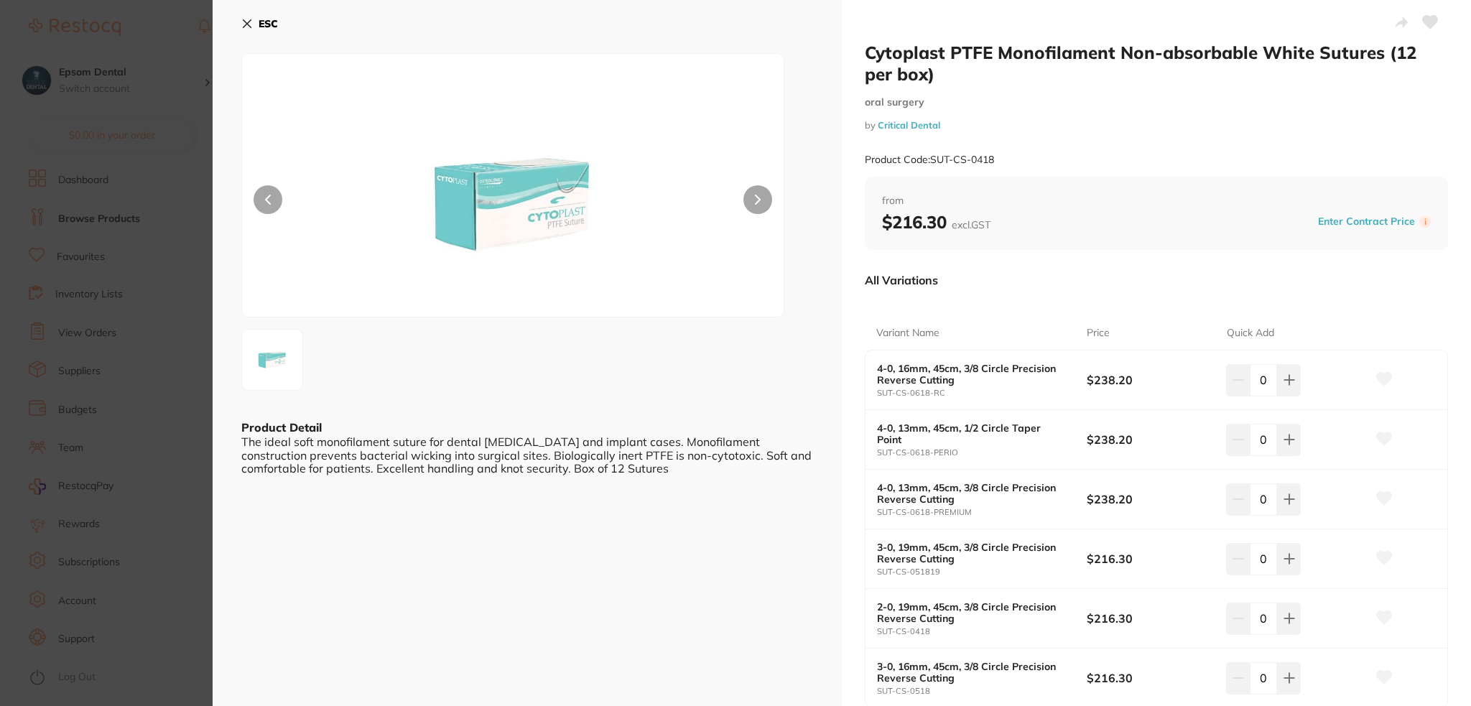
click at [253, 25] on button "ESC" at bounding box center [259, 23] width 37 height 24
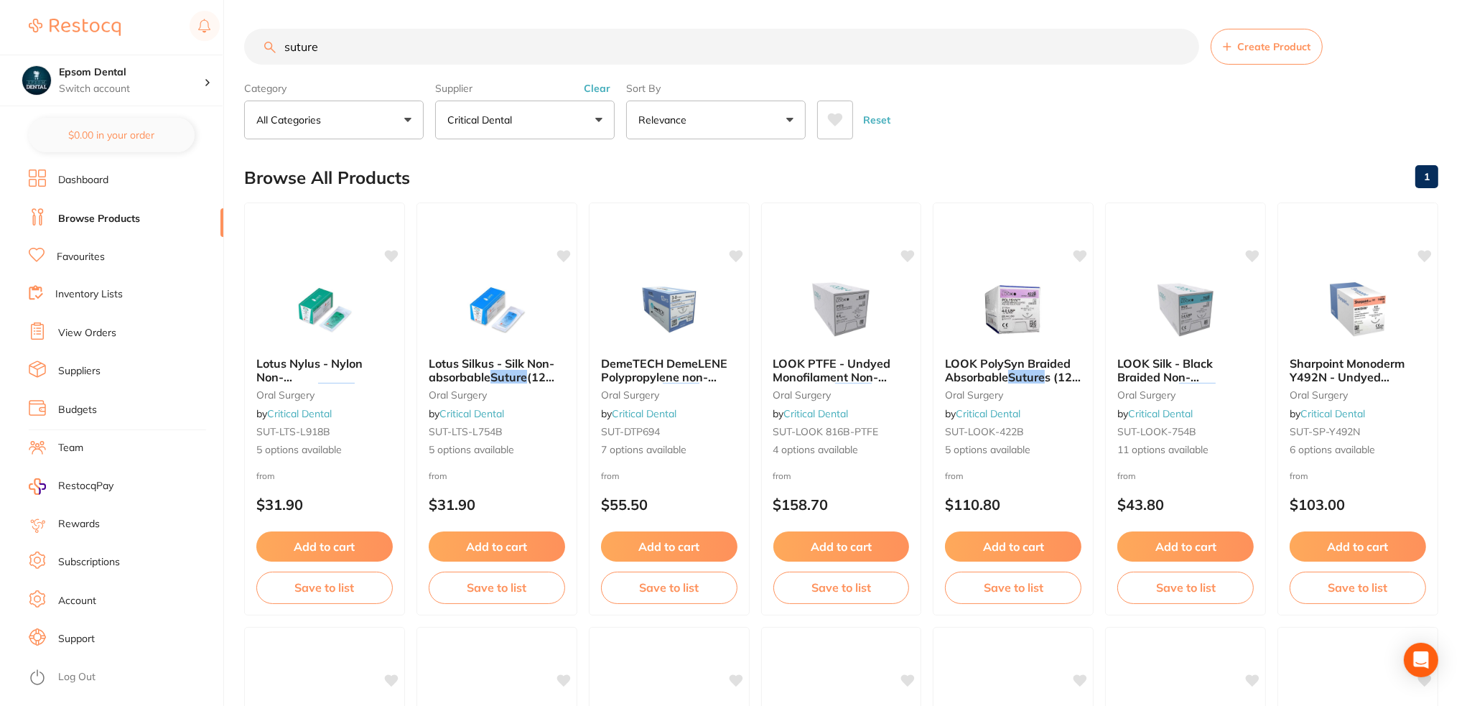
drag, startPoint x: 385, startPoint y: 40, endPoint x: 162, endPoint y: 35, distance: 222.7
click at [150, 43] on div "$0.00 Epsom Dental Switch account Epsom Dental $0.00 in your order Dashboard Br…" at bounding box center [733, 353] width 1467 height 706
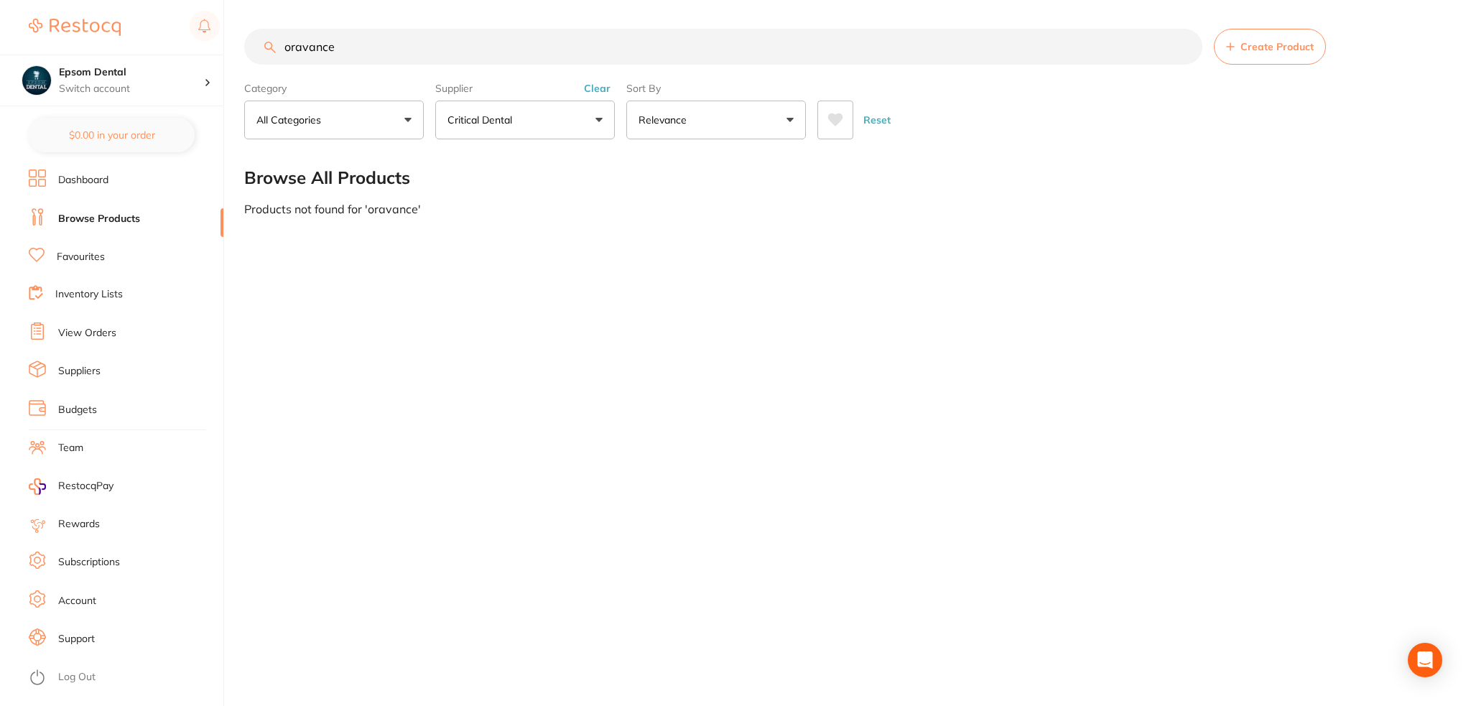
type input "oravance"
click at [534, 116] on button "Critical Dental" at bounding box center [525, 120] width 180 height 39
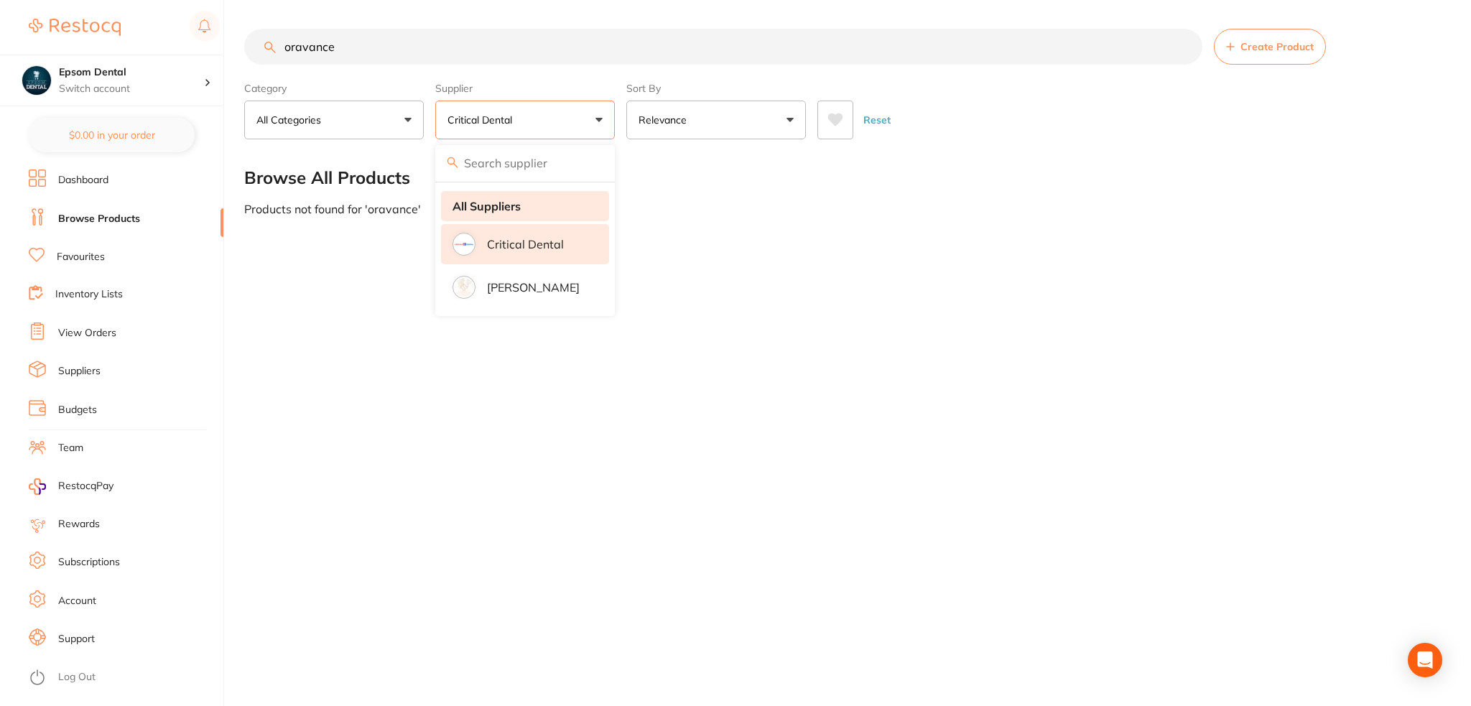
click at [511, 209] on strong "All Suppliers" at bounding box center [487, 206] width 68 height 13
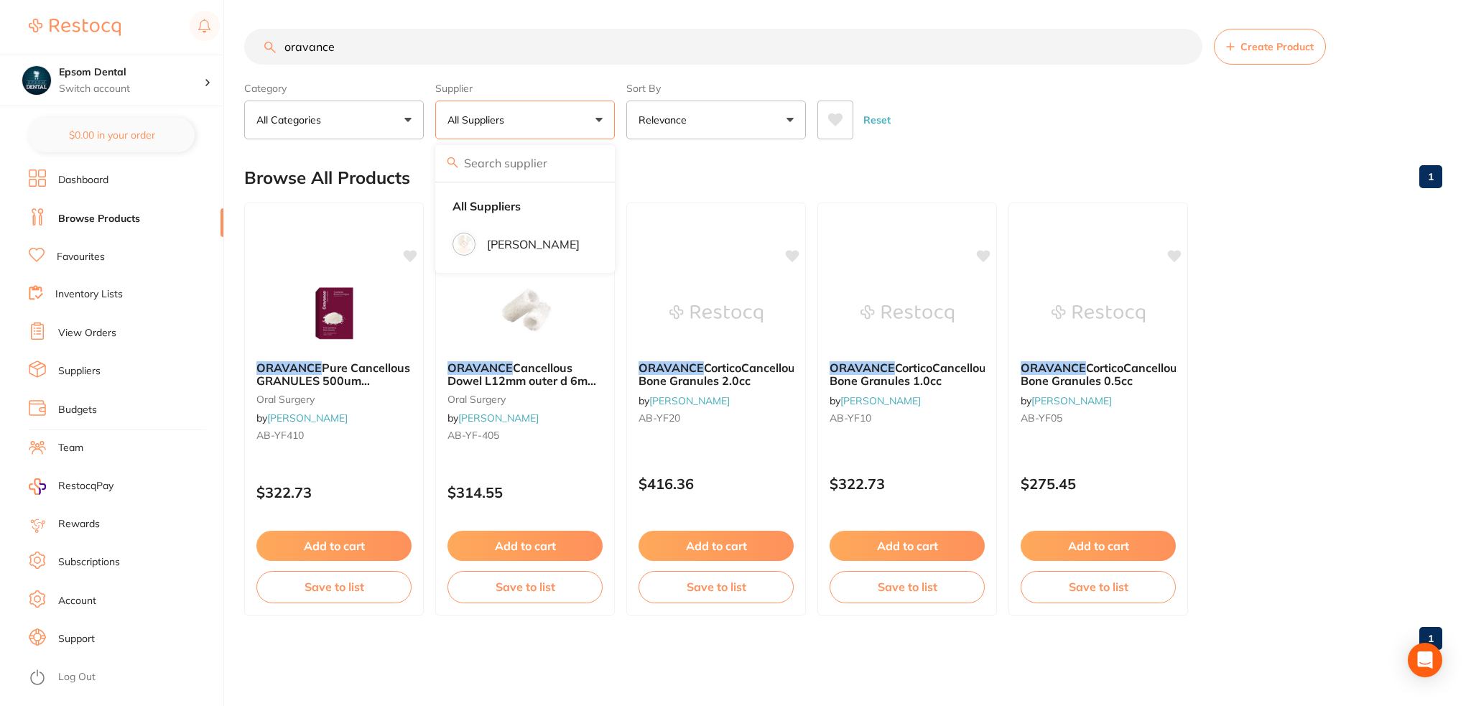
click at [767, 176] on div "Browse All Products 1" at bounding box center [843, 178] width 1198 height 48
click at [346, 588] on button "Save to list" at bounding box center [334, 589] width 157 height 32
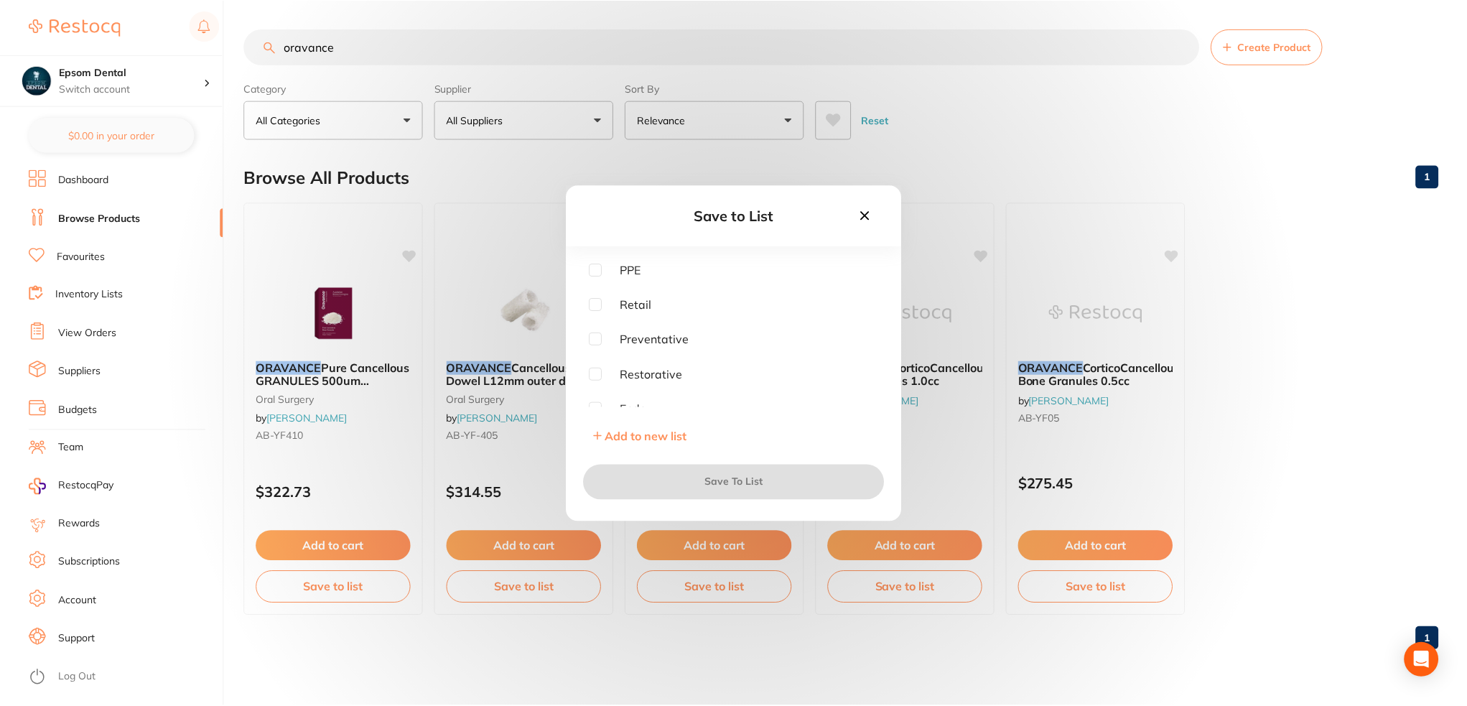
scroll to position [323, 0]
click at [593, 399] on input "checkbox" at bounding box center [596, 398] width 13 height 13
checkbox input "true"
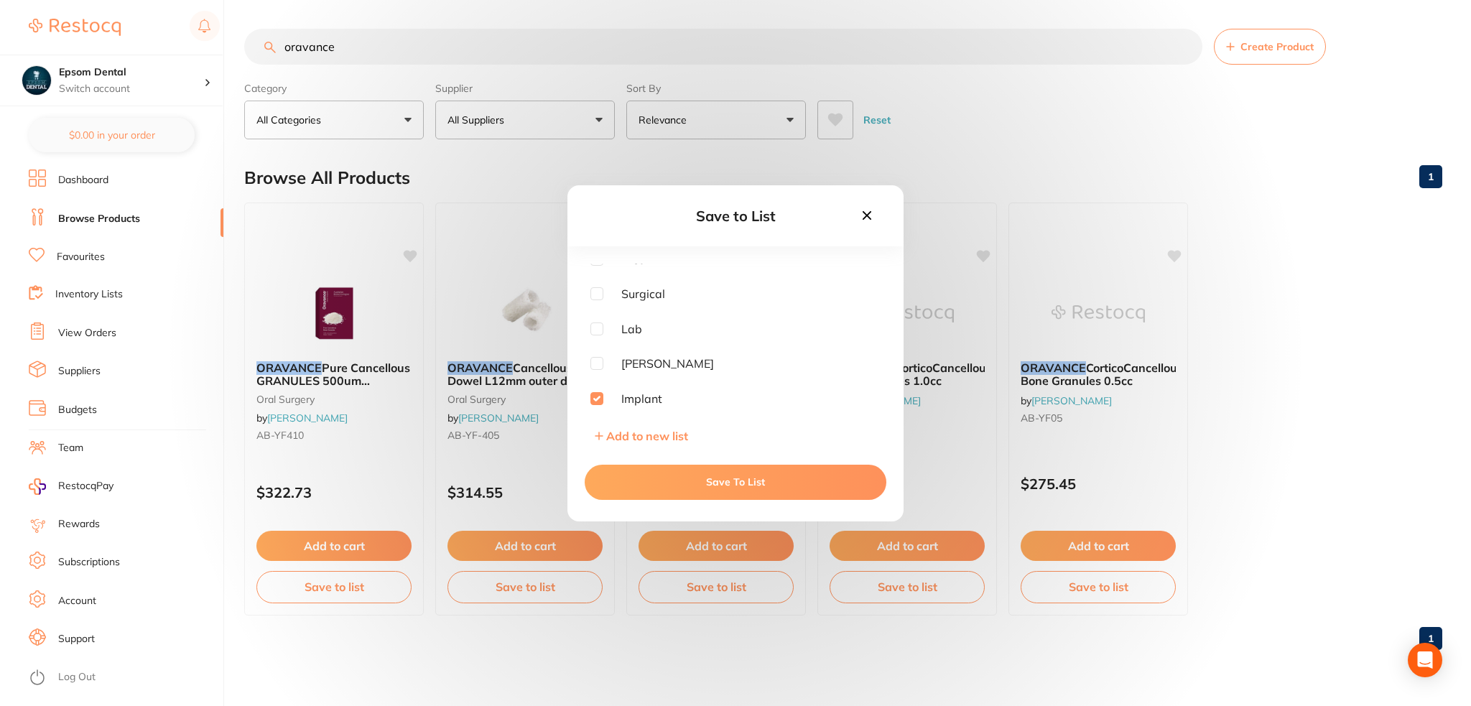
click at [703, 480] on button "Save To List" at bounding box center [736, 482] width 302 height 34
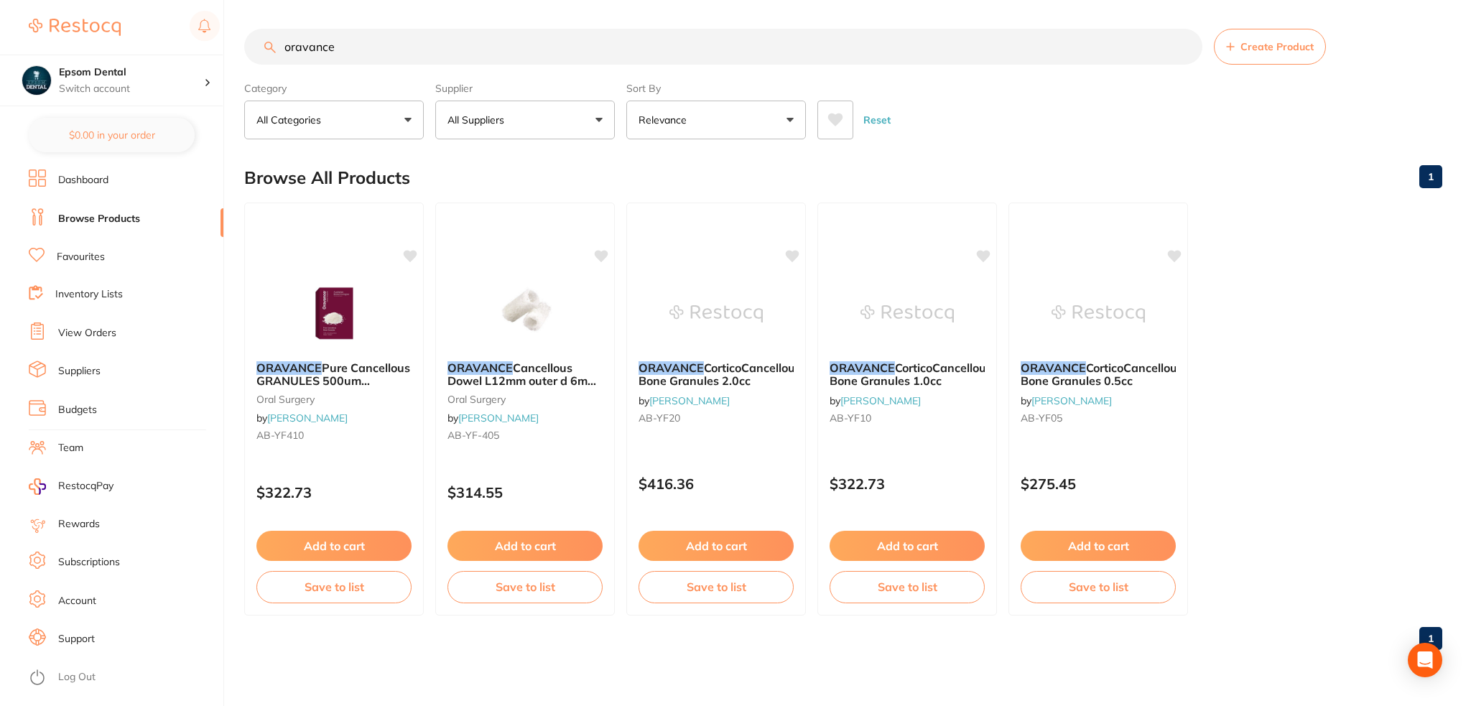
drag, startPoint x: 342, startPoint y: 66, endPoint x: 0, endPoint y: 114, distance: 345.3
click at [0, 114] on div "$0.00 Epsom Dental Switch account Epsom Dental $0.00 in your order Dashboard Br…" at bounding box center [735, 353] width 1471 height 706
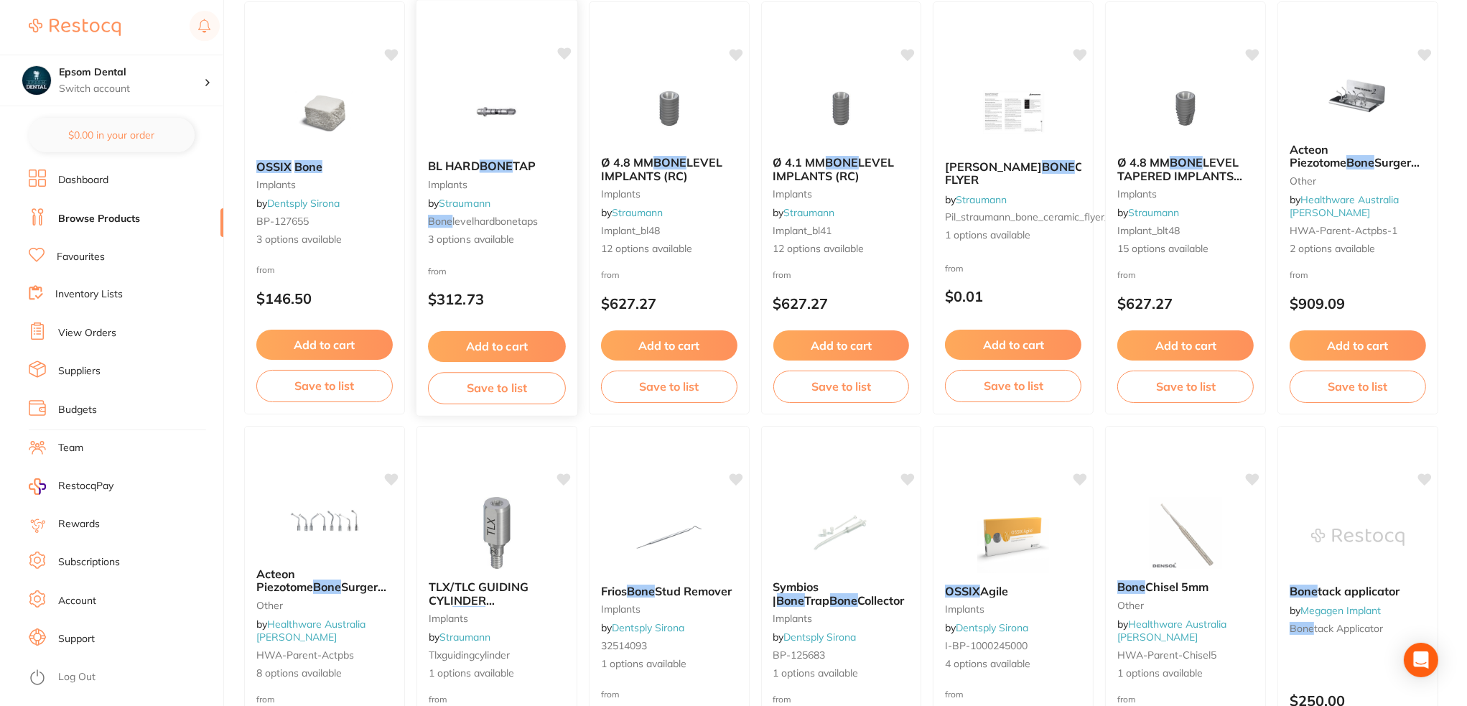
scroll to position [72, 0]
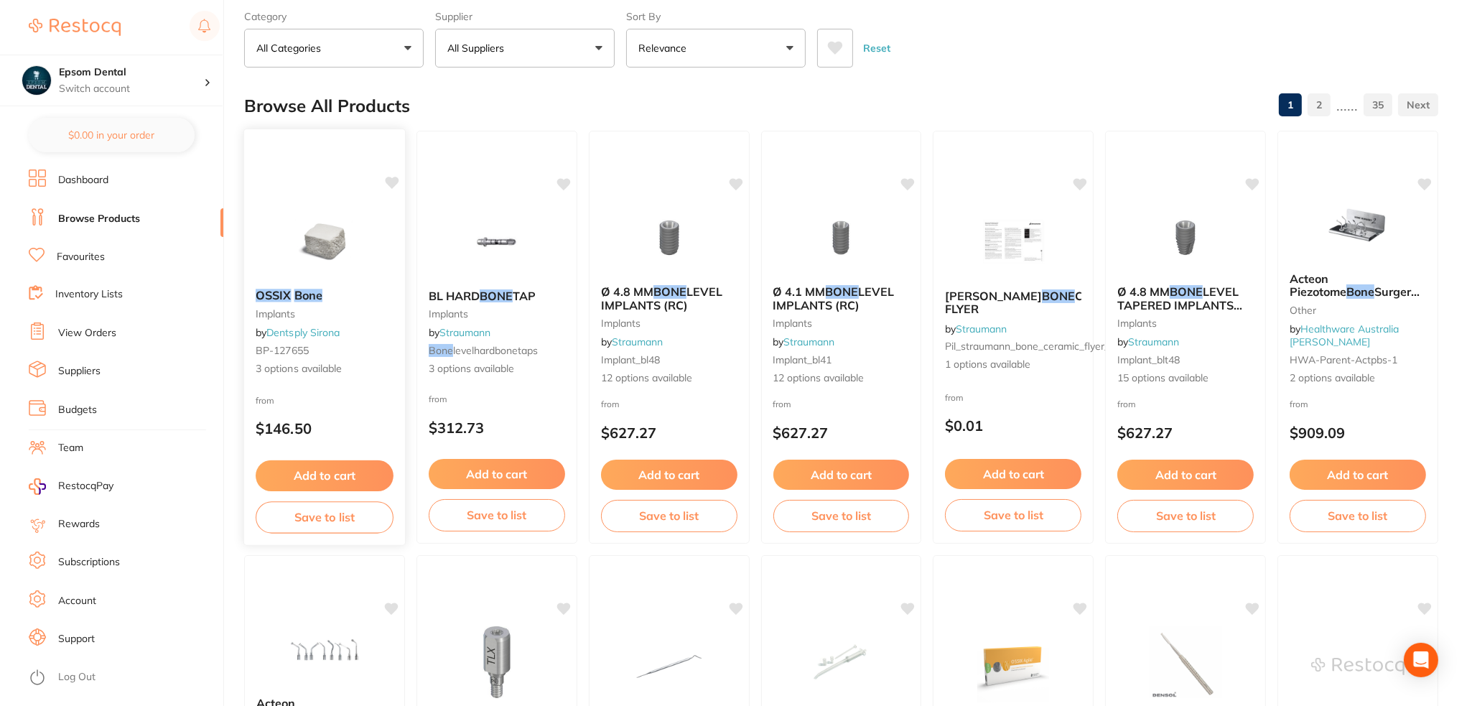
type input "ossix bone"
click at [351, 521] on button "Save to list" at bounding box center [325, 517] width 138 height 32
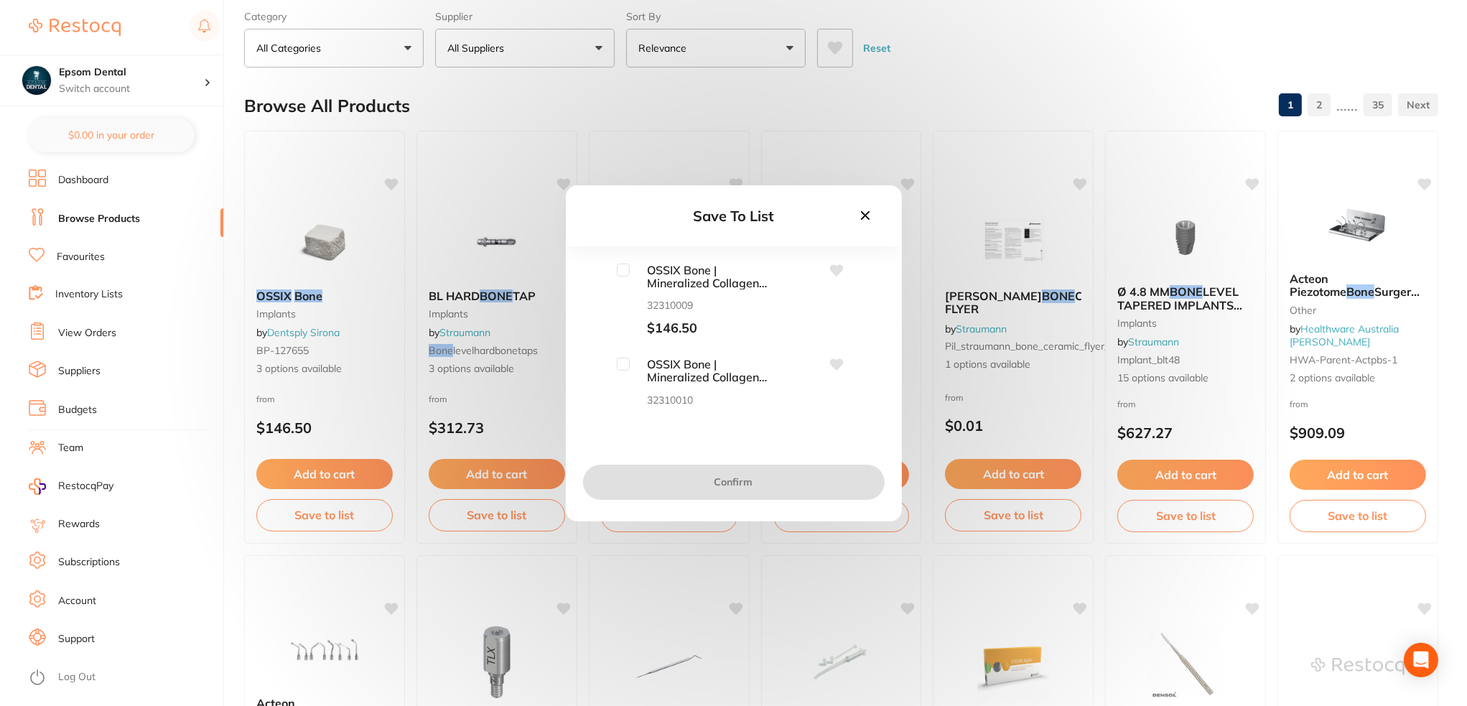
click at [618, 272] on input "checkbox" at bounding box center [623, 270] width 13 height 13
checkbox input "true"
click at [618, 364] on input "checkbox" at bounding box center [623, 364] width 13 height 13
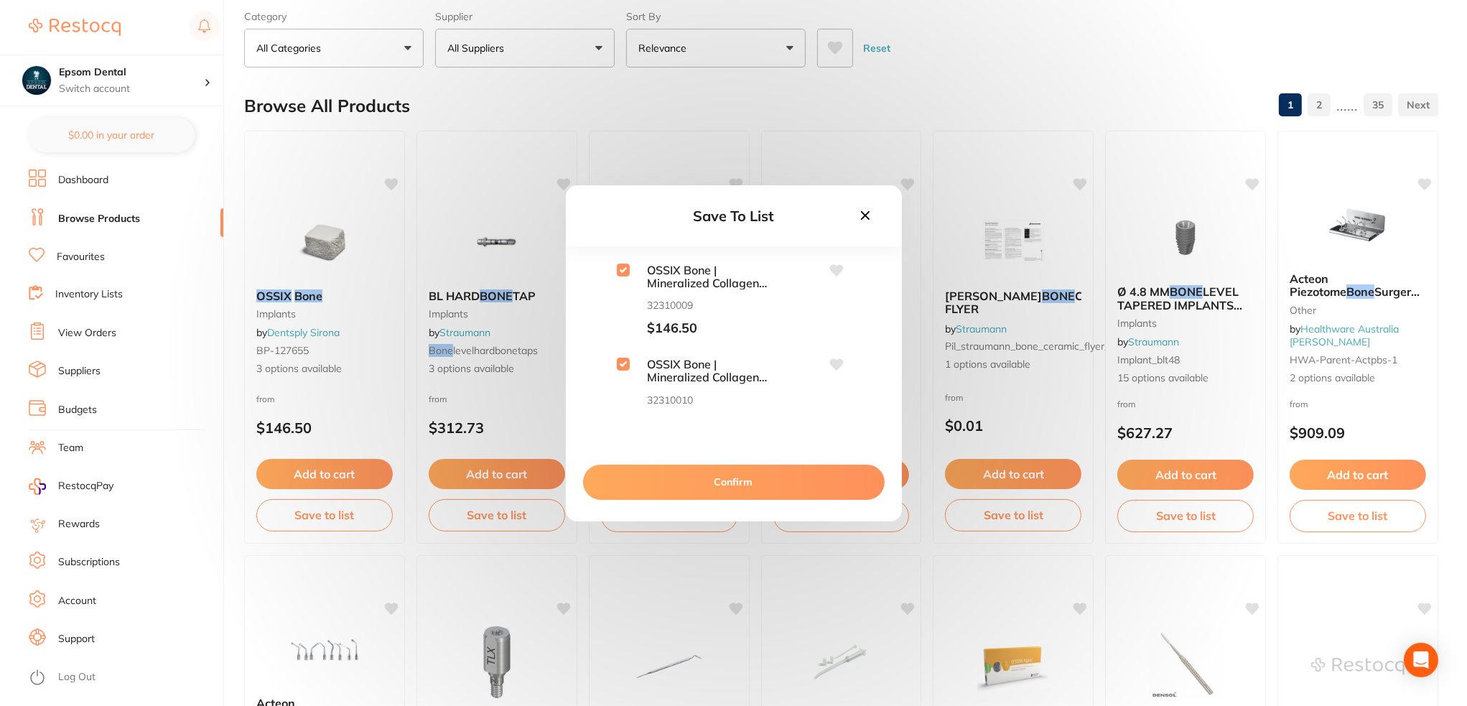
checkbox input "true"
click at [628, 339] on input "checkbox" at bounding box center [623, 340] width 13 height 13
checkbox input "true"
click at [726, 479] on button "Confirm" at bounding box center [734, 482] width 302 height 34
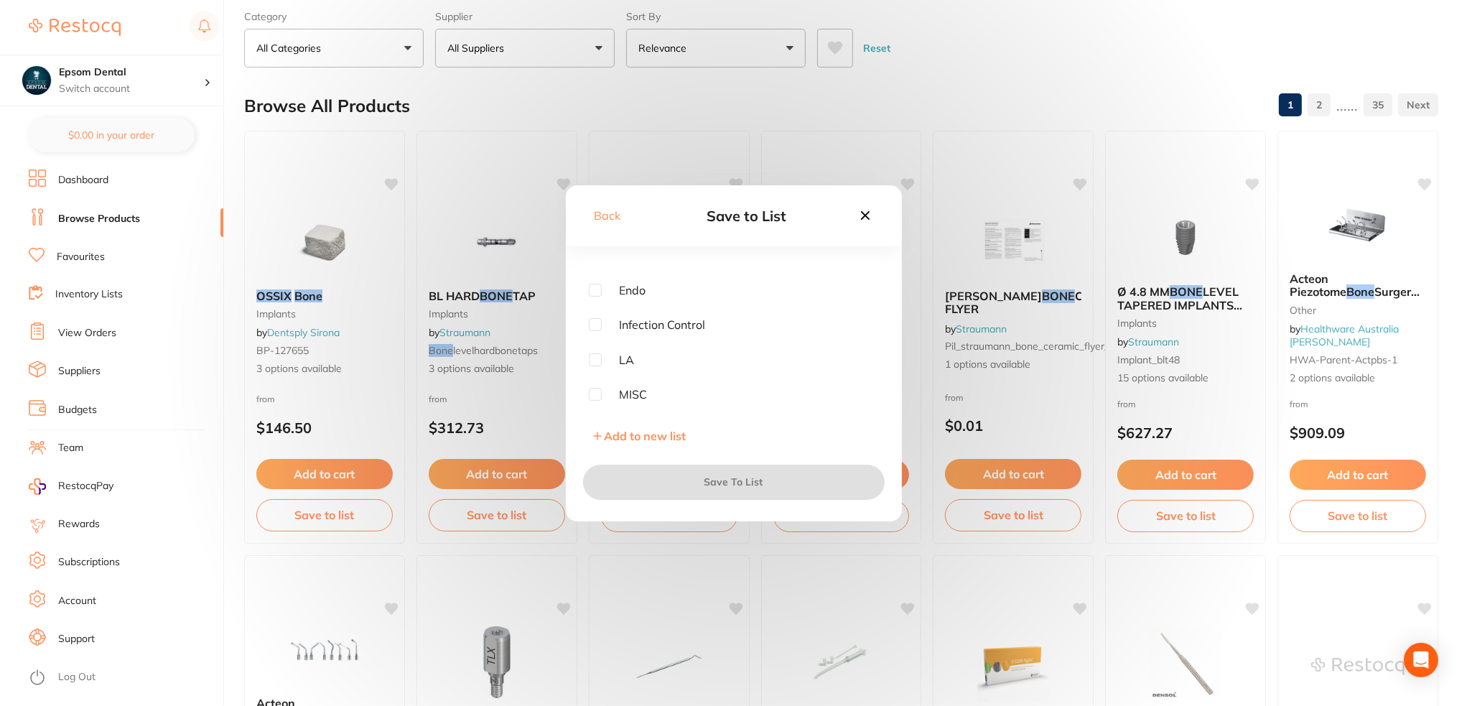
scroll to position [323, 0]
click at [598, 396] on input "checkbox" at bounding box center [595, 398] width 13 height 13
checkbox input "true"
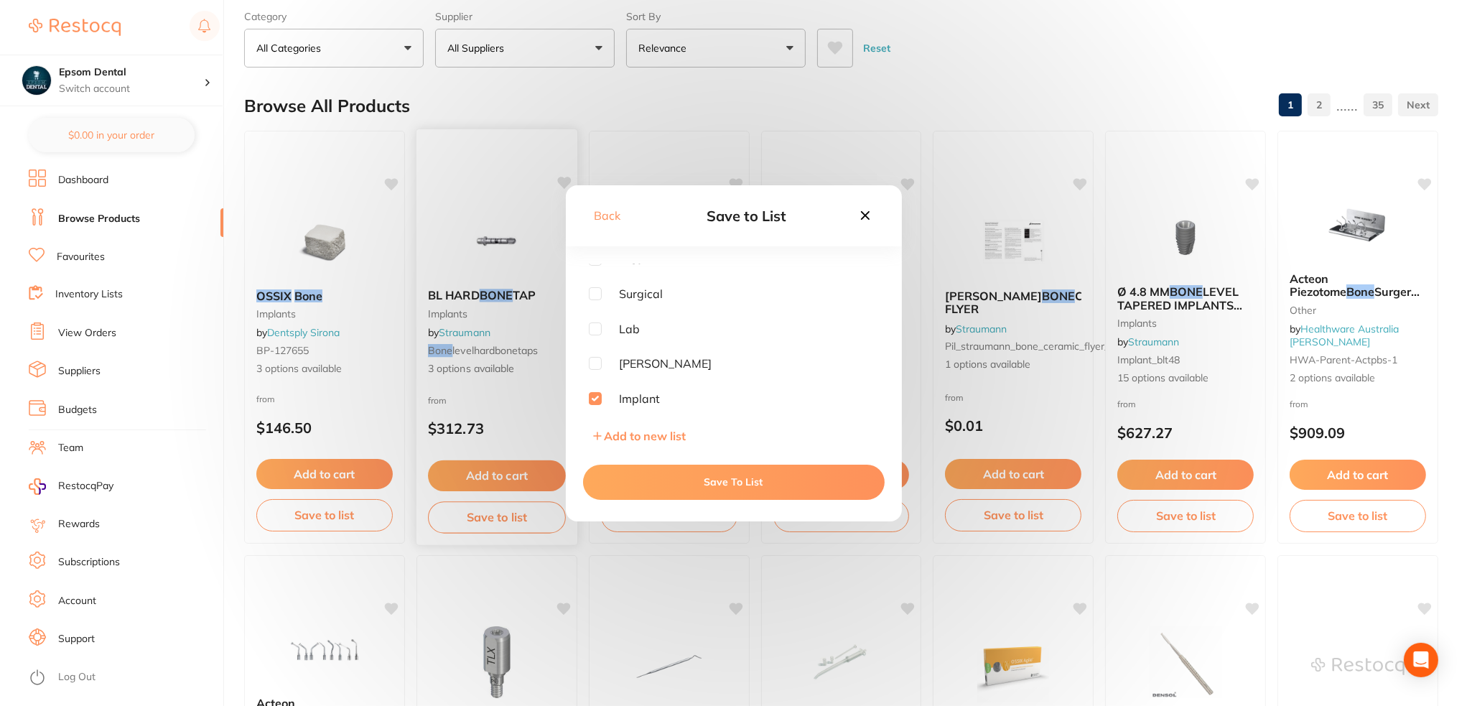
click at [719, 473] on button "Save To List" at bounding box center [734, 482] width 302 height 34
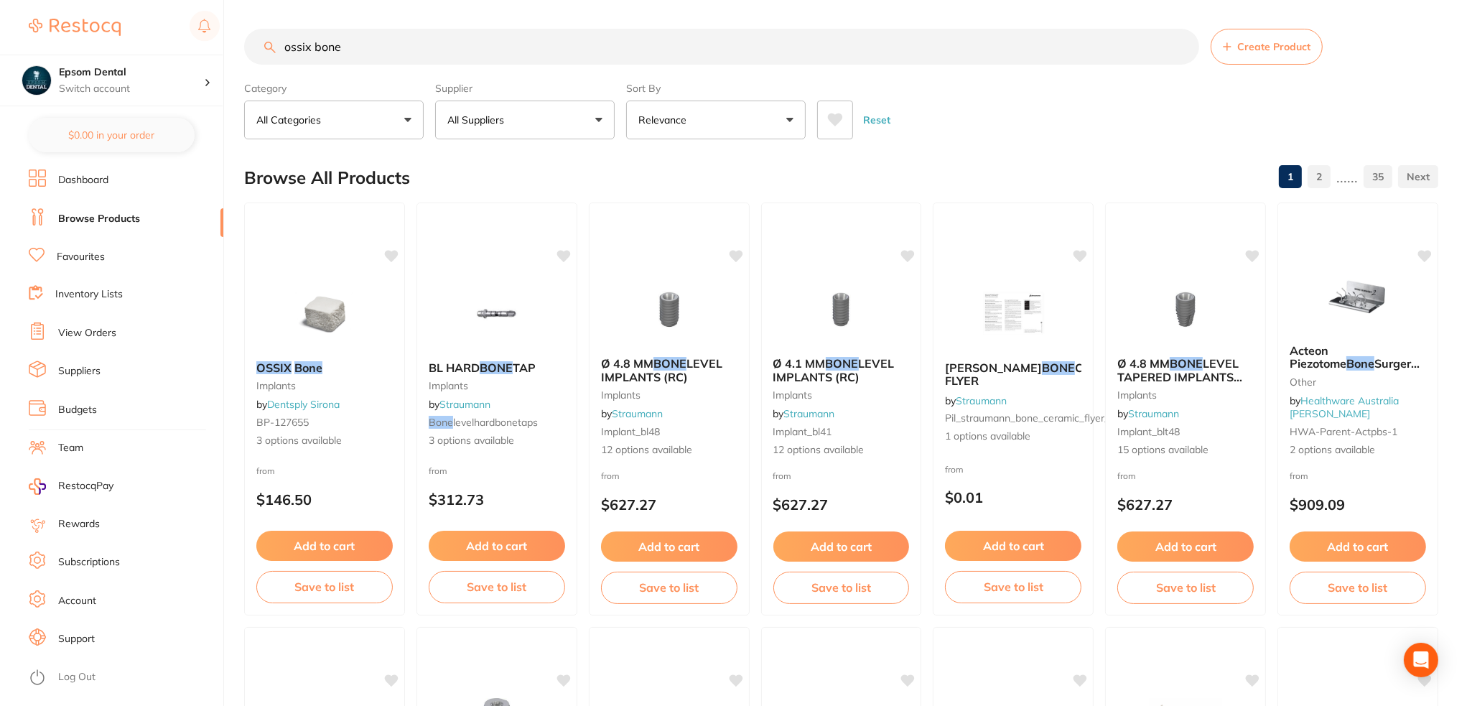
scroll to position [0, 0]
drag, startPoint x: 391, startPoint y: 51, endPoint x: 315, endPoint y: 48, distance: 76.2
click at [315, 48] on input "ossix bone" at bounding box center [721, 47] width 955 height 36
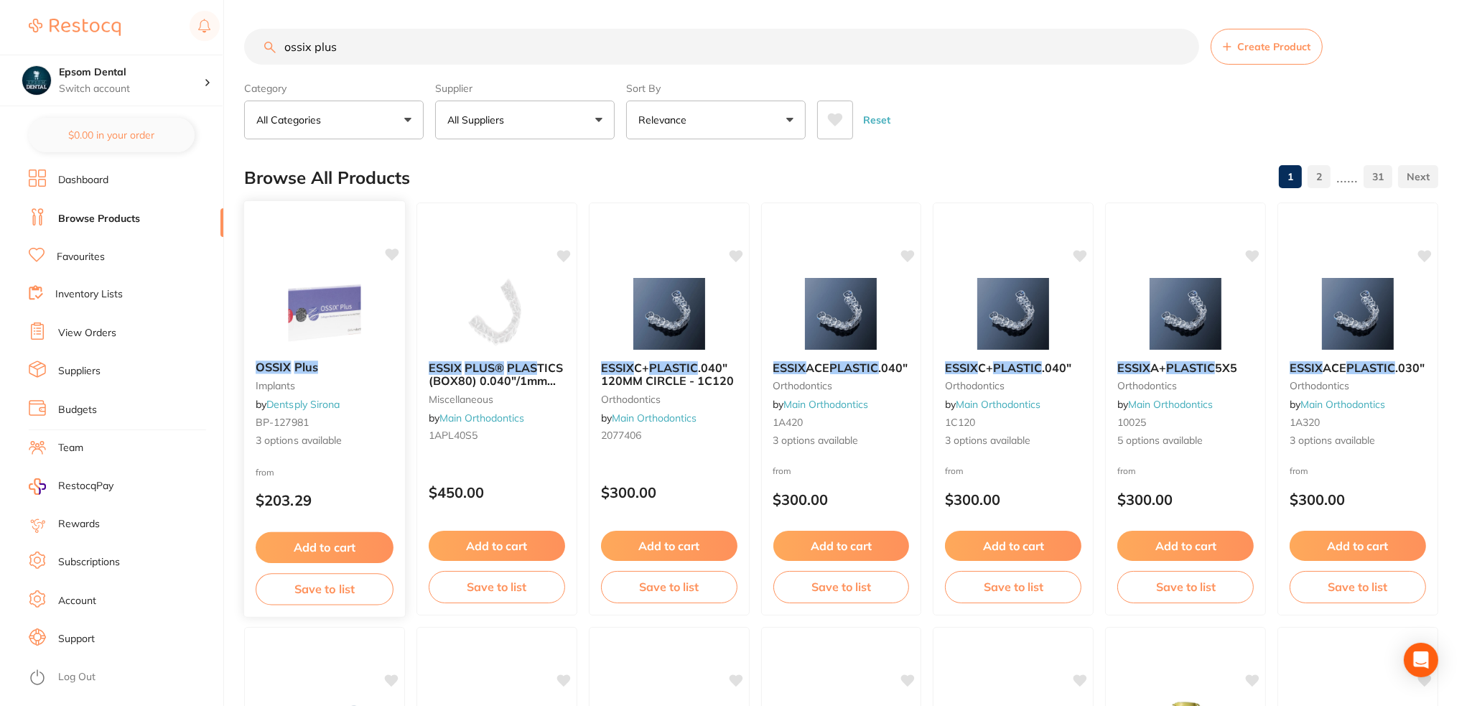
type input "ossix plus"
click at [343, 590] on button "Save to list" at bounding box center [325, 589] width 138 height 32
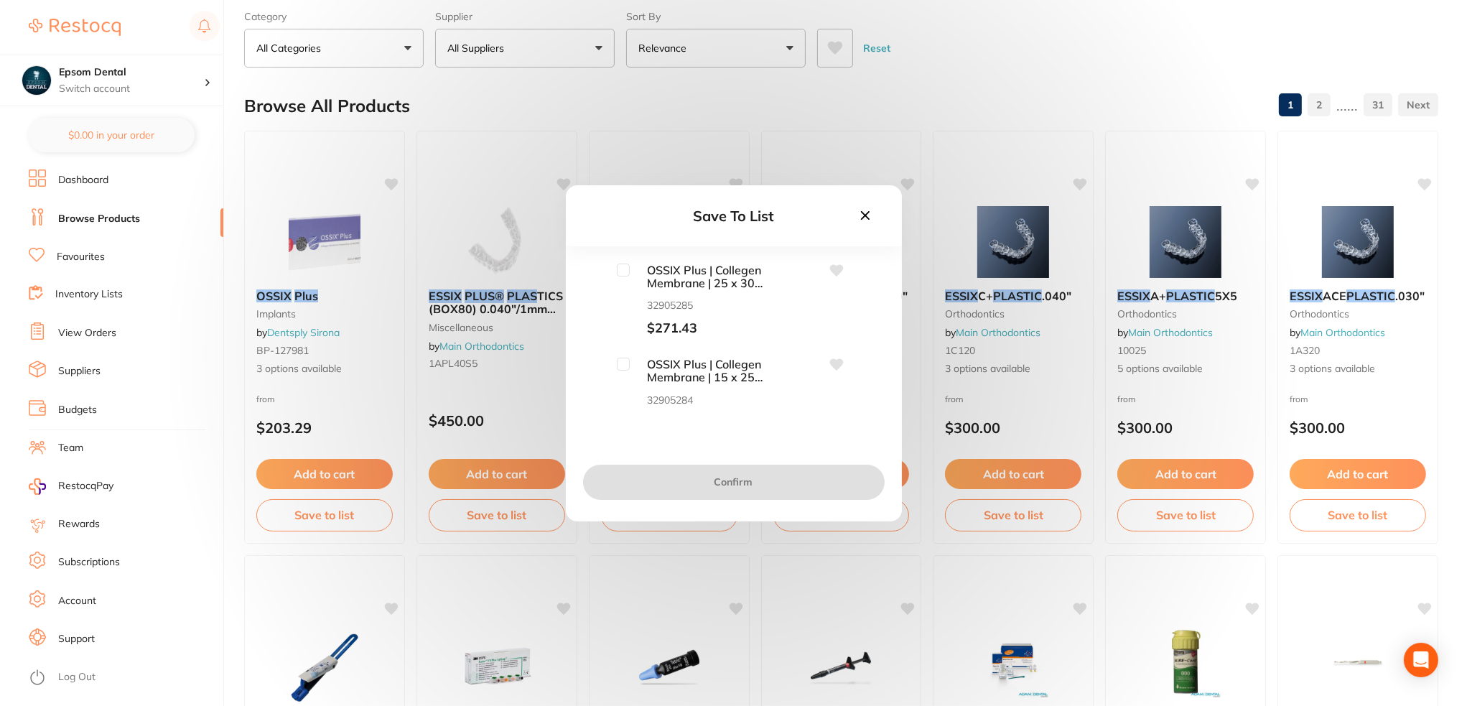
click at [623, 366] on input "checkbox" at bounding box center [623, 364] width 13 height 13
checkbox input "true"
click at [626, 269] on input "checkbox" at bounding box center [623, 270] width 13 height 13
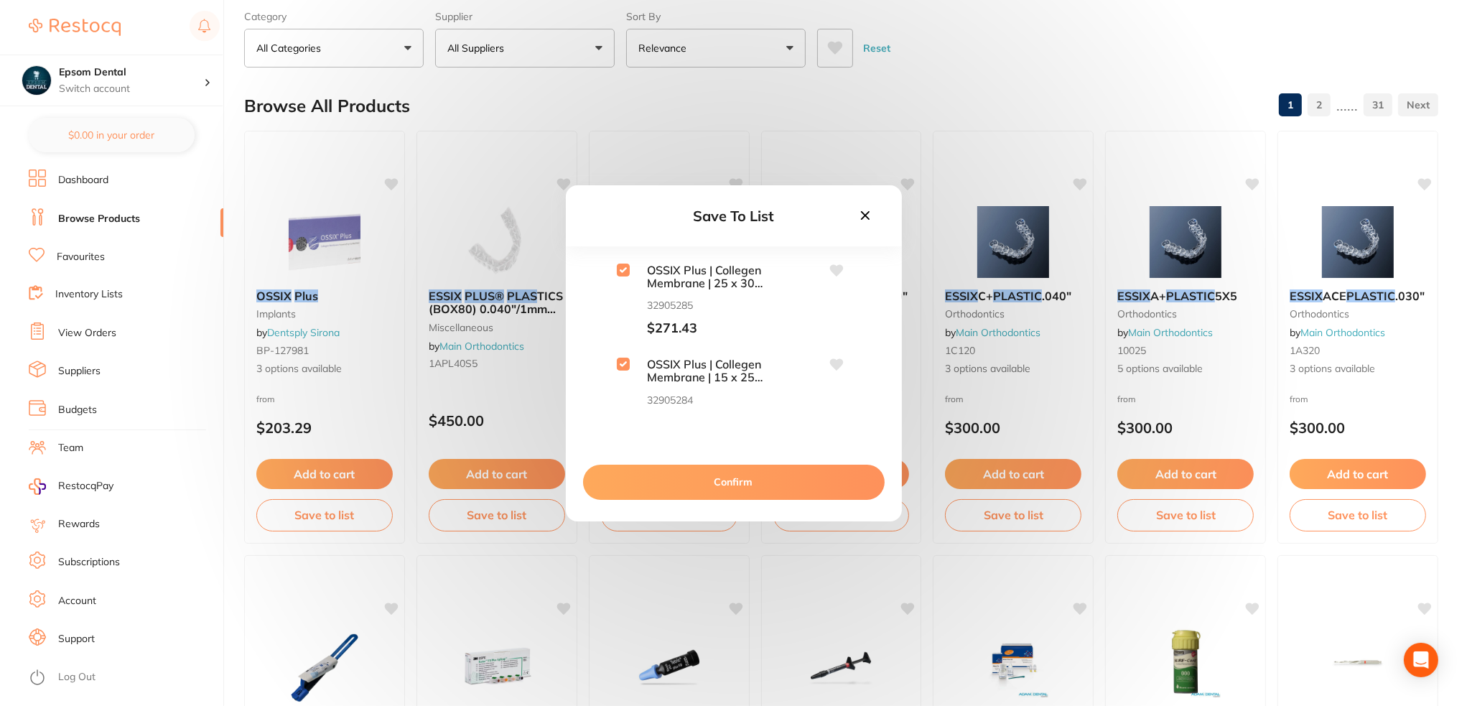
checkbox input "true"
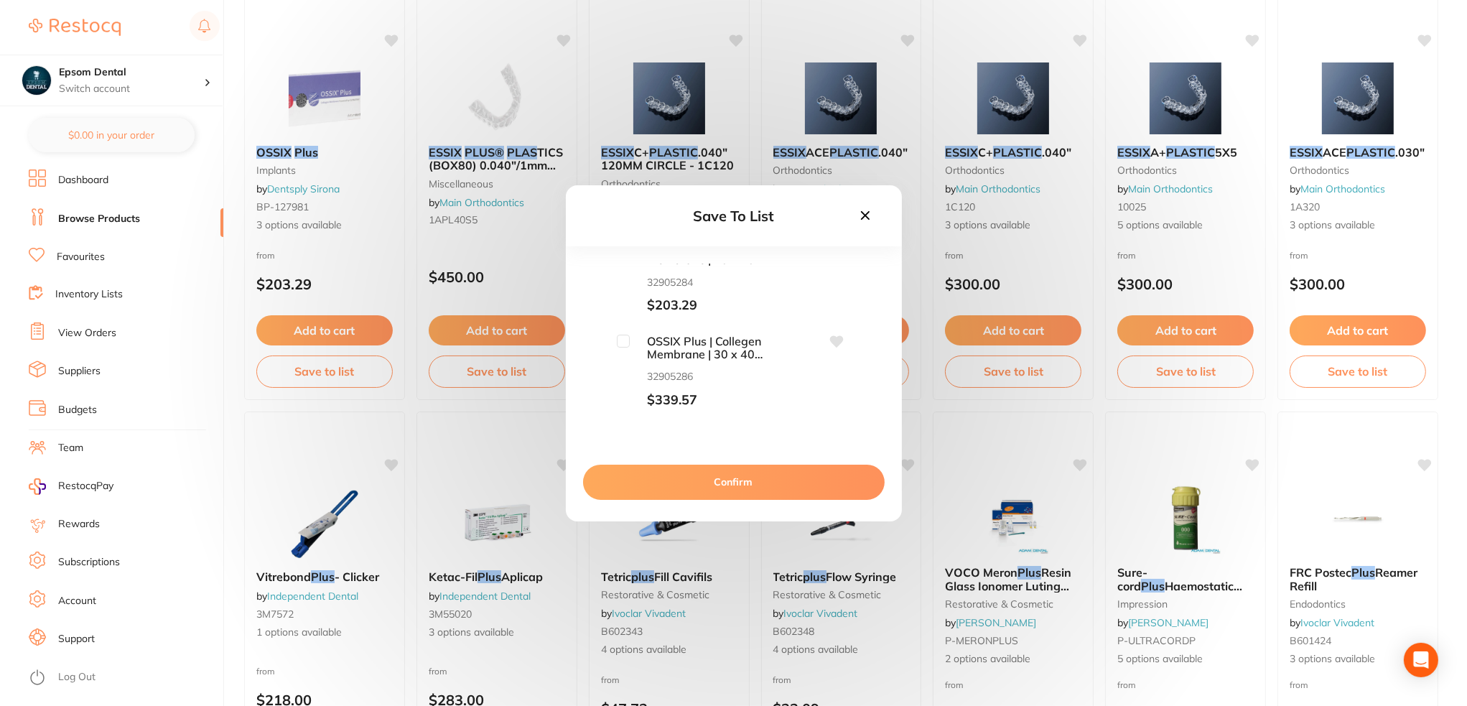
scroll to position [119, 0]
click at [718, 488] on button "Confirm" at bounding box center [734, 482] width 302 height 34
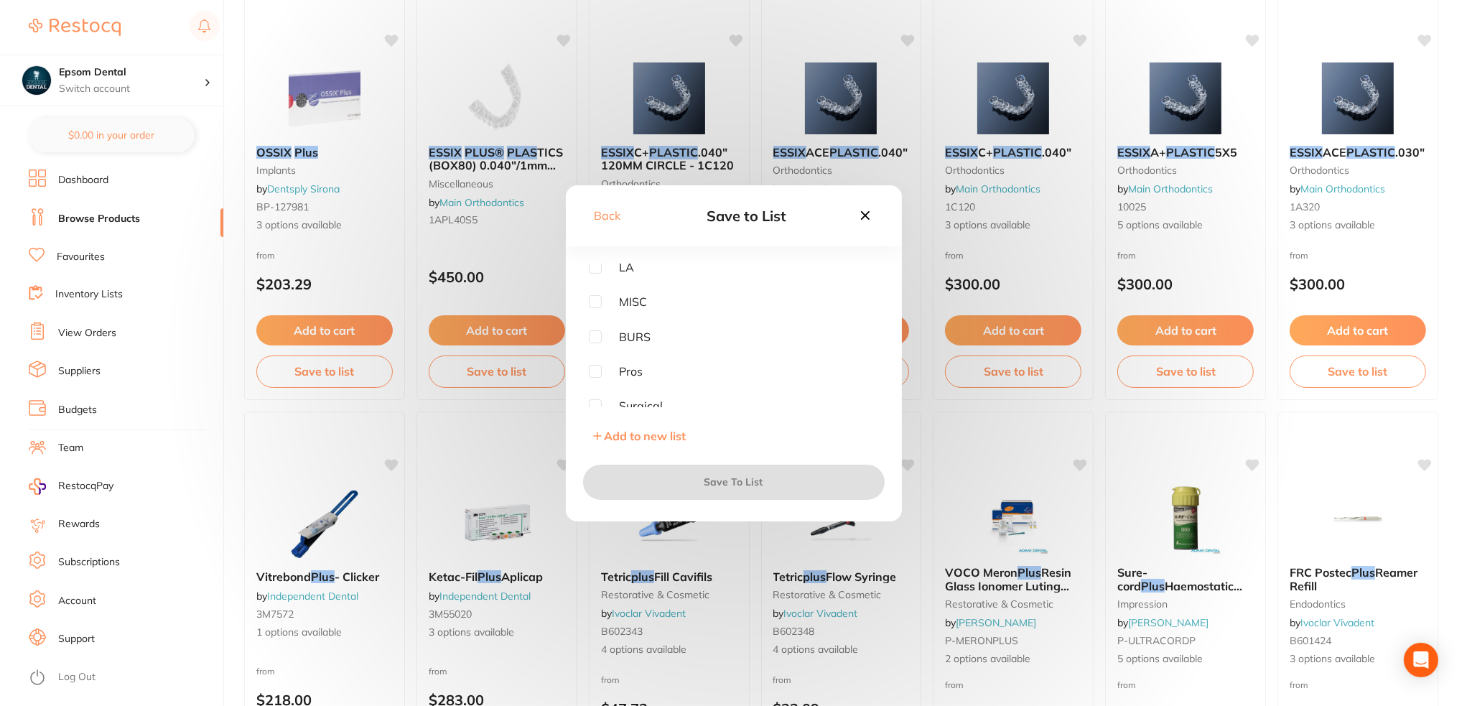
scroll to position [323, 0]
click at [595, 396] on input "checkbox" at bounding box center [595, 398] width 13 height 13
checkbox input "true"
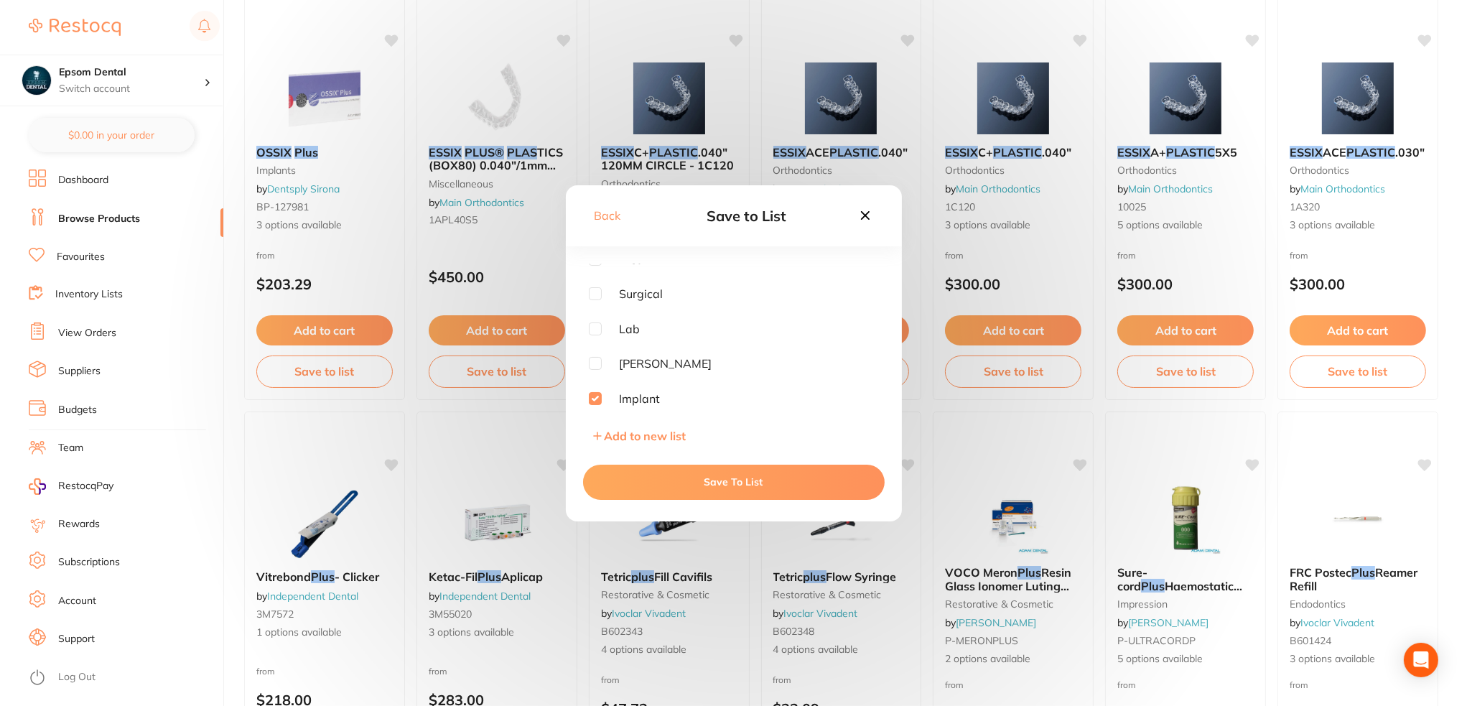
click at [674, 478] on button "Save To List" at bounding box center [734, 482] width 302 height 34
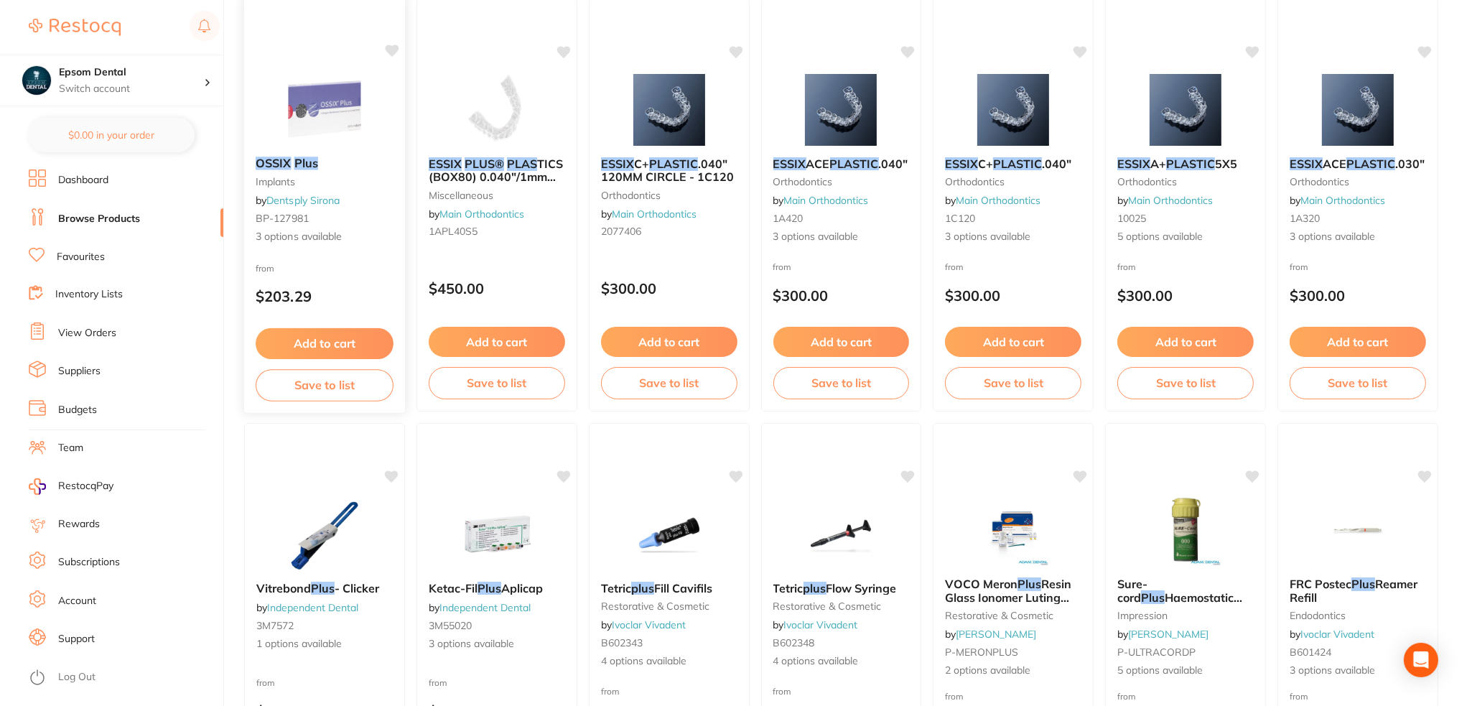
scroll to position [0, 0]
